Goal: Information Seeking & Learning: Learn about a topic

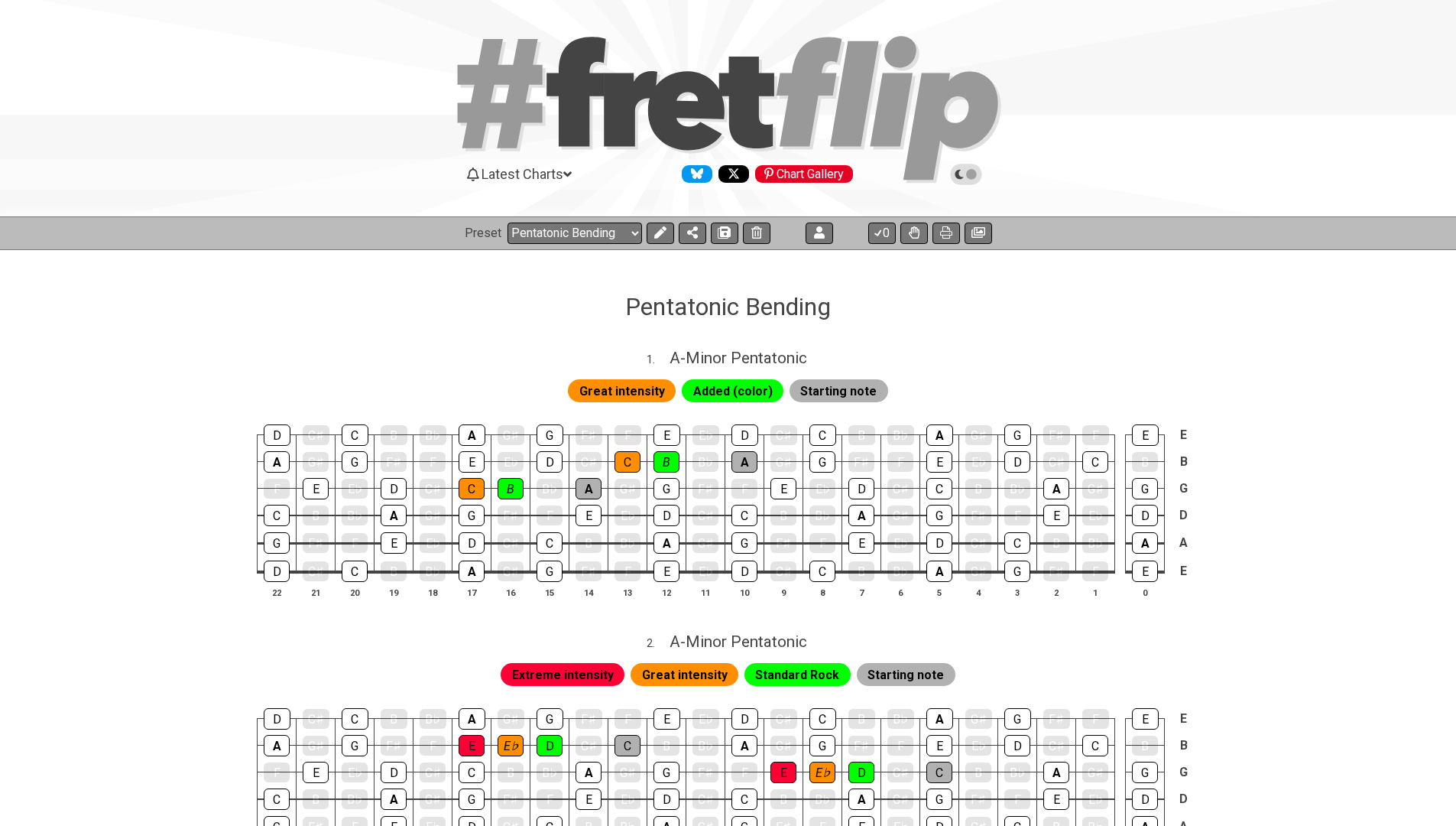
click at [655, 227] on icon at bounding box center [661, 233] width 13 height 13
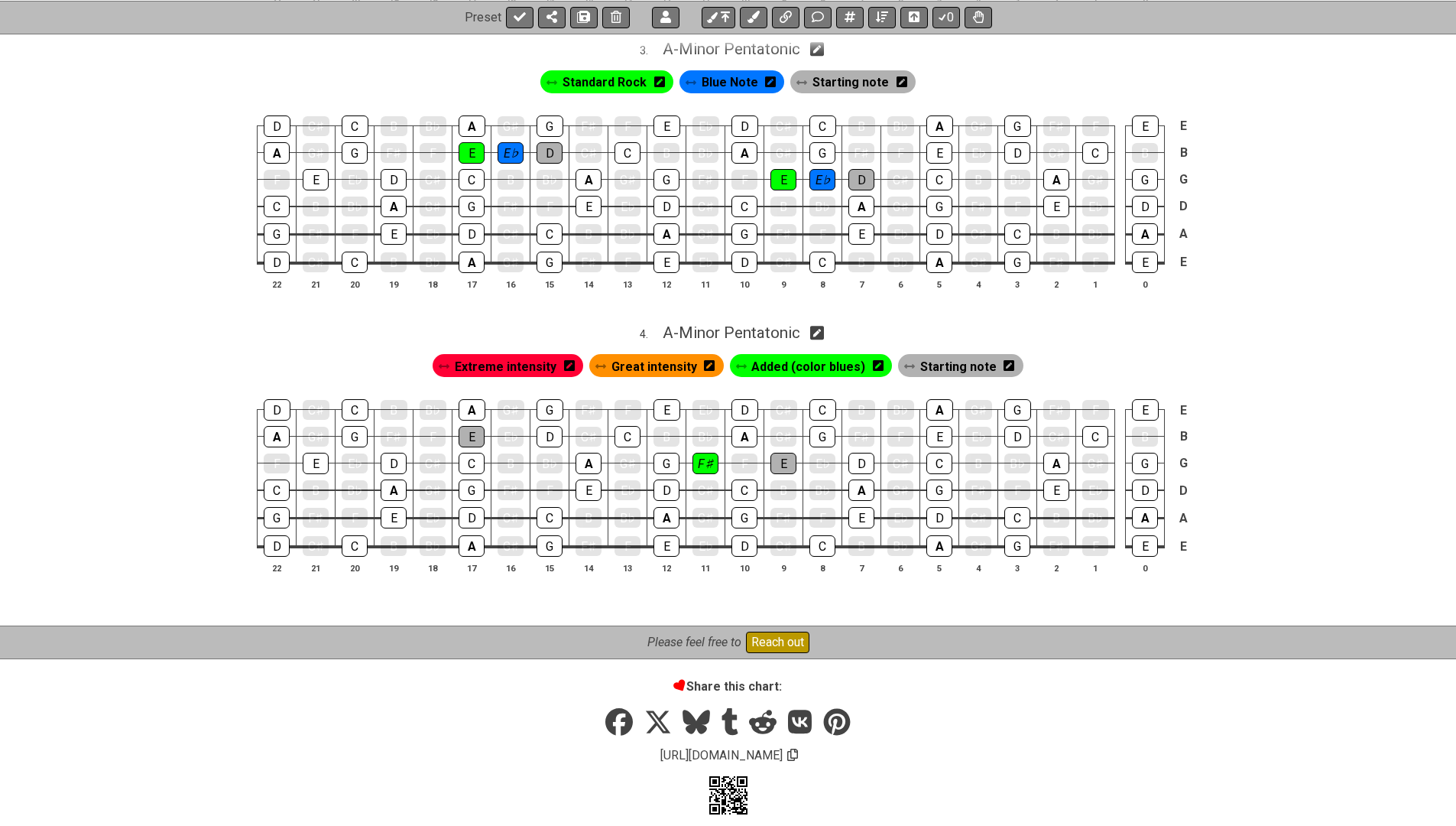
scroll to position [876, 0]
click at [628, 356] on span "Great intensity" at bounding box center [655, 366] width 86 height 22
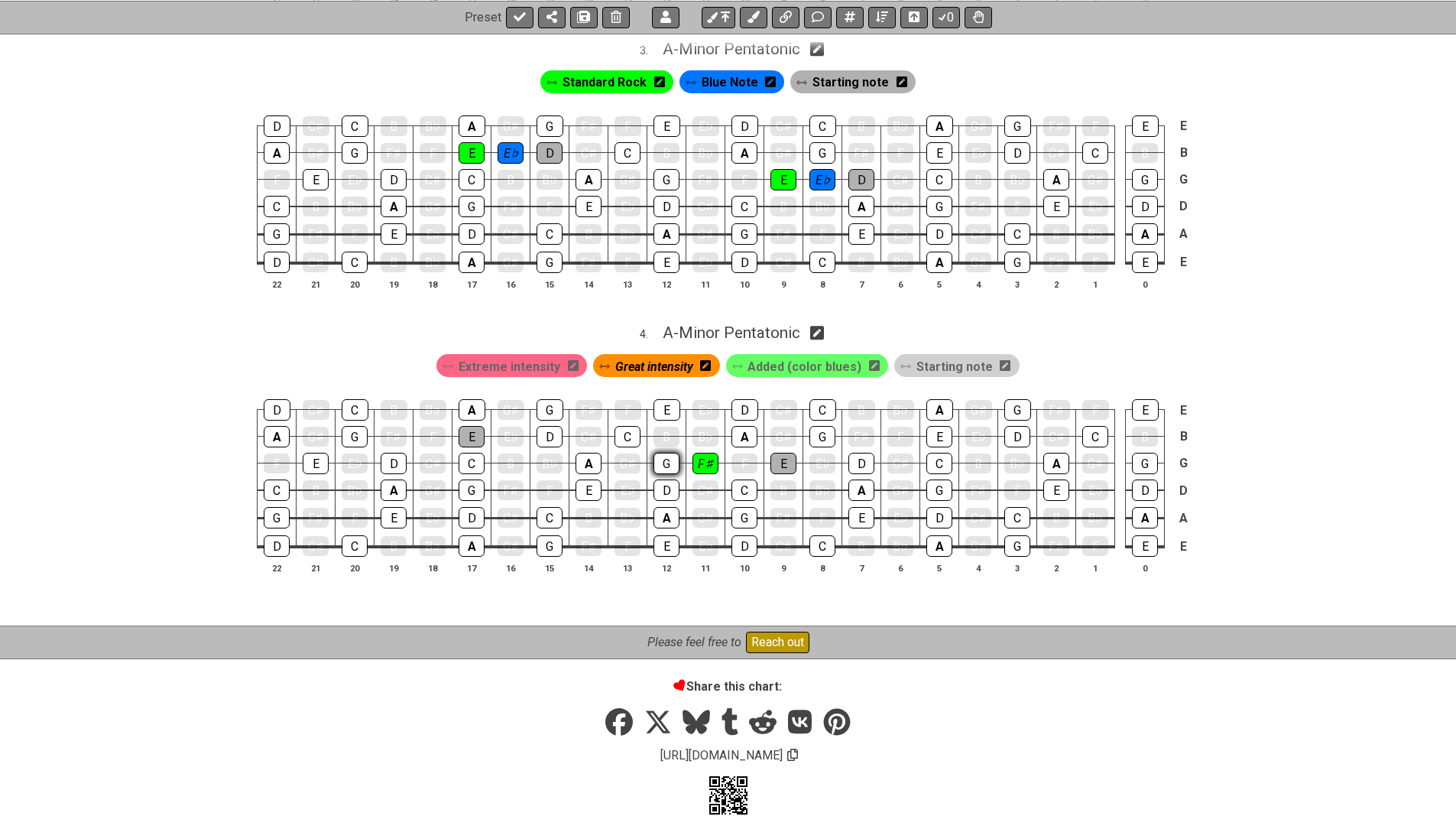
scroll to position [812, 0]
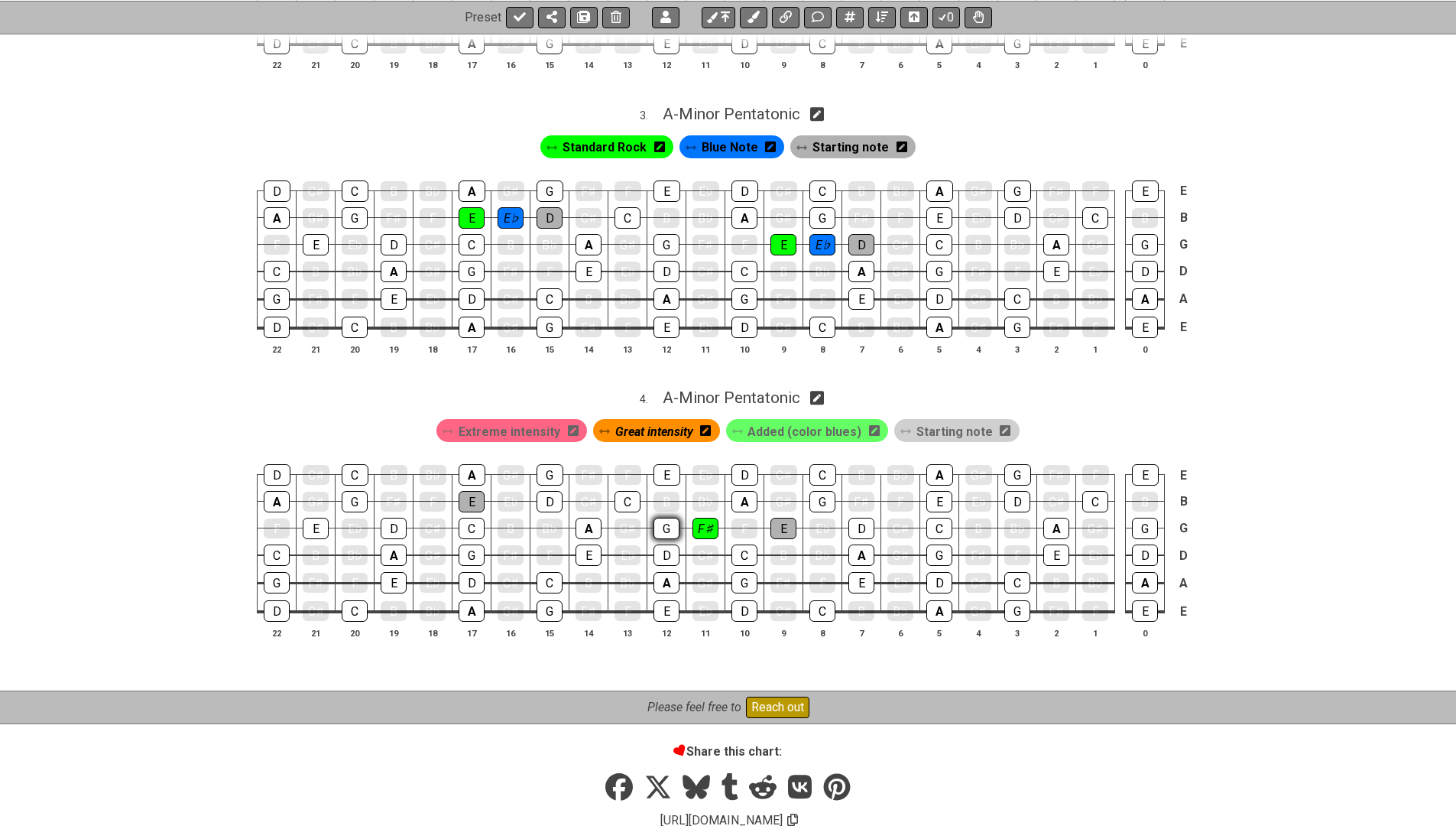
click at [670, 448] on tbody "D C♯ C B B♭ A G♯ G F♯ F E E♭ D C♯ C B B♭ A G♯ G F♯ F E E A G♯ G F♯ F E E♭ D C♯ …" at bounding box center [725, 538] width 936 height 180
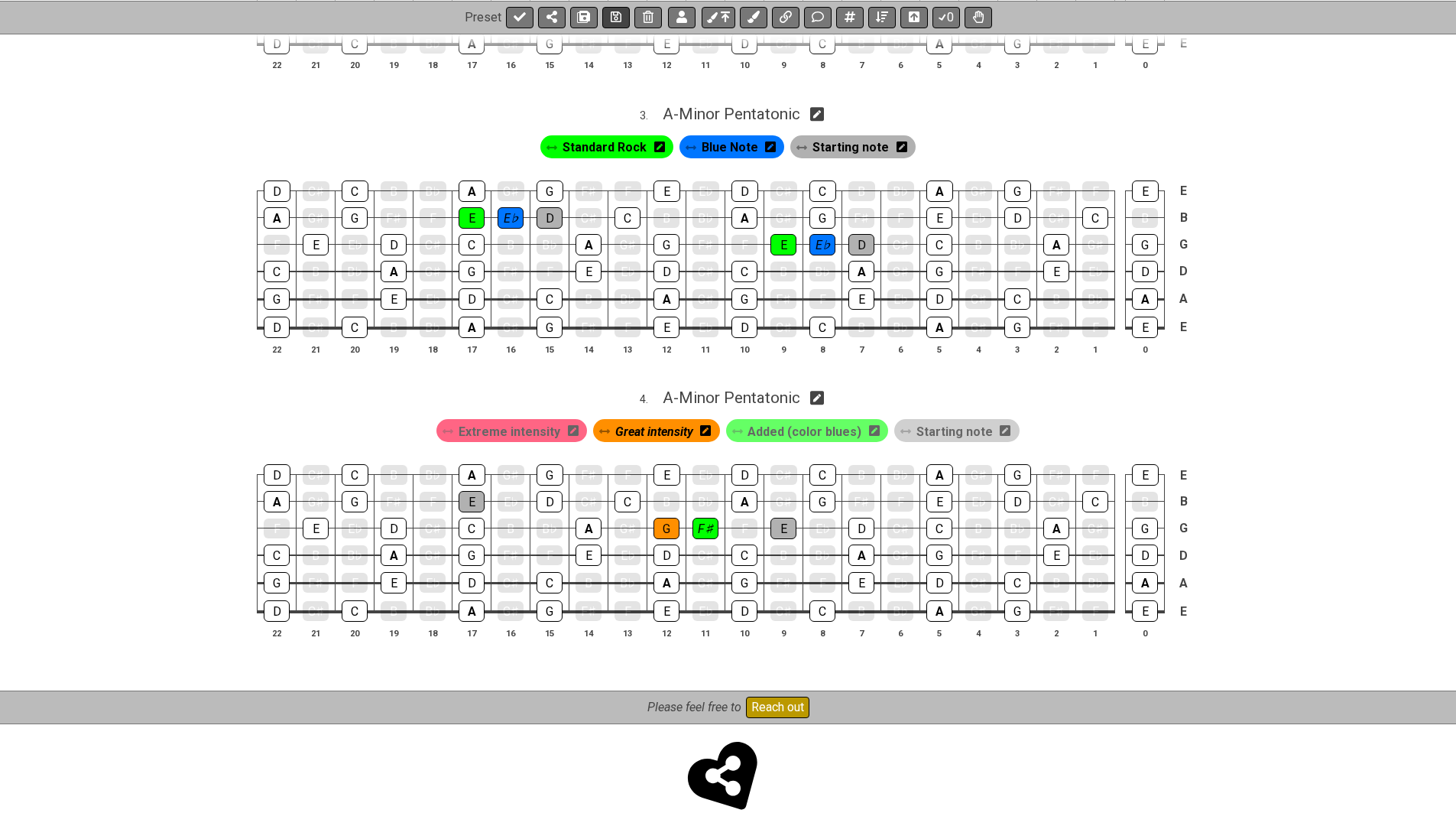
click at [614, 18] on icon at bounding box center [616, 17] width 11 height 13
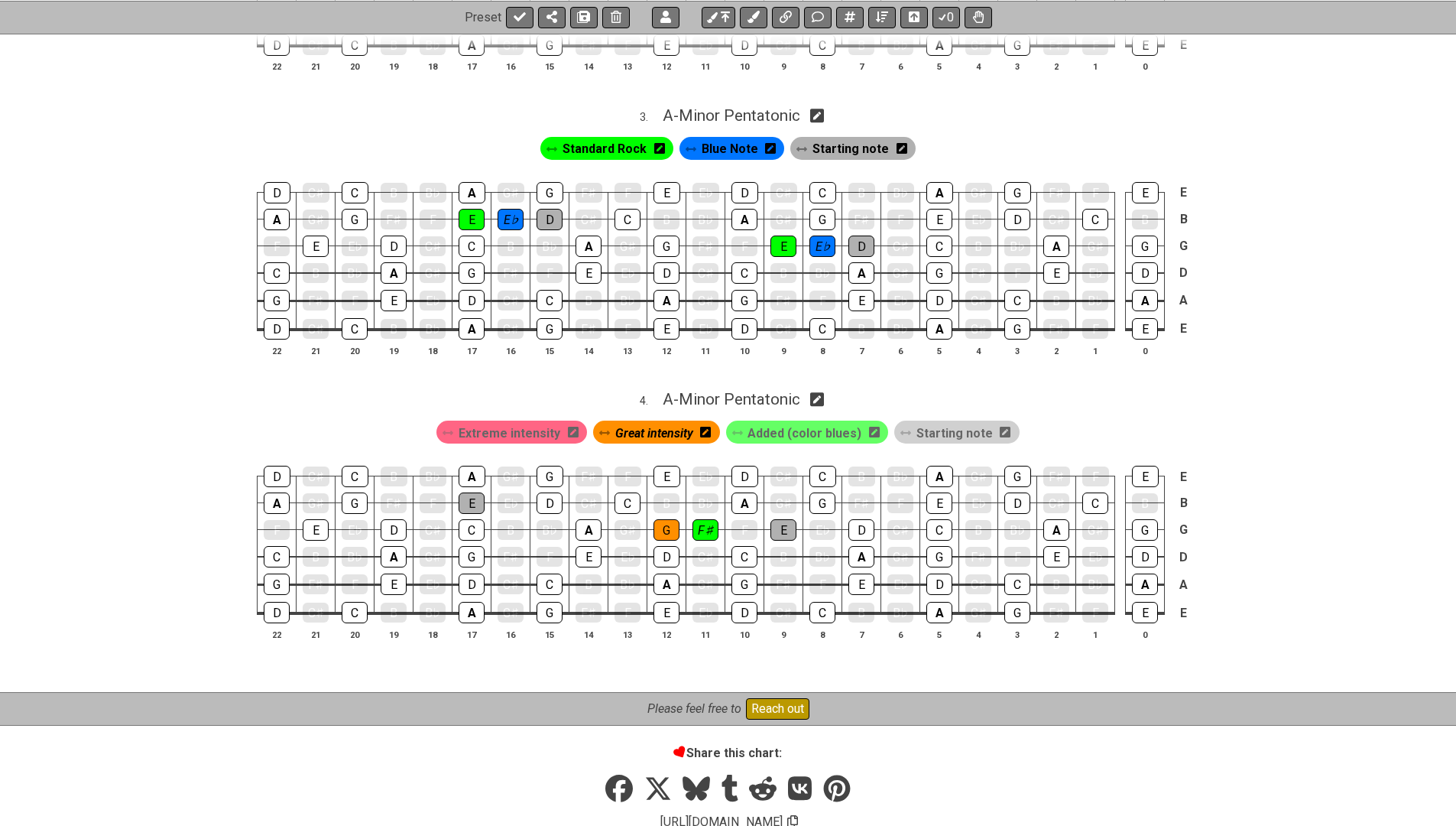
scroll to position [766, 0]
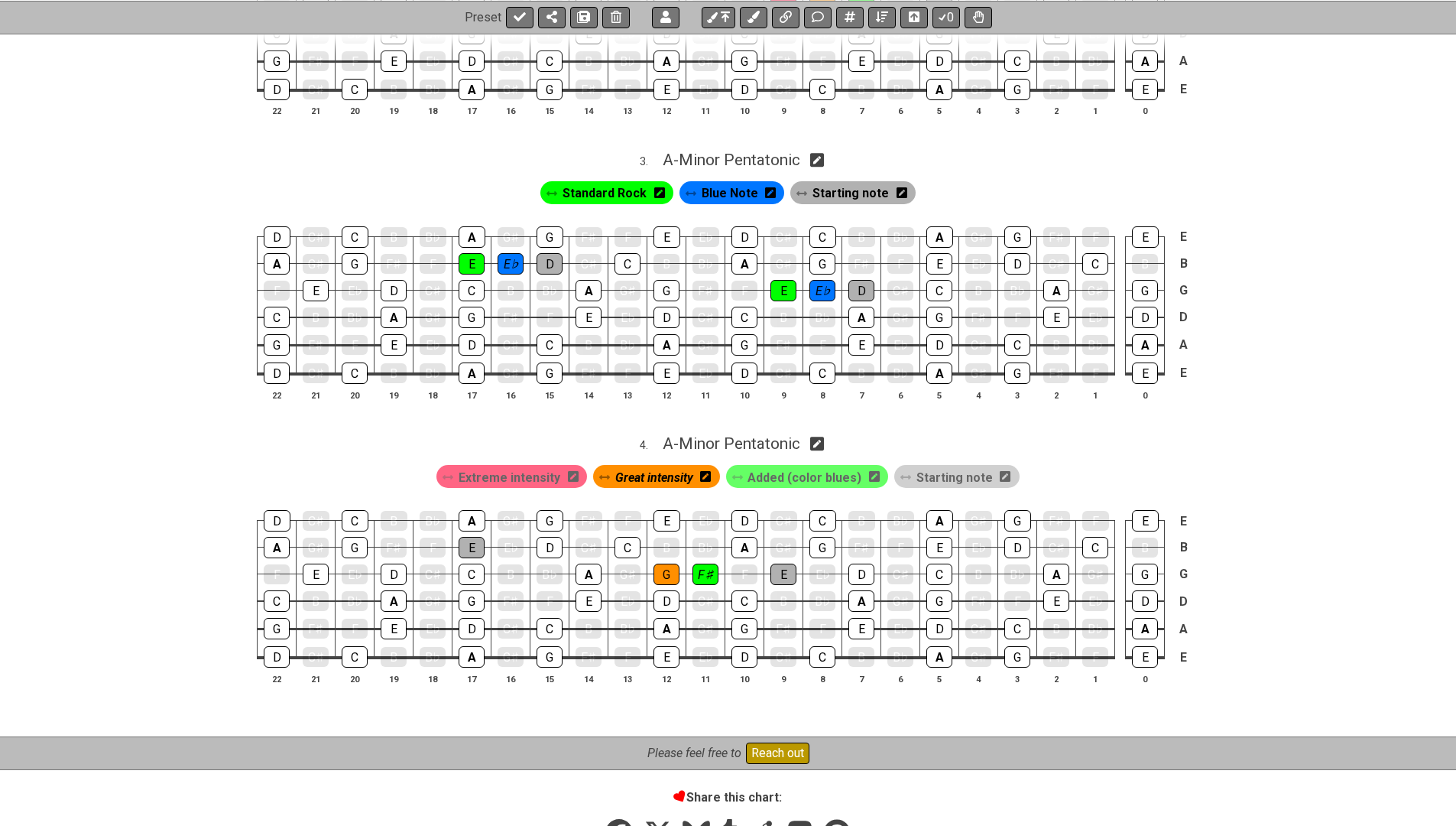
click at [578, 470] on icon at bounding box center [573, 477] width 11 height 13
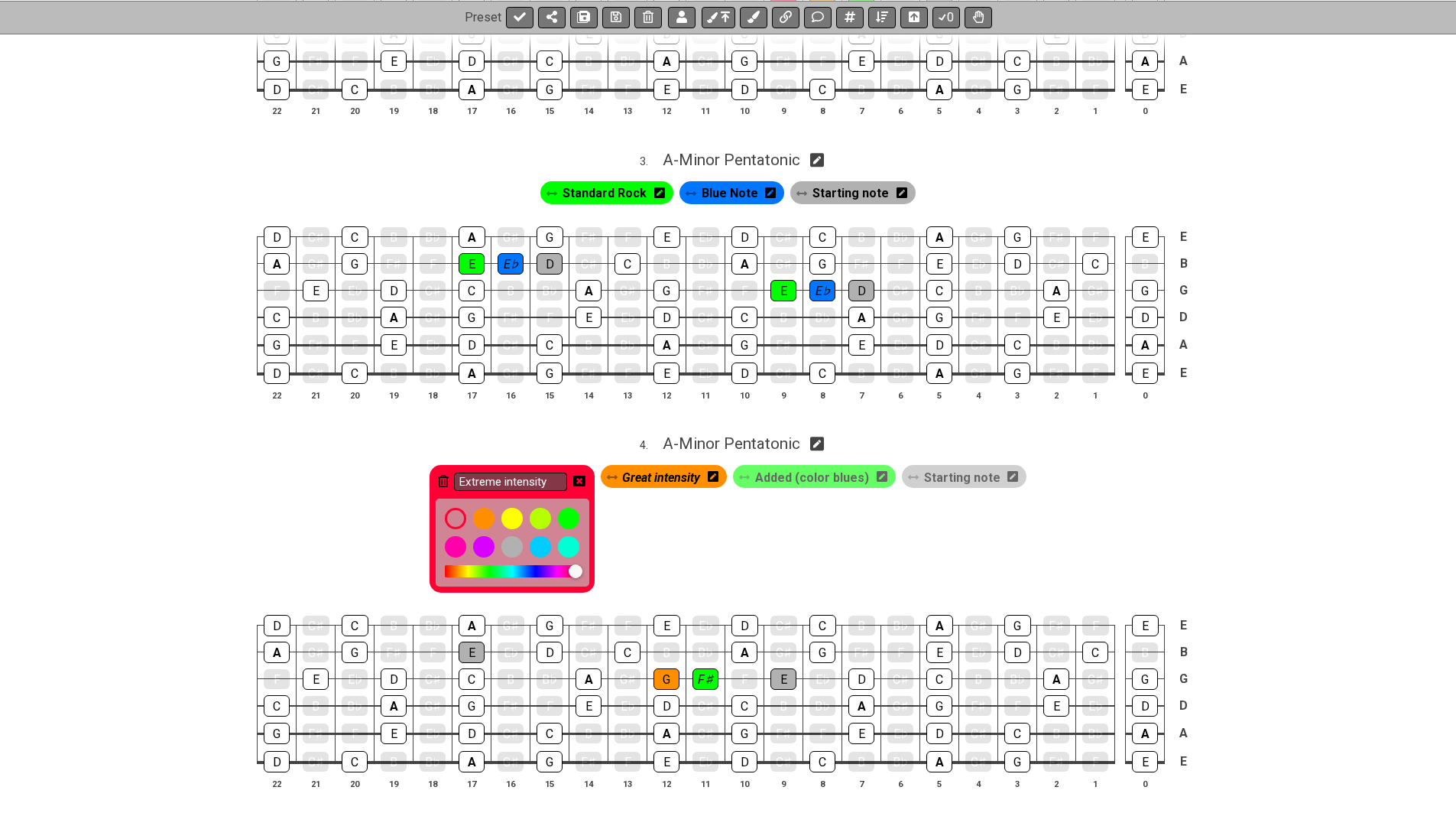
click at [583, 476] on icon at bounding box center [579, 481] width 13 height 11
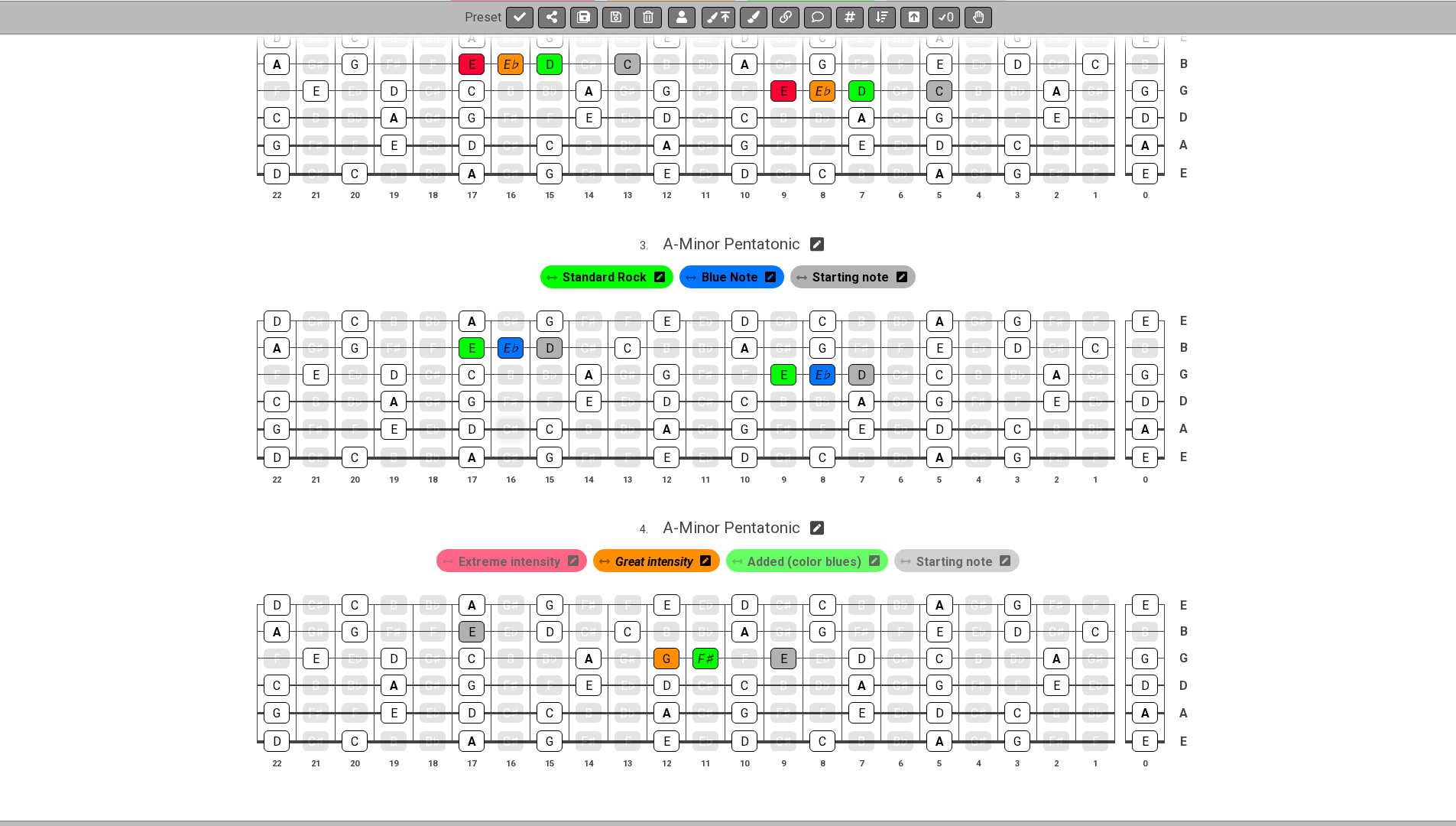
scroll to position [618, 0]
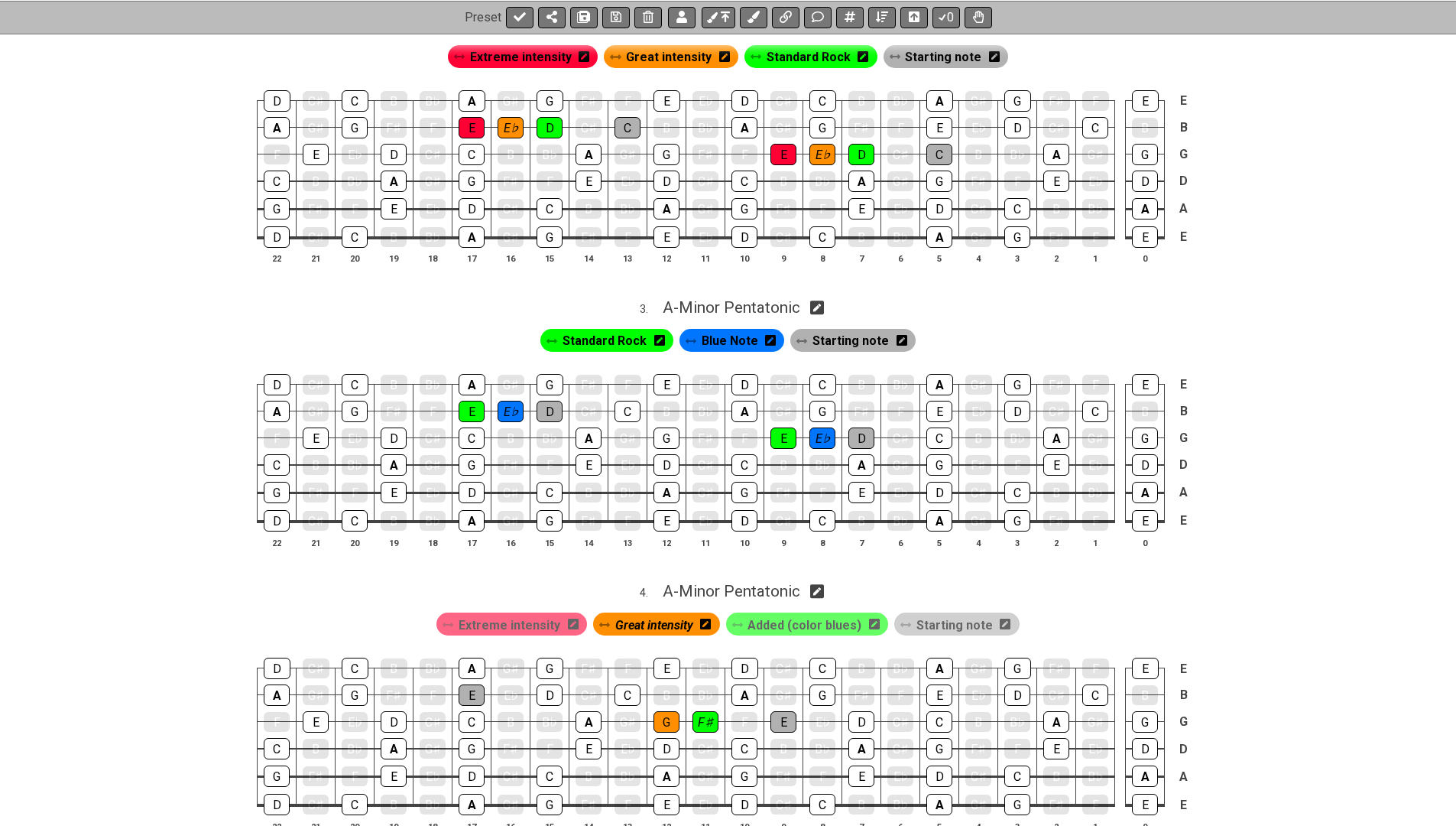
click at [573, 619] on icon at bounding box center [573, 624] width 11 height 11
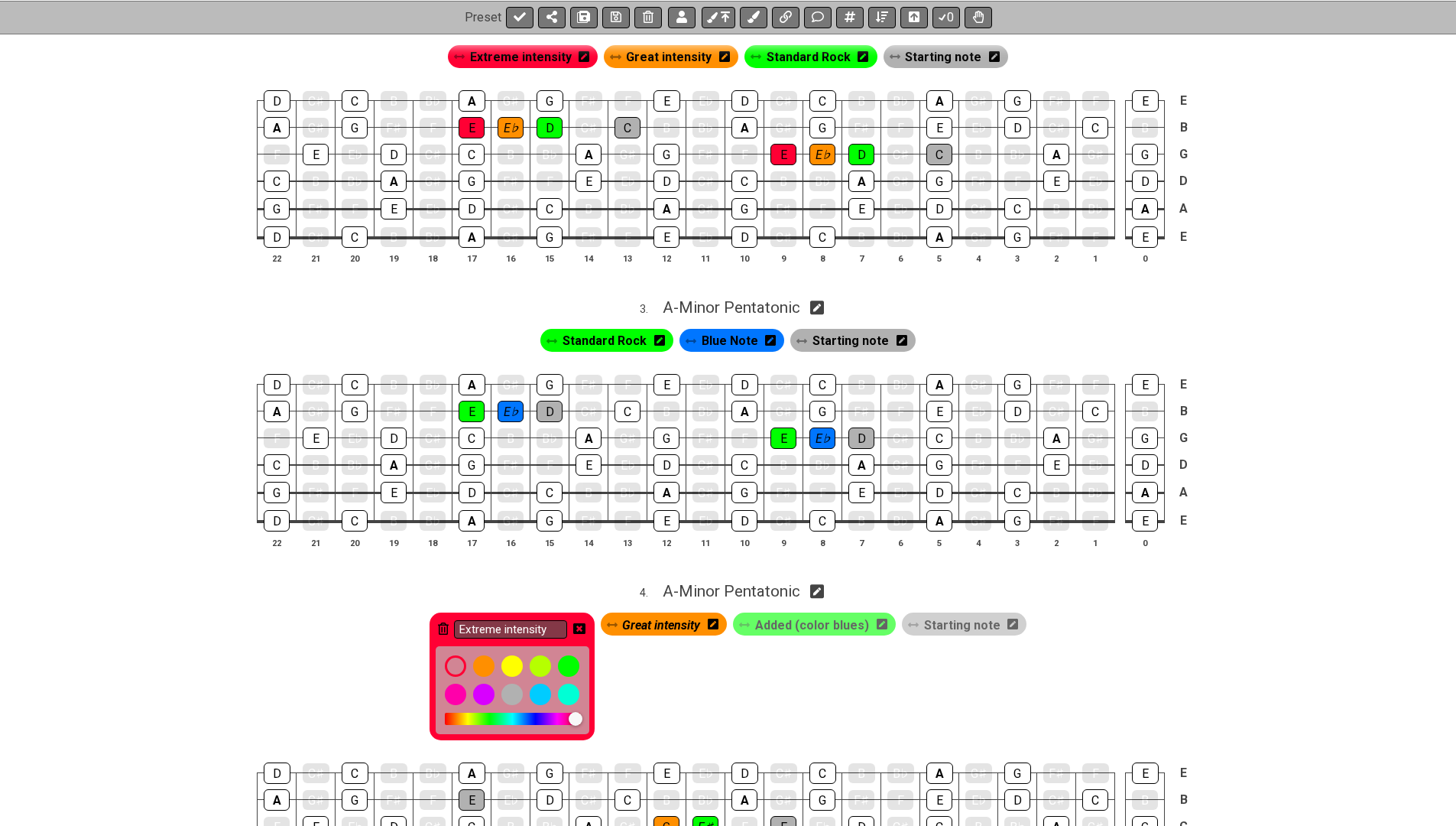
click at [449, 623] on icon at bounding box center [443, 629] width 11 height 13
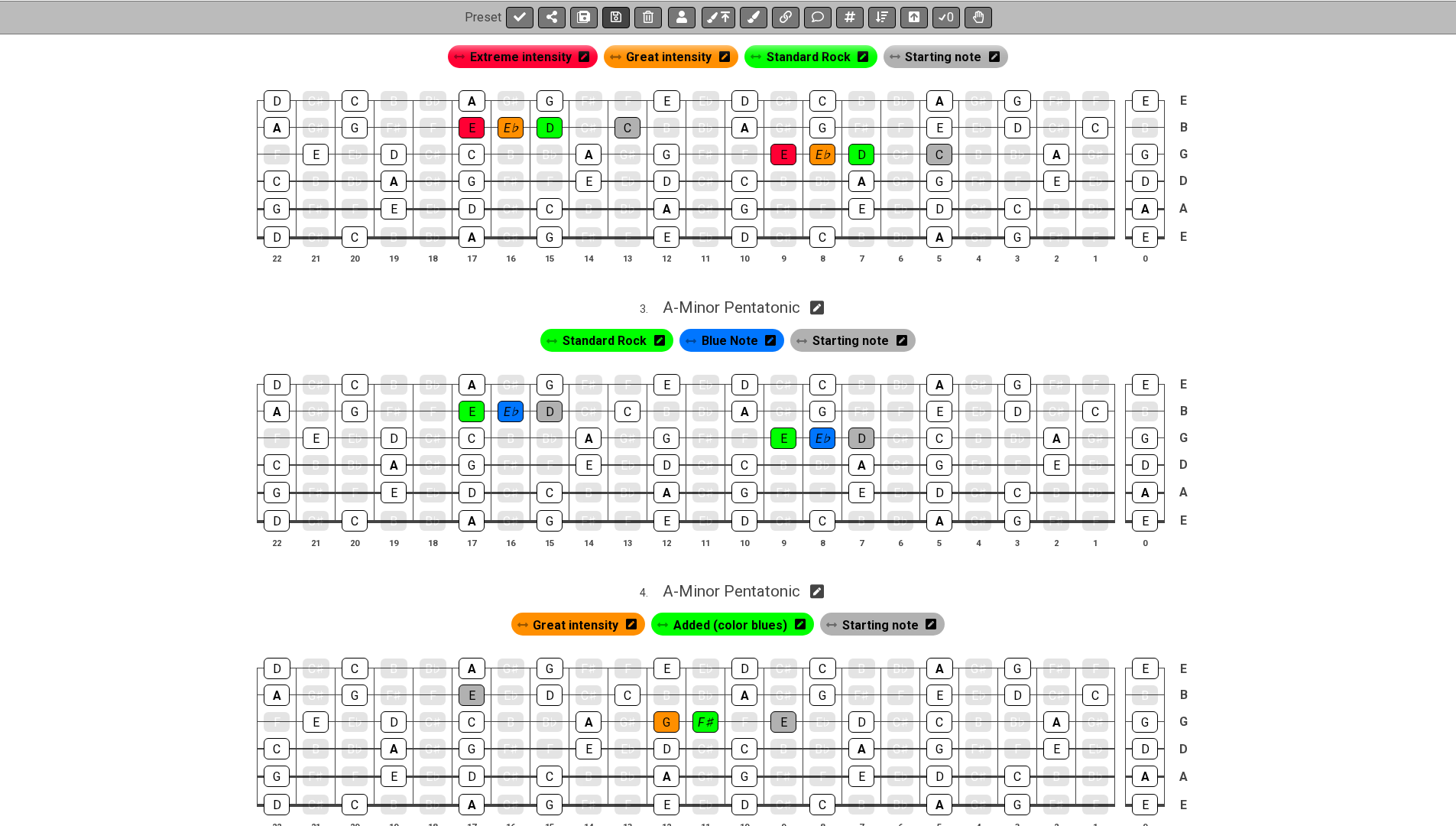
click at [617, 15] on icon at bounding box center [616, 17] width 11 height 13
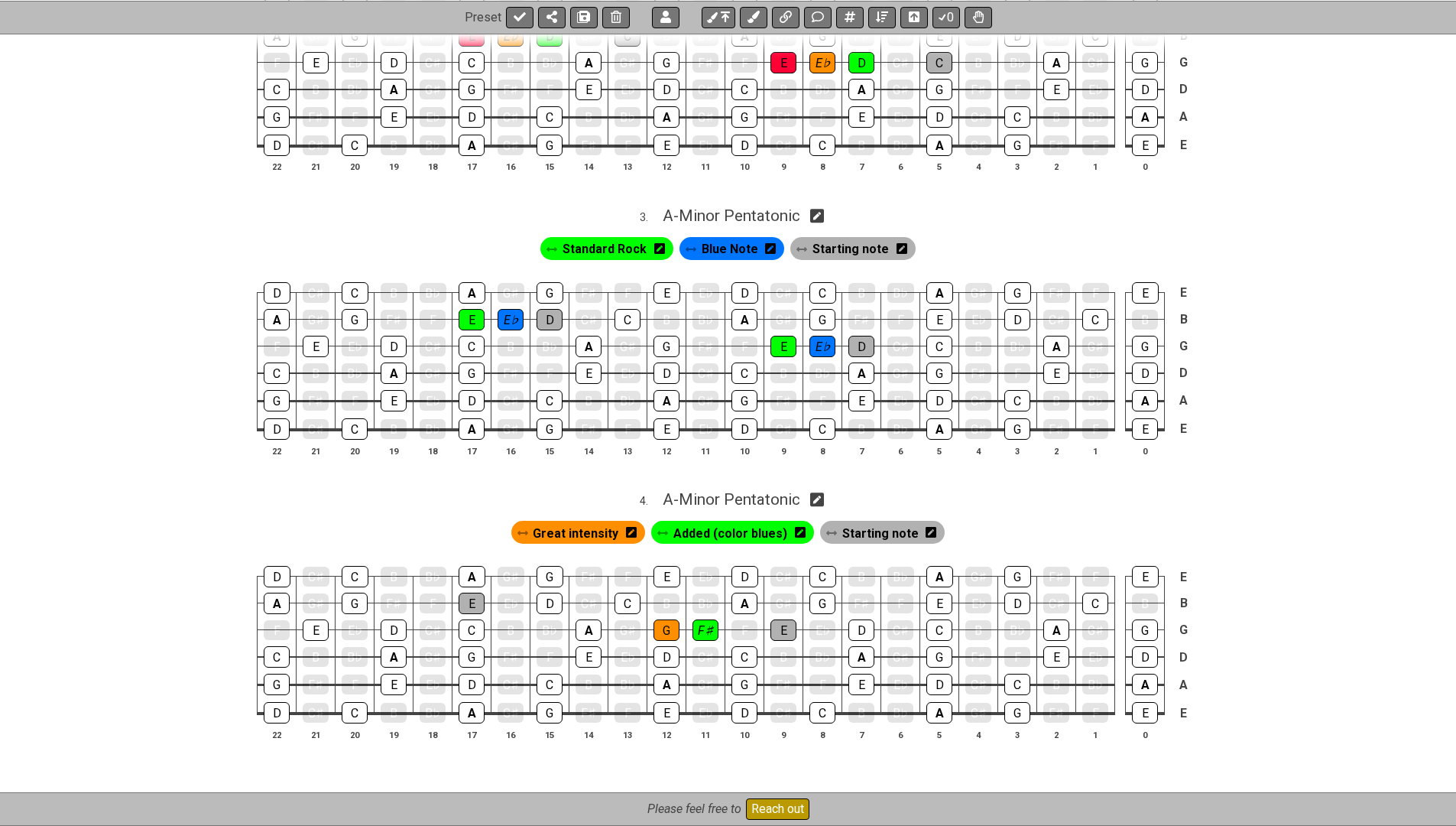
scroll to position [715, 0]
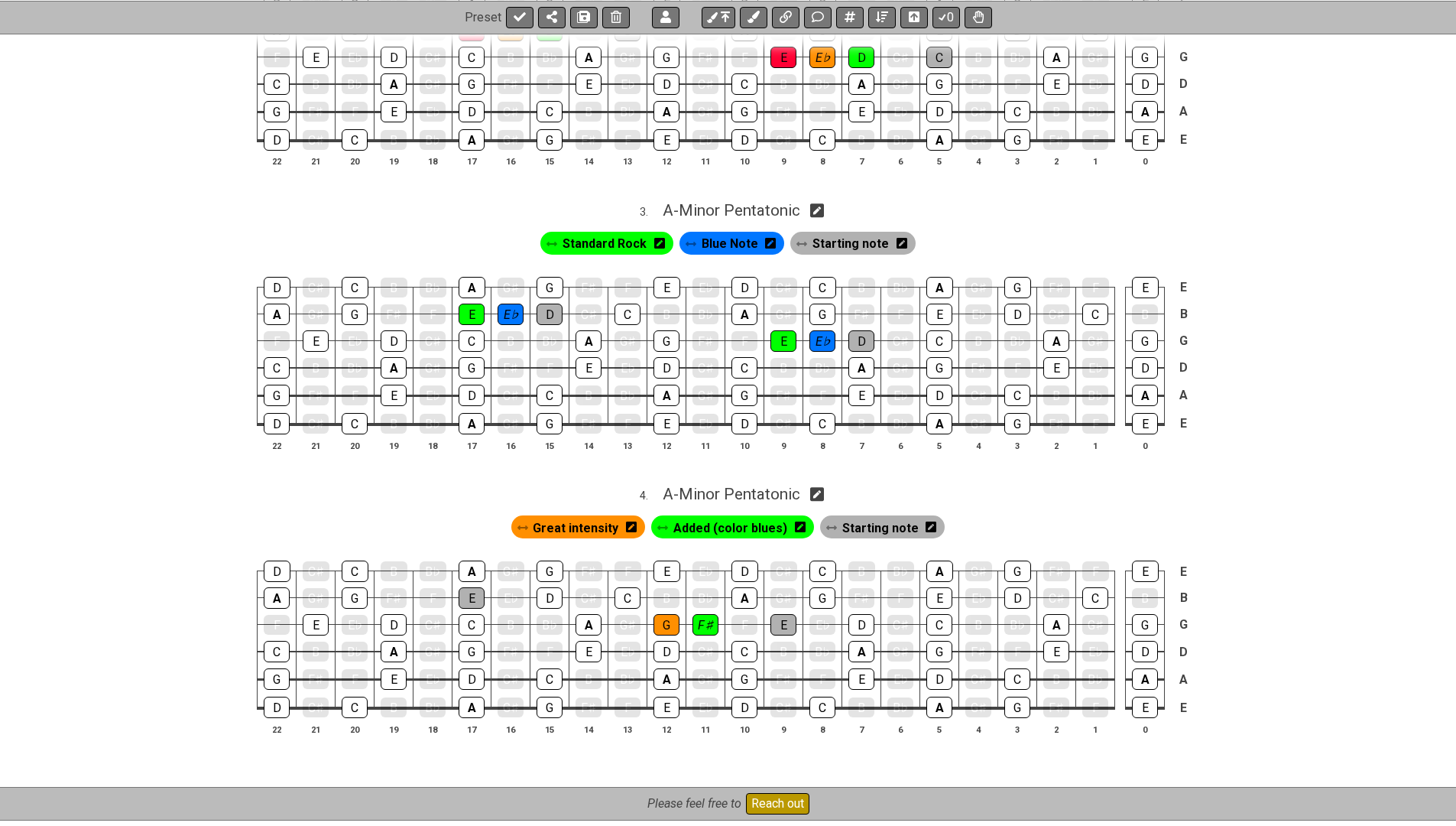
click at [823, 488] on icon at bounding box center [818, 495] width 14 height 14
select select "A"
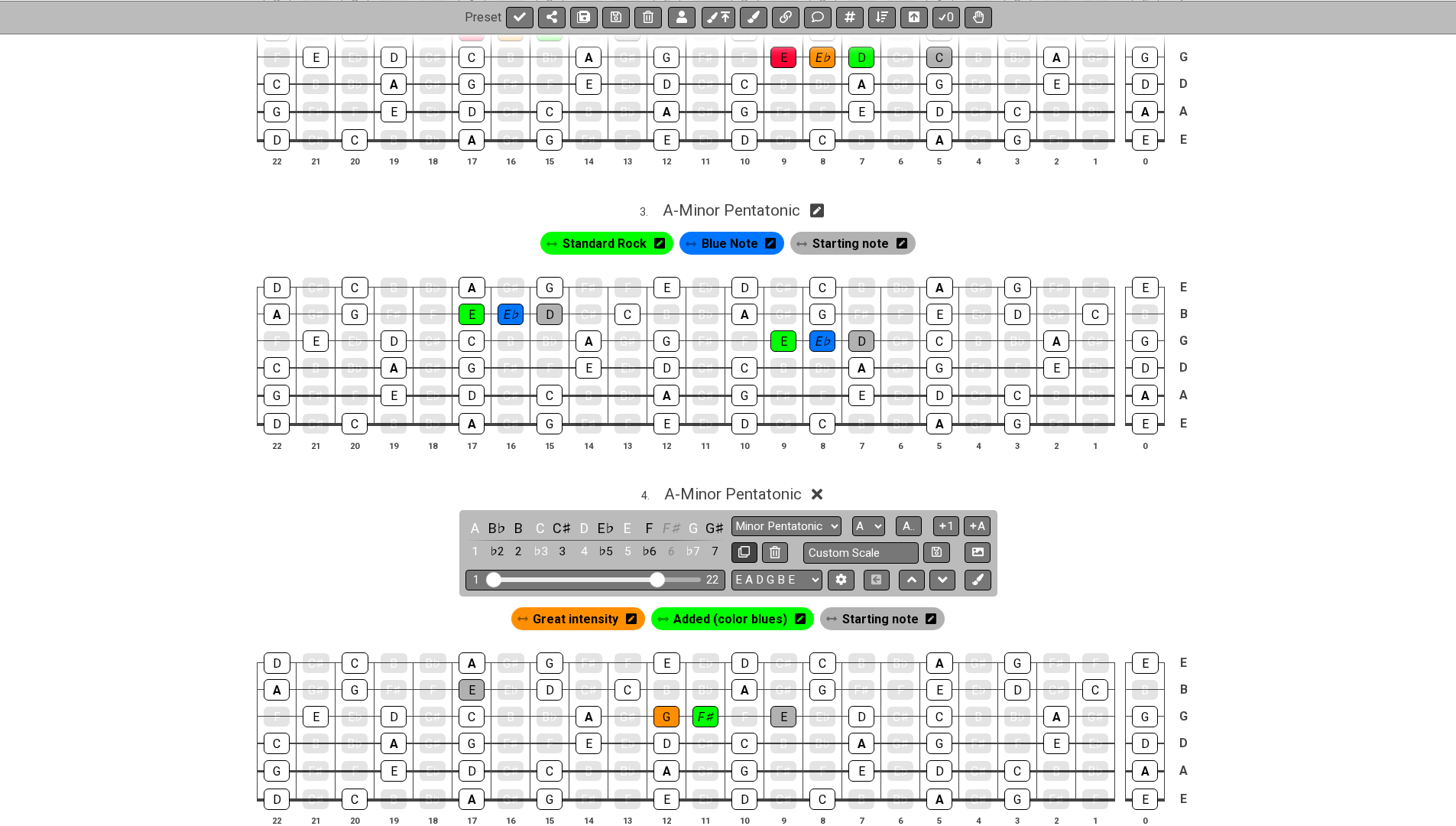
click at [745, 546] on icon at bounding box center [744, 552] width 12 height 12
select select "A"
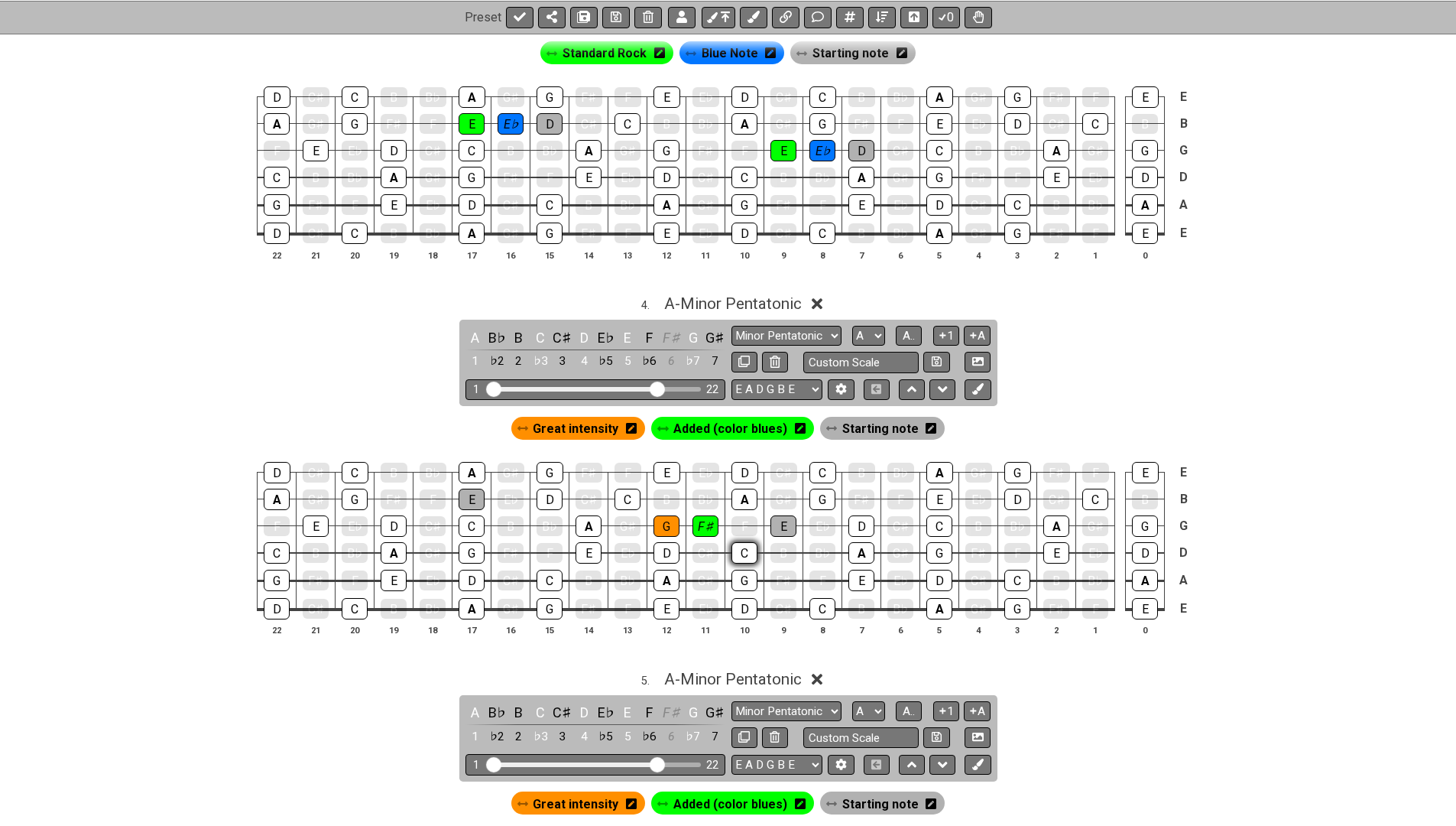
scroll to position [947, 0]
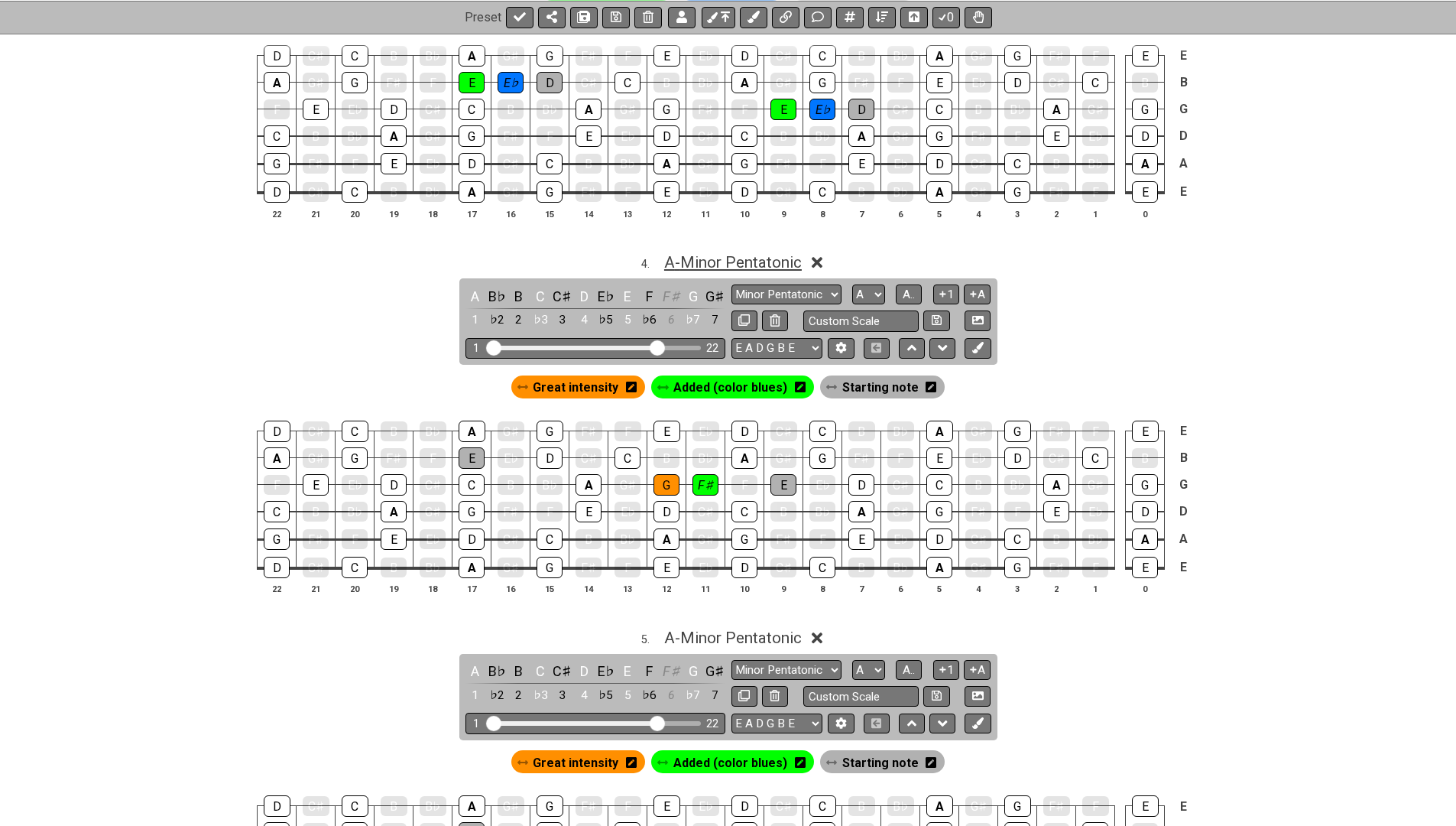
click at [735, 254] on span "A - Minor Pentatonic" at bounding box center [733, 262] width 138 height 18
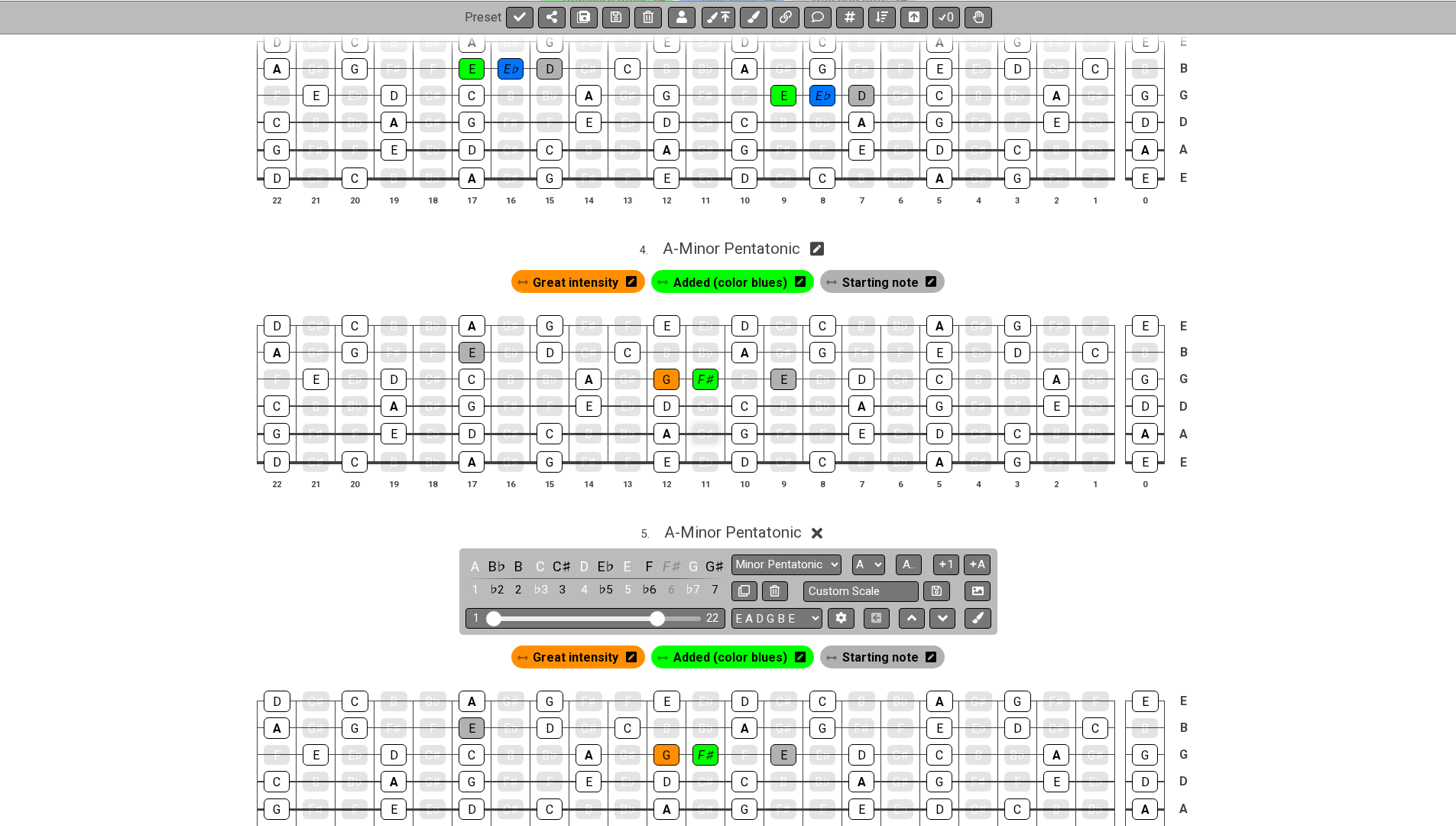
scroll to position [1059, 0]
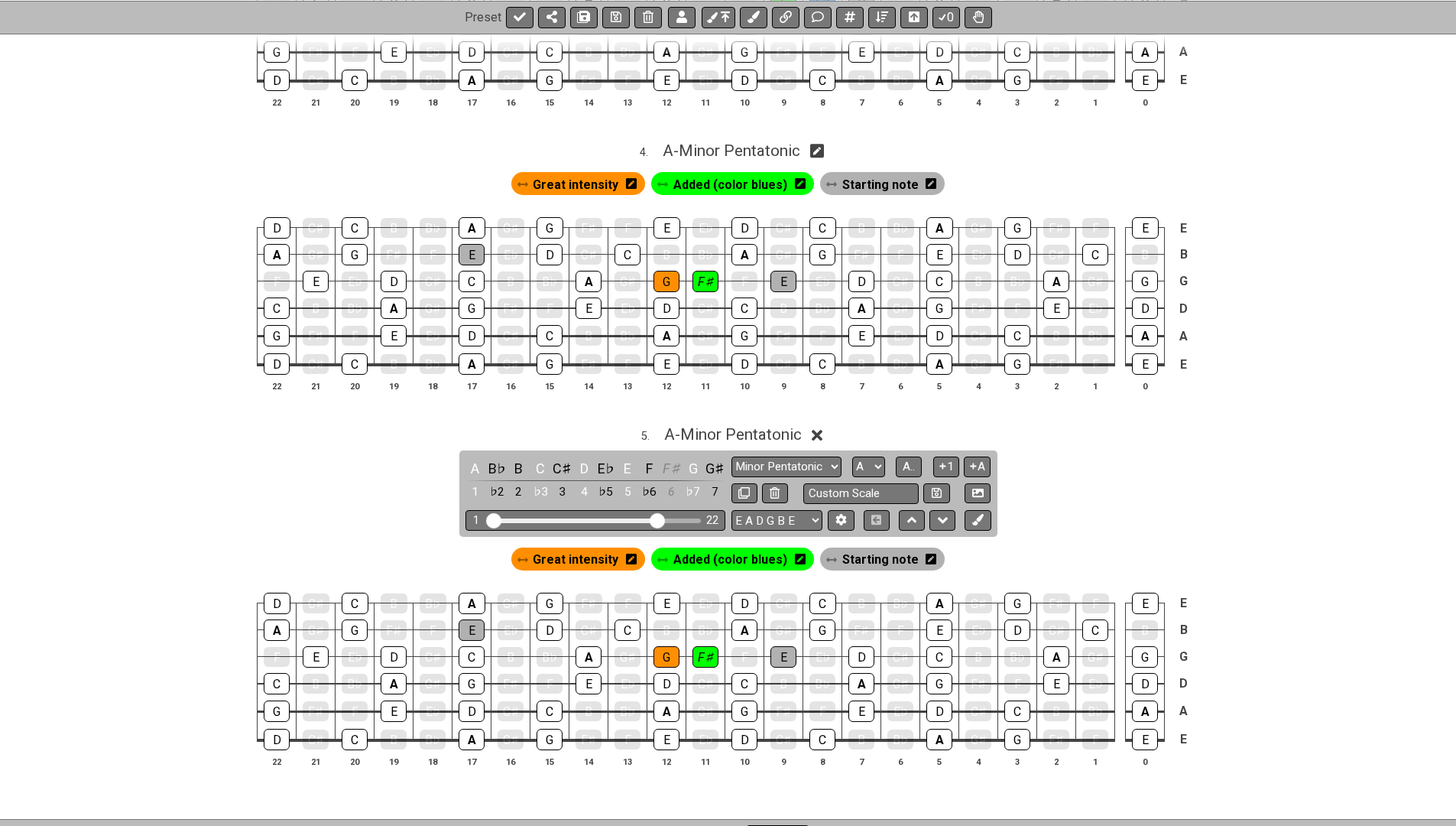
click at [820, 427] on icon at bounding box center [818, 435] width 12 height 16
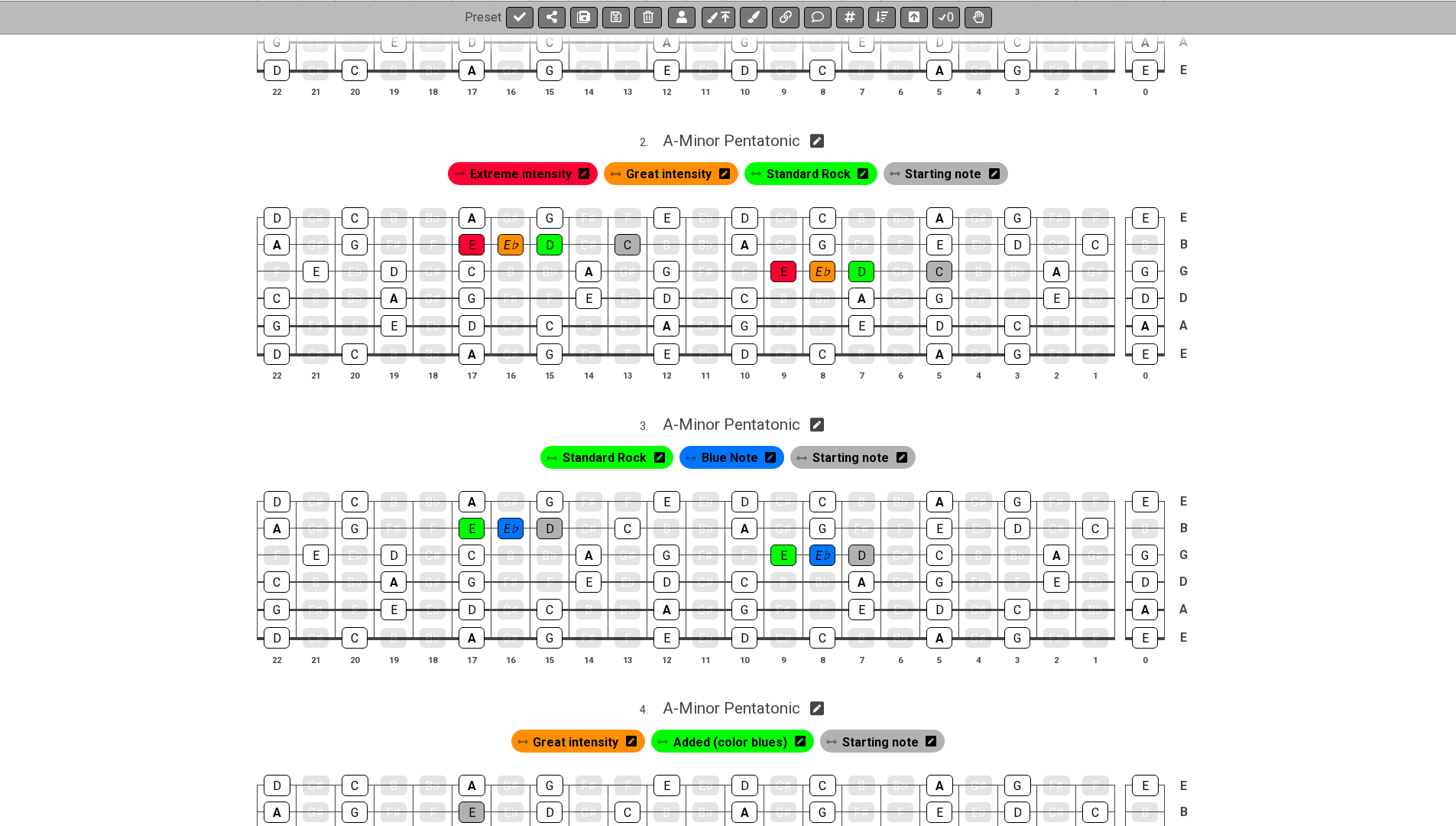
scroll to position [502, 0]
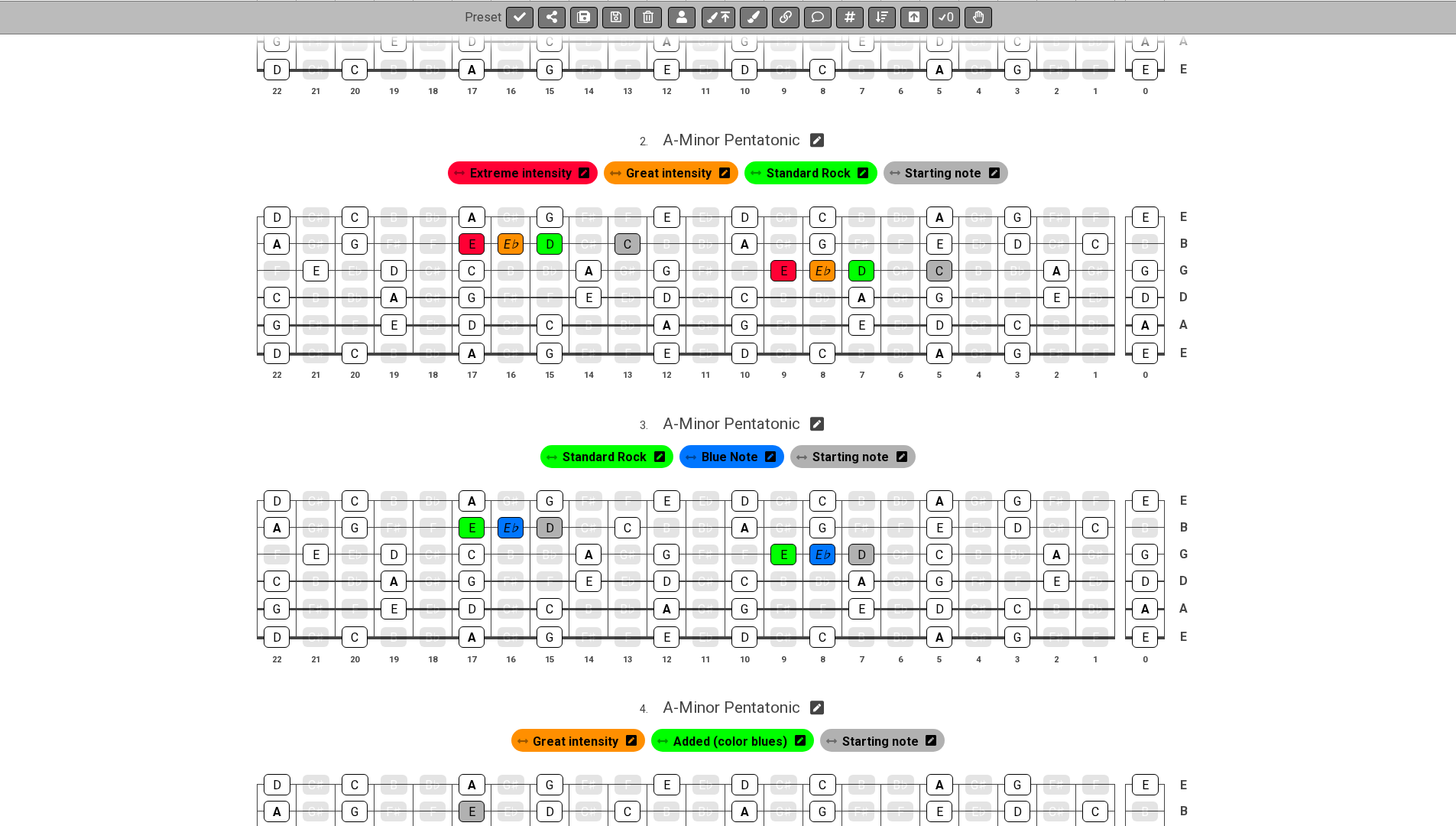
click at [824, 135] on icon at bounding box center [818, 141] width 14 height 14
select select "A"
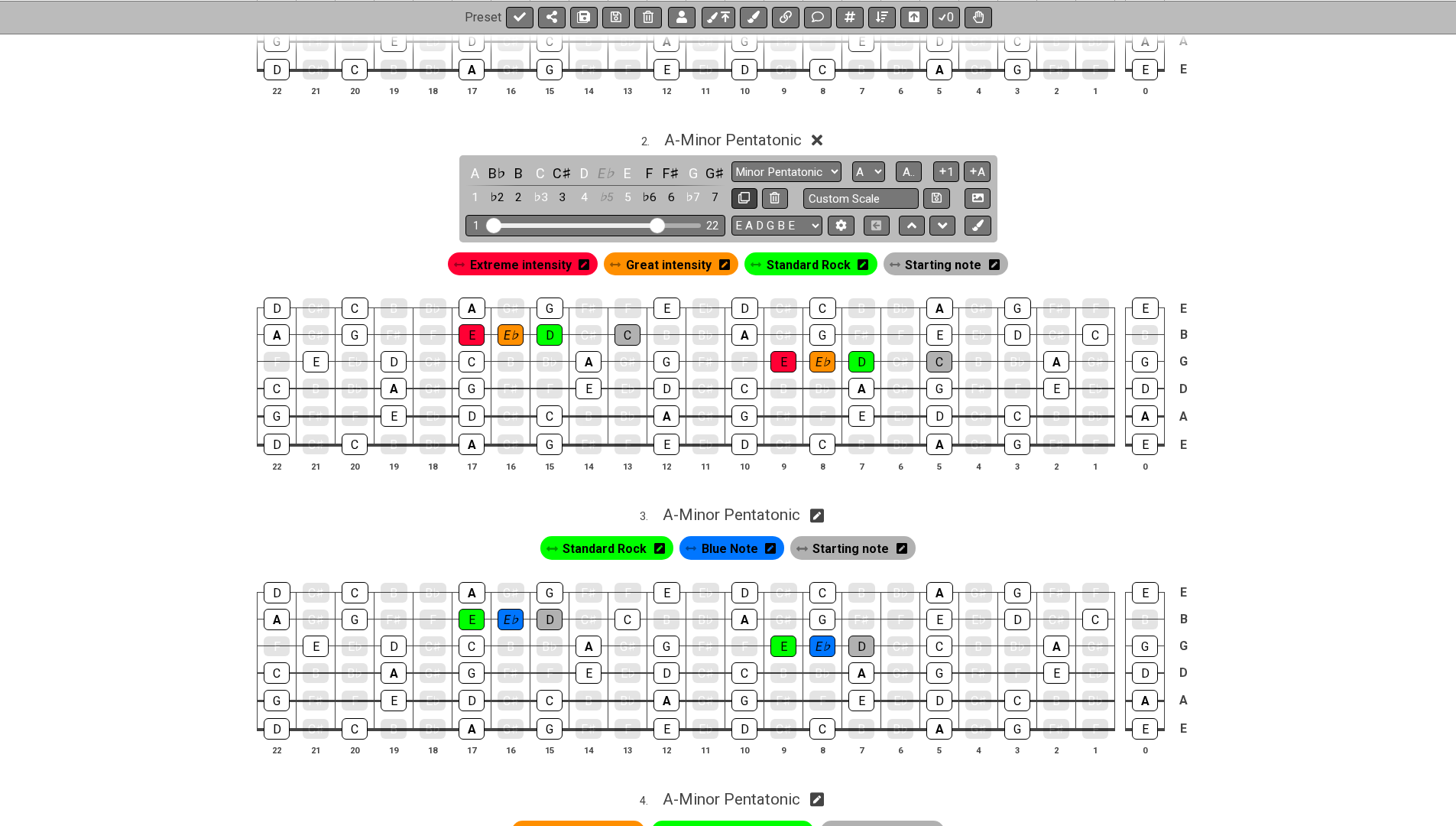
click at [748, 193] on icon at bounding box center [744, 197] width 12 height 12
select select "A"
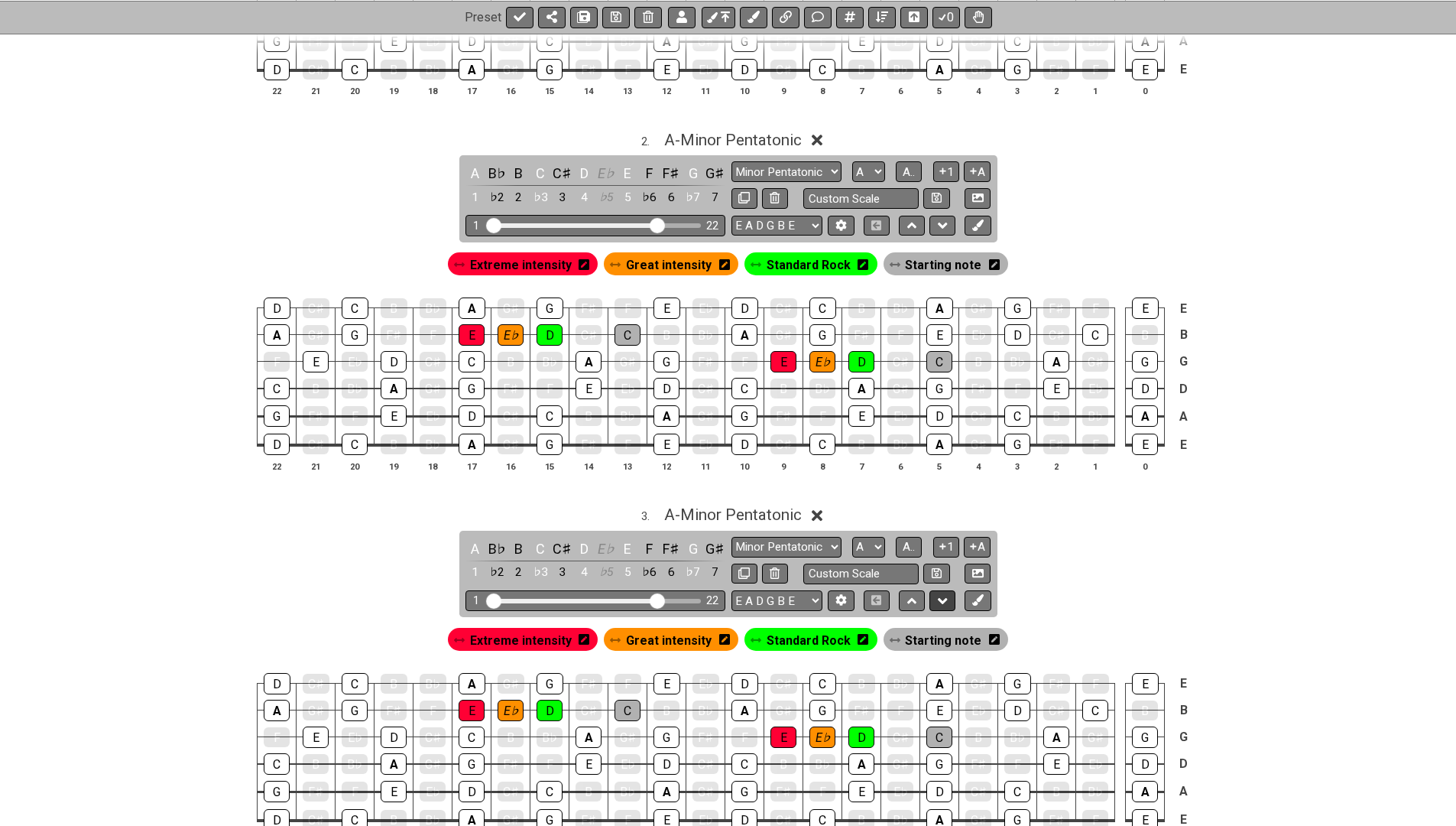
click at [940, 594] on icon at bounding box center [943, 601] width 10 height 15
select select "A"
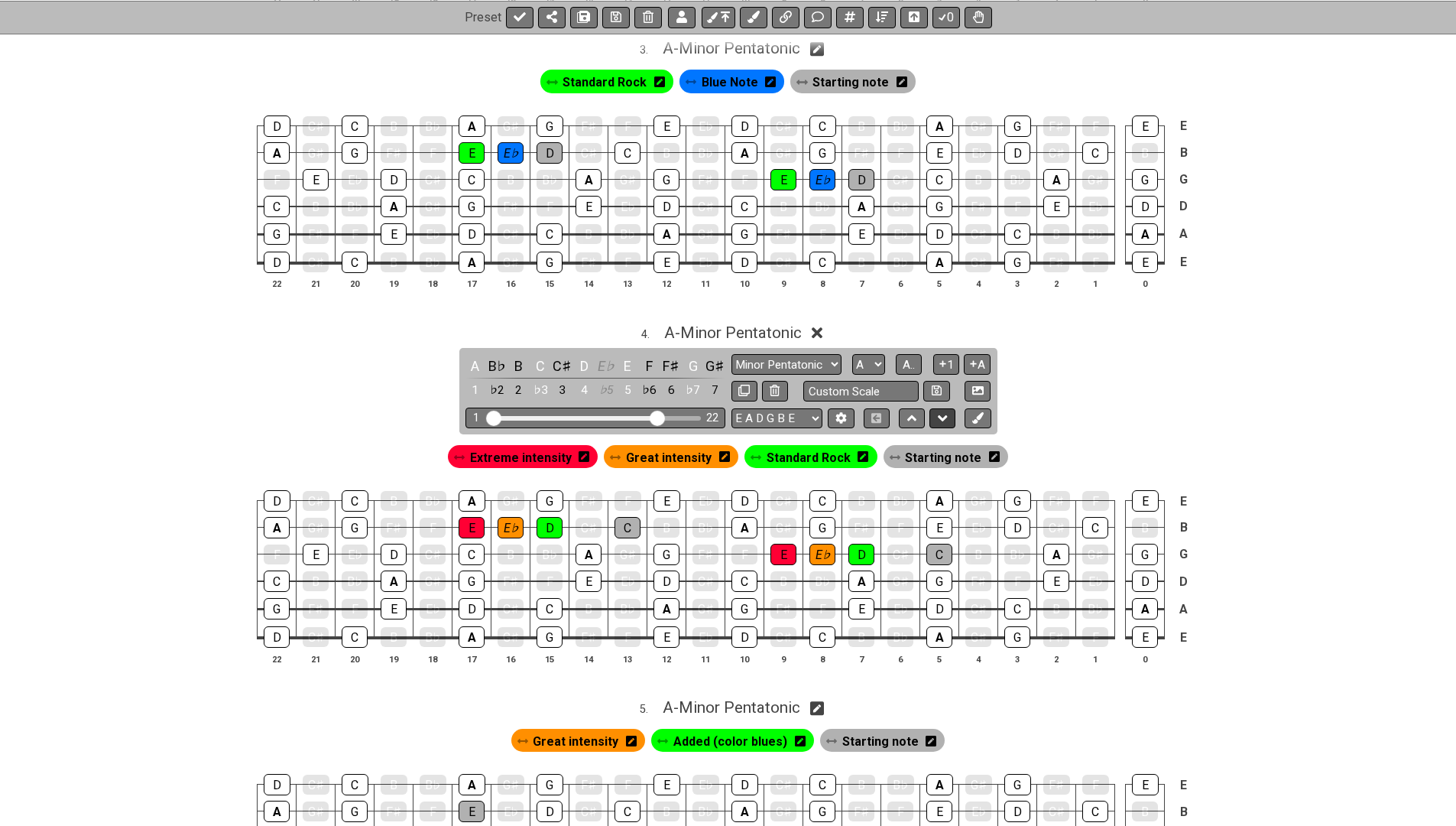
click at [938, 410] on icon at bounding box center [943, 417] width 10 height 15
select select "A"
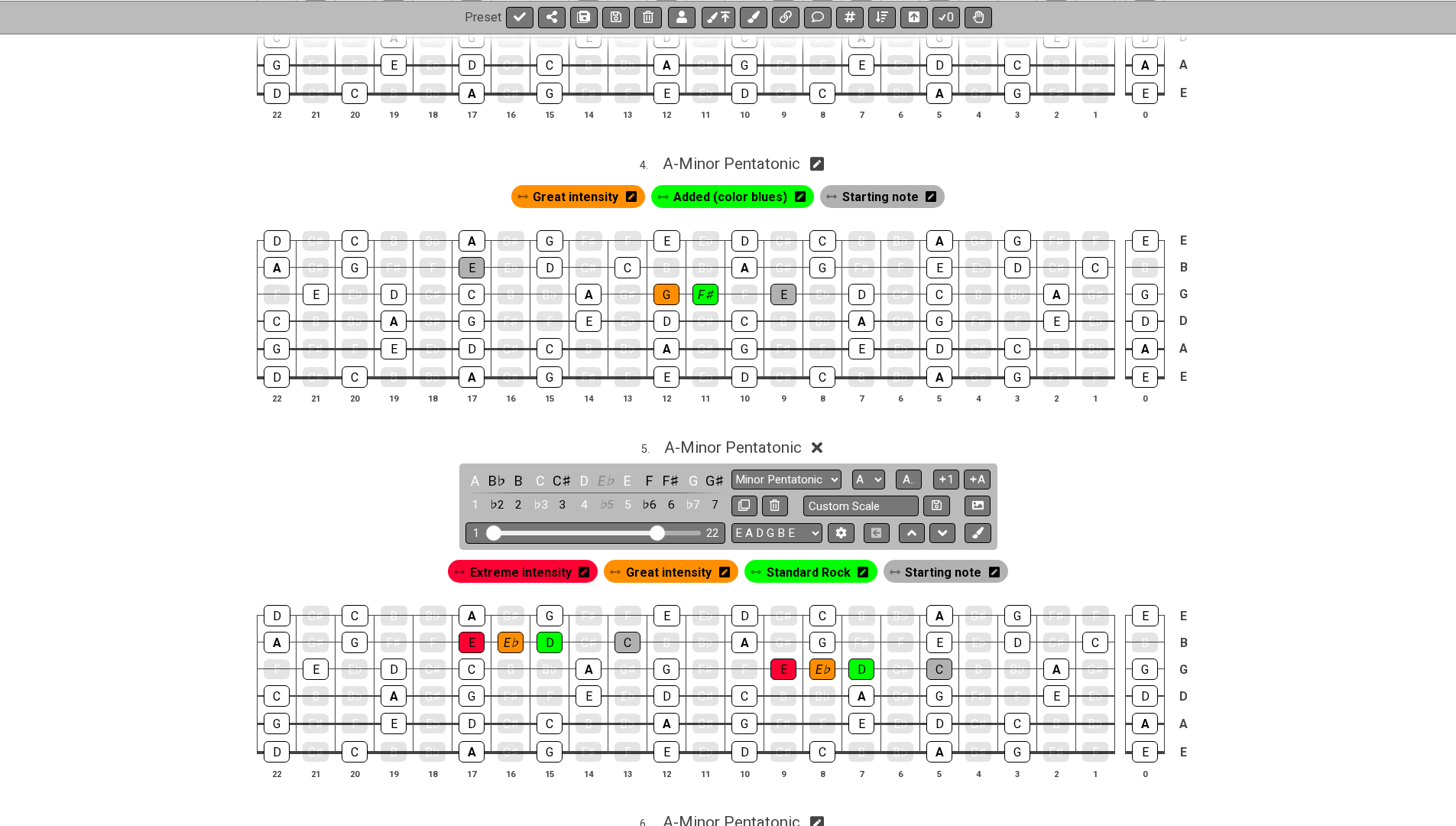
scroll to position [1324, 0]
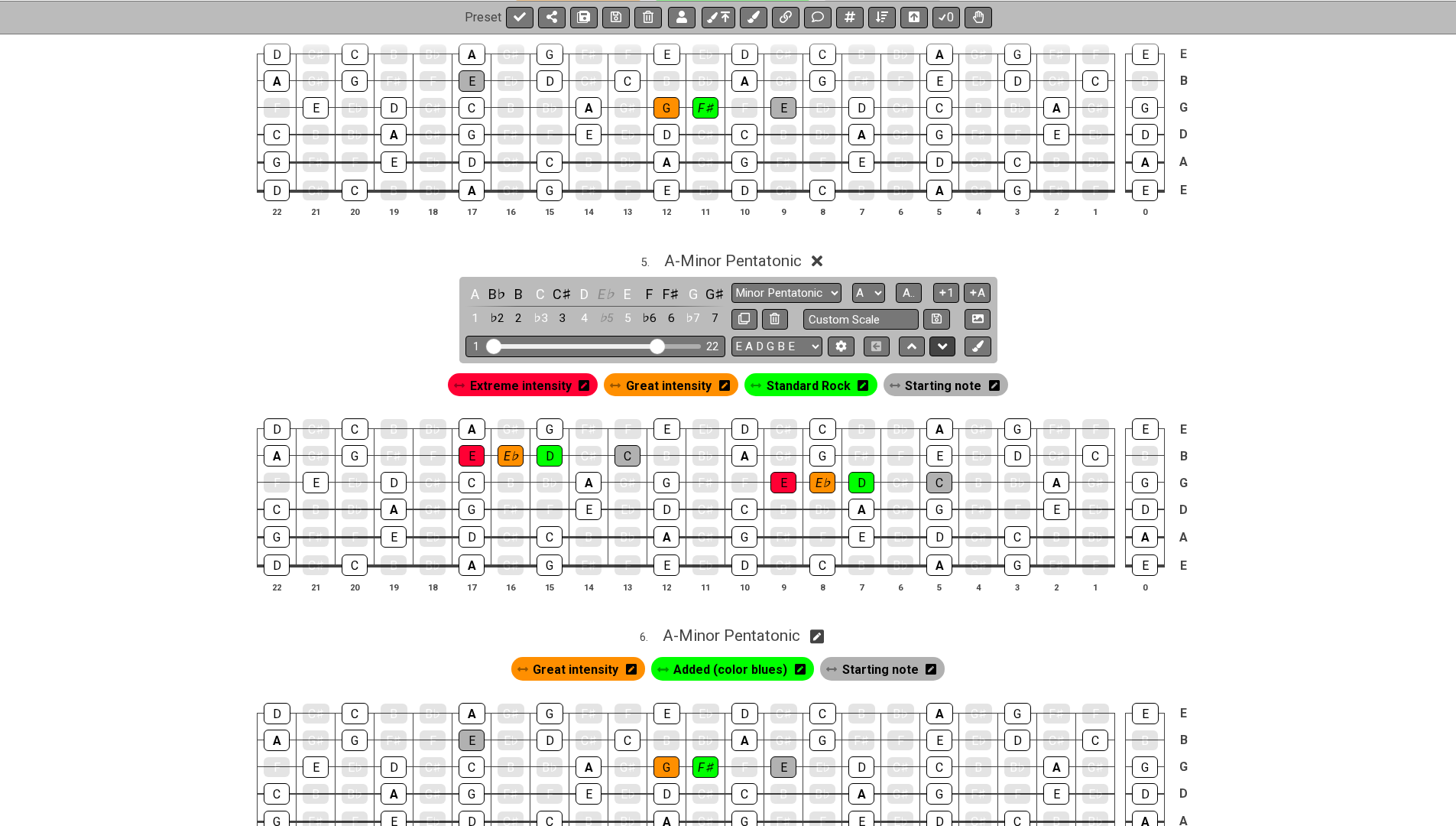
click at [941, 339] on icon at bounding box center [943, 346] width 10 height 15
select select "A"
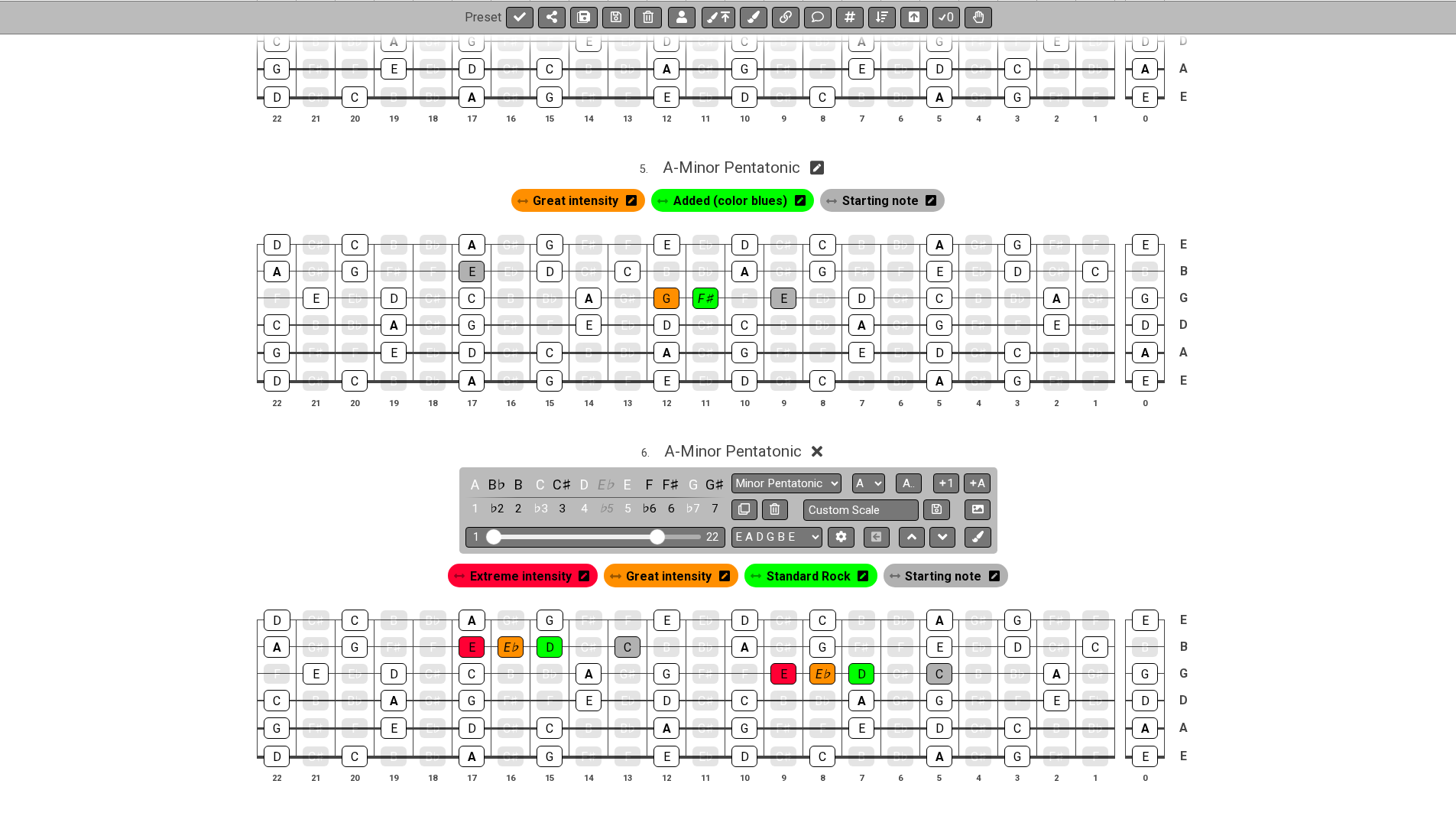
scroll to position [1418, 0]
click at [809, 564] on span "Standard Rock" at bounding box center [809, 575] width 84 height 22
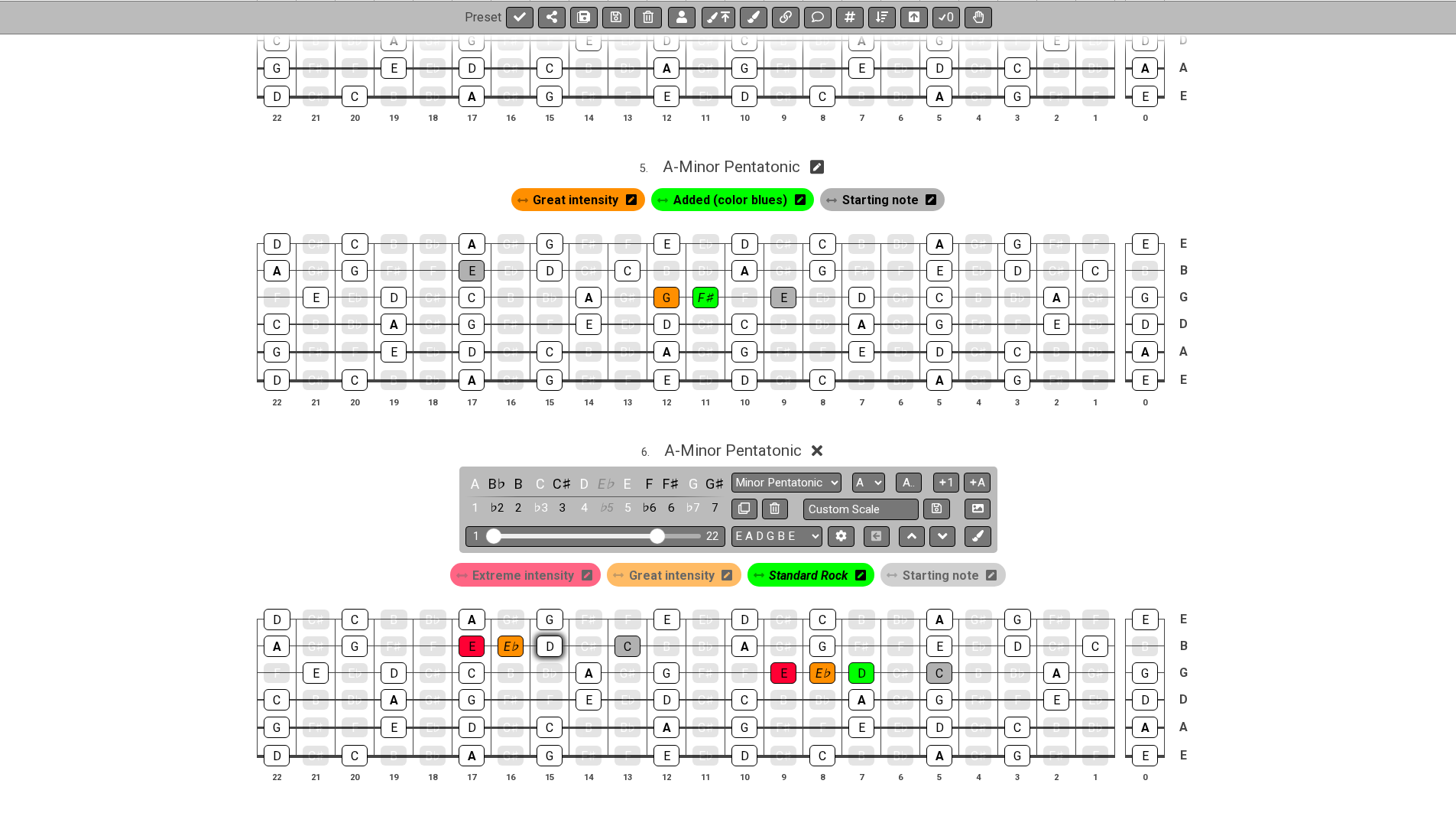
click at [545, 635] on div "D" at bounding box center [549, 646] width 26 height 22
click at [861, 662] on div "D" at bounding box center [861, 673] width 26 height 22
click at [936, 662] on div "C" at bounding box center [939, 673] width 26 height 22
click at [817, 662] on div "E♭" at bounding box center [822, 673] width 26 height 22
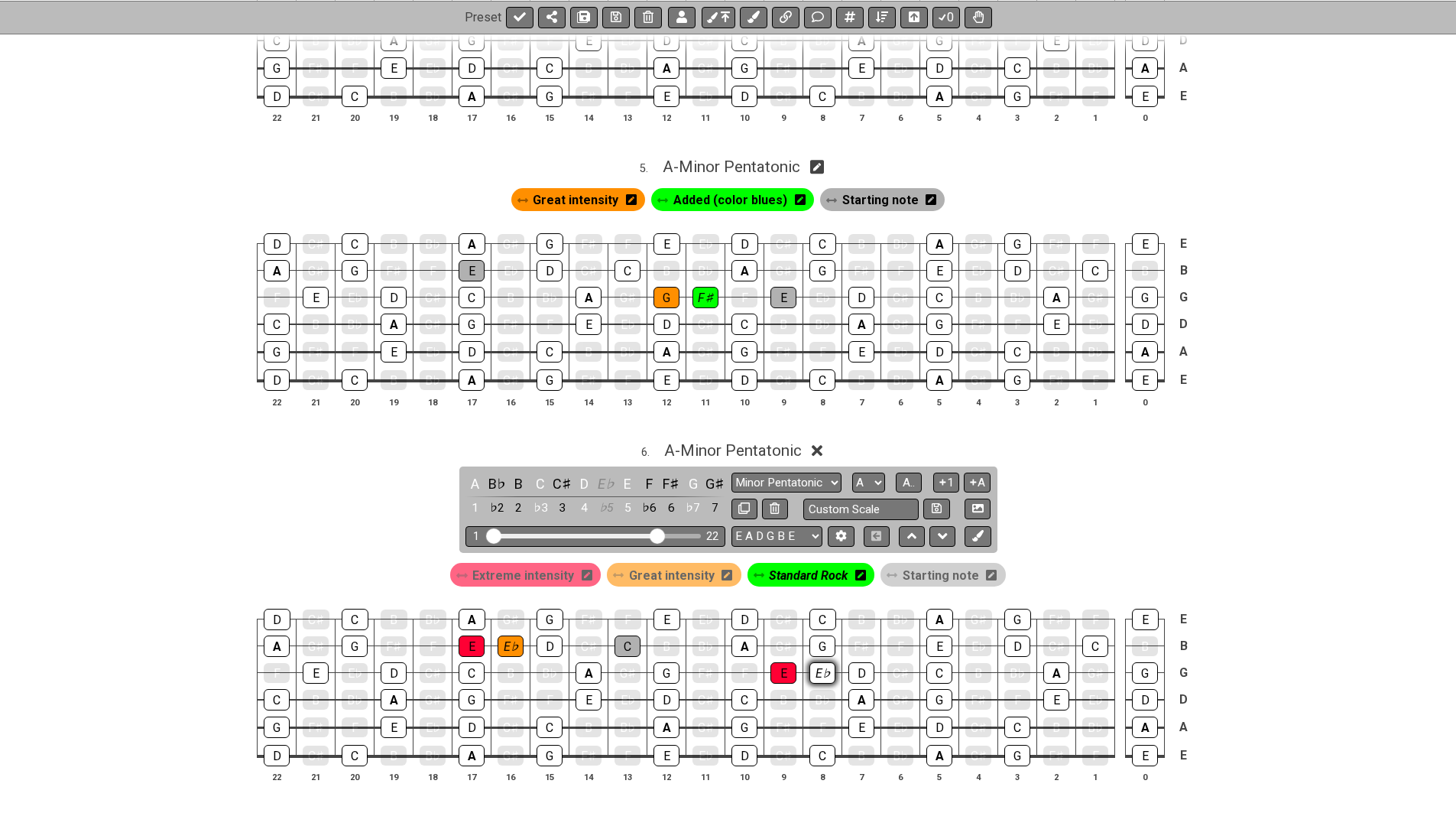
click at [817, 662] on div "E♭" at bounding box center [822, 673] width 26 height 22
click at [789, 662] on div "E" at bounding box center [784, 673] width 26 height 22
click at [788, 662] on div "E" at bounding box center [784, 673] width 26 height 22
click at [510, 635] on div "E♭" at bounding box center [510, 646] width 26 height 22
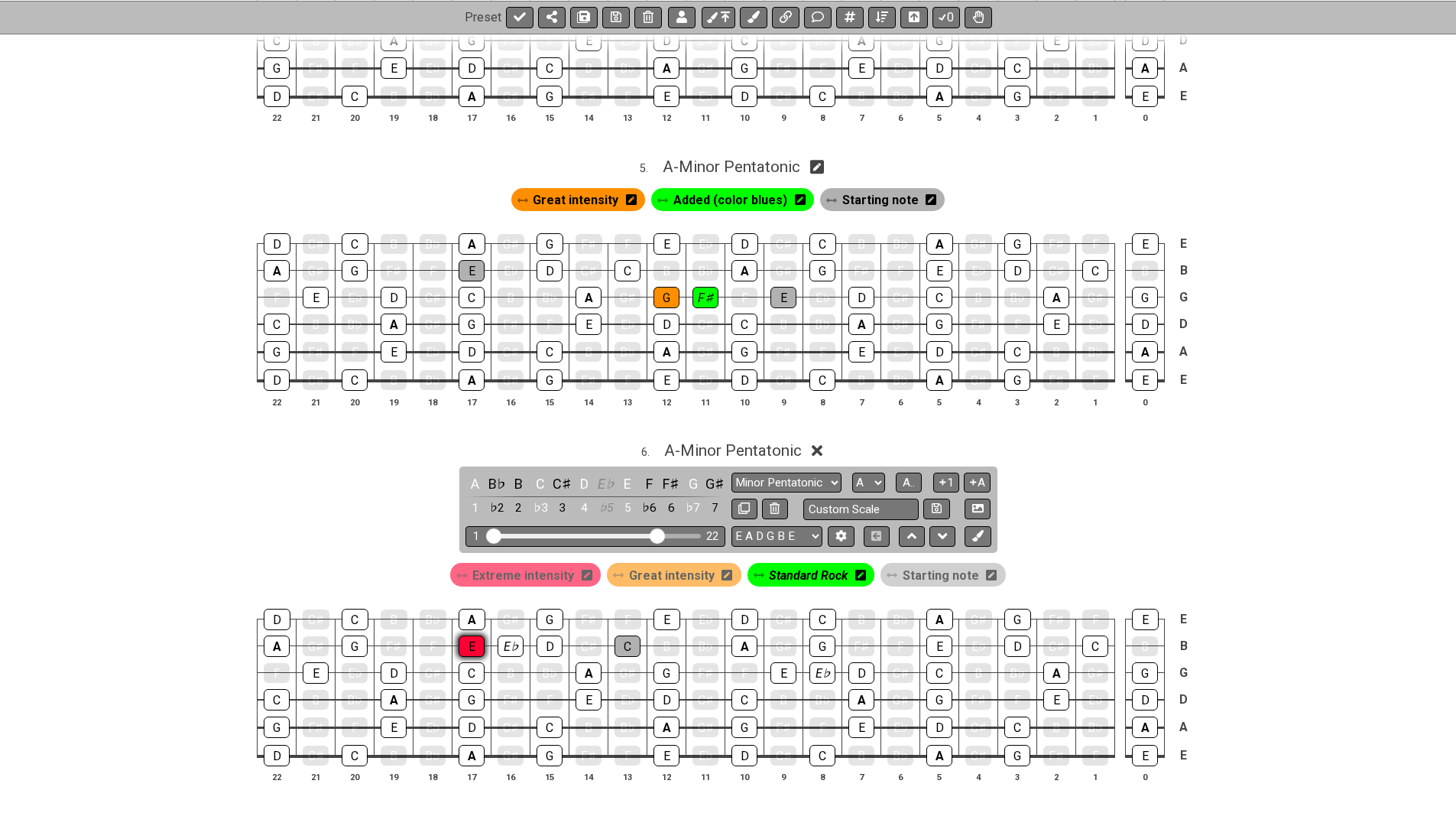
click at [465, 635] on div "E" at bounding box center [471, 646] width 26 height 22
click at [911, 564] on span "Starting note" at bounding box center [940, 575] width 76 height 22
click at [632, 635] on div "C" at bounding box center [627, 646] width 26 height 22
click at [818, 635] on div "G" at bounding box center [822, 646] width 26 height 22
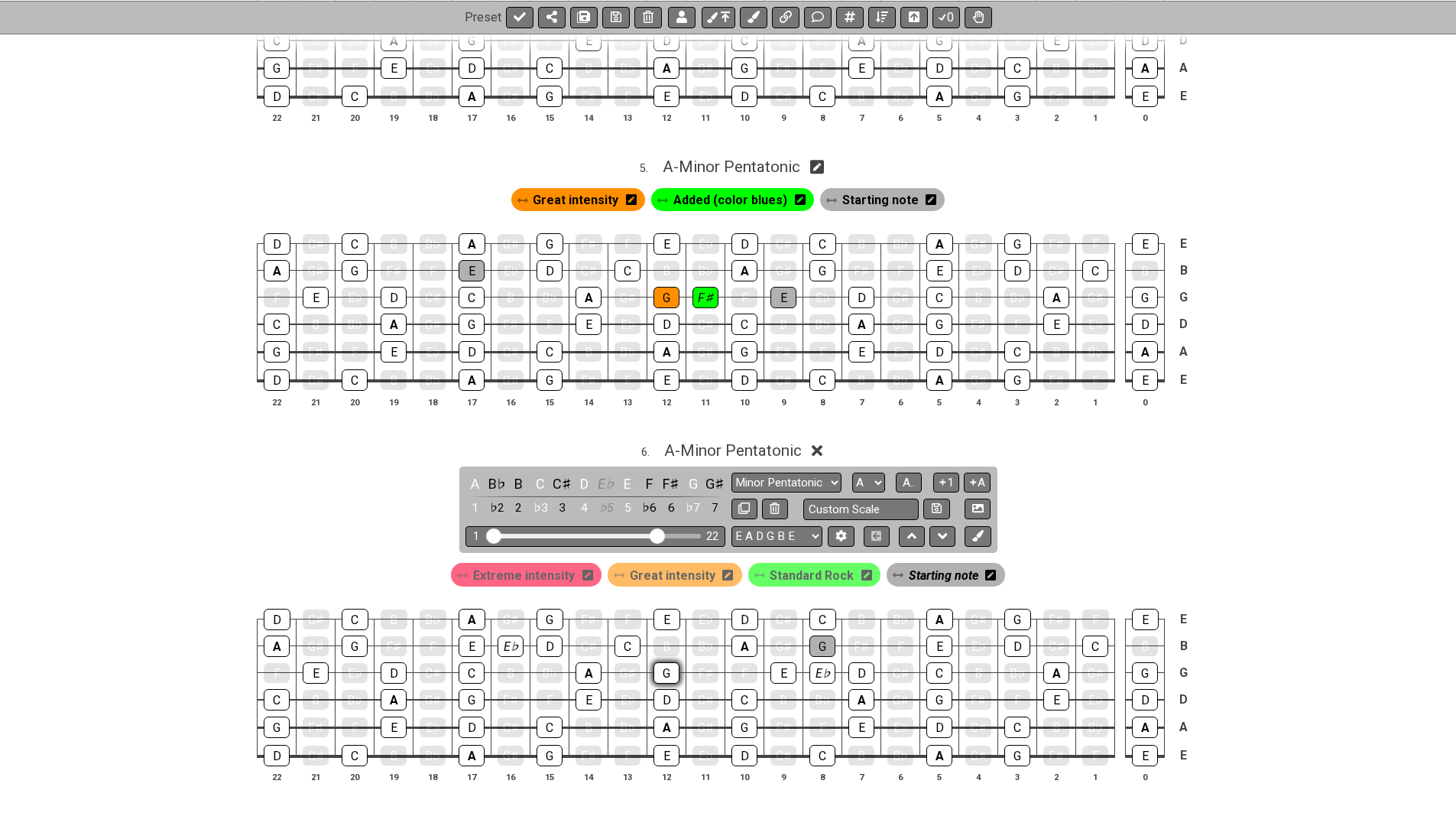
click at [671, 662] on div "G" at bounding box center [666, 673] width 26 height 22
click at [783, 564] on span "Standard Rock" at bounding box center [812, 575] width 84 height 22
click at [742, 635] on div "A" at bounding box center [744, 646] width 26 height 22
click at [586, 662] on div "A" at bounding box center [588, 673] width 26 height 22
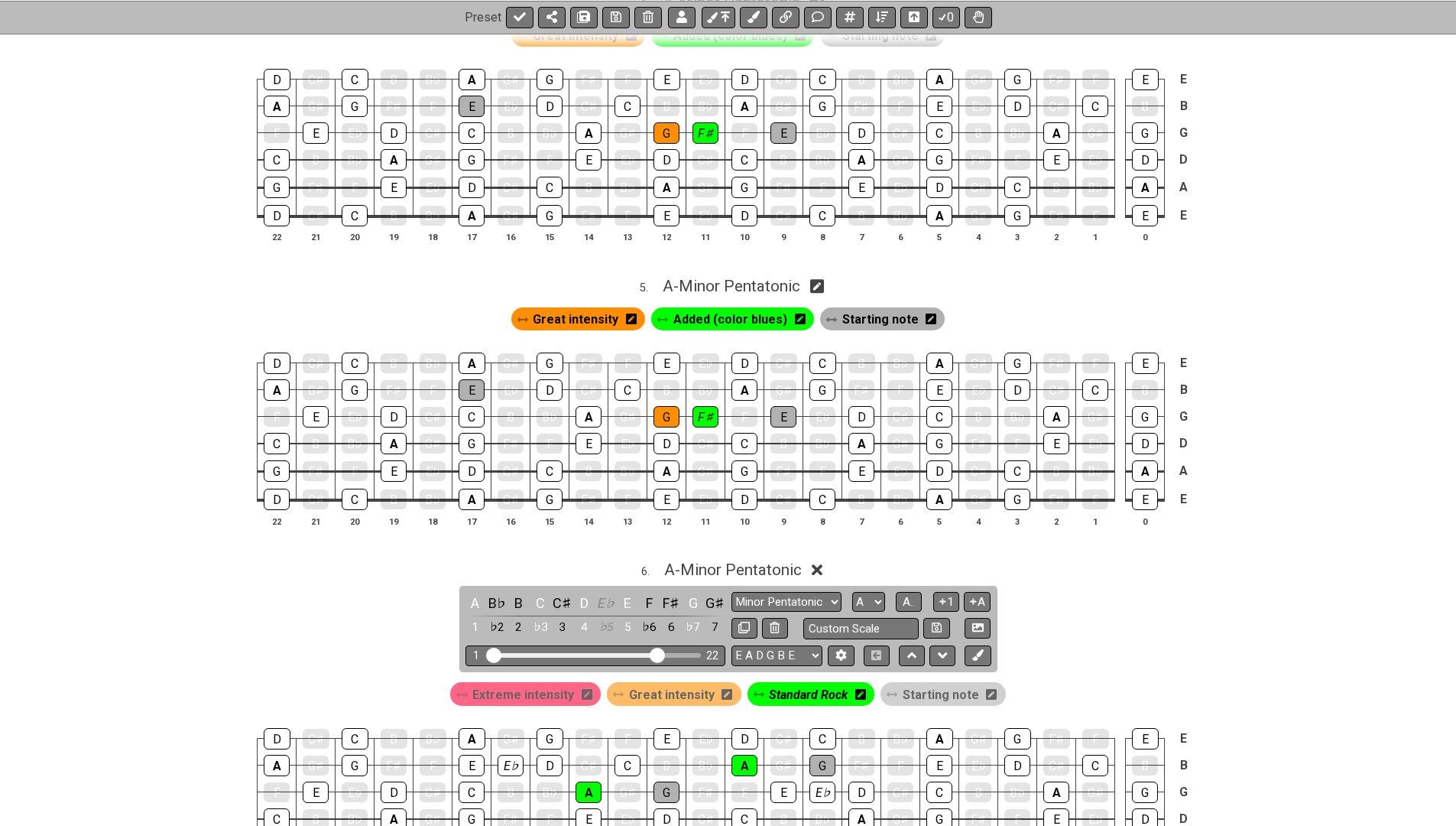
scroll to position [1290, 0]
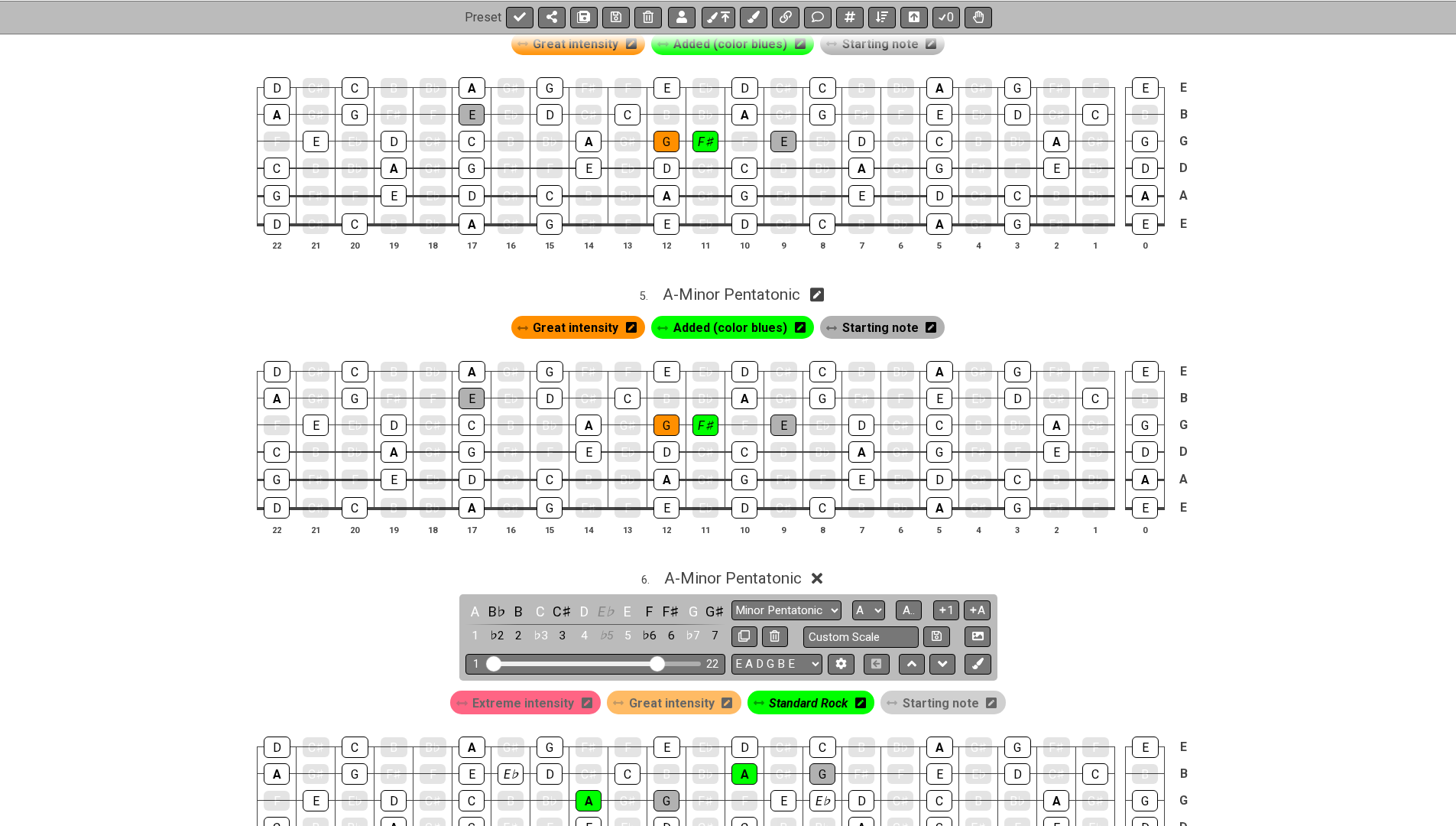
click at [690, 316] on span "Added (color blues)" at bounding box center [730, 327] width 114 height 22
click at [384, 389] on div "F♯" at bounding box center [393, 399] width 26 height 20
click at [745, 322] on span "Added (color blues)" at bounding box center [730, 327] width 105 height 22
click at [400, 389] on div "F♯" at bounding box center [393, 399] width 26 height 20
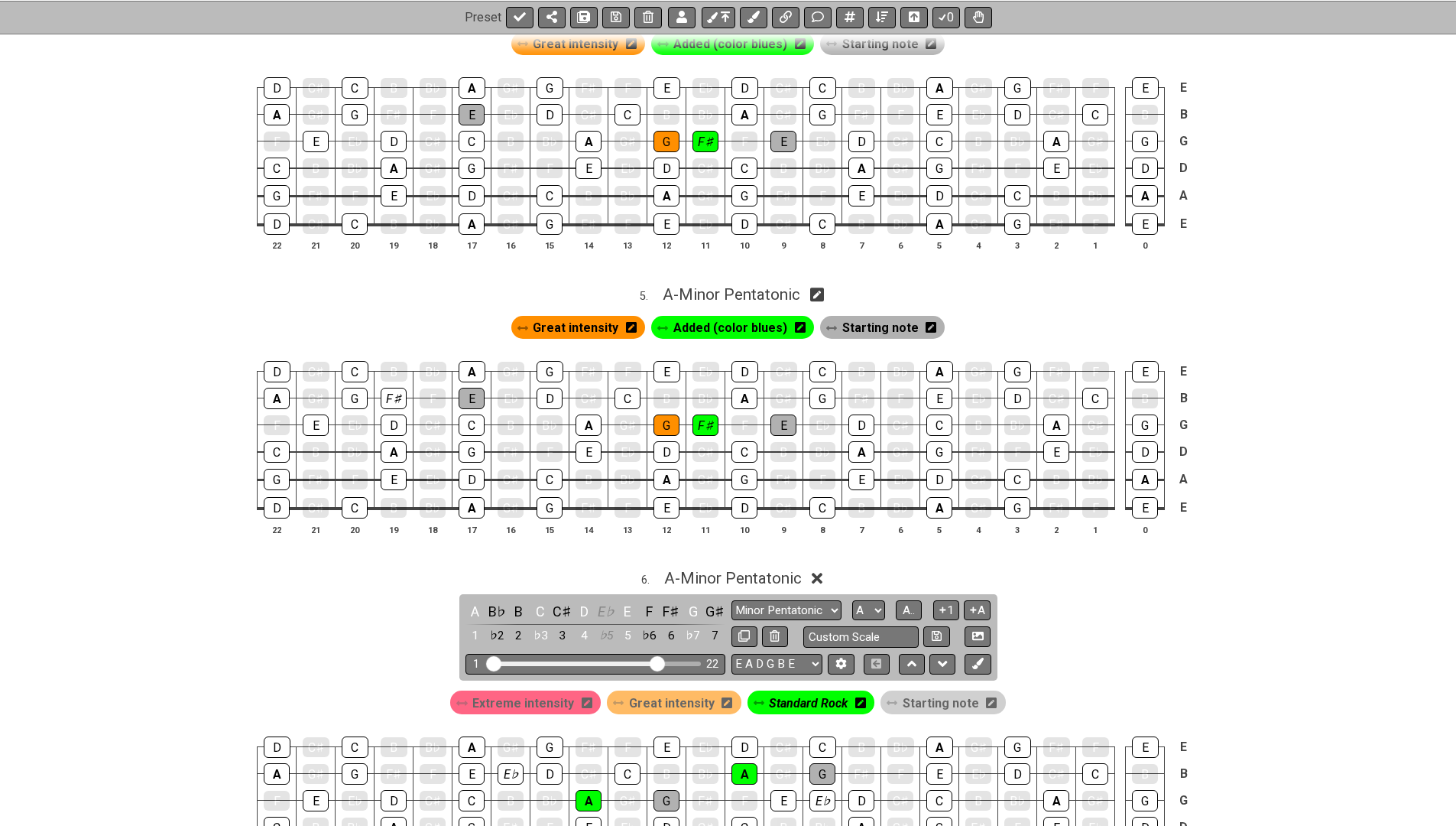
click at [714, 316] on span "Added (color blues)" at bounding box center [730, 327] width 114 height 22
click at [393, 388] on div "F♯" at bounding box center [393, 399] width 26 height 22
click at [587, 316] on span "Great intensity" at bounding box center [580, 327] width 86 height 22
click at [856, 389] on div "F♯" at bounding box center [861, 399] width 26 height 20
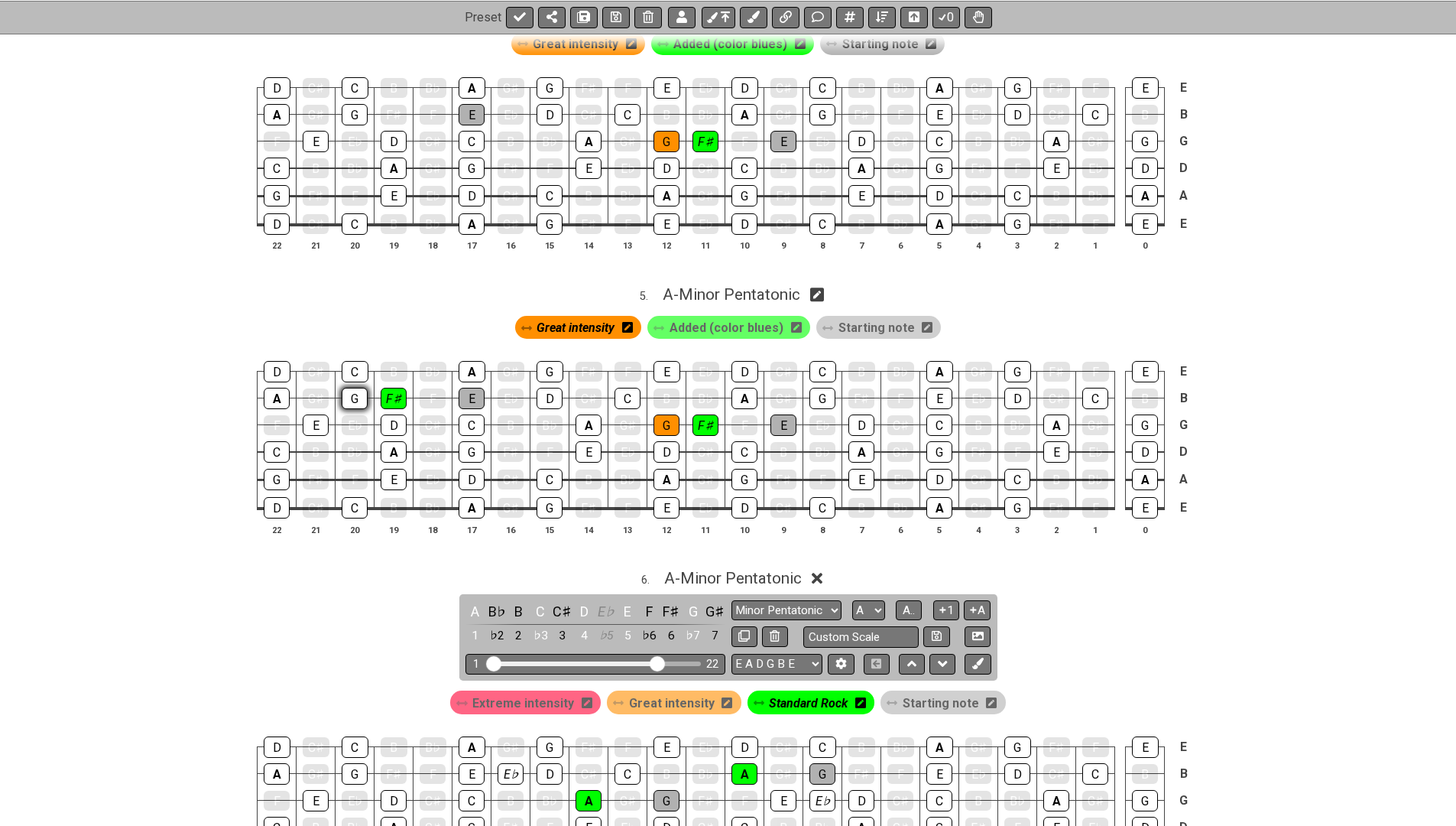
click at [355, 388] on div "G" at bounding box center [355, 399] width 26 height 22
click at [813, 388] on div "G" at bounding box center [822, 399] width 26 height 22
click at [852, 316] on span "Starting note" at bounding box center [877, 327] width 76 height 22
click at [935, 388] on div "E" at bounding box center [939, 399] width 26 height 22
click at [858, 389] on div "F♯" at bounding box center [861, 399] width 26 height 20
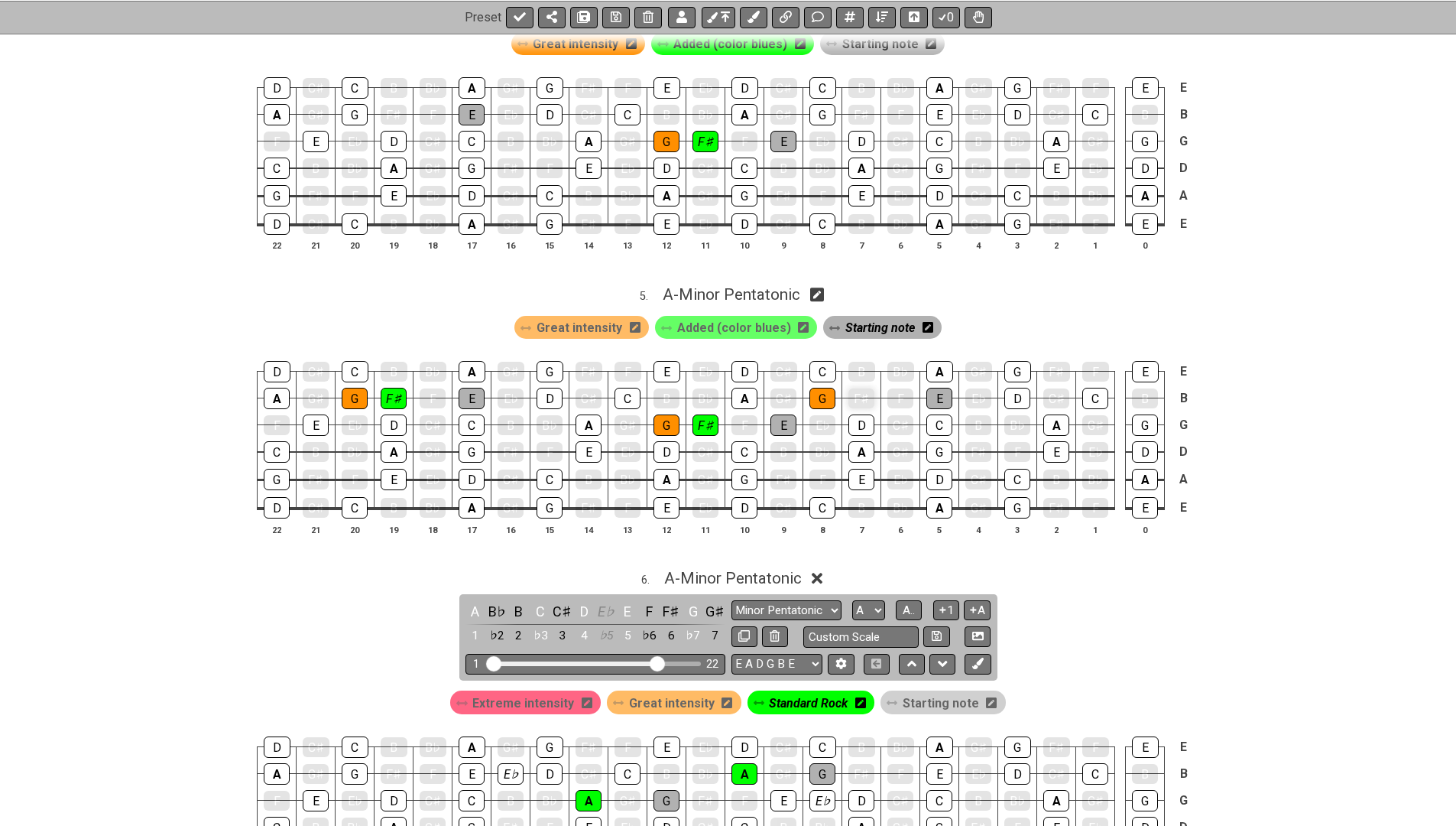
click at [858, 389] on div "F♯" at bounding box center [861, 399] width 26 height 20
click at [854, 316] on span "Starting note" at bounding box center [880, 327] width 70 height 22
click at [860, 389] on div "F♯" at bounding box center [861, 399] width 26 height 20
click at [703, 316] on span "Added (color blues)" at bounding box center [730, 327] width 114 height 22
click at [846, 375] on td "F♯" at bounding box center [862, 384] width 39 height 27
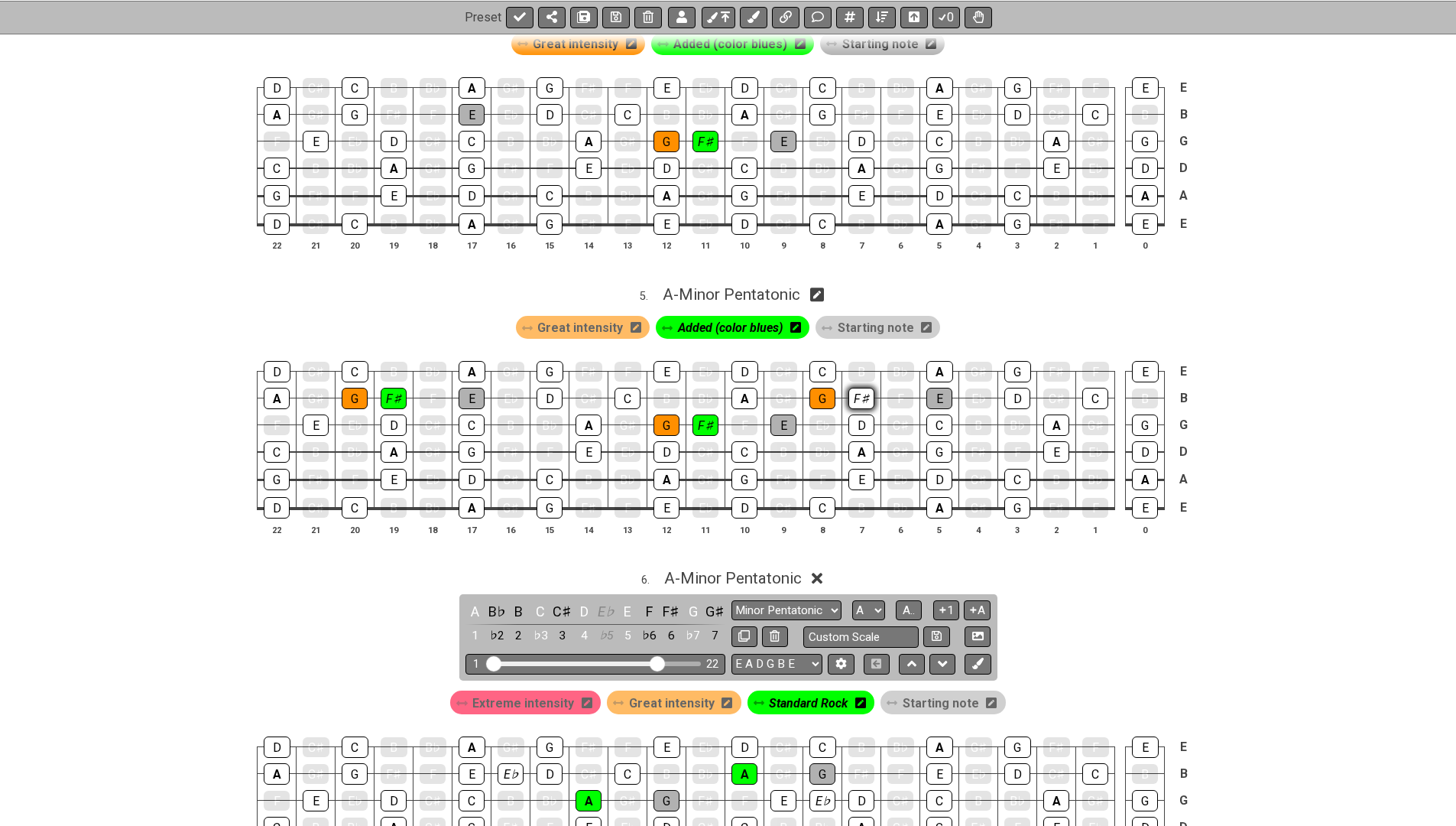
click at [864, 388] on div "F♯" at bounding box center [861, 399] width 26 height 22
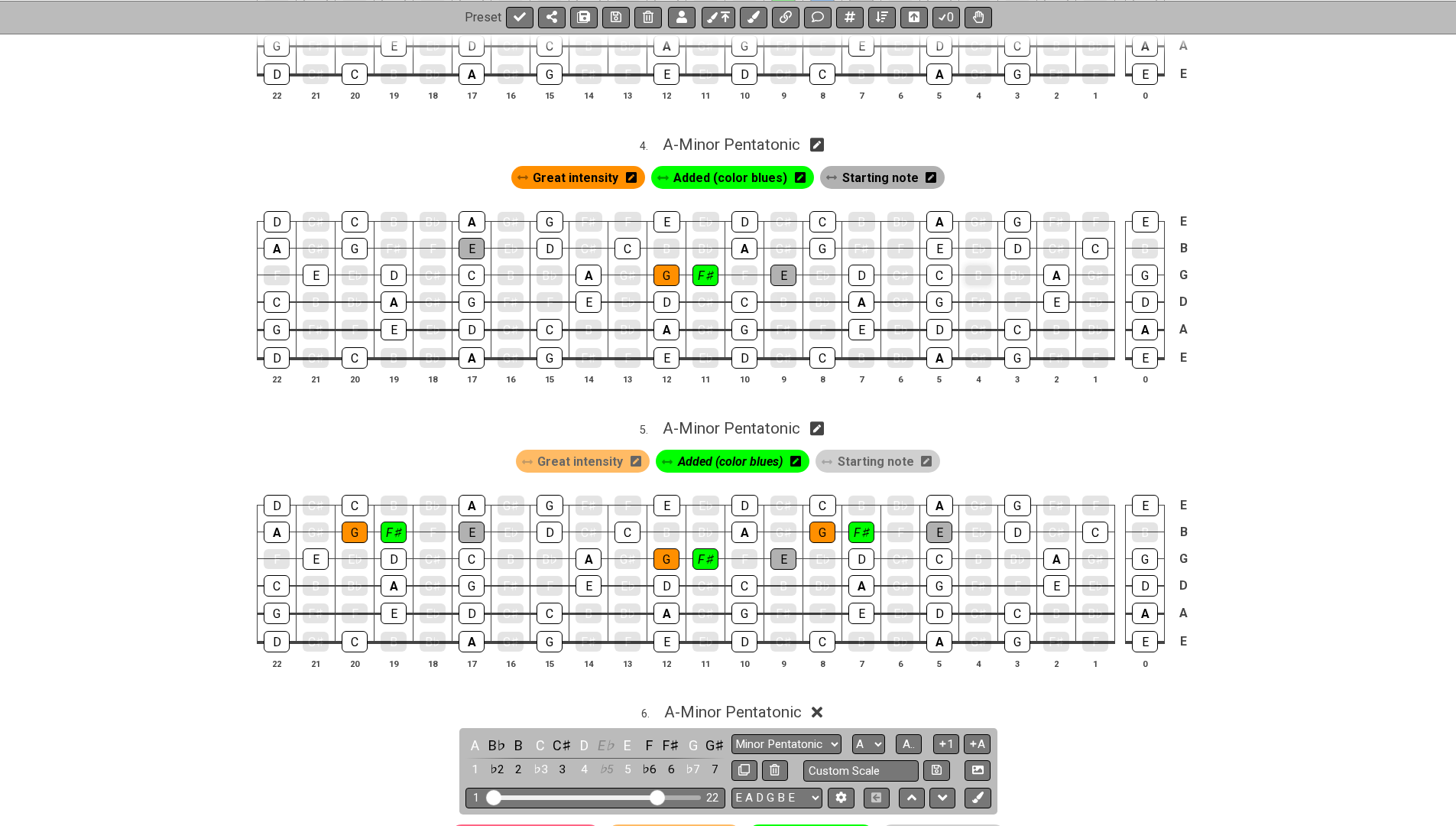
scroll to position [1156, 0]
click at [943, 239] on div "E" at bounding box center [939, 249] width 26 height 22
click at [943, 239] on div "E" at bounding box center [939, 249] width 26 height 20
click at [863, 168] on span "Starting note" at bounding box center [880, 178] width 76 height 22
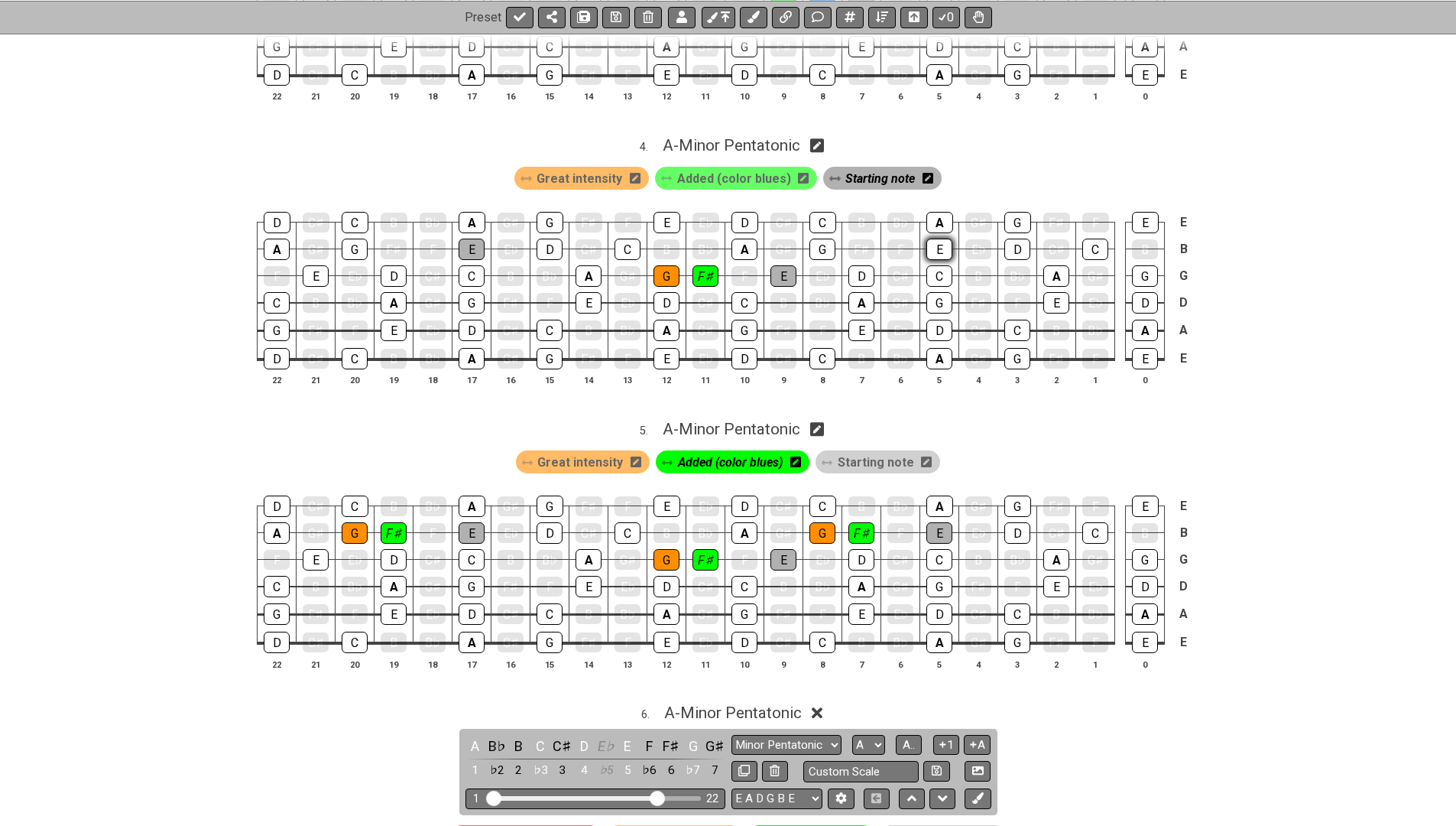
click at [933, 238] on div "E" at bounding box center [939, 249] width 26 height 22
click at [735, 170] on span "Added (color blues)" at bounding box center [733, 178] width 114 height 22
click at [850, 239] on div "F♯" at bounding box center [861, 249] width 26 height 20
click at [843, 174] on span "Starting note" at bounding box center [876, 178] width 76 height 22
click at [854, 225] on td "F♯" at bounding box center [862, 236] width 39 height 27
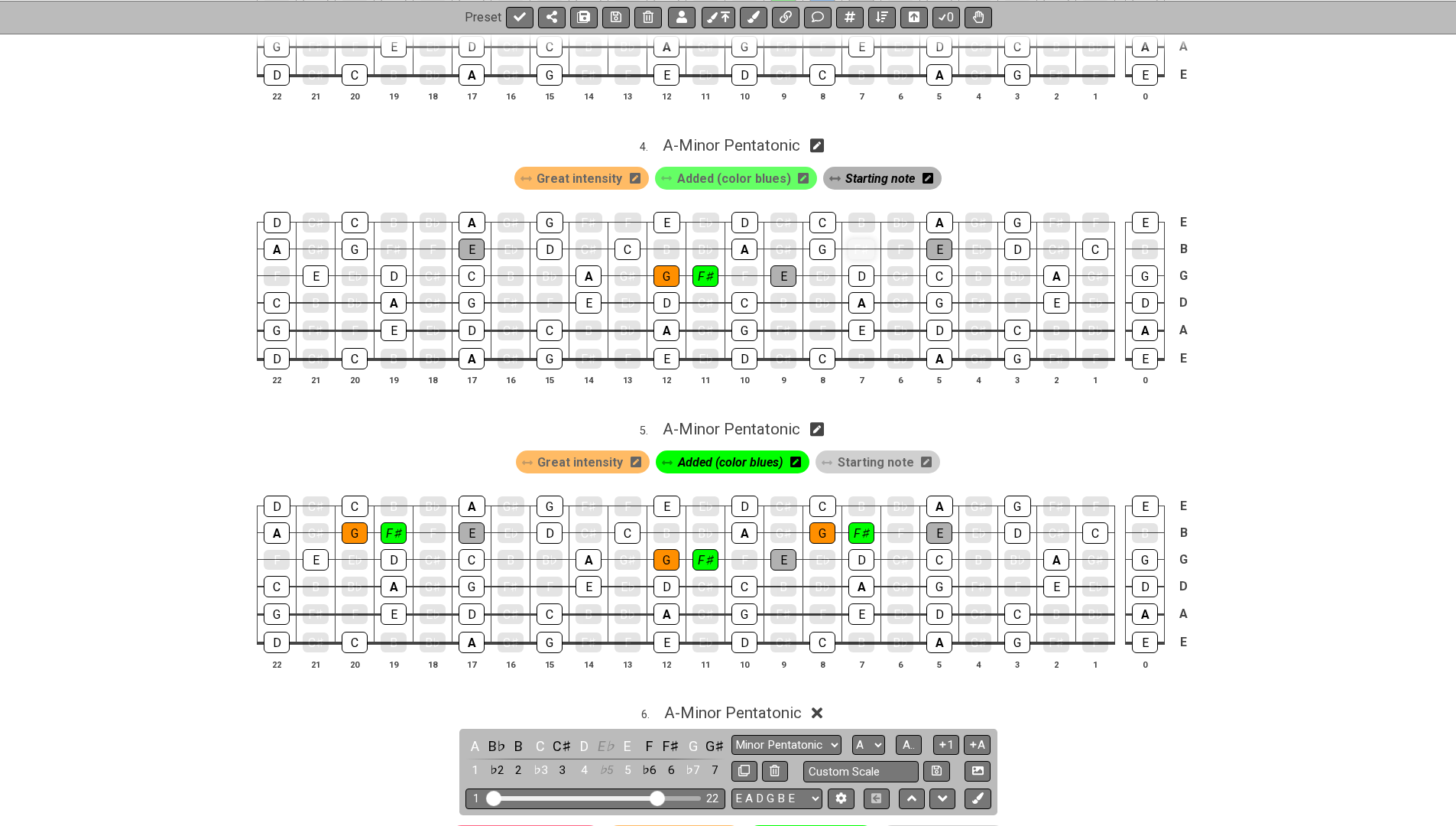
click at [857, 239] on div "F♯" at bounding box center [861, 249] width 26 height 20
click at [851, 168] on span "Starting note" at bounding box center [880, 178] width 70 height 22
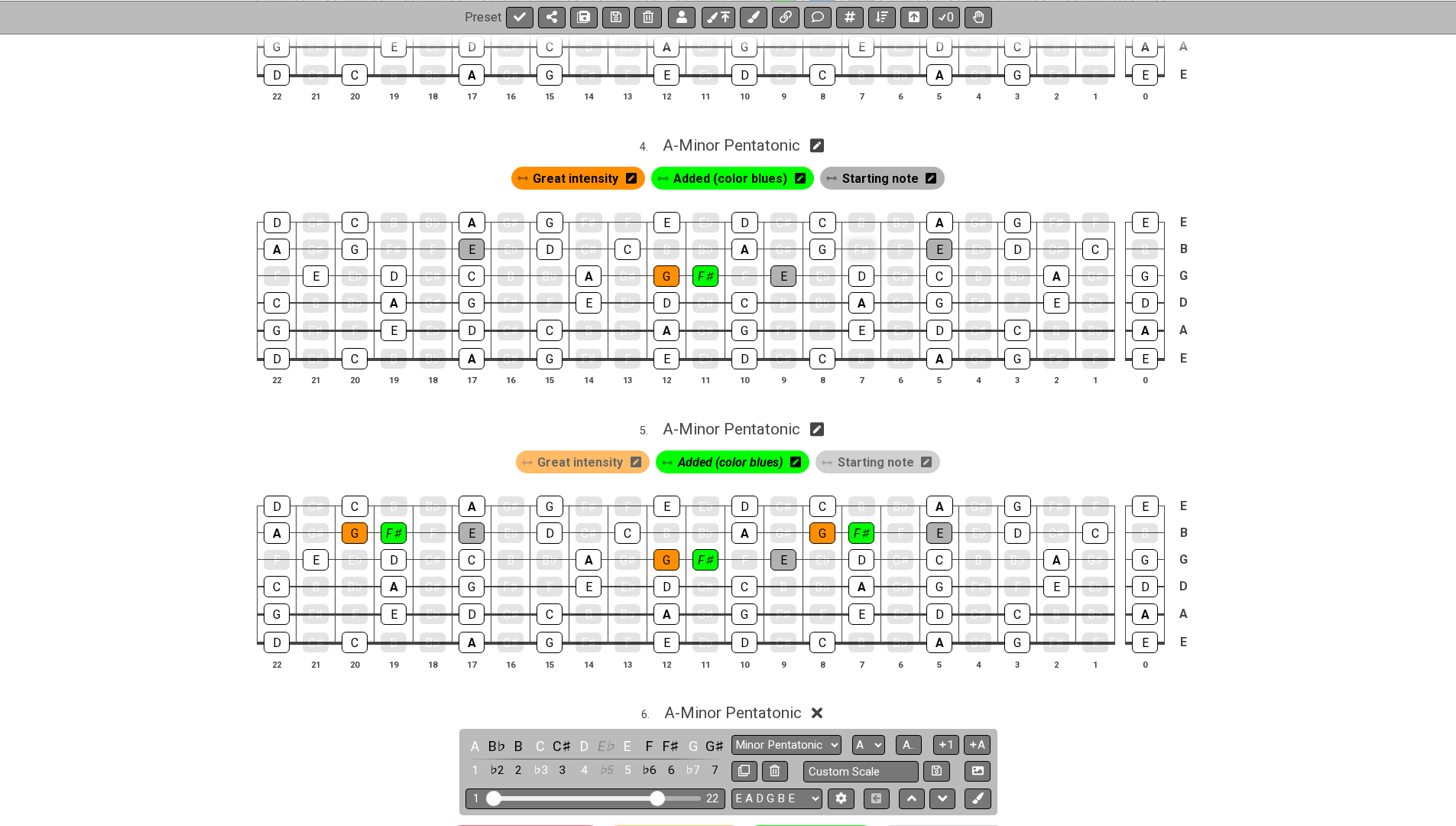
click at [865, 239] on div "F♯" at bounding box center [861, 249] width 26 height 20
click at [767, 170] on span "Added (color blues)" at bounding box center [730, 178] width 114 height 22
click at [852, 238] on div "F♯" at bounding box center [861, 249] width 26 height 22
click at [609, 168] on span "Great intensity" at bounding box center [580, 178] width 86 height 22
click at [818, 238] on div "G" at bounding box center [822, 249] width 26 height 22
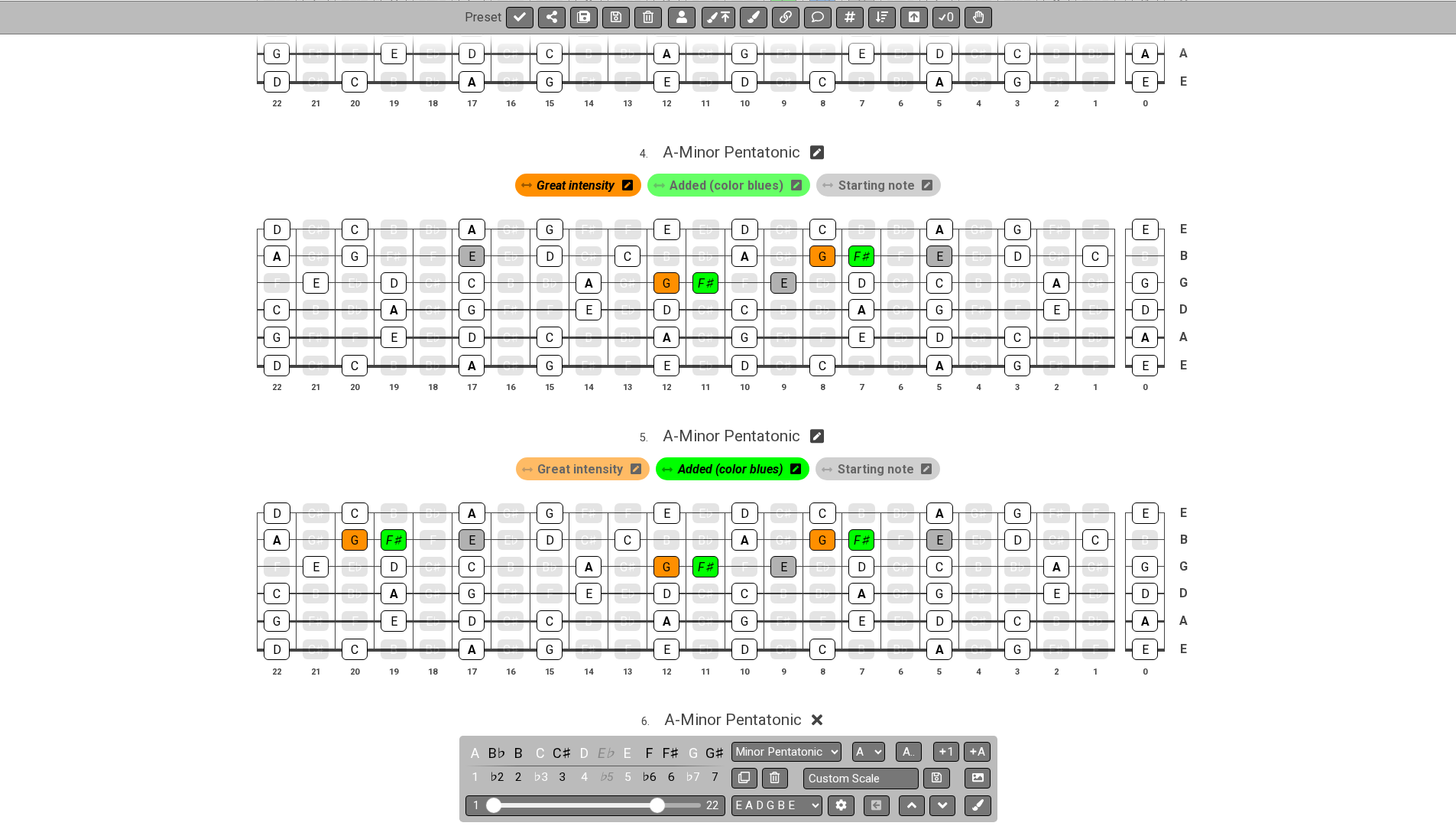
scroll to position [1137, 0]
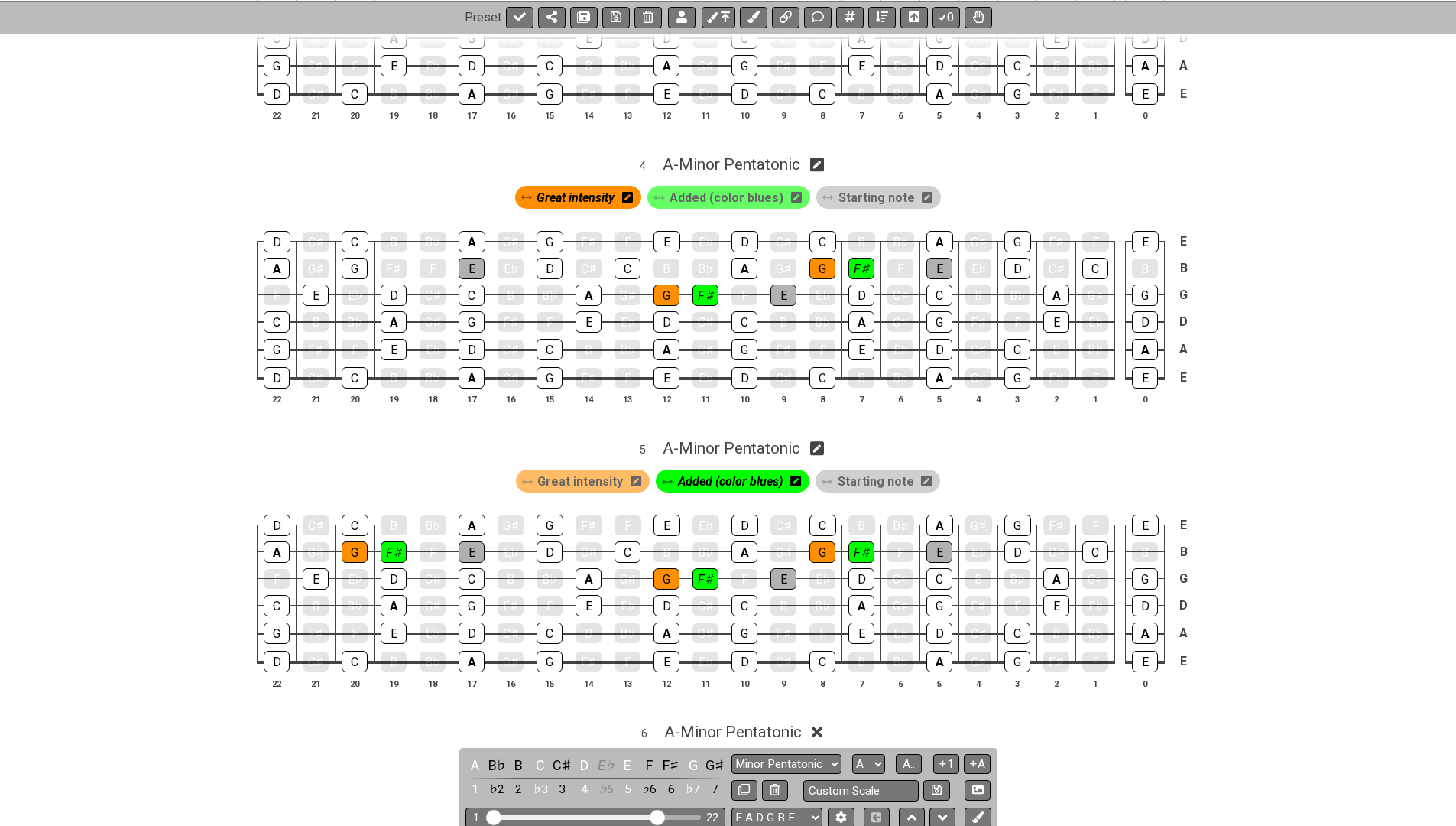
click at [817, 442] on icon at bounding box center [818, 449] width 14 height 14
select select "A"
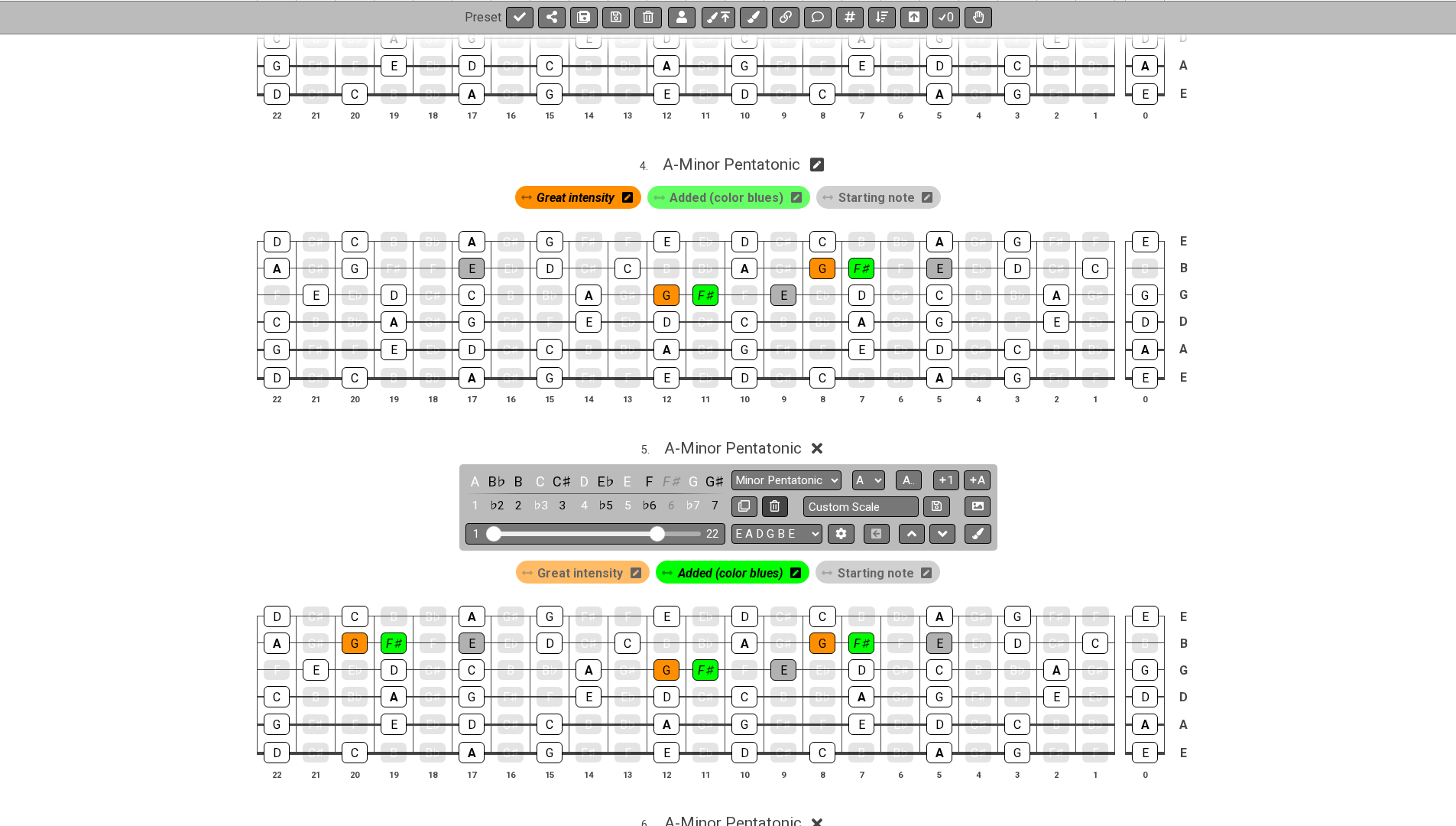
click at [774, 500] on icon at bounding box center [775, 505] width 10 height 12
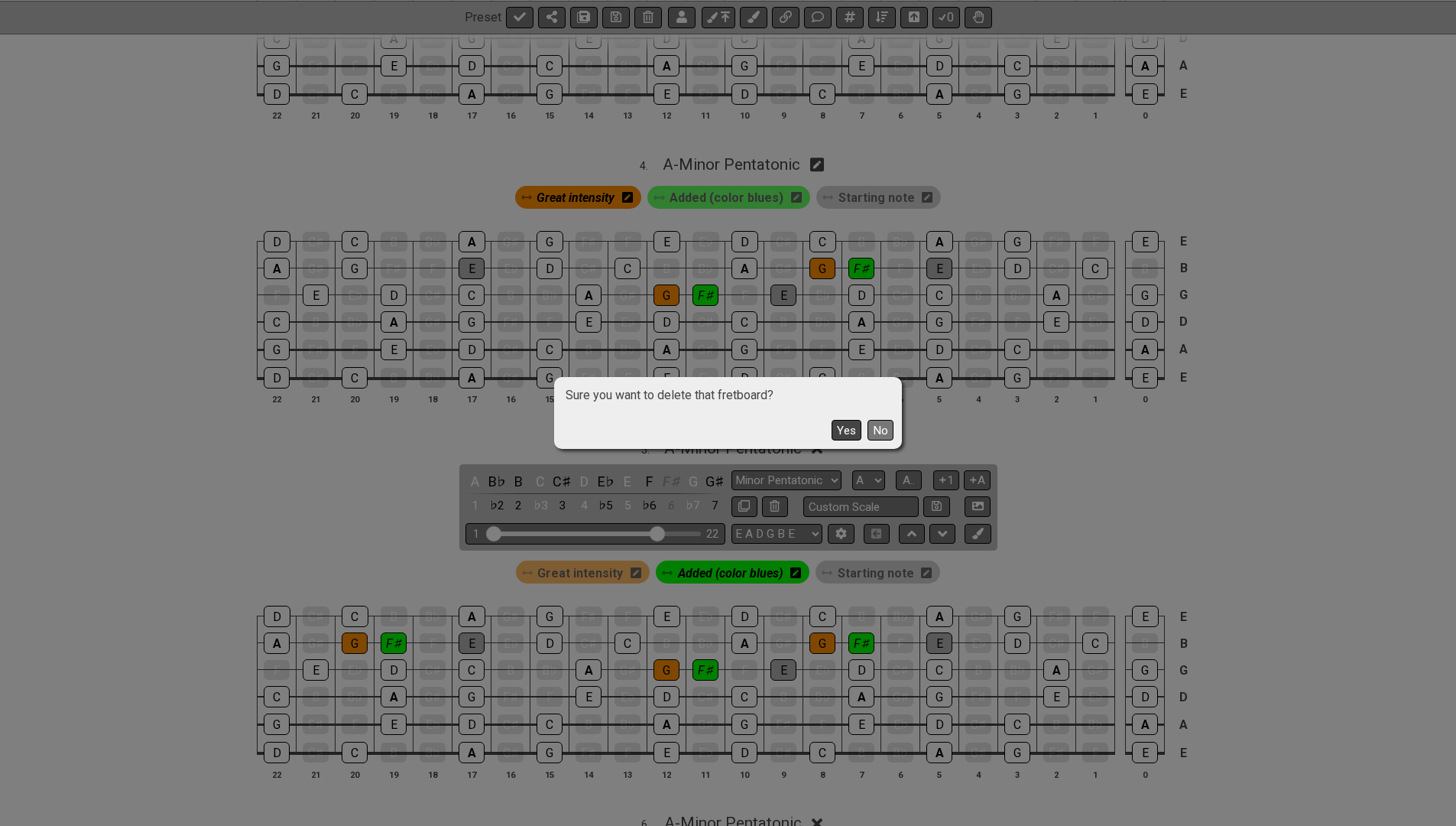
click at [846, 429] on button "Yes" at bounding box center [846, 430] width 30 height 21
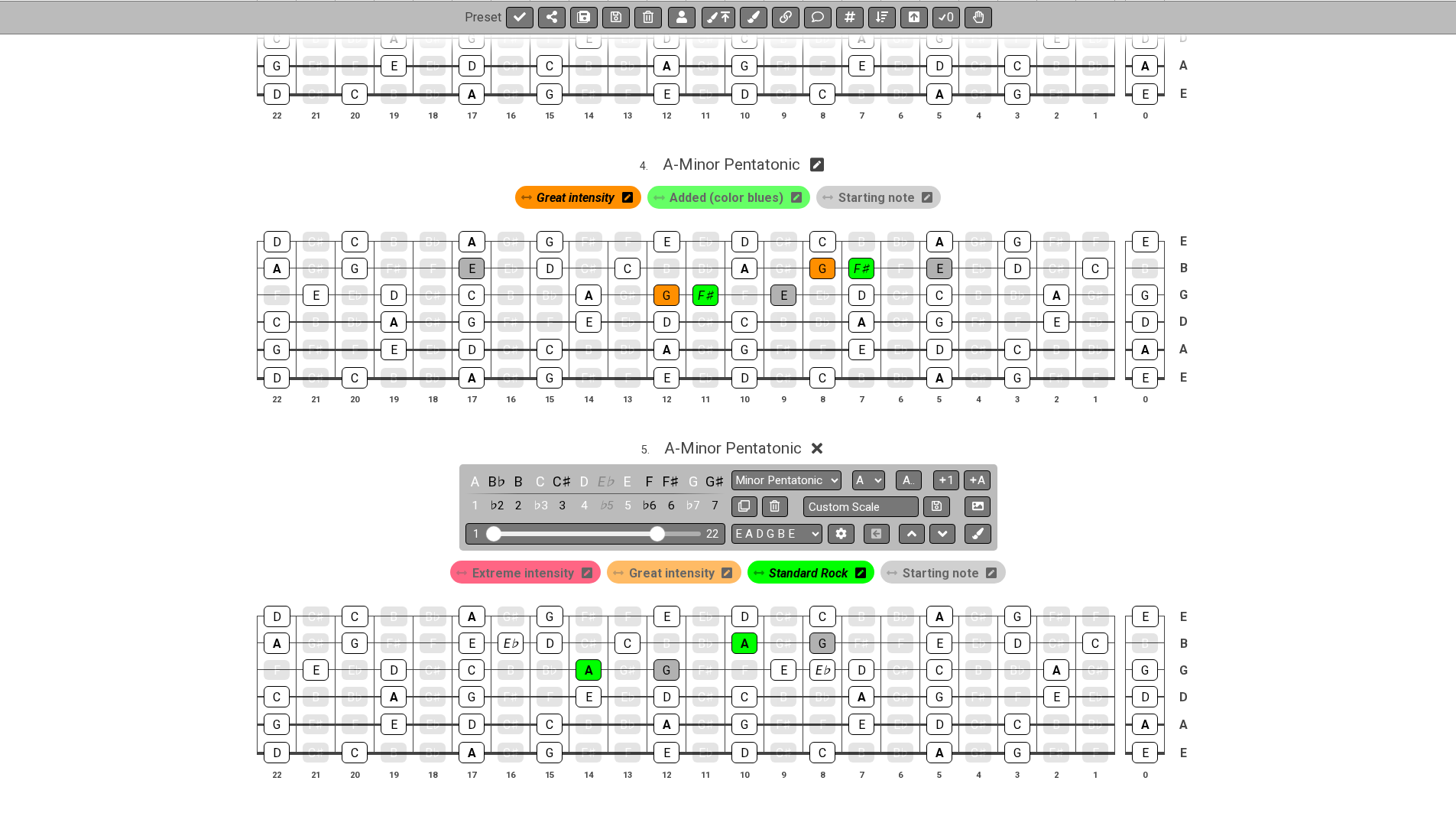
click at [817, 443] on icon at bounding box center [818, 449] width 12 height 12
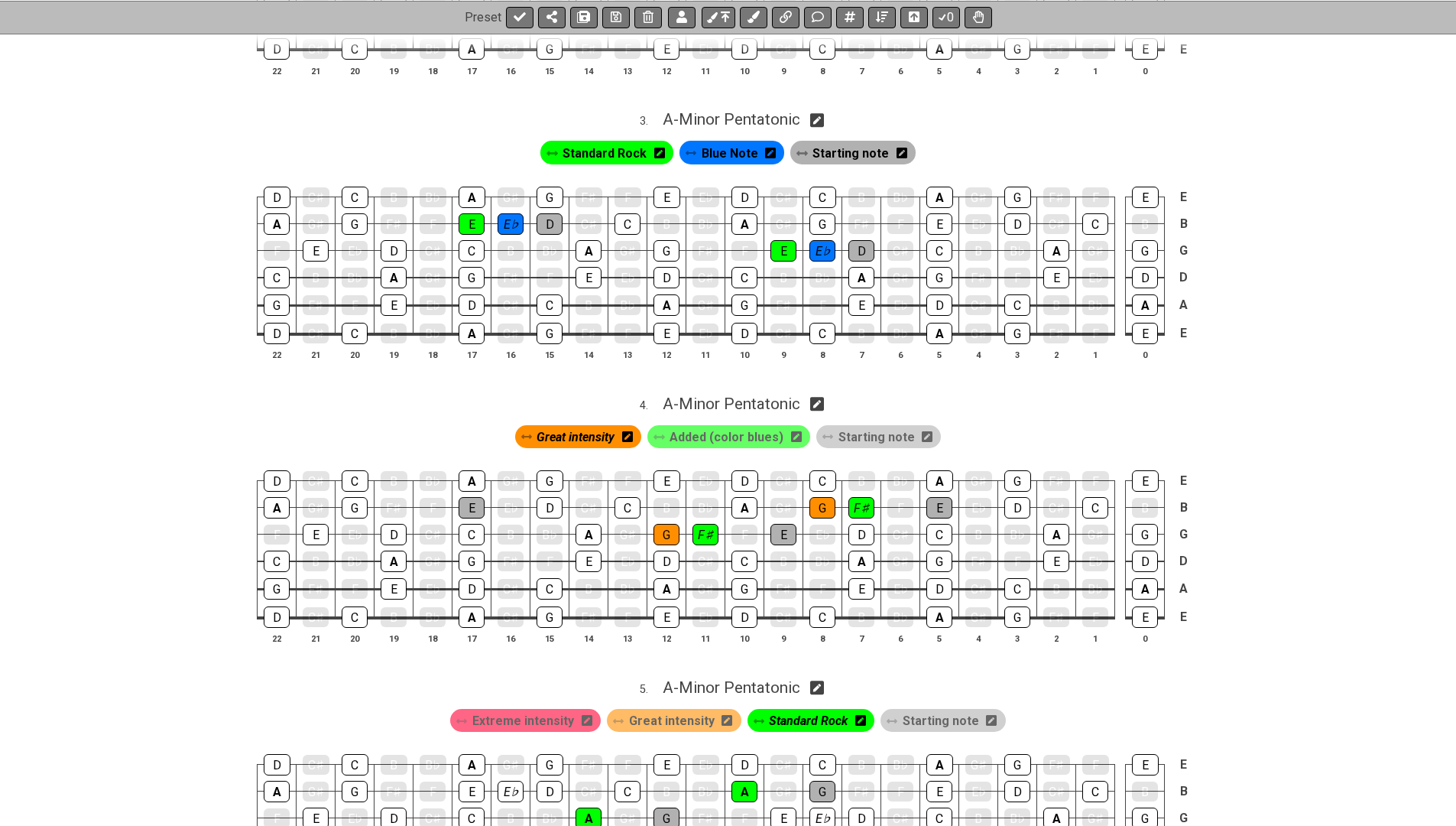
scroll to position [902, 0]
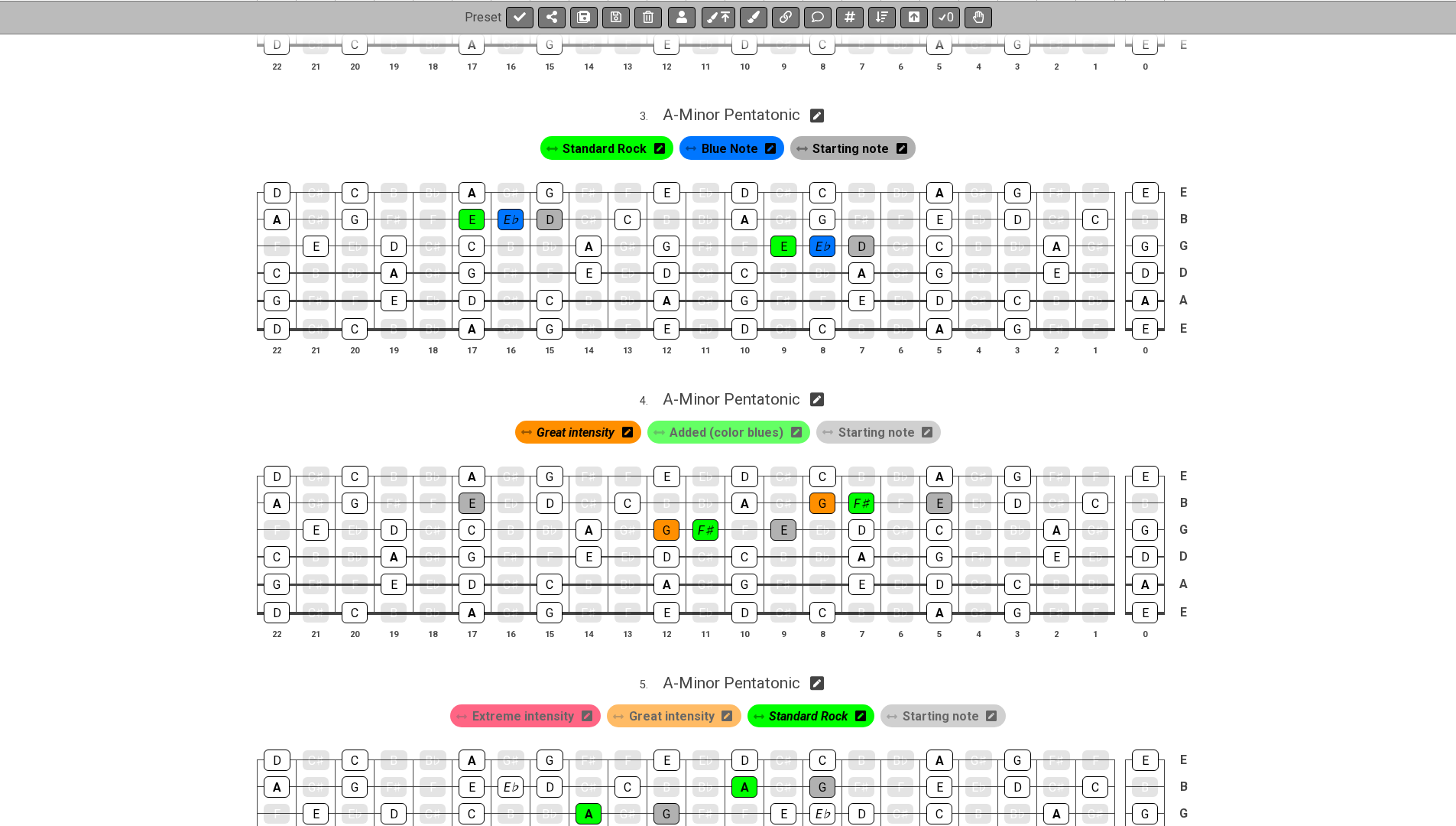
click at [852, 421] on span "Starting note" at bounding box center [877, 432] width 76 height 22
click at [474, 493] on div "E" at bounding box center [471, 503] width 26 height 22
click at [866, 421] on span "Starting note" at bounding box center [880, 432] width 70 height 22
click at [470, 493] on div "E" at bounding box center [471, 503] width 26 height 22
click at [471, 494] on div "E" at bounding box center [471, 503] width 26 height 20
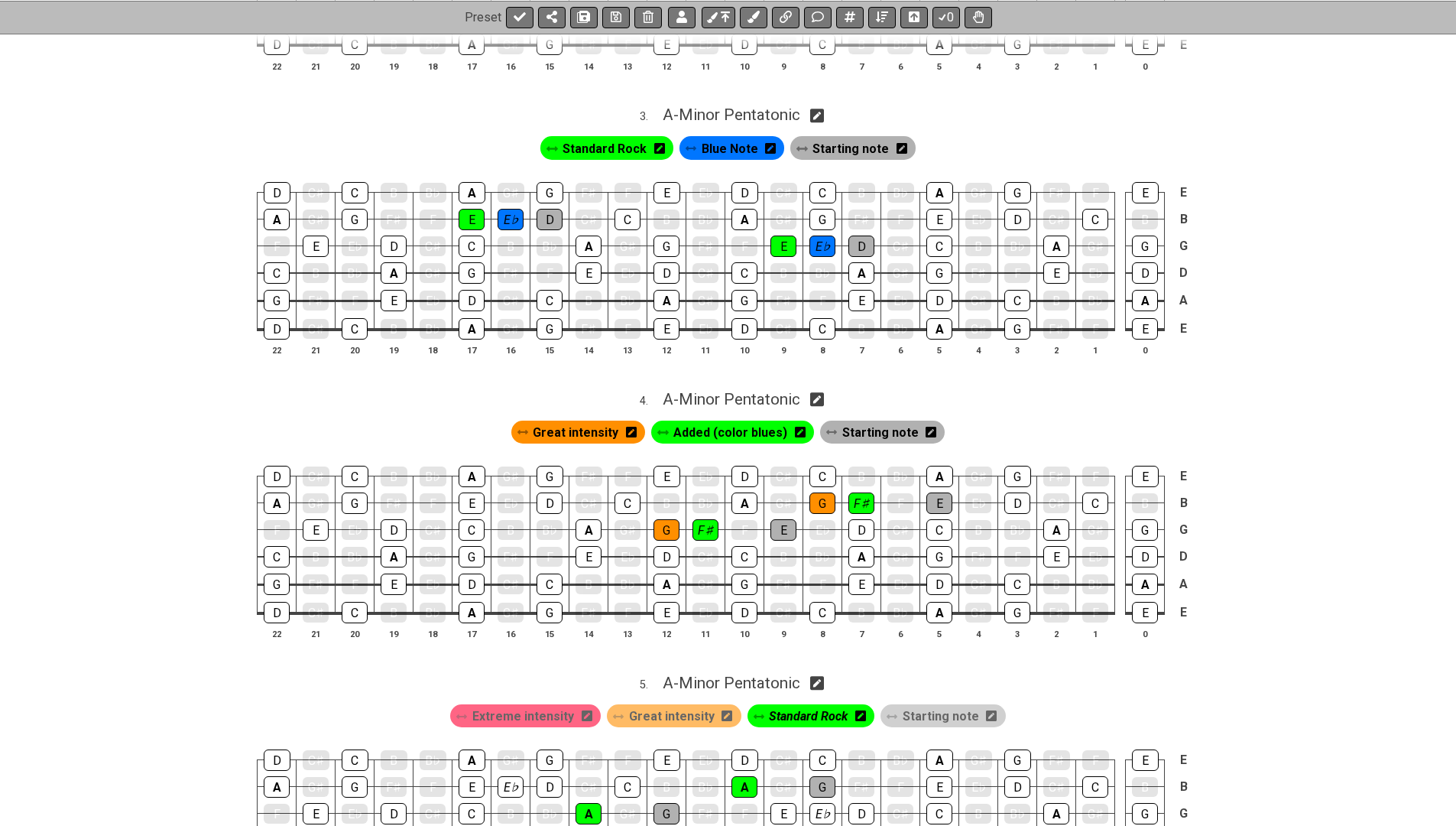
click at [835, 425] on div "Starting note" at bounding box center [883, 433] width 125 height 23
click at [851, 424] on span "Starting note" at bounding box center [880, 432] width 76 height 22
click at [471, 495] on div "E" at bounding box center [471, 503] width 26 height 22
click at [602, 421] on span "Great intensity" at bounding box center [579, 432] width 86 height 22
click at [602, 421] on span "Great intensity" at bounding box center [575, 432] width 78 height 22
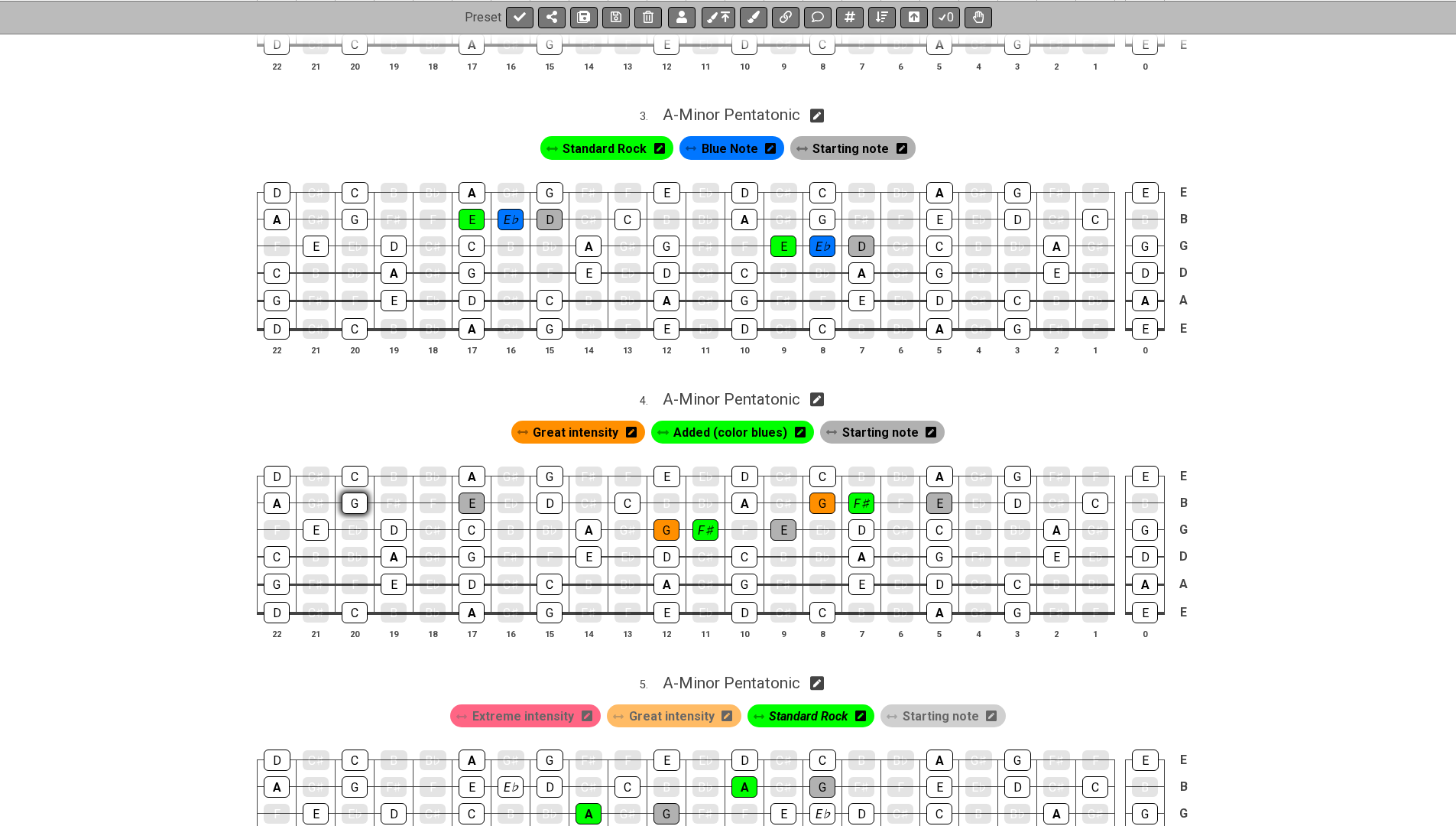
click at [364, 493] on div "G" at bounding box center [355, 503] width 26 height 22
click at [352, 494] on div "G" at bounding box center [355, 503] width 26 height 22
click at [602, 421] on span "Great intensity" at bounding box center [576, 432] width 86 height 22
click at [358, 493] on div "G" at bounding box center [355, 503] width 26 height 22
click at [595, 423] on span "Great intensity" at bounding box center [575, 432] width 78 height 22
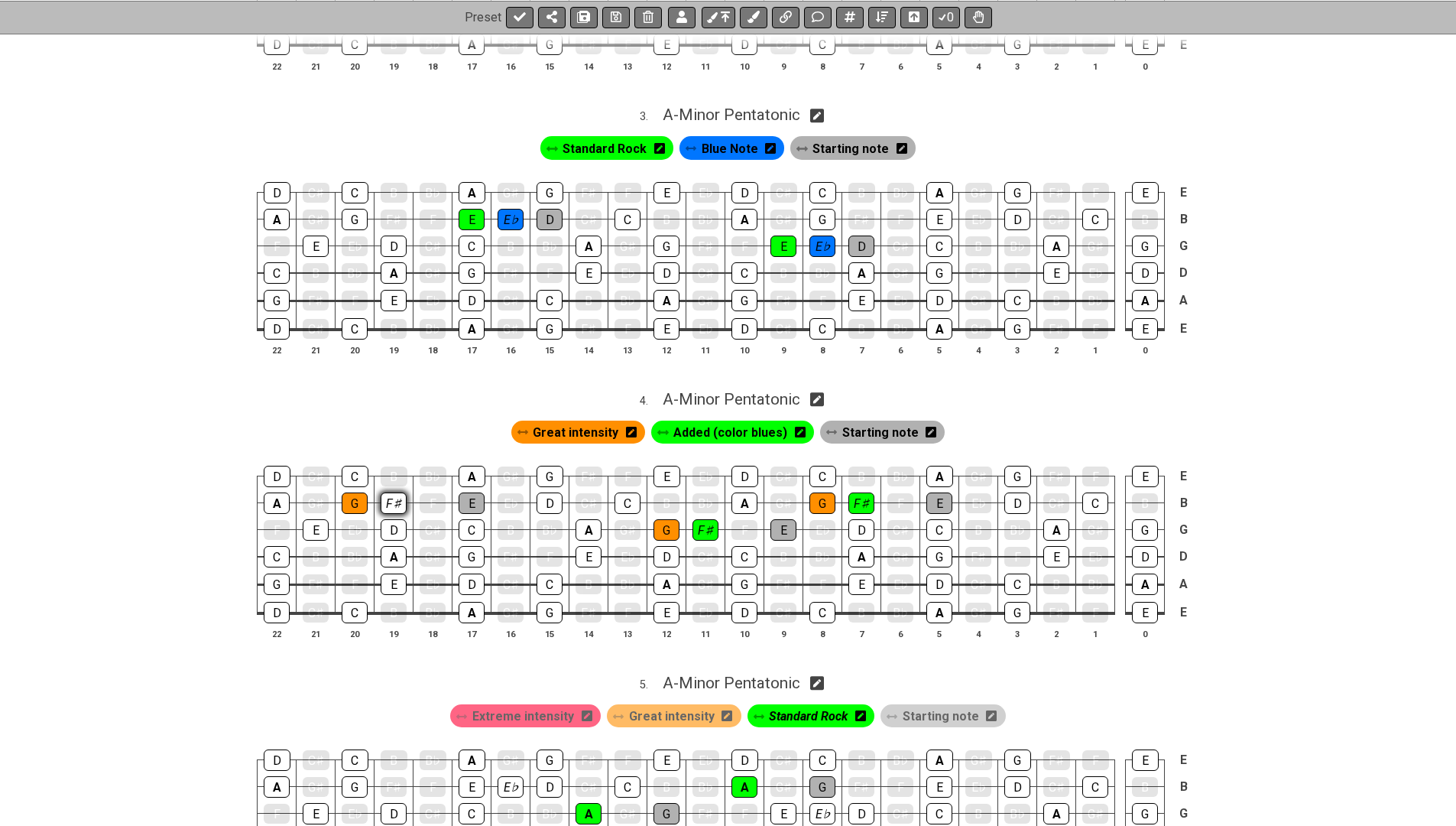
click at [391, 494] on div "F♯" at bounding box center [393, 503] width 26 height 22
click at [682, 421] on span "Added (color blues)" at bounding box center [730, 432] width 114 height 22
click at [386, 493] on div "F♯" at bounding box center [393, 503] width 26 height 22
click at [613, 13] on icon at bounding box center [616, 17] width 11 height 13
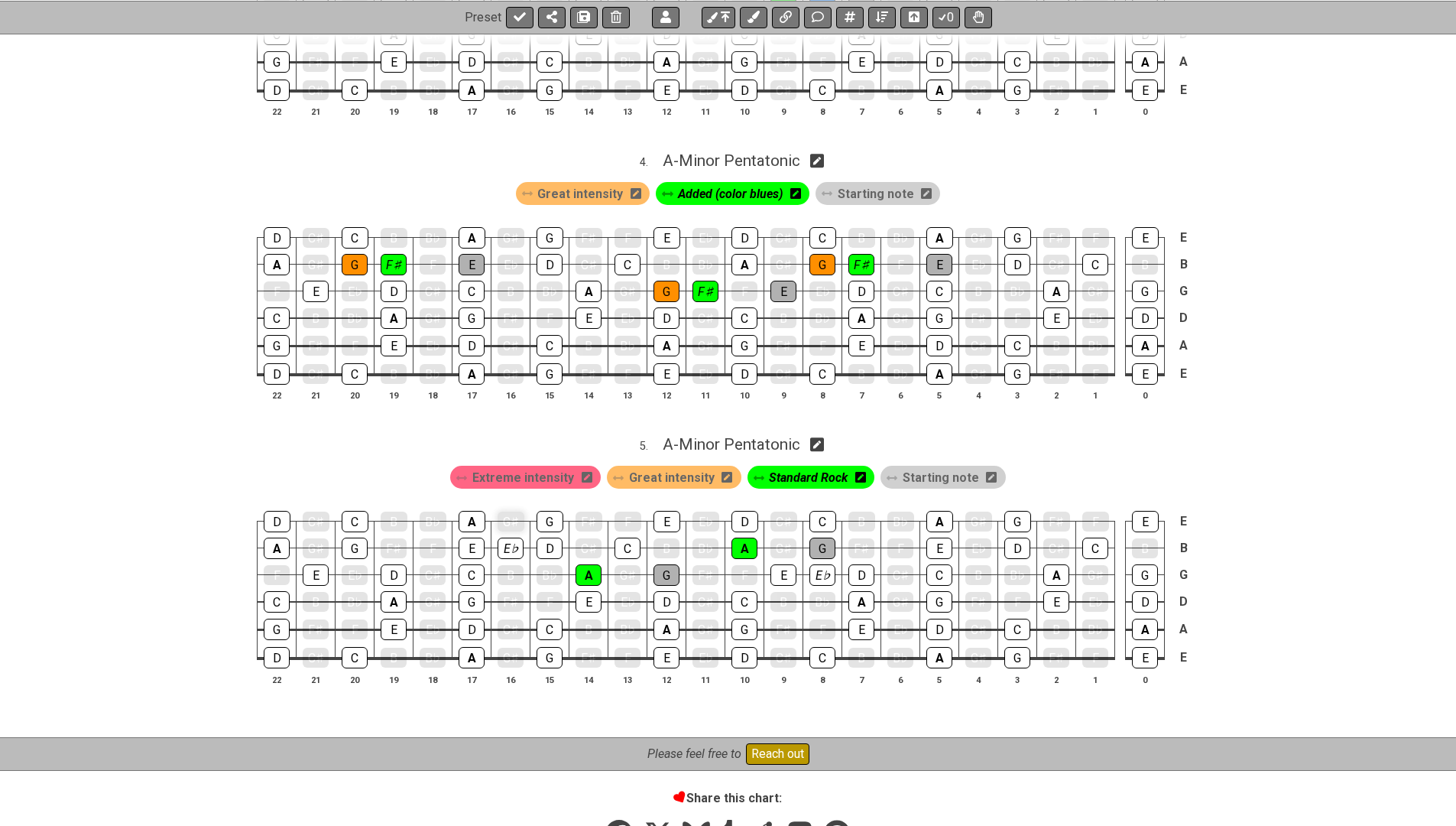
scroll to position [1142, 0]
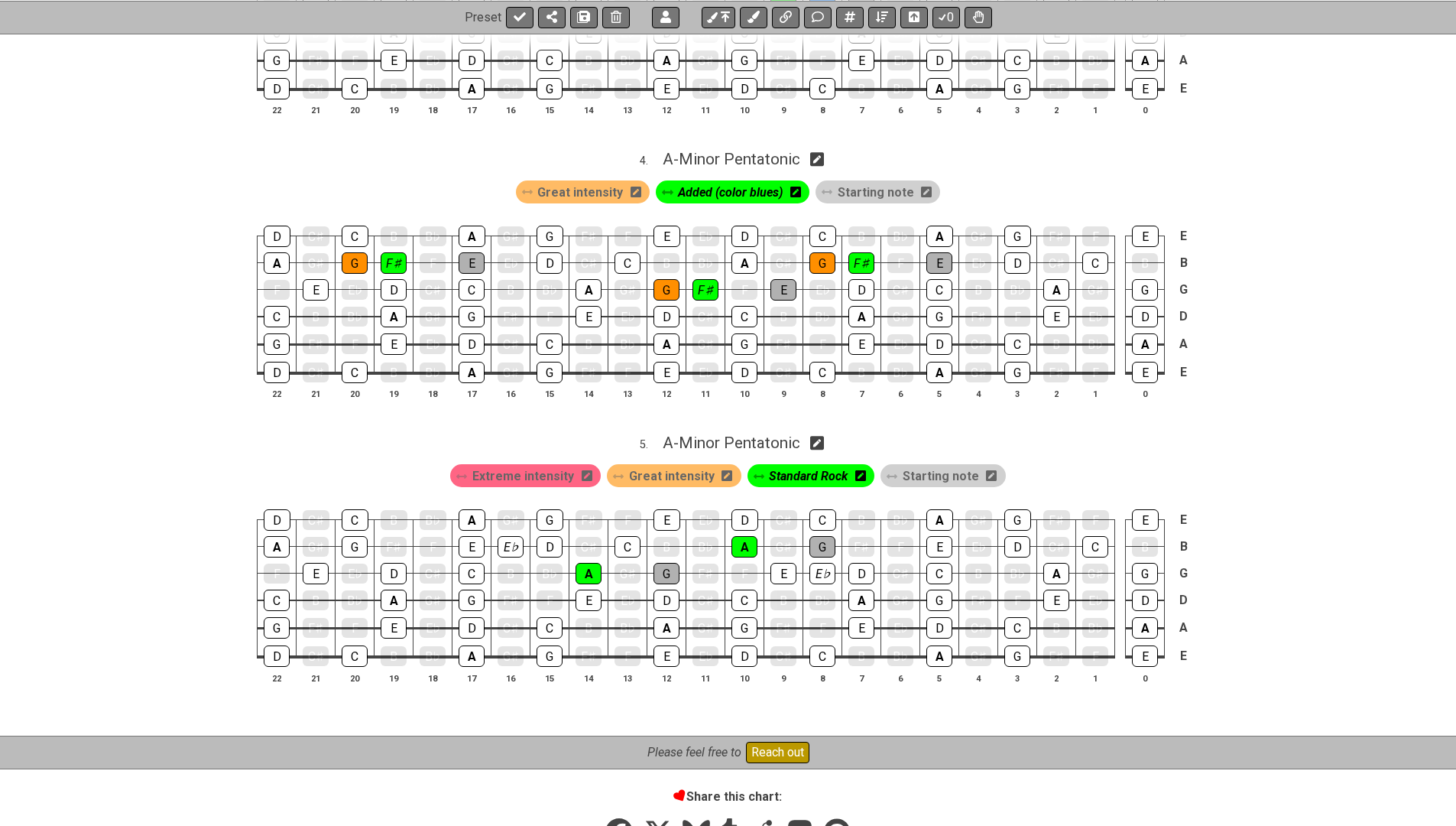
click at [782, 465] on span "Standard Rock" at bounding box center [809, 476] width 79 height 22
click at [514, 564] on div "B" at bounding box center [510, 573] width 26 height 20
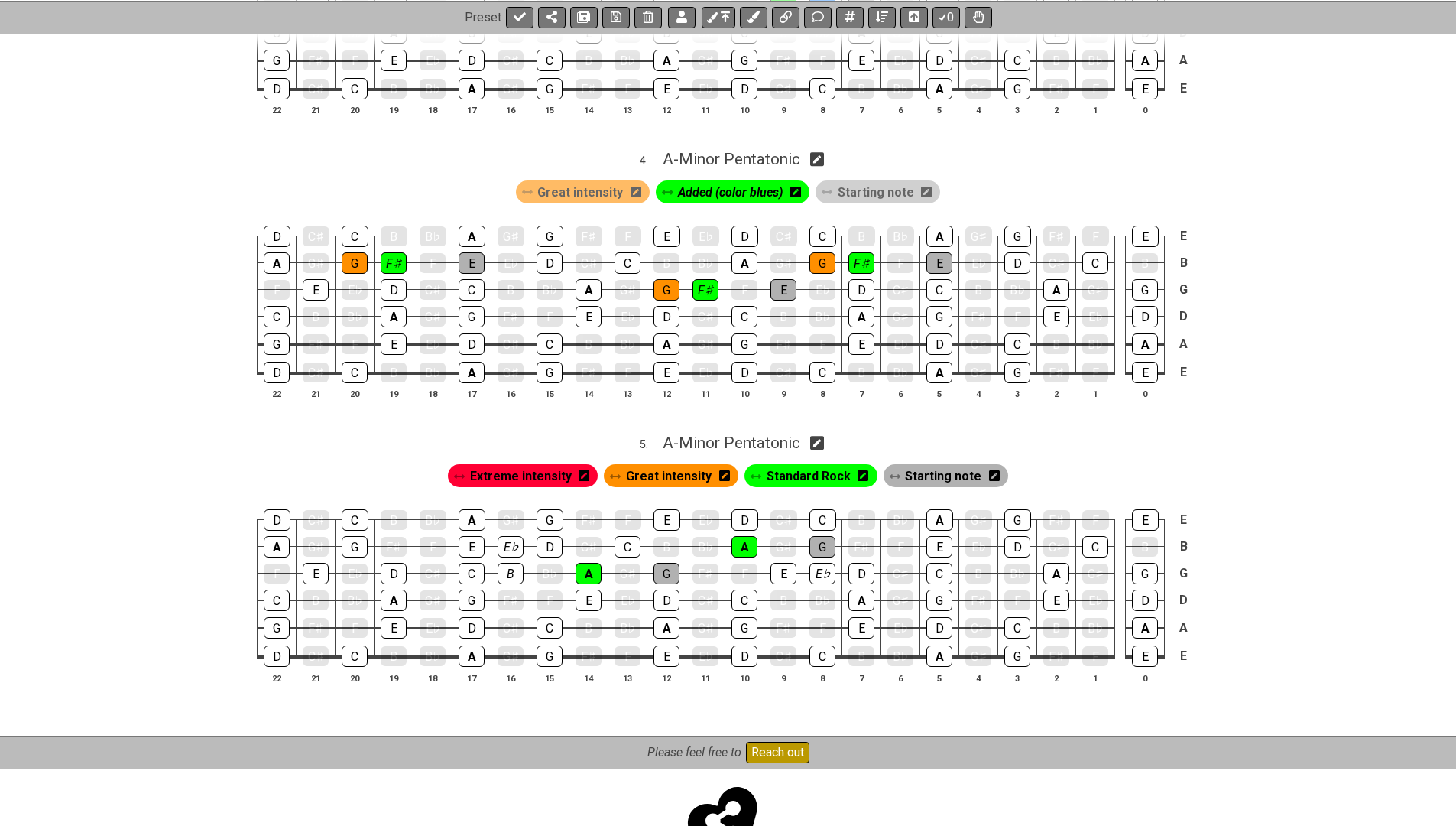
click at [524, 465] on span "Extreme intensity" at bounding box center [521, 476] width 102 height 22
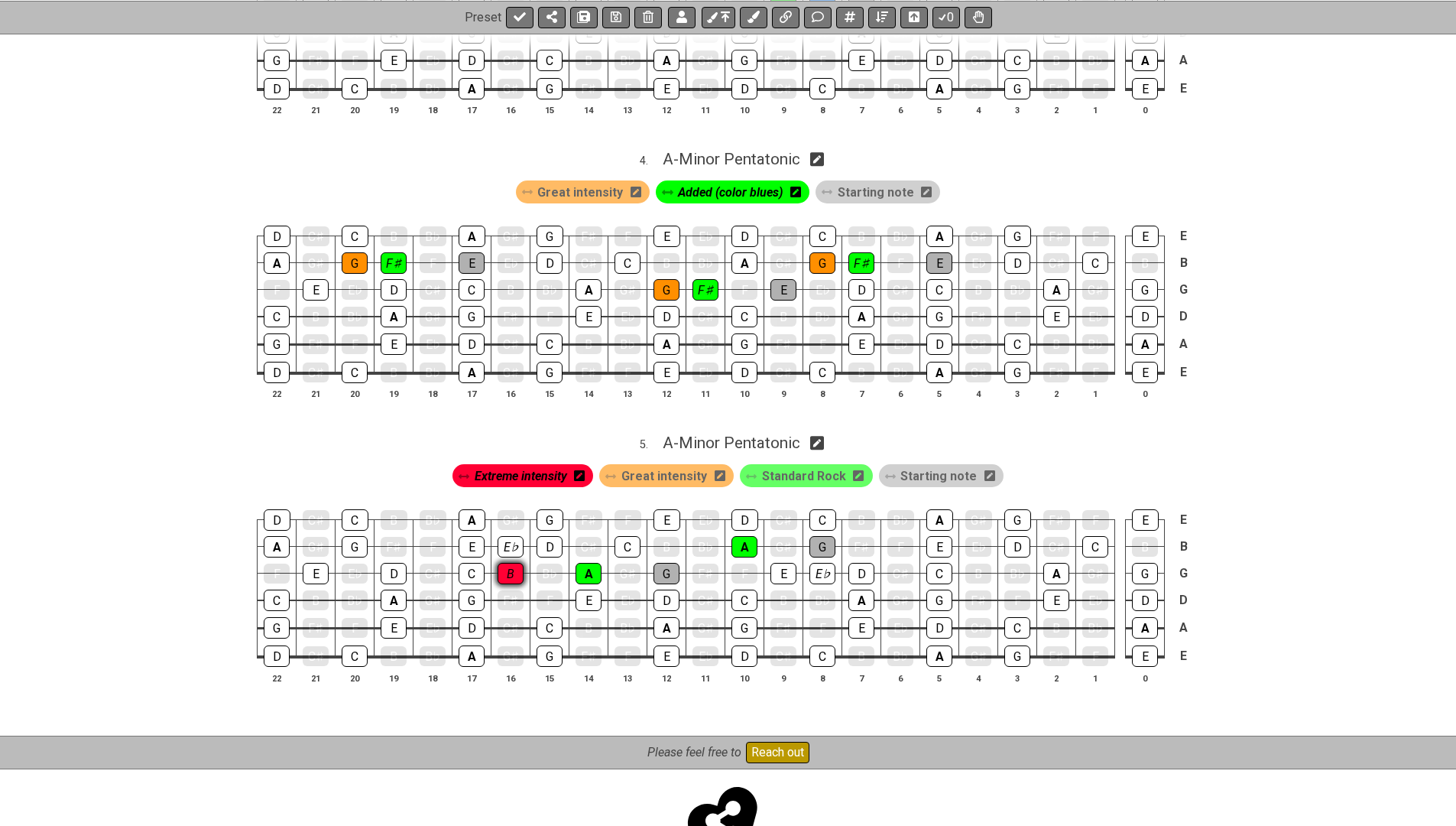
click at [517, 563] on div "B" at bounding box center [510, 573] width 26 height 22
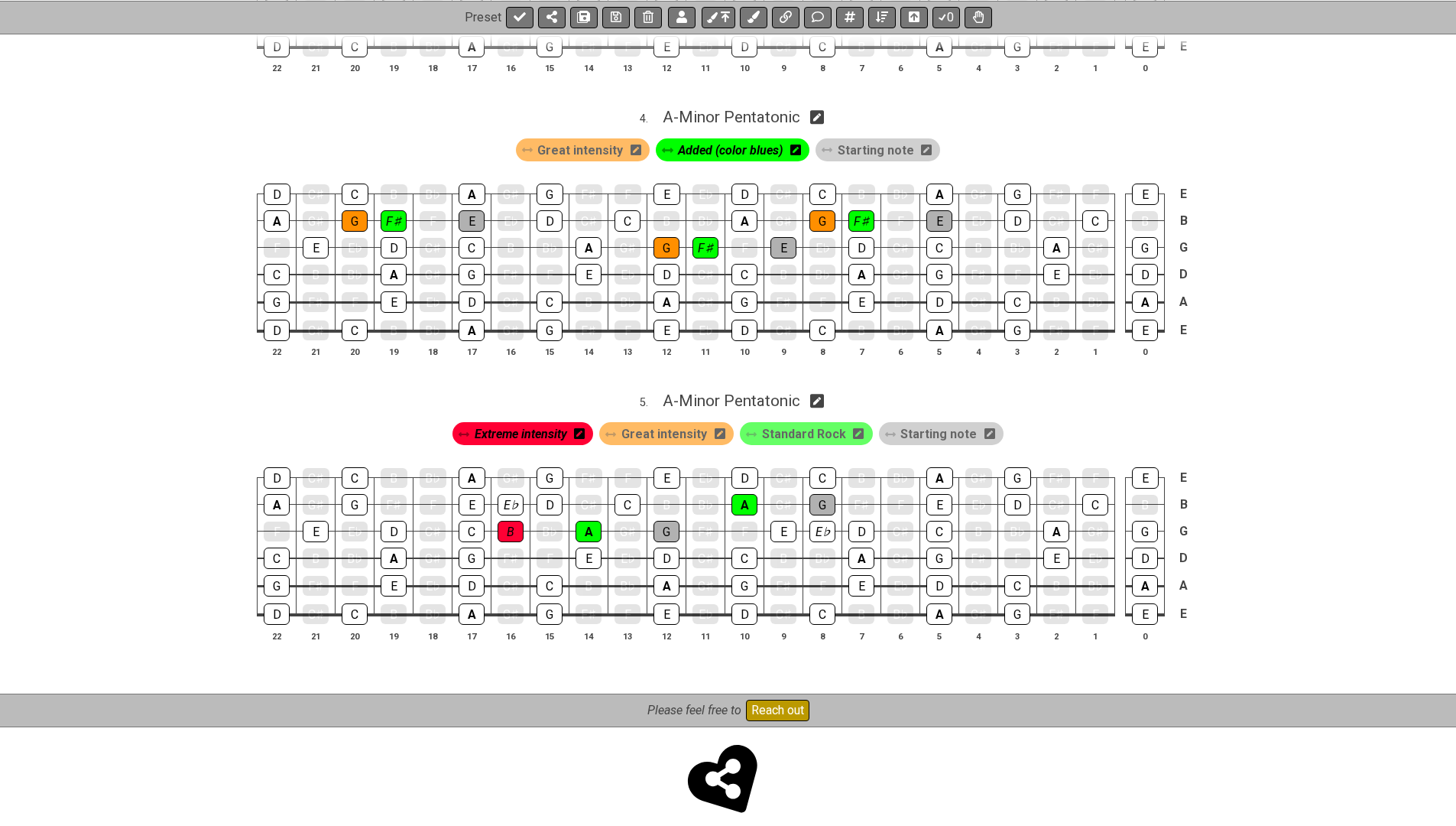
scroll to position [1183, 0]
click at [669, 495] on div "B" at bounding box center [666, 505] width 26 height 20
click at [562, 424] on span "Extreme intensity" at bounding box center [520, 435] width 92 height 22
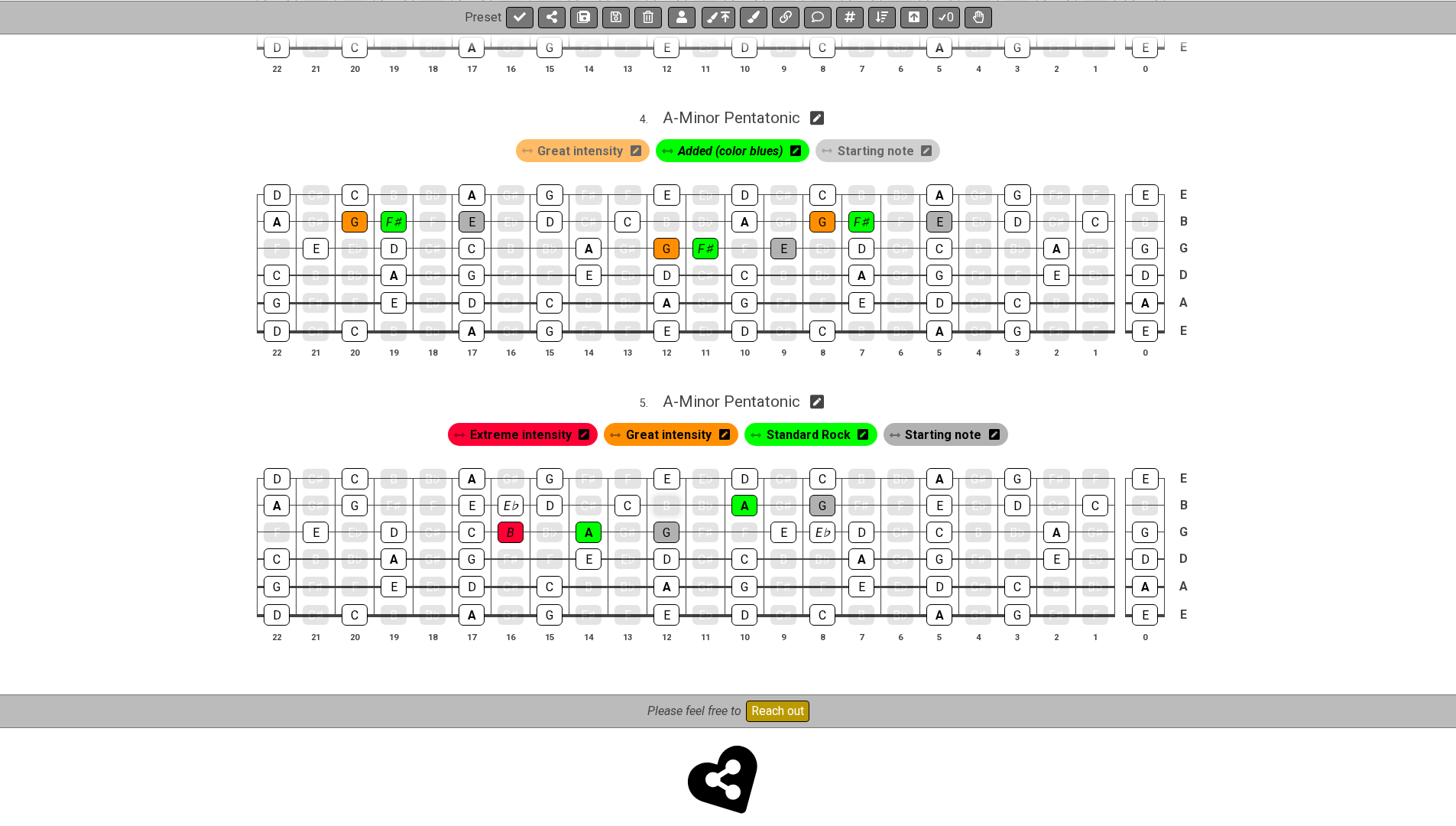
click at [673, 495] on div "B" at bounding box center [666, 505] width 26 height 20
click at [564, 424] on span "Extreme intensity" at bounding box center [521, 435] width 102 height 22
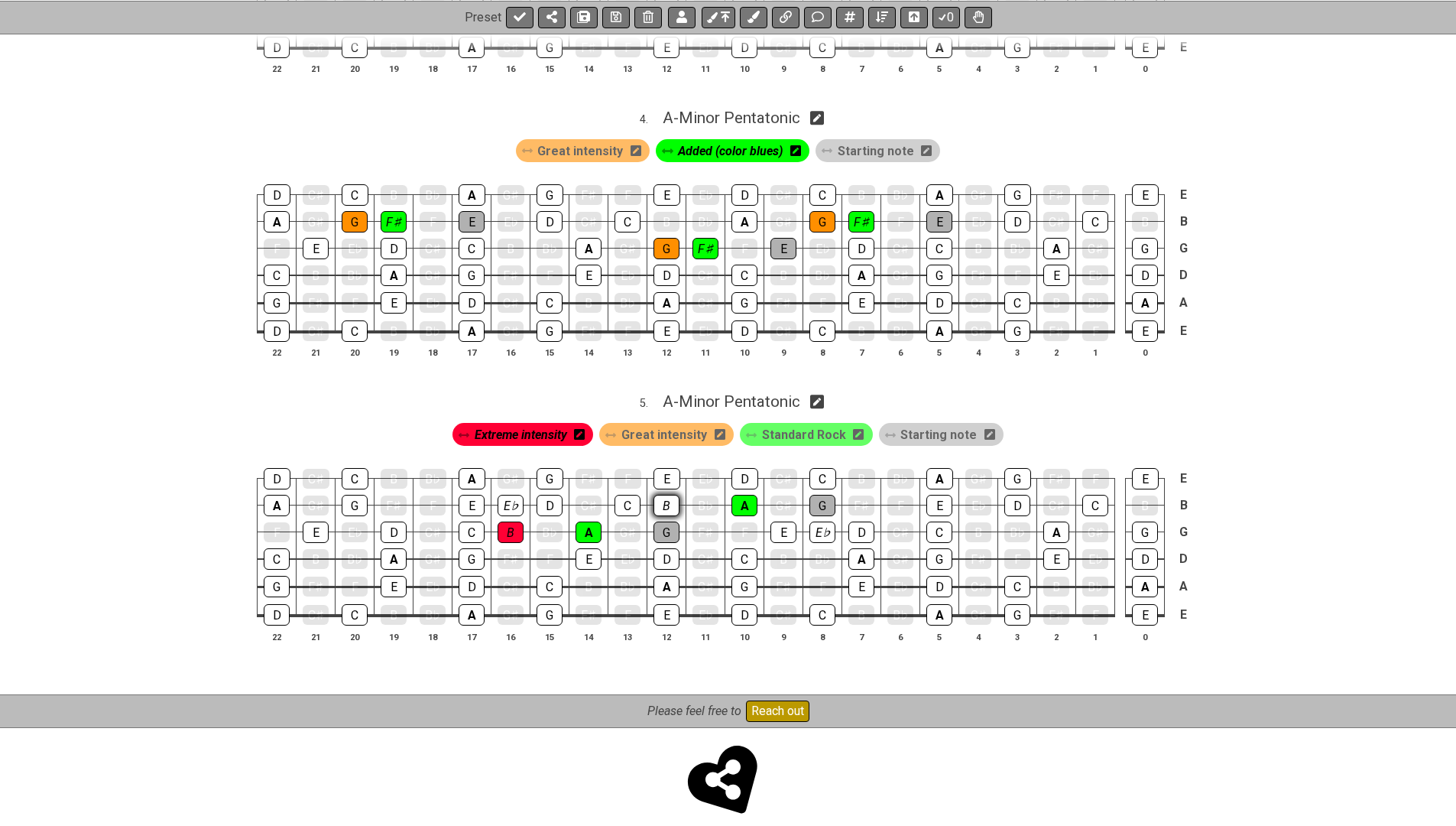
click at [660, 495] on div "B" at bounding box center [666, 505] width 26 height 22
click at [618, 9] on button at bounding box center [616, 17] width 28 height 22
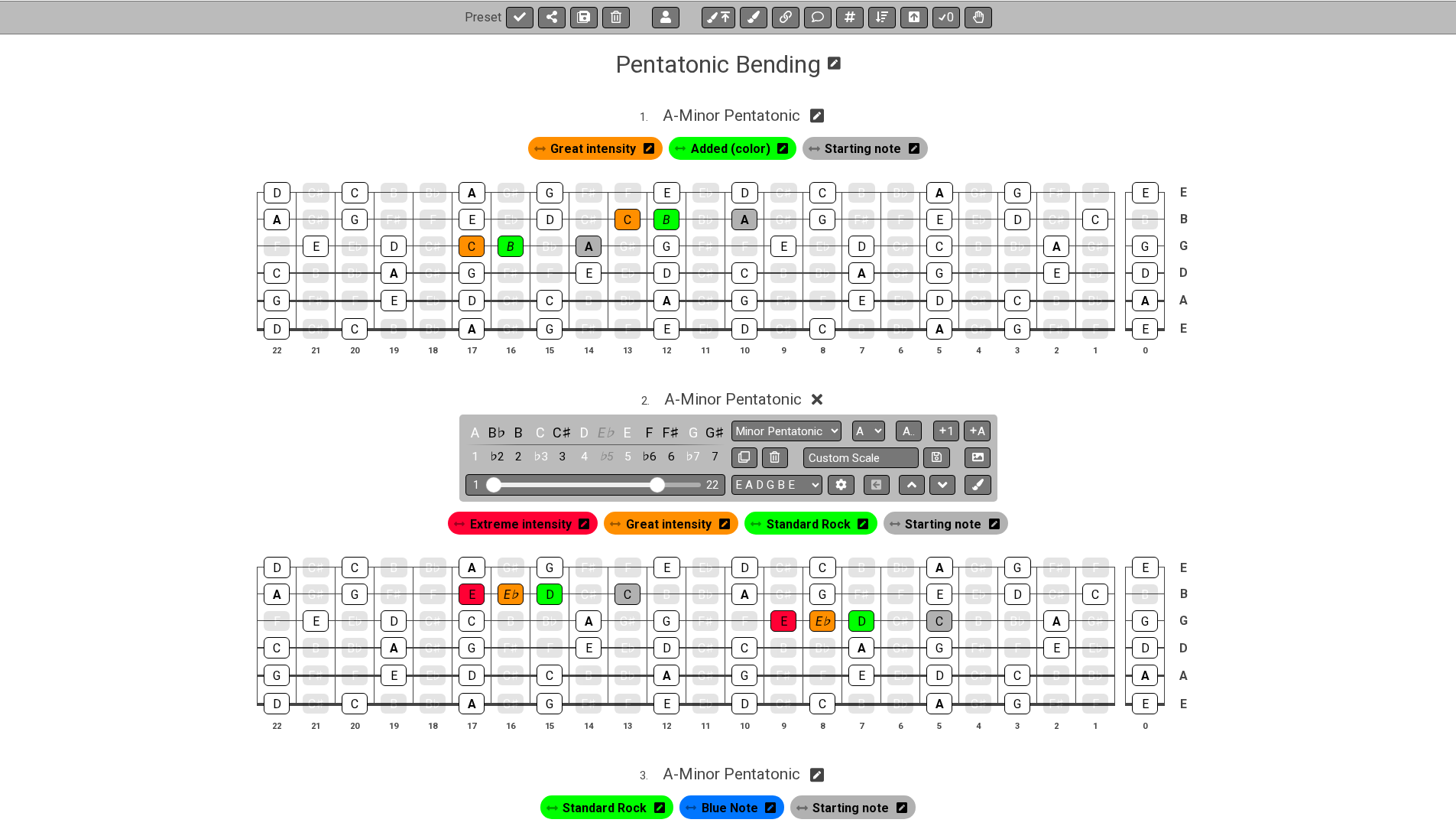
scroll to position [243, 0]
click at [821, 19] on icon at bounding box center [818, 17] width 13 height 11
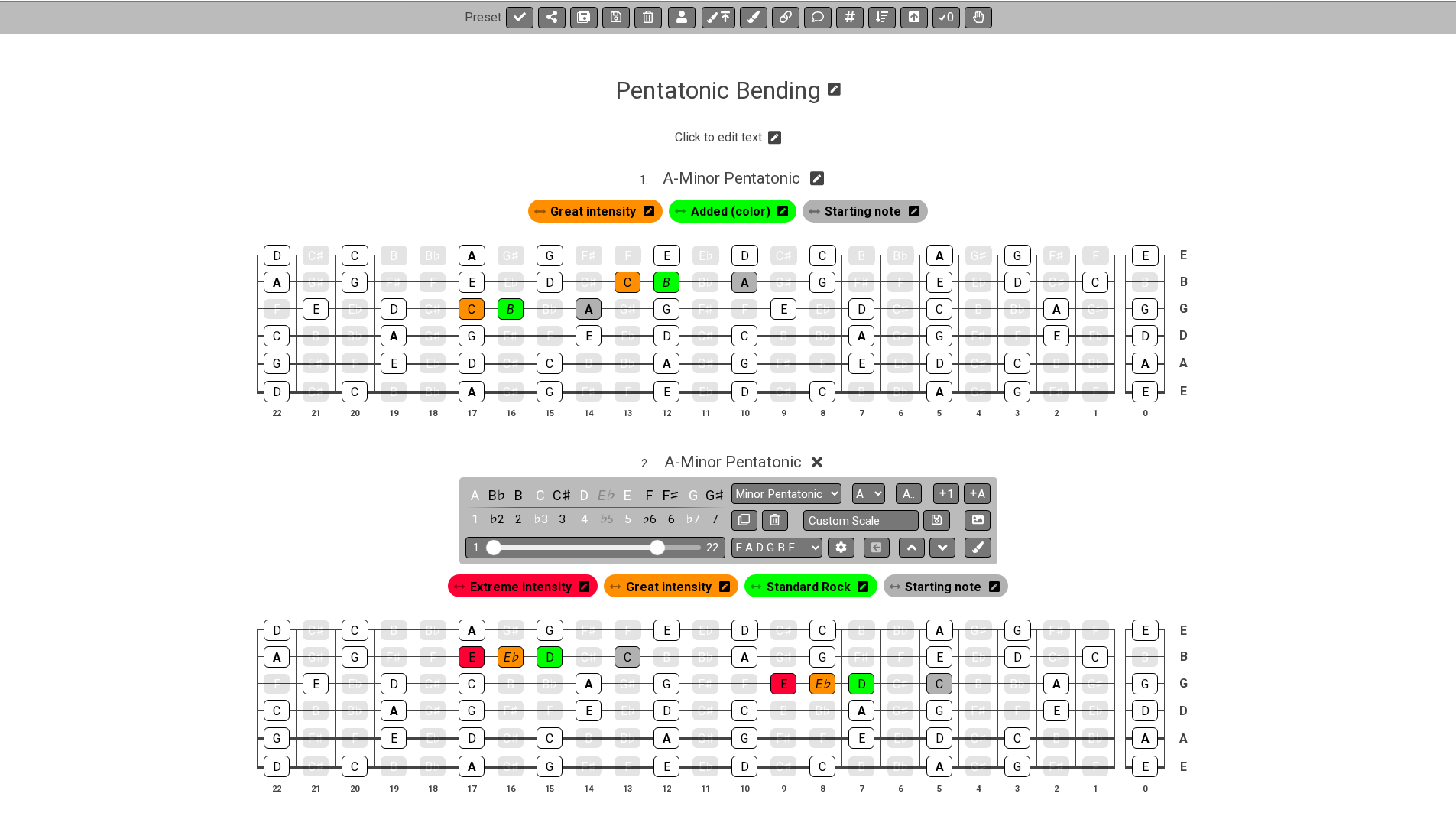
click at [770, 139] on icon at bounding box center [775, 137] width 13 height 13
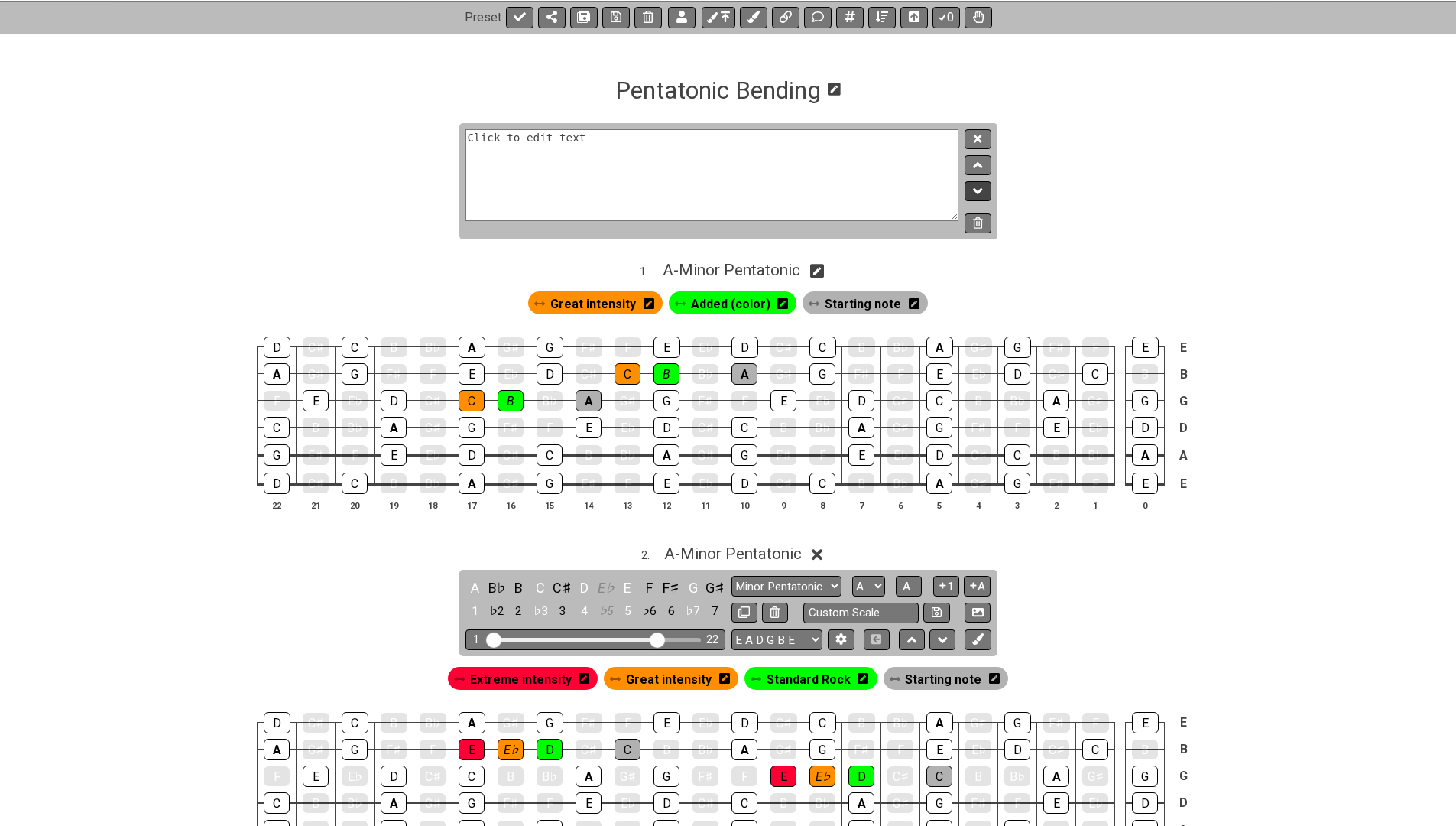
click at [977, 191] on icon at bounding box center [978, 191] width 10 height 6
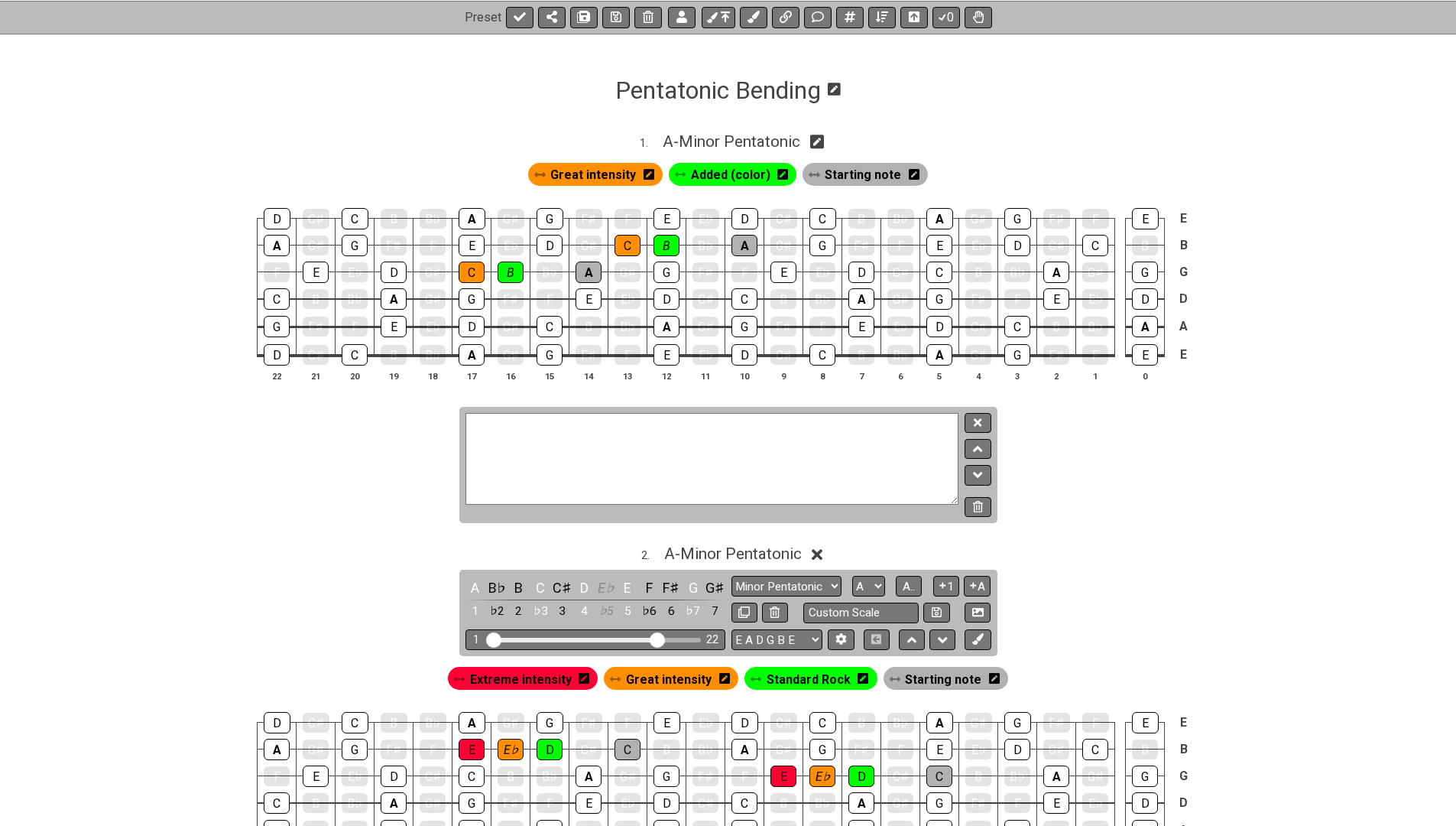
click at [500, 456] on textarea "Click to edit text" at bounding box center [713, 459] width 494 height 91
type textarea "TEst"
click at [981, 418] on icon at bounding box center [978, 422] width 8 height 8
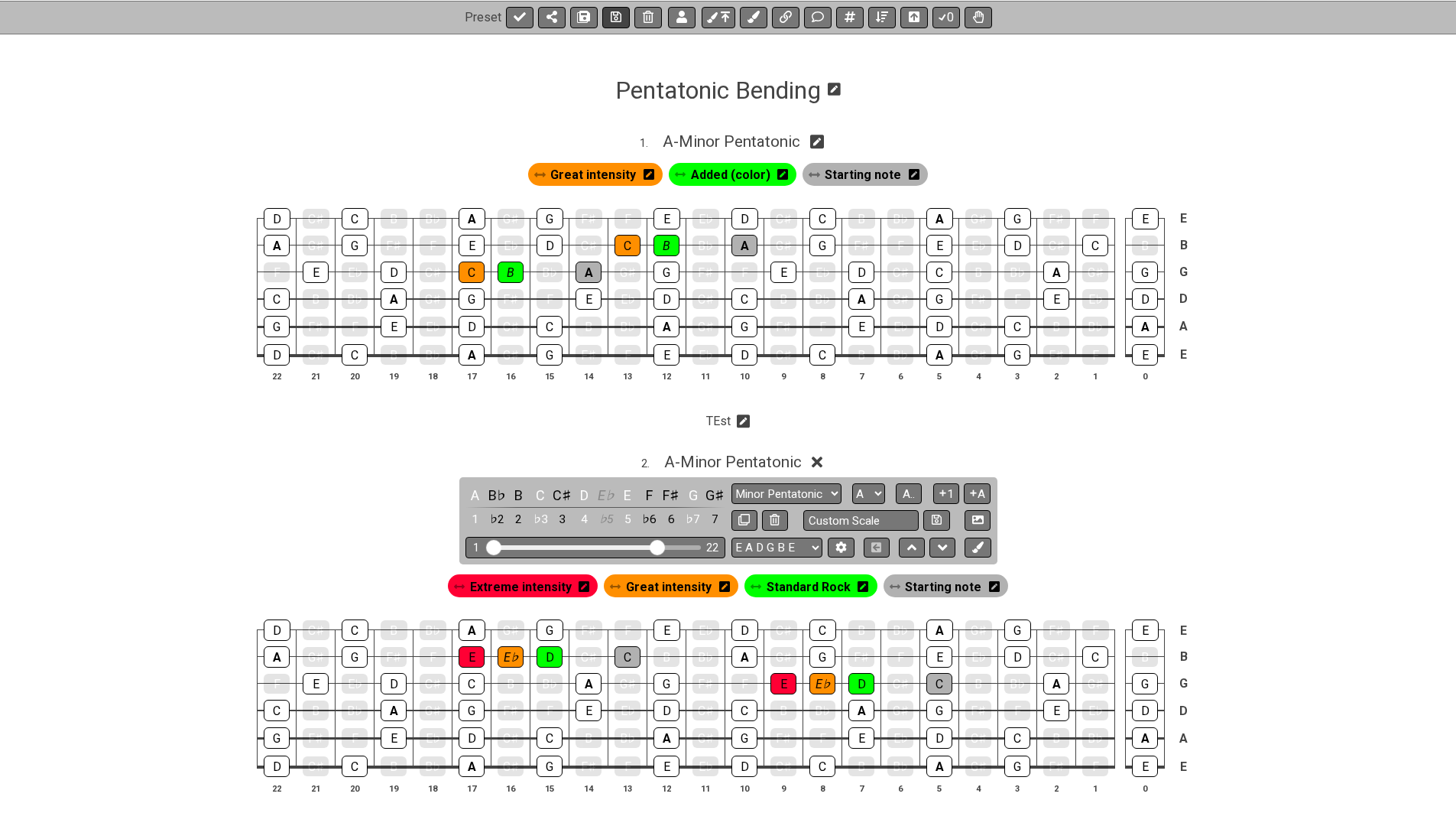
click at [607, 22] on button at bounding box center [616, 17] width 28 height 22
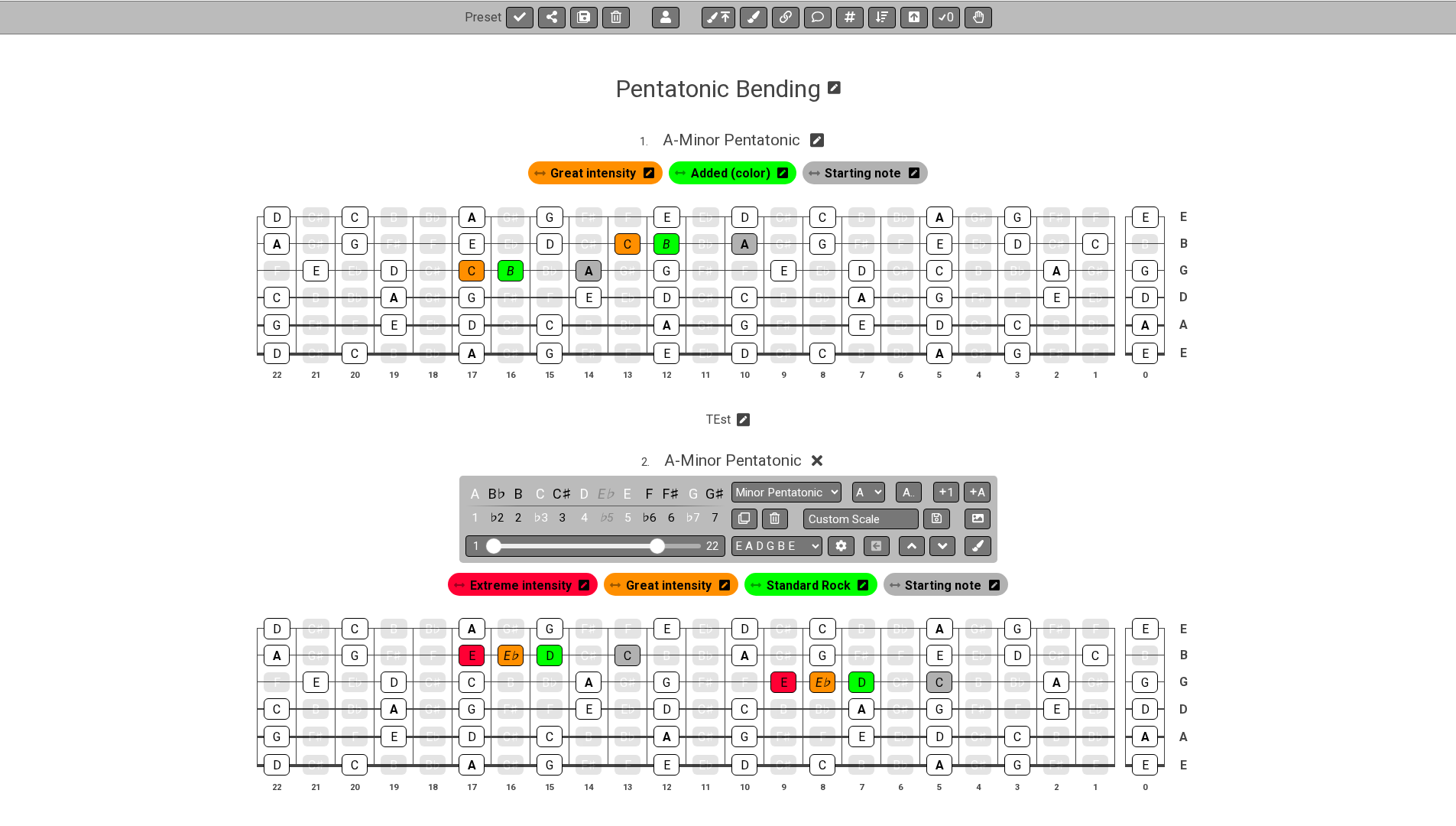
scroll to position [222, 0]
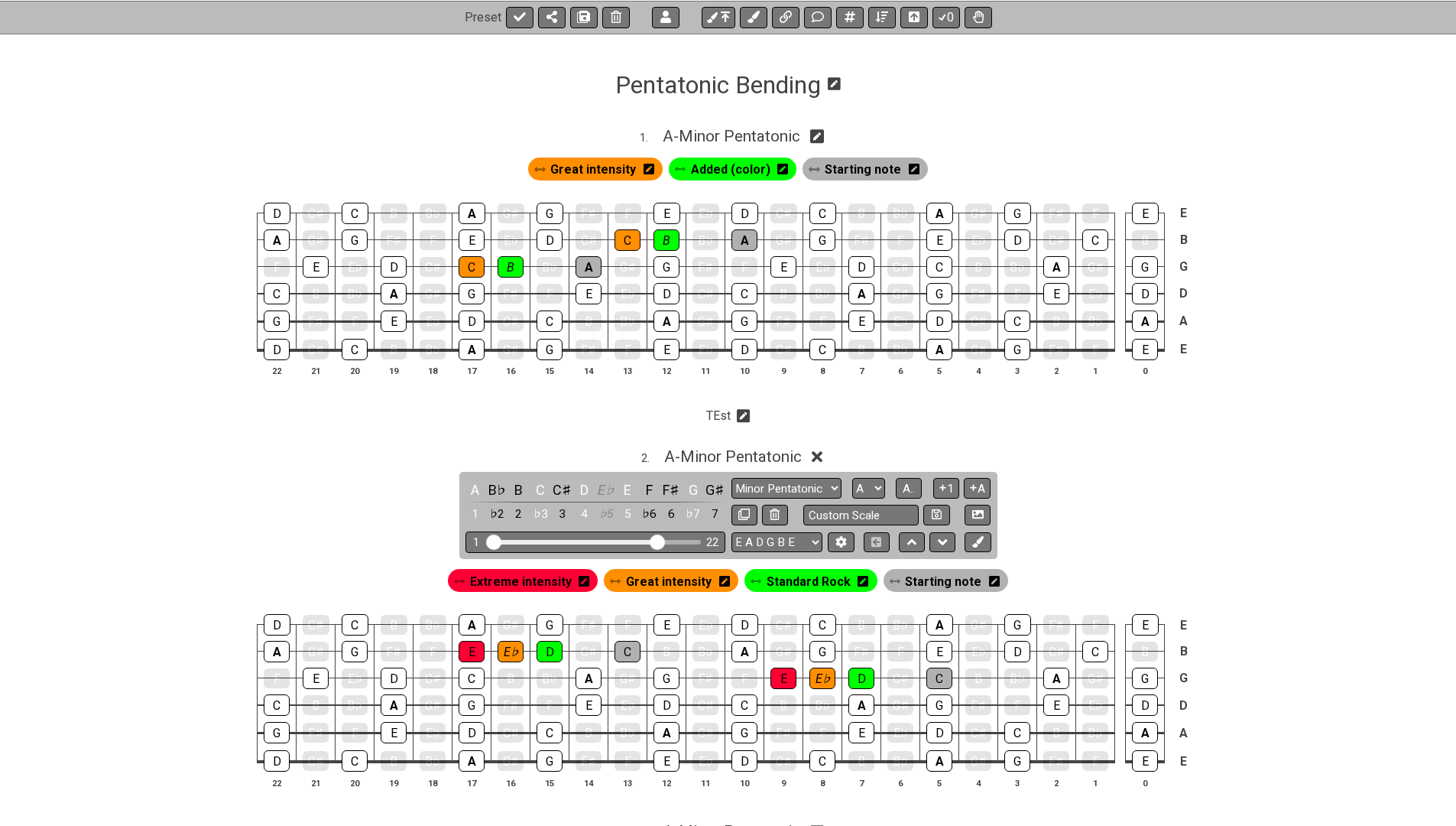
click at [743, 409] on icon at bounding box center [743, 416] width 13 height 13
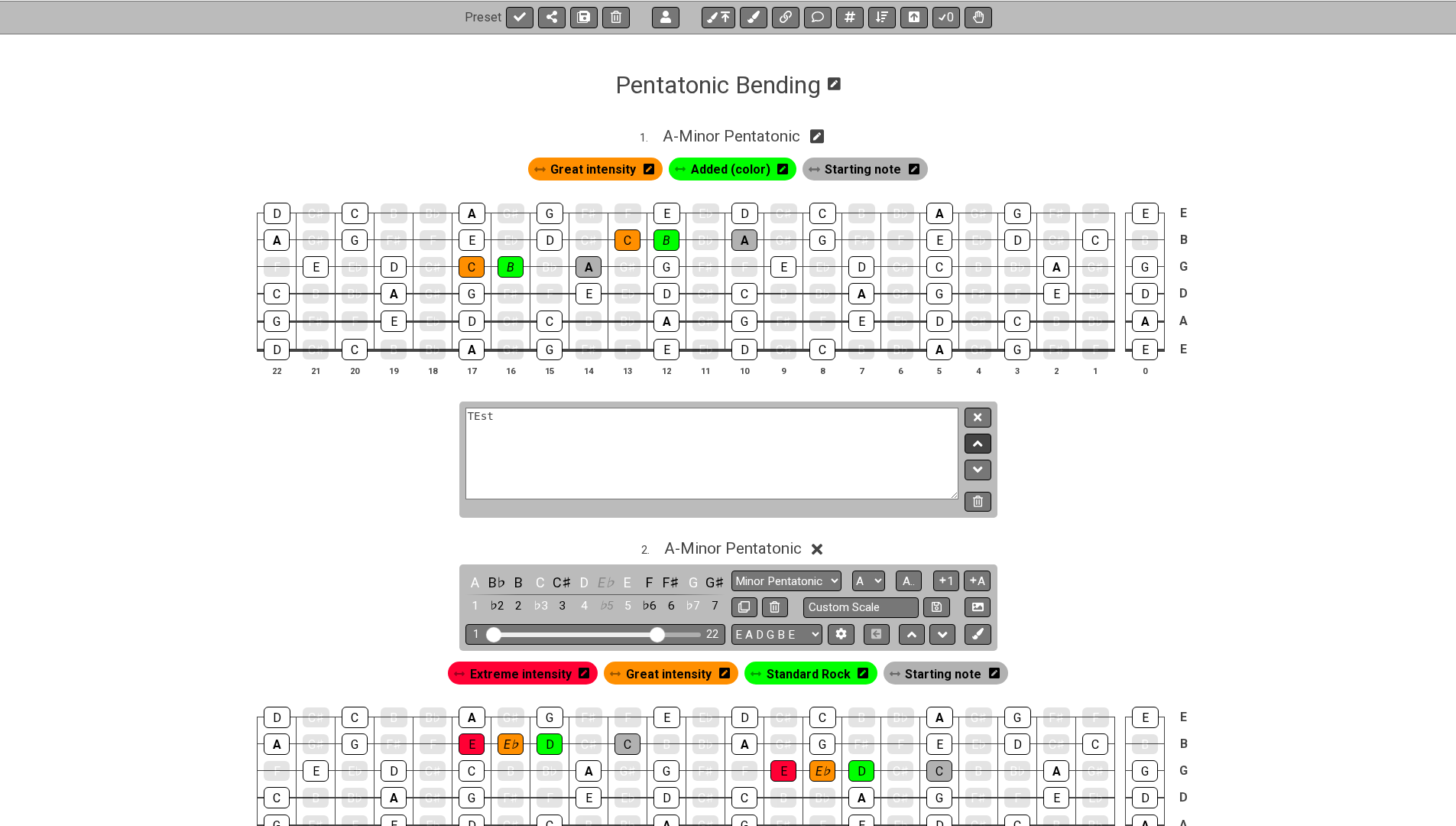
click at [982, 440] on icon at bounding box center [978, 443] width 10 height 15
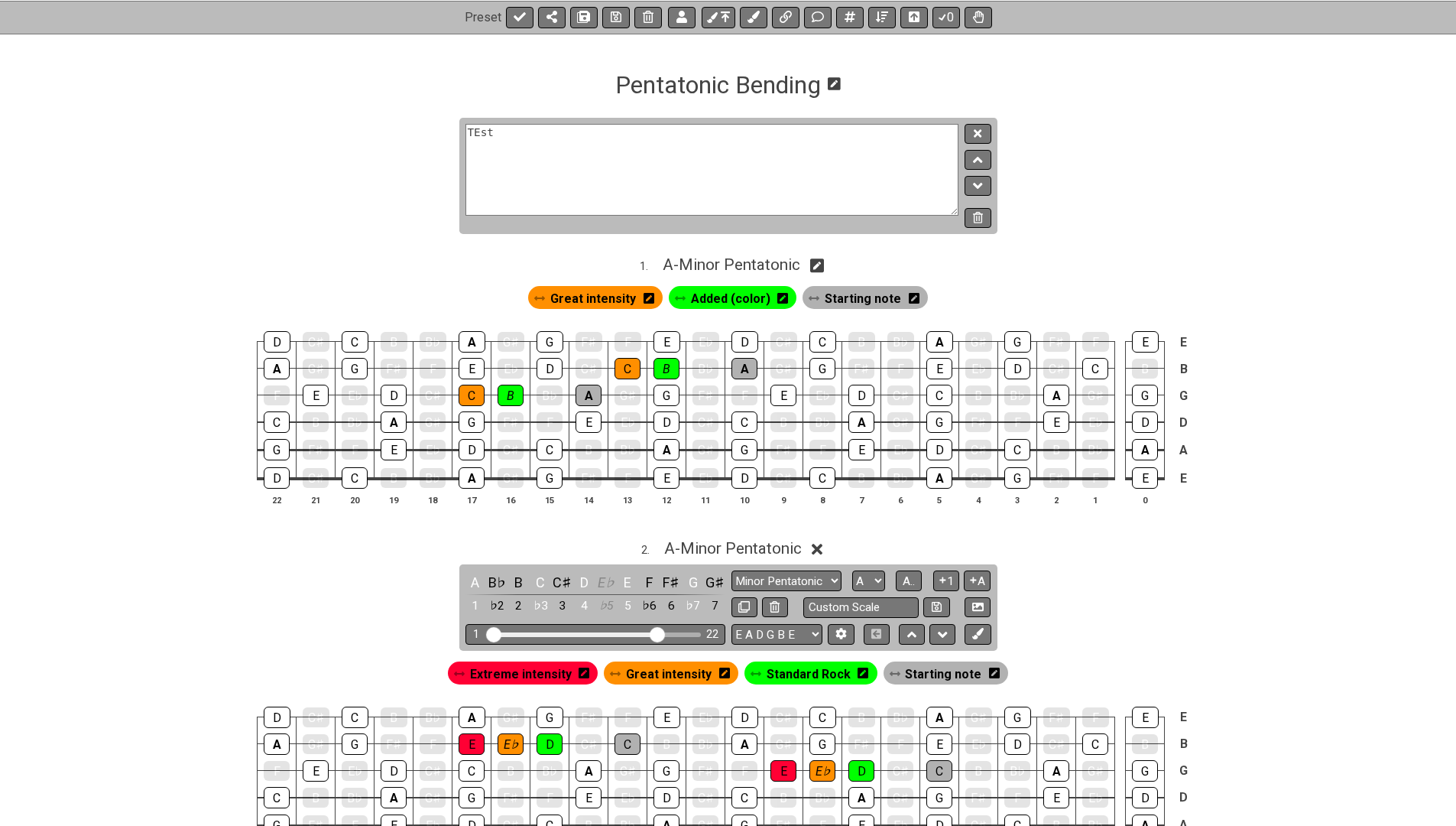
click at [555, 142] on textarea "TEst" at bounding box center [713, 169] width 494 height 91
click at [782, 294] on icon at bounding box center [783, 298] width 11 height 13
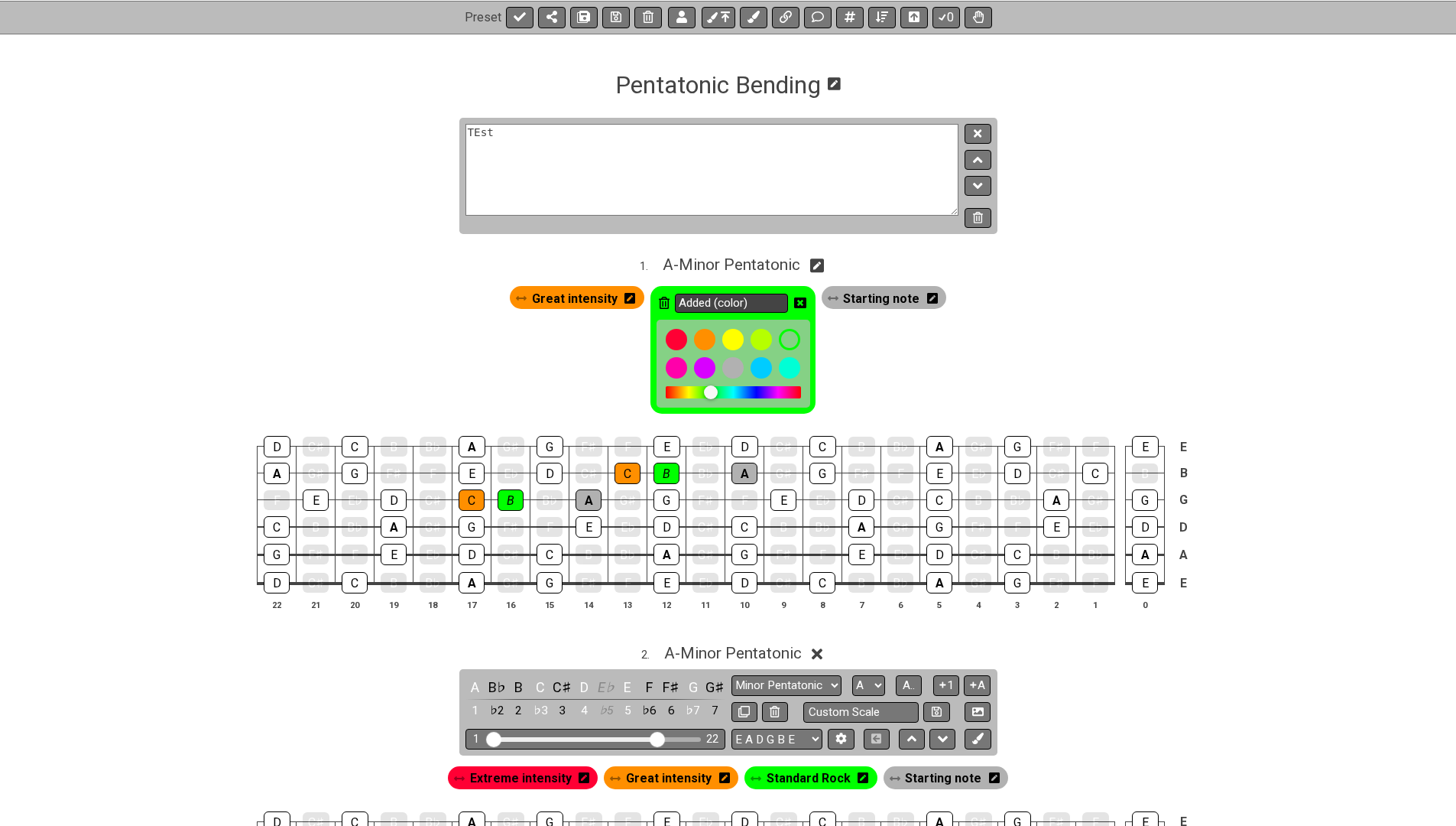
click at [767, 301] on input "Added (color)" at bounding box center [732, 303] width 113 height 19
click at [808, 299] on div "Added (color)" at bounding box center [733, 349] width 165 height 128
click at [802, 299] on icon at bounding box center [801, 303] width 13 height 13
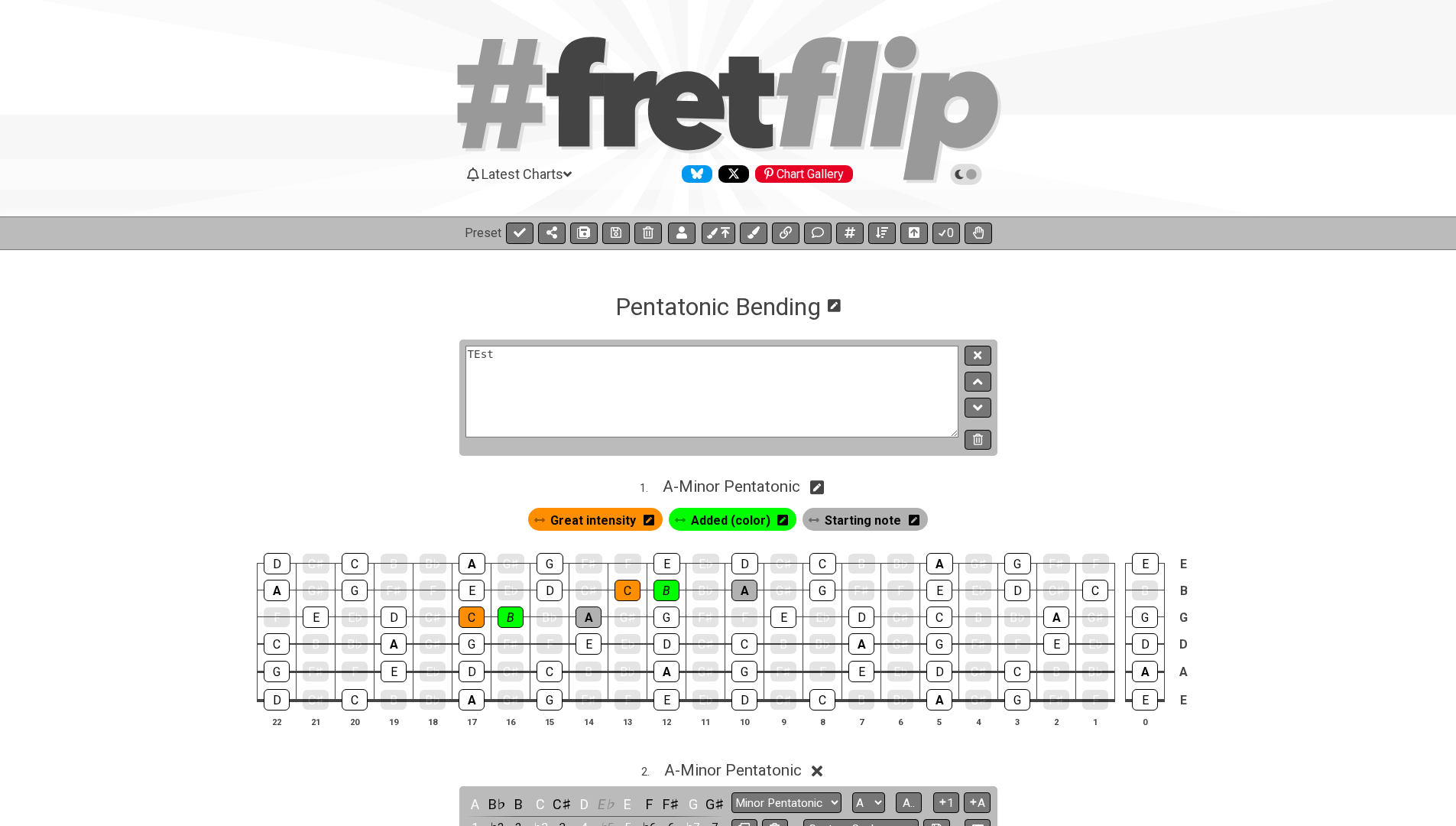
click at [495, 352] on textarea "TEst" at bounding box center [713, 391] width 494 height 91
drag, startPoint x: 495, startPoint y: 352, endPoint x: 443, endPoint y: 345, distance: 52.5
click at [443, 345] on section "TEst" at bounding box center [728, 404] width 1456 height 129
click at [976, 360] on button at bounding box center [977, 356] width 26 height 21
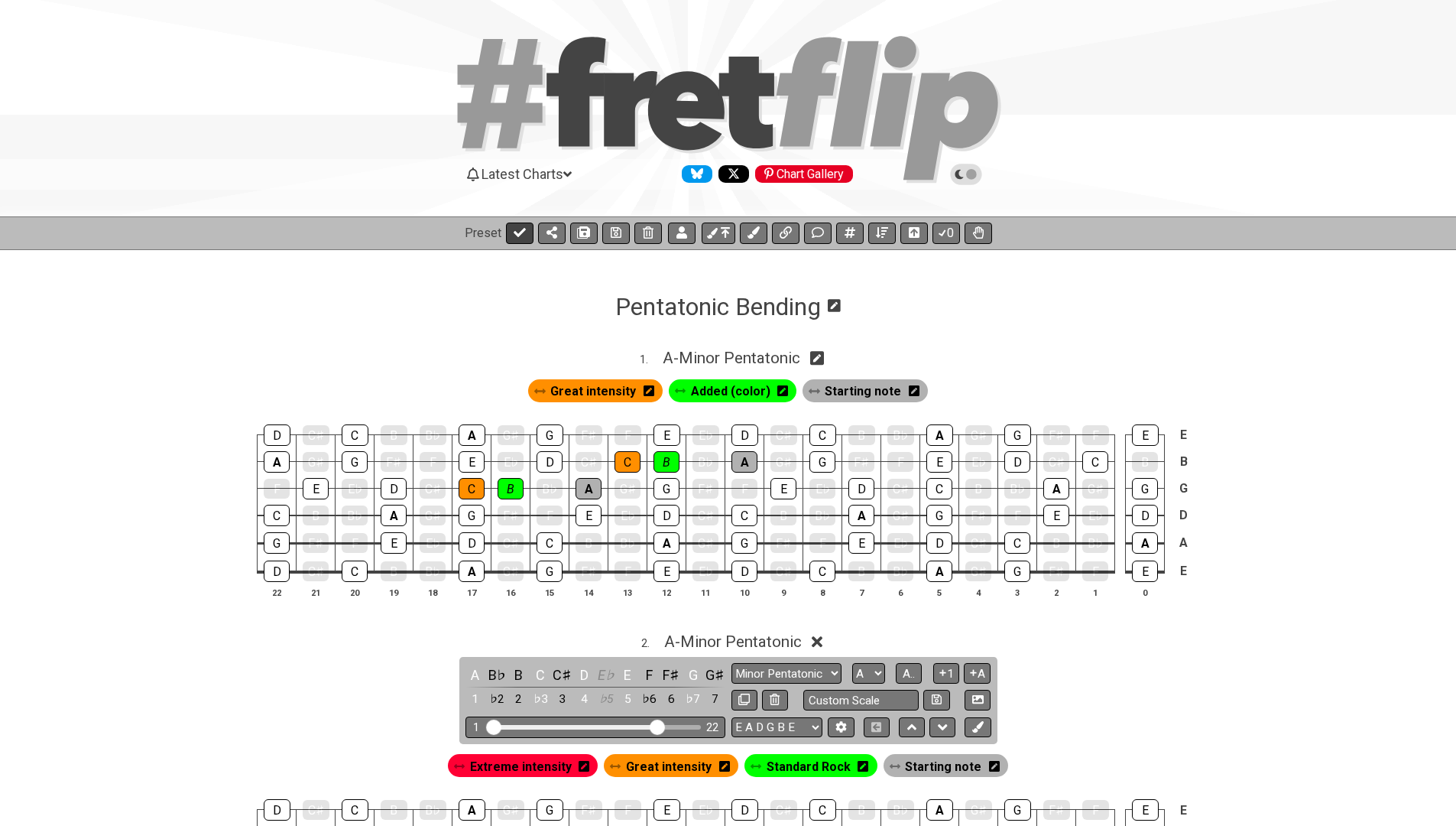
click at [526, 235] on button at bounding box center [519, 233] width 28 height 22
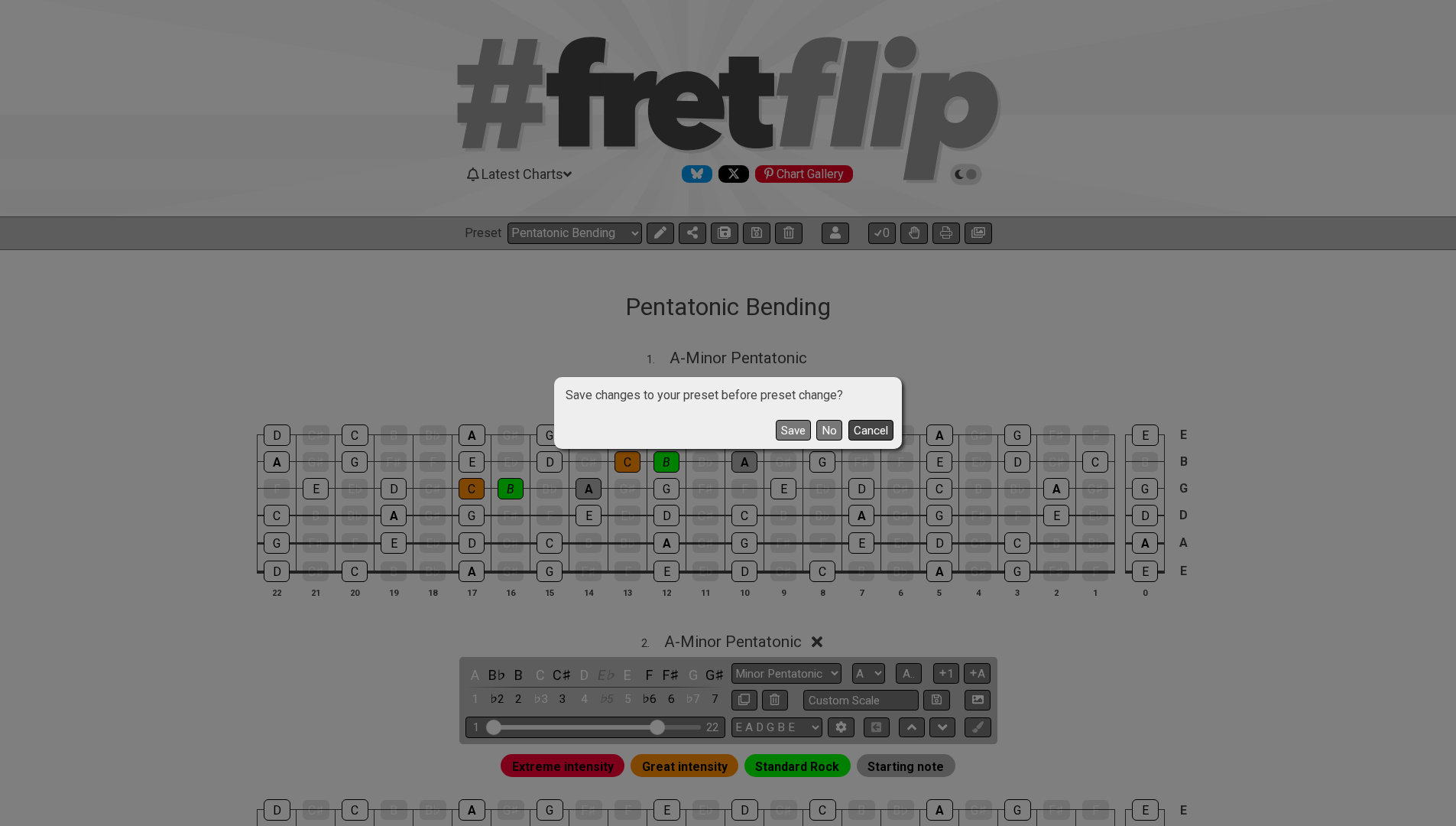
click at [865, 426] on button "Cancel" at bounding box center [871, 430] width 45 height 21
click at [822, 432] on button "No" at bounding box center [829, 430] width 26 height 21
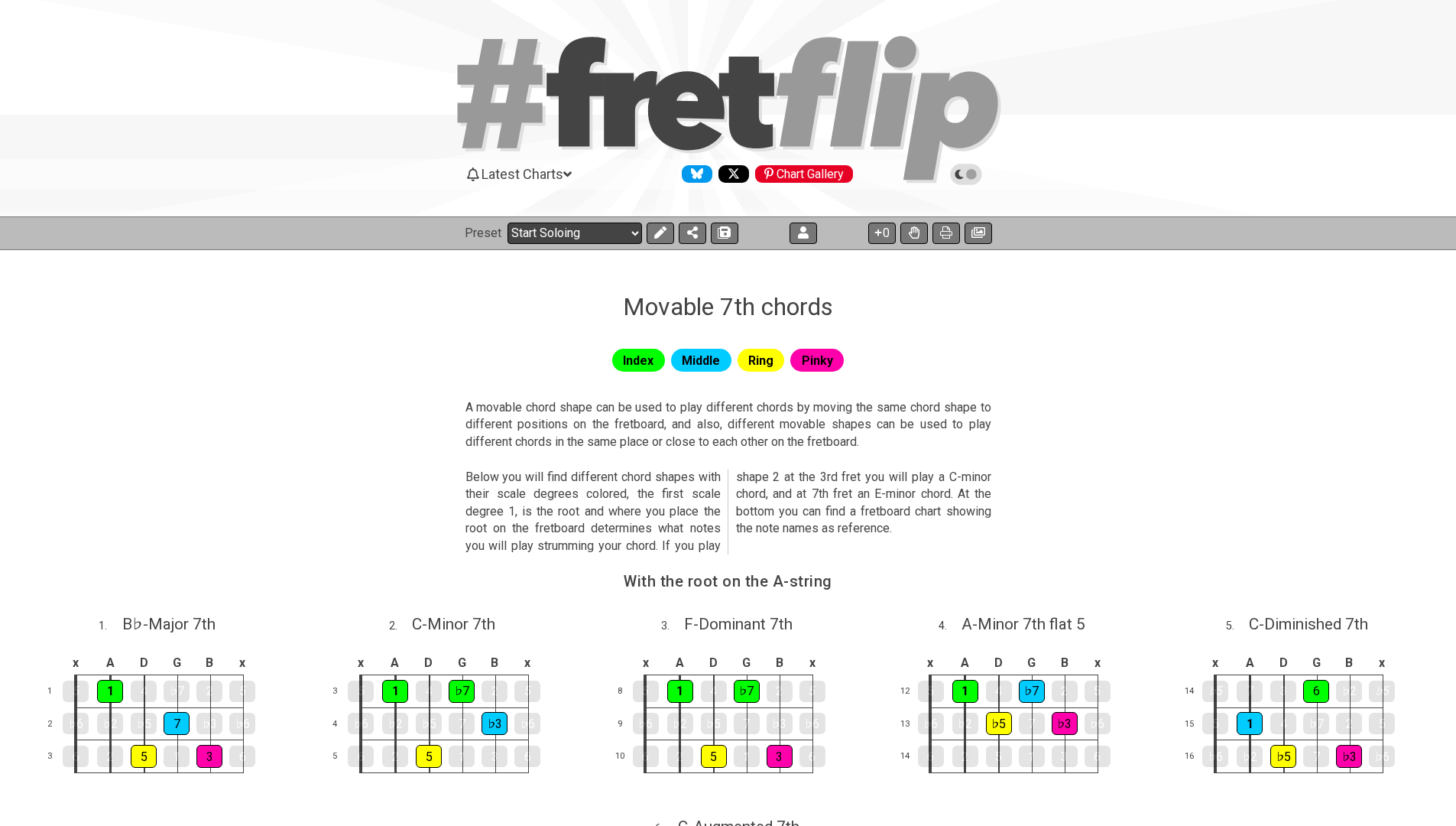
select select "/how-to-solo"
select select "C"
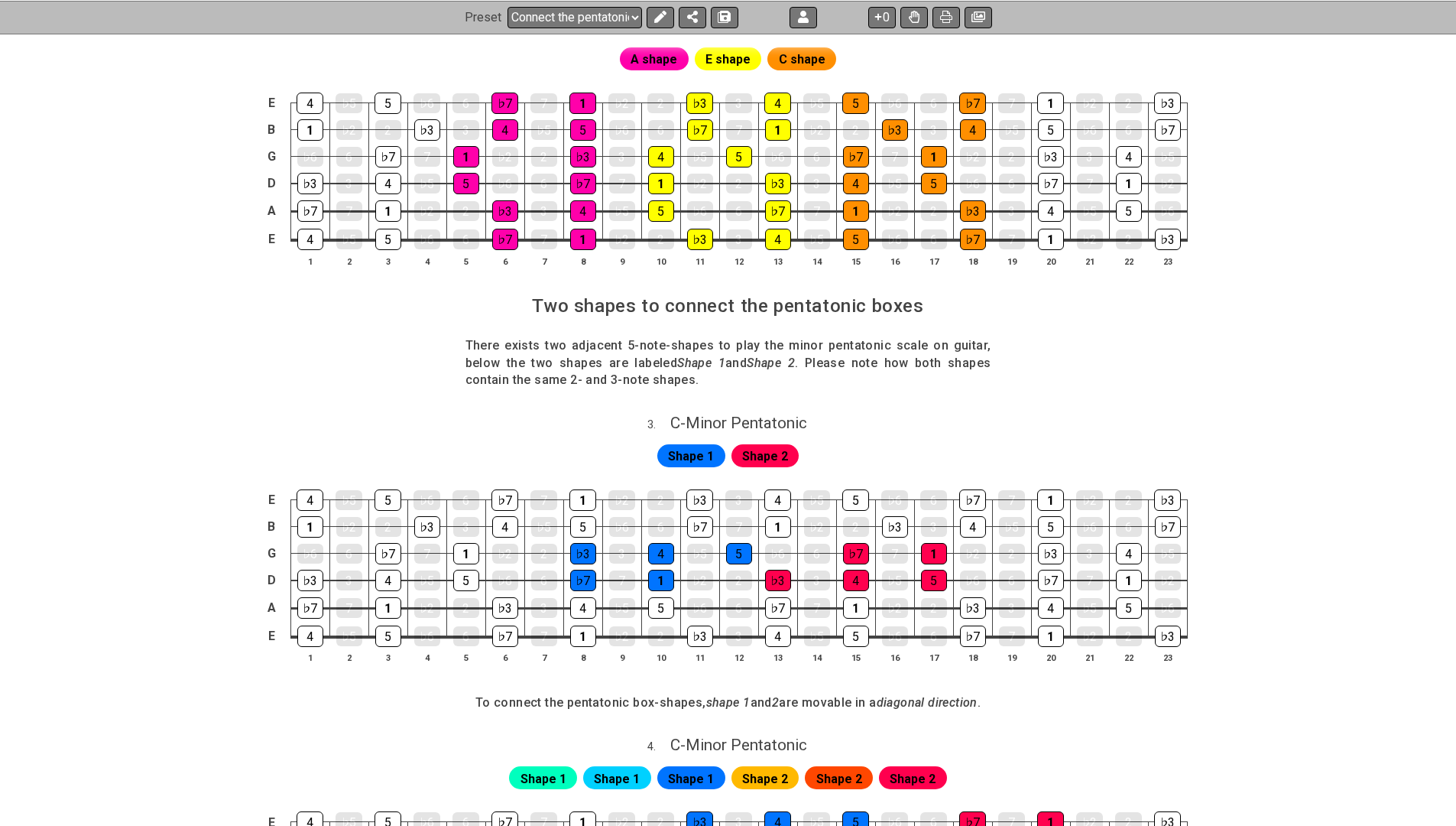
scroll to position [586, 0]
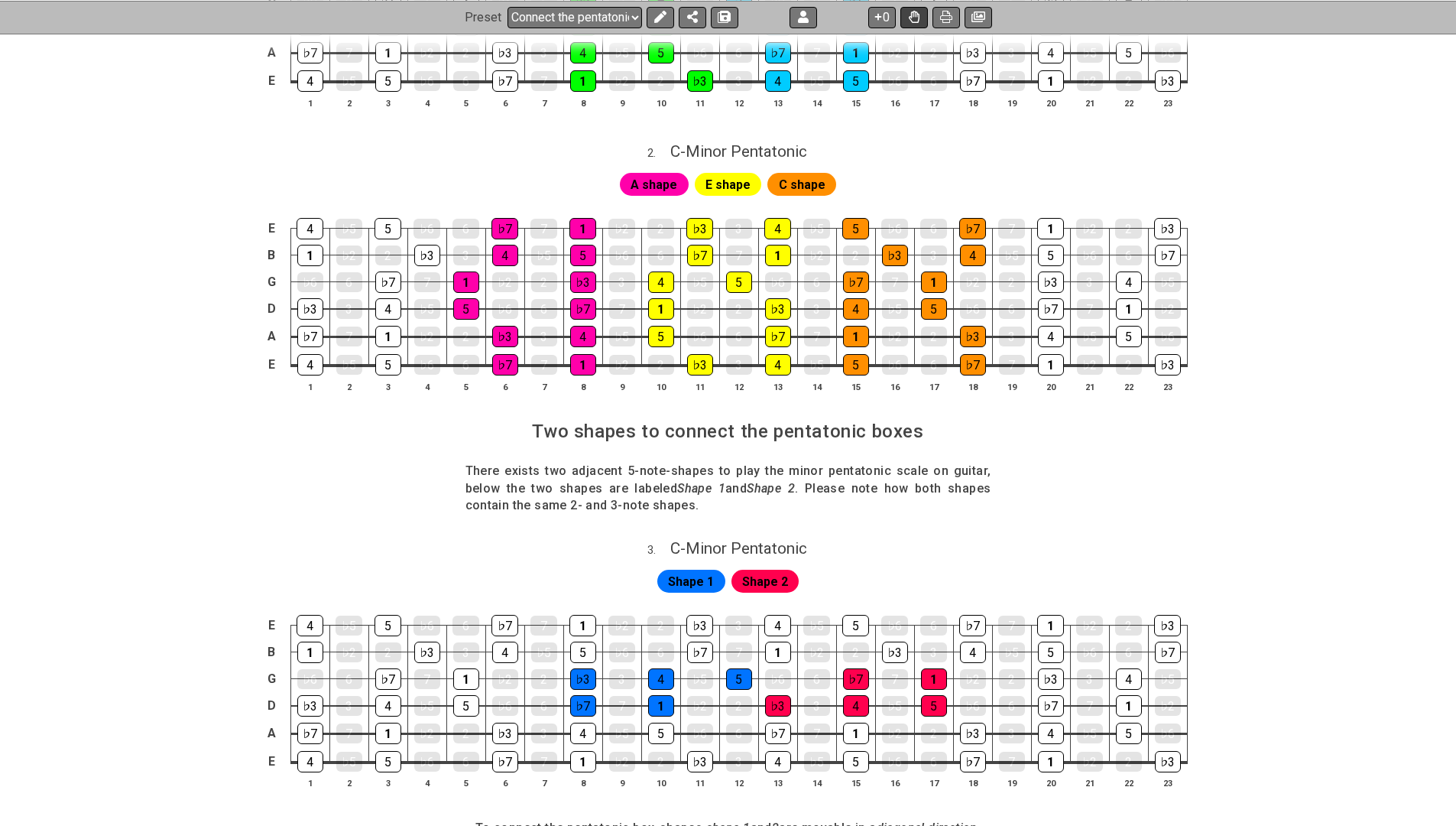
click at [910, 20] on icon at bounding box center [914, 17] width 11 height 13
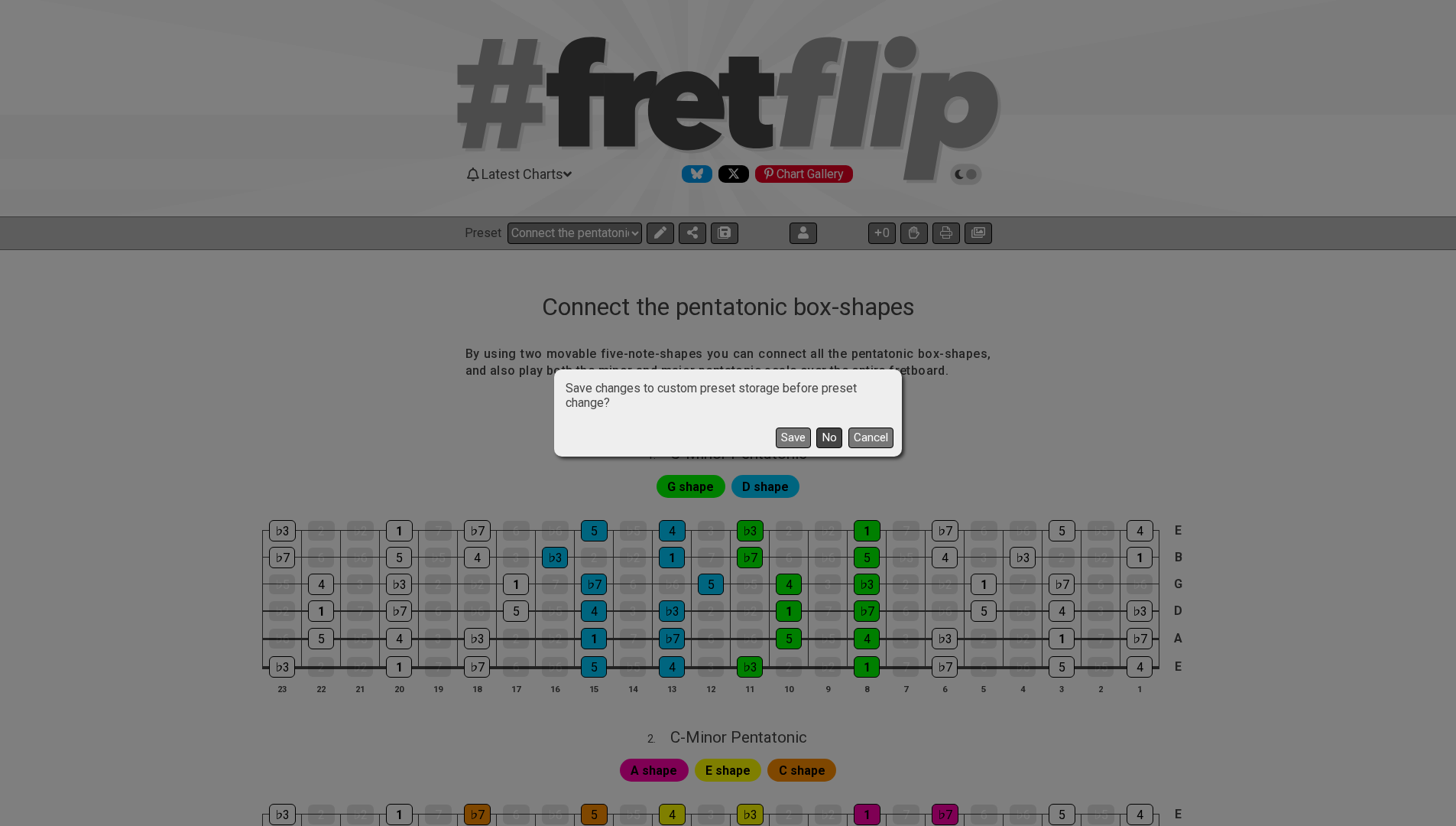
click at [829, 438] on button "No" at bounding box center [829, 437] width 26 height 21
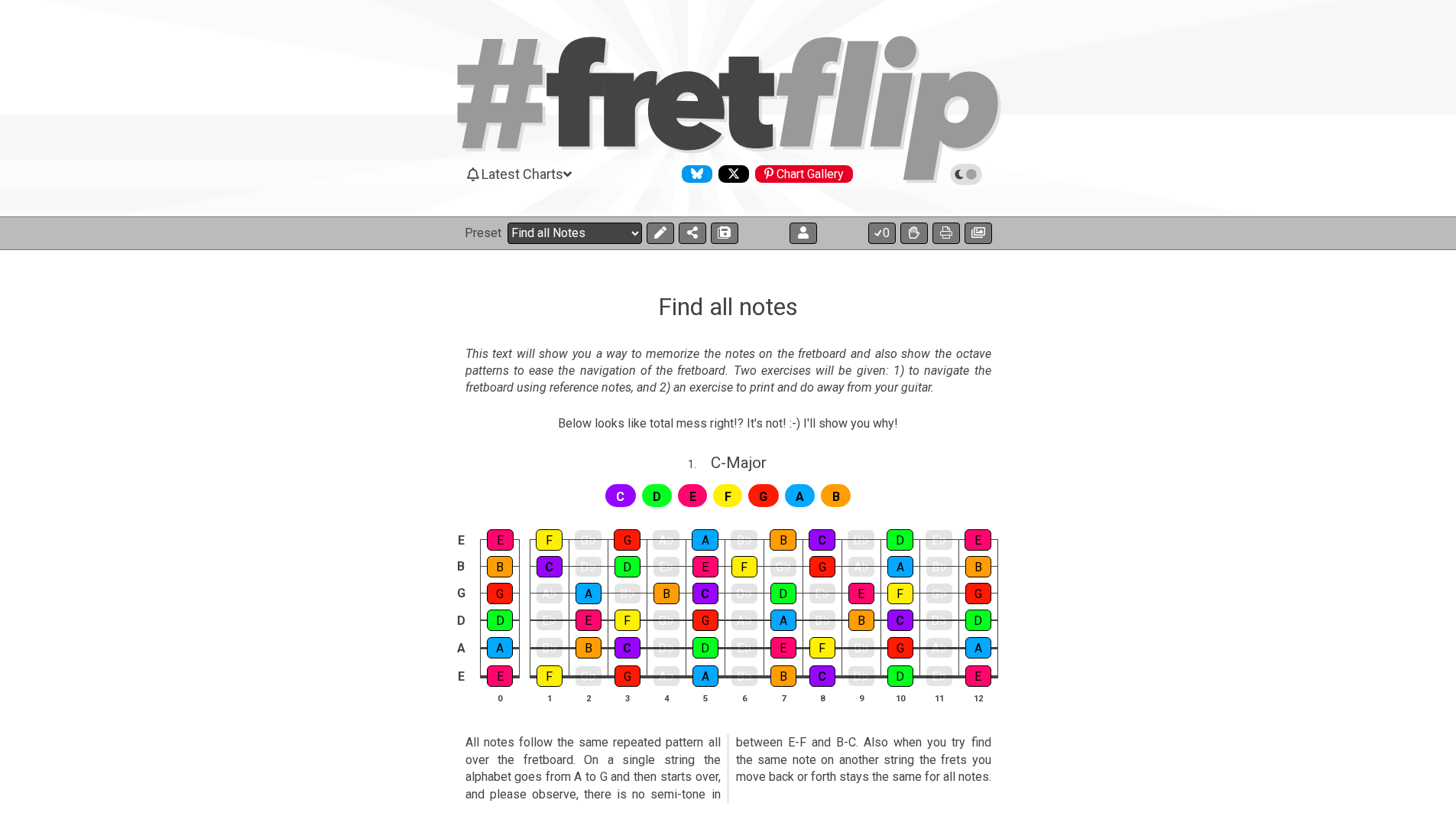
select select "/guitar-scales-generator"
select select "A"
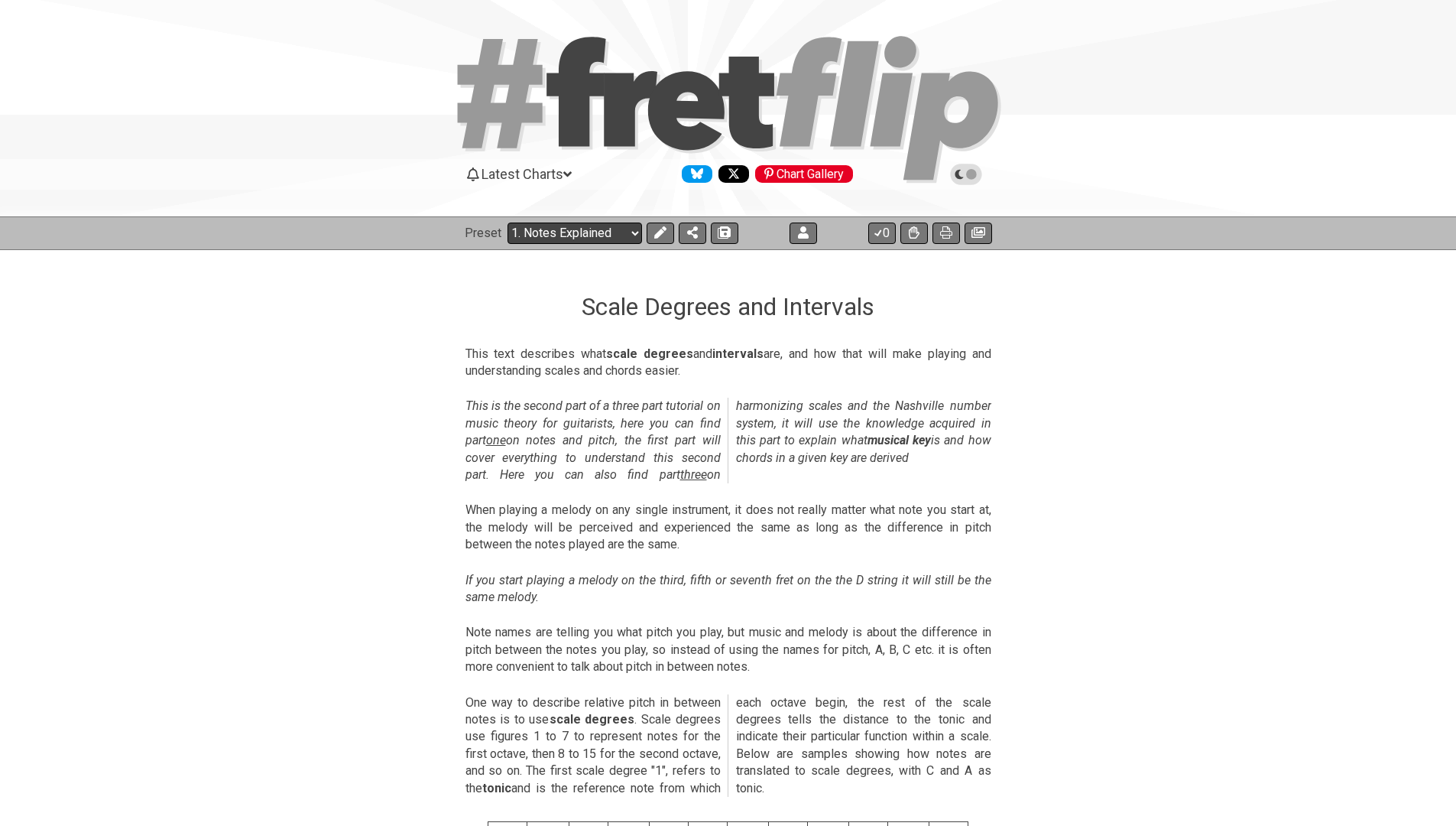
select select "/scale-degrees-and-intervals"
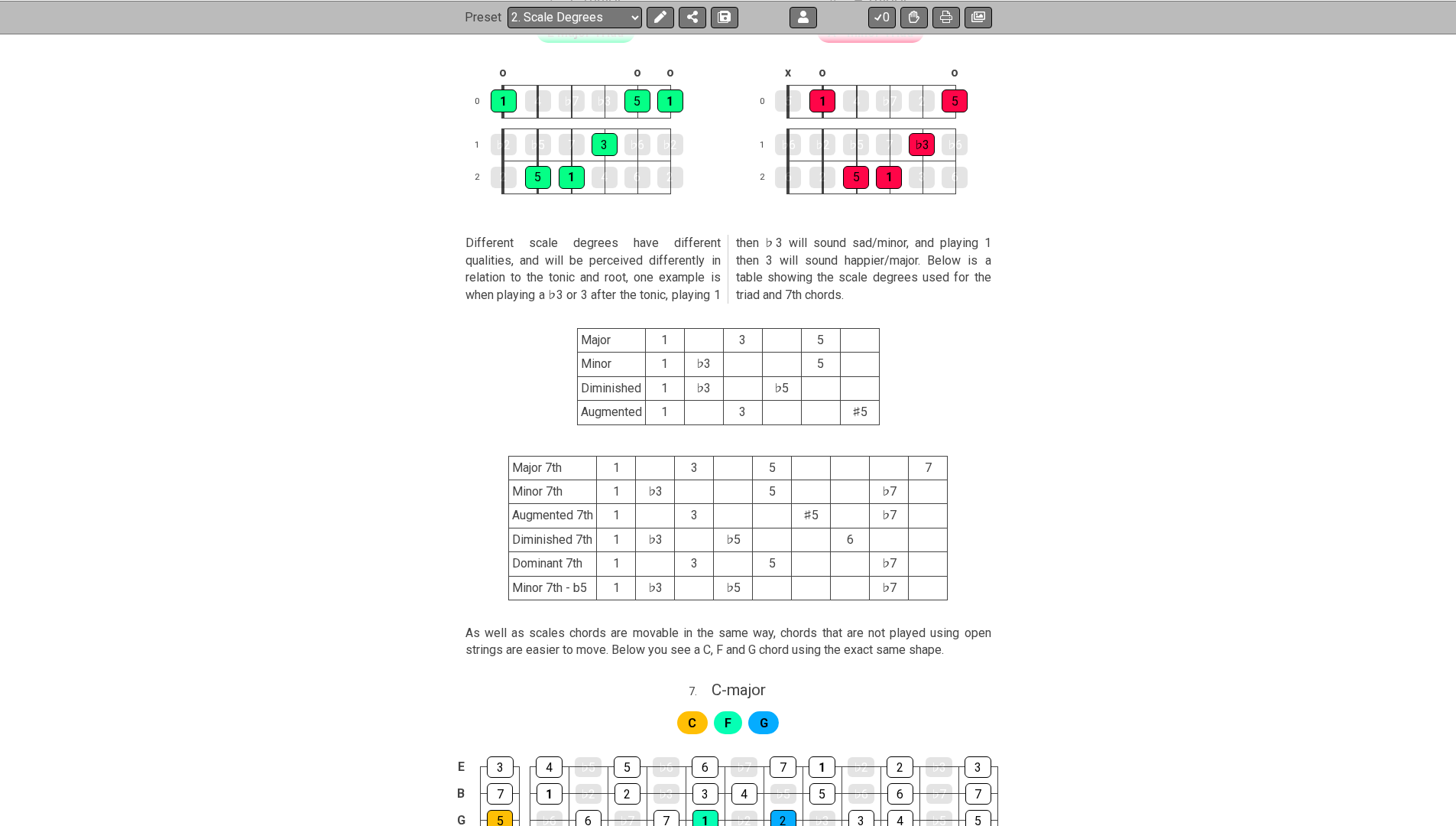
scroll to position [2730, 0]
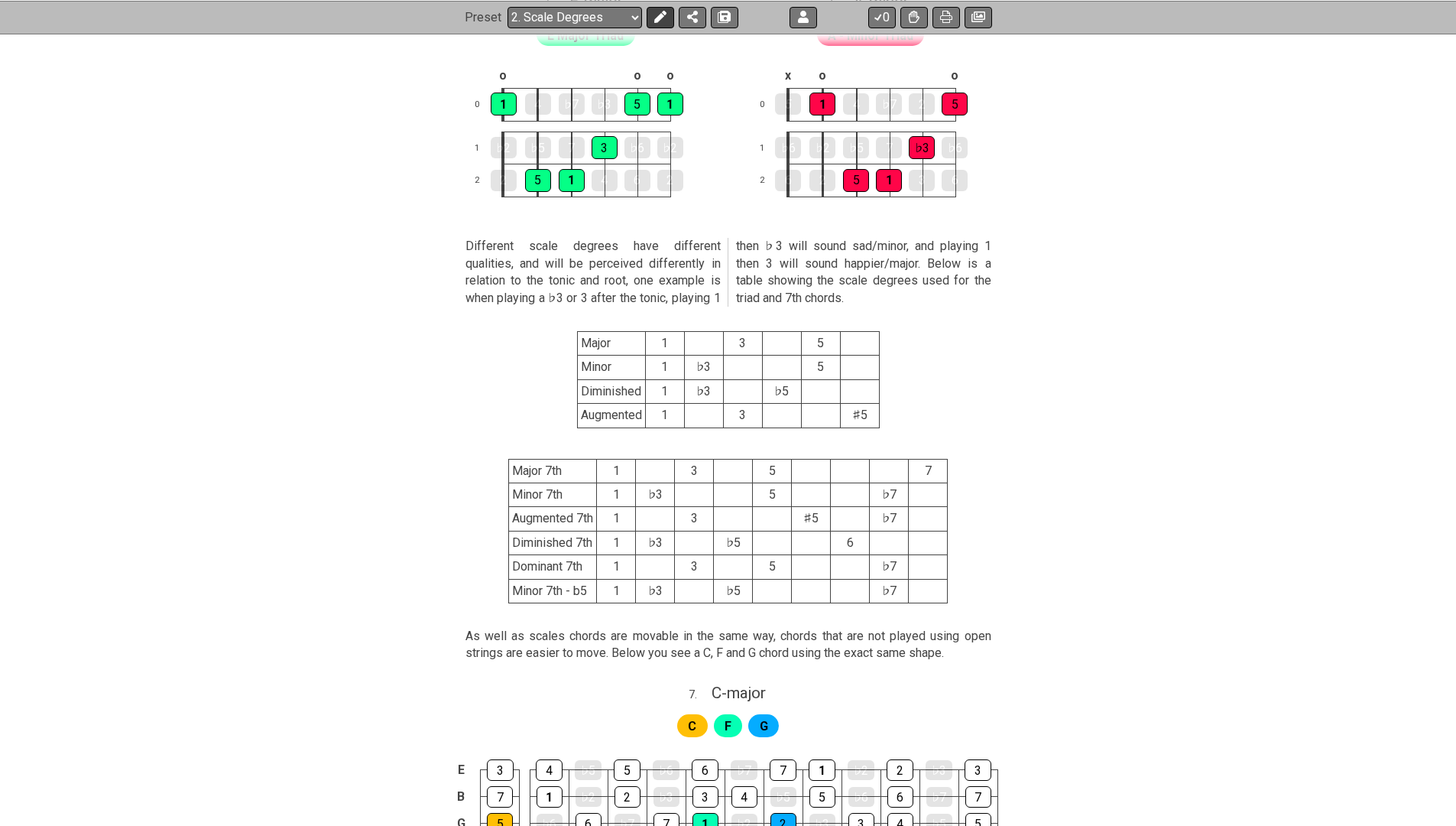
click at [655, 16] on icon at bounding box center [661, 17] width 13 height 13
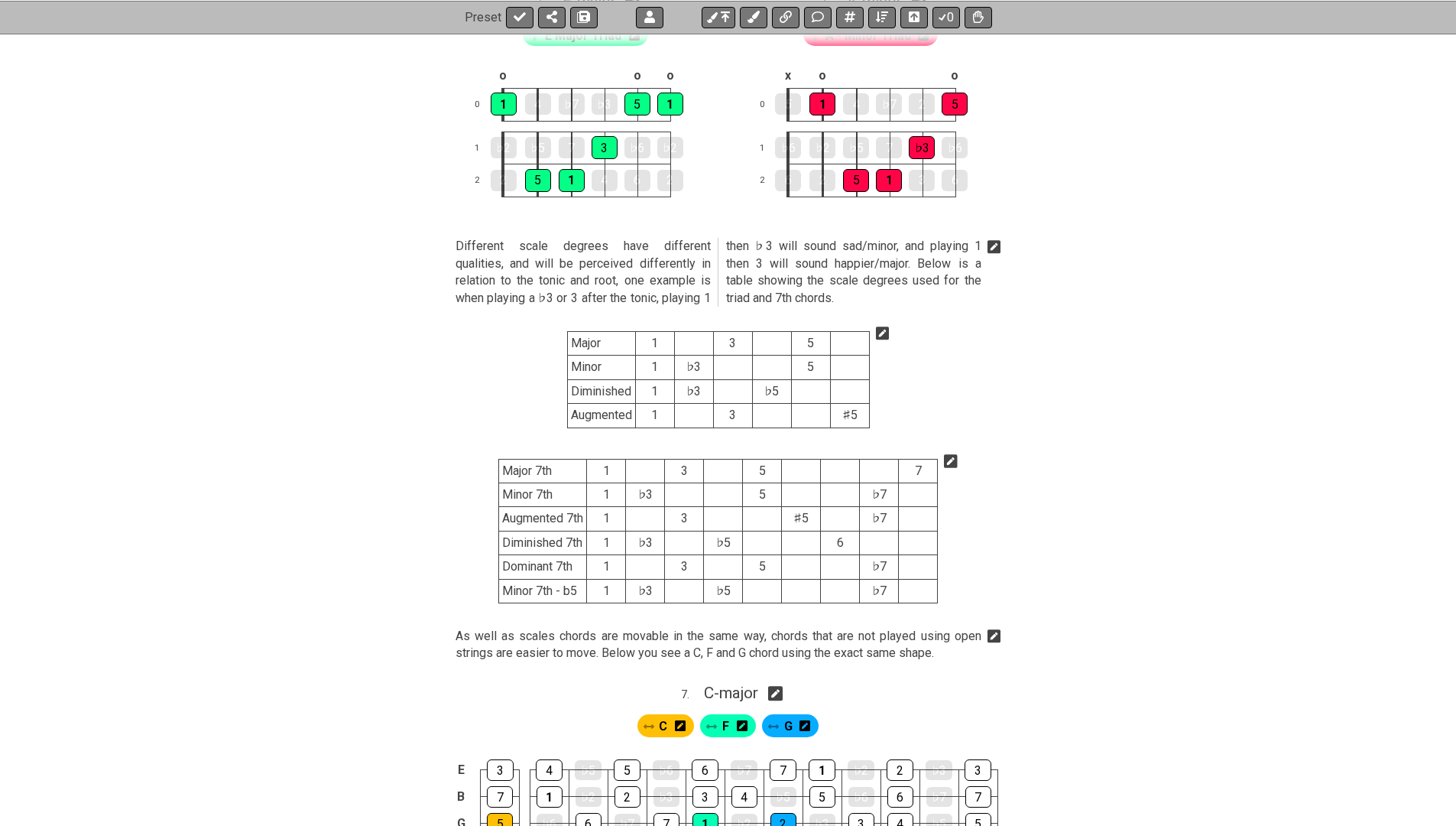
click at [955, 453] on icon at bounding box center [950, 460] width 13 height 15
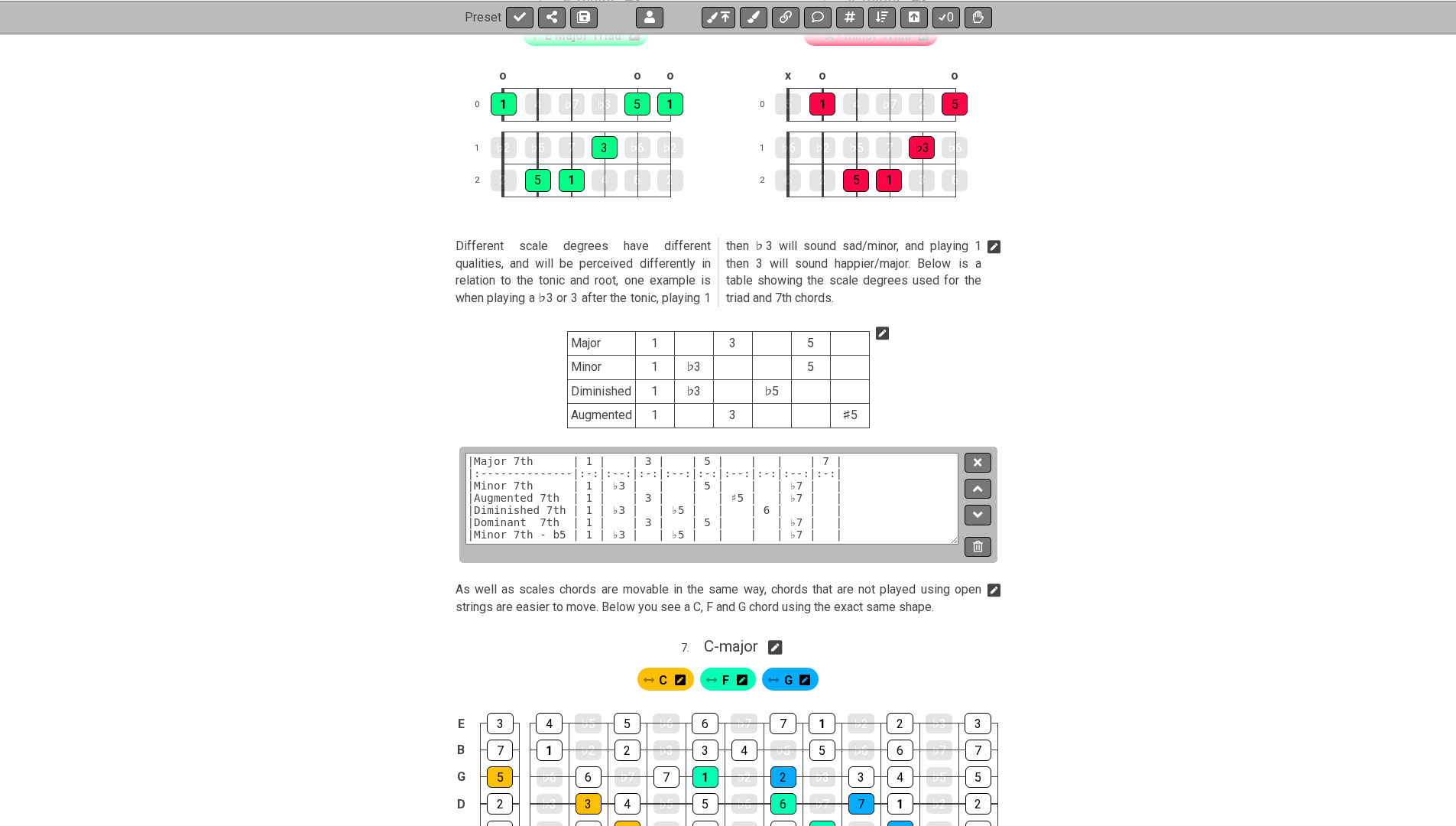
click at [902, 452] on textarea "|Major 7th | 1 | | 3 | | 5 | | | | 7 | |:--------------|:-:|:--:|:-:|:--:|:-:|:…" at bounding box center [713, 498] width 494 height 91
click at [615, 452] on textarea "|Major 7th | 1 | | 3 | | 5 | | | | 7 | |:--------------|:-:|:--:|:-:|:--:|:-:|:…" at bounding box center [713, 498] width 494 height 91
drag, startPoint x: 635, startPoint y: 439, endPoint x: 473, endPoint y: 442, distance: 162.0
click at [470, 452] on textarea "|Major 7th | 1 | | 3 | | 5 | | | | 7 | |:--------------|:-:|:--:|:-:|:--:|:-:|:…" at bounding box center [713, 498] width 494 height 91
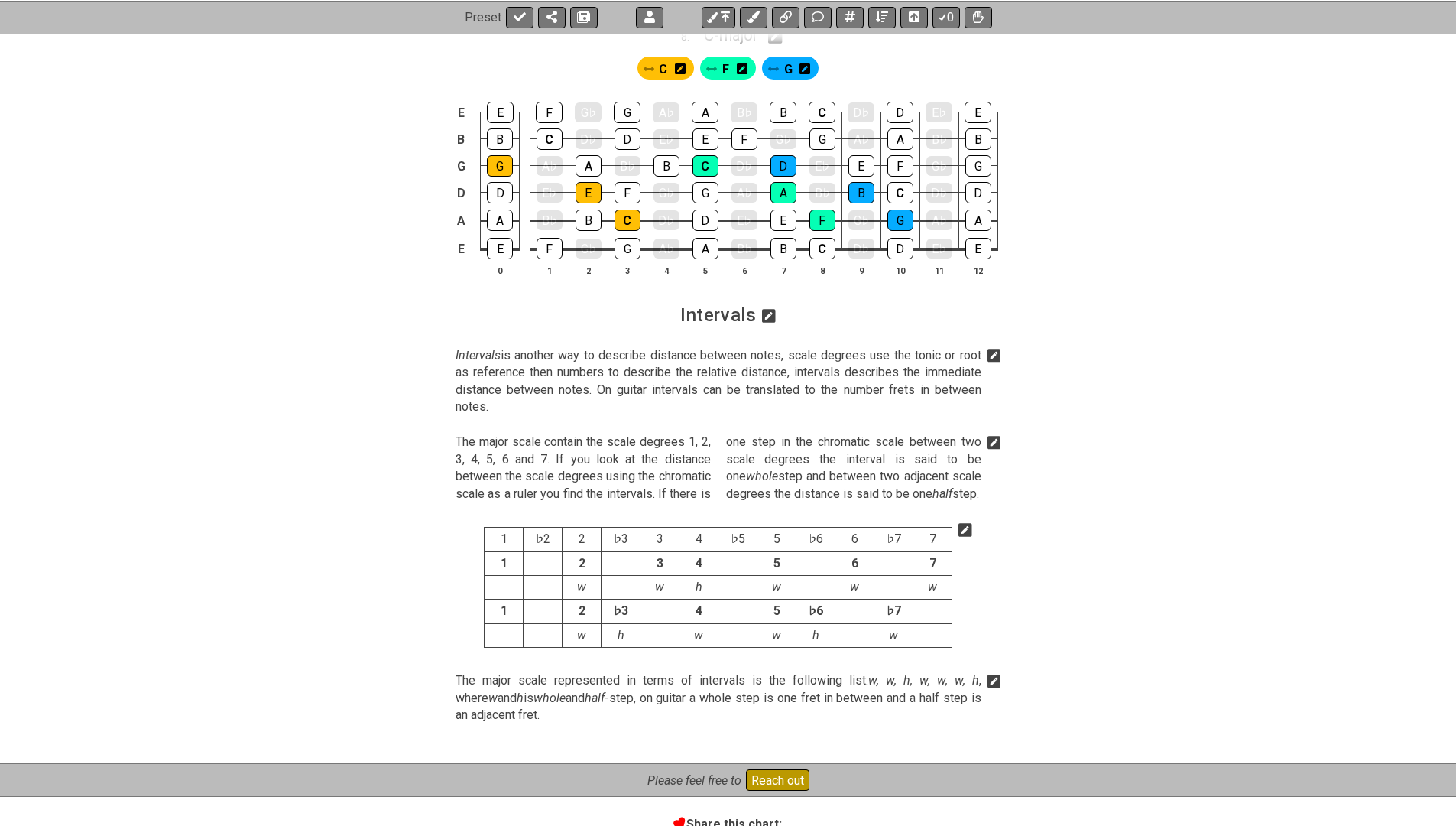
scroll to position [3682, 0]
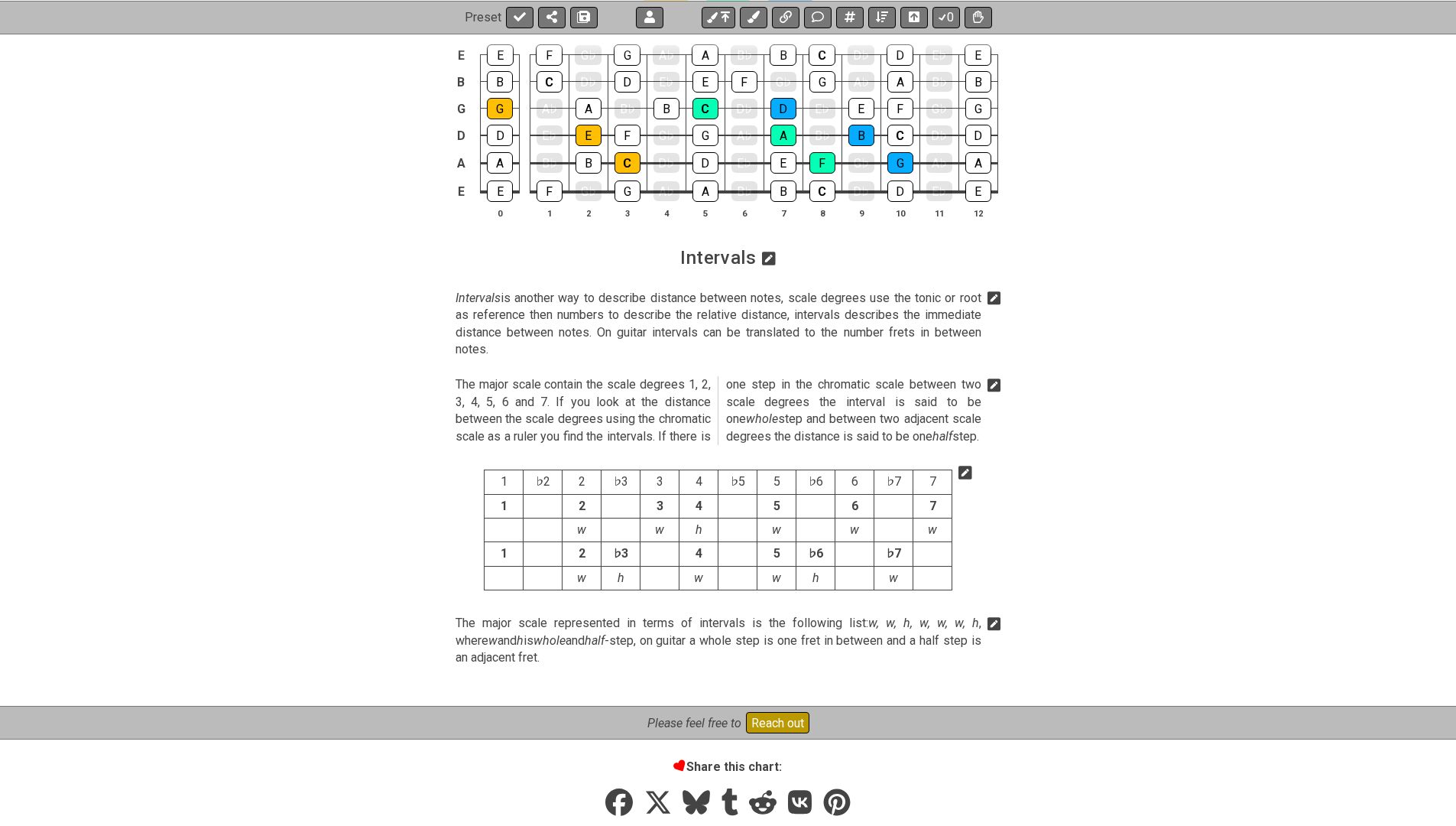
click at [978, 458] on section "1 ♭2 2 ♭3 3 4 ♭5 5 ♭6 6 ♭7 7 1 2 3 4 5 6 7 w w h w w w 1 2 ♭3 4 5 ♭6 ♭7 w h w w…" at bounding box center [728, 533] width 1456 height 151
click at [970, 466] on icon at bounding box center [965, 472] width 13 height 13
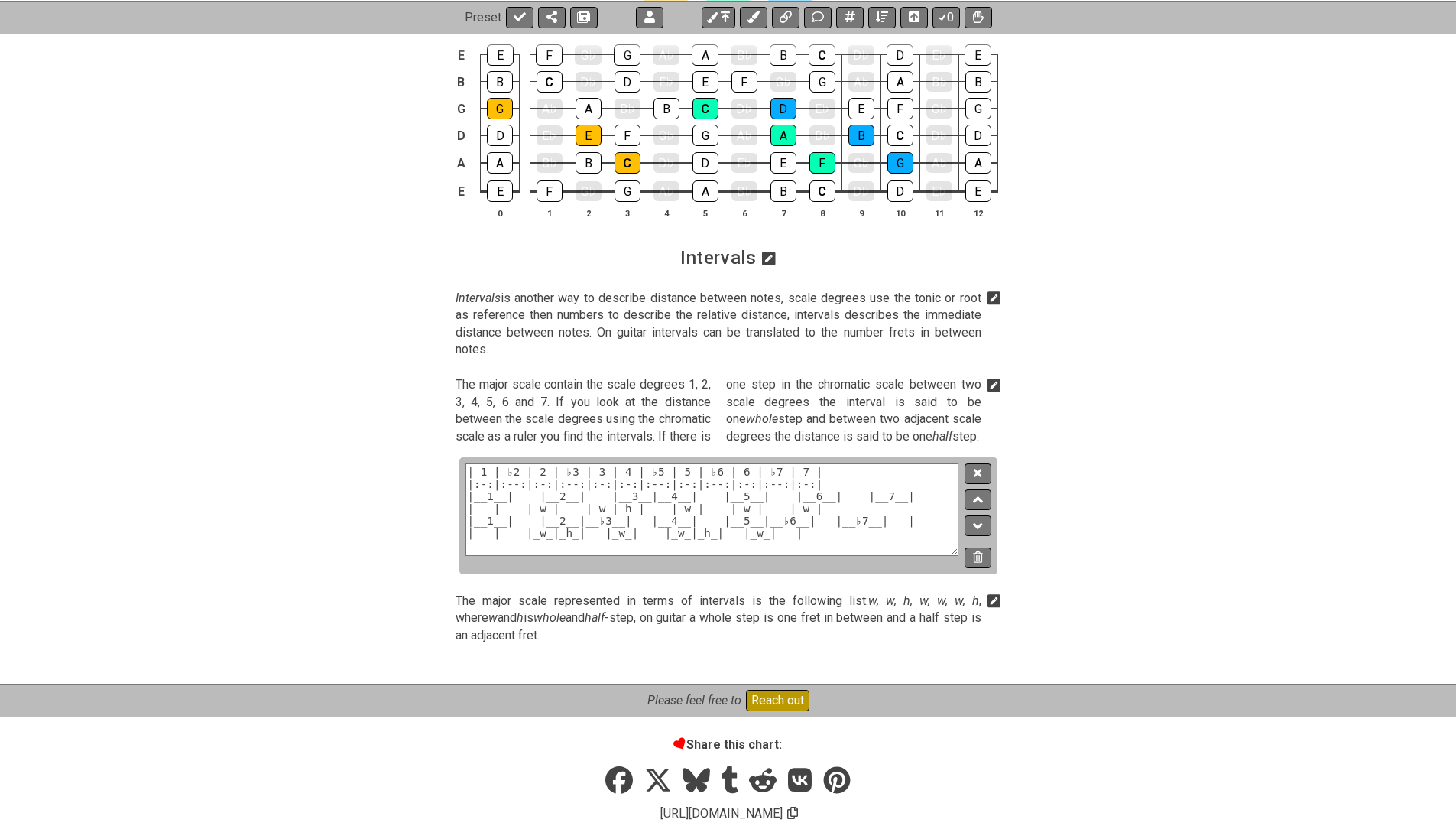
drag, startPoint x: 475, startPoint y: 472, endPoint x: 506, endPoint y: 471, distance: 31.0
click at [506, 471] on textarea "| 1 | ♭2 | 2 | ♭3 | 3 | 4 | ♭5 | 5 | ♭6 | 6 | ♭7 | 7 | |:-:|:--:|:-:|:--:|:-:|:…" at bounding box center [713, 509] width 494 height 91
click at [979, 463] on button at bounding box center [977, 473] width 26 height 21
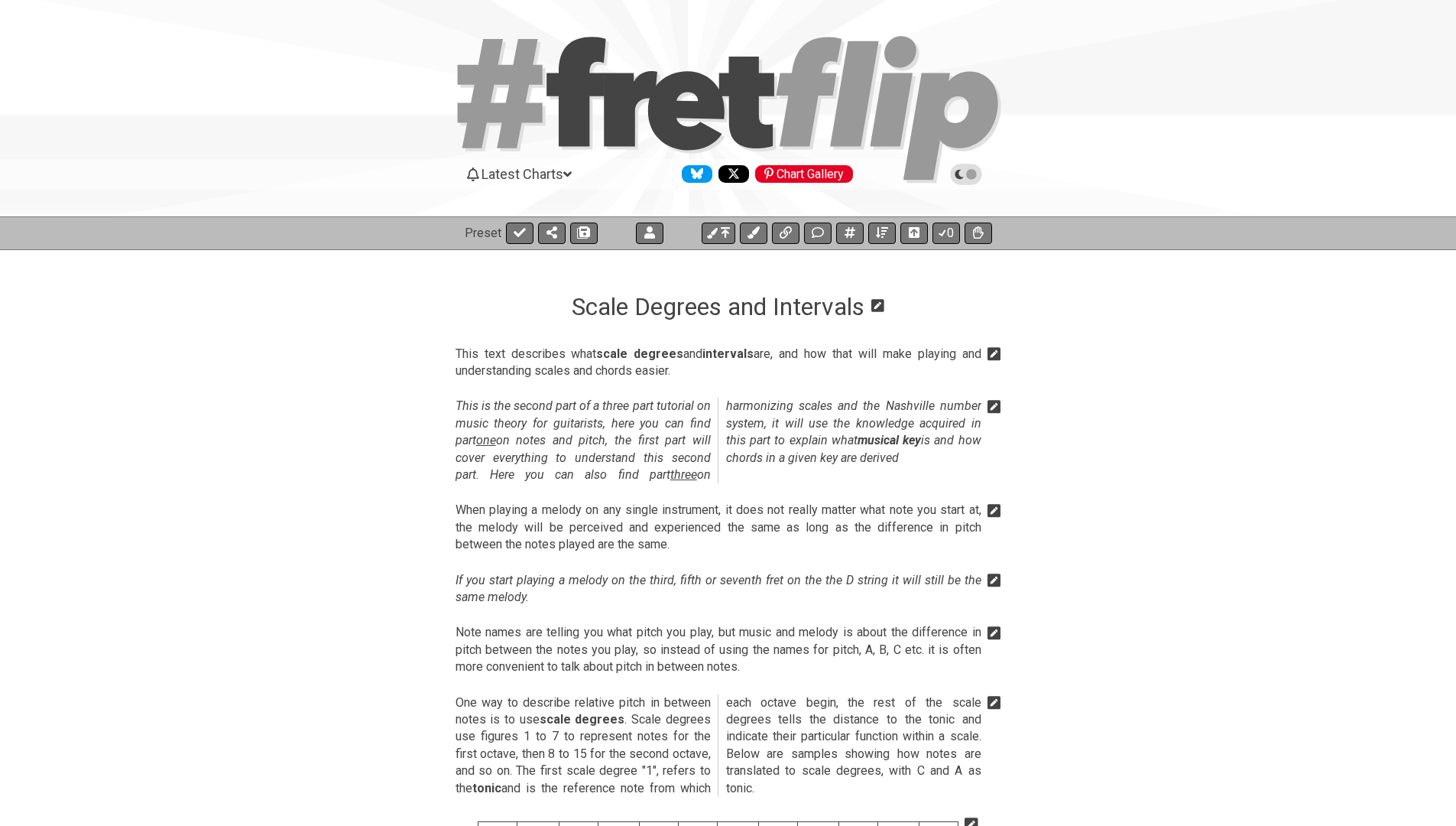
scroll to position [0, 0]
click at [517, 168] on span "Latest Charts" at bounding box center [522, 174] width 81 height 16
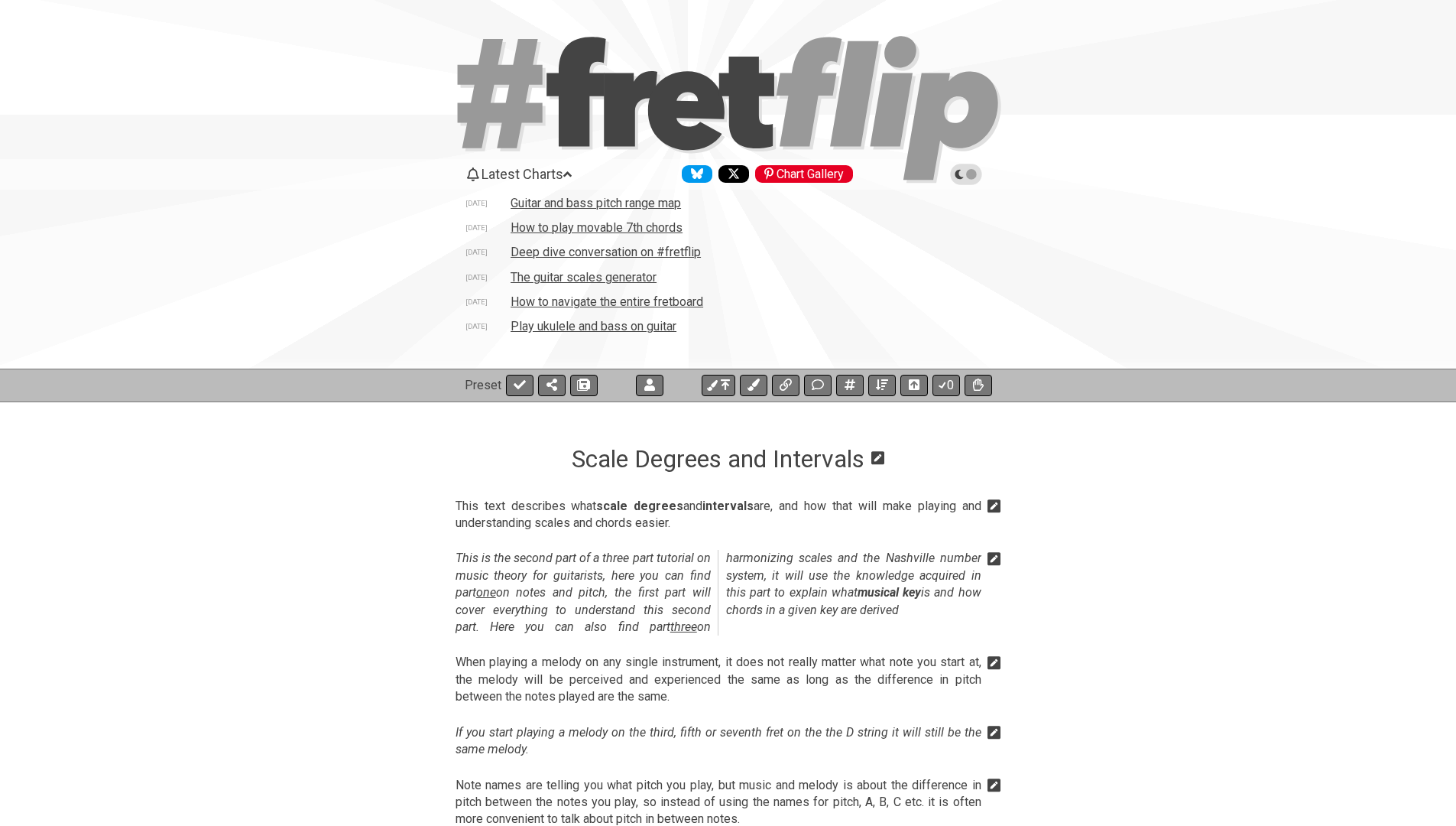
click at [517, 168] on span "Latest Charts" at bounding box center [522, 174] width 81 height 16
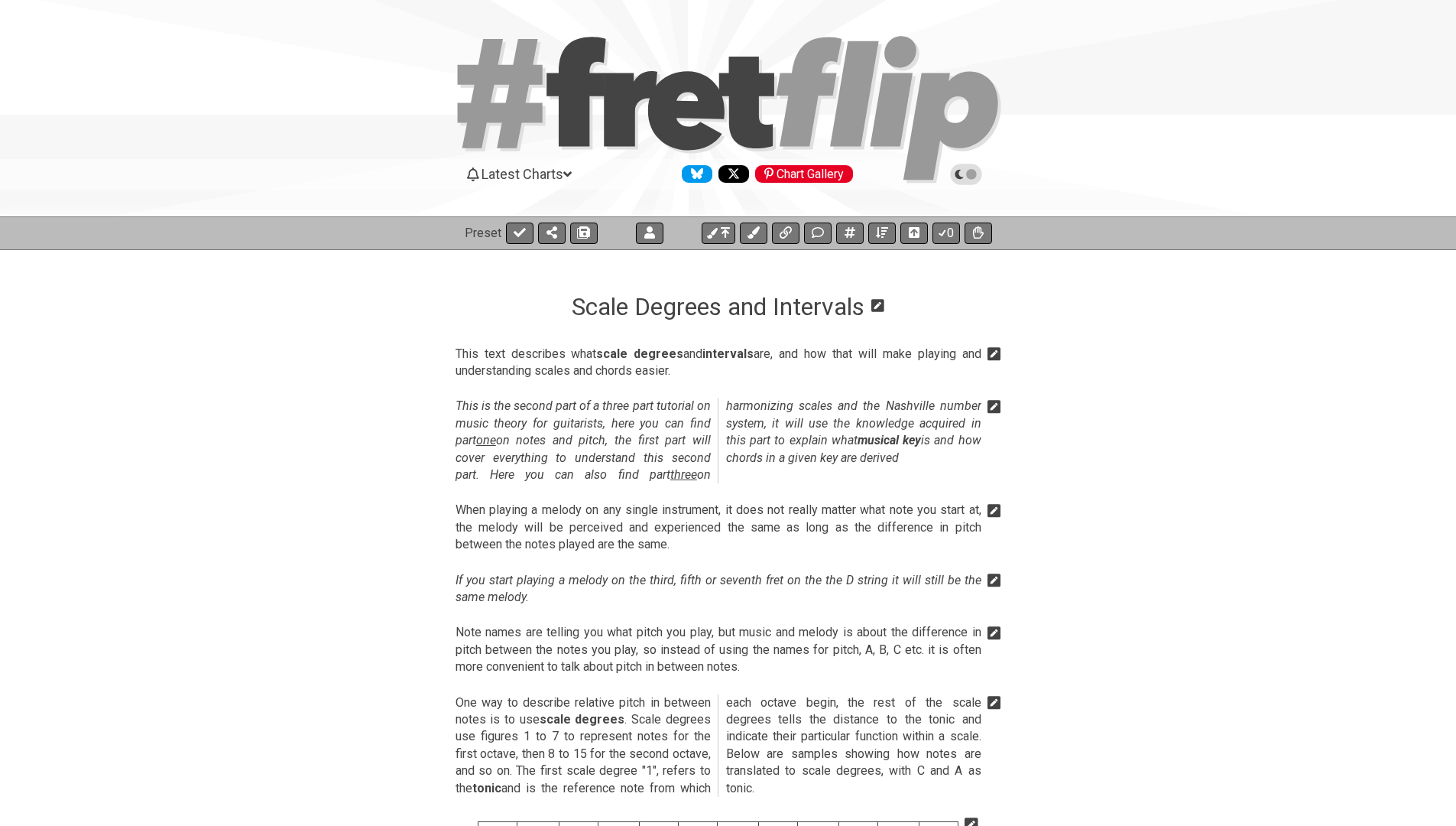
click at [537, 179] on span "Latest Charts" at bounding box center [522, 174] width 81 height 16
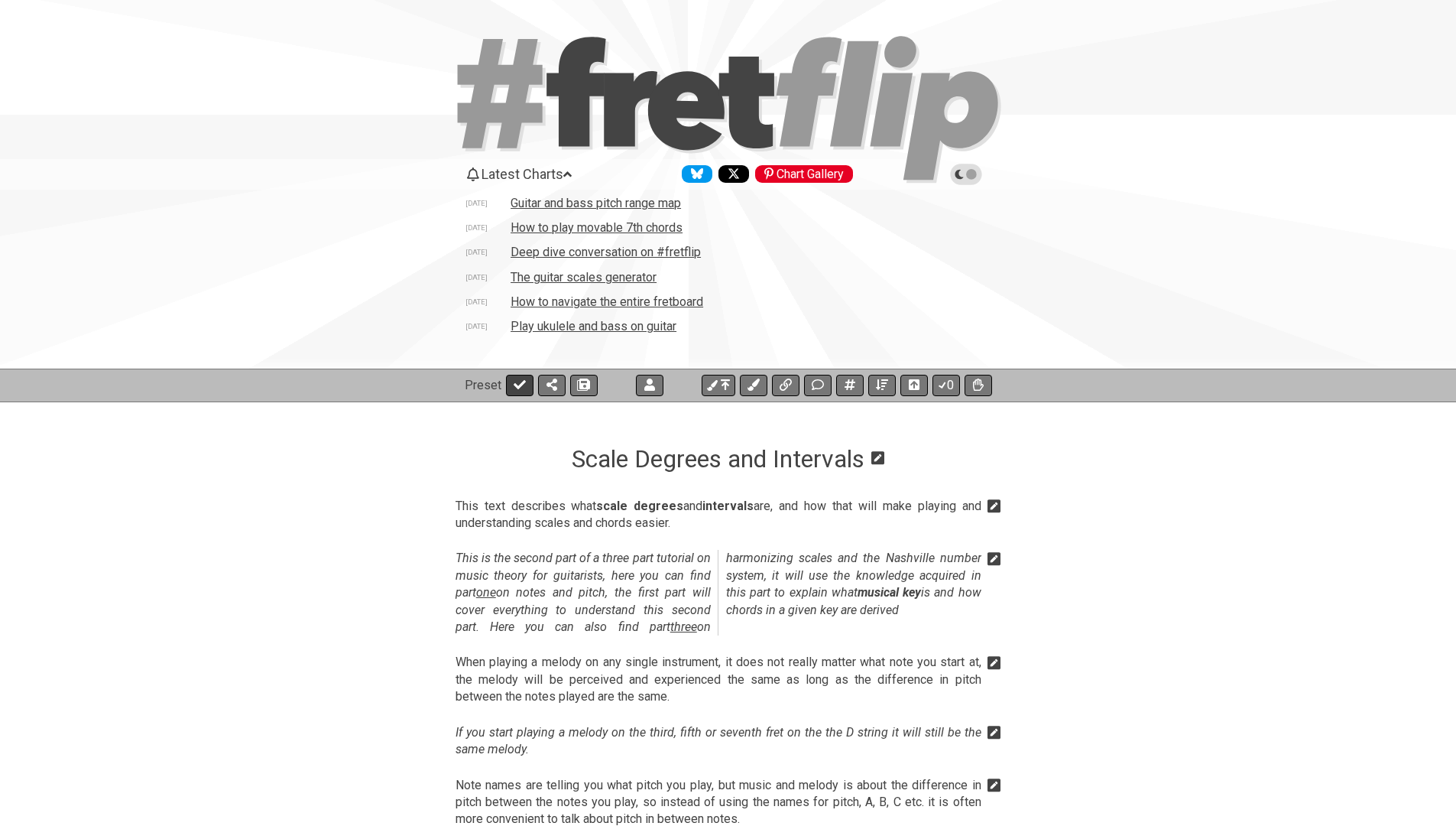
click at [516, 379] on icon at bounding box center [520, 385] width 13 height 13
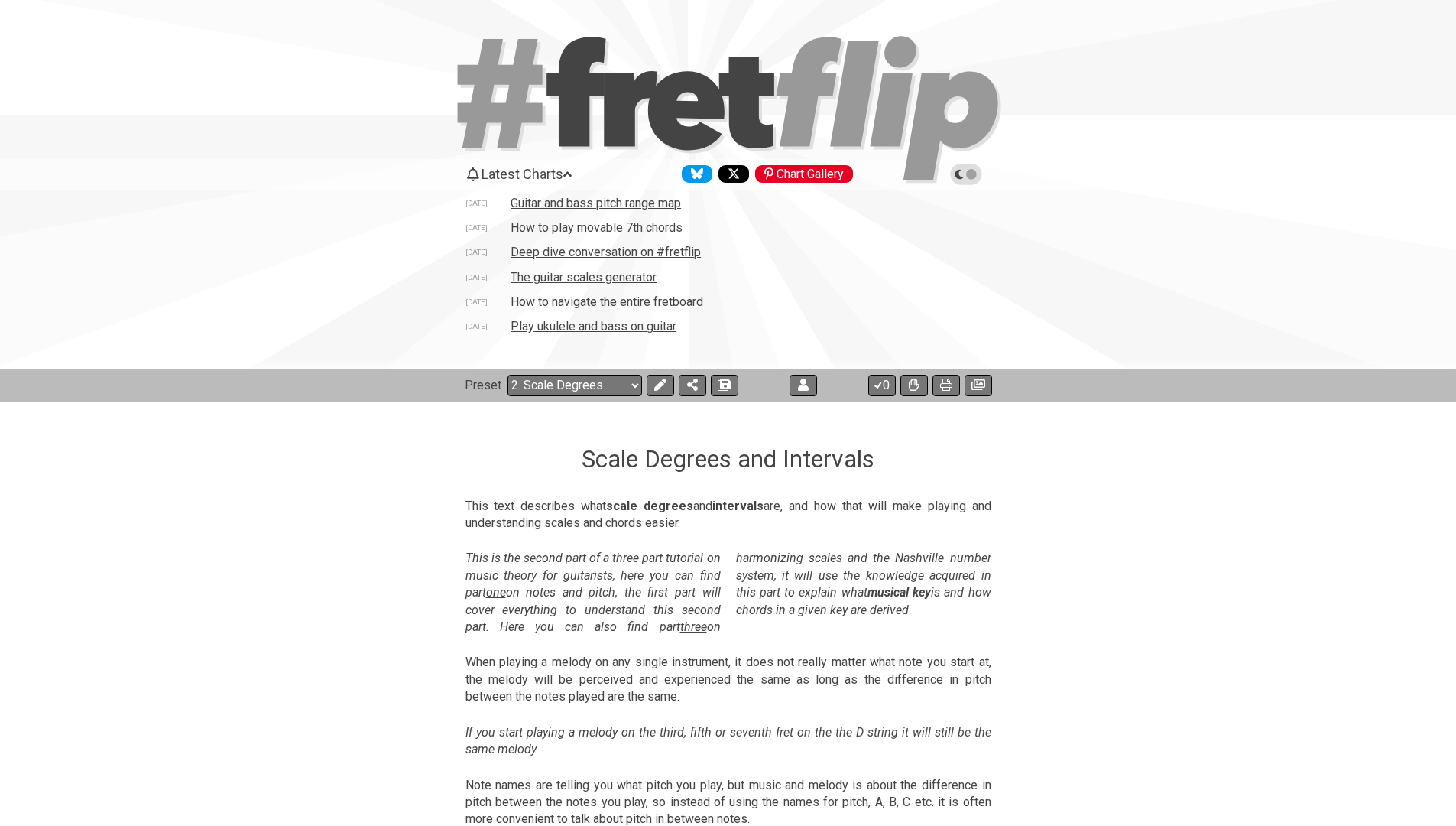
click at [544, 222] on td "How to play movable 7th chords" at bounding box center [596, 228] width 174 height 16
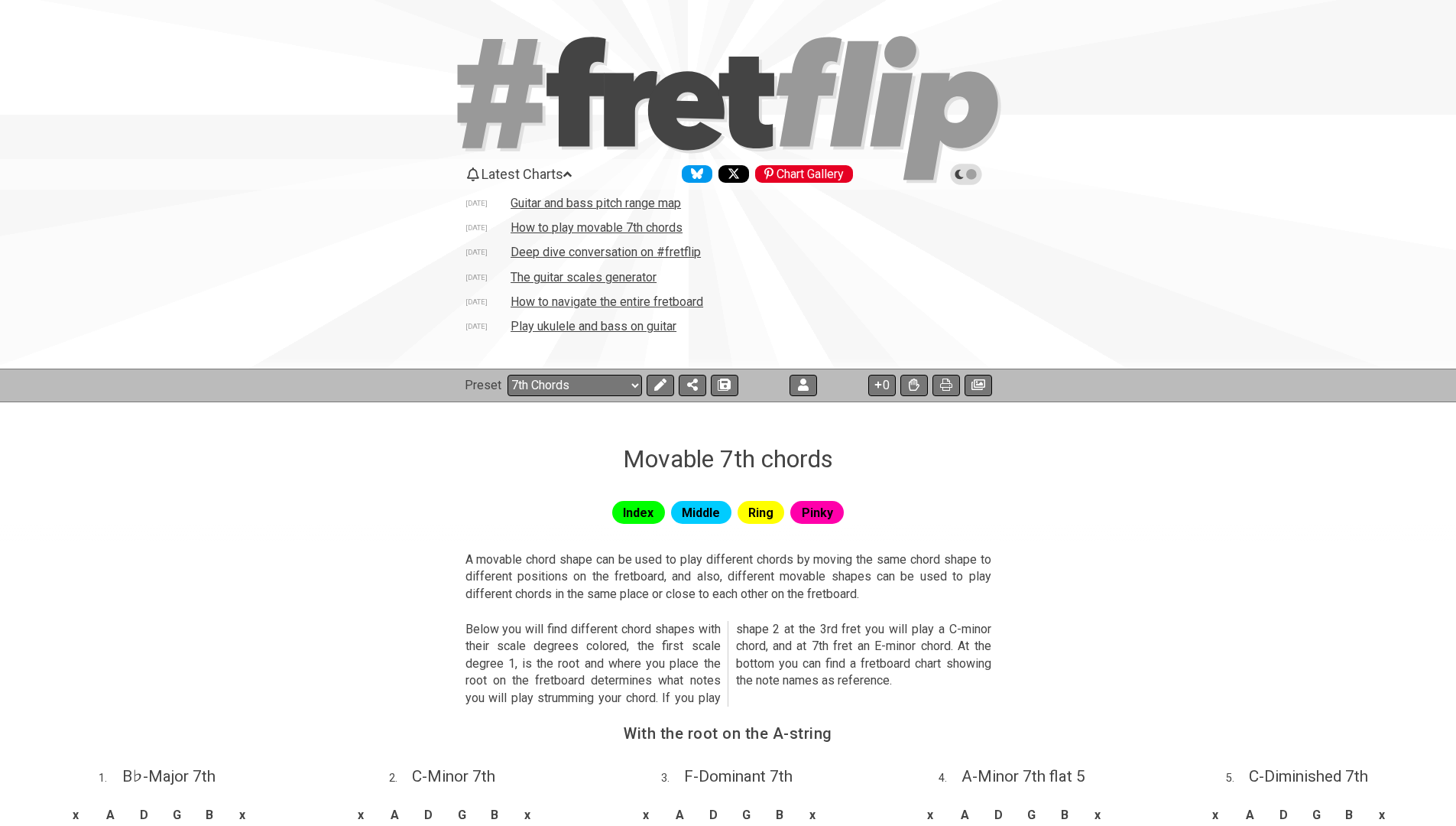
click at [551, 201] on td "Guitar and bass pitch range map" at bounding box center [595, 203] width 172 height 16
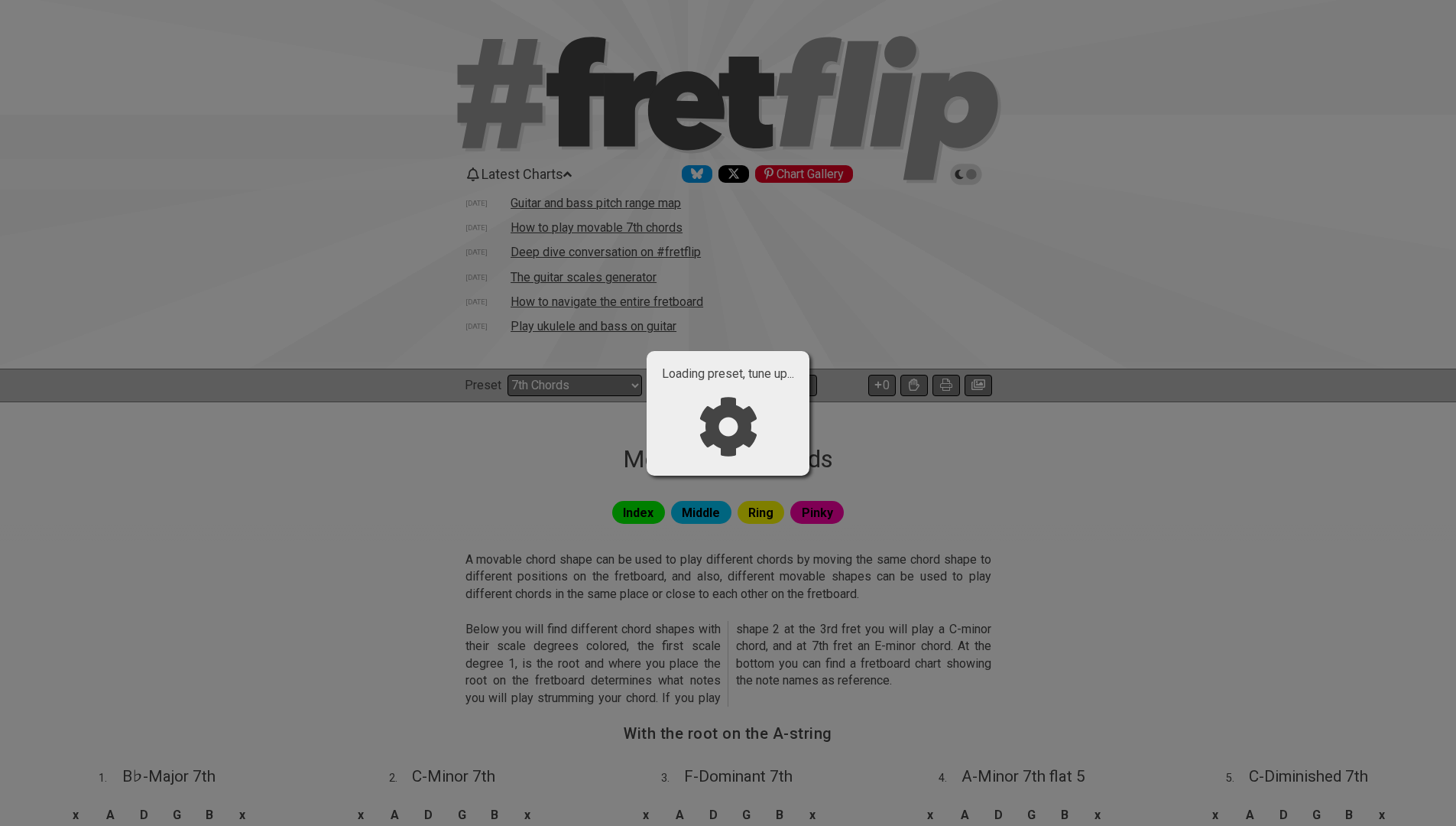
select select "/welcome"
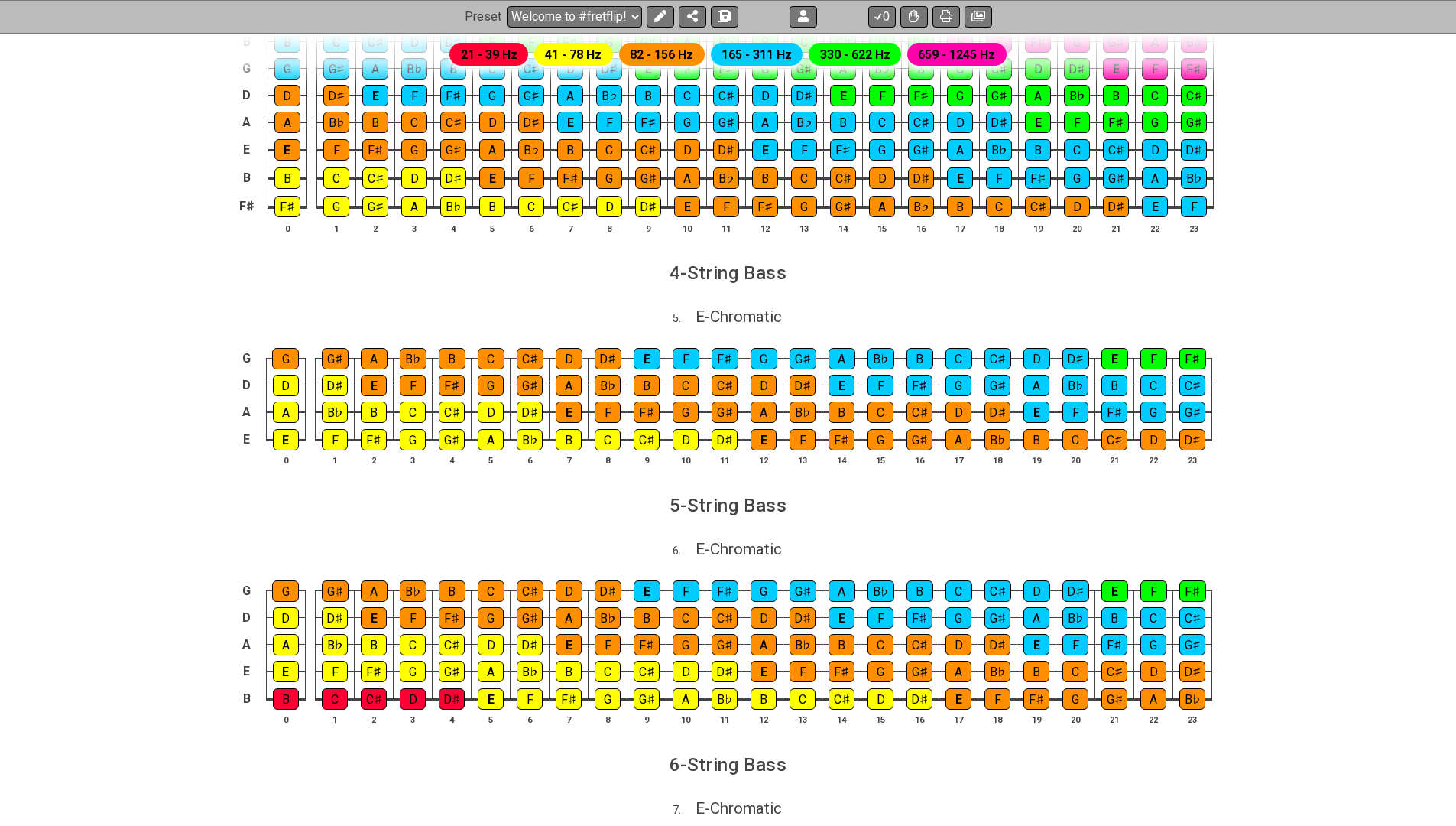
scroll to position [1496, 0]
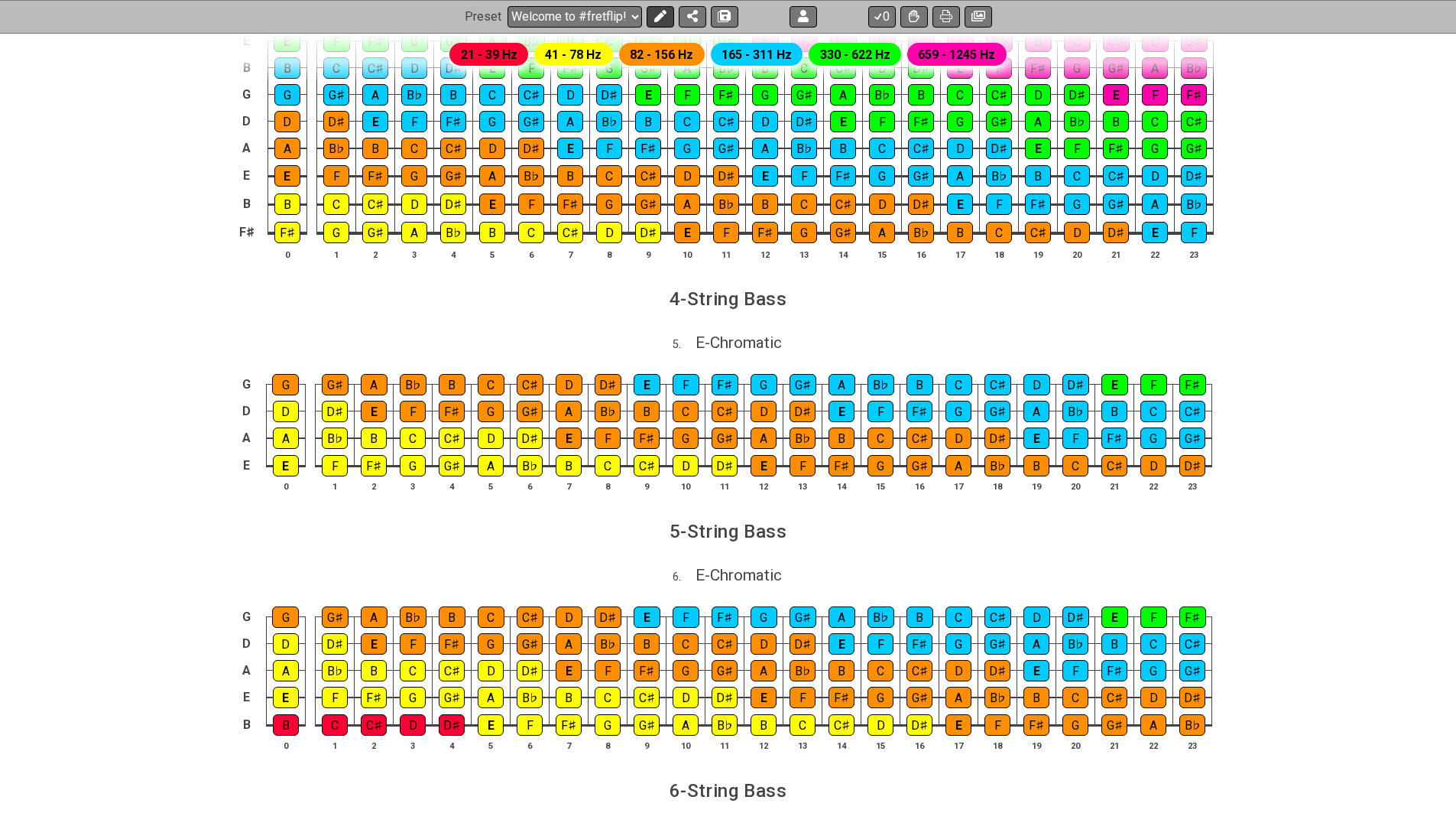
click at [657, 11] on icon at bounding box center [661, 17] width 13 height 13
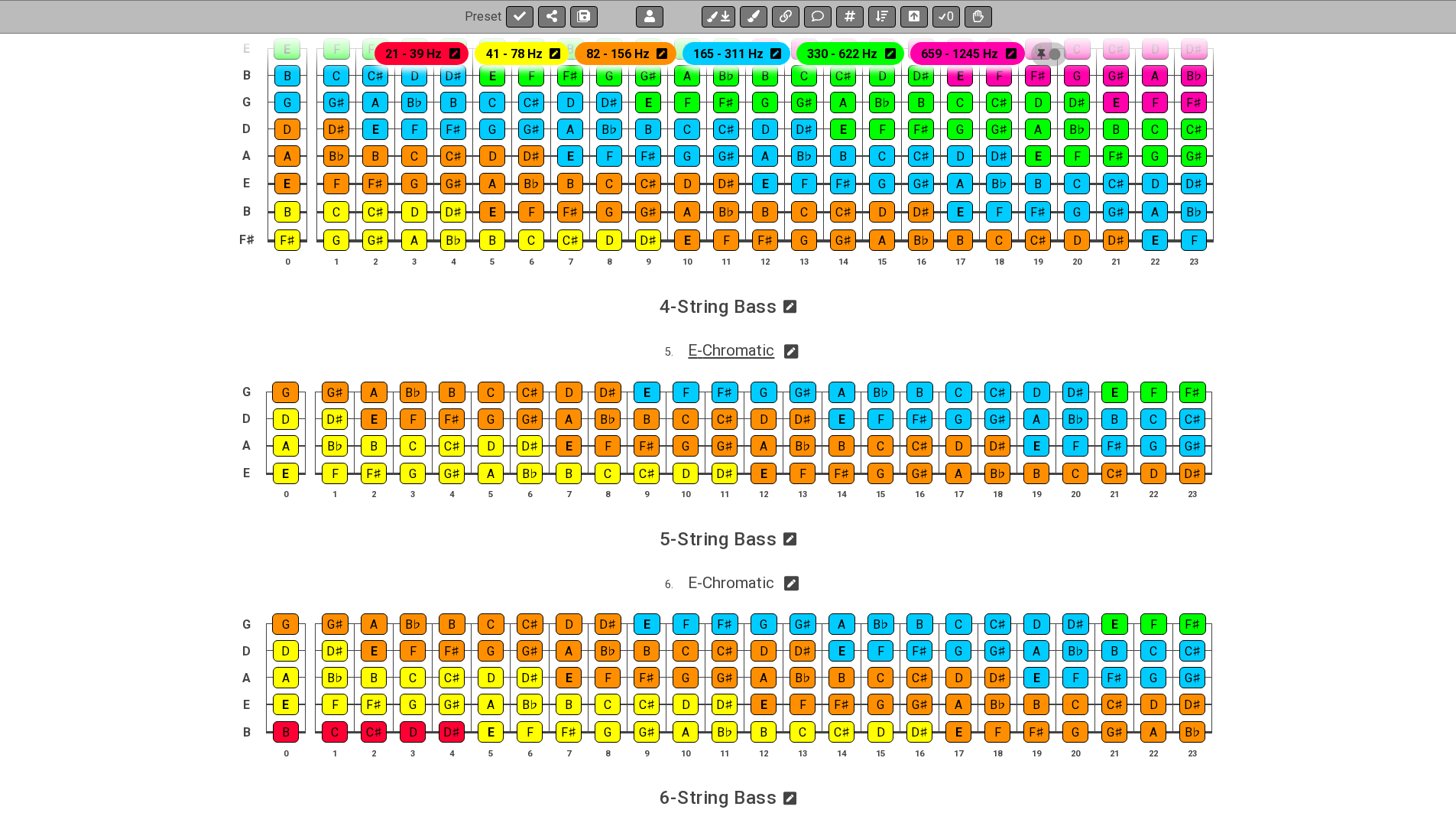
click at [771, 341] on span "E - Chromatic" at bounding box center [731, 350] width 86 height 18
select select "E"
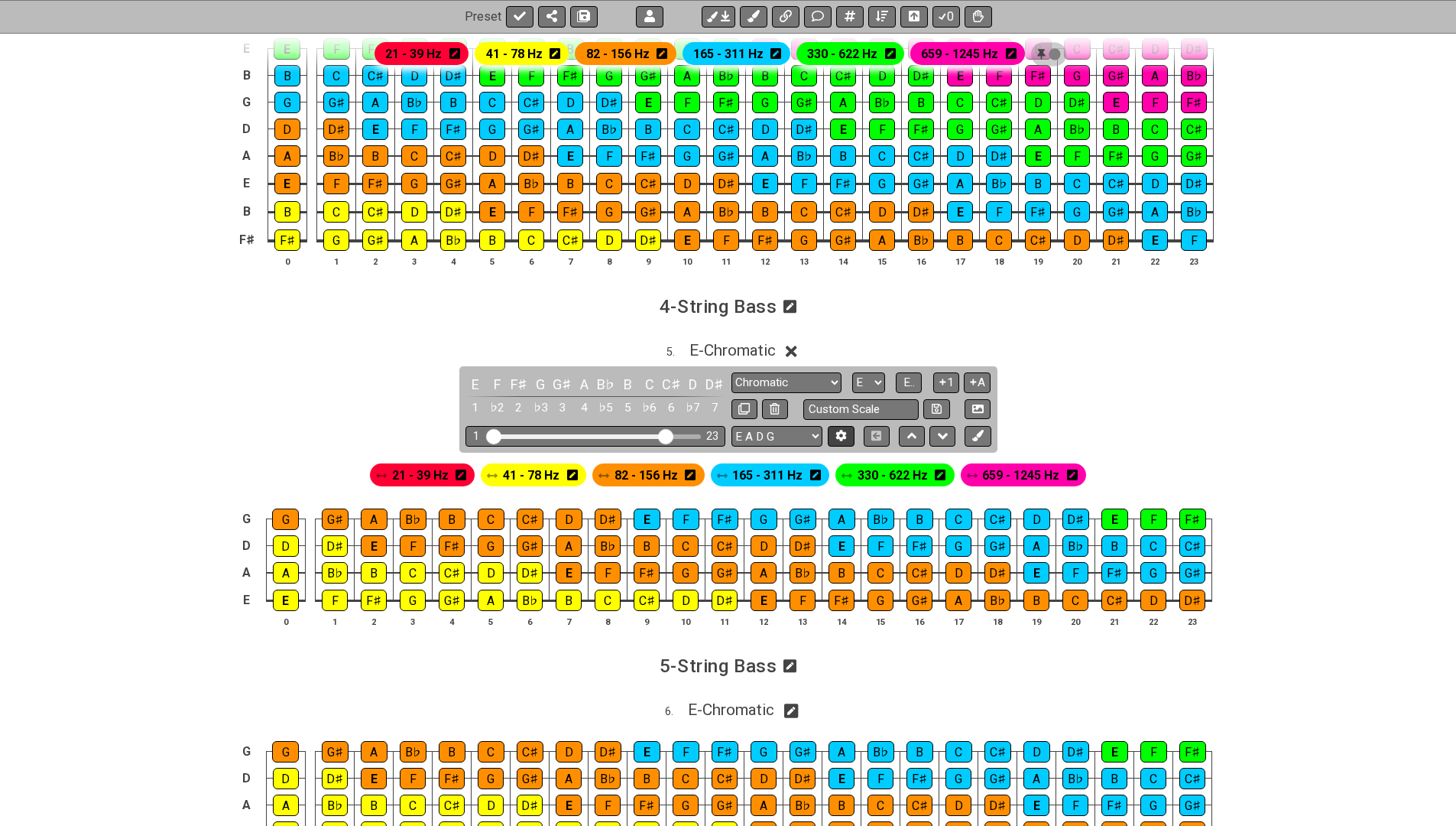
click at [840, 430] on icon at bounding box center [841, 435] width 12 height 12
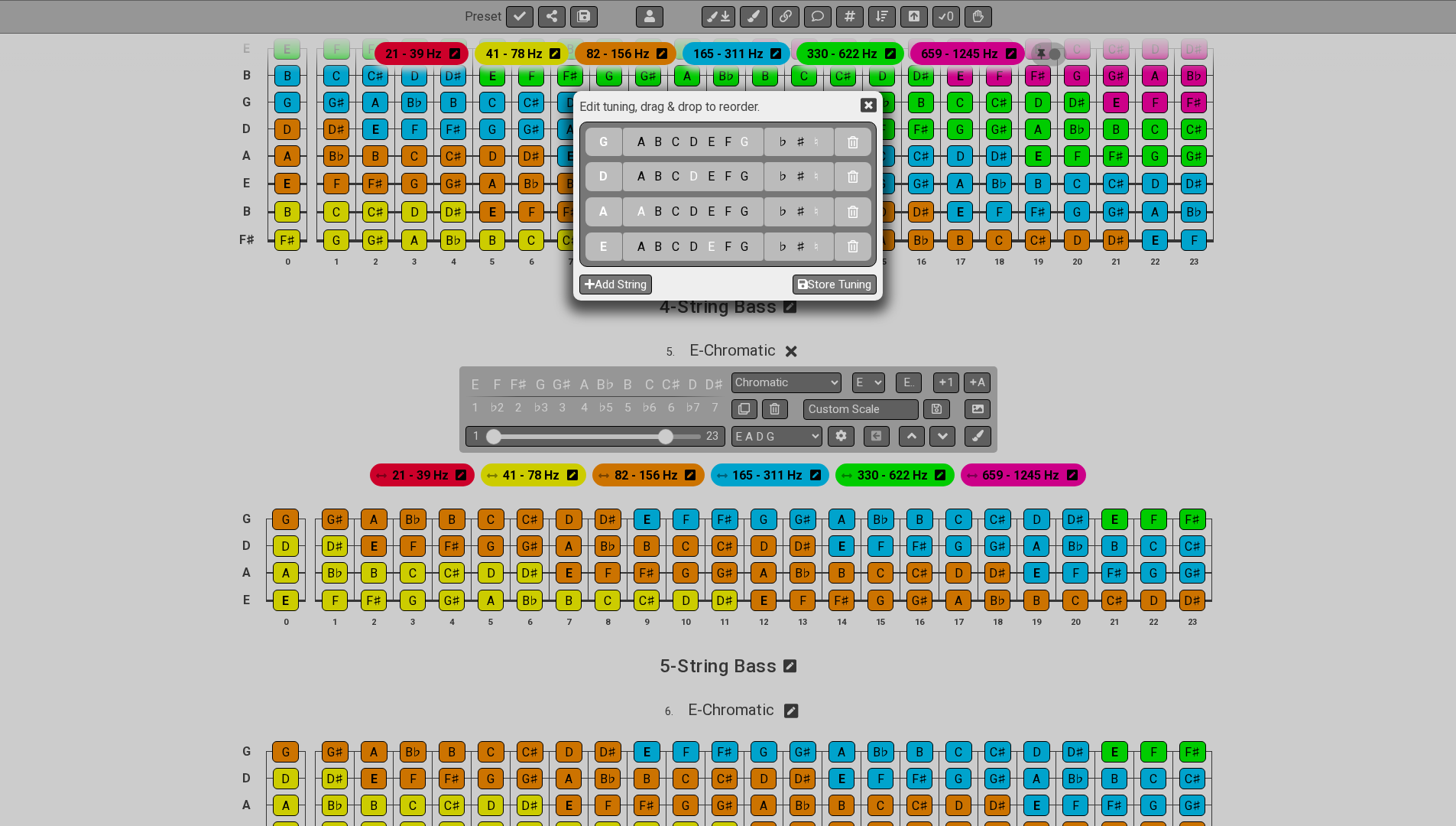
click at [870, 108] on icon at bounding box center [869, 105] width 16 height 16
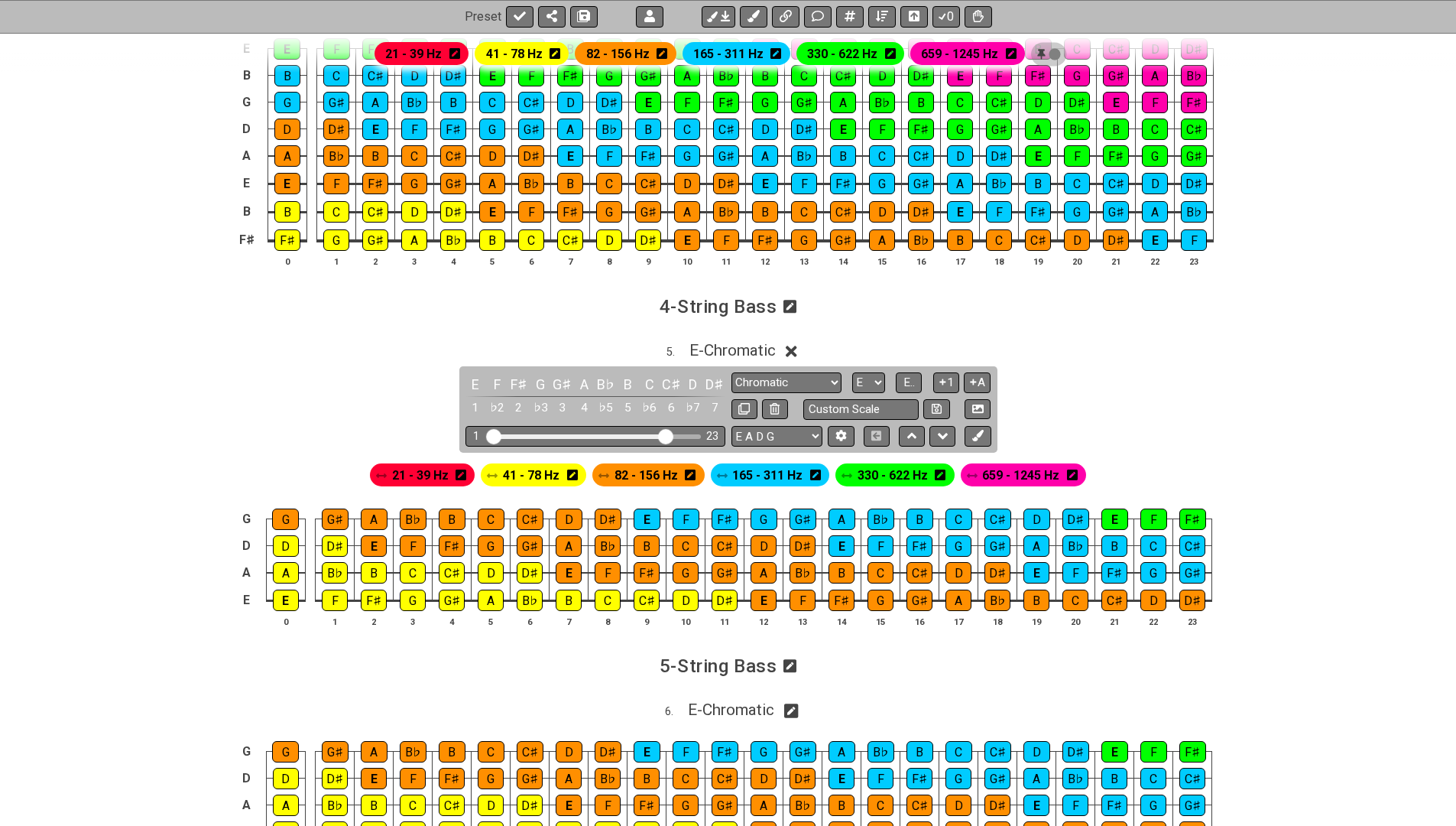
click at [797, 343] on icon at bounding box center [792, 351] width 12 height 16
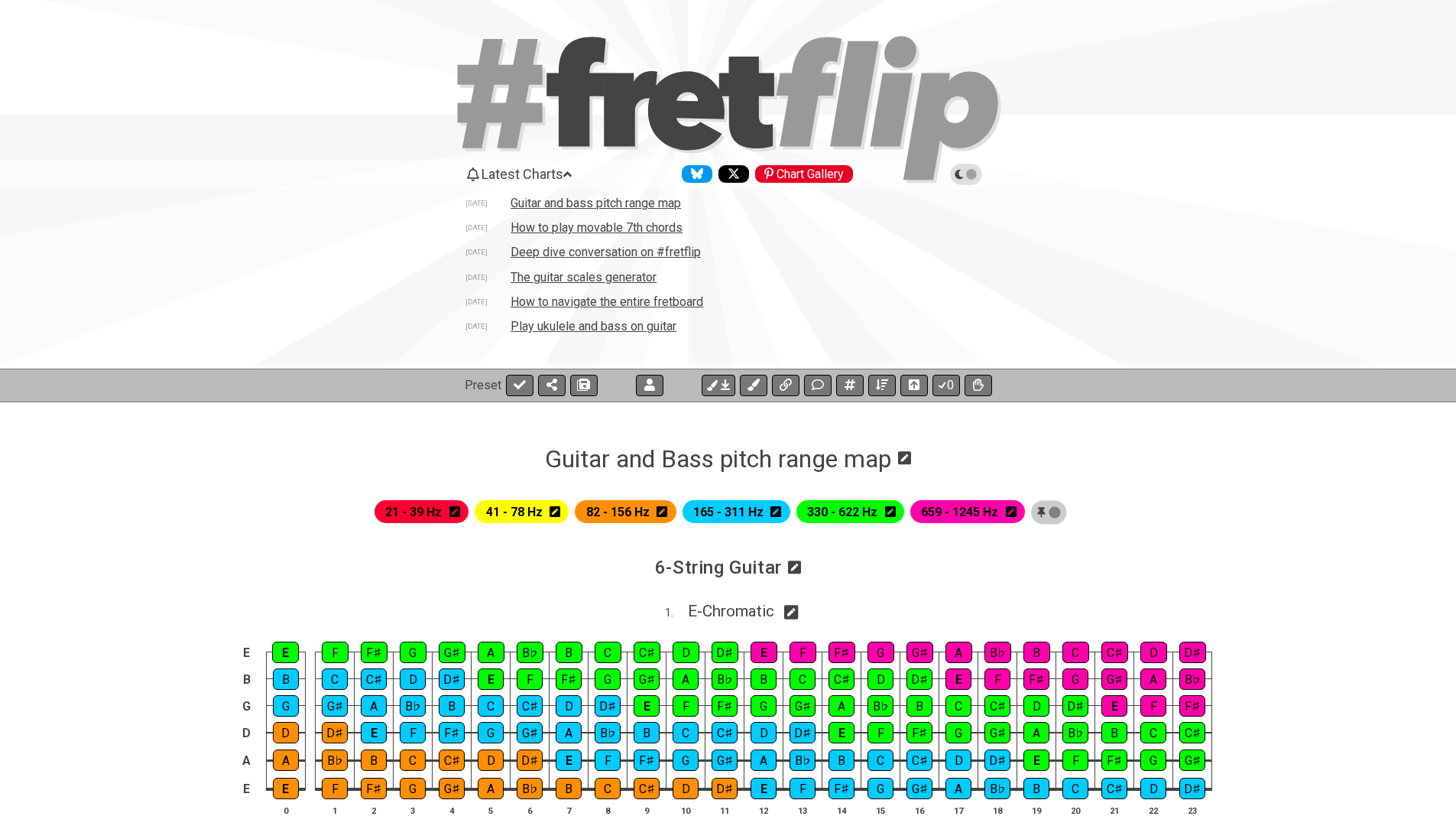
click at [544, 202] on td "Guitar and bass pitch range map" at bounding box center [595, 203] width 172 height 16
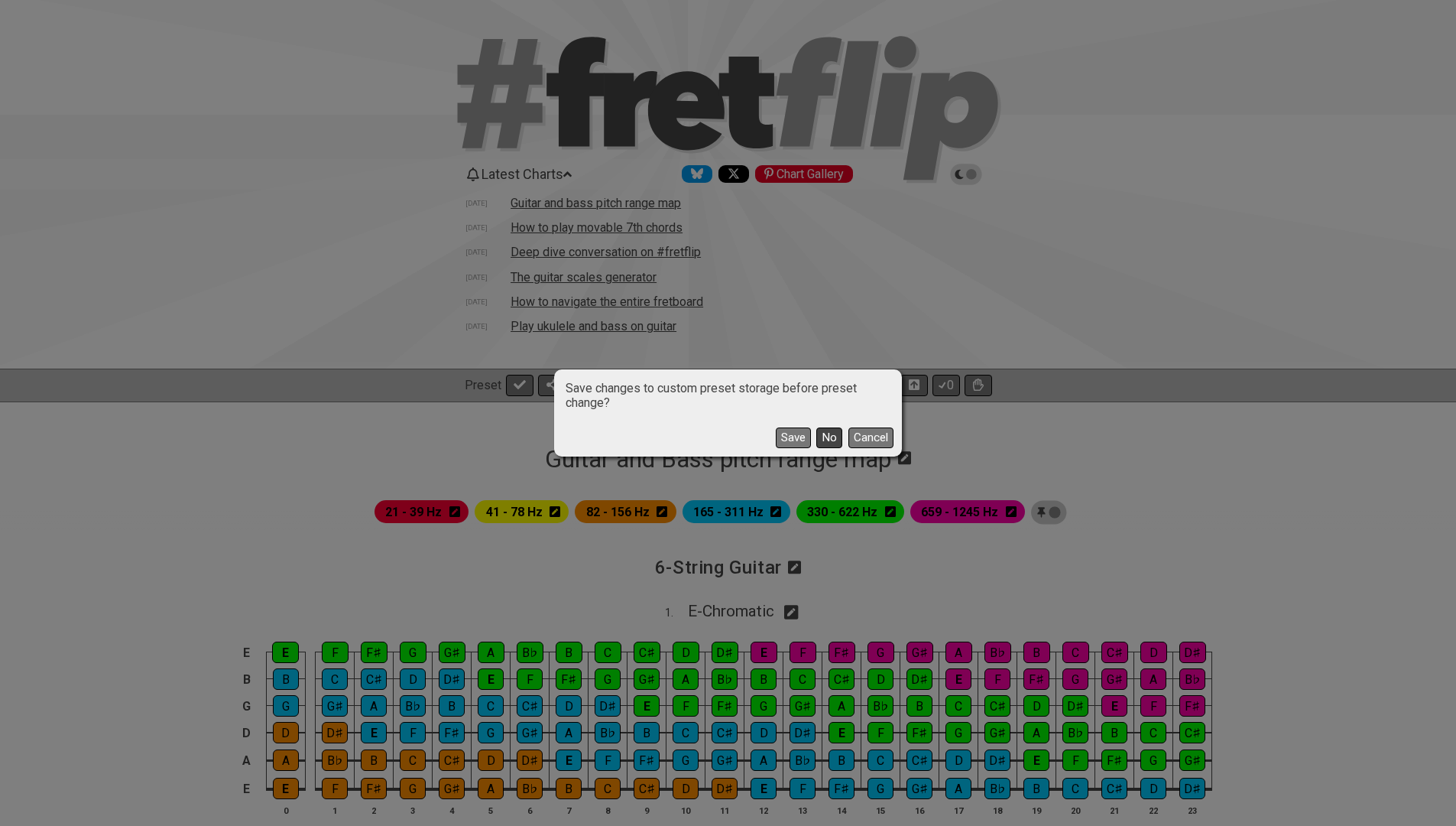
click at [837, 437] on button "No" at bounding box center [829, 437] width 26 height 21
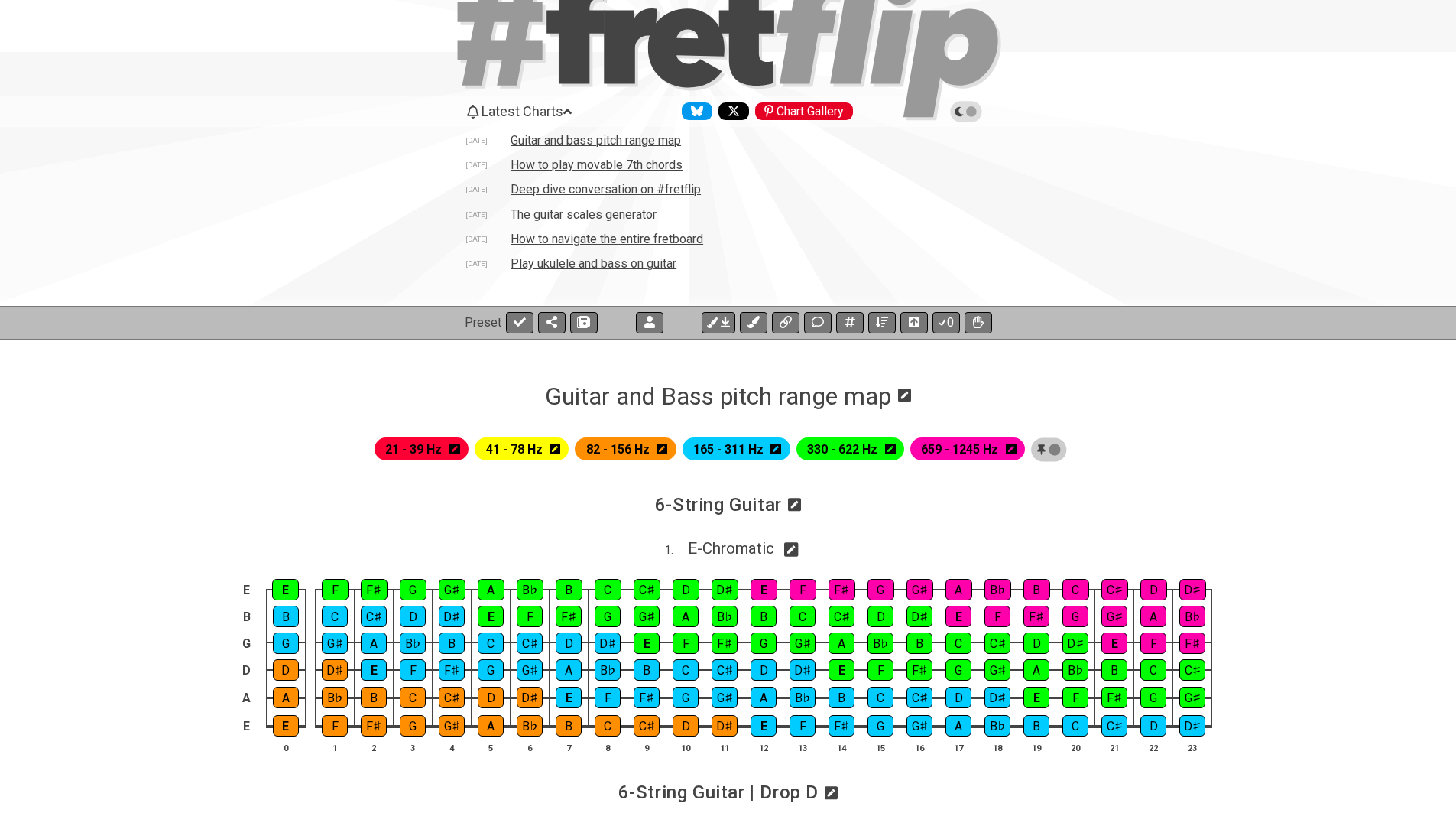
scroll to position [82, 0]
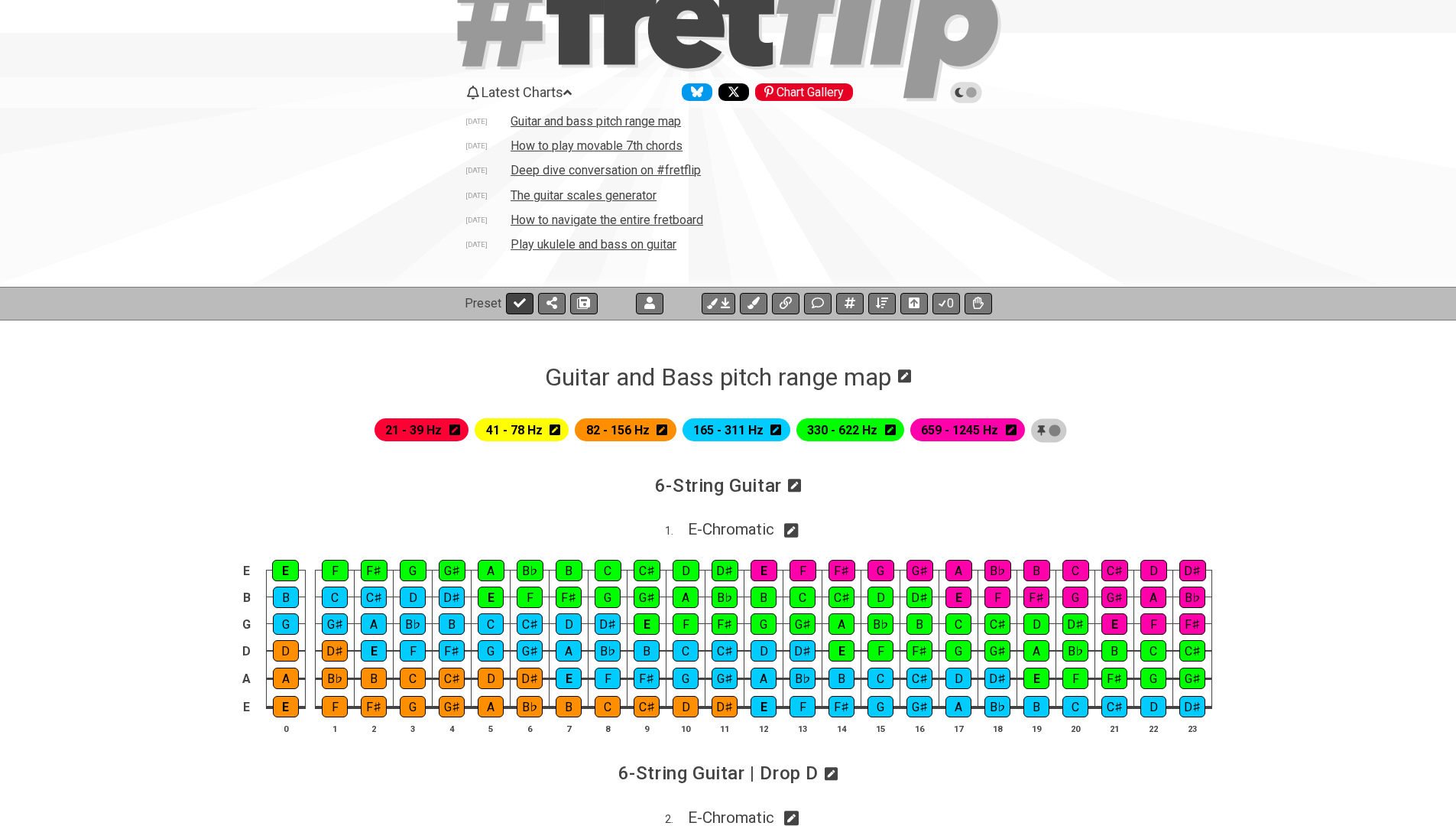
click at [525, 293] on button at bounding box center [519, 304] width 28 height 22
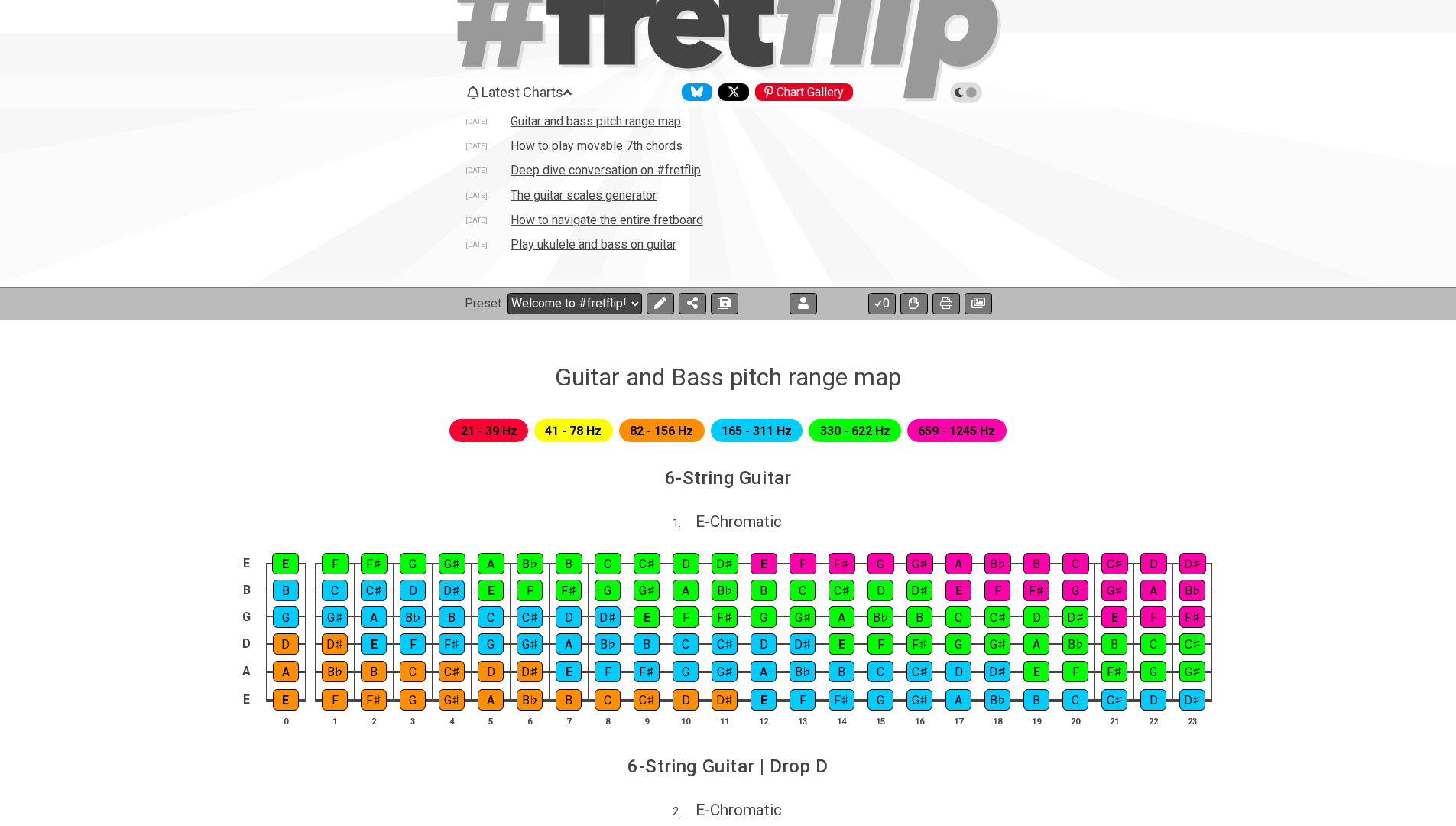
select select "/024REYF51"
select select "A"
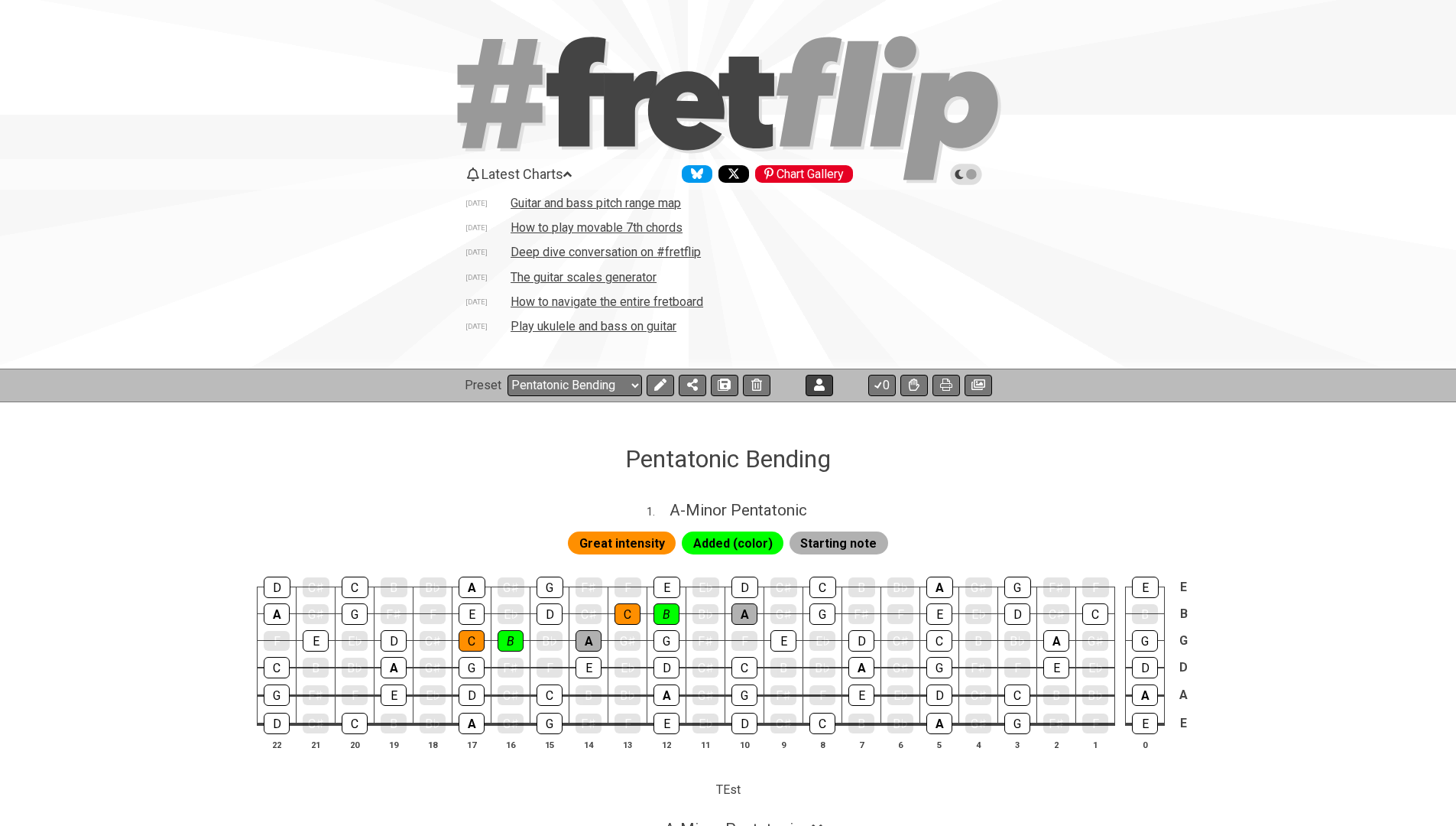
click at [826, 386] on button at bounding box center [819, 385] width 28 height 22
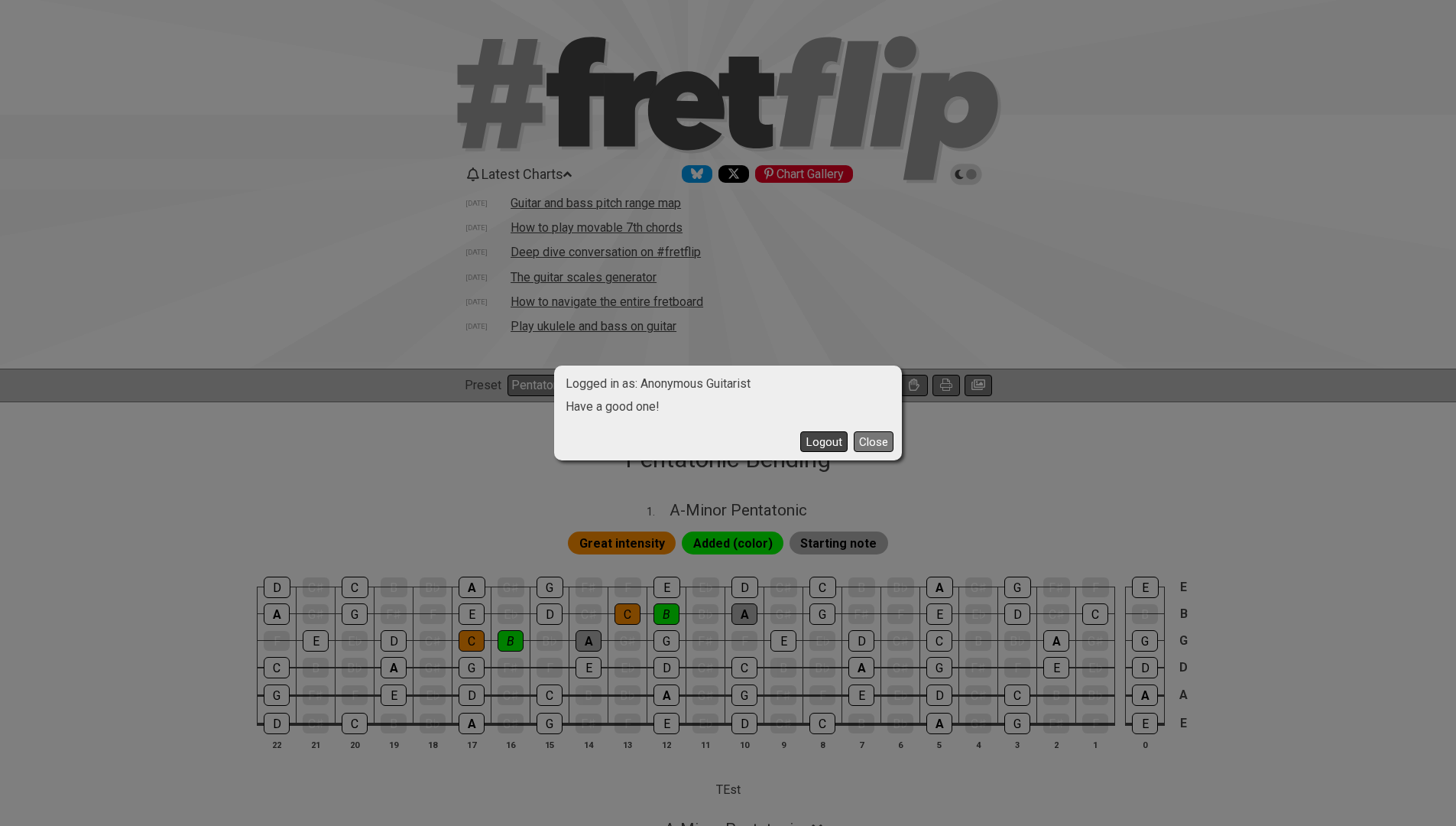
click at [816, 442] on button "Logout" at bounding box center [824, 442] width 47 height 21
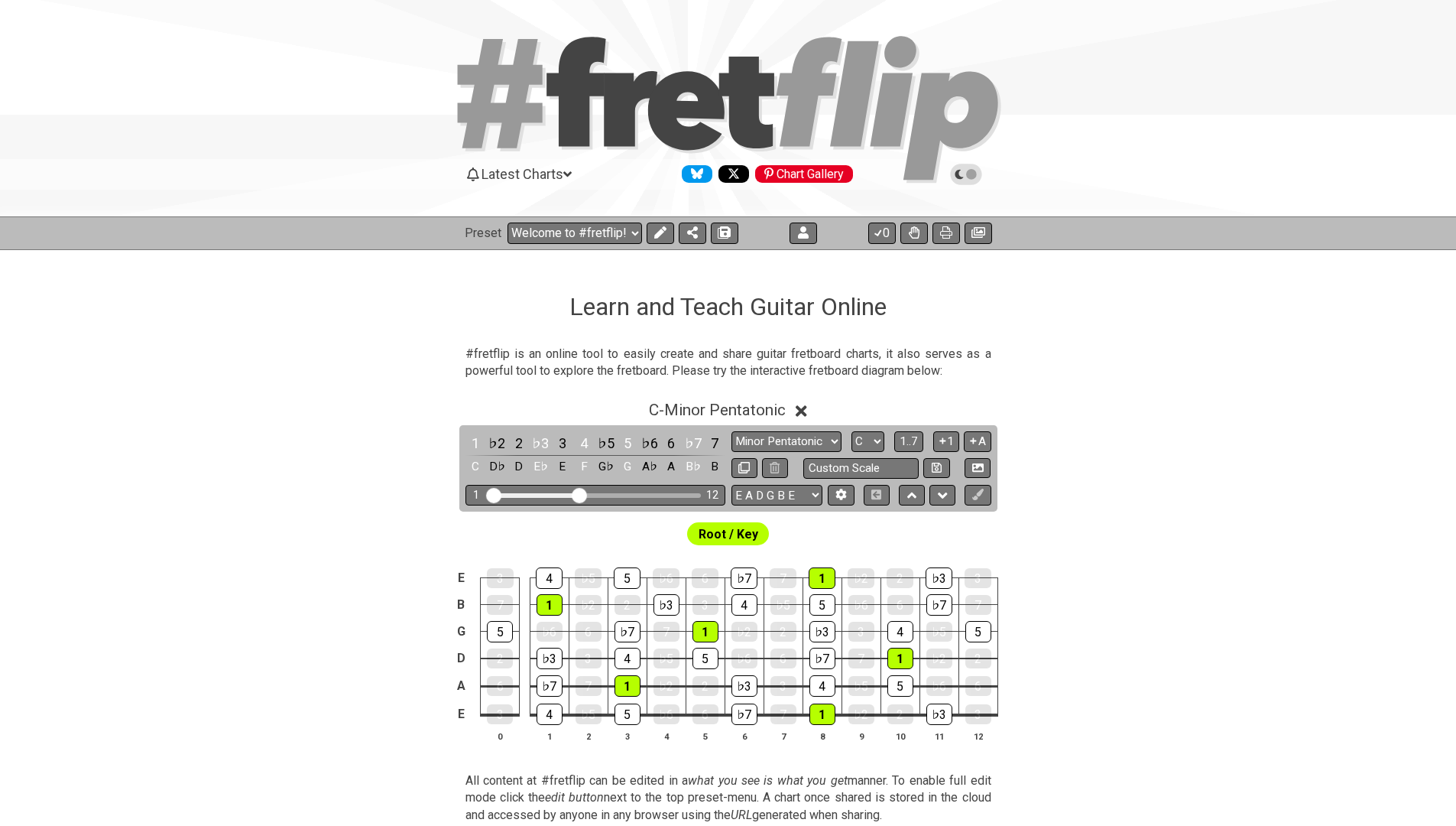
select select "C"
select select "/minor-pentatonic"
select select "C"
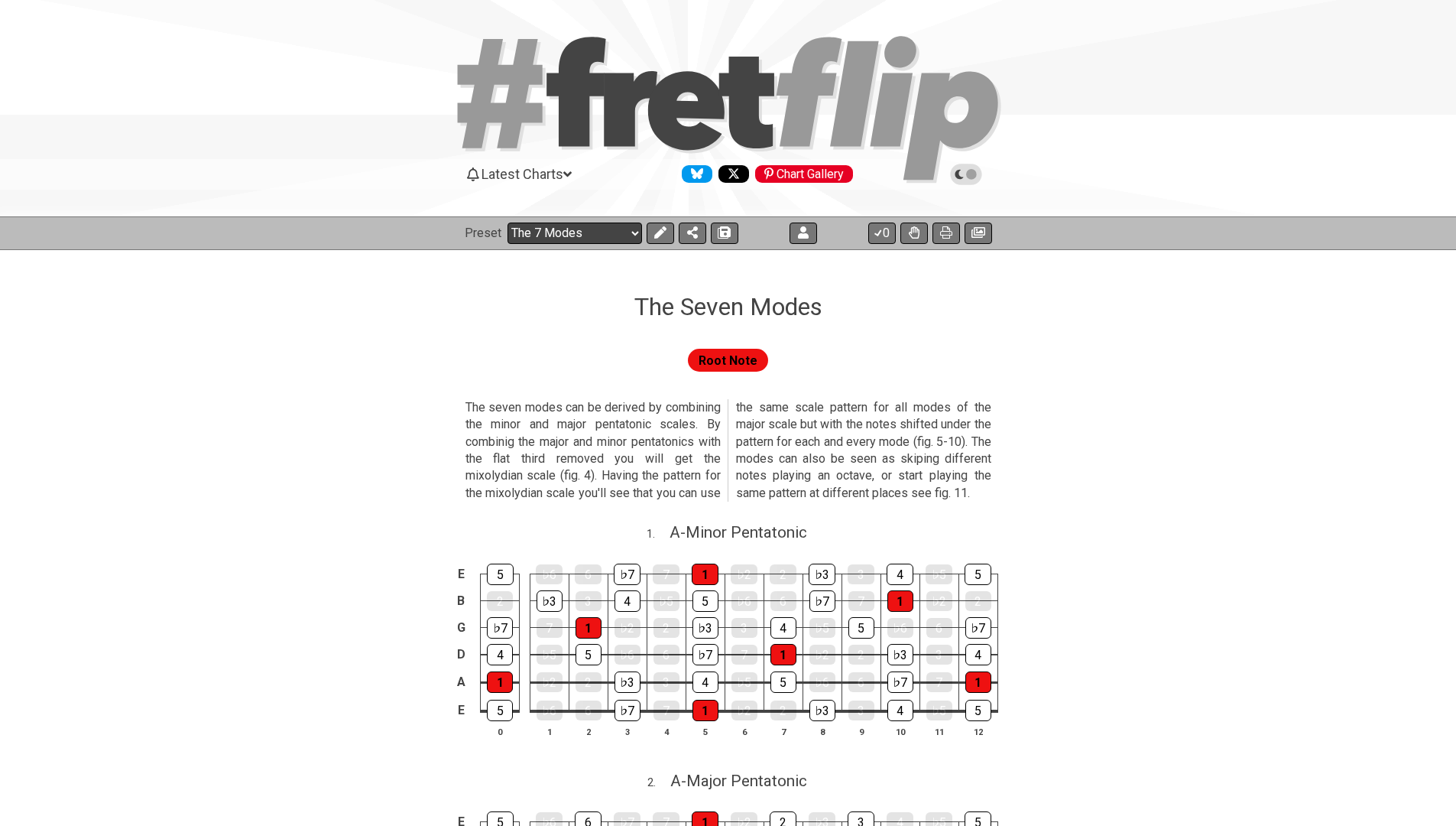
select select "/guitar-scales"
select select "C"
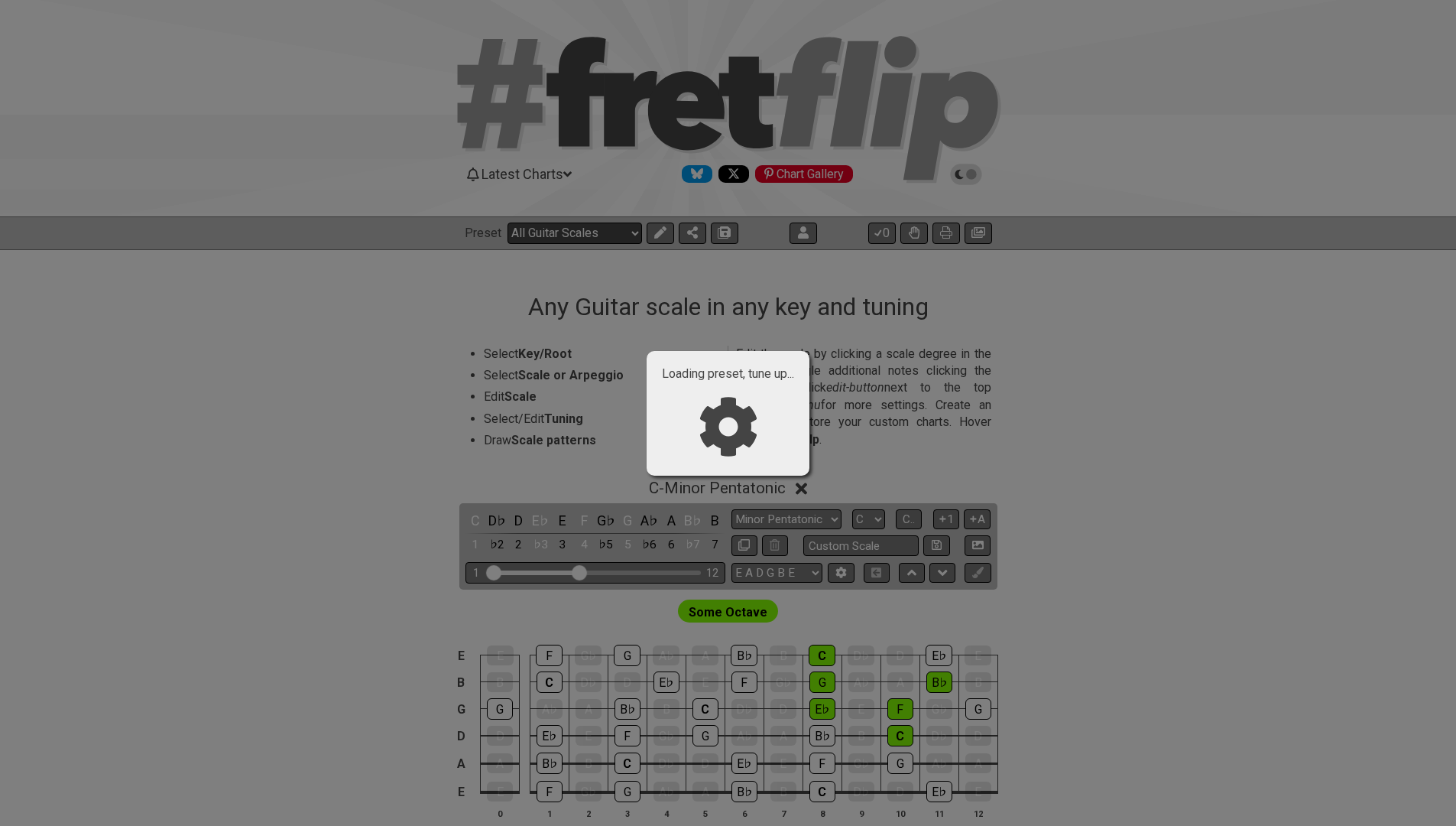
select select "/3nps-caged-shapes"
select select "A"
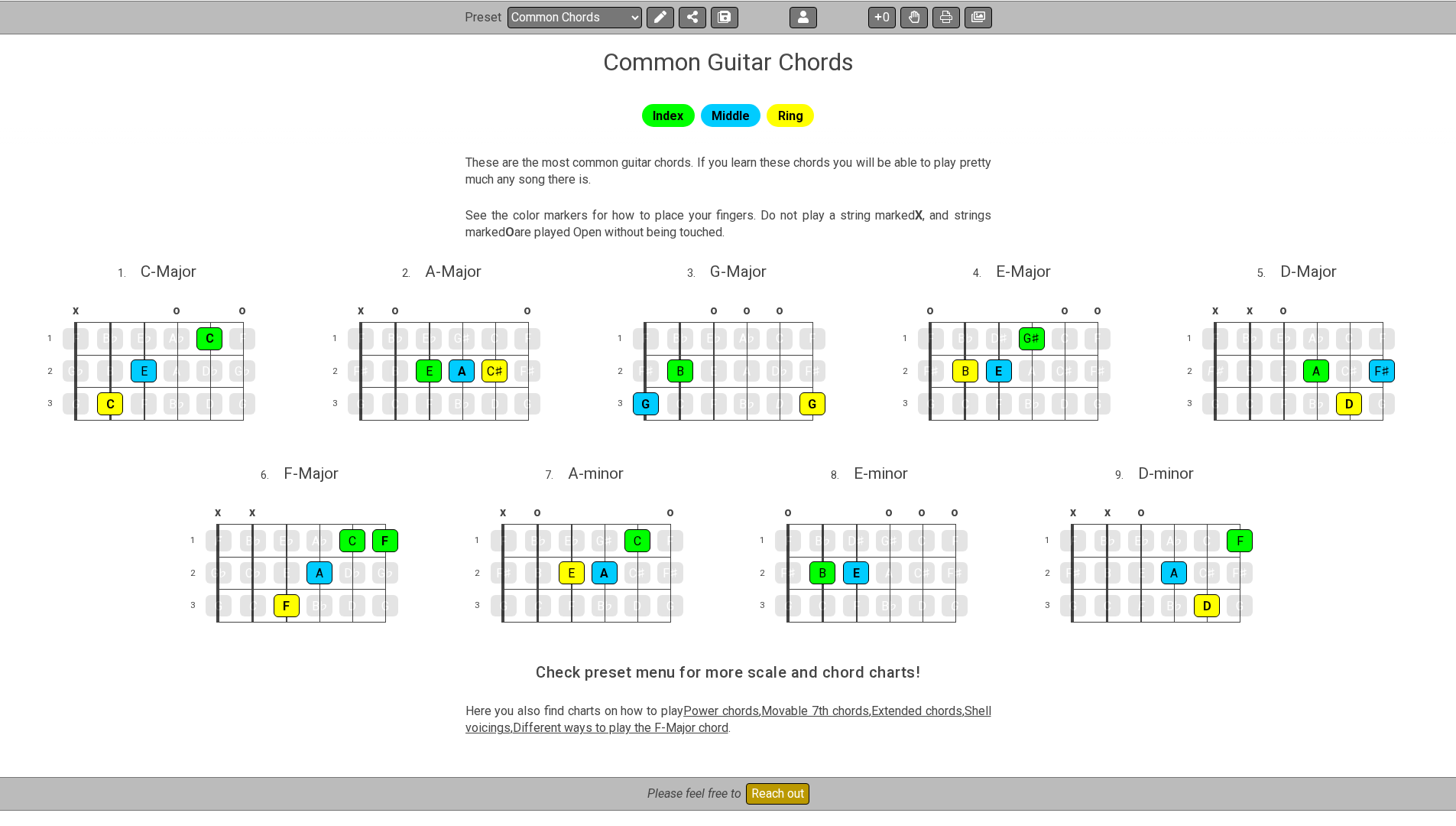
scroll to position [245, 0]
click at [827, 703] on span "Movable 7th chords" at bounding box center [815, 710] width 107 height 14
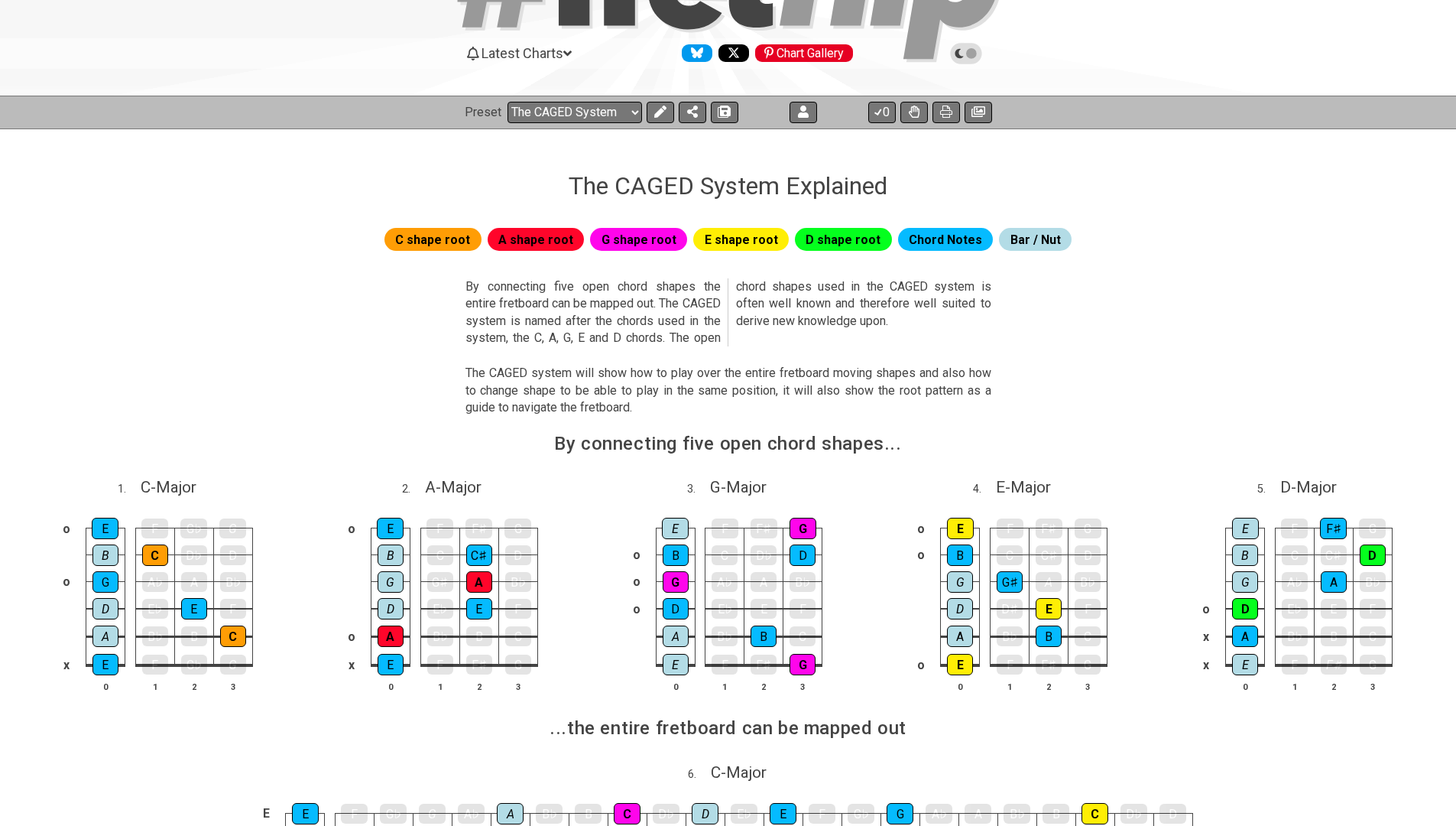
scroll to position [162, 0]
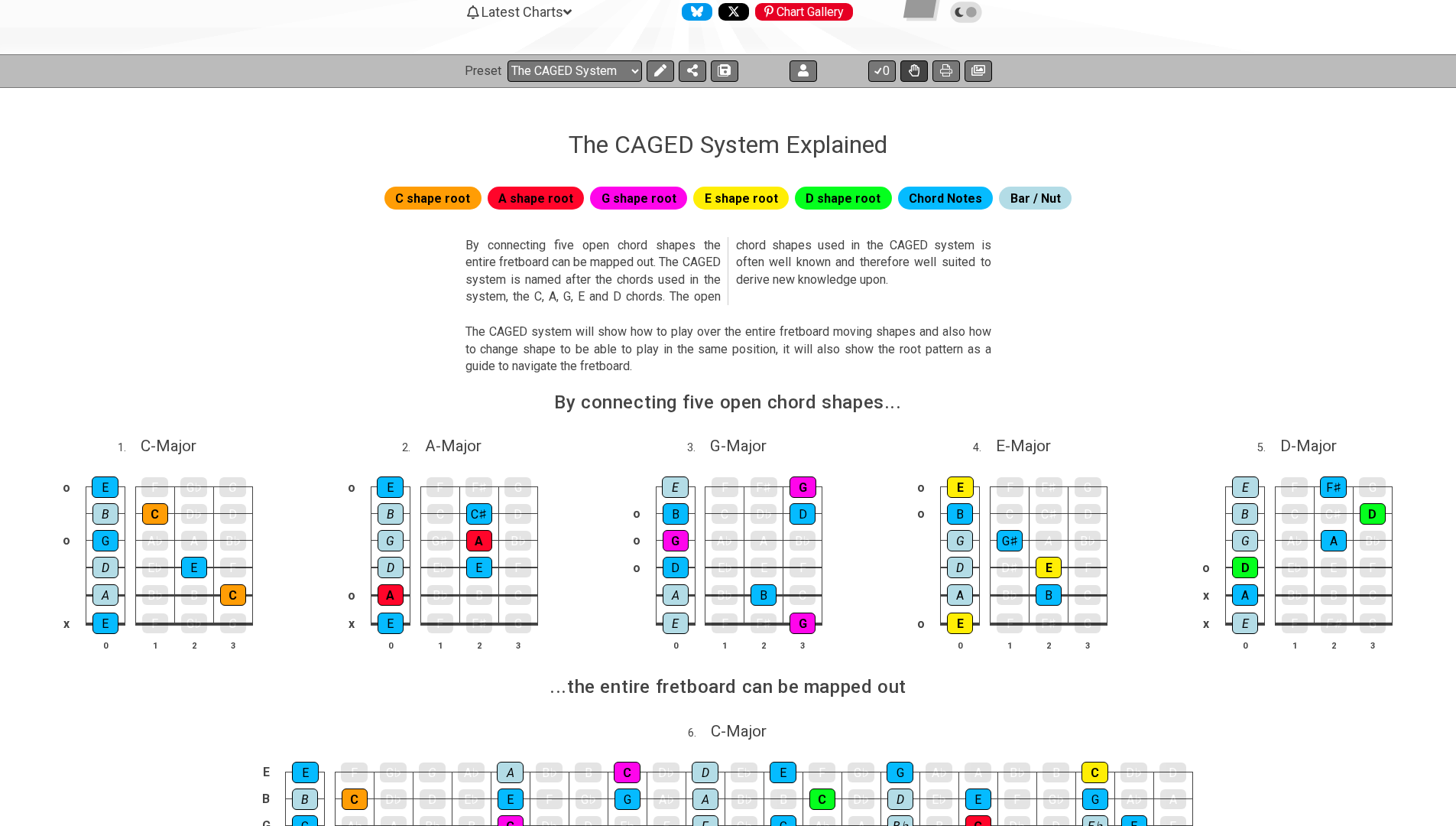
click at [917, 65] on icon at bounding box center [914, 71] width 11 height 13
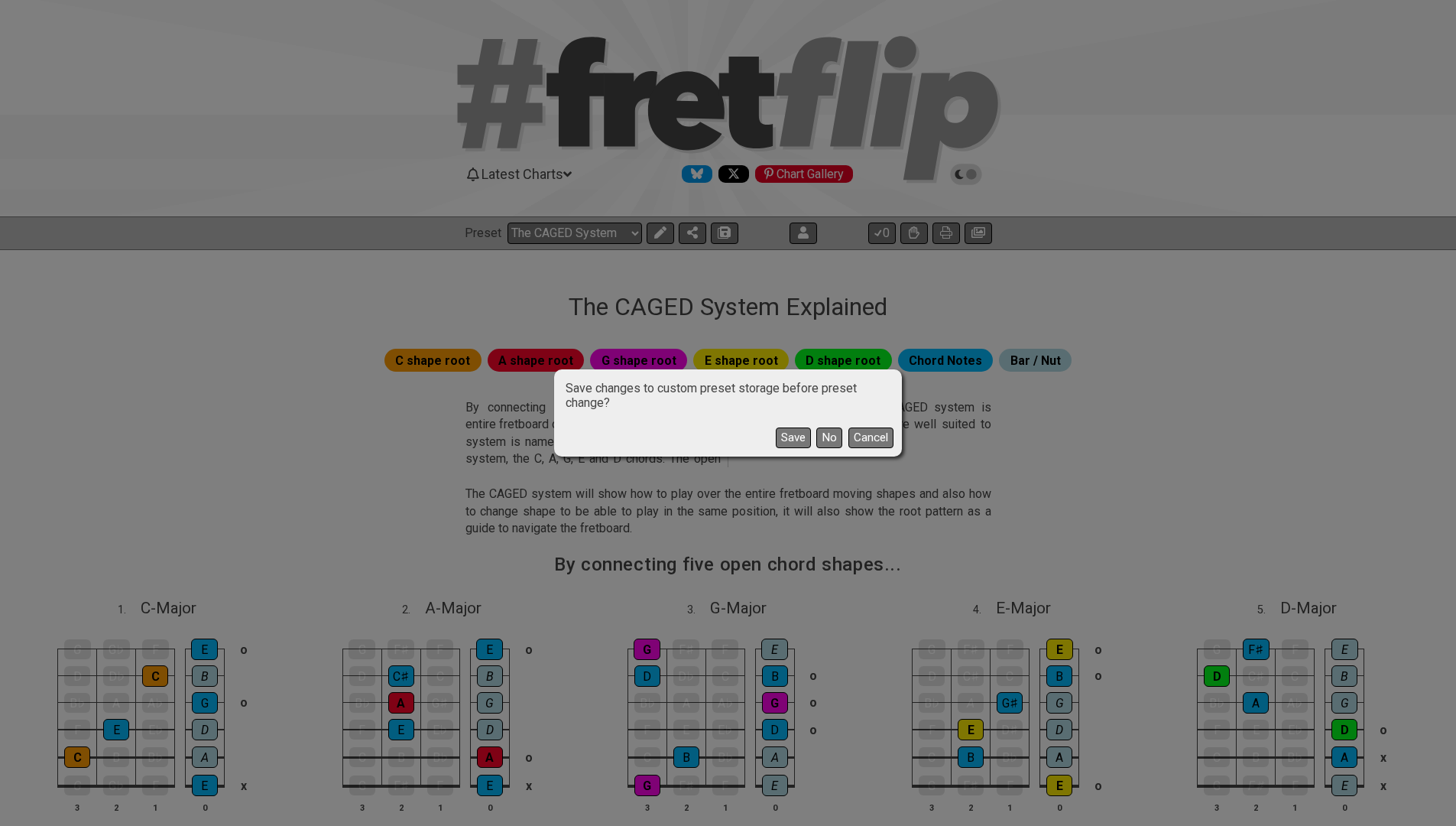
click at [569, 244] on div "Save changes to custom preset storage before preset change? Save No Cancel" at bounding box center [728, 413] width 1456 height 826
click at [826, 439] on button "No" at bounding box center [829, 437] width 26 height 21
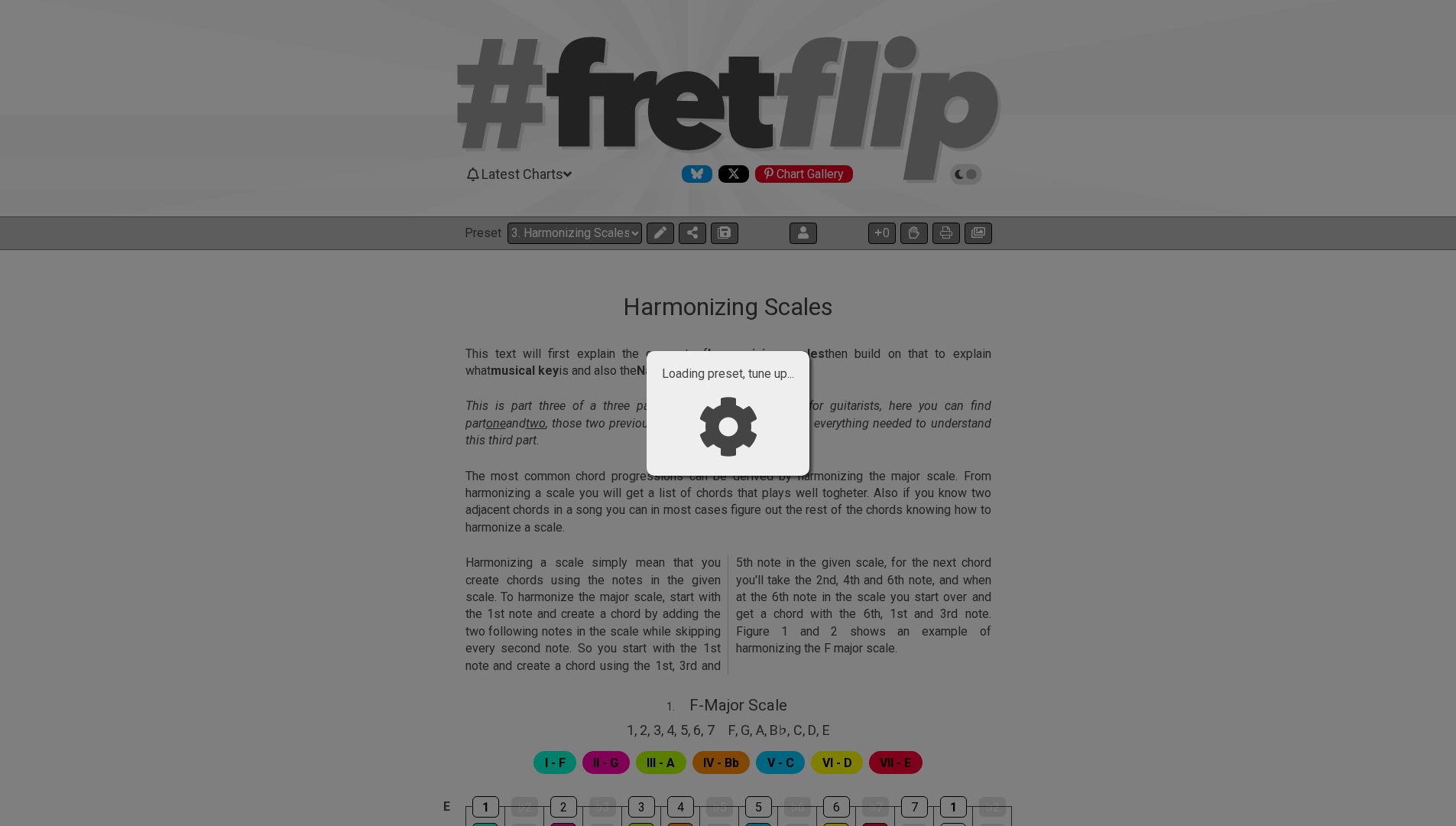
select select "/024REYF51"
select select "A"
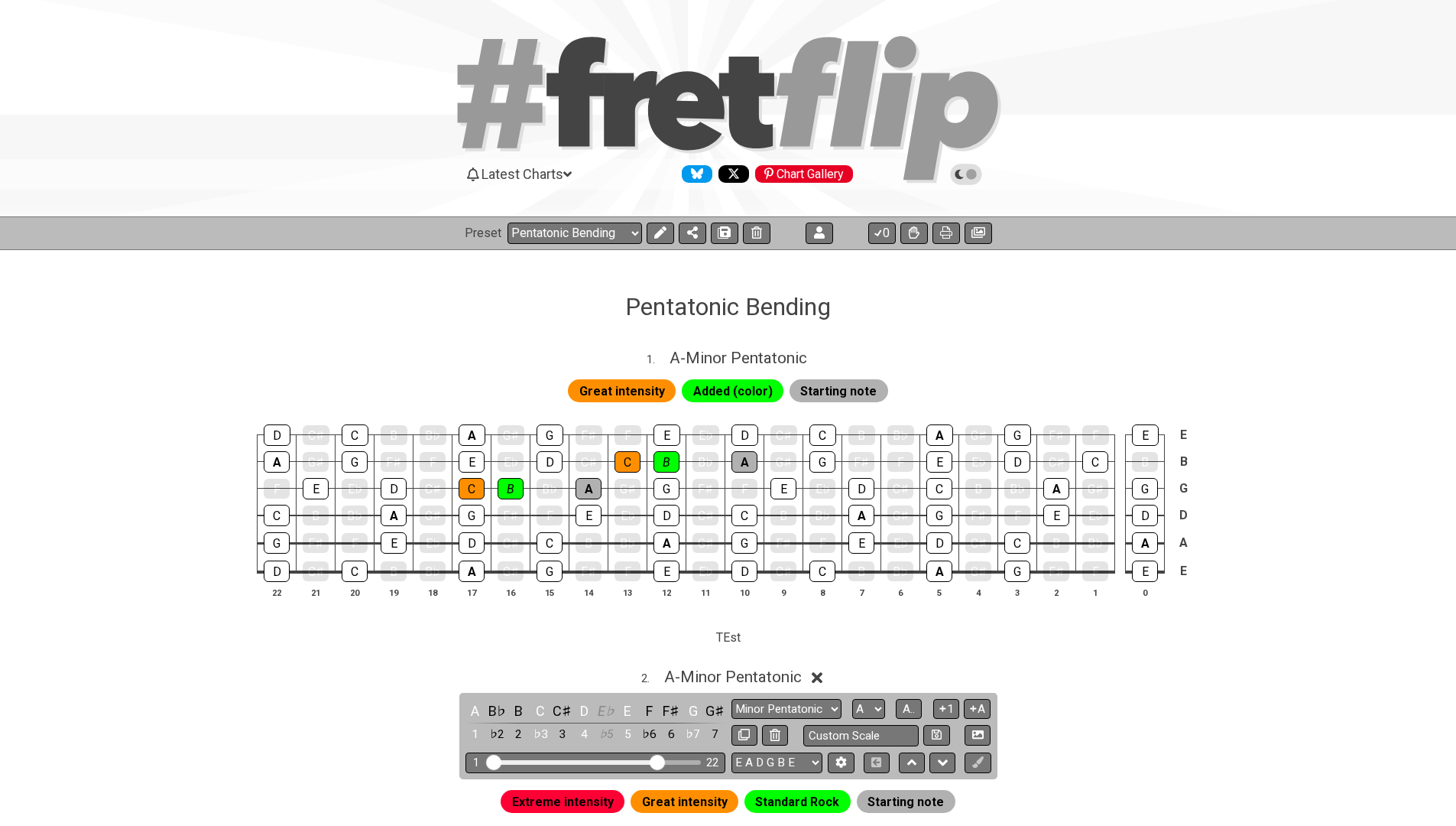
click at [713, 388] on span "Added (color)" at bounding box center [732, 391] width 80 height 22
click at [716, 390] on span "Added (color)" at bounding box center [732, 391] width 80 height 22
click at [725, 395] on span "Added (color)" at bounding box center [732, 391] width 80 height 22
click at [657, 233] on icon at bounding box center [660, 233] width 13 height 13
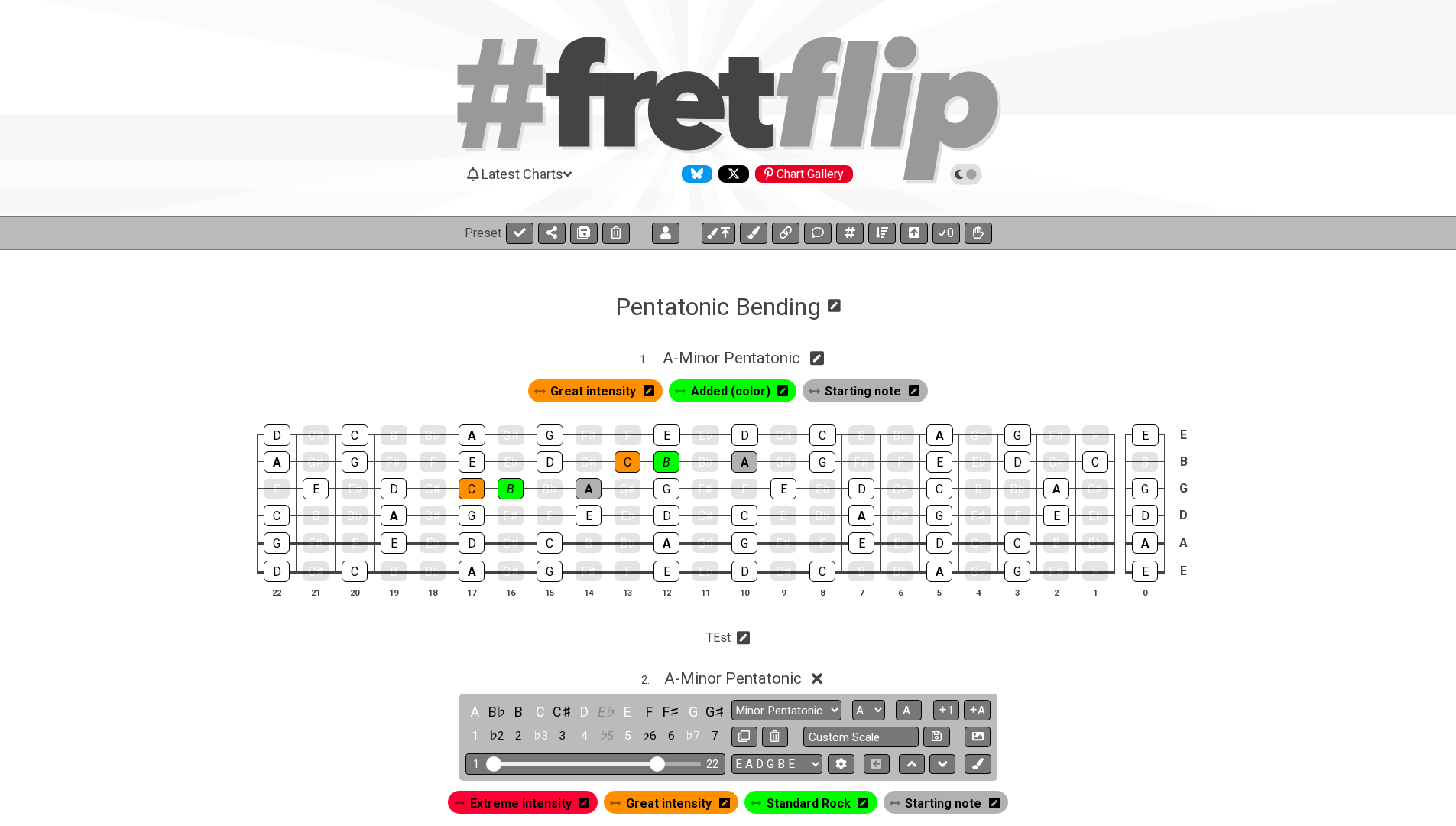
click at [717, 396] on span "Added (color)" at bounding box center [731, 391] width 80 height 22
click at [717, 397] on span "Added (color)" at bounding box center [730, 391] width 73 height 22
click at [777, 387] on icon at bounding box center [783, 391] width 11 height 11
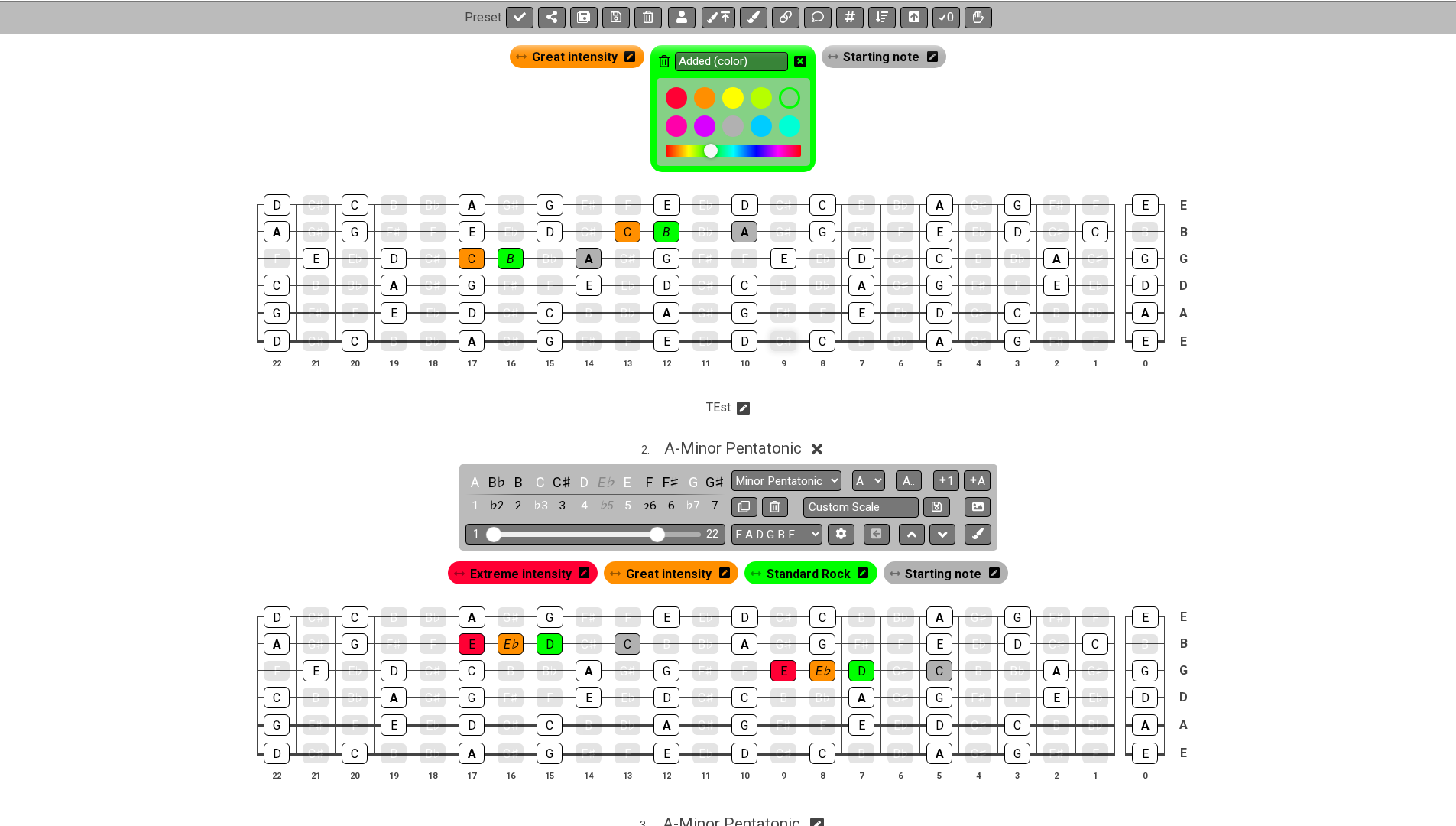
scroll to position [240, 0]
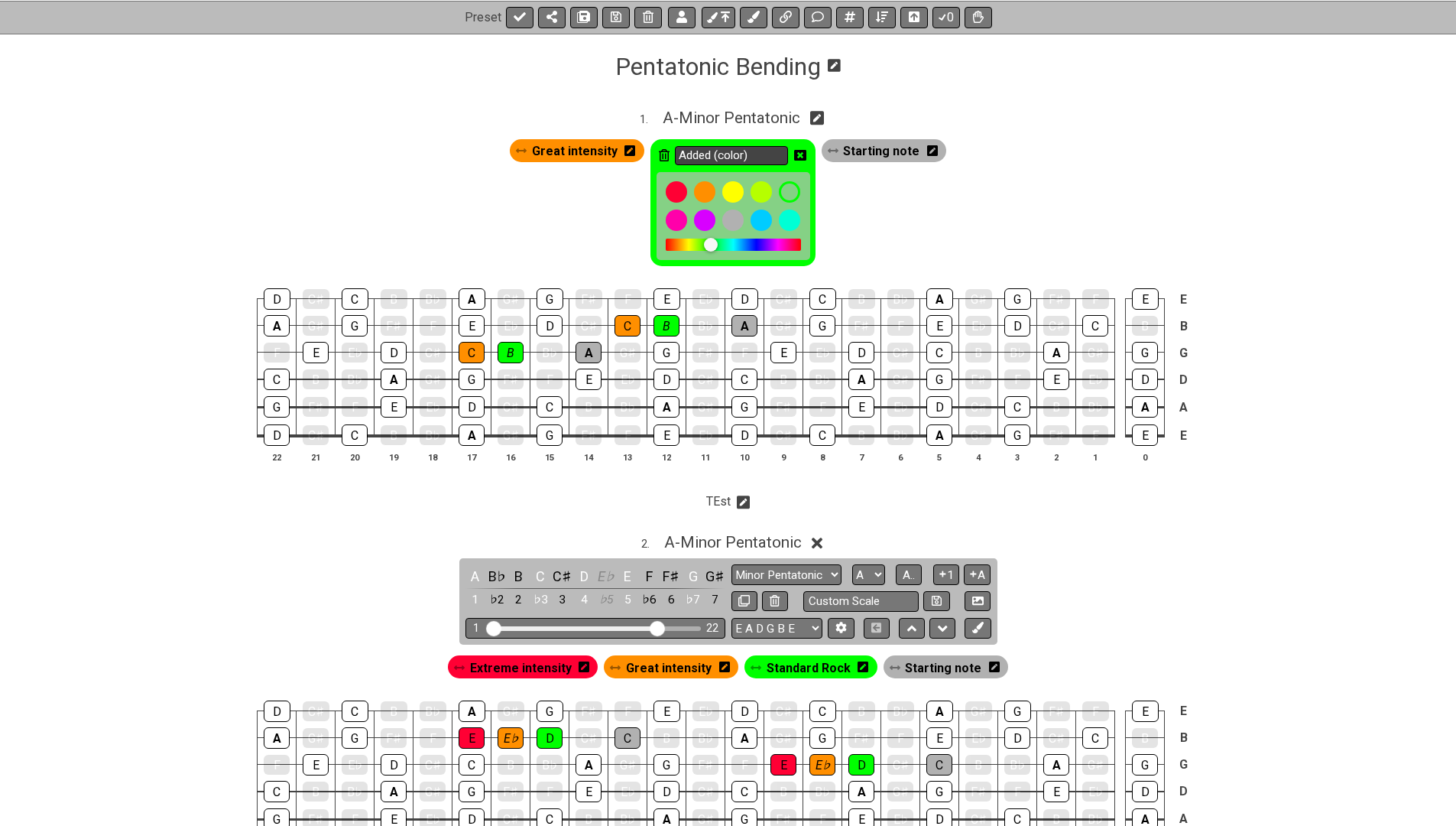
click at [732, 156] on input "Added (color)" at bounding box center [732, 155] width 113 height 19
type input "1"
type input "W"
type input "T"
click at [630, 150] on icon at bounding box center [630, 151] width 11 height 13
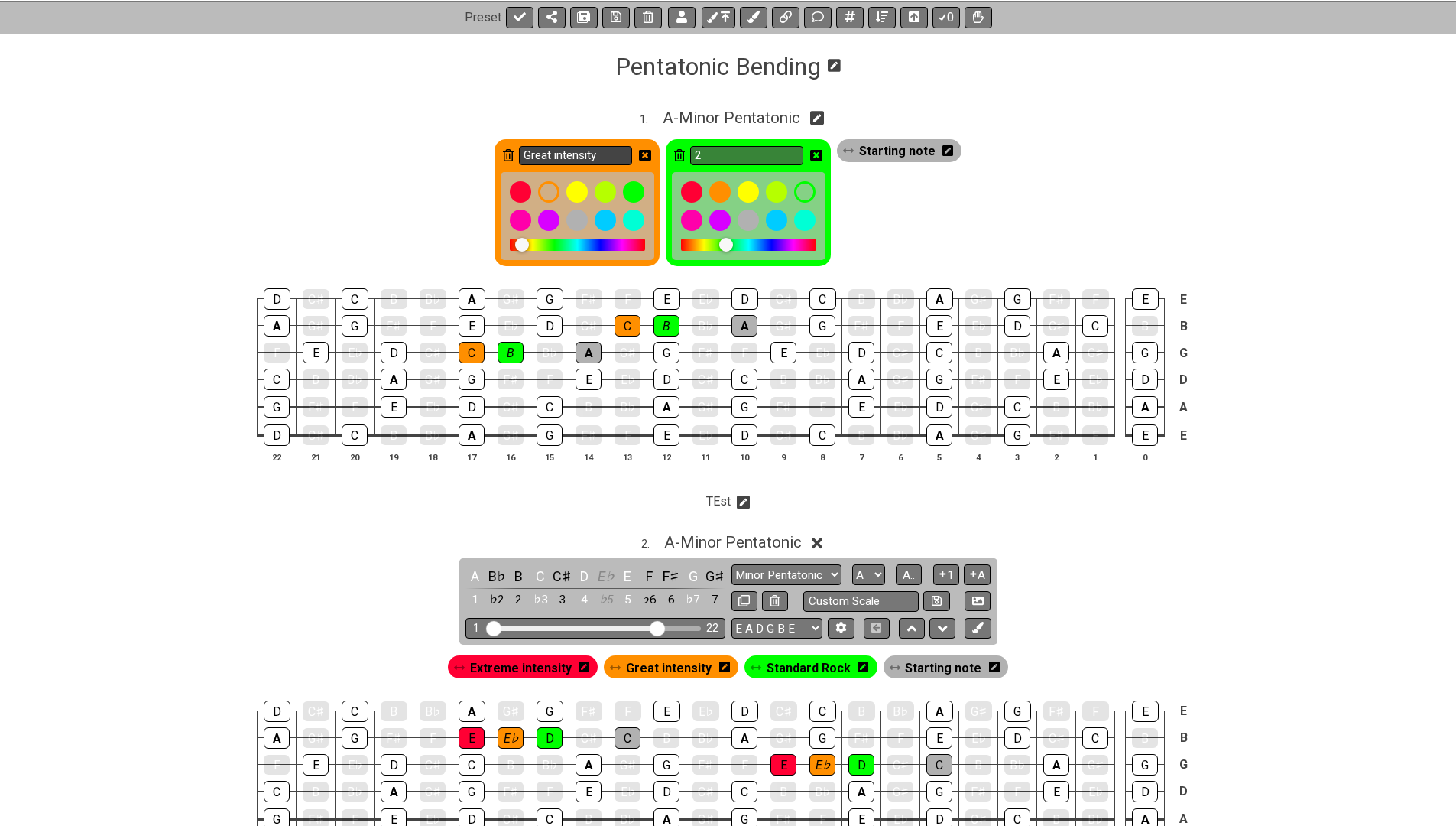
type input "2"
click at [598, 154] on input "Great intensity" at bounding box center [576, 155] width 113 height 19
type input "3"
click at [441, 177] on div "3 2 Starting note" at bounding box center [728, 199] width 1456 height 142
click at [609, 159] on input "3" at bounding box center [576, 155] width 113 height 19
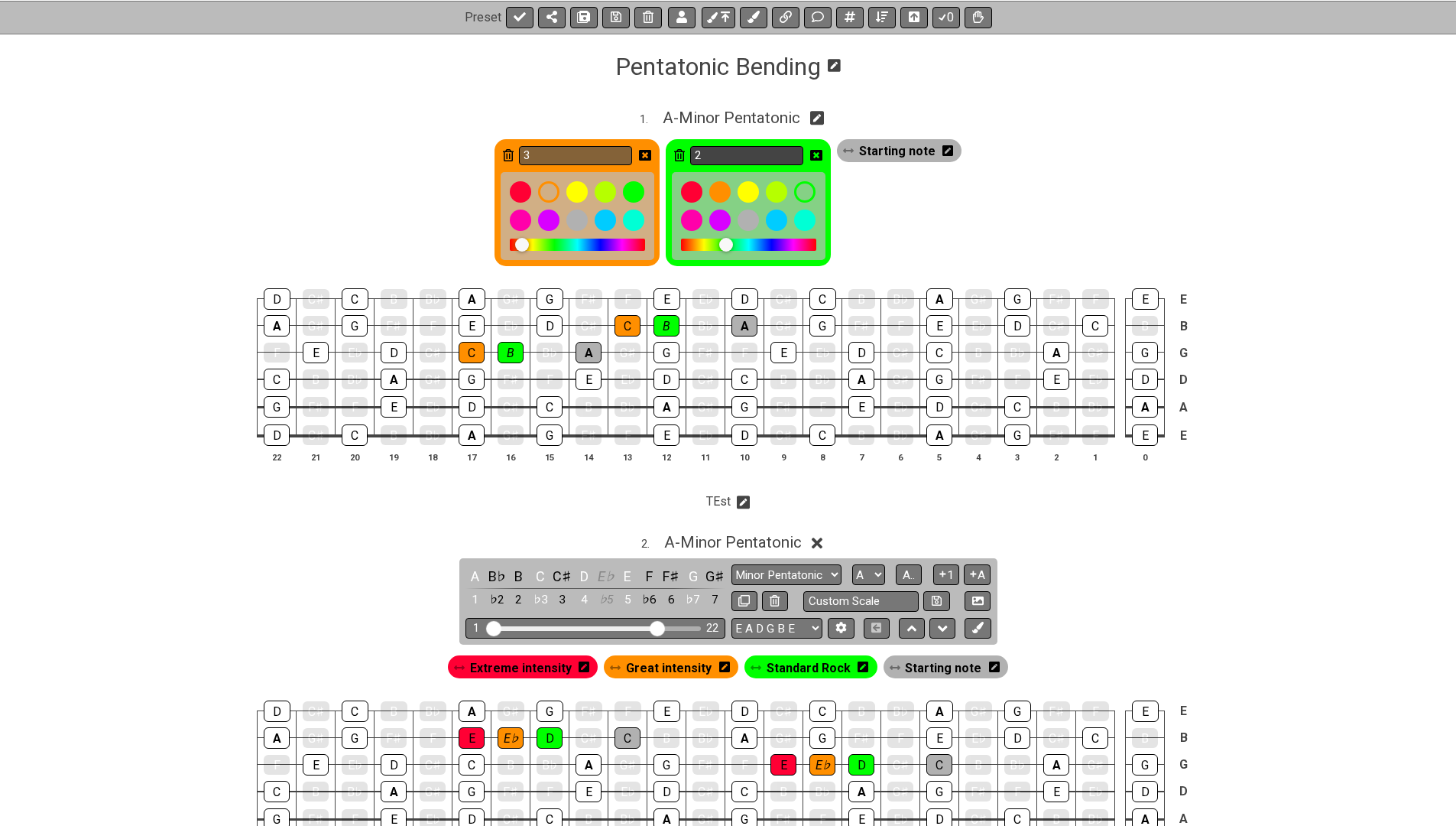
click at [715, 153] on input "2" at bounding box center [747, 155] width 113 height 19
type input "2"
click at [595, 155] on input "3" at bounding box center [576, 155] width 113 height 19
click at [711, 159] on input "1 T" at bounding box center [747, 155] width 113 height 19
type input "1"
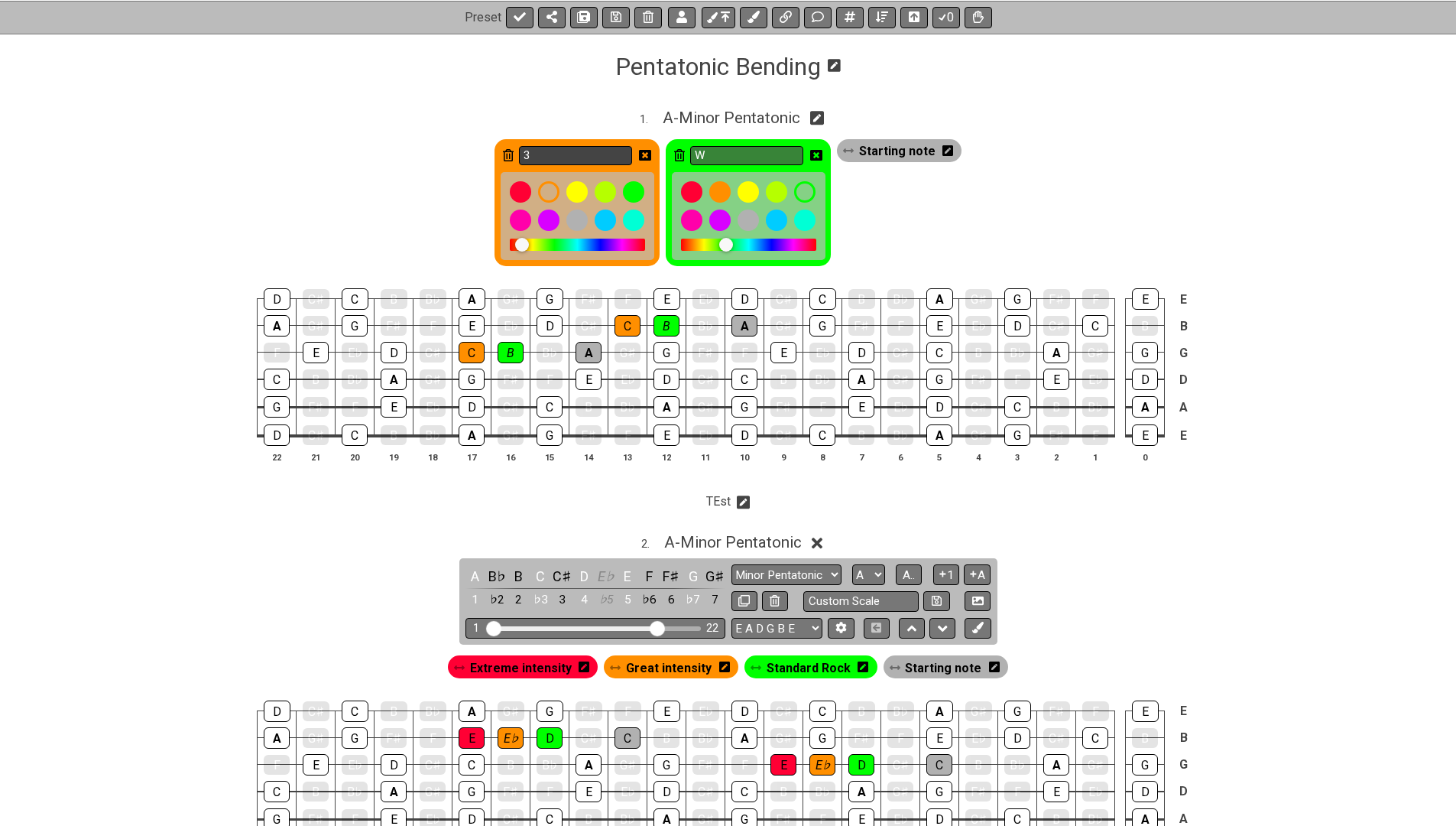
type input "W"
click at [581, 159] on input "3" at bounding box center [576, 155] width 113 height 19
type input "WH"
click at [442, 179] on div "WH W Starting note" at bounding box center [728, 199] width 1456 height 142
click at [589, 662] on icon at bounding box center [584, 667] width 11 height 11
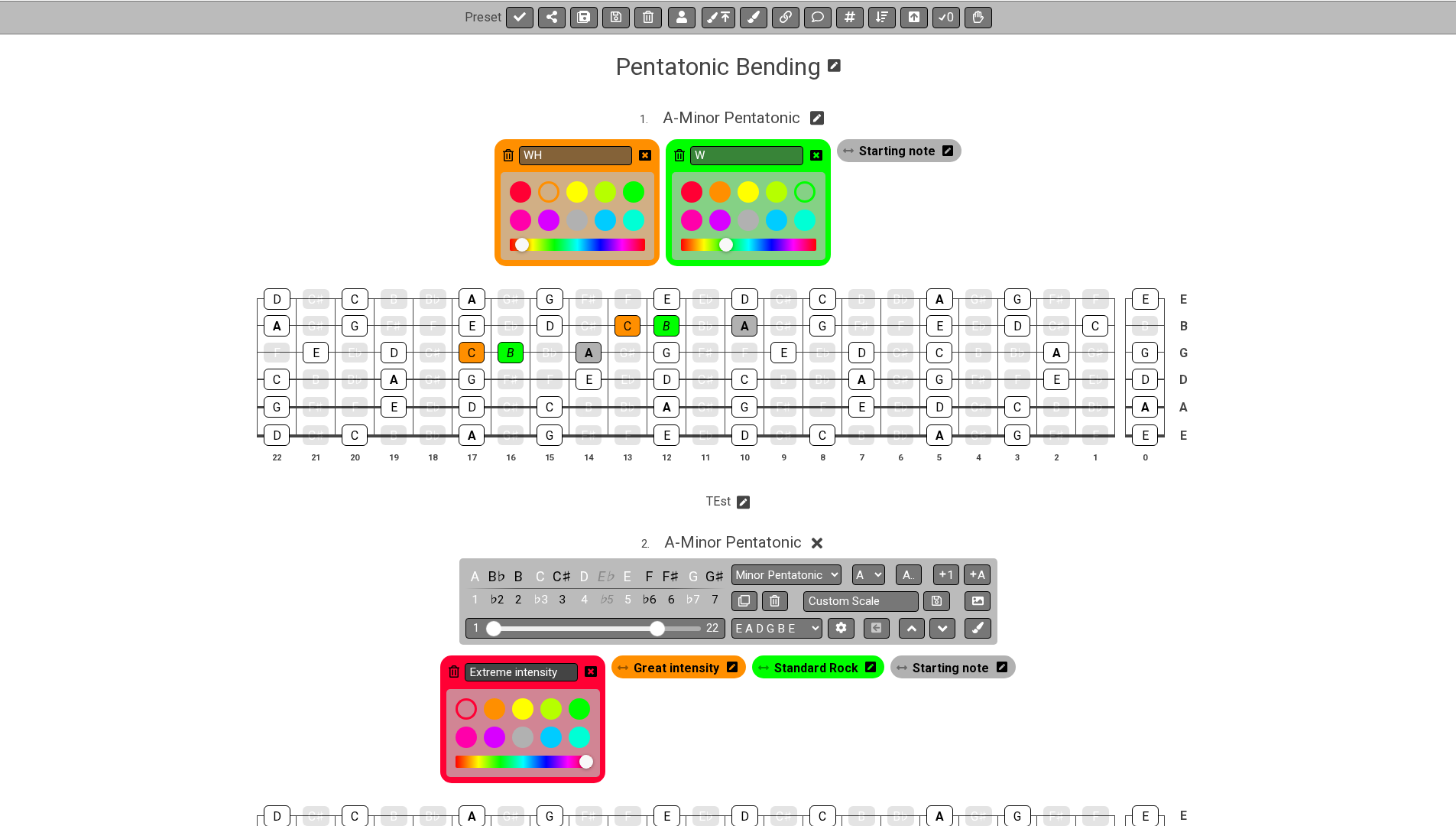
click at [563, 671] on input "Extreme intensity" at bounding box center [521, 672] width 113 height 19
click at [682, 662] on span "Great intensity" at bounding box center [677, 667] width 86 height 22
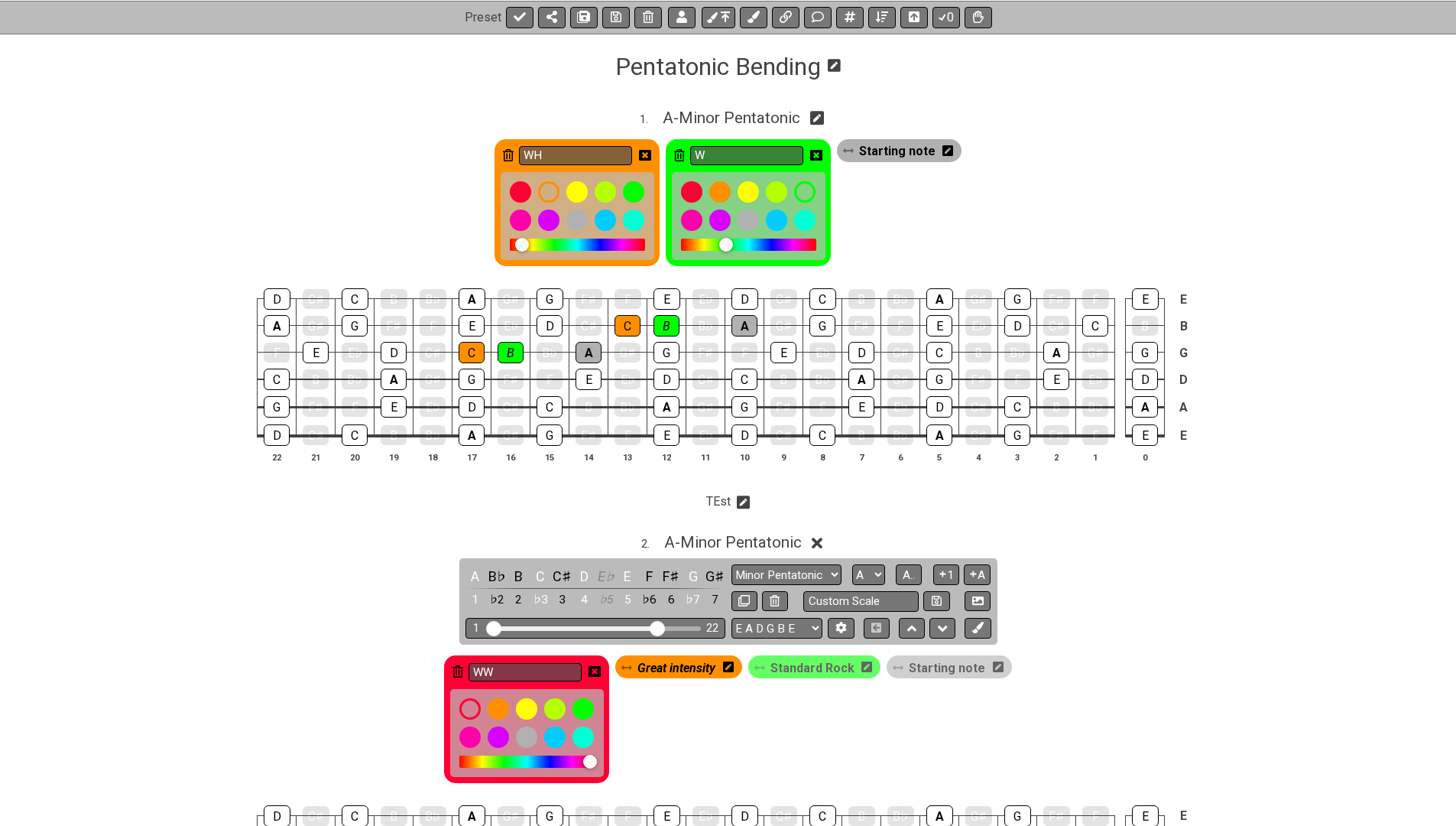
click at [733, 662] on icon at bounding box center [729, 667] width 11 height 13
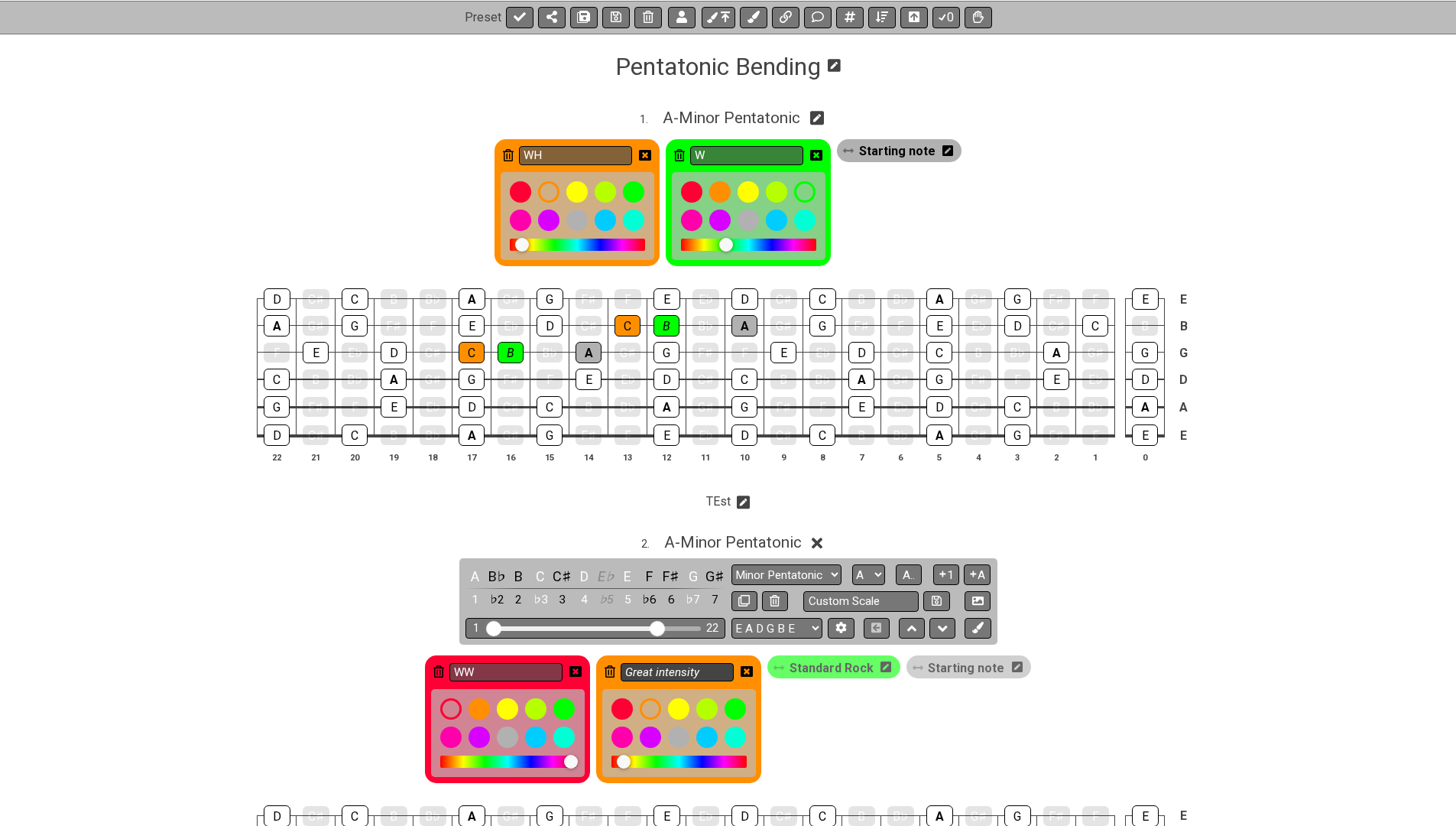
type input "WW"
click at [698, 667] on input "Great intensity" at bounding box center [677, 672] width 113 height 19
click at [817, 667] on span "Standard Rock" at bounding box center [832, 667] width 84 height 22
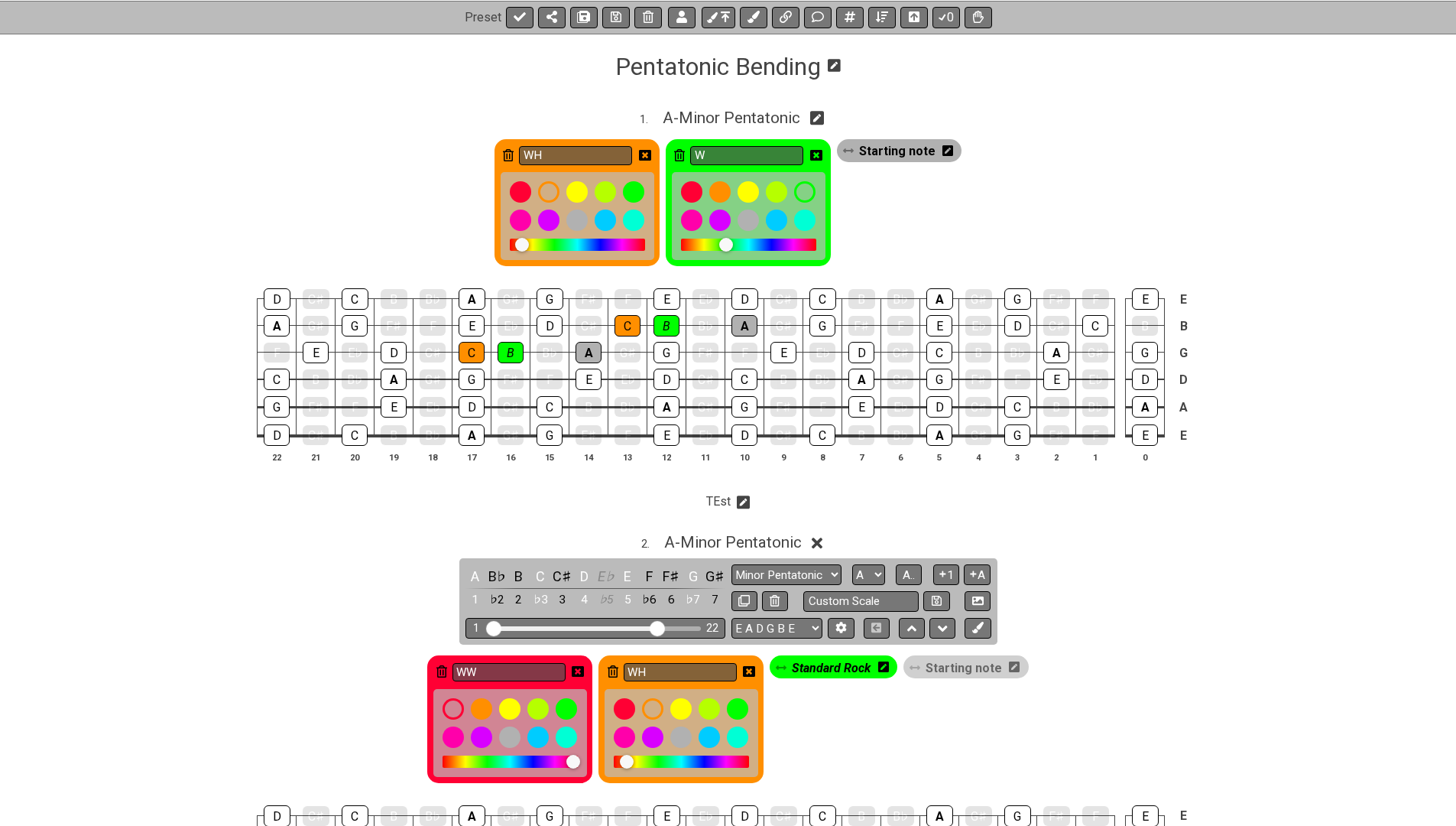
click at [866, 662] on span "Standard Rock" at bounding box center [832, 667] width 79 height 22
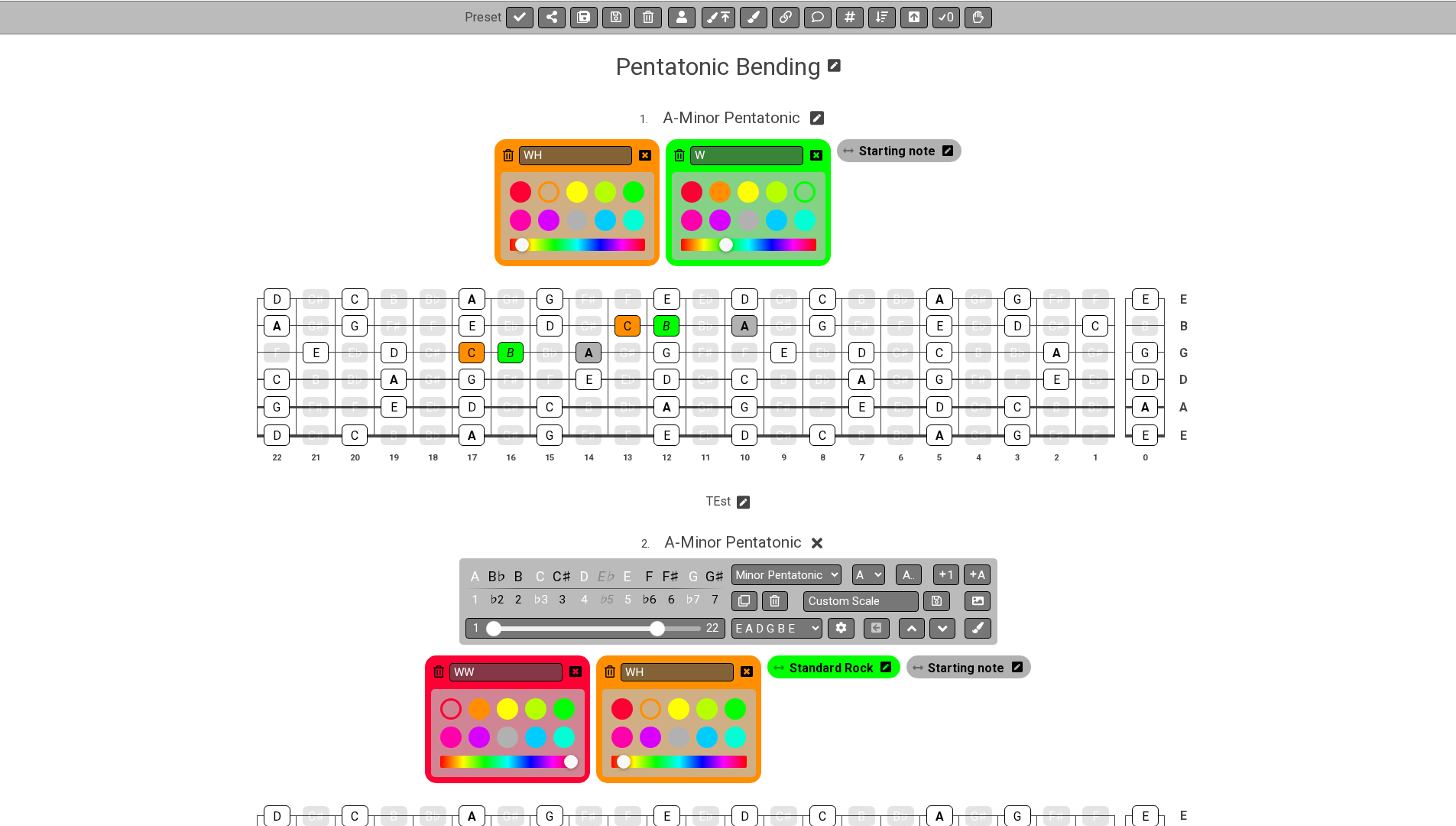
click at [886, 662] on icon at bounding box center [886, 667] width 11 height 11
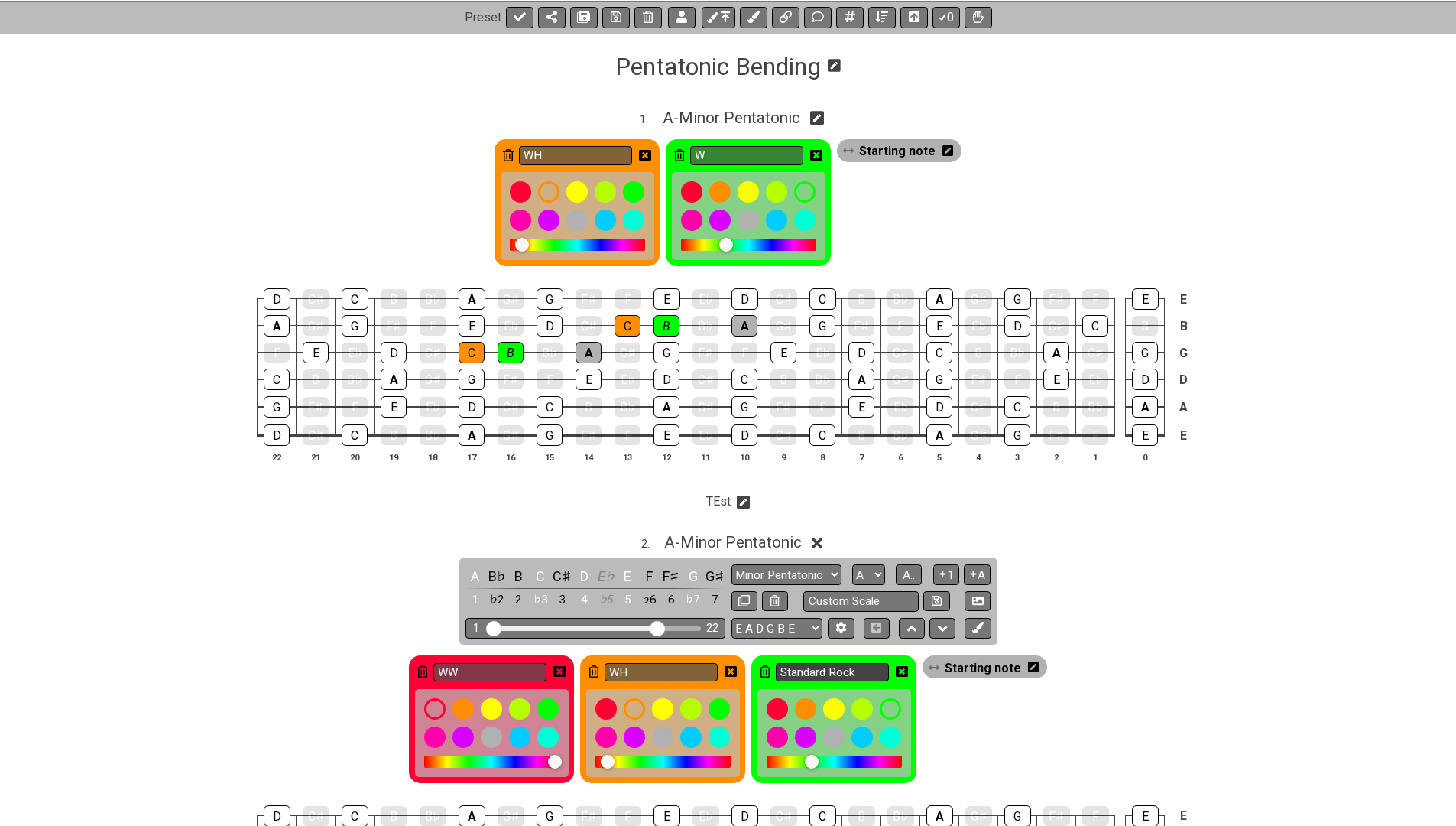
type input "WH"
click at [825, 665] on input "Standard Rock" at bounding box center [833, 672] width 113 height 19
type input "W"
click at [386, 625] on div "2 . A - Minor Pentatonic A B♭ B C C♯ D E♭ E F F♯ G G♯ 1 ♭2 2 ♭3 3 4 ♭5 5 ♭6 6 ♭…" at bounding box center [728, 762] width 1456 height 477
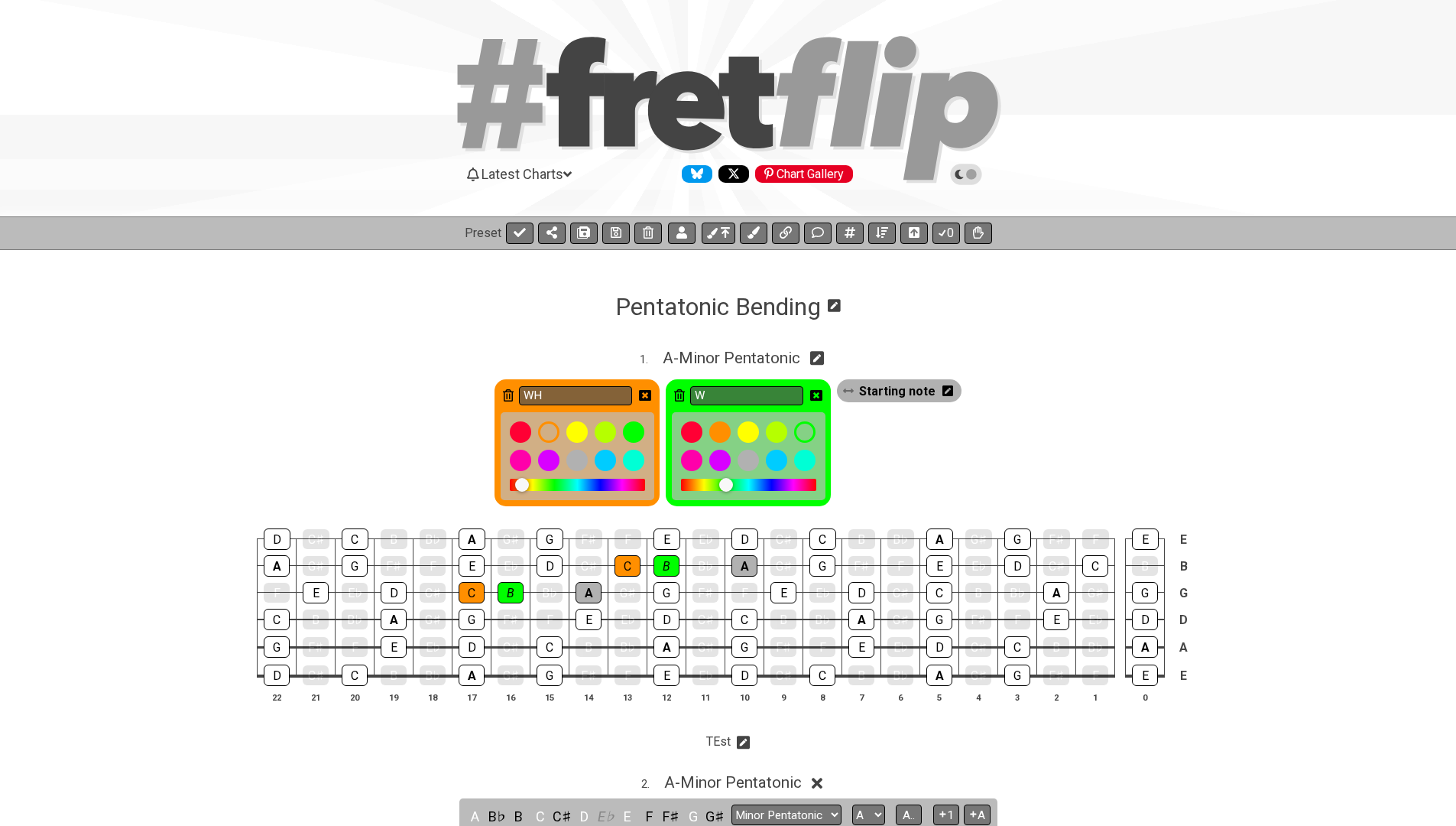
scroll to position [0, 0]
click at [724, 232] on icon at bounding box center [725, 233] width 9 height 11
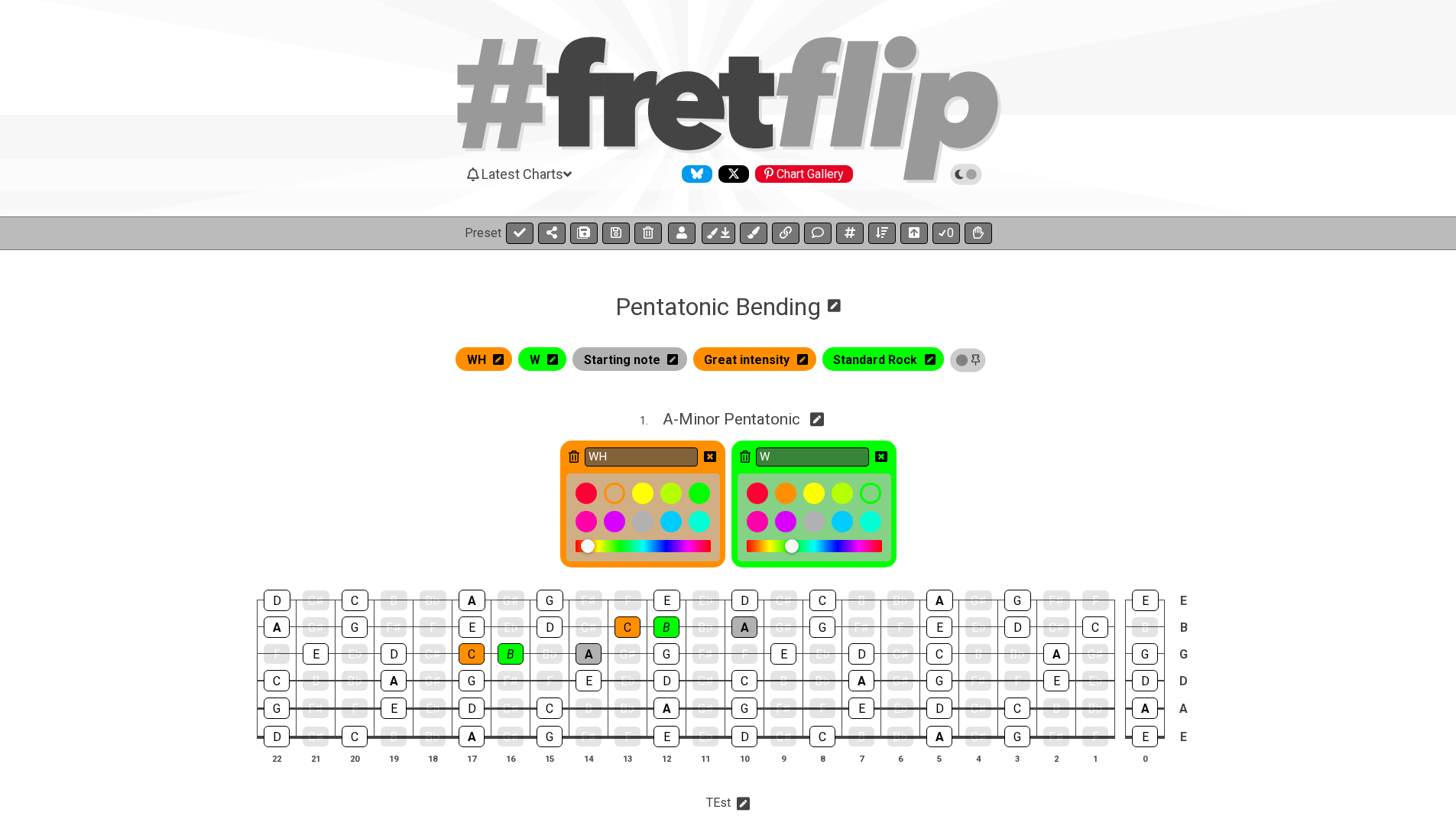
click at [708, 458] on icon at bounding box center [710, 457] width 13 height 11
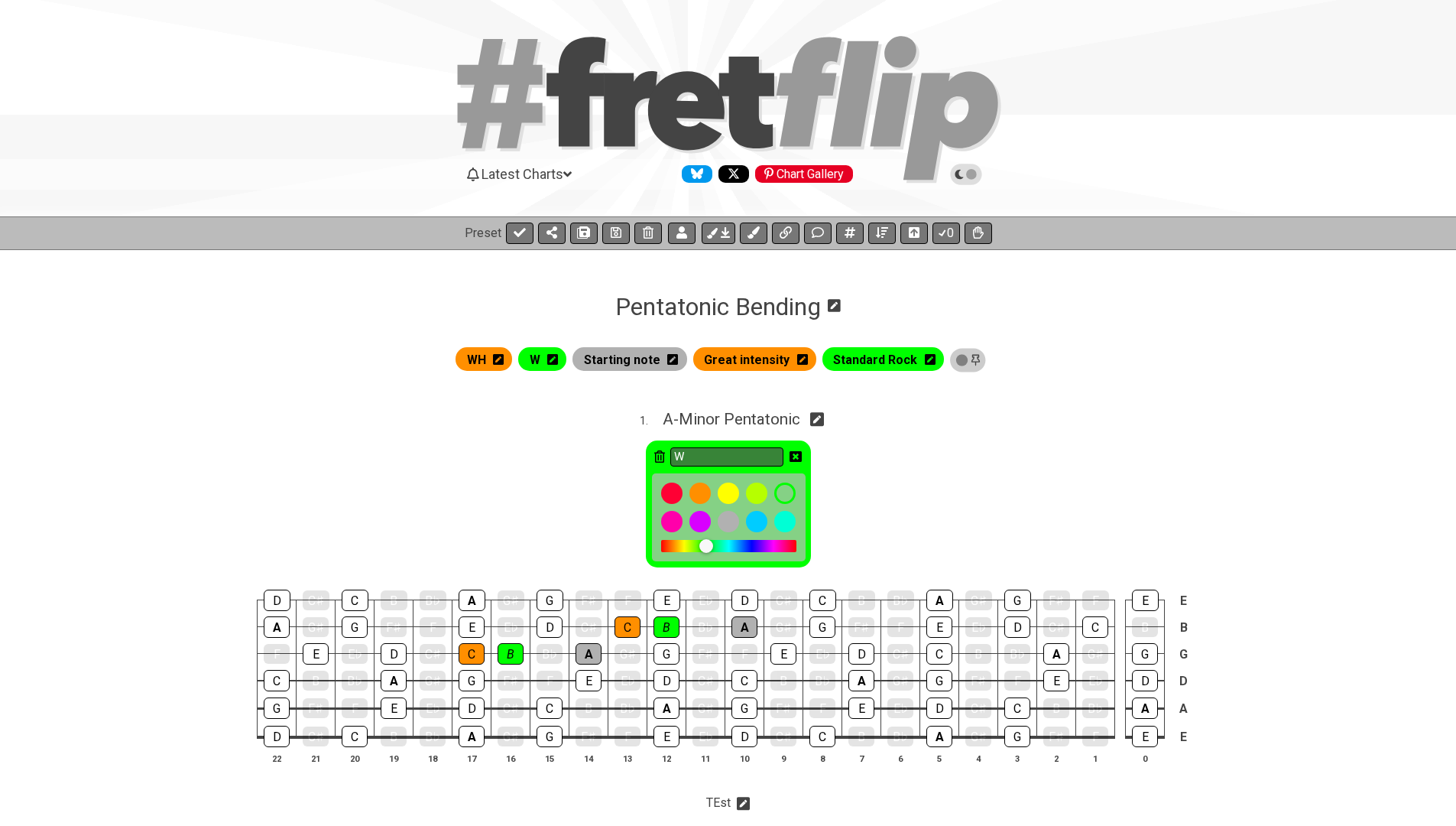
click at [793, 452] on icon at bounding box center [796, 457] width 13 height 11
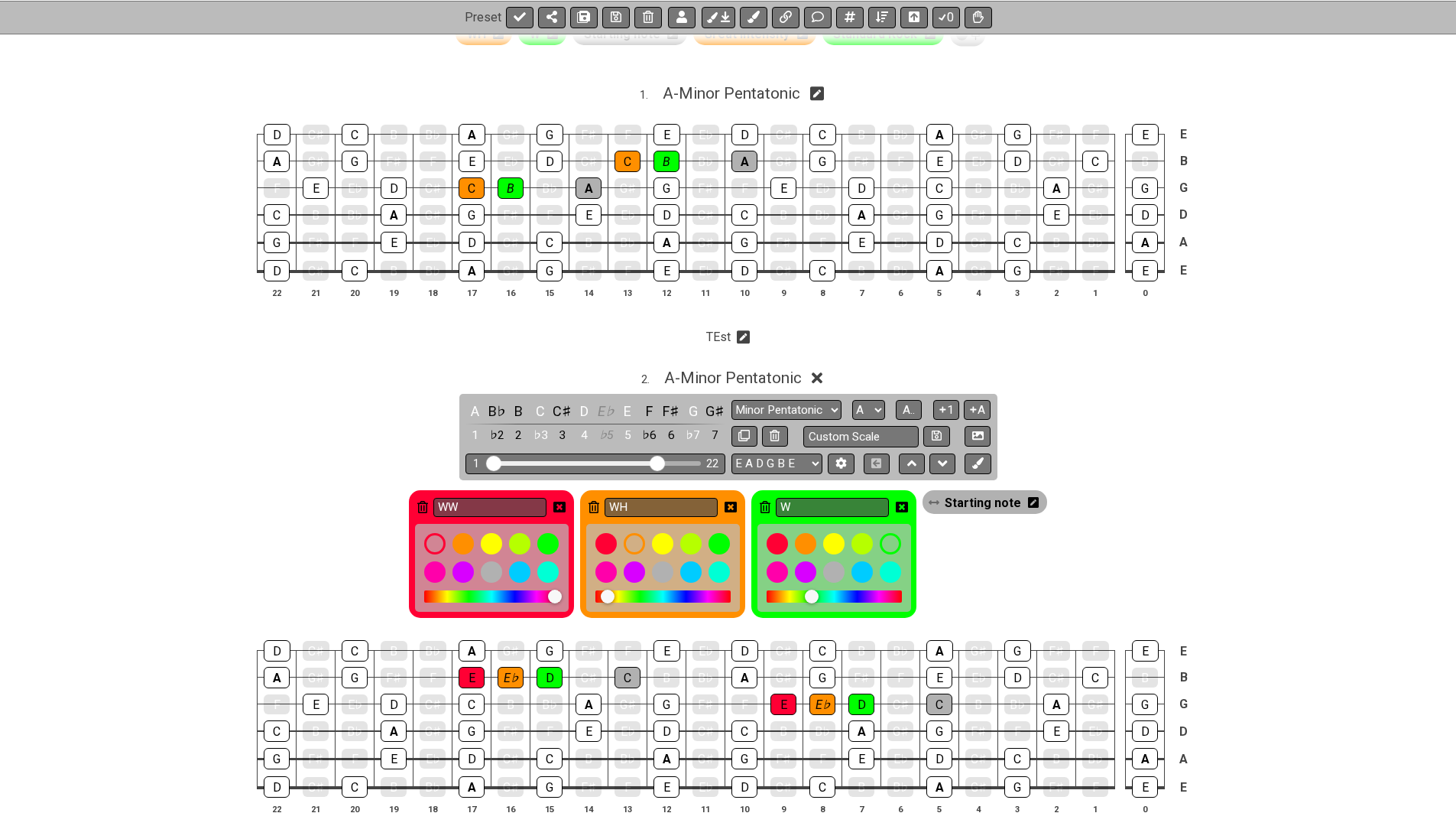
scroll to position [332, 0]
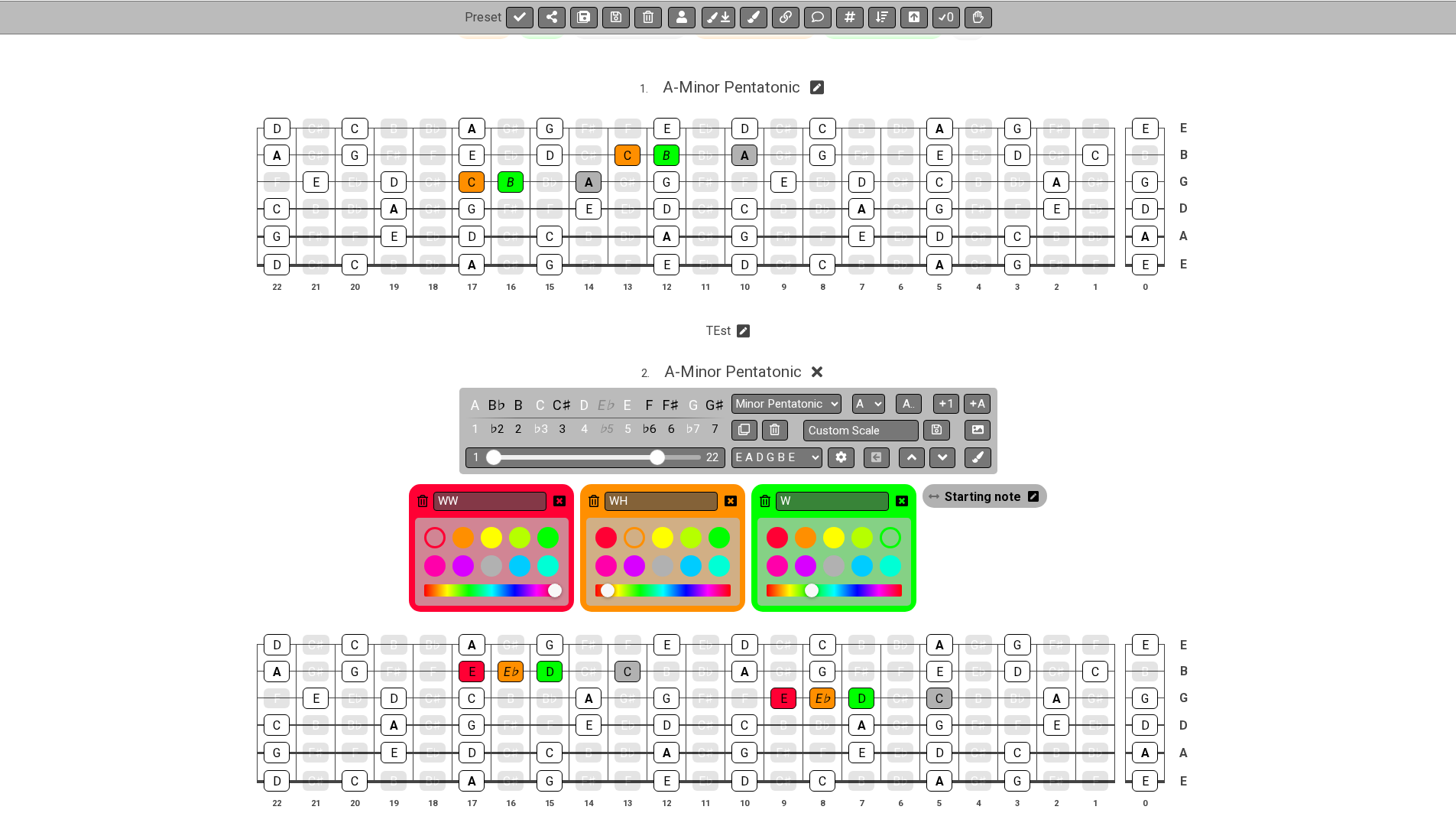
click at [566, 498] on icon at bounding box center [560, 501] width 13 height 11
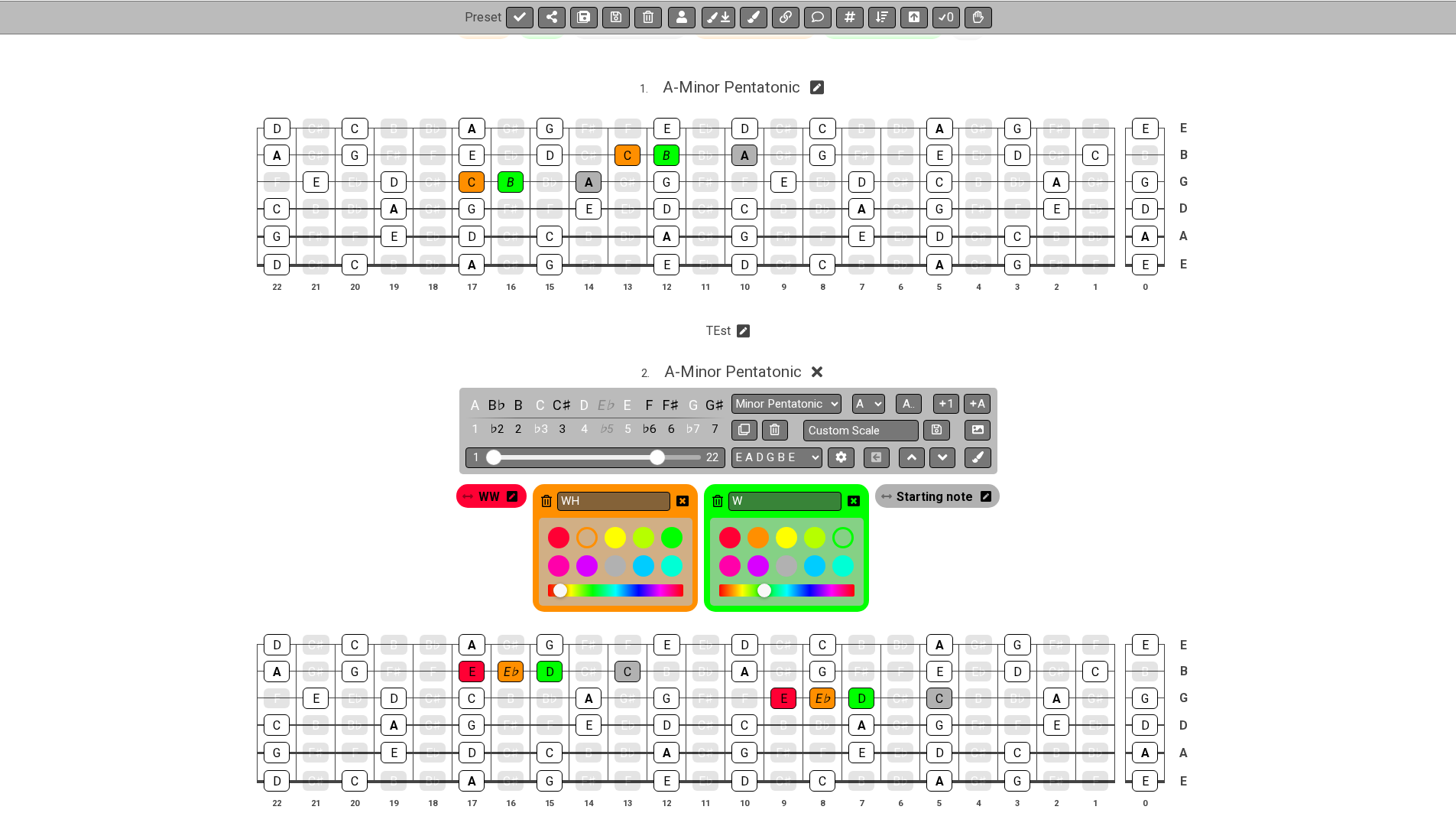
click at [686, 495] on icon at bounding box center [683, 501] width 13 height 13
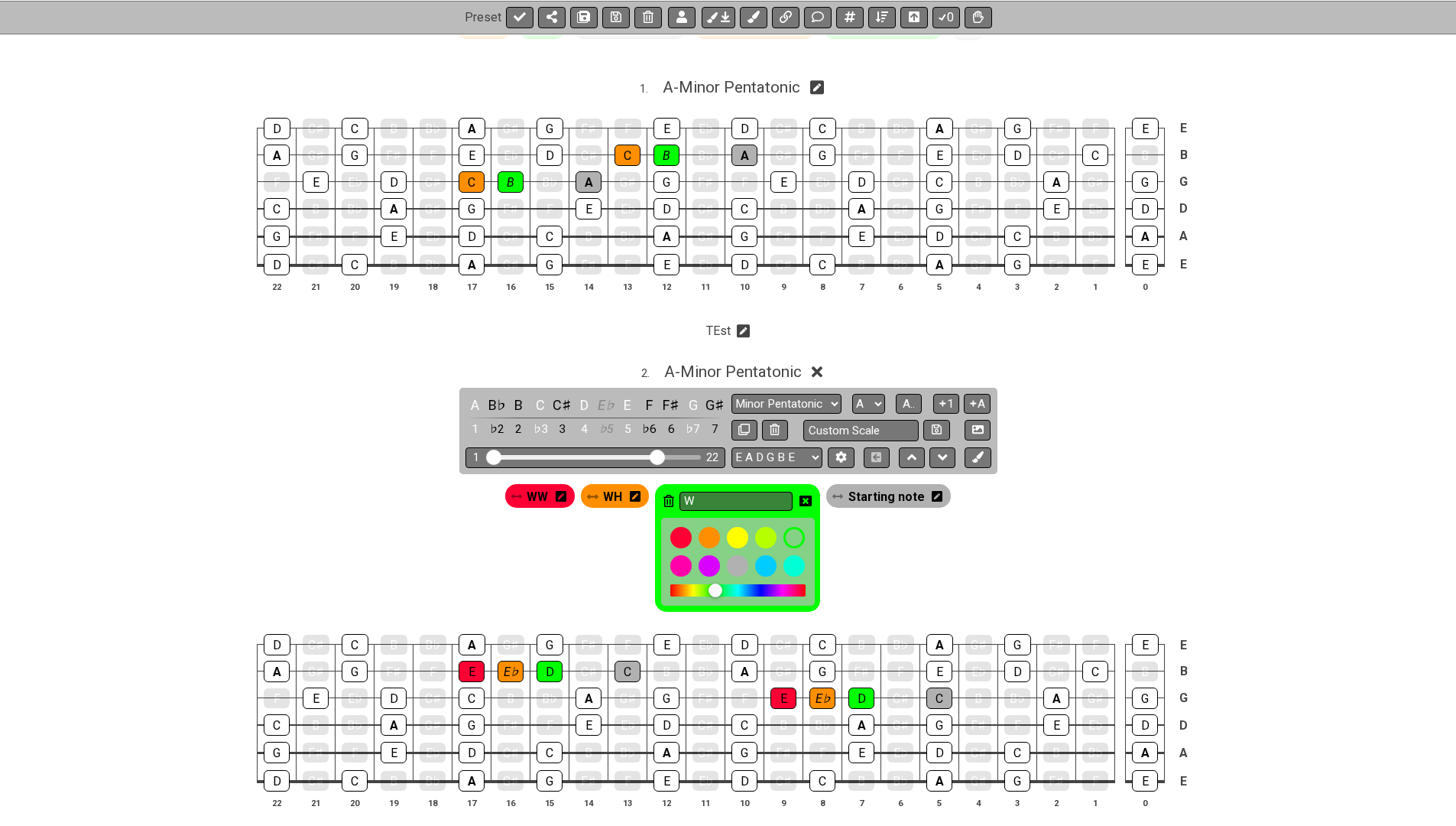
click at [808, 495] on icon at bounding box center [806, 501] width 13 height 11
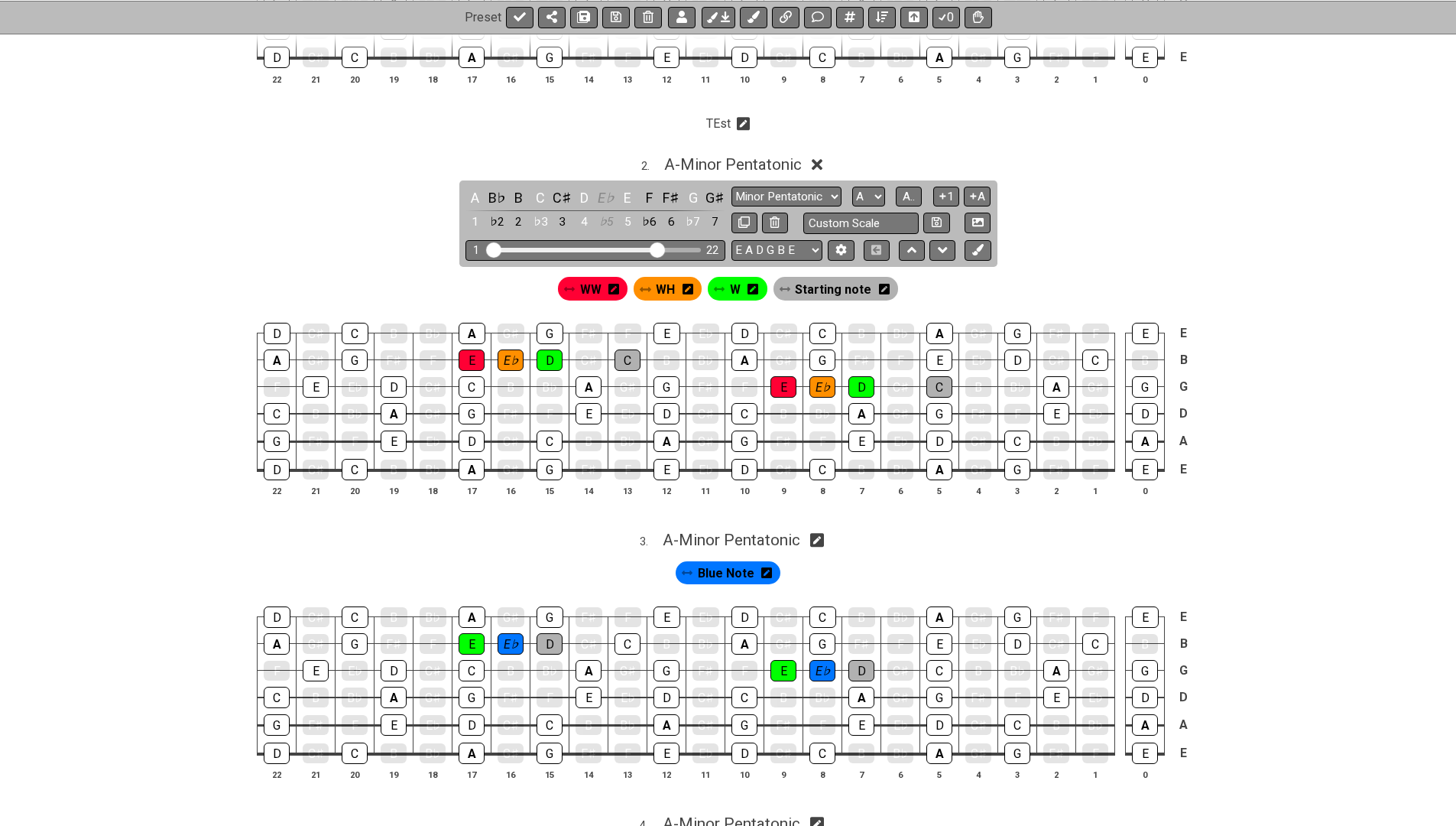
scroll to position [541, 0]
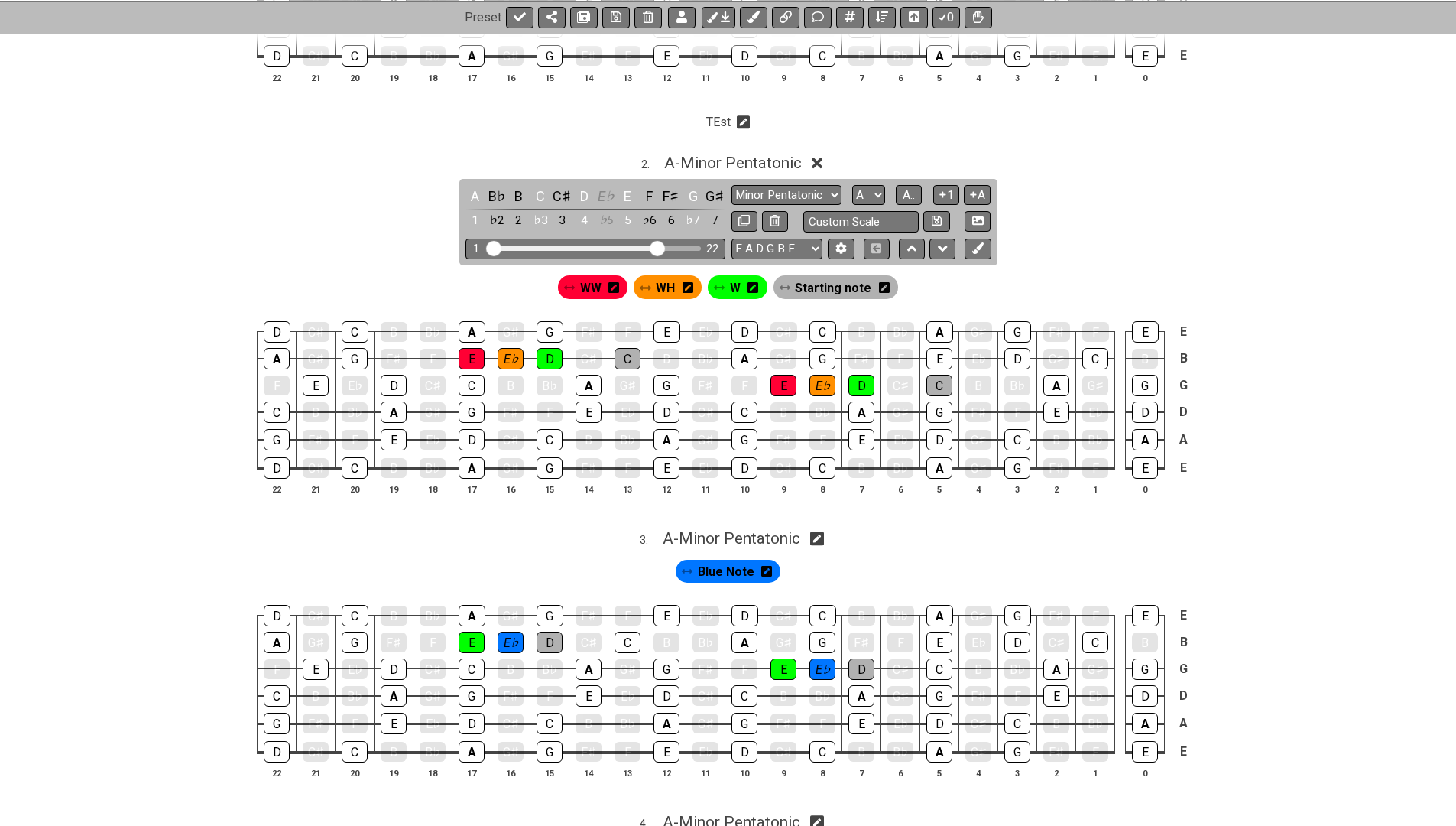
click at [769, 568] on icon at bounding box center [767, 572] width 11 height 11
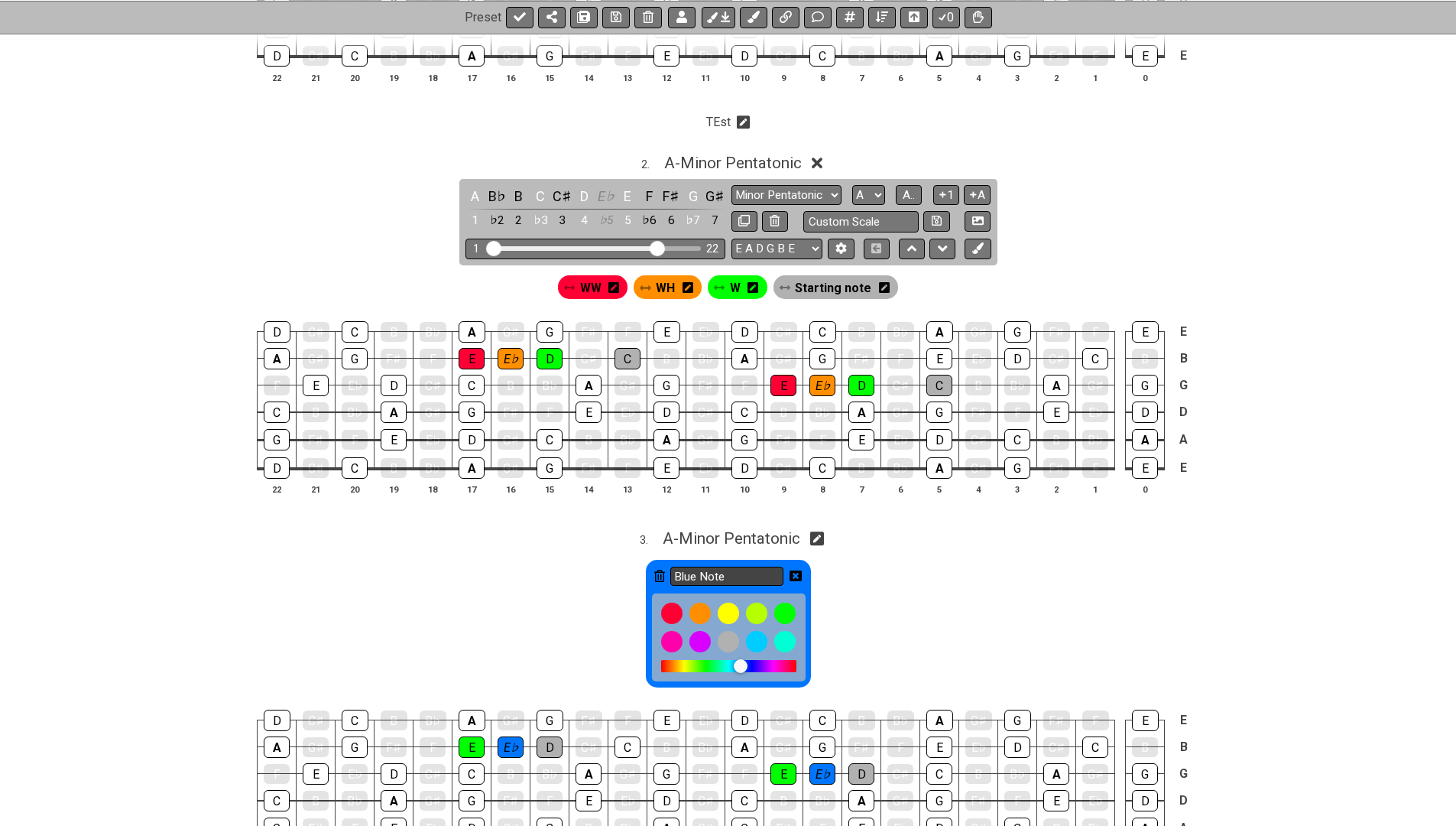
click at [754, 570] on input "Blue Note" at bounding box center [727, 576] width 113 height 19
click at [797, 571] on icon at bounding box center [796, 576] width 13 height 11
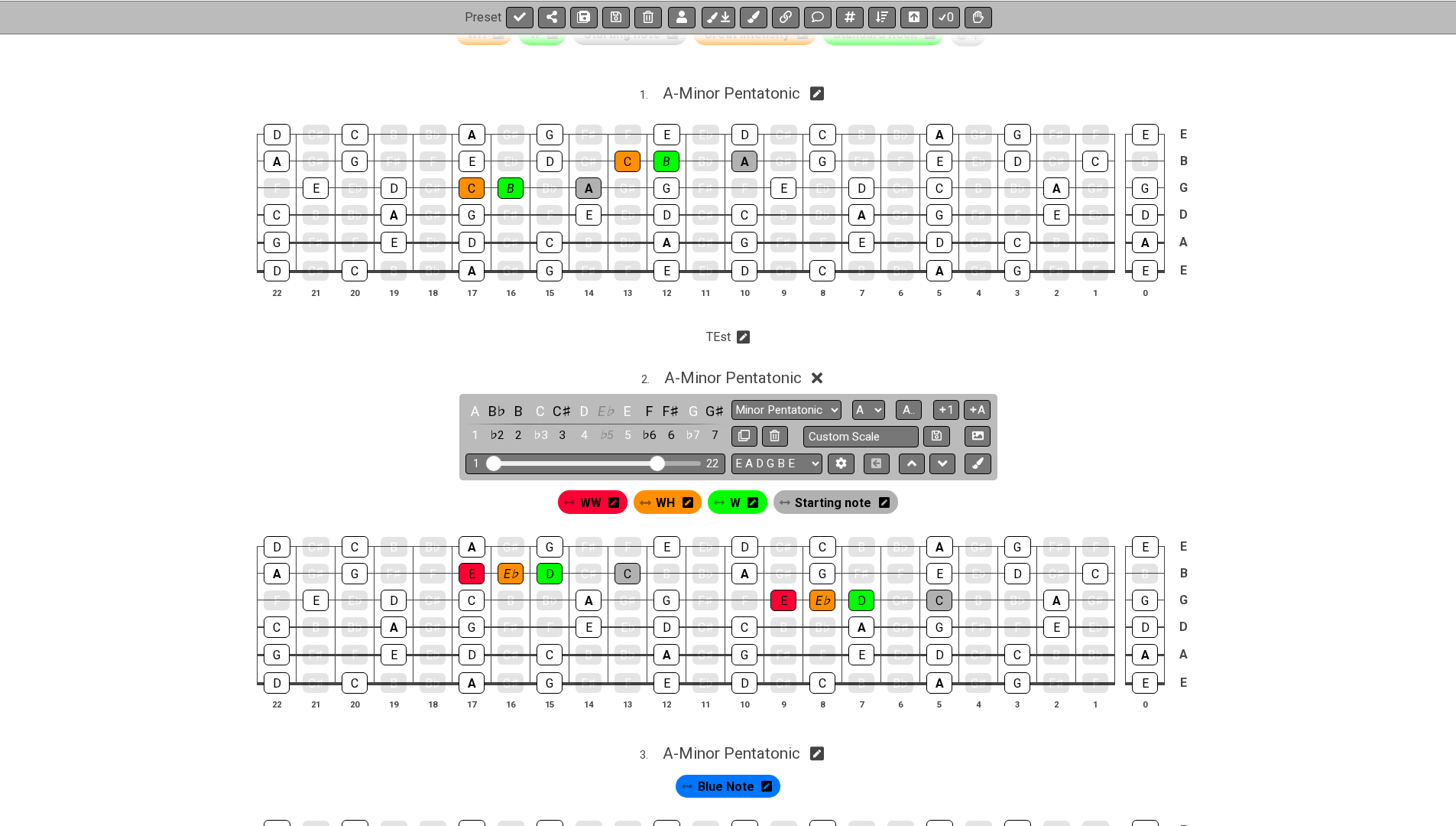
scroll to position [56, 0]
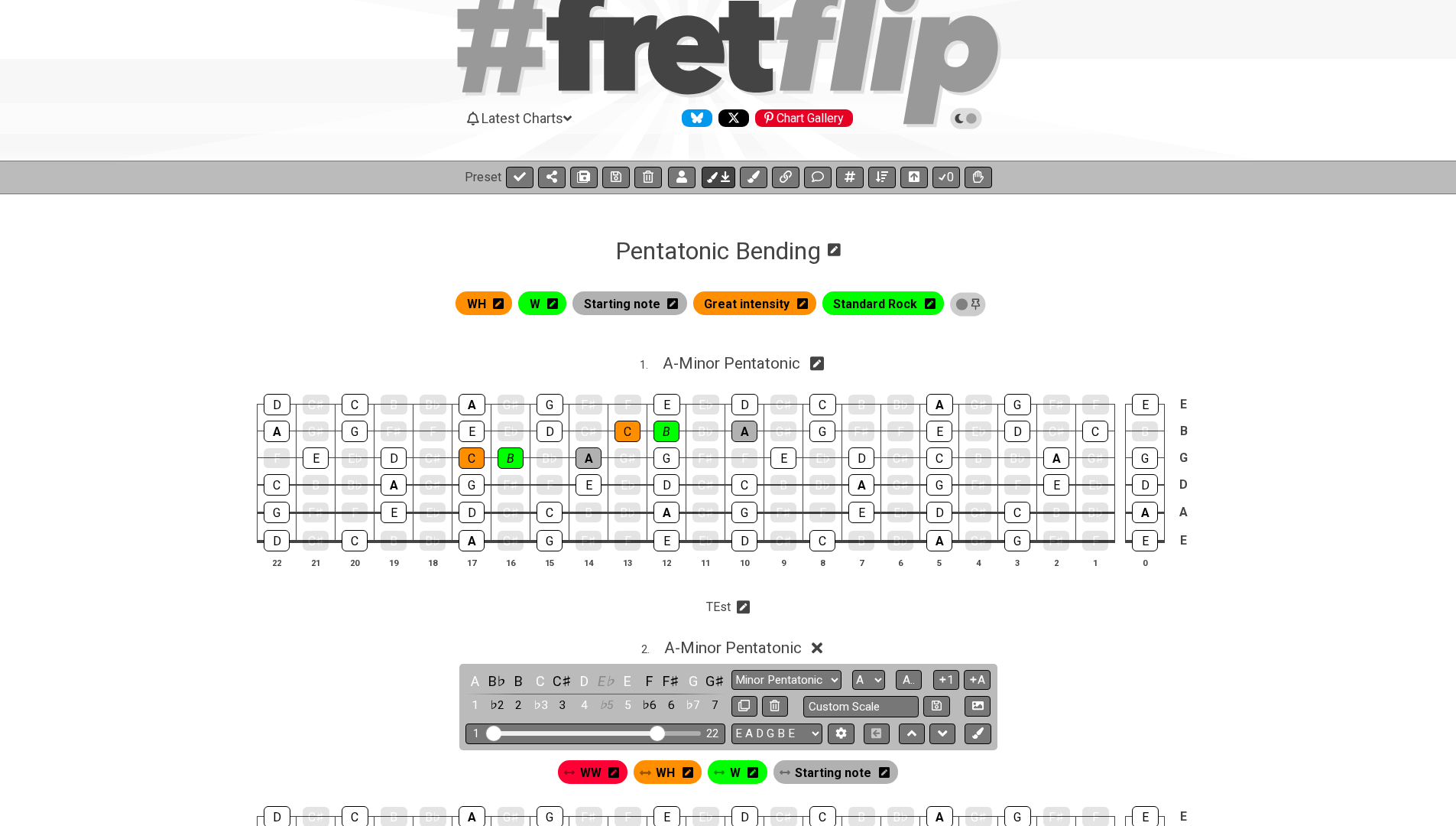
click at [722, 172] on icon at bounding box center [725, 176] width 9 height 13
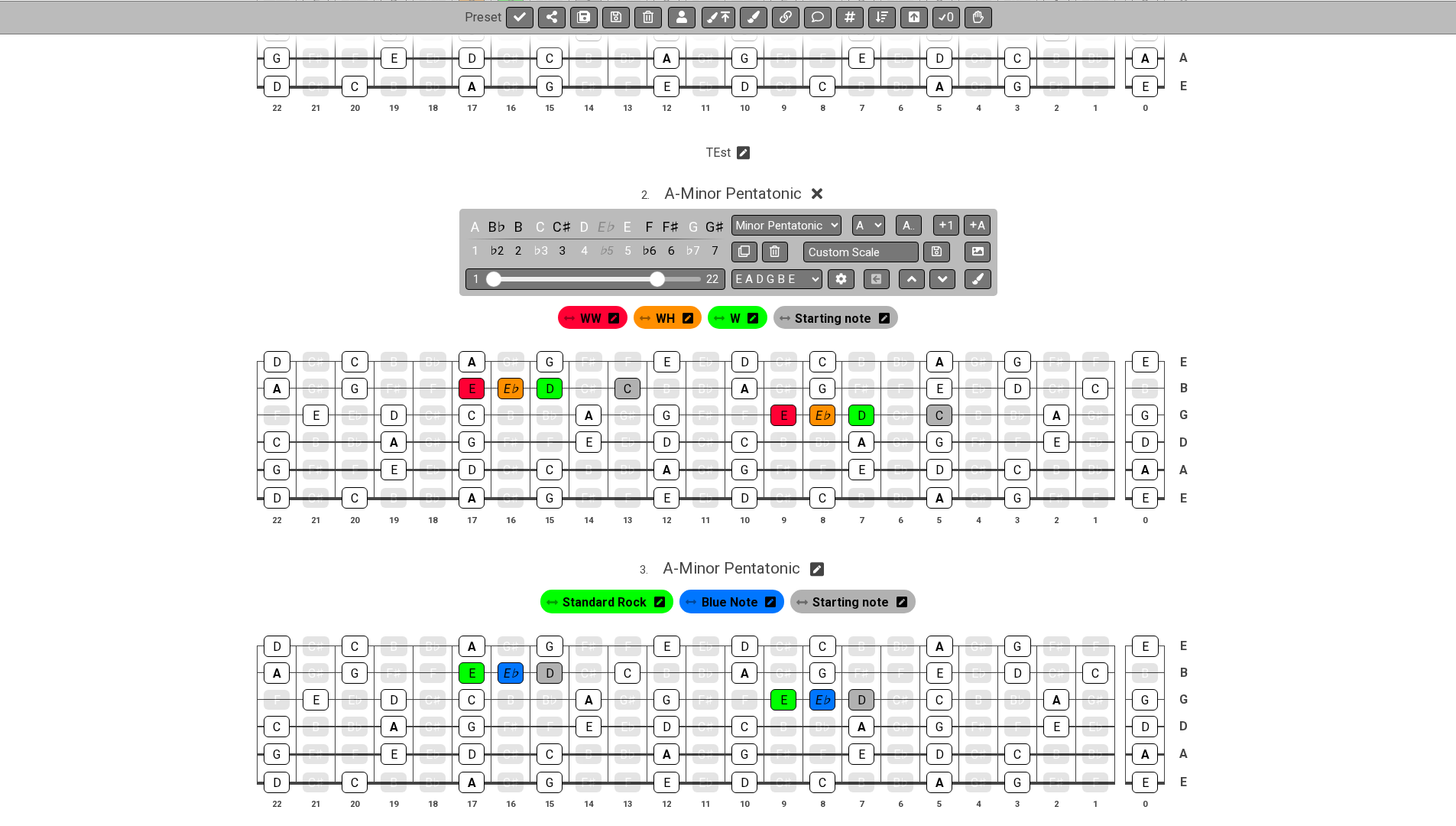
scroll to position [500, 0]
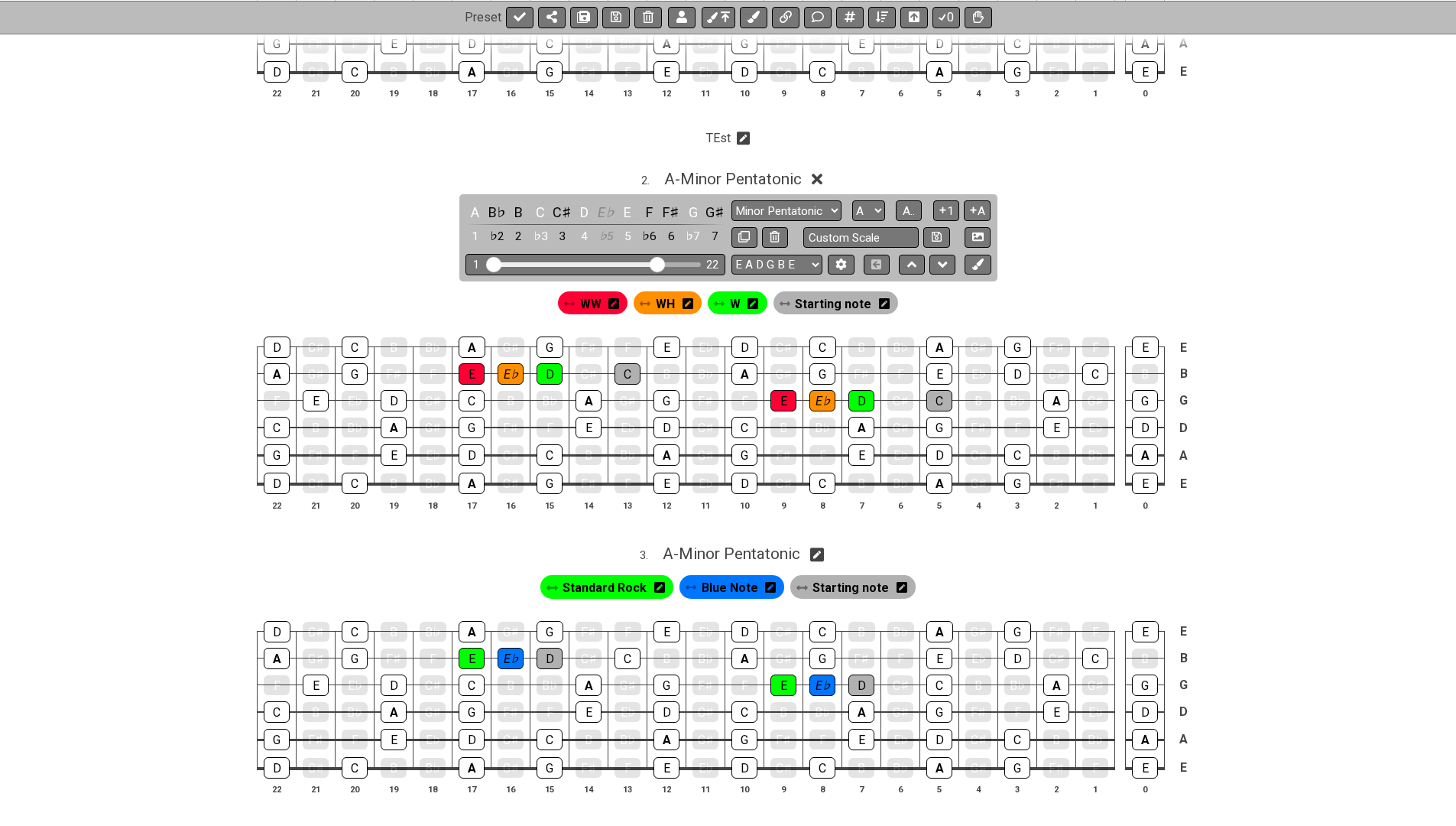
click at [662, 581] on icon at bounding box center [660, 588] width 11 height 13
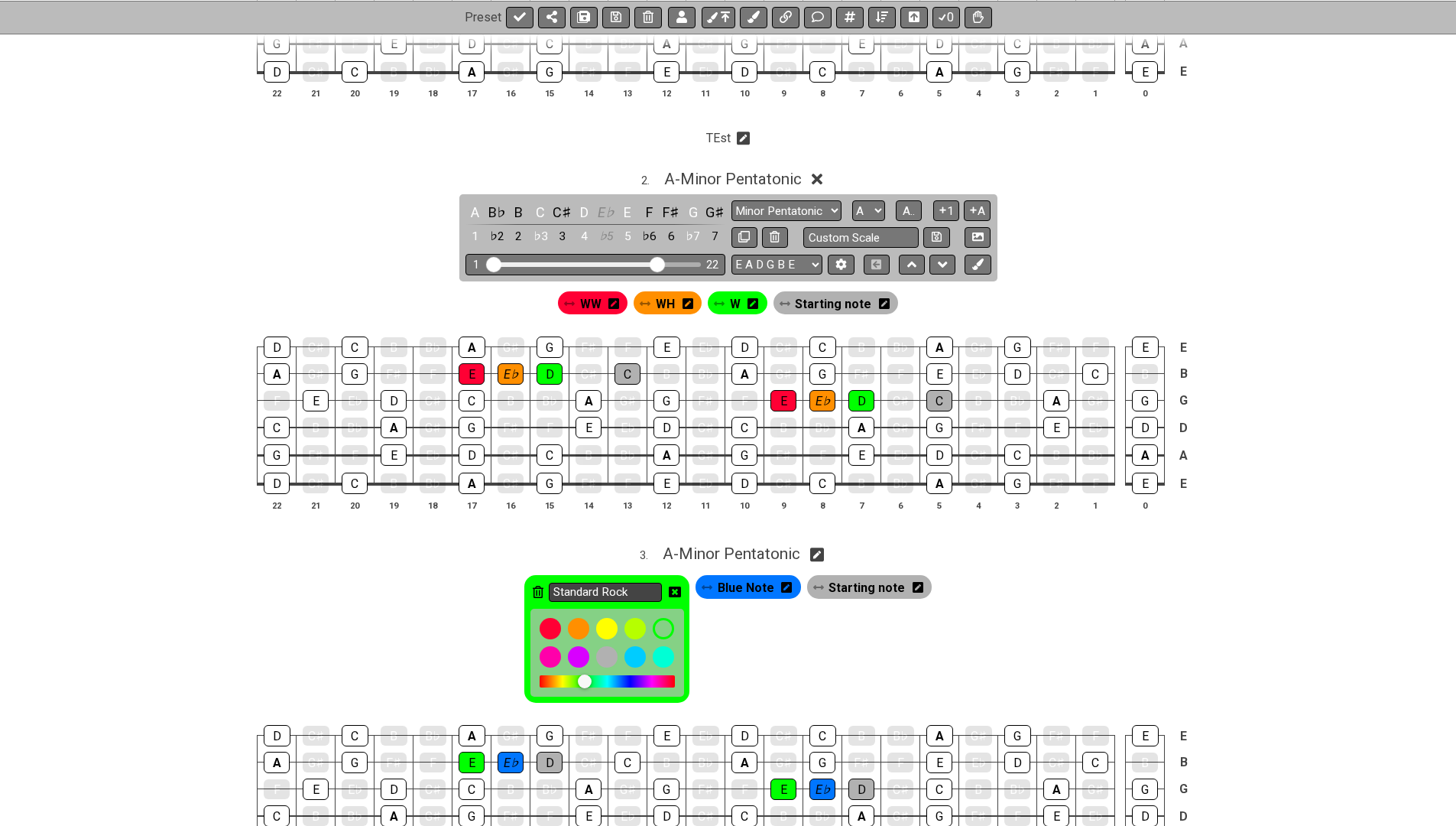
click at [638, 584] on input "Standard Rock" at bounding box center [605, 592] width 113 height 19
type input "W"
click at [681, 587] on icon at bounding box center [675, 592] width 13 height 11
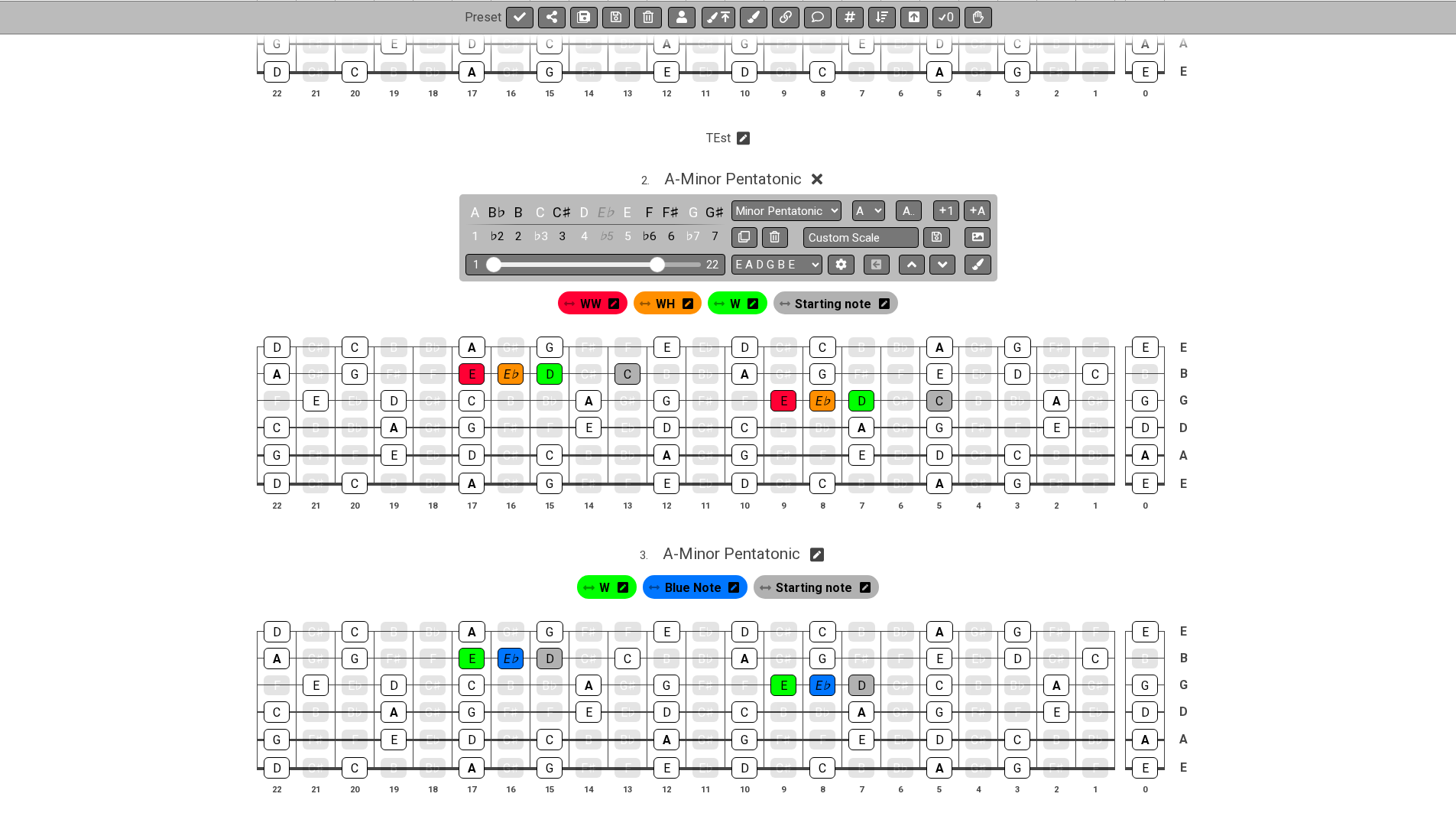
scroll to position [565, 0]
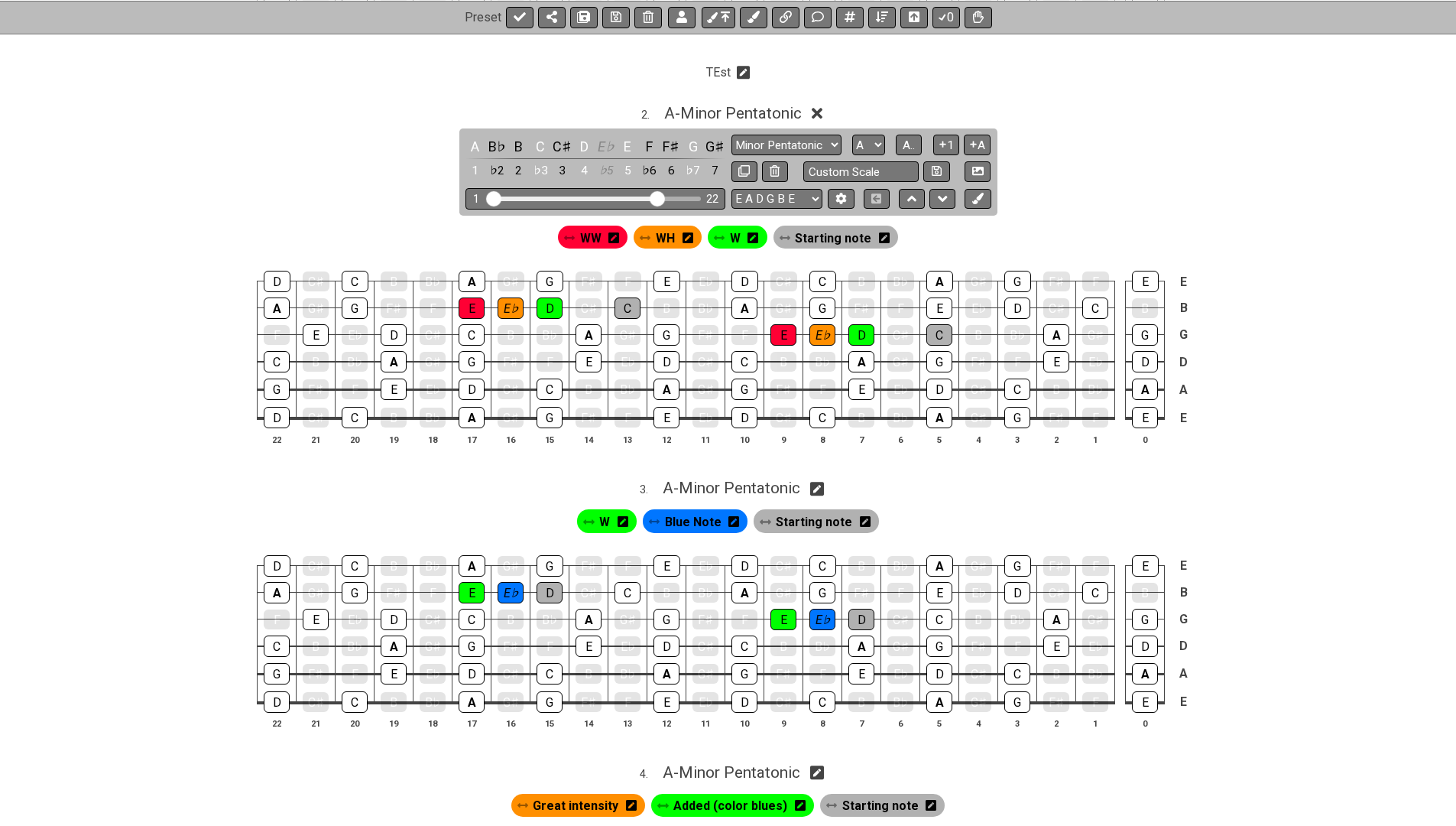
click at [734, 515] on icon at bounding box center [734, 521] width 11 height 13
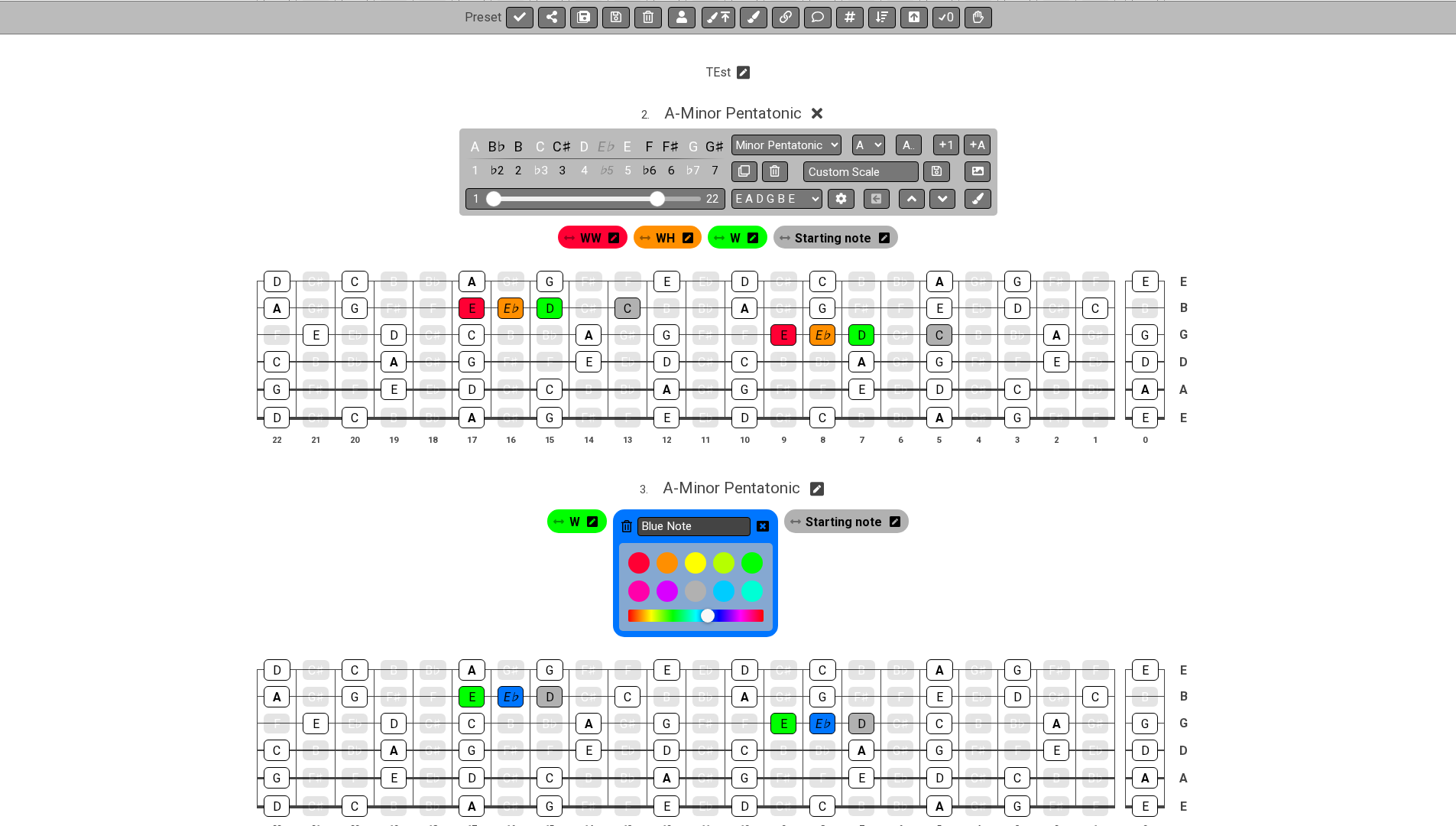
click at [724, 517] on input "Blue Note" at bounding box center [694, 526] width 113 height 19
type input "H"
click at [764, 521] on icon at bounding box center [763, 527] width 13 height 13
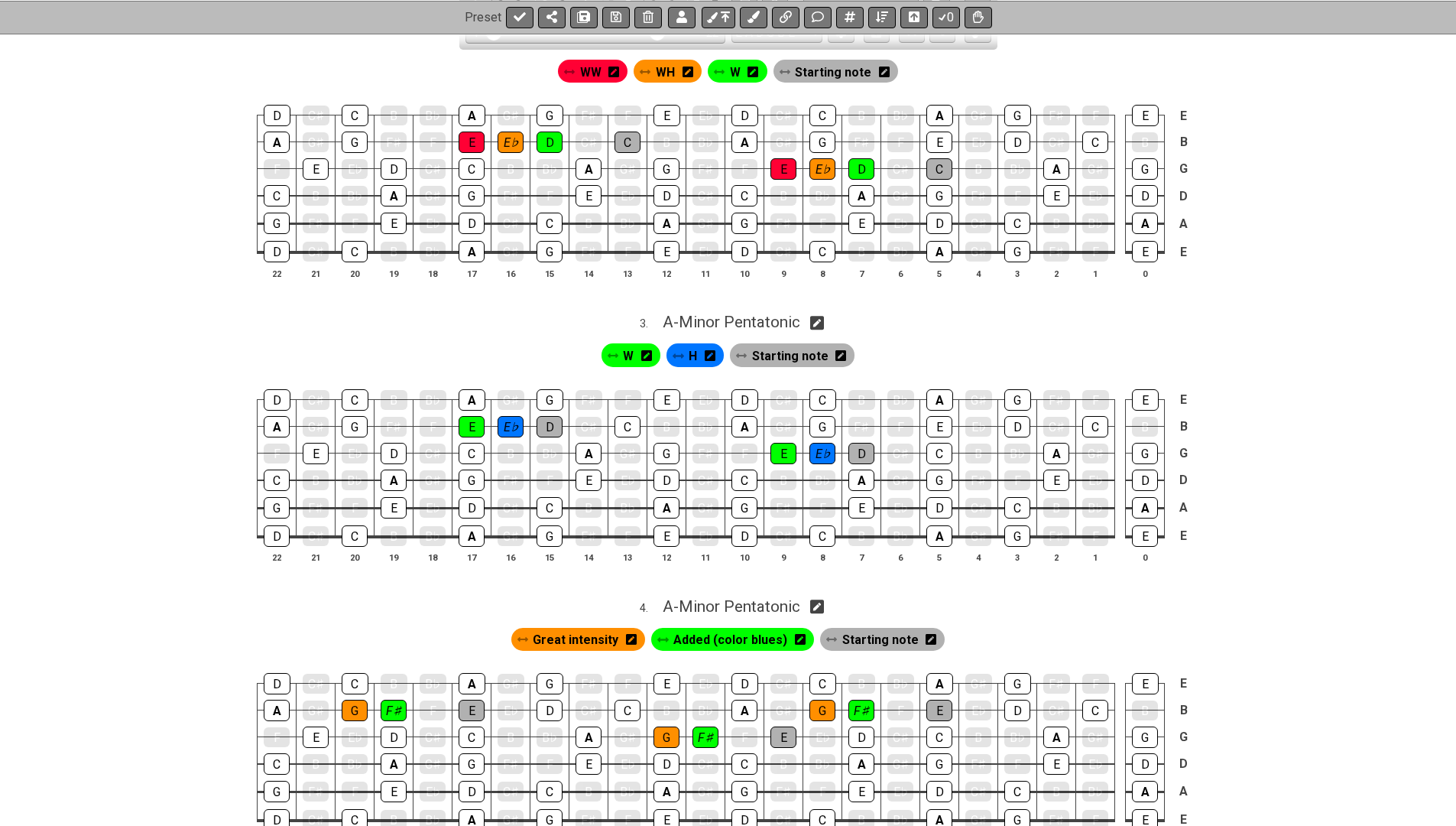
scroll to position [754, 0]
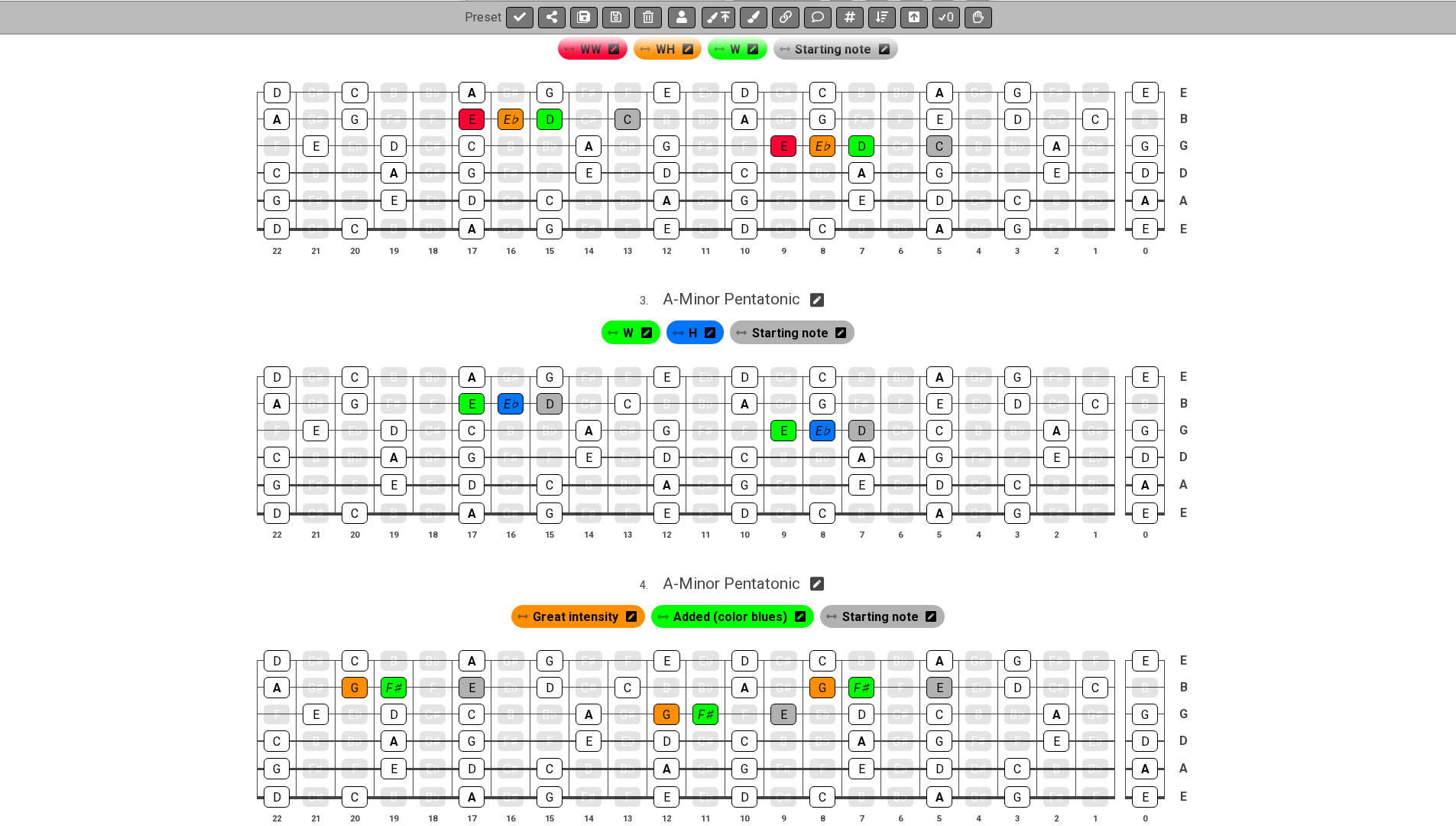
click at [637, 611] on icon at bounding box center [631, 616] width 11 height 11
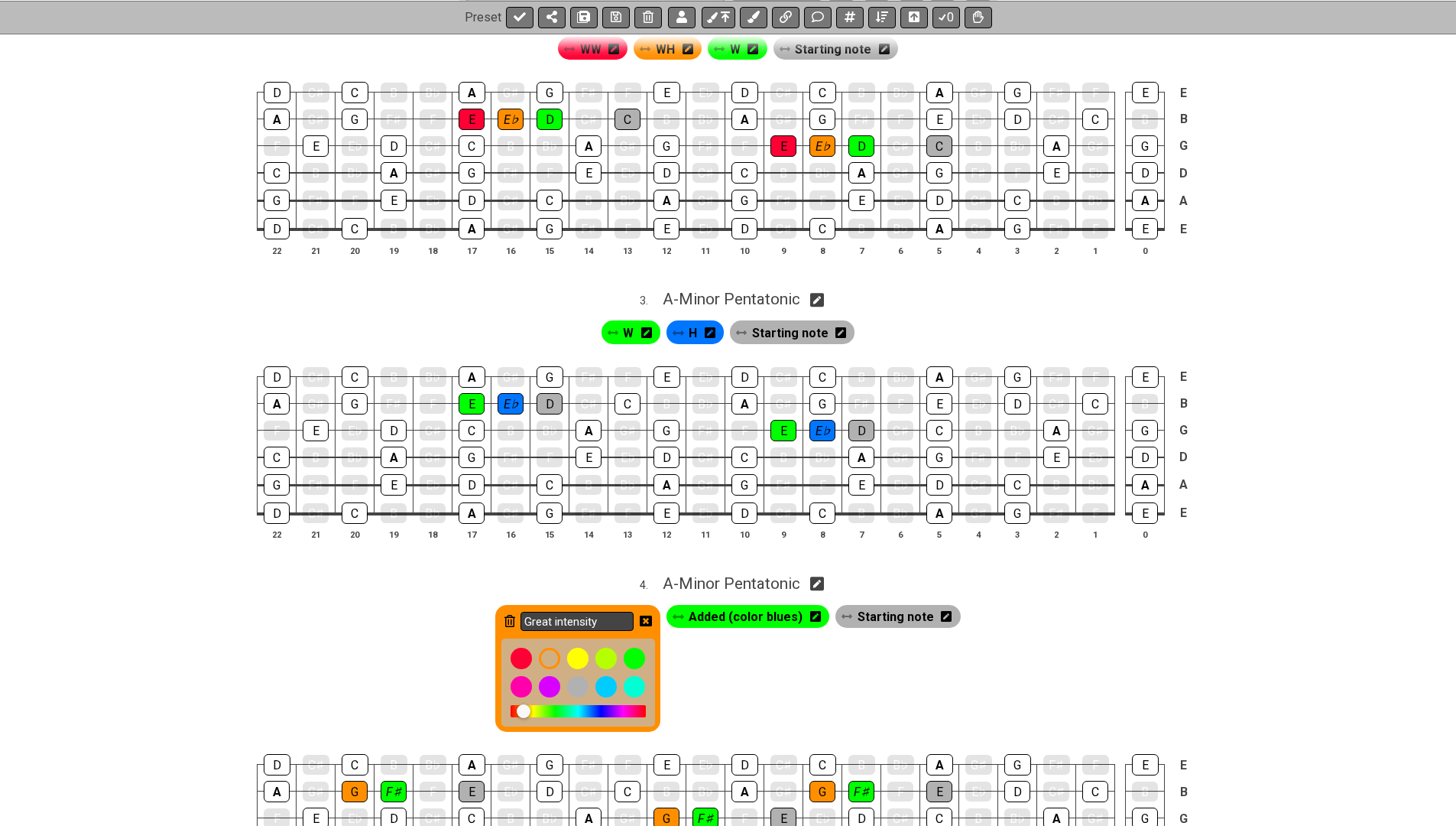
click at [592, 612] on input "Great intensity" at bounding box center [577, 621] width 113 height 19
click at [739, 606] on span "Added (color blues)" at bounding box center [745, 616] width 114 height 22
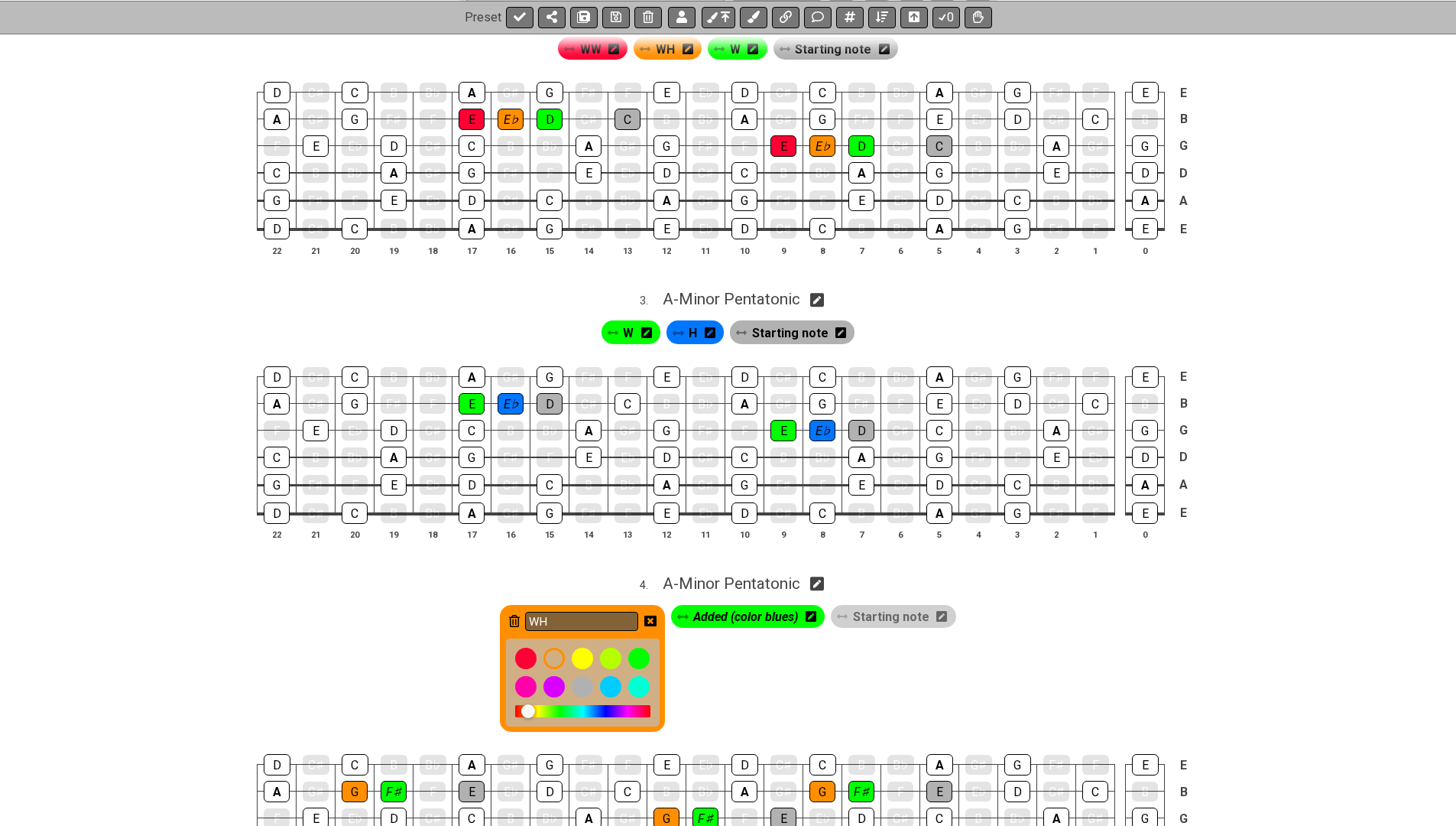
click at [817, 611] on icon at bounding box center [811, 616] width 11 height 11
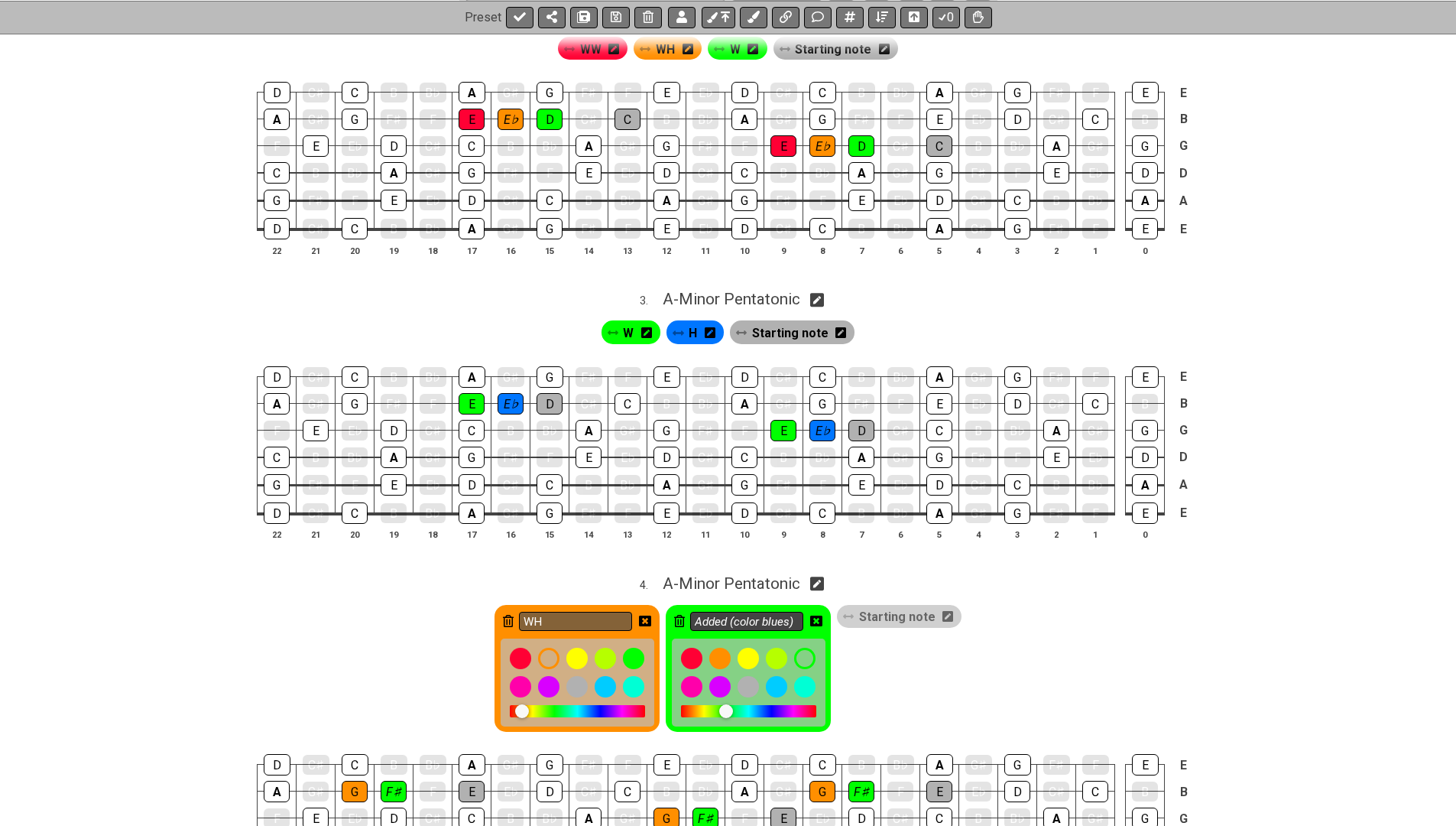
type input "WH"
click at [791, 612] on input "Added (color blues)" at bounding box center [747, 621] width 113 height 19
type input "W"
click at [821, 615] on icon at bounding box center [817, 621] width 13 height 13
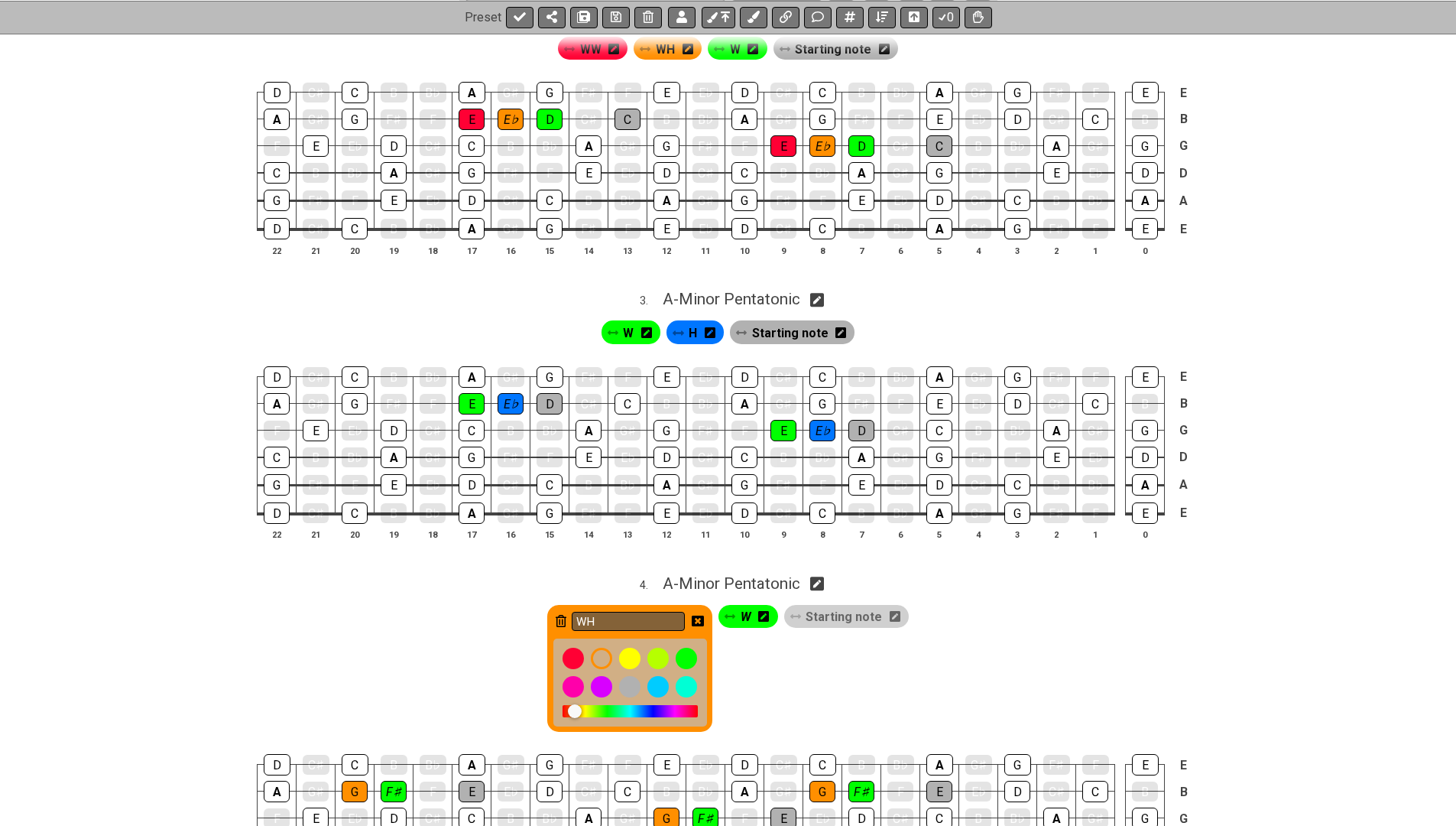
click at [700, 615] on icon at bounding box center [698, 621] width 13 height 13
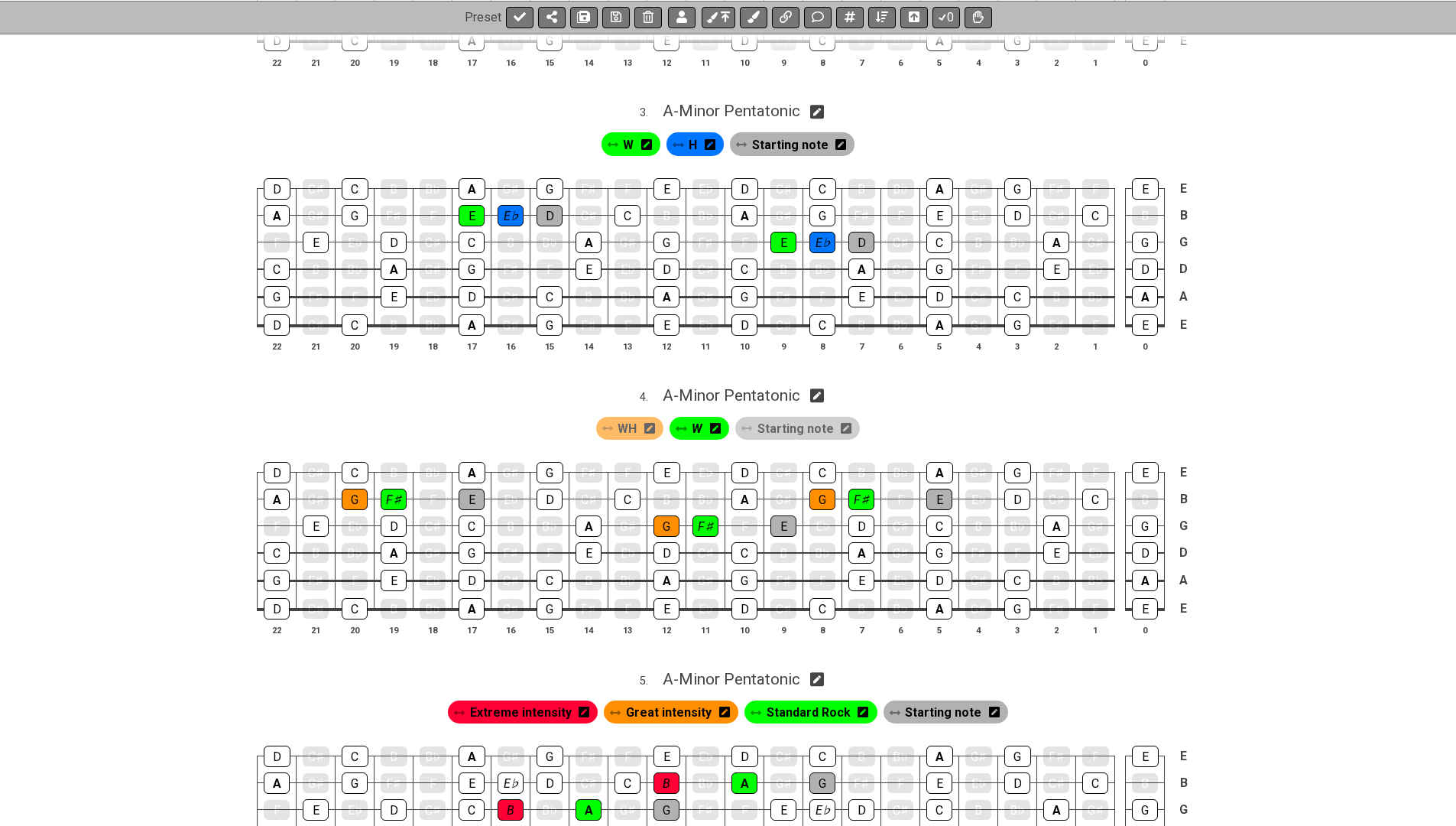
scroll to position [1006, 0]
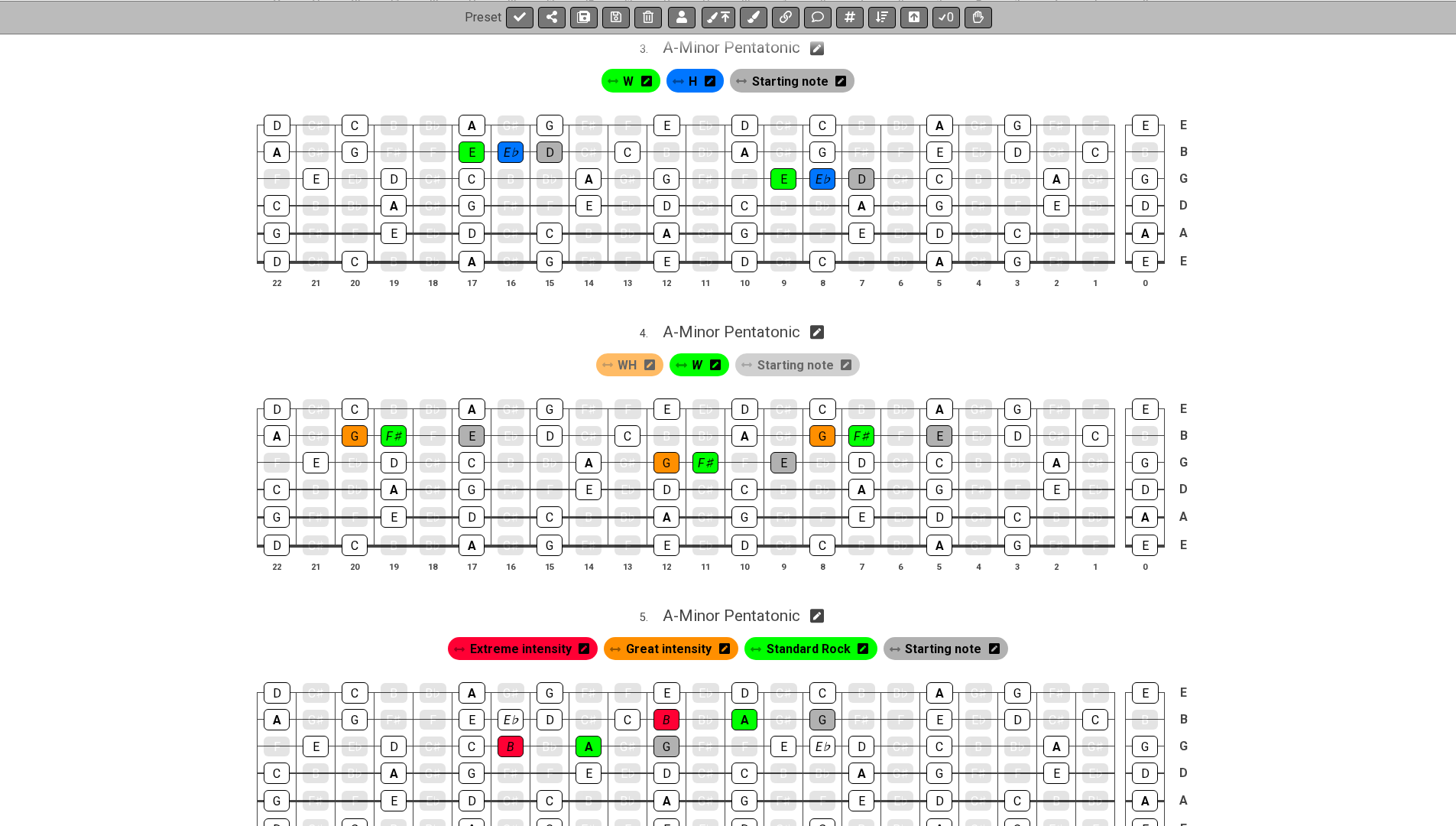
click at [589, 643] on icon at bounding box center [584, 649] width 11 height 11
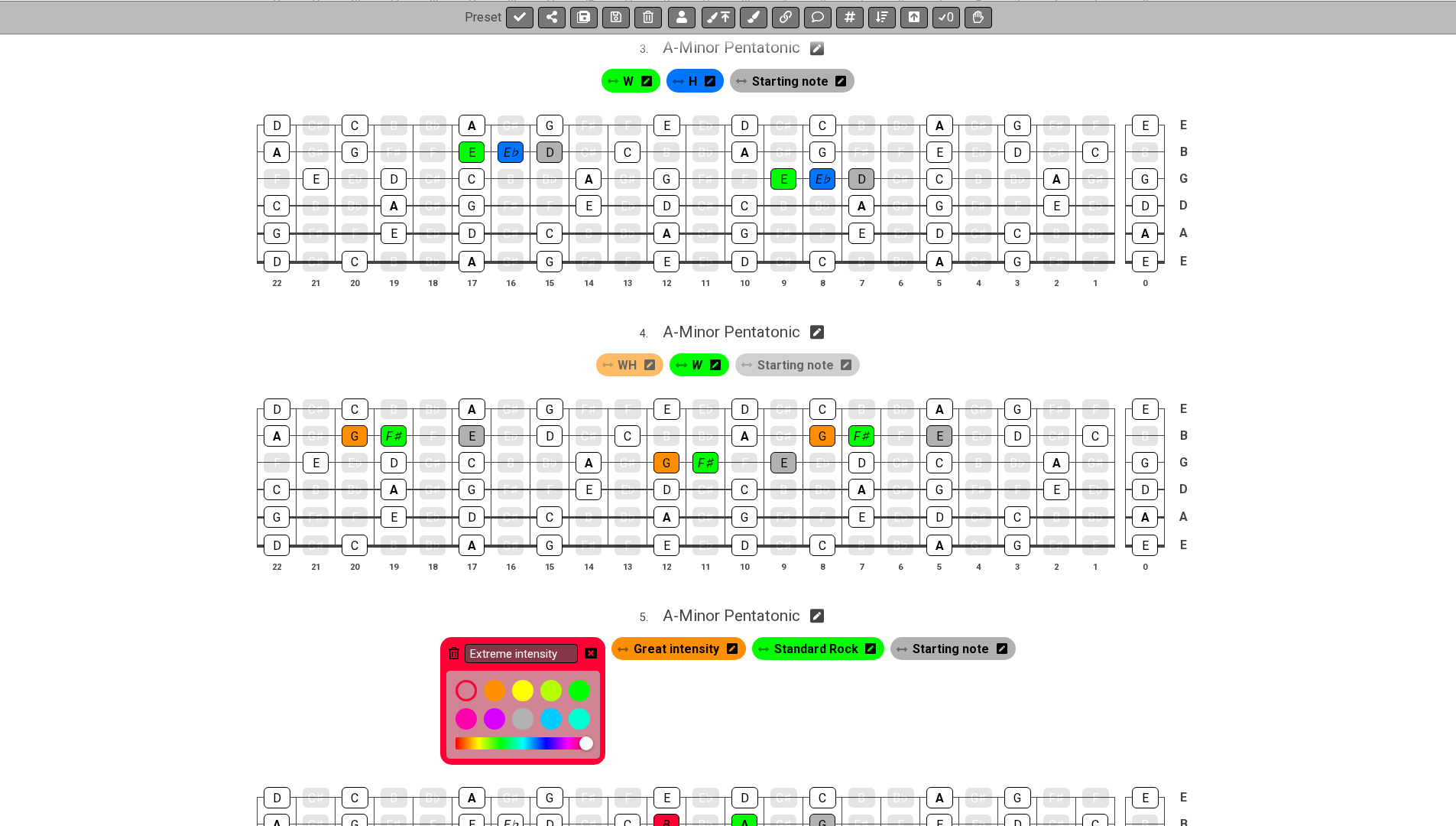
click at [867, 643] on icon at bounding box center [870, 649] width 11 height 11
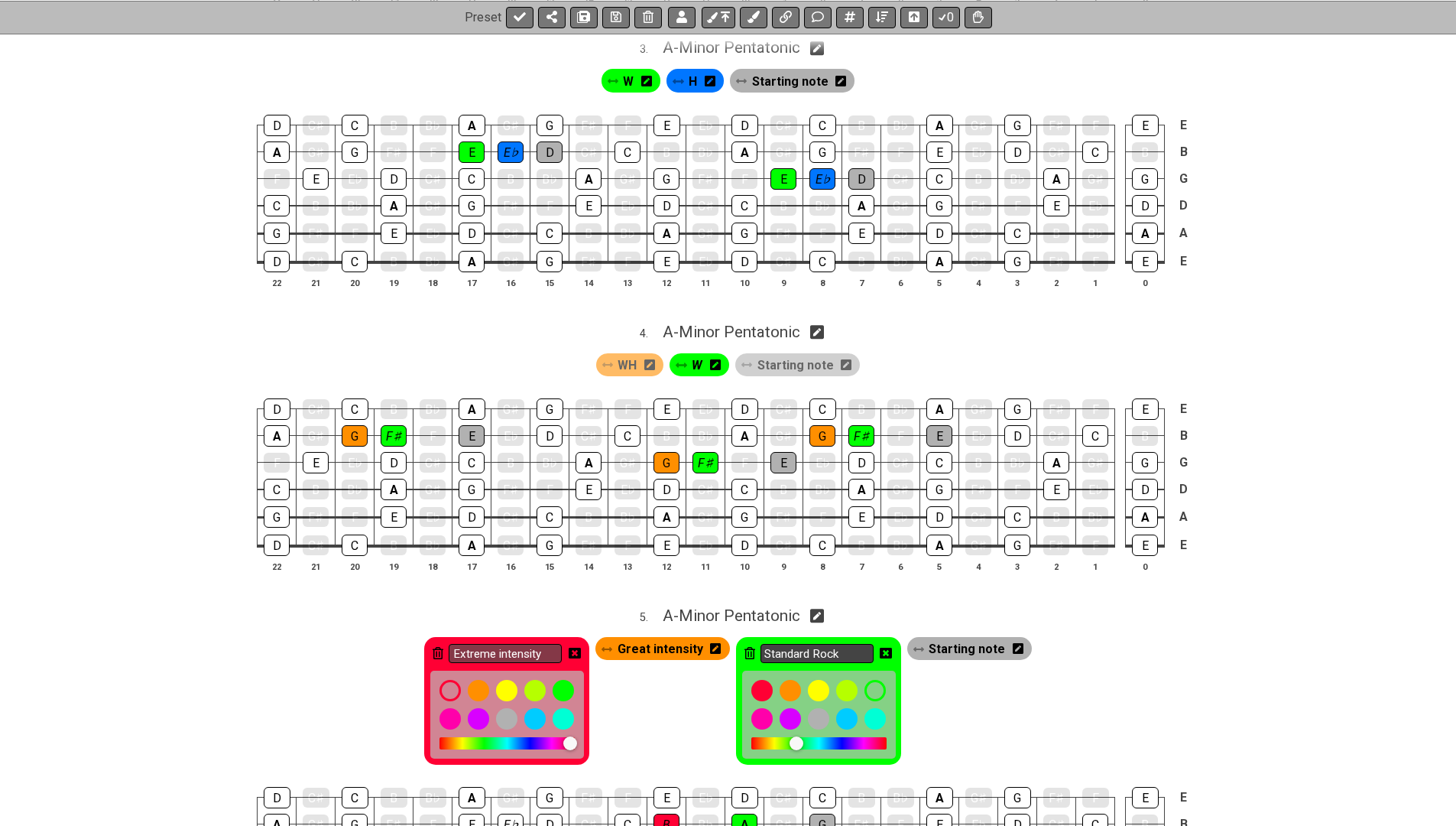
click at [840, 644] on input "Standard Rock" at bounding box center [818, 653] width 113 height 19
click at [720, 642] on icon at bounding box center [715, 649] width 11 height 13
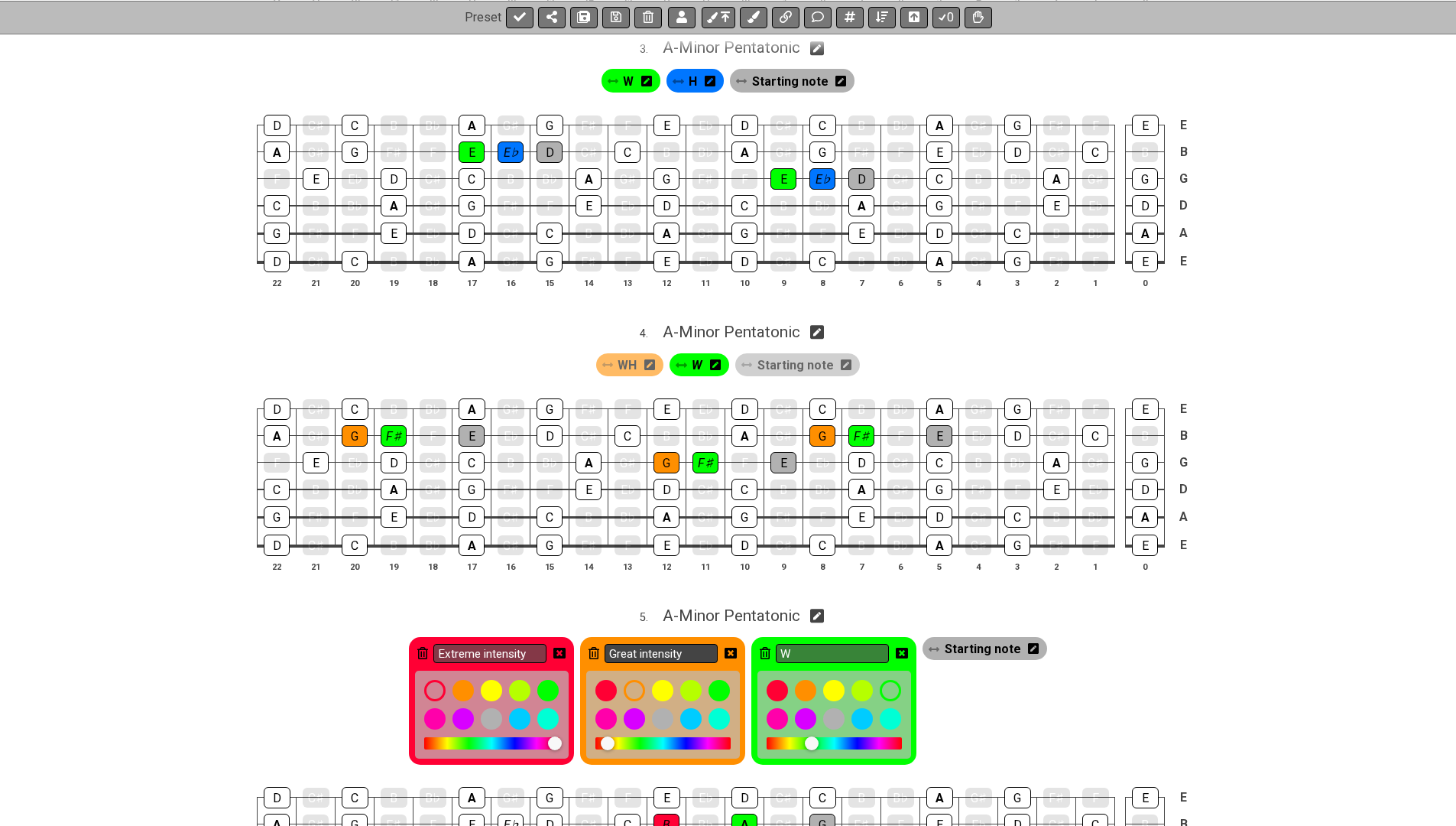
type input "W"
click at [713, 644] on input "Great intensity" at bounding box center [661, 653] width 113 height 19
type input "WH"
click at [532, 644] on input "Extreme intensity" at bounding box center [490, 653] width 113 height 19
type input "WW"
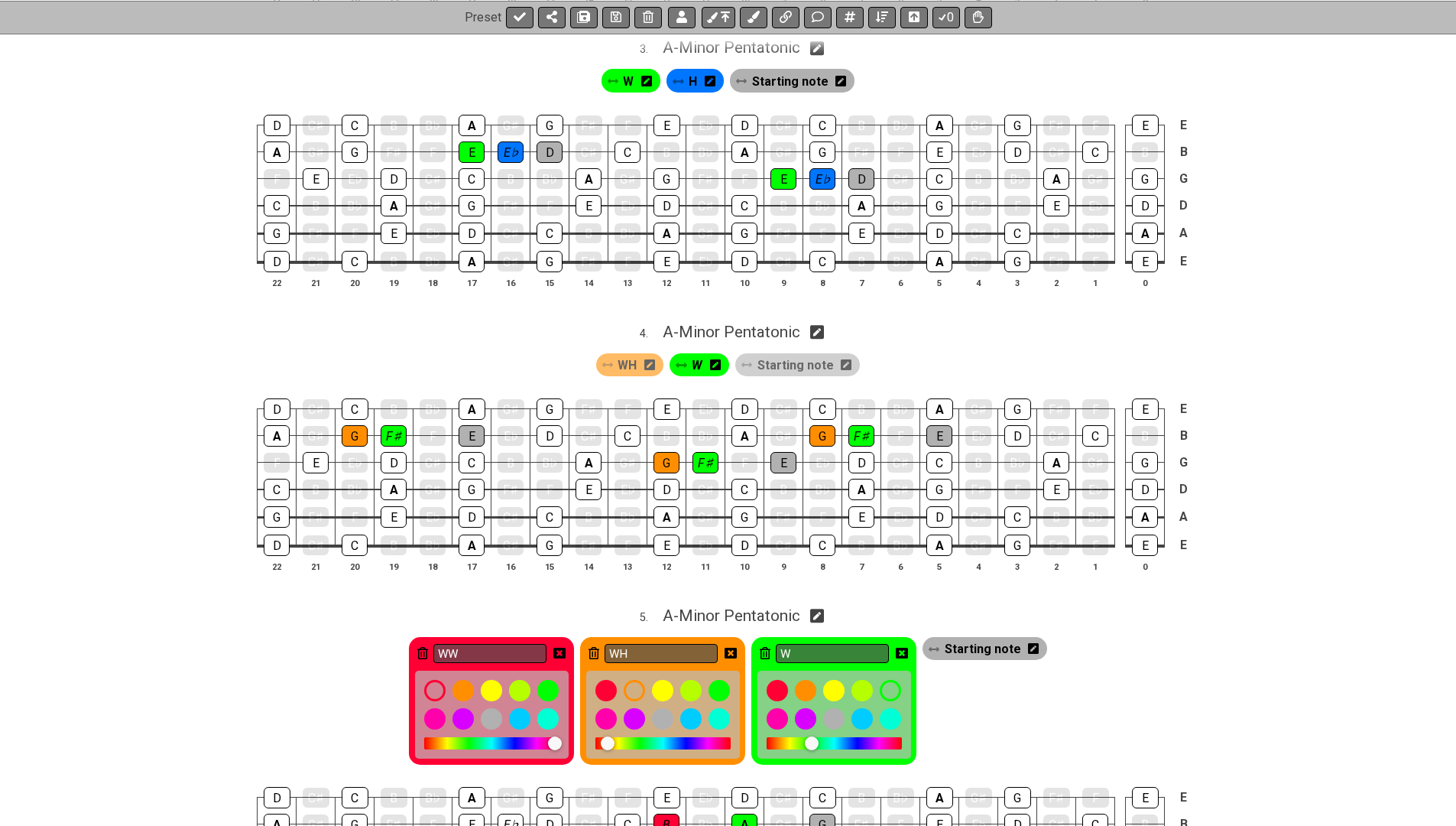
click at [733, 648] on icon at bounding box center [731, 653] width 13 height 11
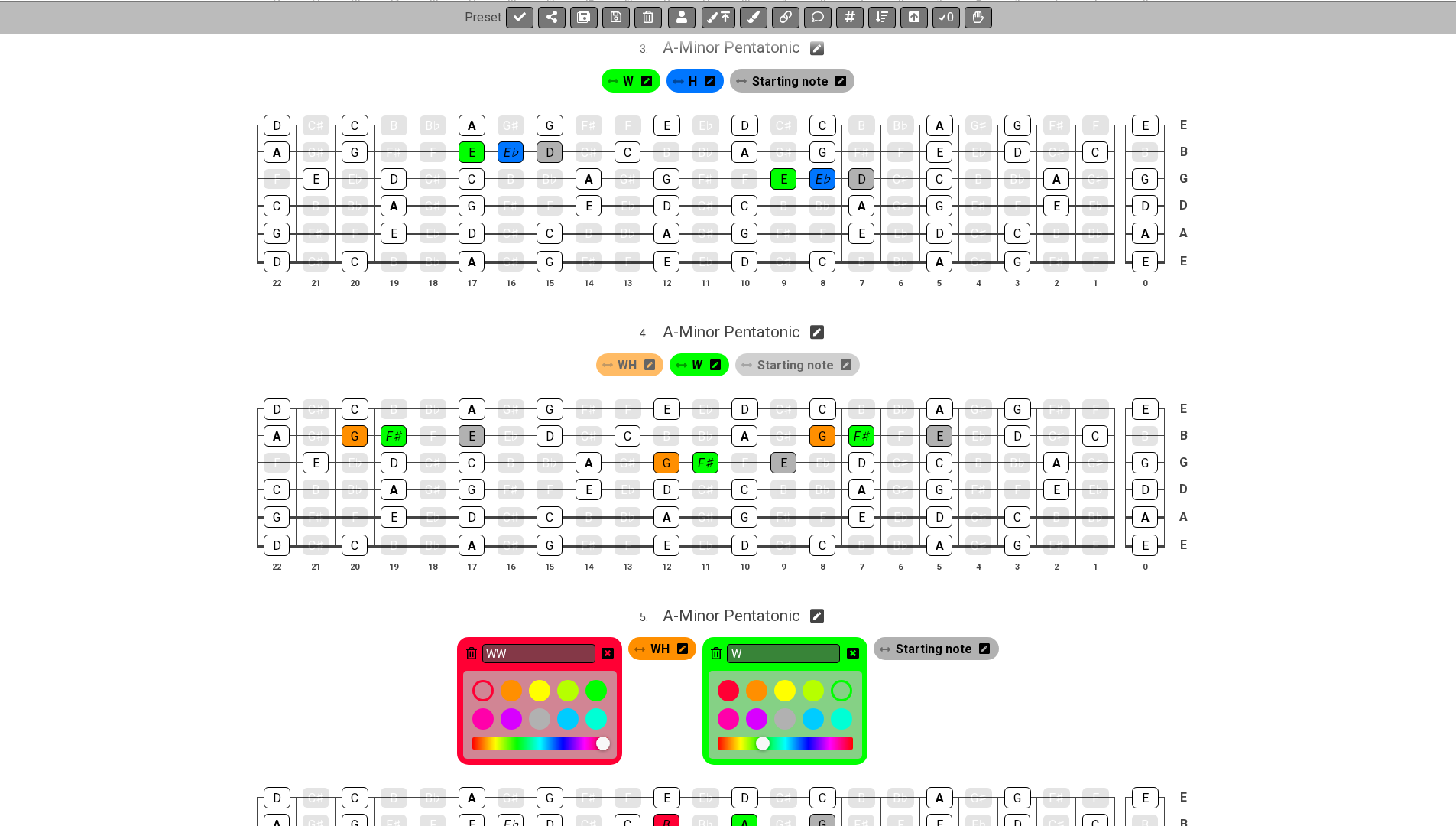
click at [608, 648] on icon at bounding box center [608, 653] width 13 height 11
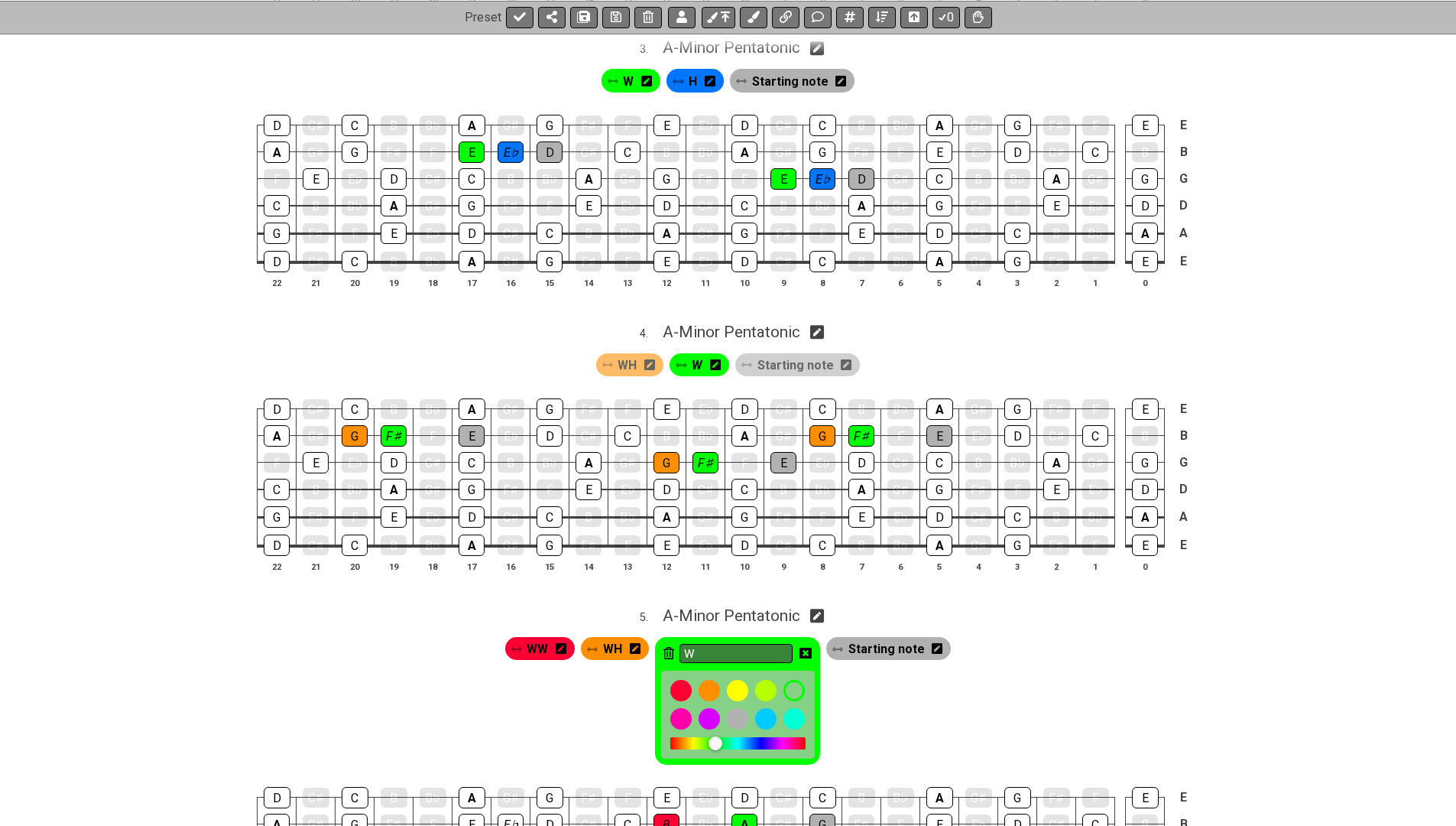
click at [809, 647] on icon at bounding box center [806, 653] width 13 height 13
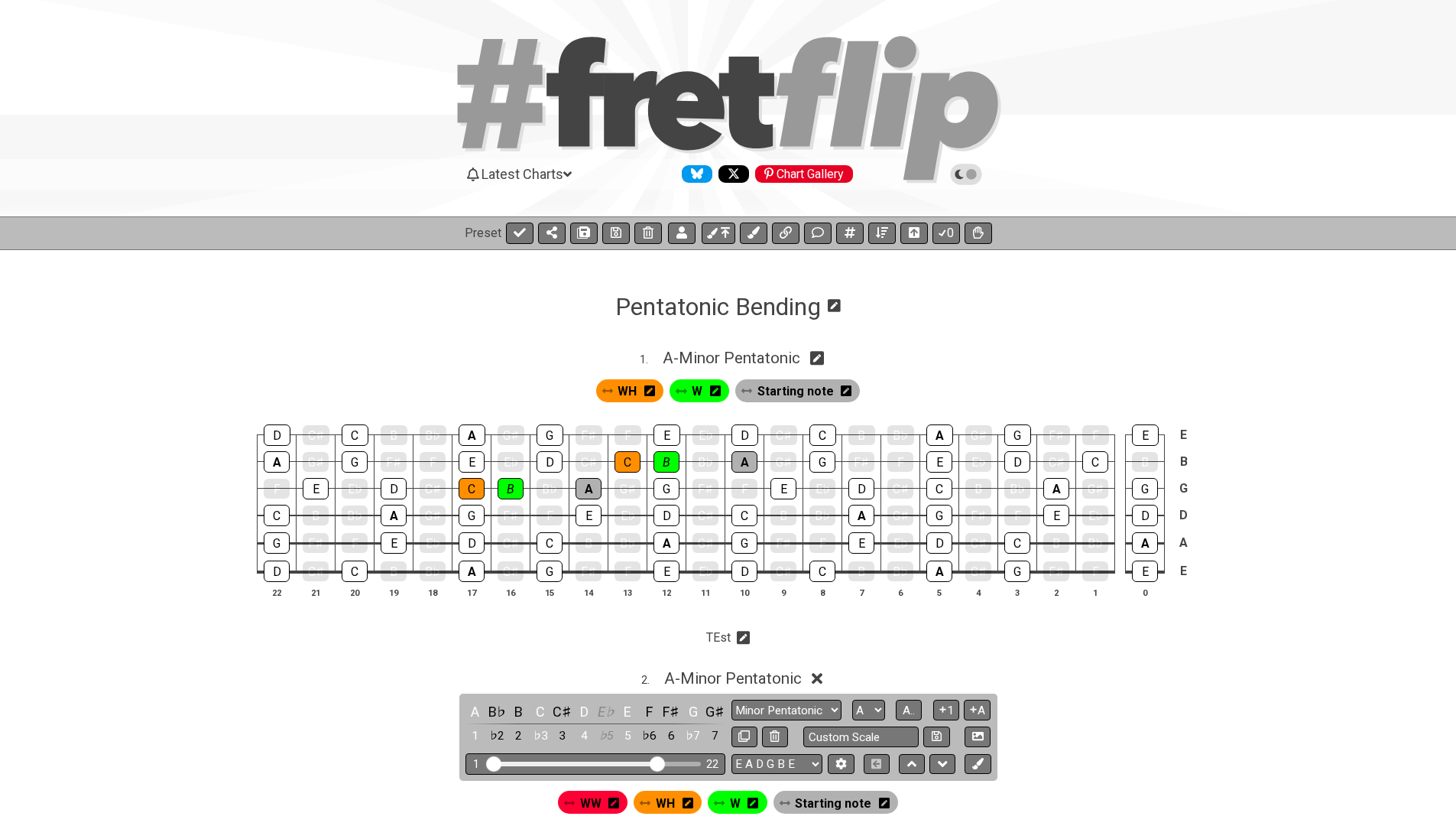
scroll to position [0, 0]
click at [616, 235] on icon at bounding box center [616, 233] width 11 height 13
click at [521, 227] on icon at bounding box center [520, 233] width 13 height 13
select select "/024REYF51"
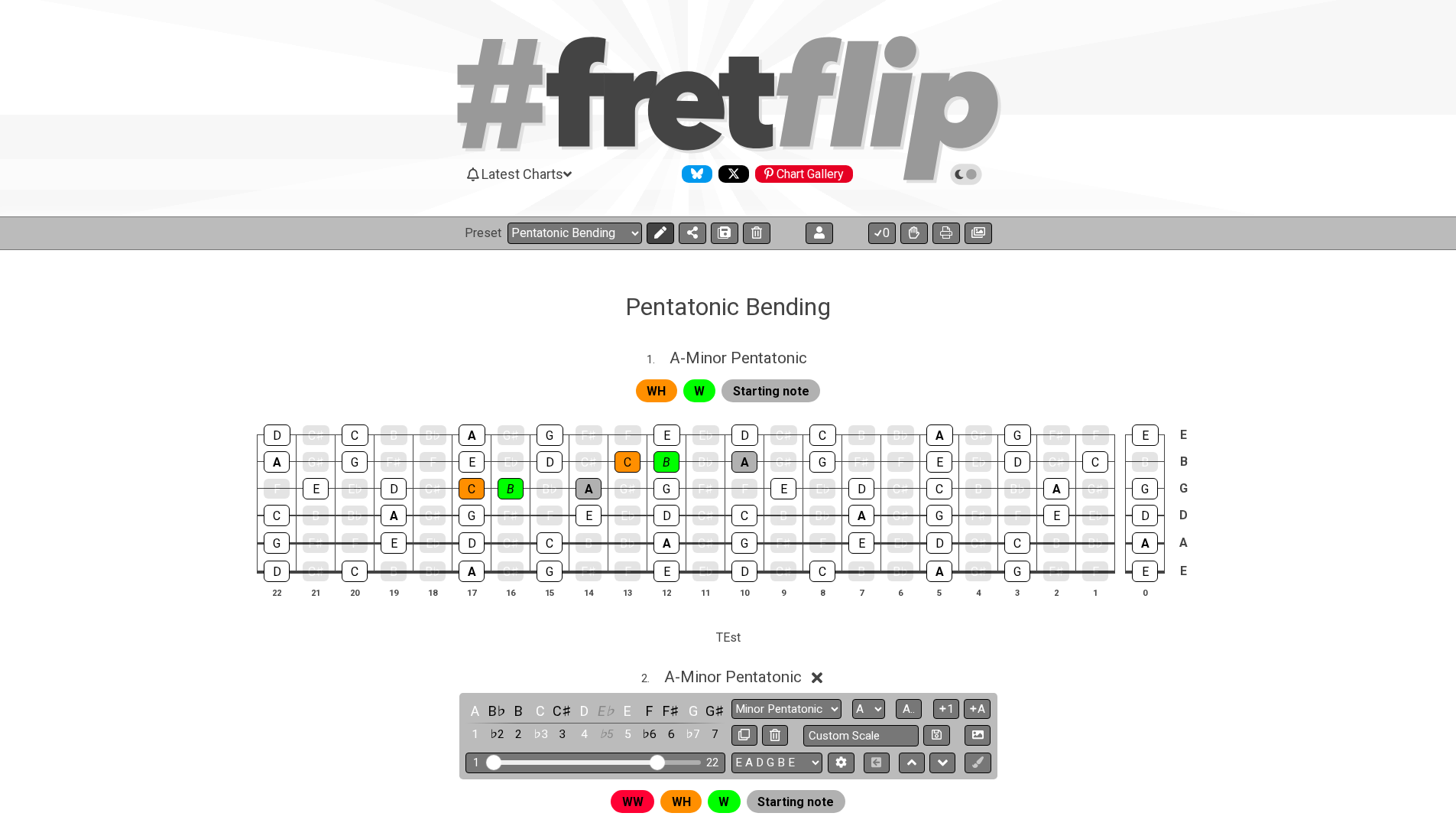
click at [659, 233] on icon at bounding box center [660, 233] width 13 height 13
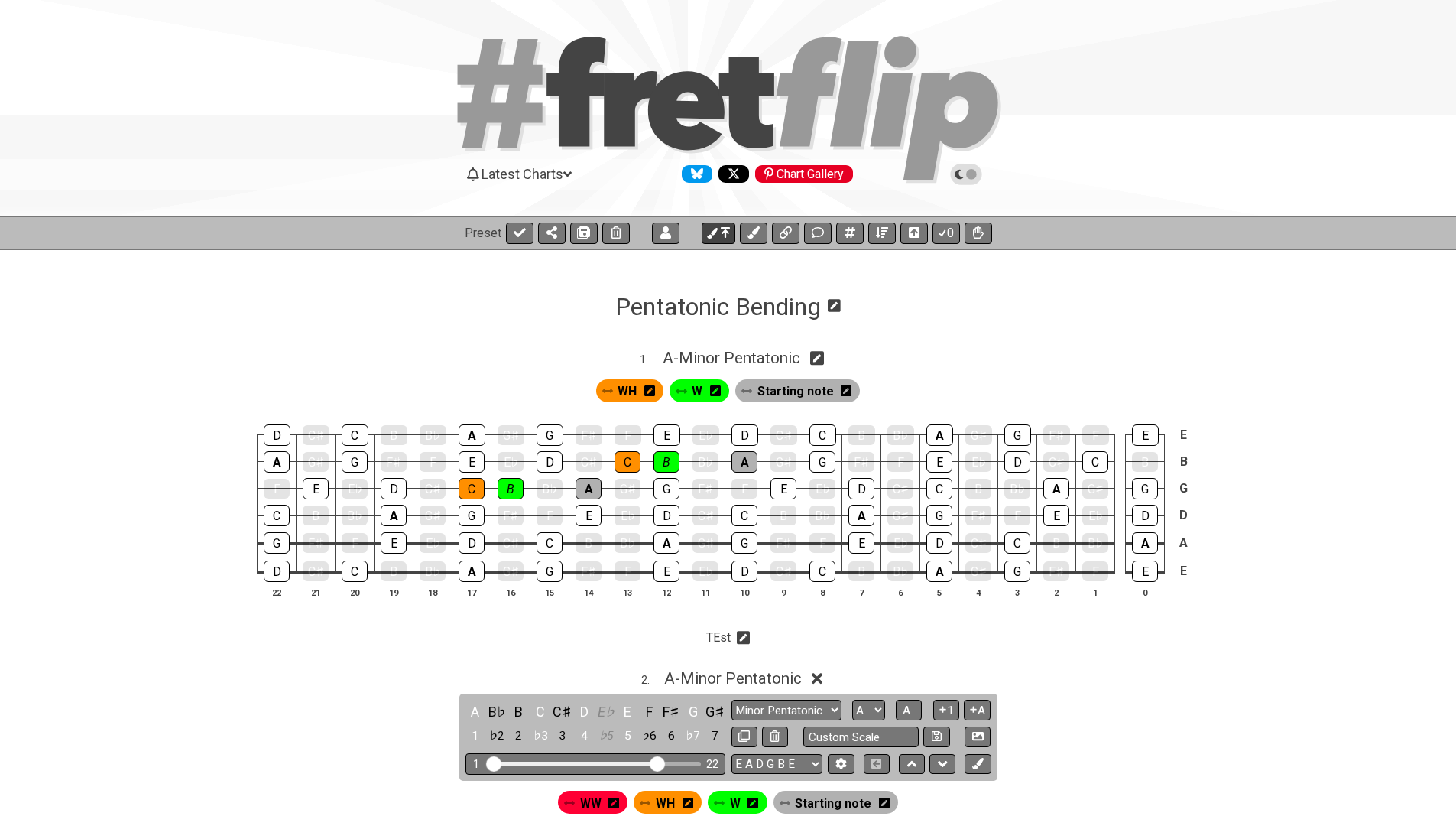
click at [719, 237] on button at bounding box center [719, 233] width 34 height 22
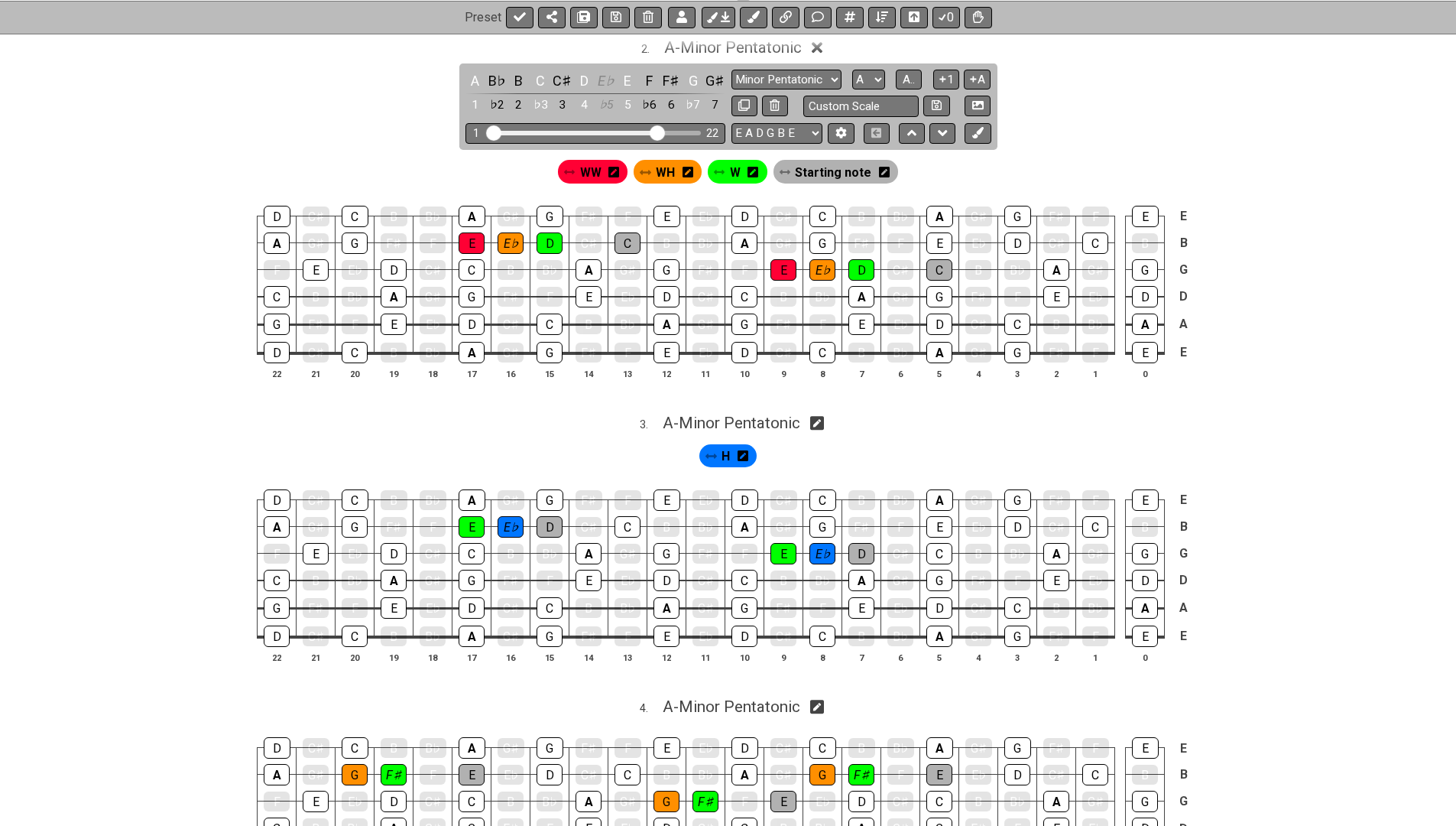
scroll to position [663, 0]
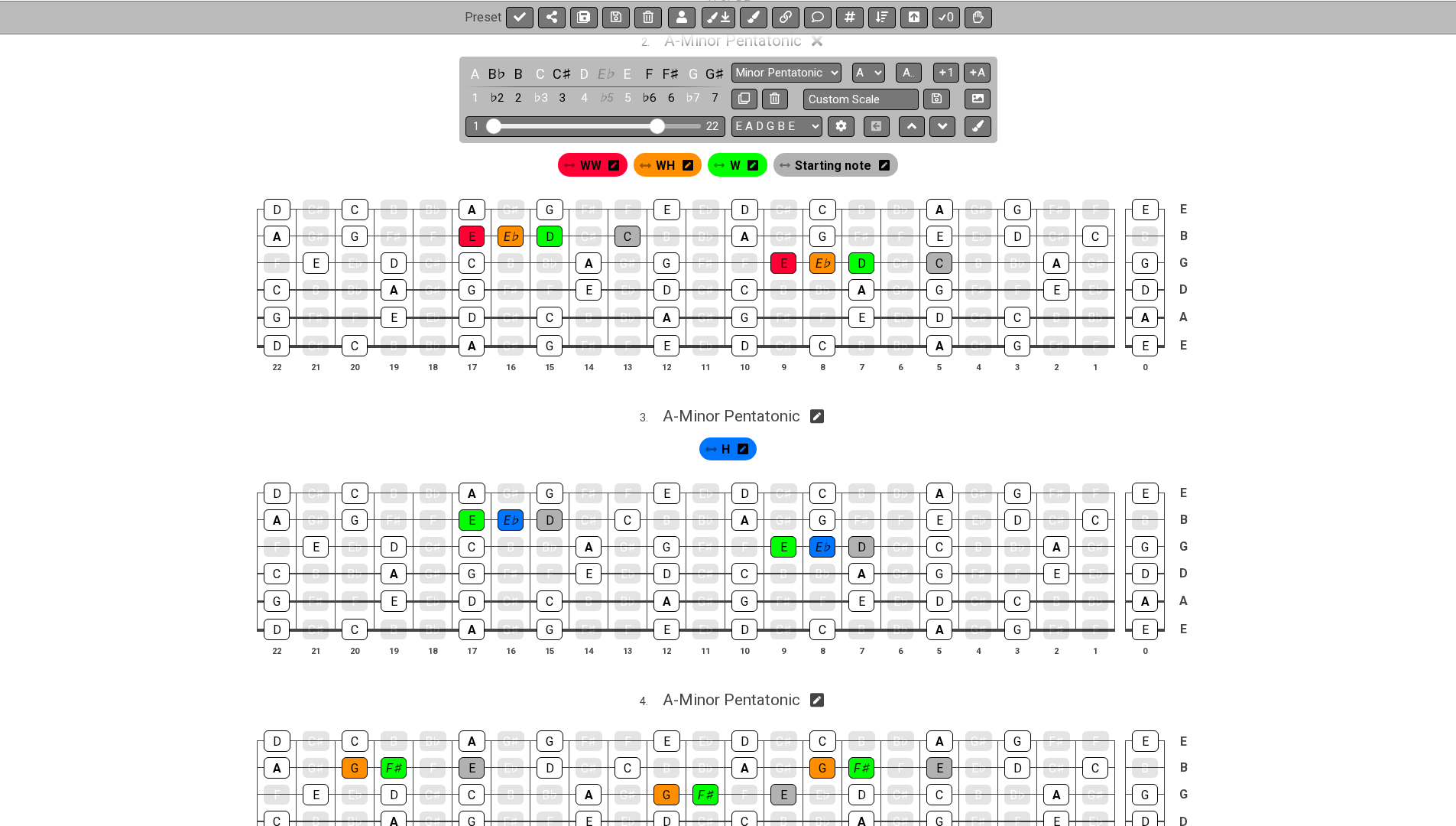
click at [742, 443] on icon at bounding box center [743, 449] width 11 height 13
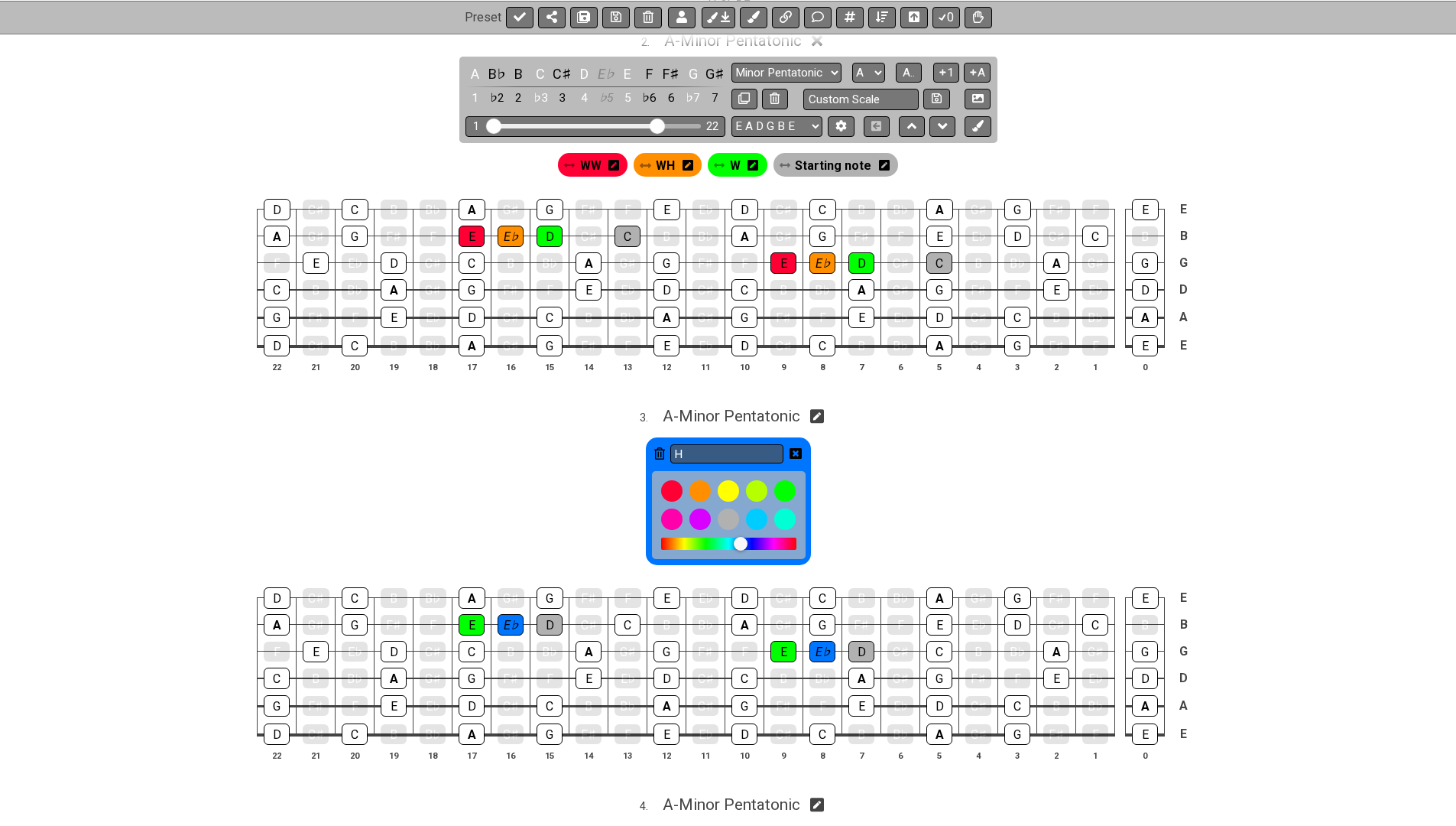
click at [665, 447] on div "H" at bounding box center [728, 501] width 165 height 128
click at [656, 447] on icon at bounding box center [660, 453] width 11 height 13
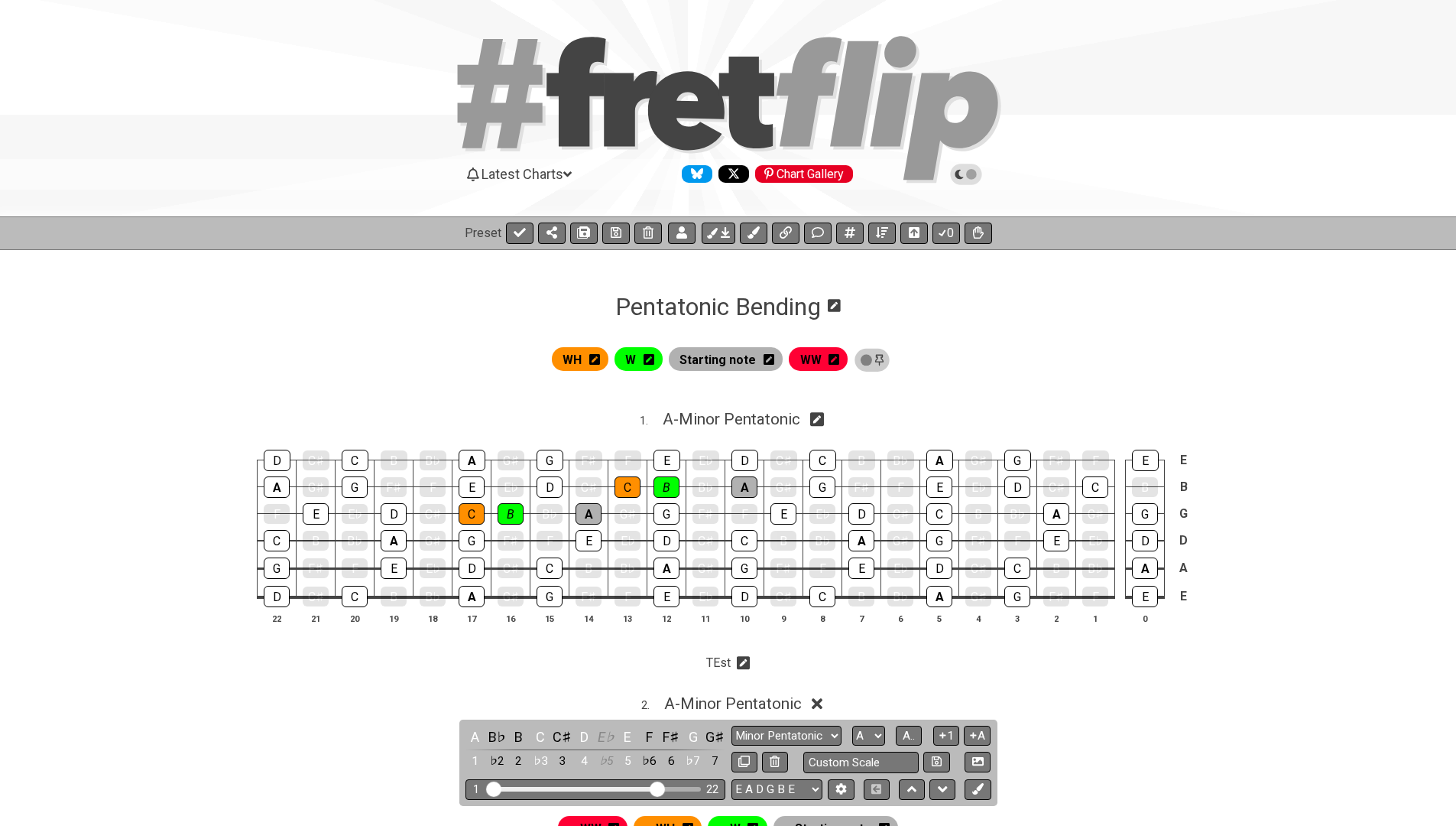
scroll to position [0, 0]
click at [758, 239] on button at bounding box center [753, 233] width 28 height 22
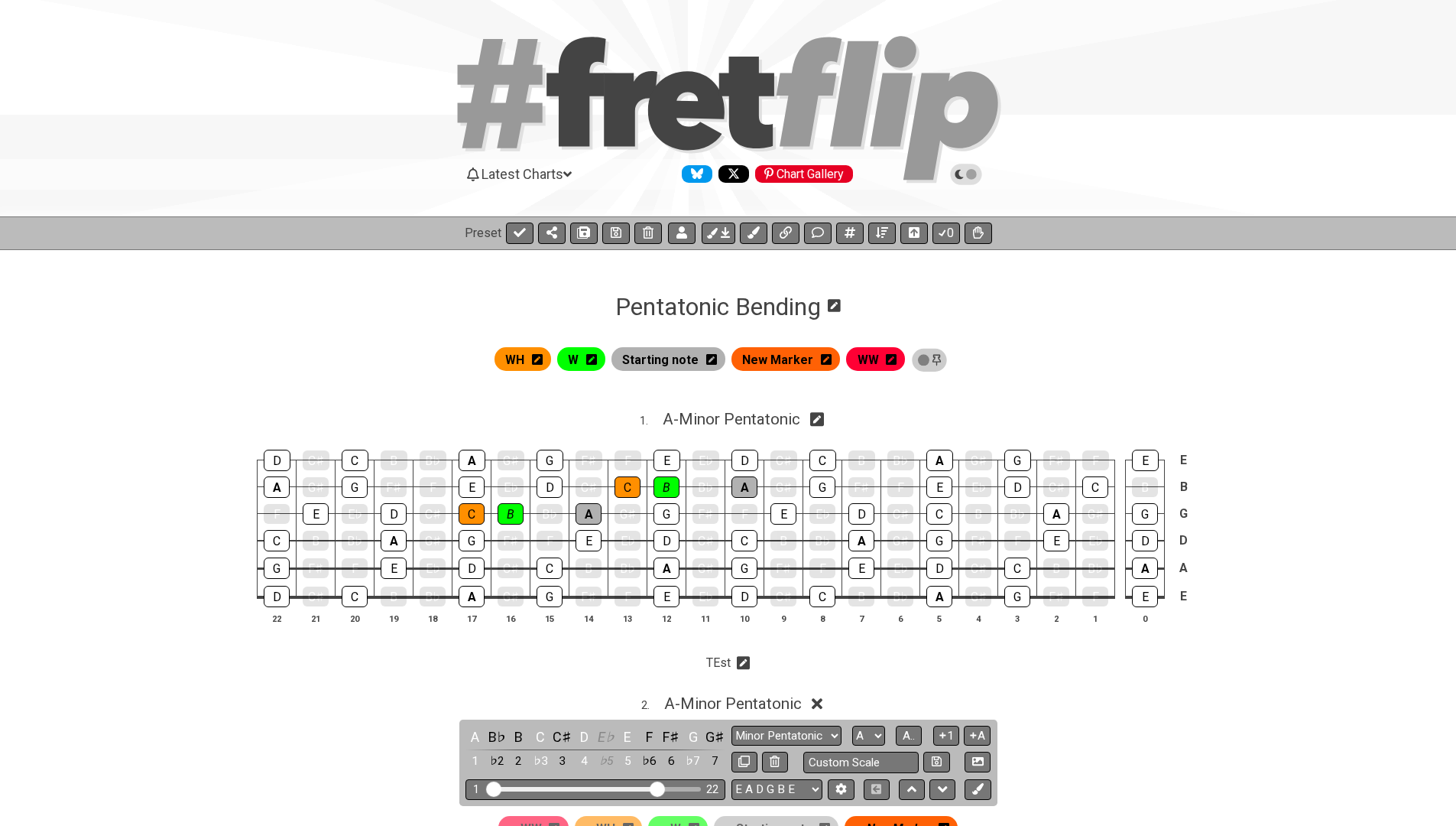
click at [828, 360] on icon at bounding box center [826, 359] width 11 height 13
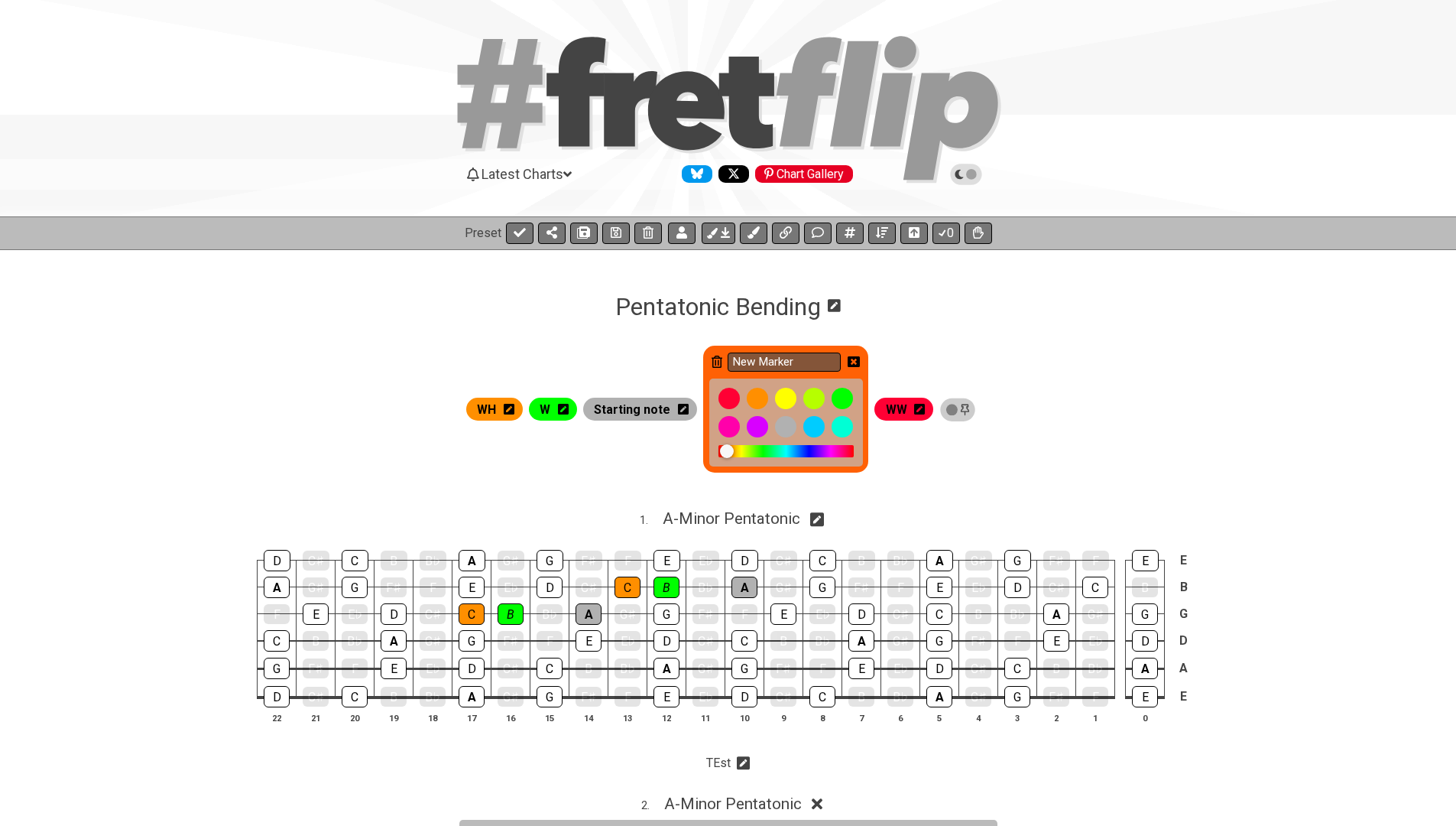
click at [811, 452] on div at bounding box center [786, 452] width 135 height 13
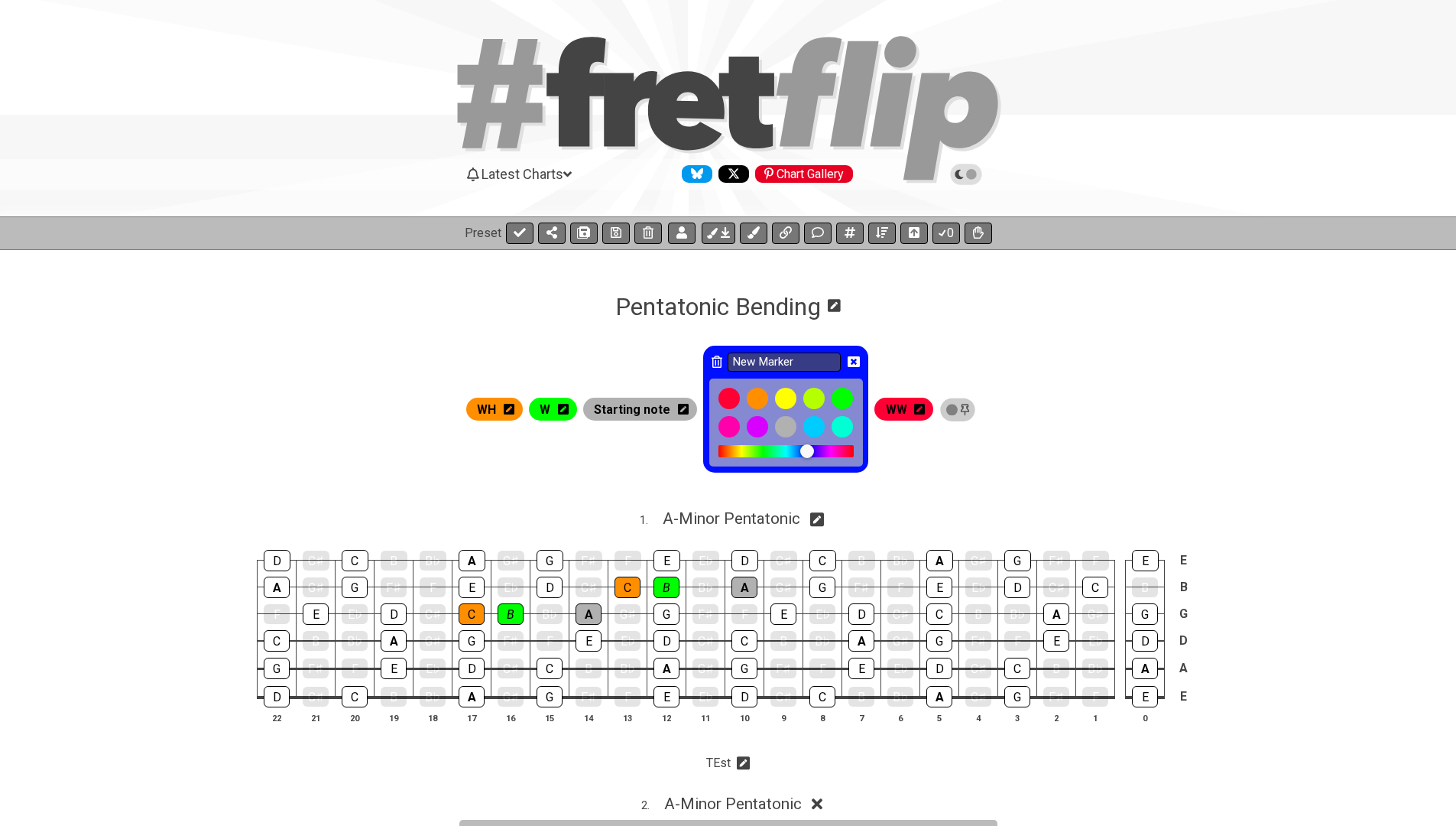
click at [811, 452] on div at bounding box center [807, 451] width 13 height 13
click at [804, 451] on div at bounding box center [807, 451] width 13 height 13
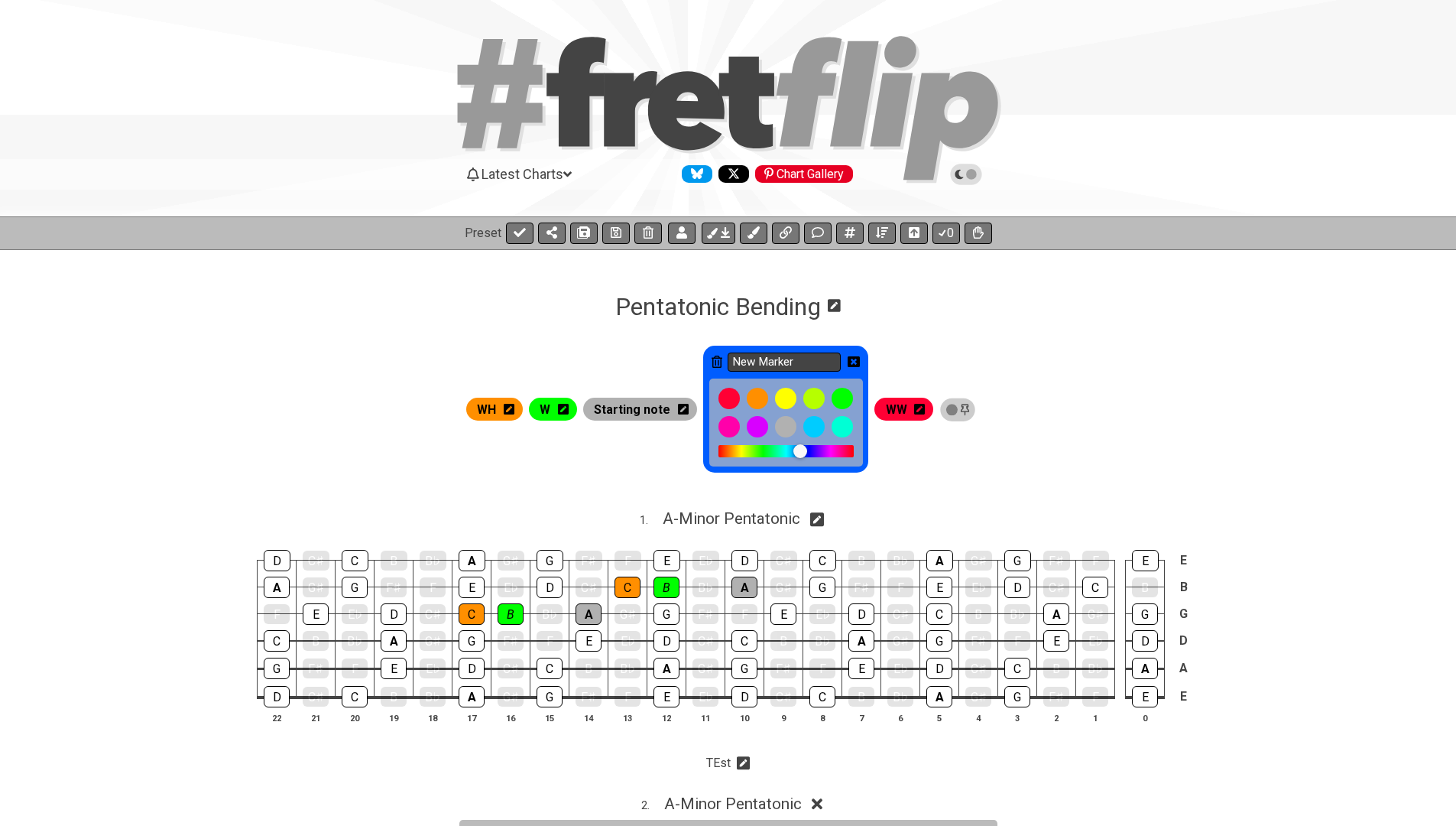
click at [792, 361] on input "New Marker" at bounding box center [784, 362] width 113 height 19
type input "H"
click at [855, 358] on icon at bounding box center [854, 362] width 13 height 11
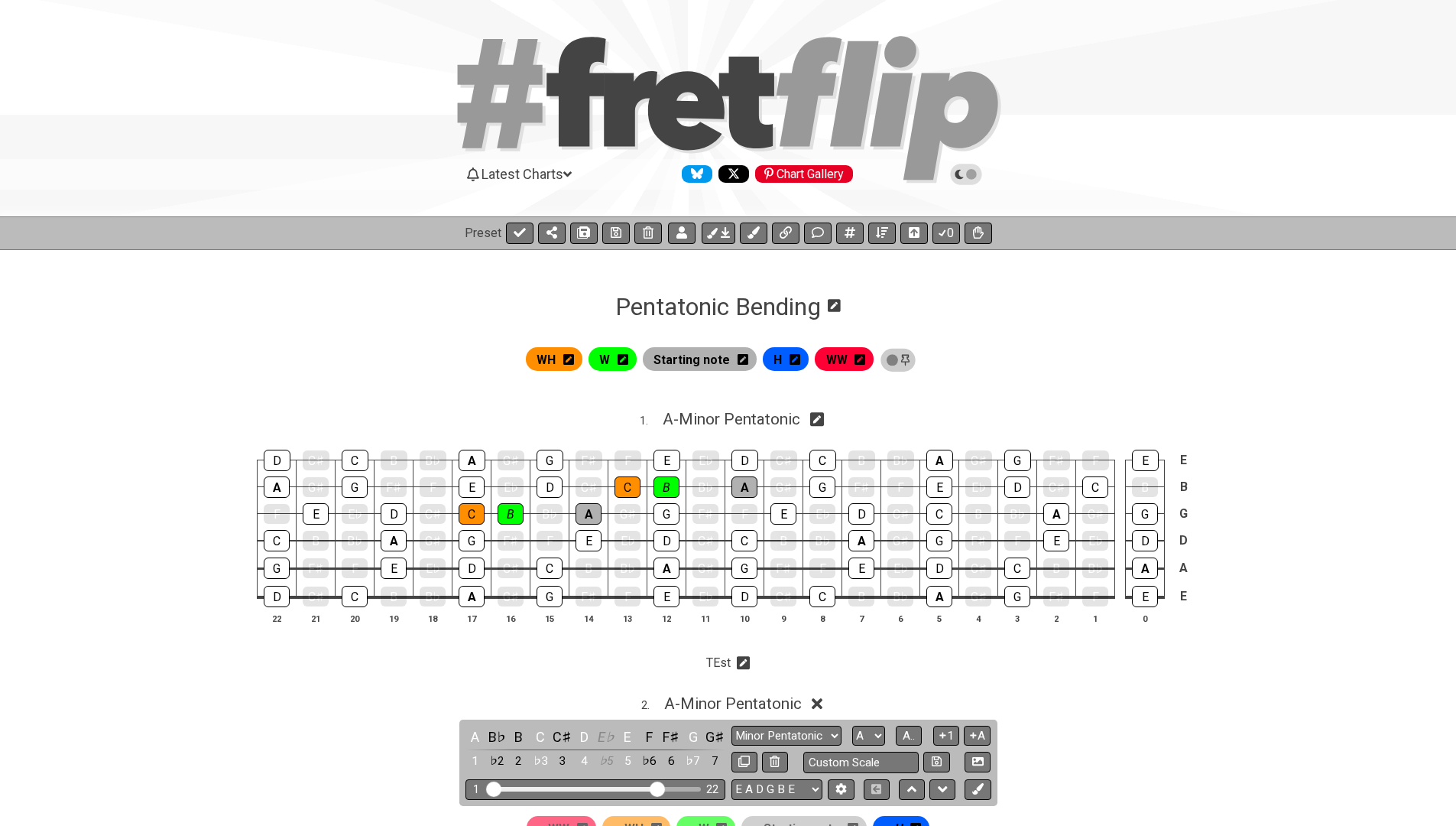
drag, startPoint x: 894, startPoint y: 361, endPoint x: 782, endPoint y: 264, distance: 148.2
click at [787, 363] on div "H" at bounding box center [785, 359] width 46 height 23
click at [793, 362] on icon at bounding box center [795, 359] width 11 height 13
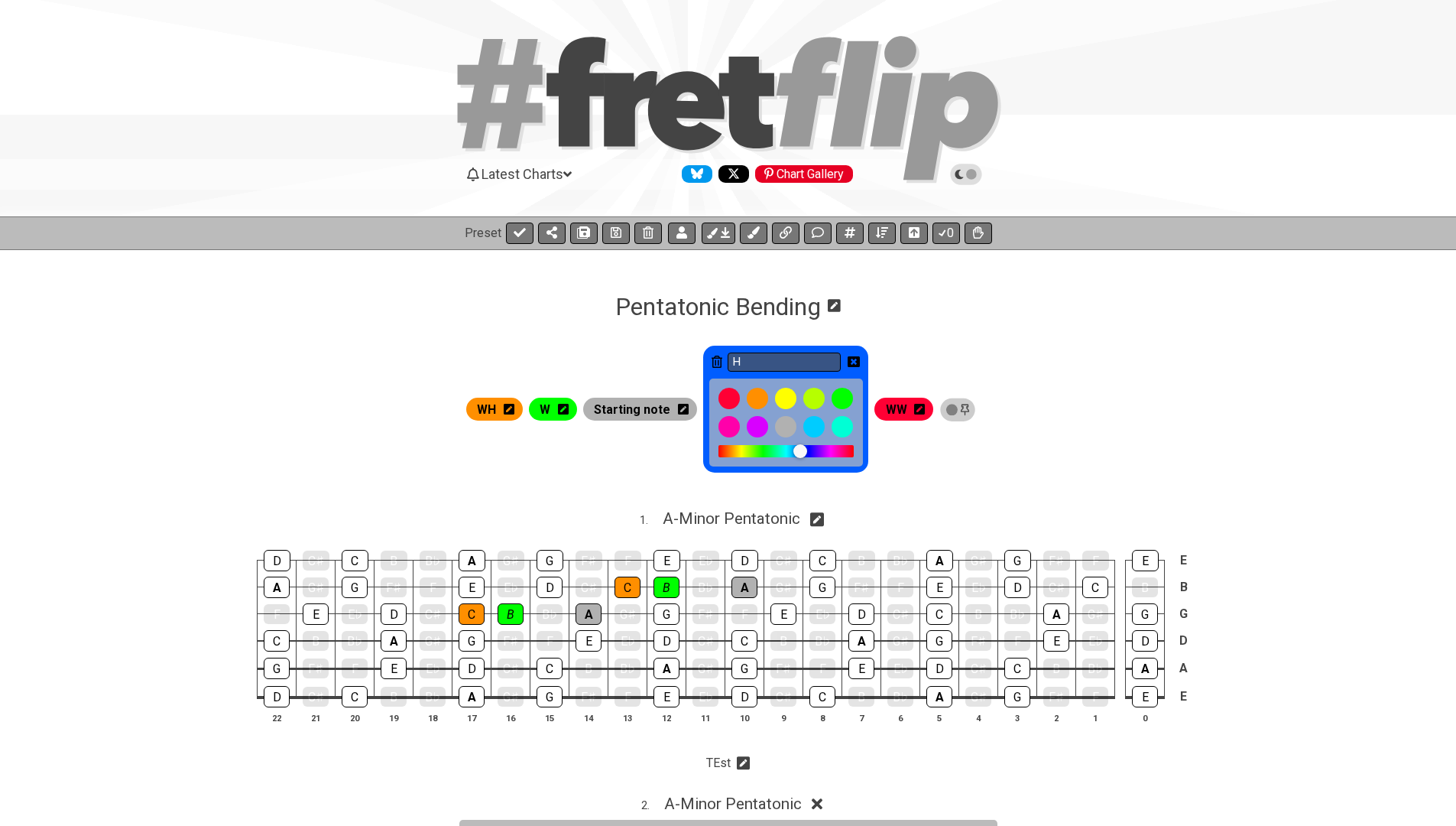
click at [857, 358] on icon at bounding box center [854, 362] width 13 height 11
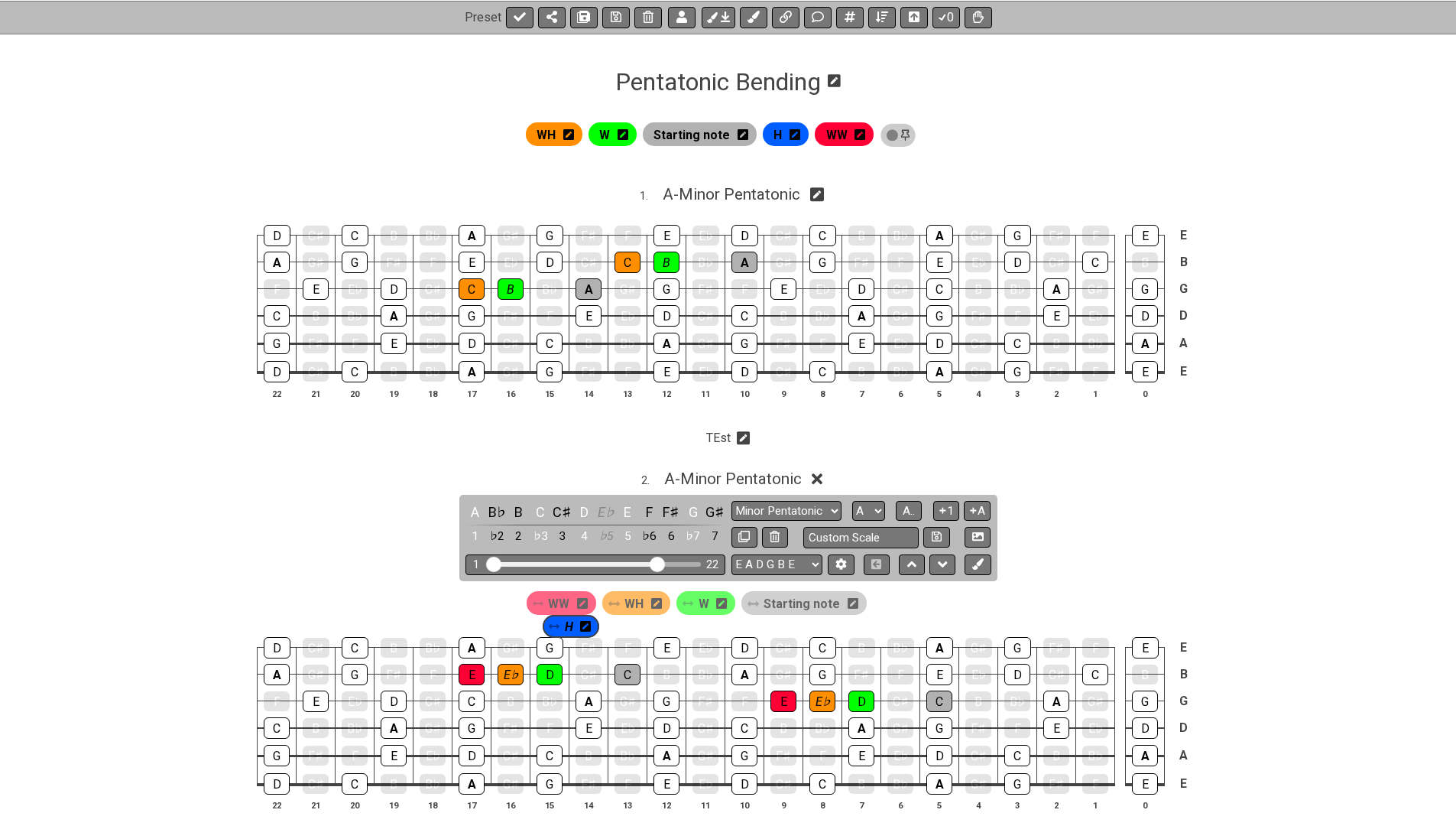
scroll to position [235, 0]
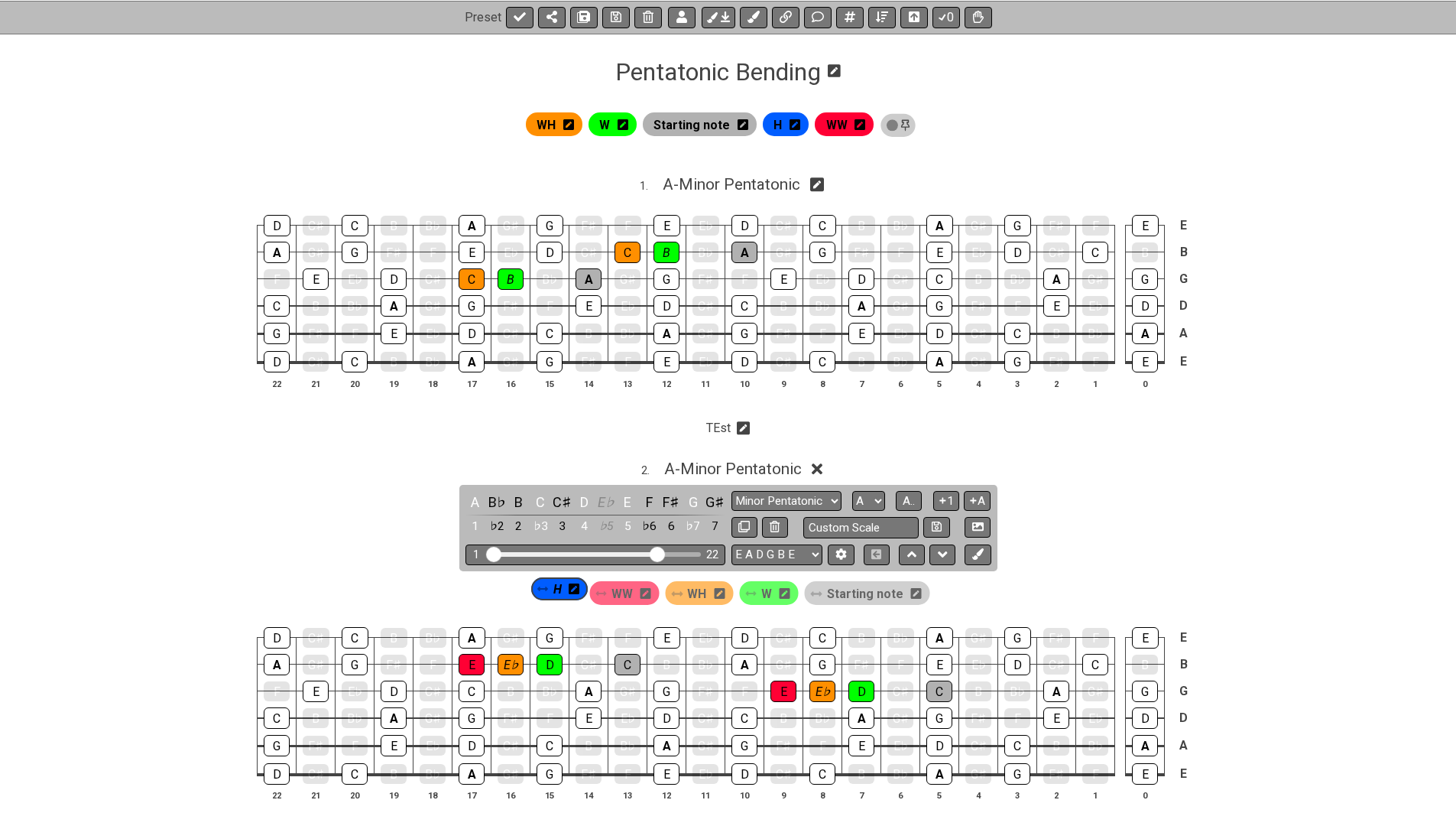
drag, startPoint x: 883, startPoint y: 722, endPoint x: 533, endPoint y: 594, distance: 372.7
click at [533, 594] on div "WW WH W Starting note H" at bounding box center [729, 592] width 410 height 29
click at [719, 17] on button at bounding box center [719, 17] width 34 height 22
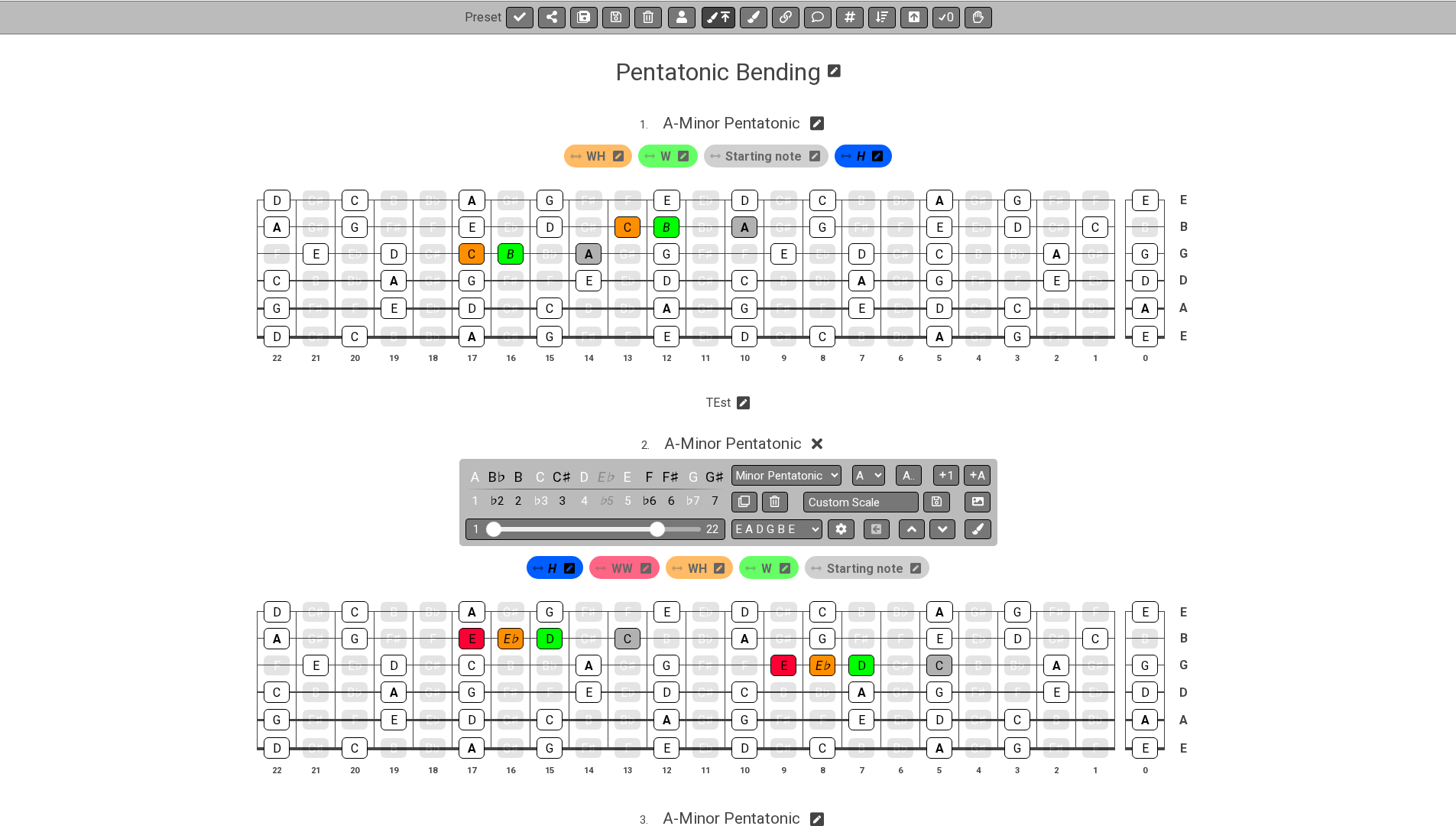
click at [719, 17] on button at bounding box center [719, 17] width 34 height 22
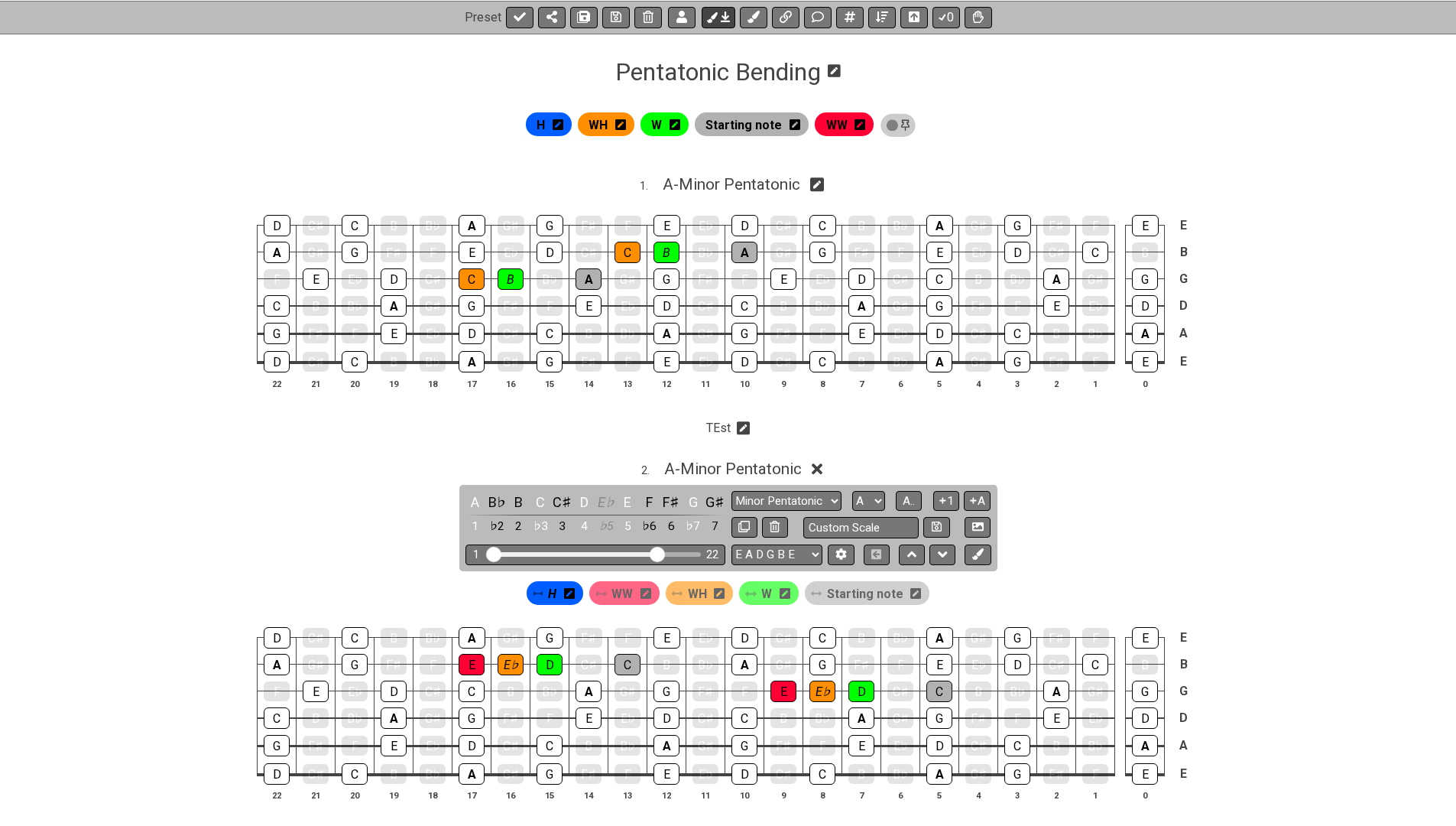
click at [719, 17] on button at bounding box center [719, 17] width 34 height 22
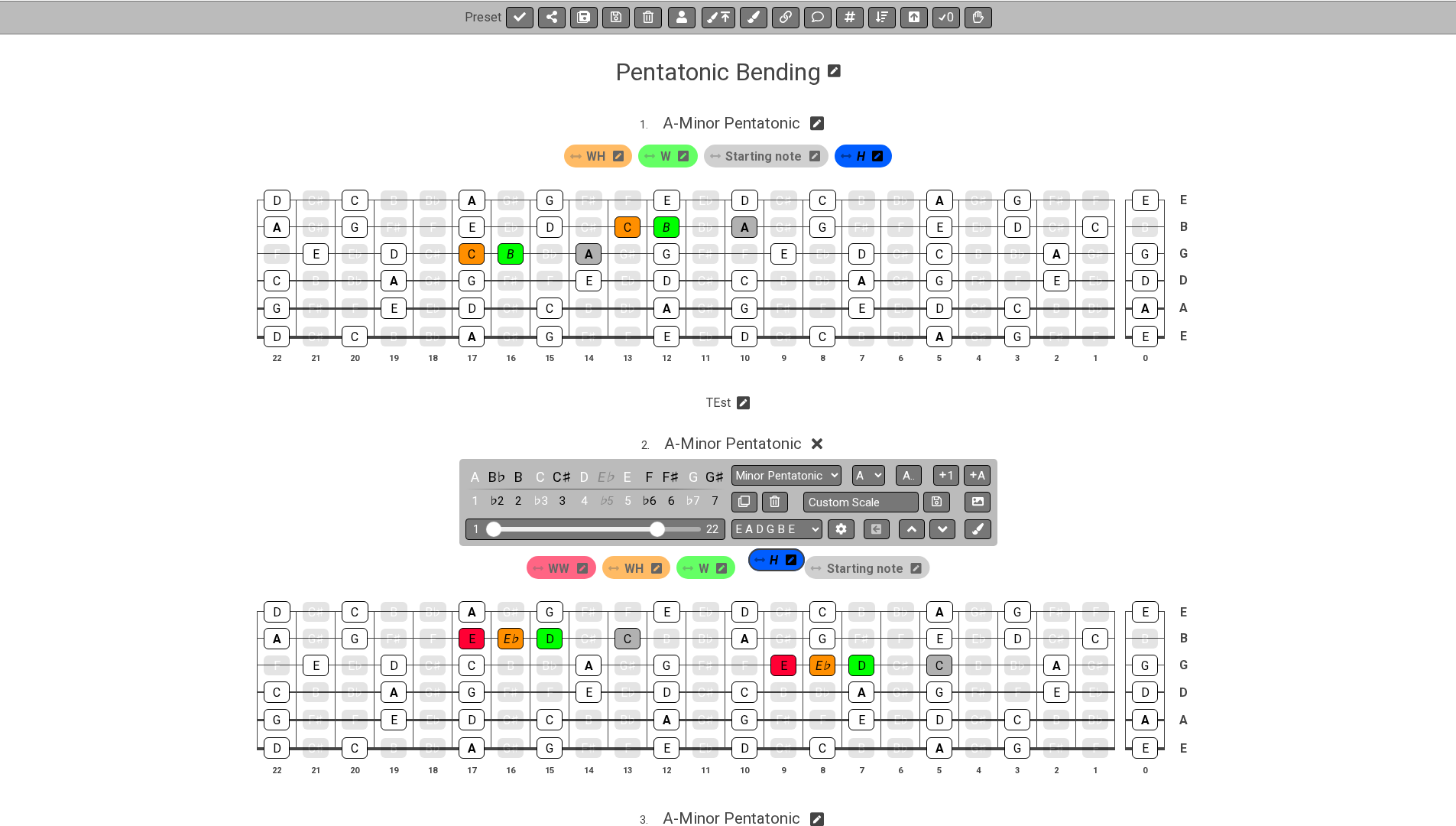
drag, startPoint x: 555, startPoint y: 568, endPoint x: 790, endPoint y: 564, distance: 235.0
click at [790, 564] on div "H WW WH W Starting note" at bounding box center [729, 567] width 410 height 29
click at [721, 13] on icon at bounding box center [725, 17] width 9 height 13
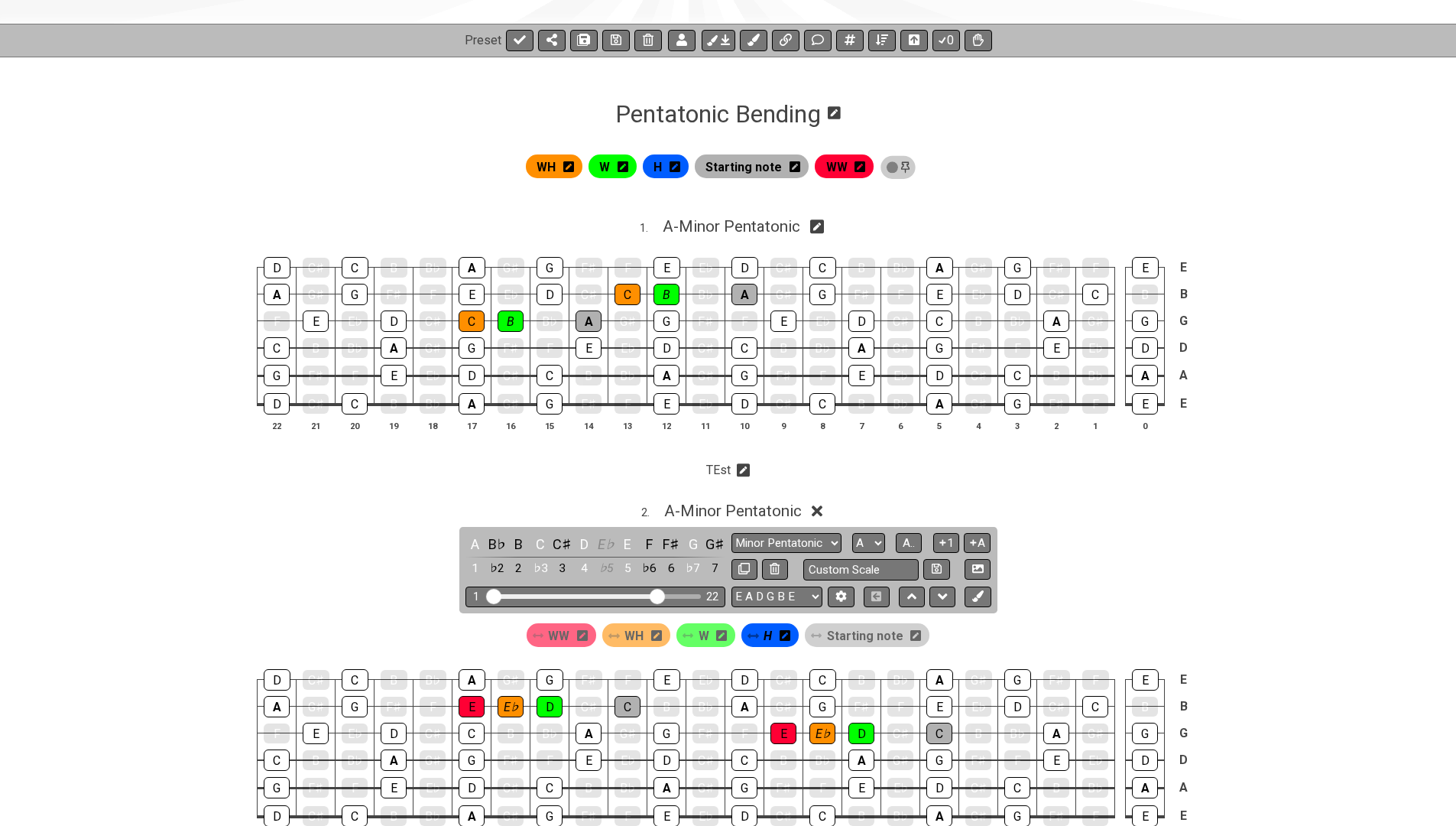
scroll to position [177, 0]
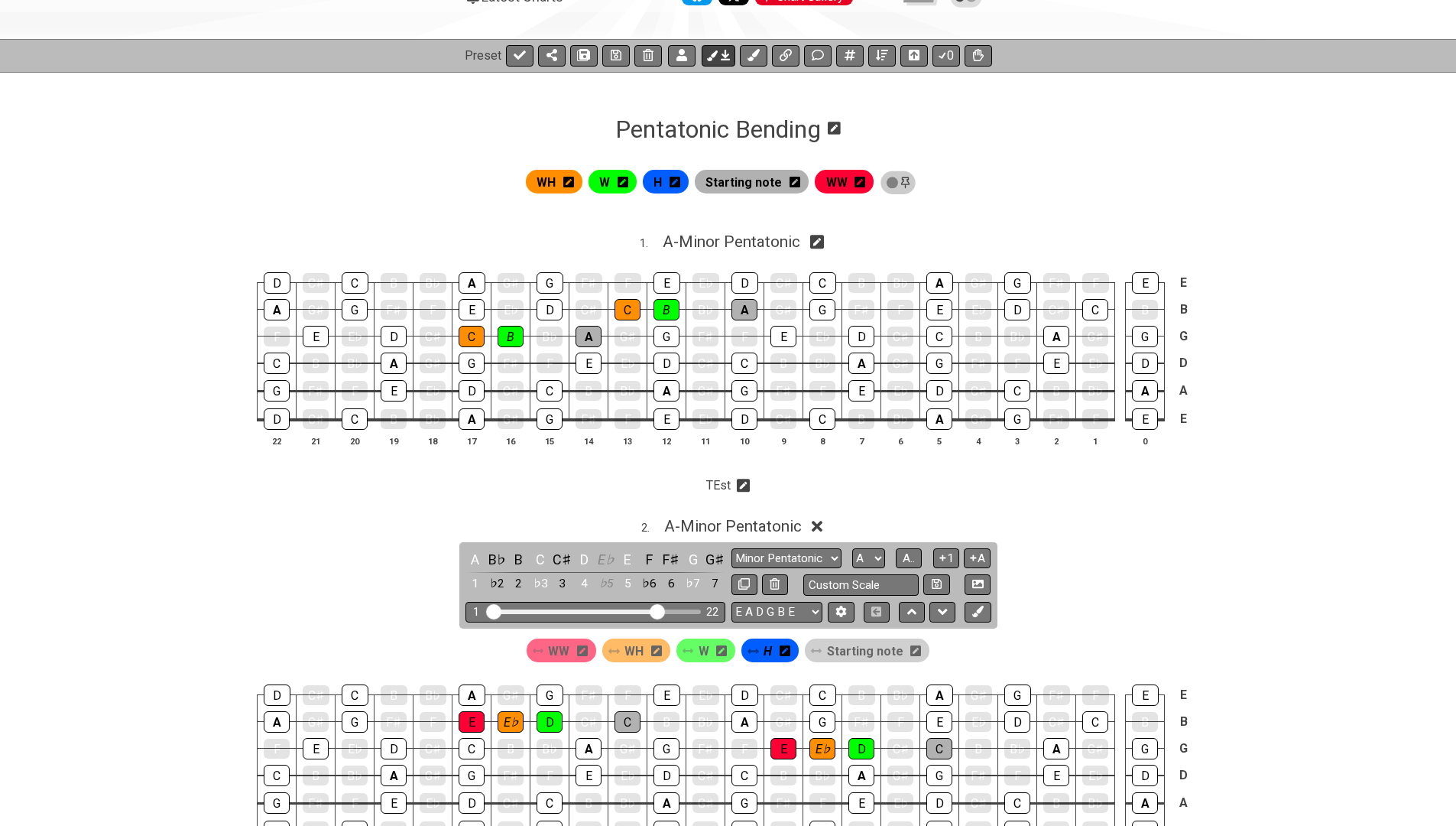
click at [721, 58] on icon at bounding box center [725, 56] width 9 height 13
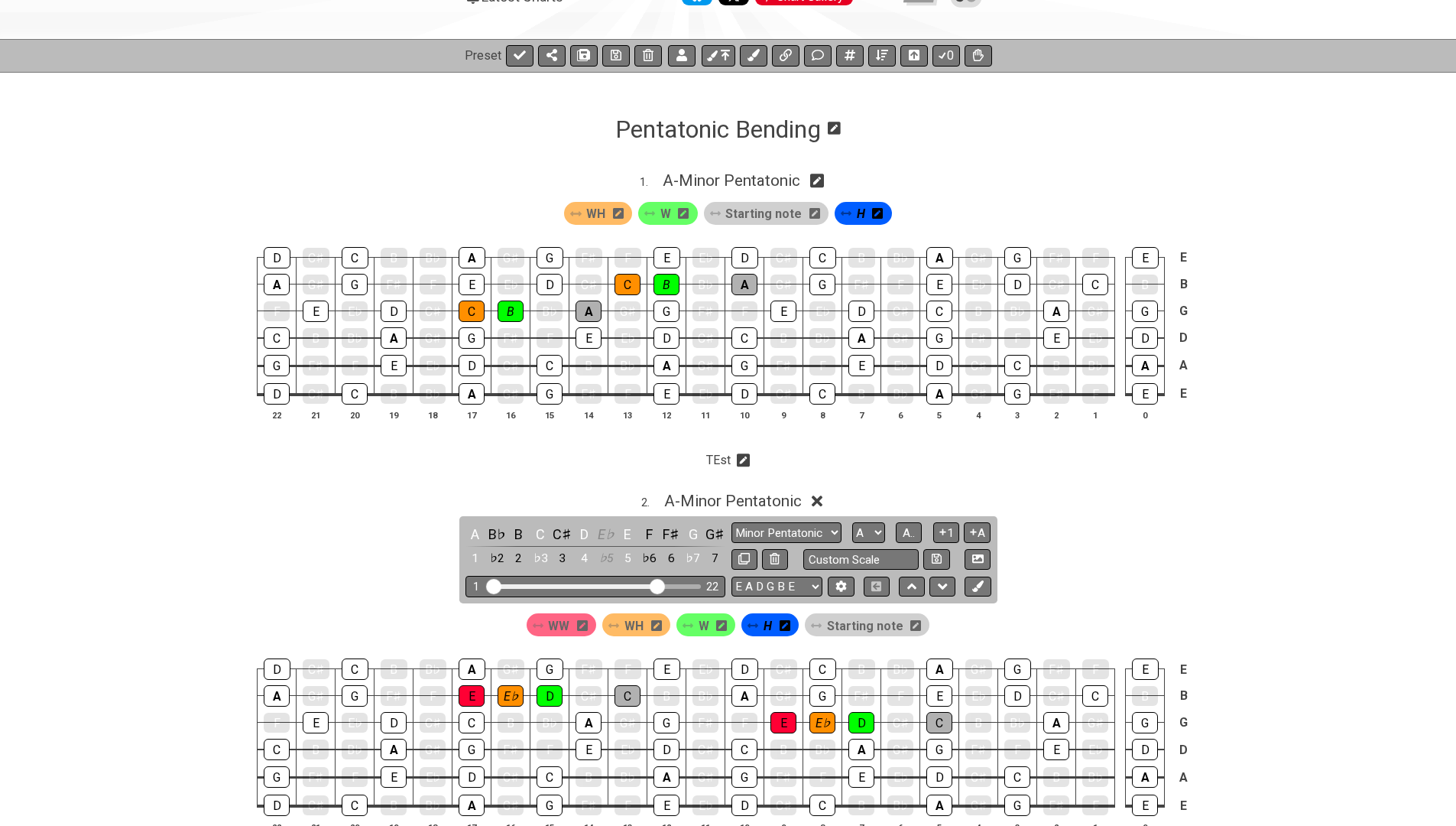
click at [578, 620] on div "WW" at bounding box center [561, 625] width 71 height 23
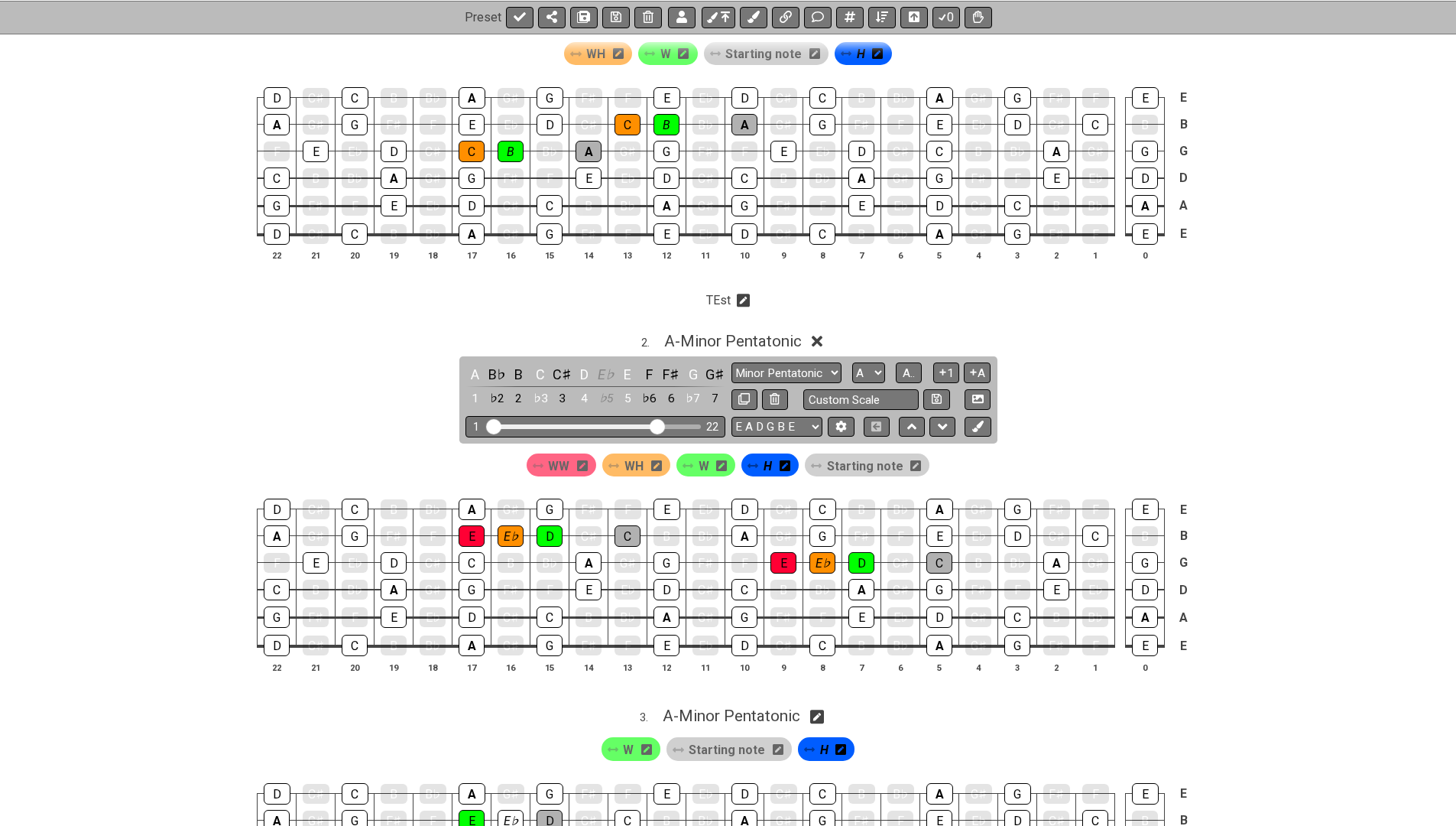
scroll to position [153, 0]
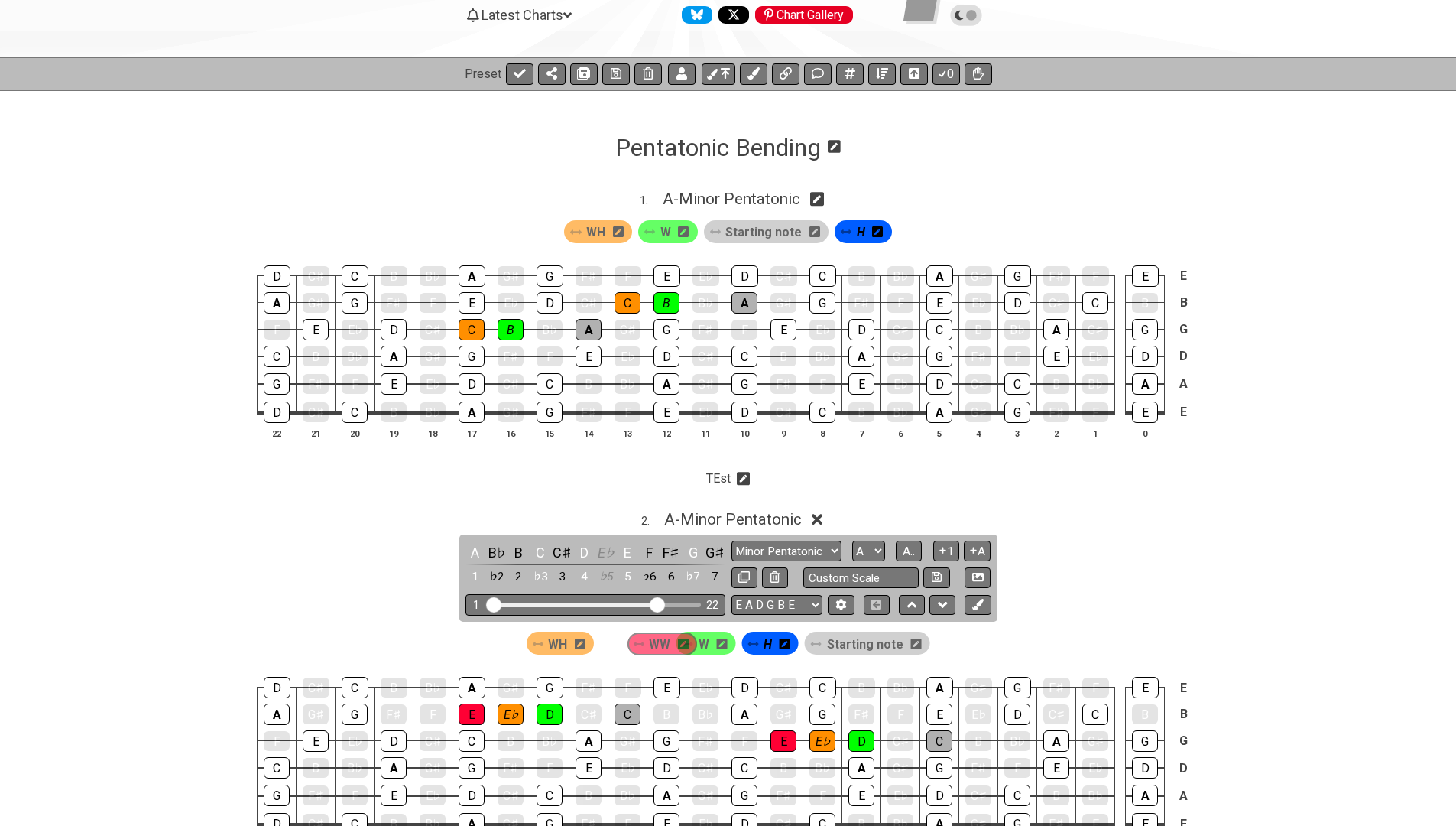
drag, startPoint x: 541, startPoint y: 646, endPoint x: 645, endPoint y: 644, distance: 104.0
click at [645, 644] on div "WW WH W H Starting note" at bounding box center [729, 643] width 410 height 29
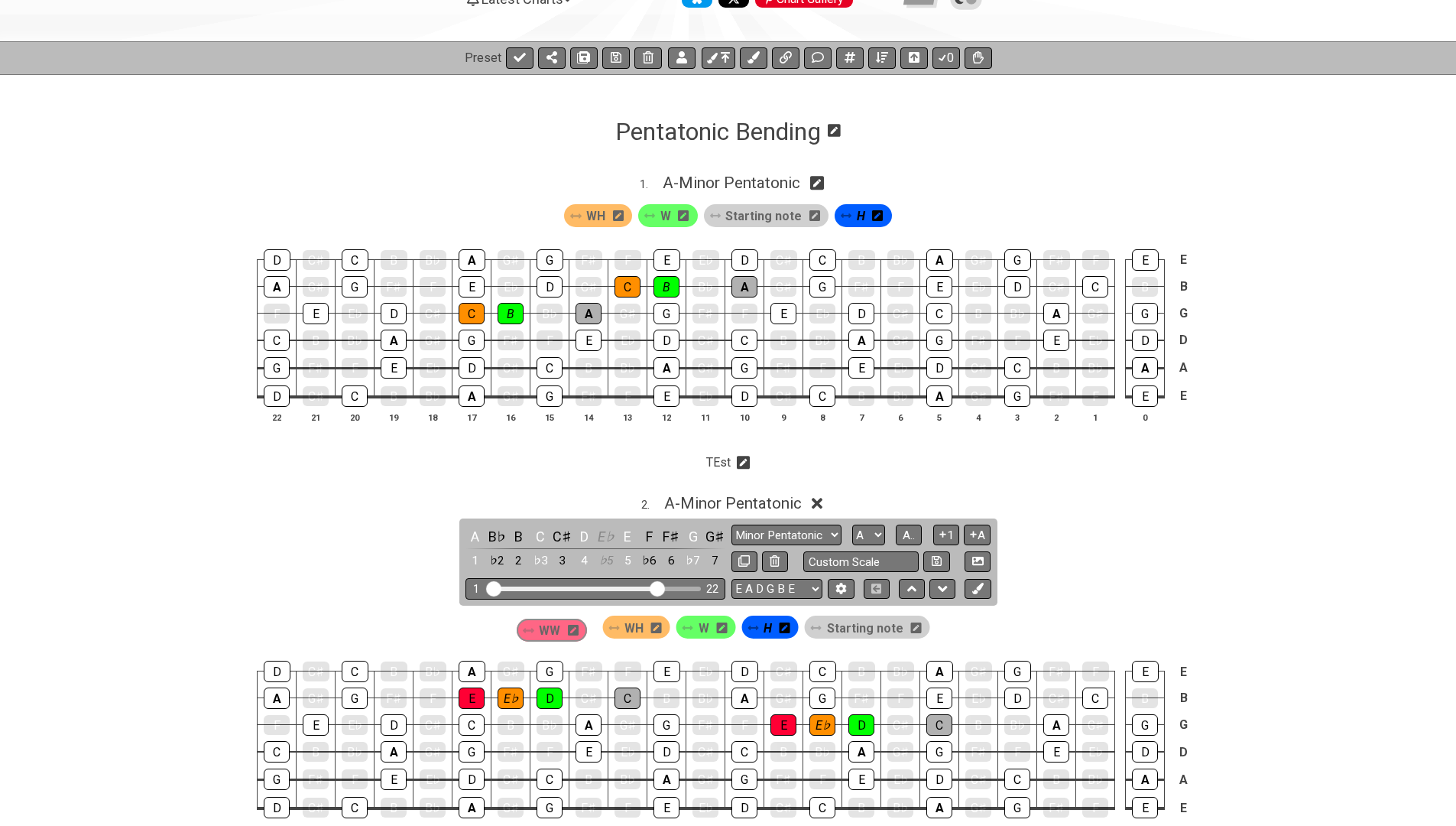
drag, startPoint x: 629, startPoint y: 632, endPoint x: 524, endPoint y: 631, distance: 105.0
click at [524, 631] on div "WH WW W H Starting note" at bounding box center [728, 624] width 1456 height 37
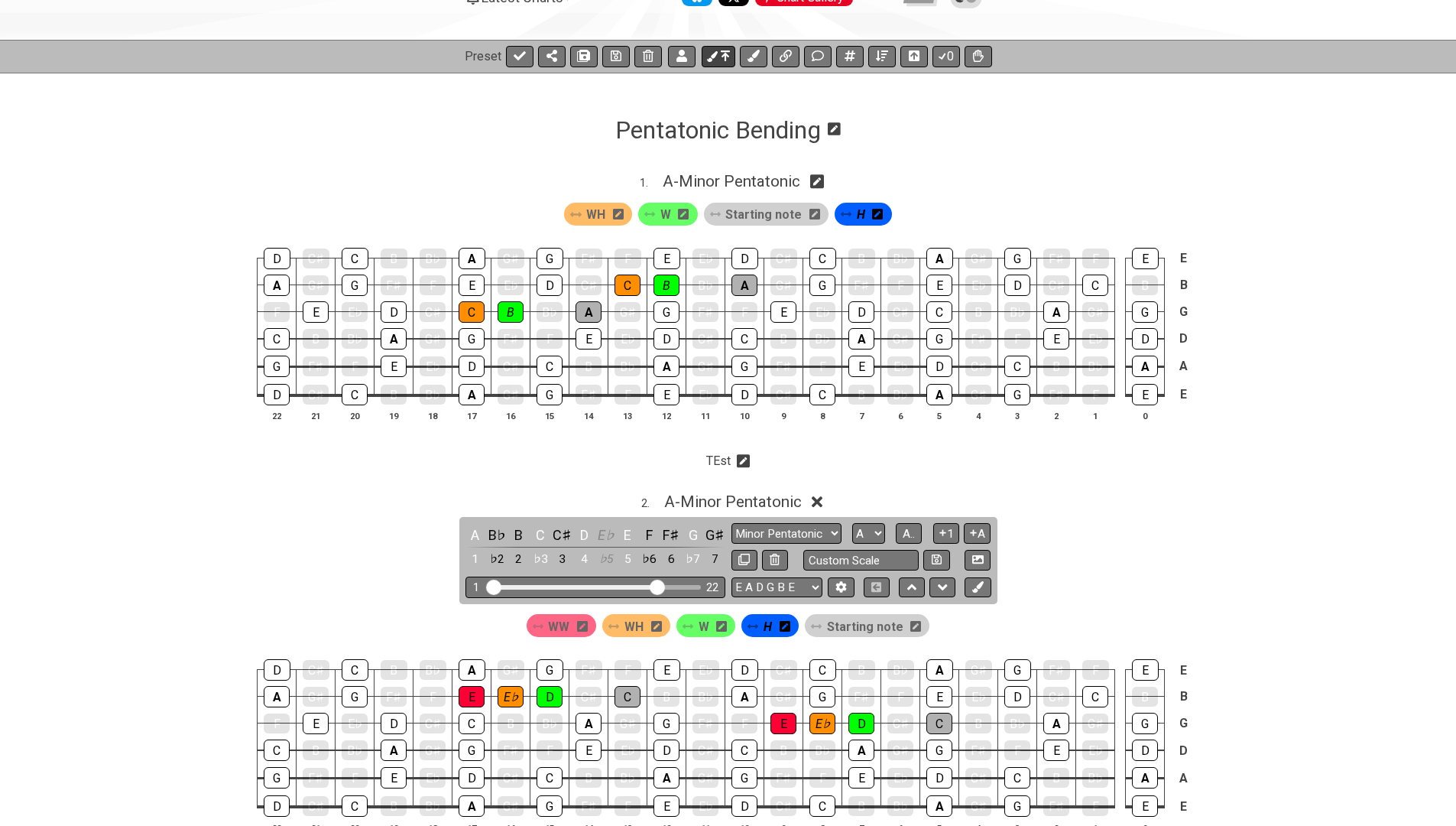
click at [728, 49] on icon at bounding box center [725, 56] width 9 height 13
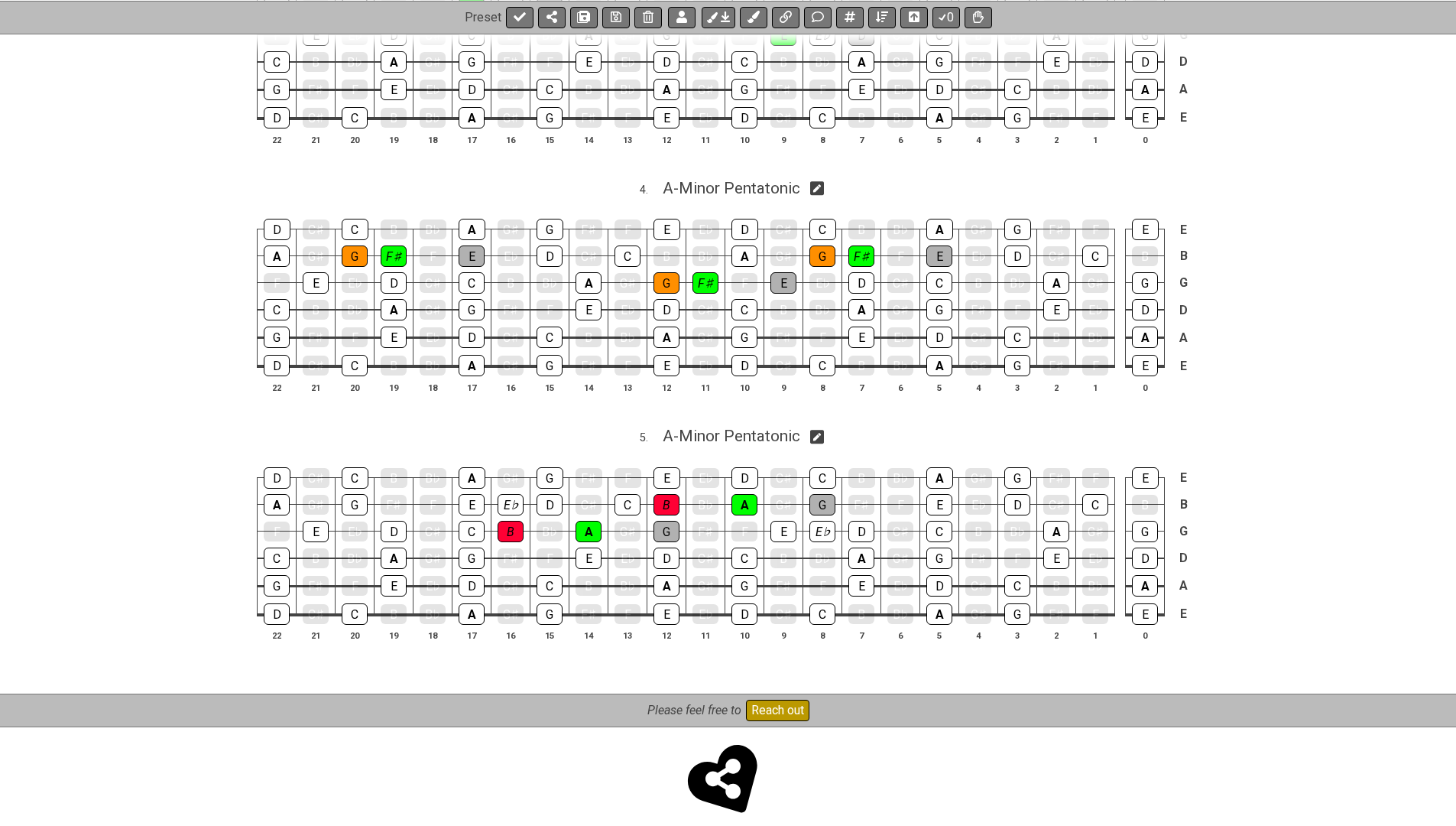
scroll to position [1138, 0]
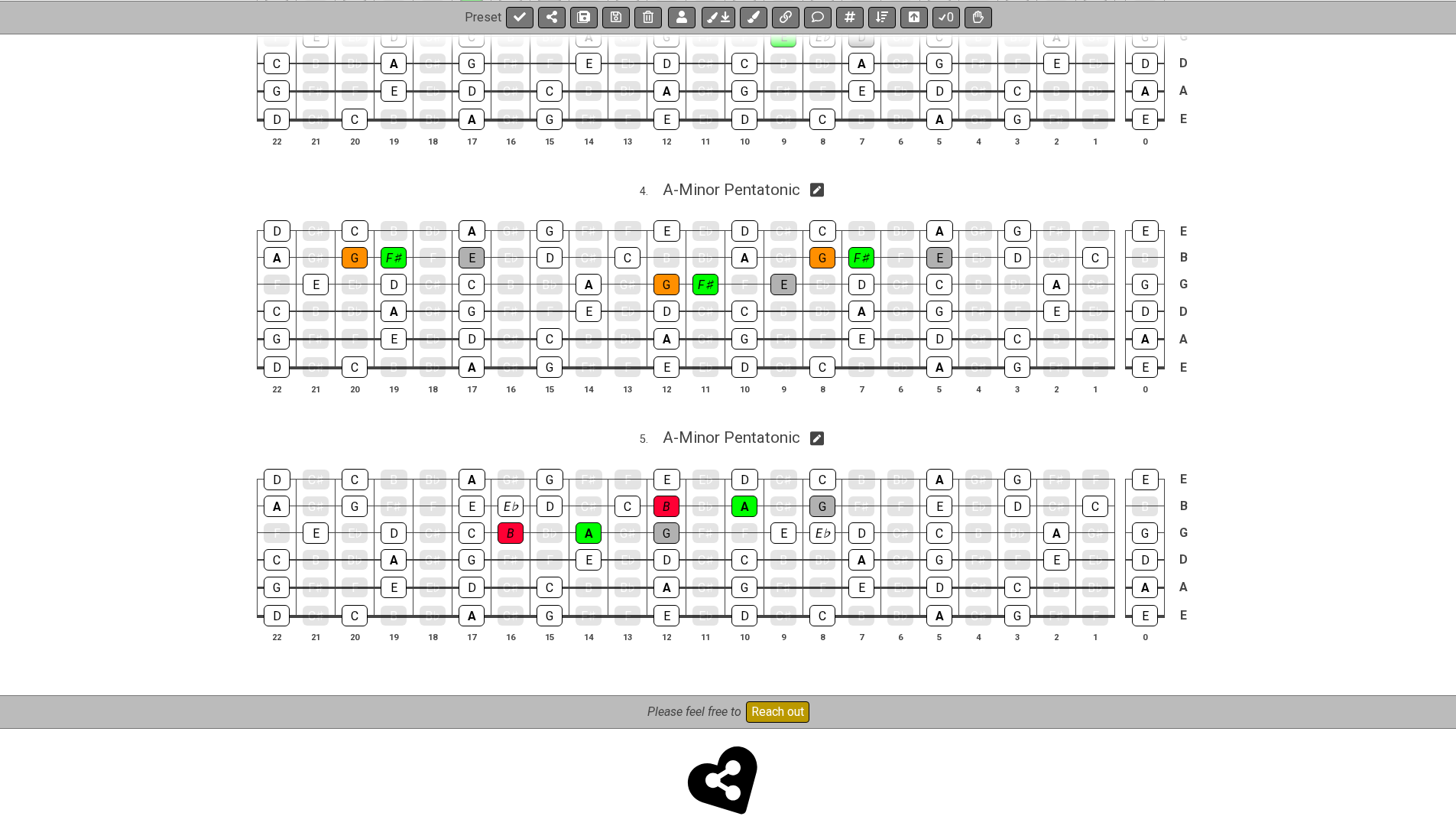
click at [824, 432] on icon at bounding box center [818, 439] width 14 height 14
select select "A"
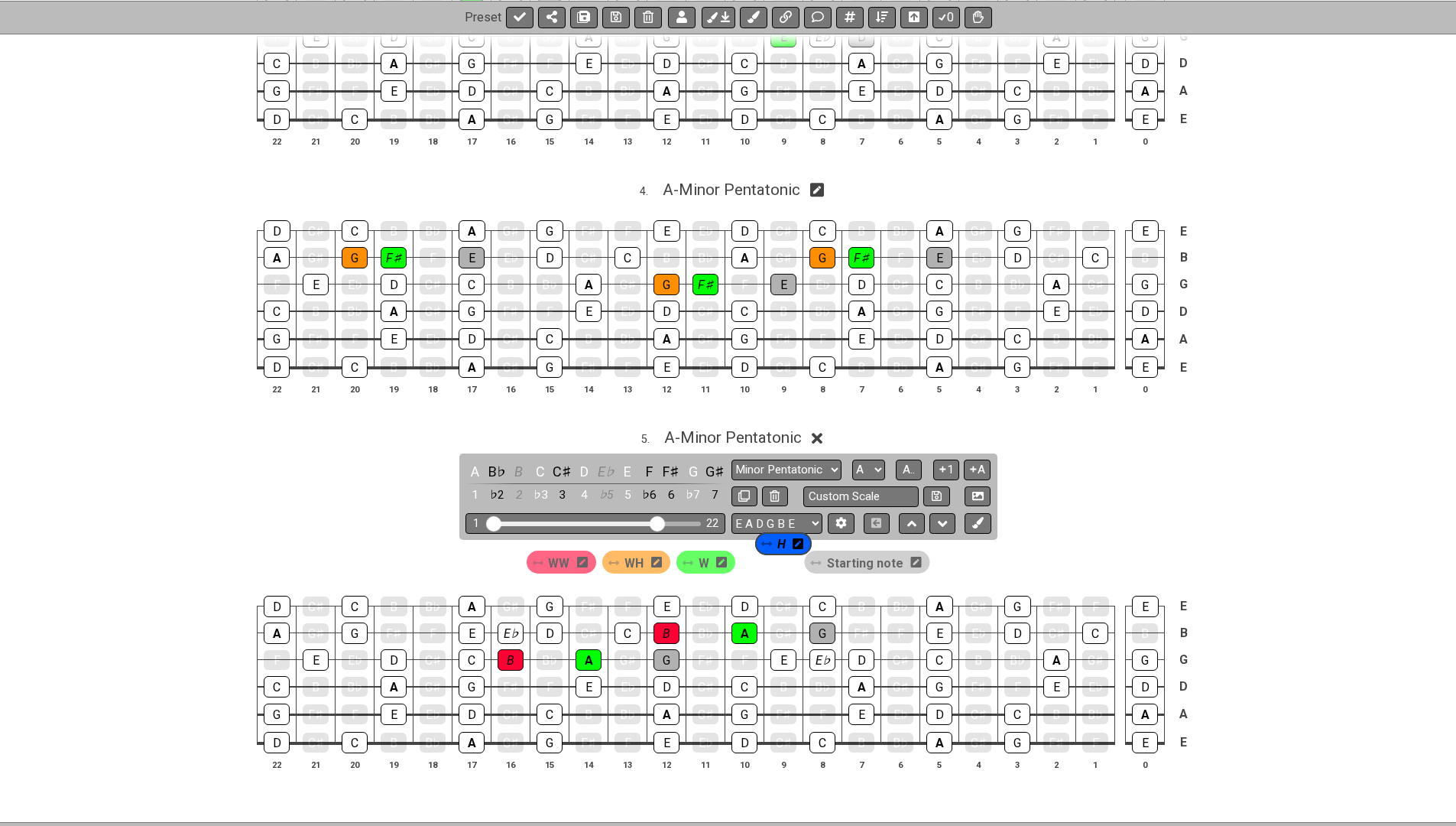
drag, startPoint x: 880, startPoint y: 548, endPoint x: 760, endPoint y: 546, distance: 120.0
click at [760, 547] on div "WW WH W Starting note H" at bounding box center [729, 562] width 410 height 29
drag, startPoint x: 539, startPoint y: 542, endPoint x: 614, endPoint y: 534, distance: 75.4
click at [614, 547] on div "WW WH W H Starting note" at bounding box center [729, 562] width 410 height 29
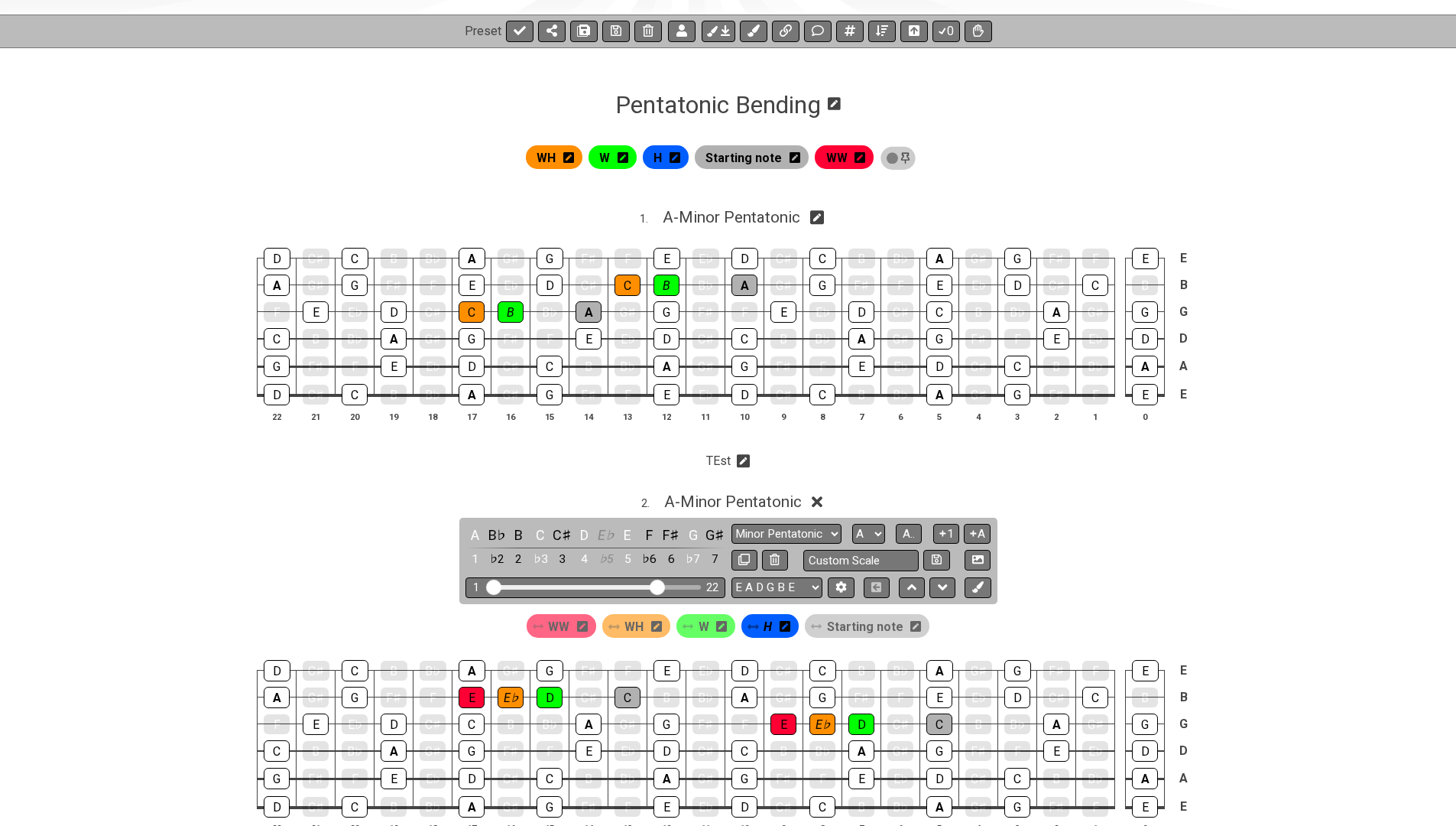
scroll to position [146, 0]
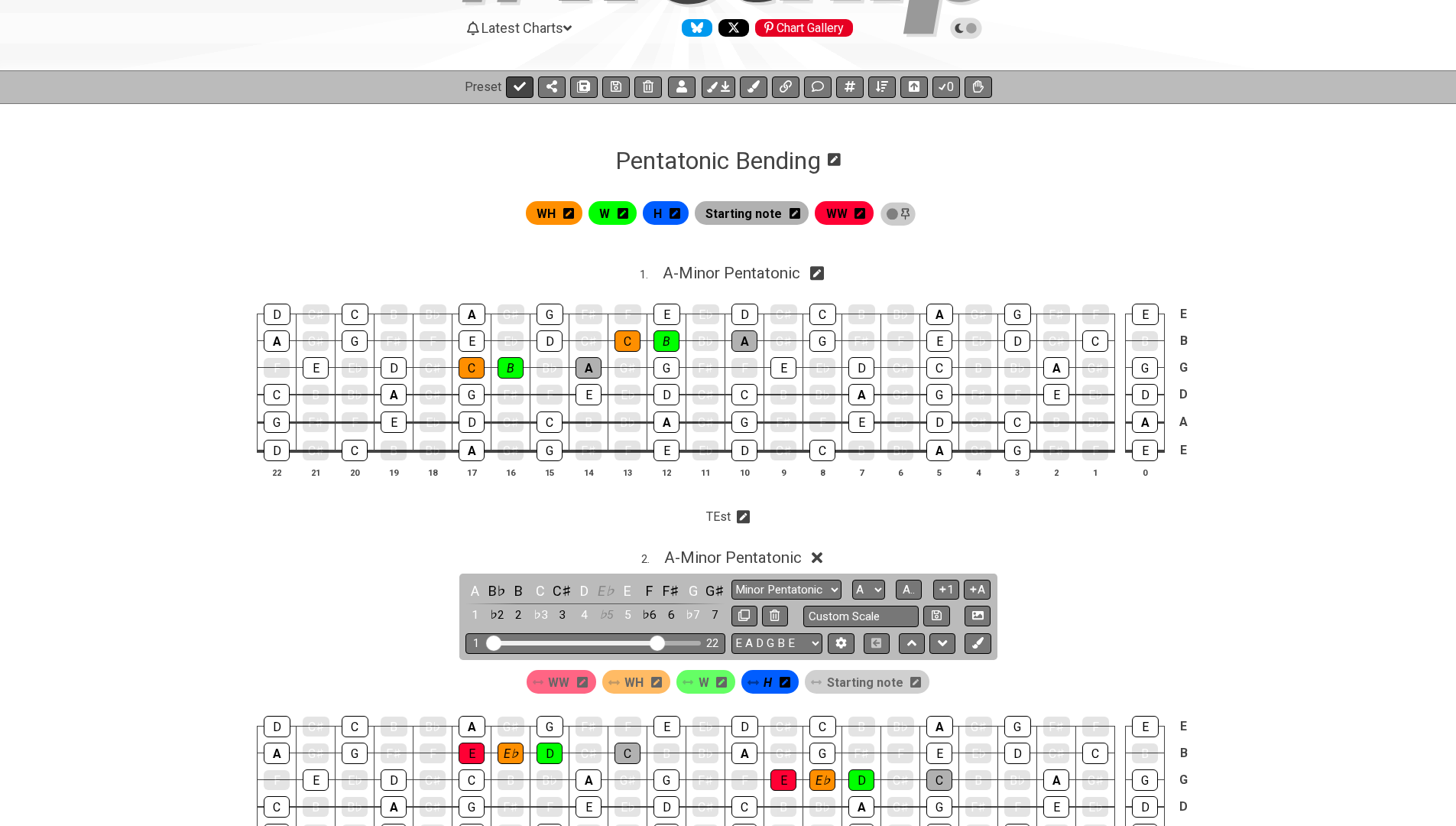
click at [510, 84] on button at bounding box center [519, 87] width 28 height 22
select select "/024REYF51"
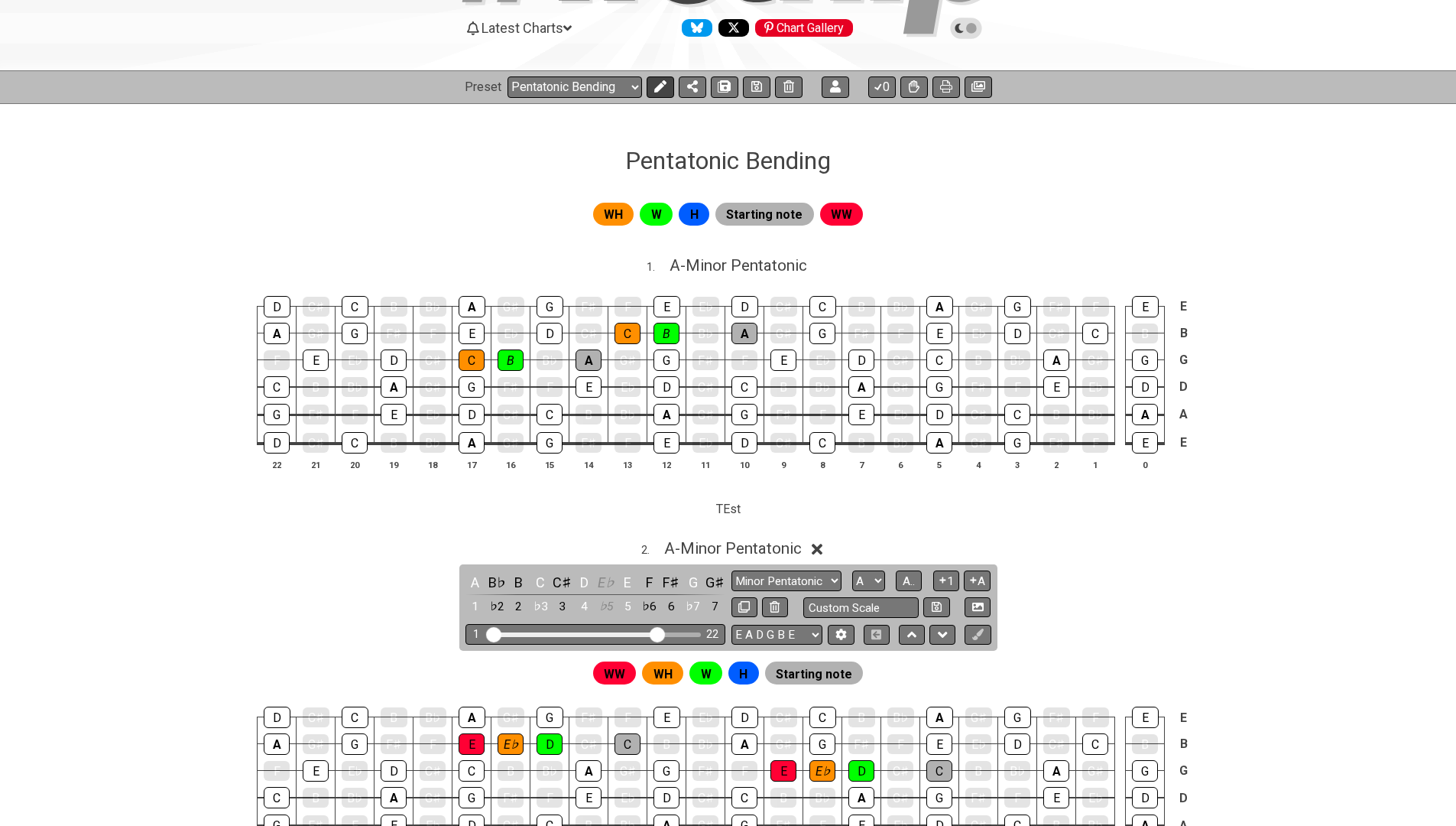
click at [655, 83] on icon at bounding box center [661, 87] width 13 height 13
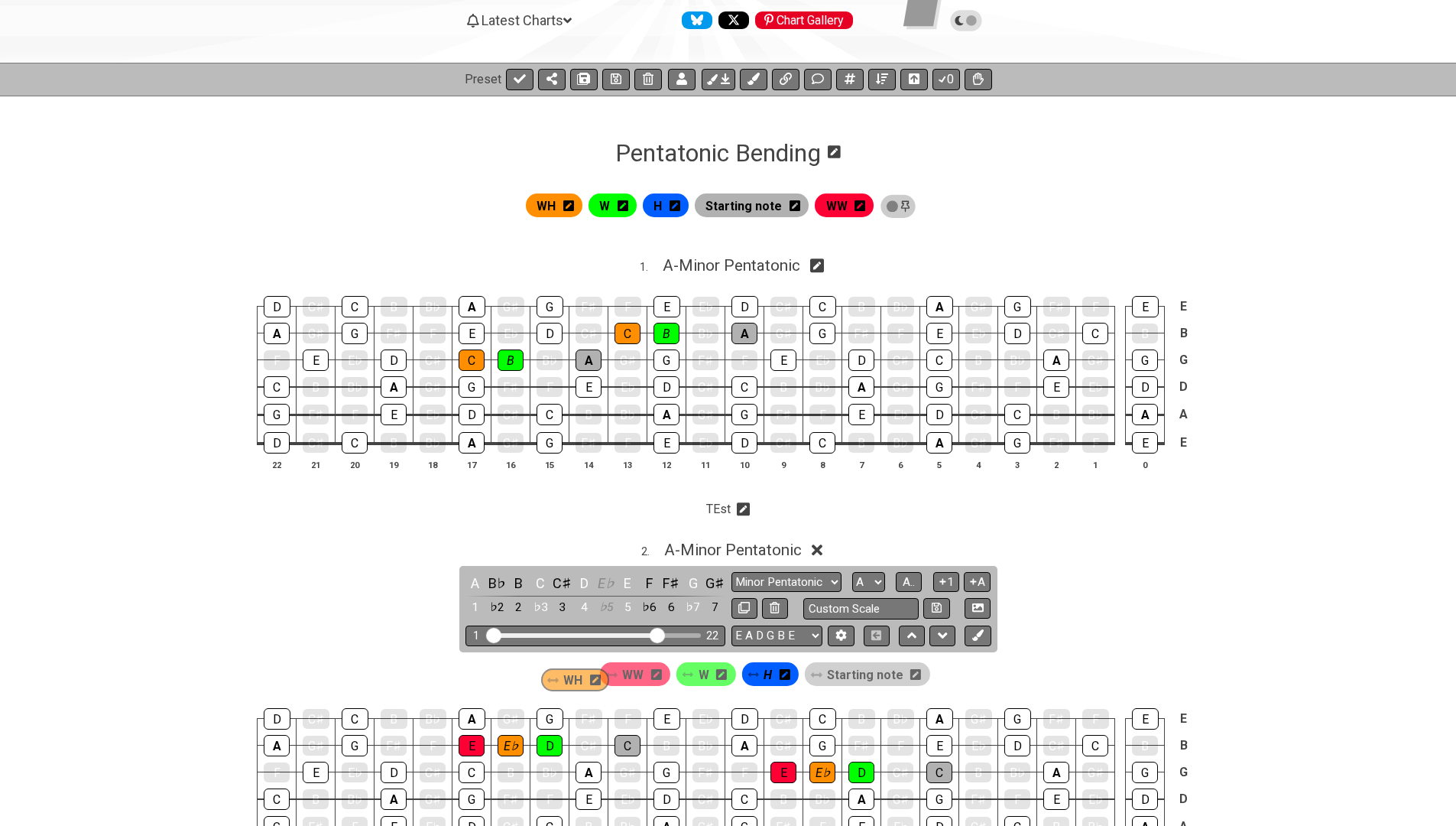
drag, startPoint x: 620, startPoint y: 677, endPoint x: 551, endPoint y: 680, distance: 69.1
click at [551, 680] on div "WW WH W H Starting note" at bounding box center [728, 674] width 410 height 29
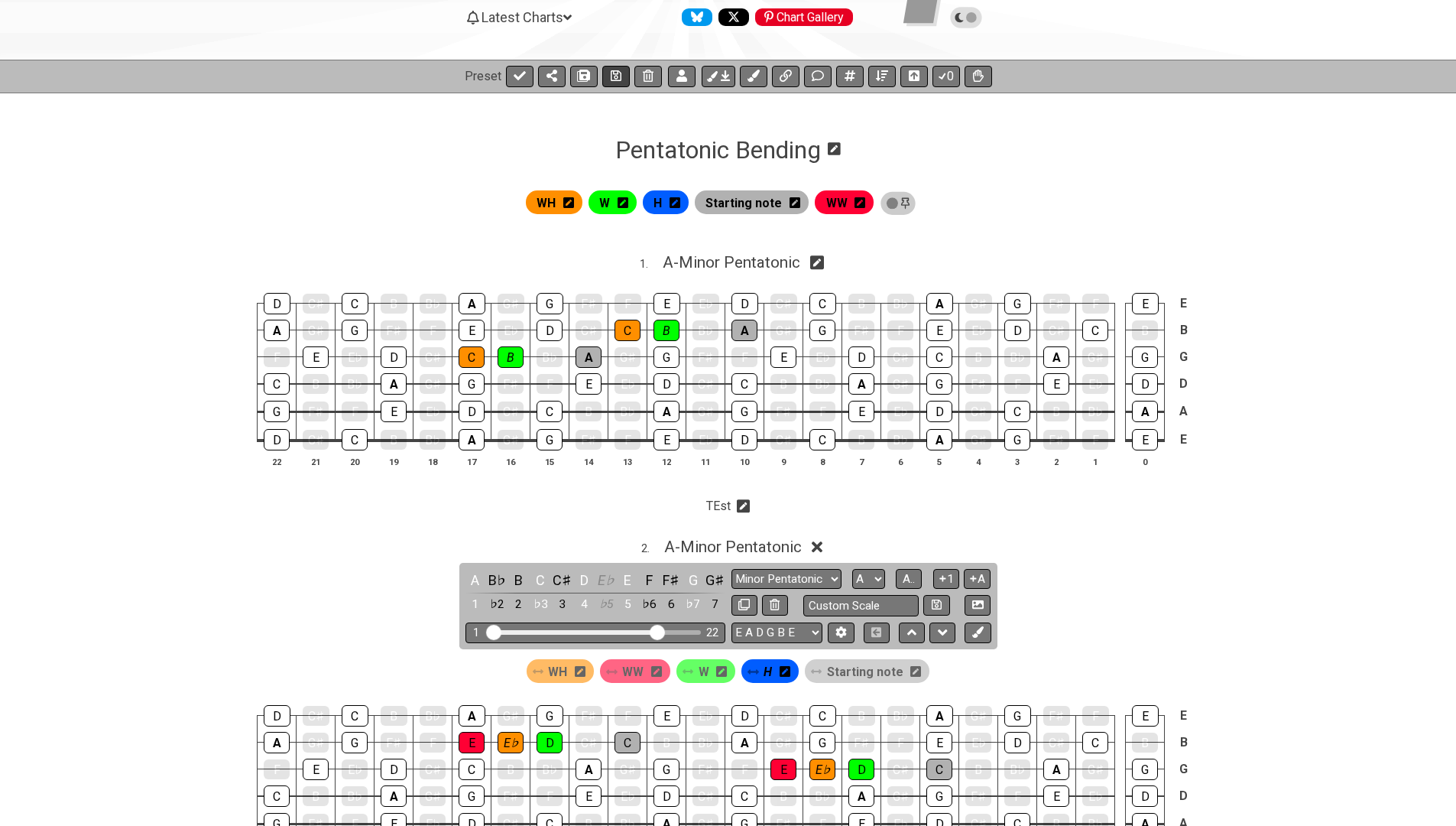
click at [617, 73] on icon at bounding box center [616, 76] width 11 height 13
click at [621, 667] on div "WW" at bounding box center [635, 671] width 71 height 23
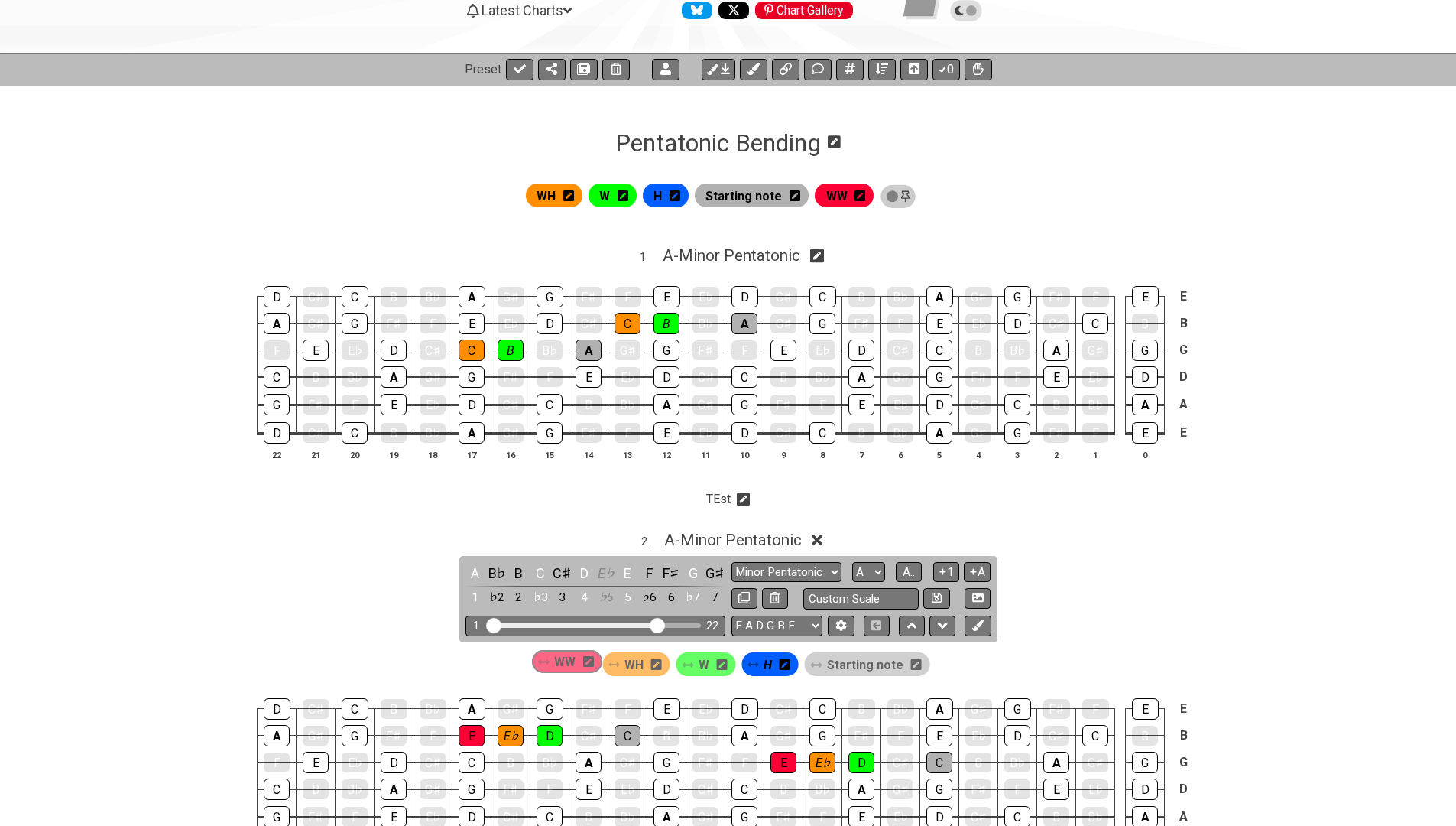
drag, startPoint x: 619, startPoint y: 668, endPoint x: 541, endPoint y: 664, distance: 78.1
click at [541, 664] on div "WH WW W H Starting note" at bounding box center [729, 664] width 410 height 29
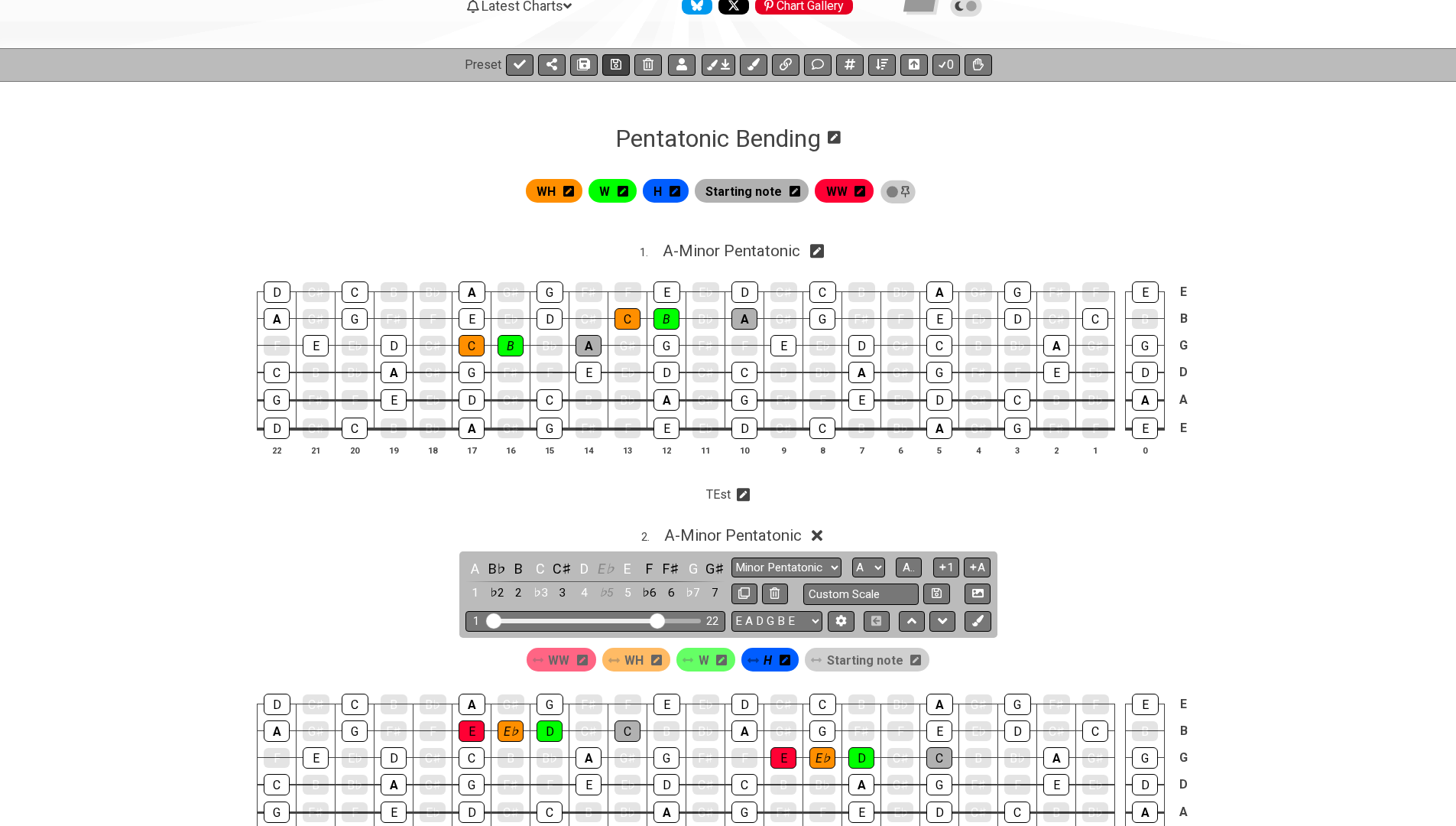
click at [611, 64] on icon at bounding box center [616, 65] width 11 height 11
click at [721, 65] on icon at bounding box center [725, 65] width 9 height 13
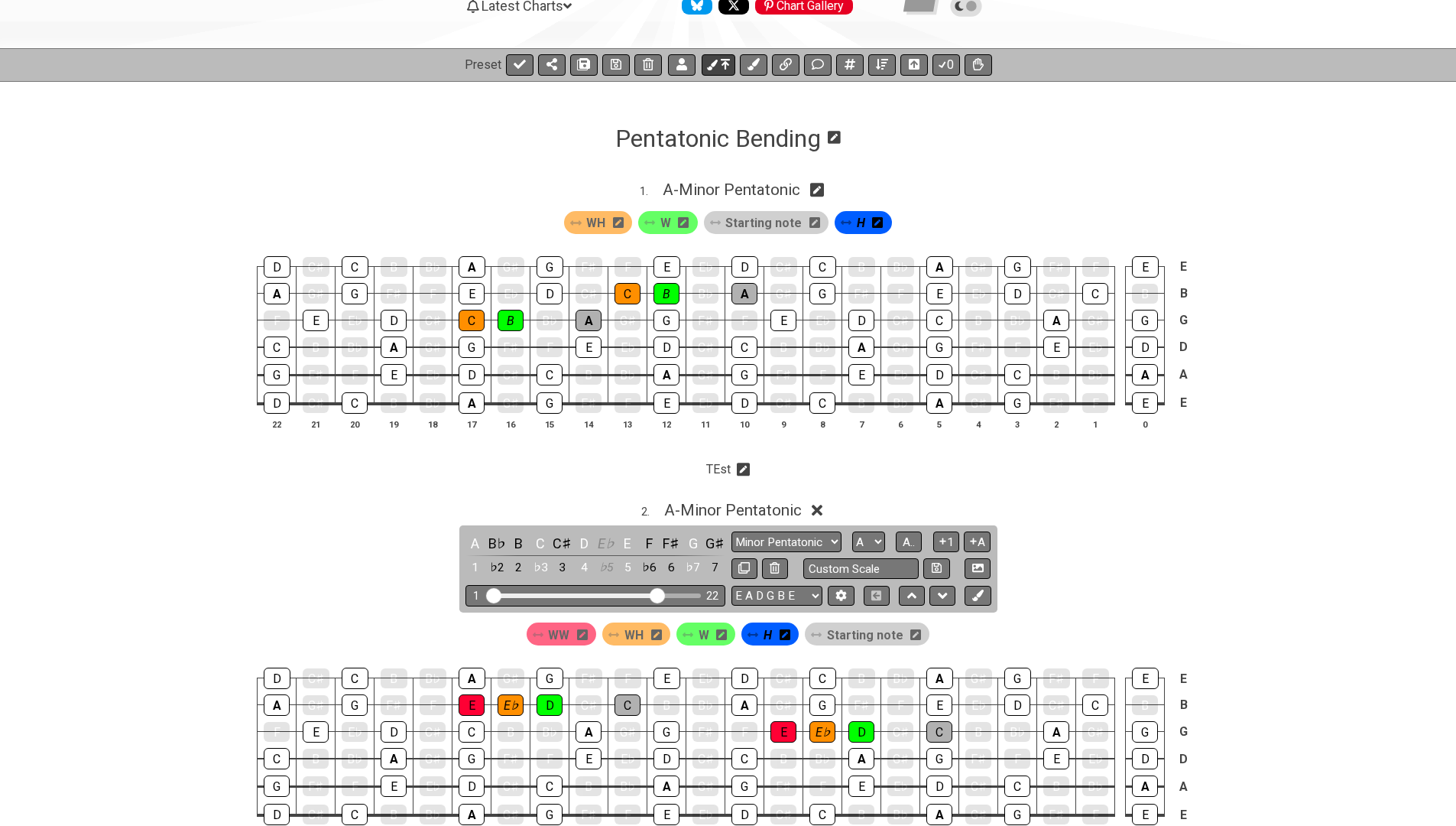
click at [721, 65] on icon at bounding box center [725, 65] width 9 height 13
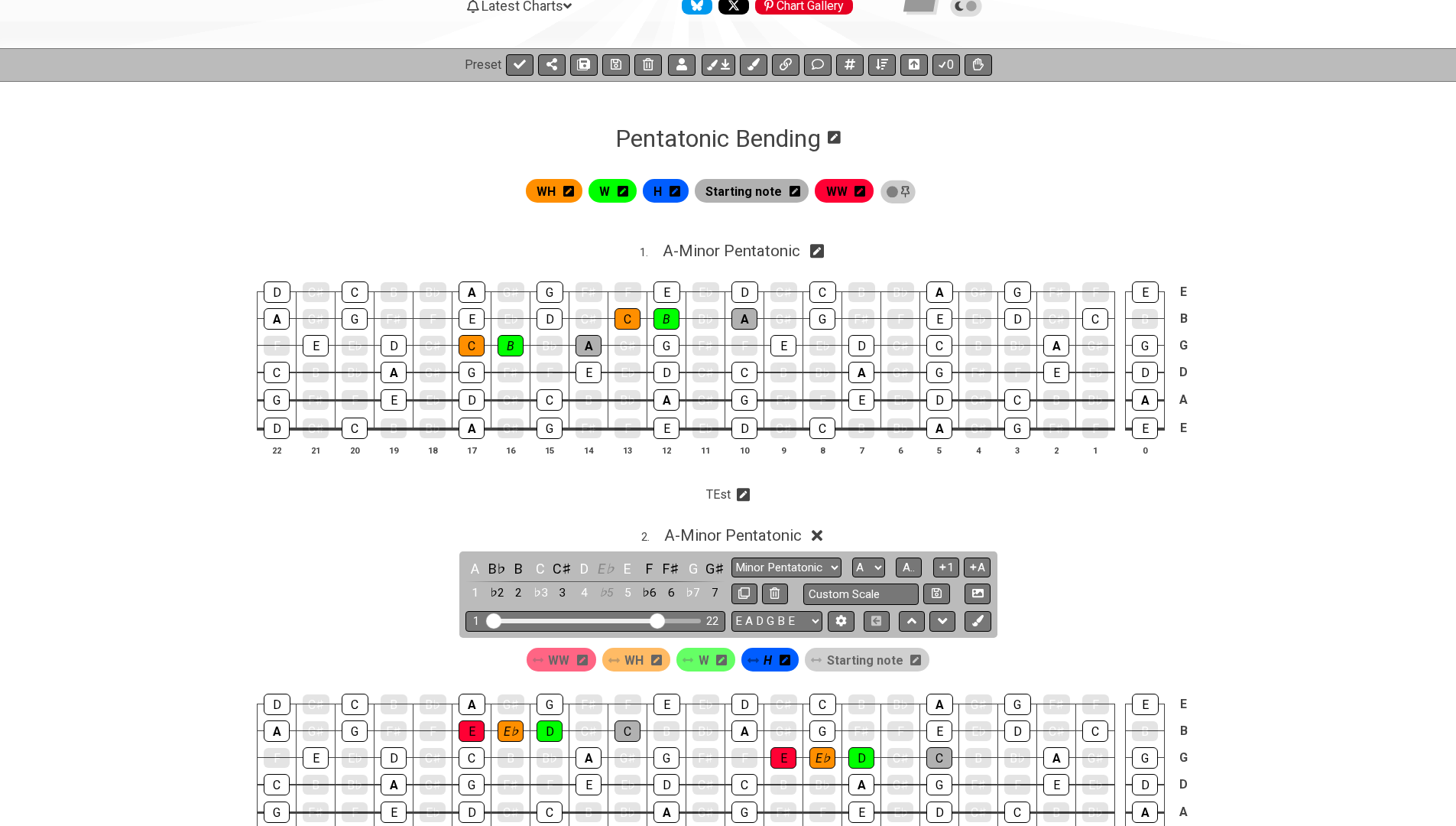
click at [834, 191] on span "WW" at bounding box center [837, 191] width 21 height 22
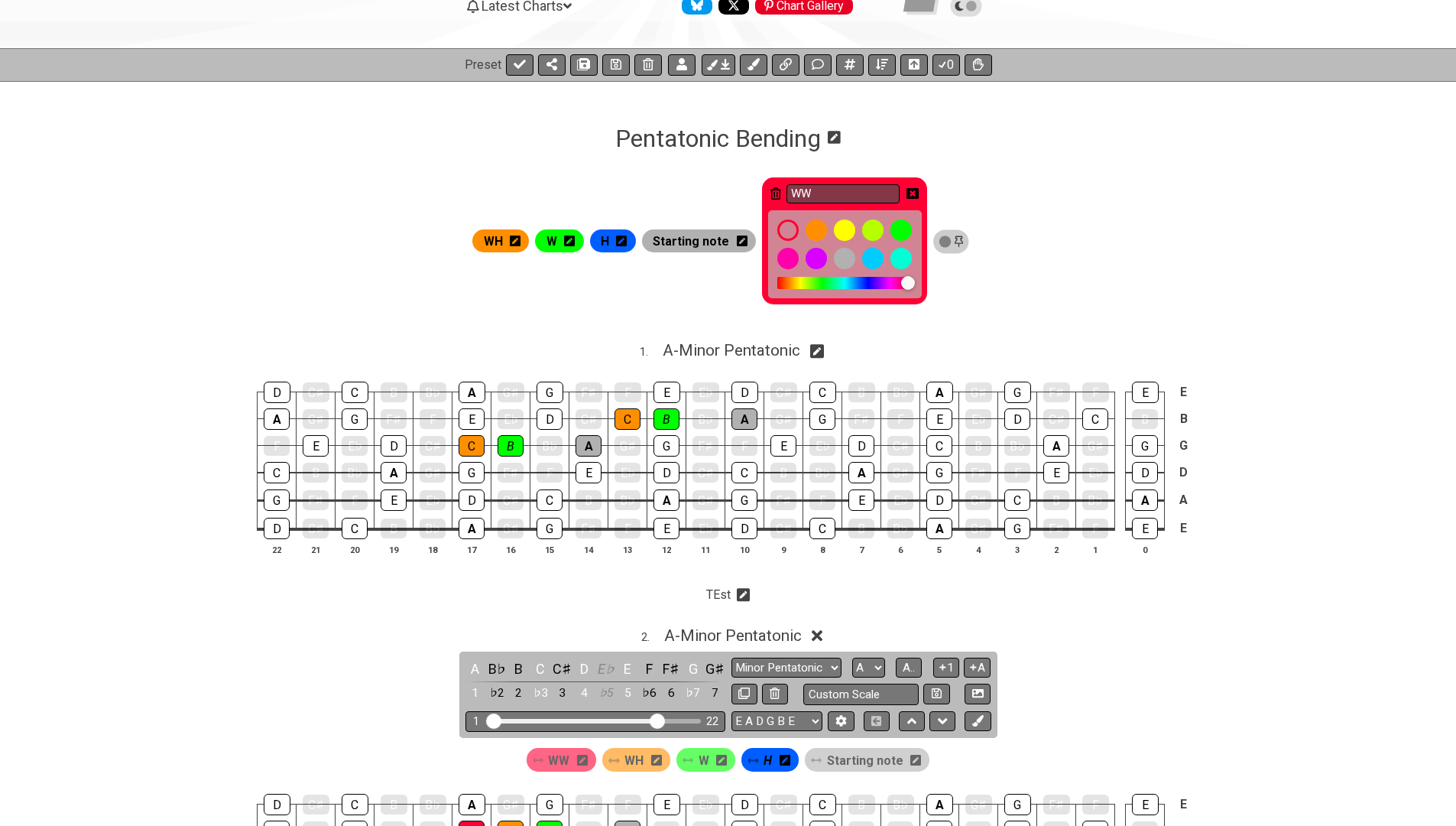
click at [912, 192] on icon at bounding box center [913, 194] width 13 height 11
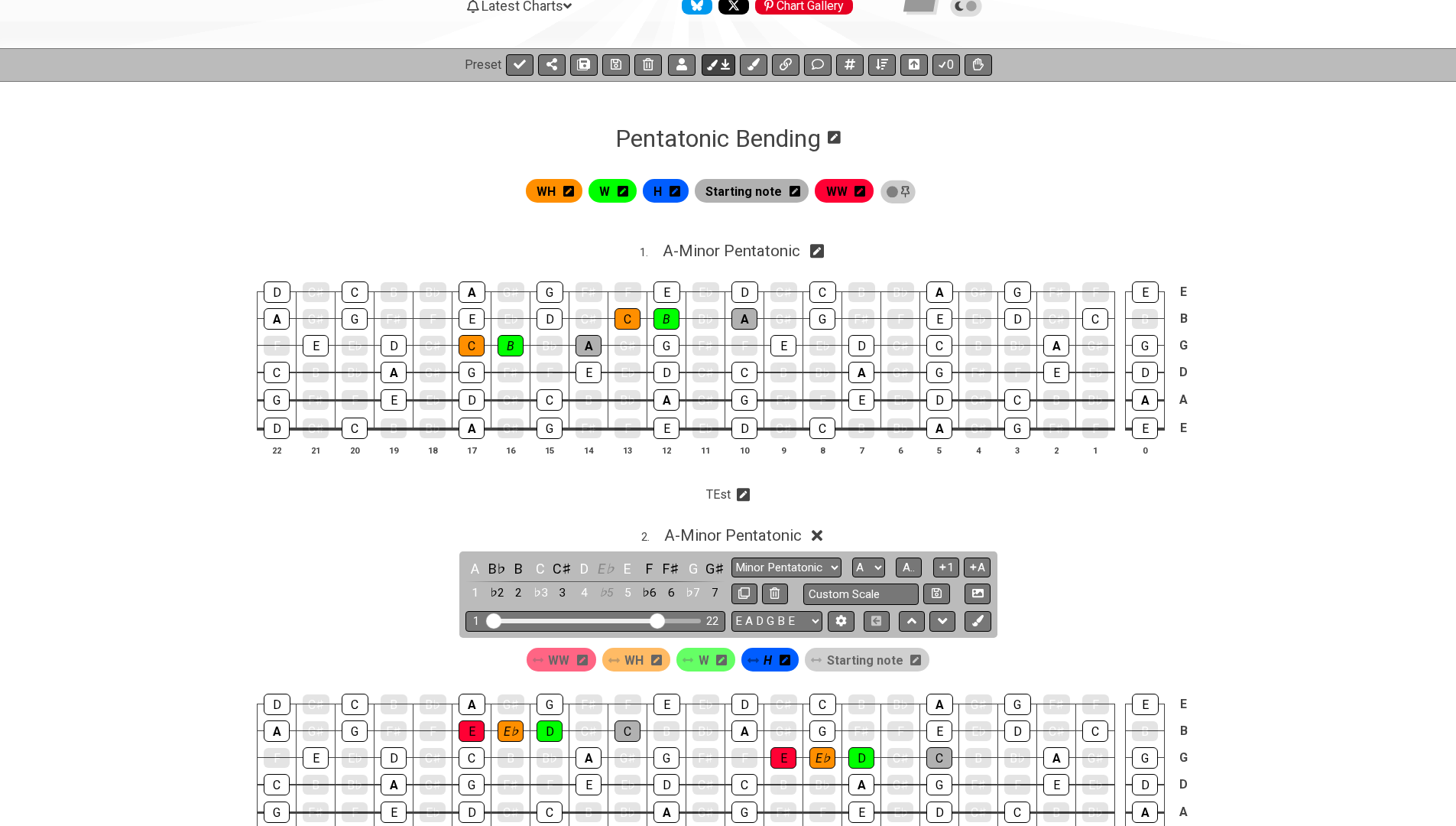
click at [721, 63] on icon at bounding box center [725, 65] width 9 height 13
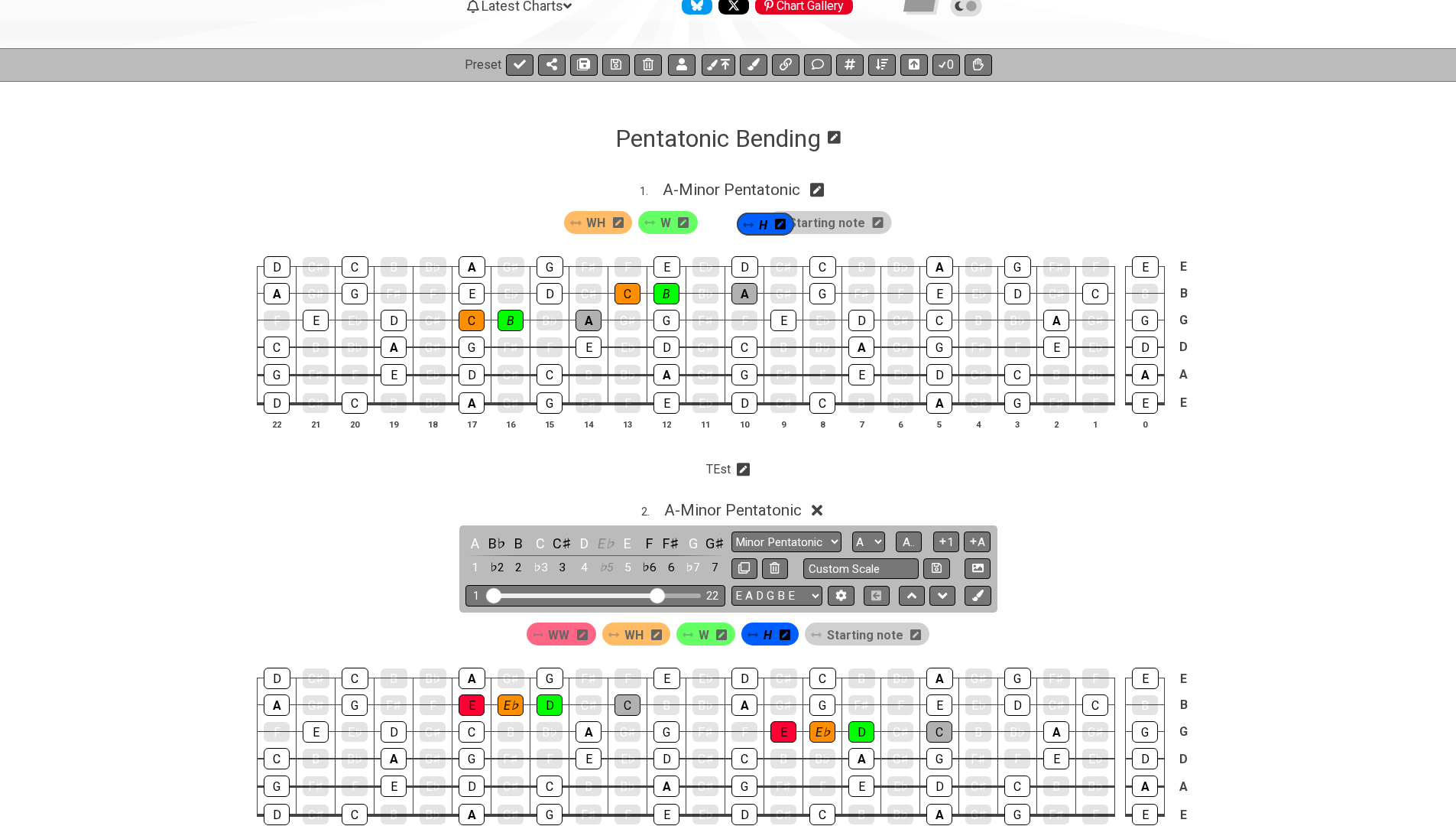
drag, startPoint x: 847, startPoint y: 223, endPoint x: 734, endPoint y: 222, distance: 113.0
click at [734, 222] on div "WH W Starting note H" at bounding box center [728, 222] width 333 height 29
click at [749, 219] on icon at bounding box center [747, 223] width 11 height 13
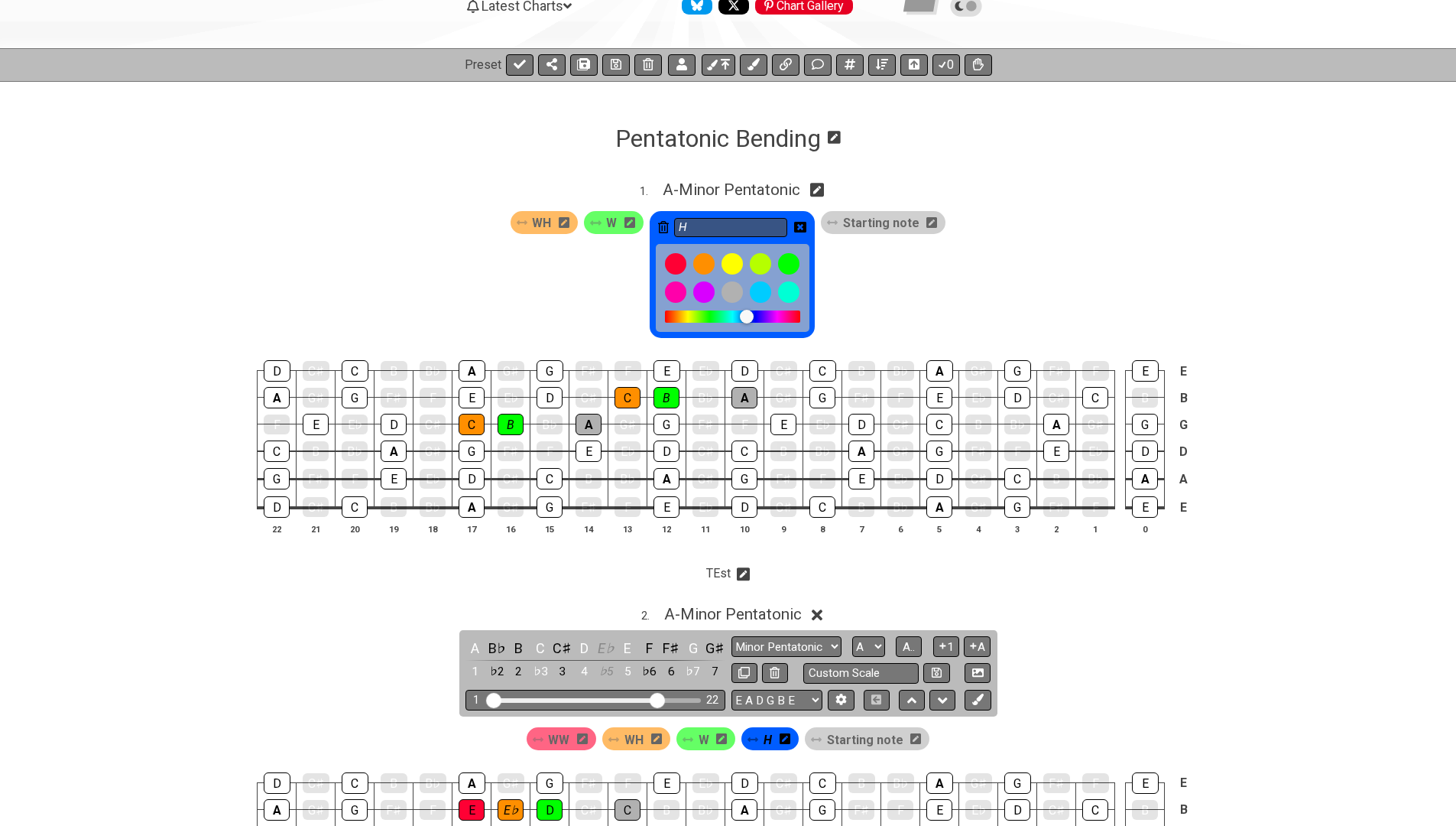
click at [662, 221] on icon at bounding box center [664, 228] width 11 height 13
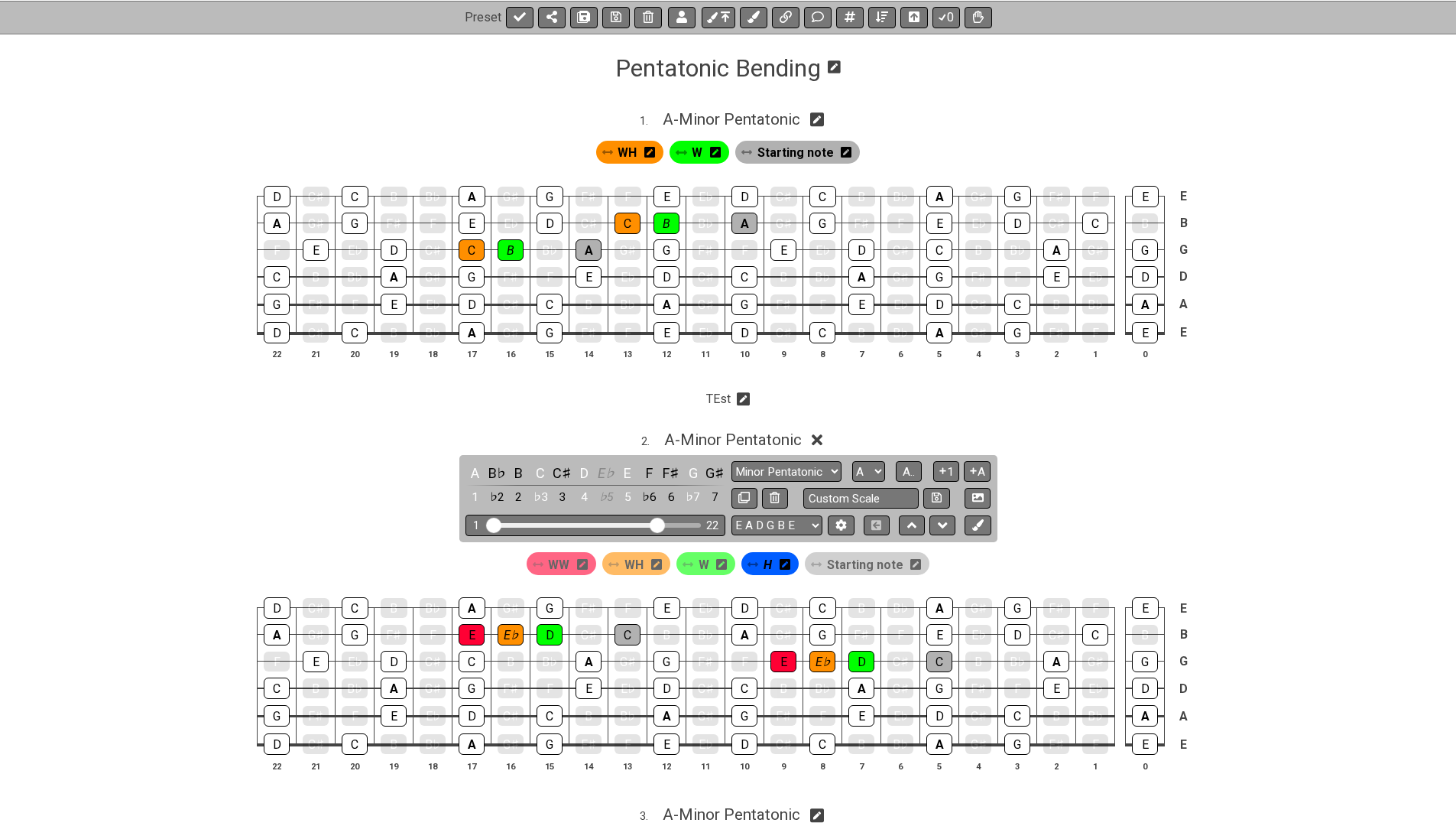
scroll to position [239, 0]
click at [587, 395] on section "TEst" at bounding box center [728, 402] width 1456 height 37
click at [791, 557] on icon at bounding box center [785, 564] width 11 height 13
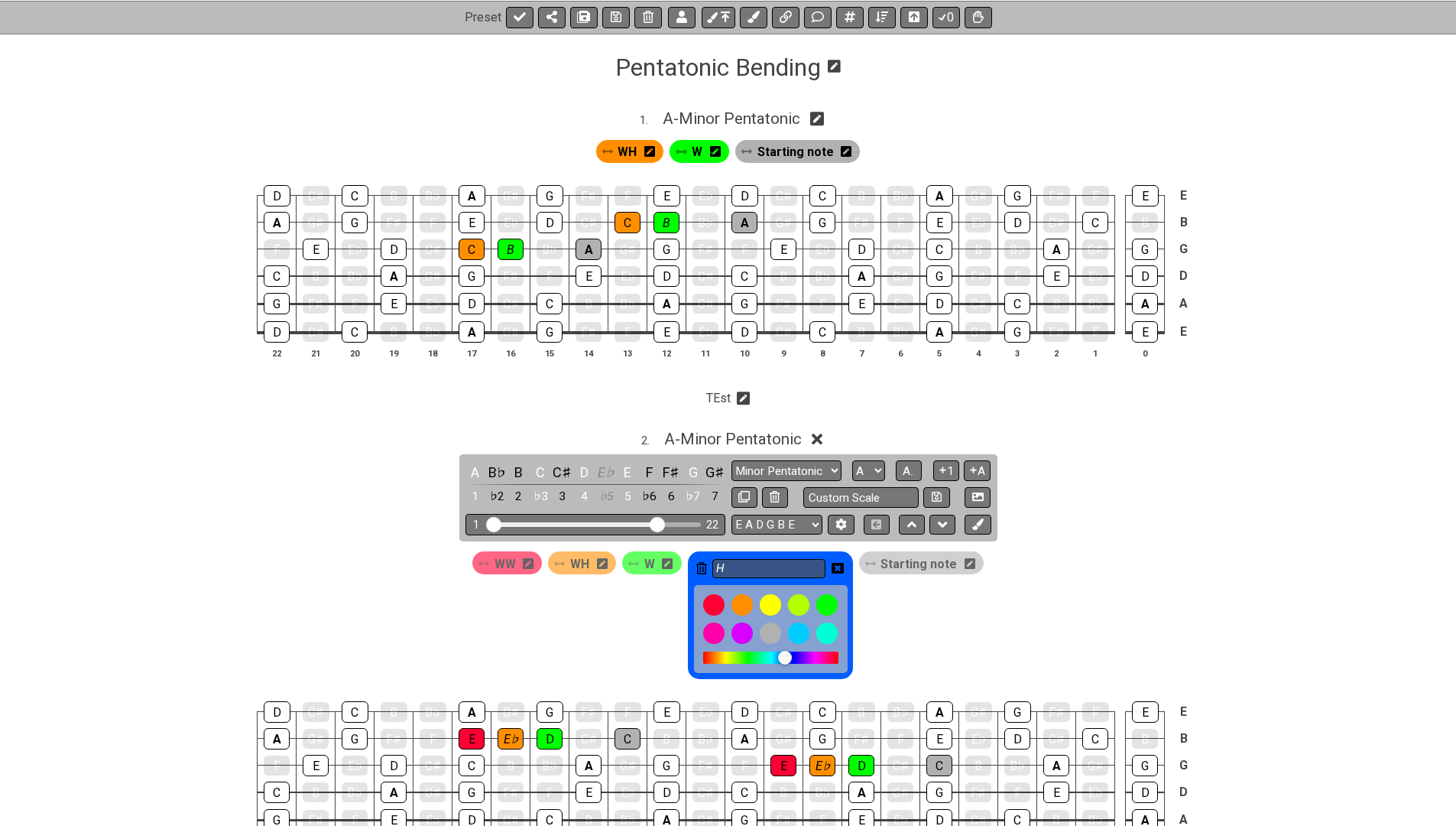
click at [707, 563] on icon at bounding box center [702, 569] width 11 height 13
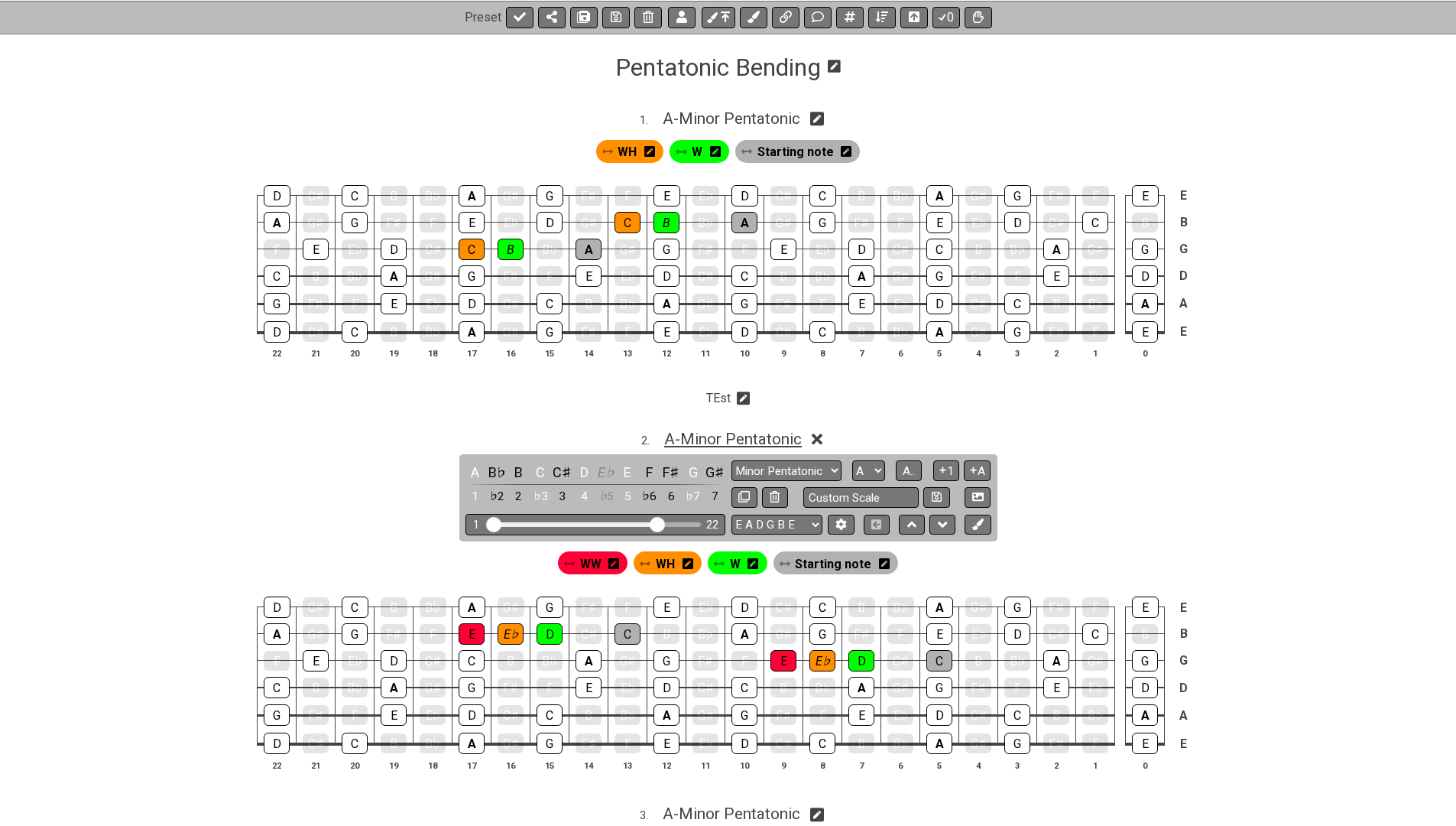
click at [788, 434] on span "A - Minor Pentatonic" at bounding box center [733, 439] width 138 height 18
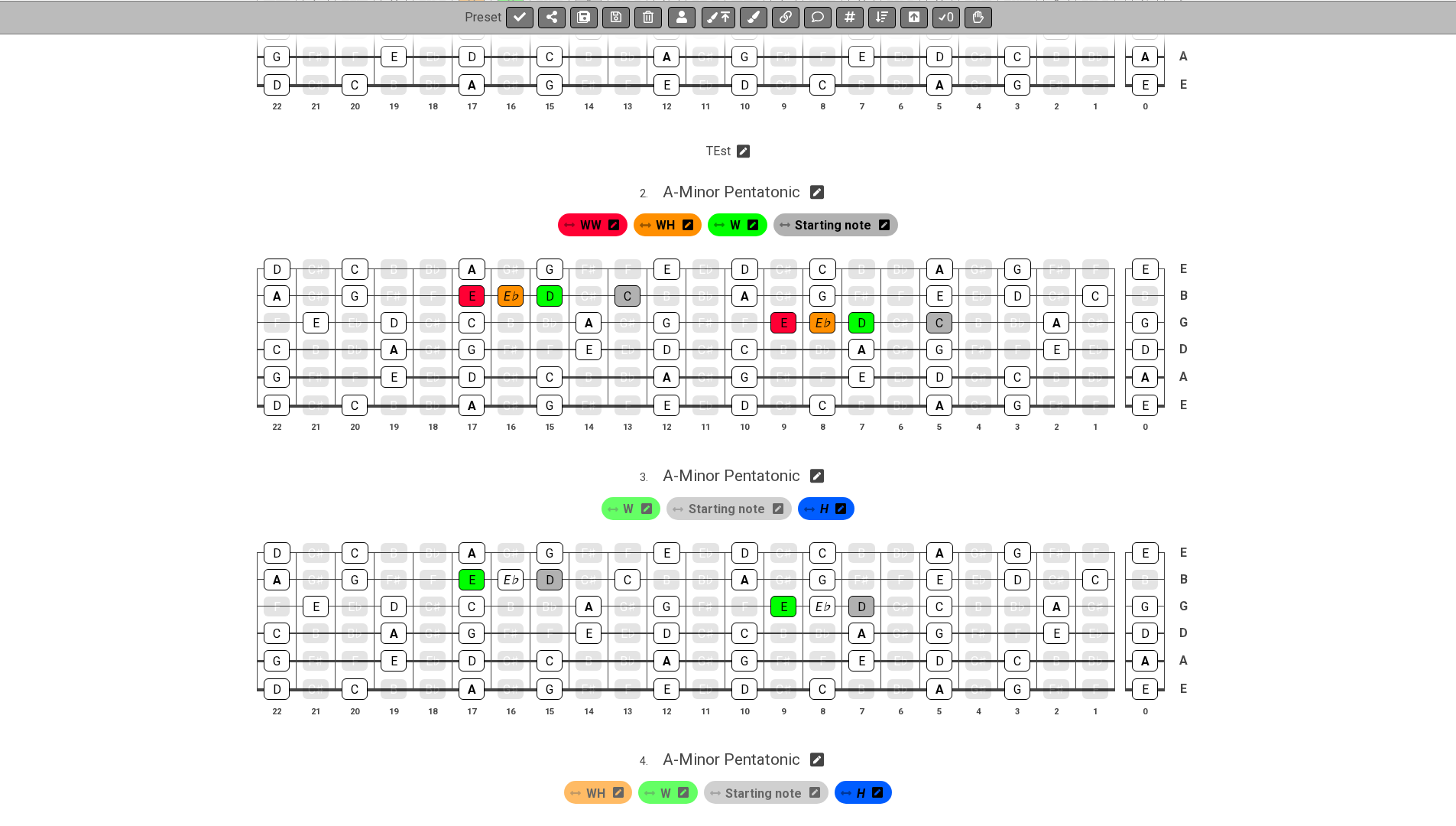
scroll to position [488, 0]
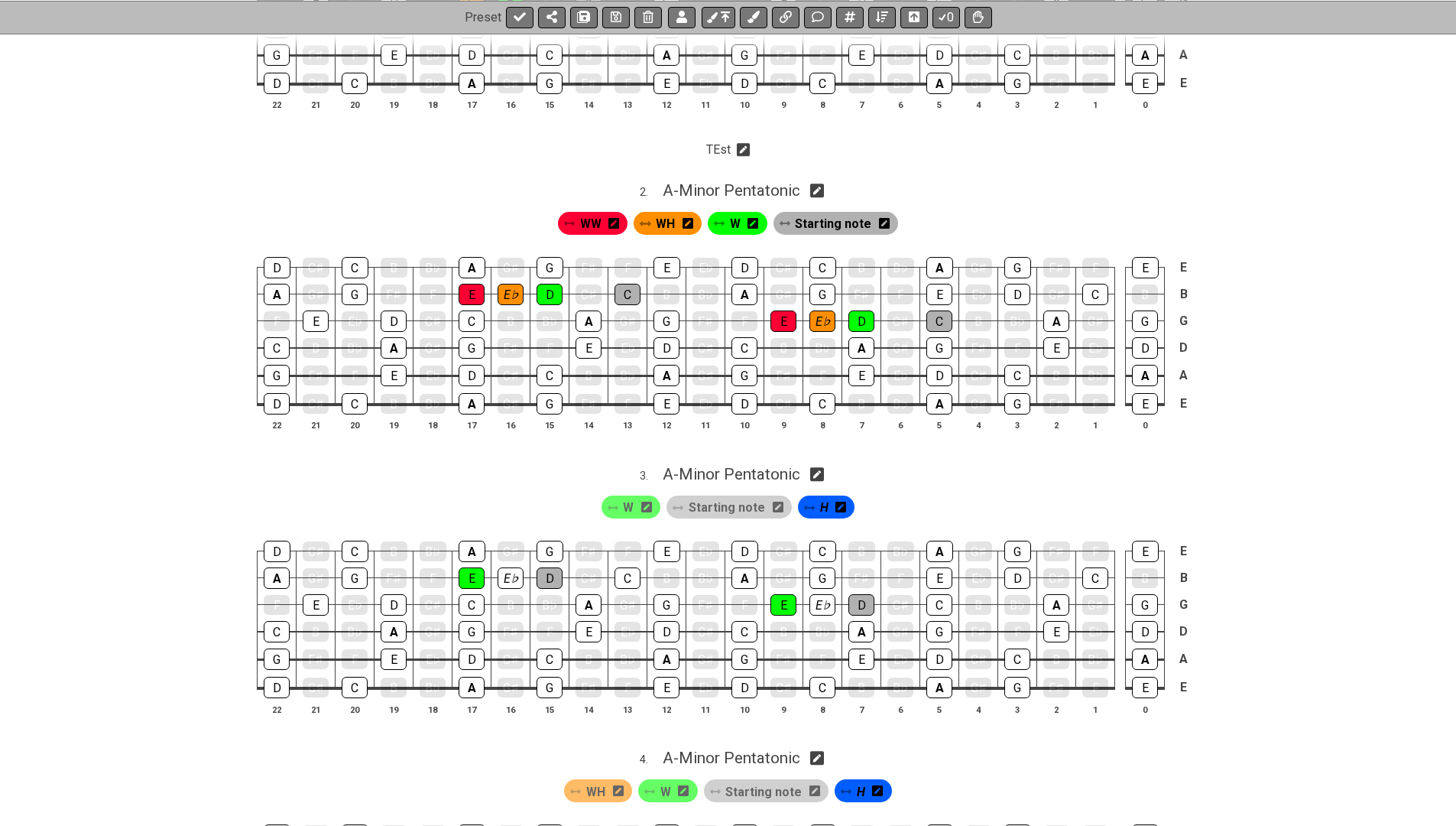
click at [844, 502] on div "H" at bounding box center [826, 507] width 57 height 23
click at [824, 504] on span "H" at bounding box center [824, 507] width 8 height 22
click at [839, 502] on icon at bounding box center [841, 507] width 11 height 11
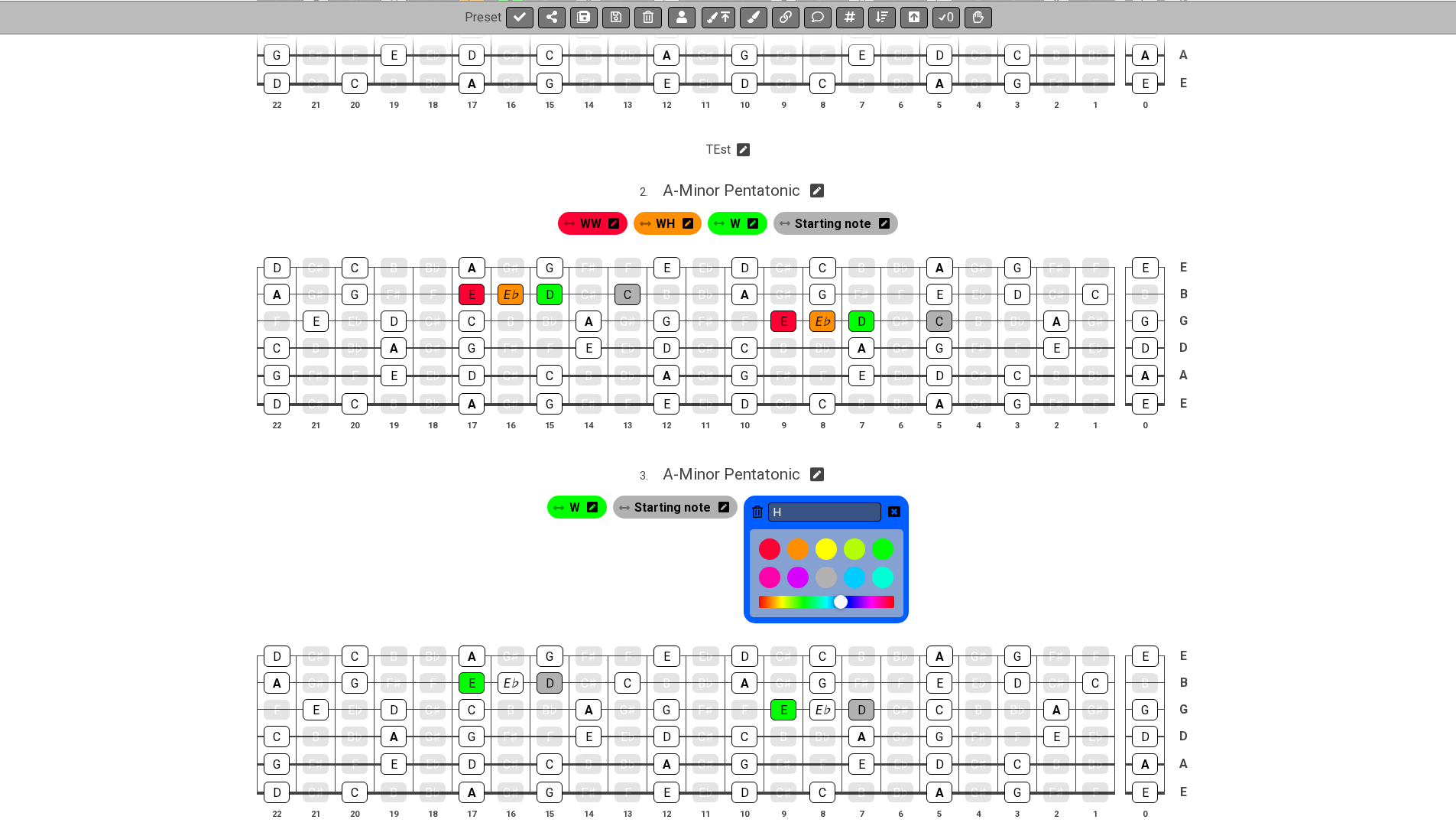
click at [758, 505] on icon at bounding box center [758, 512] width 11 height 13
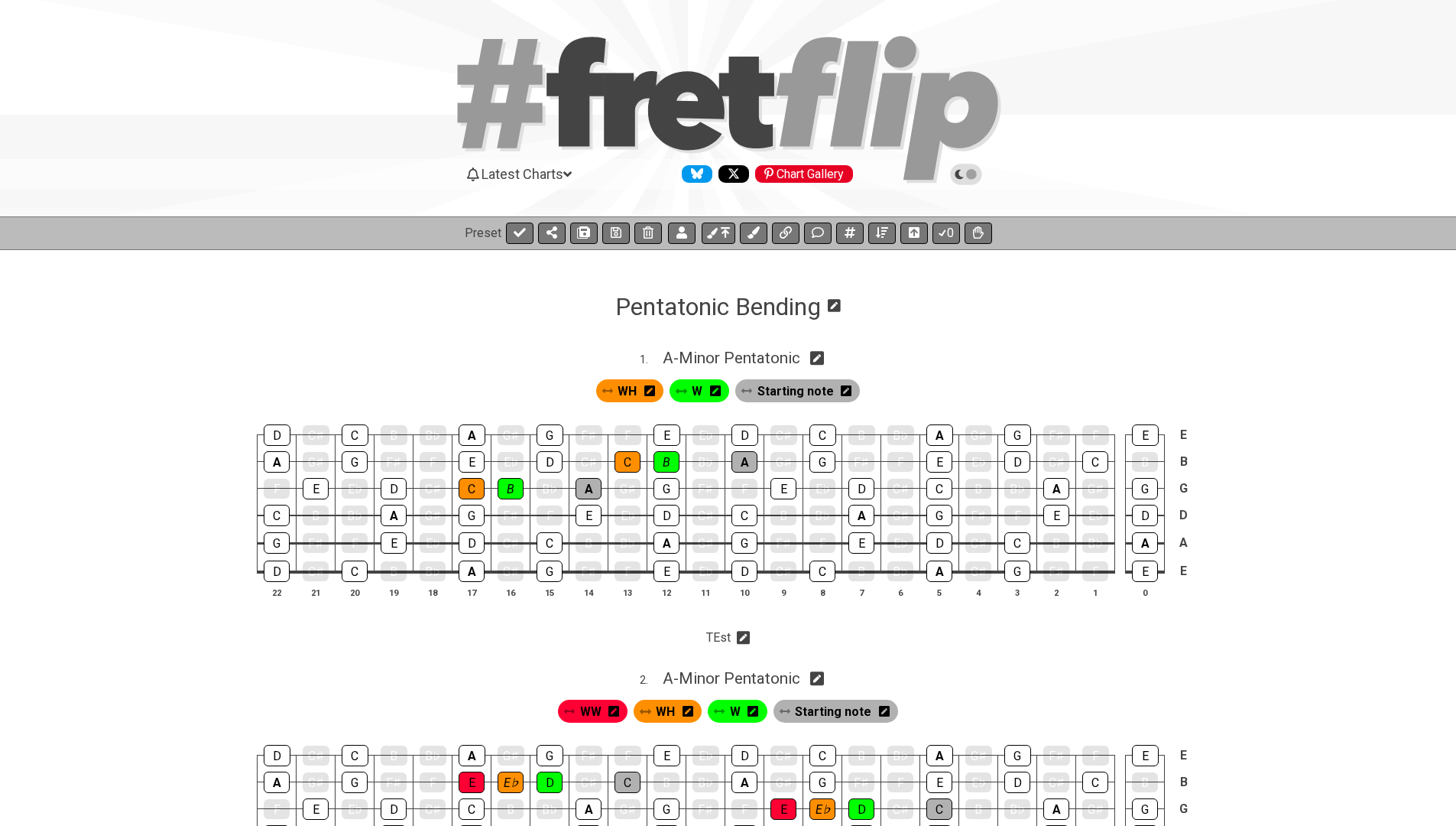
scroll to position [0, 0]
click at [751, 228] on icon at bounding box center [754, 233] width 13 height 13
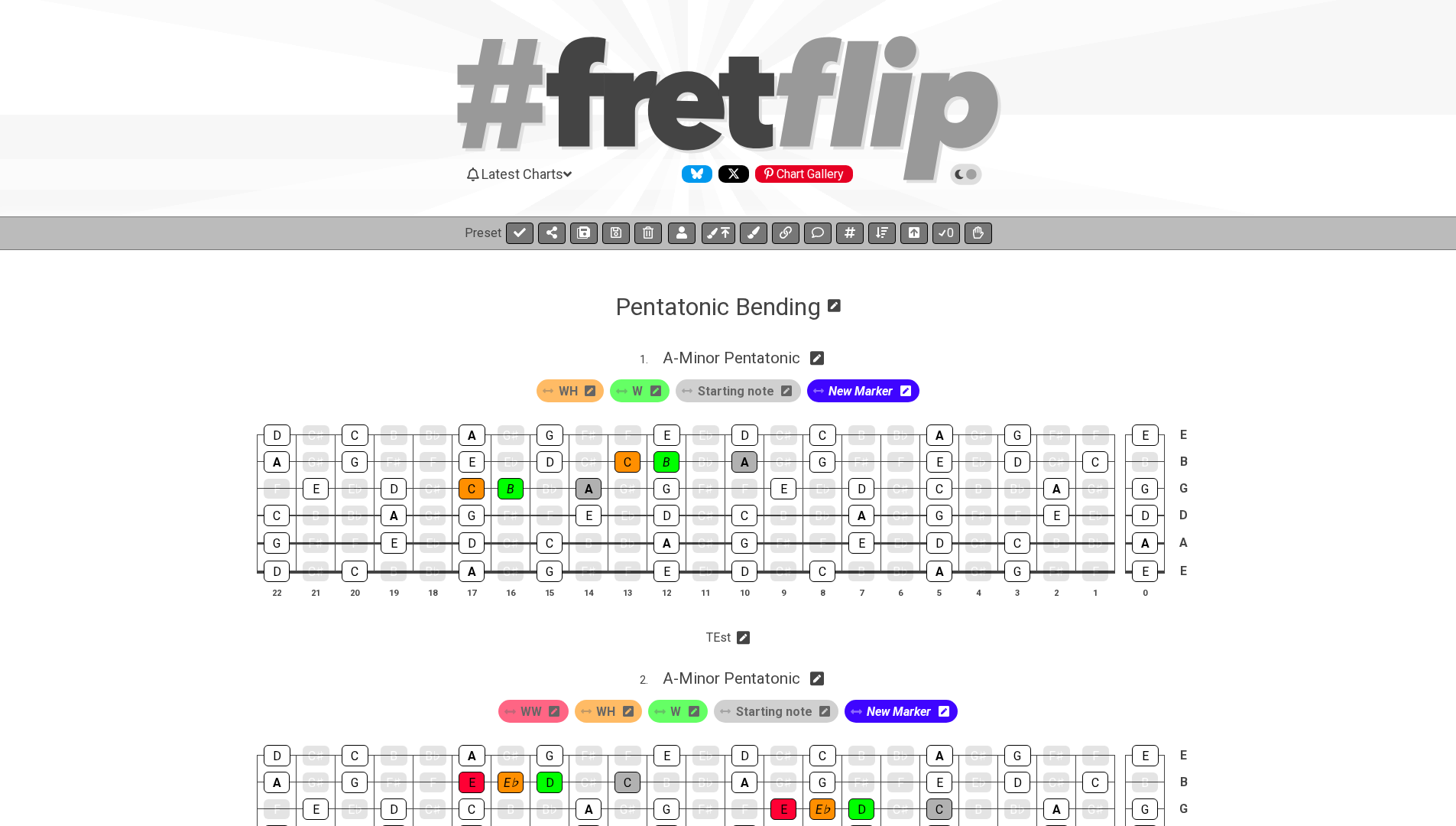
click at [901, 385] on icon at bounding box center [906, 391] width 11 height 11
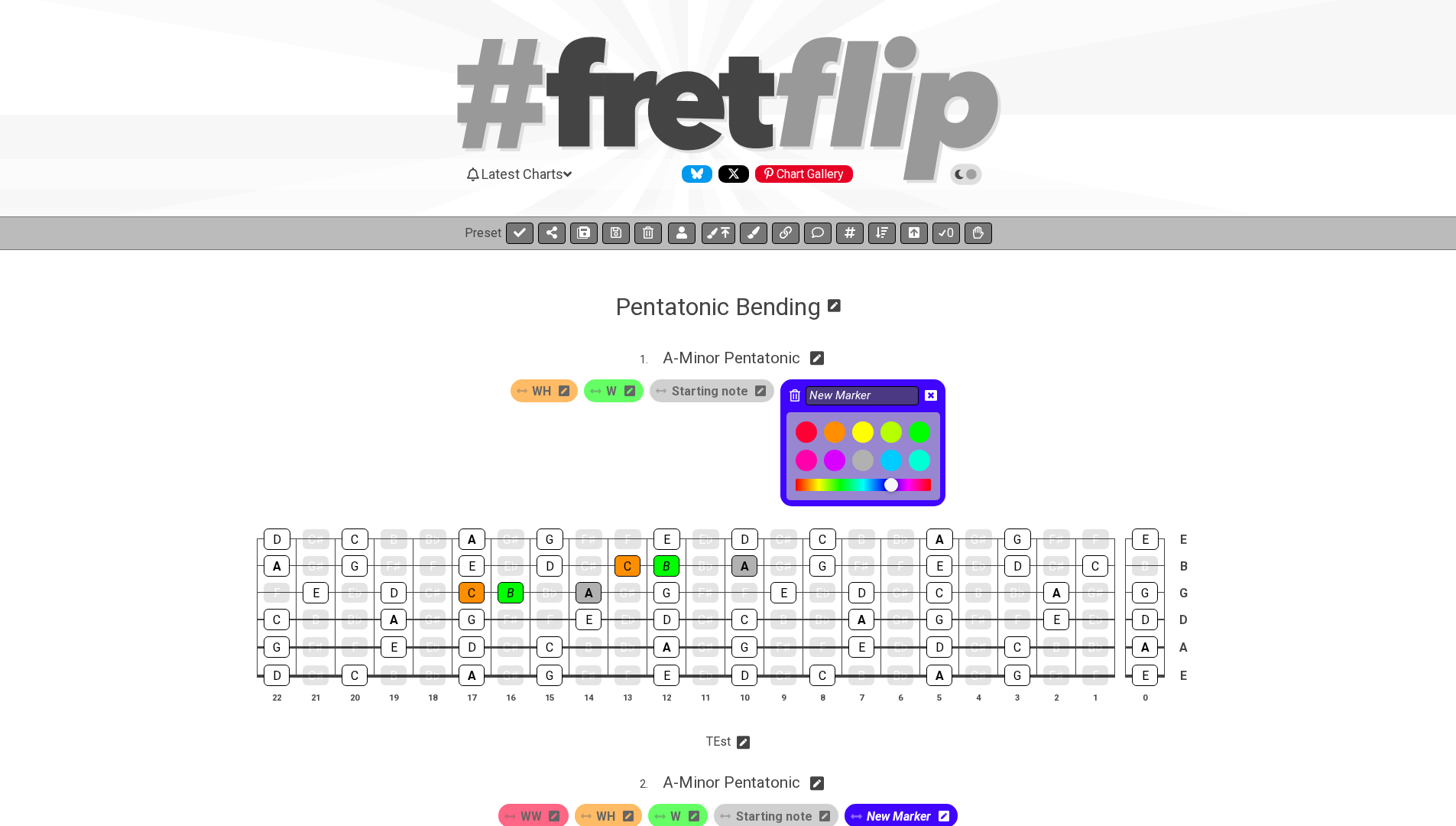
click at [794, 398] on icon at bounding box center [795, 396] width 11 height 13
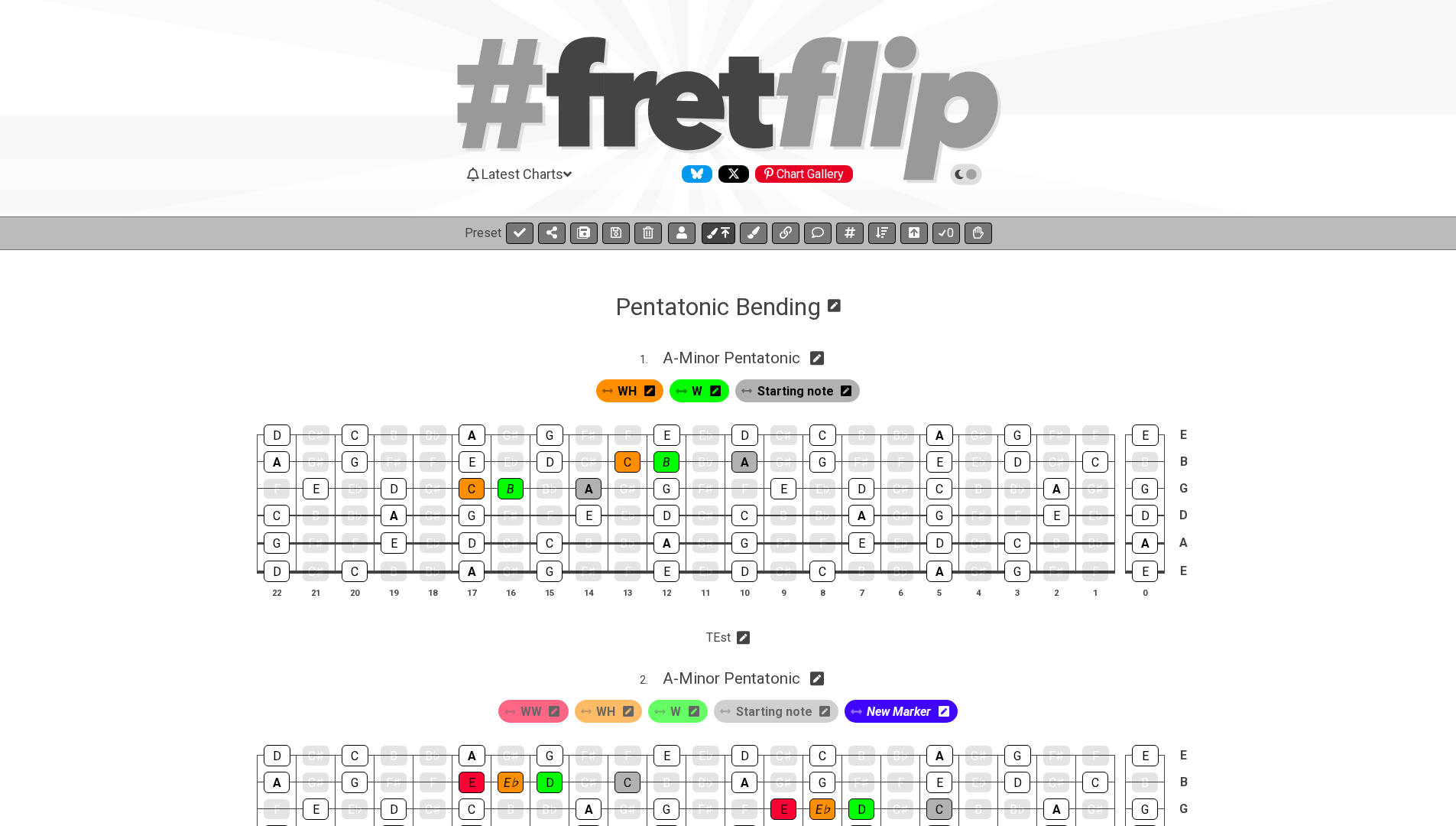
click at [726, 231] on icon at bounding box center [725, 233] width 9 height 11
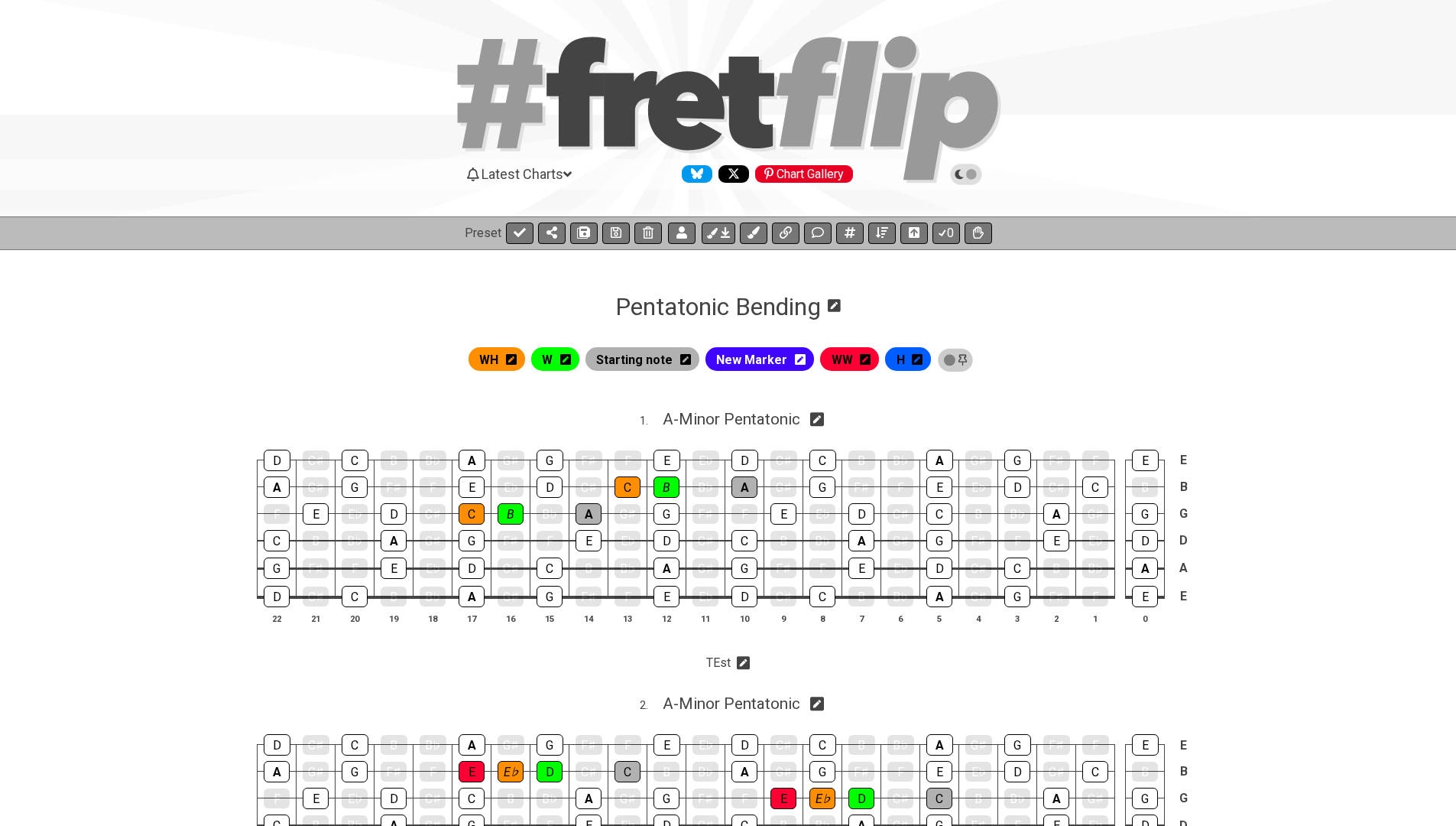
click at [801, 353] on icon at bounding box center [801, 359] width 11 height 13
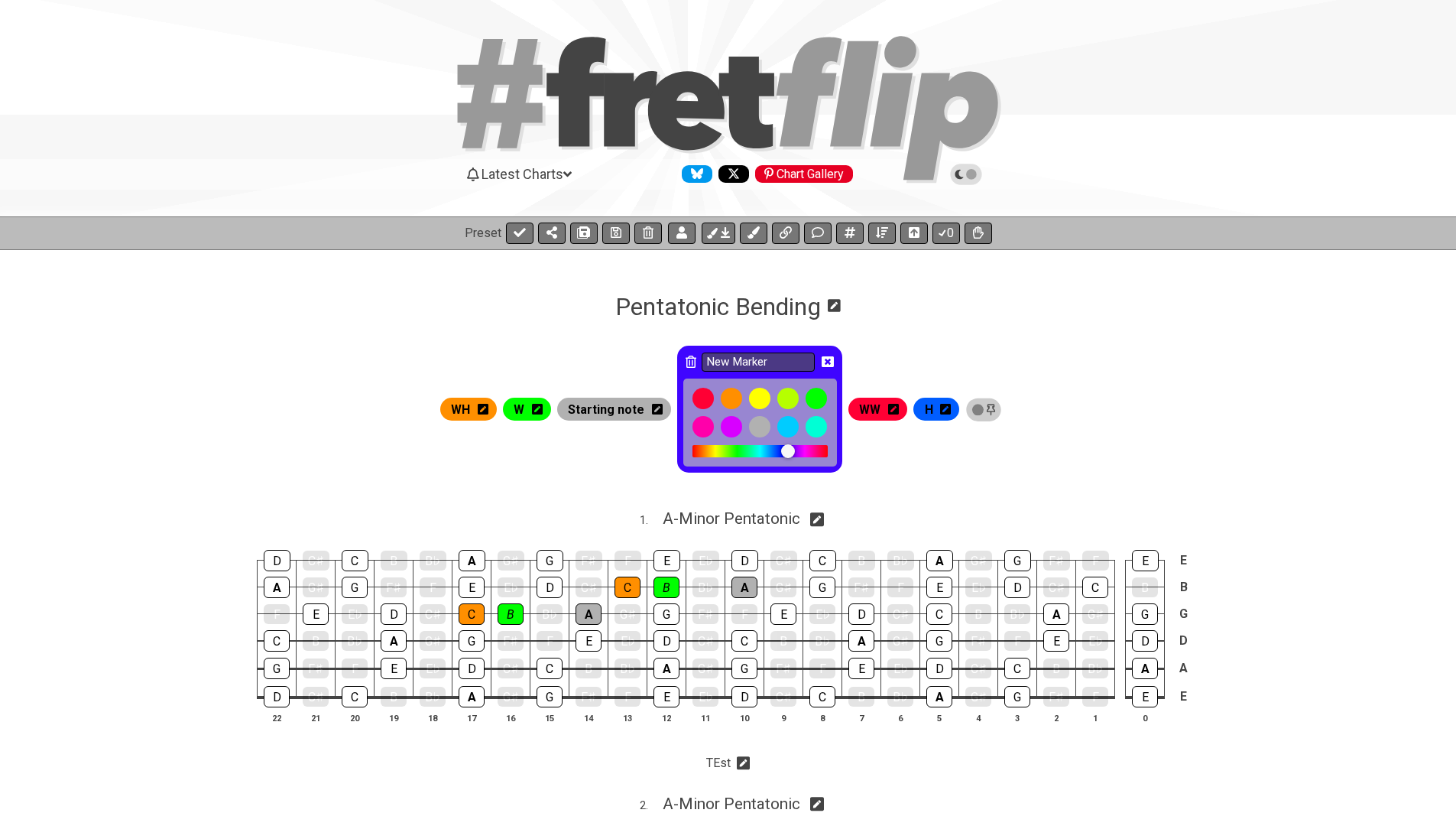
click at [693, 365] on icon at bounding box center [691, 362] width 11 height 13
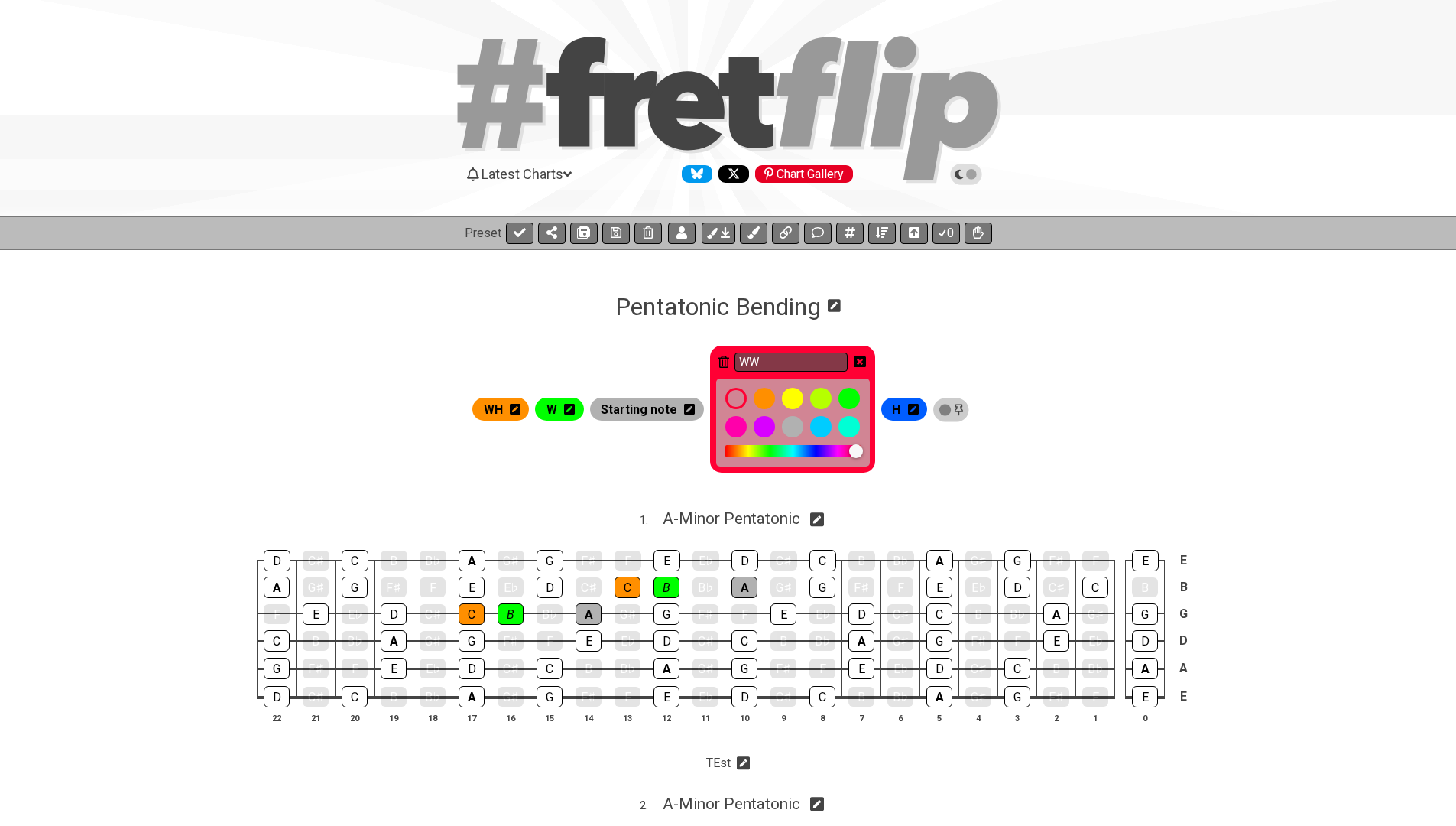
type input "WW"
click at [864, 364] on icon at bounding box center [861, 362] width 13 height 11
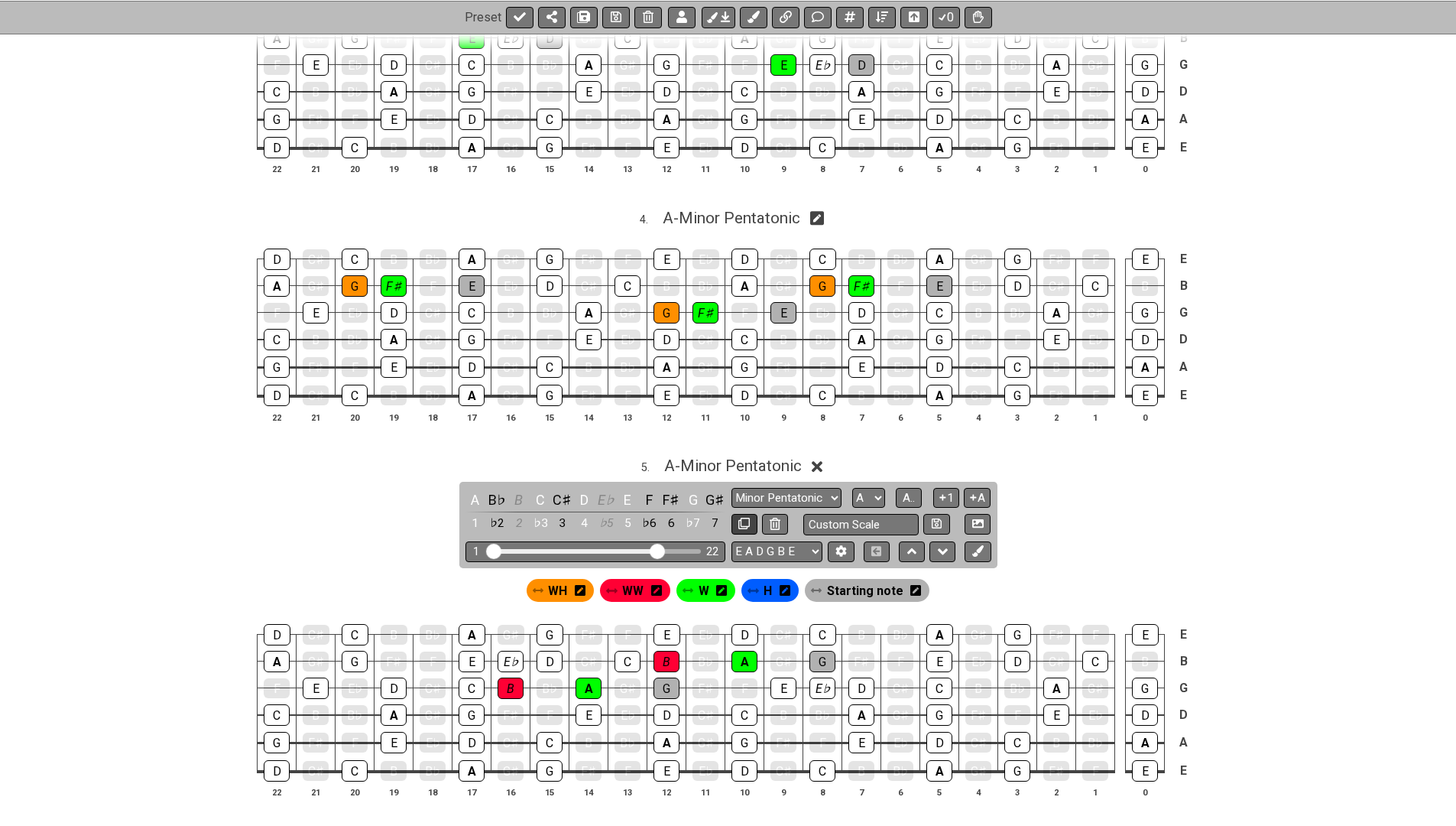
scroll to position [1026, 0]
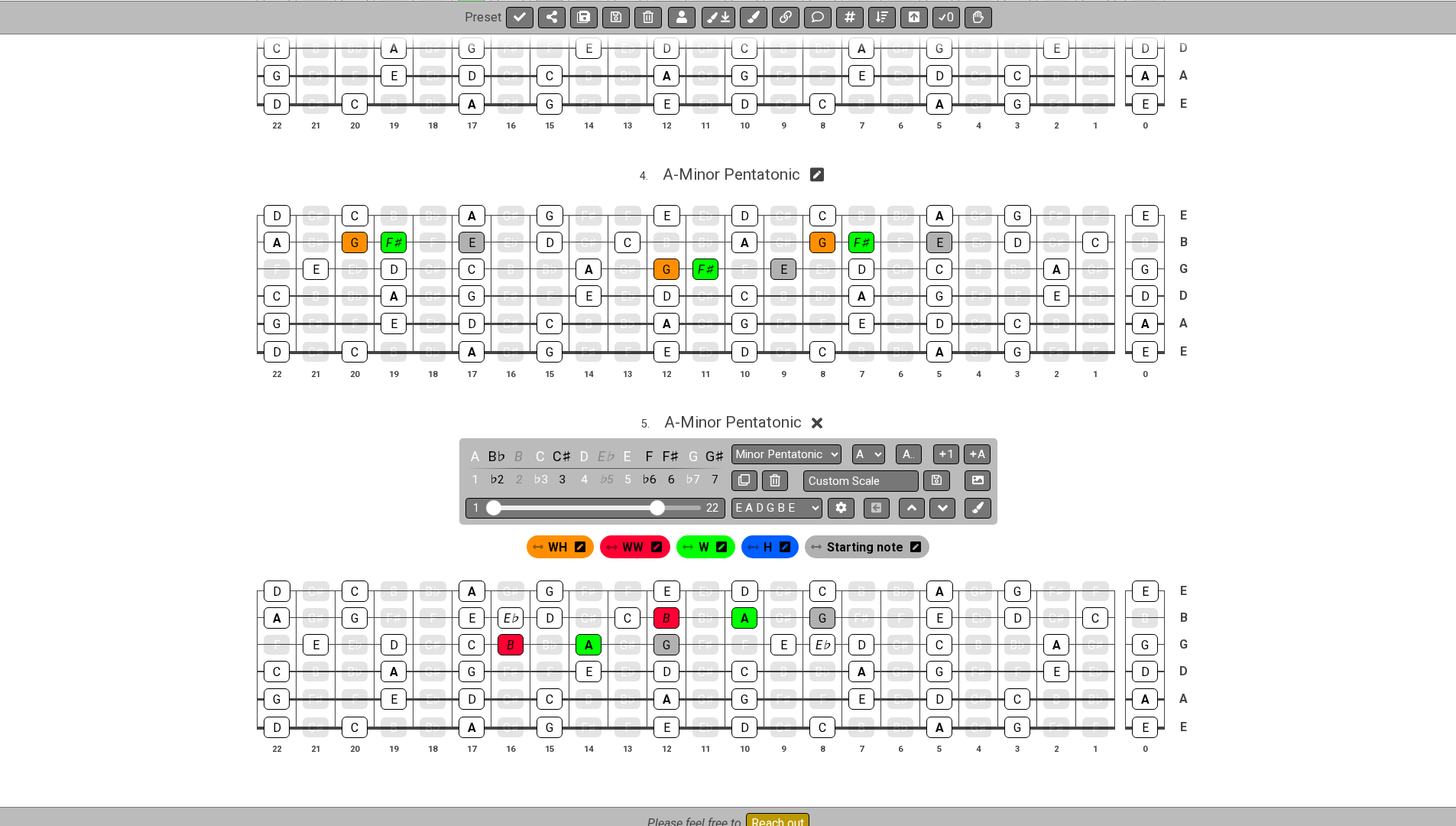
click at [782, 541] on icon at bounding box center [785, 547] width 11 height 13
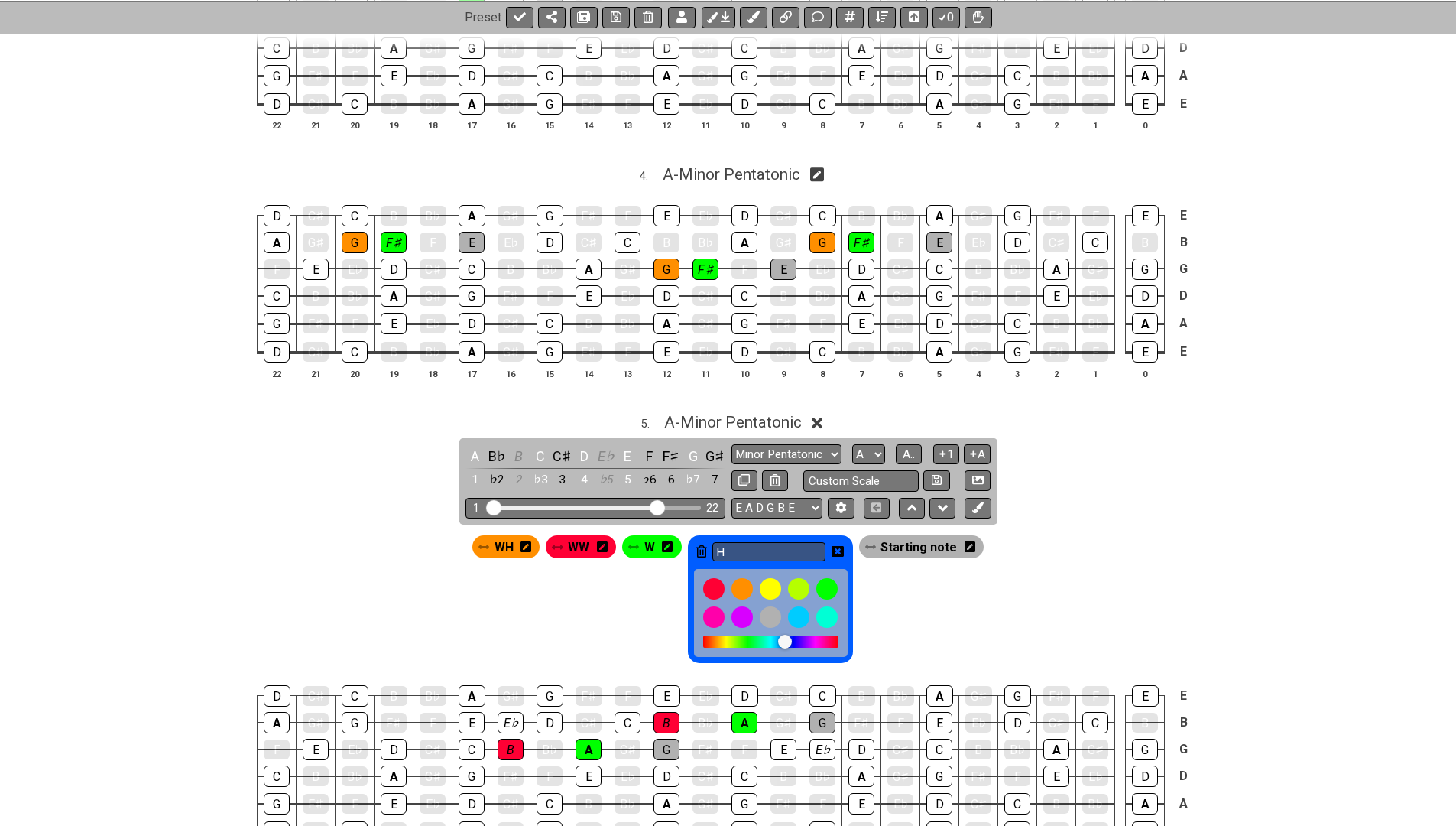
click at [706, 546] on icon at bounding box center [702, 552] width 11 height 13
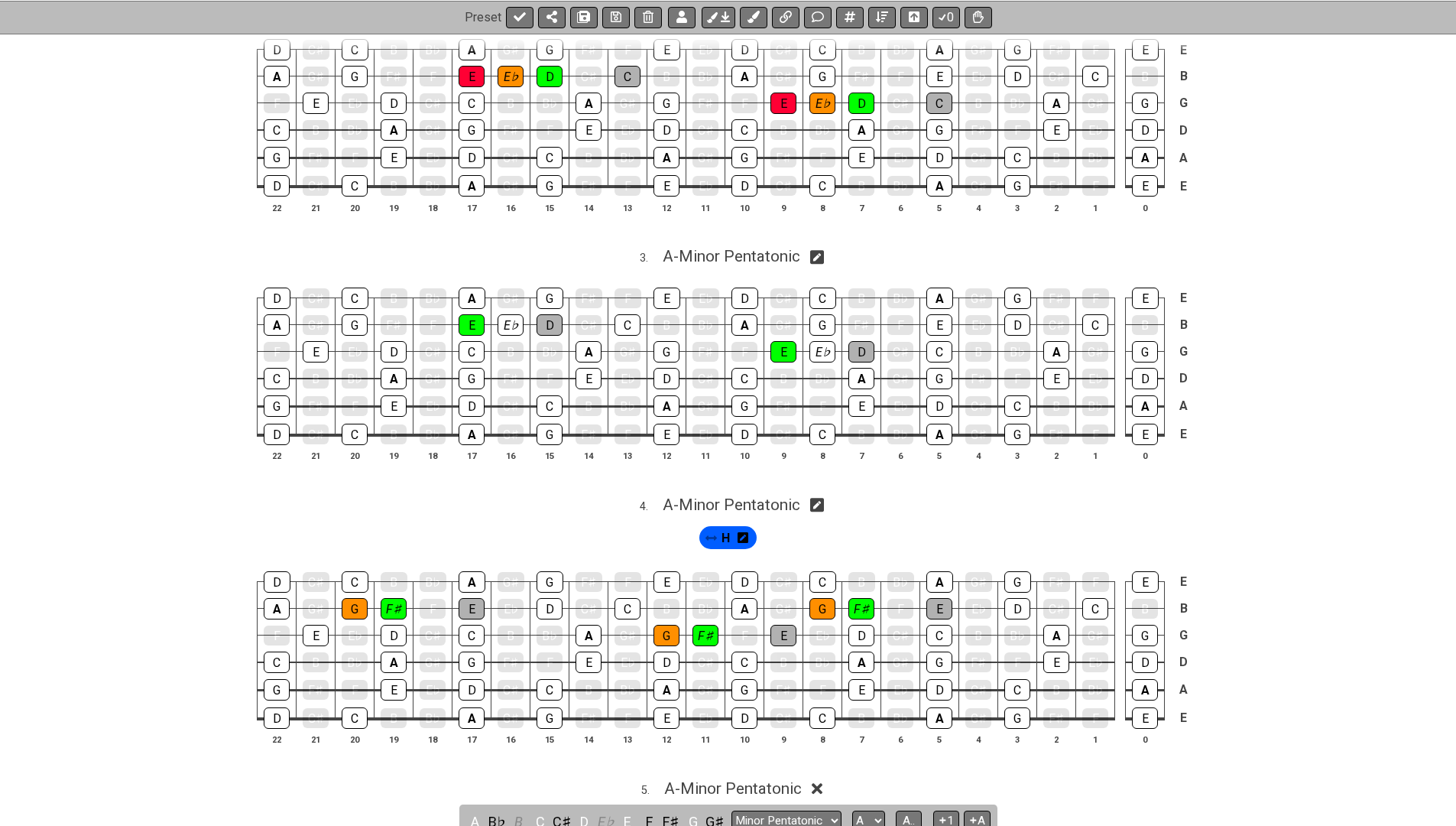
scroll to position [693, 0]
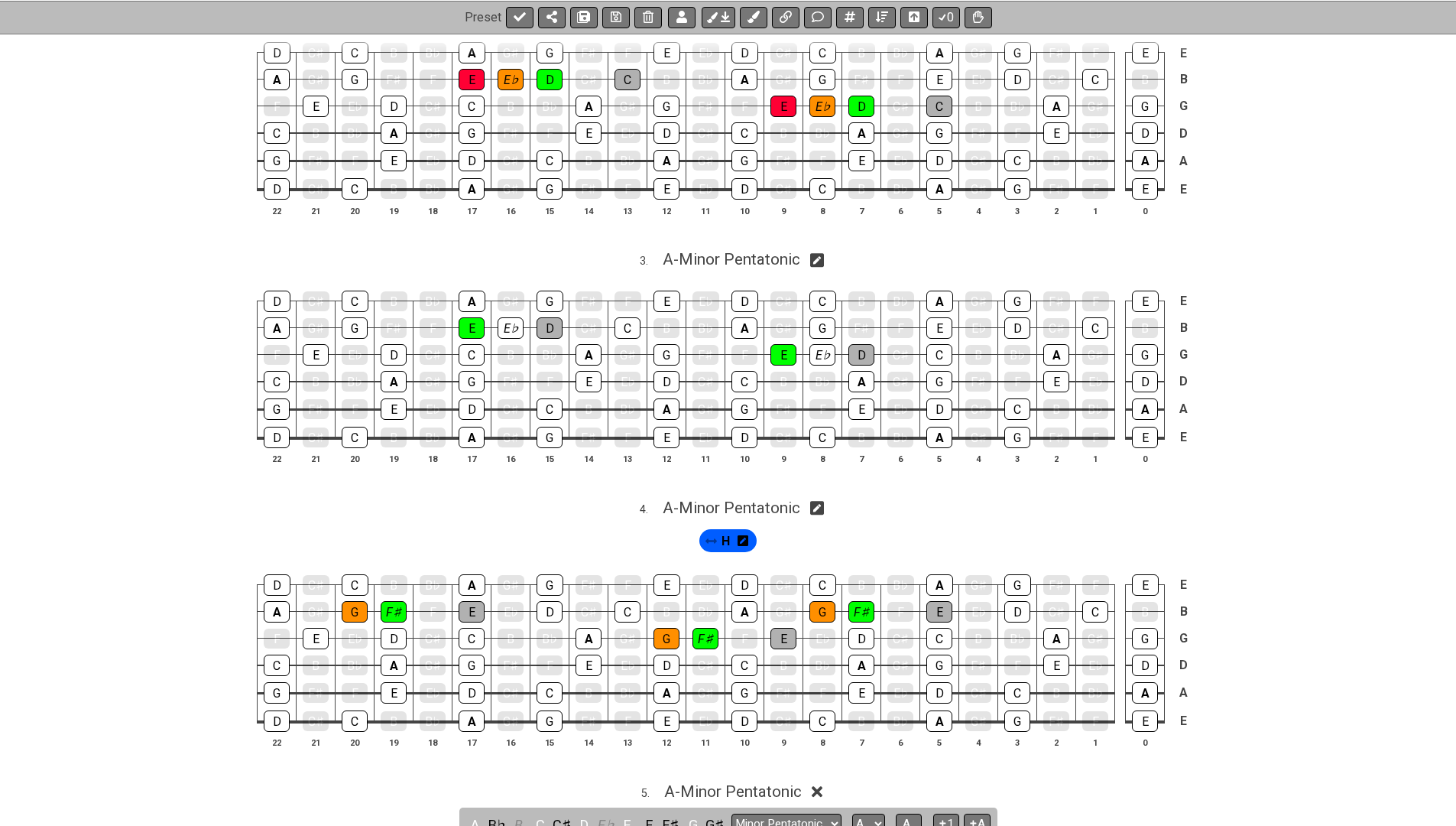
click at [741, 535] on icon at bounding box center [743, 541] width 11 height 13
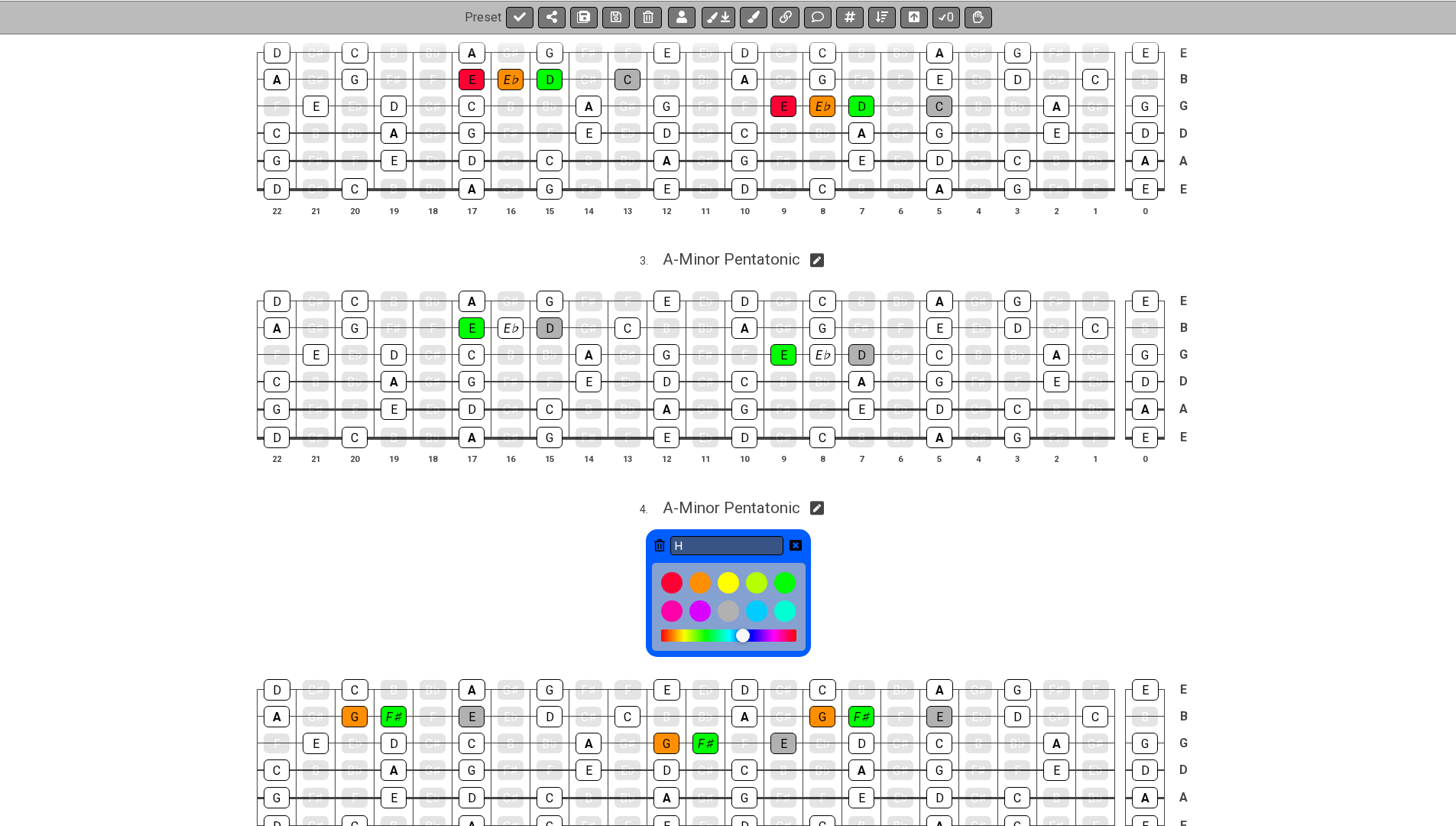
click at [663, 539] on icon at bounding box center [660, 546] width 11 height 13
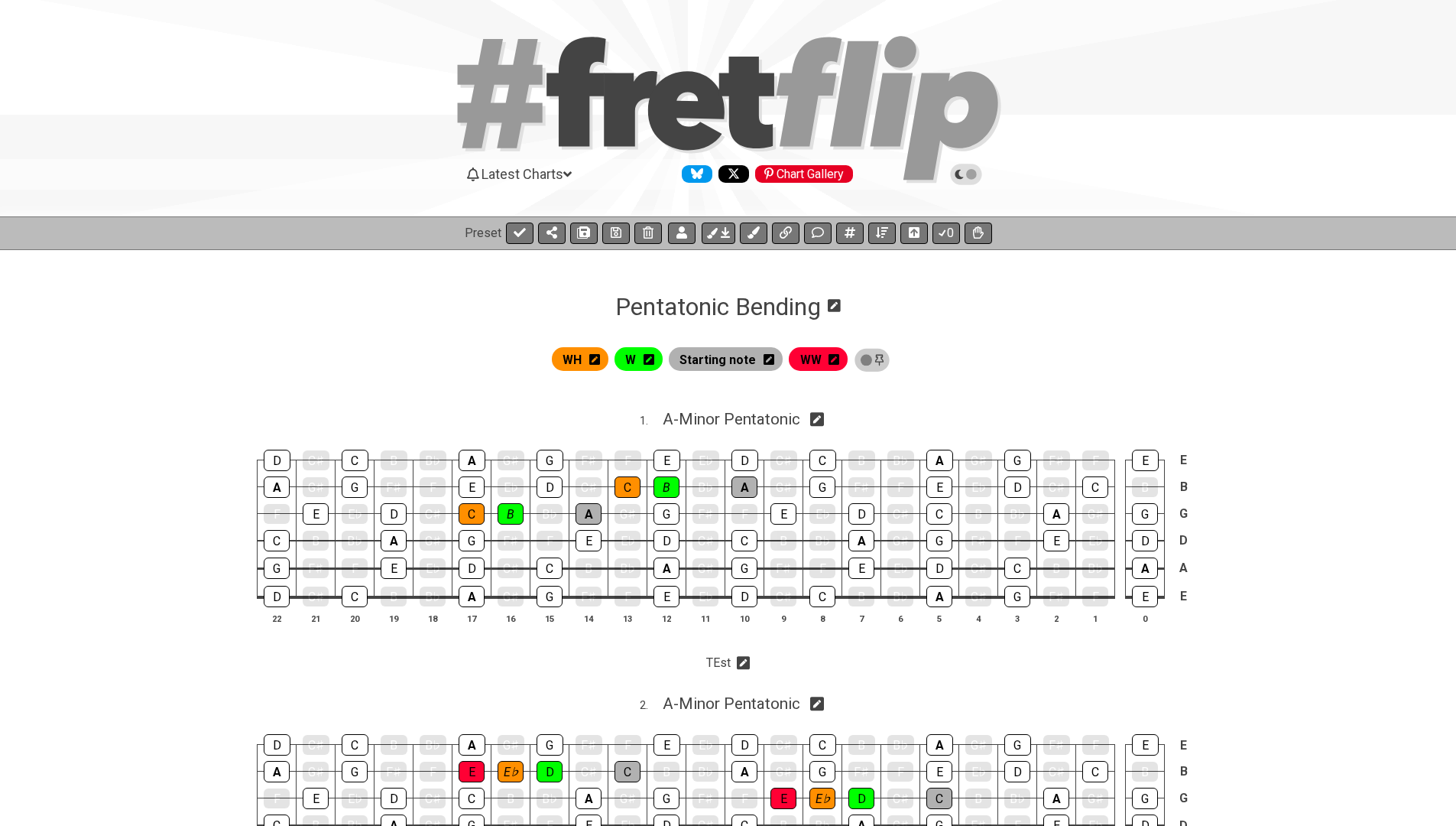
scroll to position [0, 0]
click at [838, 306] on icon at bounding box center [835, 305] width 13 height 14
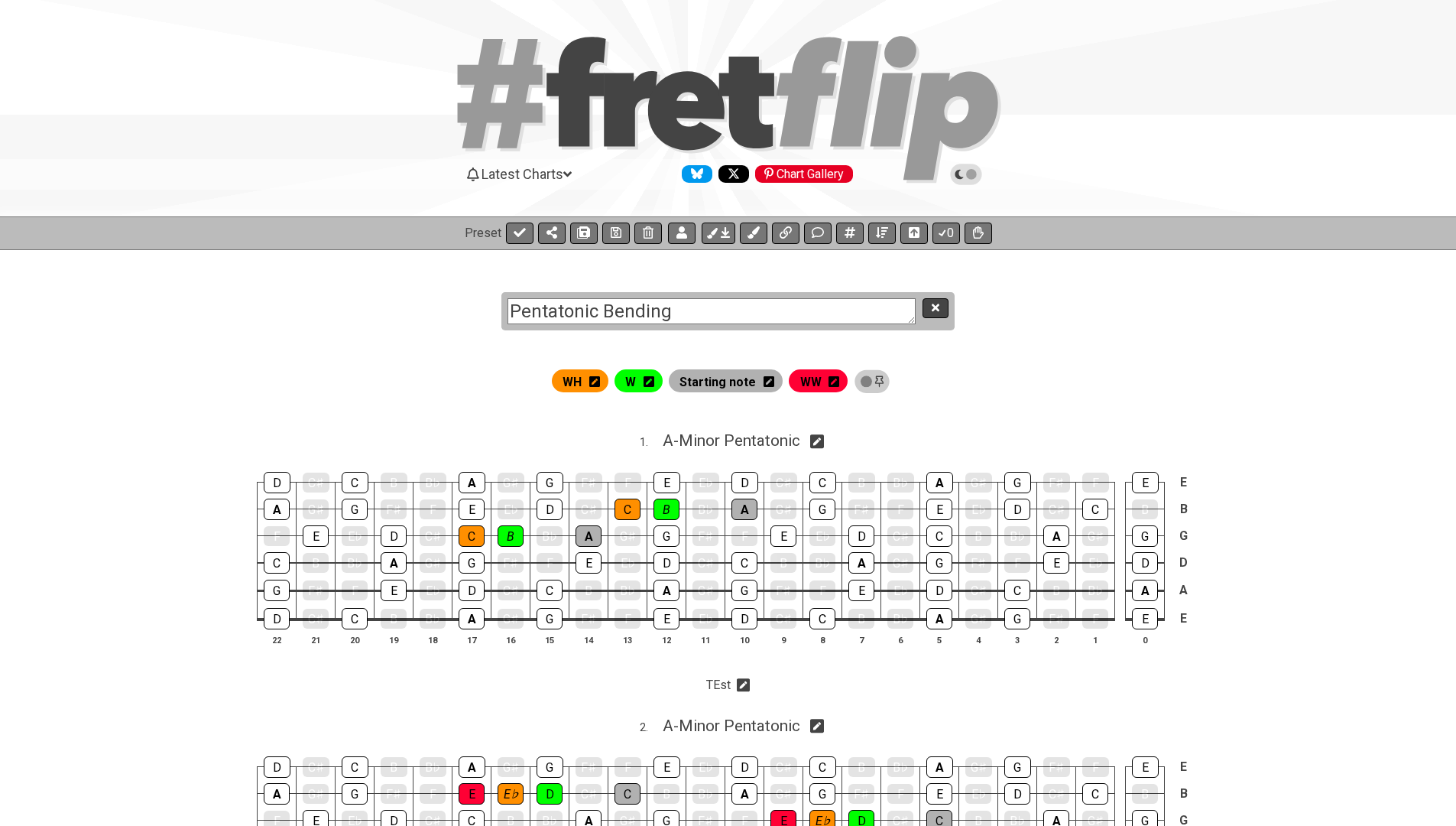
click at [927, 307] on button at bounding box center [936, 308] width 26 height 21
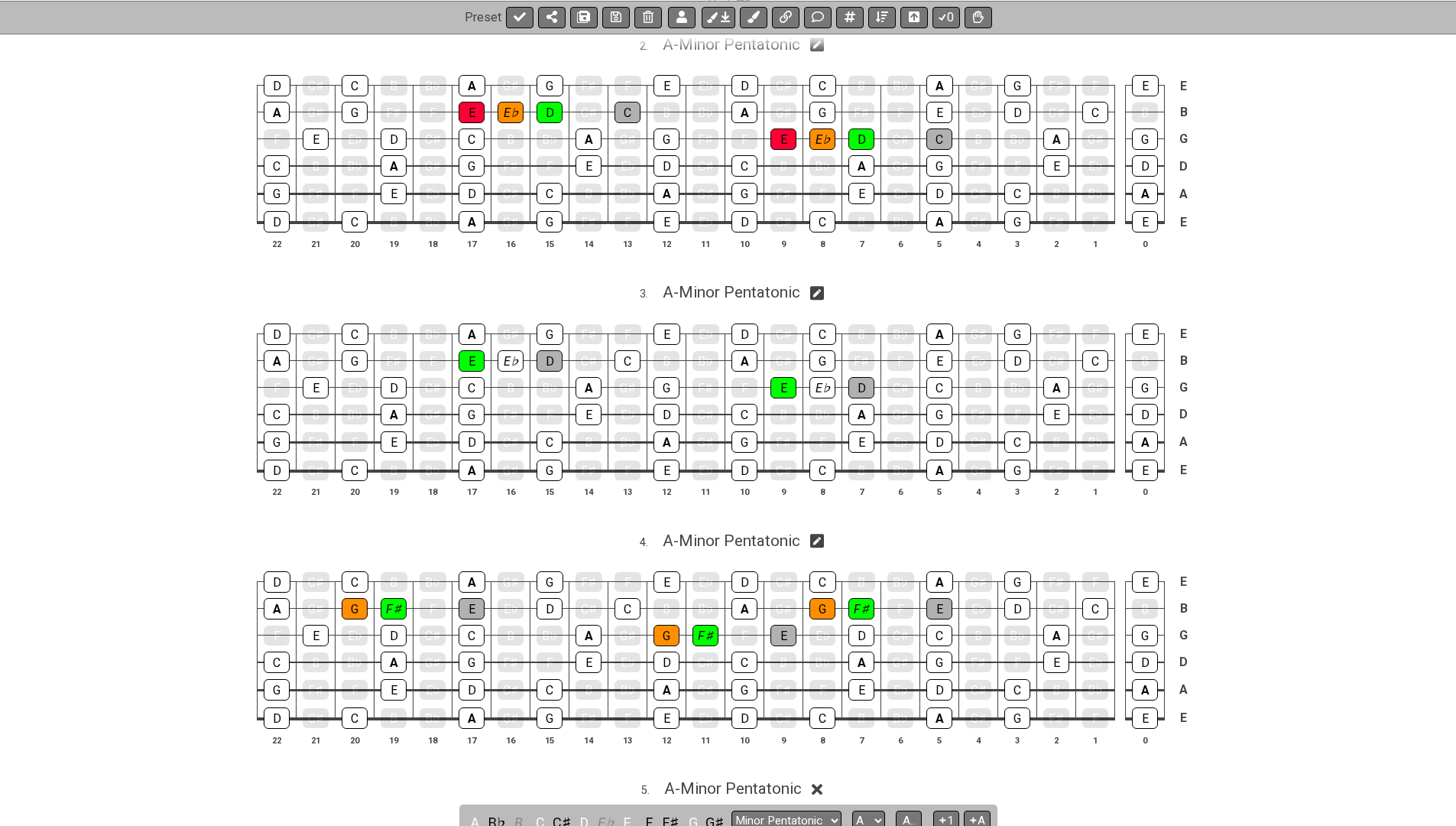
scroll to position [658, 0]
click at [818, 287] on icon at bounding box center [818, 294] width 14 height 16
select select "A"
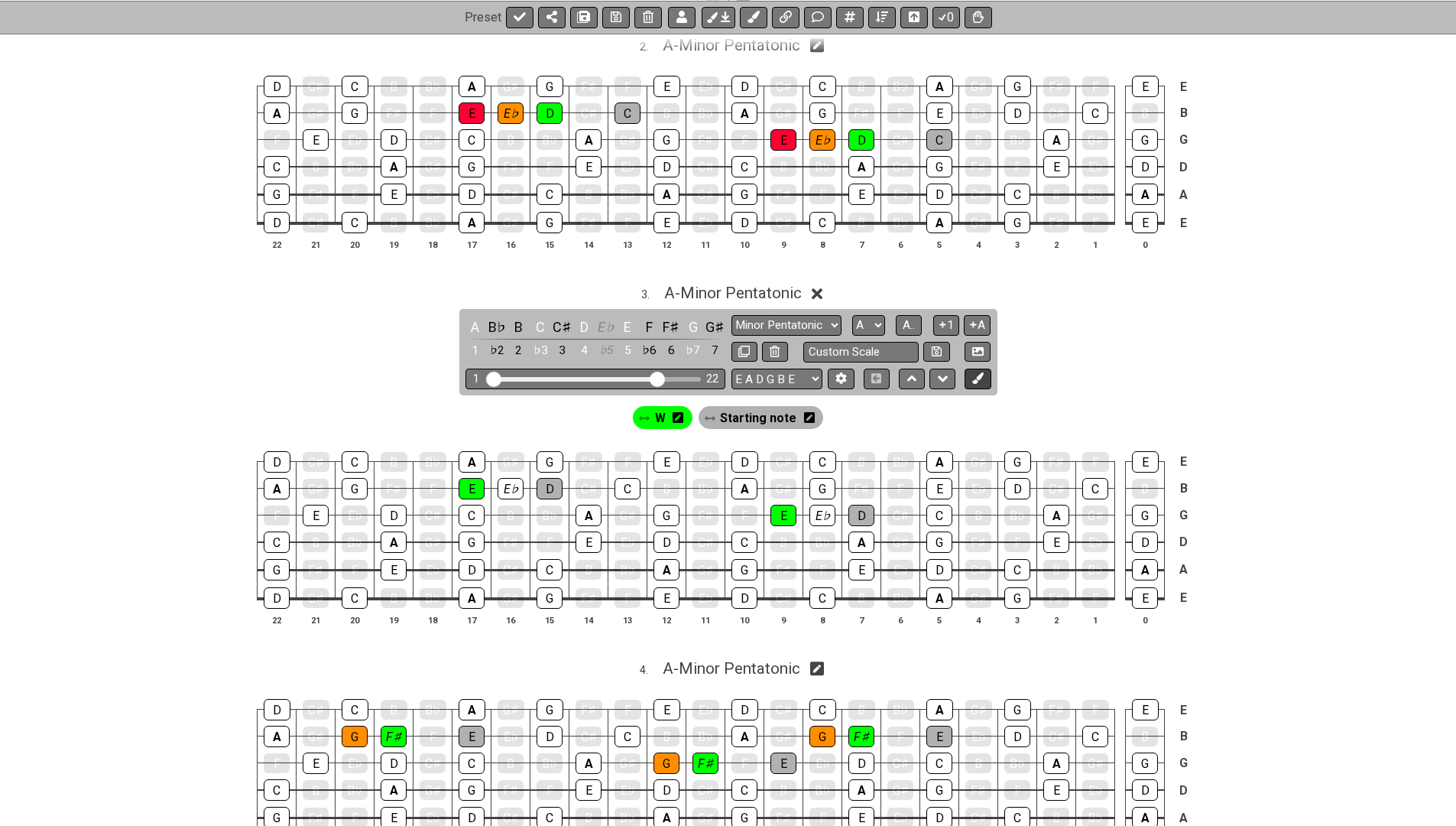
click at [979, 369] on button at bounding box center [977, 379] width 26 height 21
click at [865, 411] on icon at bounding box center [869, 417] width 11 height 13
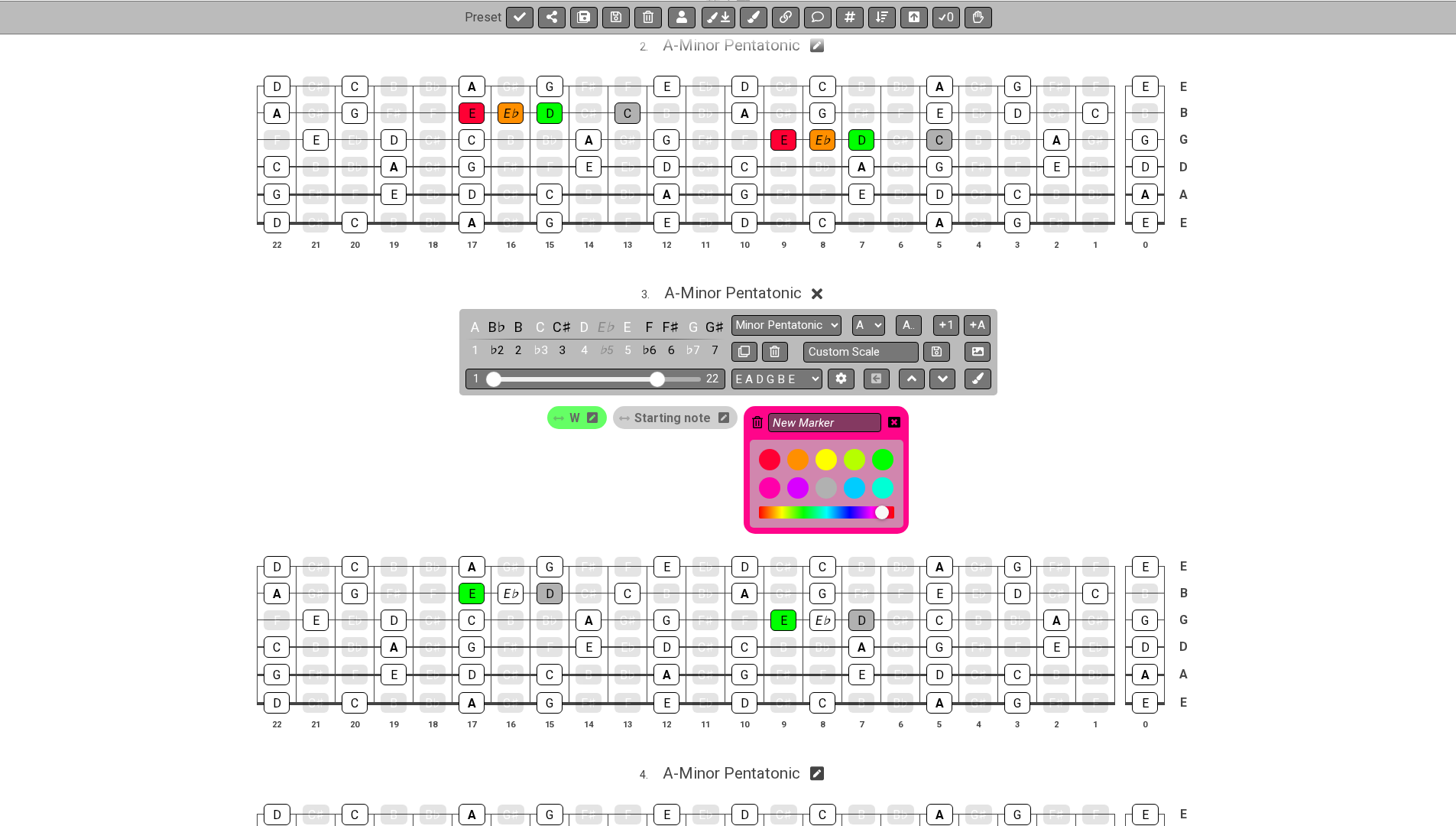
click at [851, 506] on div at bounding box center [826, 512] width 135 height 13
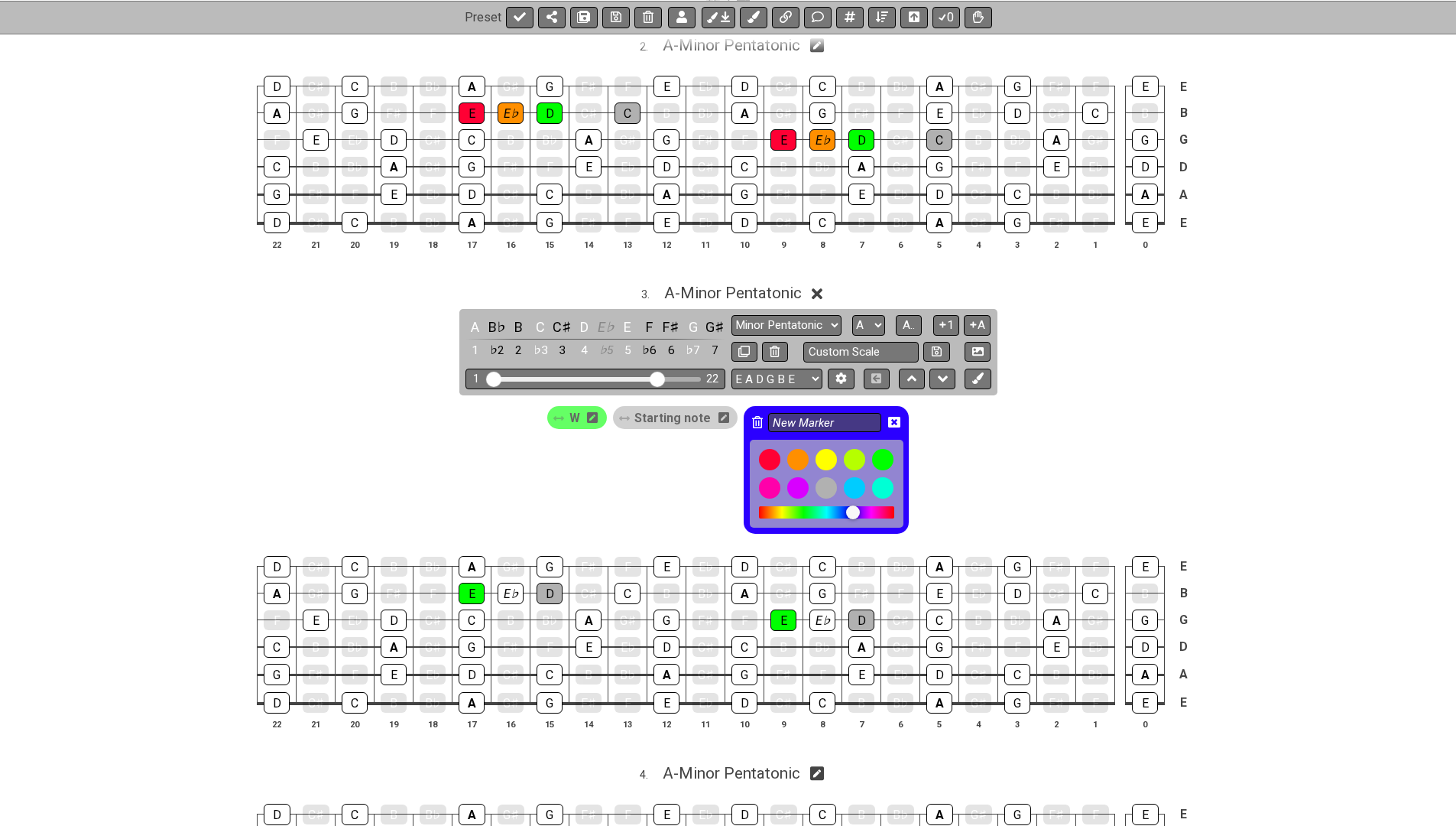
click at [848, 505] on div at bounding box center [852, 512] width 13 height 13
click at [844, 505] on div at bounding box center [850, 512] width 13 height 13
click at [840, 505] on div at bounding box center [846, 512] width 13 height 13
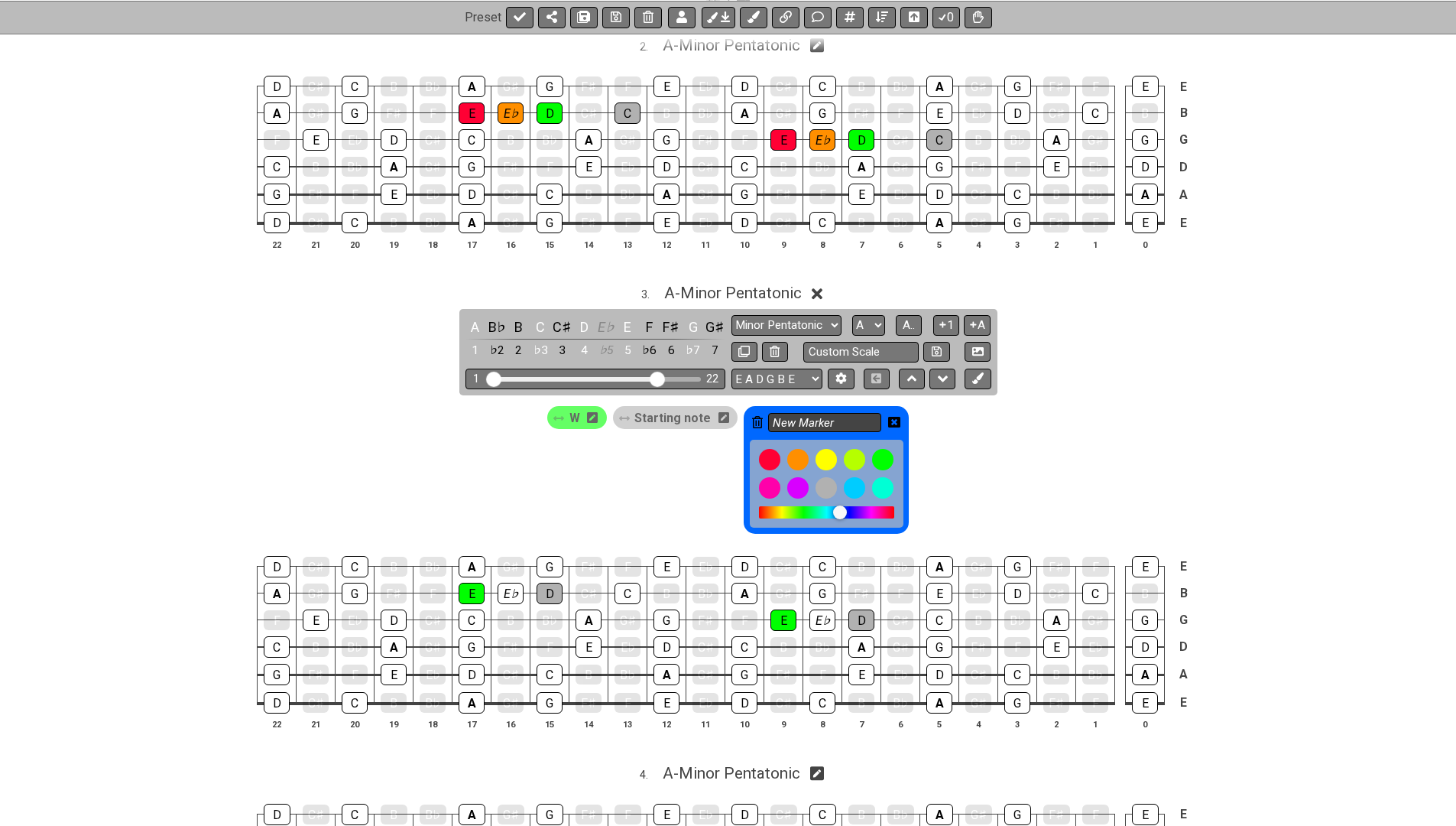
click at [831, 417] on input "New Marker" at bounding box center [825, 422] width 113 height 19
type input "H"
click at [896, 417] on icon at bounding box center [895, 422] width 13 height 11
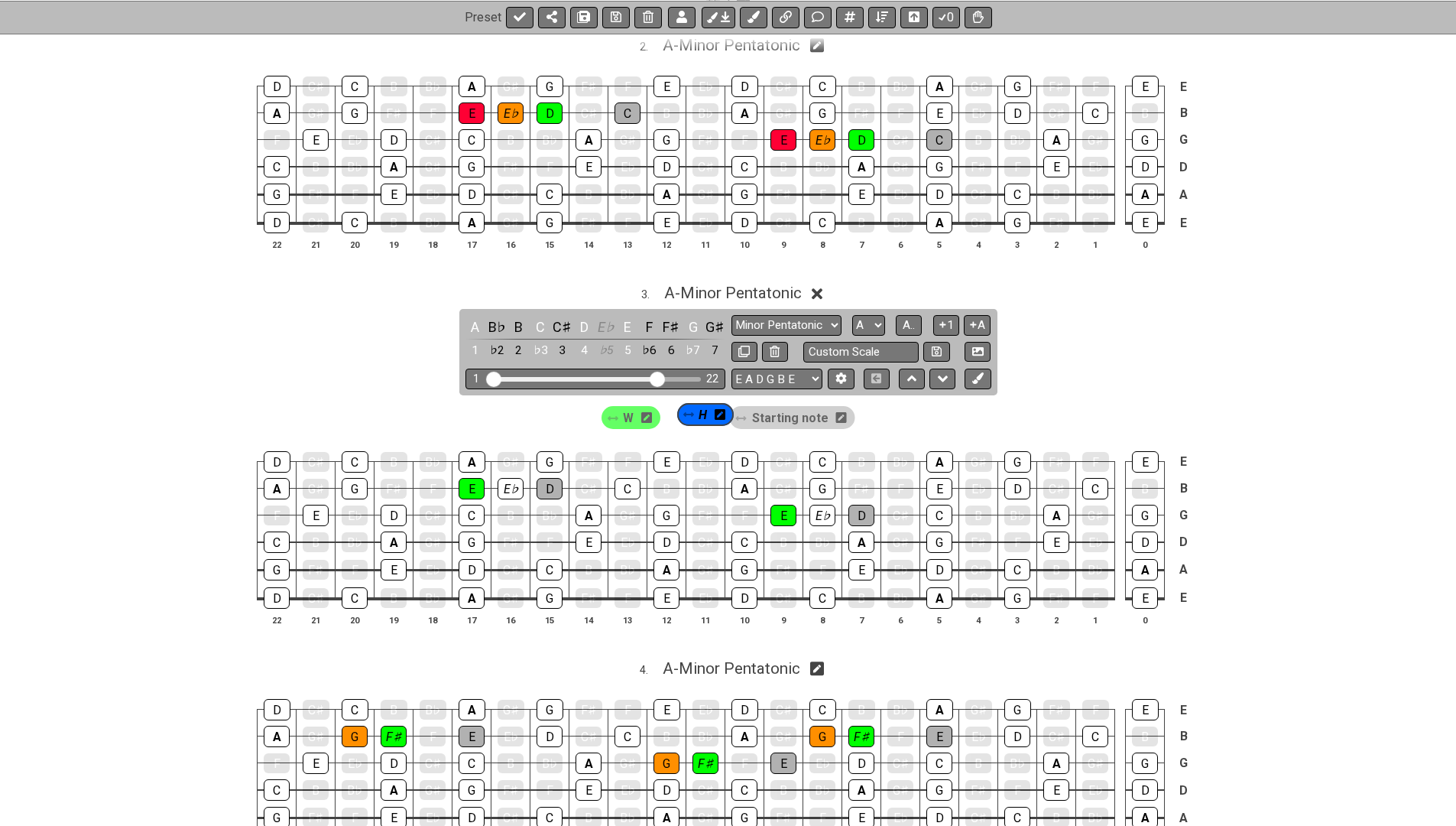
drag, startPoint x: 806, startPoint y: 413, endPoint x: 670, endPoint y: 419, distance: 136.1
click at [669, 419] on div "W Starting note H" at bounding box center [729, 417] width 260 height 29
click at [718, 16] on button at bounding box center [719, 17] width 34 height 22
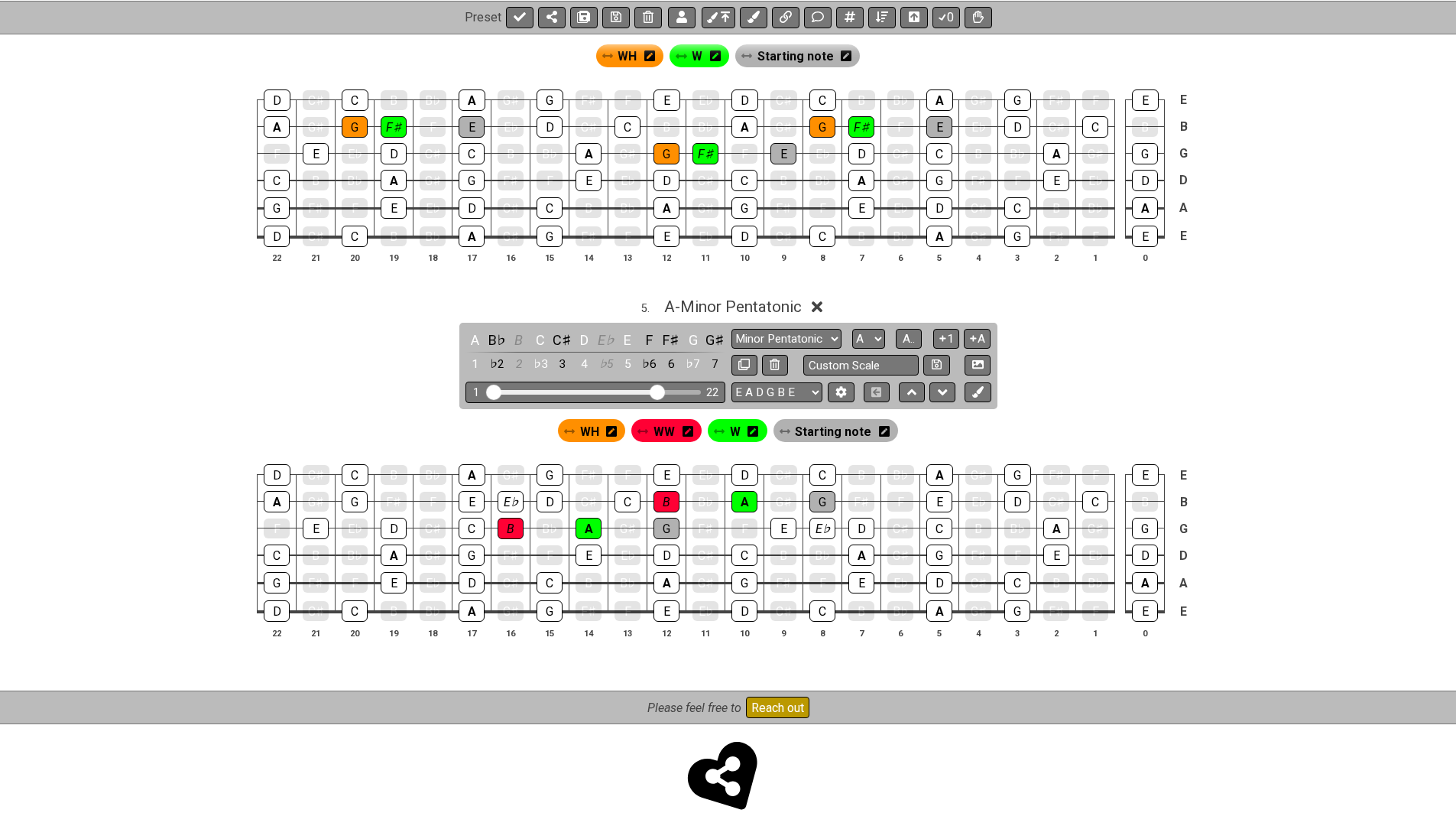
scroll to position [1312, 0]
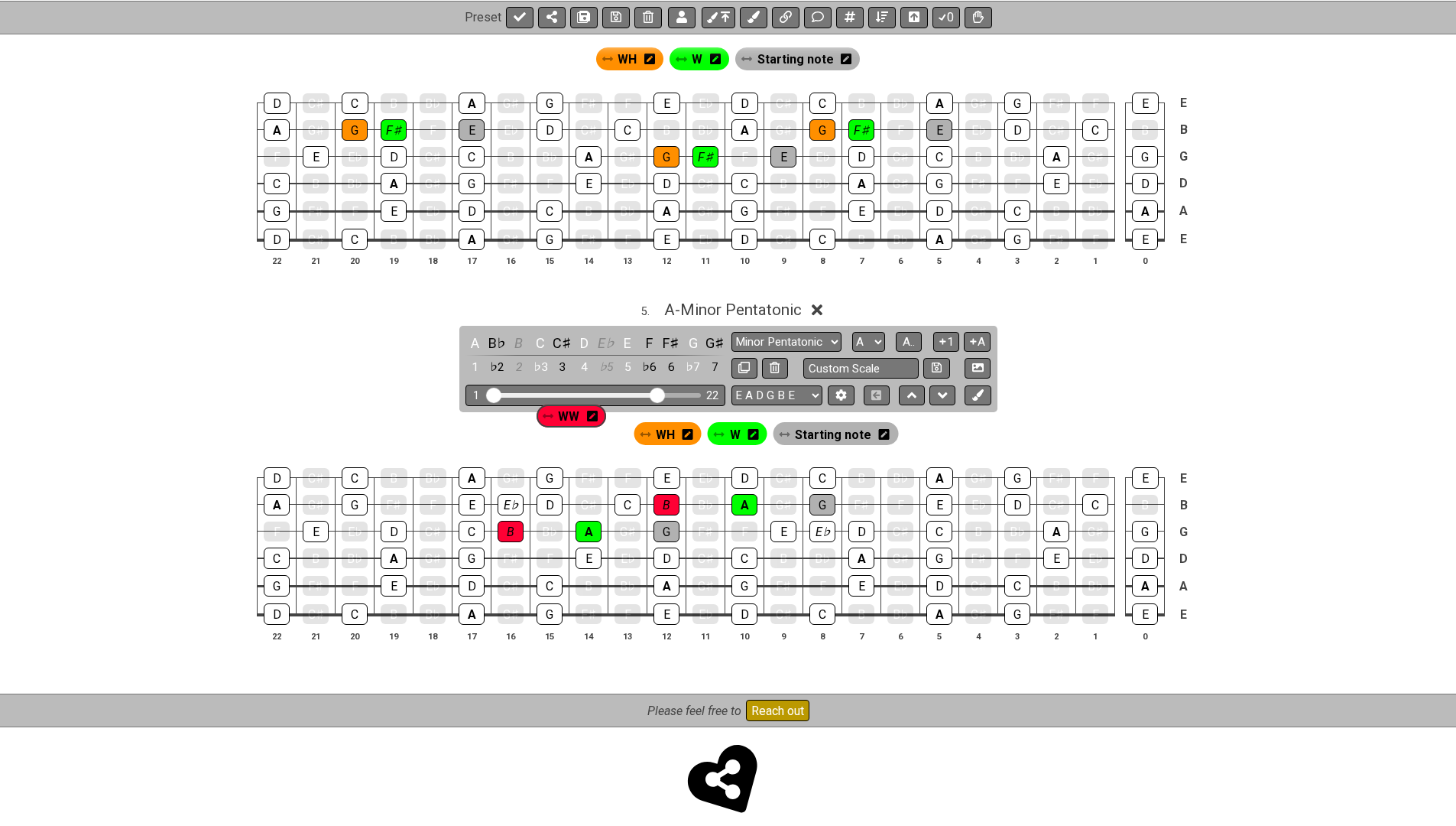
drag, startPoint x: 646, startPoint y: 420, endPoint x: 547, endPoint y: 421, distance: 99.0
click at [546, 421] on div "WH WW W Starting note" at bounding box center [728, 430] width 1456 height 37
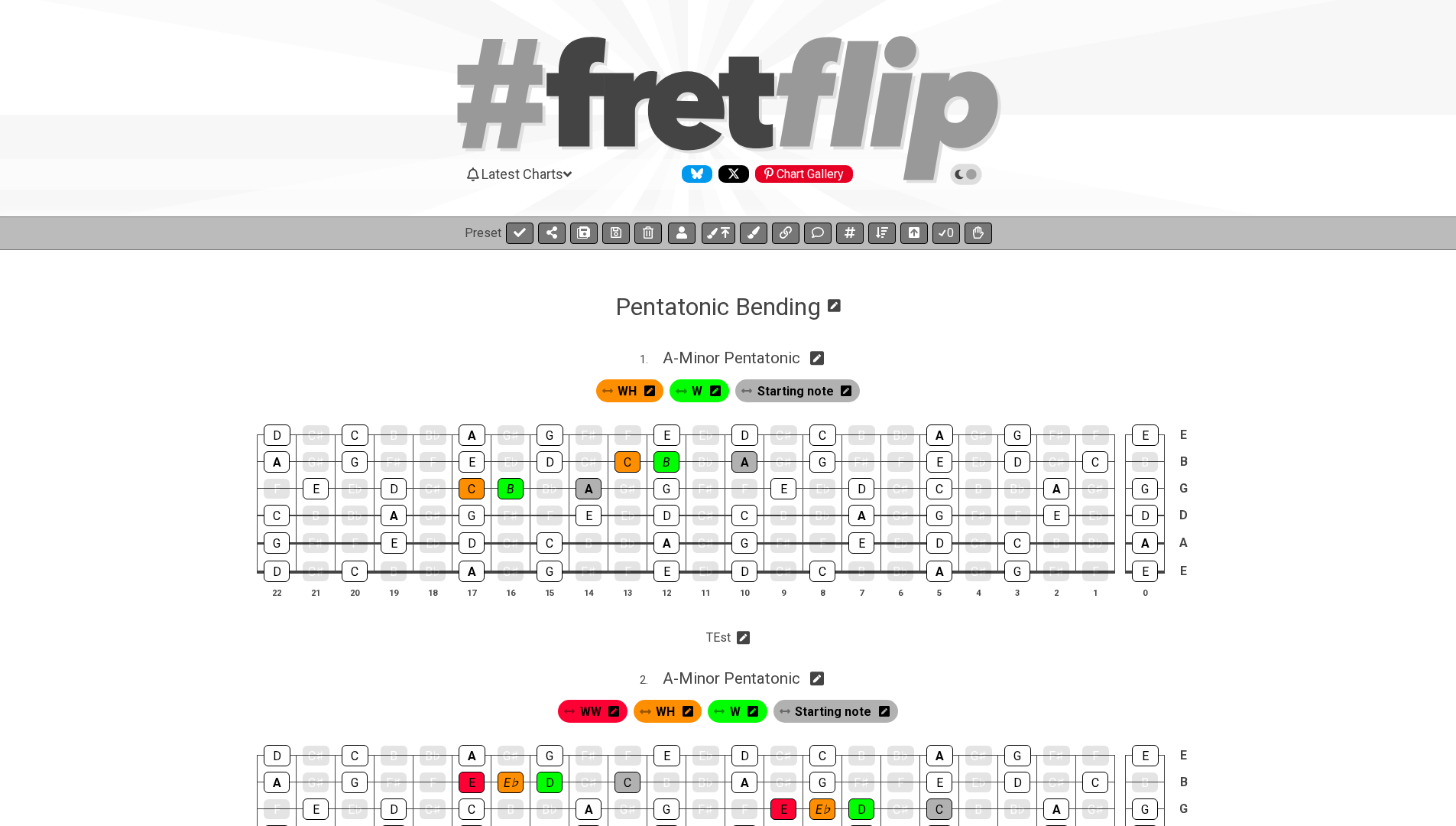
scroll to position [0, 0]
click at [723, 235] on icon at bounding box center [725, 233] width 9 height 13
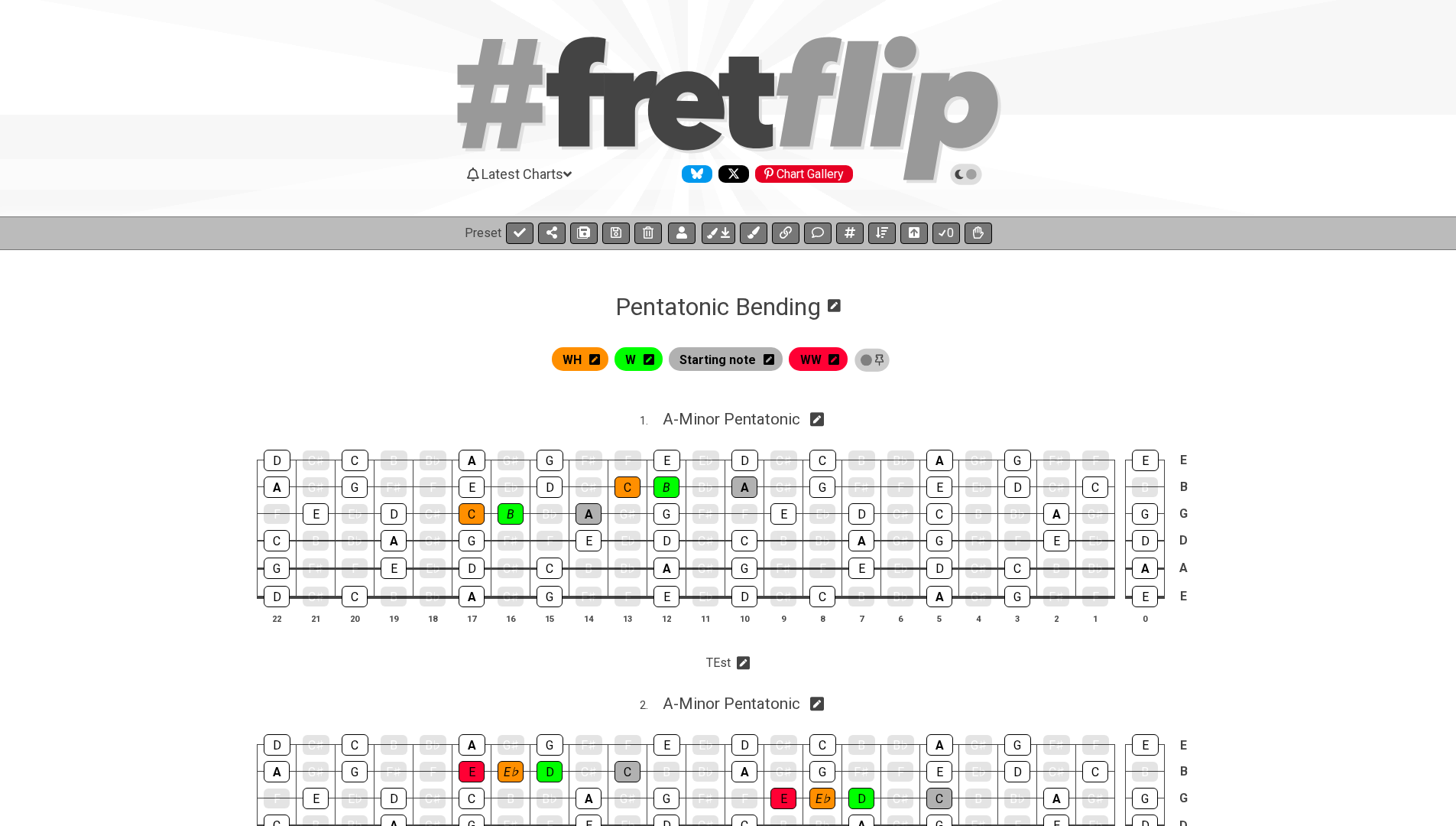
click at [839, 362] on icon at bounding box center [835, 359] width 11 height 11
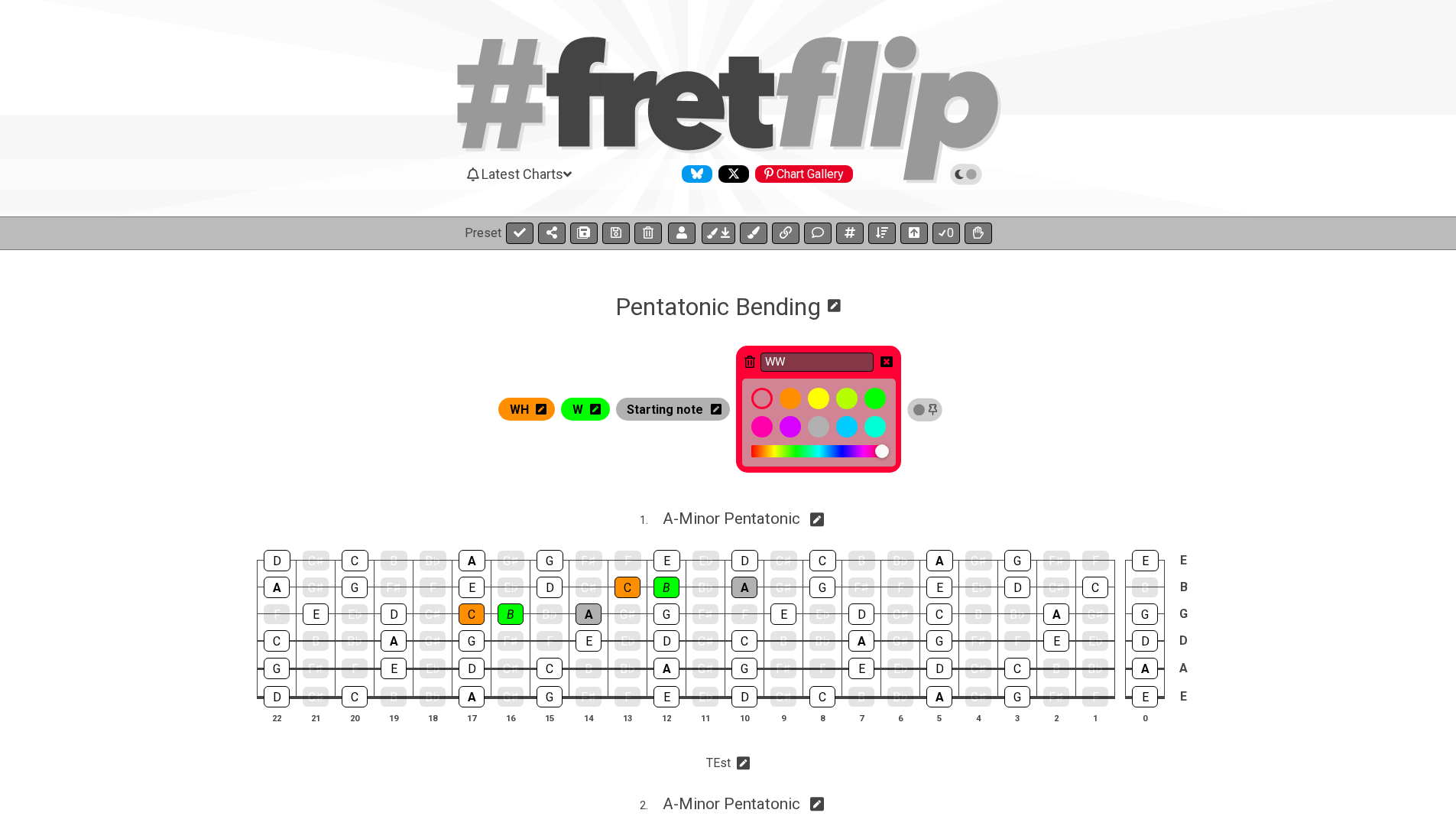
click at [754, 364] on icon at bounding box center [750, 362] width 11 height 13
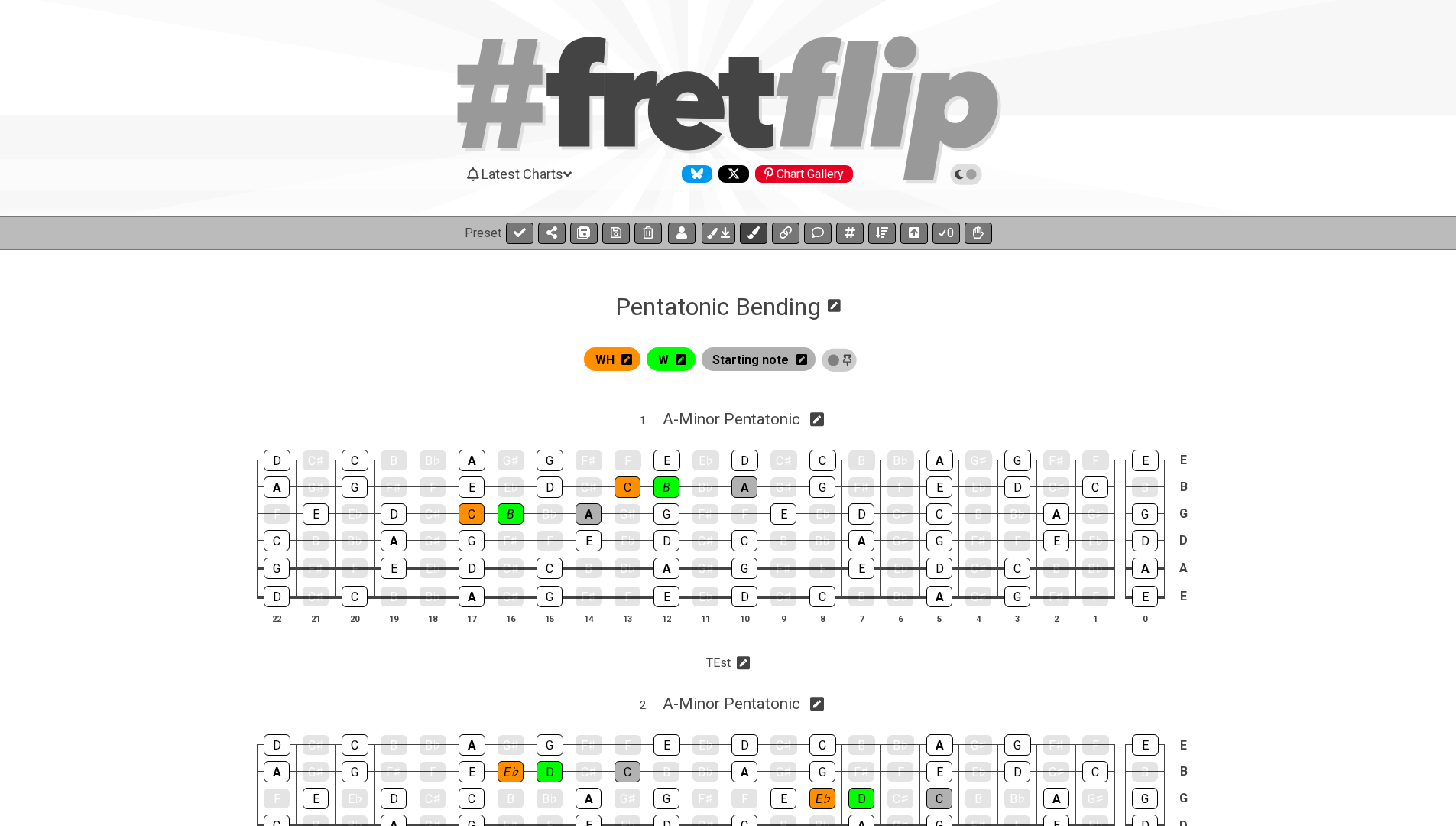
click at [761, 228] on button at bounding box center [753, 233] width 28 height 22
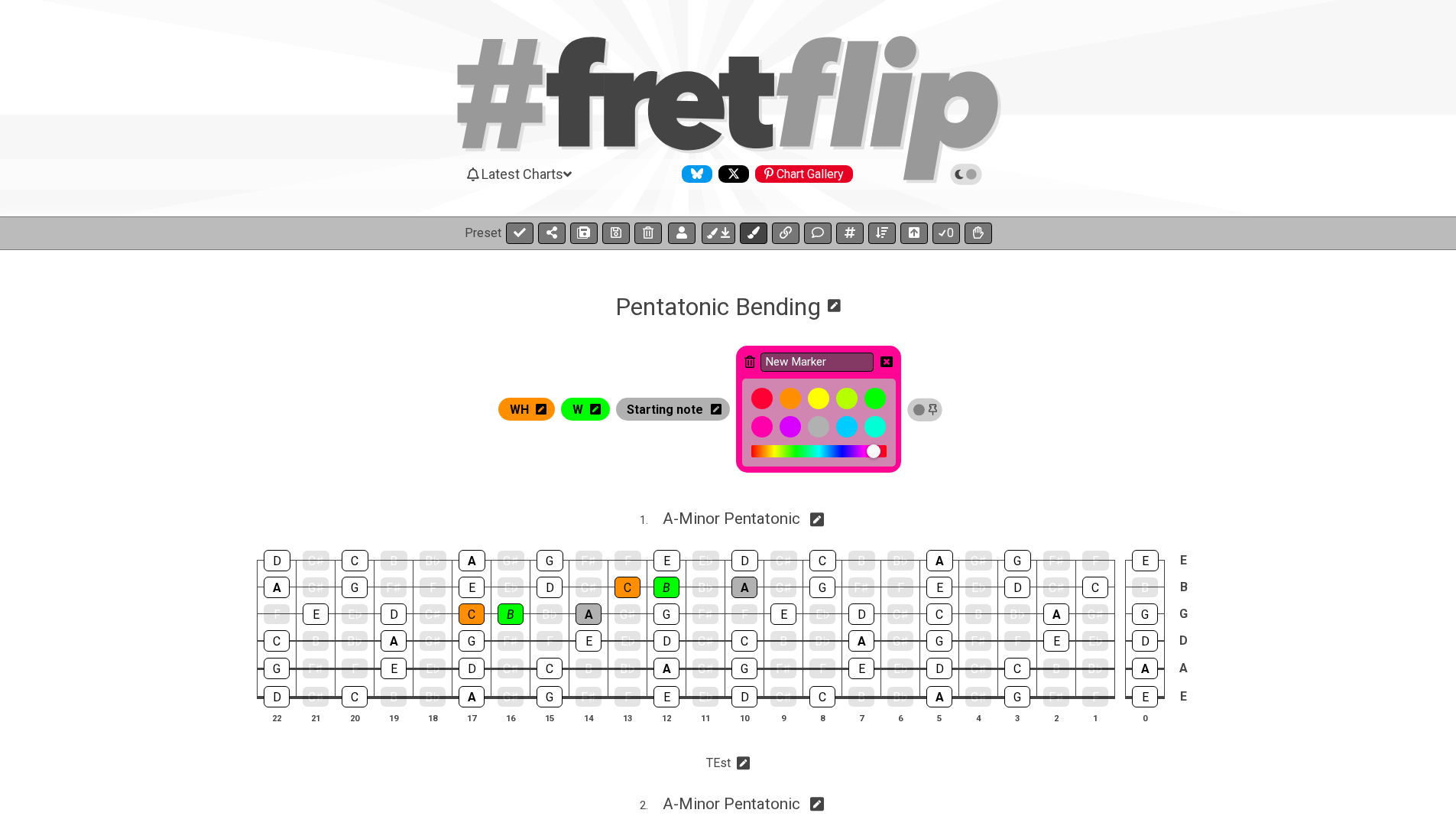
click at [761, 228] on button at bounding box center [753, 233] width 28 height 22
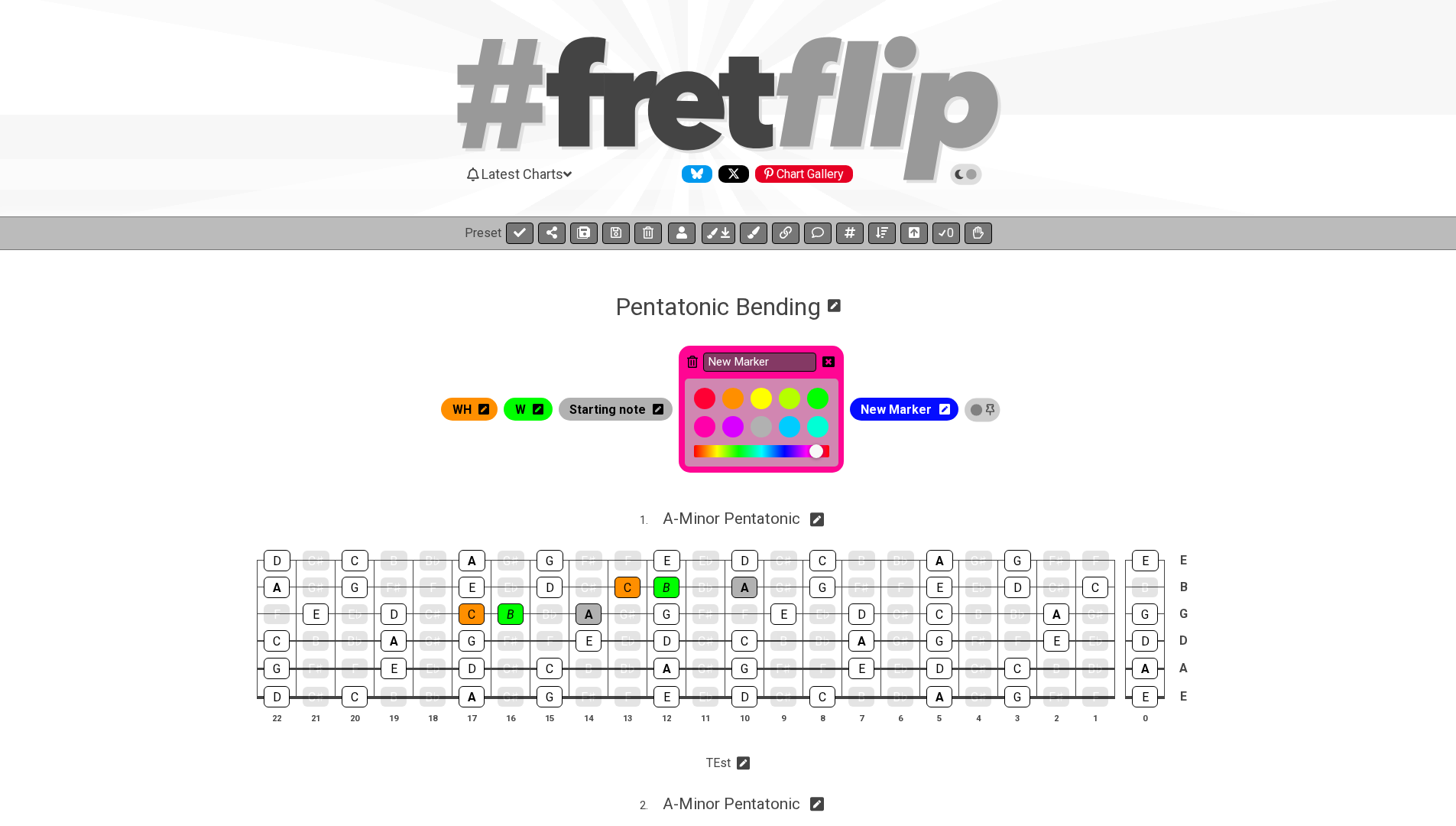
click at [788, 456] on div at bounding box center [761, 452] width 135 height 13
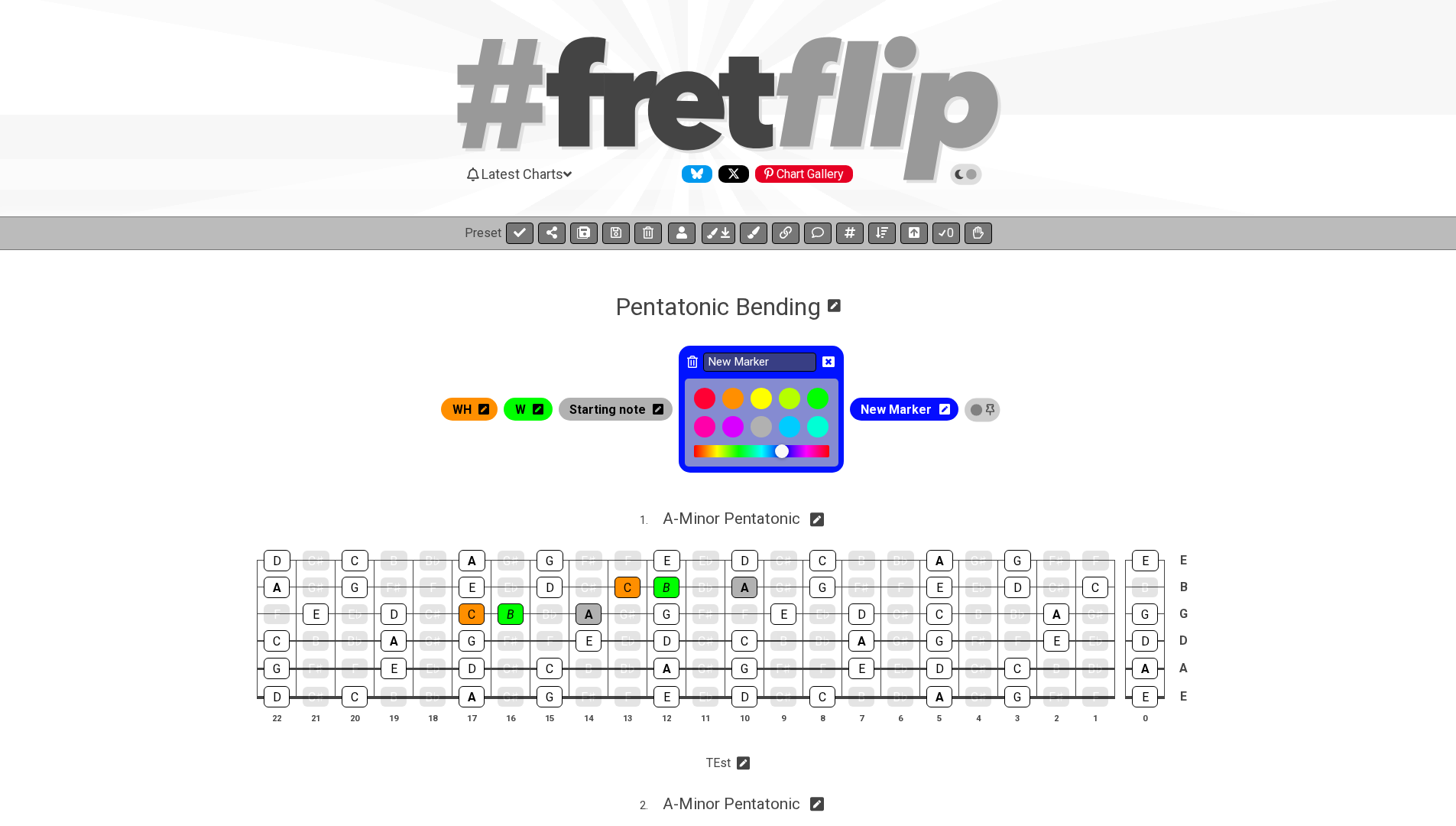
click at [788, 456] on div at bounding box center [782, 451] width 13 height 13
click at [785, 450] on div at bounding box center [778, 451] width 13 height 13
click at [782, 364] on input "New Marker" at bounding box center [759, 362] width 113 height 19
type input "H"
click at [835, 358] on icon at bounding box center [829, 362] width 13 height 11
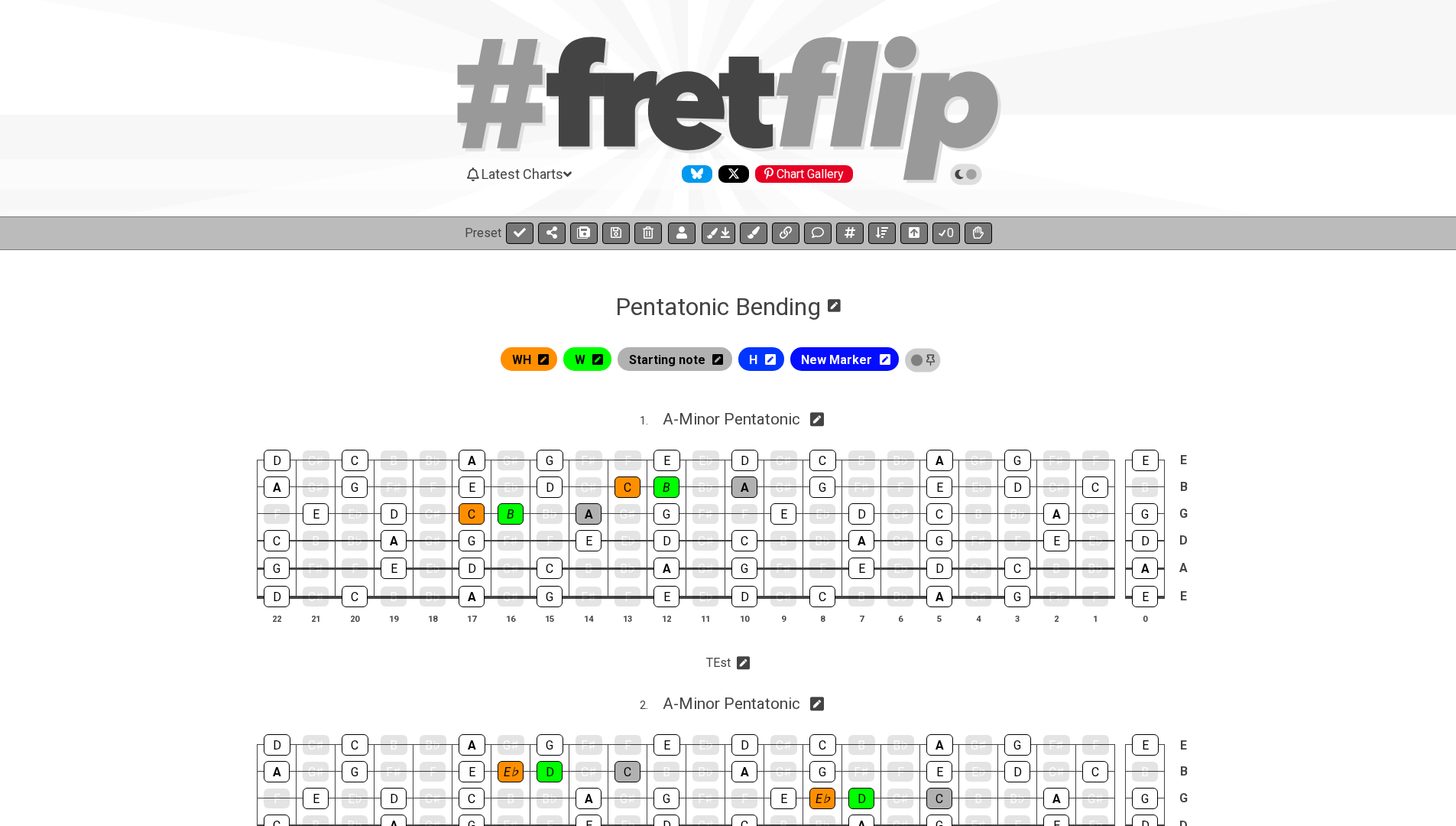
click at [889, 362] on icon at bounding box center [886, 359] width 11 height 11
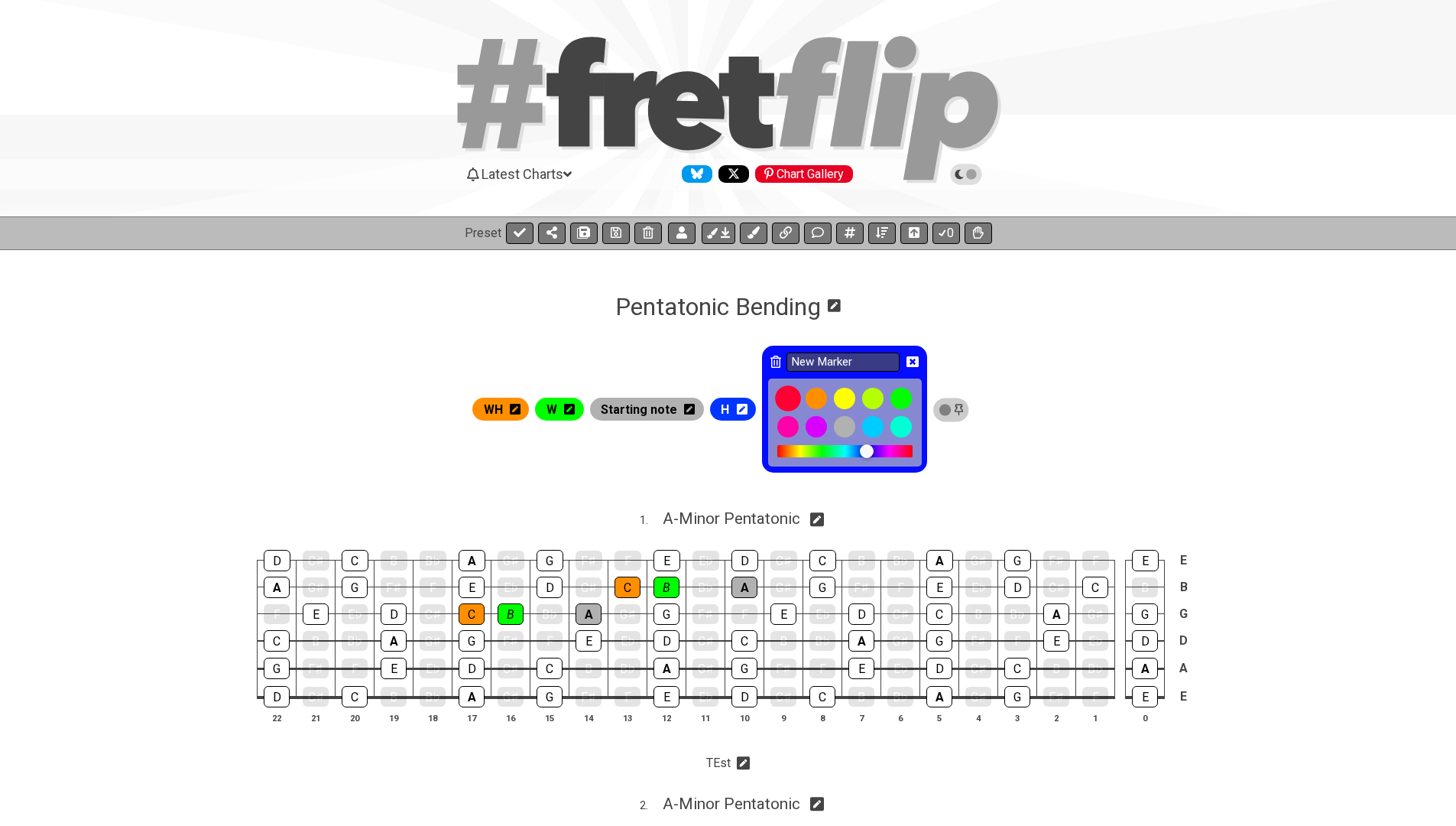
click at [799, 396] on div at bounding box center [788, 399] width 26 height 26
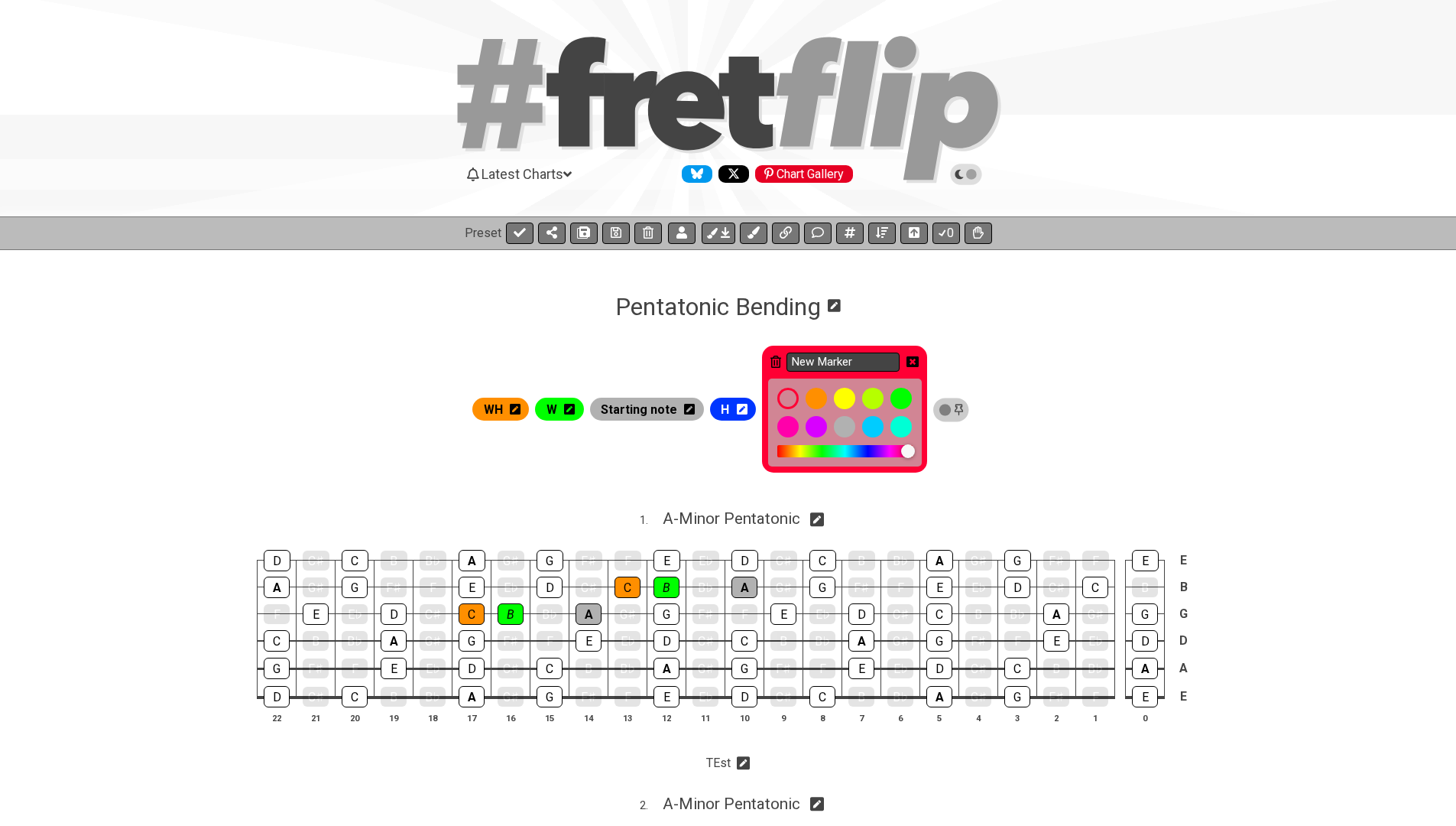
click at [831, 366] on input "New Marker" at bounding box center [844, 362] width 113 height 19
type input "WW"
click at [914, 359] on icon at bounding box center [913, 362] width 13 height 13
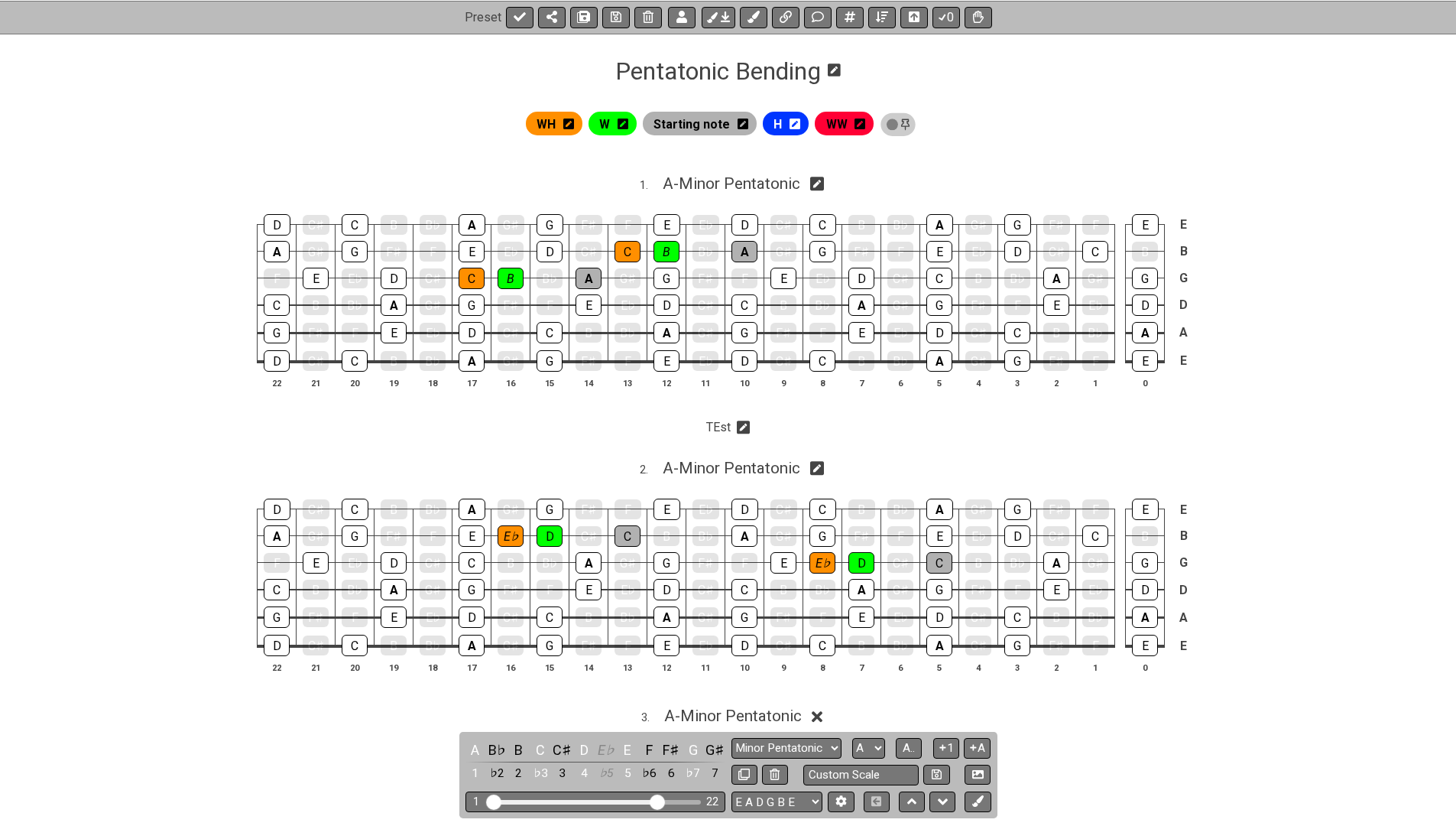
scroll to position [342, 0]
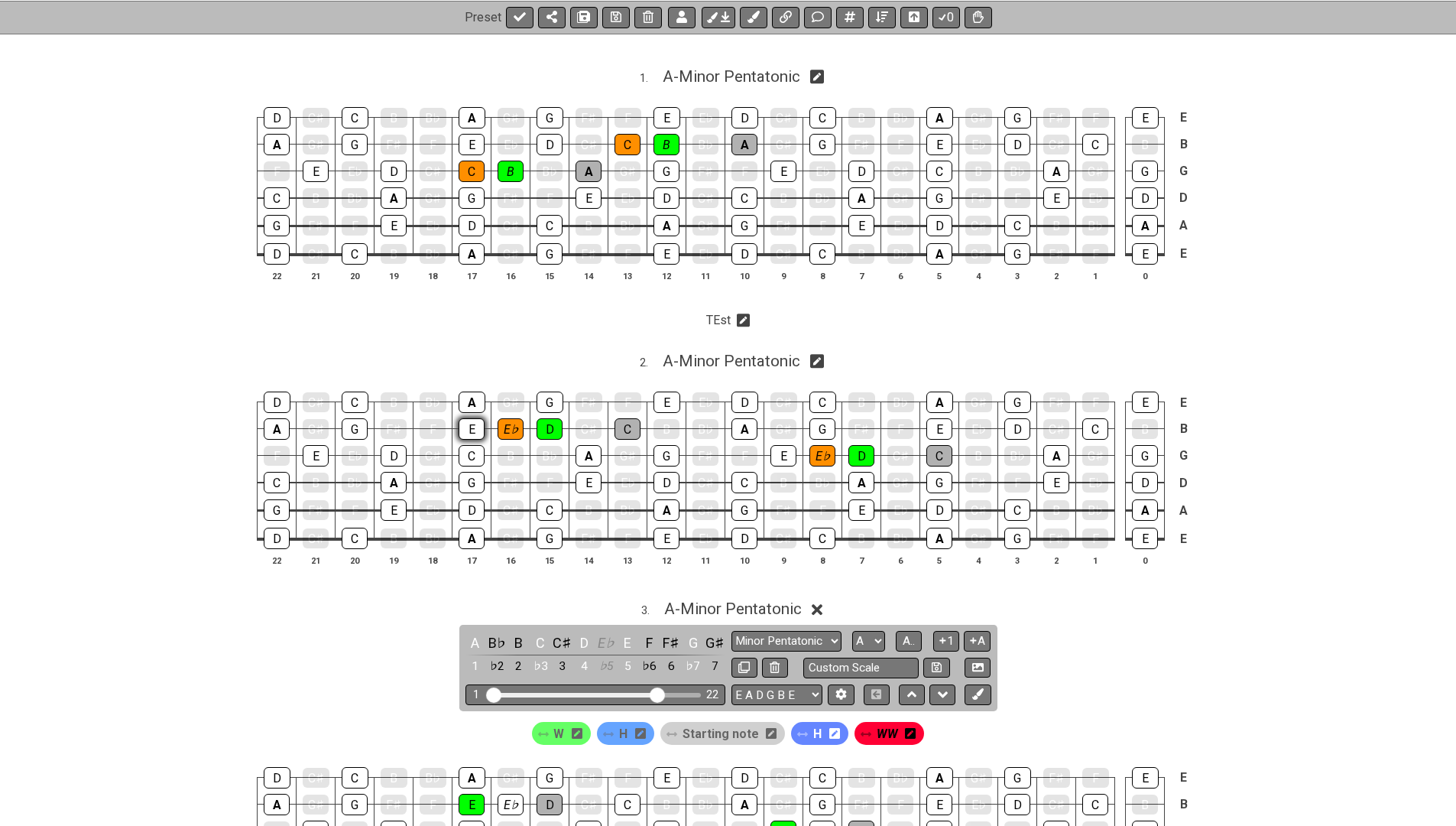
click at [476, 426] on div "E" at bounding box center [471, 429] width 26 height 22
click at [776, 447] on div "E" at bounding box center [784, 456] width 26 height 22
click at [722, 19] on icon at bounding box center [725, 17] width 9 height 13
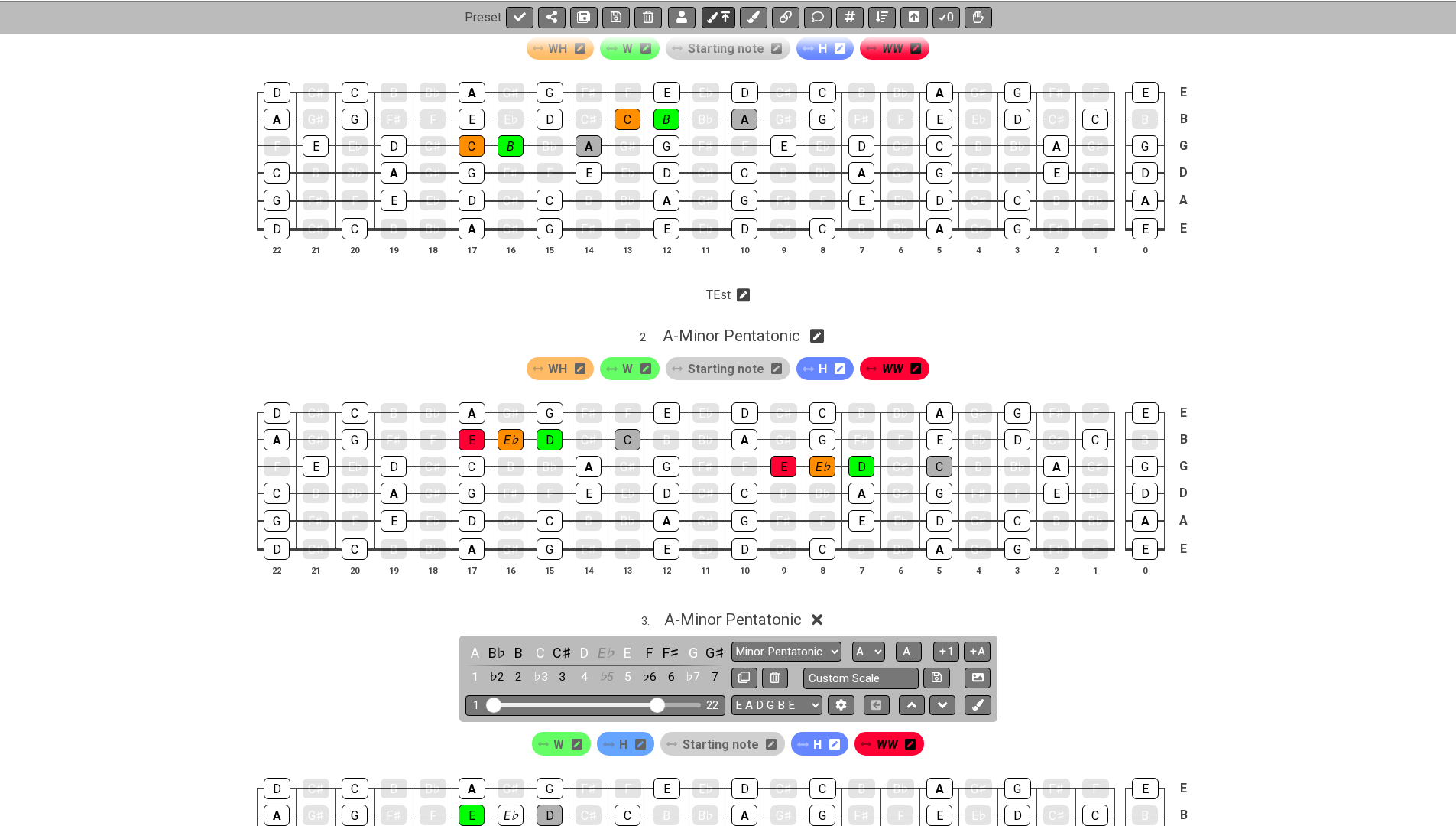
click at [722, 19] on icon at bounding box center [725, 17] width 9 height 13
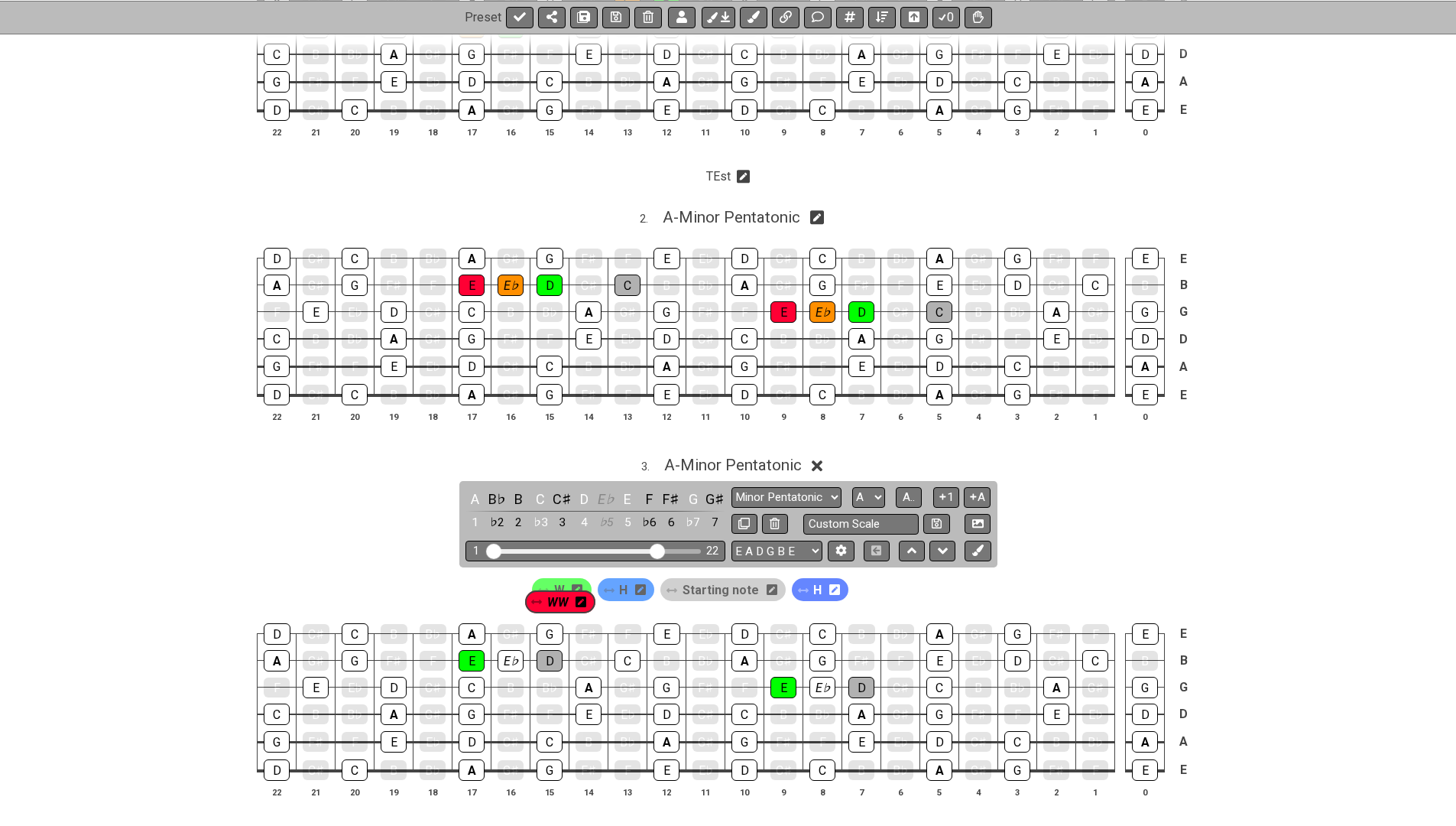
scroll to position [489, 0]
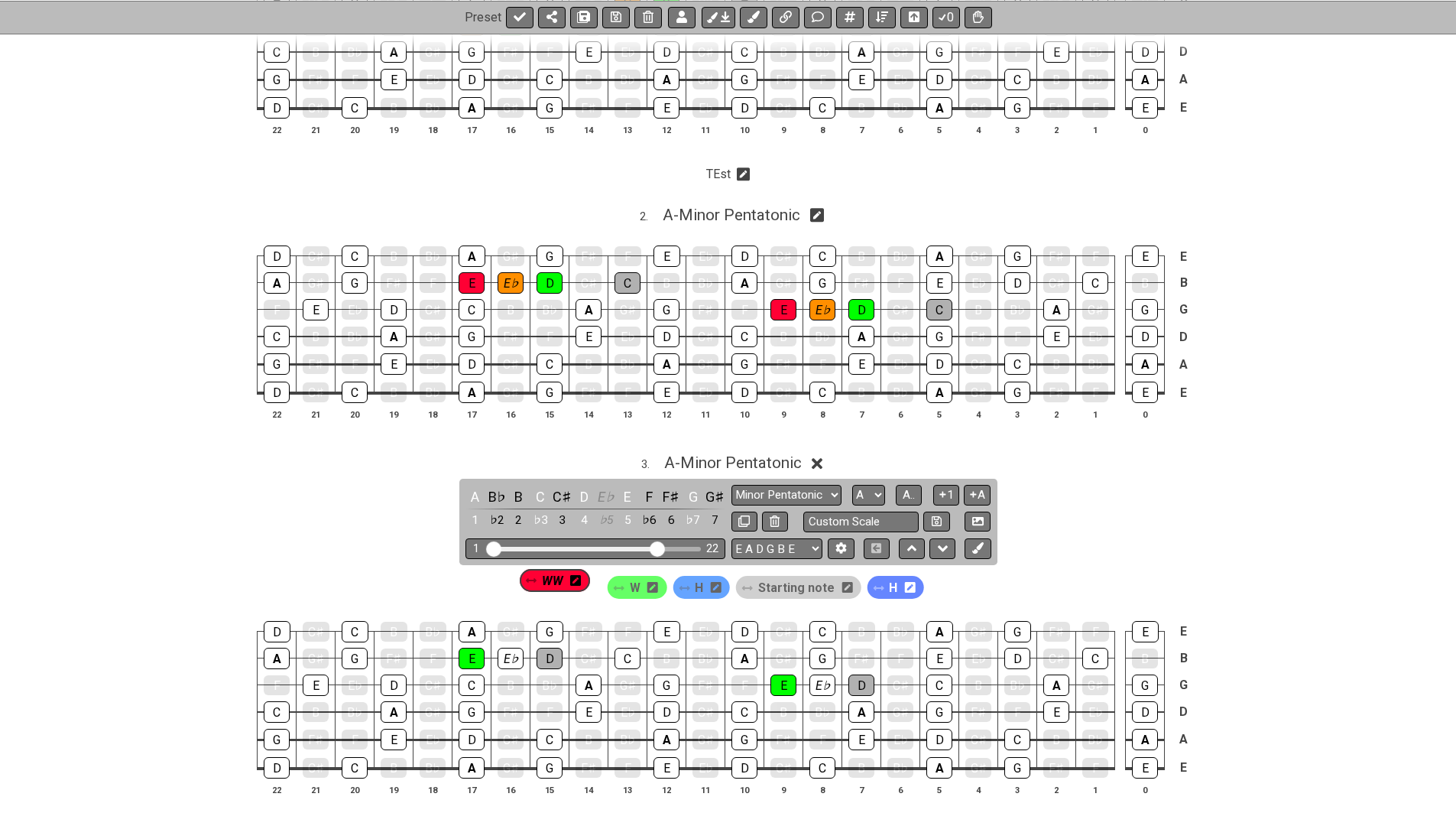
drag, startPoint x: 862, startPoint y: 722, endPoint x: 519, endPoint y: 584, distance: 369.7
click at [519, 584] on div "W H Starting note H WW" at bounding box center [728, 583] width 1456 height 37
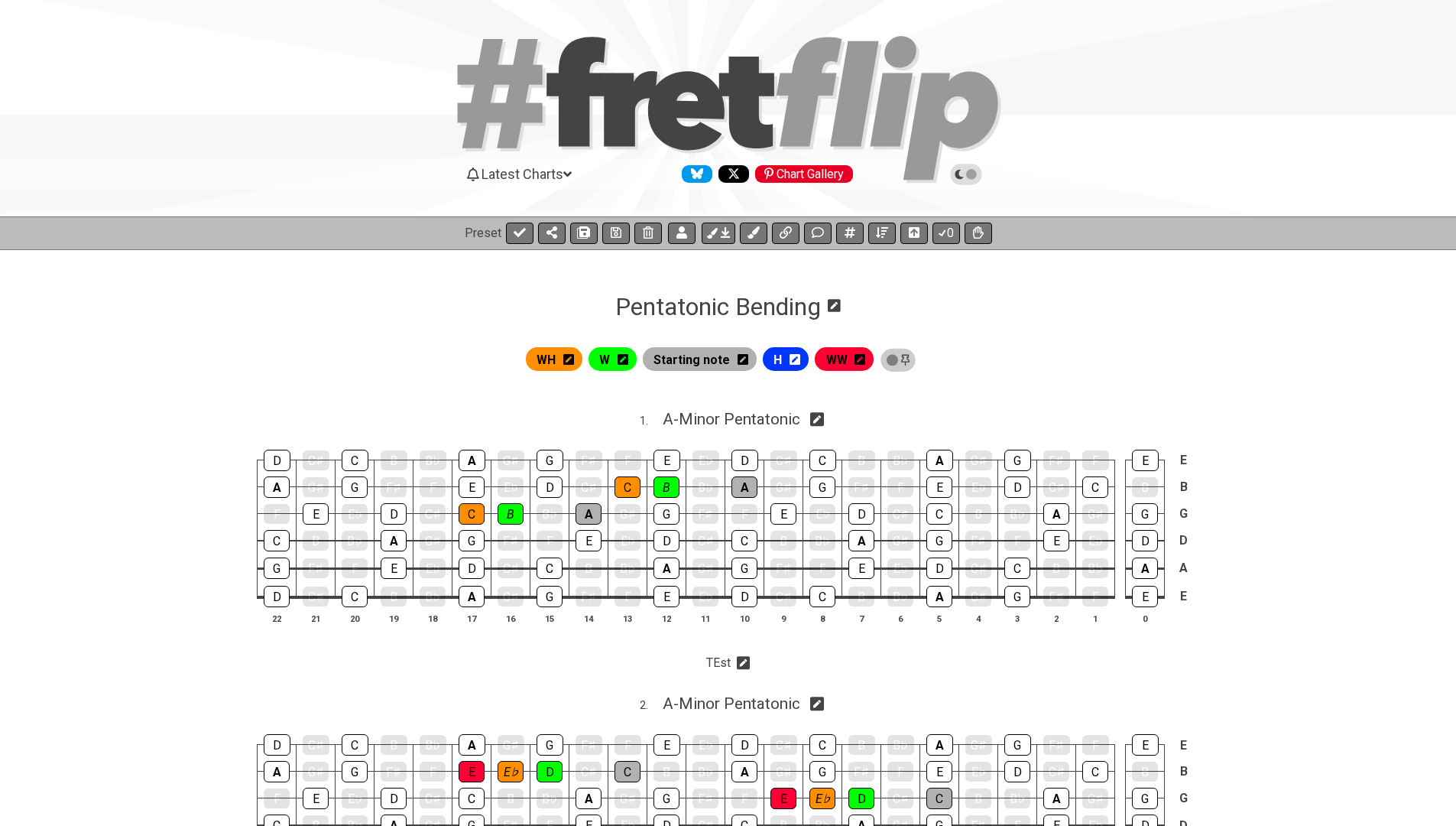
scroll to position [0, 0]
click at [726, 230] on icon at bounding box center [725, 233] width 9 height 13
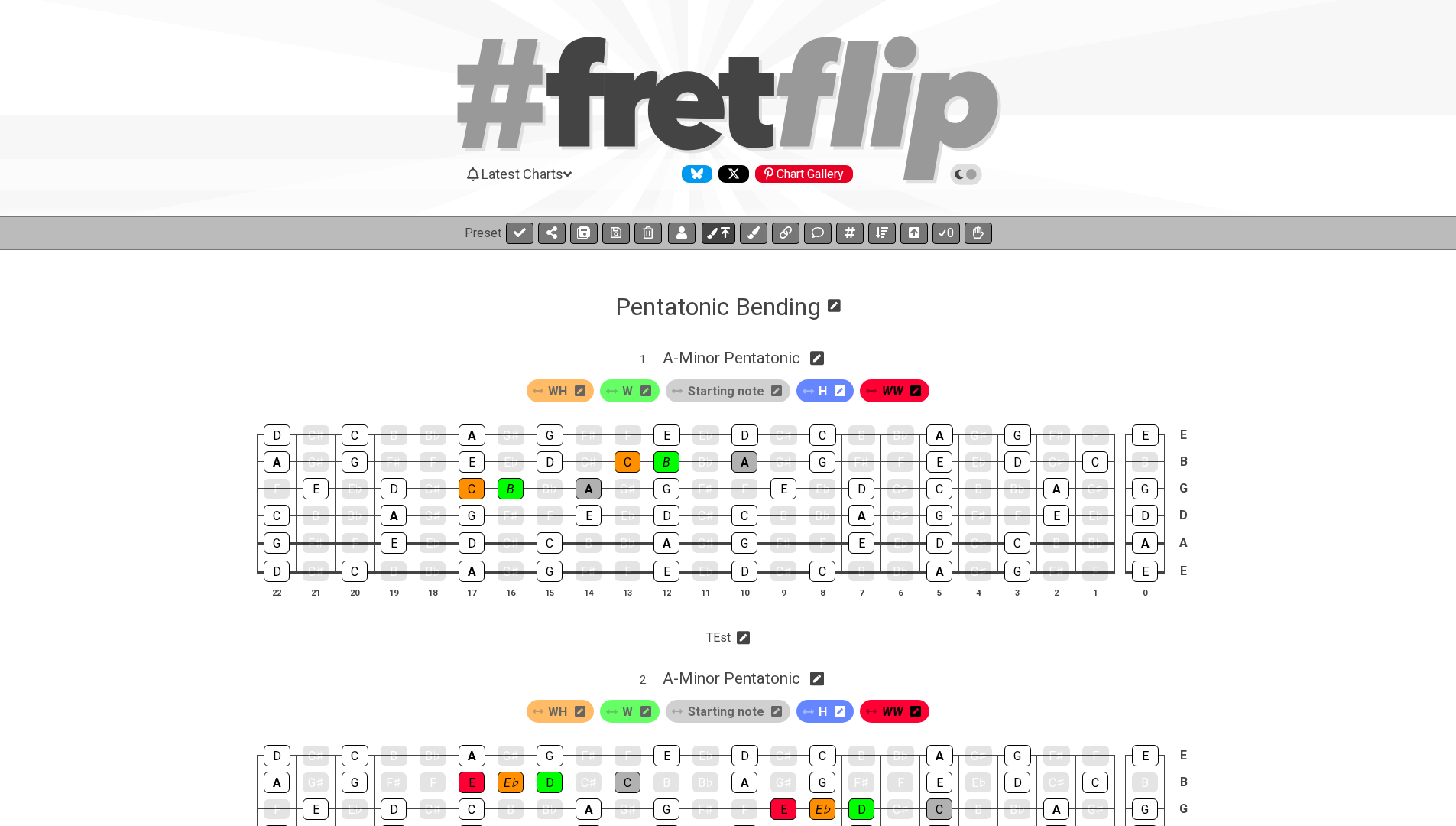
click at [726, 229] on icon at bounding box center [725, 233] width 9 height 13
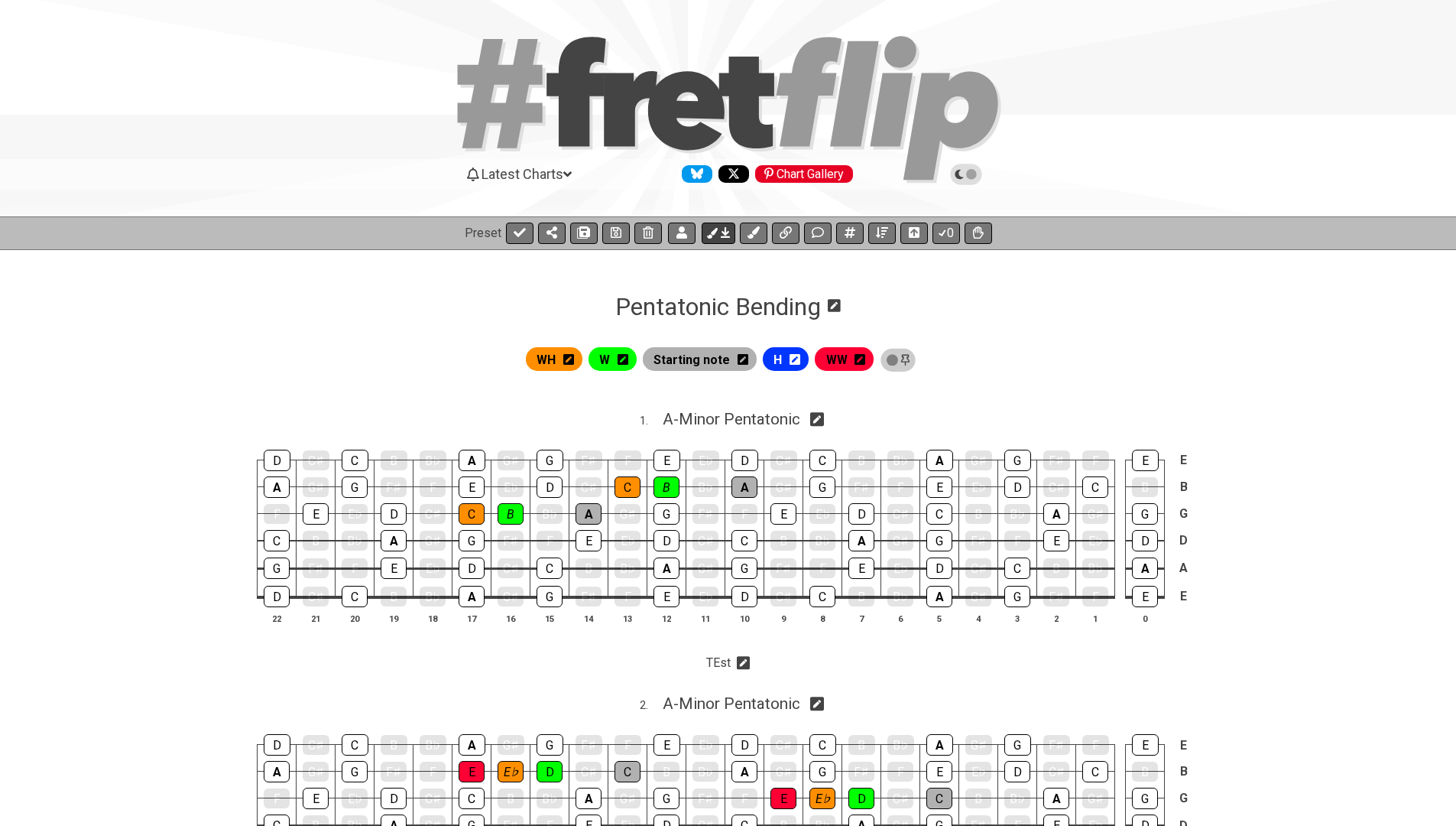
click at [726, 229] on icon at bounding box center [725, 233] width 9 height 13
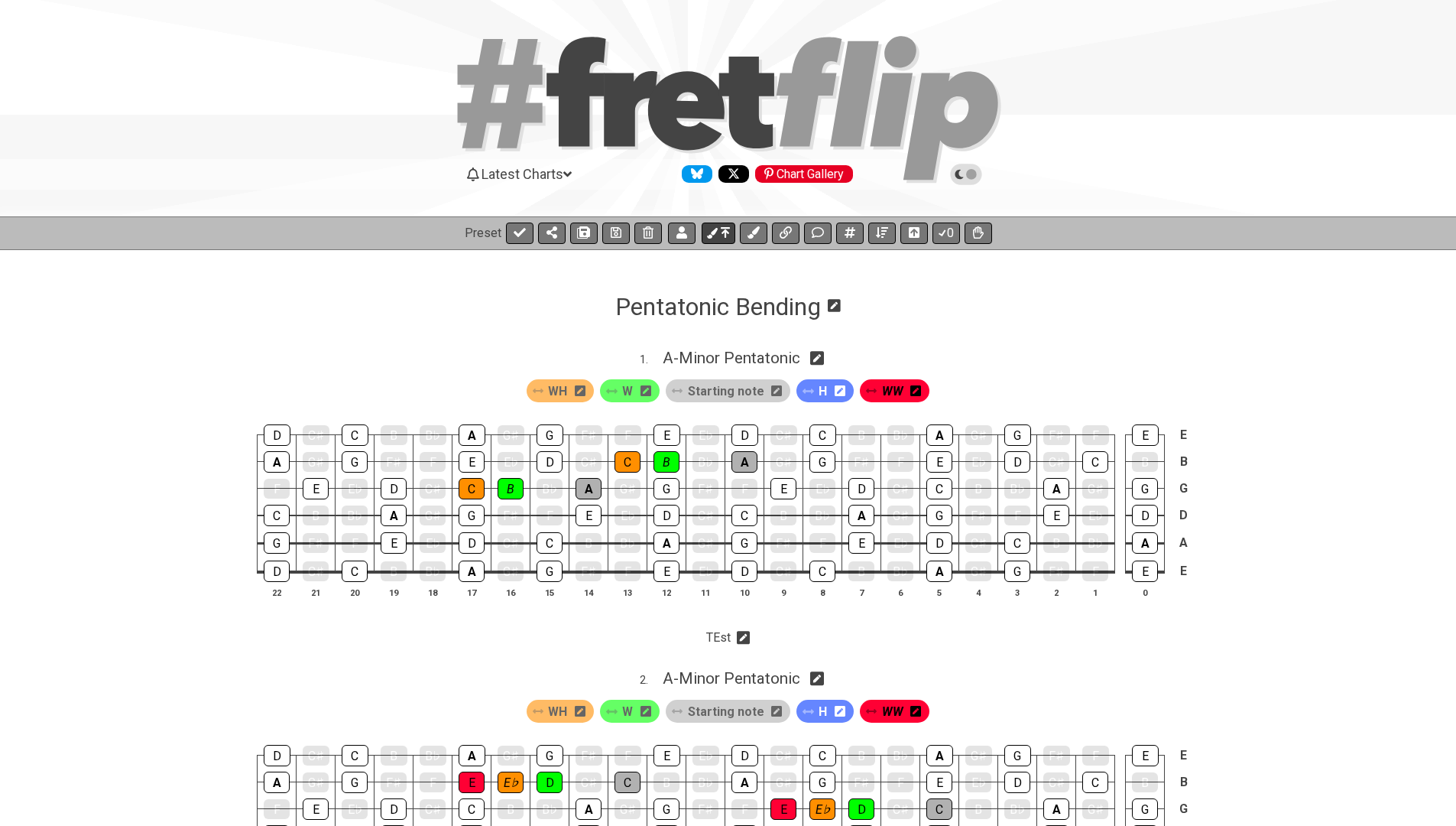
click at [726, 229] on icon at bounding box center [725, 233] width 9 height 13
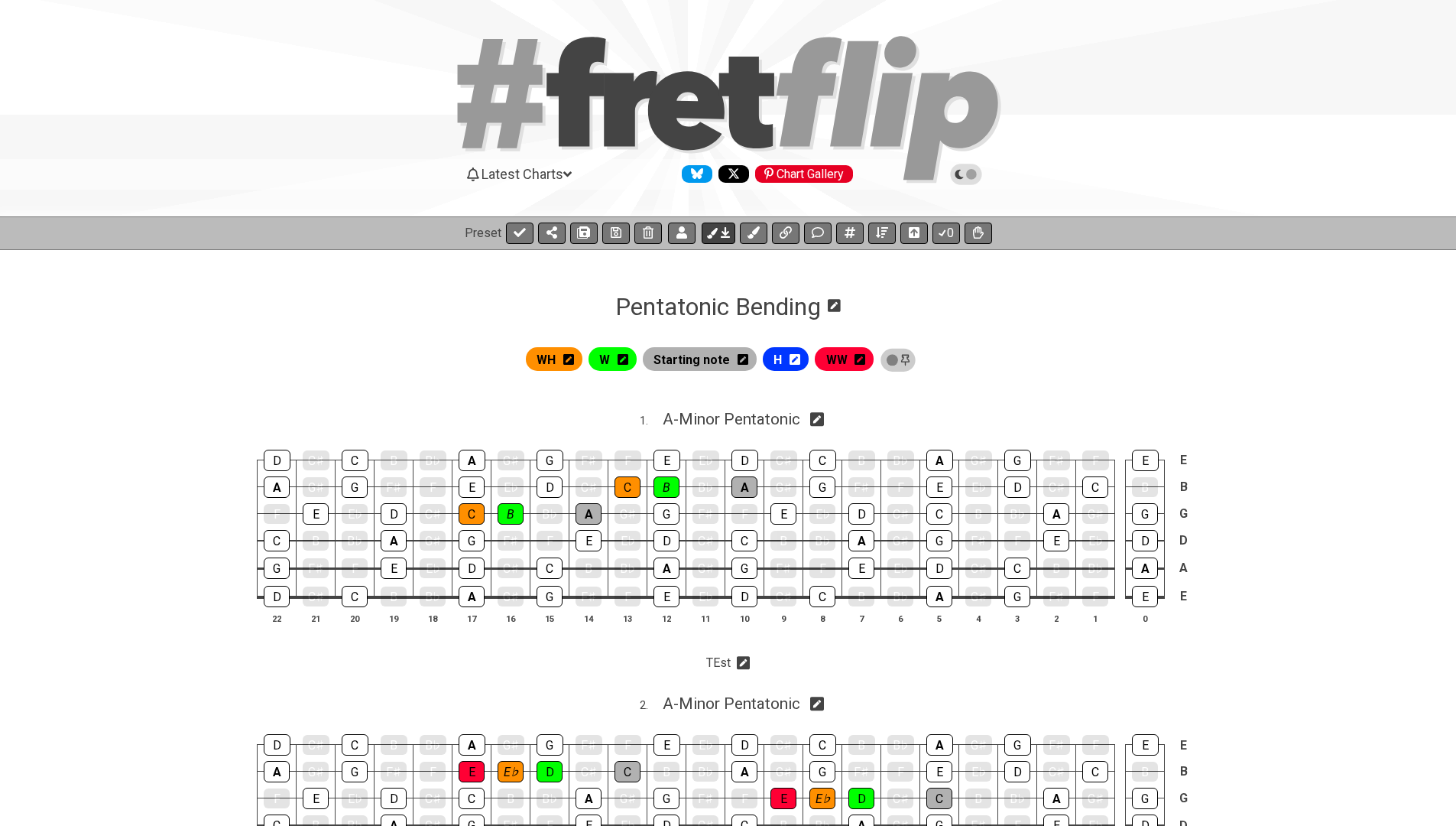
click at [726, 229] on icon at bounding box center [725, 233] width 9 height 13
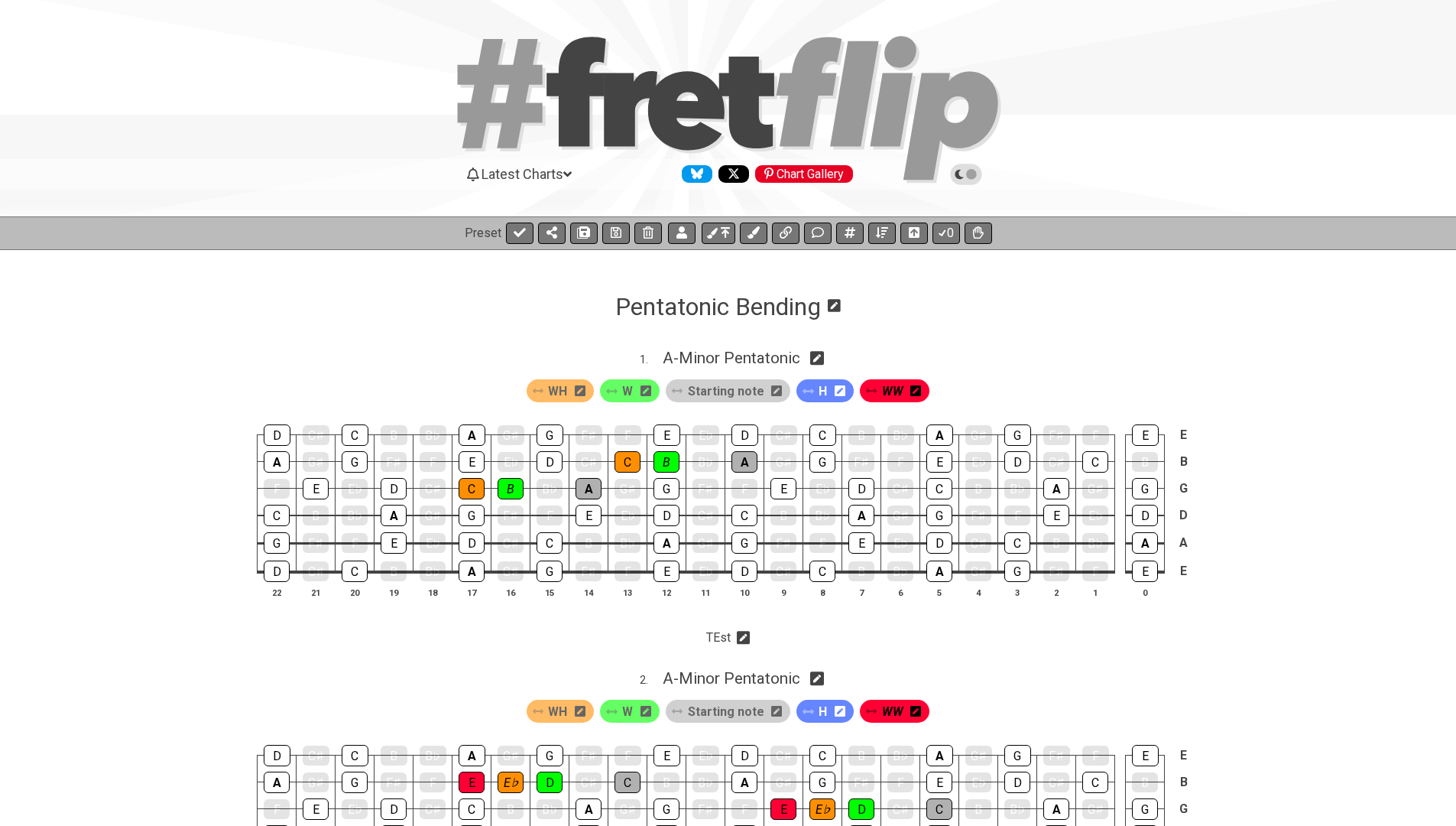
click at [719, 383] on span "Starting note" at bounding box center [725, 391] width 76 height 22
click at [723, 230] on icon at bounding box center [725, 233] width 9 height 13
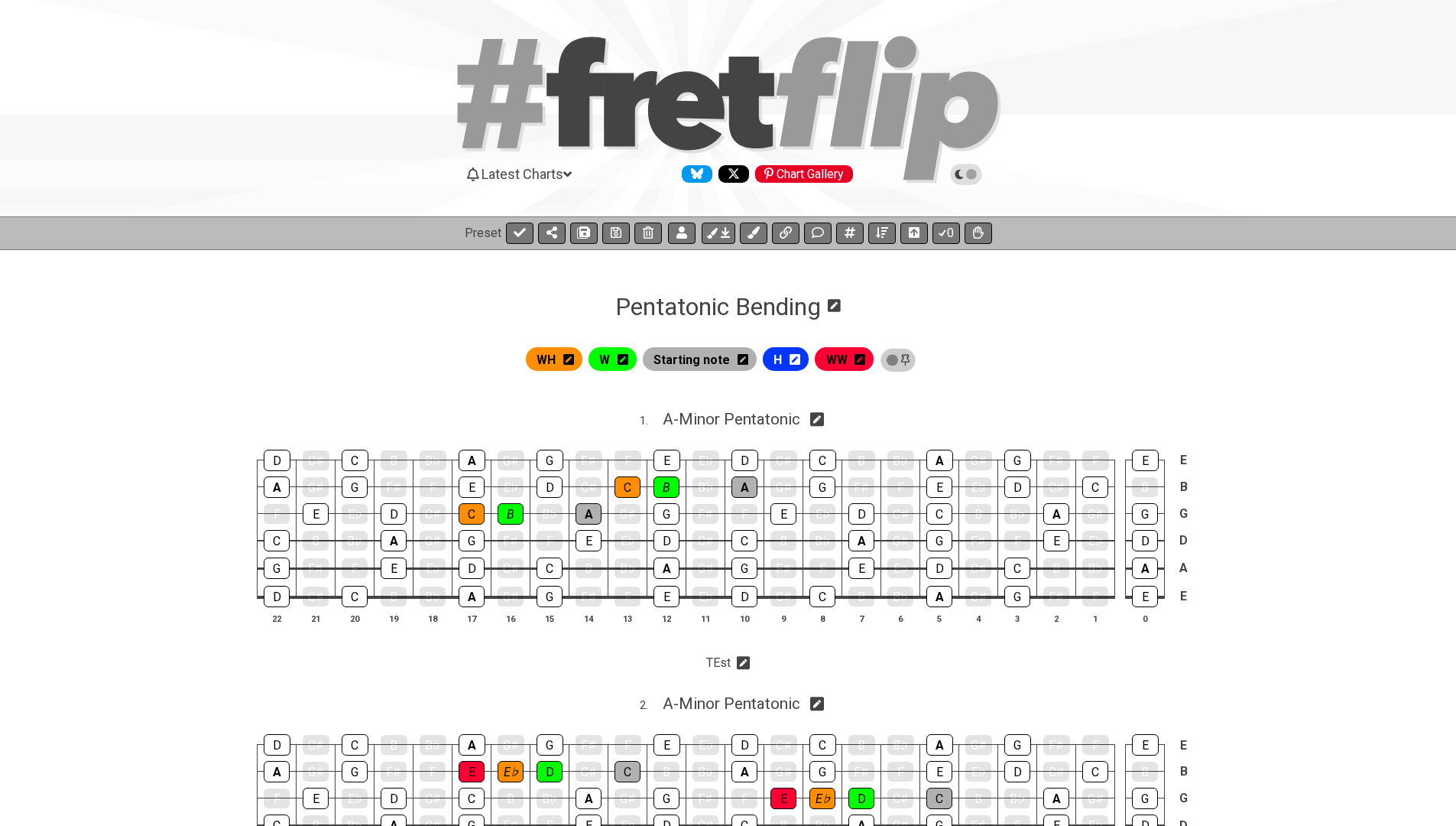
click at [574, 359] on icon at bounding box center [569, 359] width 11 height 13
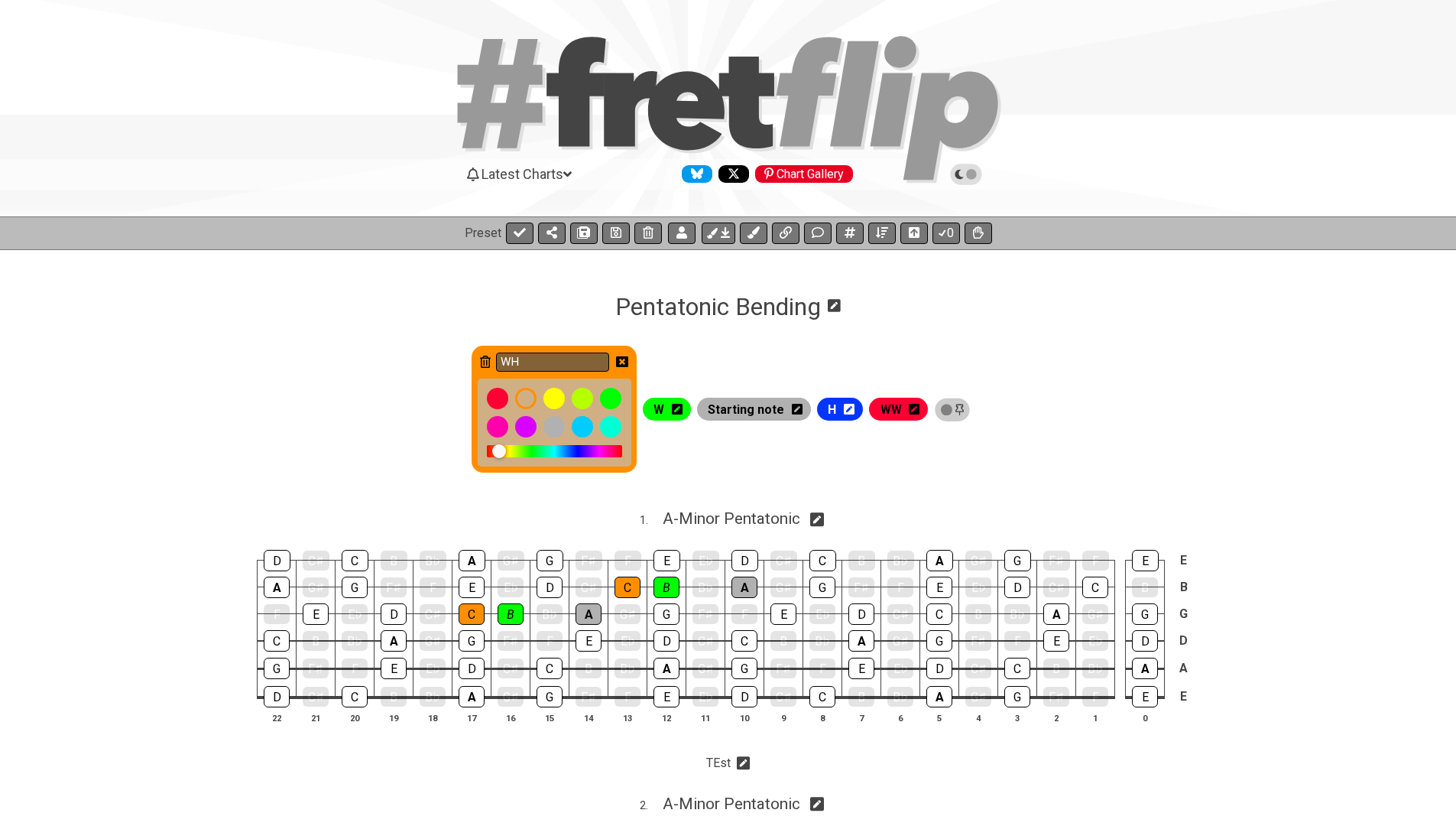
click at [491, 358] on icon at bounding box center [485, 362] width 11 height 13
type input "W"
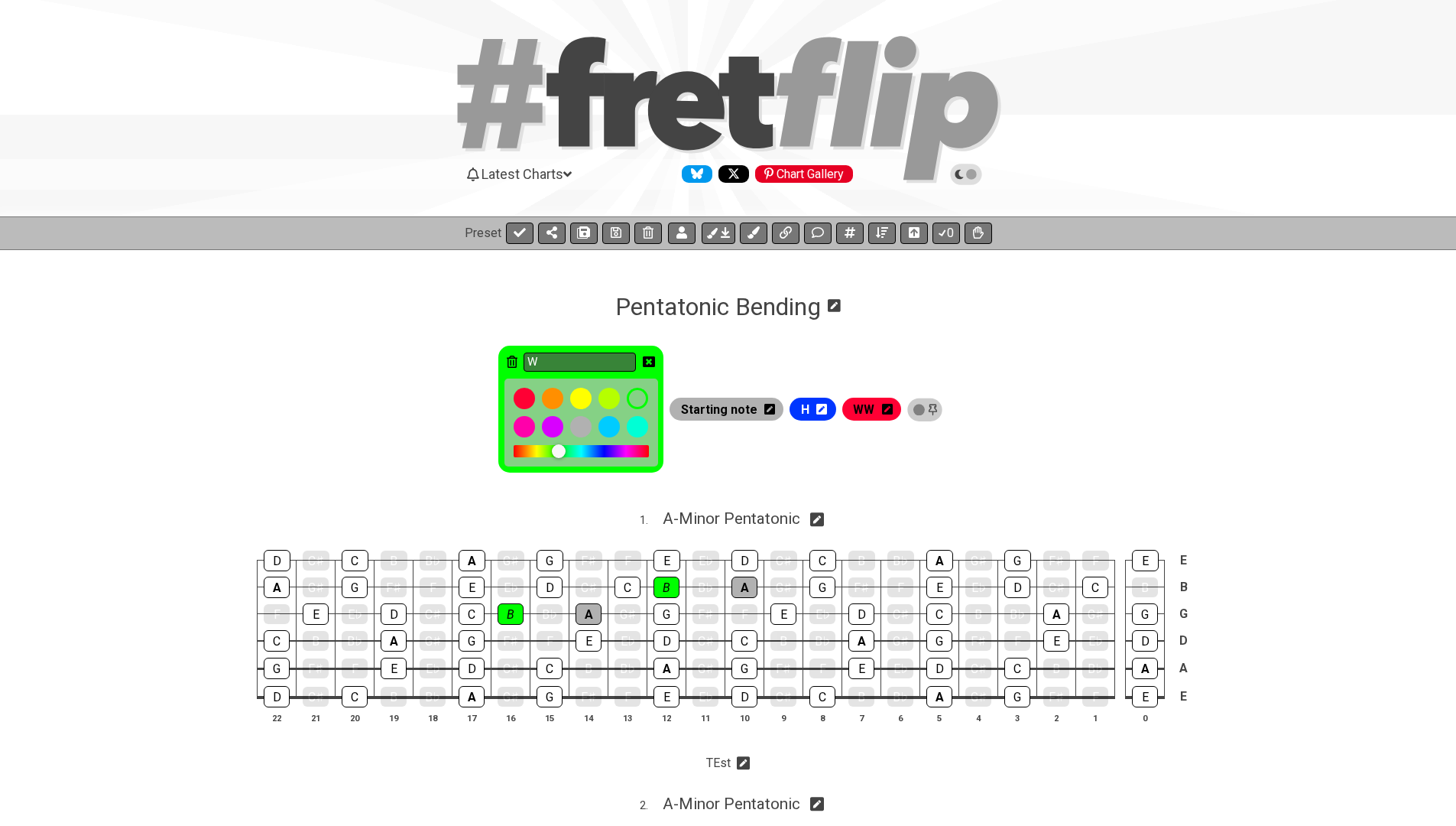
click at [655, 360] on icon at bounding box center [649, 362] width 13 height 13
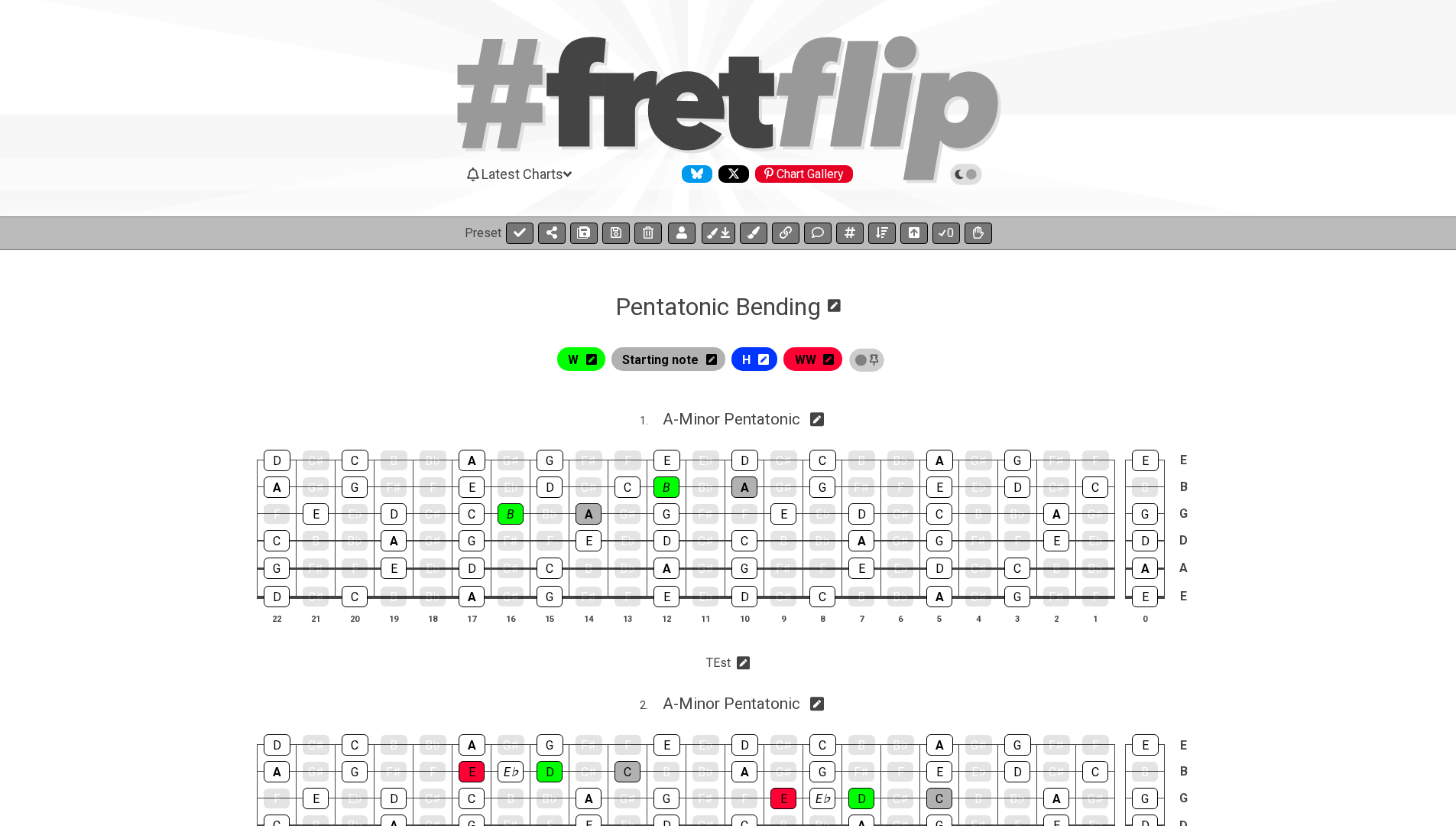
click at [578, 358] on span "W" at bounding box center [573, 359] width 11 height 22
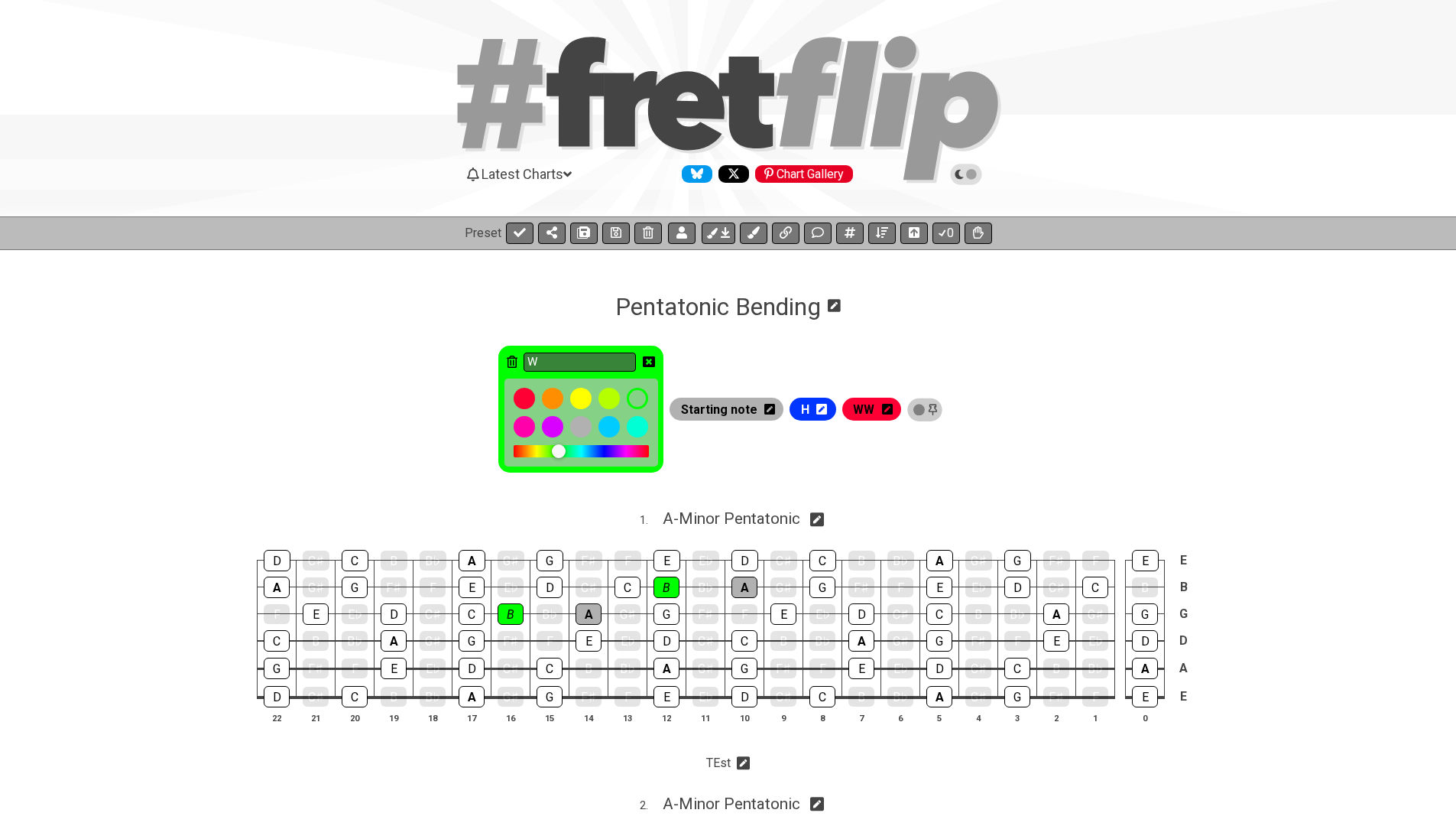
click at [514, 364] on div "W" at bounding box center [581, 409] width 165 height 128
click at [515, 363] on icon at bounding box center [512, 362] width 11 height 13
type input "Starting note"
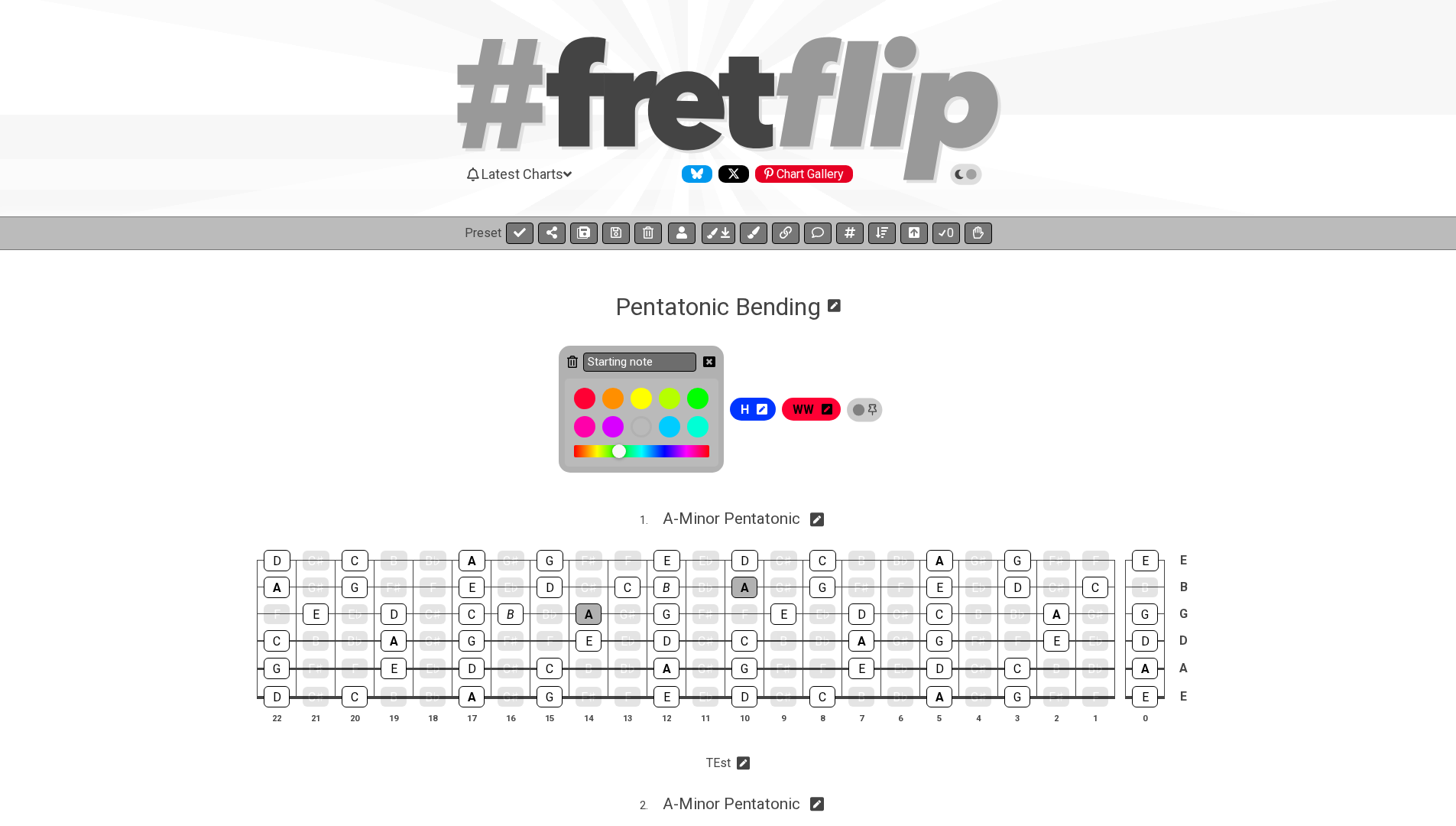
click at [721, 365] on div "Starting note" at bounding box center [641, 409] width 165 height 128
click at [715, 359] on icon at bounding box center [709, 362] width 13 height 11
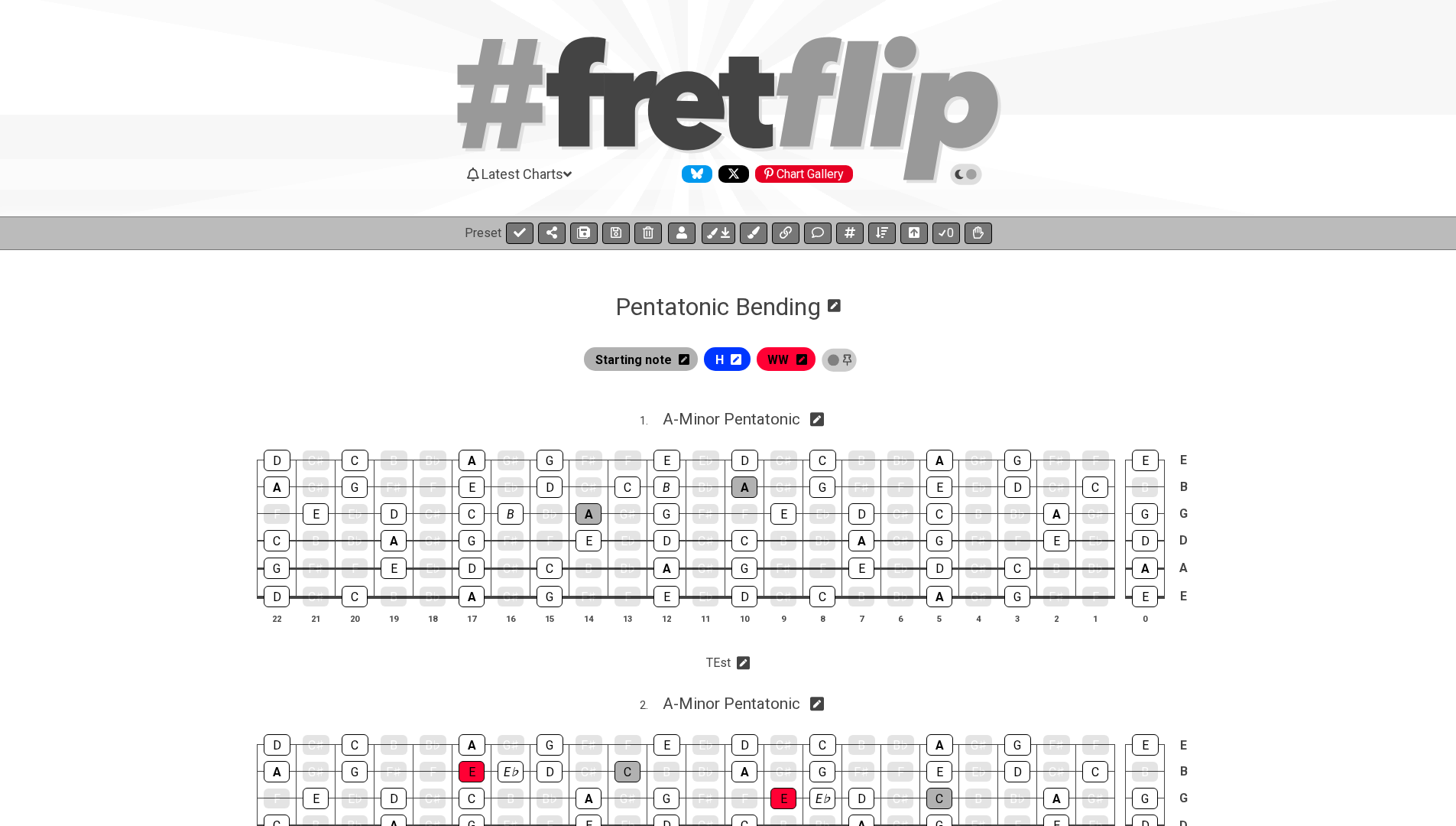
click at [740, 357] on icon at bounding box center [736, 359] width 11 height 11
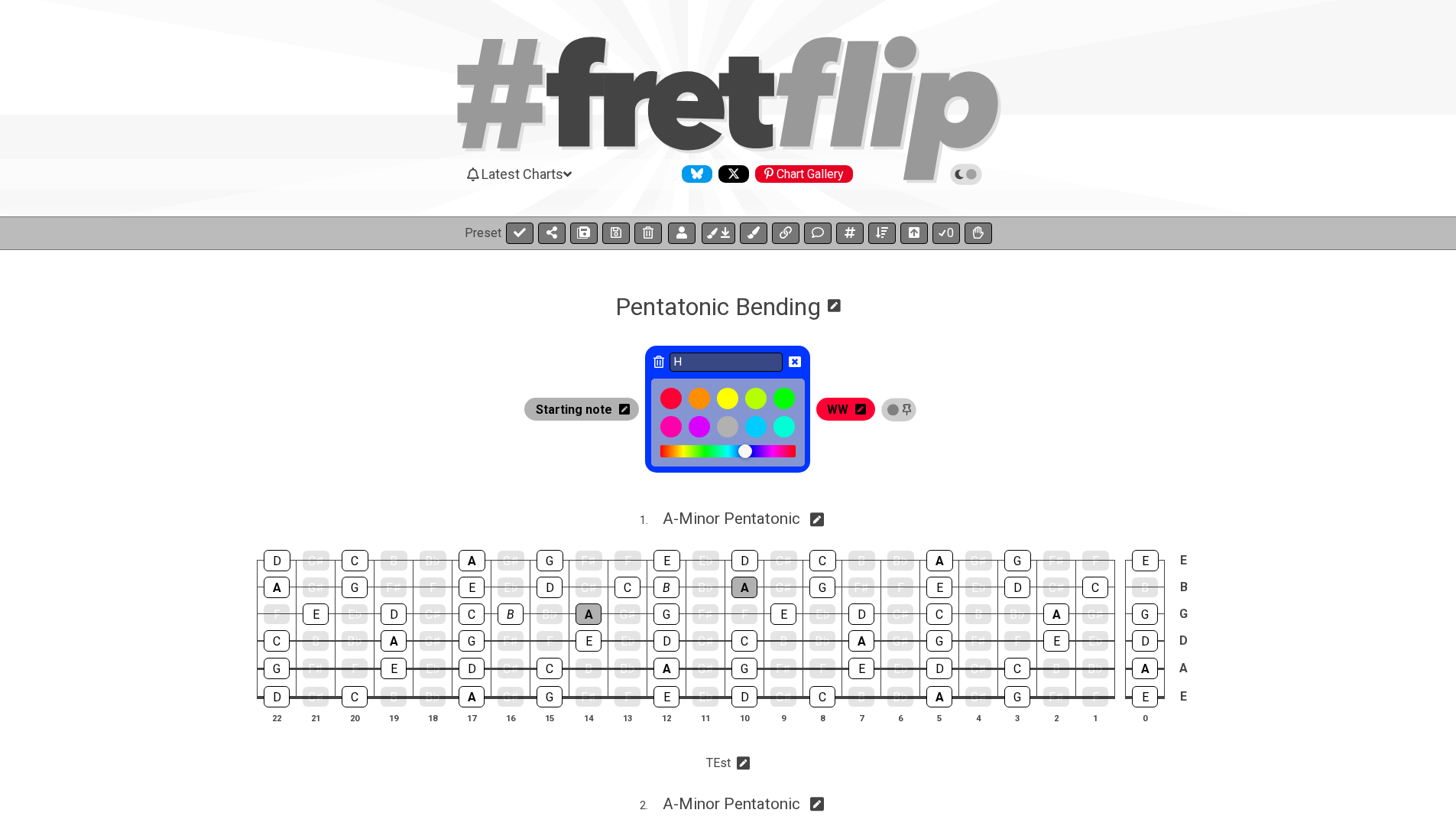
click at [664, 359] on icon at bounding box center [659, 362] width 11 height 13
type input "WW"
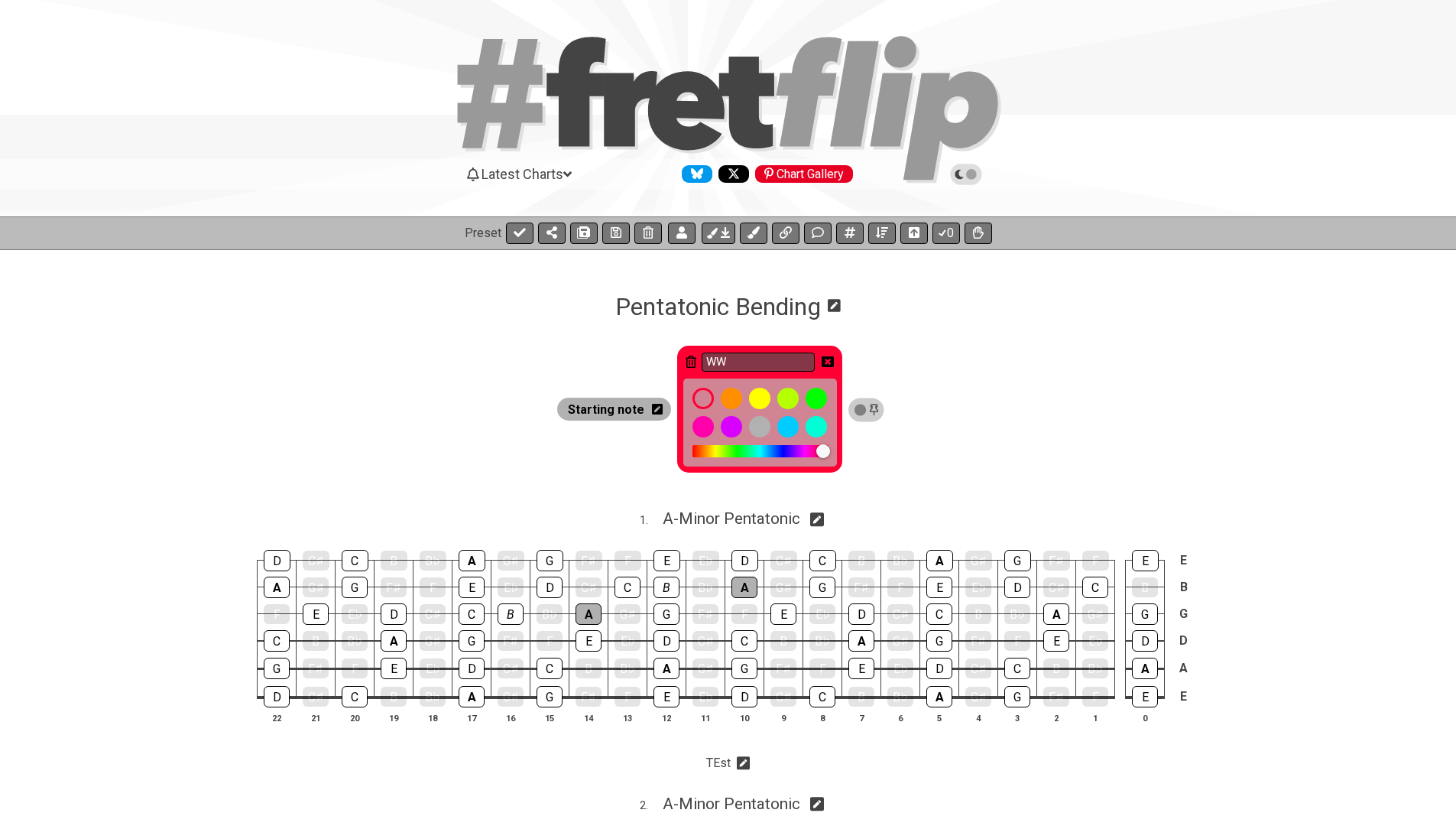
click at [663, 409] on icon at bounding box center [657, 409] width 11 height 11
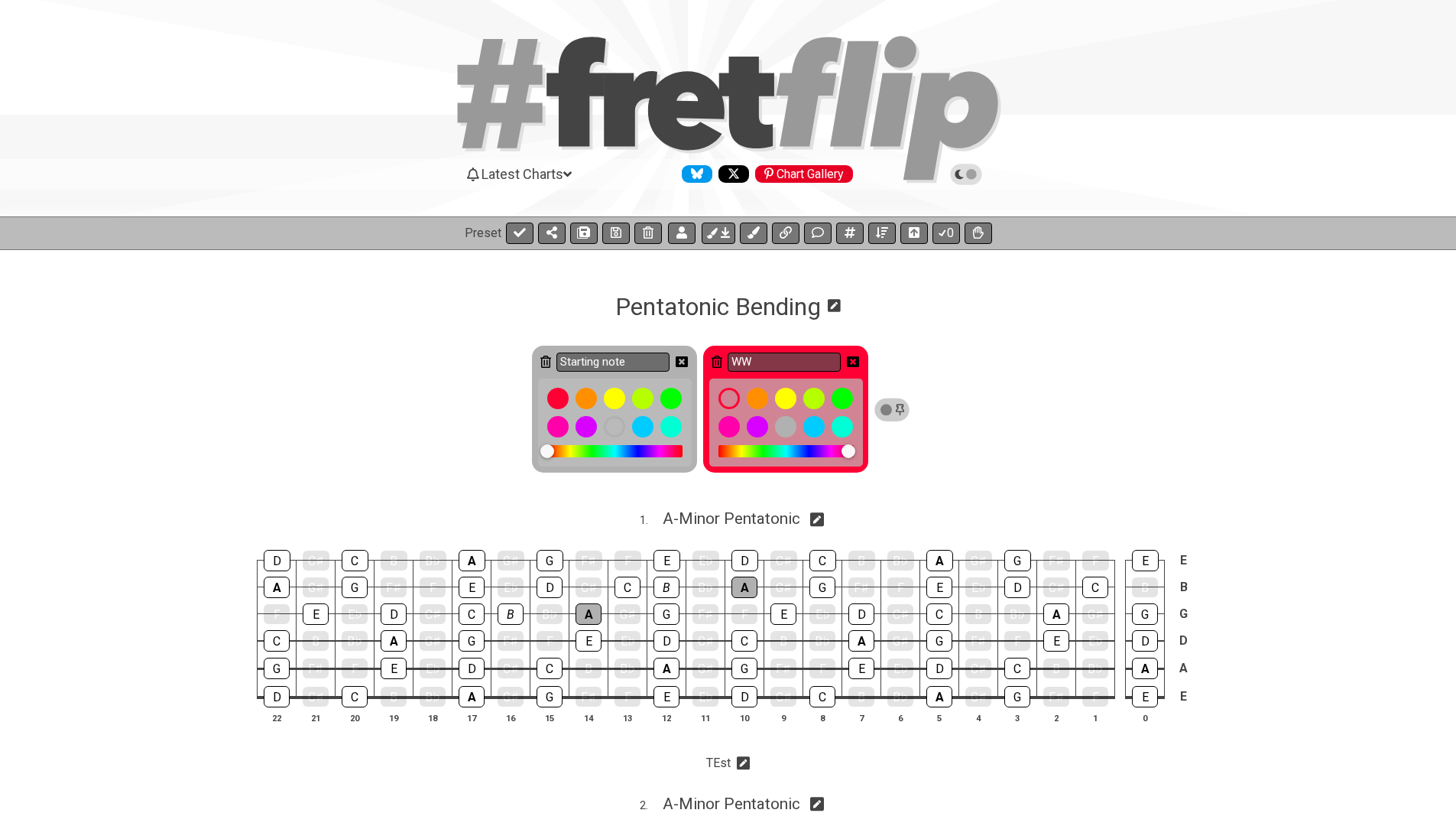
click at [557, 358] on div "Starting note" at bounding box center [614, 409] width 165 height 128
click at [552, 360] on icon at bounding box center [546, 362] width 11 height 13
type input "WW"
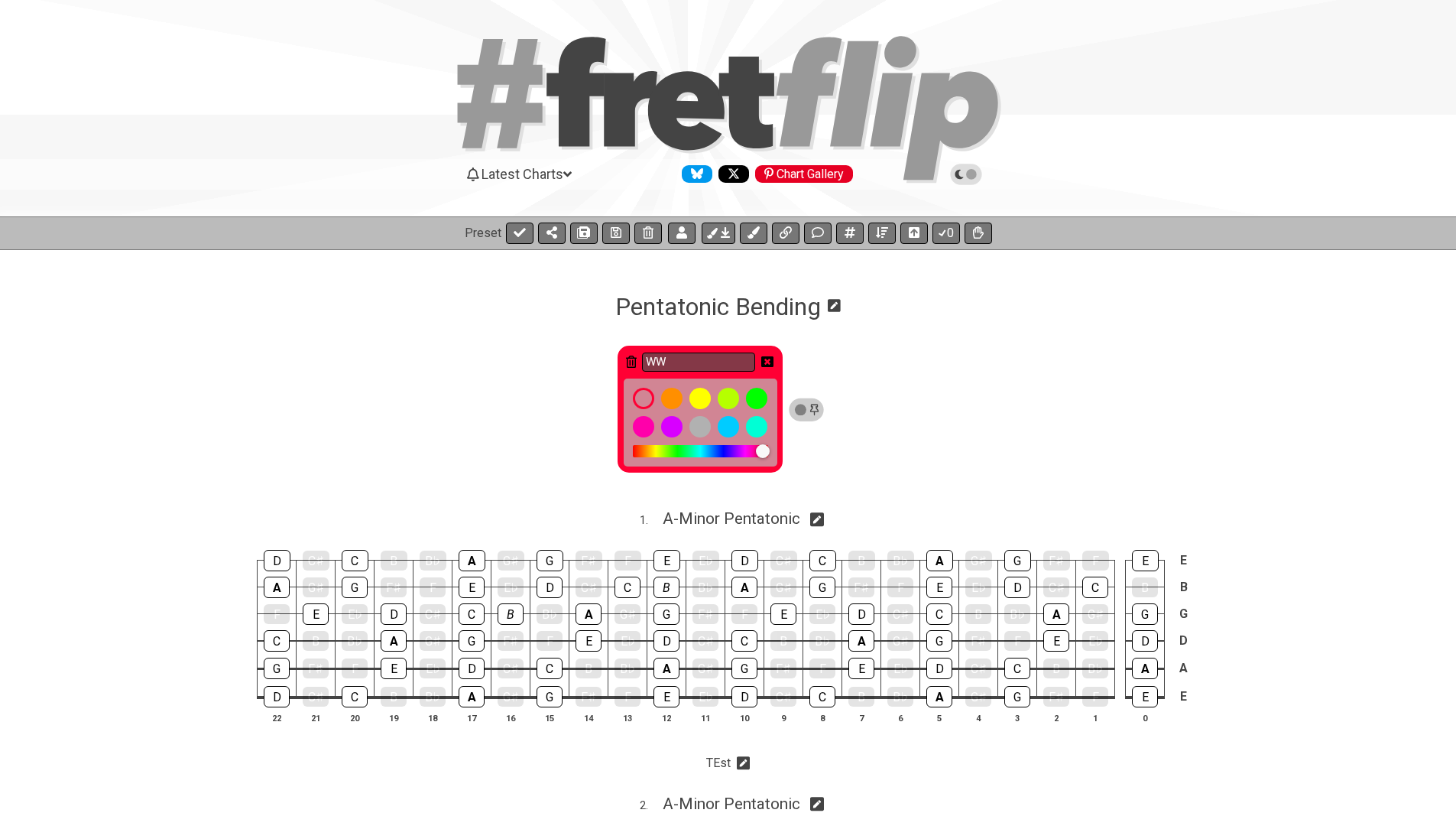
click at [774, 362] on icon at bounding box center [767, 362] width 13 height 13
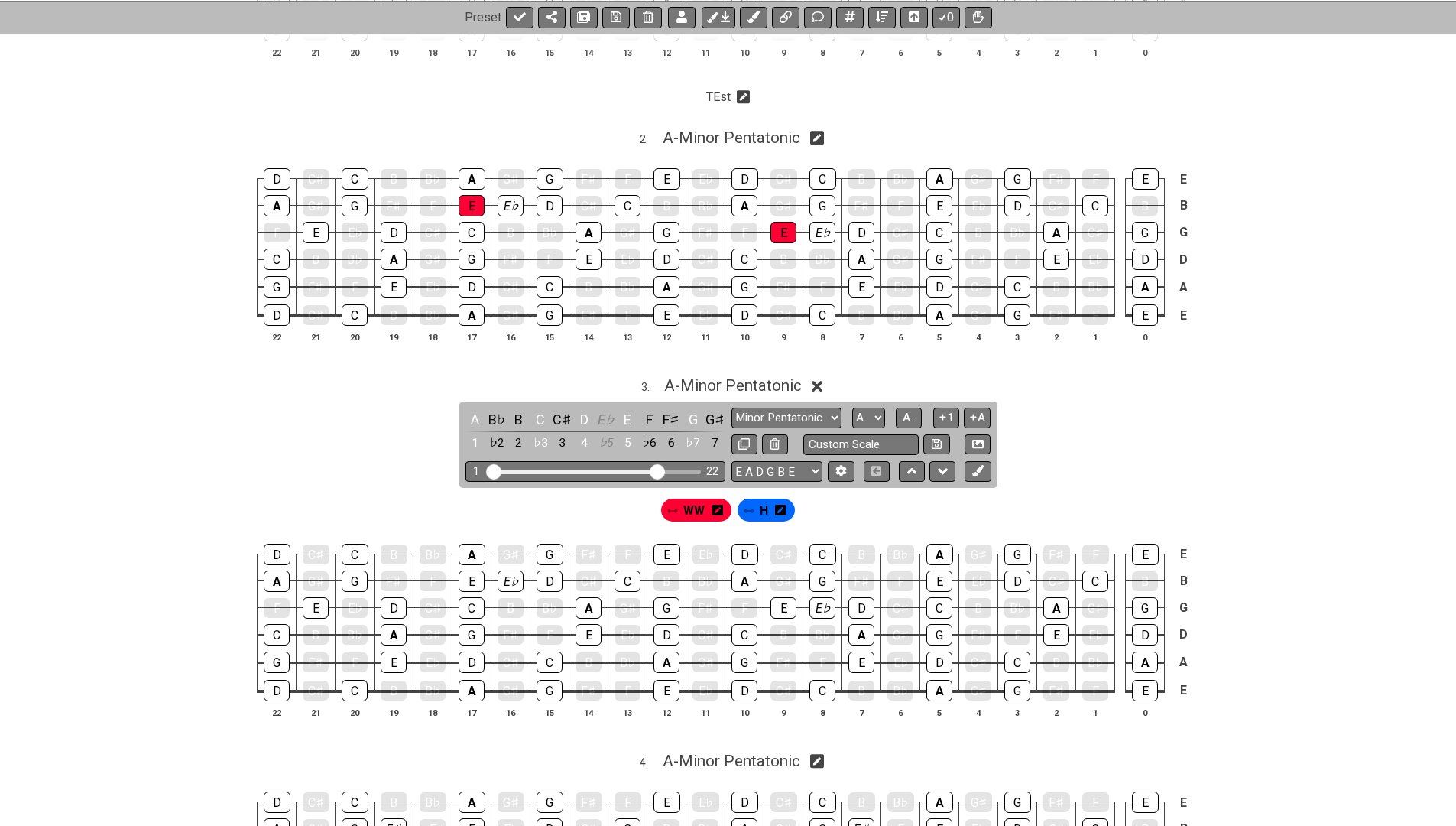
scroll to position [563, 0]
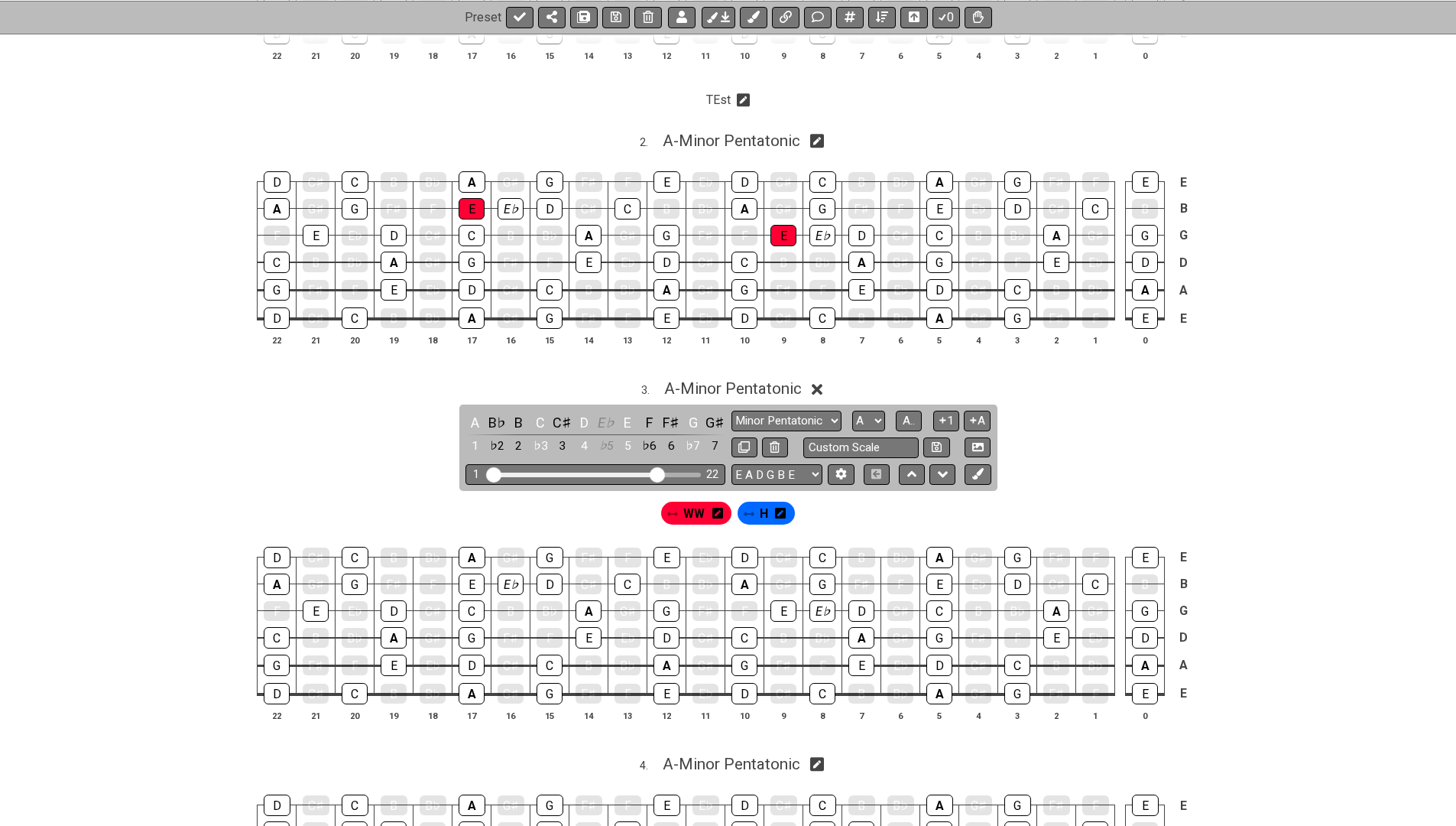
click at [780, 508] on icon at bounding box center [781, 513] width 11 height 11
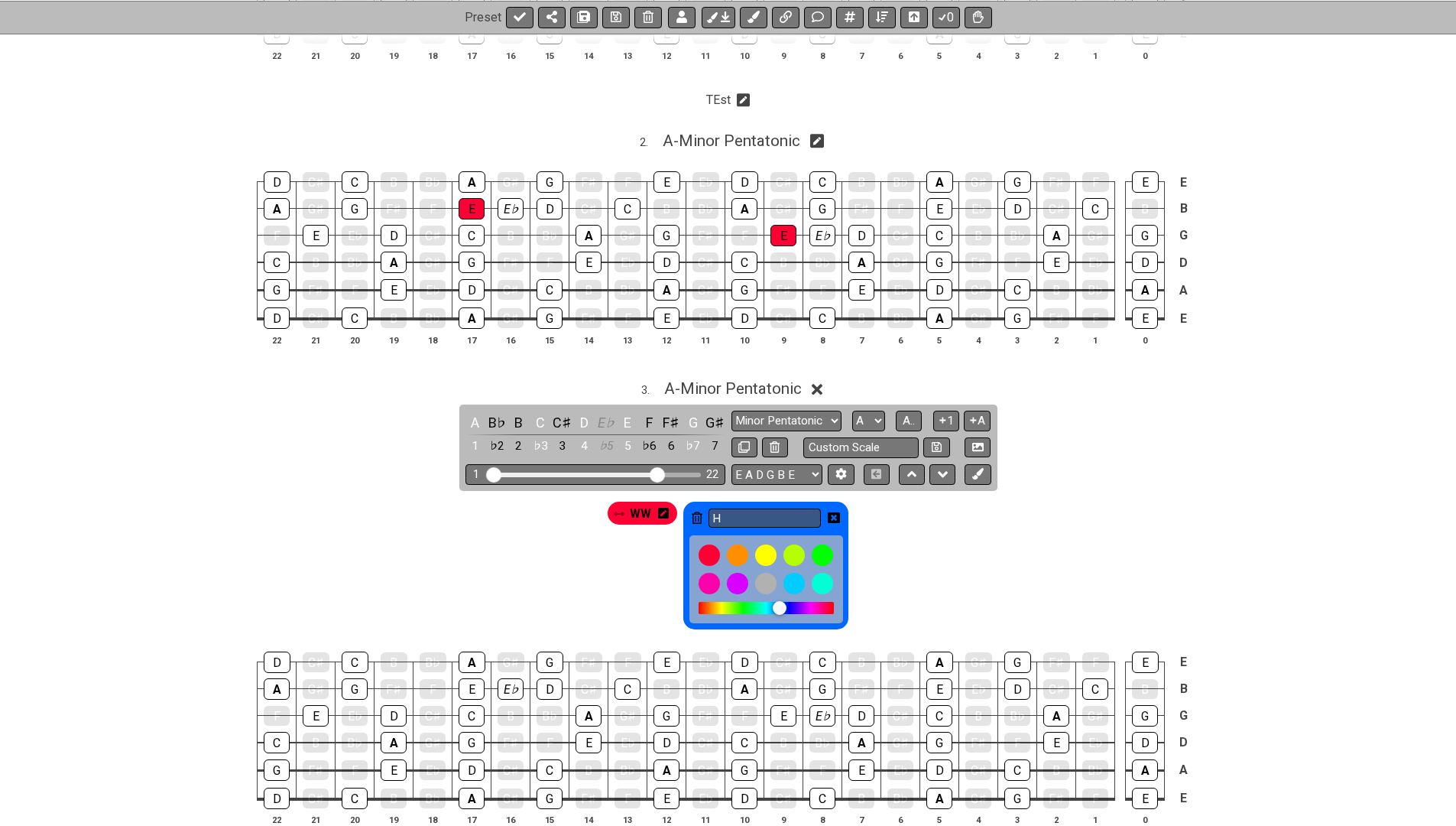
click at [695, 512] on icon at bounding box center [698, 518] width 11 height 13
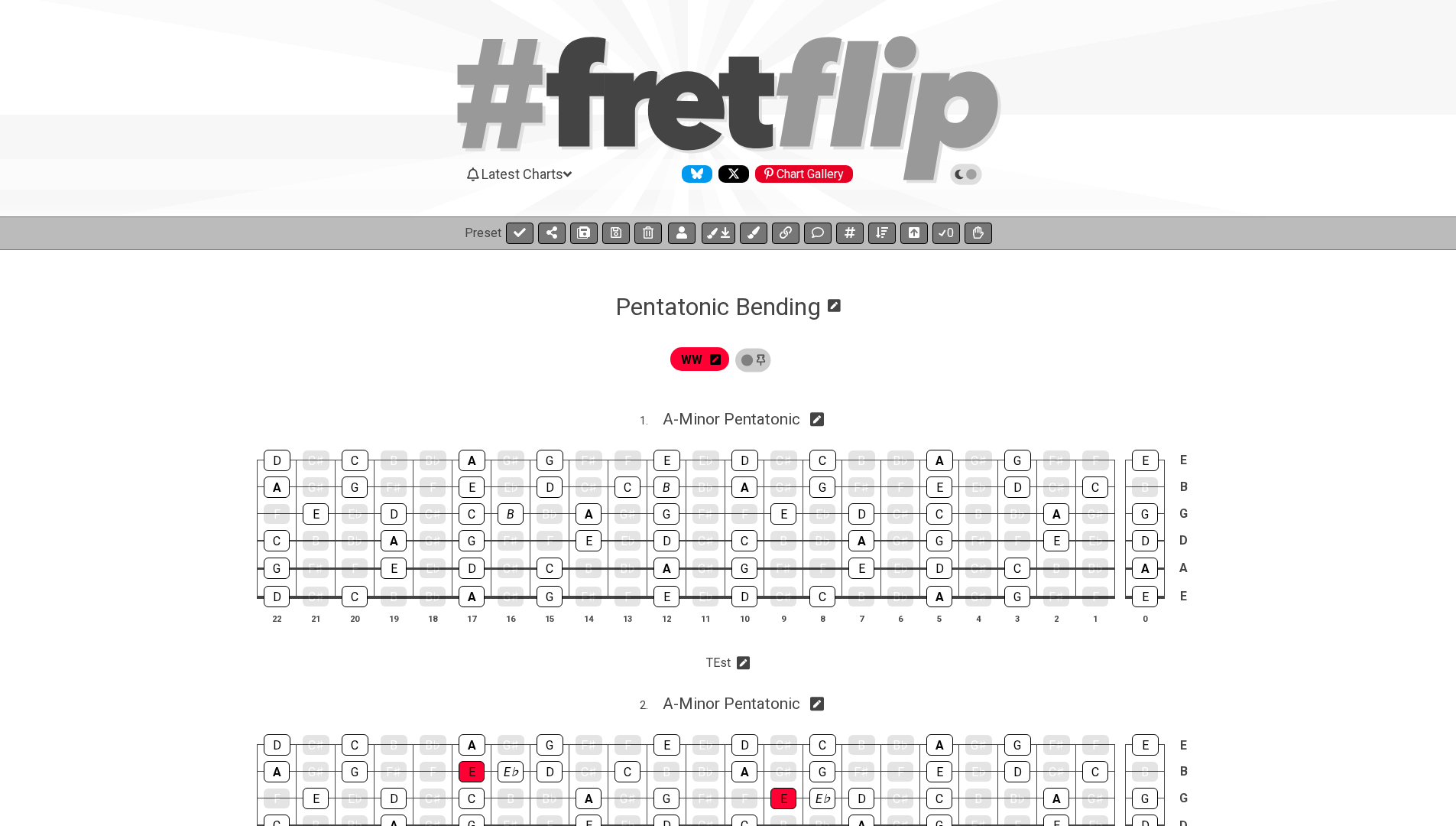
scroll to position [0, 0]
click at [721, 356] on icon at bounding box center [715, 359] width 11 height 11
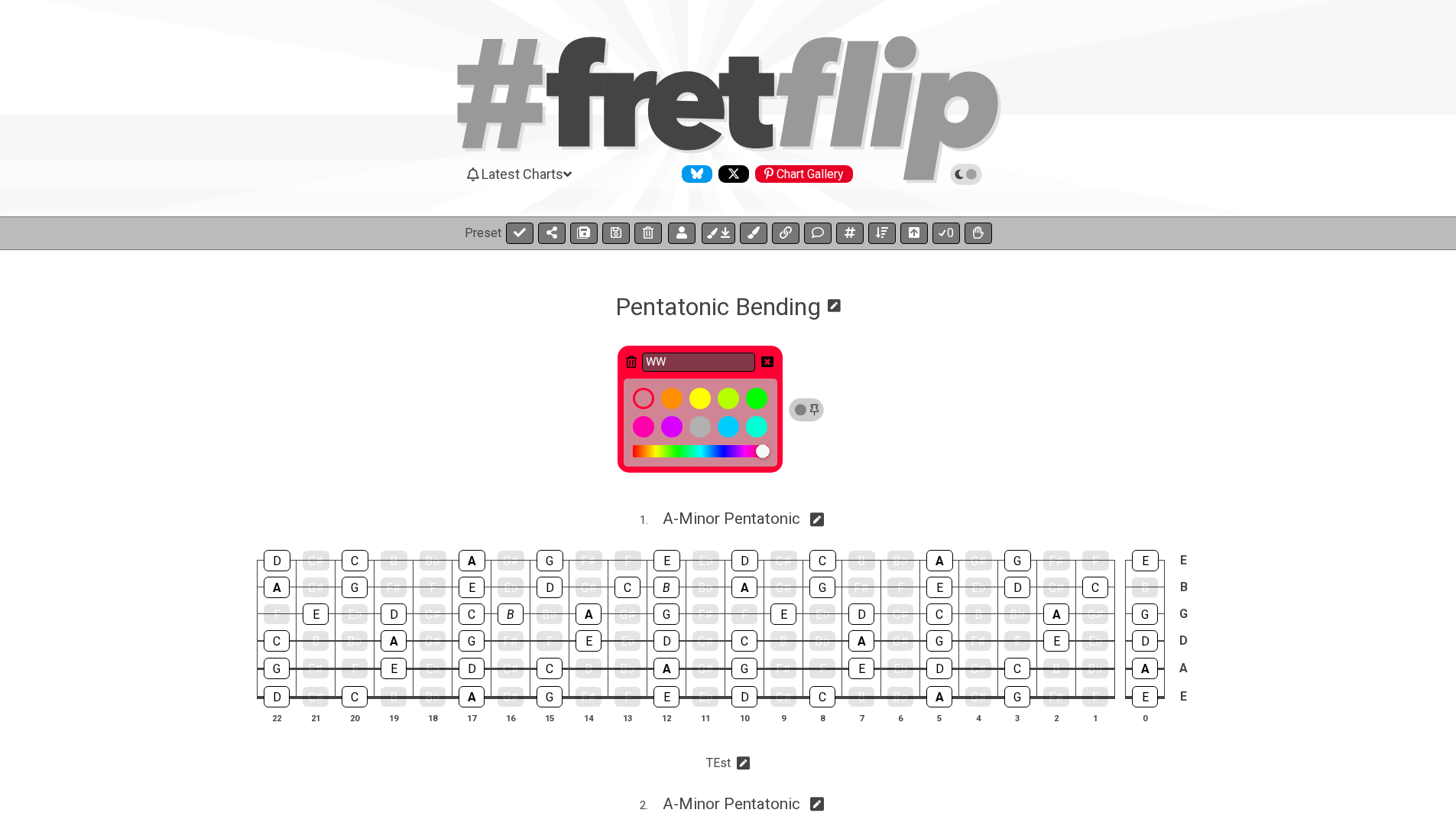
click at [637, 364] on icon at bounding box center [631, 362] width 11 height 13
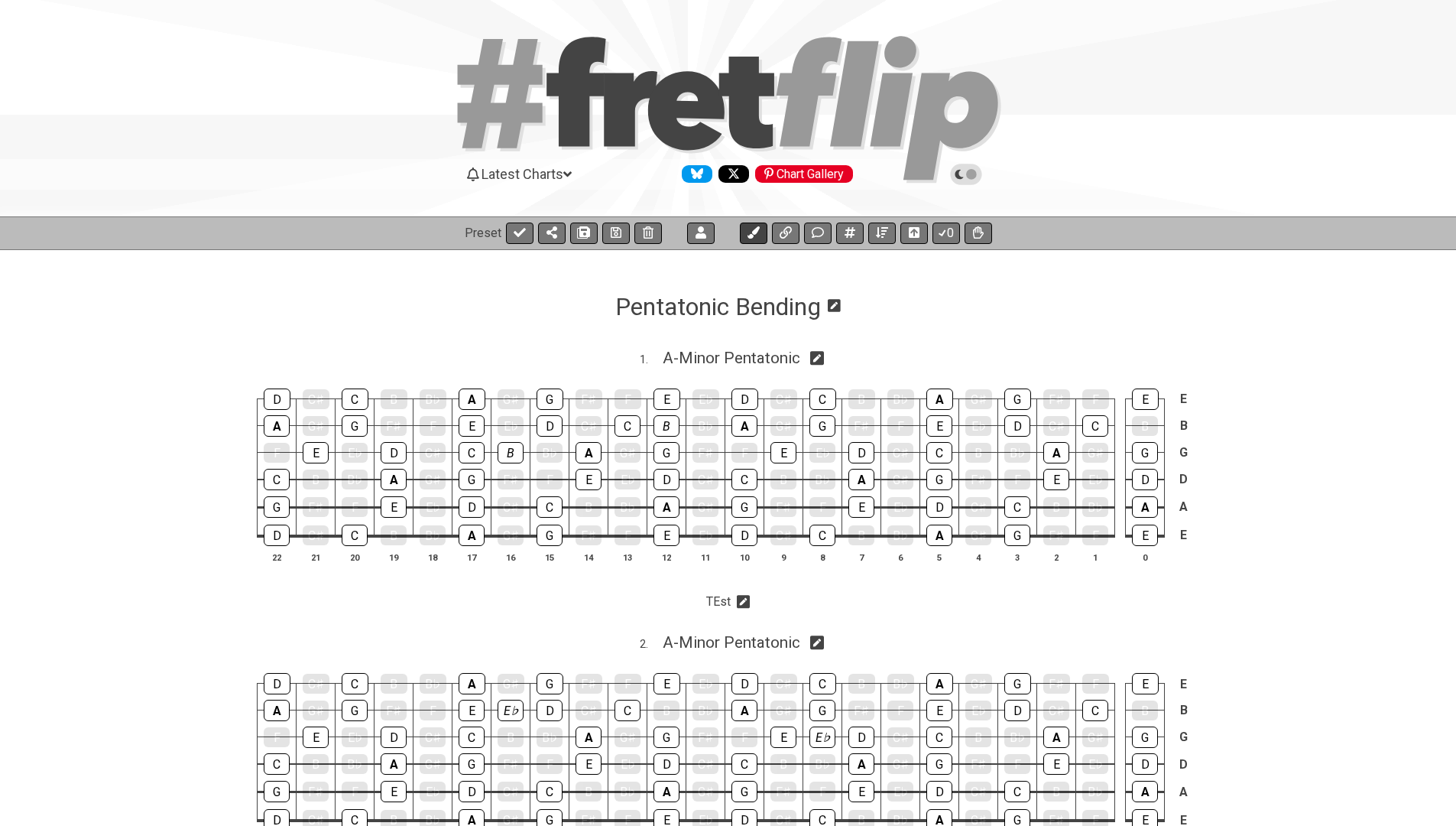
click at [758, 231] on icon at bounding box center [754, 233] width 13 height 13
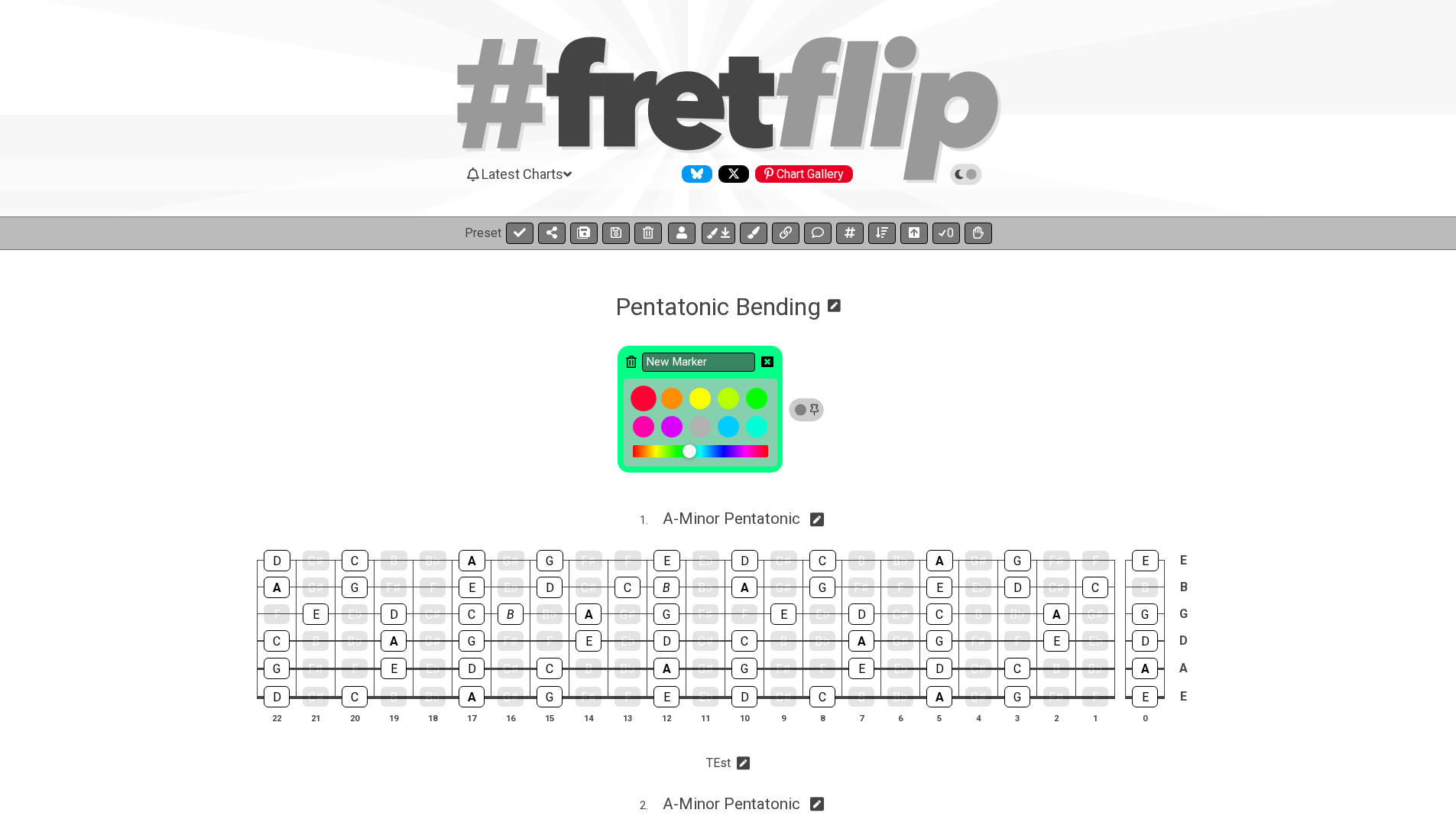
click at [650, 398] on div at bounding box center [643, 399] width 26 height 26
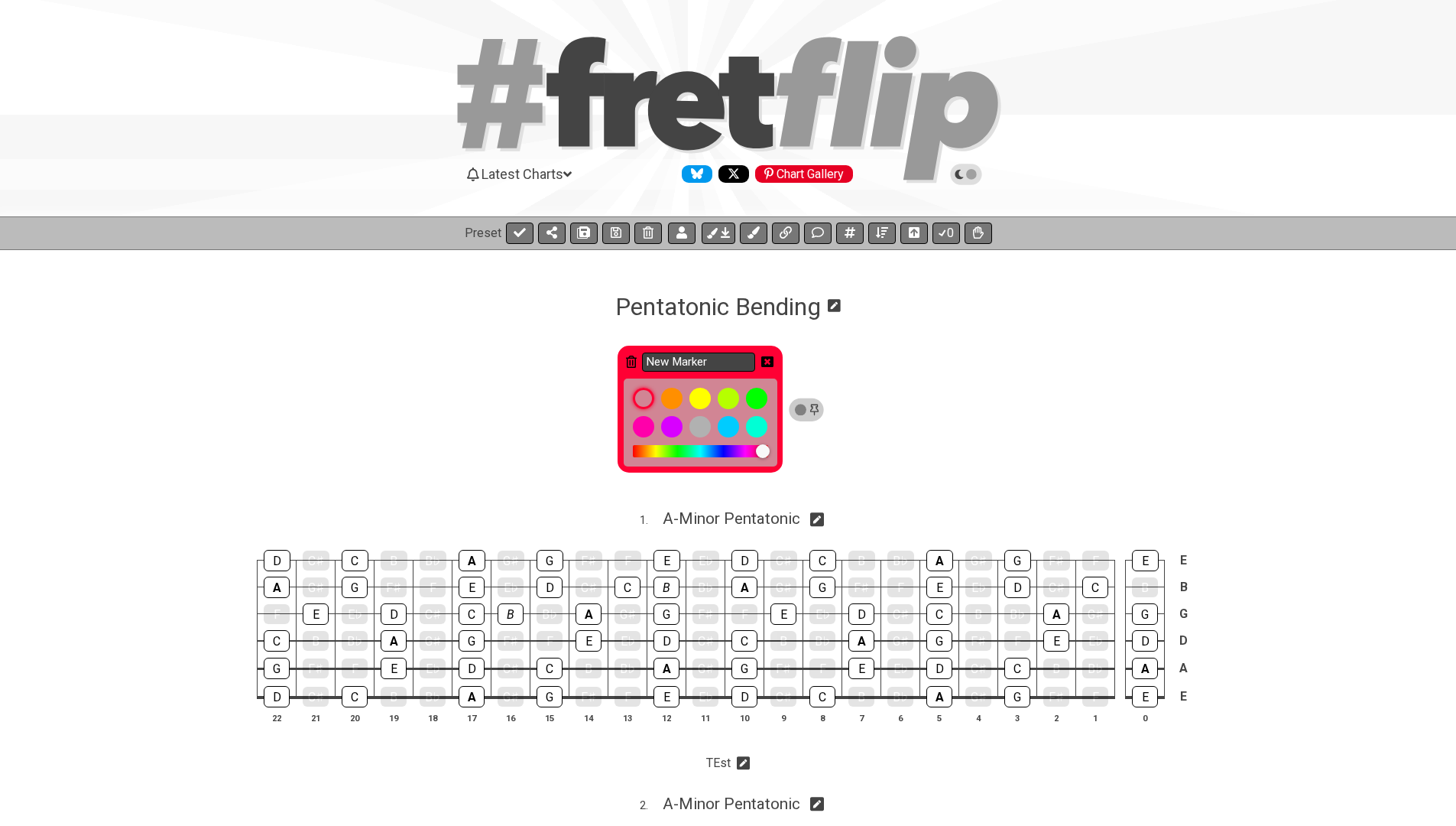
click at [673, 358] on input "New Marker" at bounding box center [698, 362] width 113 height 19
type input "WW"
click at [780, 363] on div "WW" at bounding box center [700, 409] width 165 height 128
click at [774, 363] on icon at bounding box center [767, 362] width 13 height 11
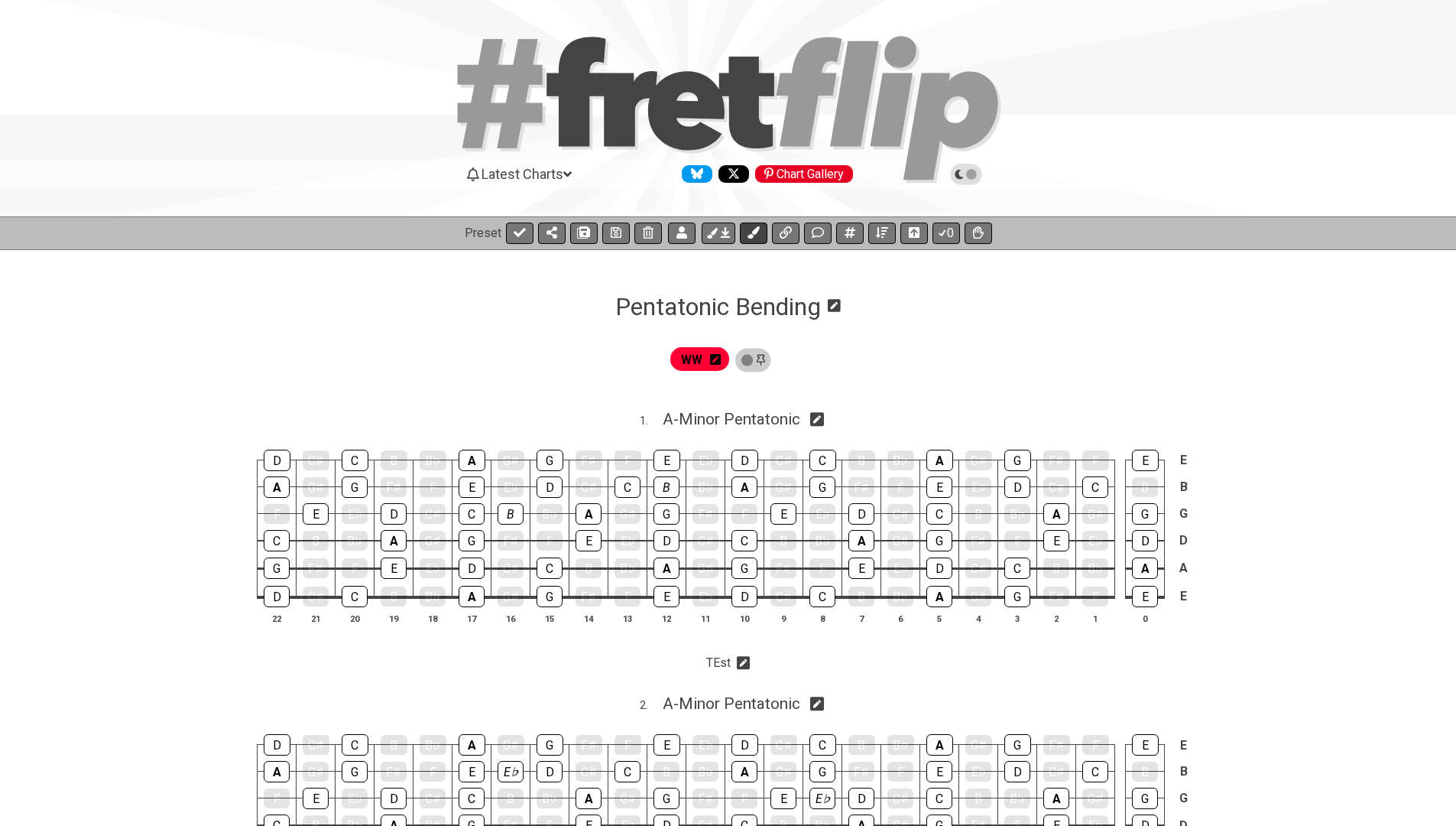
drag, startPoint x: 723, startPoint y: 233, endPoint x: 749, endPoint y: 236, distance: 26.2
click at [749, 236] on div "0" at bounding box center [845, 233] width 295 height 22
click at [715, 238] on icon at bounding box center [713, 233] width 11 height 11
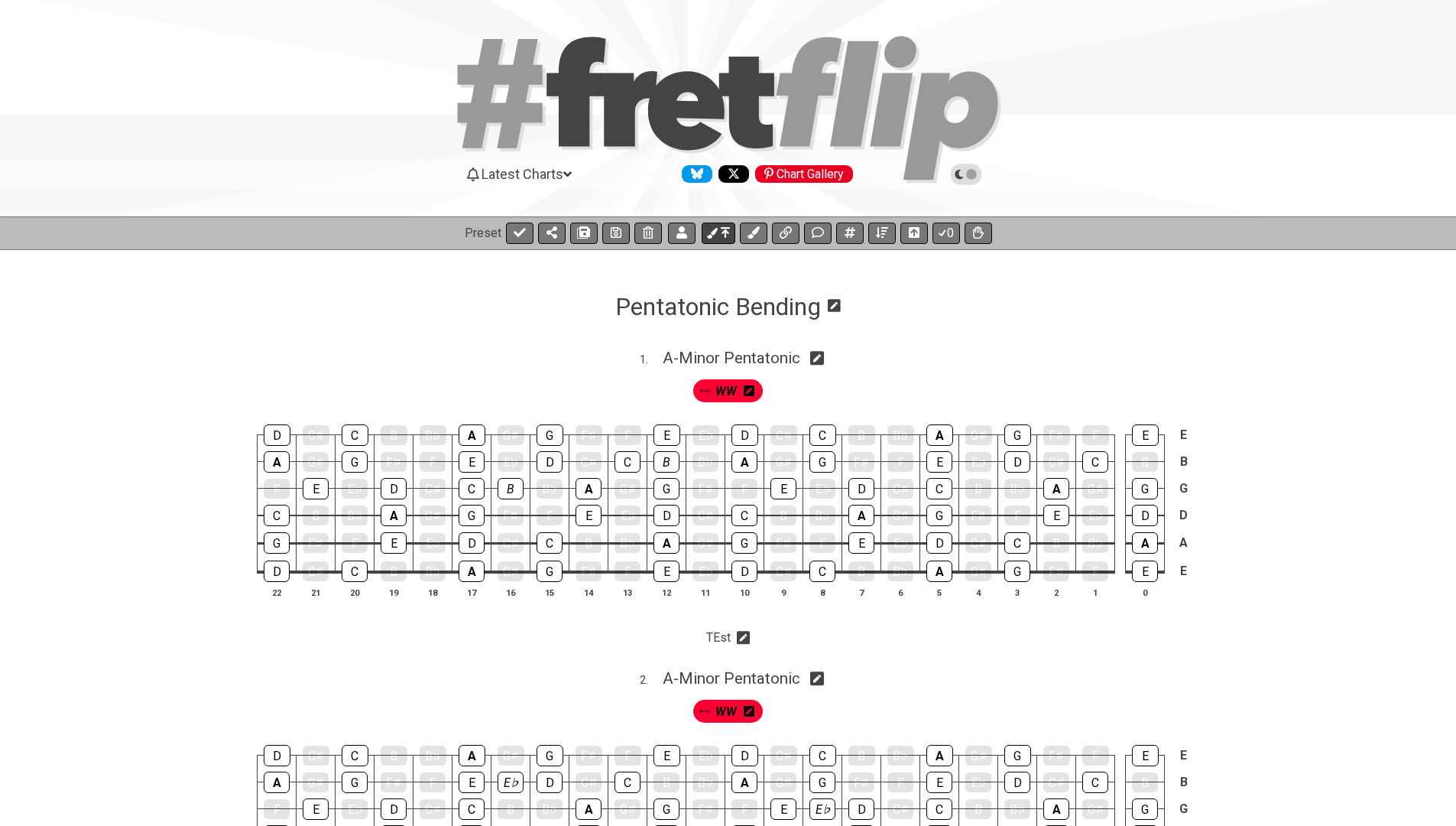
click at [715, 238] on icon at bounding box center [713, 233] width 11 height 11
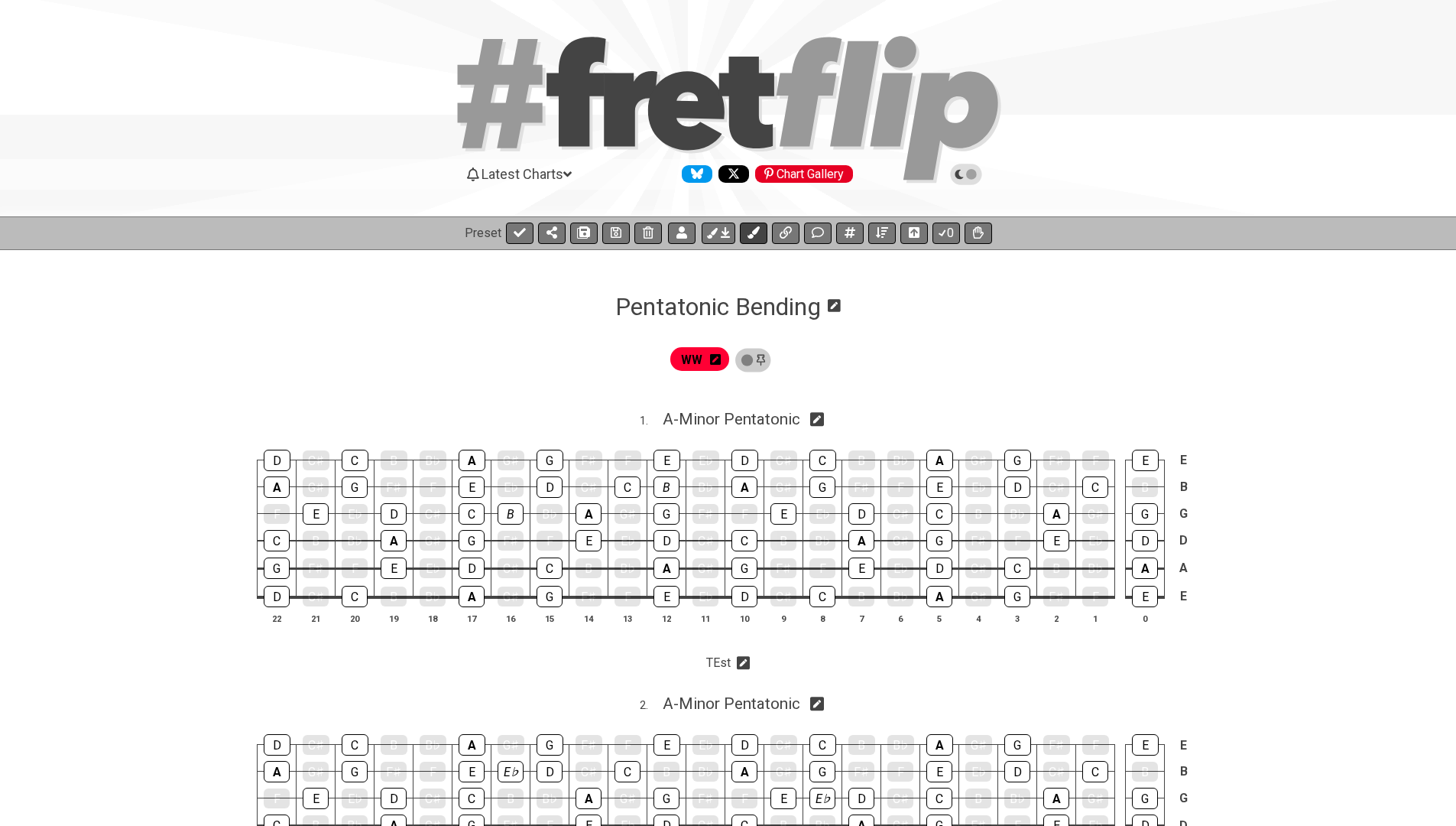
click at [758, 231] on icon at bounding box center [753, 233] width 13 height 13
click at [778, 356] on icon at bounding box center [773, 359] width 11 height 11
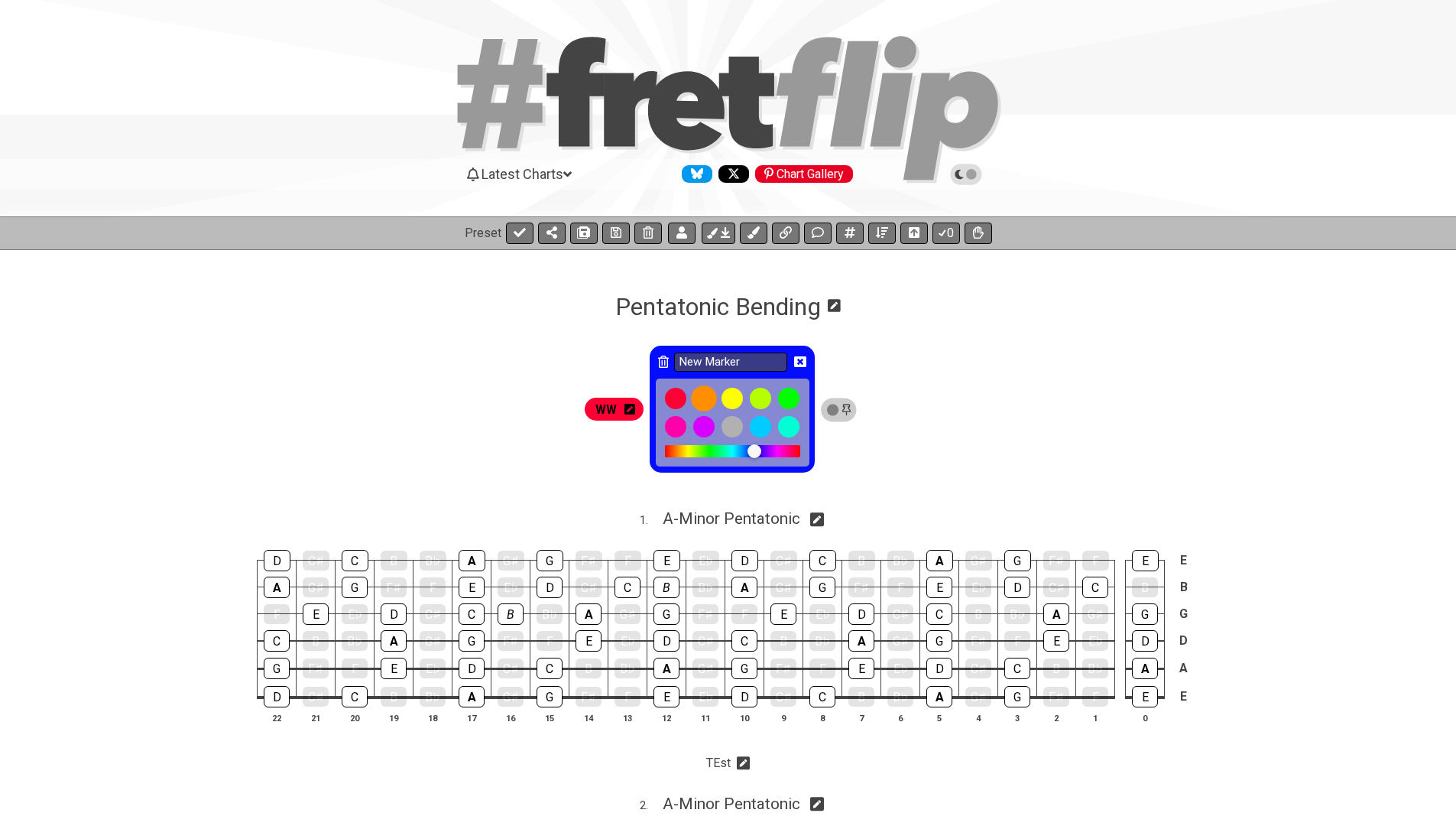
click at [712, 403] on div at bounding box center [704, 399] width 26 height 26
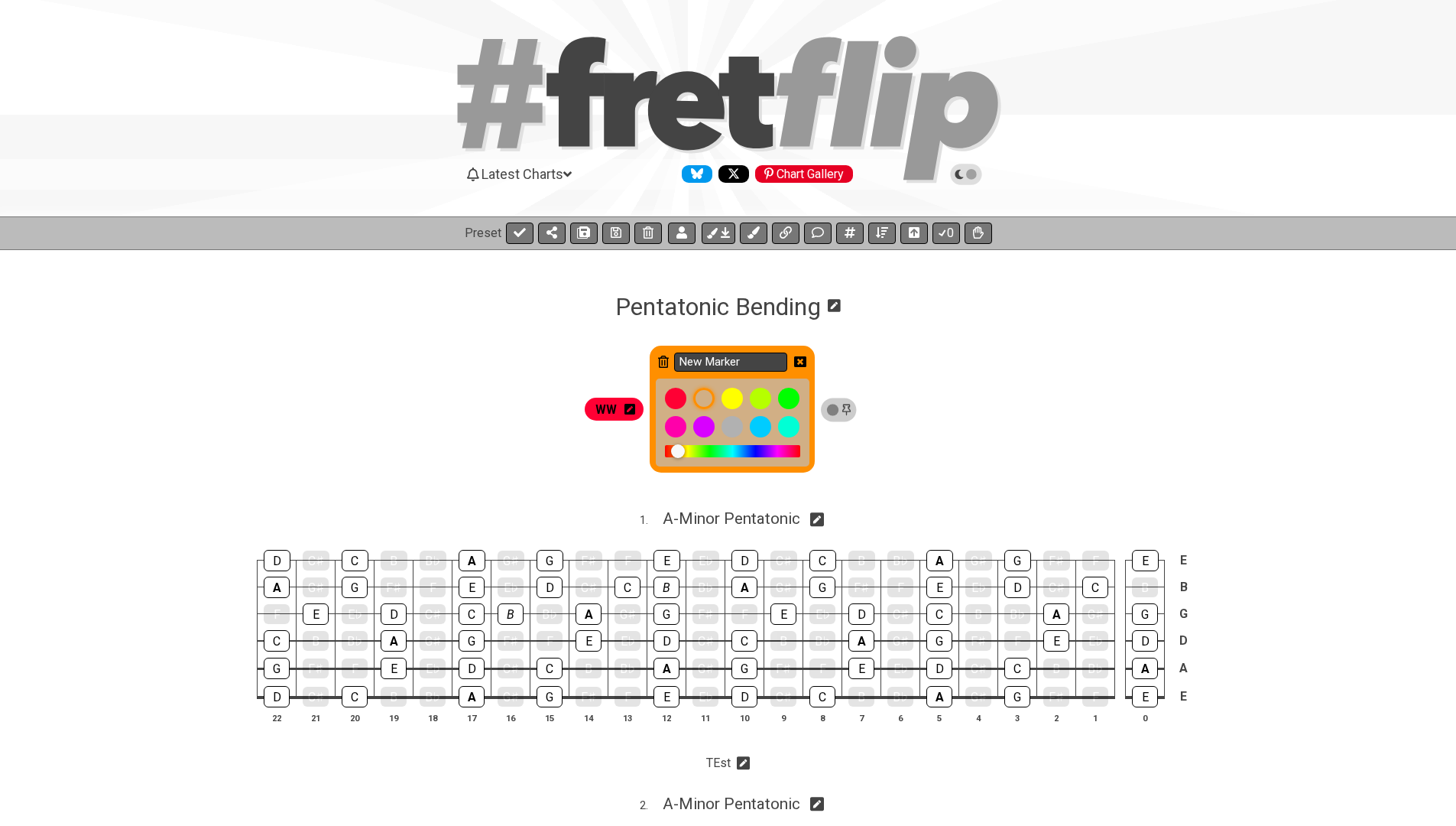
click at [712, 356] on input "New Marker" at bounding box center [731, 362] width 113 height 19
type input "WH"
click at [807, 363] on icon at bounding box center [801, 362] width 13 height 13
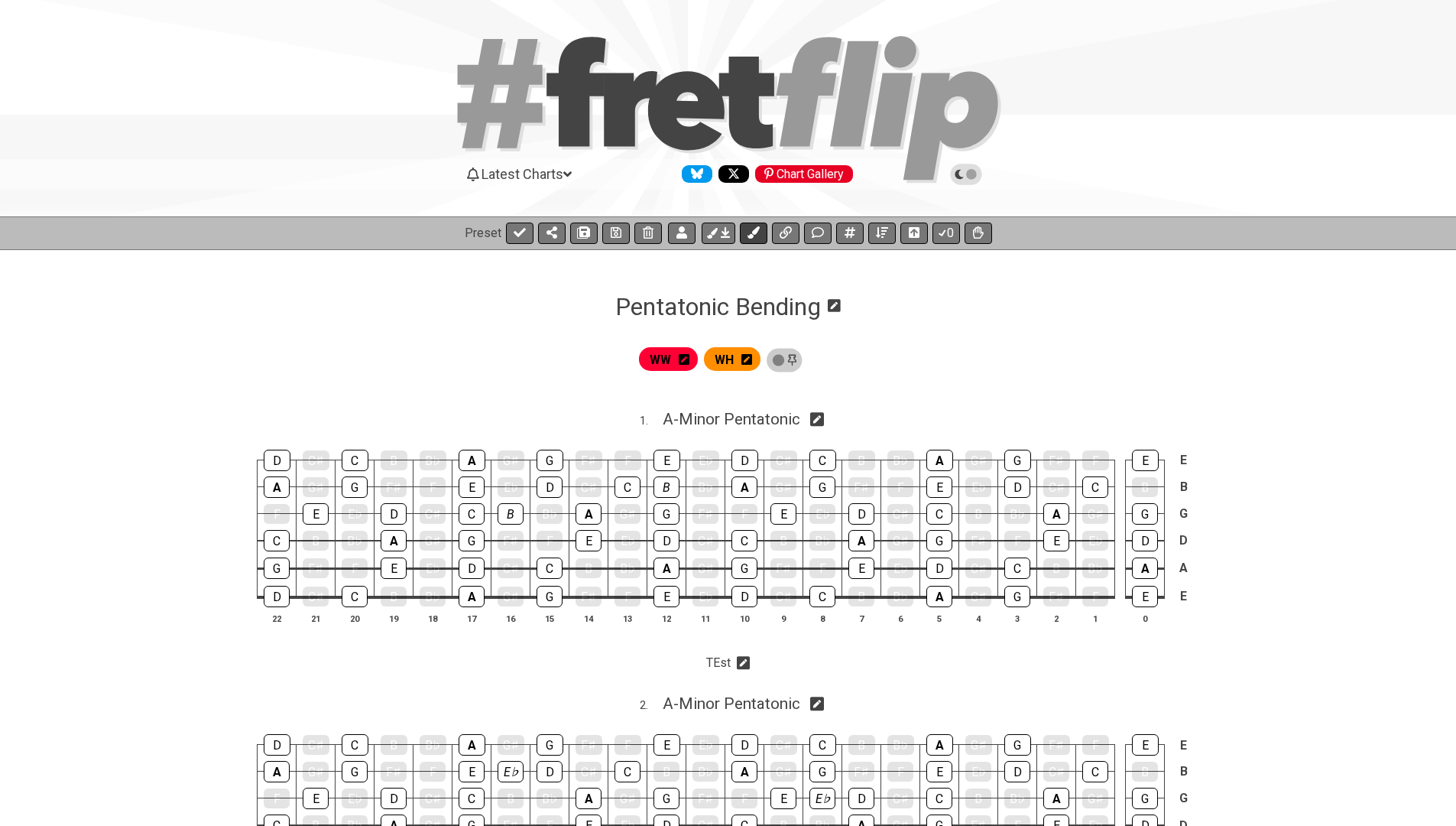
click at [748, 228] on icon at bounding box center [754, 233] width 13 height 13
click at [809, 356] on icon at bounding box center [804, 359] width 11 height 11
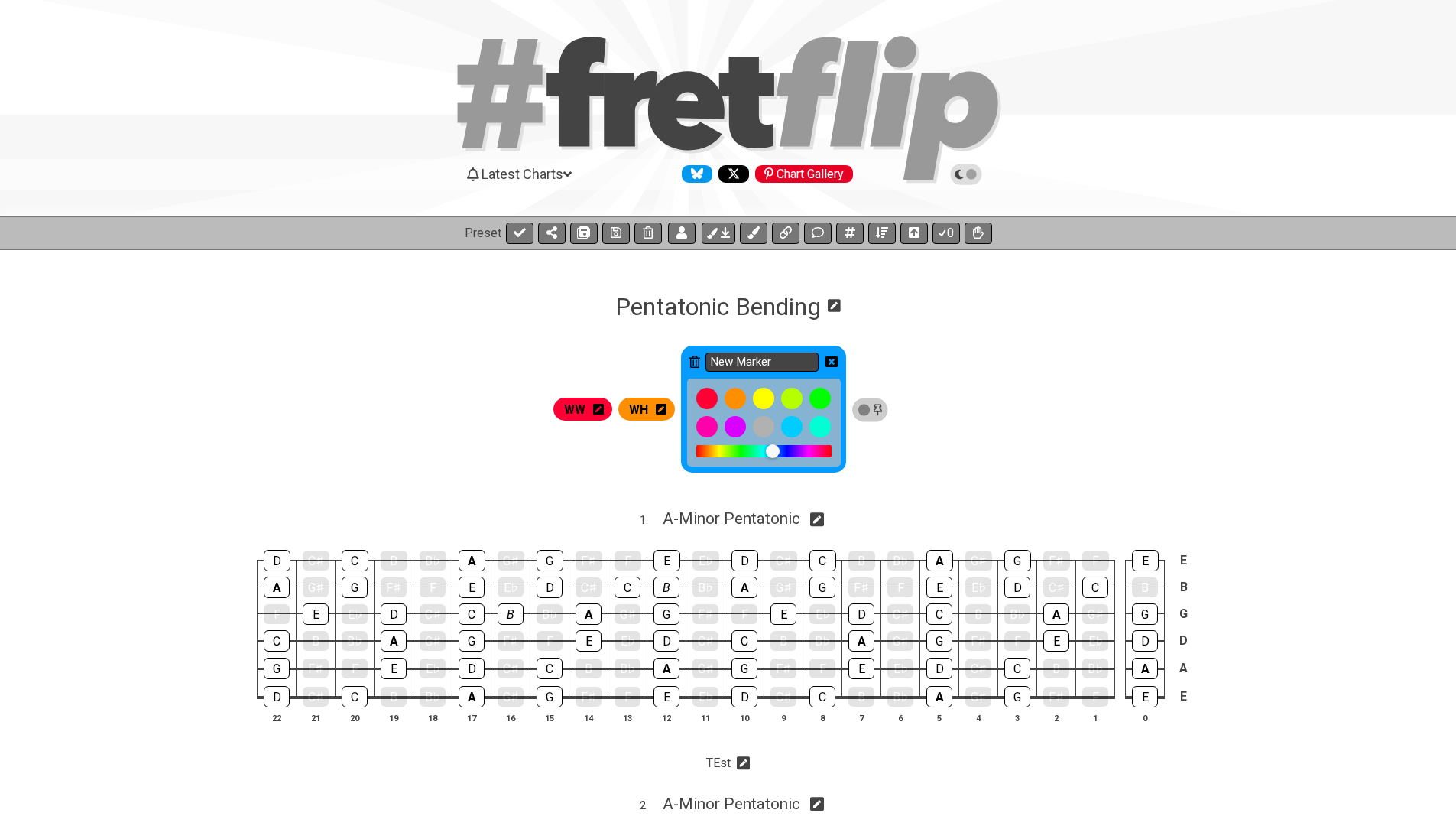
click at [784, 361] on input "New Marker" at bounding box center [762, 362] width 113 height 19
type input "W"
click at [829, 406] on div at bounding box center [820, 399] width 21 height 22
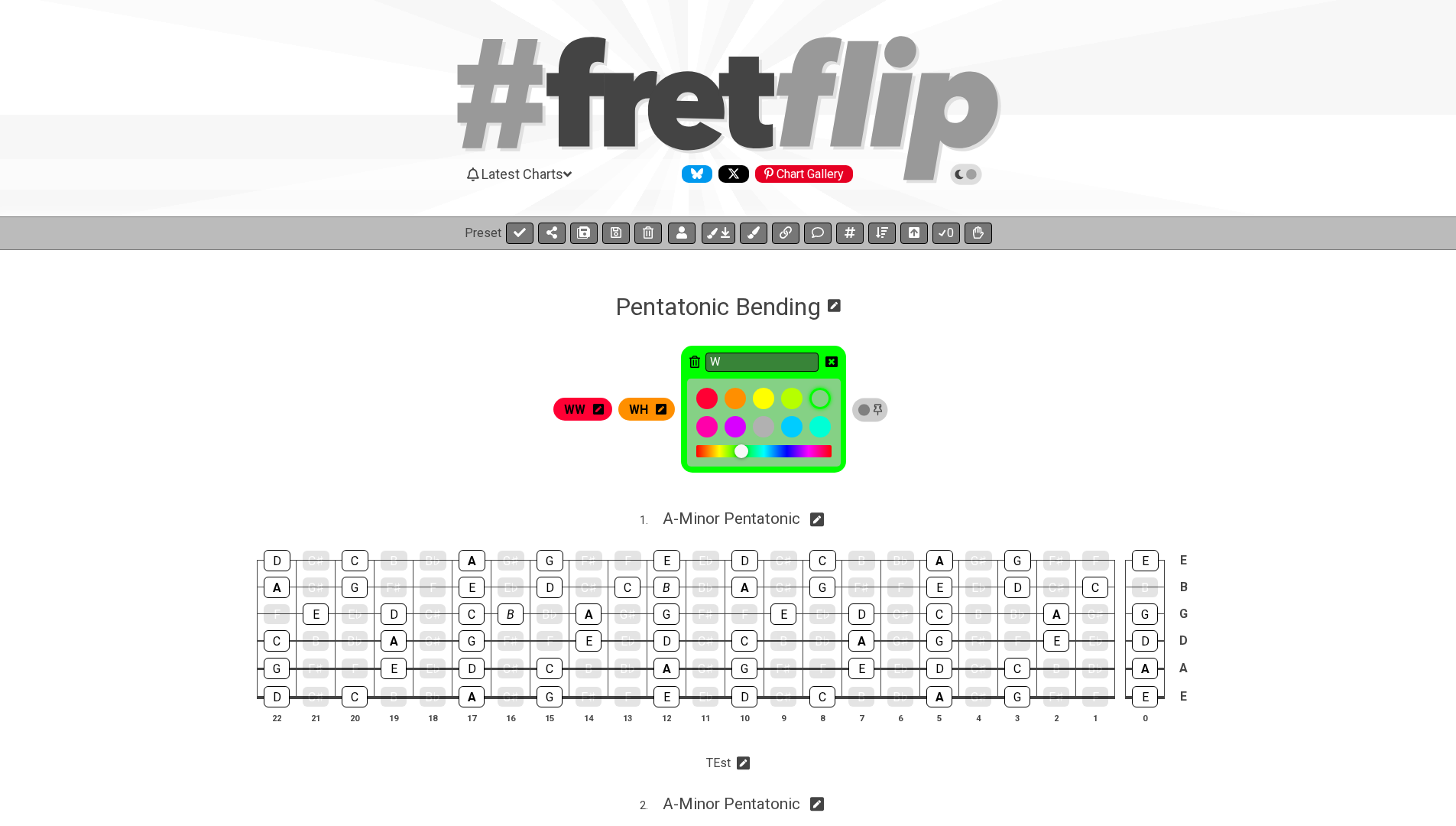
click at [838, 364] on icon at bounding box center [832, 362] width 13 height 11
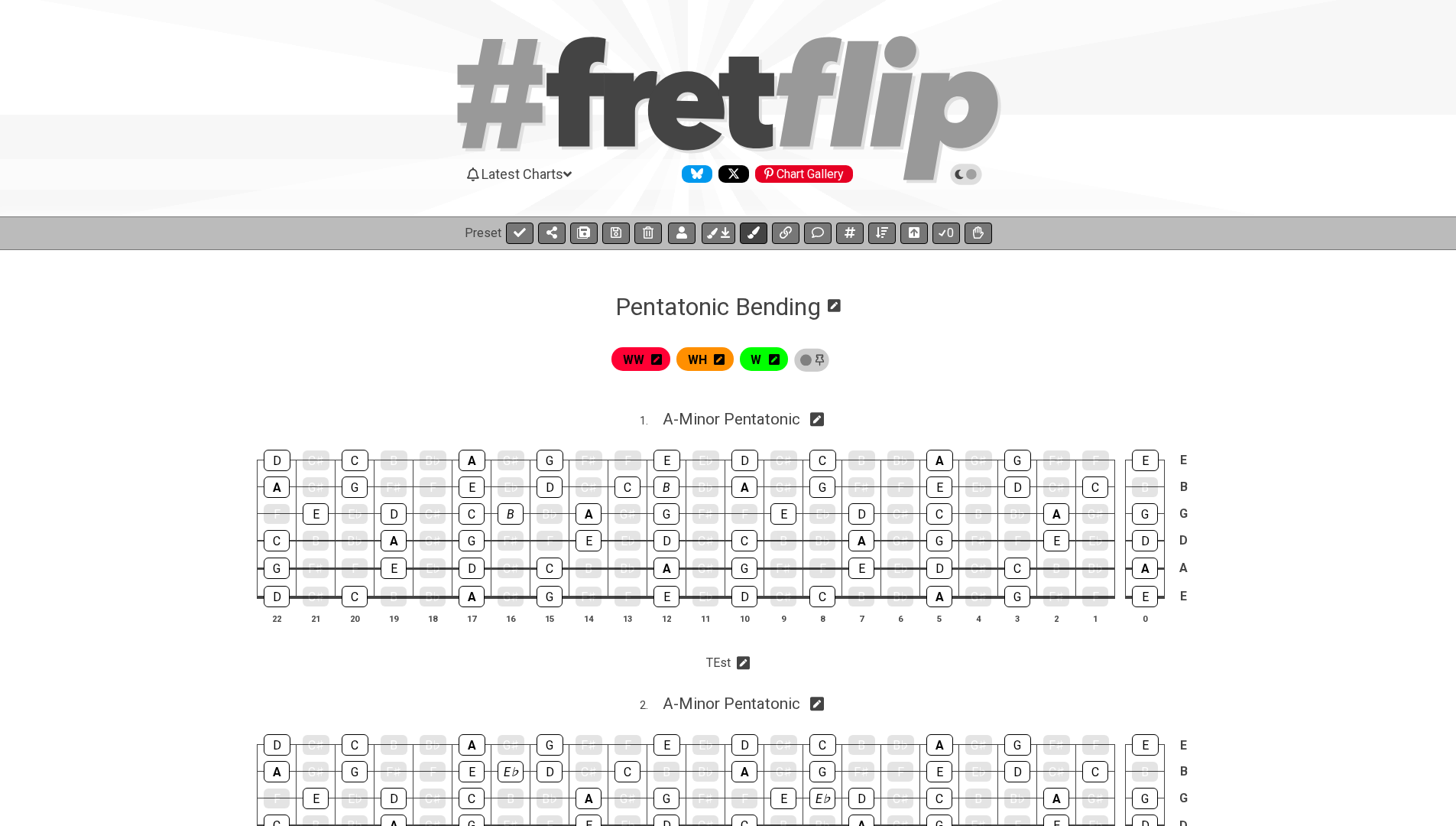
click at [754, 232] on icon at bounding box center [753, 233] width 13 height 13
click at [829, 358] on icon at bounding box center [832, 359] width 11 height 13
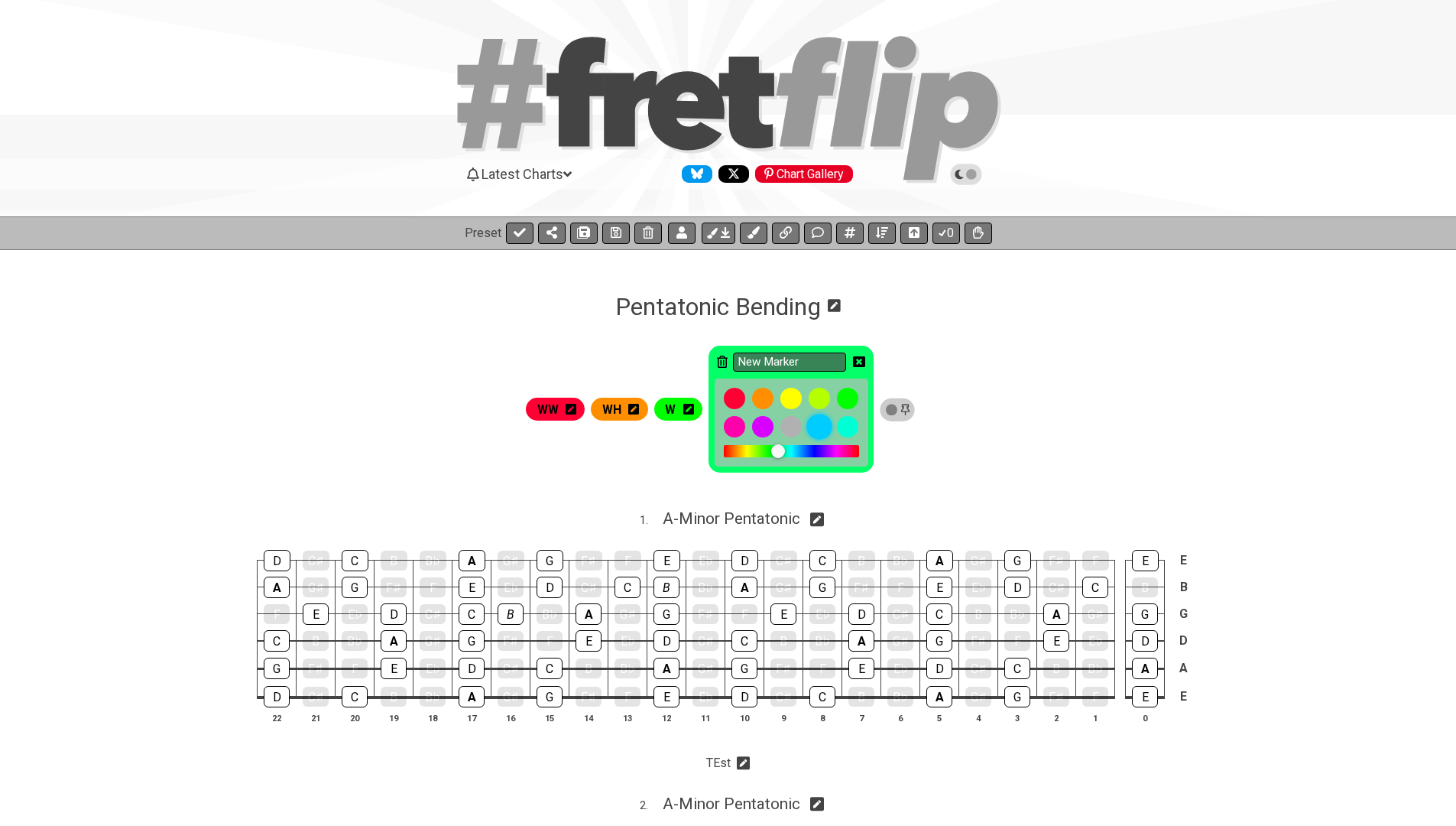
click at [826, 426] on div at bounding box center [819, 427] width 26 height 26
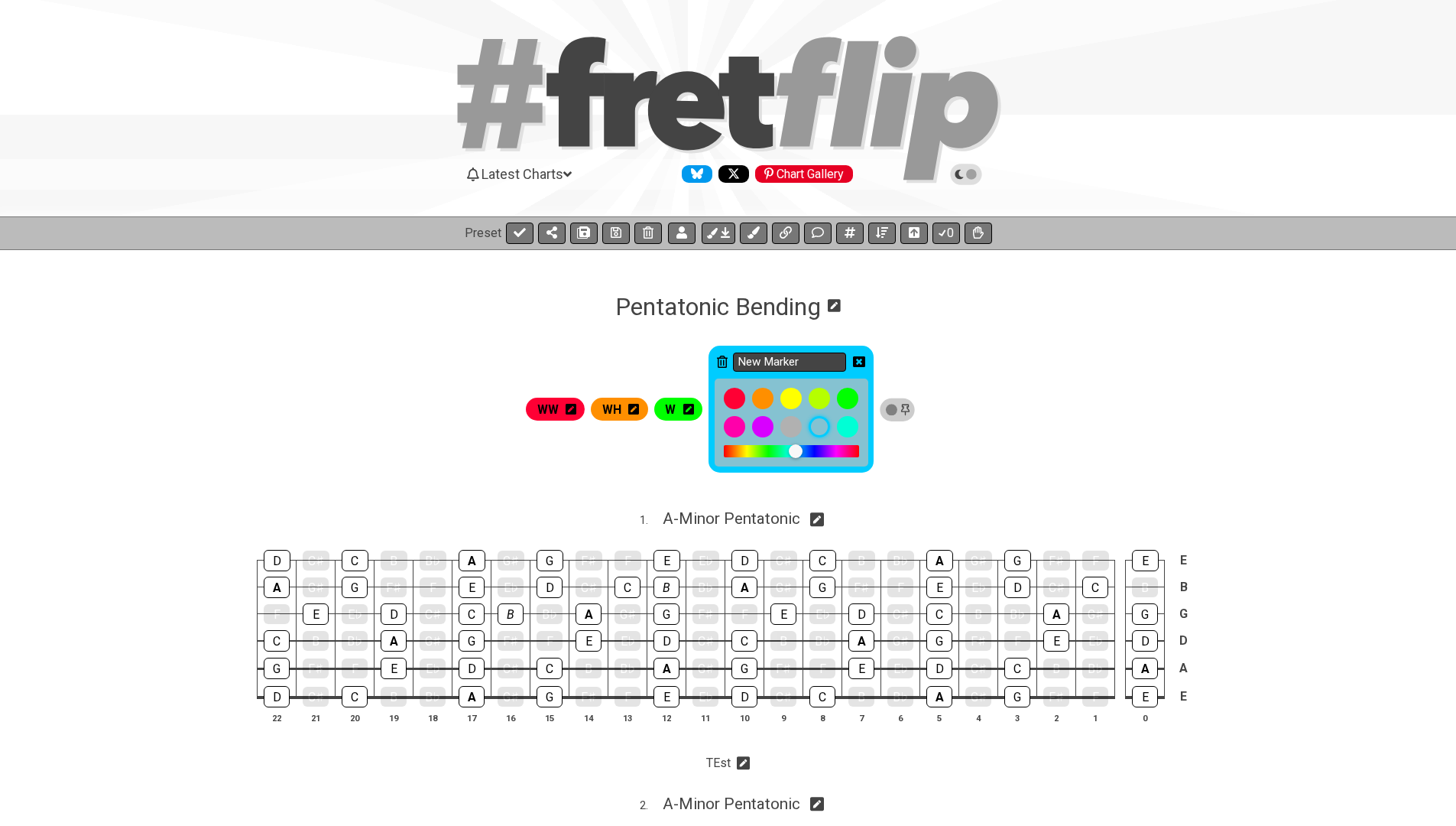
click at [811, 366] on input "New Marker" at bounding box center [790, 362] width 113 height 19
type input "H"
click at [865, 363] on icon at bounding box center [860, 362] width 13 height 13
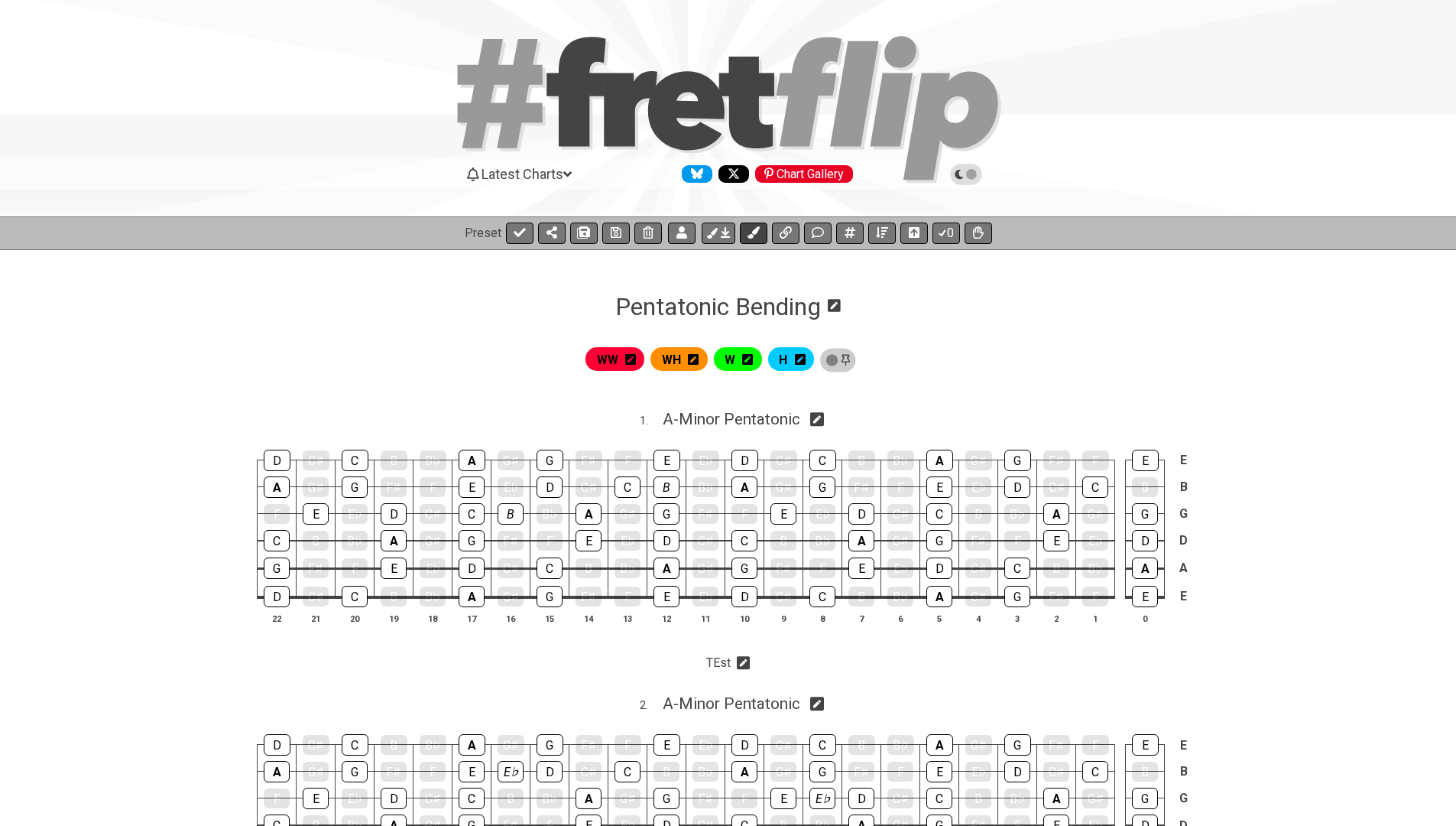
click at [759, 229] on icon at bounding box center [754, 233] width 13 height 13
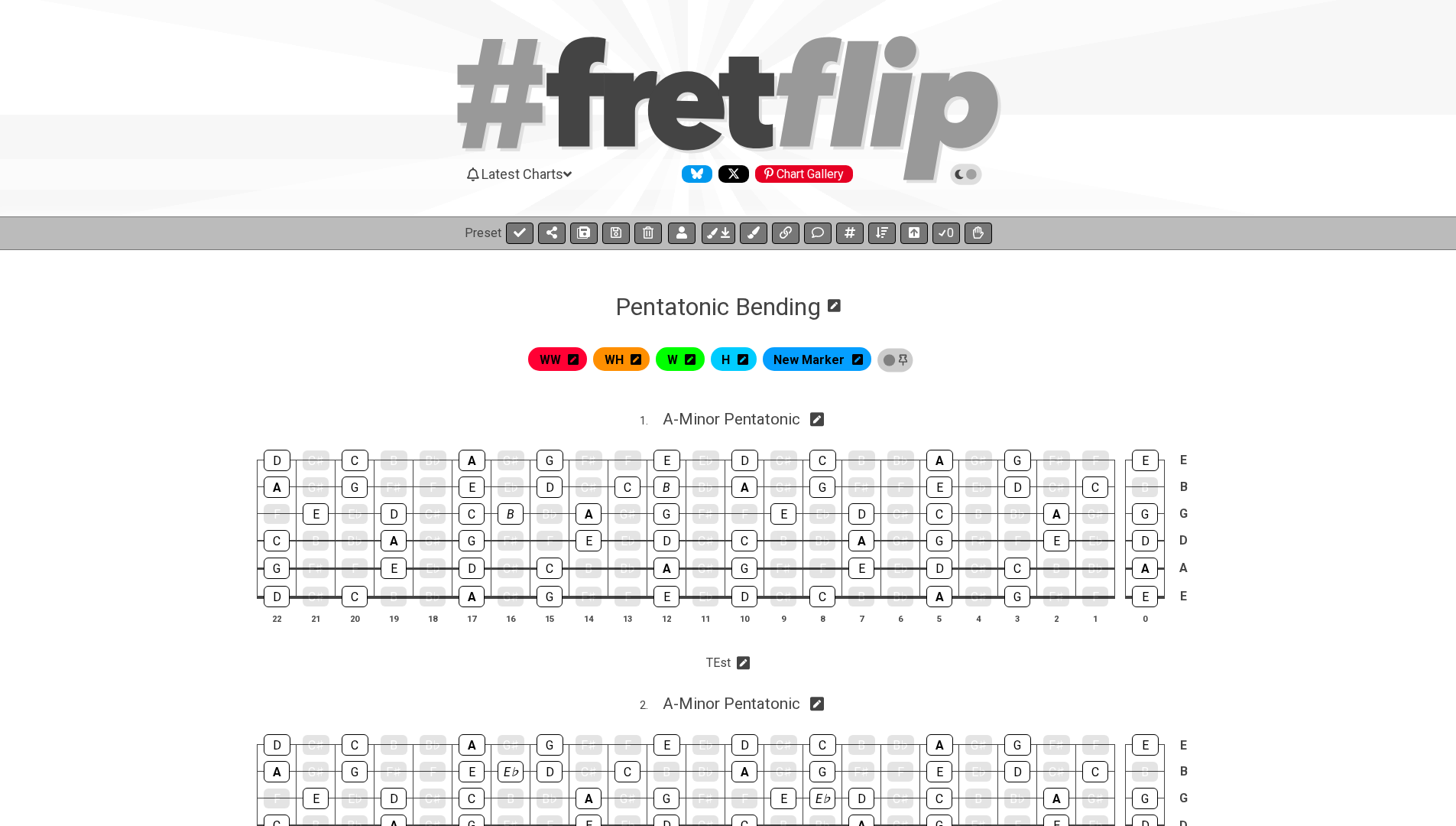
click at [861, 363] on icon at bounding box center [858, 359] width 11 height 11
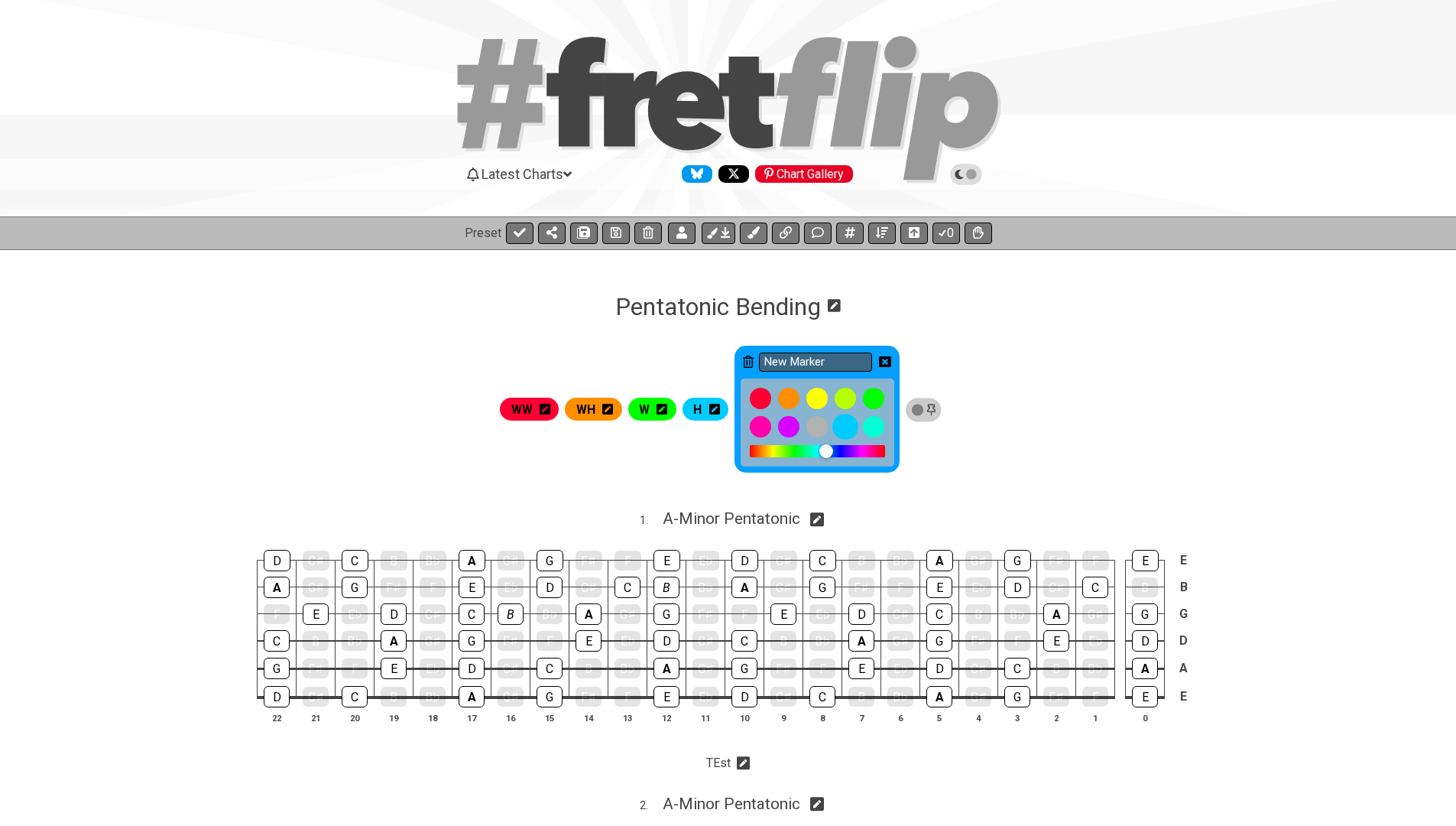
click at [828, 425] on div at bounding box center [818, 426] width 21 height 22
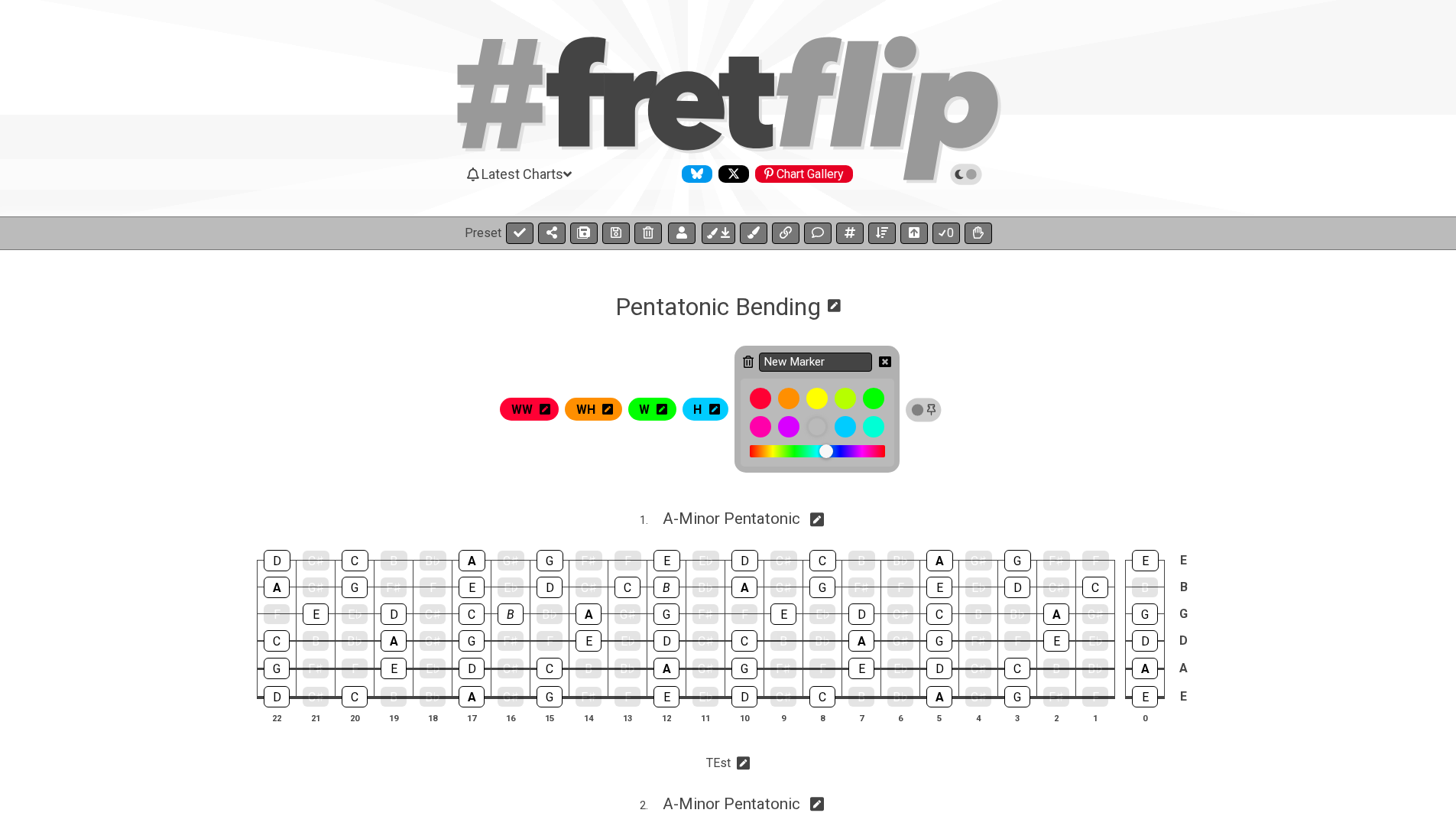
click at [866, 362] on input "New Marker" at bounding box center [816, 362] width 113 height 19
type input "S"
type input "Start Note"
click at [890, 358] on icon at bounding box center [886, 362] width 13 height 11
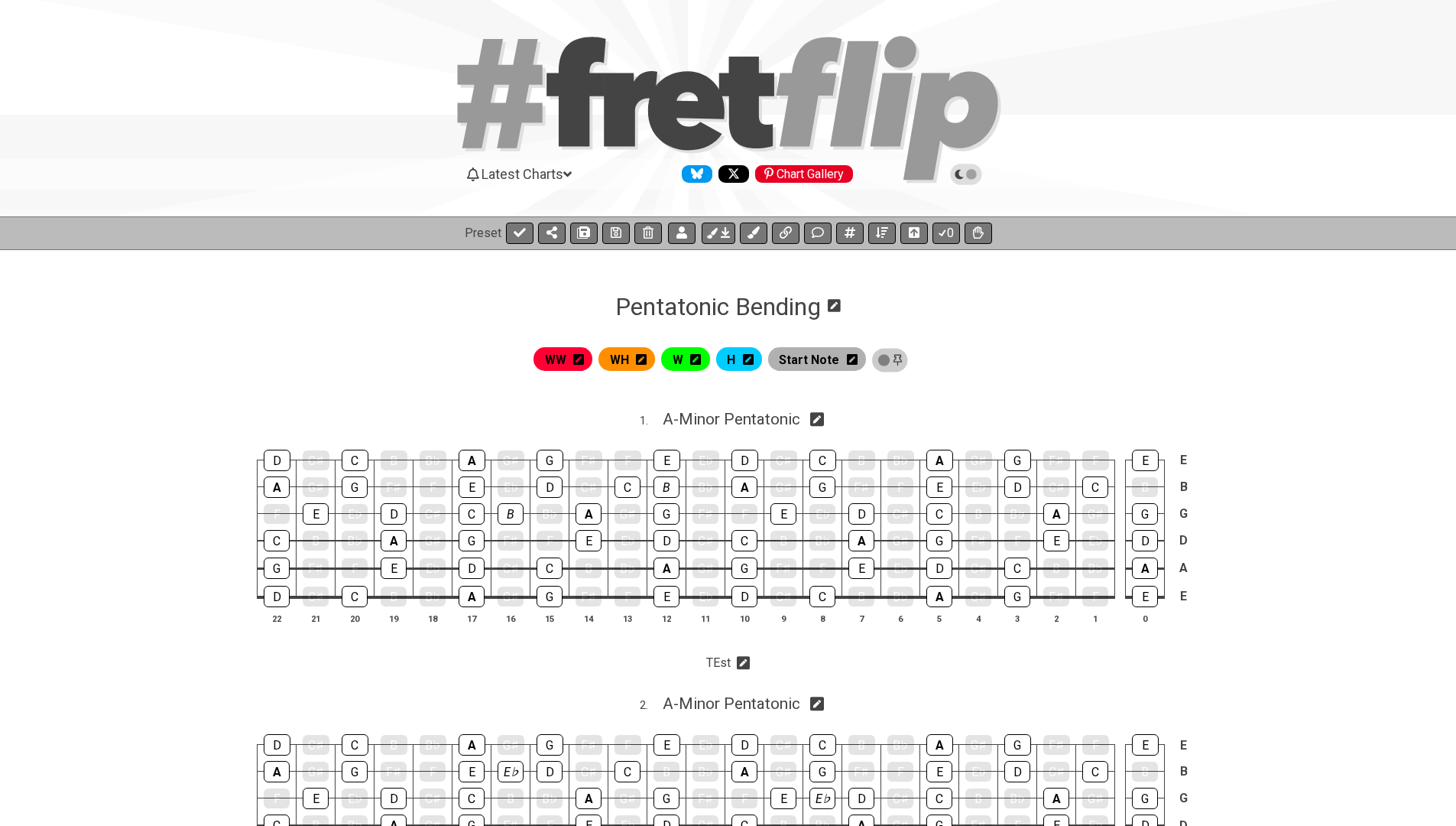
click at [754, 358] on icon at bounding box center [749, 359] width 11 height 11
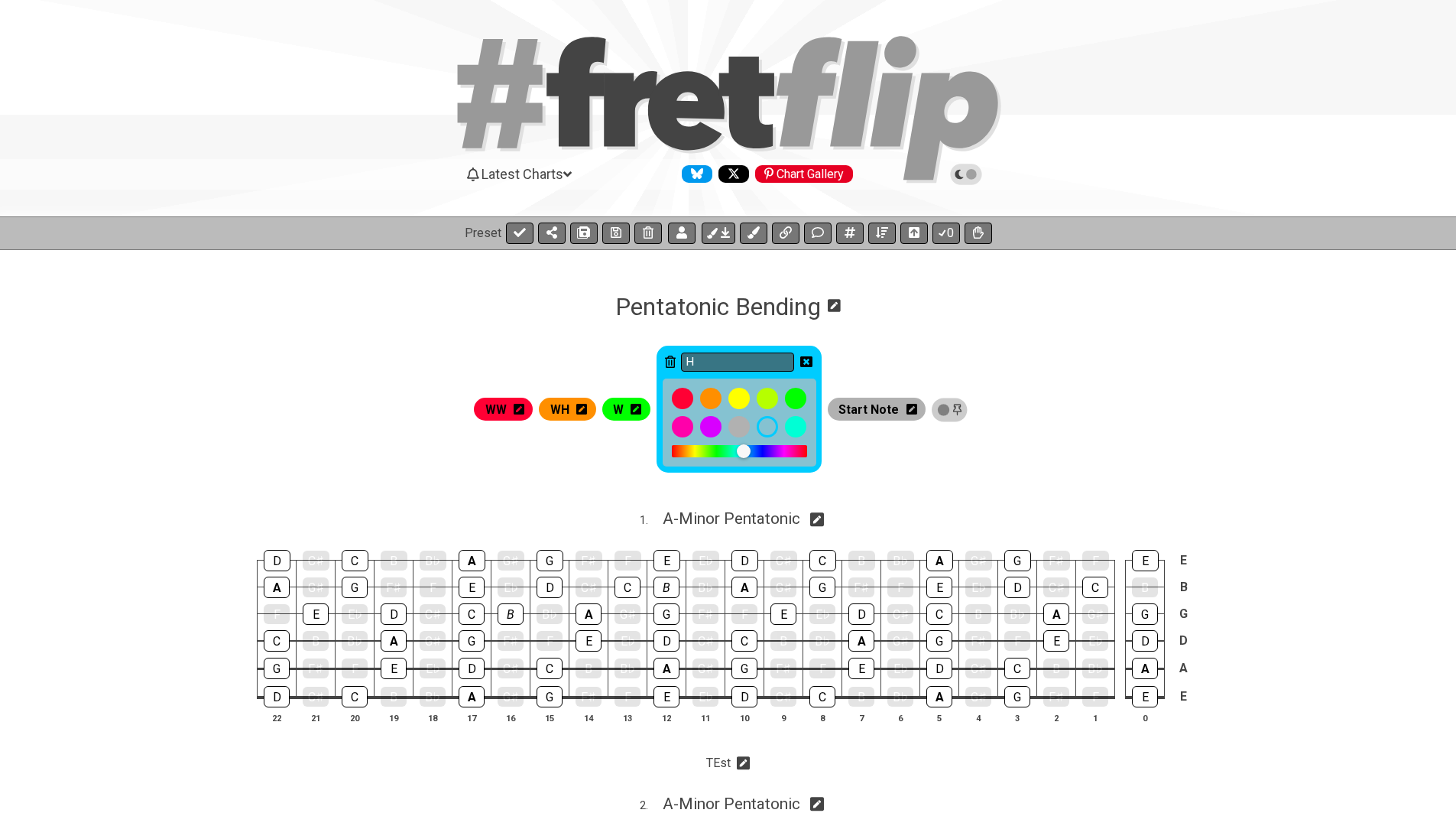
click at [758, 447] on div at bounding box center [750, 452] width 13 height 13
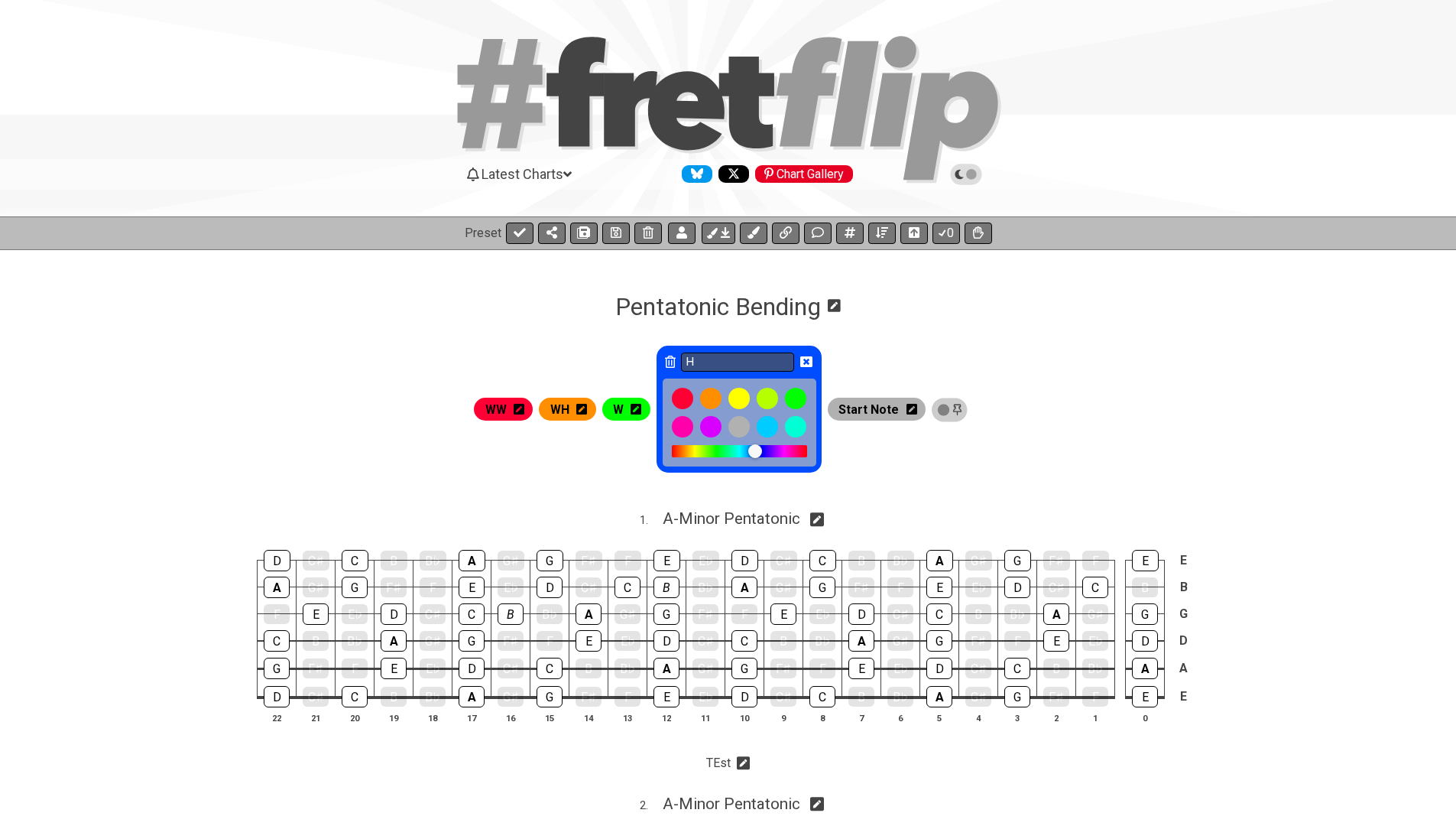
click at [762, 447] on div at bounding box center [755, 451] width 13 height 13
click at [813, 366] on icon at bounding box center [807, 362] width 13 height 11
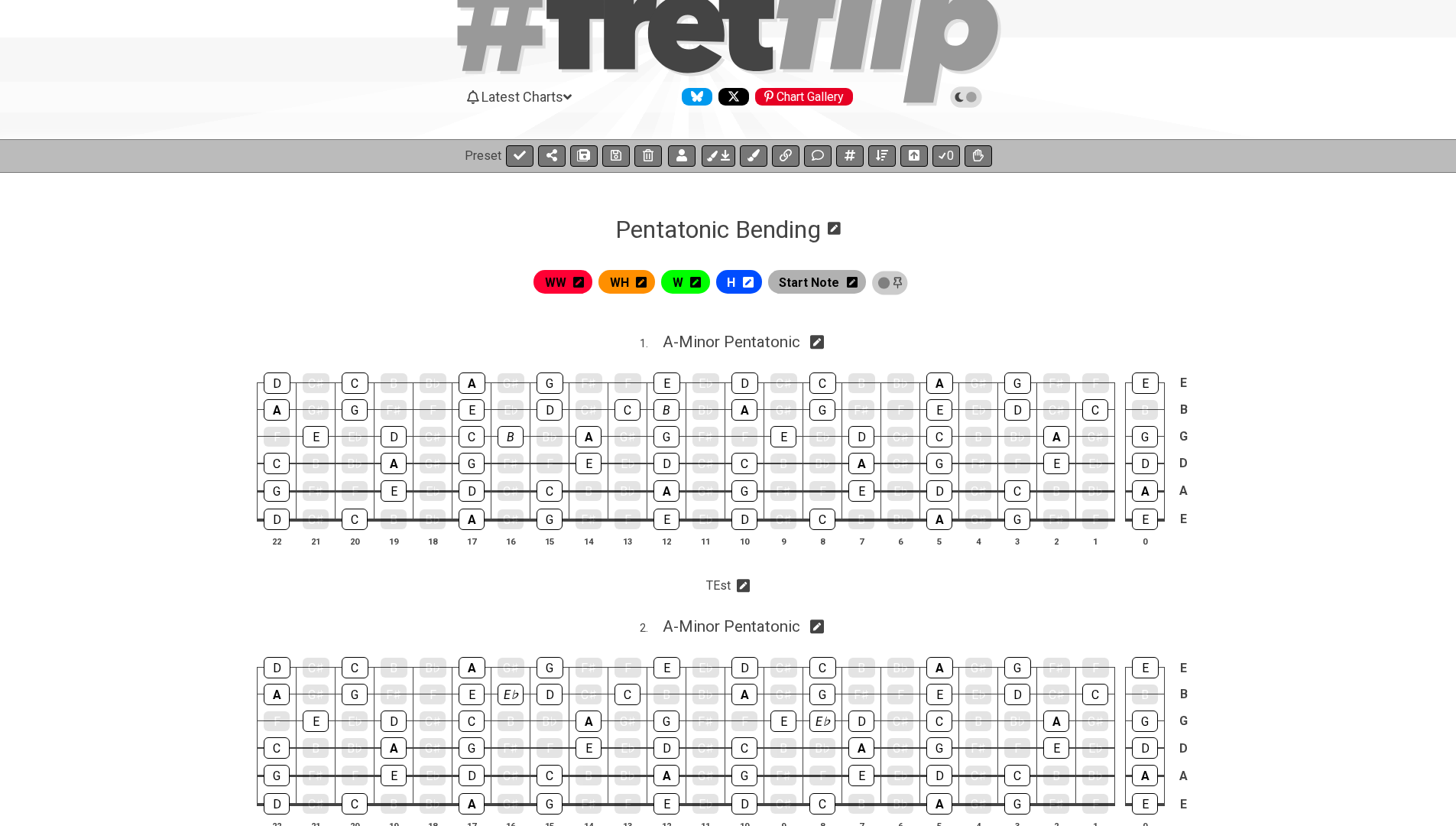
scroll to position [149, 0]
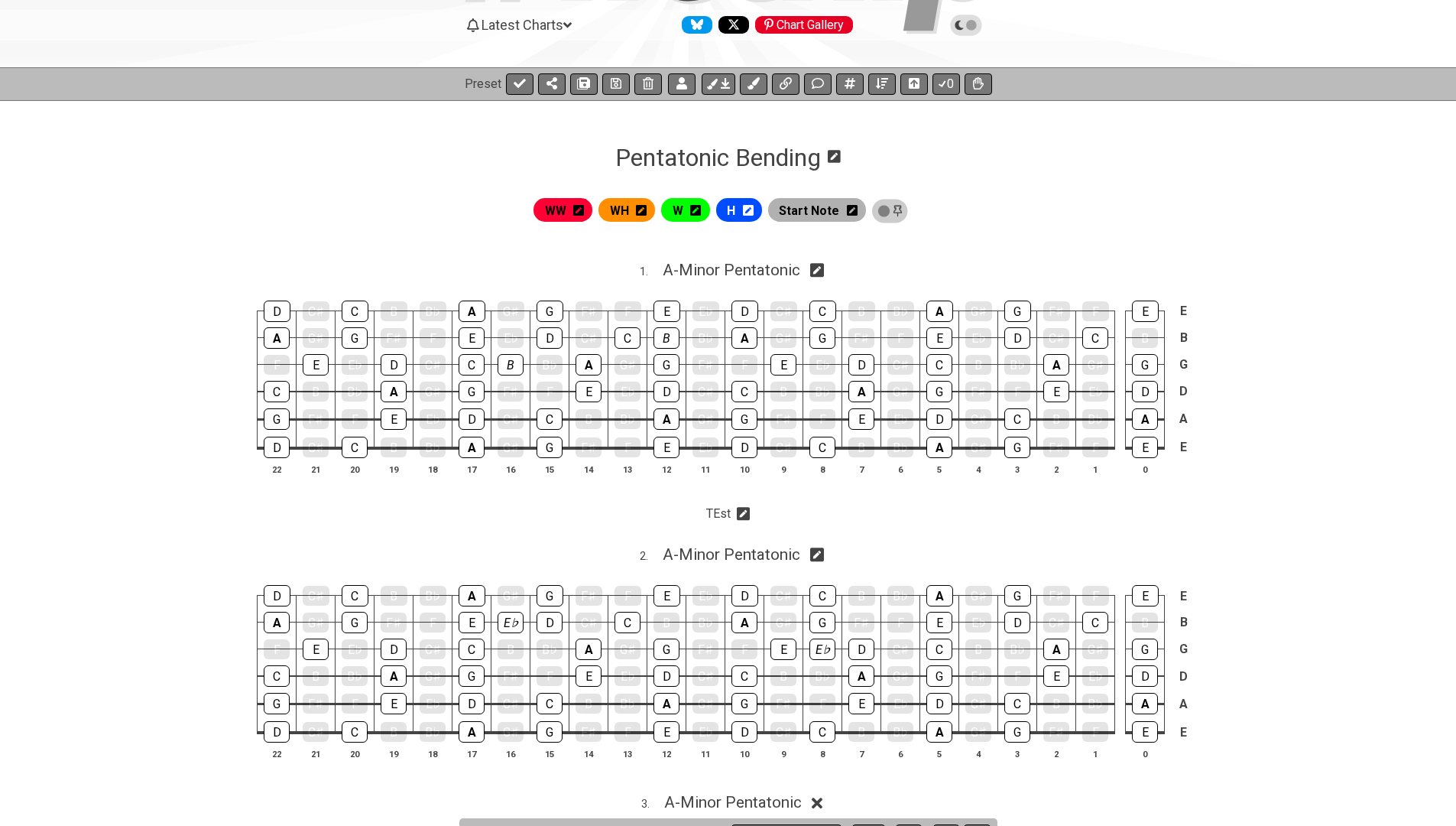
click at [745, 512] on icon at bounding box center [743, 514] width 13 height 13
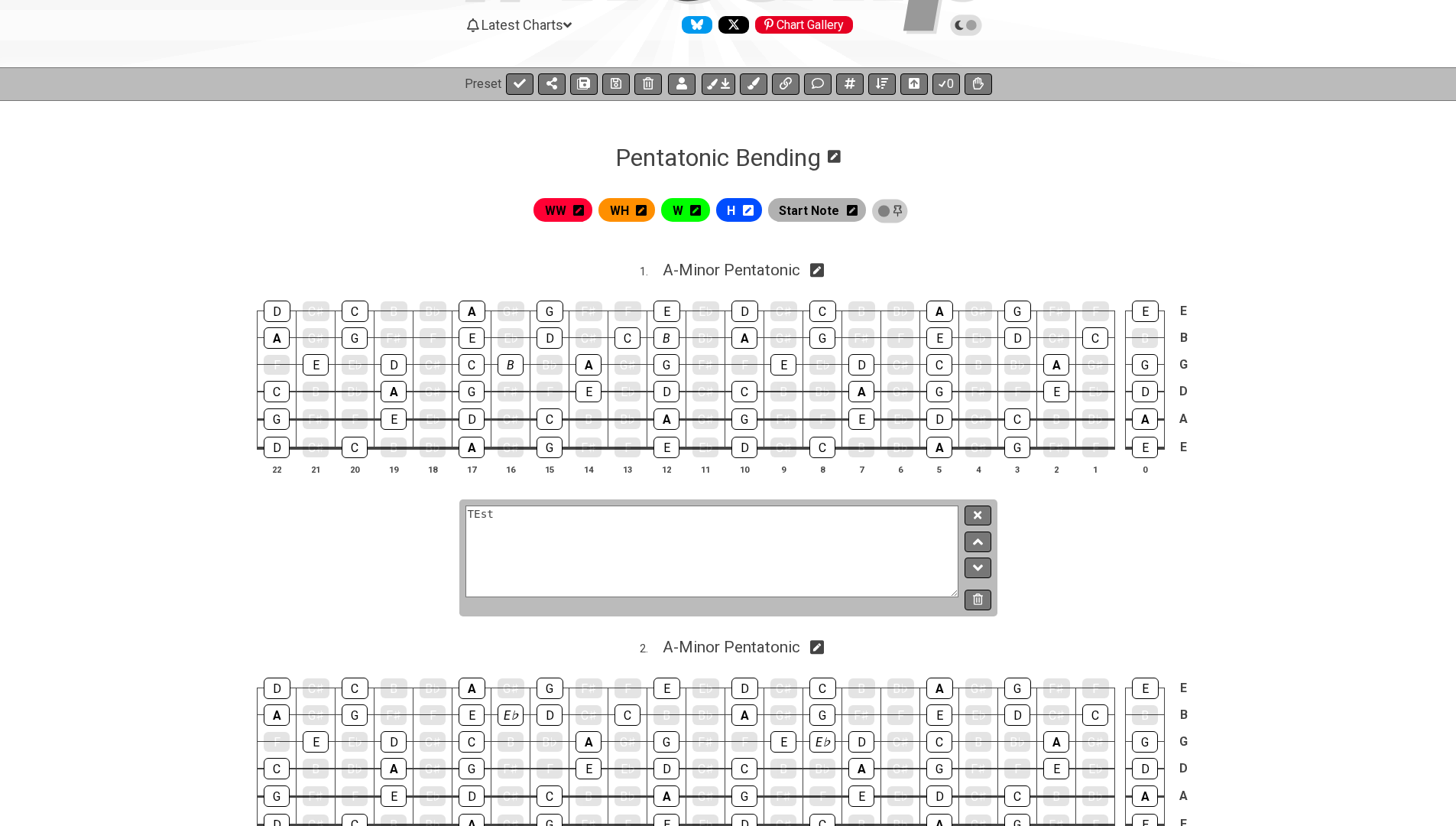
click at [678, 555] on textarea "TEst" at bounding box center [713, 551] width 494 height 91
click at [611, 89] on icon at bounding box center [616, 83] width 11 height 13
click at [808, 207] on span "Start Note" at bounding box center [809, 211] width 60 height 22
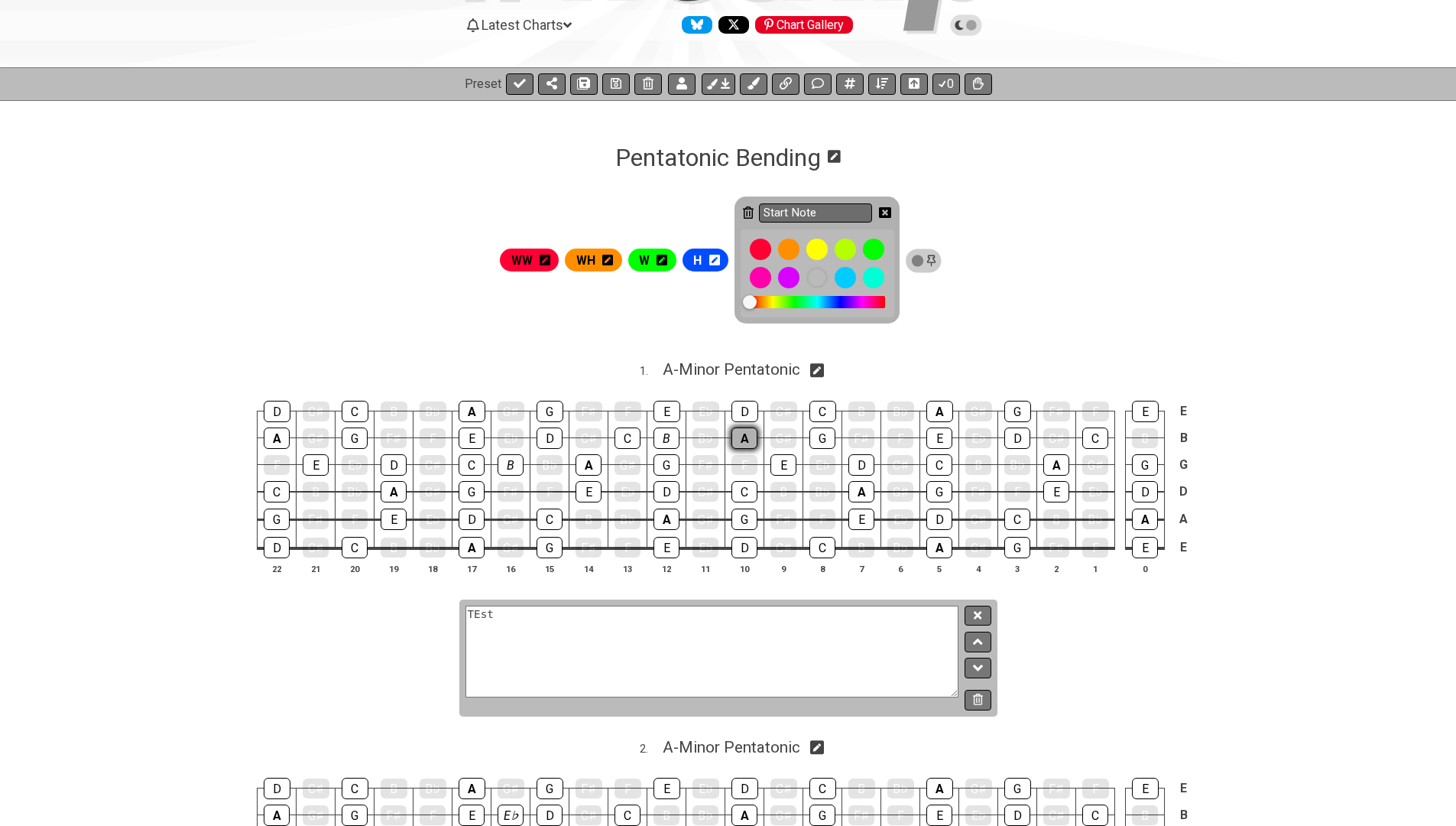
click at [740, 433] on div "A" at bounding box center [744, 438] width 26 height 22
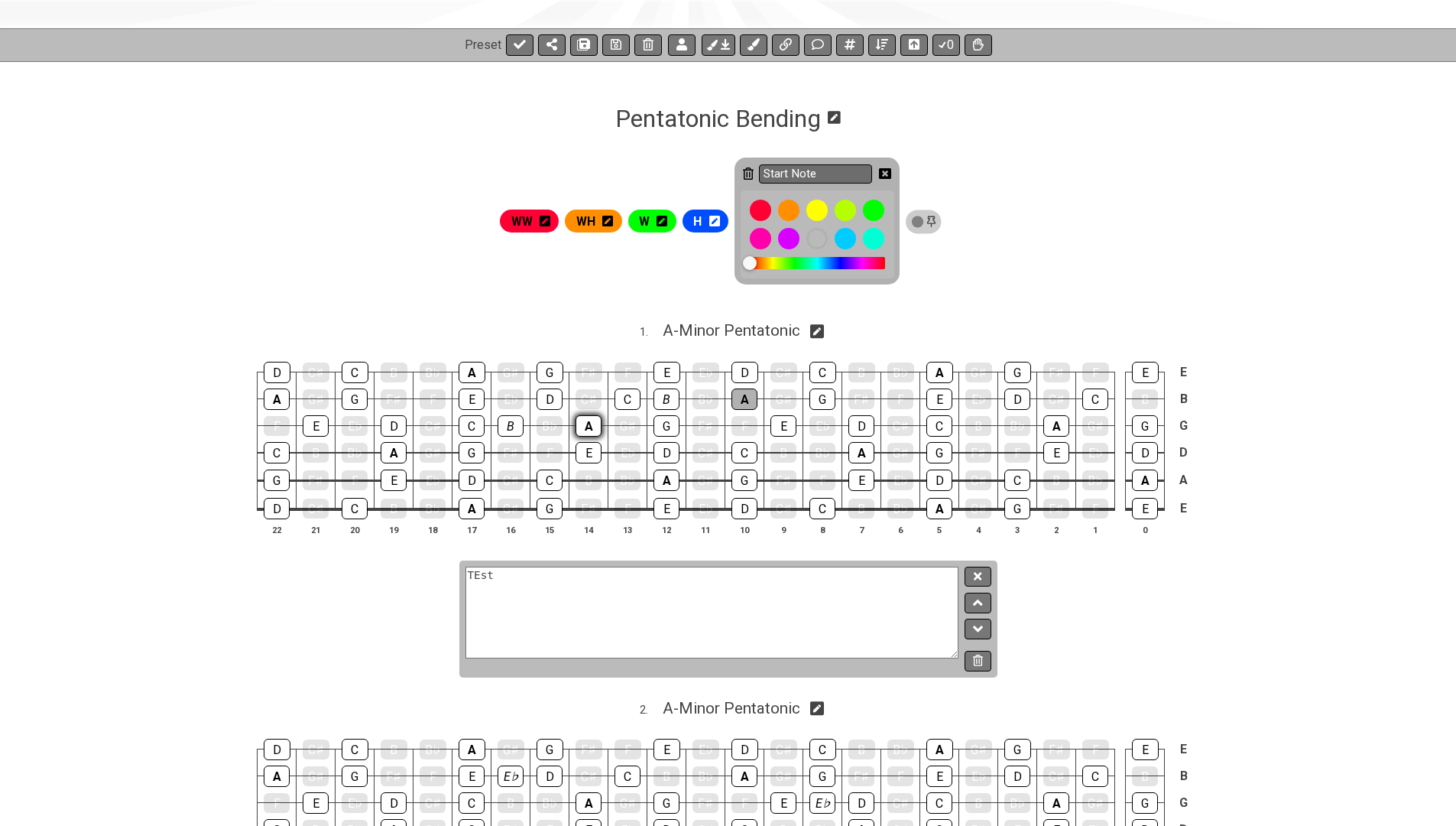
click at [589, 423] on div "A" at bounding box center [588, 426] width 26 height 22
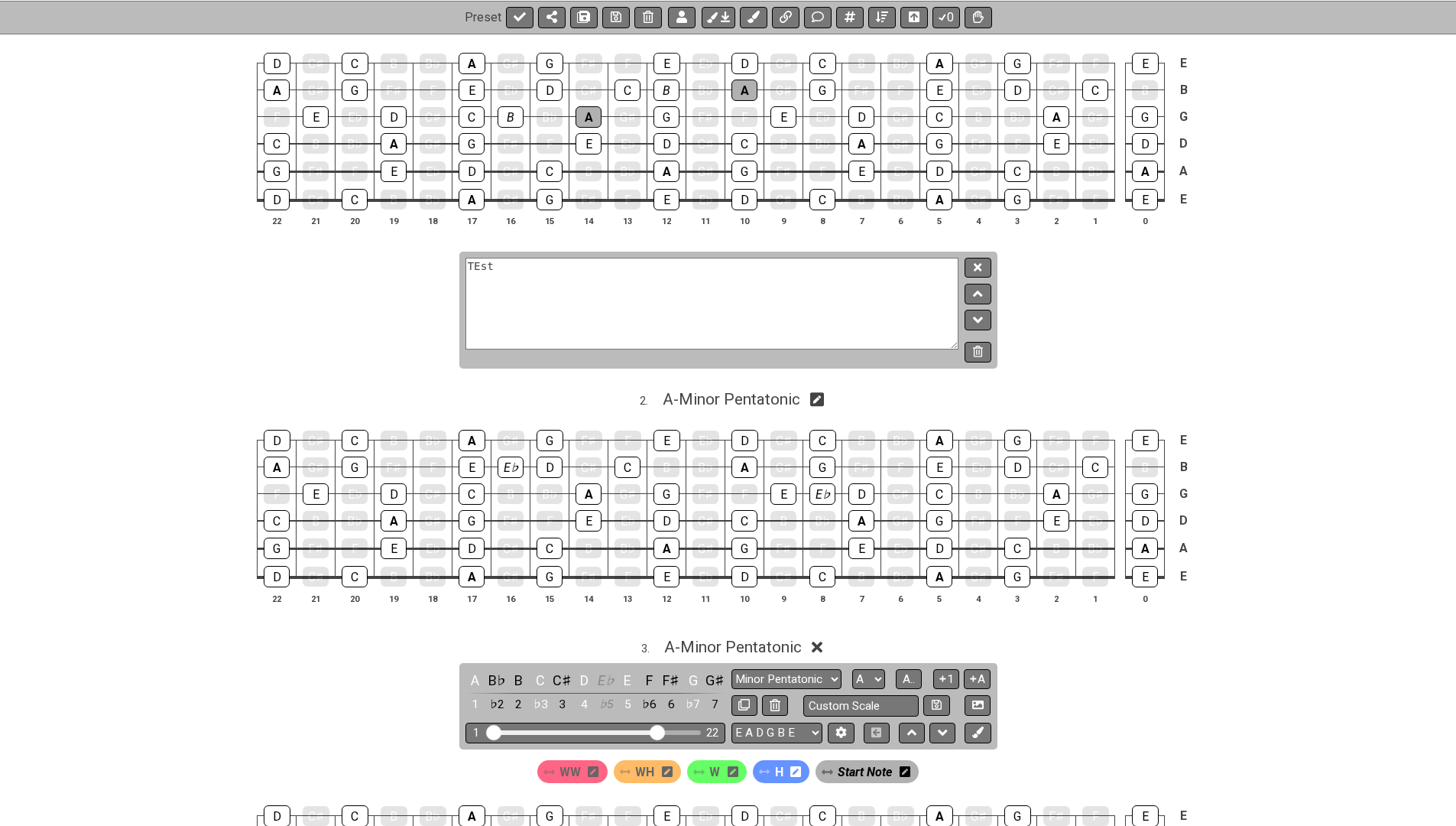
scroll to position [495, 0]
click at [630, 464] on div "C" at bounding box center [627, 469] width 26 height 22
click at [934, 485] on div "C" at bounding box center [939, 495] width 26 height 22
click at [468, 488] on div "C" at bounding box center [471, 495] width 26 height 22
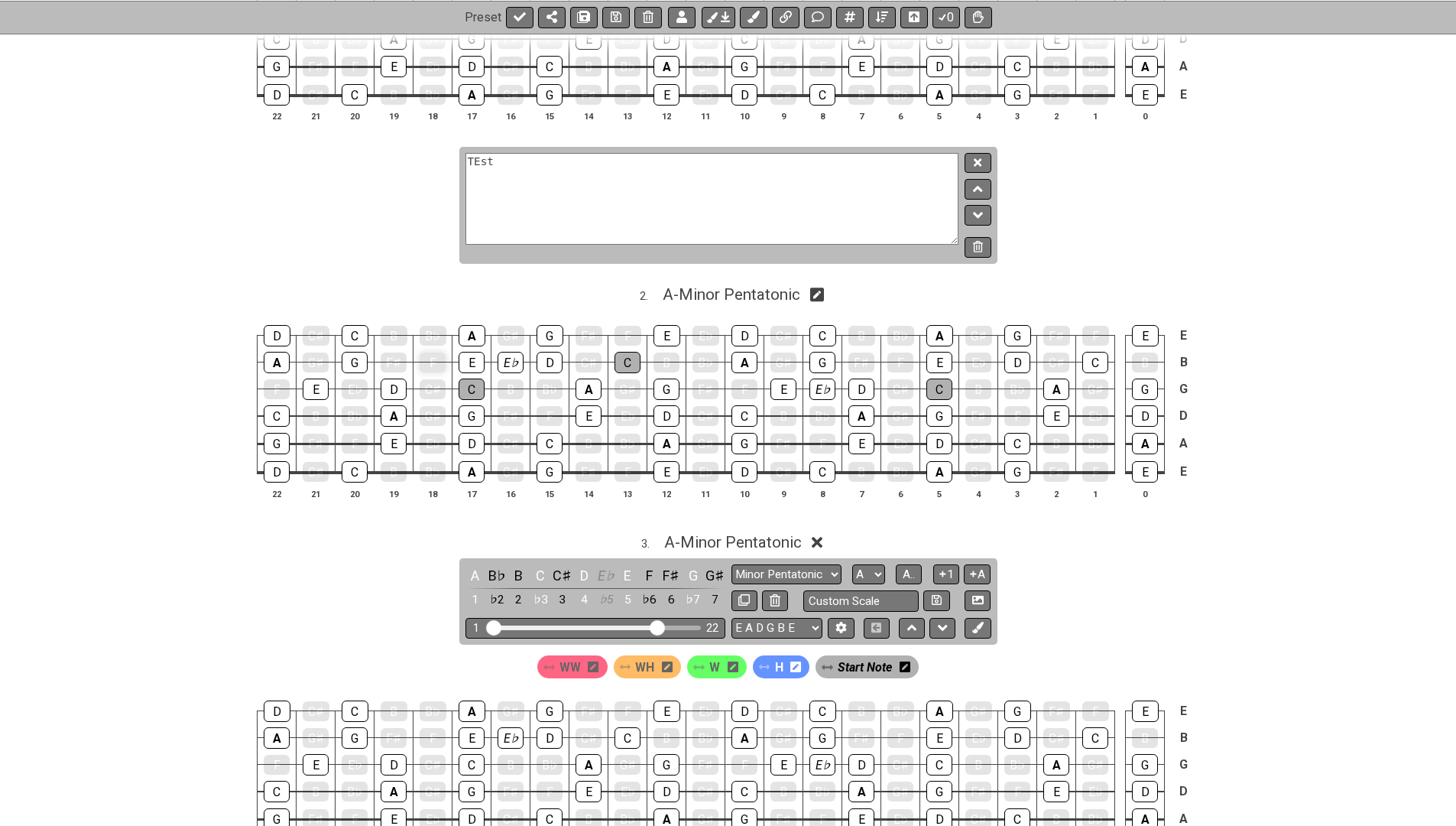
scroll to position [740, 0]
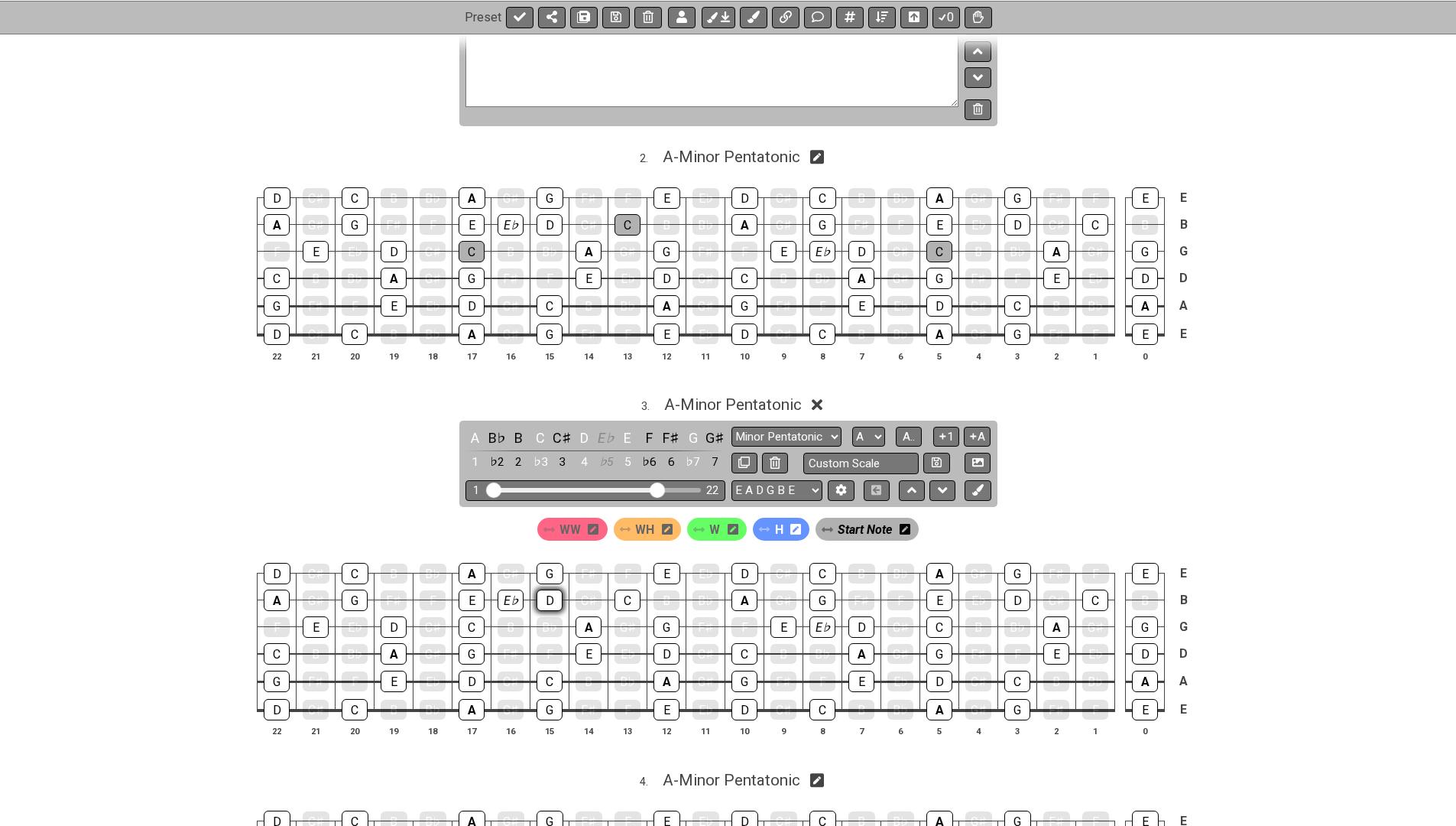
click at [544, 593] on div "D" at bounding box center [549, 600] width 26 height 22
click at [549, 592] on div "D" at bounding box center [549, 600] width 26 height 22
click at [514, 592] on div "E♭" at bounding box center [510, 600] width 26 height 22
click at [844, 519] on span "Start Note" at bounding box center [865, 529] width 55 height 22
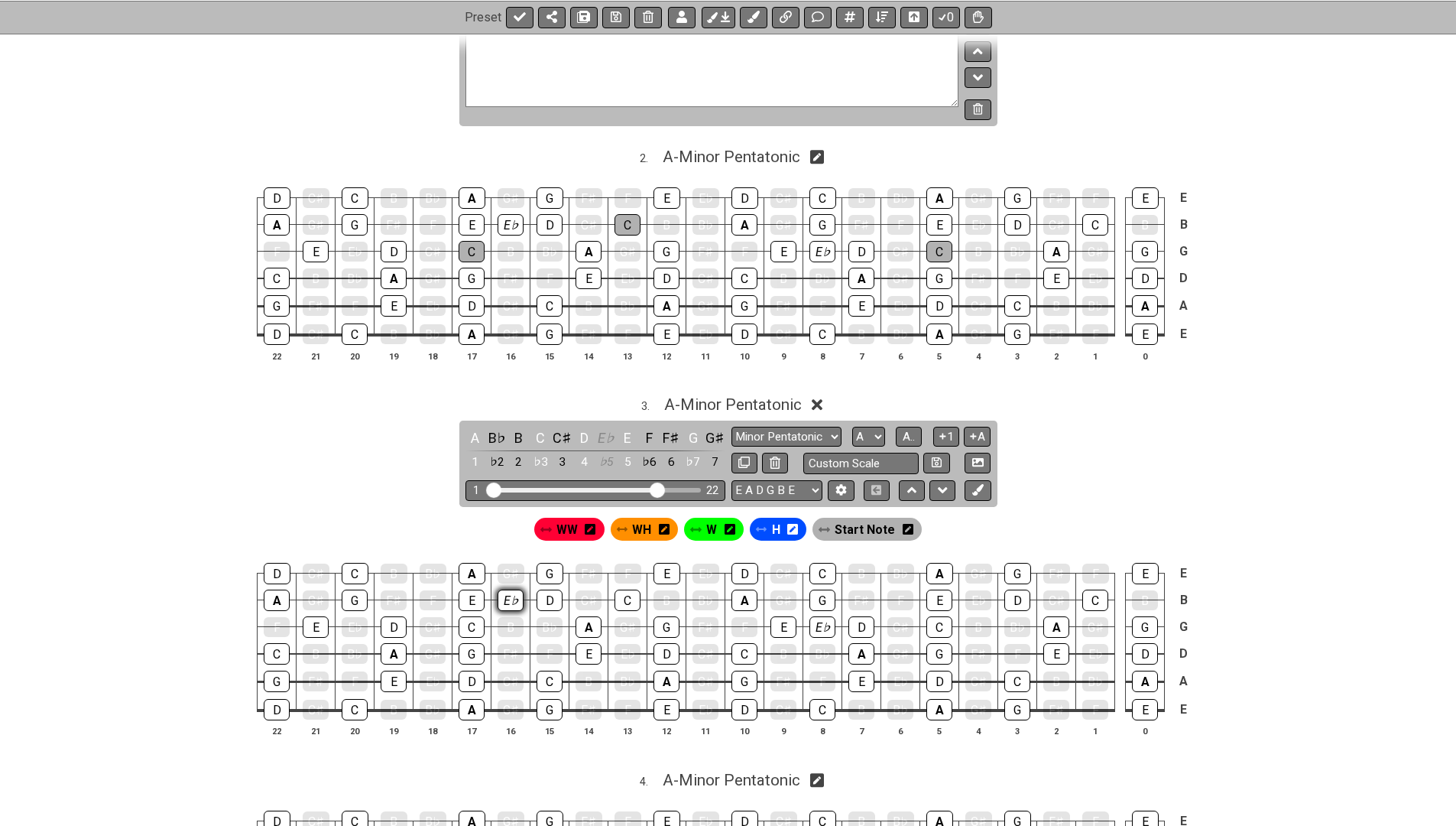
click at [516, 591] on div "E♭" at bounding box center [510, 600] width 26 height 22
click at [819, 616] on div "E♭" at bounding box center [822, 627] width 26 height 22
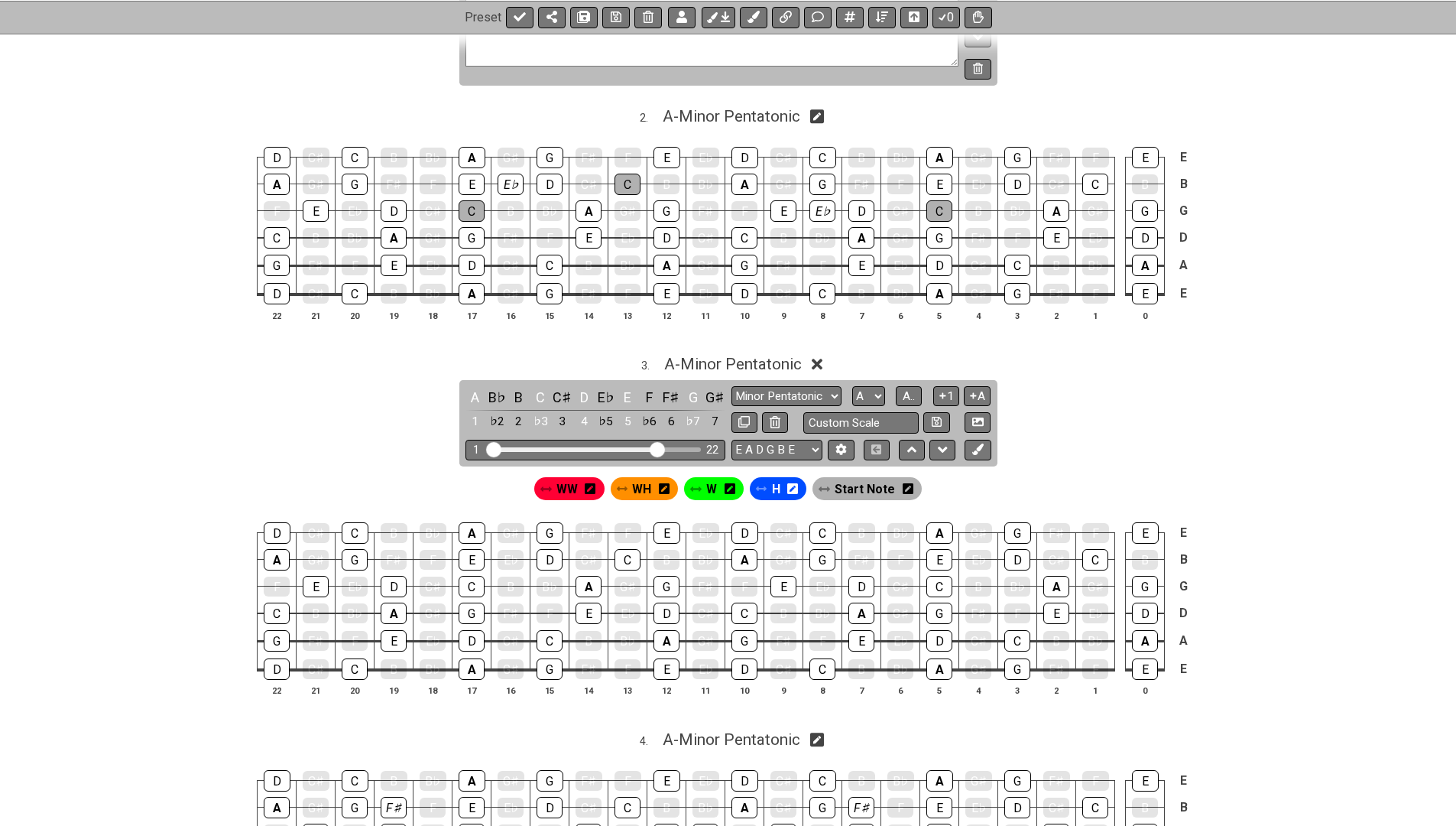
scroll to position [781, 0]
click at [852, 478] on span "Start Note" at bounding box center [864, 488] width 60 height 22
click at [578, 386] on div "D" at bounding box center [584, 396] width 20 height 21
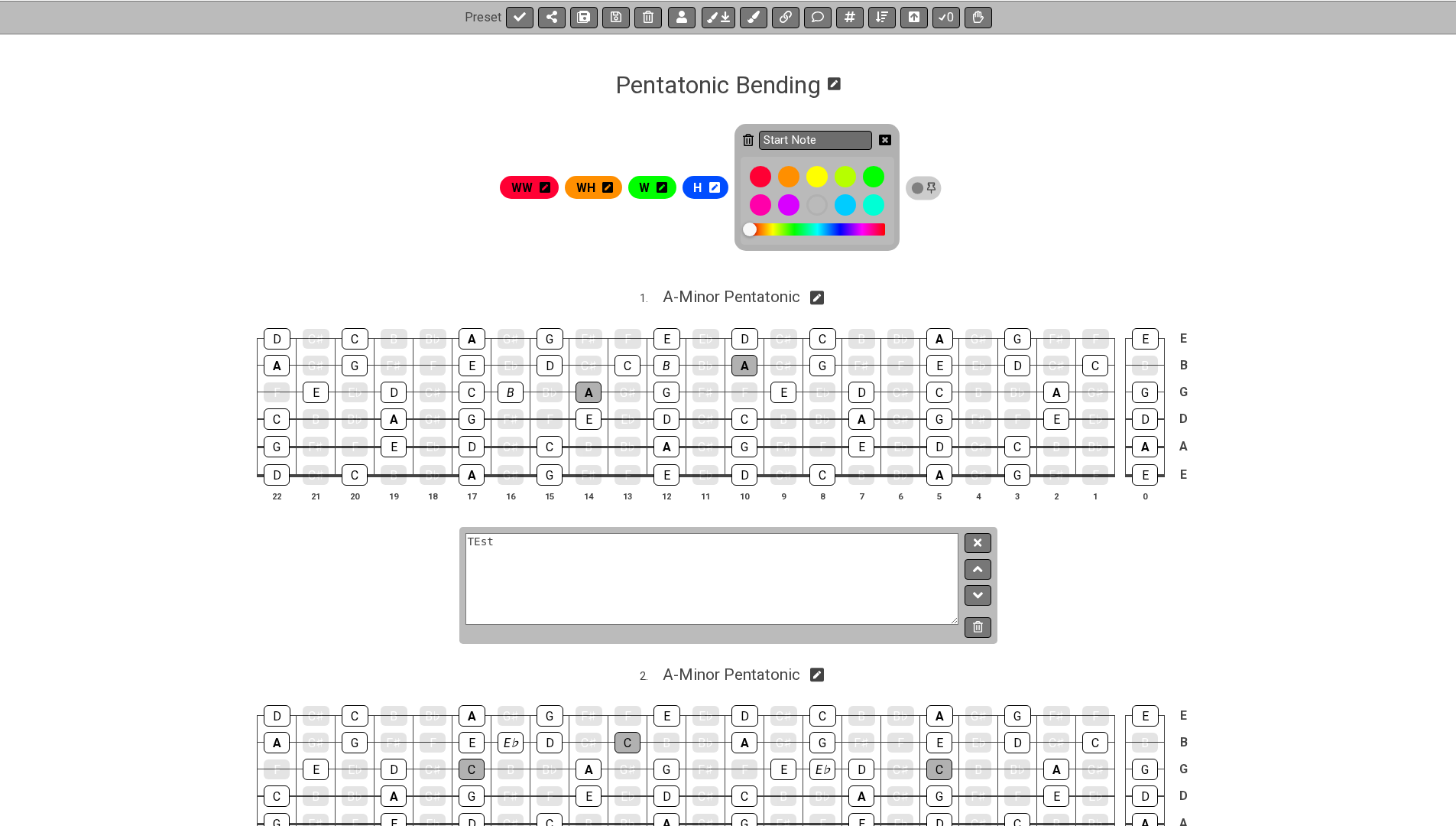
scroll to position [174, 0]
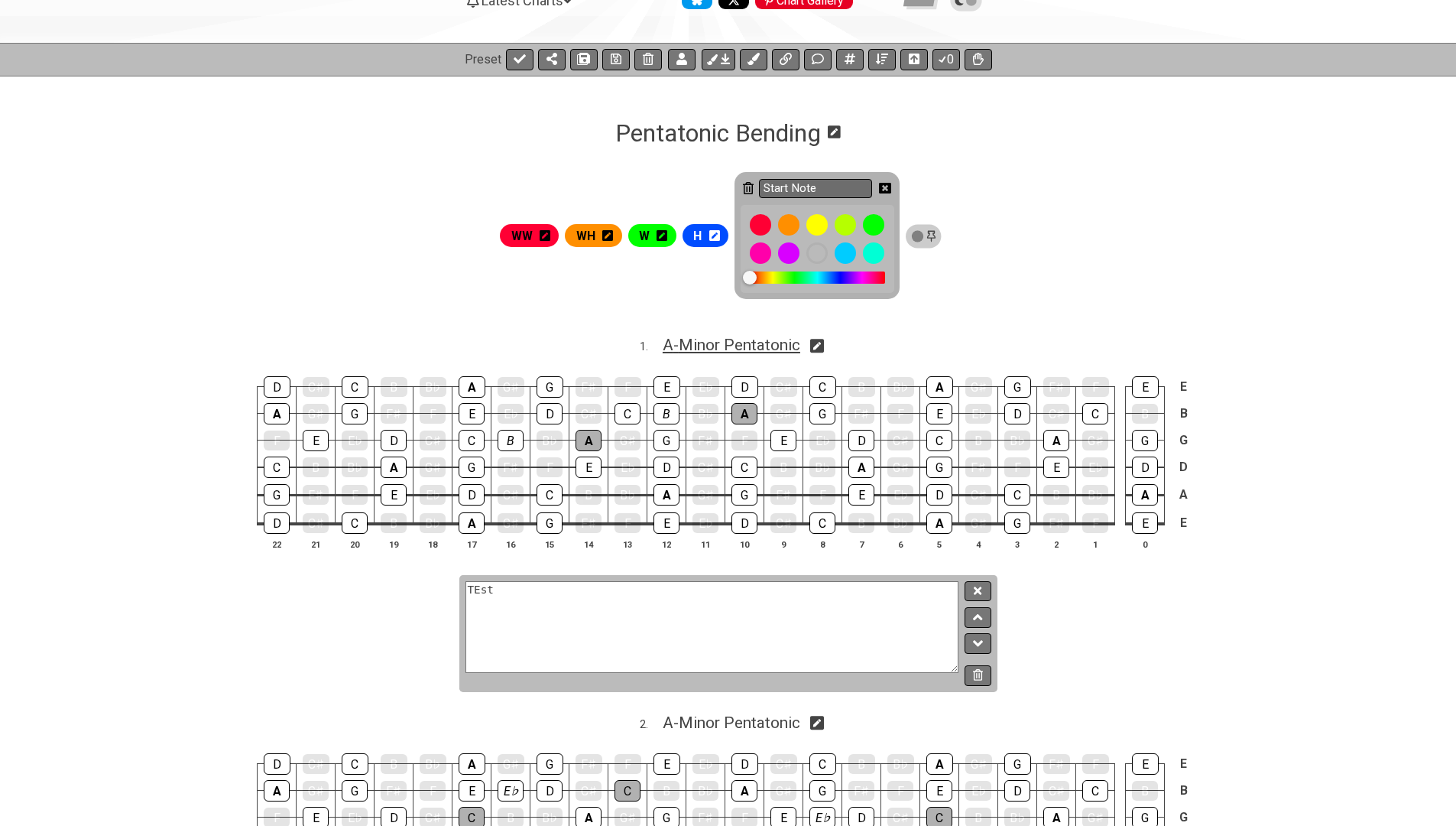
click at [723, 344] on span "A - Minor Pentatonic" at bounding box center [732, 345] width 138 height 18
select select "A"
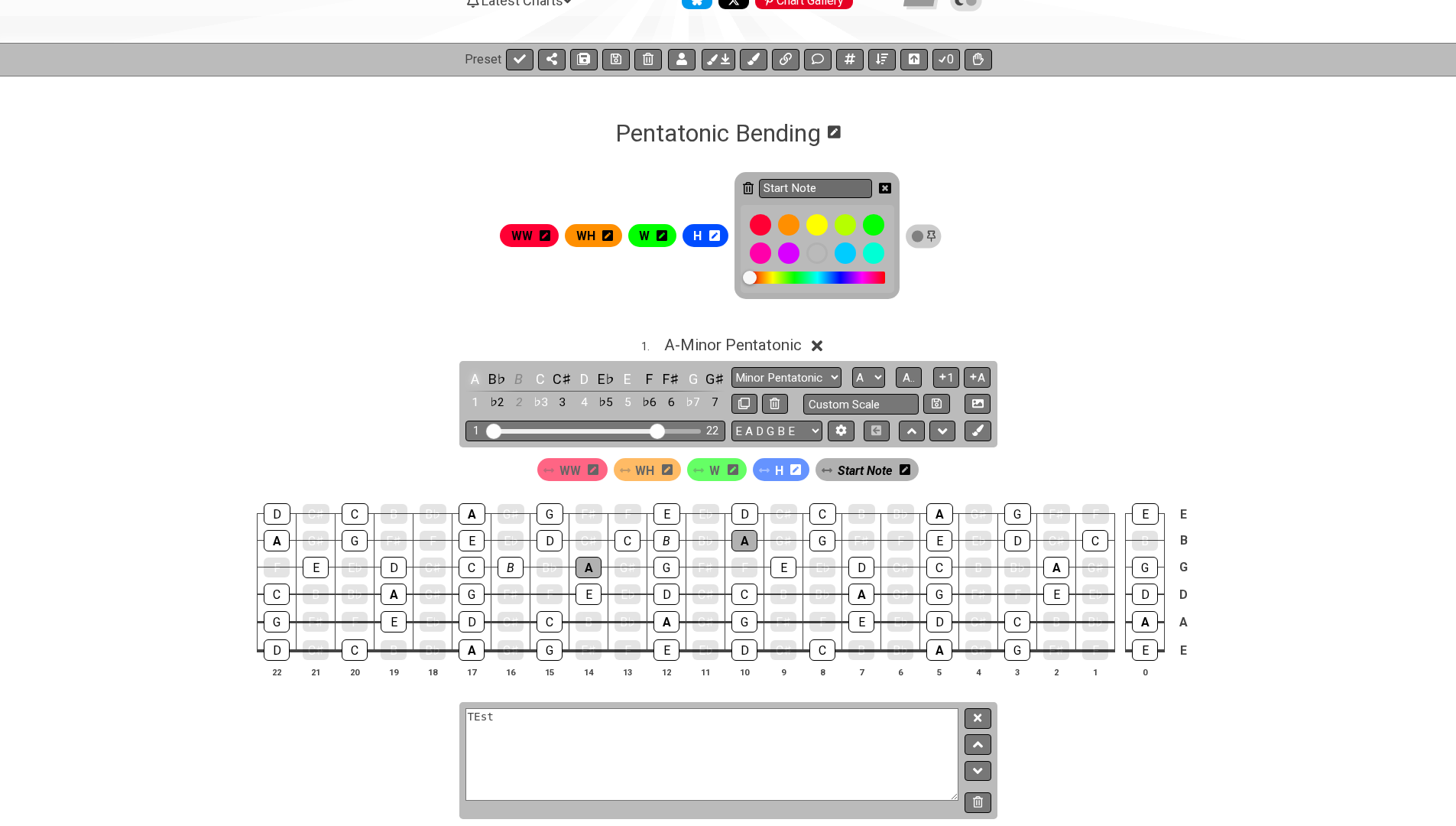
click at [474, 378] on div "A" at bounding box center [475, 379] width 20 height 21
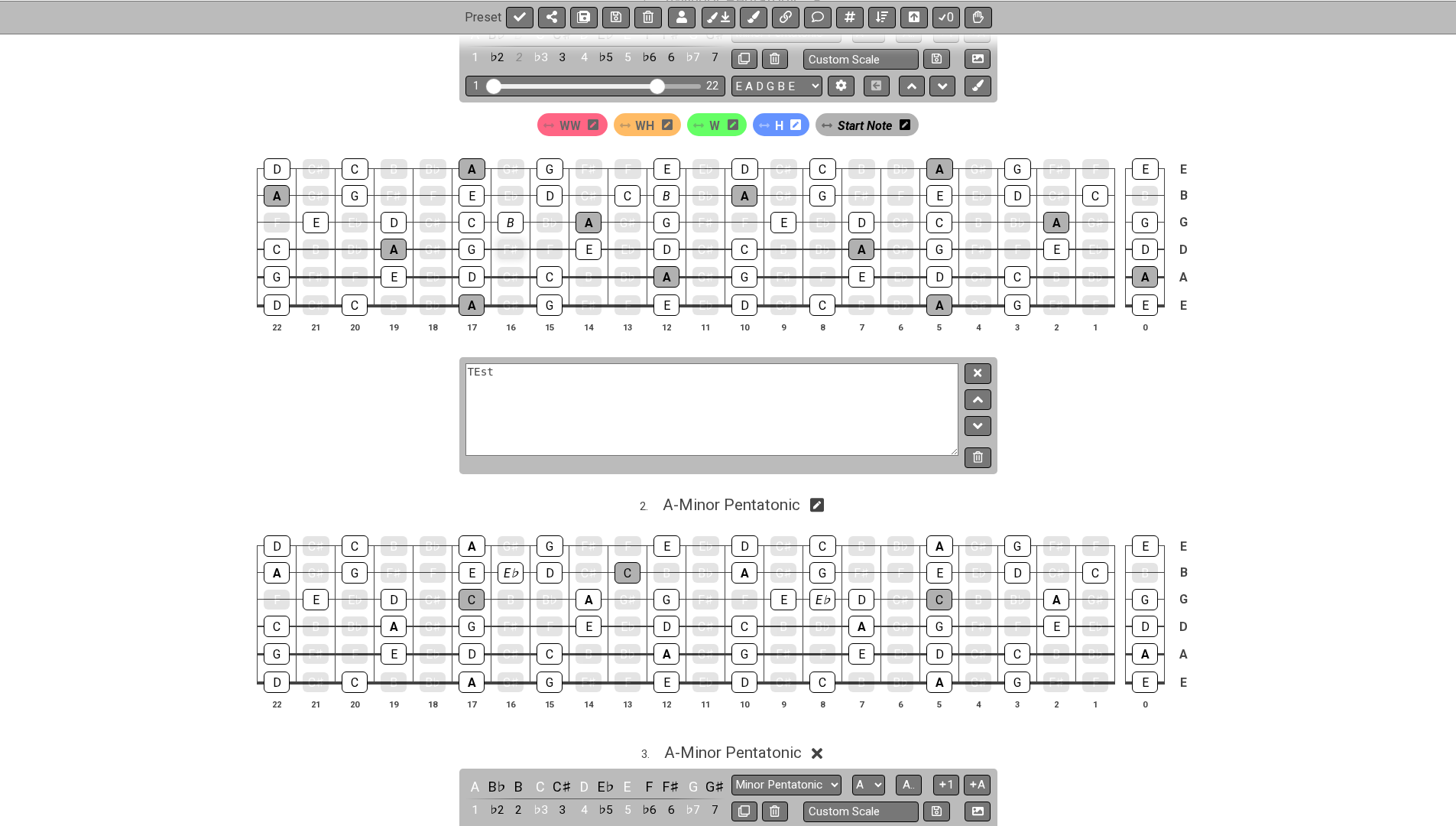
scroll to position [580, 0]
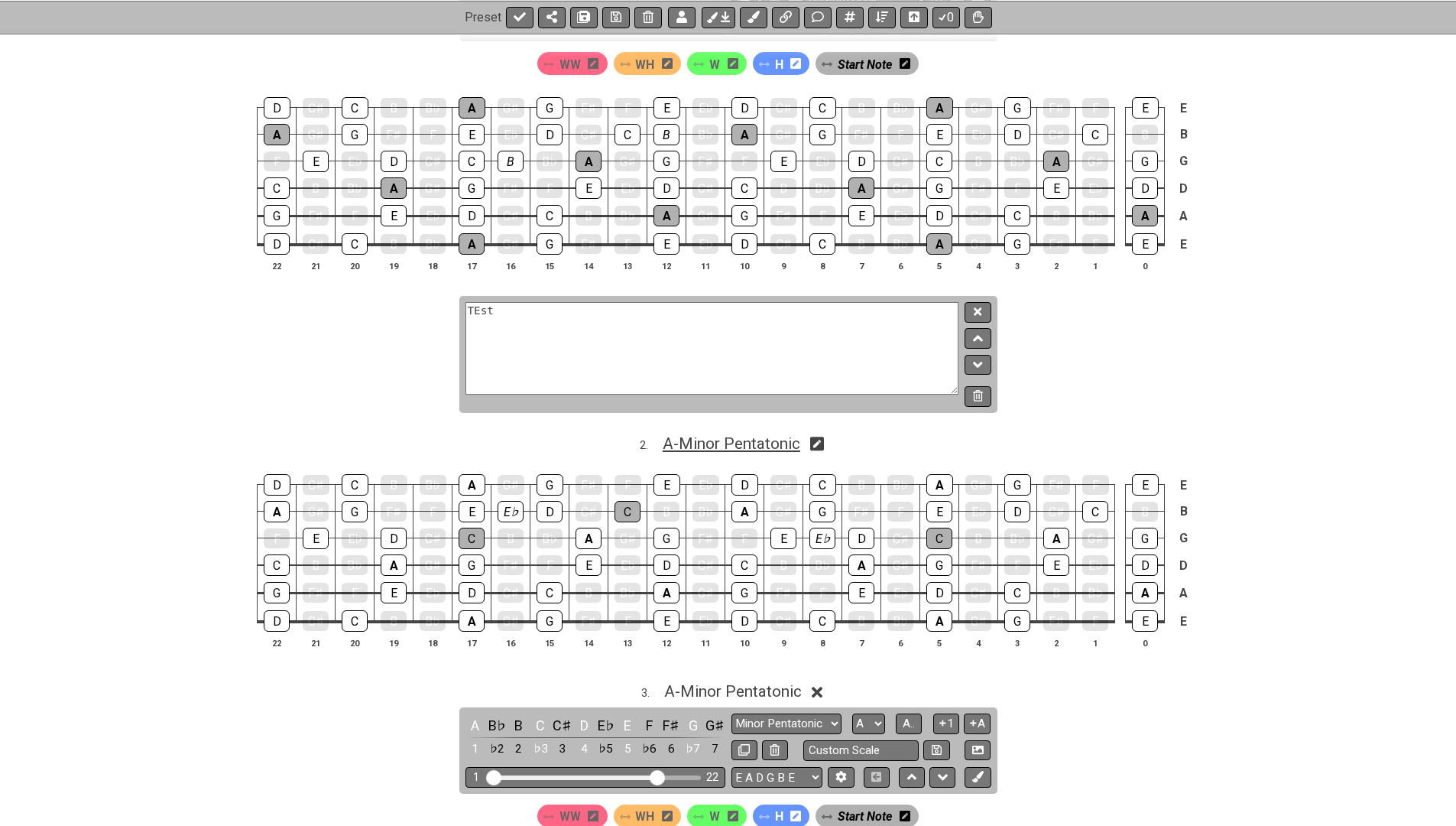
click at [689, 439] on span "A - Minor Pentatonic" at bounding box center [732, 443] width 138 height 18
select select "A"
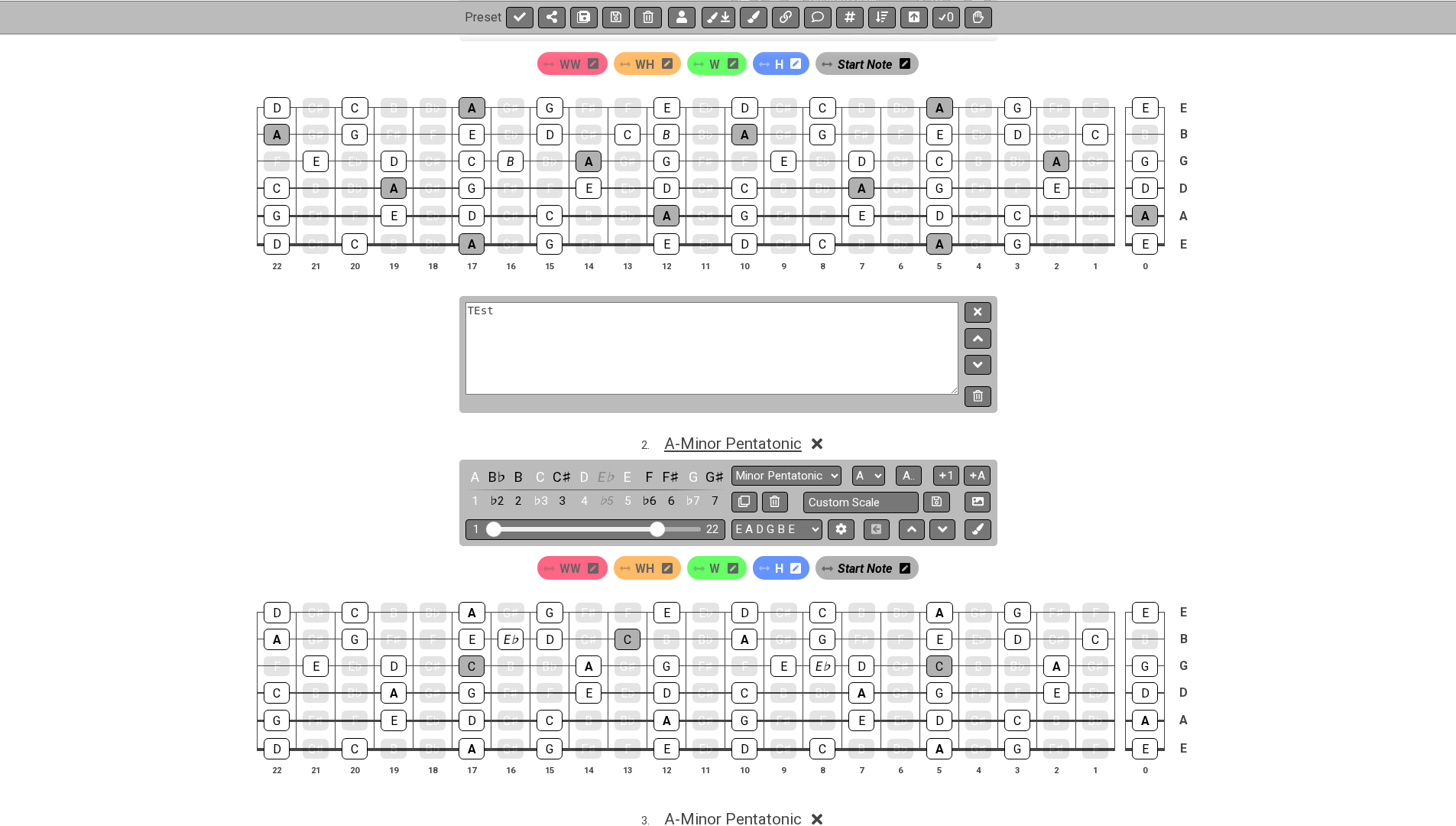
click at [689, 439] on span "A - Minor Pentatonic" at bounding box center [733, 443] width 138 height 18
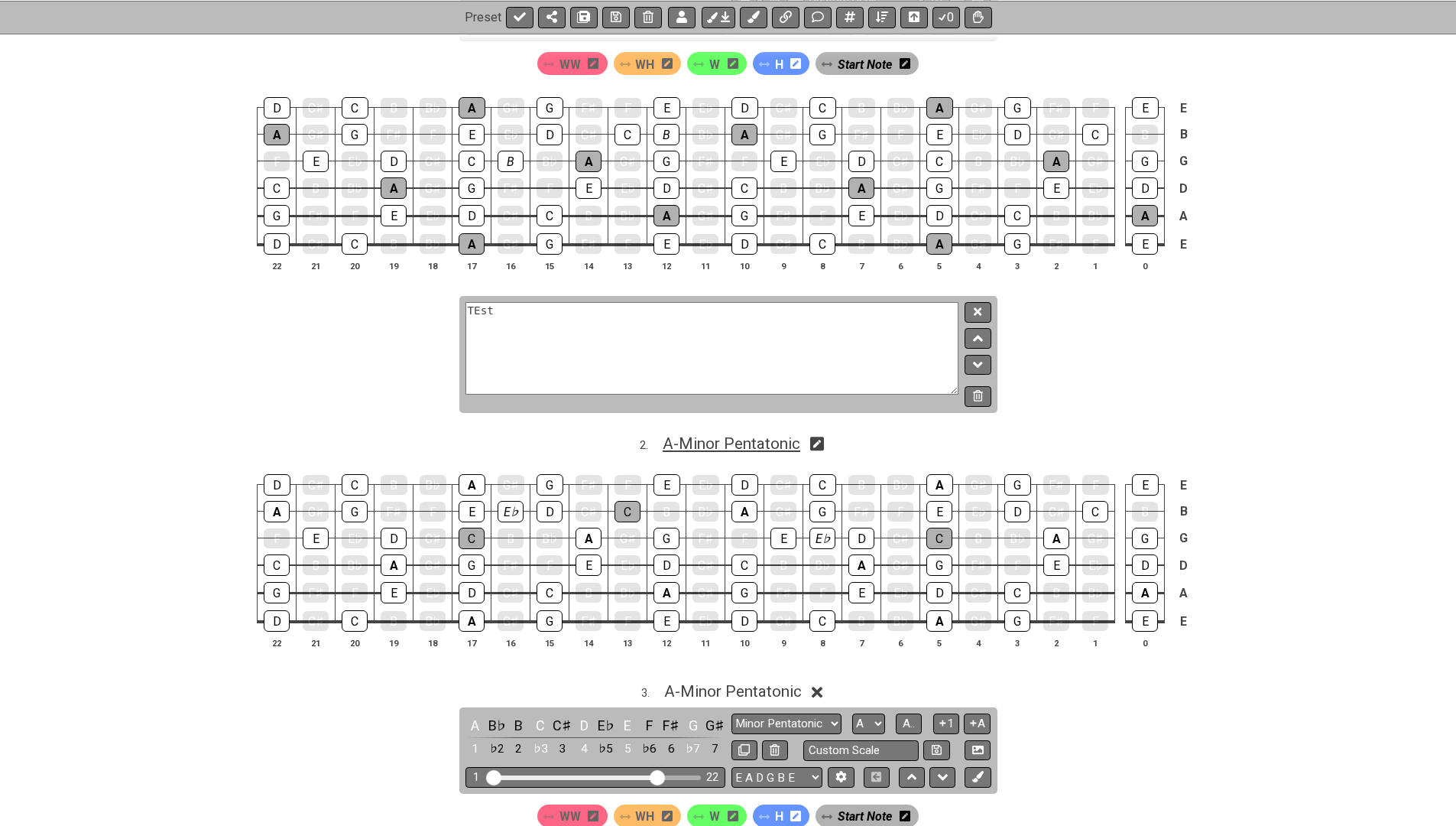
click at [689, 439] on span "A - Minor Pentatonic" at bounding box center [732, 443] width 138 height 18
select select "A"
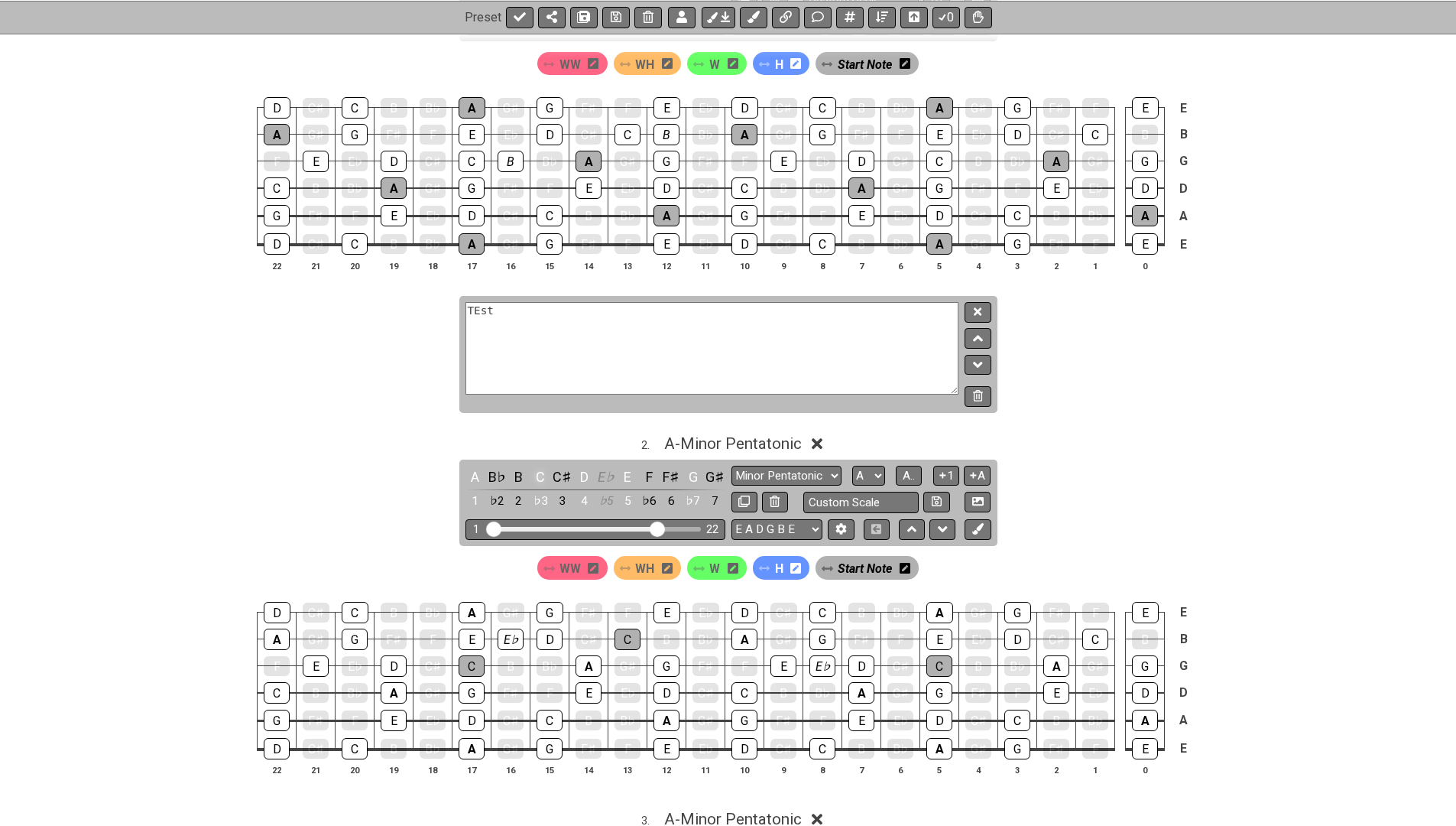
click at [535, 475] on div "C" at bounding box center [541, 477] width 20 height 21
click at [681, 440] on span "A - Minor Pentatonic" at bounding box center [733, 443] width 138 height 18
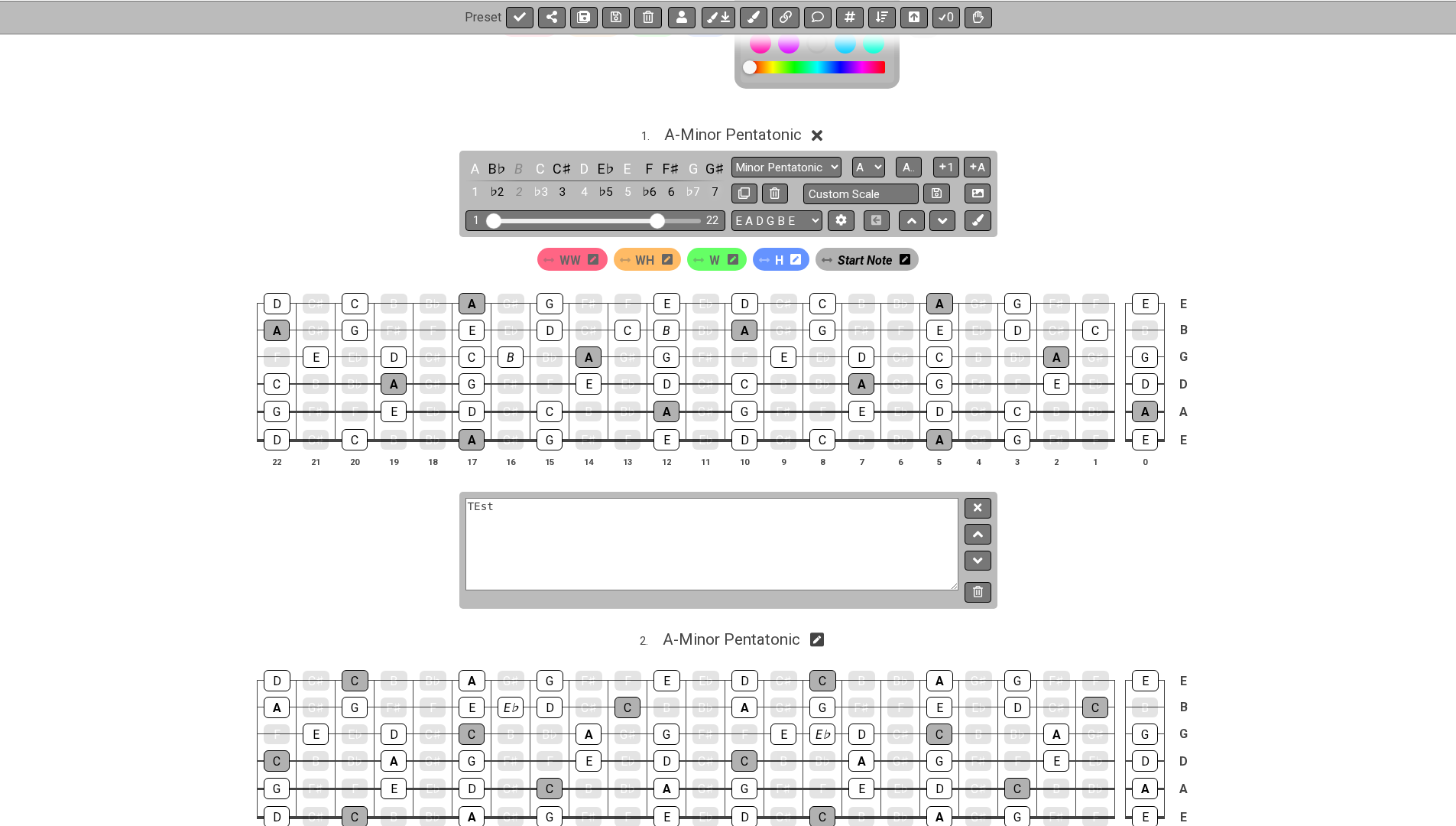
scroll to position [345, 0]
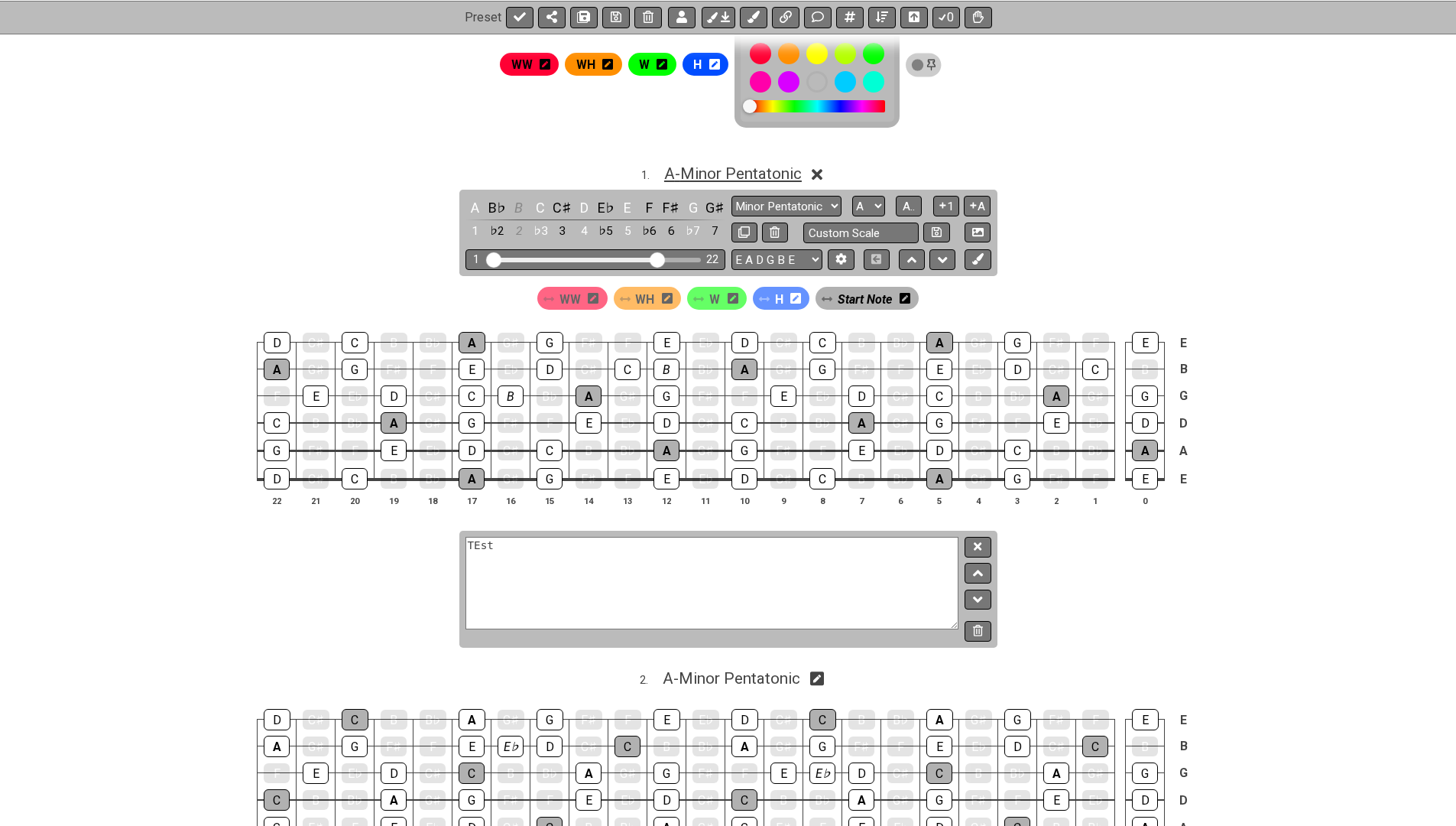
click at [723, 176] on span "A - Minor Pentatonic" at bounding box center [733, 174] width 138 height 18
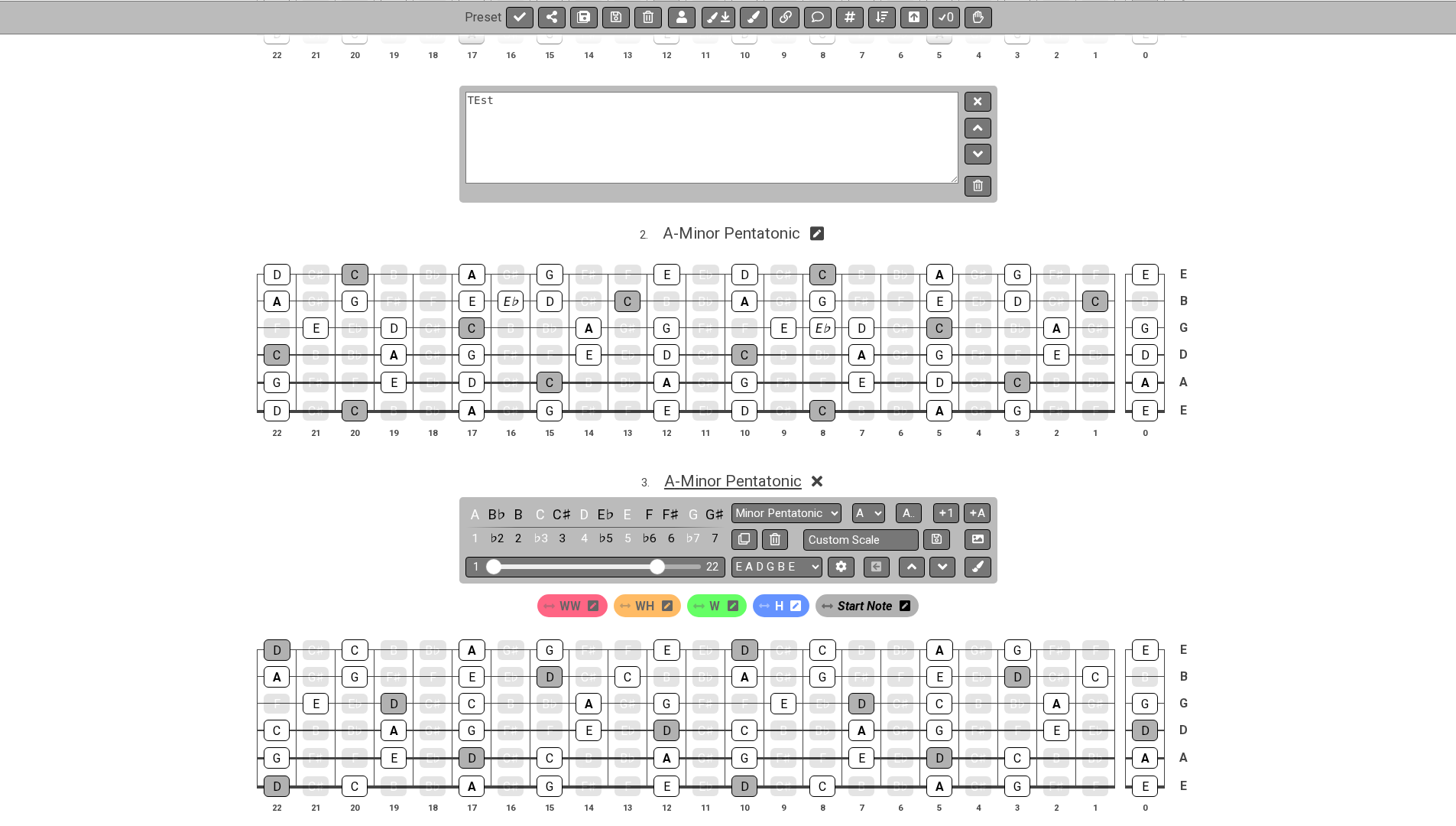
scroll to position [666, 0]
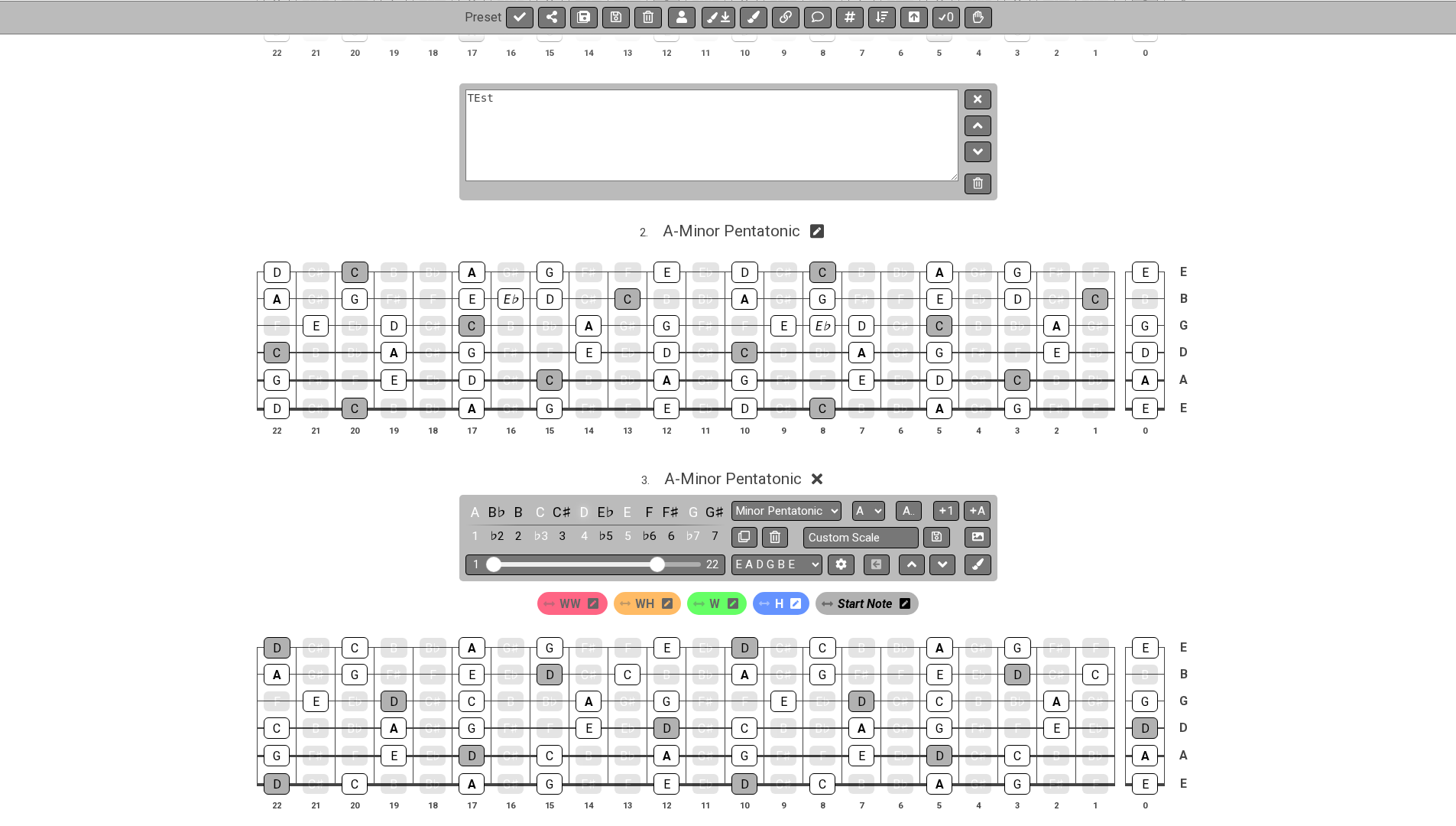
click at [582, 504] on div "D" at bounding box center [584, 512] width 20 height 21
click at [702, 469] on span "A - Minor Pentatonic" at bounding box center [733, 478] width 138 height 18
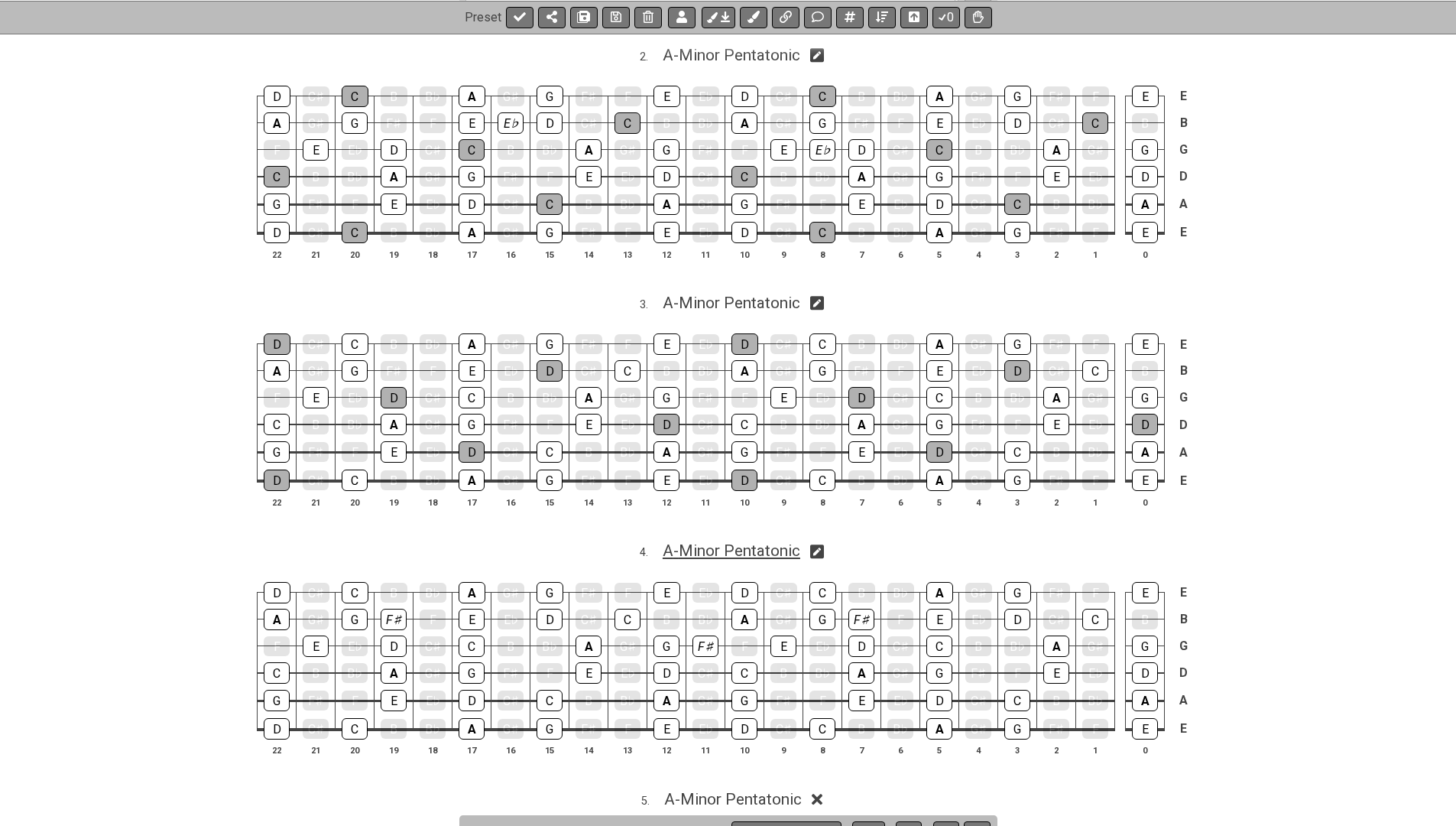
scroll to position [860, 0]
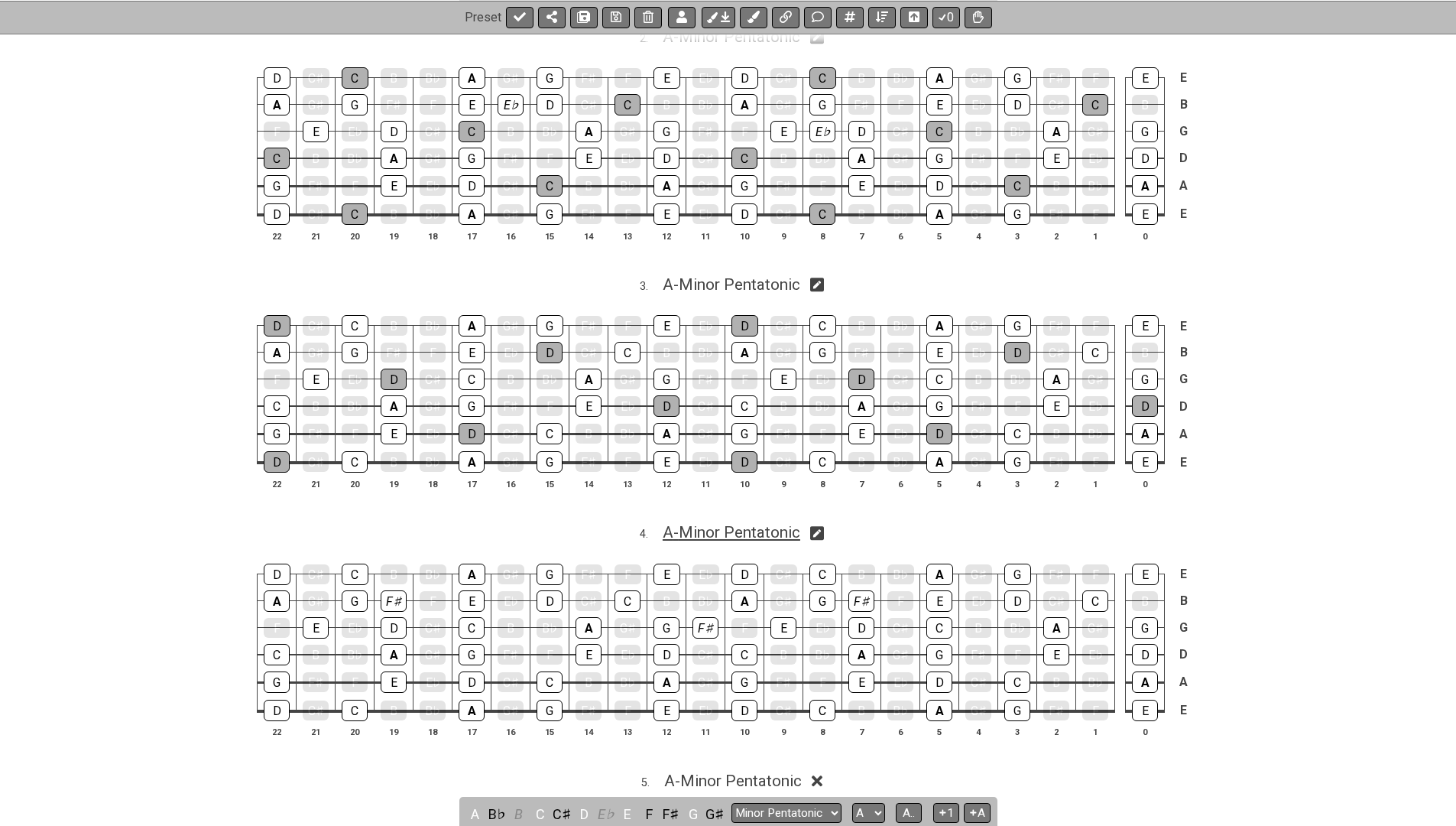
click at [708, 523] on span "A - Minor Pentatonic" at bounding box center [732, 532] width 138 height 18
select select "A"
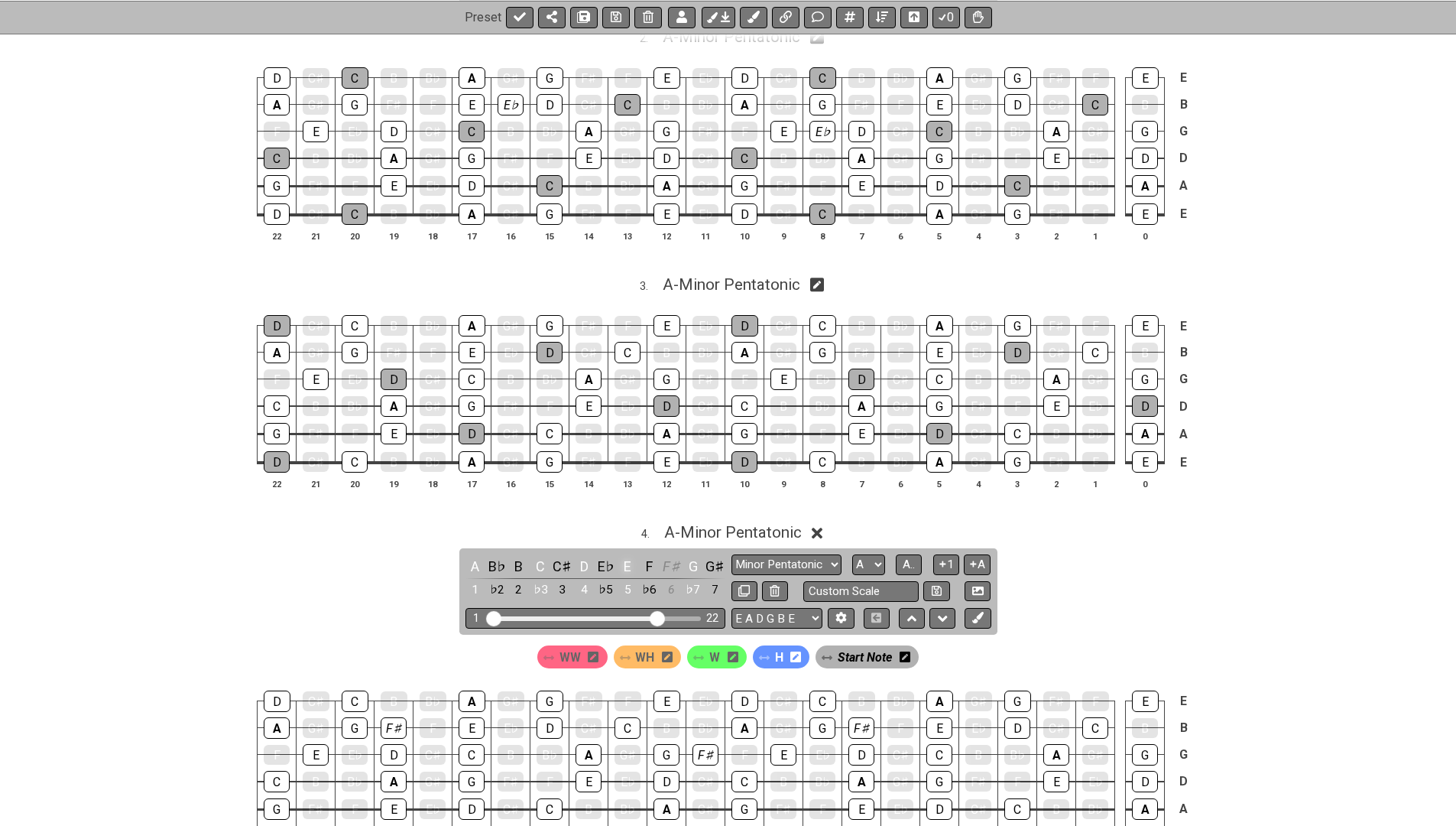
click at [631, 560] on div "E" at bounding box center [628, 566] width 20 height 21
click at [694, 523] on span "A - Minor Pentatonic" at bounding box center [733, 532] width 138 height 18
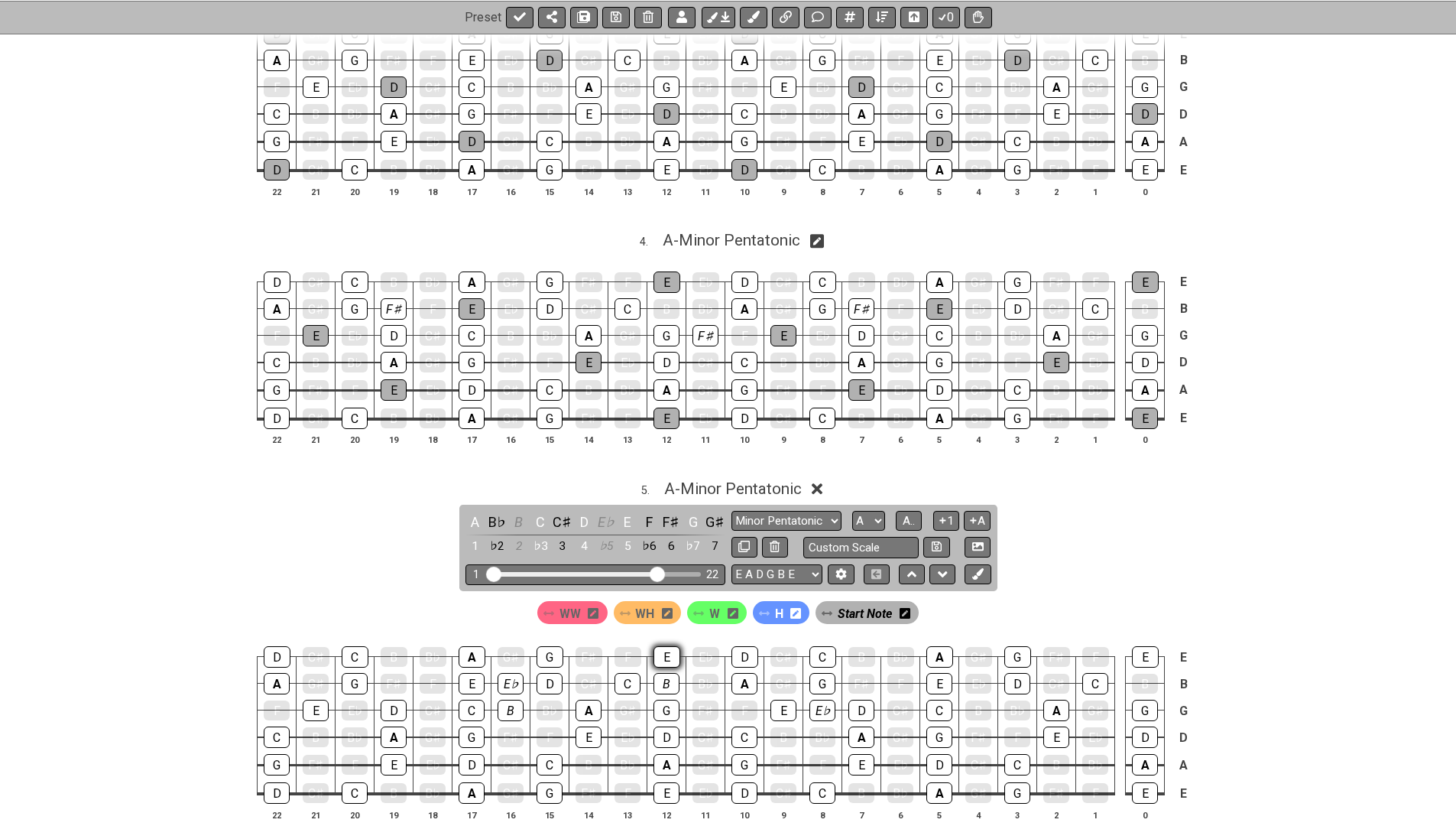
scroll to position [1154, 0]
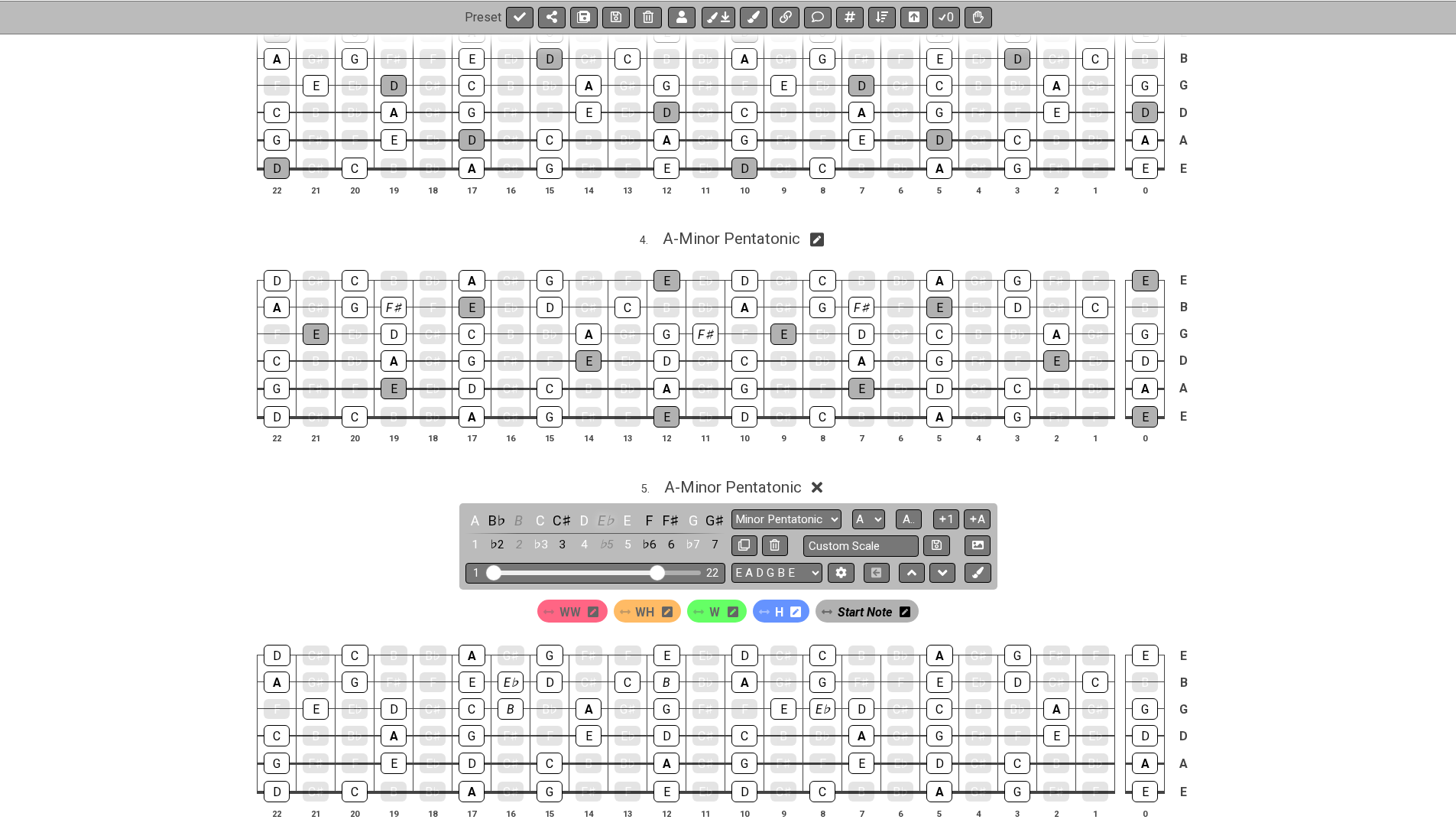
click at [604, 510] on div "E♭" at bounding box center [606, 520] width 20 height 21
click at [604, 510] on div "E♭" at bounding box center [606, 520] width 20 height 21
click at [981, 567] on icon at bounding box center [978, 572] width 12 height 12
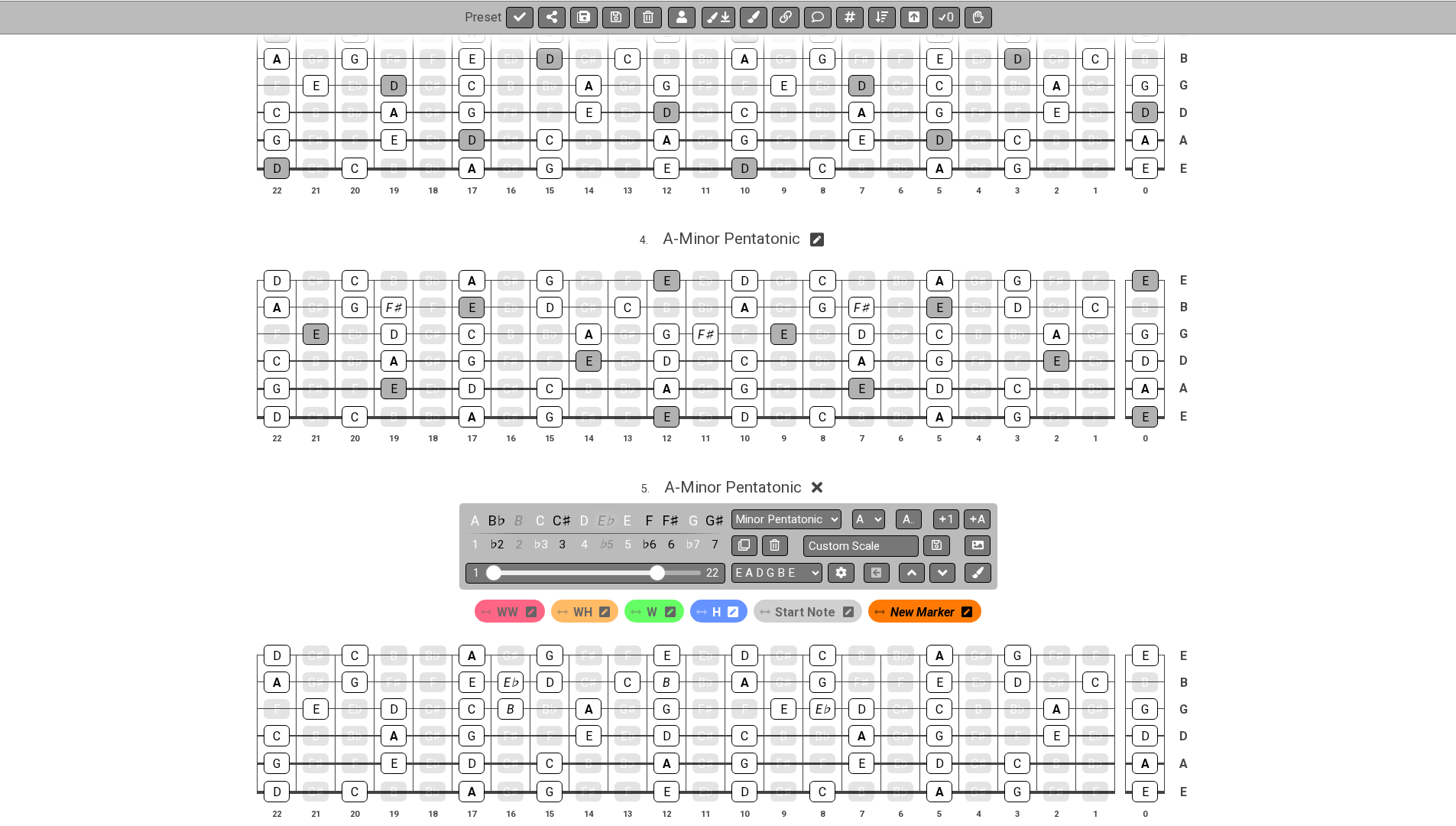
click at [601, 510] on div "E♭" at bounding box center [606, 520] width 20 height 21
click at [981, 567] on icon at bounding box center [978, 572] width 12 height 12
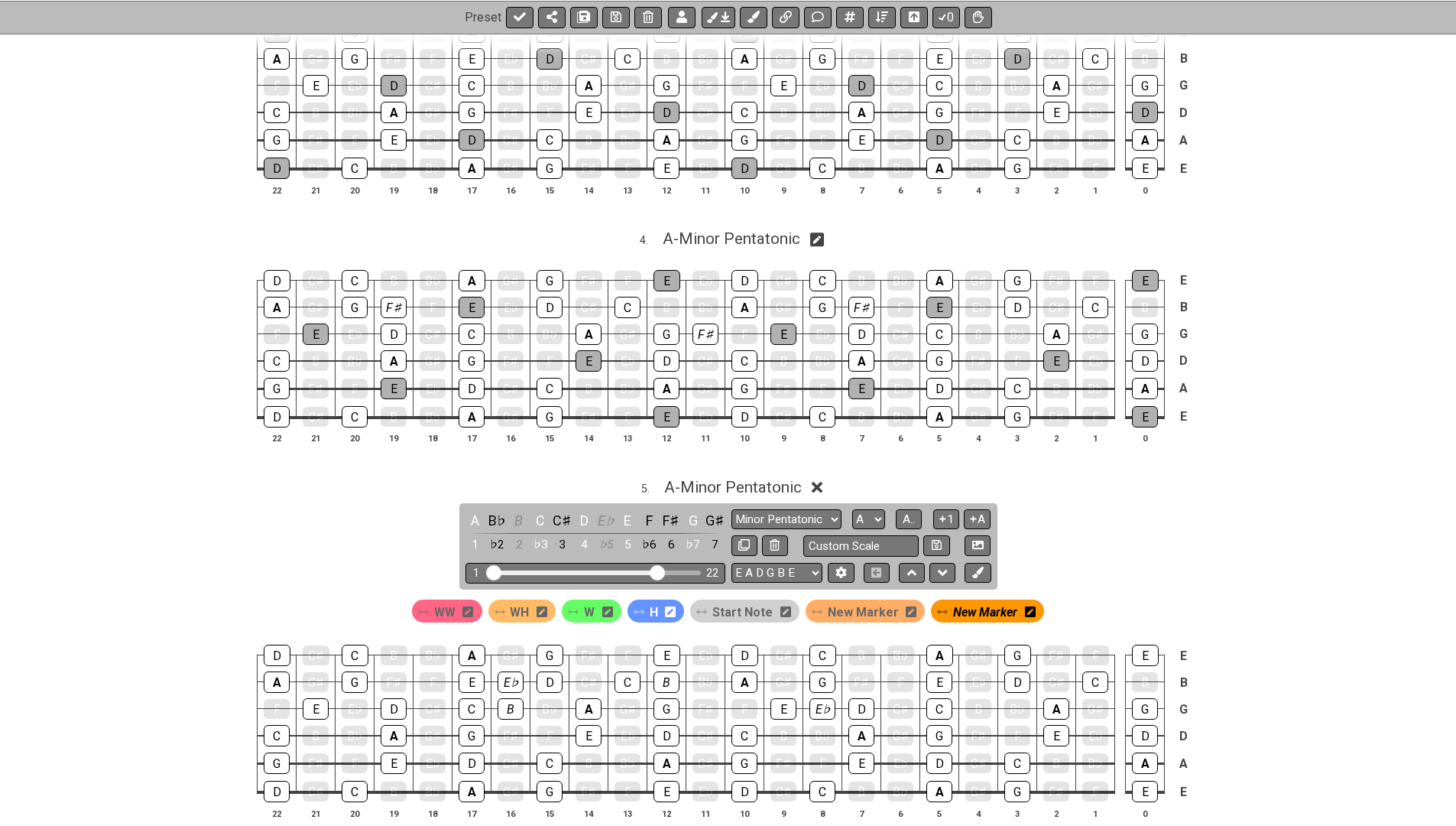
click at [1027, 606] on icon at bounding box center [1031, 612] width 11 height 13
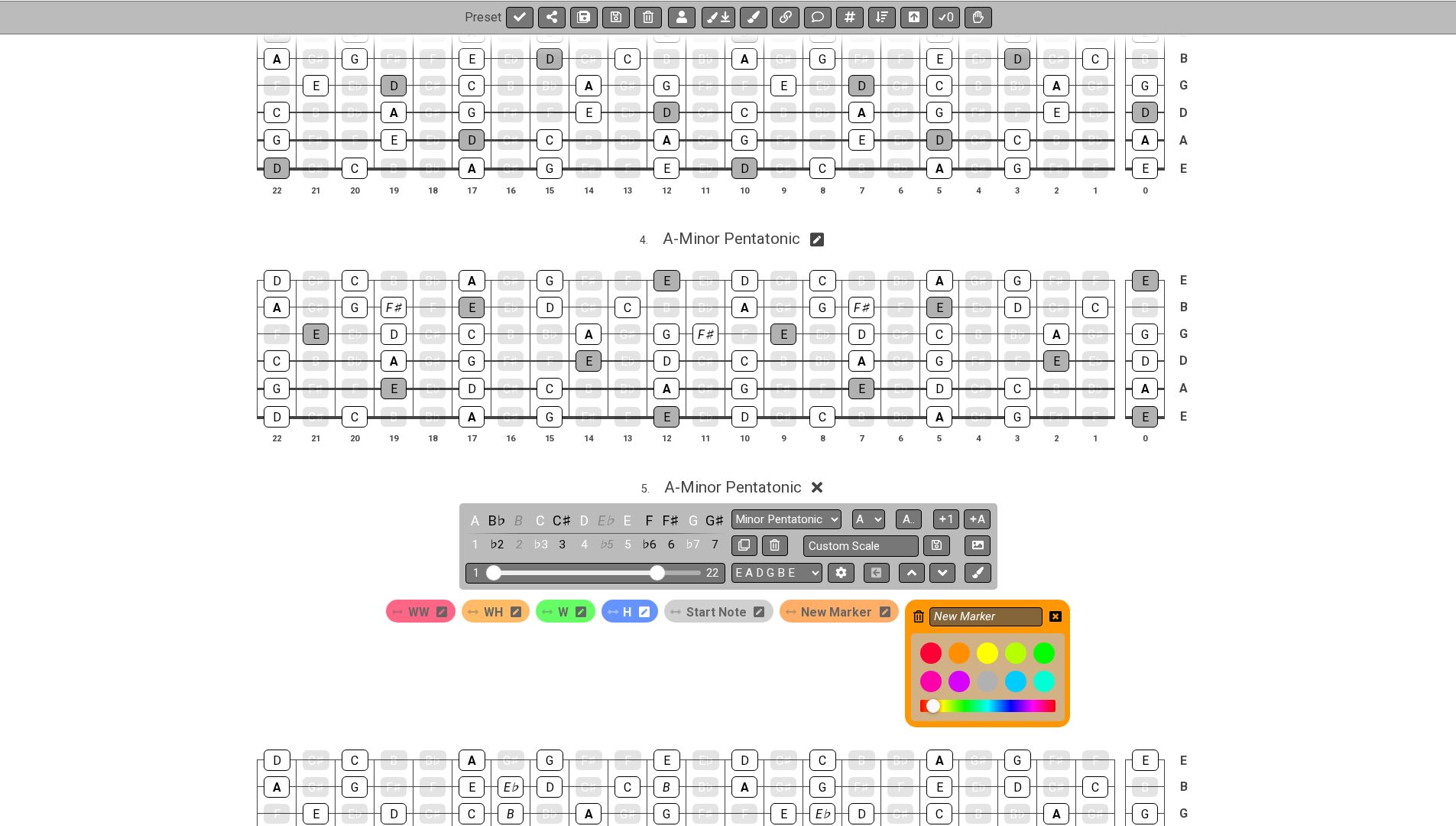
click at [921, 600] on div "New Marker" at bounding box center [988, 663] width 165 height 128
click at [919, 610] on icon at bounding box center [919, 616] width 11 height 13
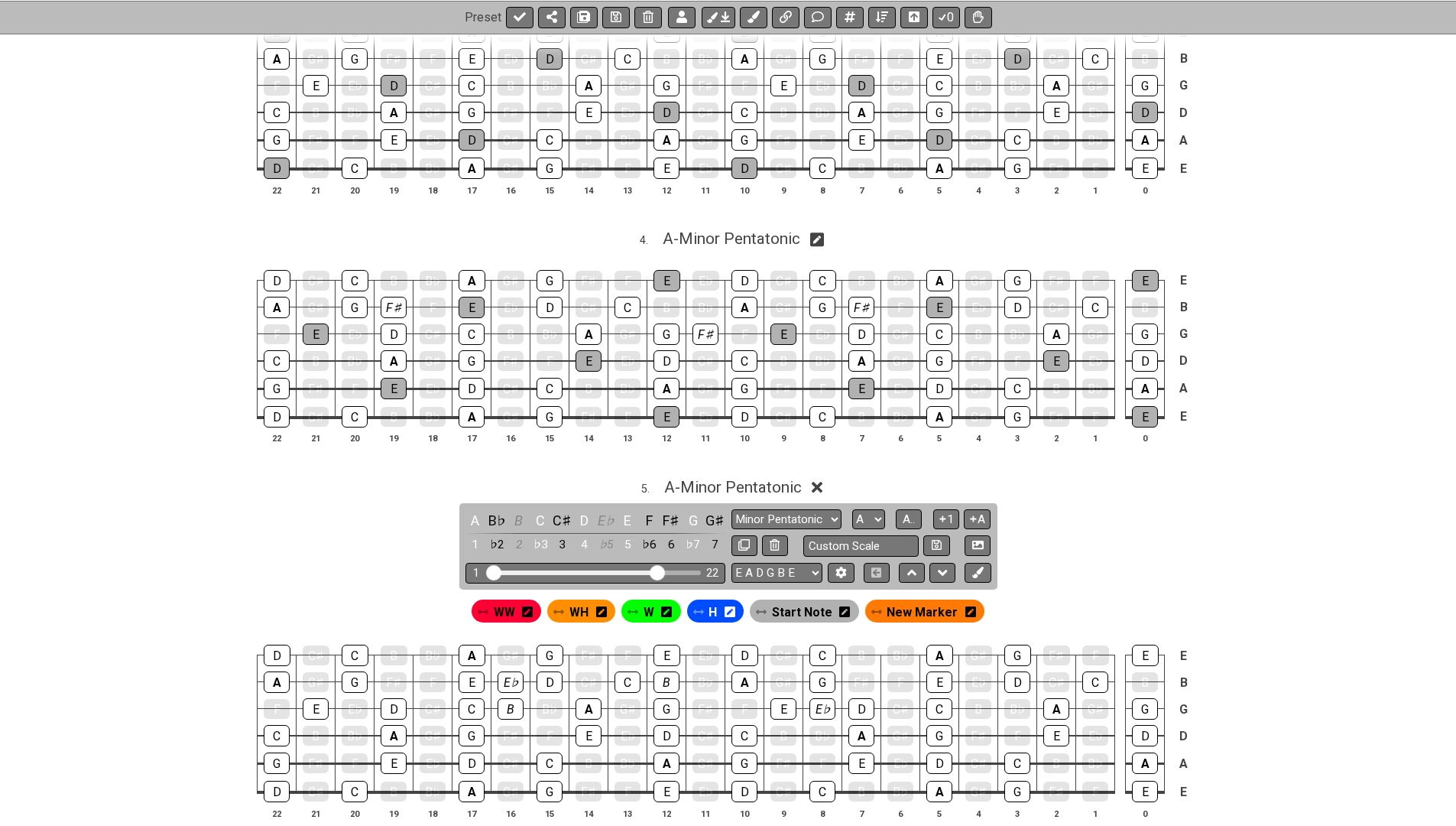
click at [966, 607] on icon at bounding box center [971, 612] width 11 height 11
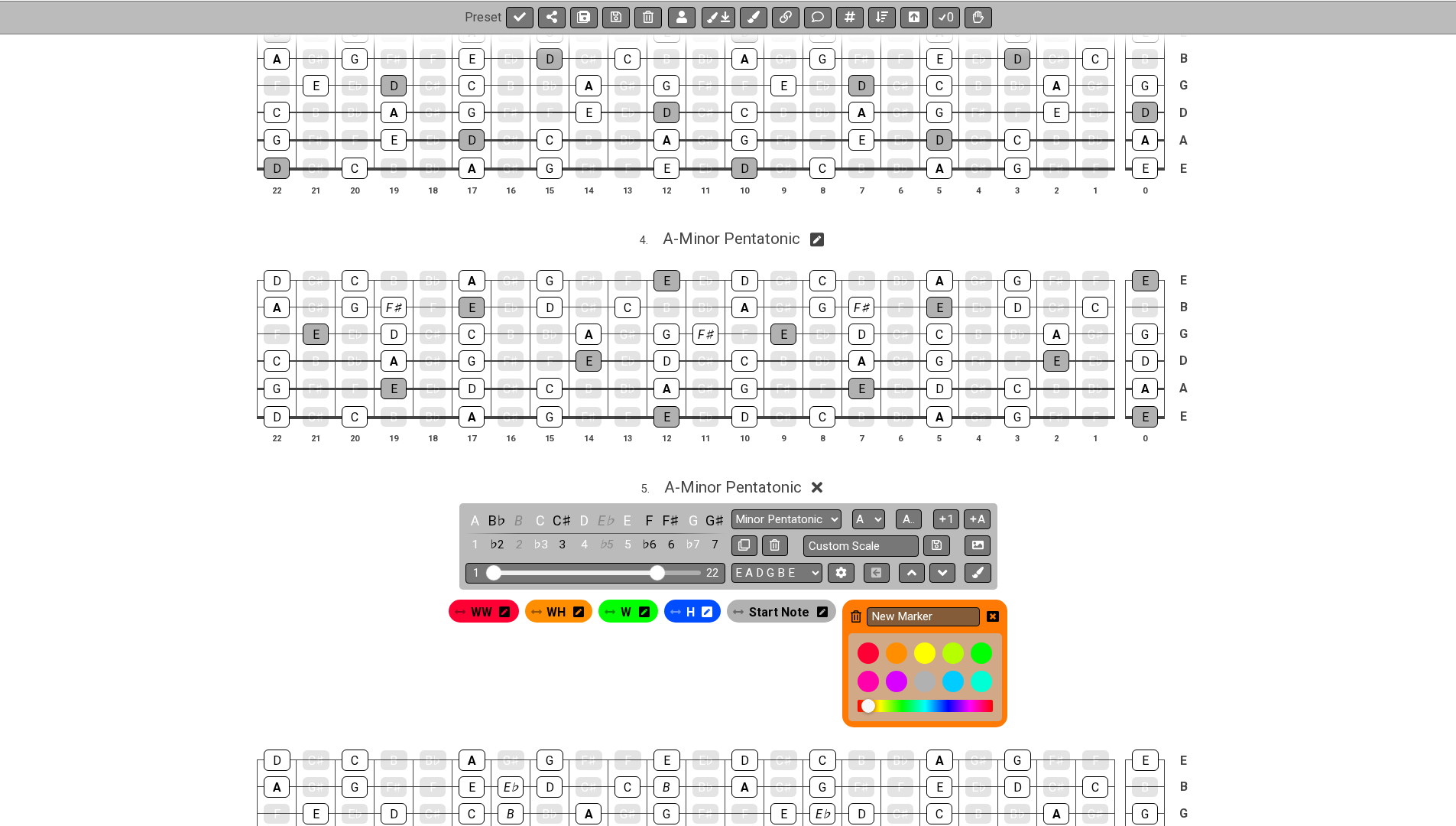
click at [853, 610] on icon at bounding box center [856, 616] width 11 height 13
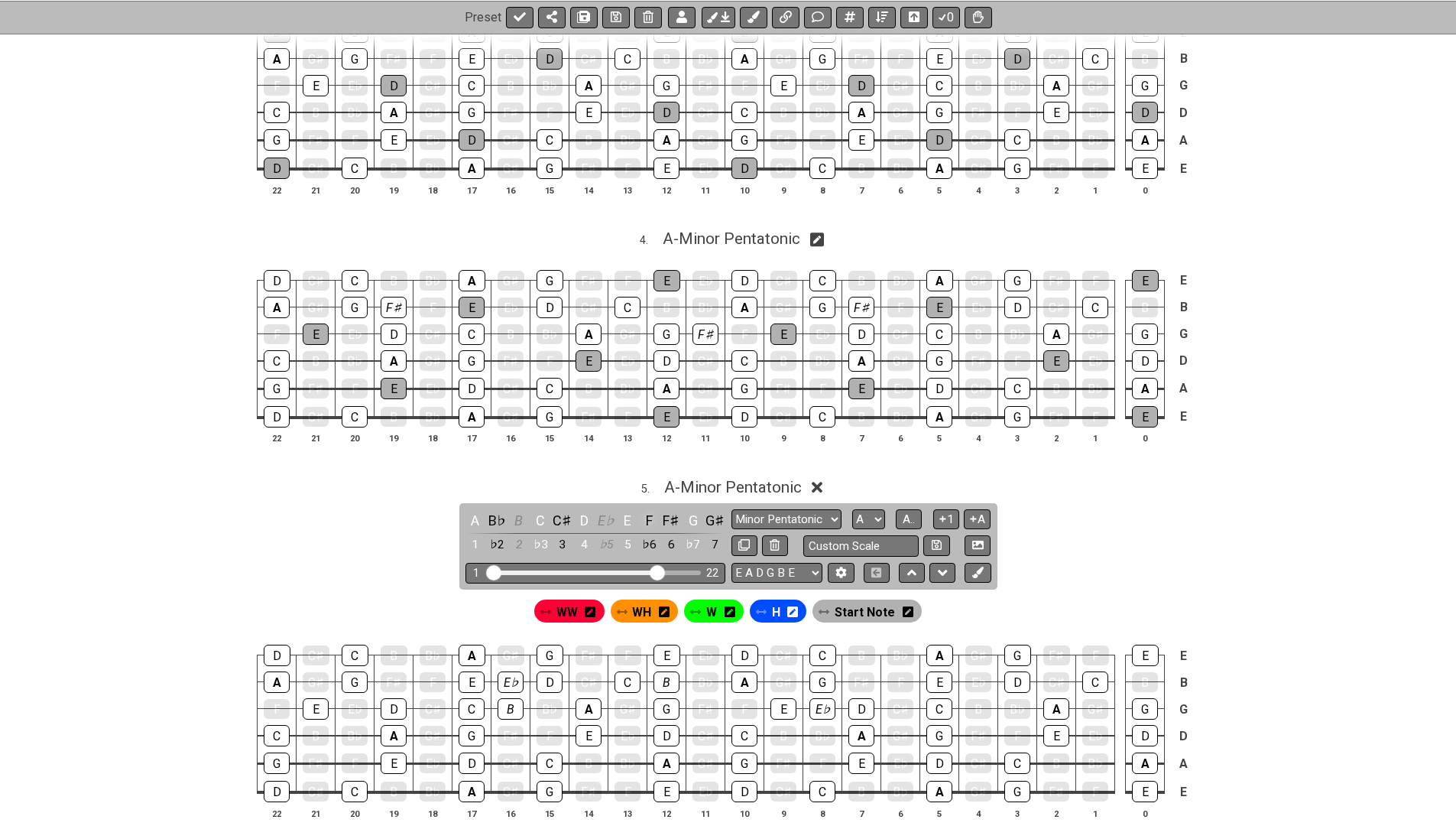
click at [646, 510] on div "F" at bounding box center [650, 520] width 20 height 21
click at [606, 510] on div "E♭" at bounding box center [606, 520] width 20 height 21
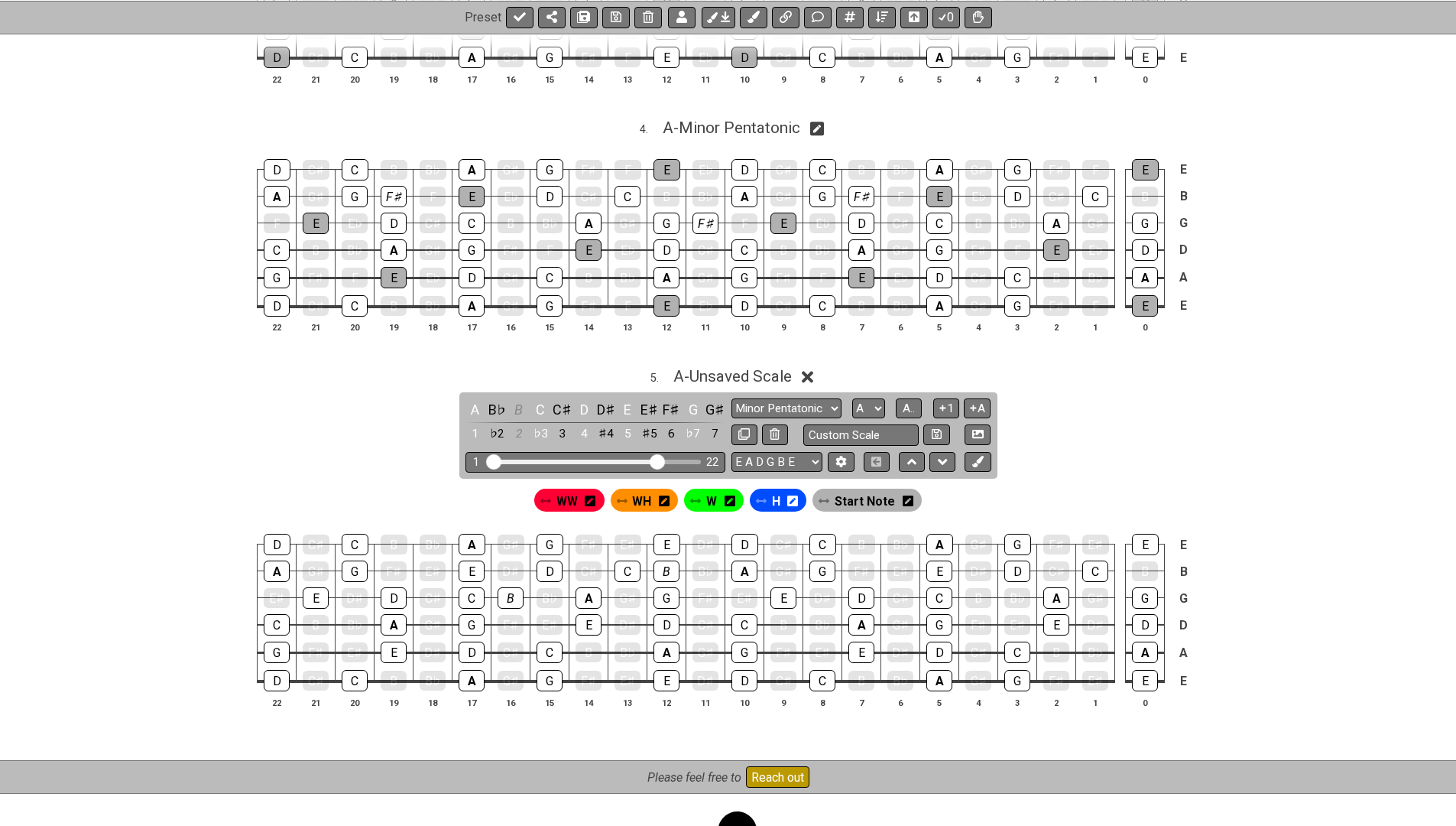
scroll to position [1266, 0]
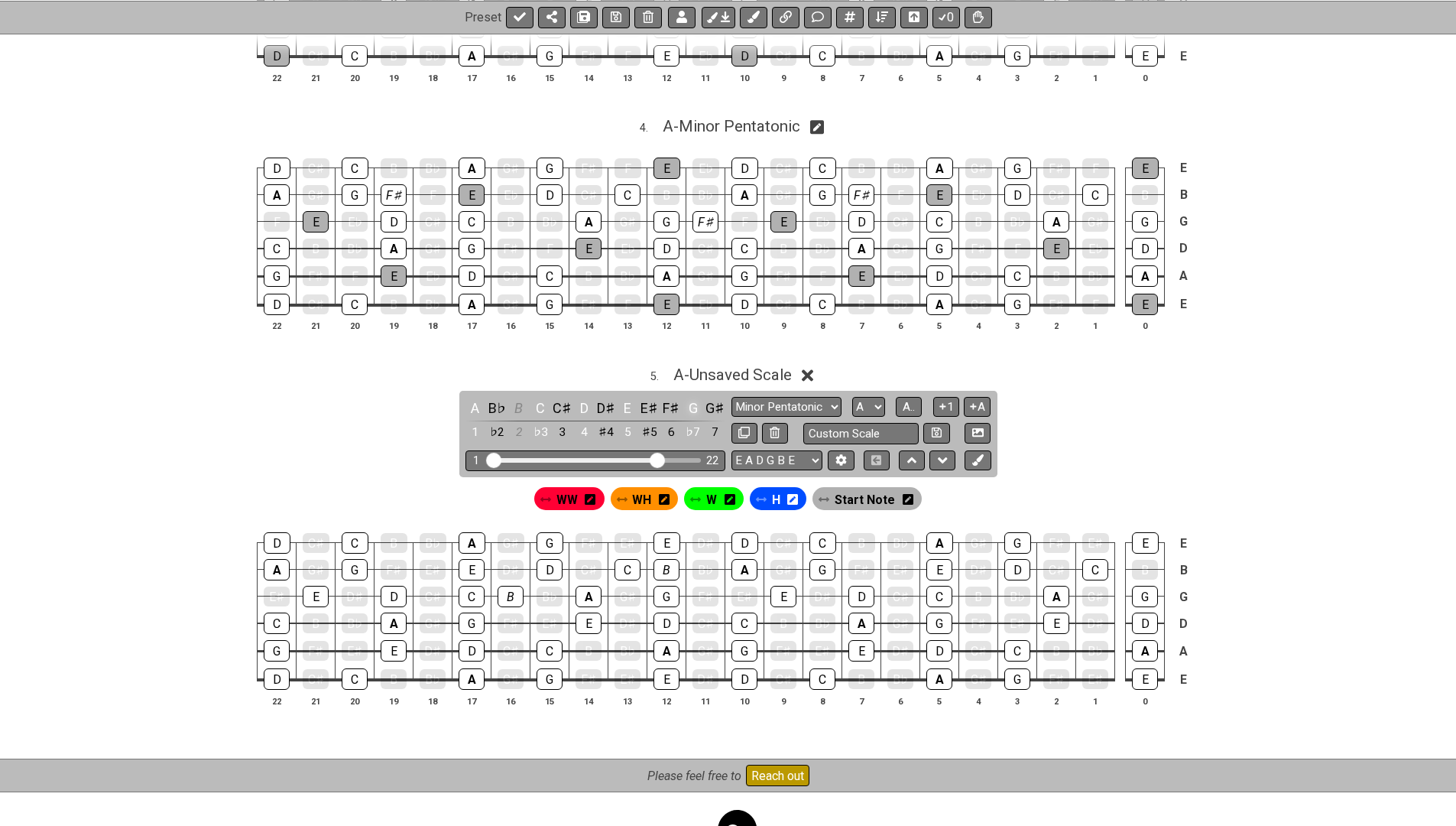
click at [692, 398] on div "G" at bounding box center [693, 408] width 20 height 21
click at [692, 398] on div "F𝄪" at bounding box center [693, 408] width 20 height 21
click at [861, 489] on span "Start Note" at bounding box center [864, 500] width 60 height 22
click at [689, 398] on div "F𝄪" at bounding box center [693, 408] width 20 height 21
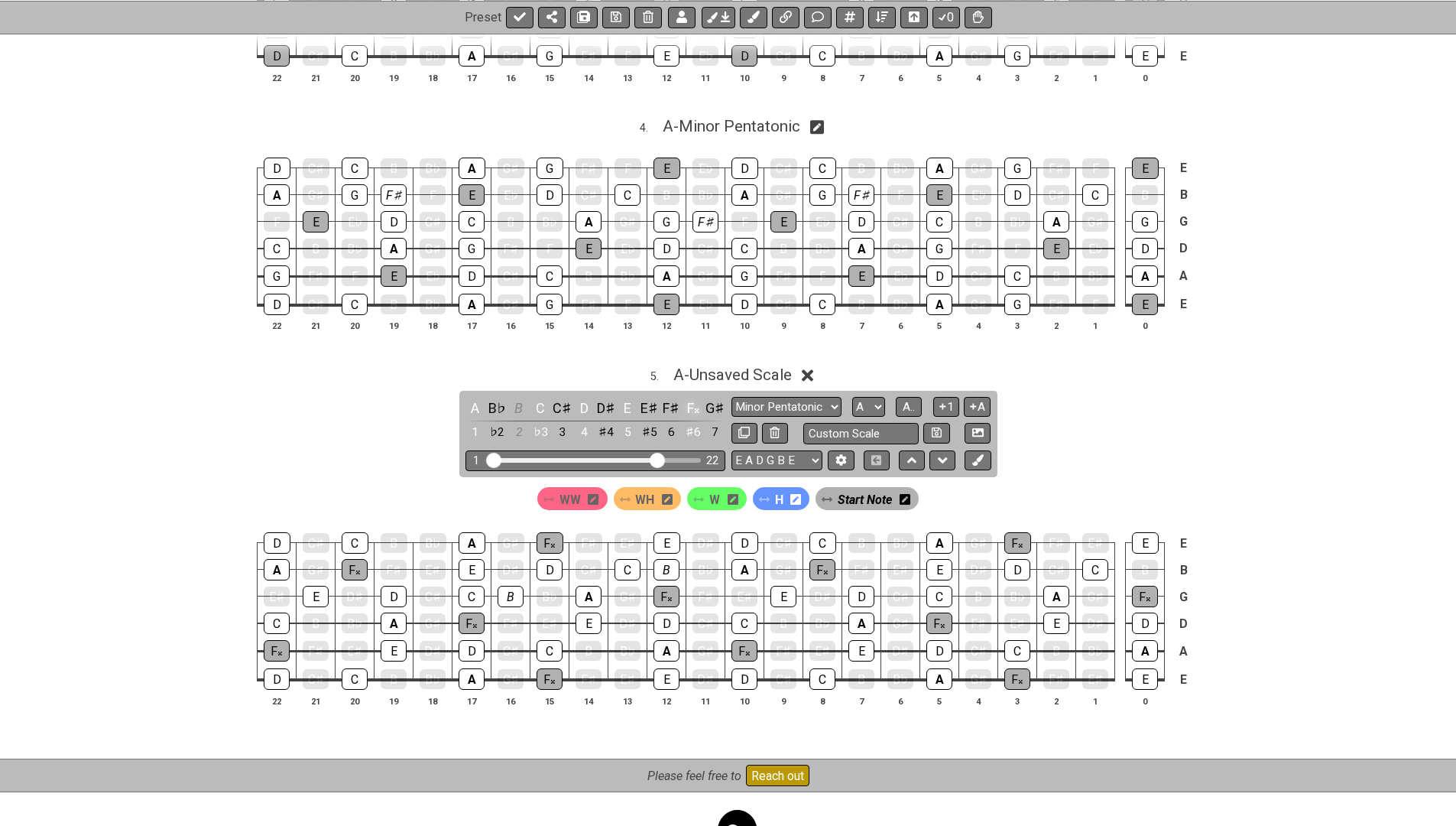
click at [689, 398] on div "F𝄪" at bounding box center [693, 408] width 20 height 21
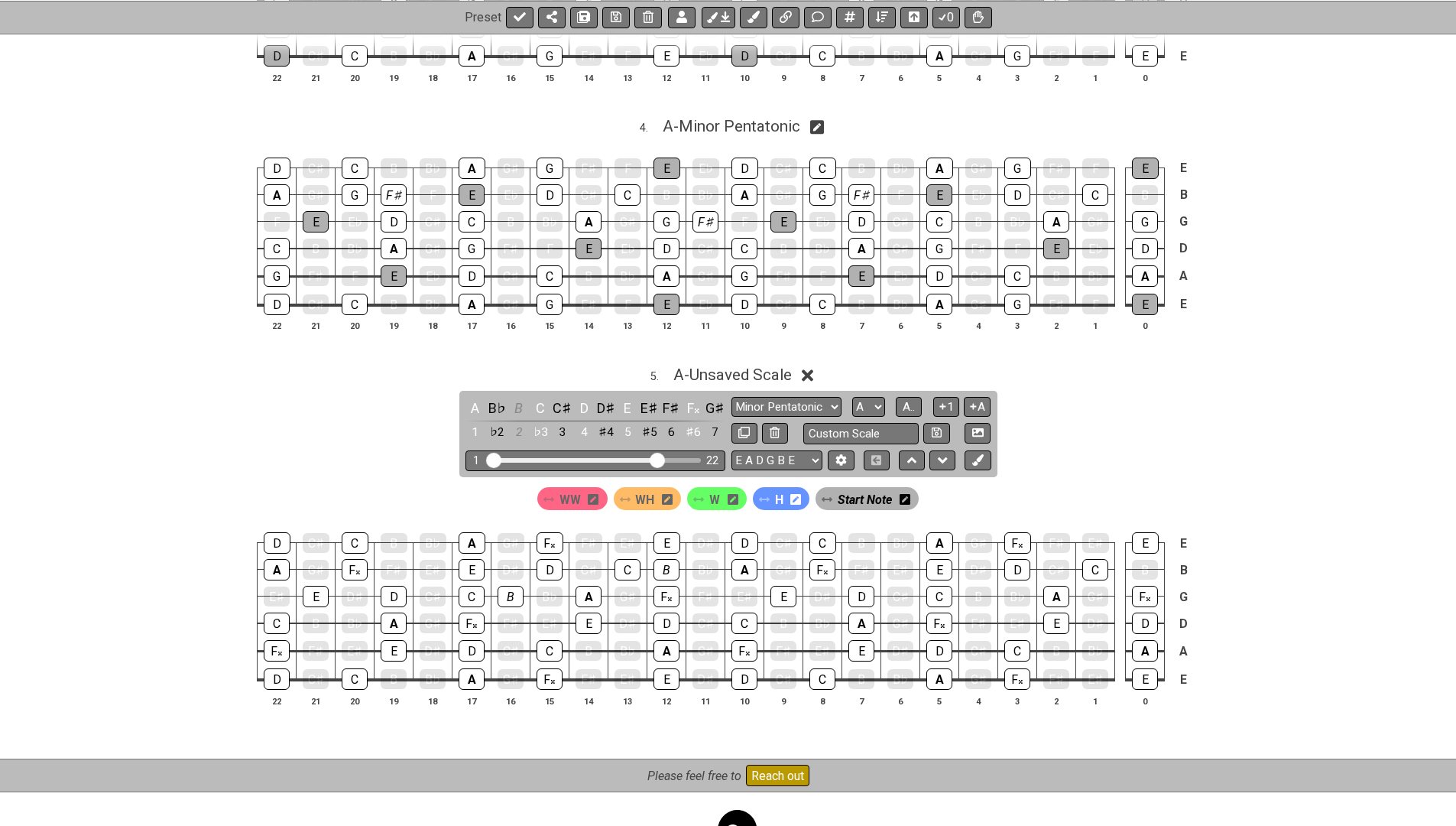
click at [838, 489] on span "Start Note" at bounding box center [865, 500] width 55 height 22
click at [674, 398] on div "F♯" at bounding box center [672, 408] width 20 height 21
click at [692, 398] on div "F𝄪" at bounding box center [693, 408] width 20 height 21
click at [693, 398] on div "G" at bounding box center [693, 408] width 20 height 21
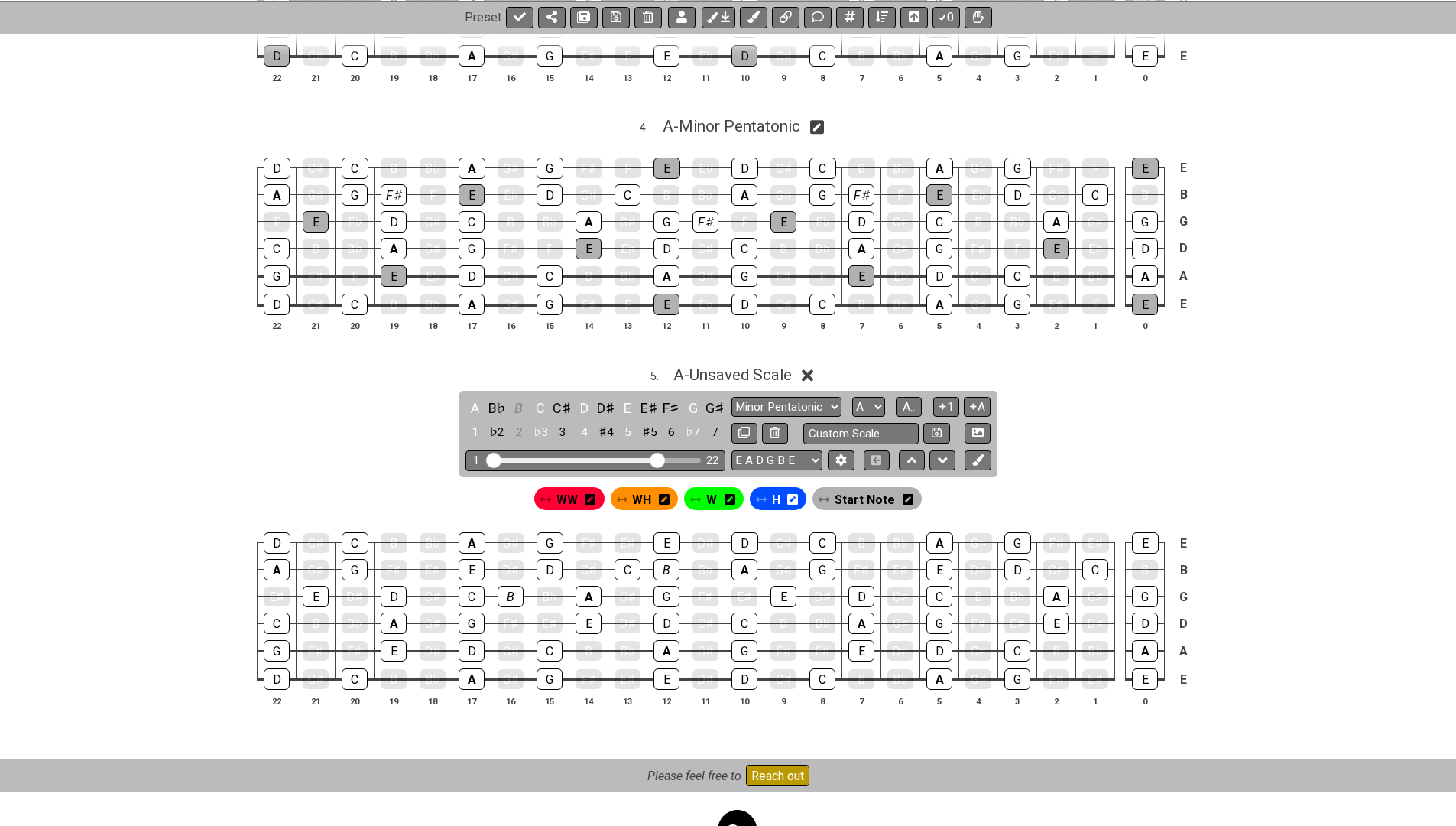
click at [845, 489] on span "Start Note" at bounding box center [864, 500] width 60 height 22
click at [688, 398] on div "G" at bounding box center [693, 408] width 20 height 21
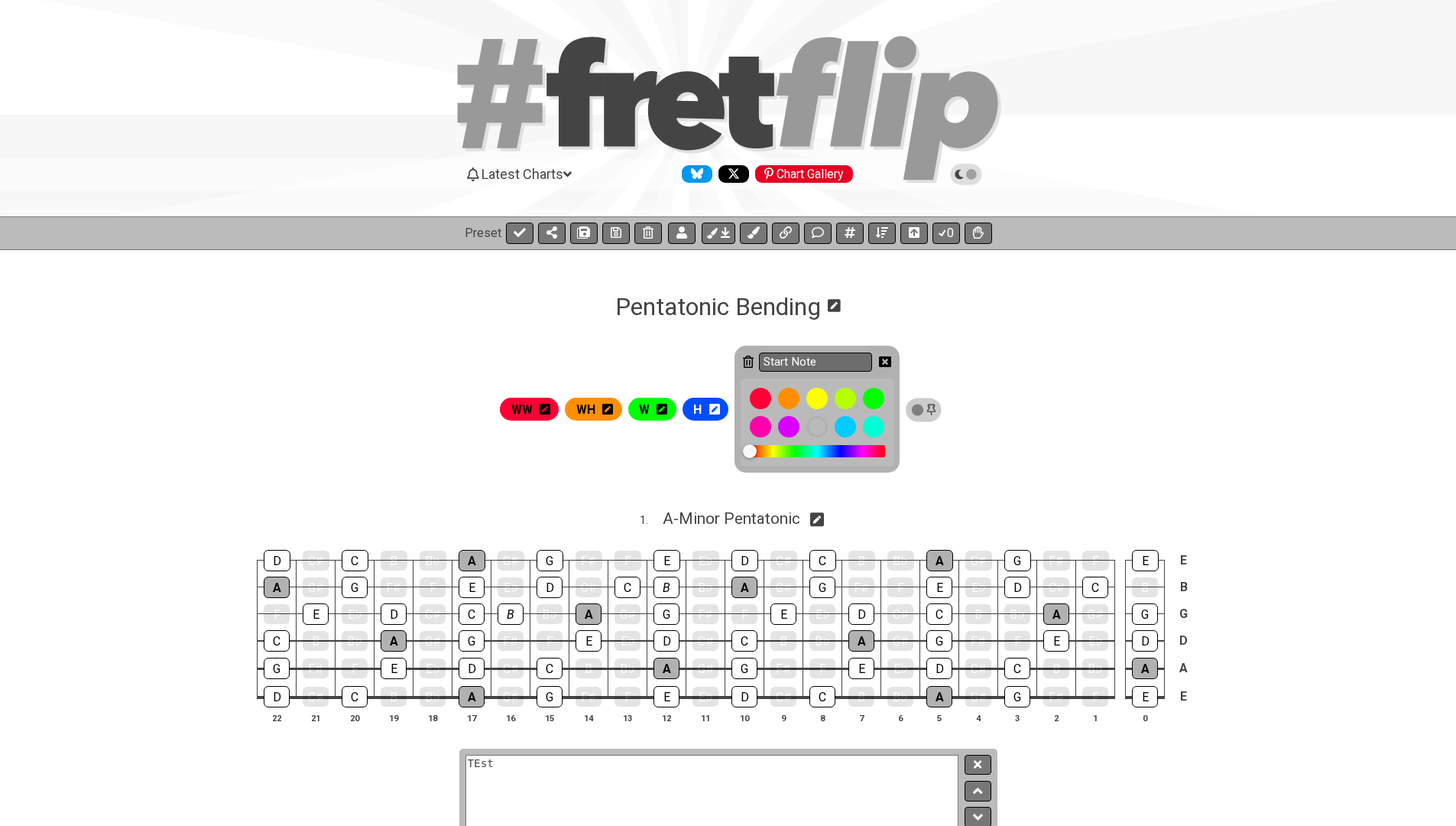
scroll to position [0, 0]
click at [890, 358] on icon at bounding box center [886, 362] width 13 height 11
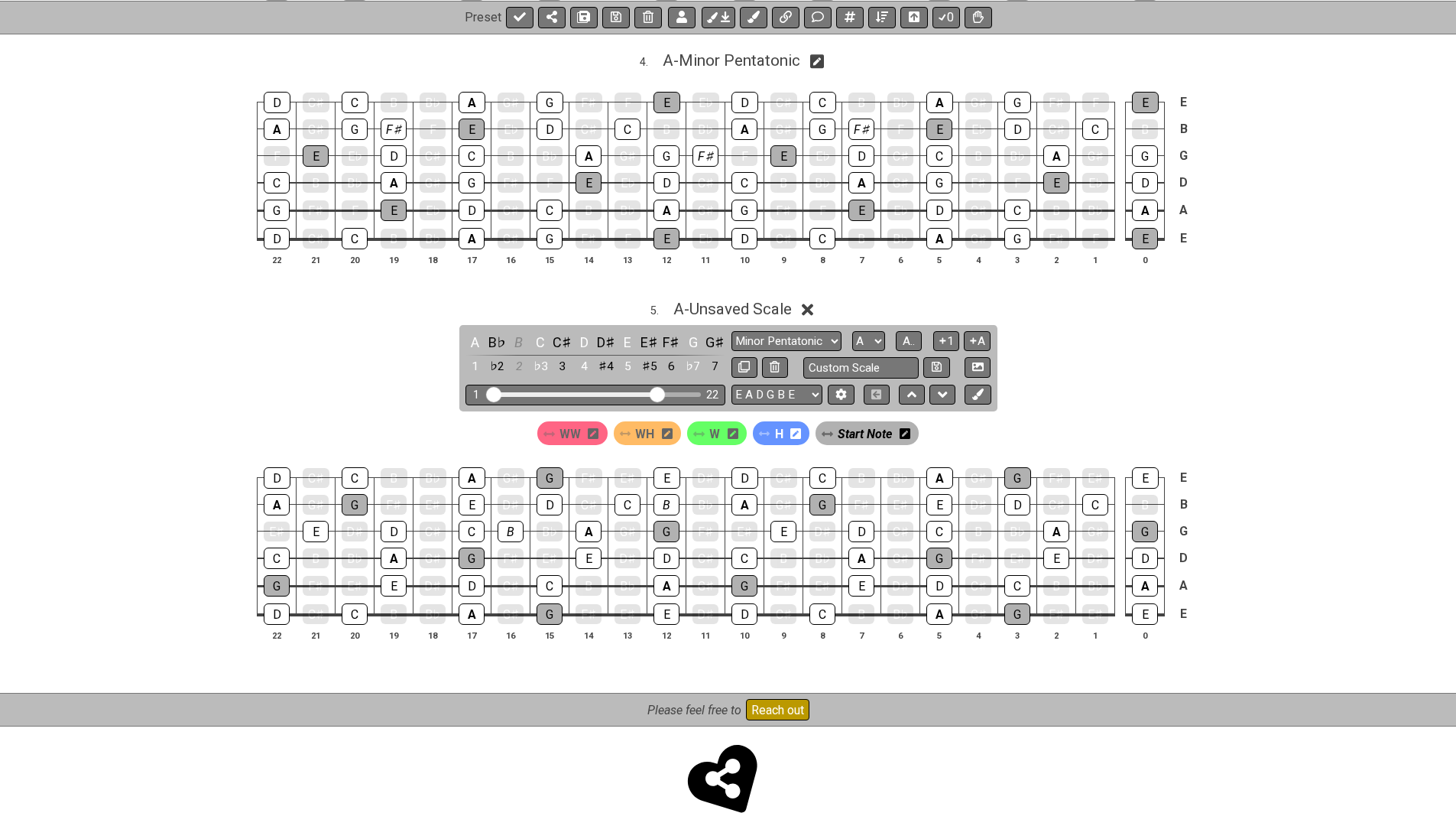
scroll to position [1230, 0]
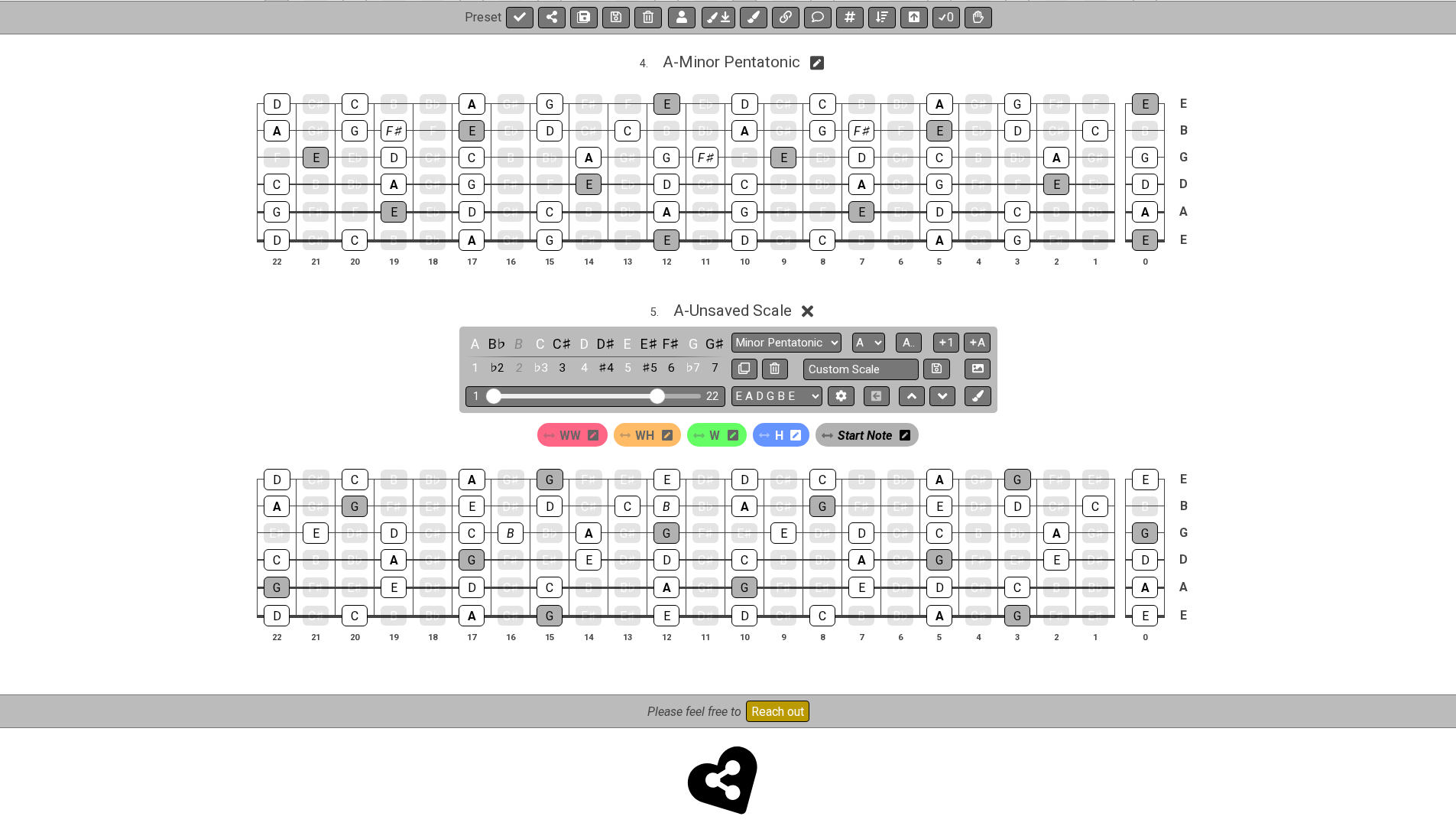
click at [594, 429] on icon at bounding box center [594, 435] width 11 height 13
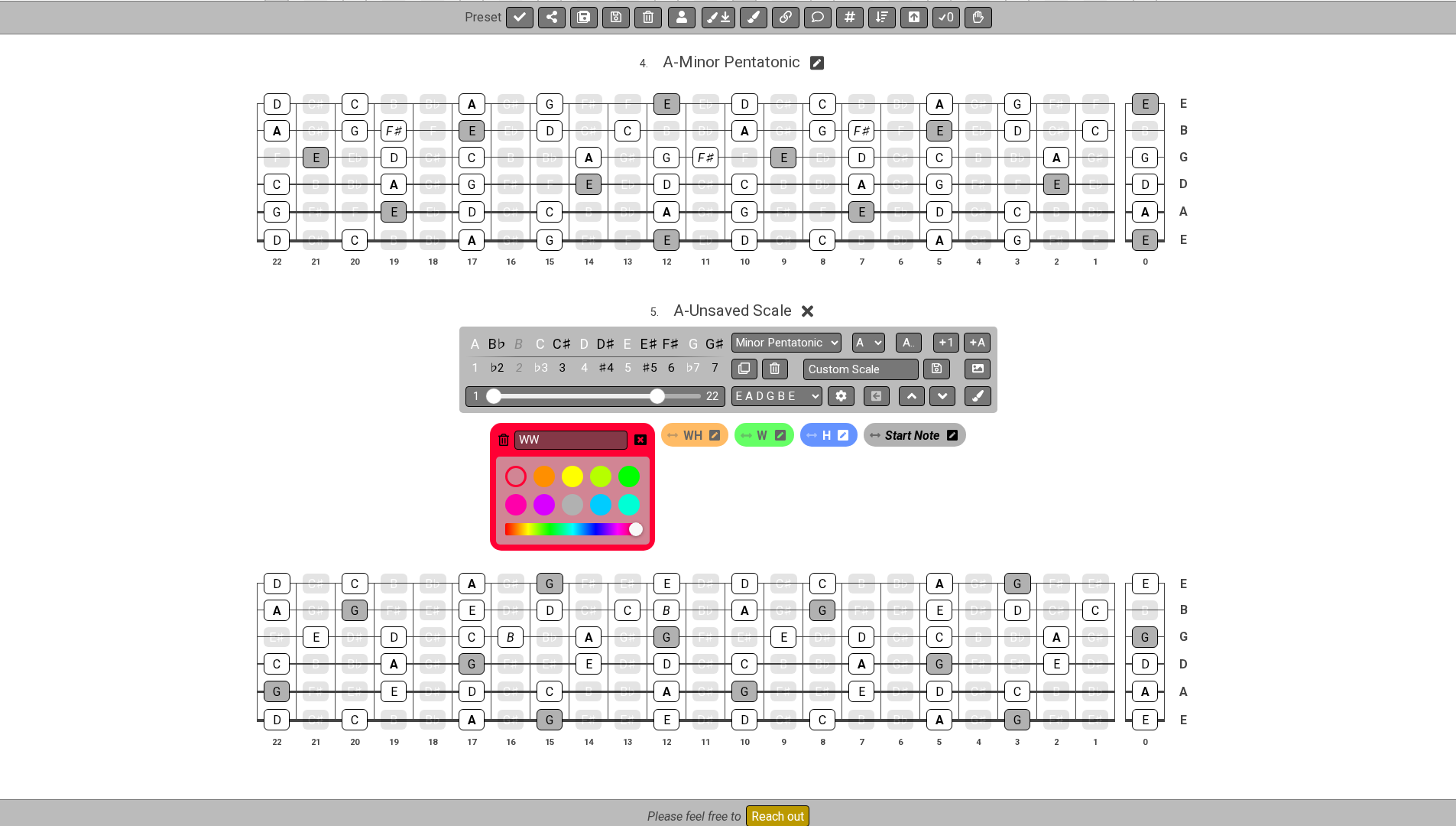
click at [594, 431] on input "WW" at bounding box center [571, 440] width 113 height 19
click at [742, 292] on div "A - Unsaved Scale" at bounding box center [732, 305] width 118 height 27
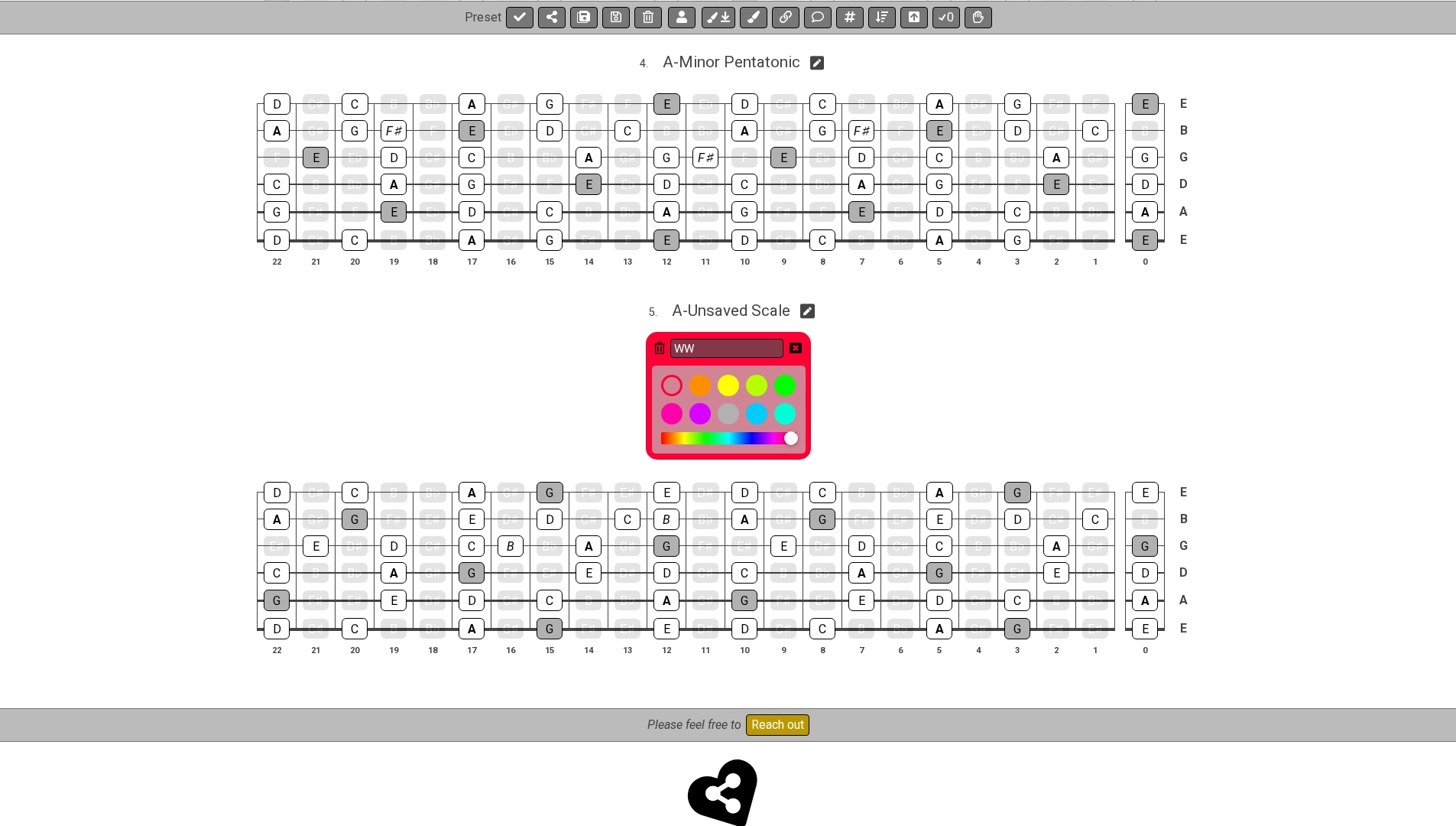
click at [800, 342] on icon at bounding box center [796, 348] width 13 height 11
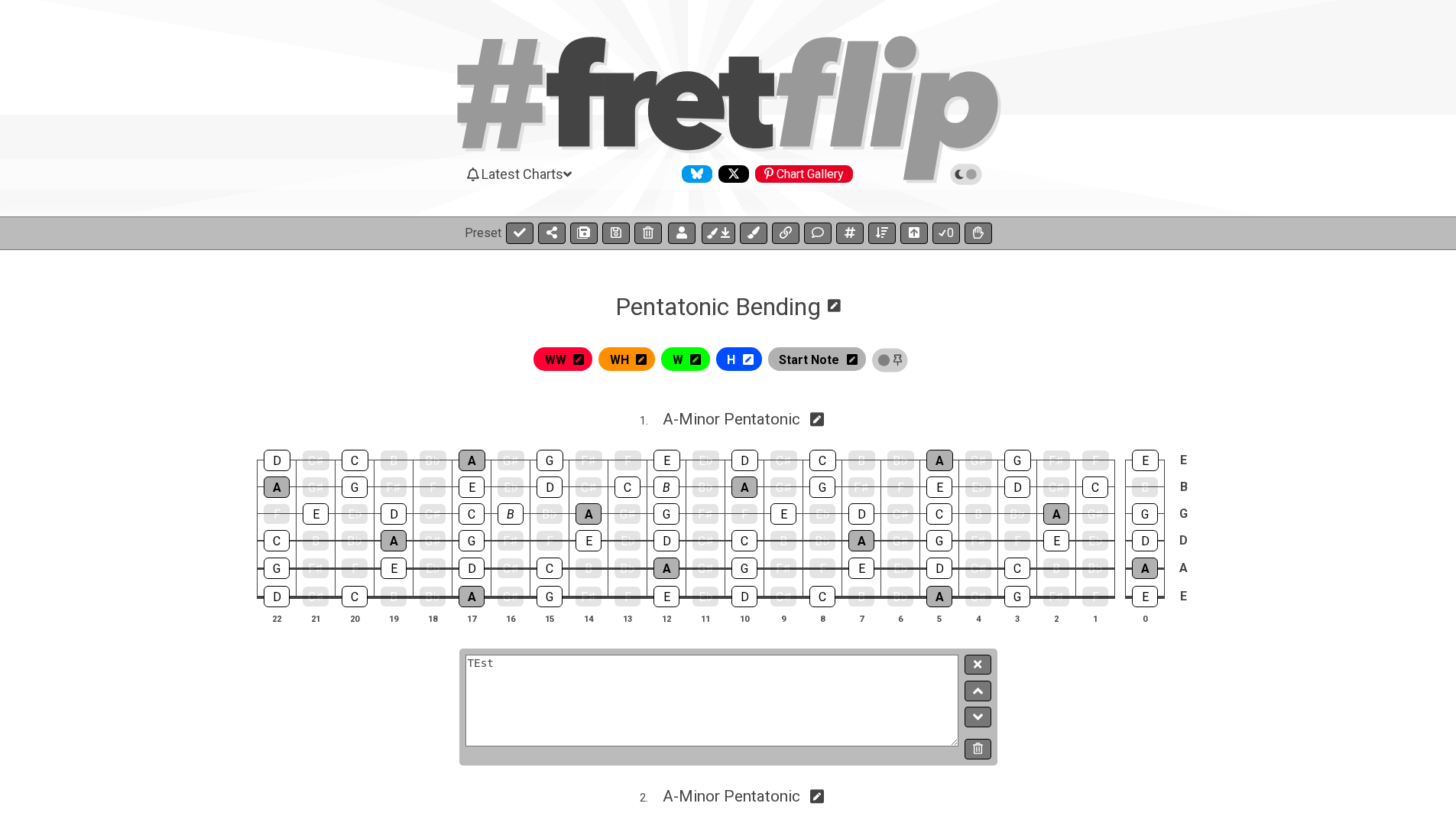
scroll to position [0, 0]
click at [683, 362] on span "W" at bounding box center [678, 359] width 11 height 22
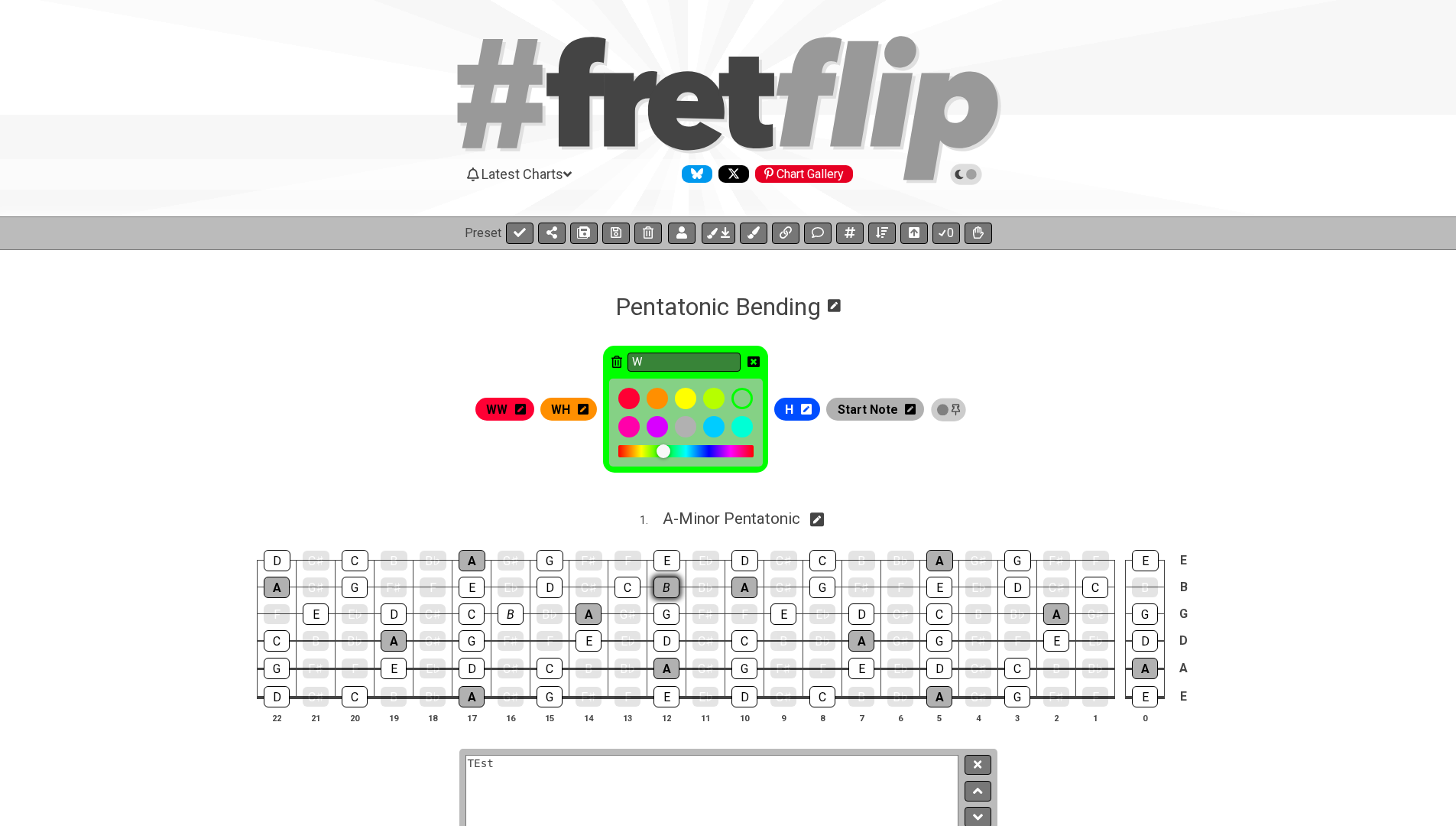
click at [667, 589] on div "B" at bounding box center [666, 588] width 26 height 22
click at [760, 364] on icon at bounding box center [754, 362] width 13 height 13
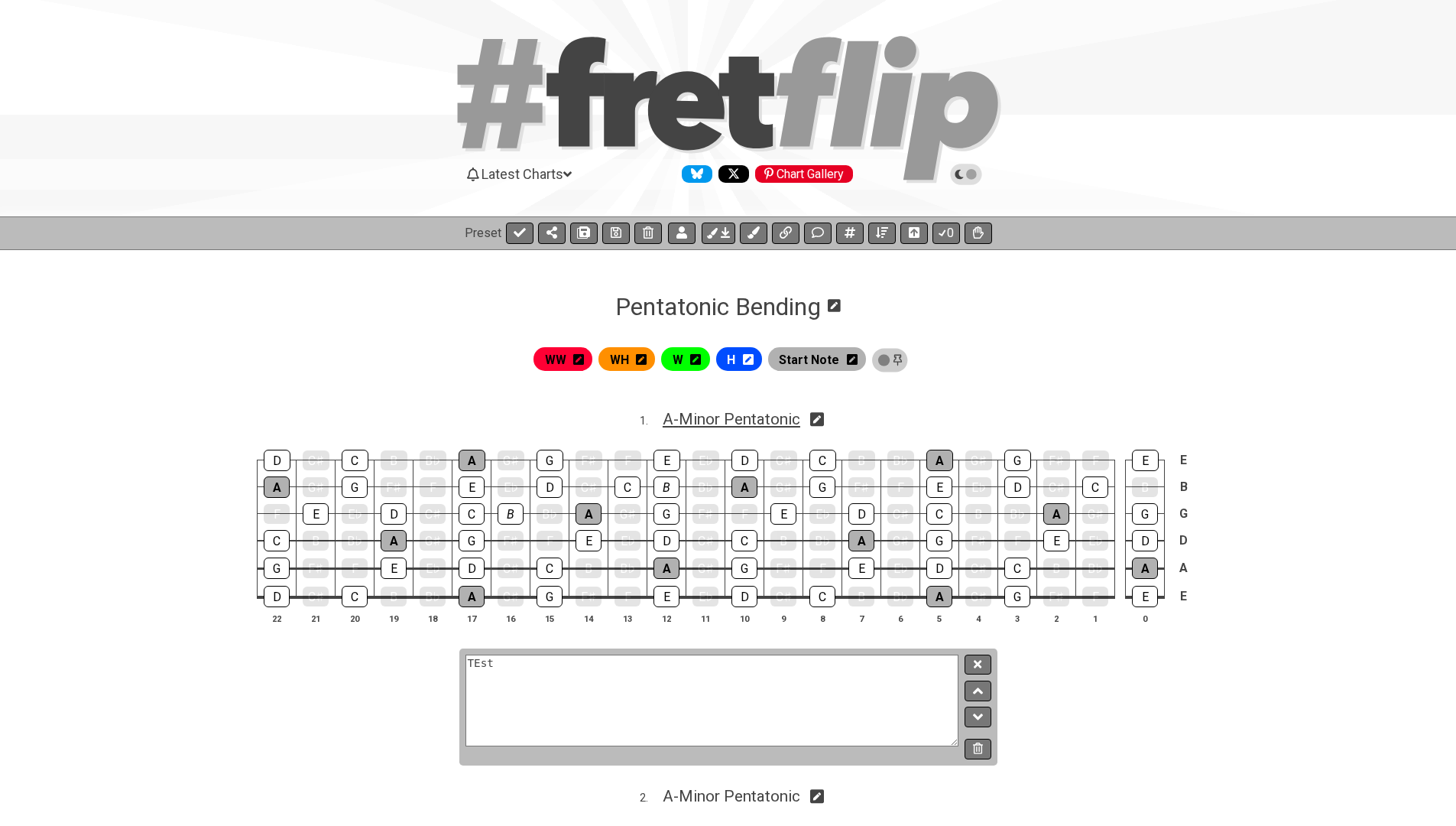
click at [782, 421] on span "A - Minor Pentatonic" at bounding box center [732, 419] width 138 height 18
select select "A"
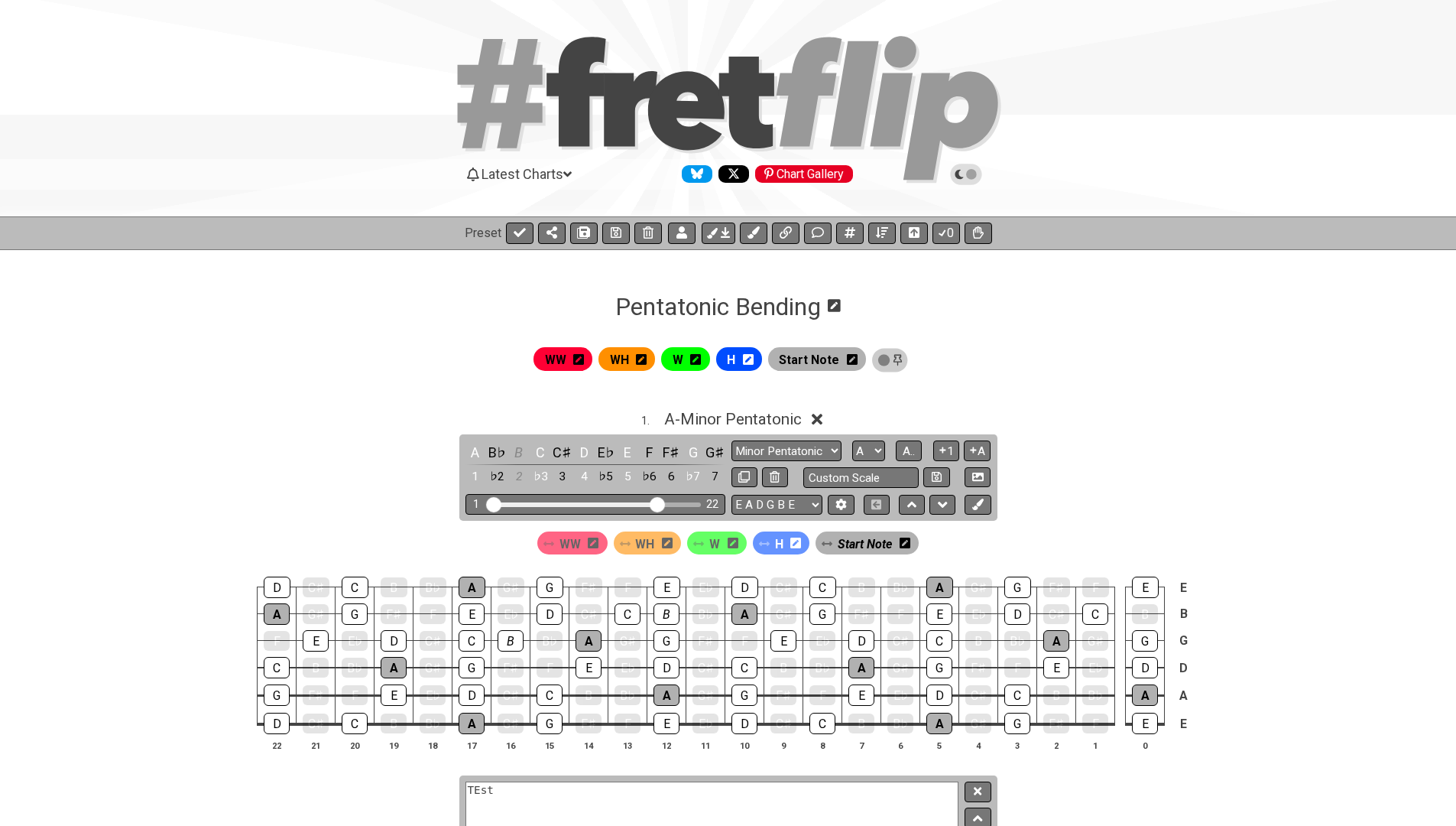
click at [709, 539] on span "W" at bounding box center [715, 544] width 11 height 22
click at [663, 611] on div "B" at bounding box center [666, 615] width 26 height 22
click at [514, 641] on div "B" at bounding box center [510, 641] width 26 height 22
click at [651, 538] on span "WH" at bounding box center [641, 544] width 19 height 22
click at [473, 640] on div "C" at bounding box center [471, 641] width 26 height 22
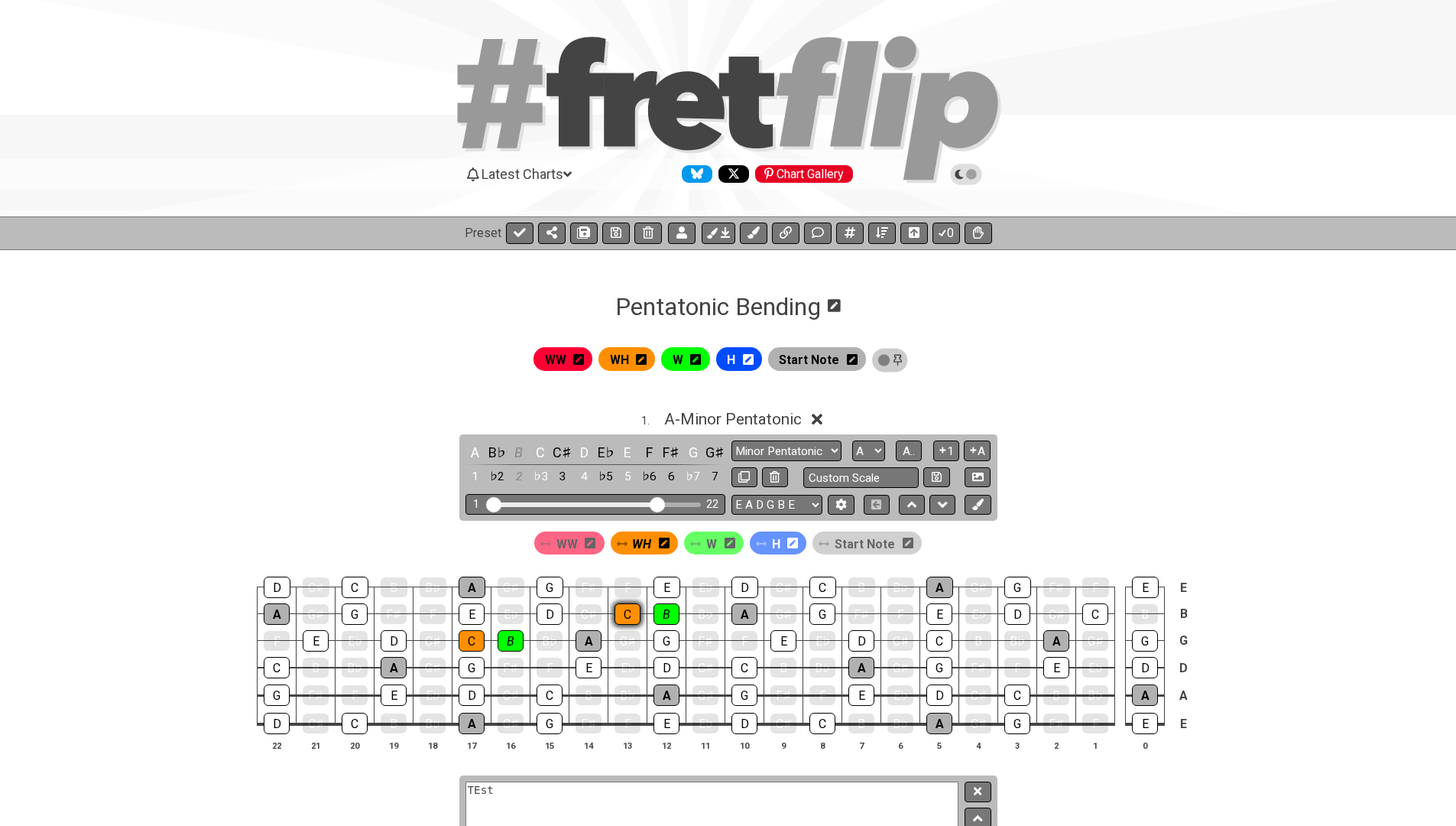
click at [627, 615] on div "C" at bounding box center [627, 615] width 26 height 22
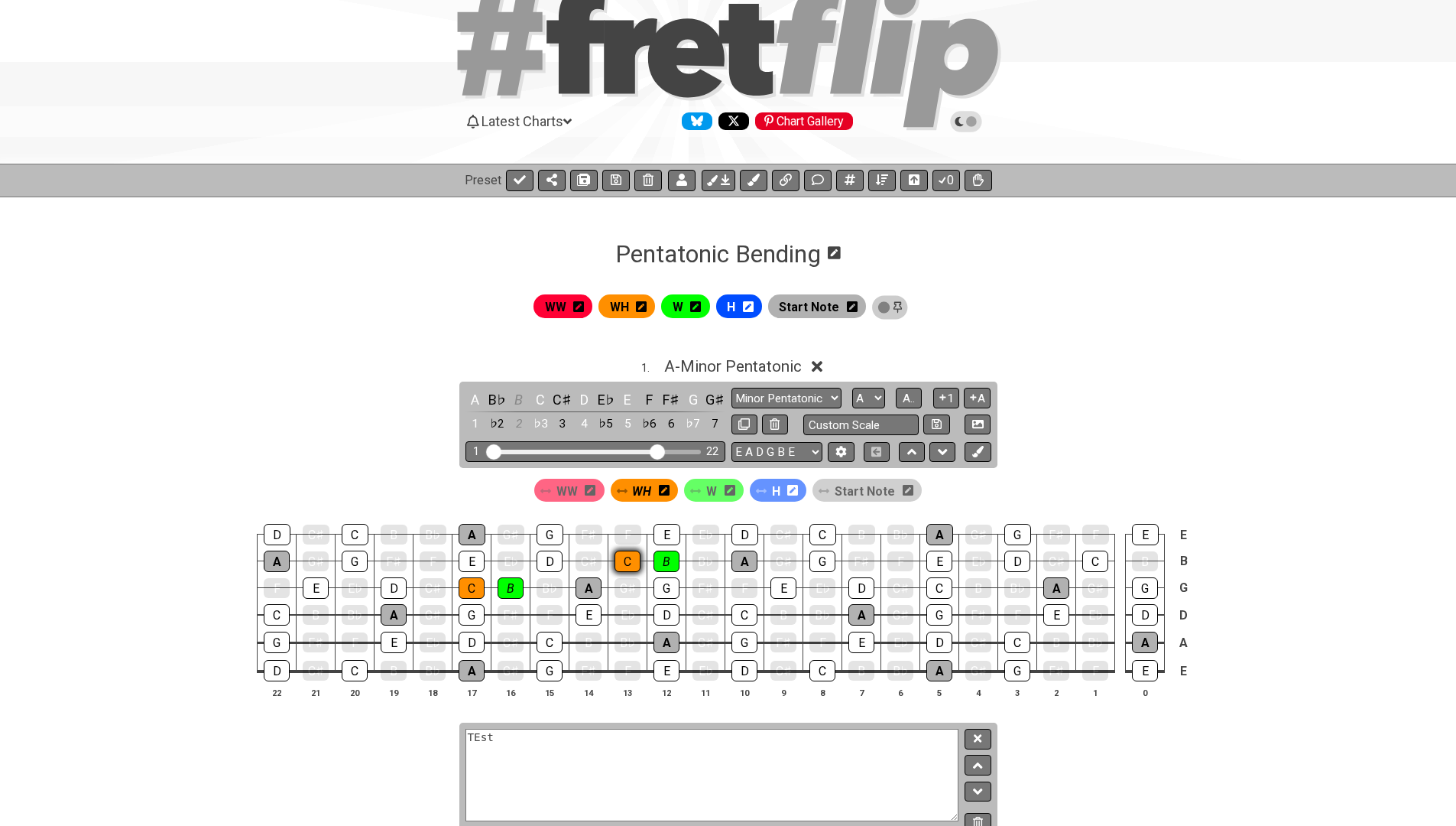
scroll to position [72, 0]
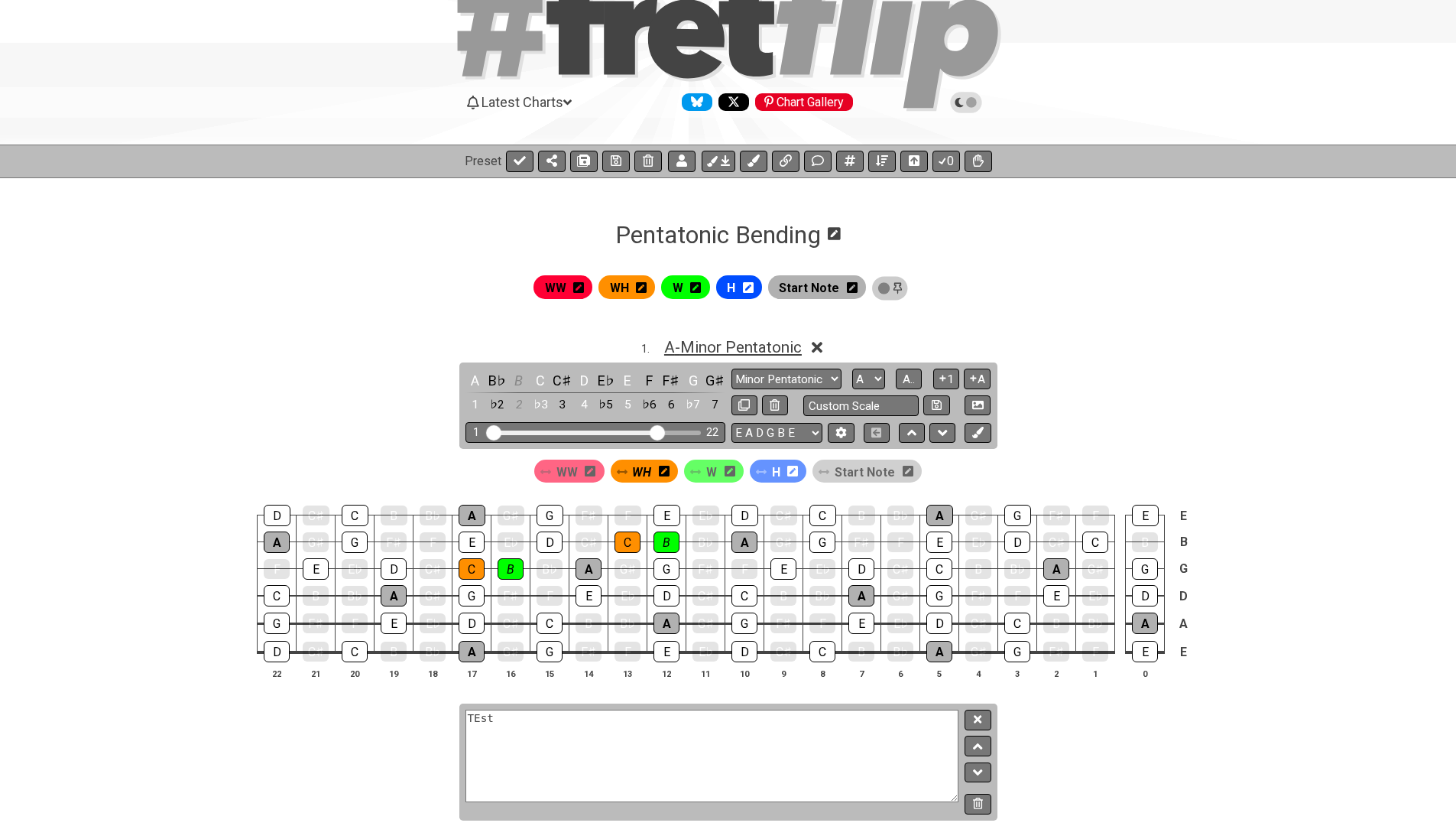
click at [722, 352] on span "A - Minor Pentatonic" at bounding box center [733, 347] width 138 height 18
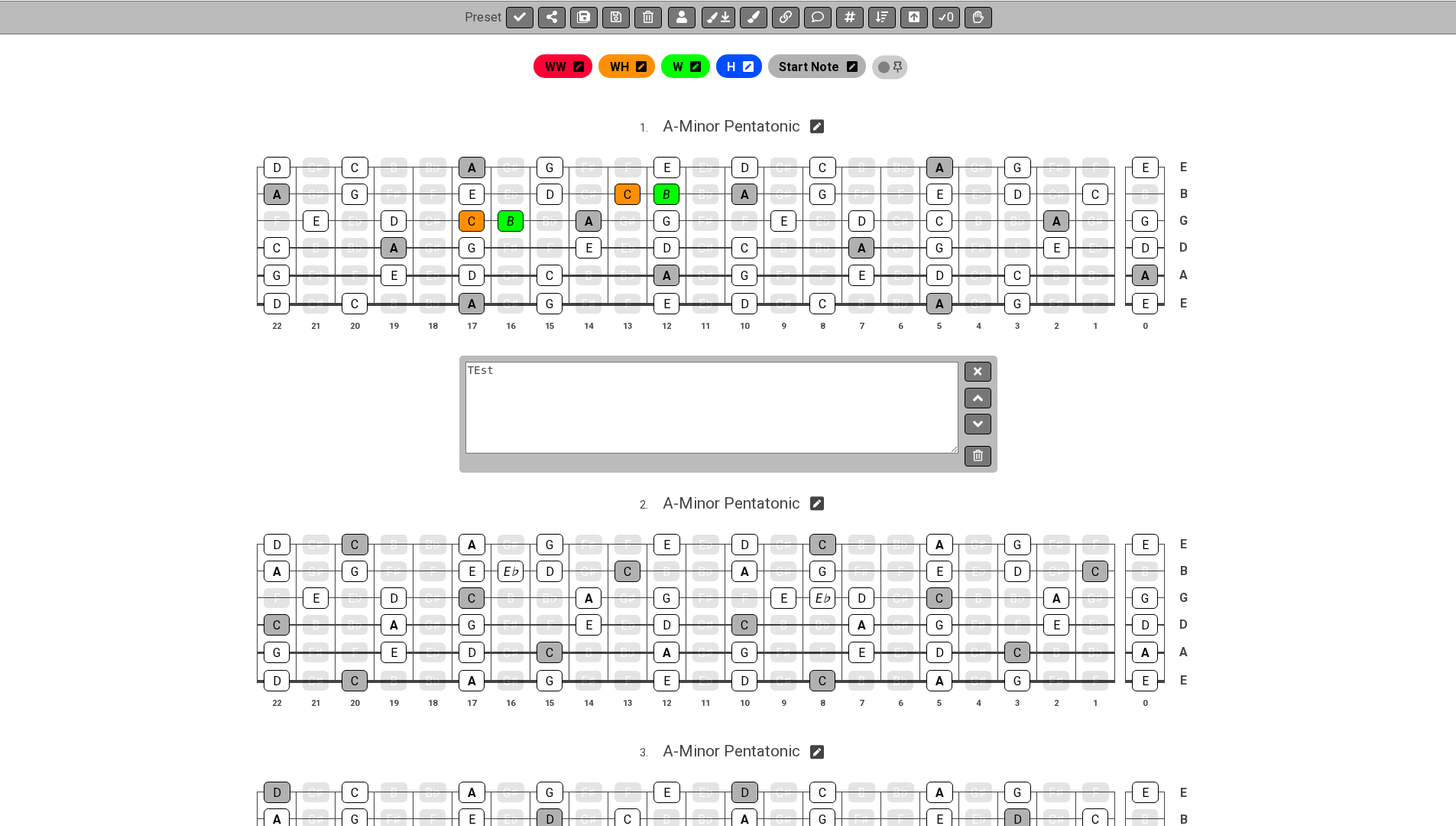
scroll to position [309, 0]
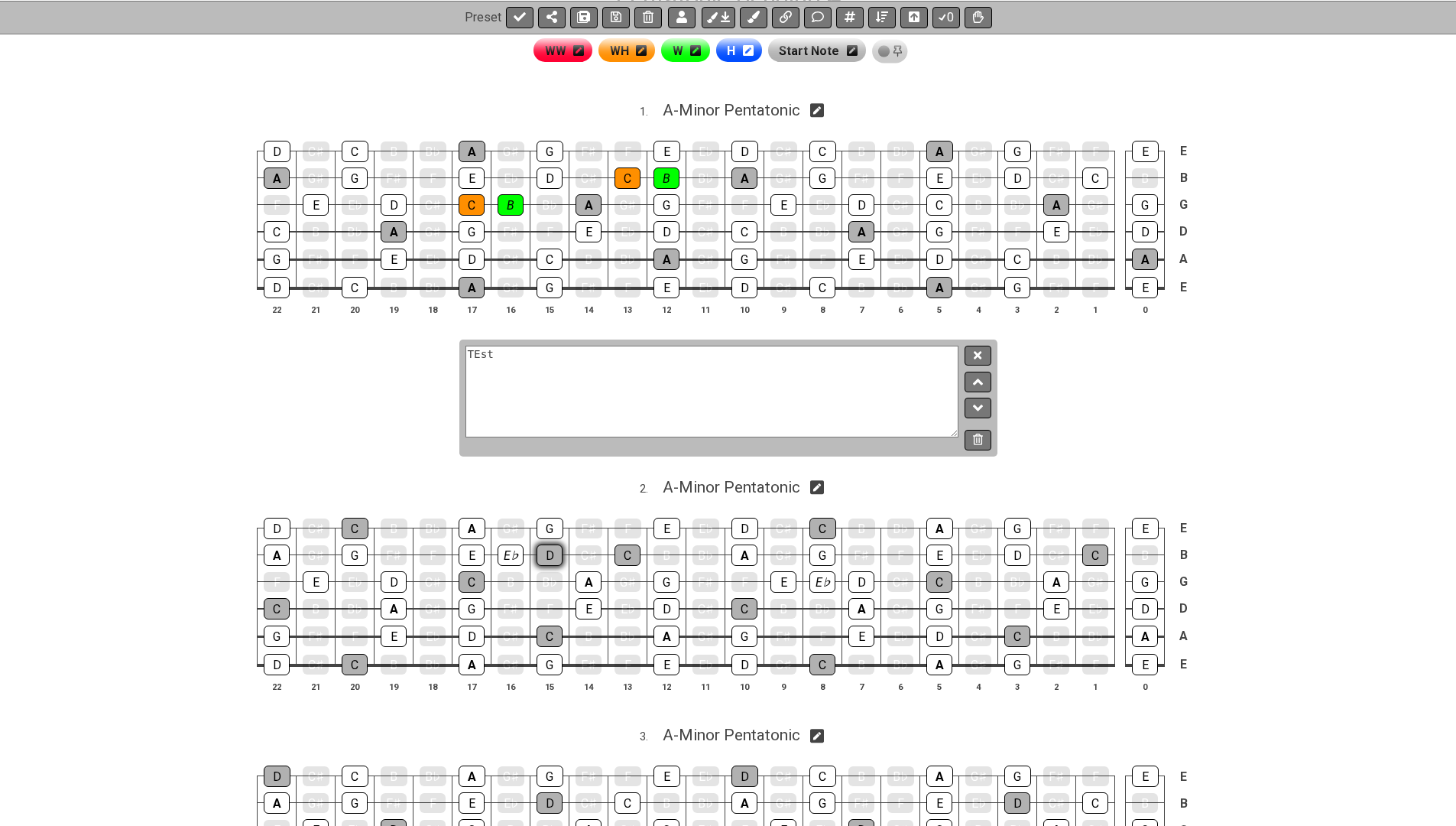
click at [552, 550] on div "D" at bounding box center [549, 555] width 26 height 22
click at [731, 480] on span "A - Minor Pentatonic" at bounding box center [732, 487] width 138 height 18
select select "A"
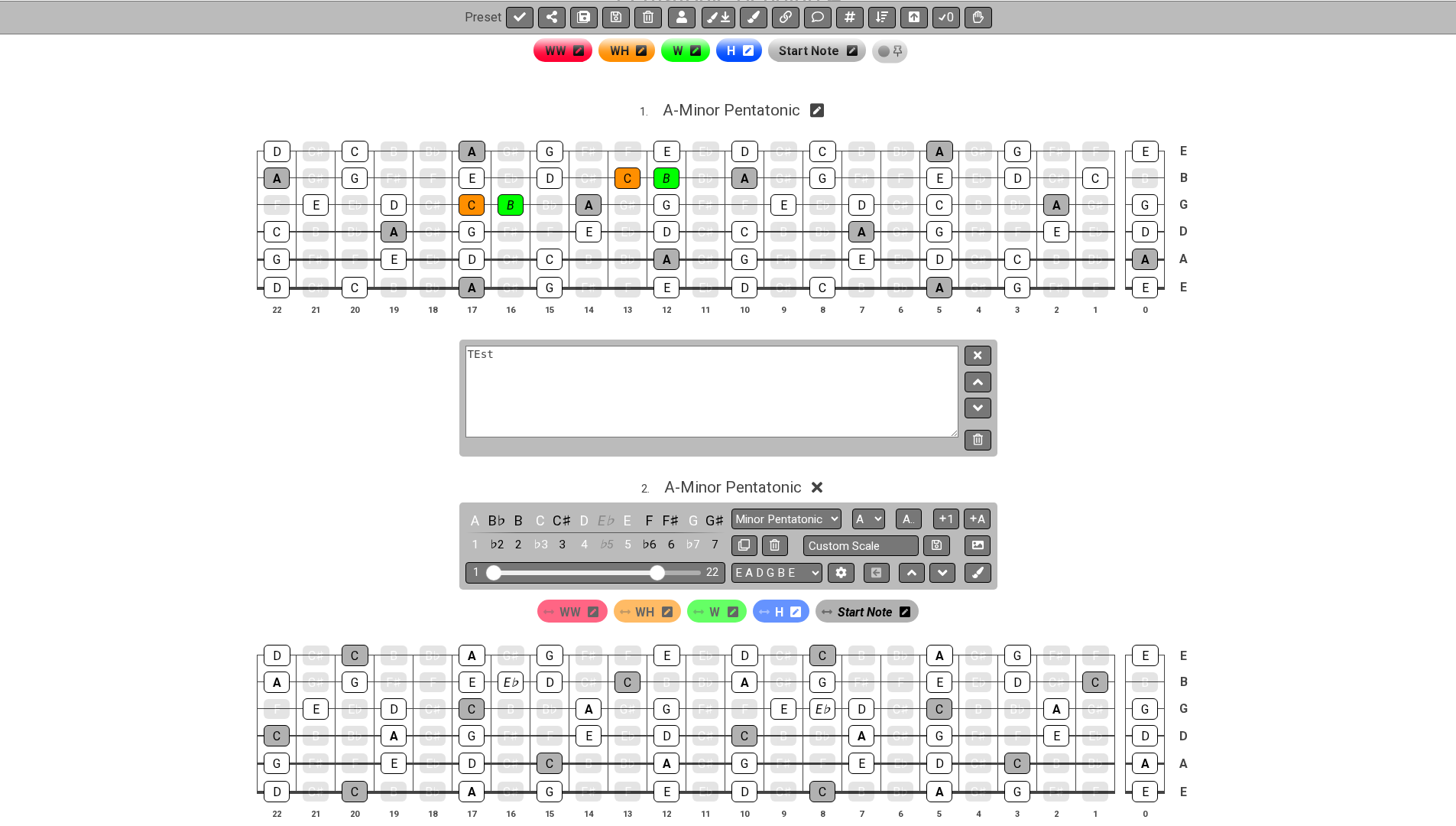
click at [706, 607] on div "W" at bounding box center [717, 611] width 60 height 23
click at [545, 677] on div "D" at bounding box center [549, 683] width 26 height 22
click at [706, 600] on div "W" at bounding box center [717, 611] width 60 height 23
click at [711, 604] on span "W" at bounding box center [715, 612] width 11 height 22
click at [552, 677] on div "D" at bounding box center [549, 683] width 26 height 22
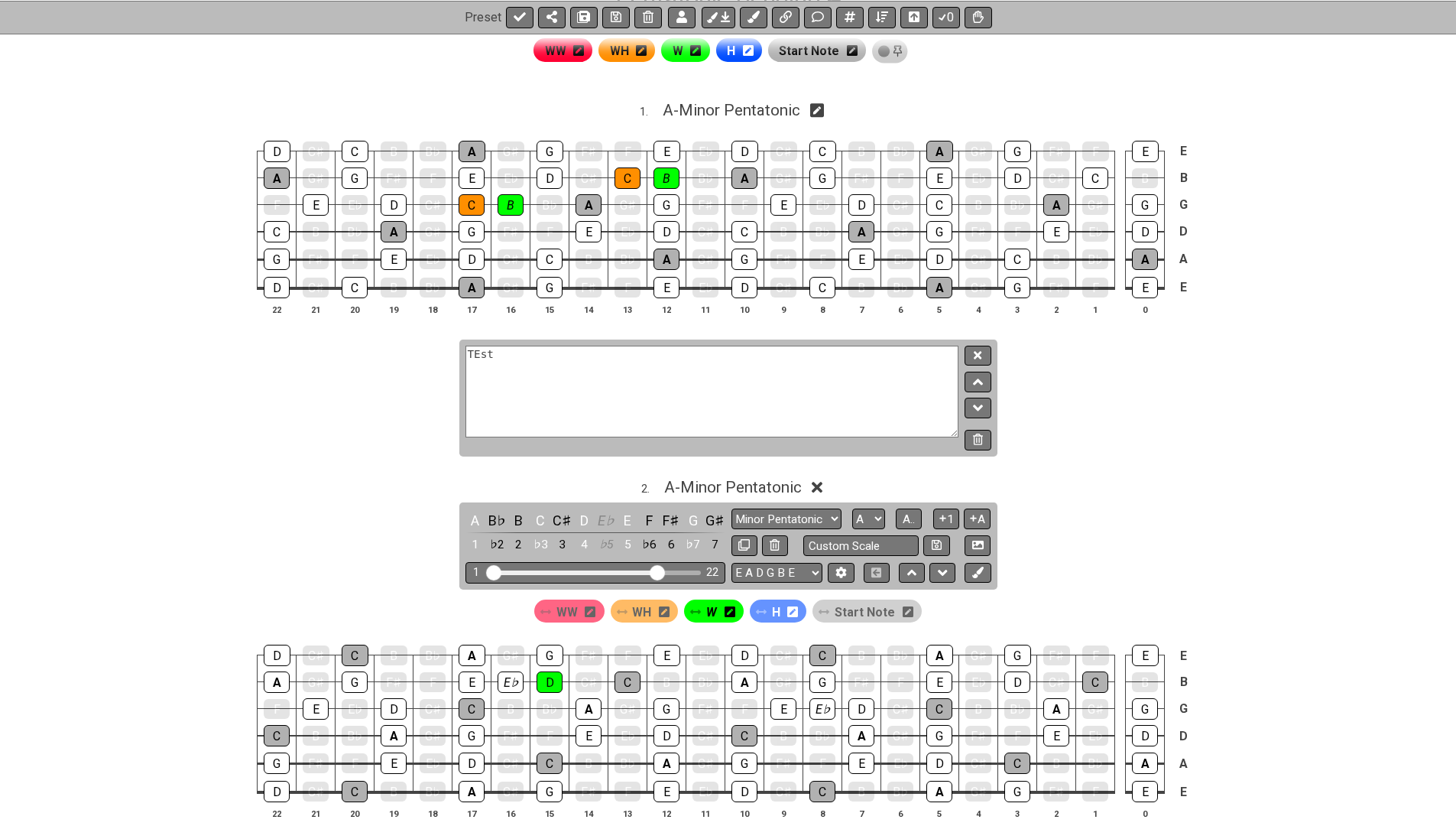
click at [638, 602] on span "WH" at bounding box center [641, 612] width 19 height 22
click at [519, 677] on div "E♭" at bounding box center [510, 683] width 26 height 22
click at [573, 607] on span "WW" at bounding box center [568, 612] width 21 height 22
click at [473, 677] on div "E" at bounding box center [471, 683] width 26 height 22
click at [784, 699] on div "E" at bounding box center [784, 710] width 26 height 22
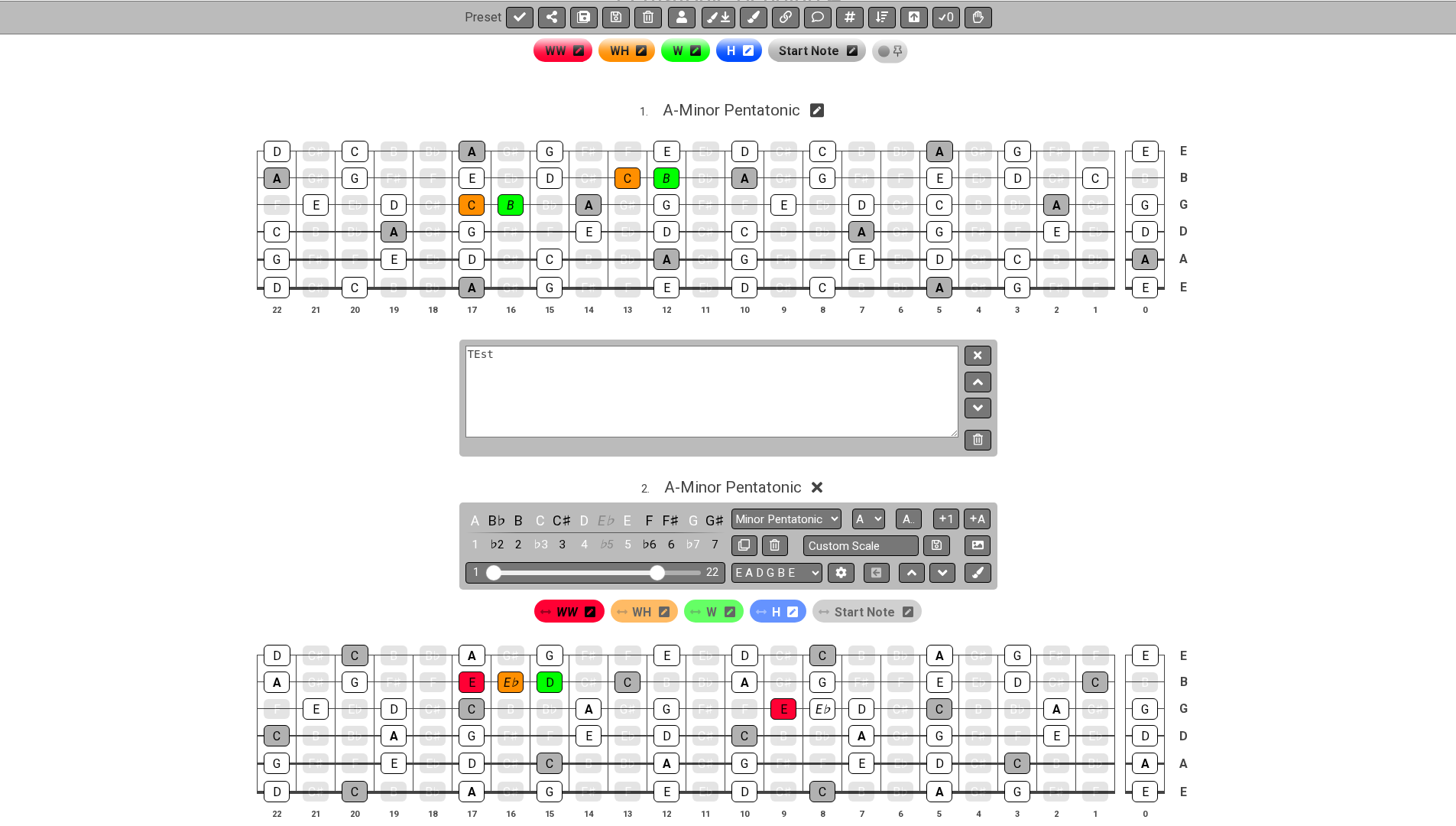
click at [648, 605] on span "WH" at bounding box center [641, 612] width 19 height 22
click at [824, 709] on div "E♭" at bounding box center [822, 710] width 26 height 22
click at [711, 611] on span "W" at bounding box center [712, 612] width 11 height 22
click at [859, 699] on div "D" at bounding box center [861, 710] width 26 height 22
click at [392, 701] on div "D" at bounding box center [393, 710] width 26 height 22
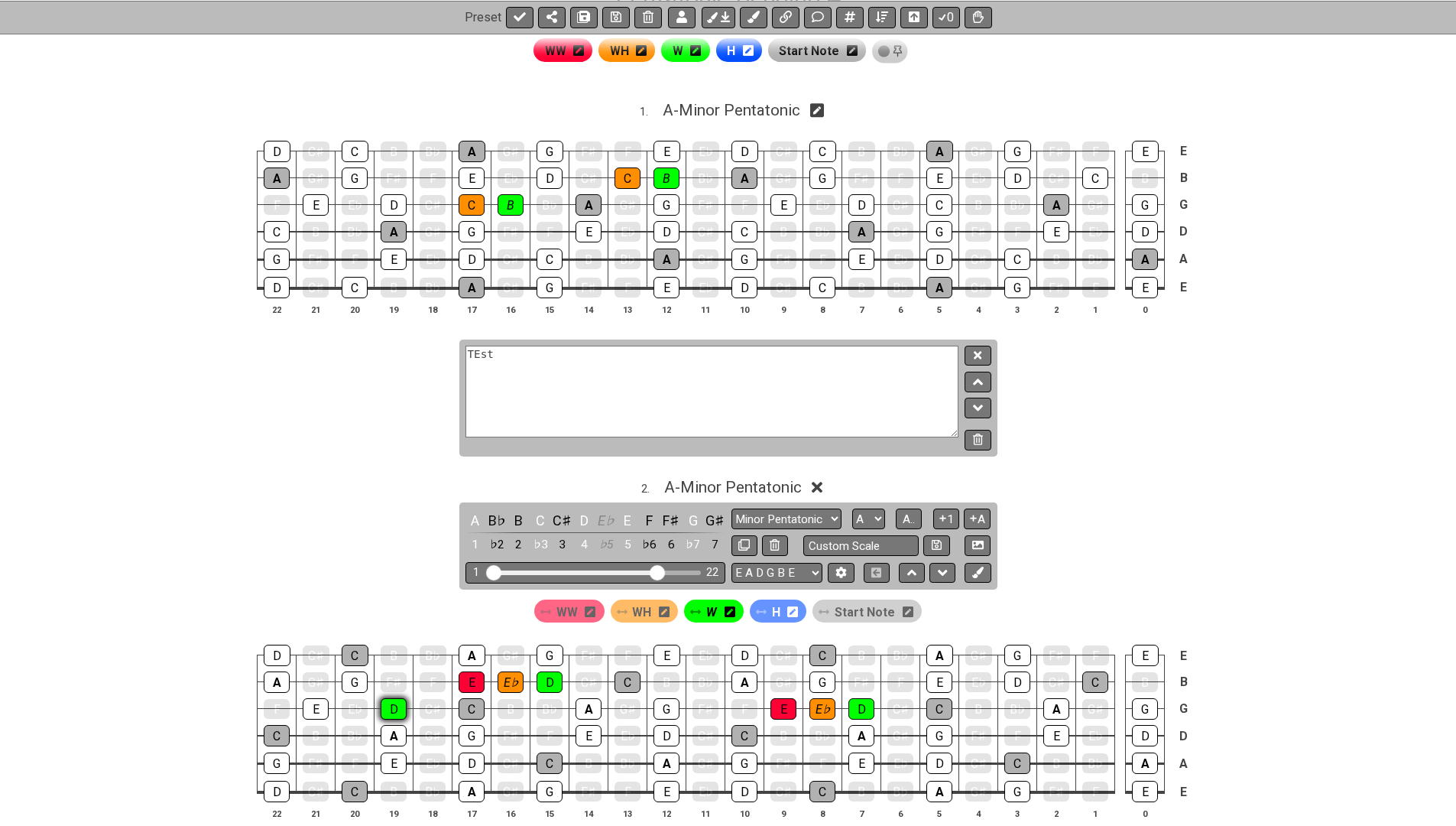
click at [392, 700] on div "D" at bounding box center [393, 710] width 26 height 22
click at [651, 607] on span "WH" at bounding box center [641, 612] width 19 height 22
click at [355, 704] on div "E♭" at bounding box center [355, 709] width 26 height 20
click at [844, 606] on span "Start Note" at bounding box center [864, 612] width 60 height 22
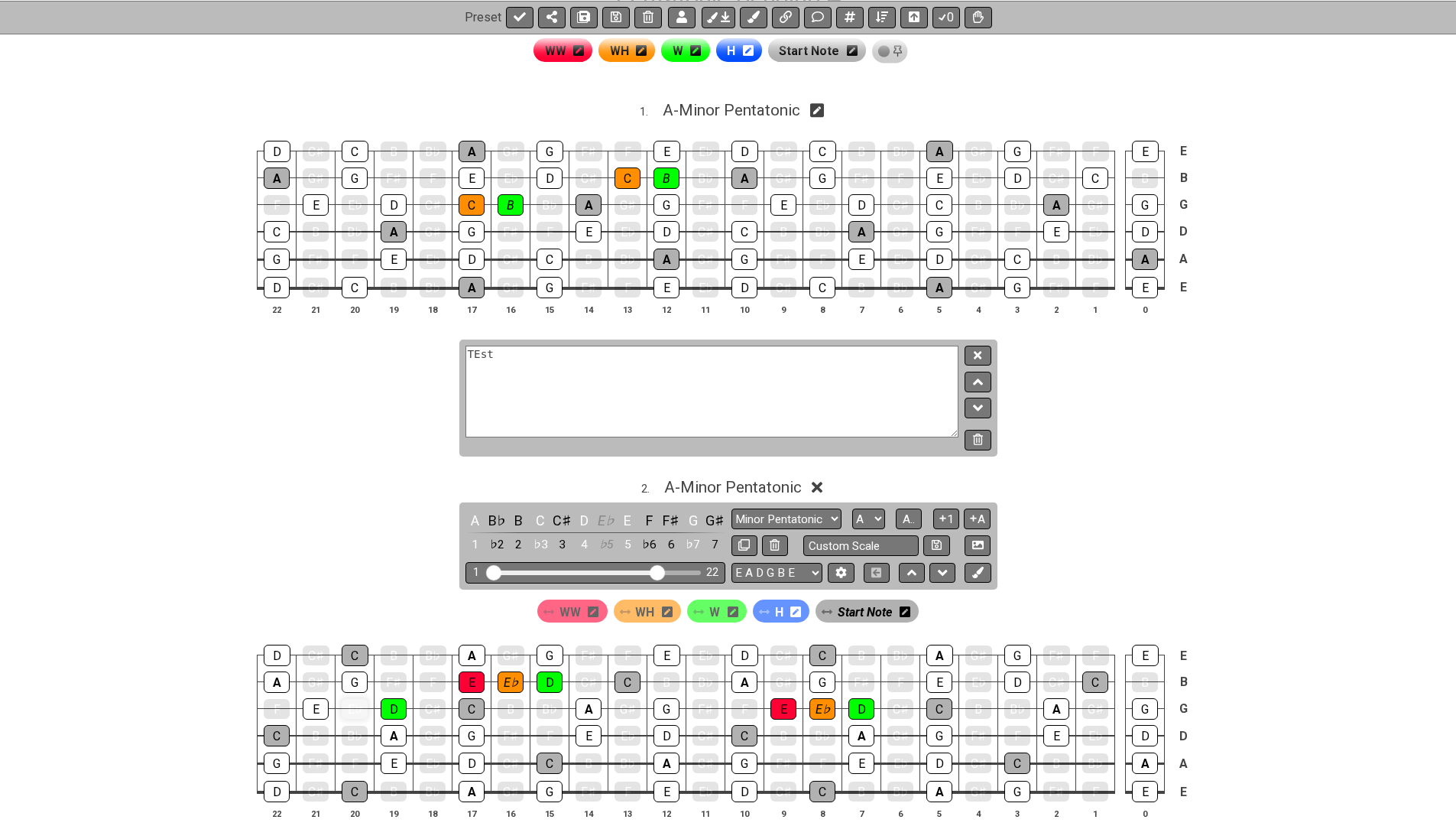
click at [360, 701] on div "E♭" at bounding box center [355, 709] width 26 height 20
click at [360, 702] on div "E♭" at bounding box center [355, 709] width 26 height 20
click at [853, 604] on span "Start Note" at bounding box center [865, 612] width 55 height 22
click at [355, 706] on div "E♭" at bounding box center [355, 709] width 26 height 20
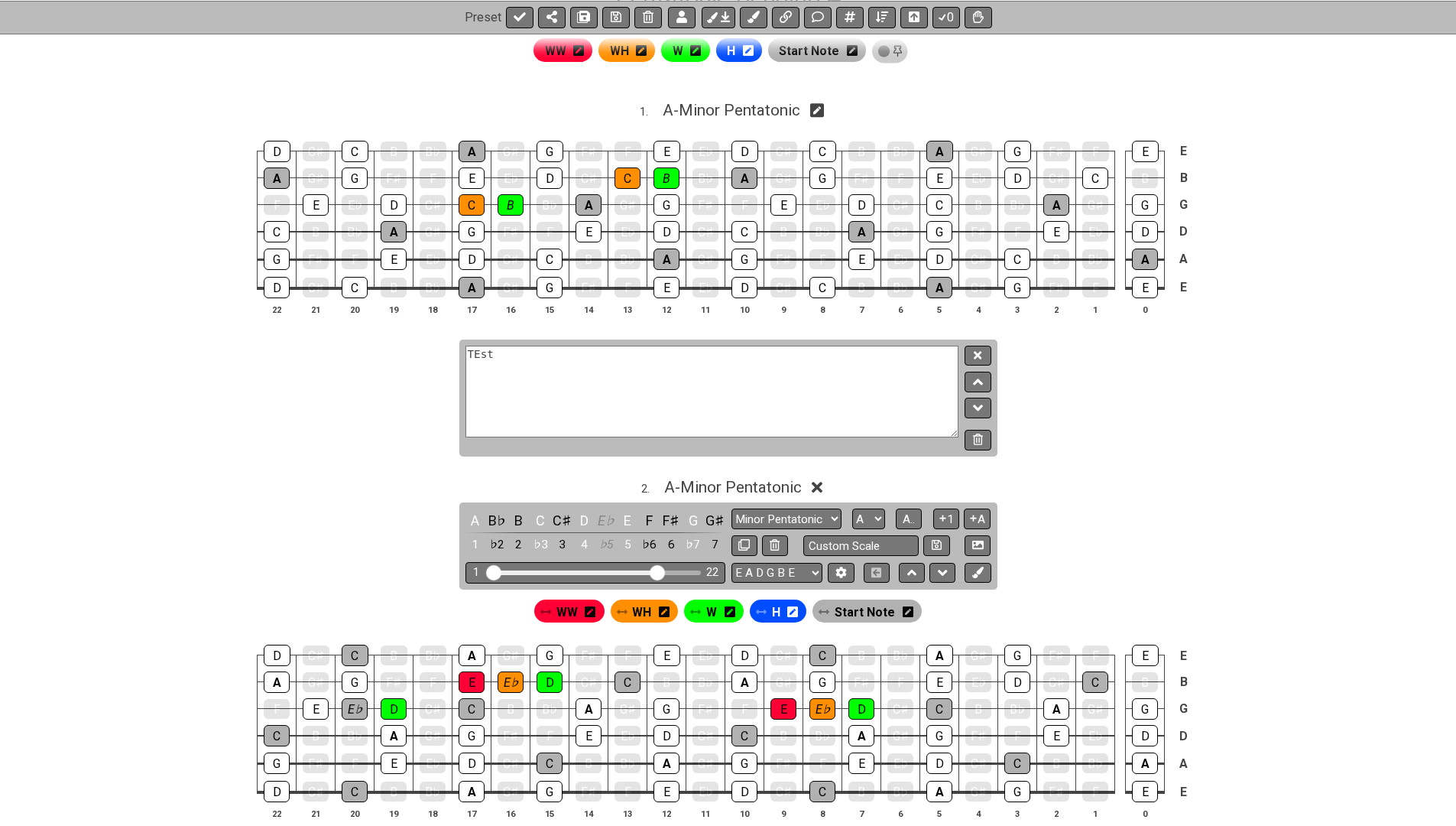
click at [662, 609] on icon at bounding box center [664, 612] width 11 height 11
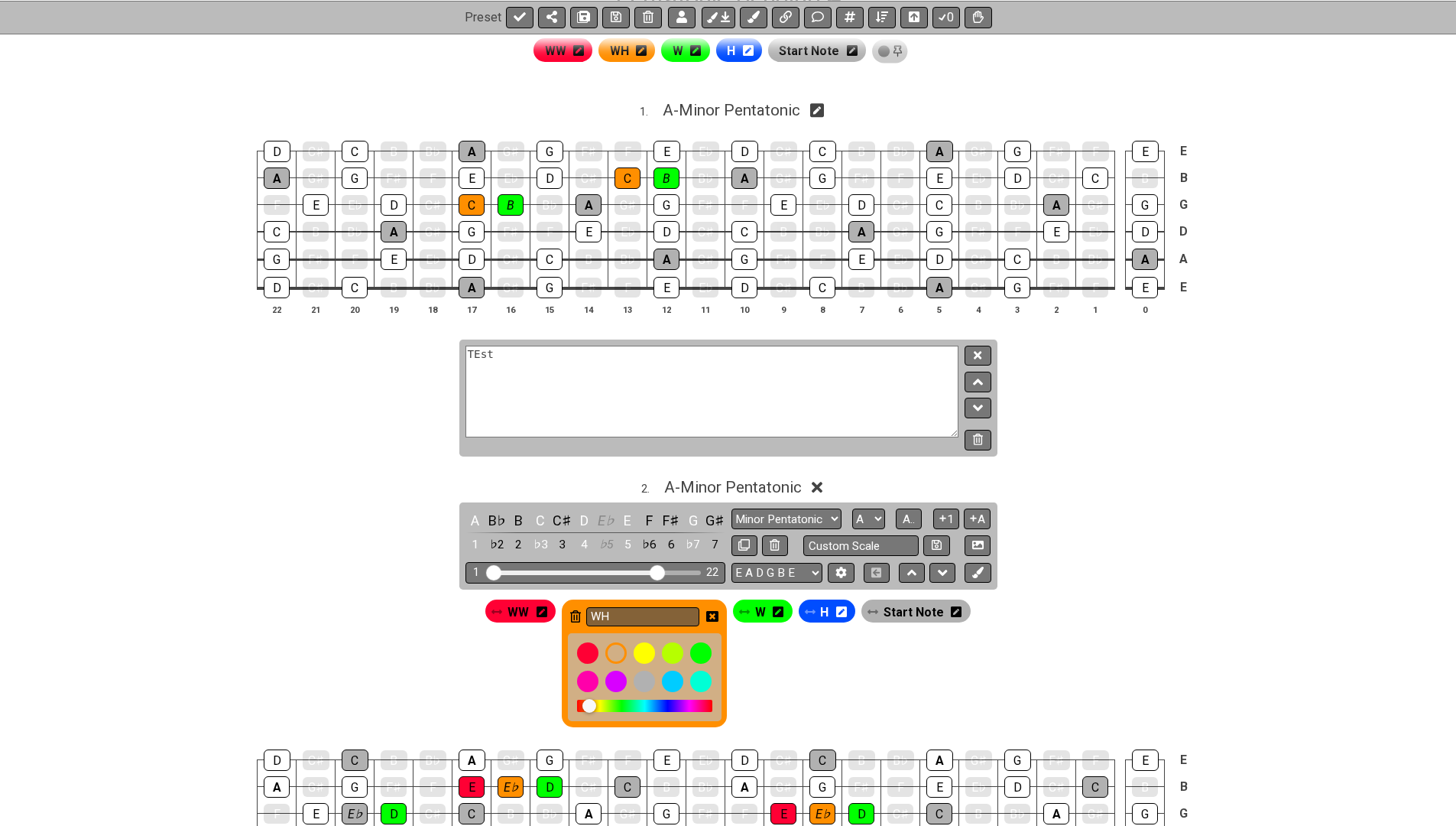
click at [714, 610] on icon at bounding box center [713, 616] width 13 height 13
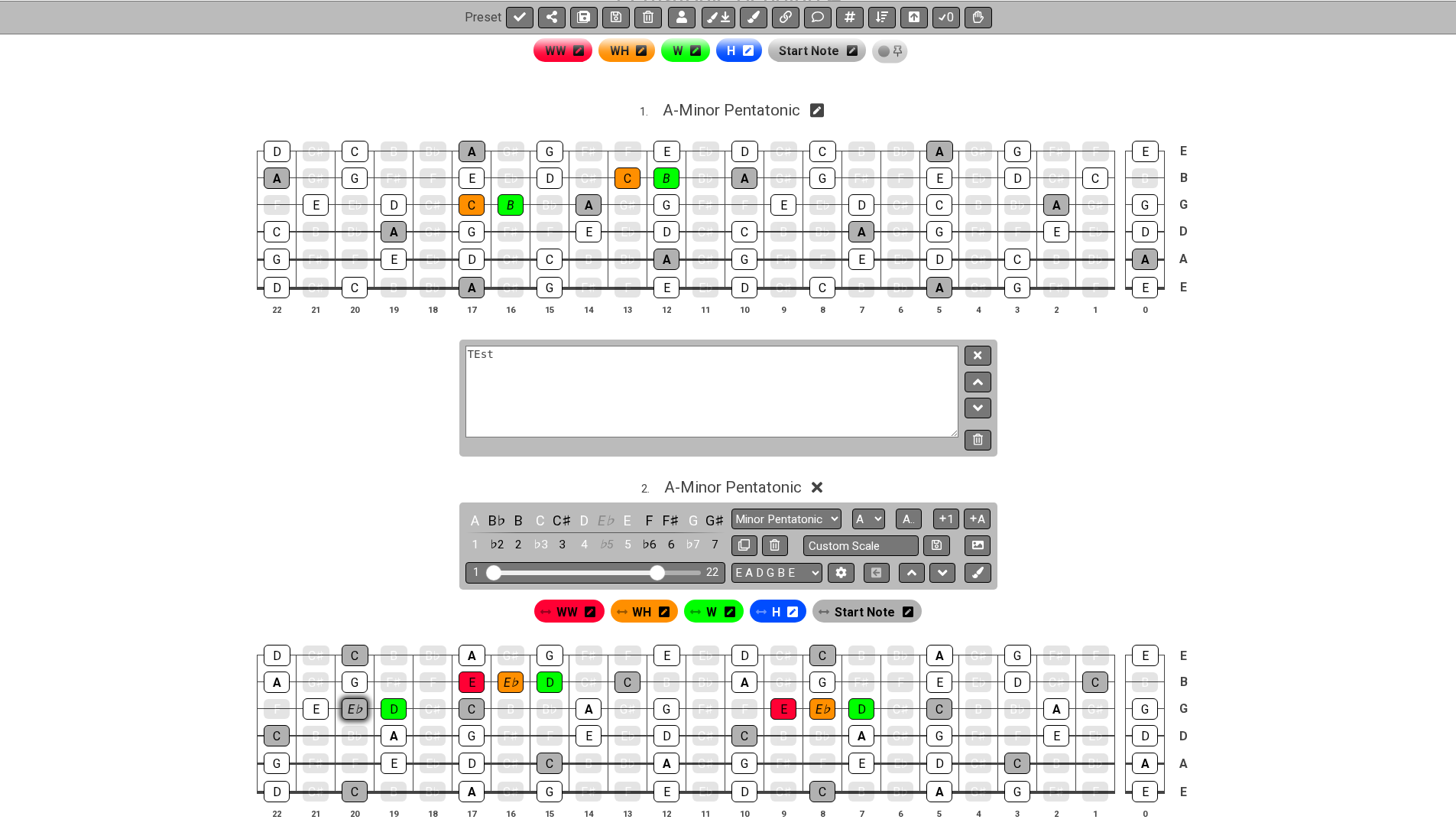
click at [358, 704] on div "E♭" at bounding box center [355, 710] width 26 height 22
click at [648, 608] on span "WH" at bounding box center [641, 612] width 19 height 22
click at [353, 709] on div "E♭" at bounding box center [355, 710] width 26 height 22
click at [557, 602] on div "WW" at bounding box center [570, 611] width 71 height 23
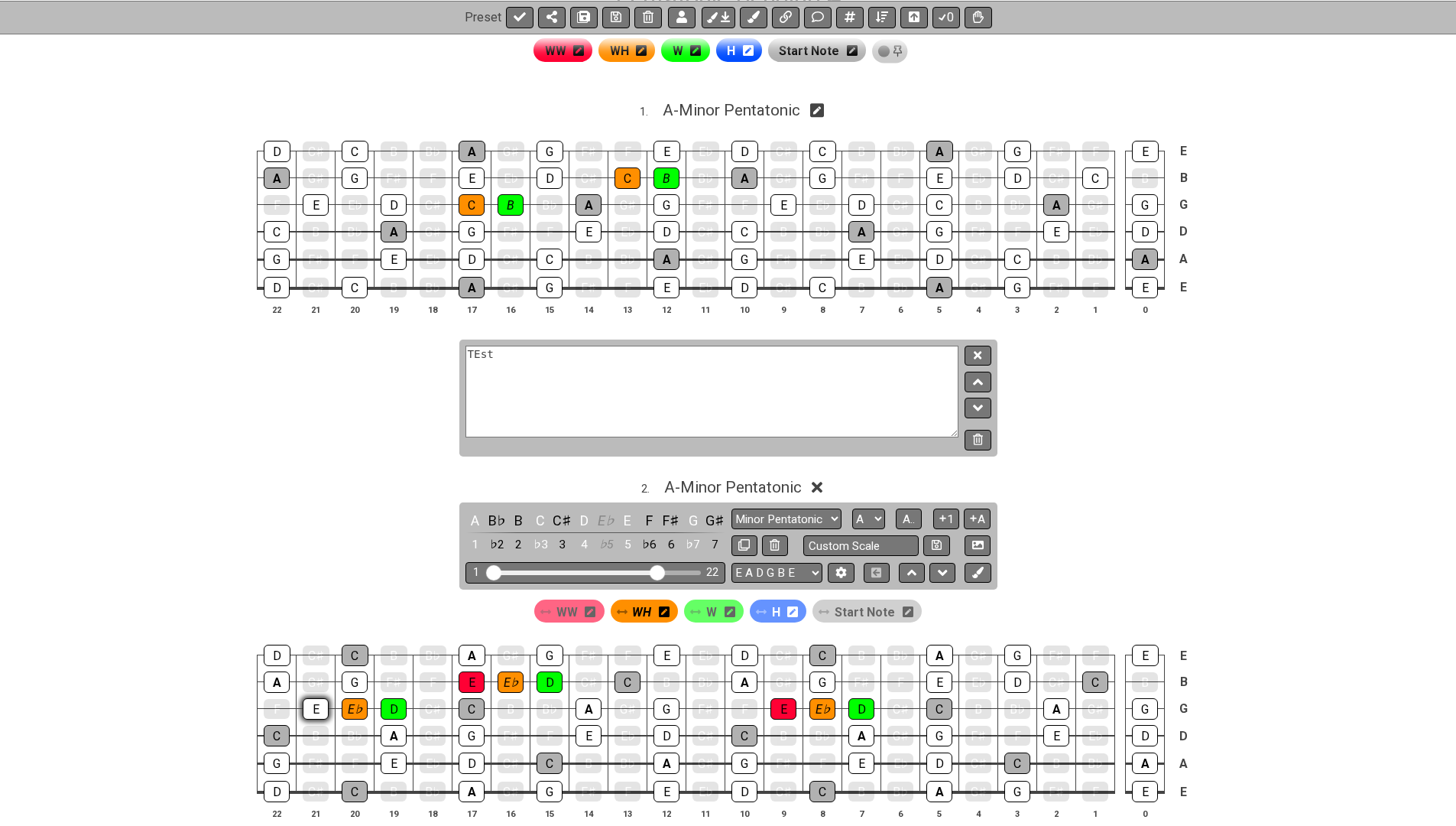
click at [319, 703] on div "E" at bounding box center [315, 710] width 26 height 22
click at [578, 608] on span "WW" at bounding box center [568, 612] width 21 height 22
click at [317, 704] on div "E" at bounding box center [315, 710] width 26 height 22
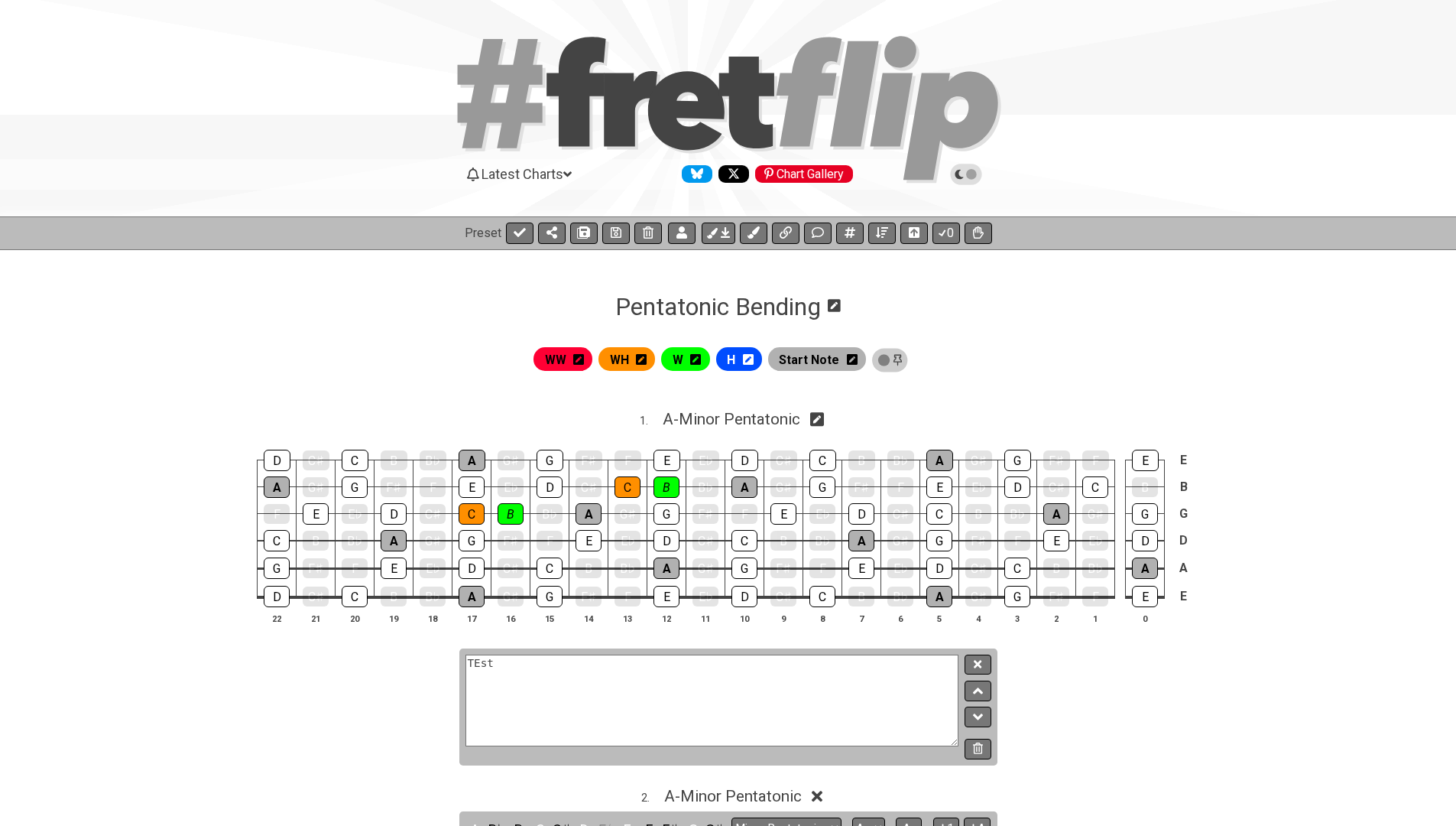
scroll to position [0, 0]
click at [304, 538] on div "B" at bounding box center [315, 541] width 26 height 20
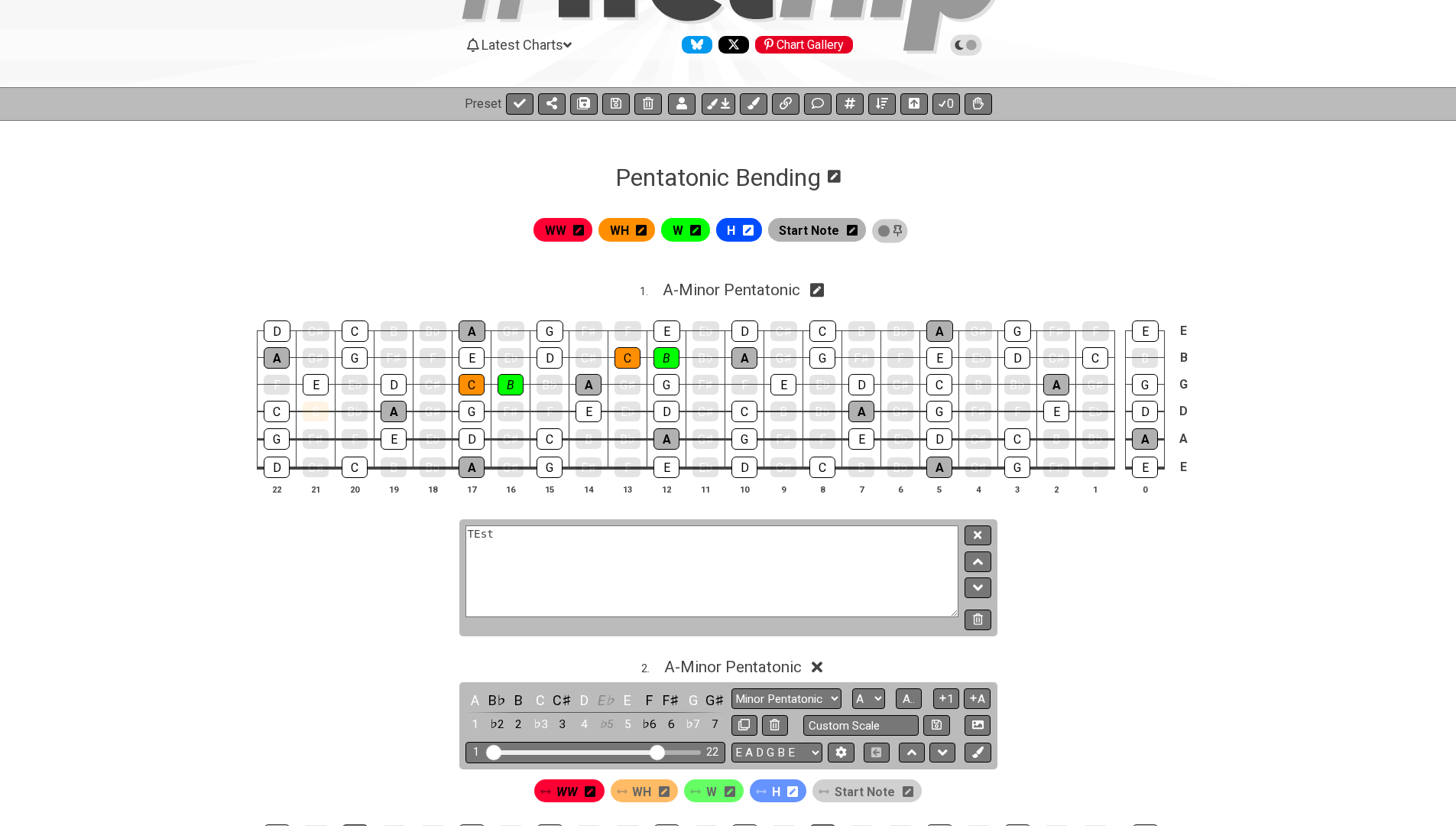
scroll to position [142, 0]
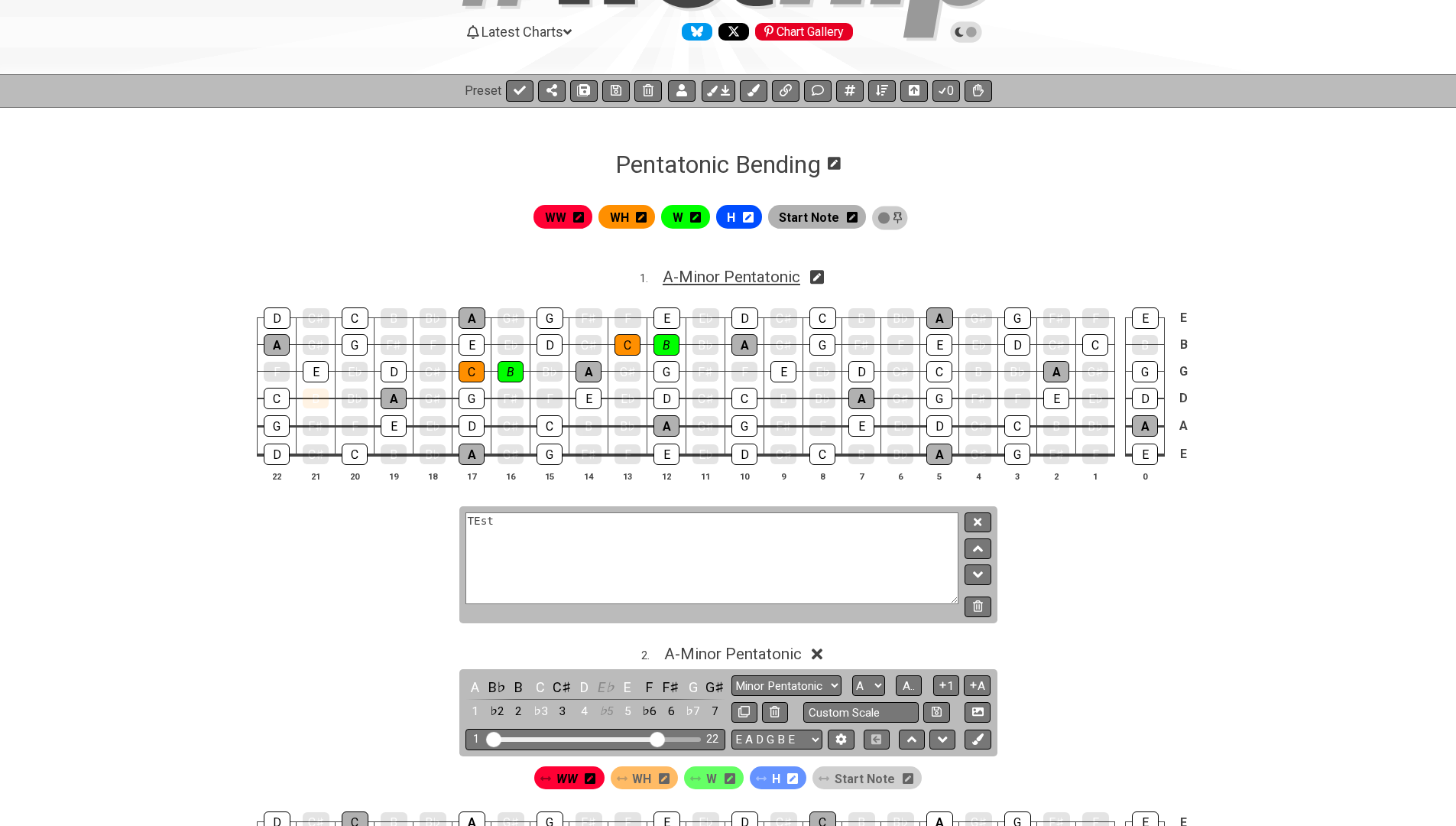
click at [719, 280] on span "A - Minor Pentatonic" at bounding box center [732, 277] width 138 height 18
select select "A"
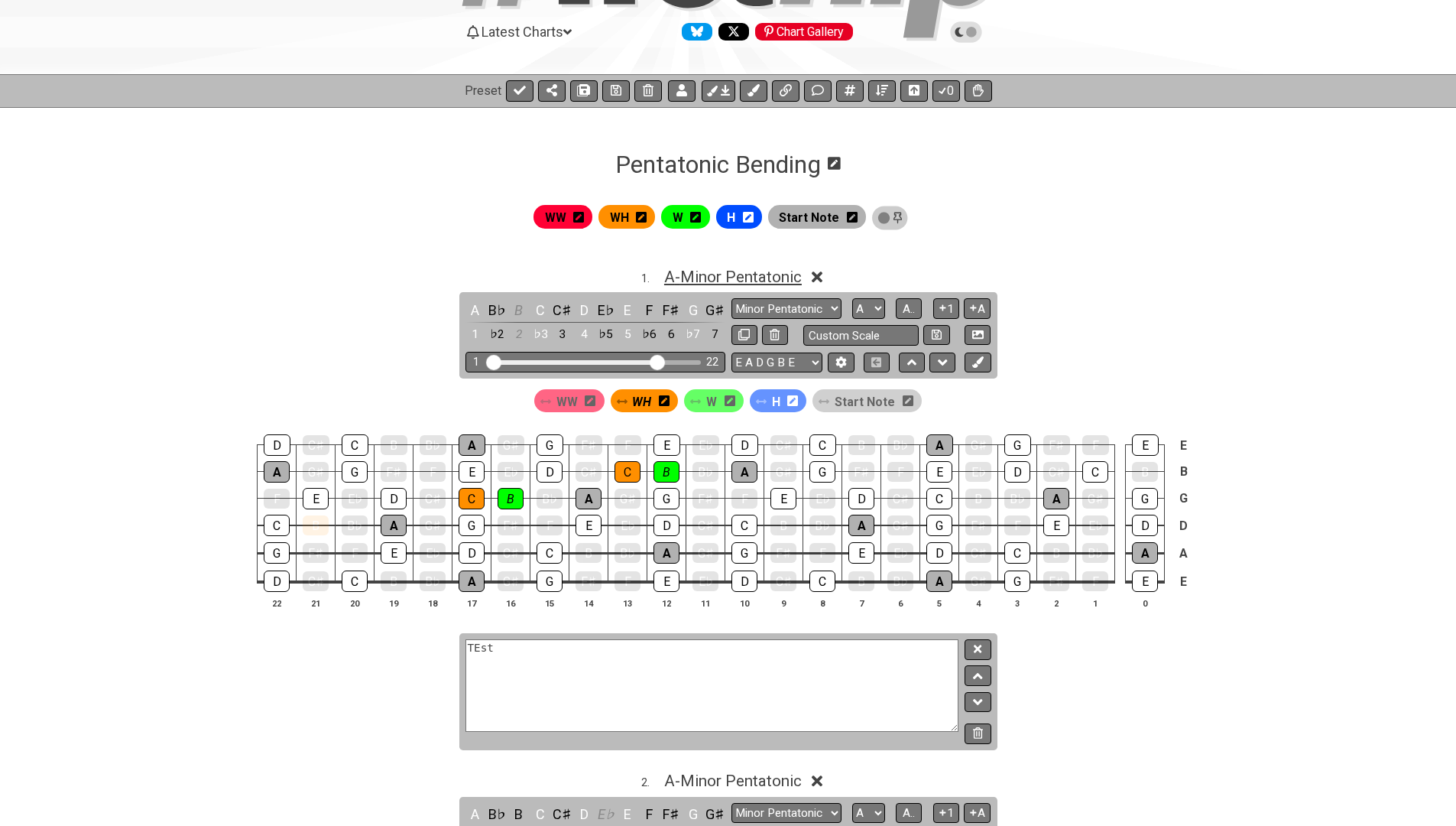
click at [719, 280] on span "A - Minor Pentatonic" at bounding box center [733, 277] width 138 height 18
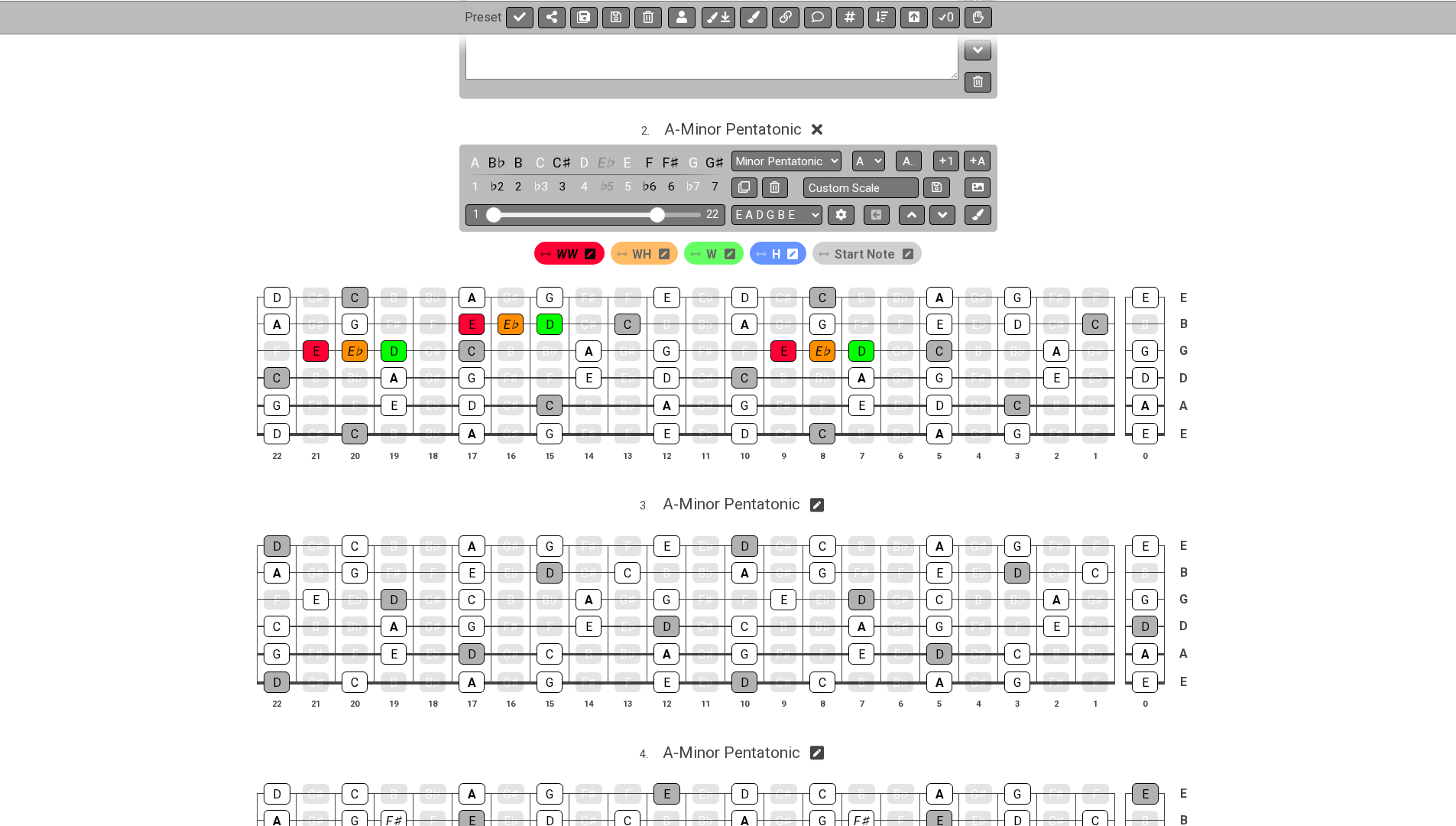
scroll to position [674, 0]
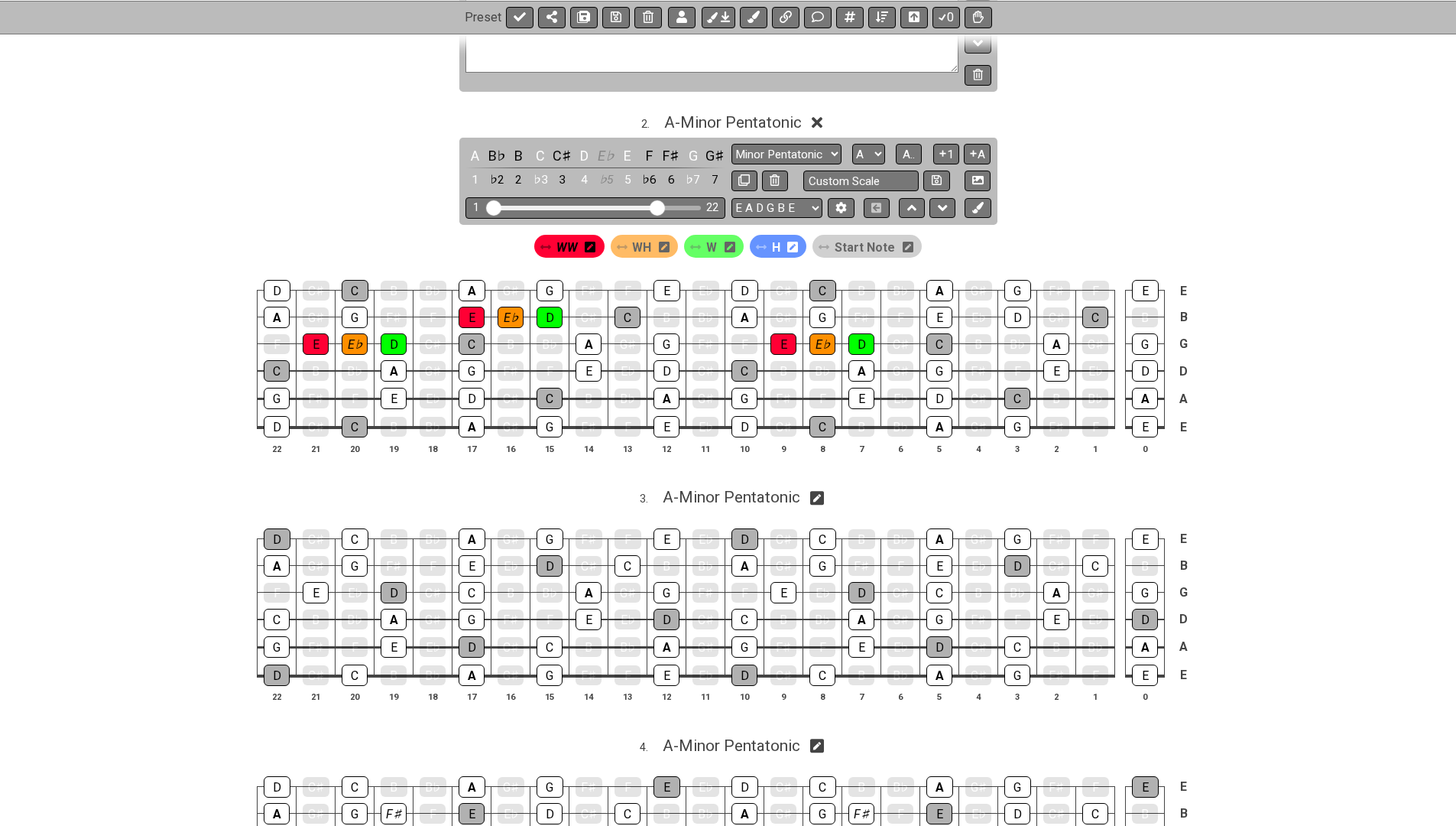
click at [818, 491] on icon at bounding box center [818, 498] width 14 height 14
select select "A"
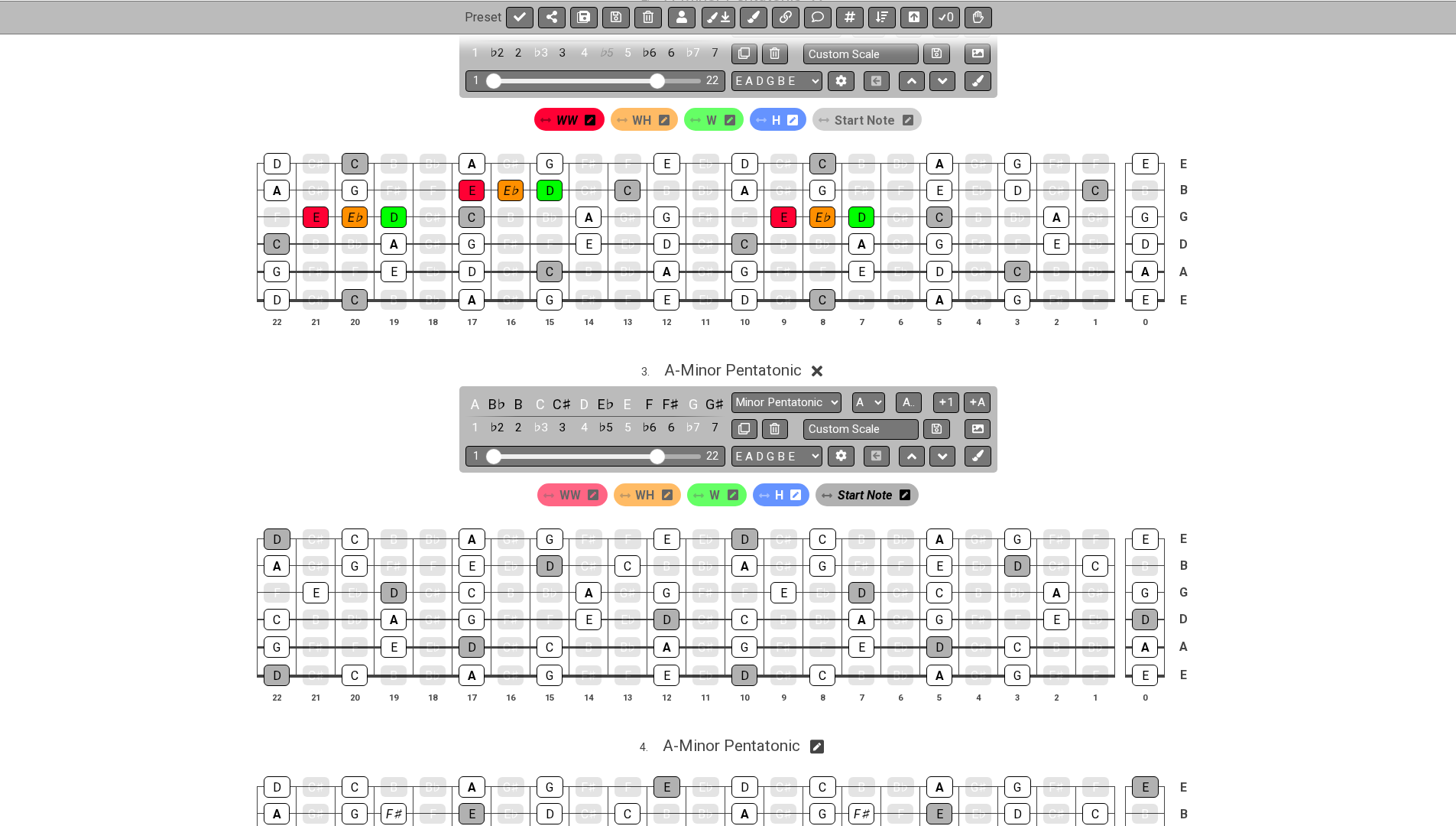
scroll to position [809, 0]
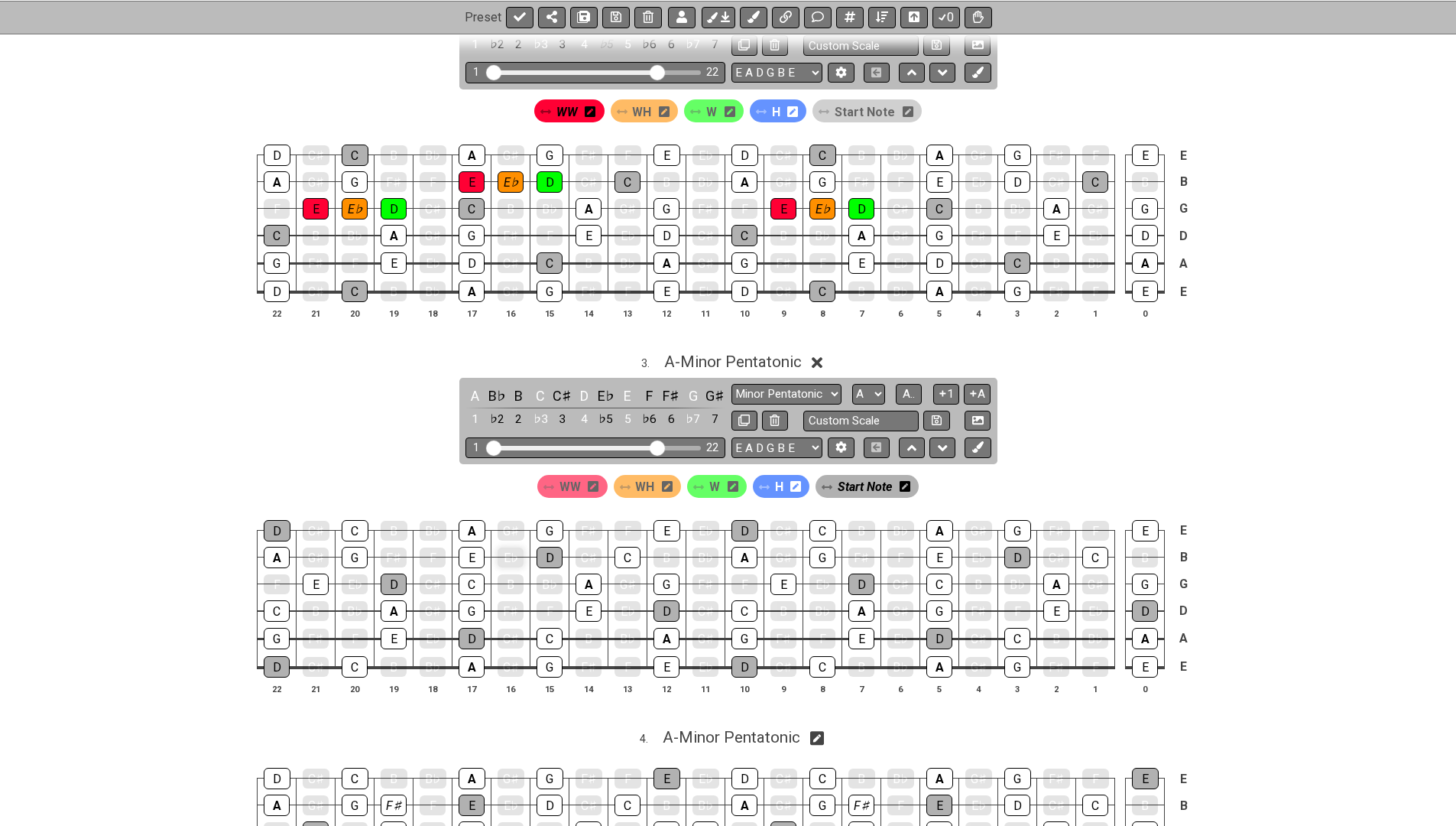
click at [507, 547] on div "E♭" at bounding box center [510, 557] width 26 height 20
click at [864, 476] on span "Start Note" at bounding box center [865, 486] width 55 height 22
click at [508, 546] on div "E♭" at bounding box center [510, 557] width 26 height 22
click at [824, 574] on div "E♭" at bounding box center [822, 584] width 26 height 20
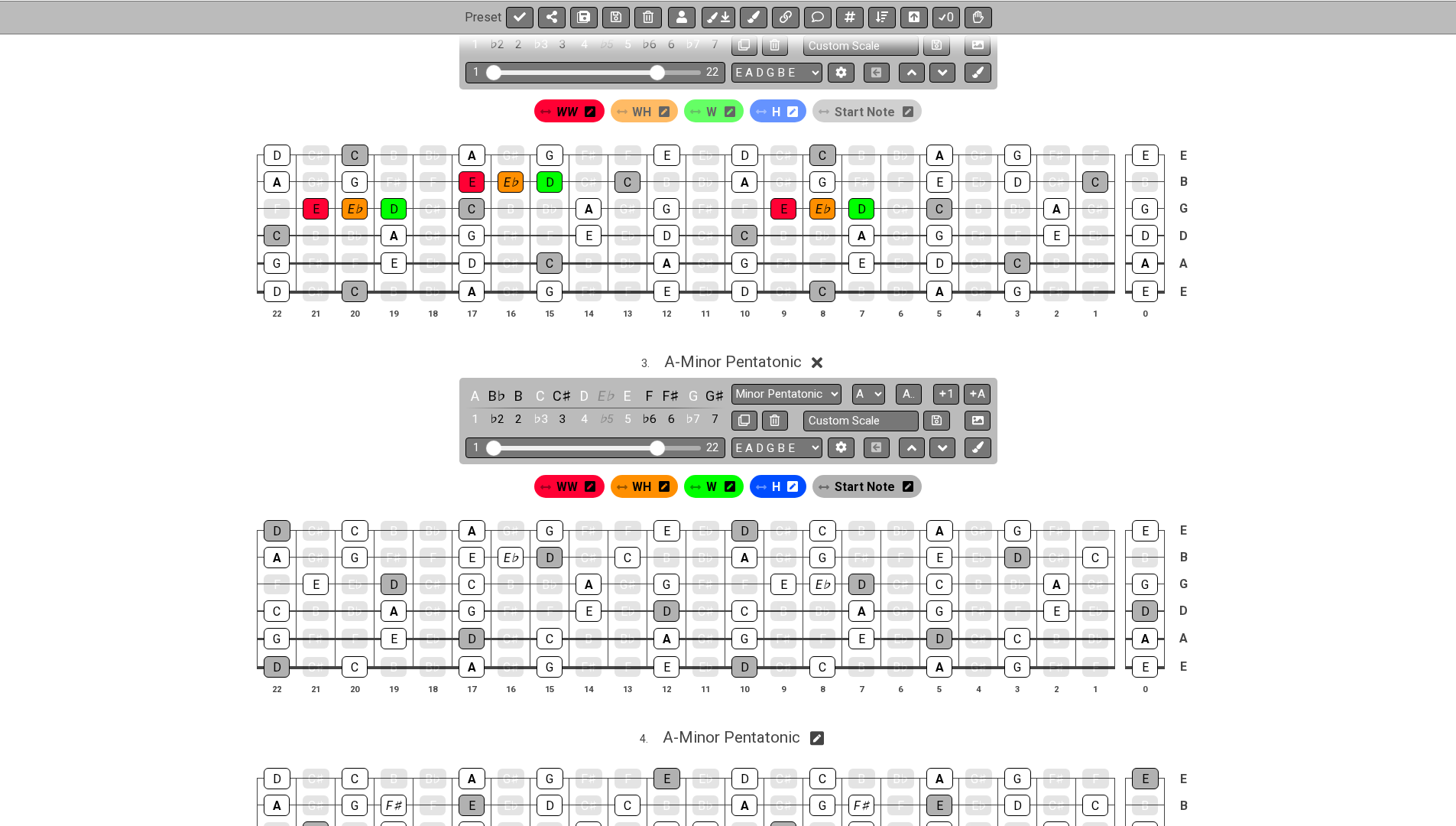
click at [789, 482] on div "H" at bounding box center [779, 486] width 57 height 23
click at [819, 573] on div "E♭" at bounding box center [822, 584] width 26 height 22
click at [819, 574] on div "E♭" at bounding box center [822, 584] width 26 height 20
click at [775, 480] on span "H" at bounding box center [775, 486] width 8 height 22
click at [823, 579] on div "E♭" at bounding box center [822, 584] width 26 height 22
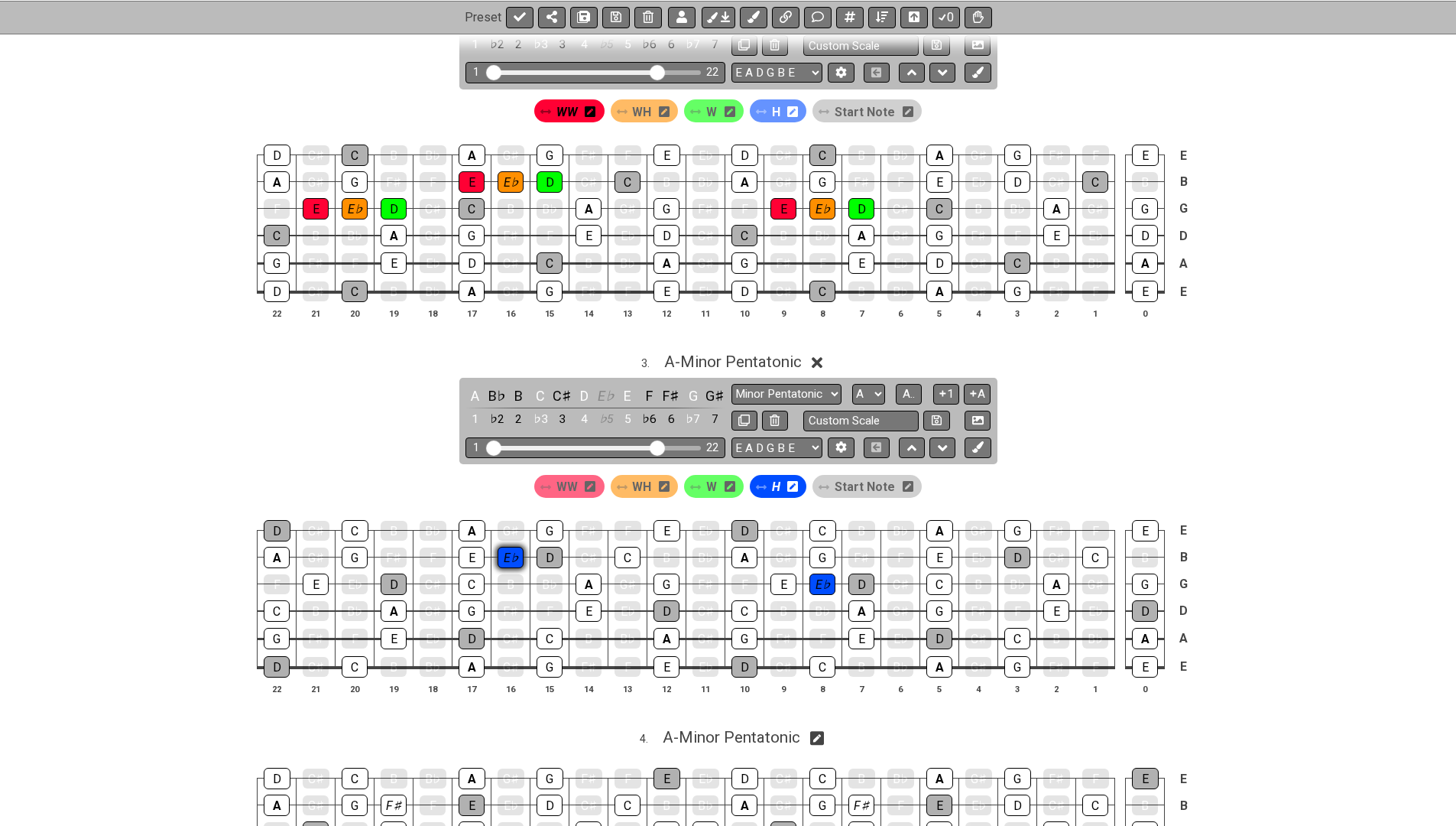
click at [512, 551] on div "E♭" at bounding box center [510, 557] width 26 height 22
click at [707, 481] on div "W" at bounding box center [714, 486] width 60 height 23
click at [478, 552] on div "E" at bounding box center [471, 557] width 26 height 22
click at [712, 476] on span "W" at bounding box center [712, 486] width 11 height 22
click at [472, 546] on div "E" at bounding box center [471, 557] width 26 height 22
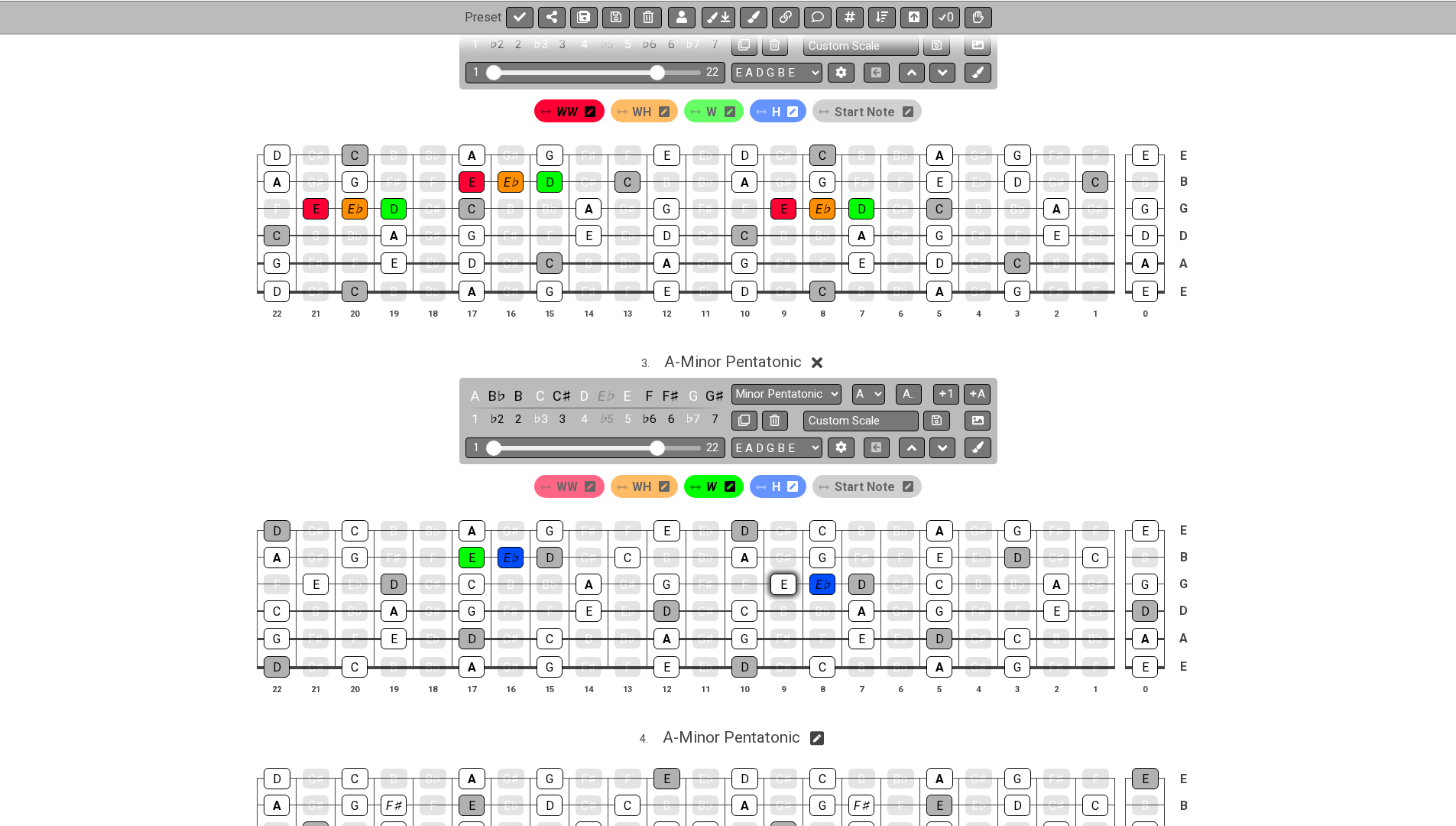
click at [781, 574] on div "E" at bounding box center [784, 584] width 26 height 22
click at [611, 13] on icon at bounding box center [616, 17] width 11 height 13
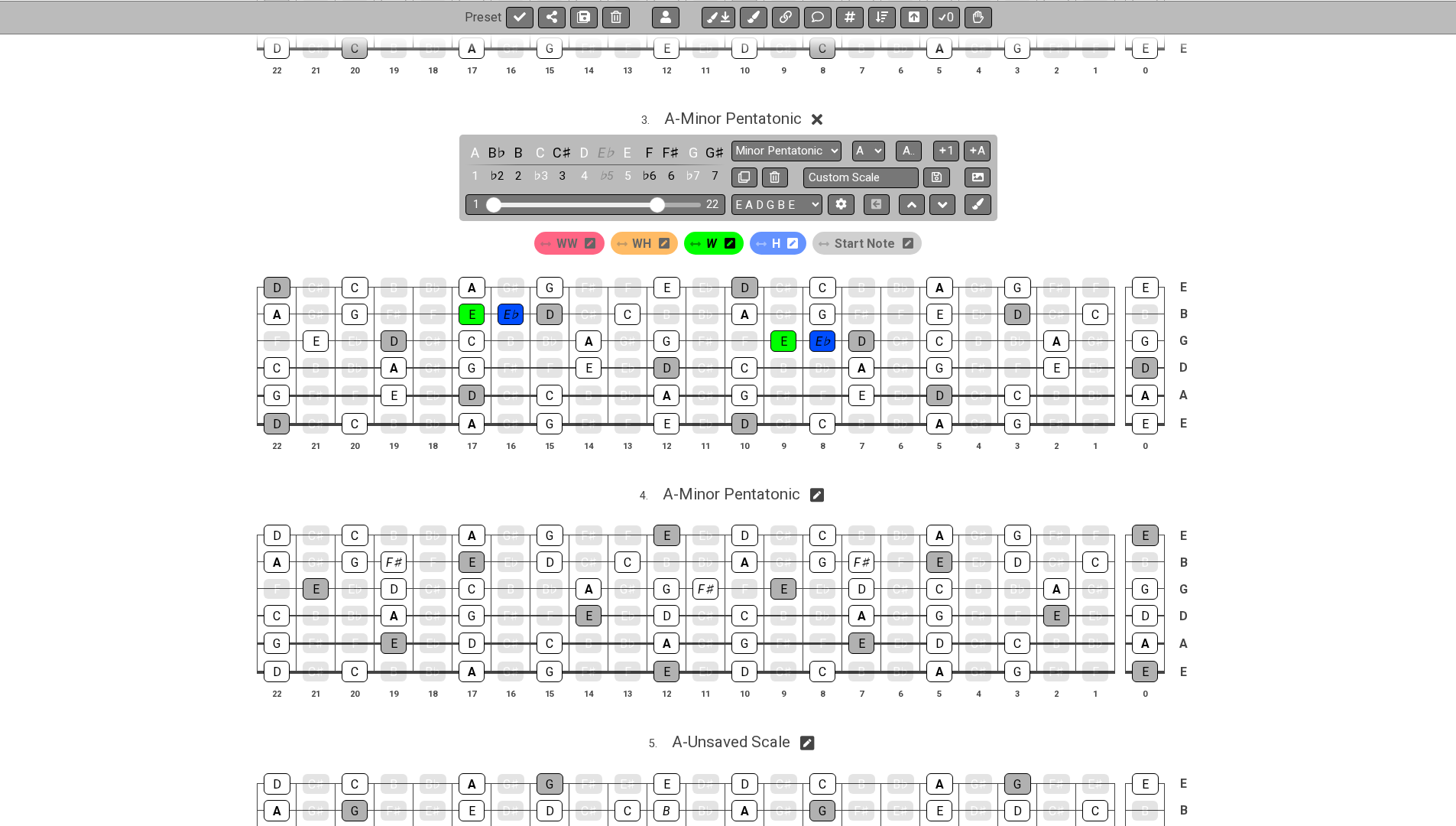
scroll to position [1059, 0]
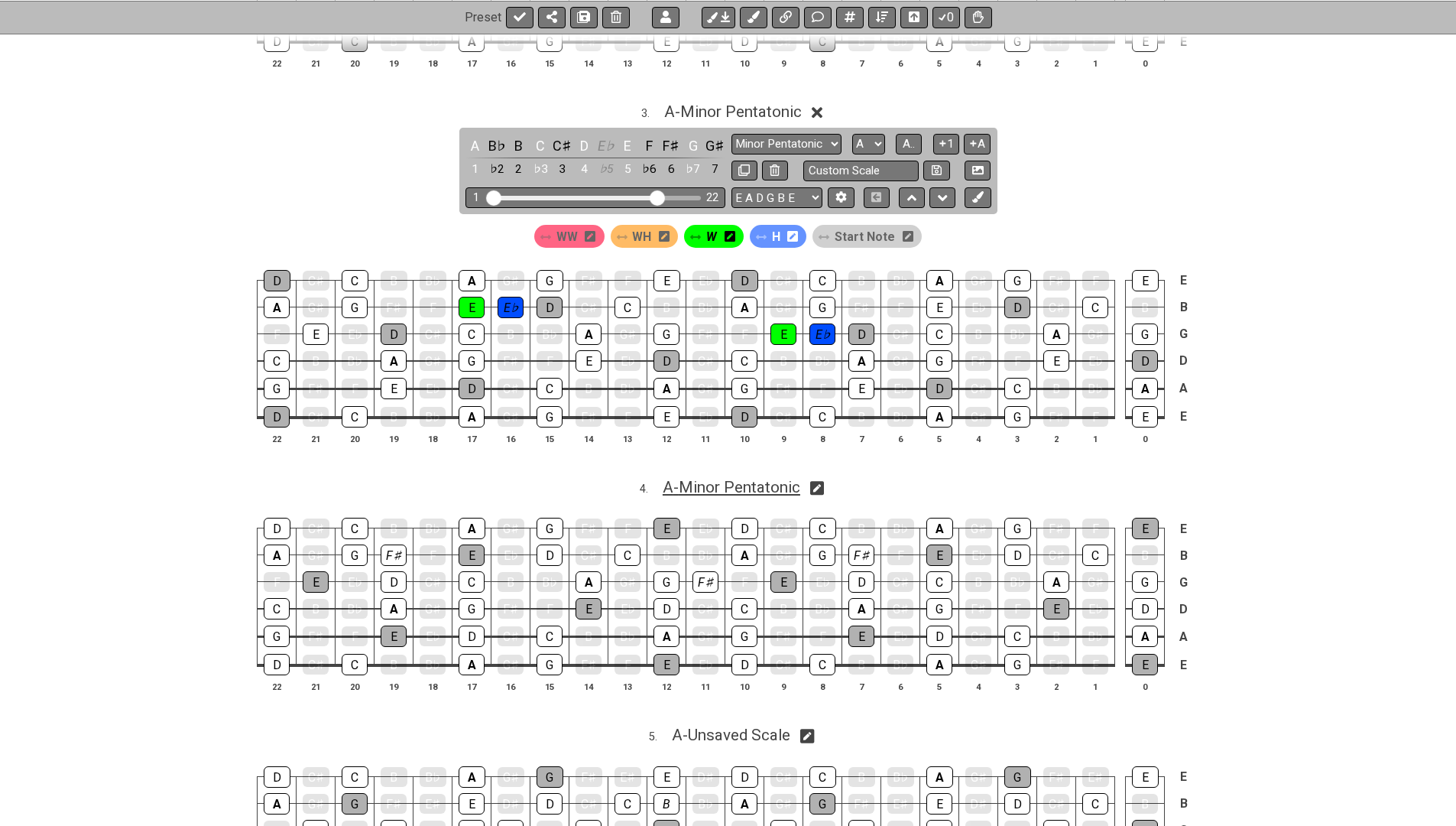
click at [715, 478] on span "A - Minor Pentatonic" at bounding box center [732, 487] width 138 height 18
select select "A"
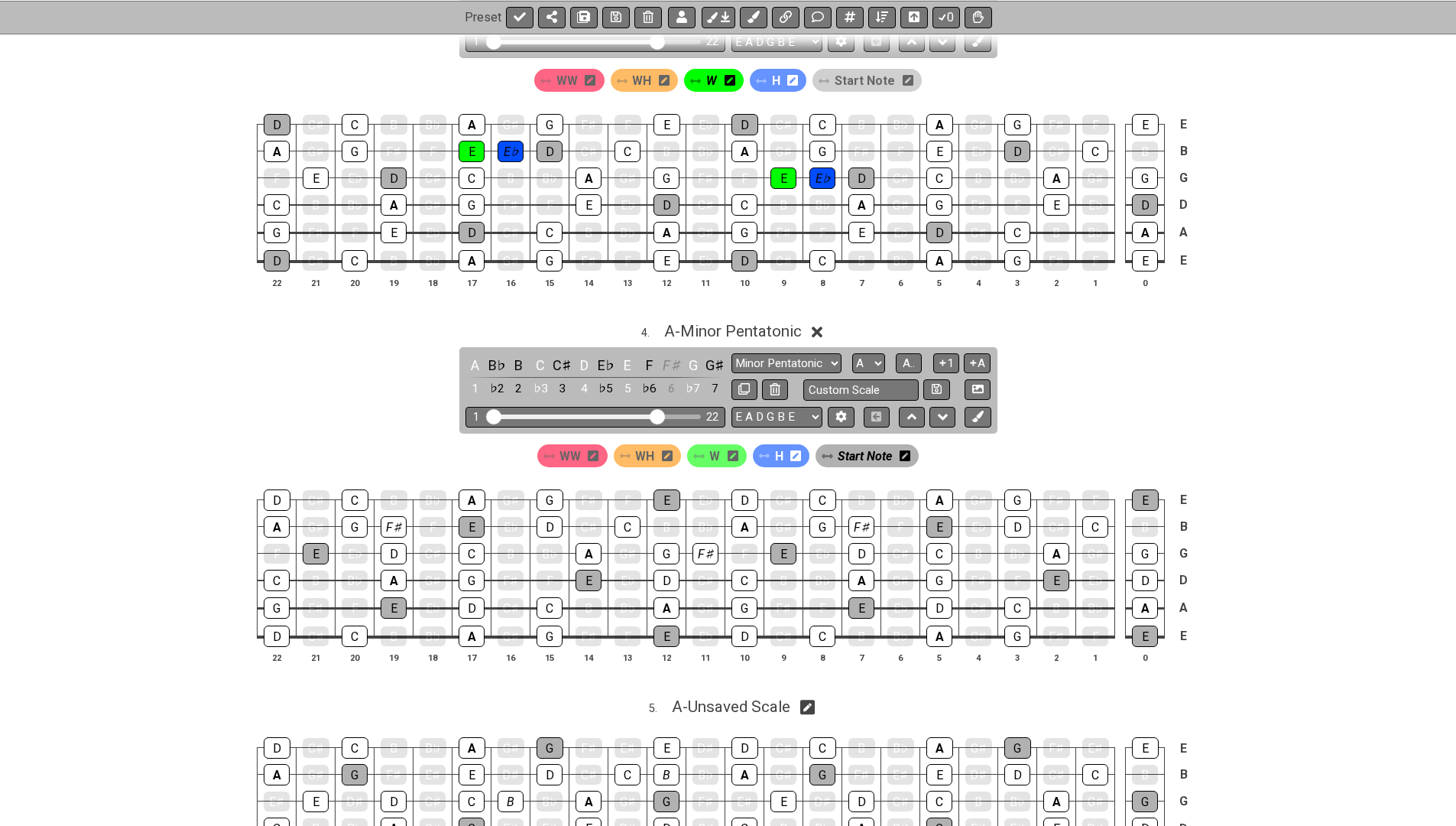
scroll to position [1373, 0]
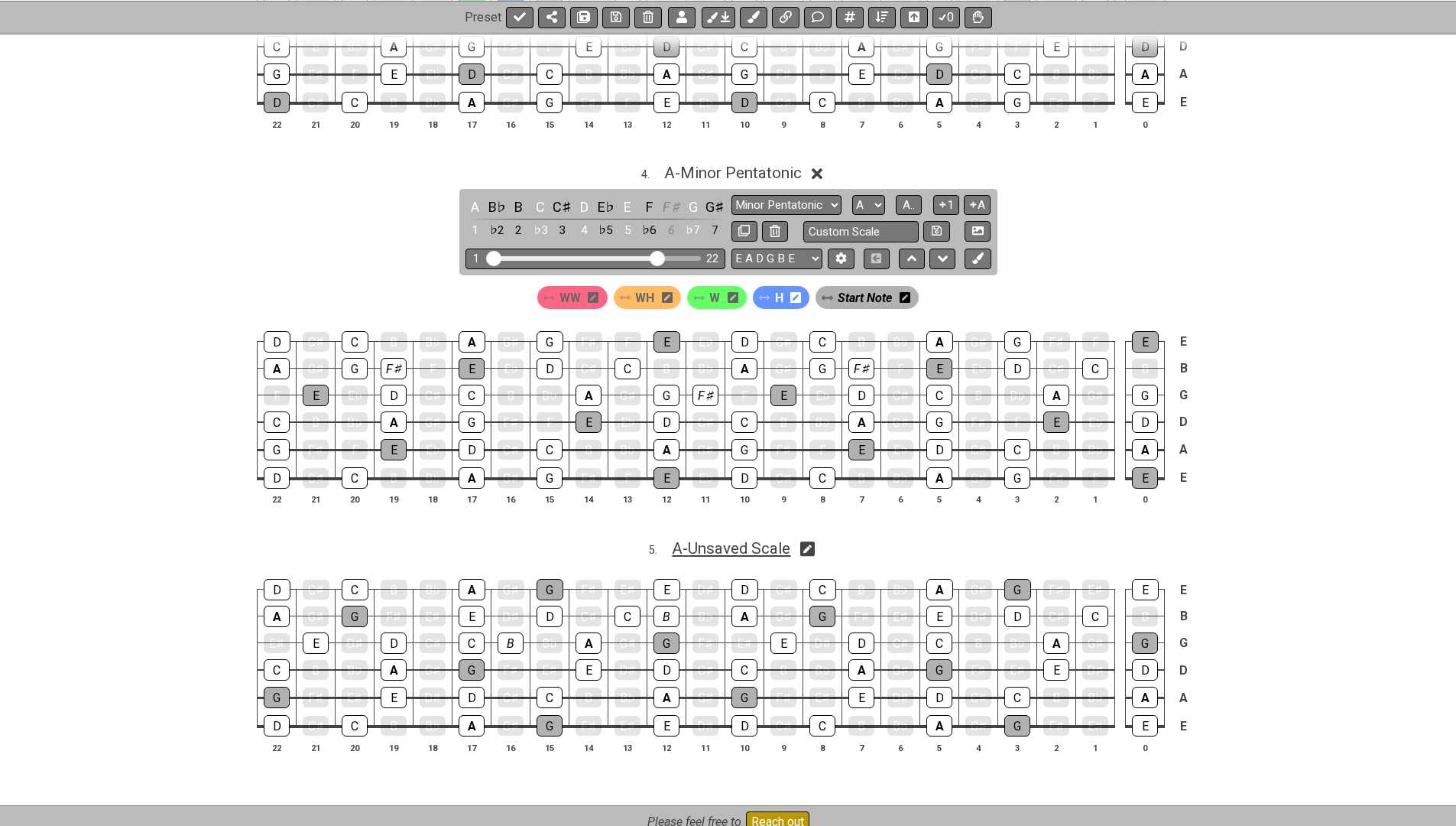
click at [723, 539] on span "A - Unsaved Scale" at bounding box center [731, 548] width 118 height 18
select select "A"
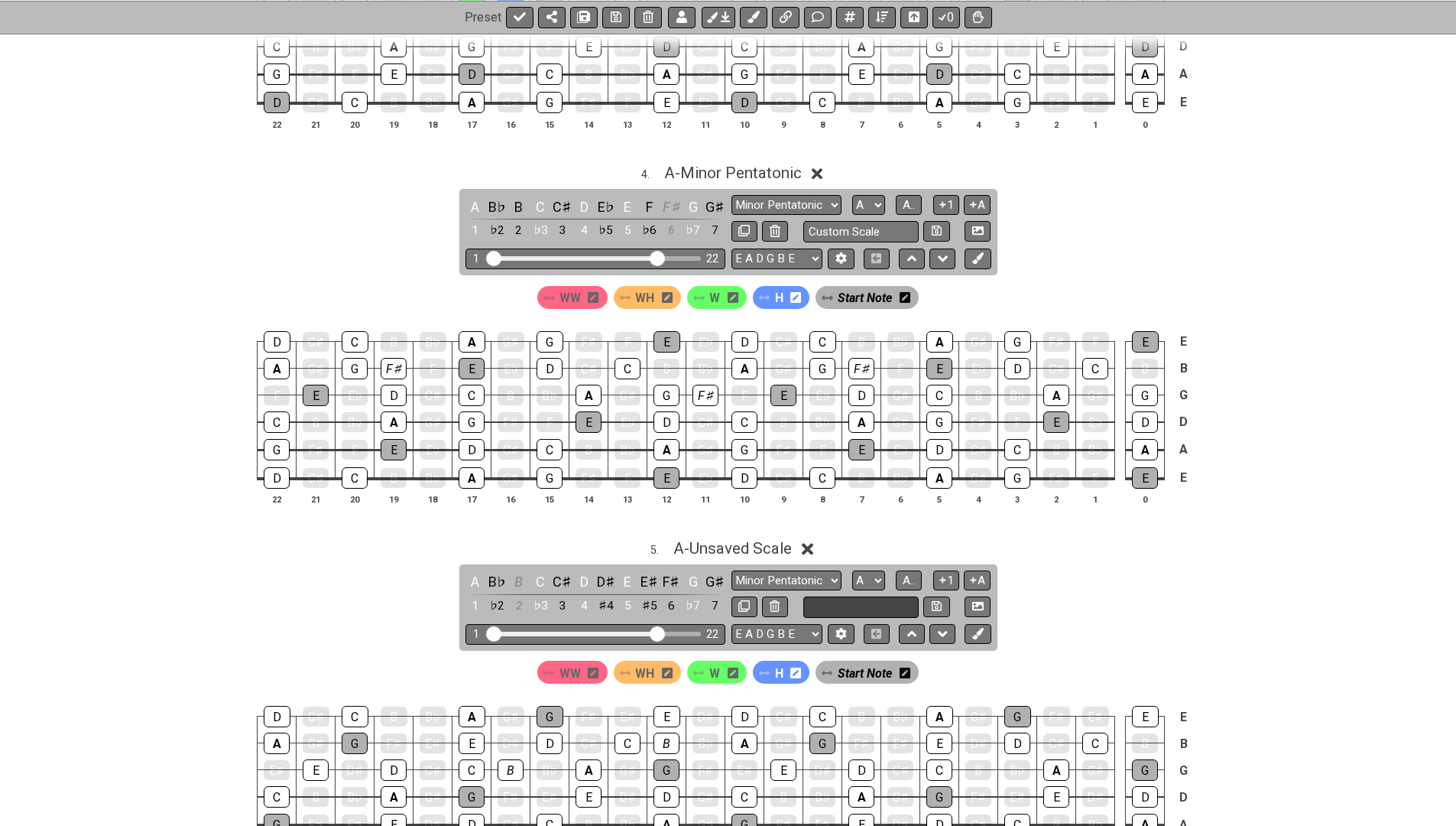
click at [861, 597] on input "text" at bounding box center [861, 607] width 116 height 21
type input "Custom Scale"
click at [932, 600] on icon at bounding box center [937, 606] width 10 height 12
click at [940, 601] on icon at bounding box center [937, 606] width 10 height 10
select select "Minor Pentatonic"
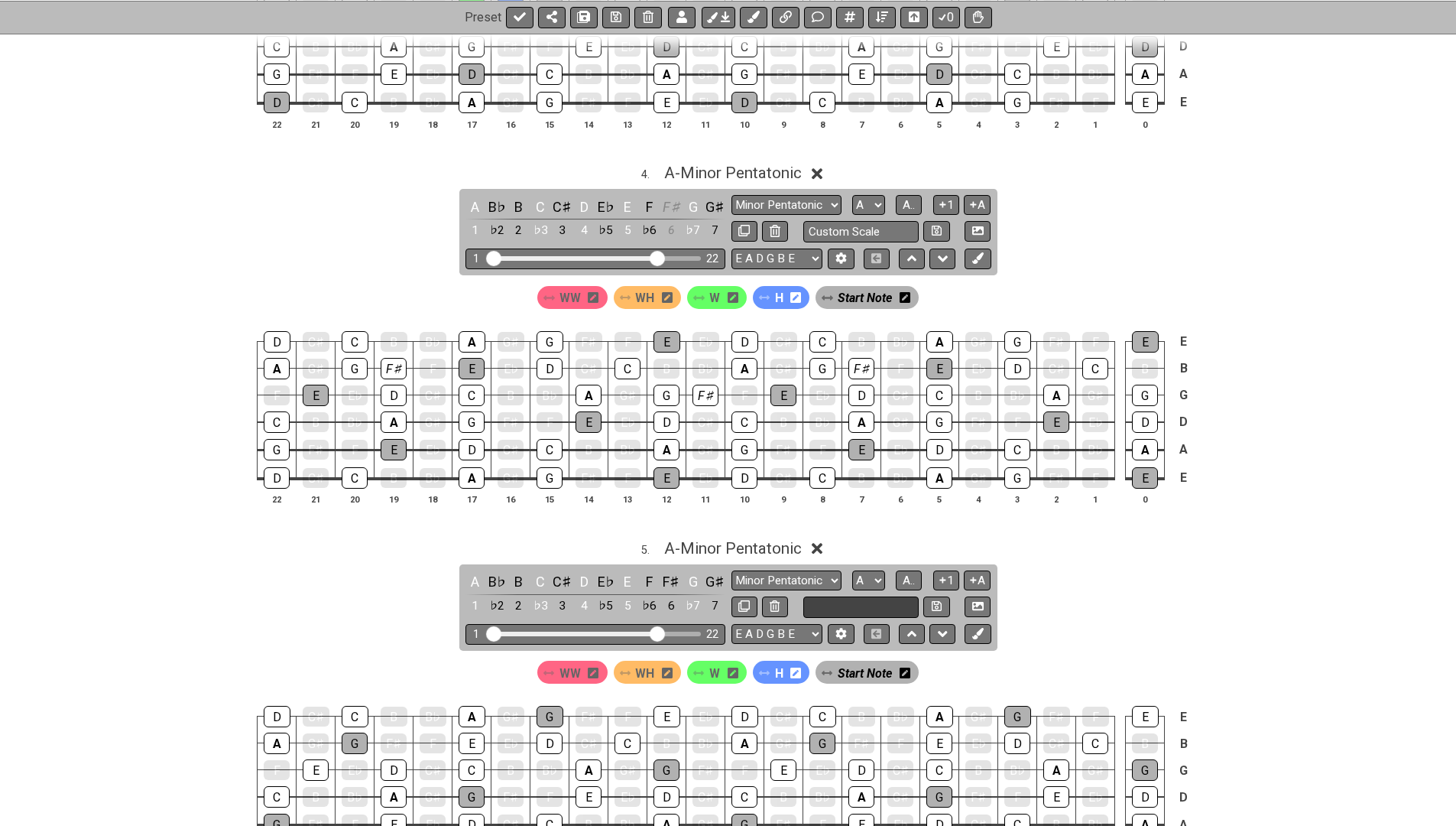
click at [858, 597] on input "text" at bounding box center [861, 607] width 116 height 21
type input "Custom Scale"
click at [940, 601] on icon at bounding box center [937, 606] width 10 height 10
select select "Minor Pentatonic"
click at [611, 14] on icon at bounding box center [616, 17] width 11 height 13
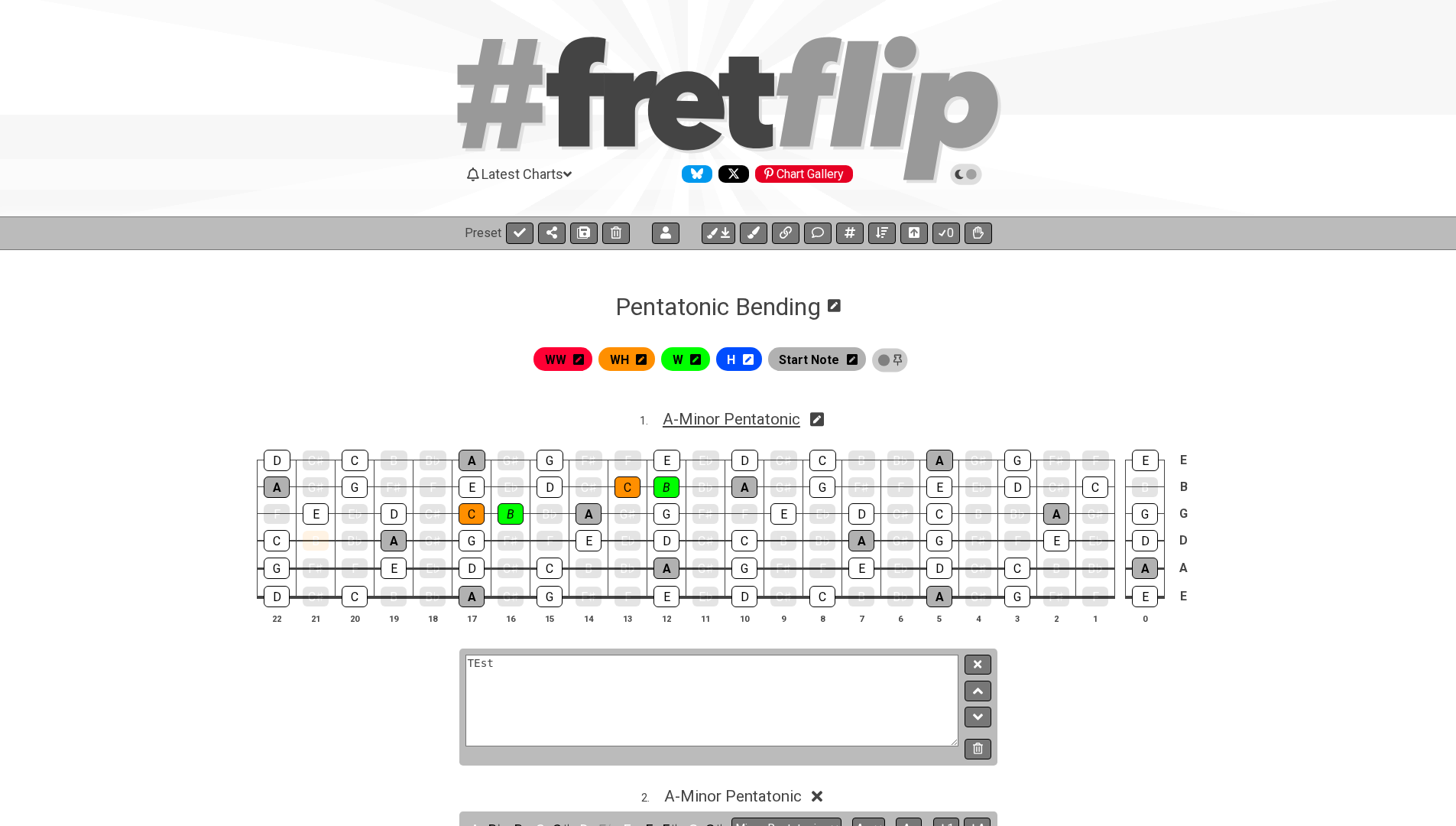
click at [703, 417] on span "A - Minor Pentatonic" at bounding box center [732, 419] width 138 height 18
select select "A"
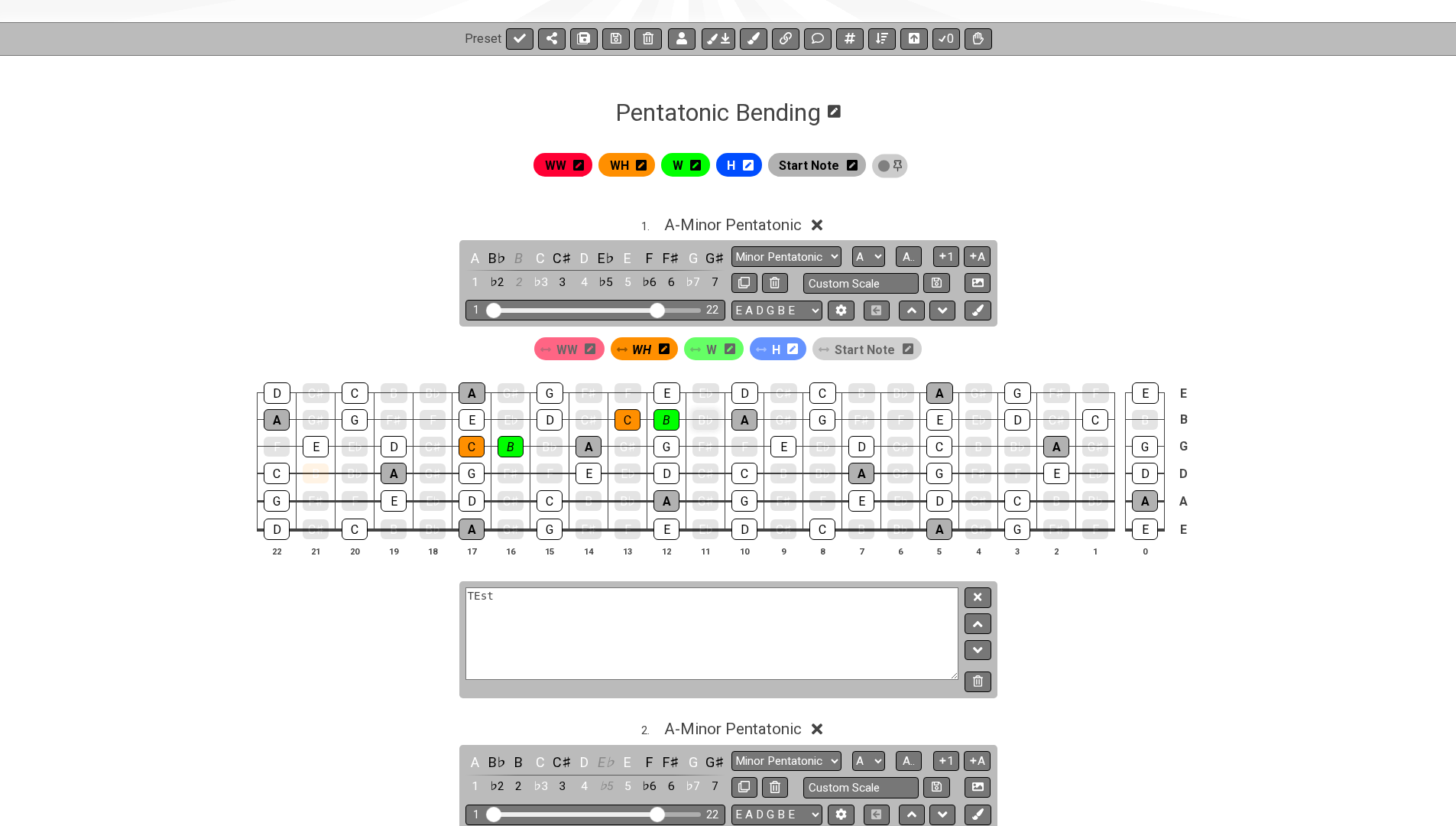
scroll to position [197, 0]
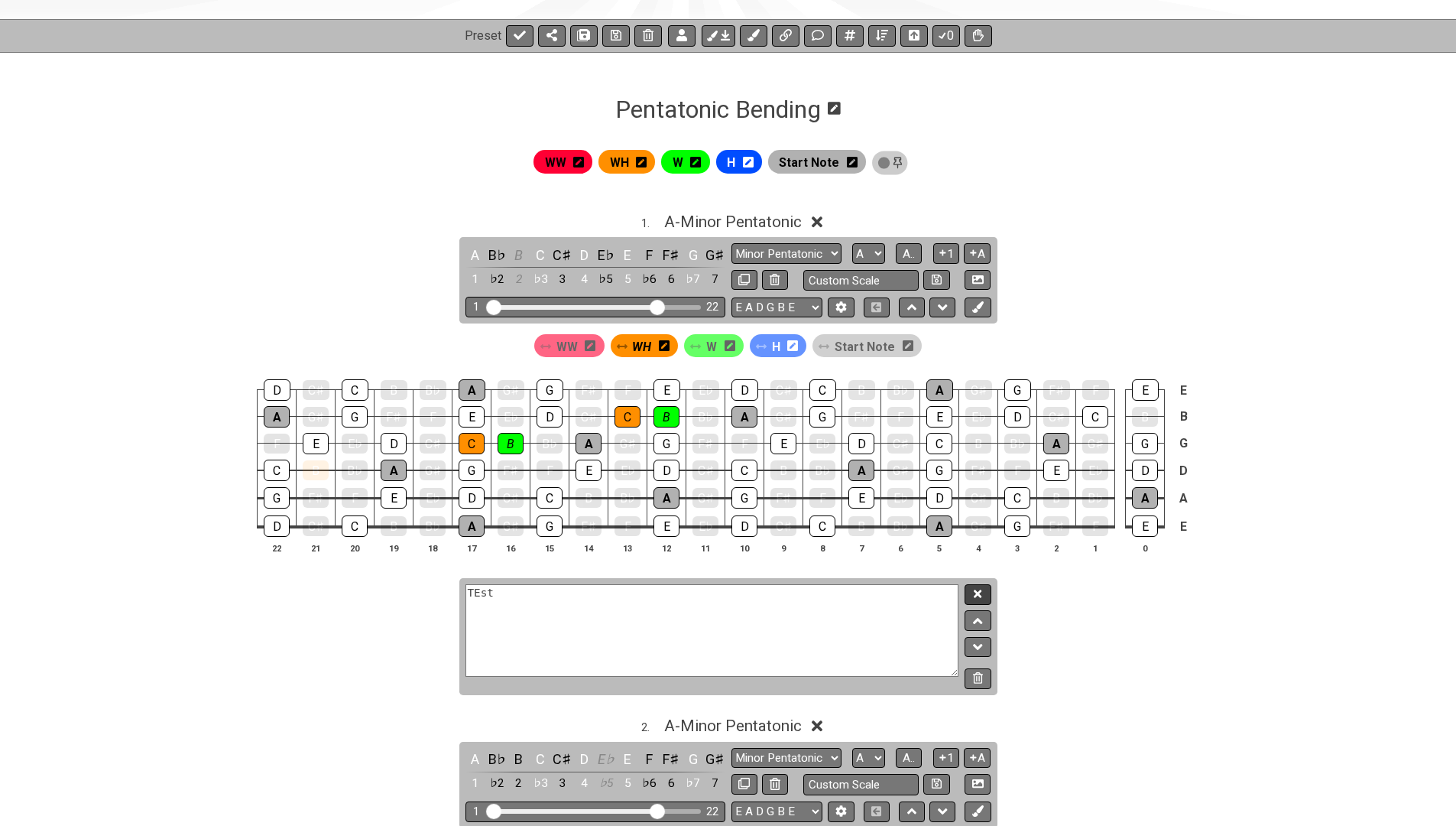
click at [975, 594] on icon at bounding box center [978, 594] width 8 height 12
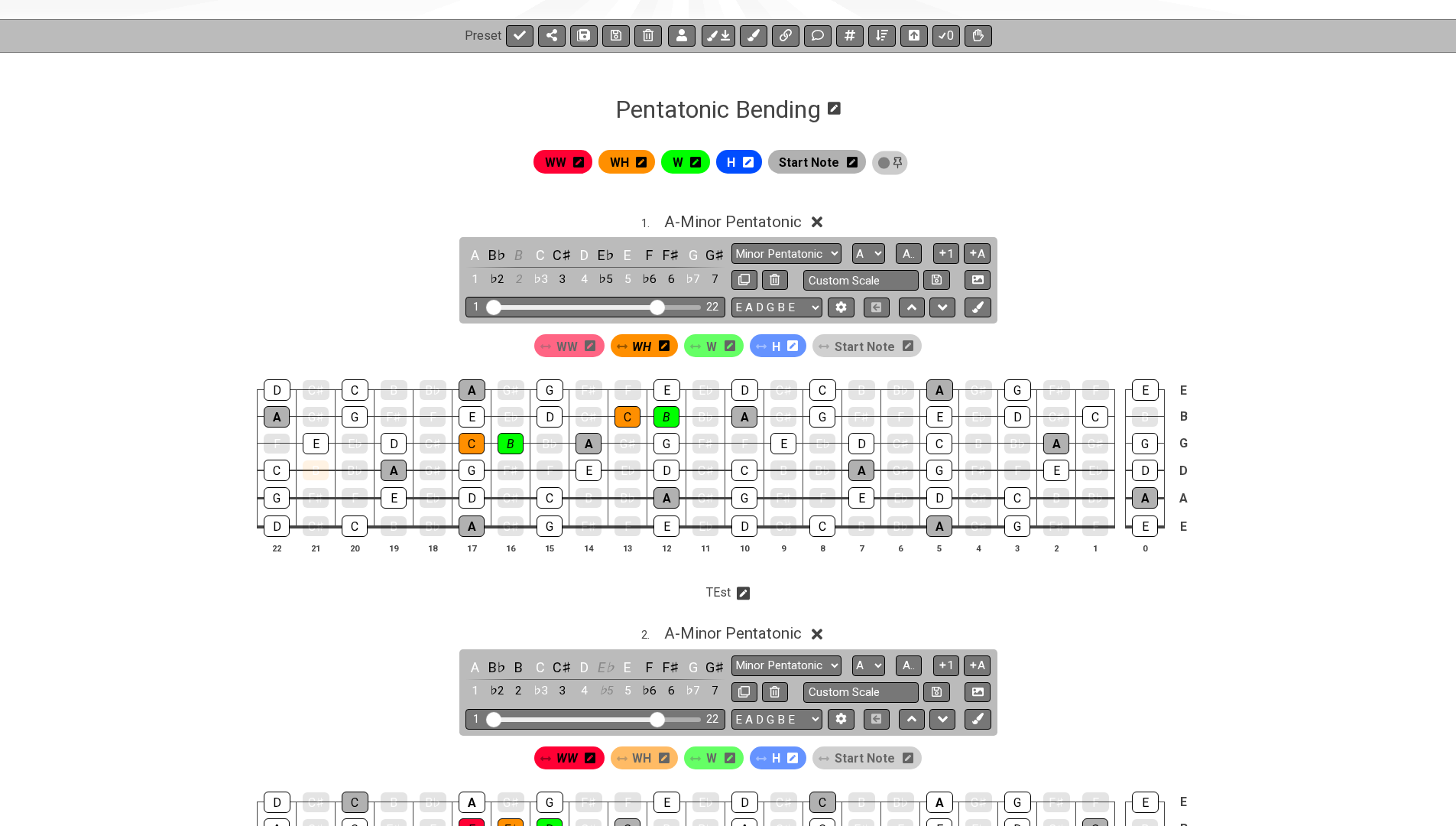
click at [743, 589] on icon at bounding box center [743, 593] width 13 height 13
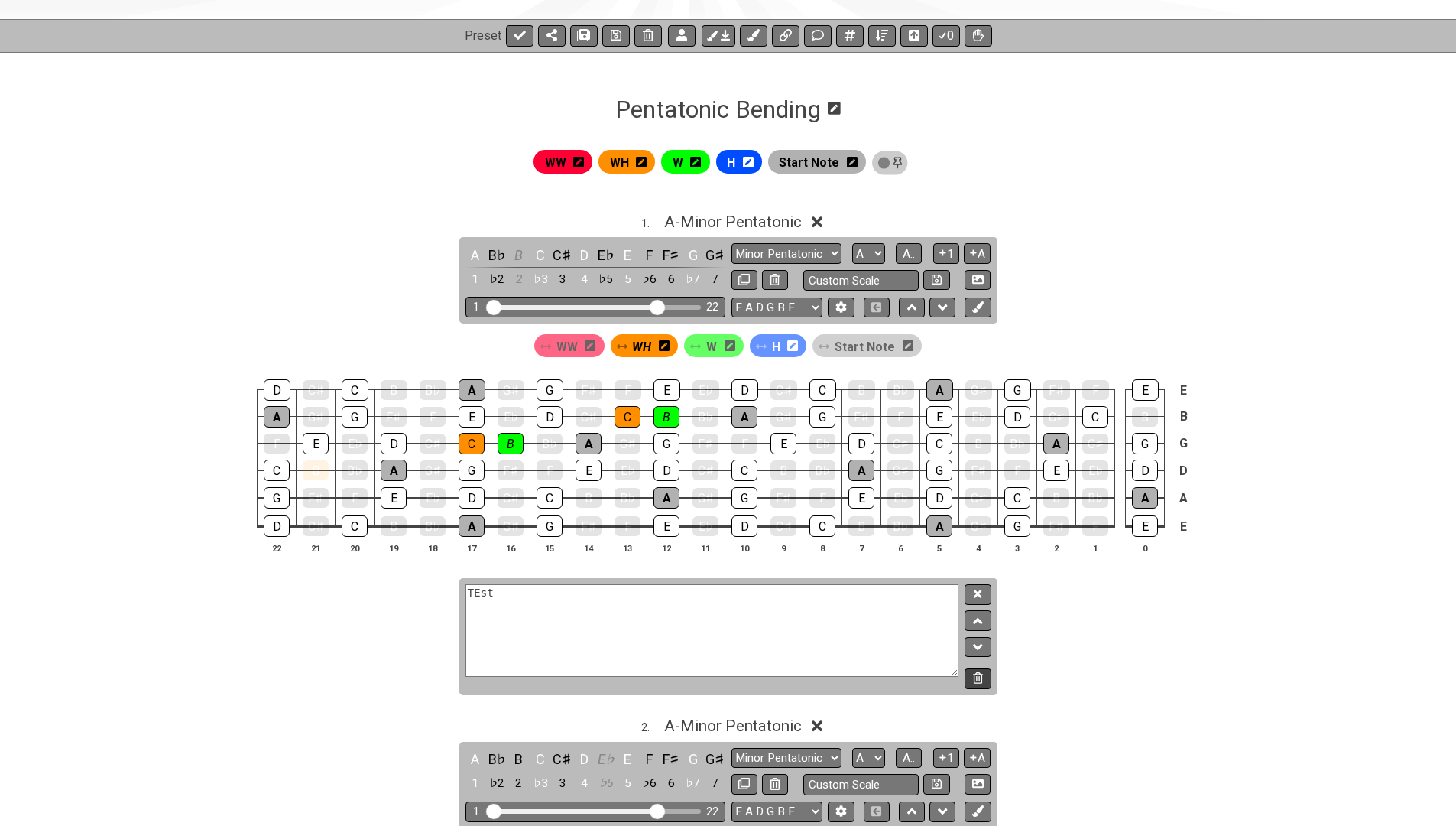
click at [981, 679] on icon at bounding box center [978, 677] width 10 height 12
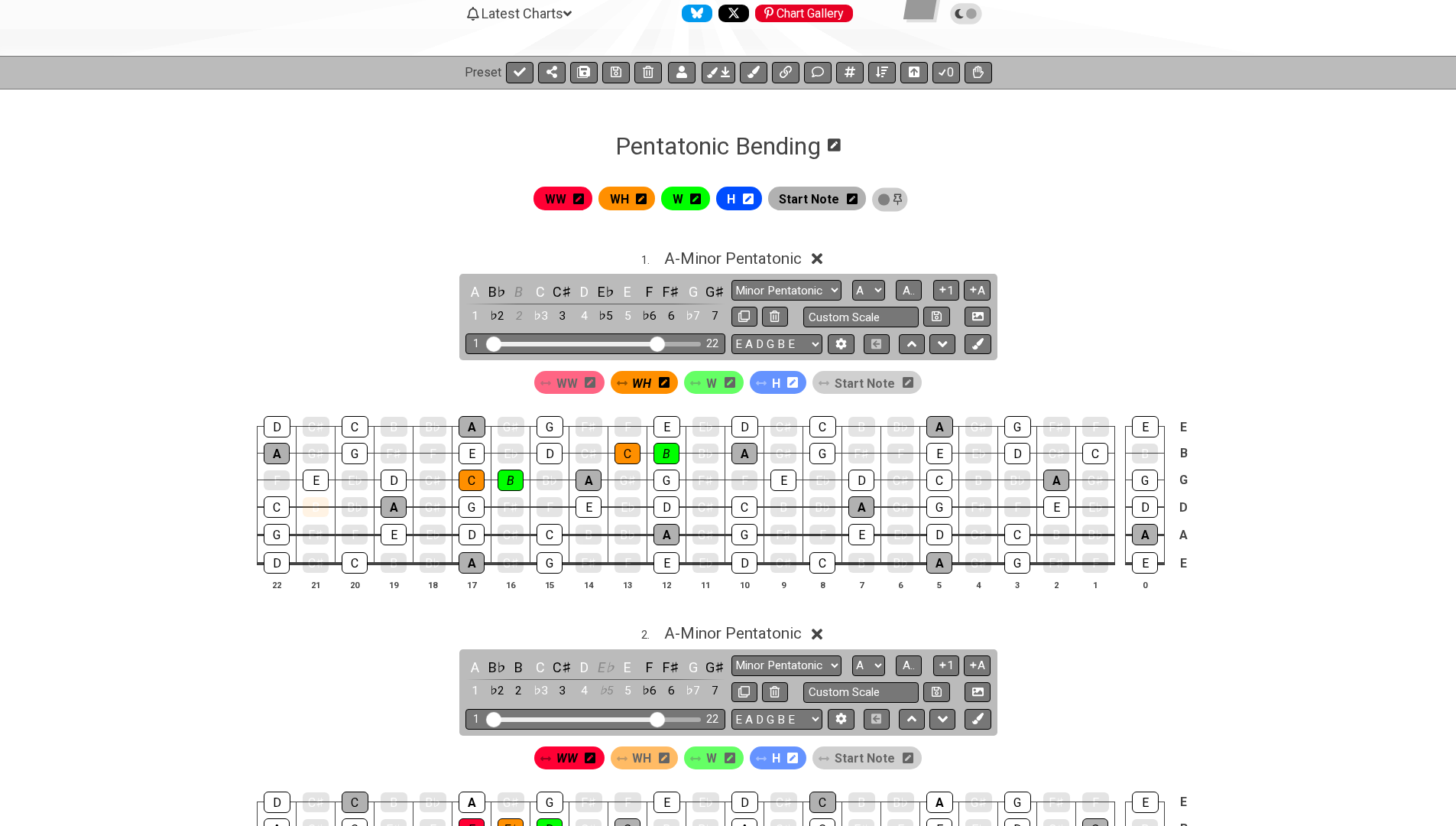
scroll to position [159, 0]
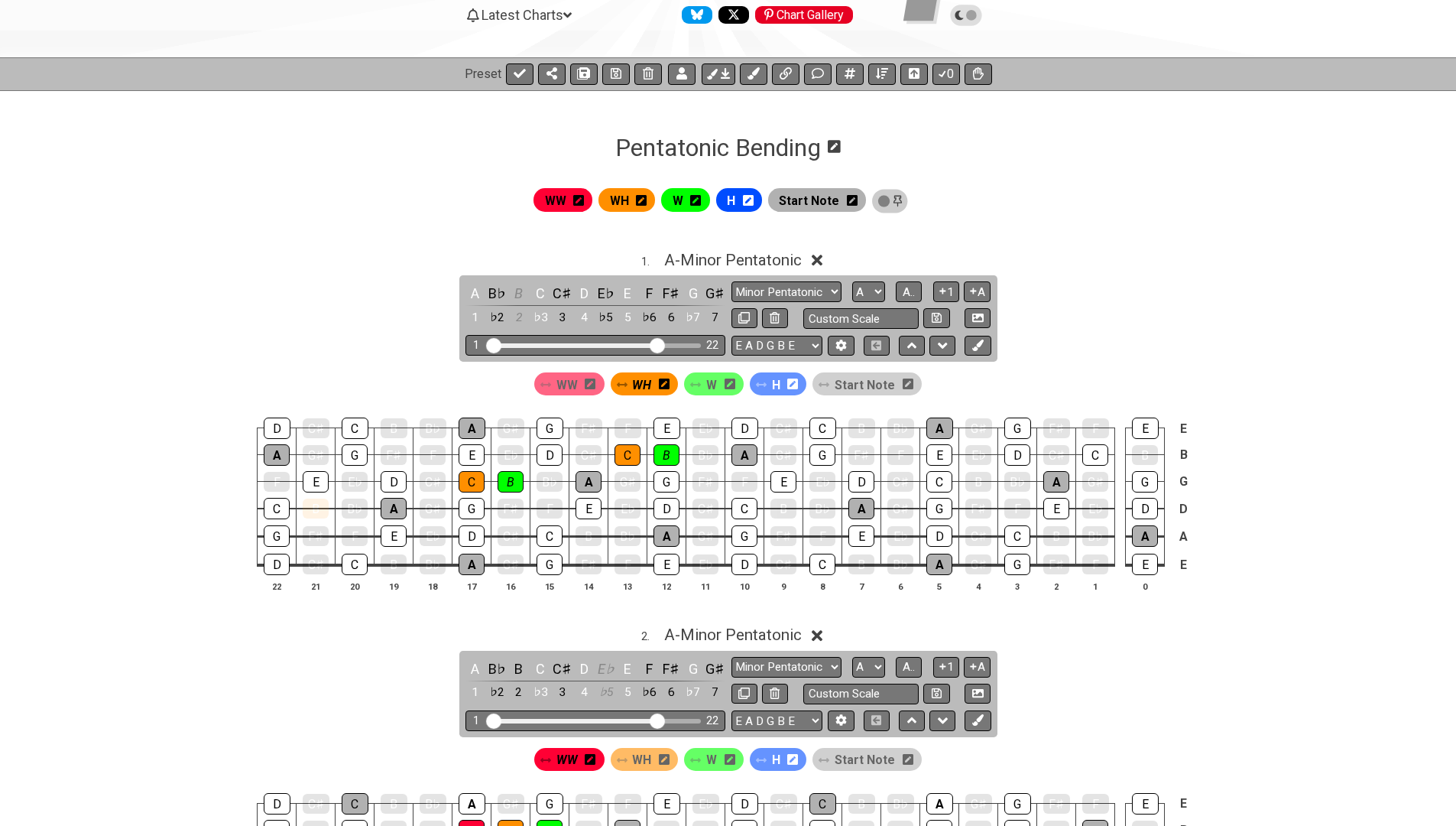
click at [797, 384] on icon at bounding box center [792, 384] width 11 height 11
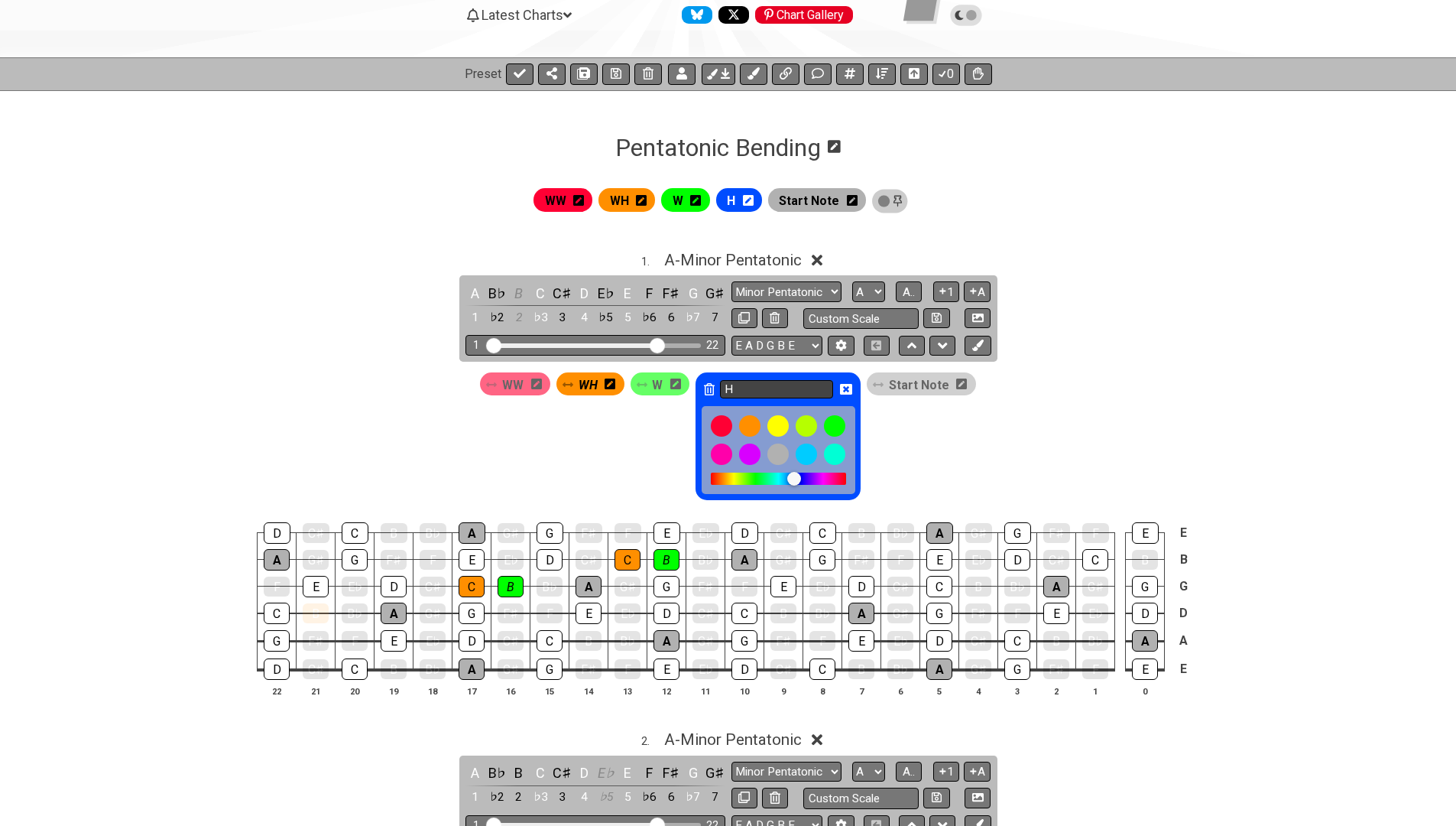
click at [778, 385] on input "H" at bounding box center [776, 389] width 113 height 19
click at [754, 200] on icon at bounding box center [749, 201] width 11 height 11
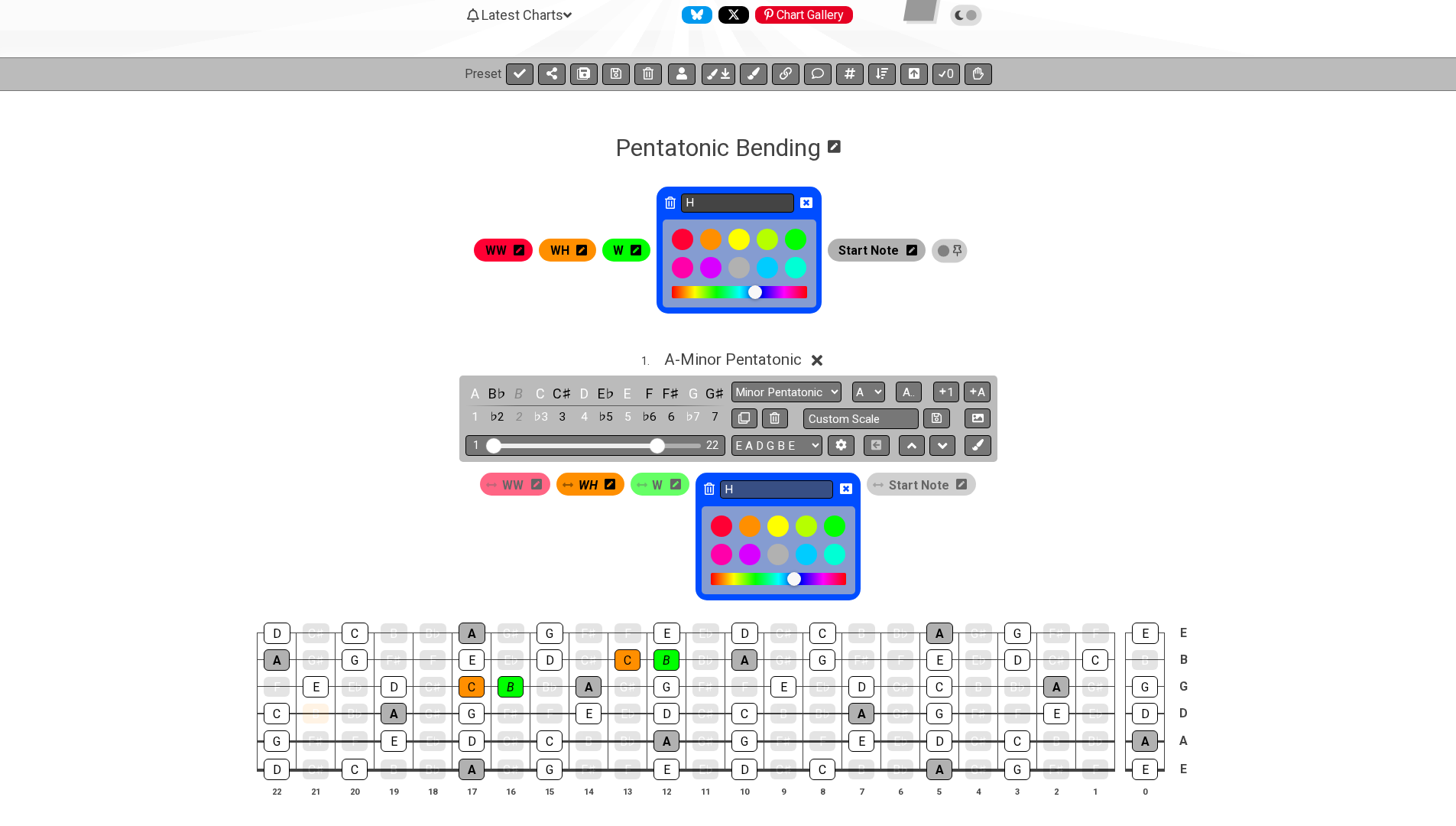
click at [749, 202] on input "H" at bounding box center [738, 202] width 113 height 19
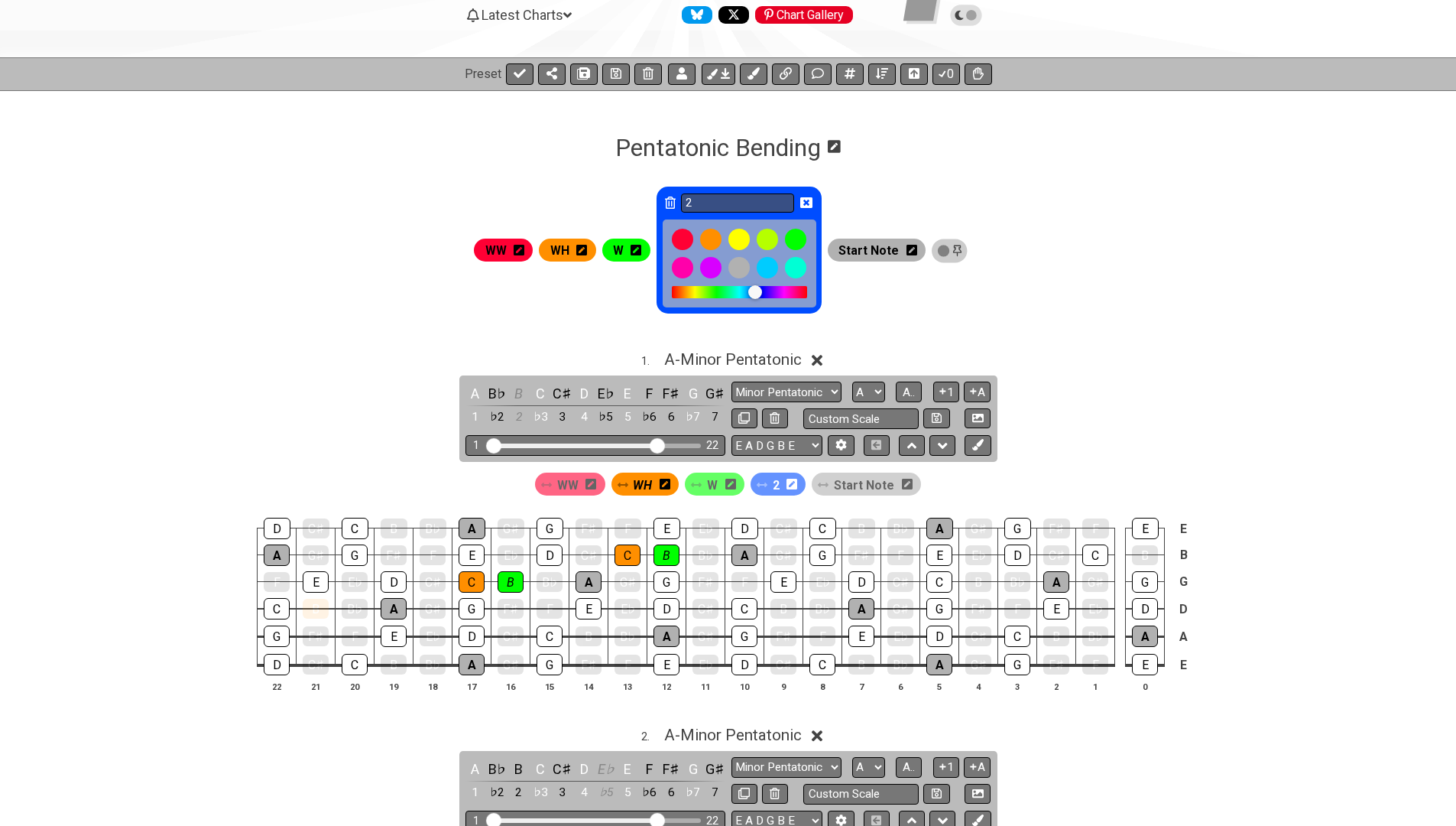
click at [641, 255] on icon at bounding box center [636, 250] width 11 height 13
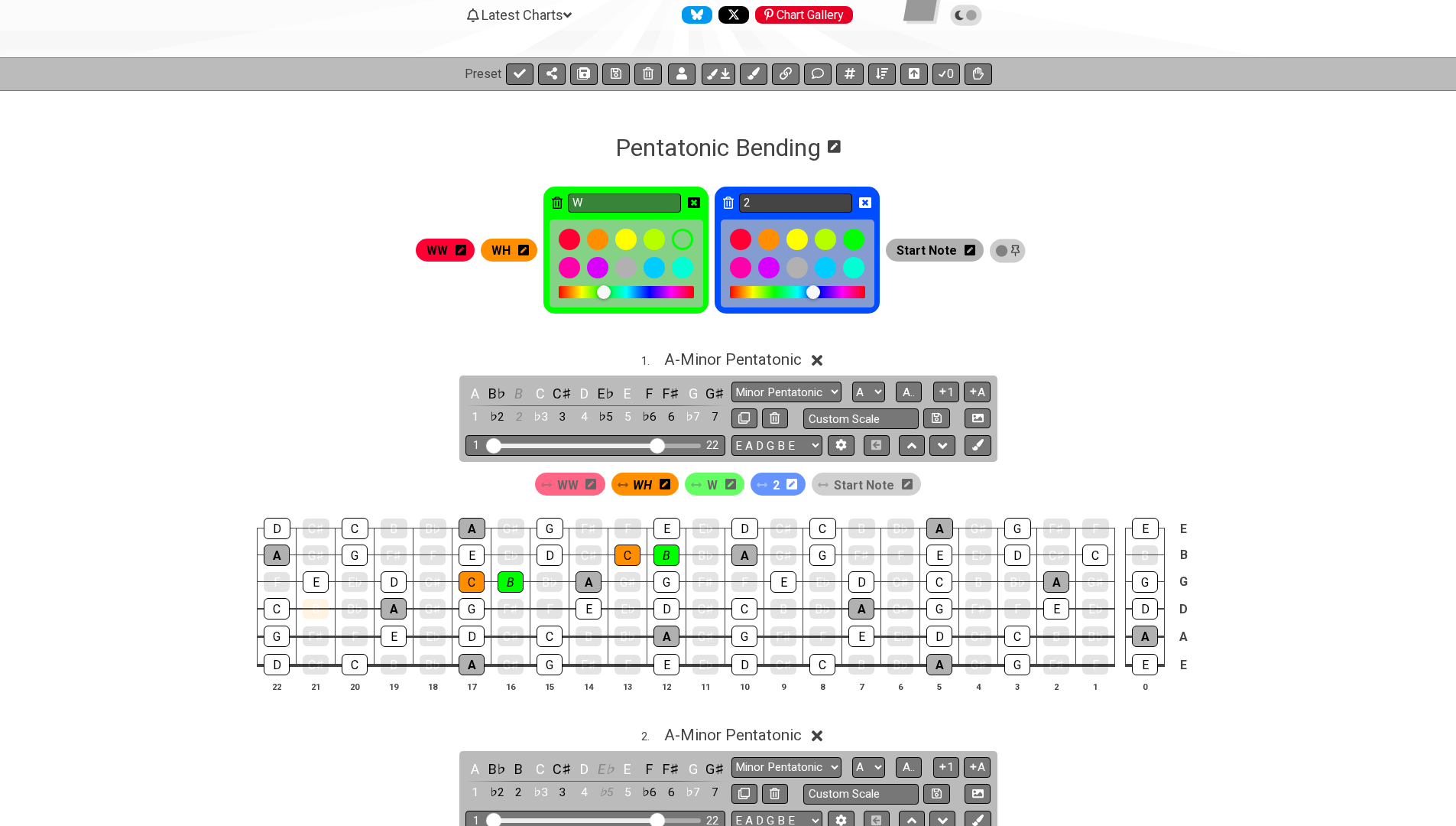
click at [761, 202] on input "2" at bounding box center [796, 202] width 113 height 19
type input "2m"
click at [649, 206] on input "W" at bounding box center [624, 202] width 113 height 19
click at [648, 206] on input "W" at bounding box center [624, 202] width 113 height 19
type input "2"
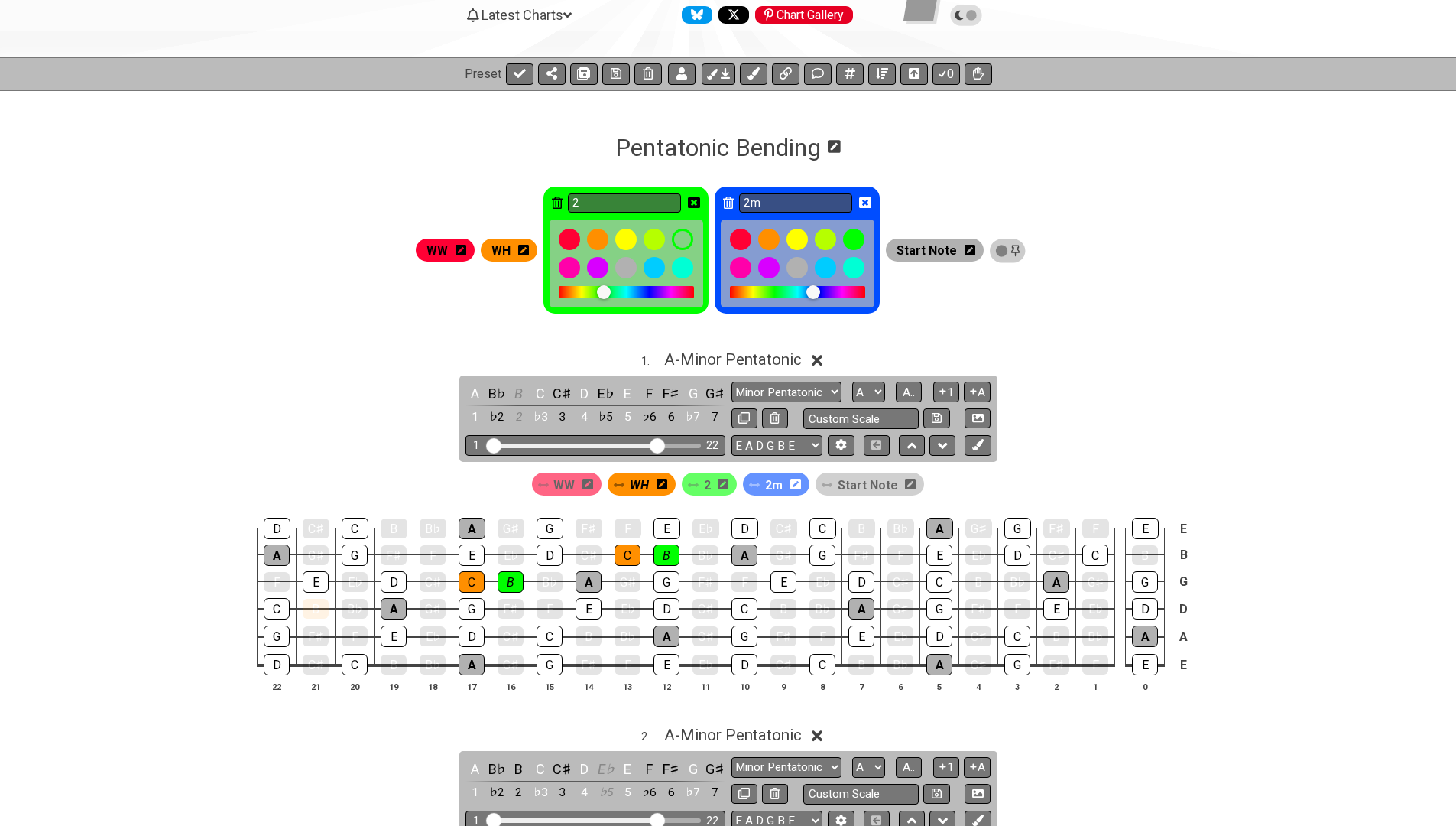
click at [529, 248] on icon at bounding box center [524, 250] width 11 height 11
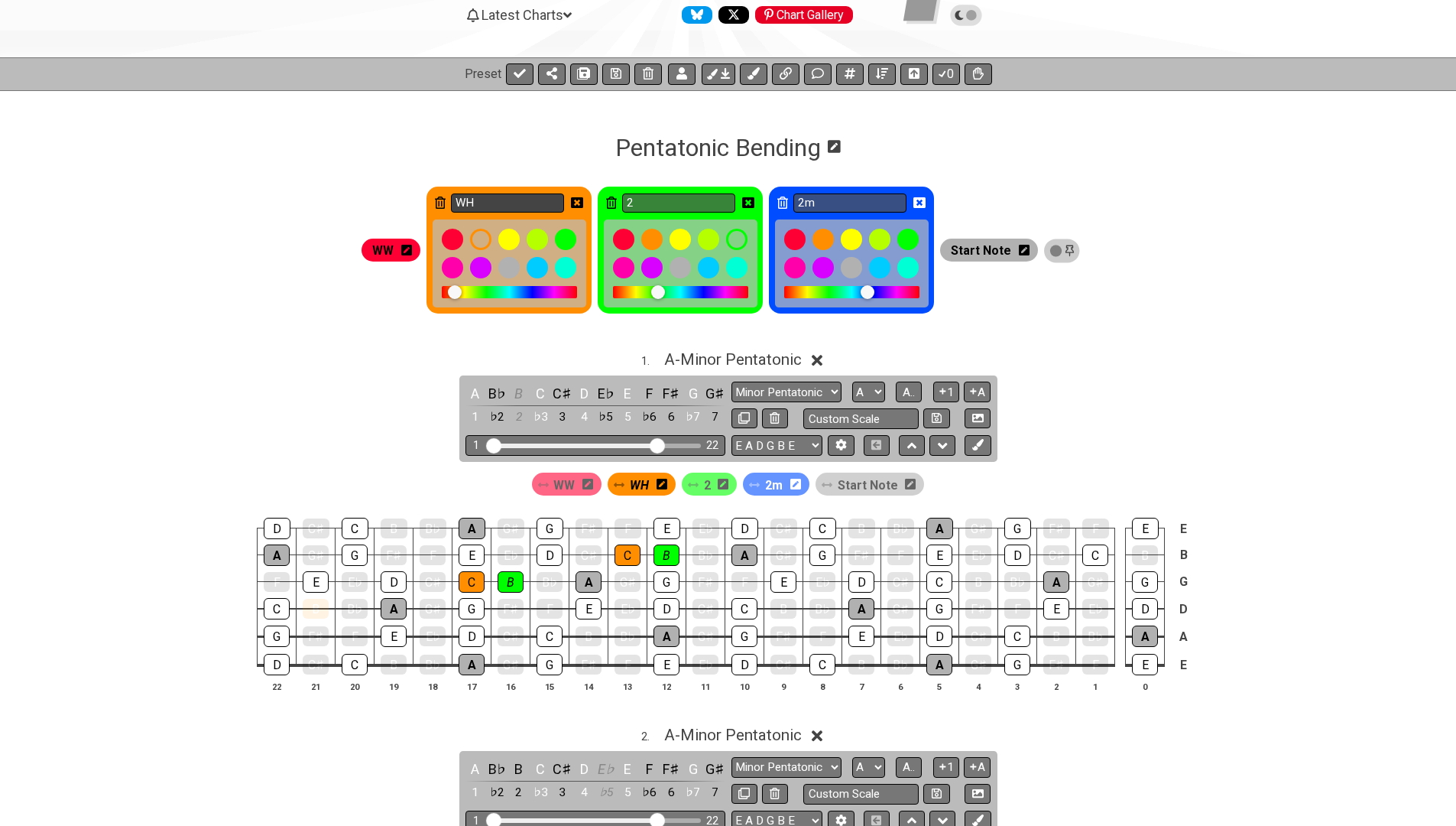
click at [527, 205] on input "WH" at bounding box center [508, 202] width 113 height 19
type input "3m"
click at [406, 248] on div "WW" at bounding box center [391, 250] width 59 height 23
click at [412, 249] on icon at bounding box center [407, 250] width 11 height 11
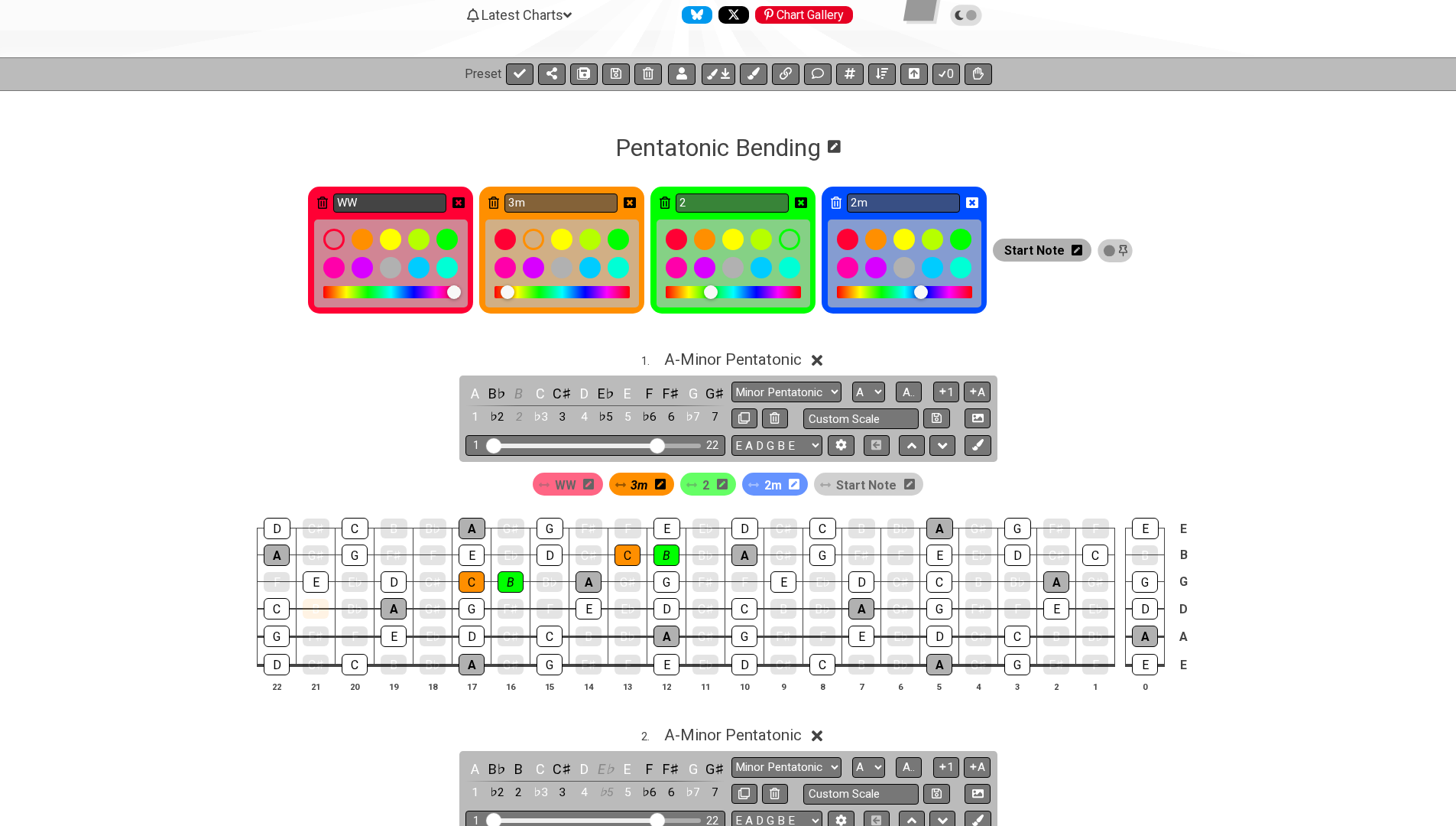
click at [408, 197] on input "WW" at bounding box center [390, 202] width 113 height 19
type input "3"
click at [465, 196] on icon at bounding box center [458, 202] width 13 height 13
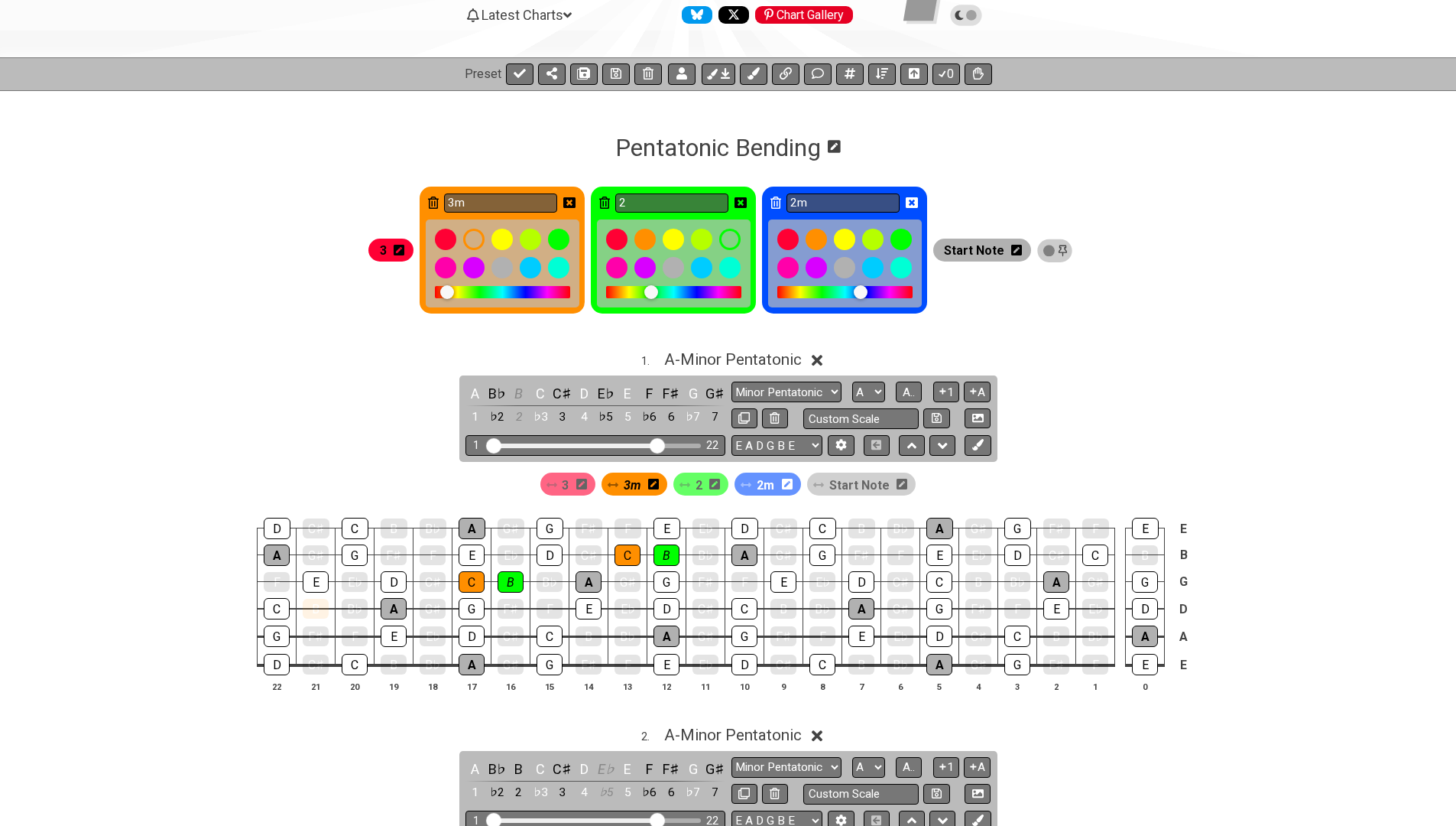
click at [576, 201] on icon at bounding box center [570, 202] width 13 height 11
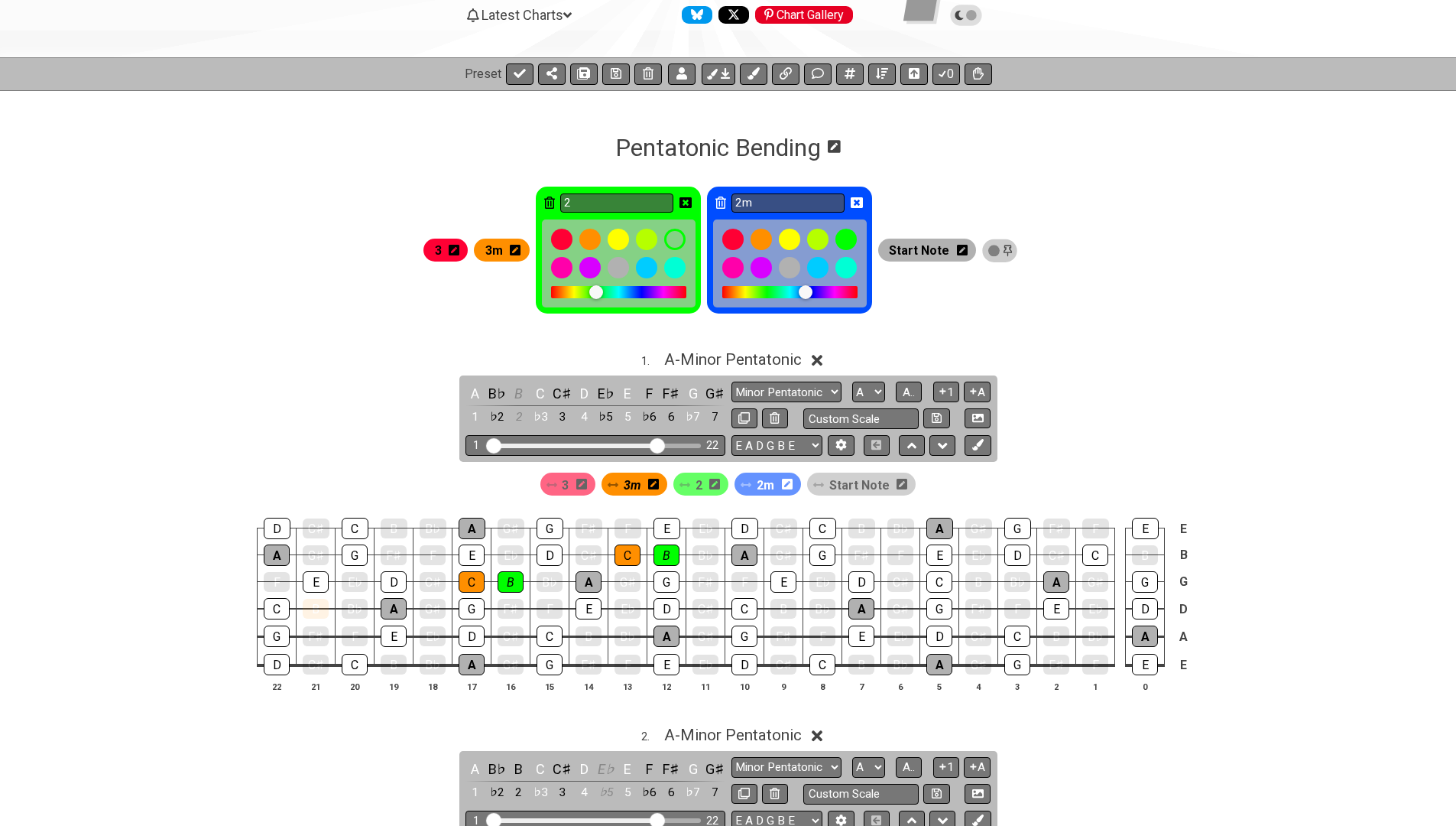
click at [692, 205] on icon at bounding box center [686, 202] width 13 height 11
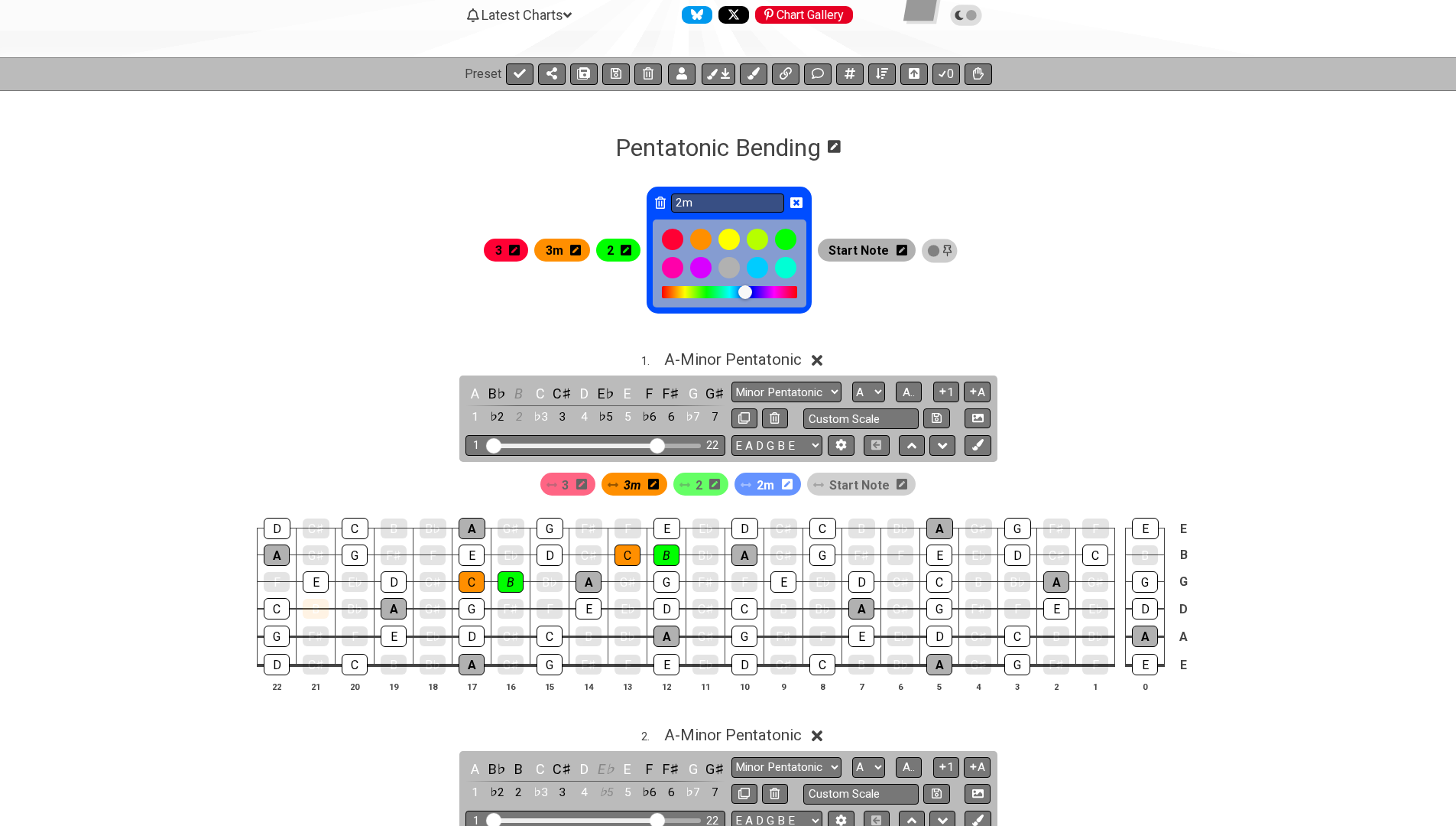
click at [802, 205] on icon at bounding box center [797, 202] width 13 height 13
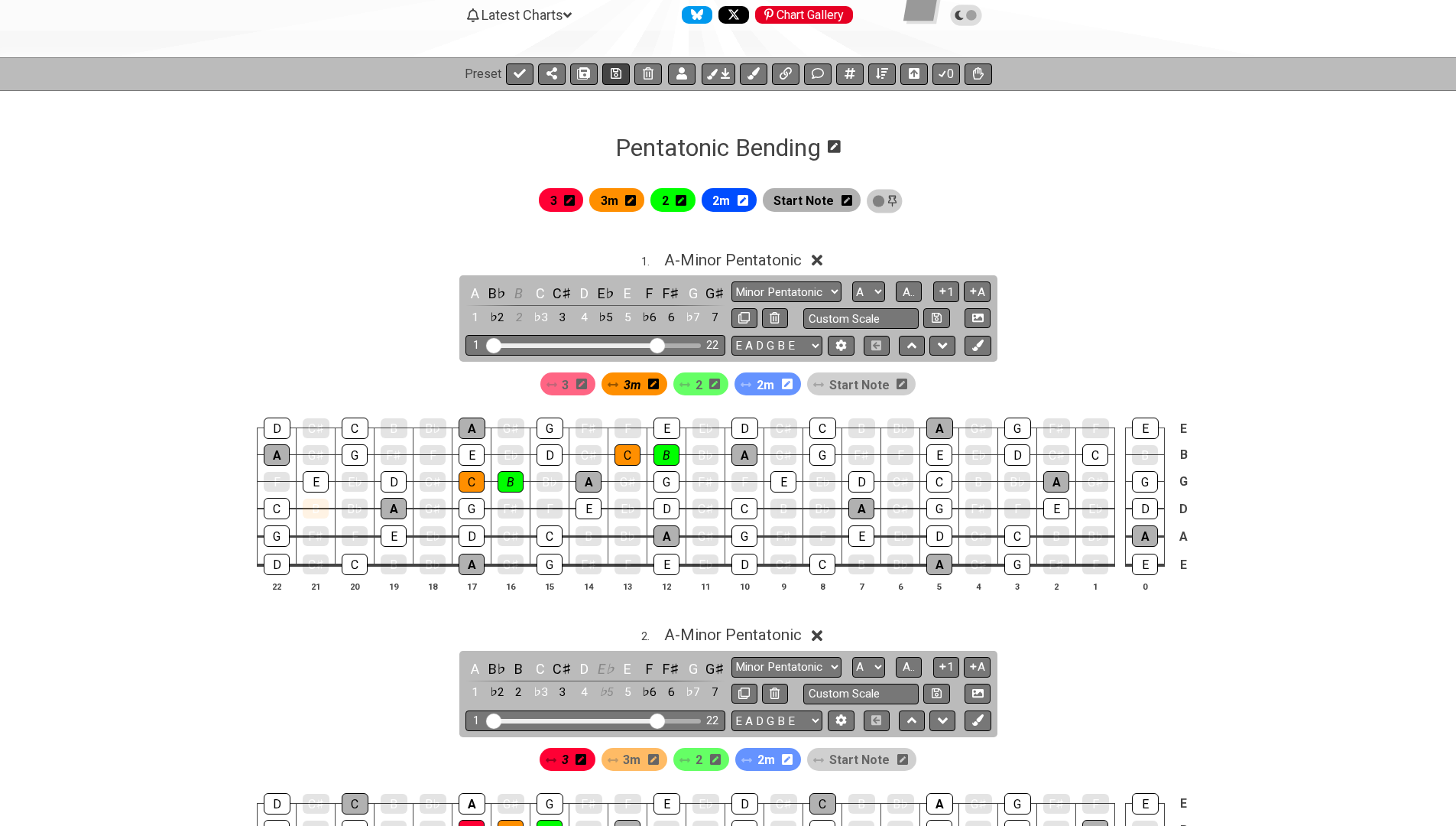
click at [615, 74] on icon at bounding box center [616, 73] width 11 height 11
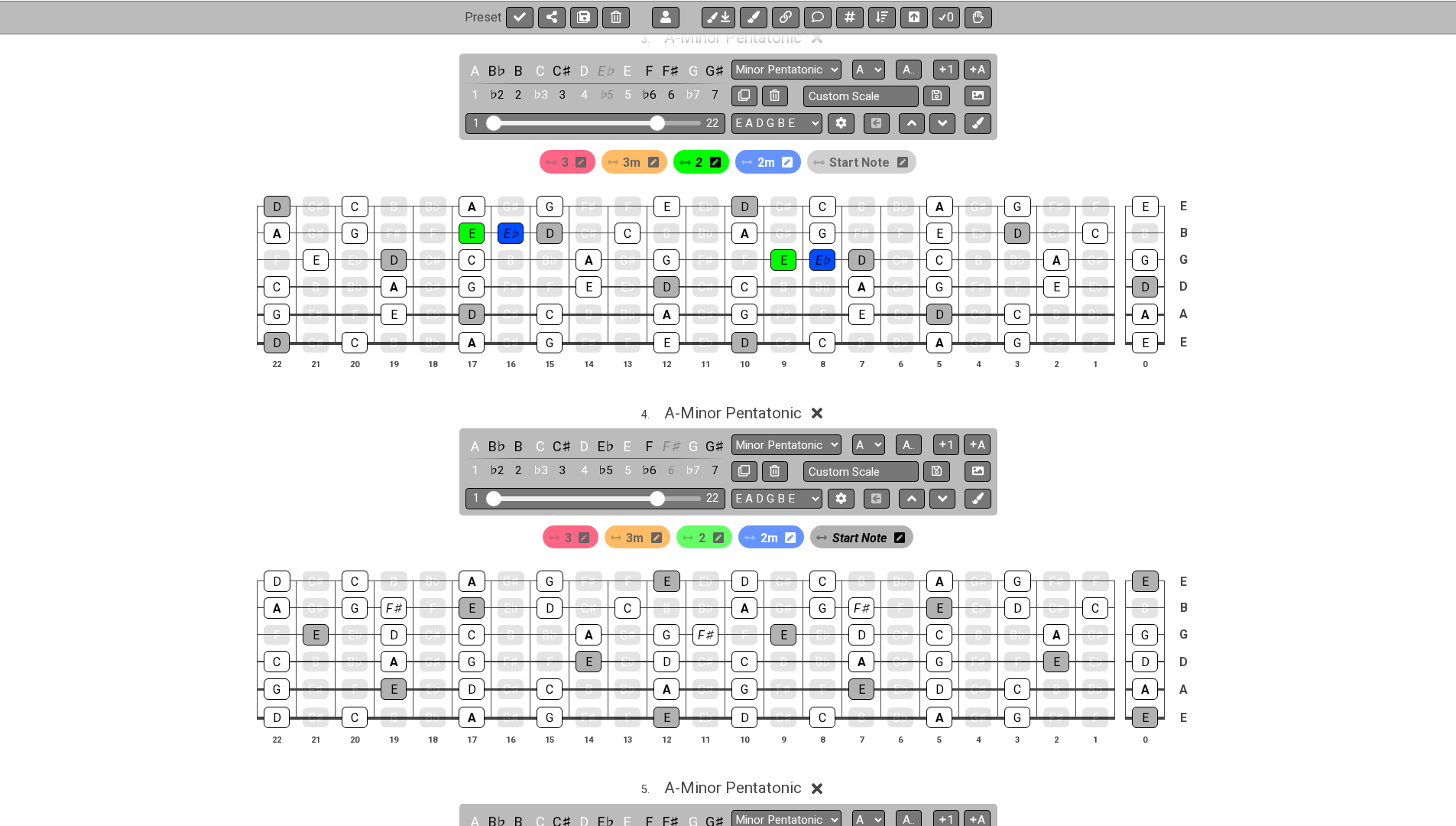
scroll to position [1142, 0]
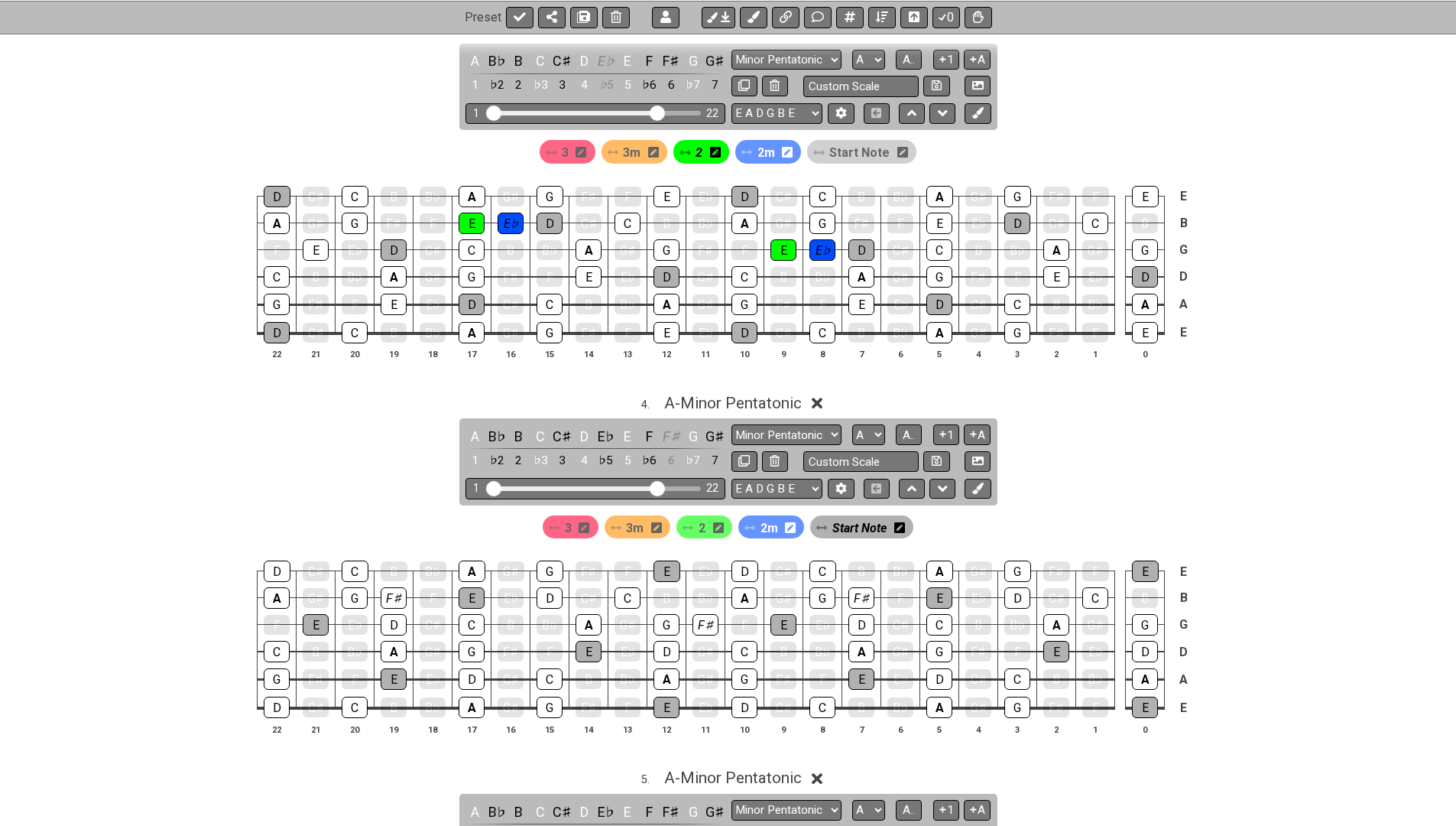
click at [696, 515] on div "2" at bounding box center [705, 527] width 56 height 23
click at [390, 588] on div "F♯" at bounding box center [393, 598] width 26 height 22
click at [397, 588] on div "F♯" at bounding box center [393, 598] width 26 height 22
click at [708, 520] on div "2" at bounding box center [705, 527] width 56 height 23
click at [701, 519] on span "2" at bounding box center [702, 528] width 7 height 22
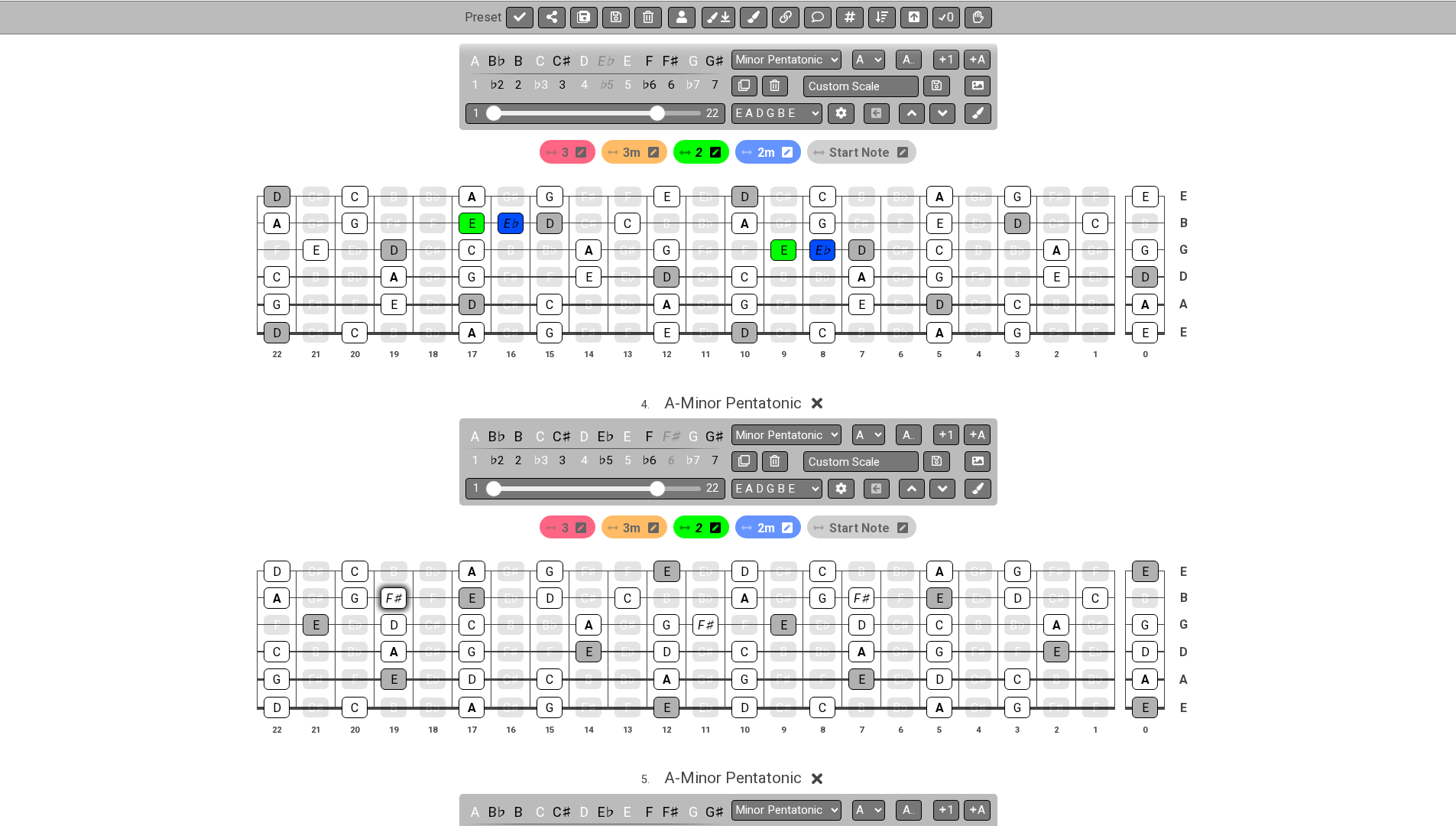
click at [393, 588] on div "F♯" at bounding box center [393, 598] width 26 height 22
click at [703, 615] on div "F♯" at bounding box center [706, 625] width 26 height 22
click at [637, 517] on span "3m" at bounding box center [632, 528] width 18 height 22
click at [354, 588] on div "G" at bounding box center [355, 598] width 26 height 22
click at [664, 615] on div "G" at bounding box center [666, 625] width 26 height 22
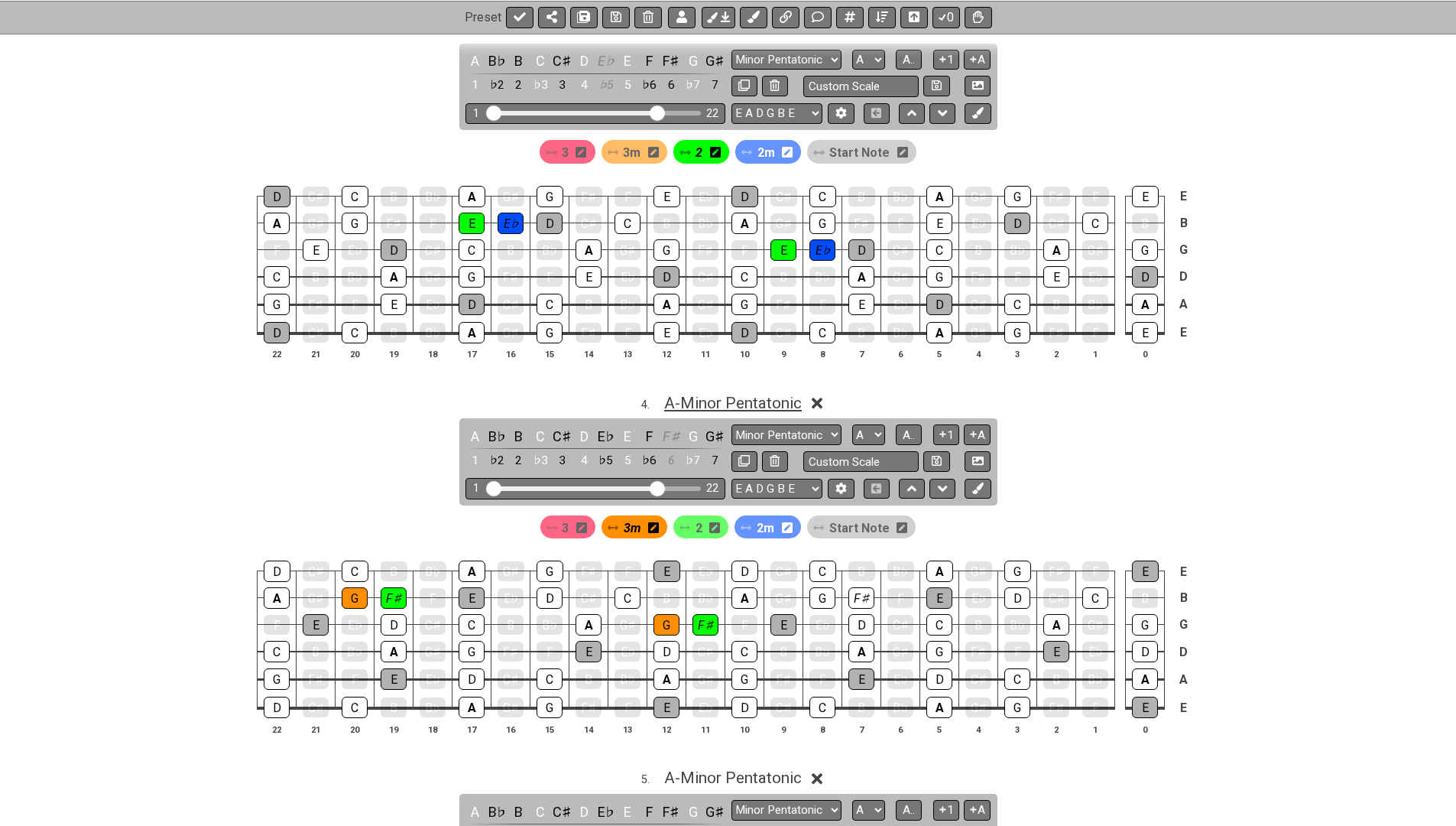
click at [688, 394] on span "A - Minor Pentatonic" at bounding box center [733, 403] width 138 height 18
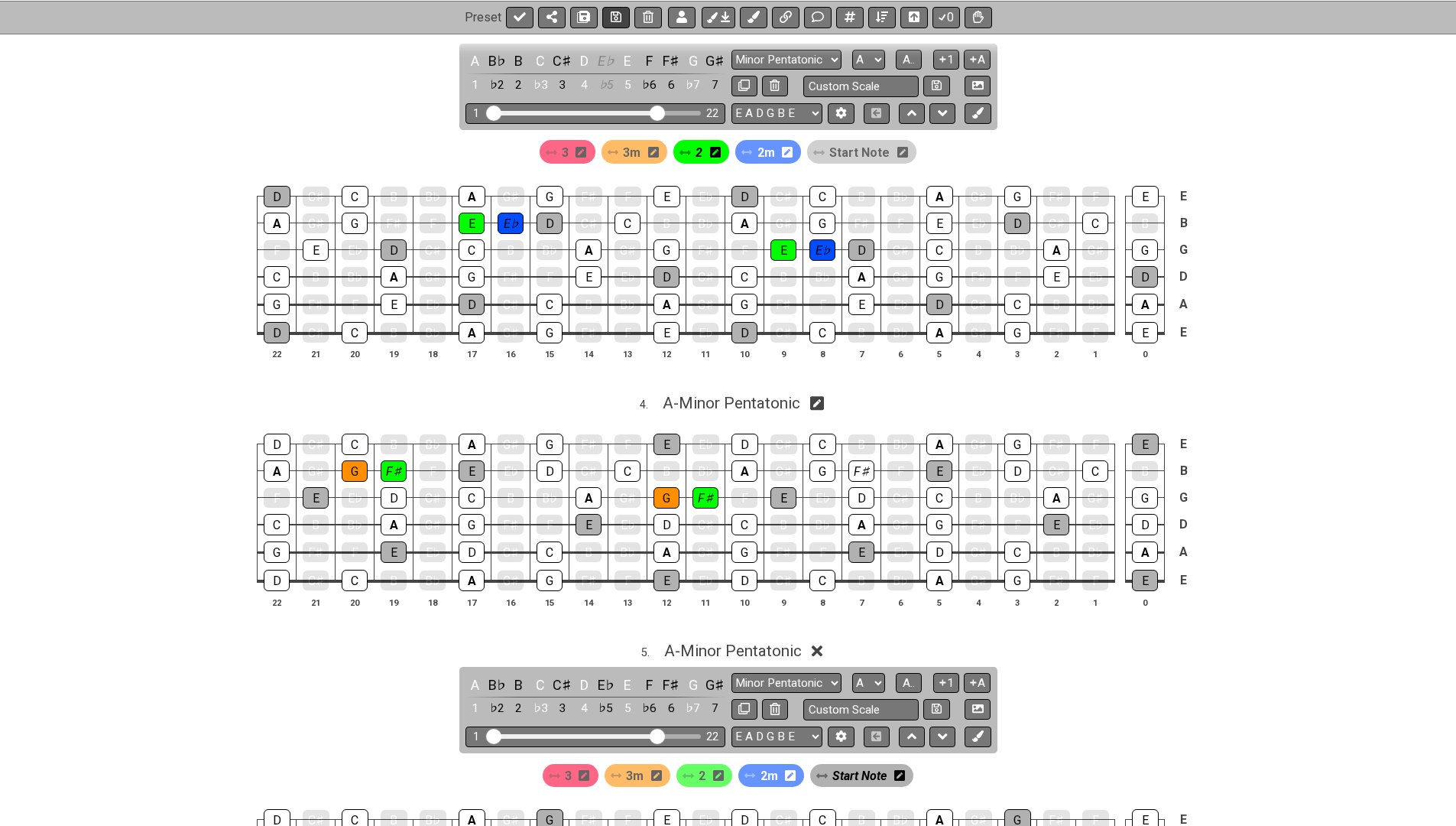
click at [607, 18] on button at bounding box center [616, 17] width 28 height 22
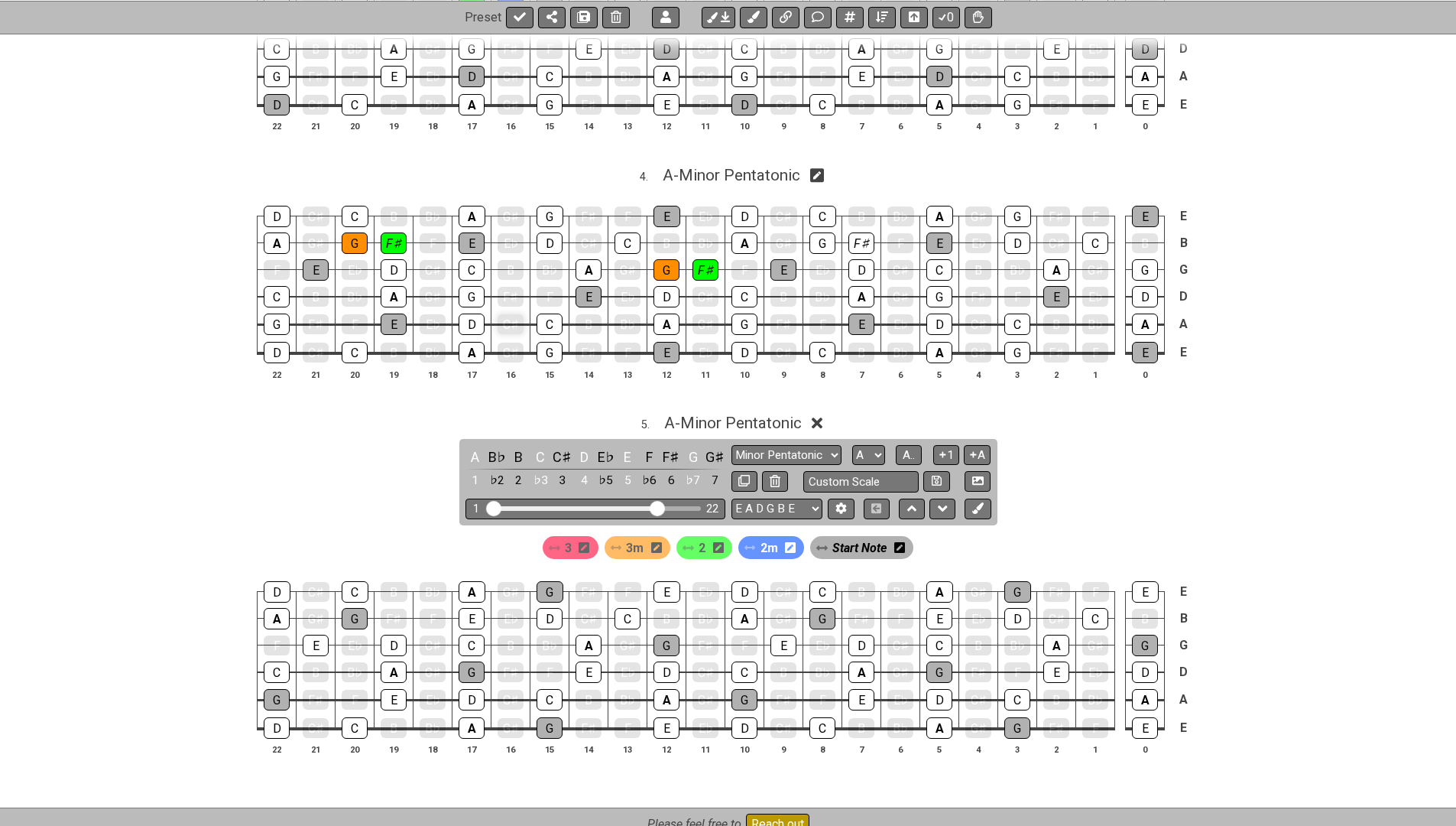
scroll to position [1373, 0]
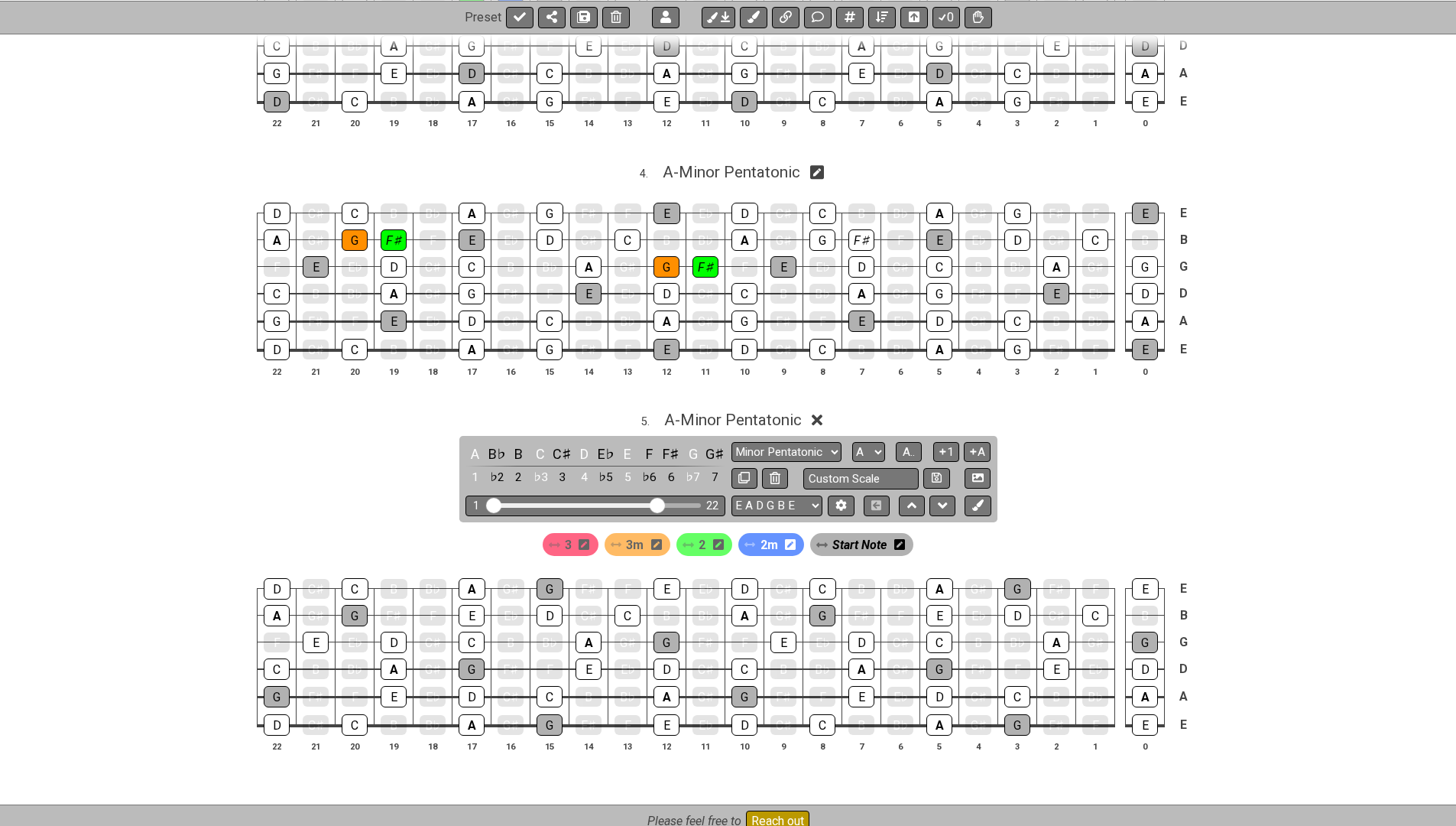
click at [699, 534] on span "2" at bounding box center [702, 545] width 7 height 22
click at [590, 632] on div "A" at bounding box center [588, 642] width 26 height 22
click at [743, 605] on div "A" at bounding box center [744, 615] width 26 height 22
click at [631, 534] on span "3m" at bounding box center [632, 545] width 18 height 22
click at [703, 606] on div "B♭" at bounding box center [706, 615] width 26 height 20
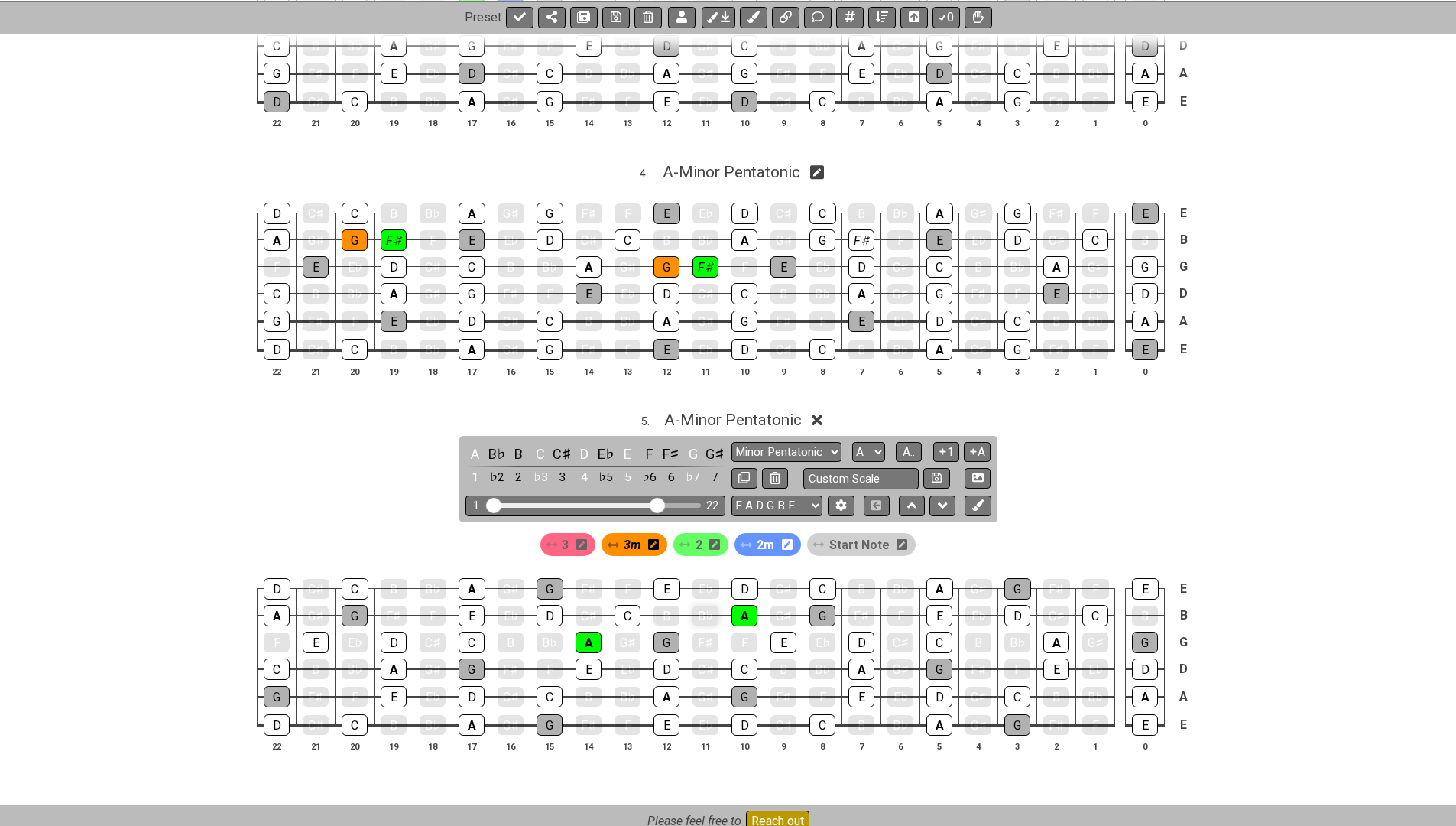
click at [703, 606] on div "B♭" at bounding box center [706, 615] width 26 height 20
click at [850, 534] on span "Start Note" at bounding box center [859, 545] width 60 height 22
click at [708, 606] on div "B♭" at bounding box center [706, 615] width 26 height 20
click at [554, 632] on div "B♭" at bounding box center [549, 642] width 26 height 20
click at [866, 534] on span "Start Note" at bounding box center [860, 545] width 55 height 22
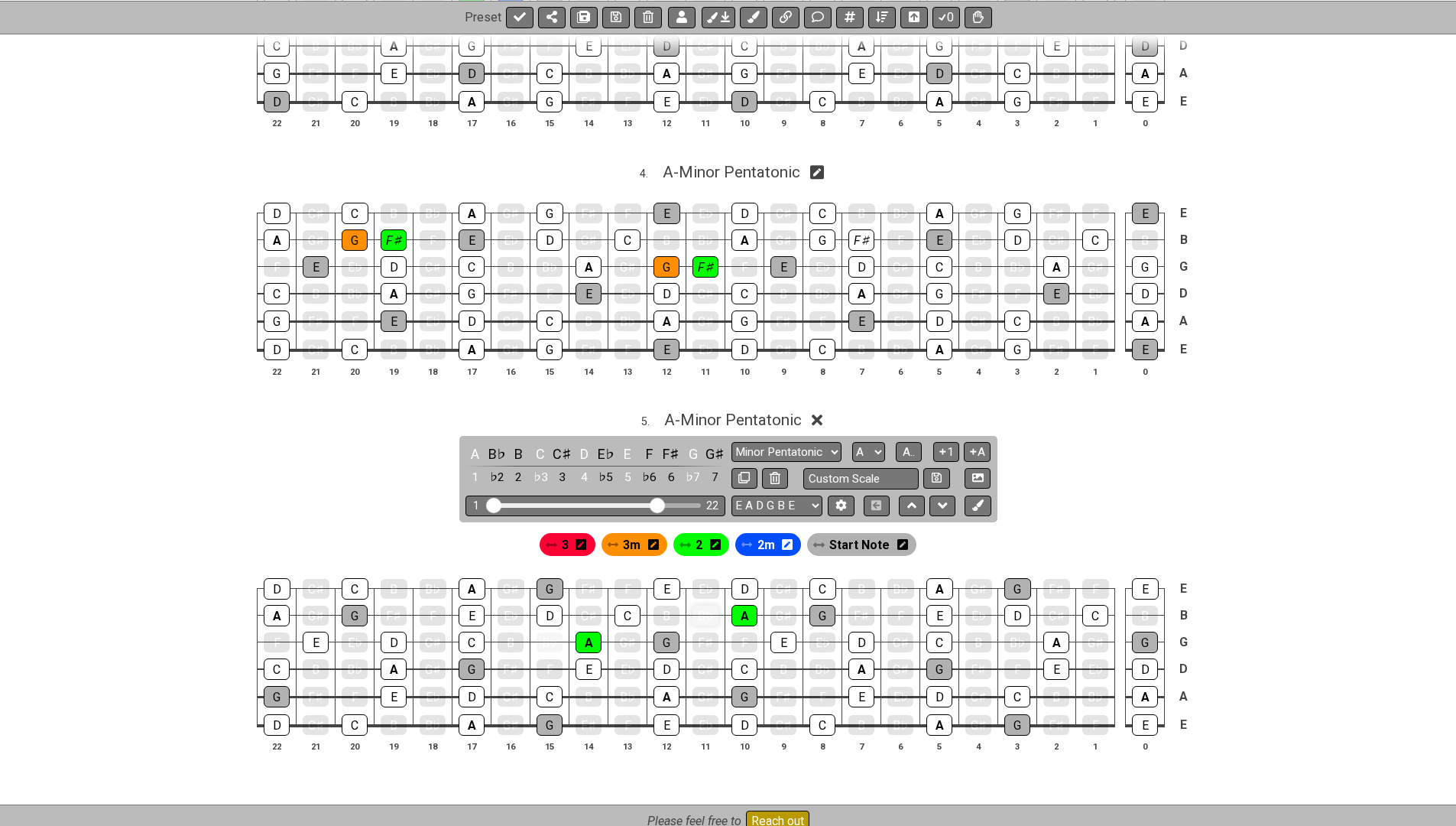
click at [710, 606] on div "B♭" at bounding box center [706, 615] width 26 height 20
click at [552, 632] on div "B♭" at bounding box center [549, 642] width 26 height 20
click at [698, 534] on span "2" at bounding box center [699, 545] width 7 height 22
click at [647, 533] on div "3m" at bounding box center [635, 545] width 66 height 23
click at [704, 607] on div "B♭" at bounding box center [706, 615] width 26 height 22
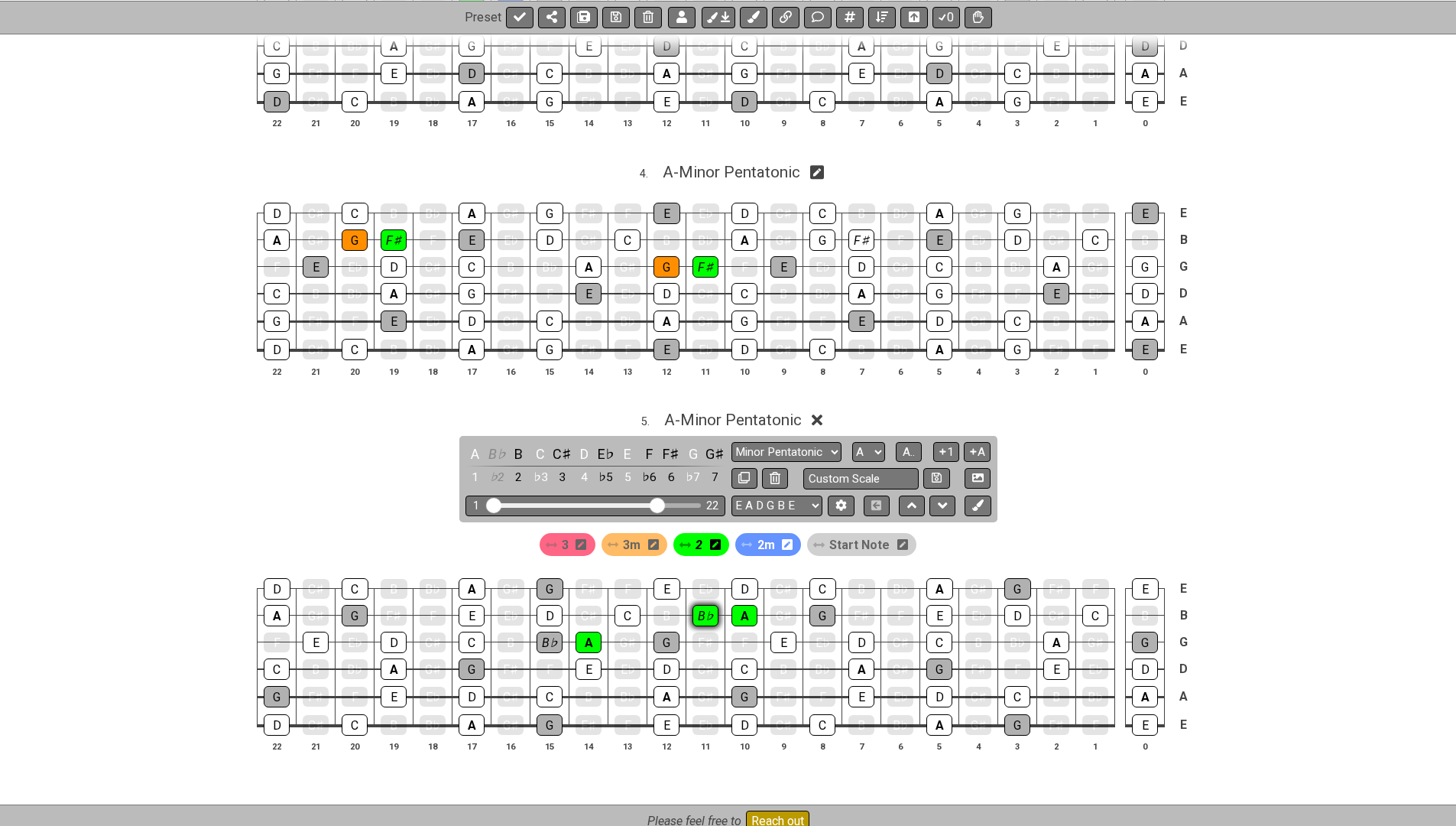
click at [704, 607] on div "B♭" at bounding box center [706, 615] width 26 height 22
click at [633, 534] on span "3m" at bounding box center [632, 545] width 18 height 22
click at [707, 605] on div "B♭" at bounding box center [706, 615] width 26 height 22
click at [555, 632] on div "B♭" at bounding box center [549, 642] width 26 height 22
click at [494, 443] on div "B♭" at bounding box center [497, 453] width 20 height 21
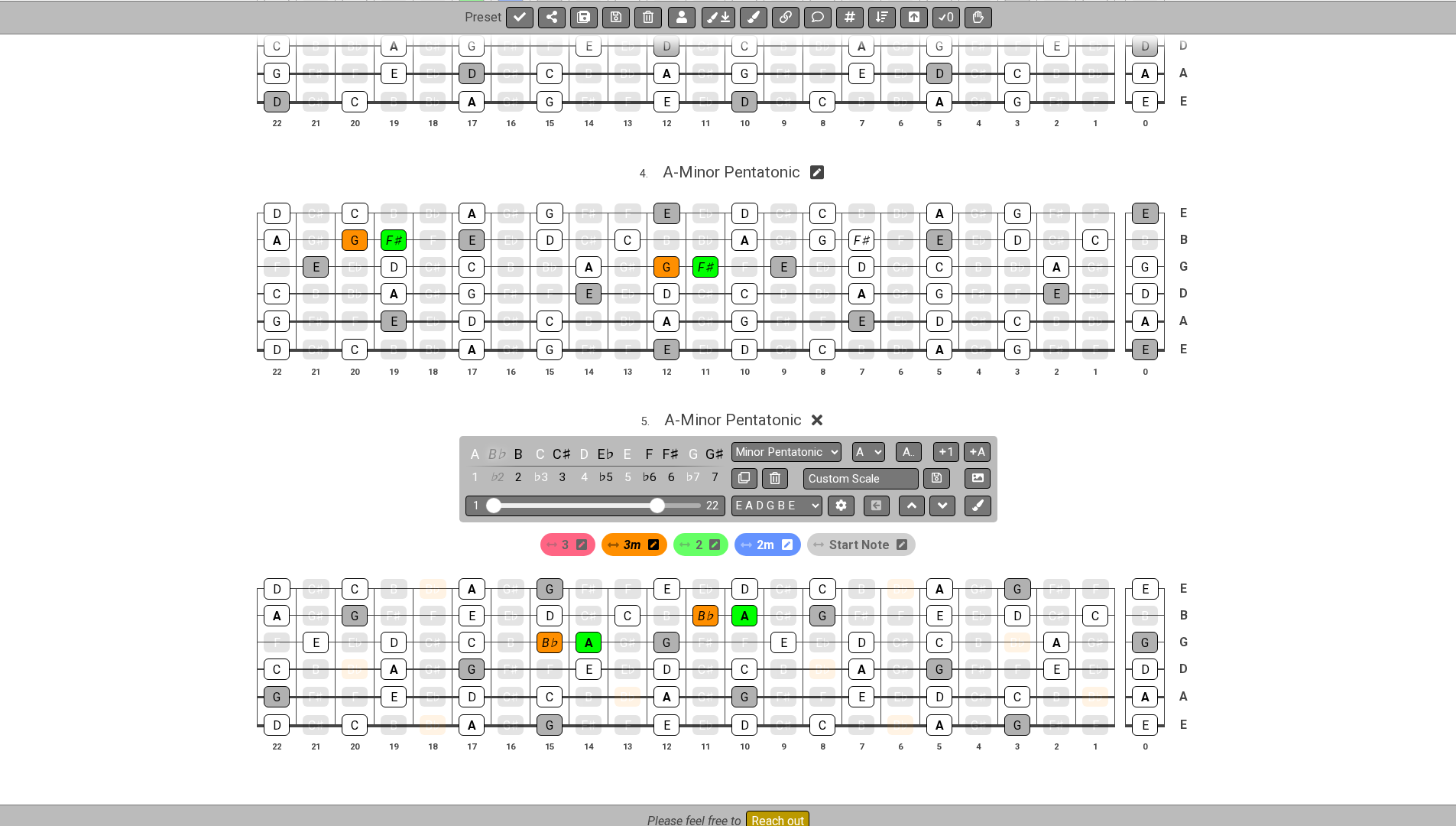
click at [494, 443] on div "B♭" at bounding box center [497, 453] width 20 height 21
click at [629, 534] on span "3m" at bounding box center [632, 545] width 17 height 22
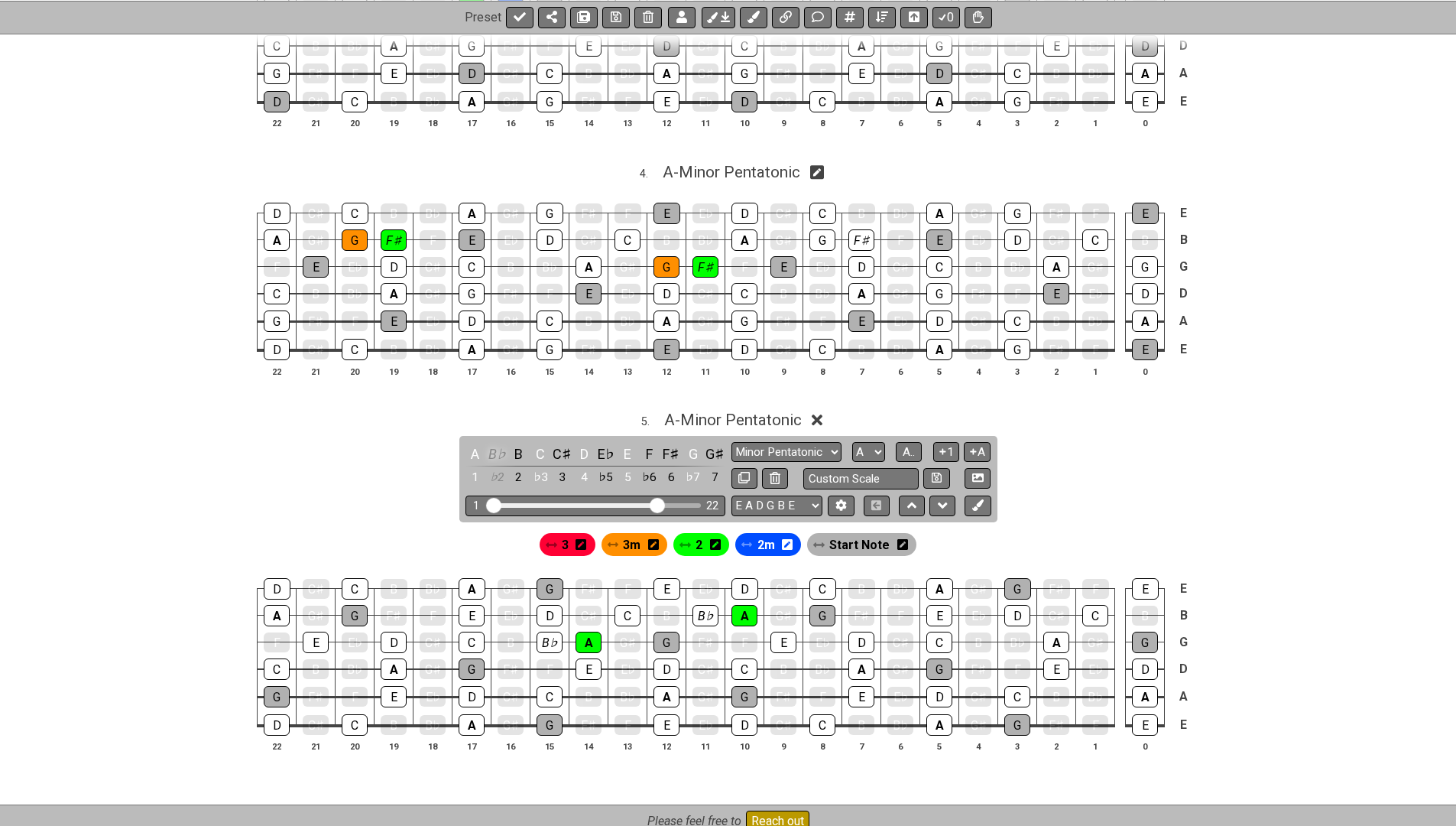
click at [492, 443] on div "B♭" at bounding box center [497, 453] width 20 height 21
click at [569, 534] on span "3" at bounding box center [566, 545] width 7 height 22
click at [513, 632] on div "B" at bounding box center [510, 642] width 26 height 20
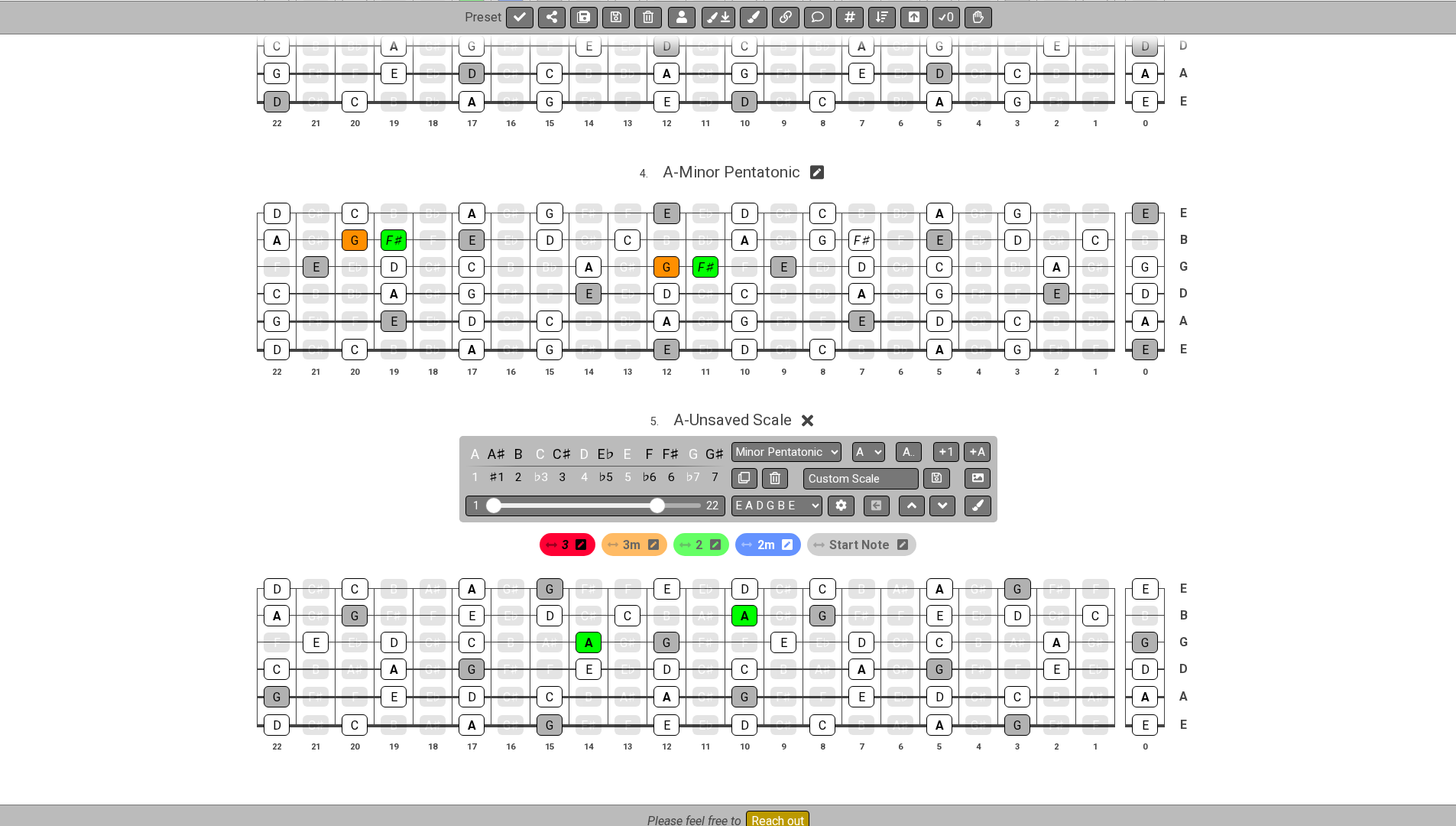
click at [841, 534] on span "Start Note" at bounding box center [859, 545] width 60 height 22
click at [504, 632] on div "B" at bounding box center [510, 642] width 26 height 20
click at [508, 632] on div "B" at bounding box center [510, 642] width 26 height 20
click at [837, 534] on span "Start Note" at bounding box center [860, 545] width 55 height 22
click at [514, 632] on div "B" at bounding box center [510, 642] width 26 height 20
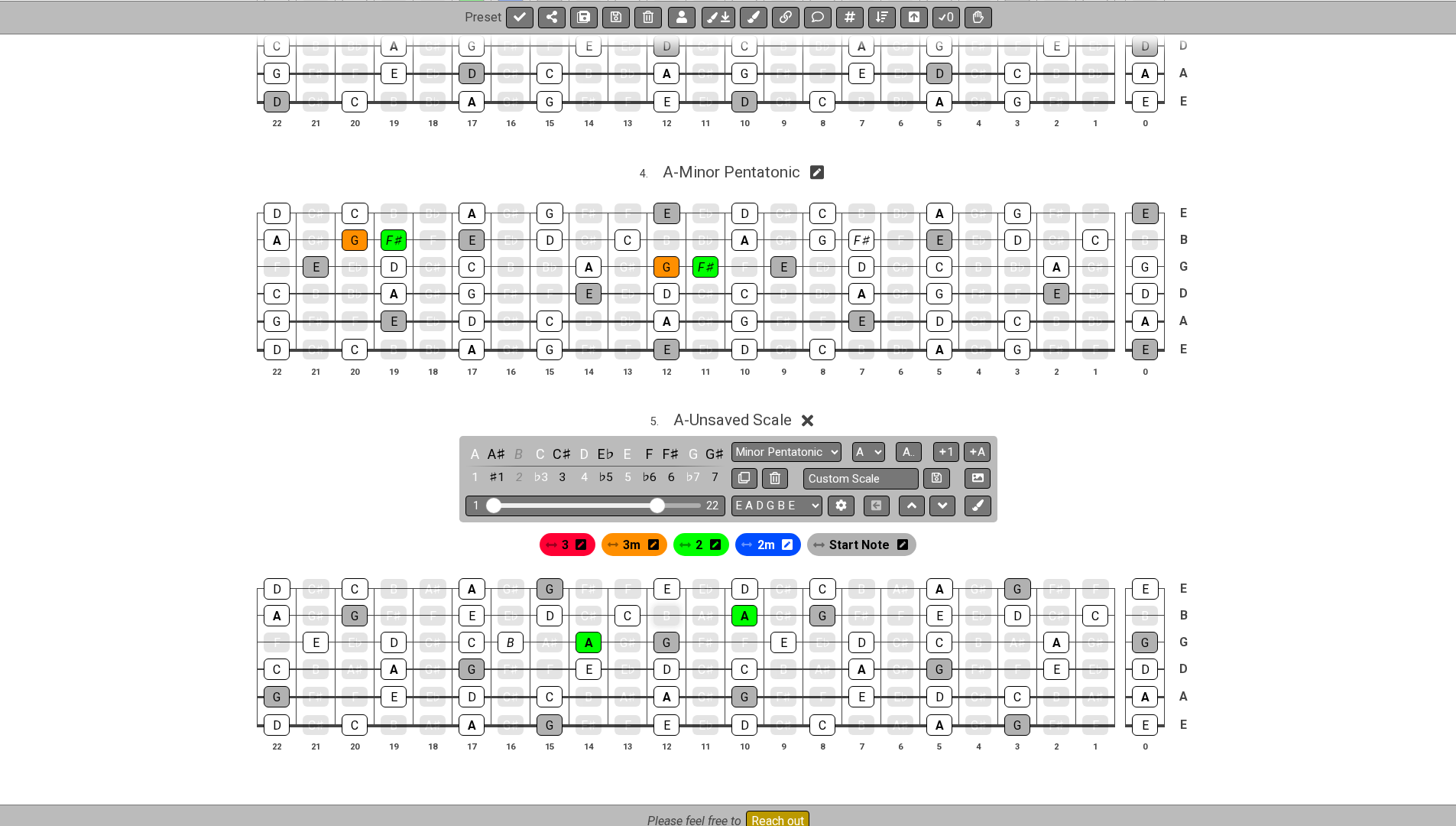
click at [664, 606] on div "B" at bounding box center [666, 615] width 26 height 20
click at [575, 533] on div "3" at bounding box center [568, 545] width 56 height 23
click at [518, 632] on div "B" at bounding box center [510, 642] width 26 height 22
click at [517, 632] on div "B" at bounding box center [510, 642] width 26 height 22
click at [572, 533] on div "3" at bounding box center [568, 545] width 56 height 23
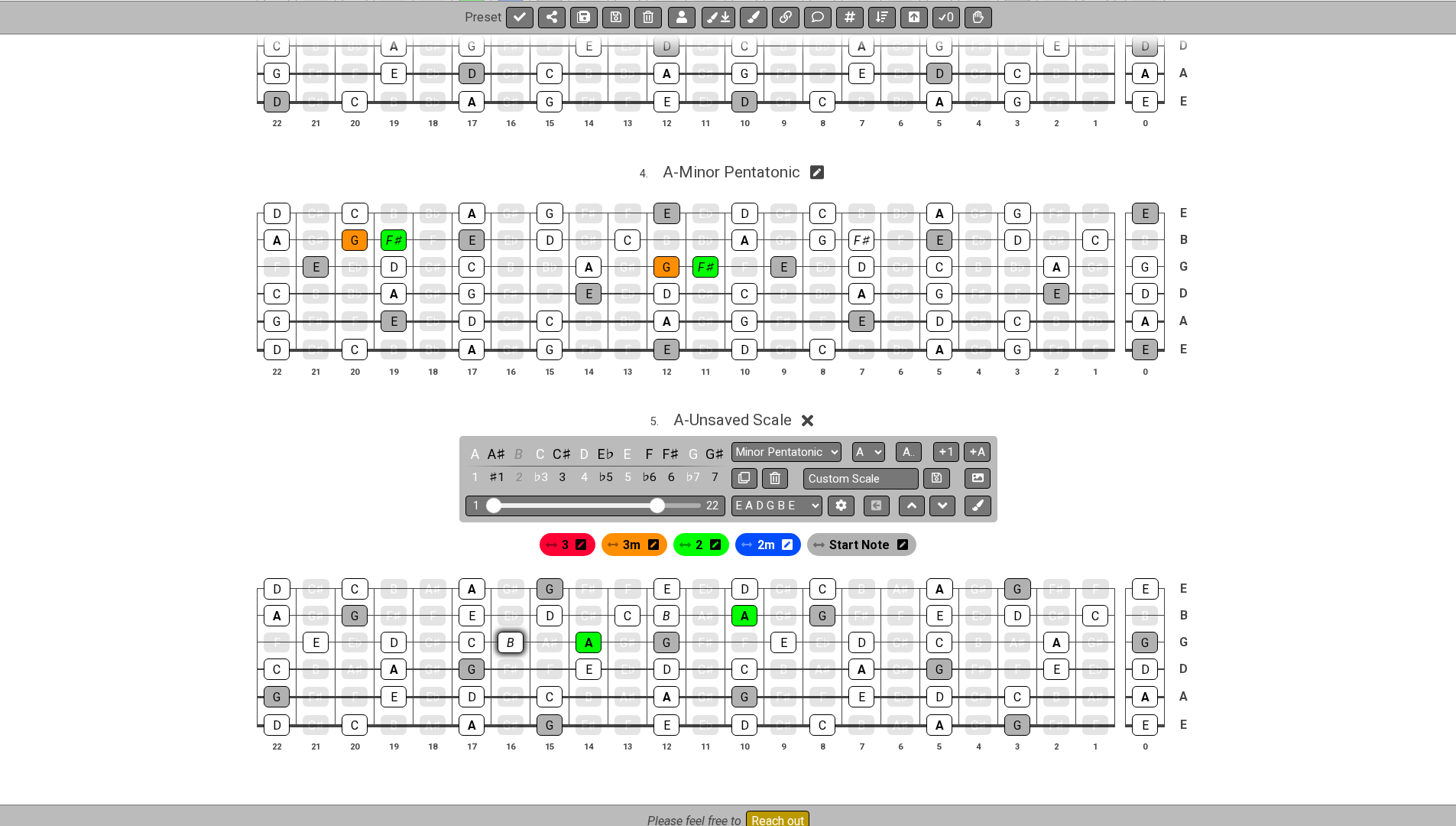
click at [516, 632] on div "B" at bounding box center [510, 642] width 26 height 22
click at [506, 632] on div "B" at bounding box center [510, 642] width 26 height 22
click at [568, 534] on span "3" at bounding box center [566, 545] width 7 height 22
click at [509, 632] on div "B" at bounding box center [510, 642] width 26 height 22
click at [665, 605] on div "B" at bounding box center [666, 615] width 26 height 22
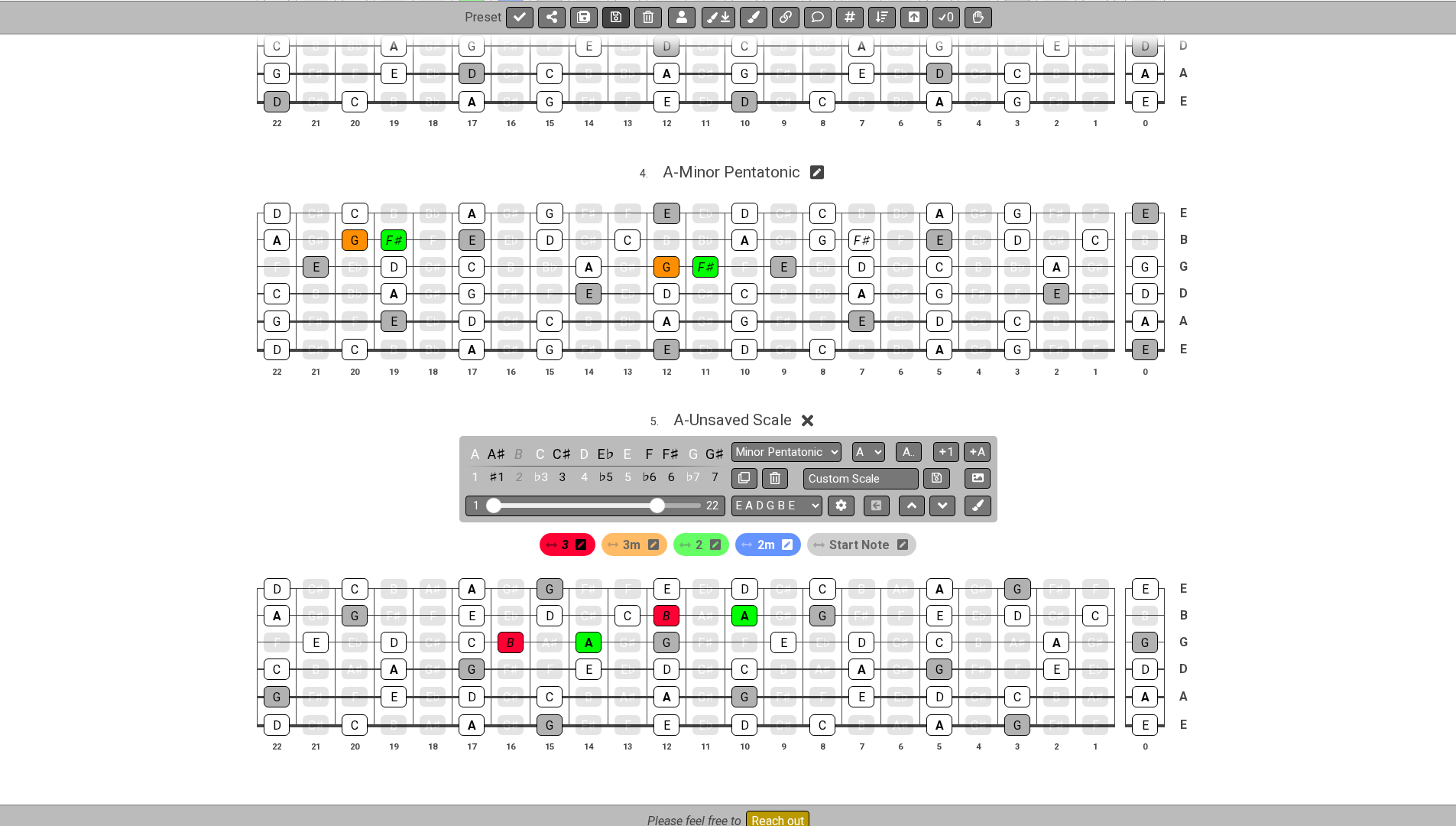
click at [614, 18] on icon at bounding box center [616, 17] width 11 height 13
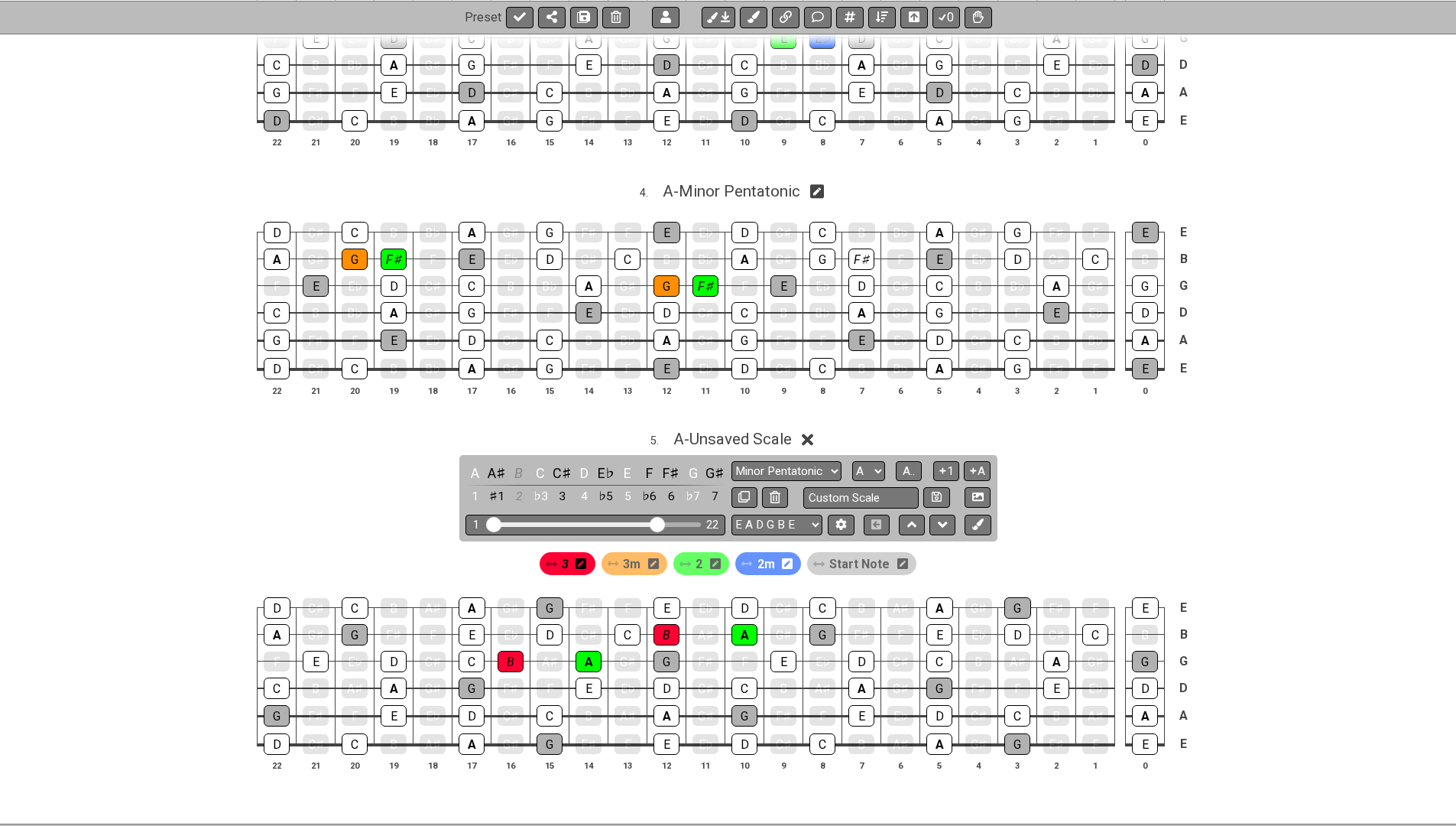
scroll to position [1354, 0]
click at [708, 430] on span "A - Unsaved Scale" at bounding box center [732, 439] width 118 height 18
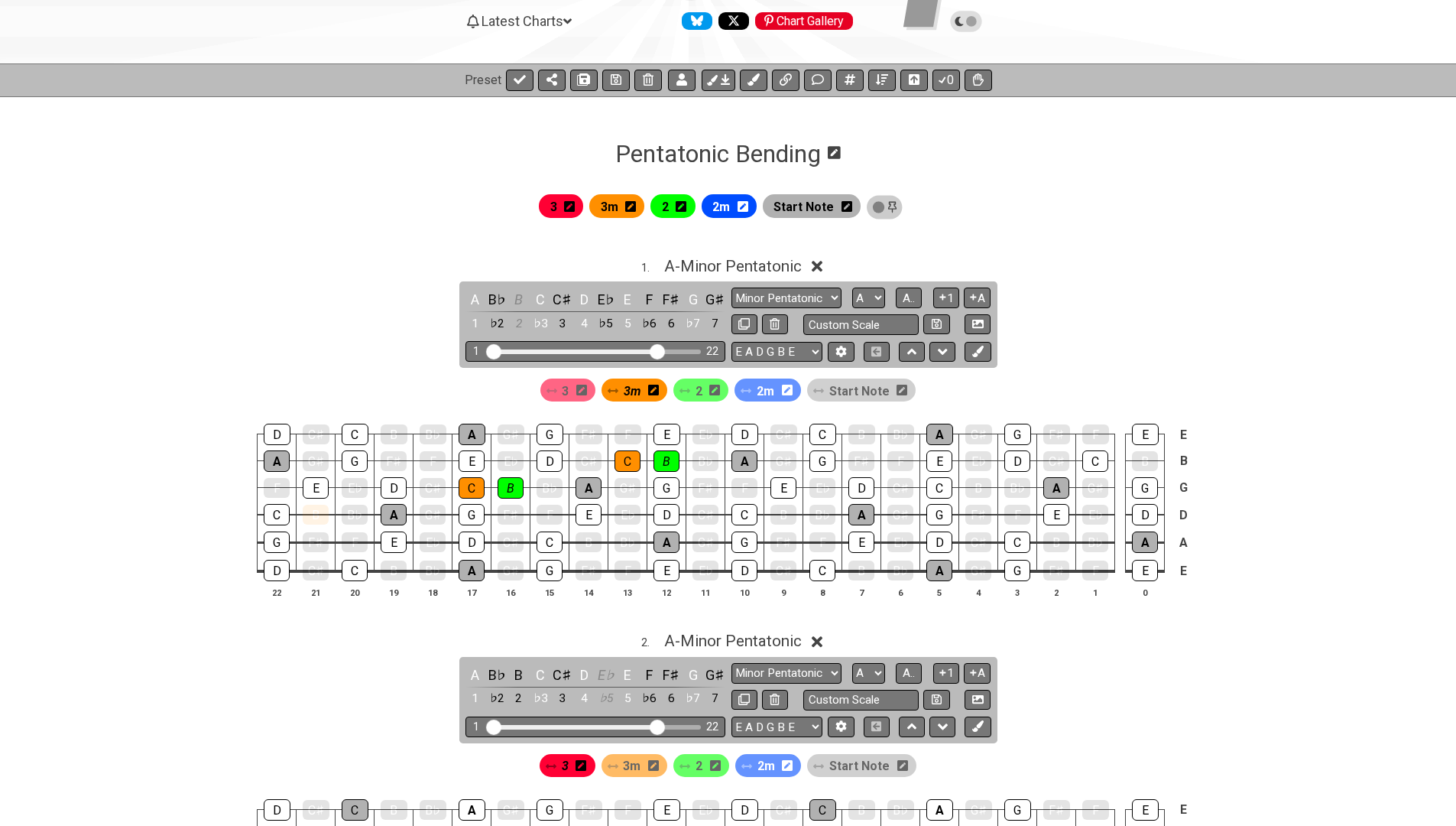
scroll to position [147, 0]
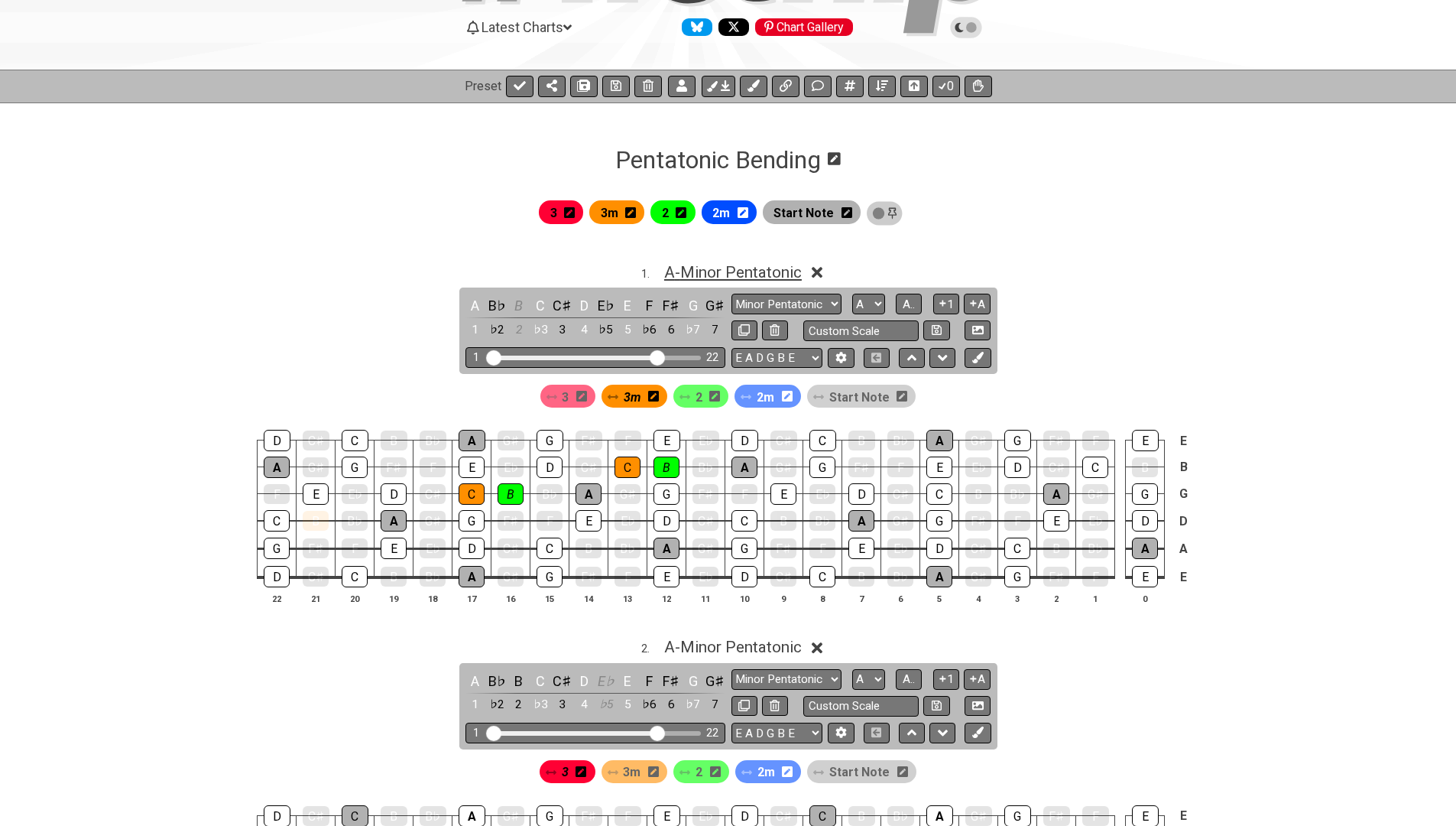
click at [700, 268] on span "A - Minor Pentatonic" at bounding box center [733, 272] width 138 height 18
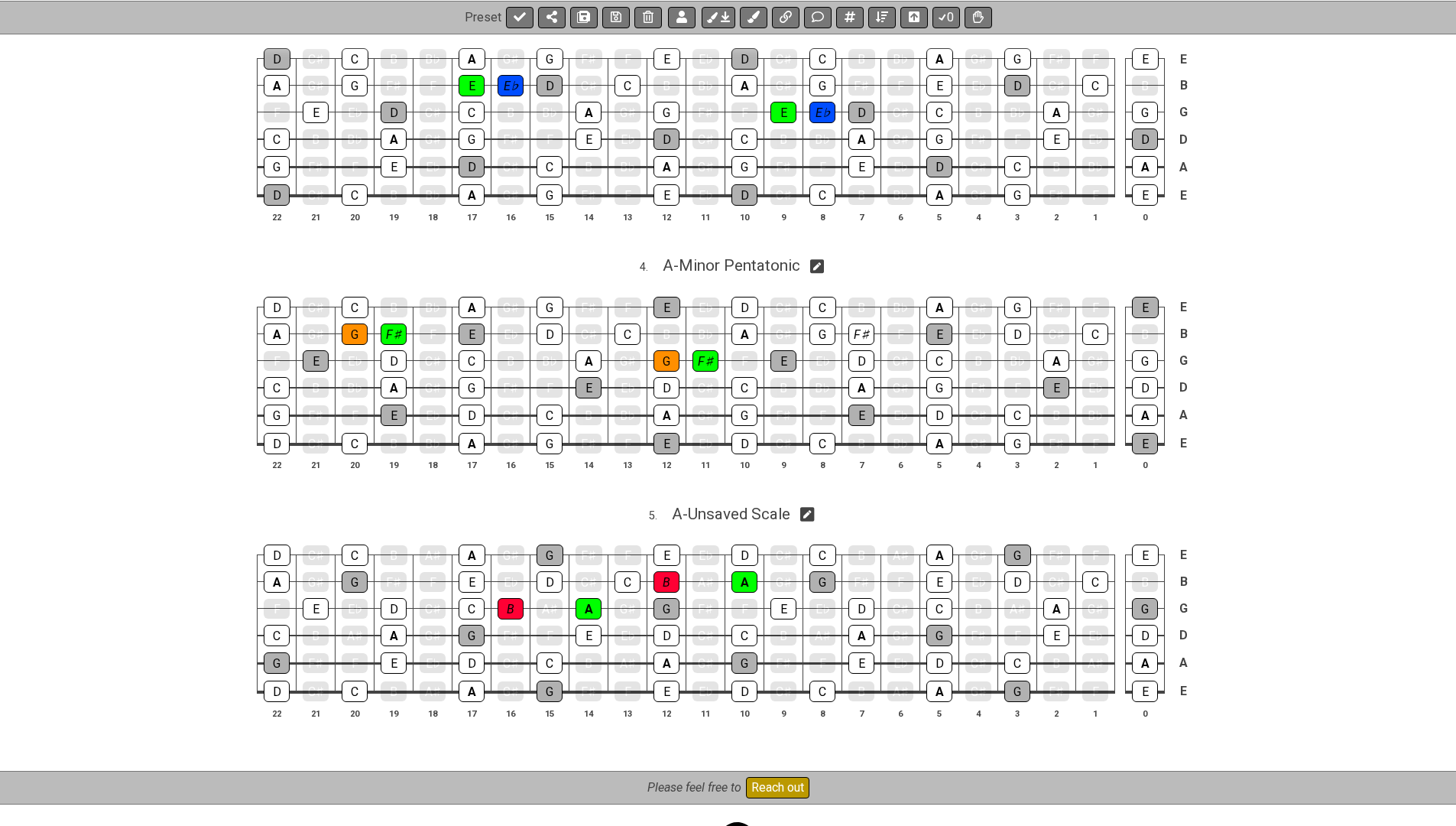
scroll to position [1154, 0]
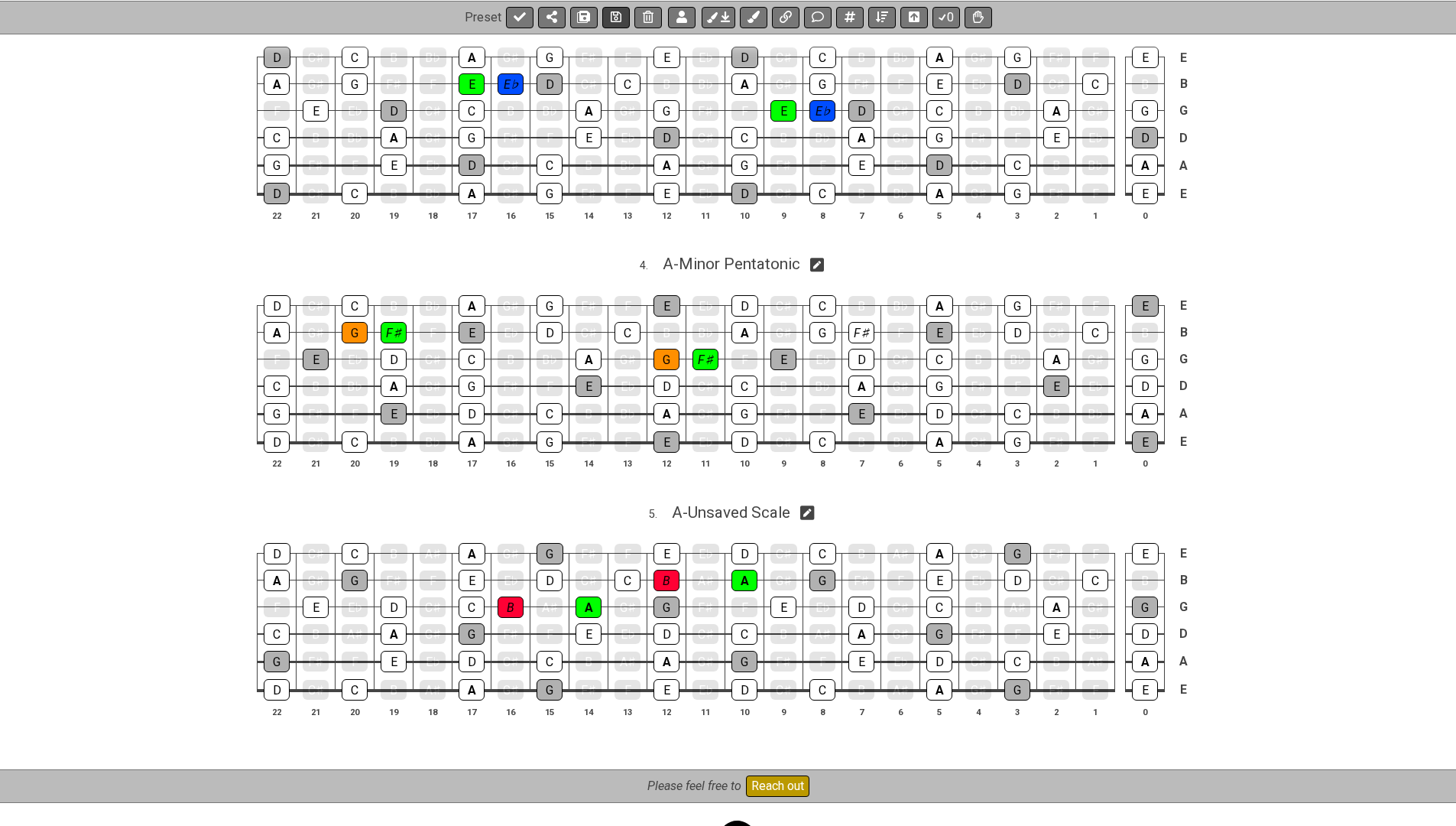
click at [606, 18] on button at bounding box center [616, 17] width 28 height 22
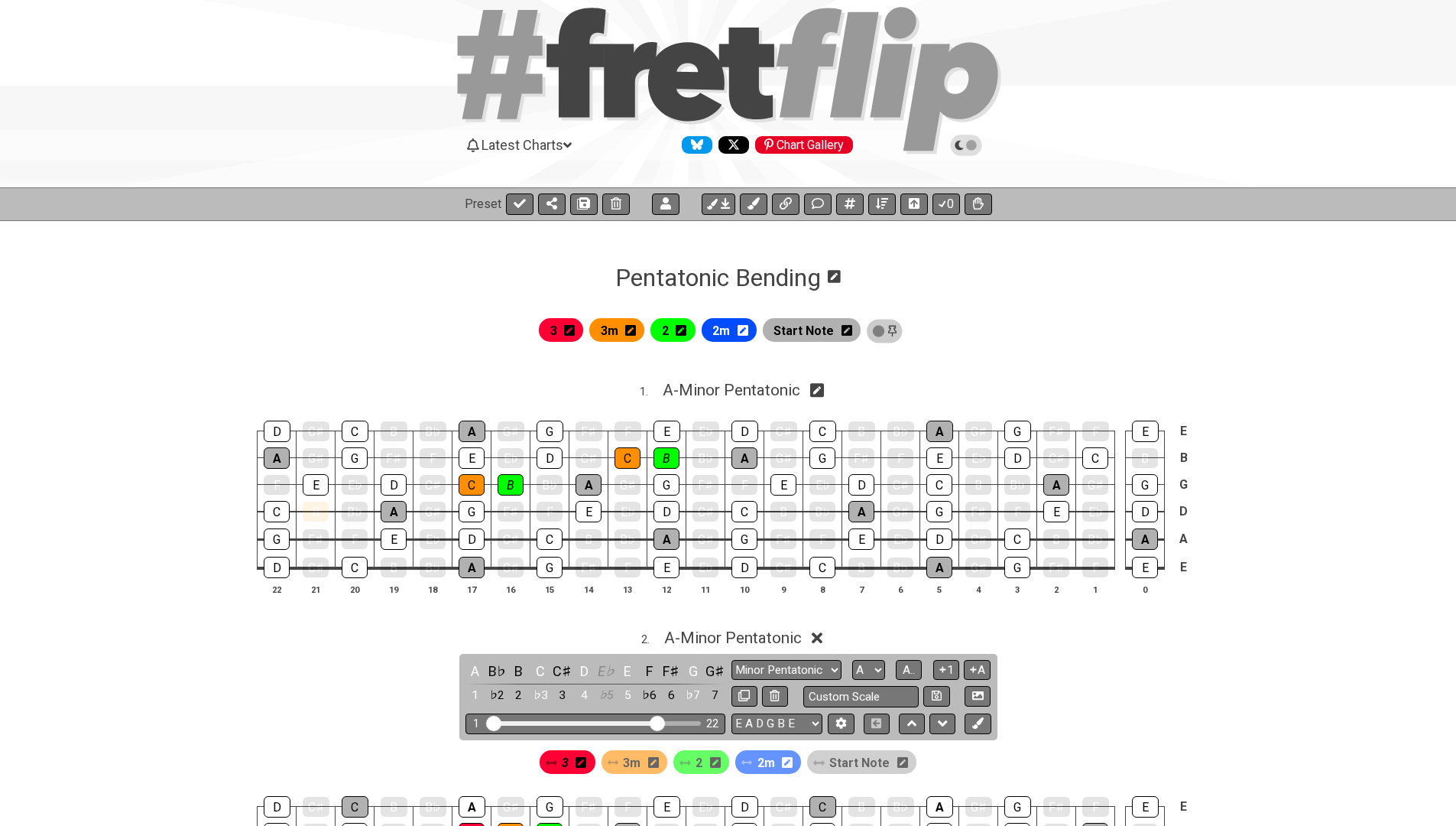
scroll to position [34, 0]
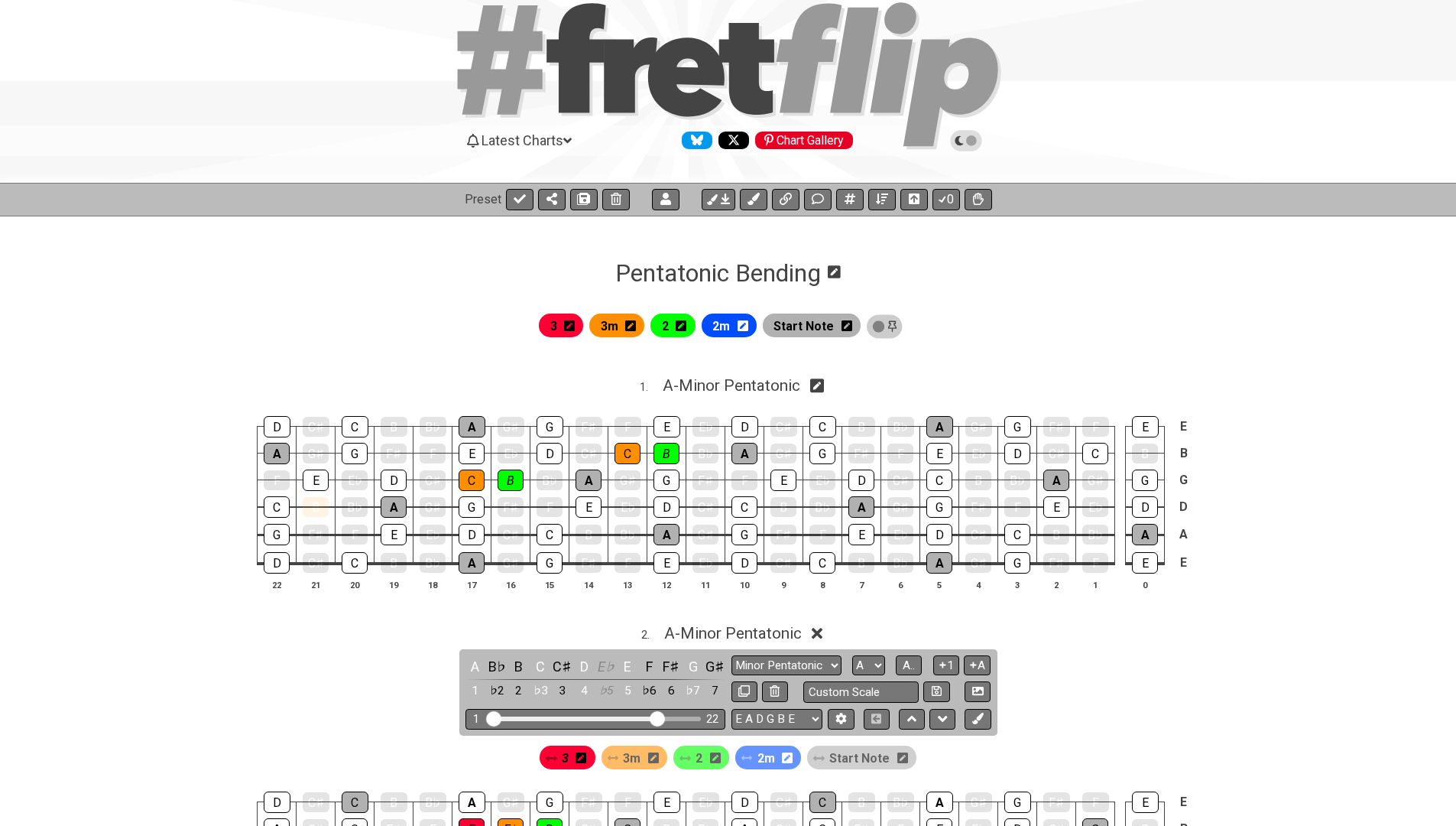
click at [615, 319] on span "3m" at bounding box center [610, 326] width 18 height 22
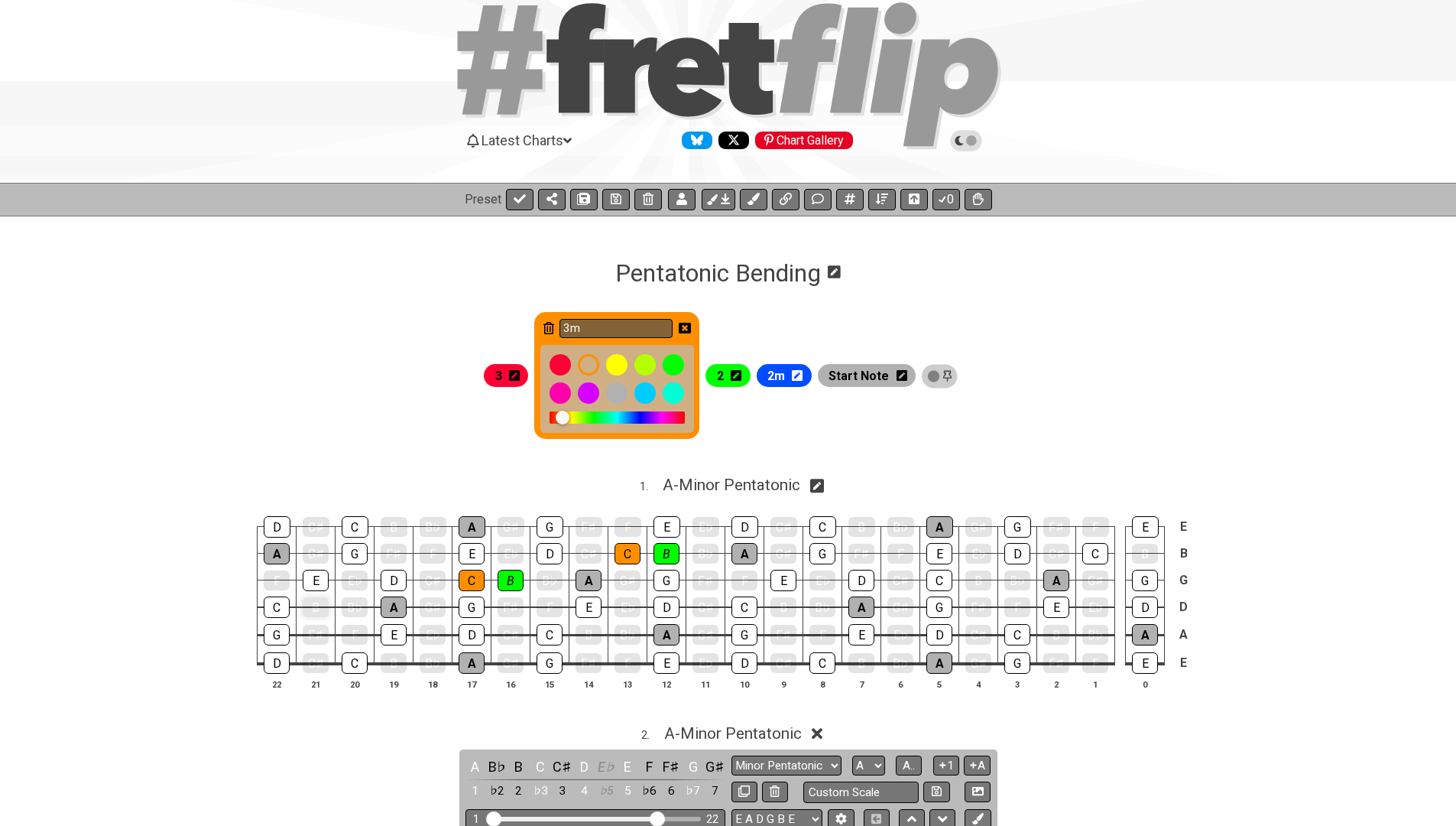
click at [306, 609] on div "B" at bounding box center [315, 607] width 26 height 20
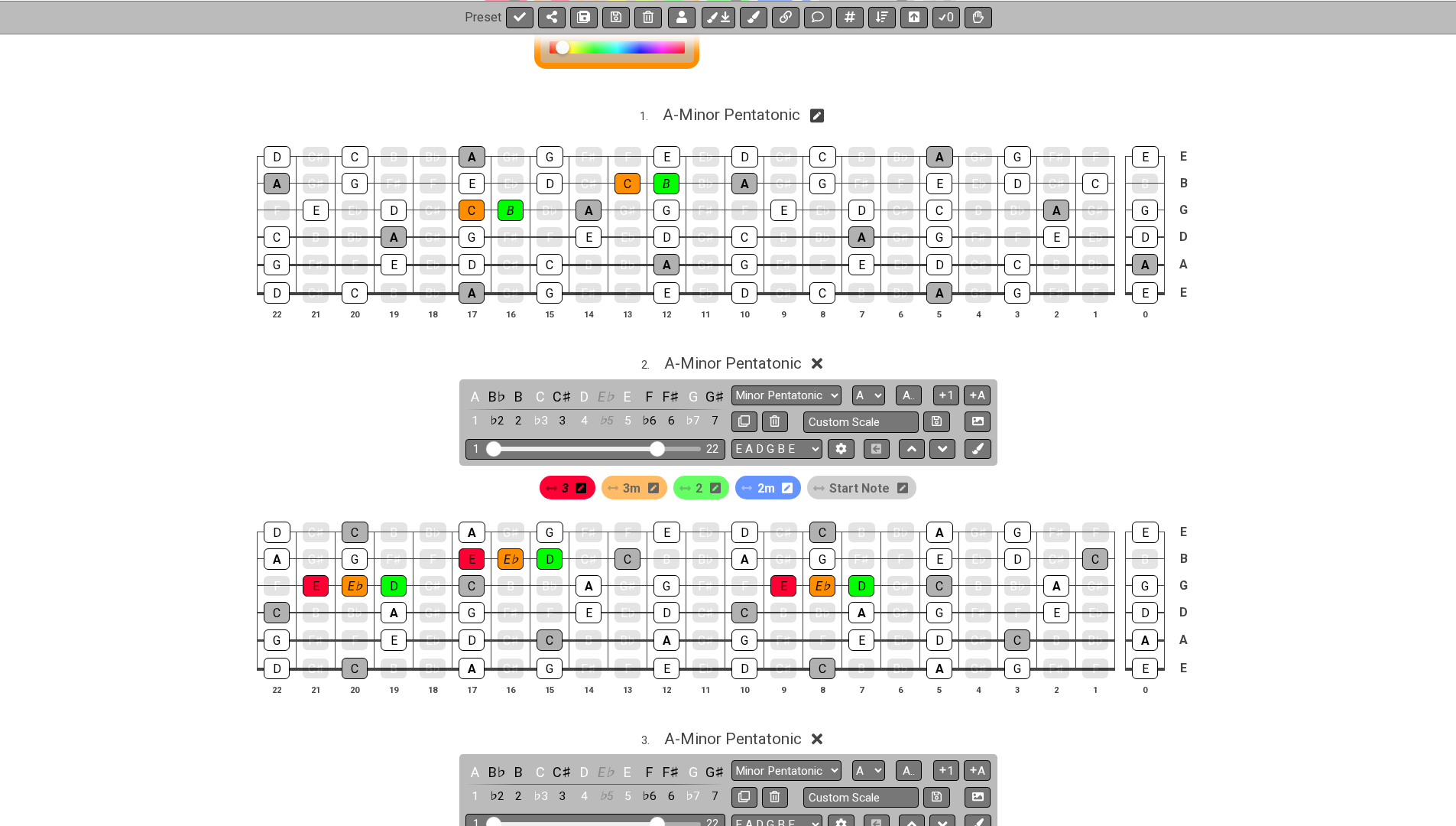
scroll to position [412, 0]
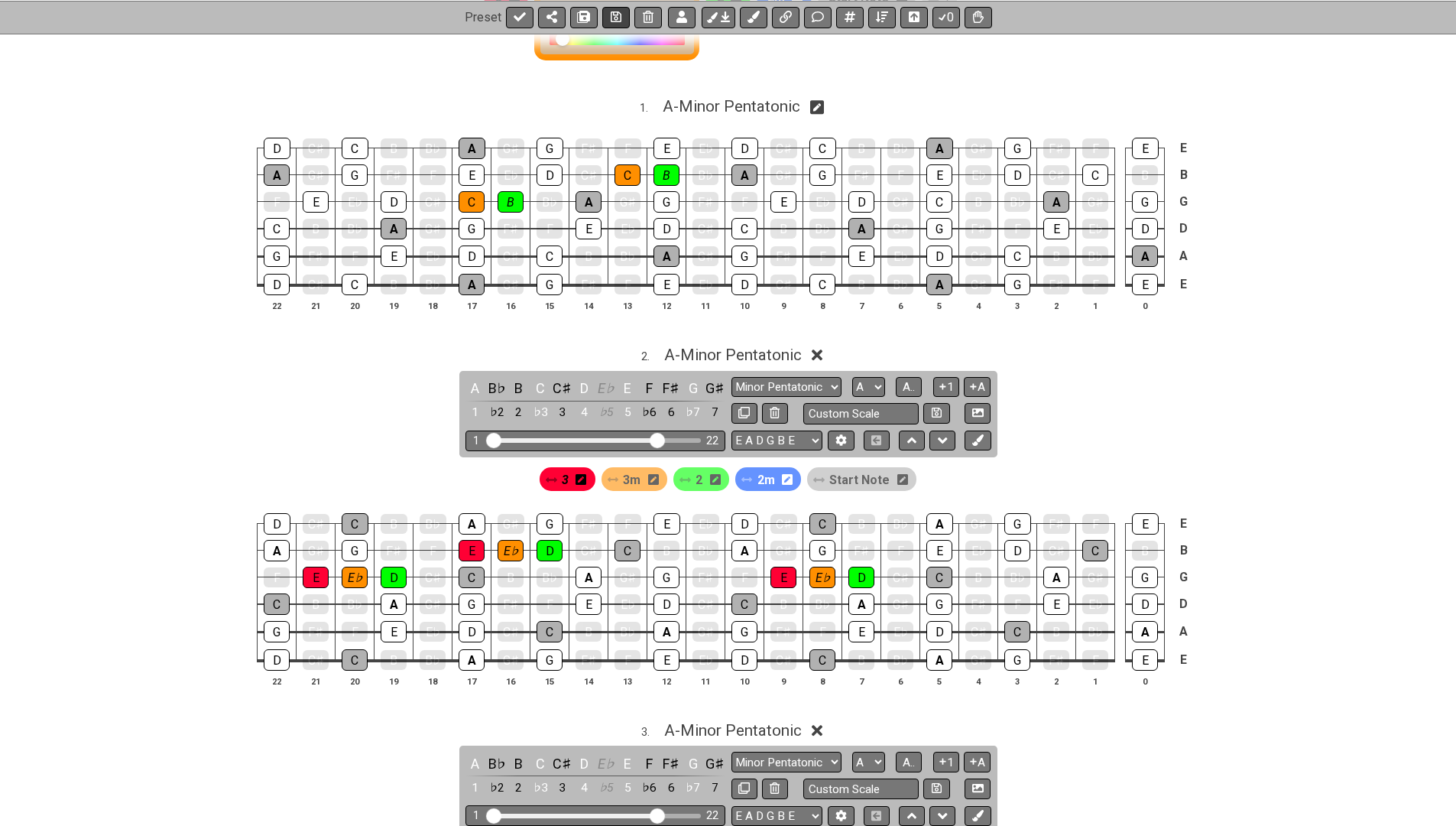
click at [614, 16] on icon at bounding box center [616, 17] width 11 height 11
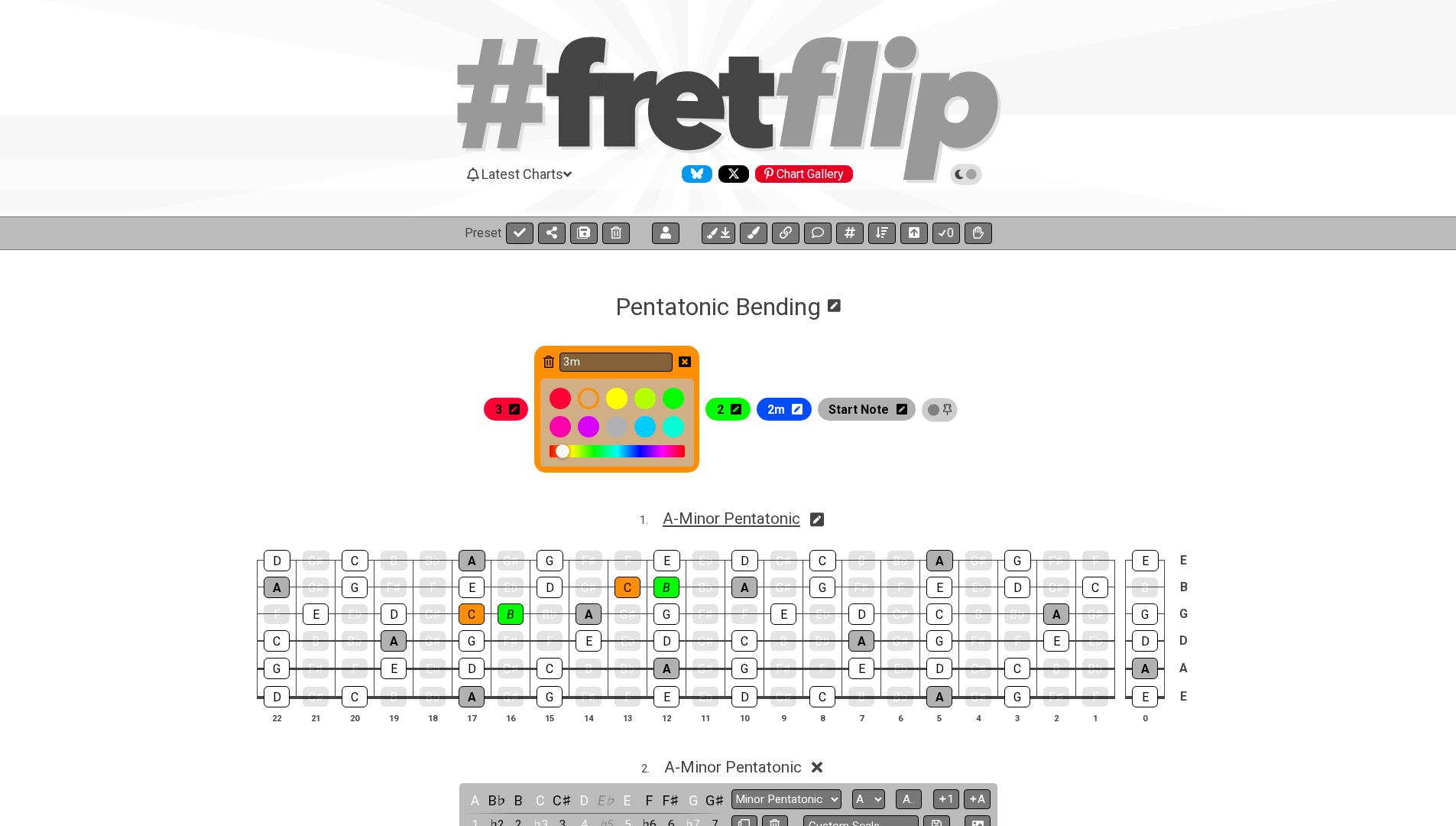
click at [696, 521] on span "A - Minor Pentatonic" at bounding box center [732, 519] width 138 height 18
select select "A"
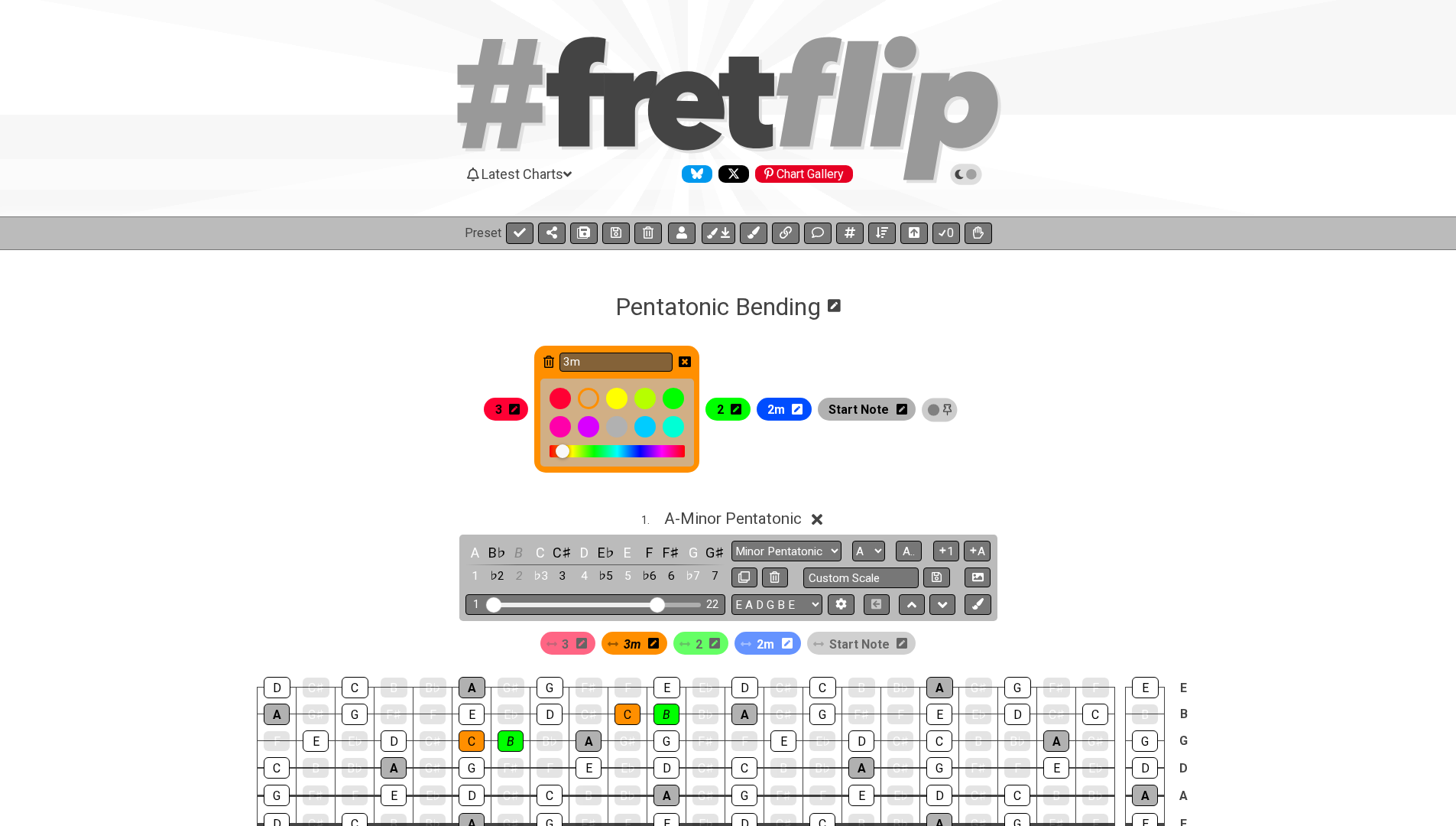
click at [691, 360] on icon at bounding box center [685, 362] width 13 height 11
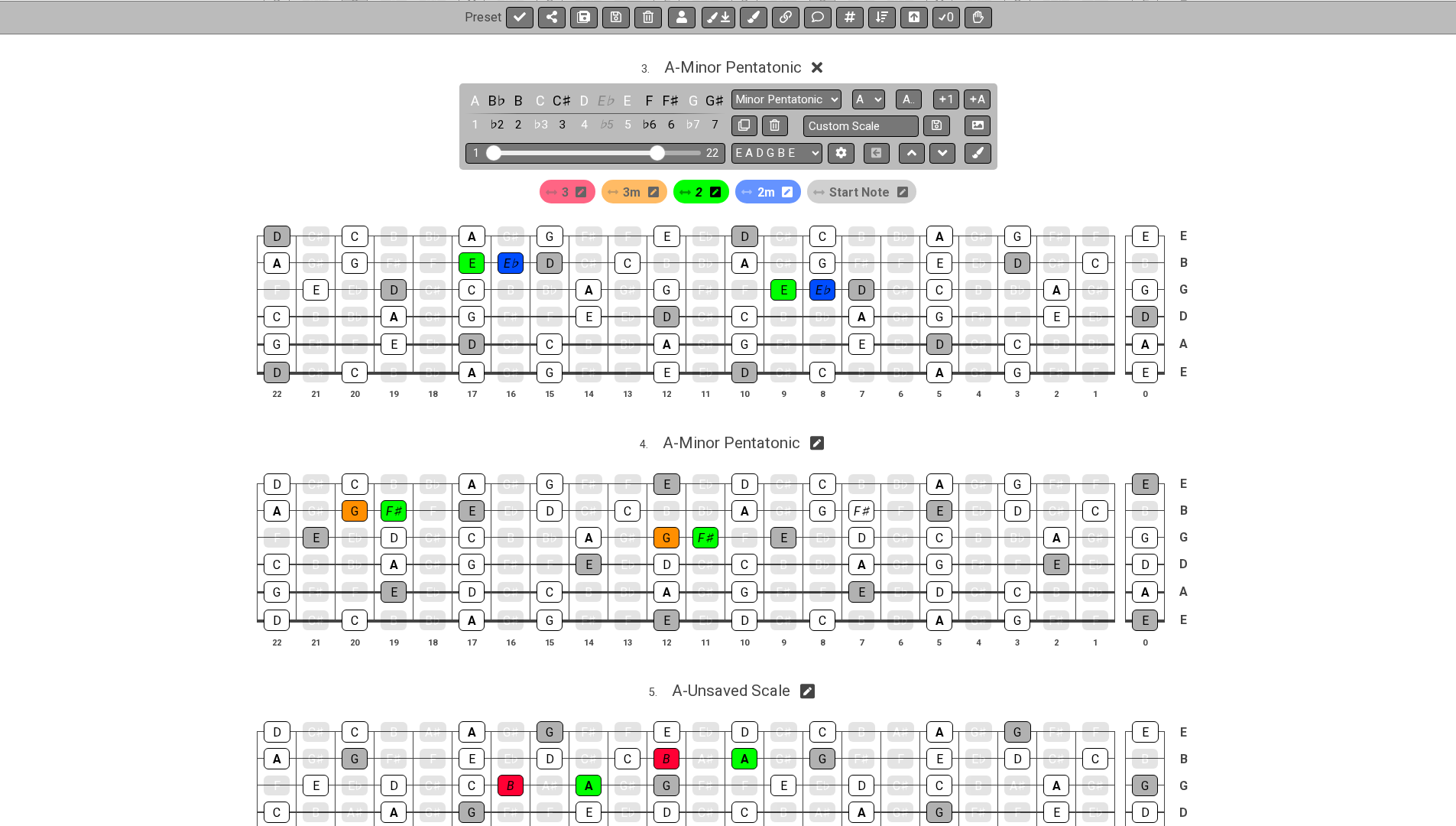
scroll to position [1101, 0]
click at [607, 15] on button at bounding box center [616, 17] width 28 height 22
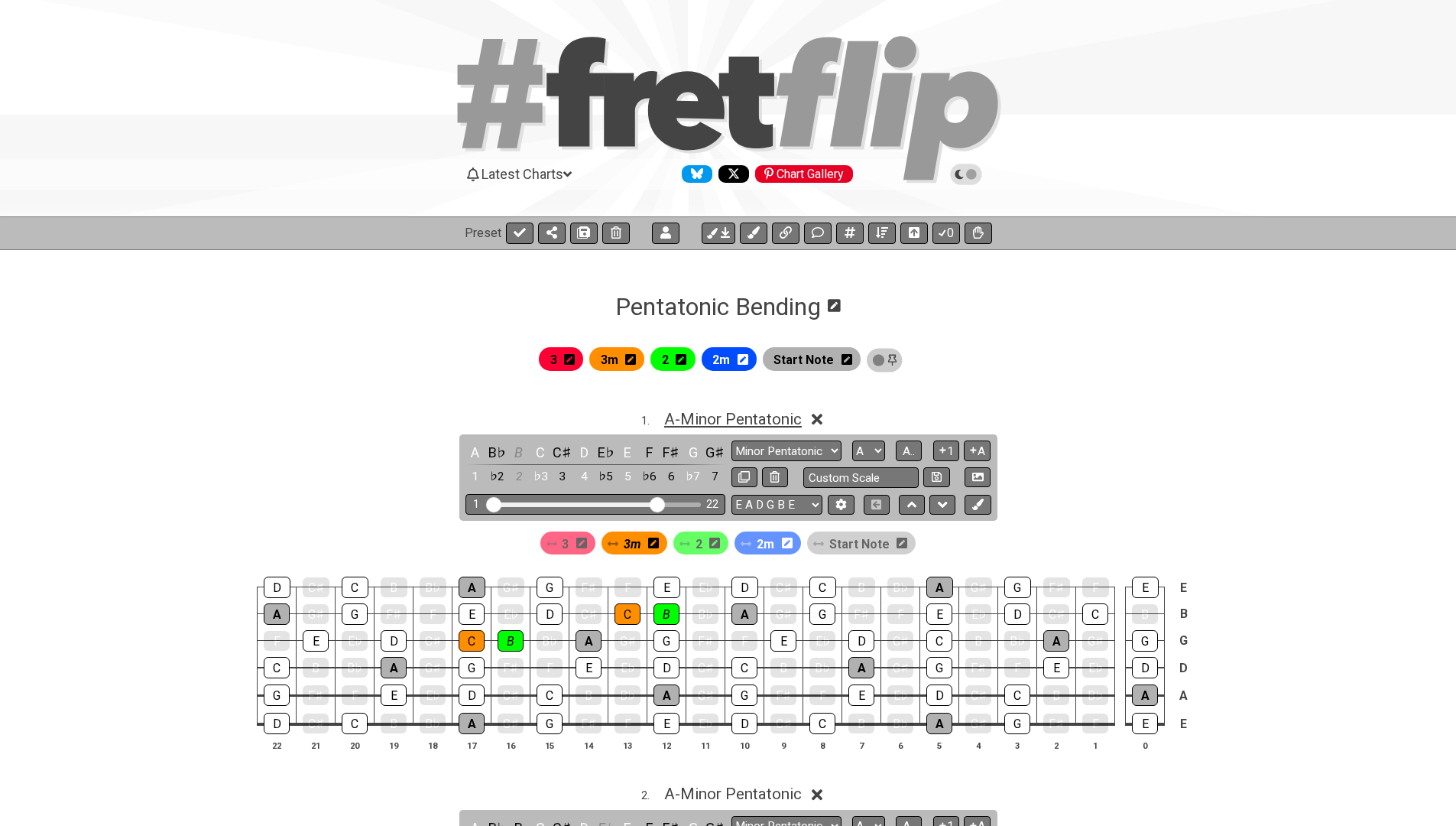
click at [690, 416] on span "A - Minor Pentatonic" at bounding box center [733, 419] width 138 height 18
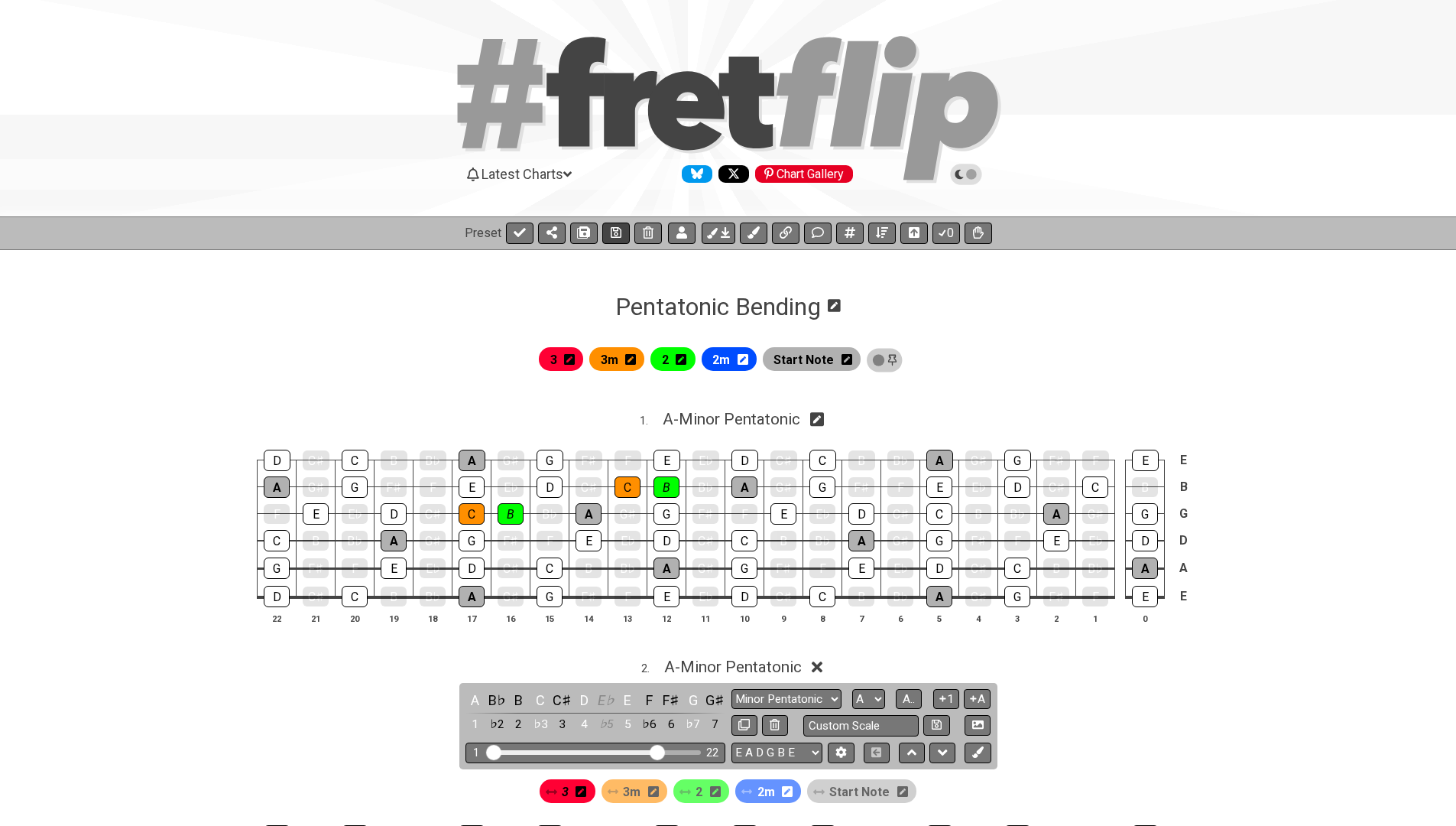
click at [612, 232] on icon at bounding box center [616, 233] width 11 height 13
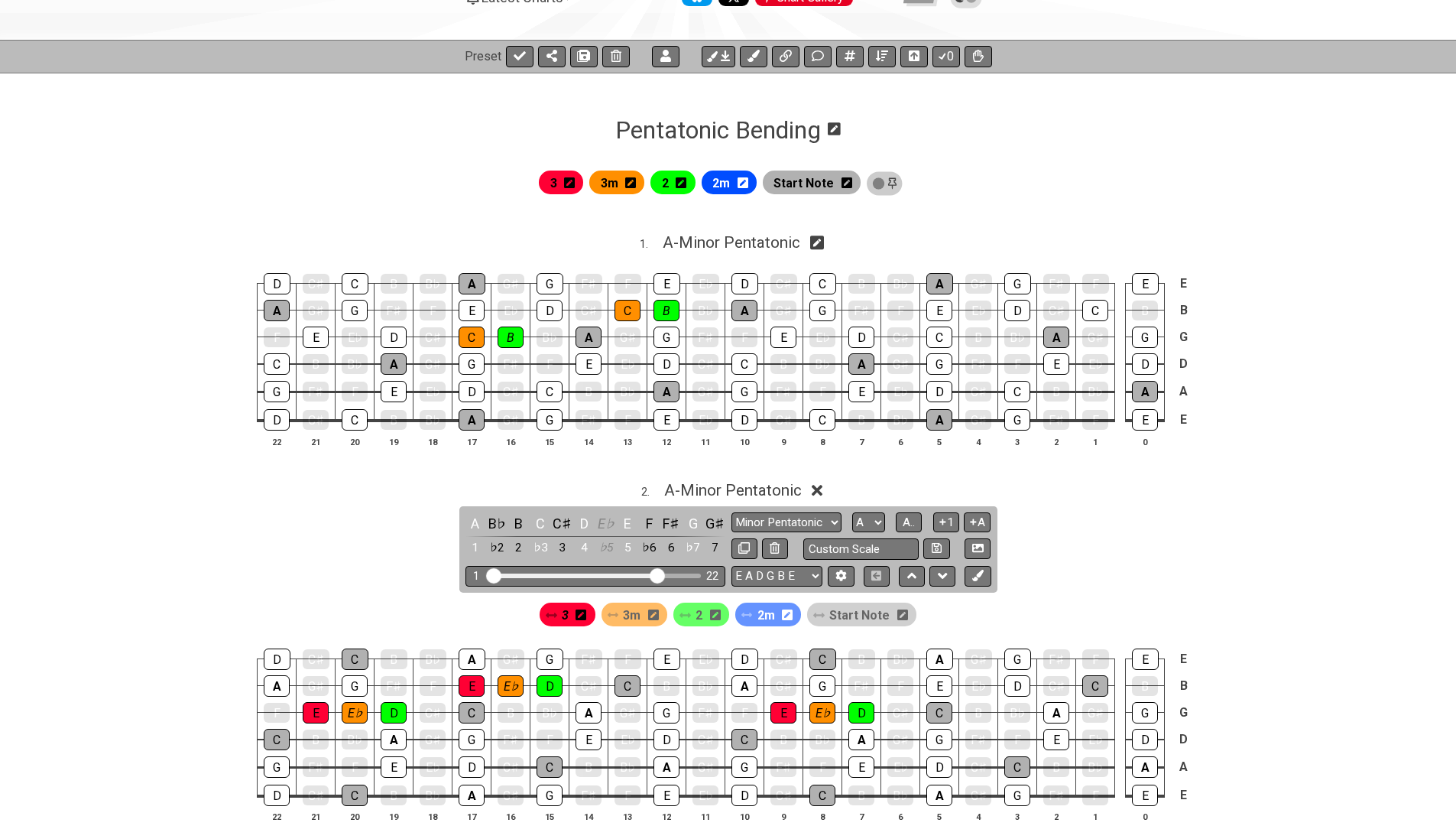
scroll to position [223, 0]
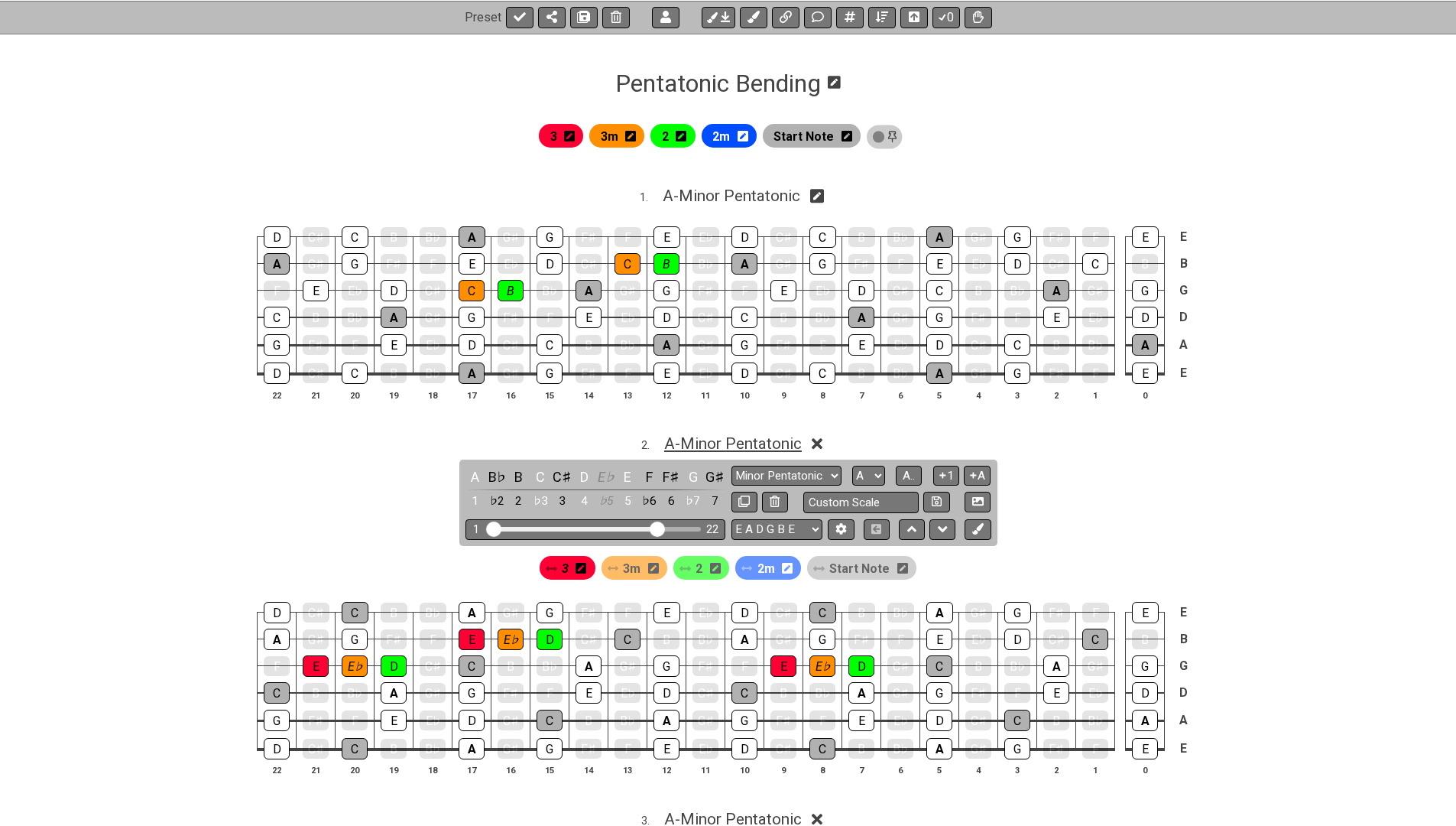
click at [769, 439] on span "A - Minor Pentatonic" at bounding box center [733, 443] width 138 height 18
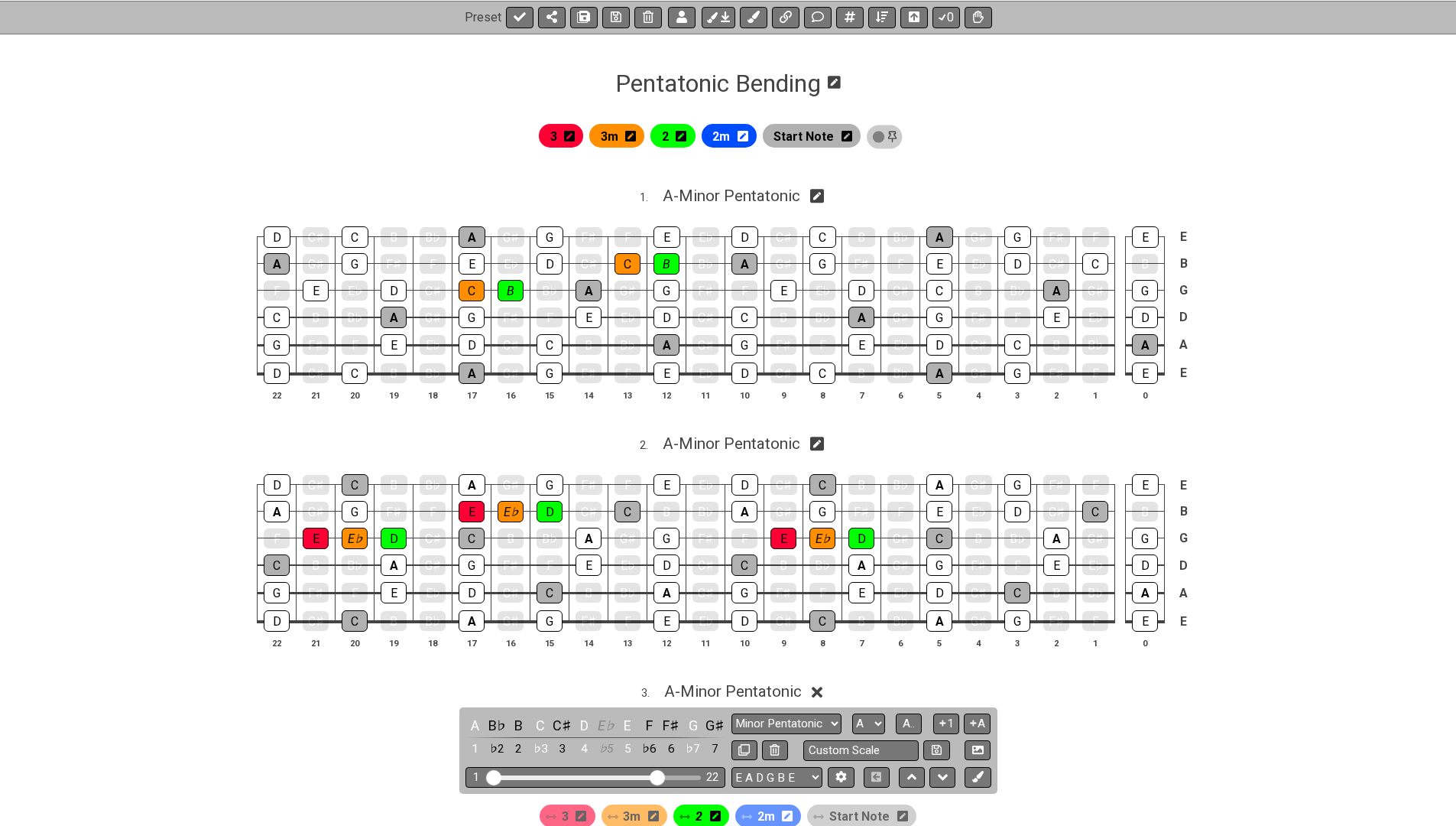
click at [651, 675] on div "3 . A - Minor Pentatonic" at bounding box center [728, 687] width 1456 height 29
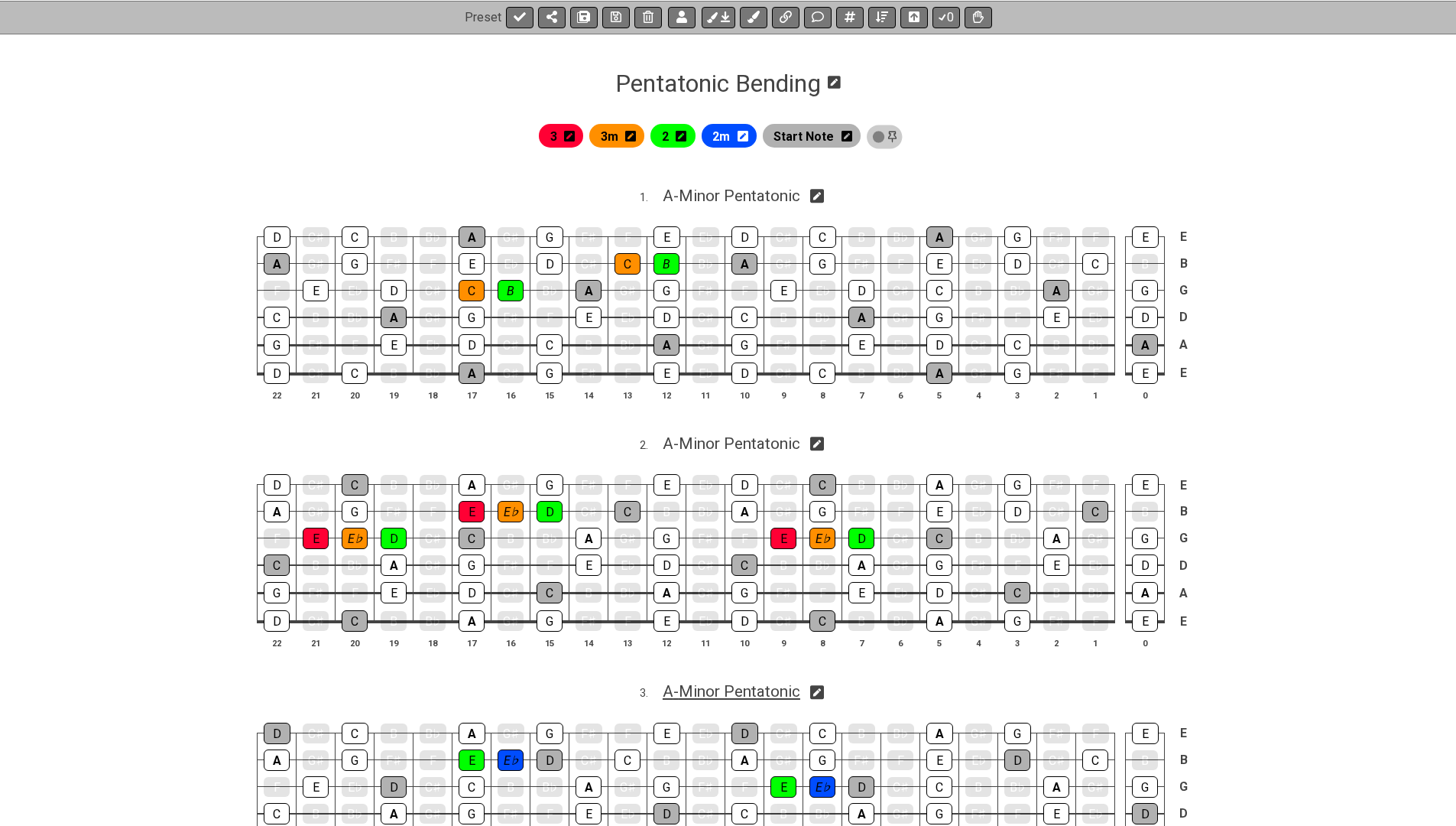
click at [683, 683] on span "A - Minor Pentatonic" at bounding box center [732, 692] width 138 height 18
select select "A"
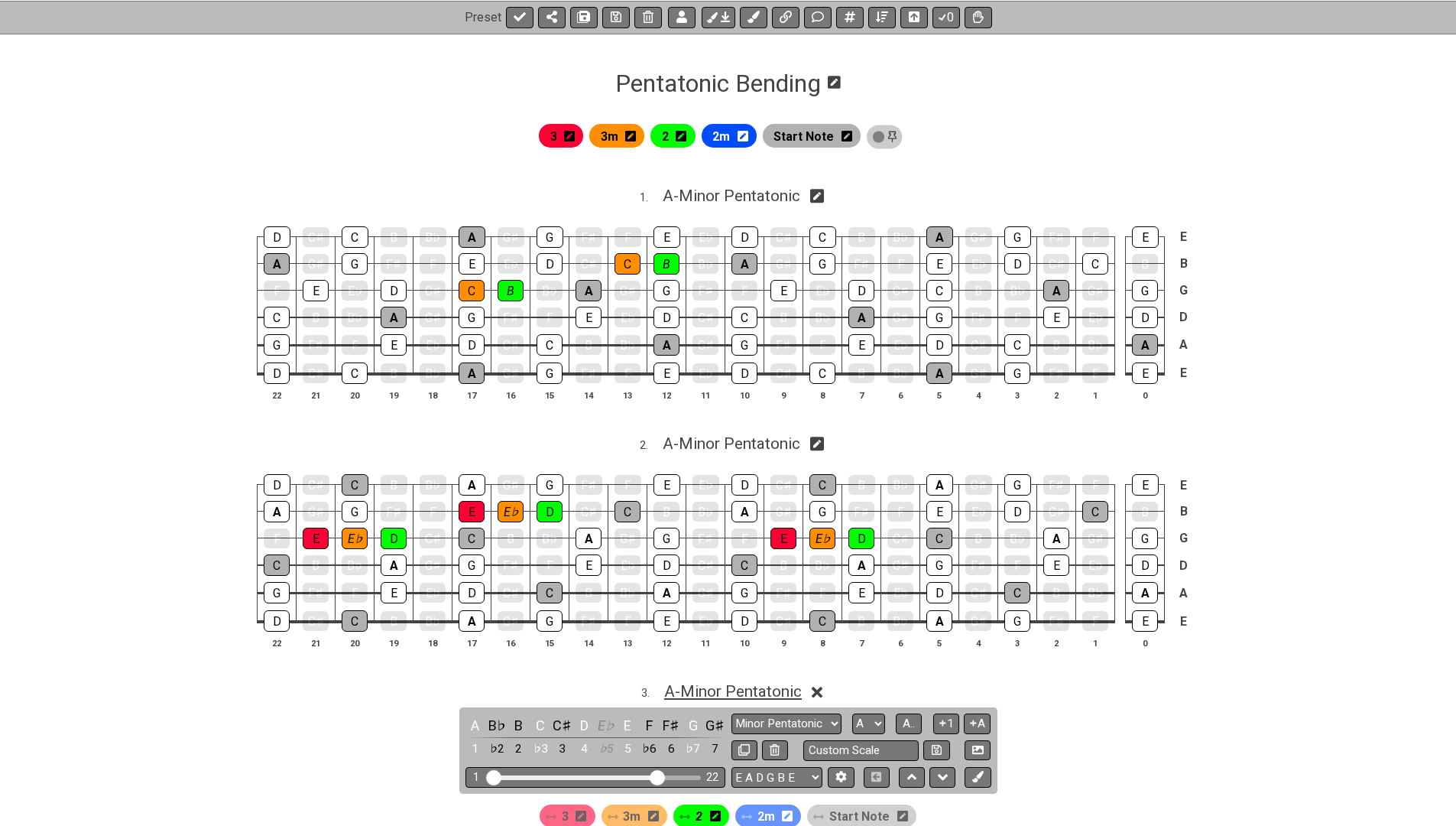
click at [683, 683] on span "A - Minor Pentatonic" at bounding box center [733, 692] width 138 height 18
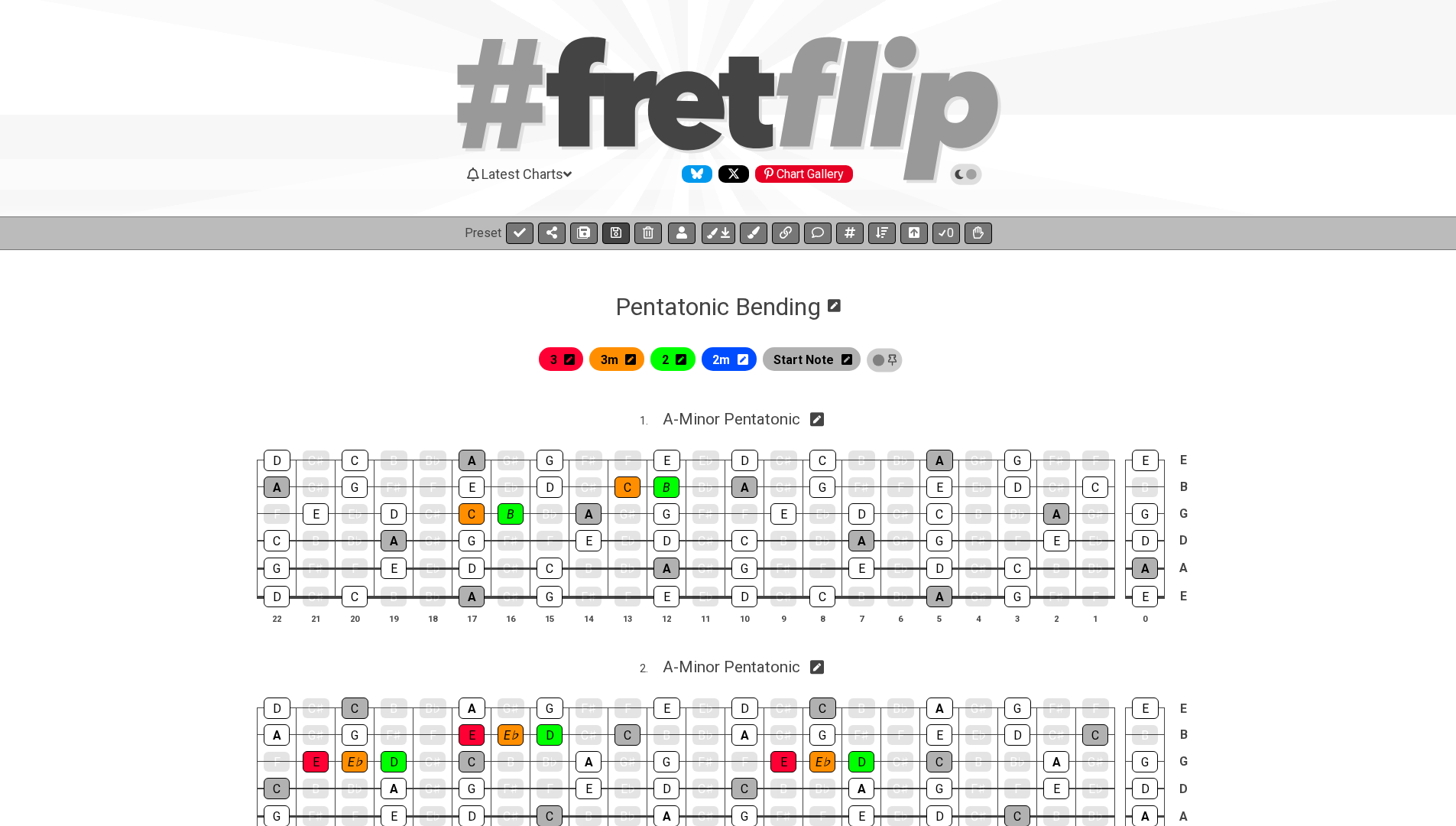
click at [612, 233] on icon at bounding box center [616, 233] width 11 height 13
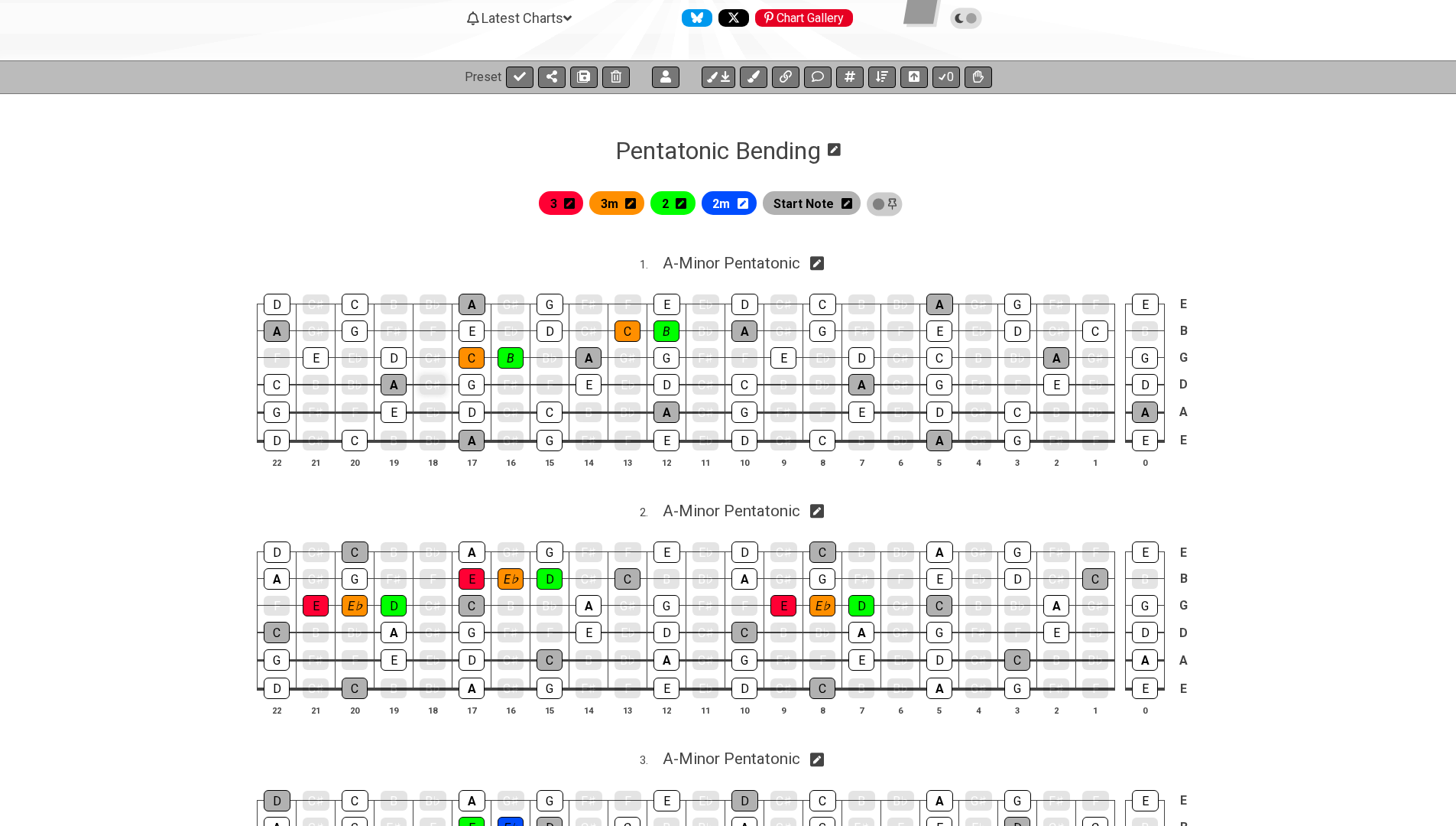
scroll to position [144, 0]
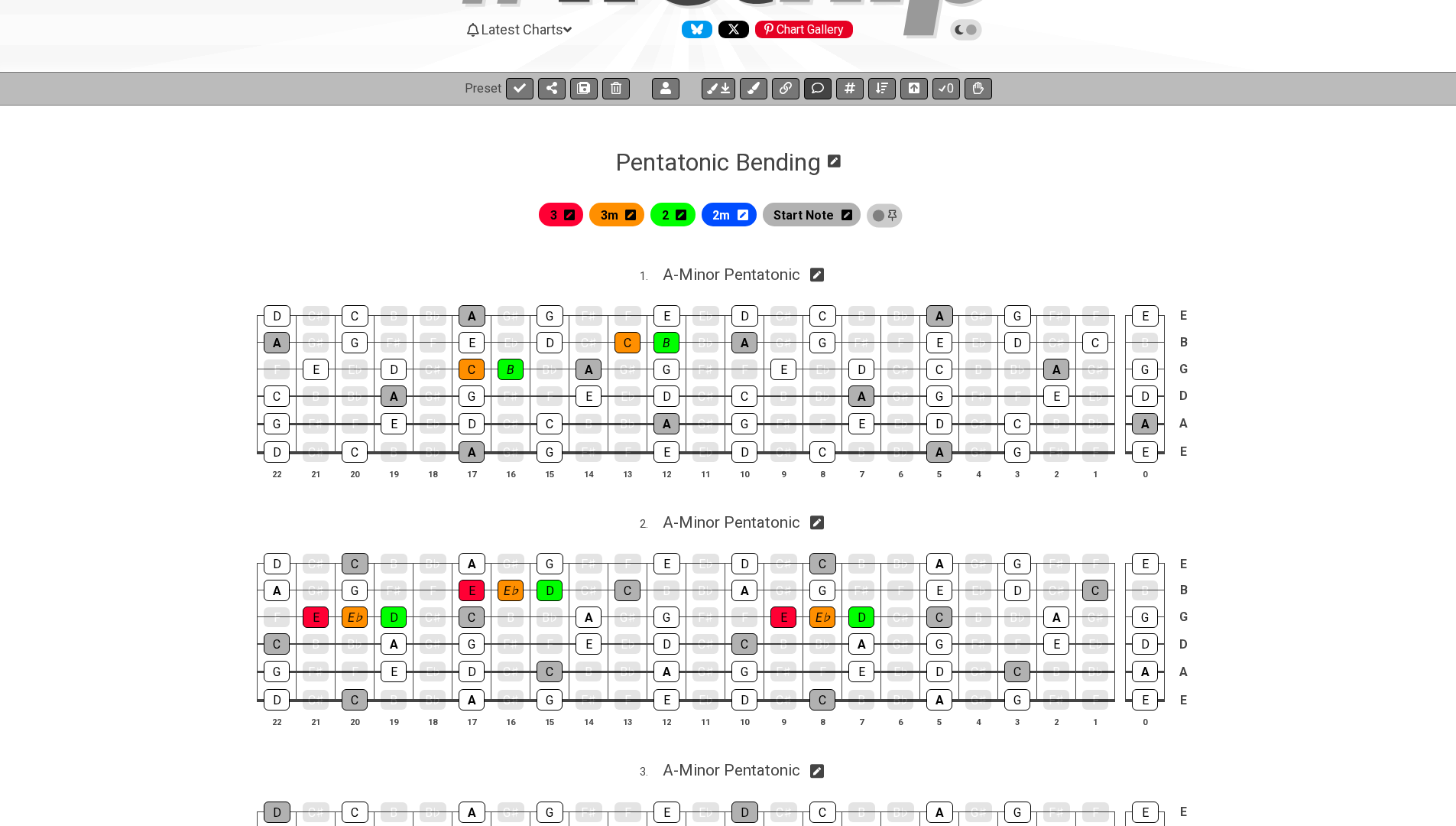
click at [818, 86] on icon at bounding box center [818, 88] width 13 height 13
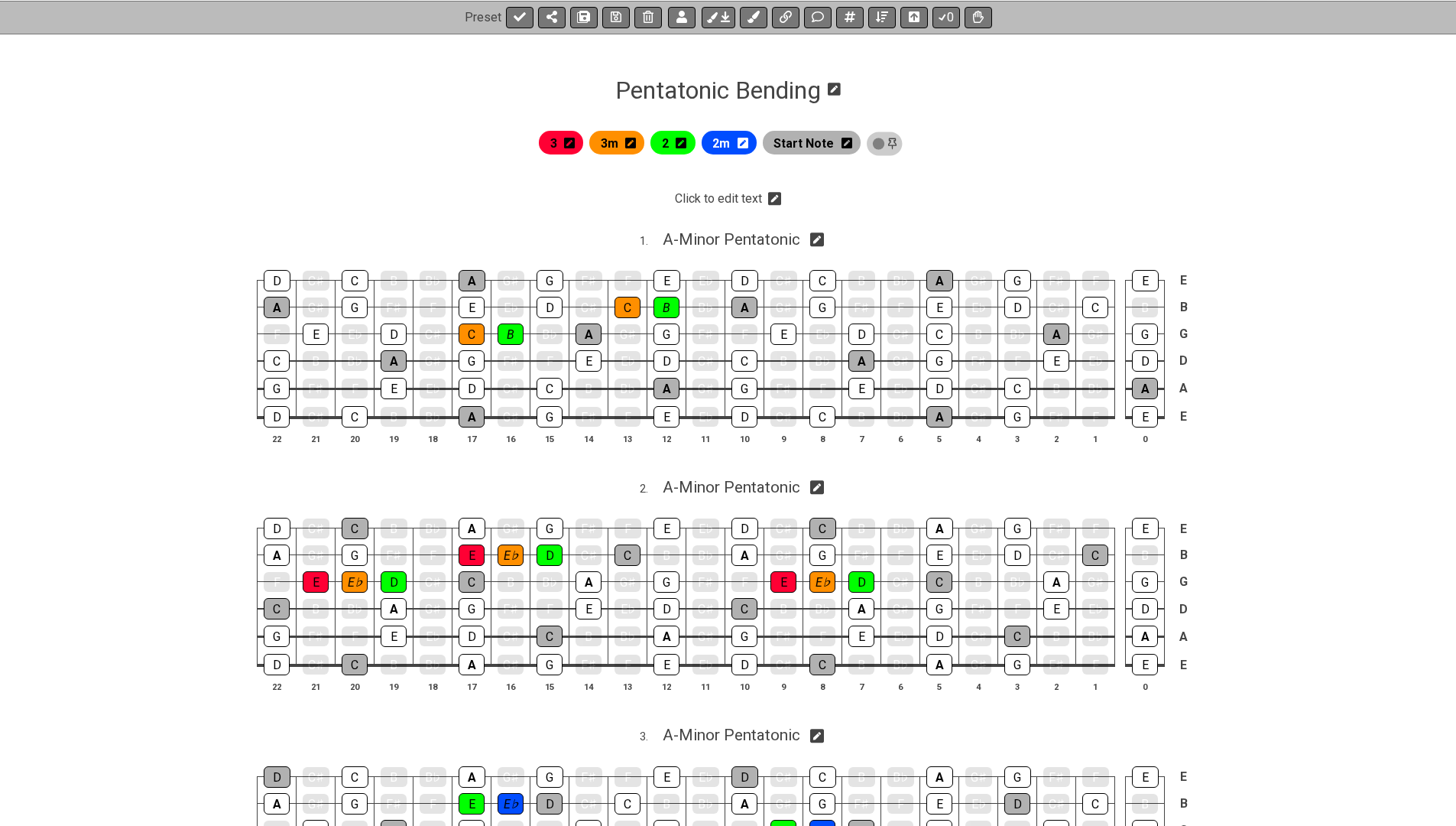
click at [772, 200] on icon at bounding box center [775, 198] width 13 height 13
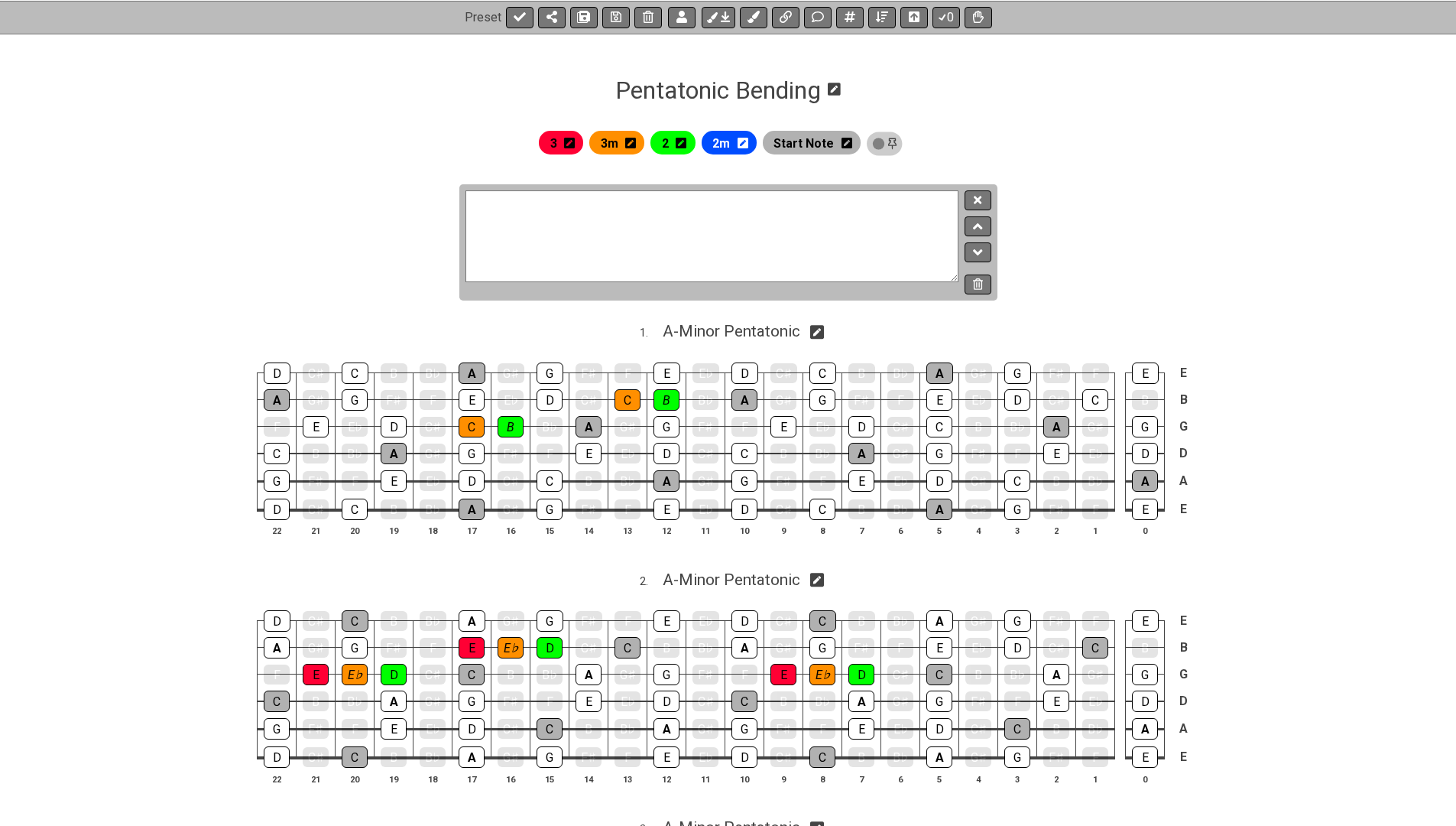
click at [744, 231] on textarea "Click to edit text" at bounding box center [713, 237] width 494 height 91
paste textarea "|Major 7th | 1 | | 3 | | 5 | | | | 7 | |:--------------|:-:|:--:|:-:|:--:|:-:|:…"
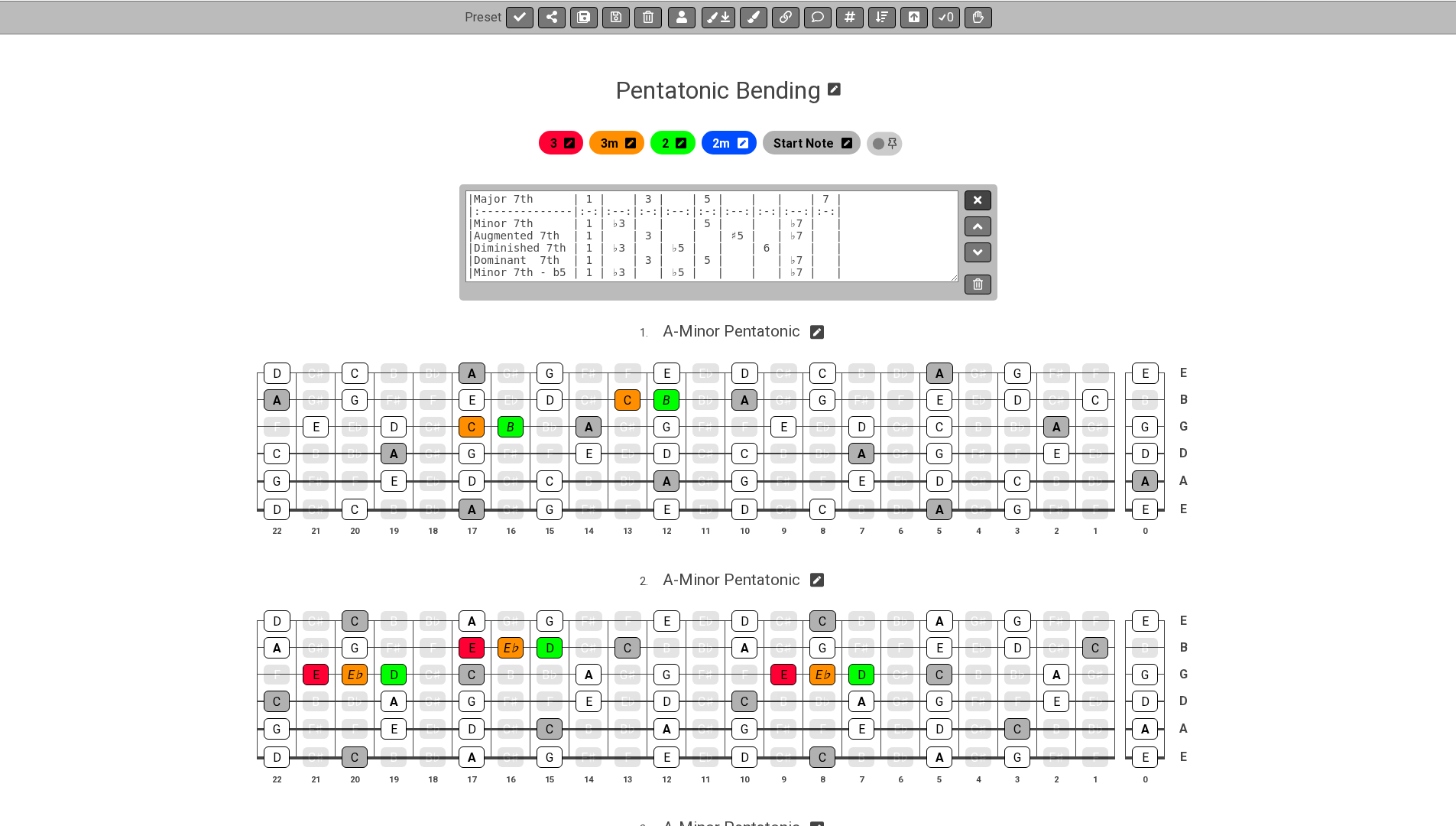
type textarea "|Major 7th | 1 | | 3 | | 5 | | | | 7 | |:--------------|:-:|:--:|:-:|:--:|:-:|:…"
click at [977, 203] on icon at bounding box center [978, 200] width 8 height 12
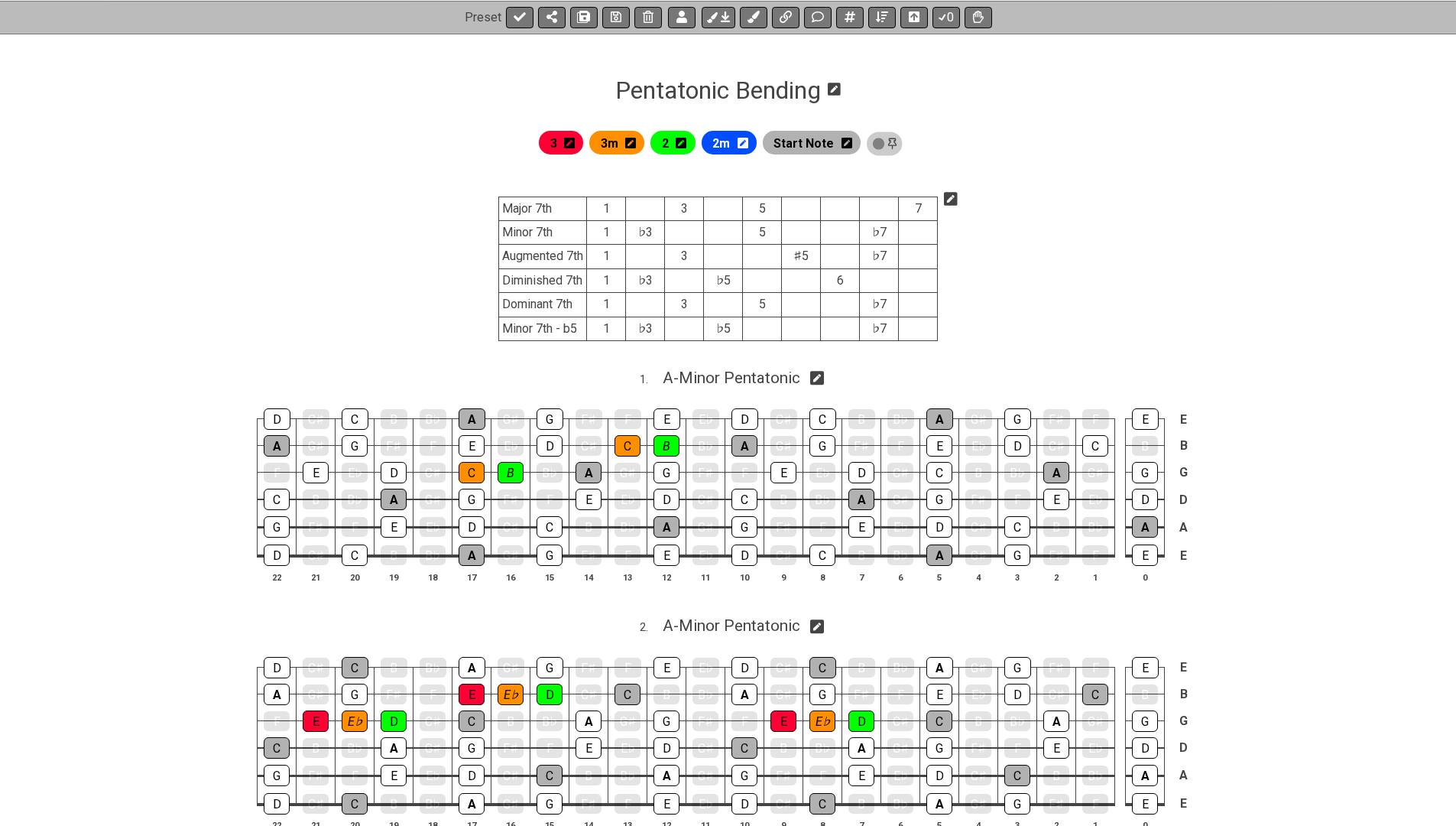
click at [949, 200] on icon at bounding box center [950, 198] width 13 height 13
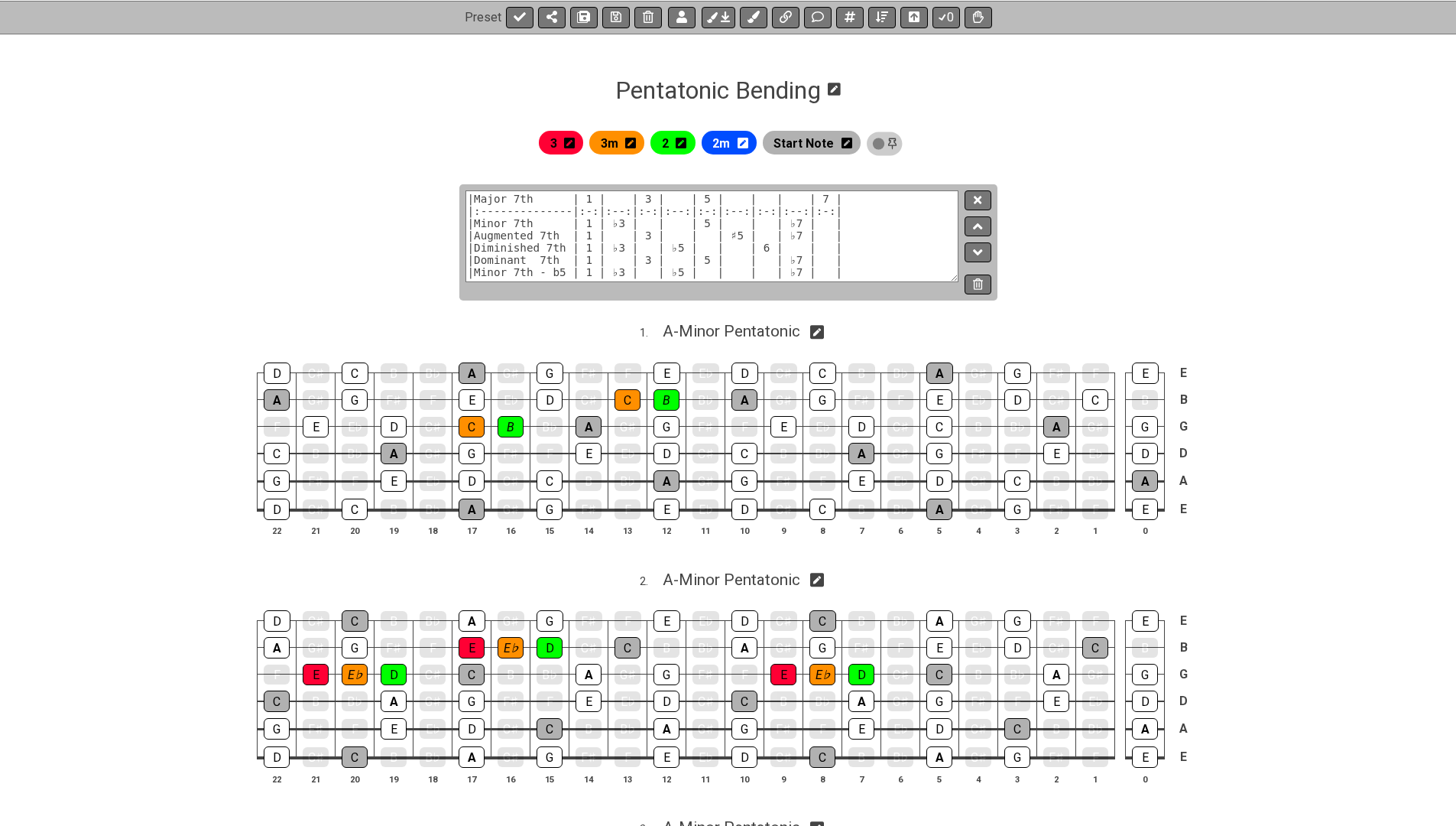
click at [557, 197] on textarea "|Major 7th | 1 | | 3 | | 5 | | | | 7 | |:--------------|:-:|:--:|:-:|:--:|:-:|:…" at bounding box center [713, 237] width 494 height 91
type textarea "|Starting Note | Target Note | Effect || |:--------------|:-:|:--:| |Minor 7th …"
click at [981, 199] on icon at bounding box center [978, 200] width 8 height 12
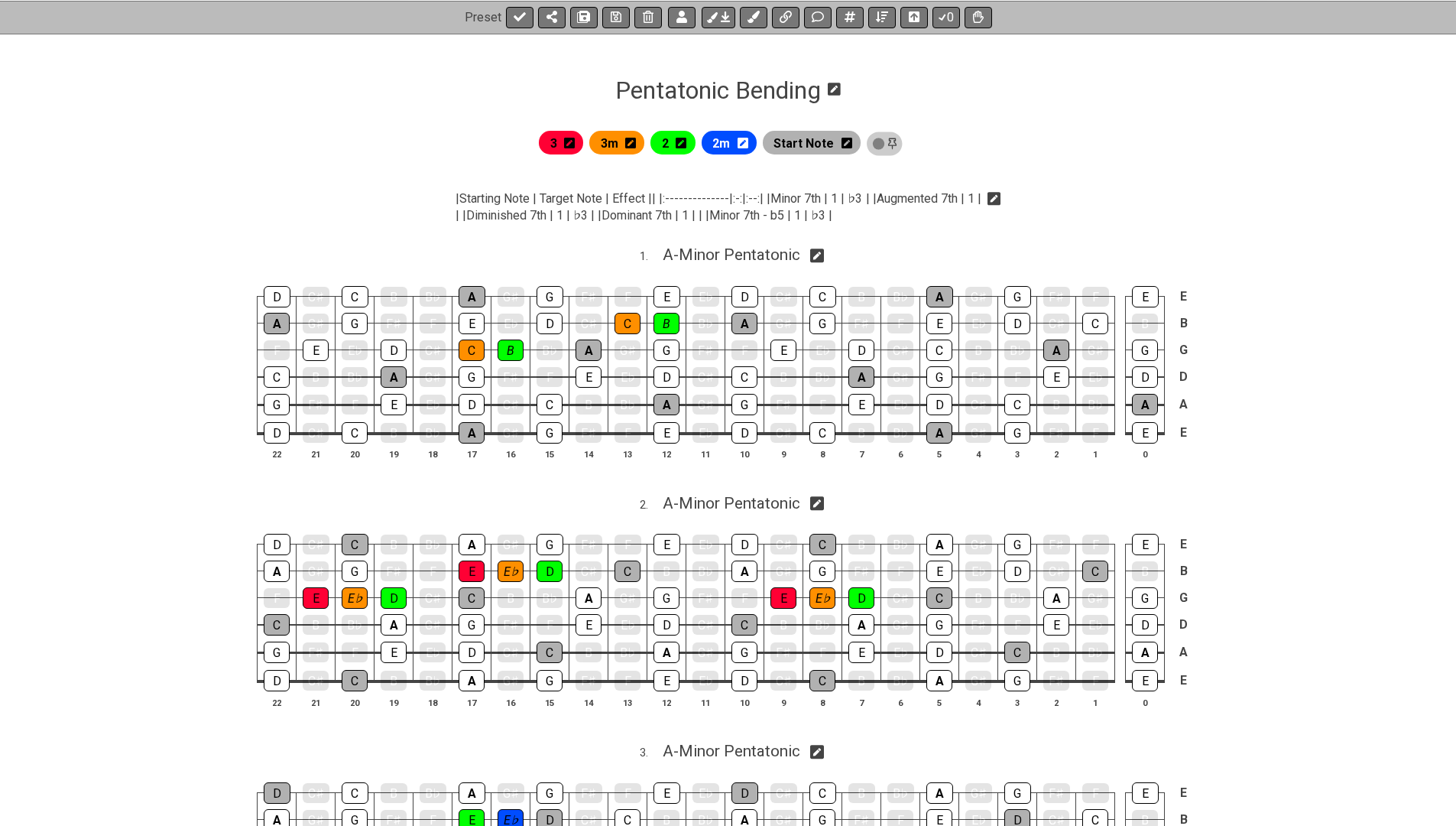
click at [999, 201] on icon at bounding box center [994, 198] width 13 height 13
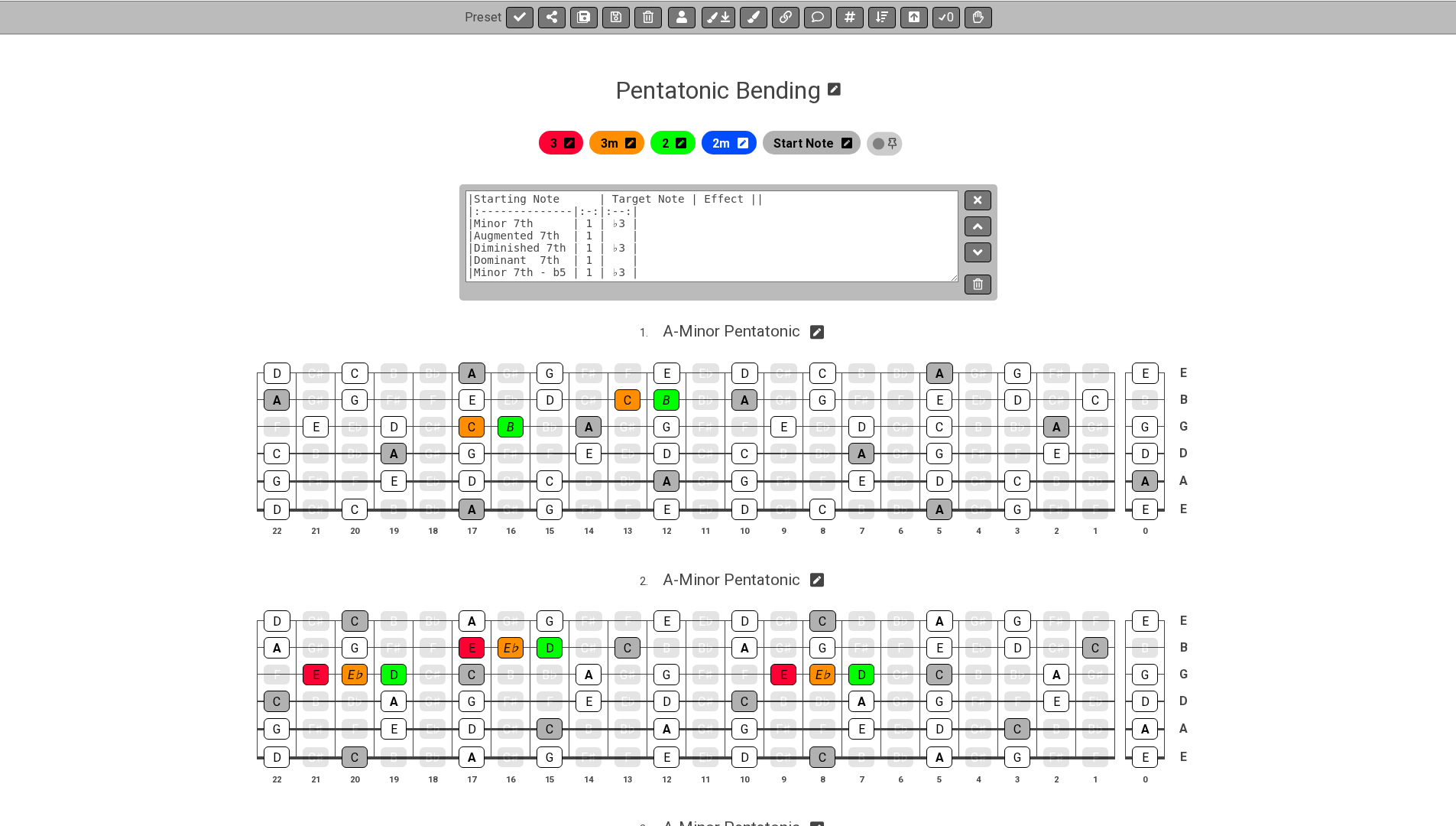
click at [695, 228] on textarea "|Starting Note | Target Note | Effect || |:--------------|:-:|:--:| |Minor 7th …" at bounding box center [713, 237] width 494 height 91
click at [771, 196] on textarea "|Starting Note | Target Note | Effect || |:--------------|:-:|:--:| |Minor 7th …" at bounding box center [713, 237] width 494 height 91
type textarea "|Starting Note | Target Note | Effect | |:--------------|:-:|:--:| |Minor 7th |…"
click at [977, 204] on icon at bounding box center [978, 200] width 8 height 12
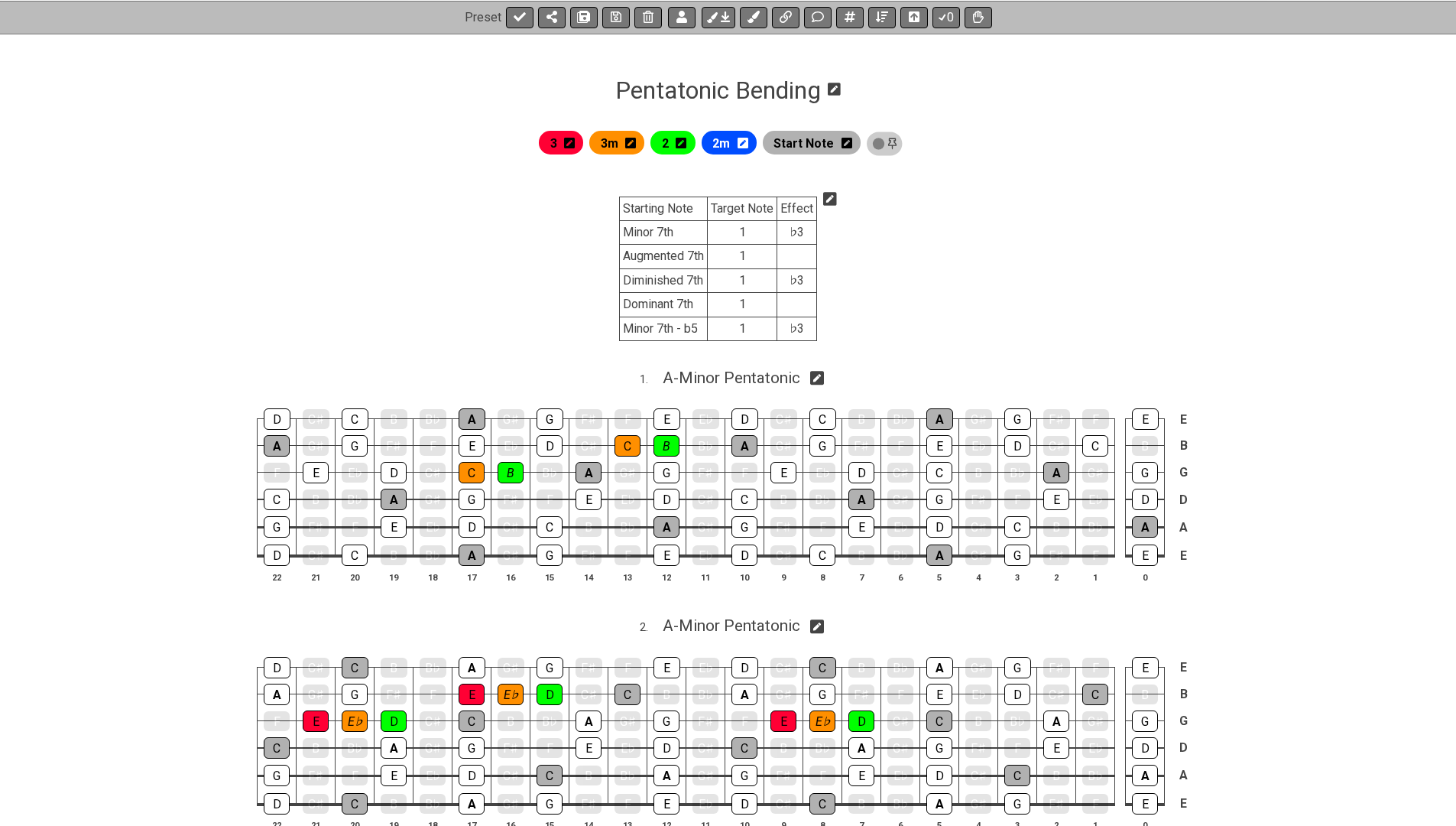
click at [834, 200] on icon at bounding box center [830, 198] width 13 height 13
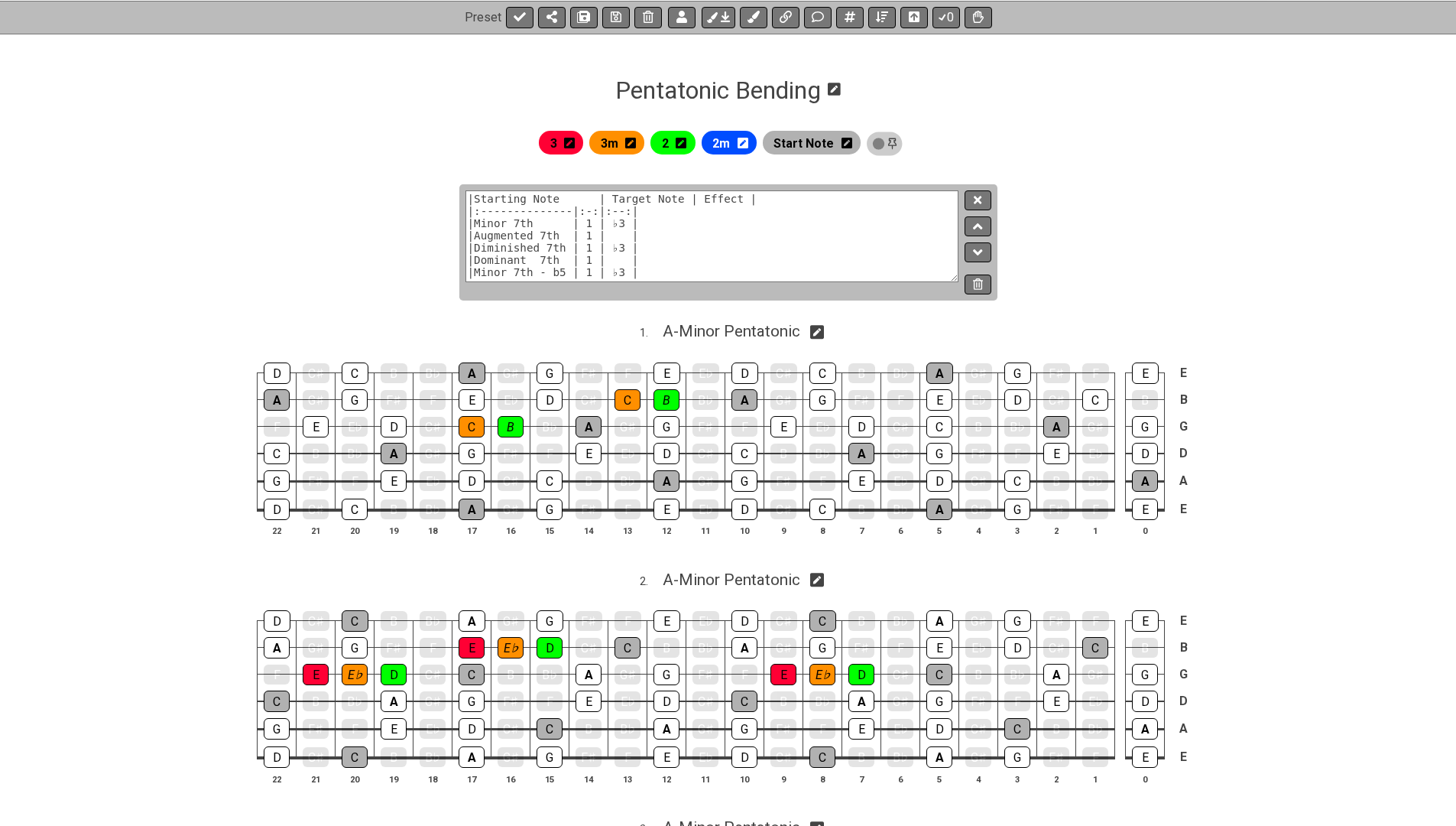
click at [545, 217] on textarea "|Starting Note | Target Note | Effect | |:--------------|:-:|:--:| |Minor 7th |…" at bounding box center [713, 237] width 494 height 91
type textarea "|Starting Note | Target Note | Effect | |Minor 7th | 1 | ♭3 | |Augmented 7th | …"
click at [976, 199] on icon at bounding box center [978, 200] width 8 height 12
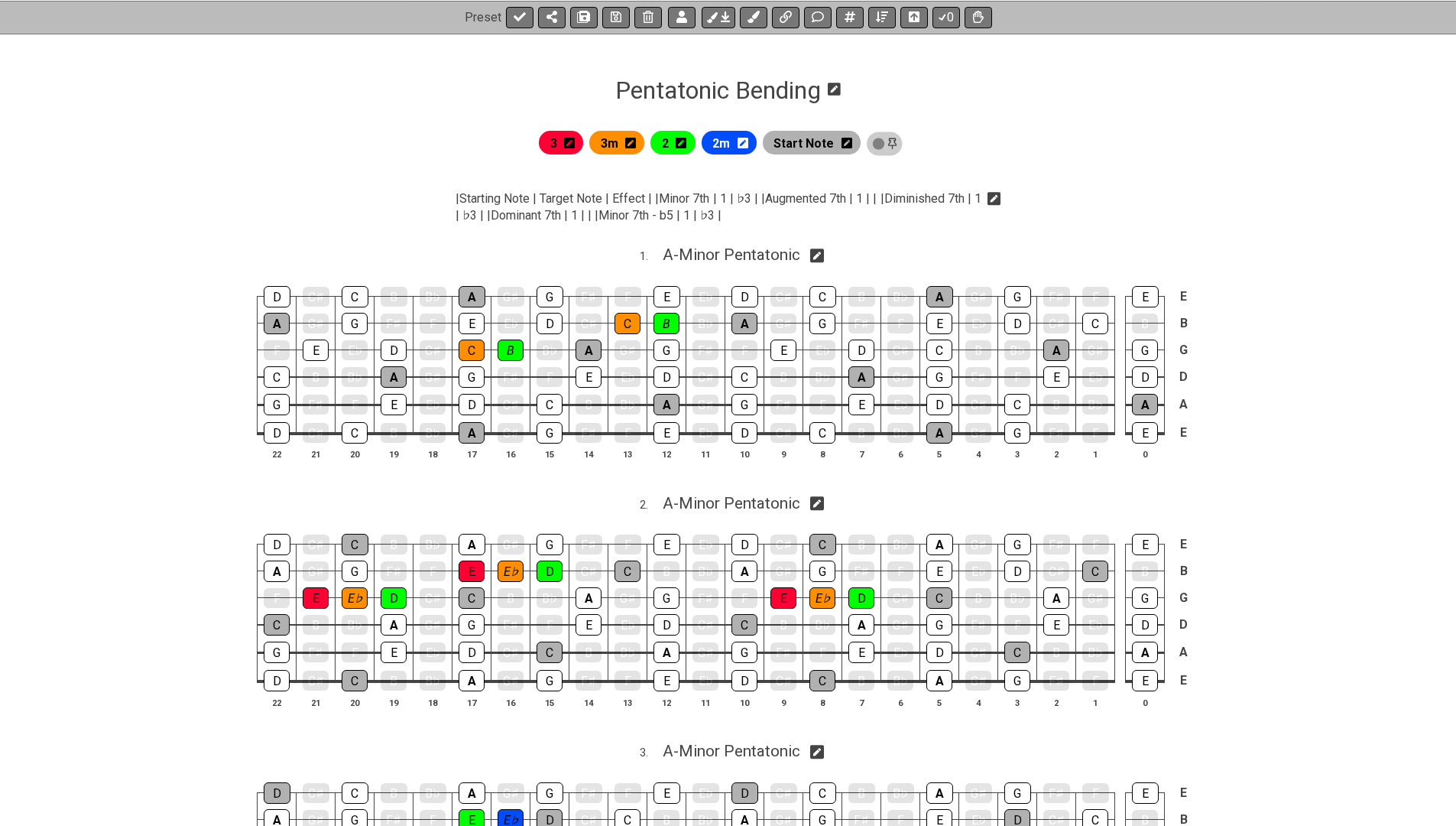
click at [976, 199] on p "|Starting Note | Target Note | Effect | |Minor 7th | 1 | ♭3 | |Augmented 7th | …" at bounding box center [718, 208] width 526 height 34
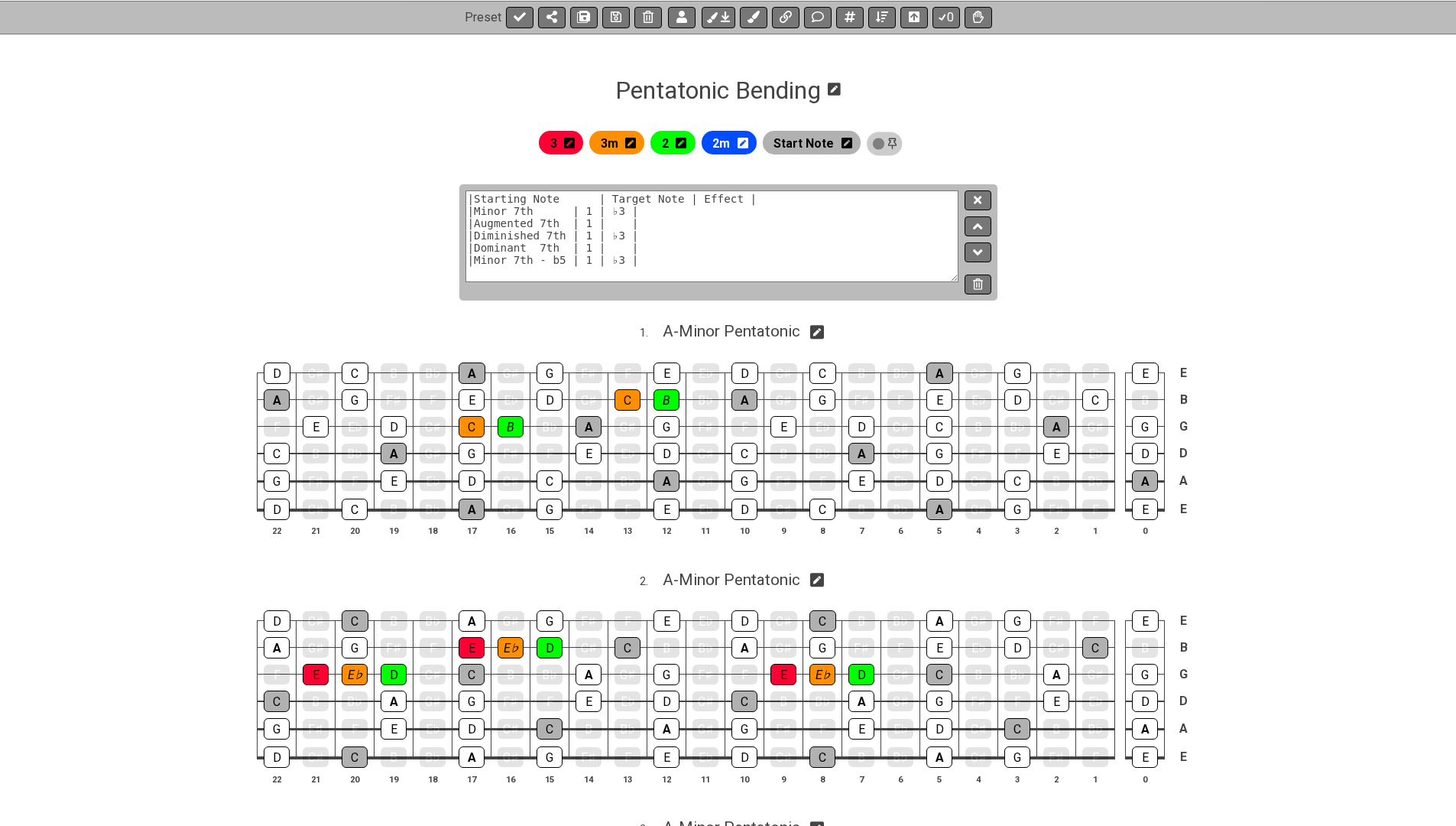
click at [927, 206] on textarea "|Starting Note | Target Note | Effect | |Minor 7th | 1 | ♭3 | |Augmented 7th | …" at bounding box center [713, 237] width 494 height 91
paste textarea "|:--------------|:-:|:--:|"
click at [609, 228] on textarea "|Starting Note | Target Note | Effect | |:------------------|:-----------:|:---…" at bounding box center [713, 237] width 494 height 91
type textarea "|Starting Note | Target Note | Effect | |:------------------|:-----------:|:---…"
click at [613, 21] on icon at bounding box center [616, 17] width 11 height 11
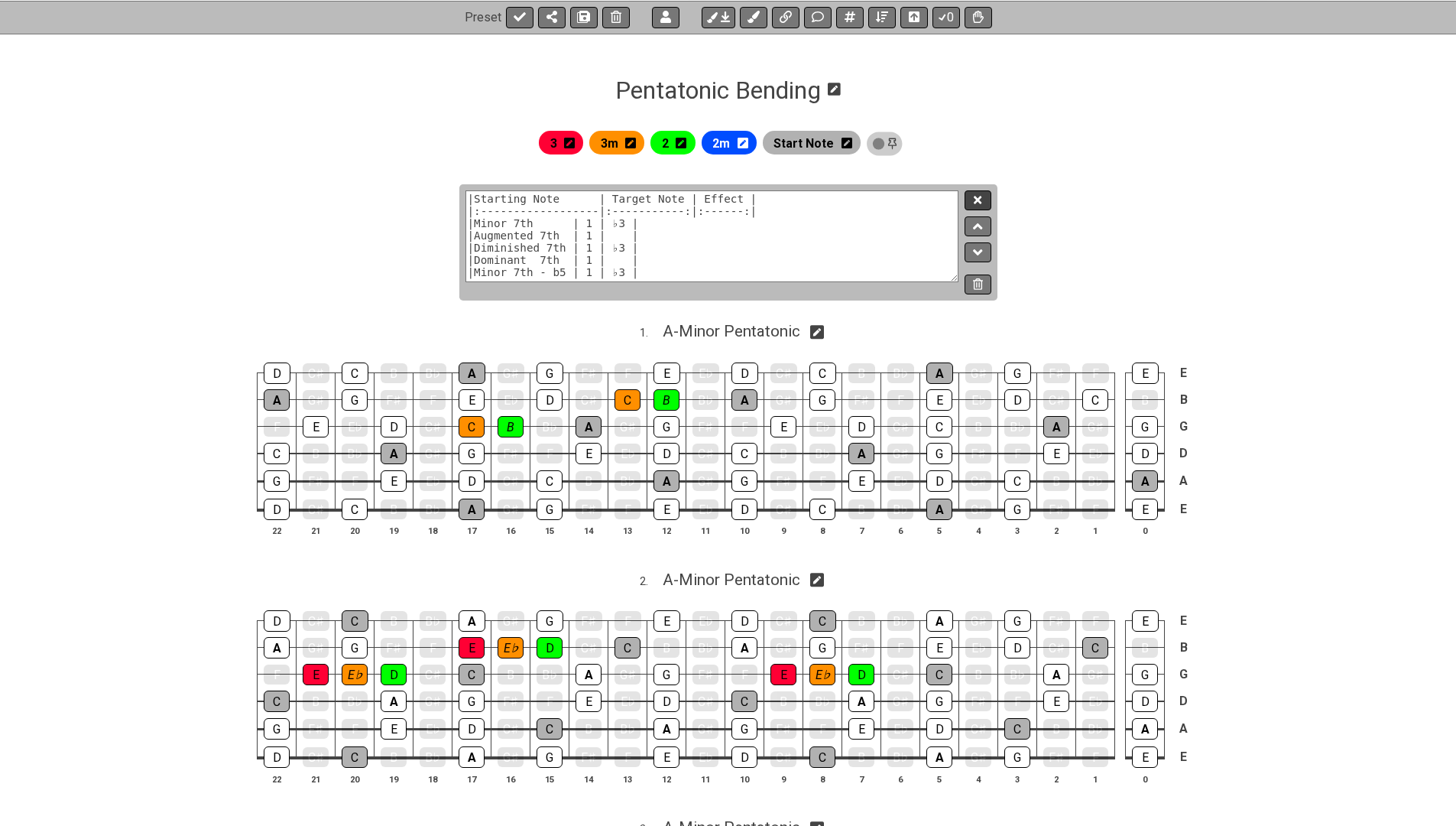
click at [978, 204] on icon at bounding box center [978, 200] width 8 height 12
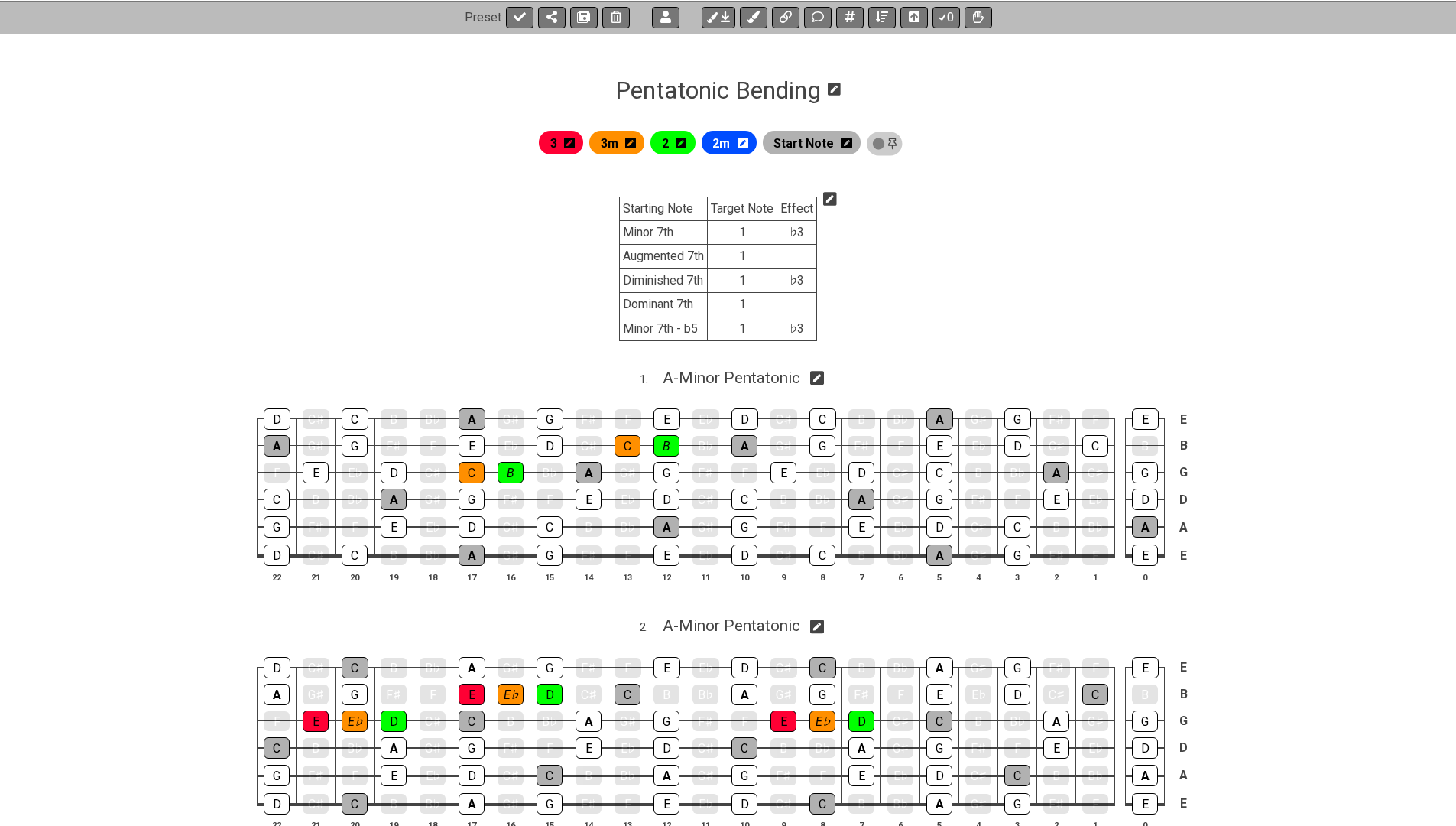
click at [835, 202] on icon at bounding box center [830, 198] width 13 height 13
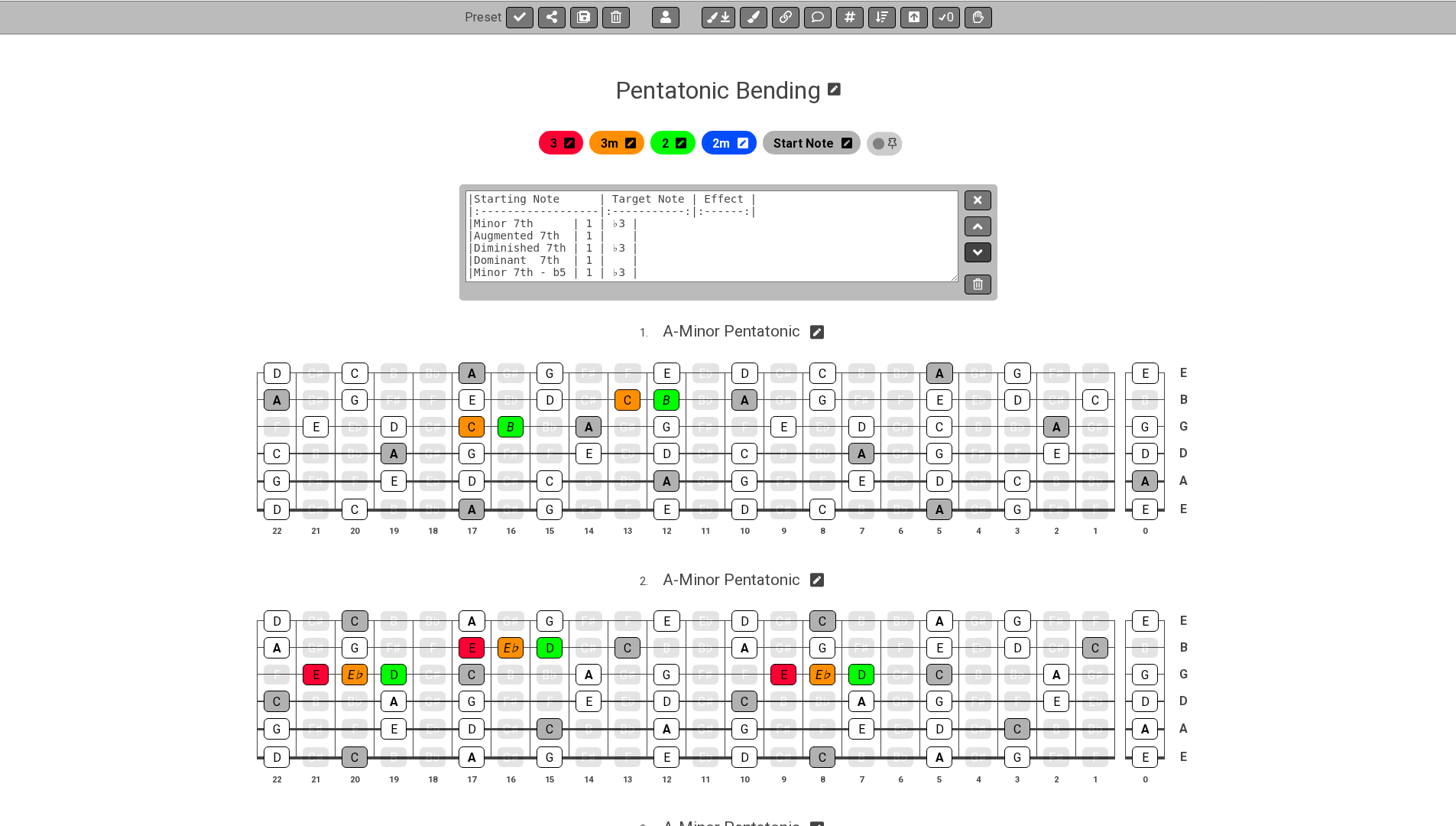
click at [979, 253] on icon at bounding box center [978, 252] width 10 height 6
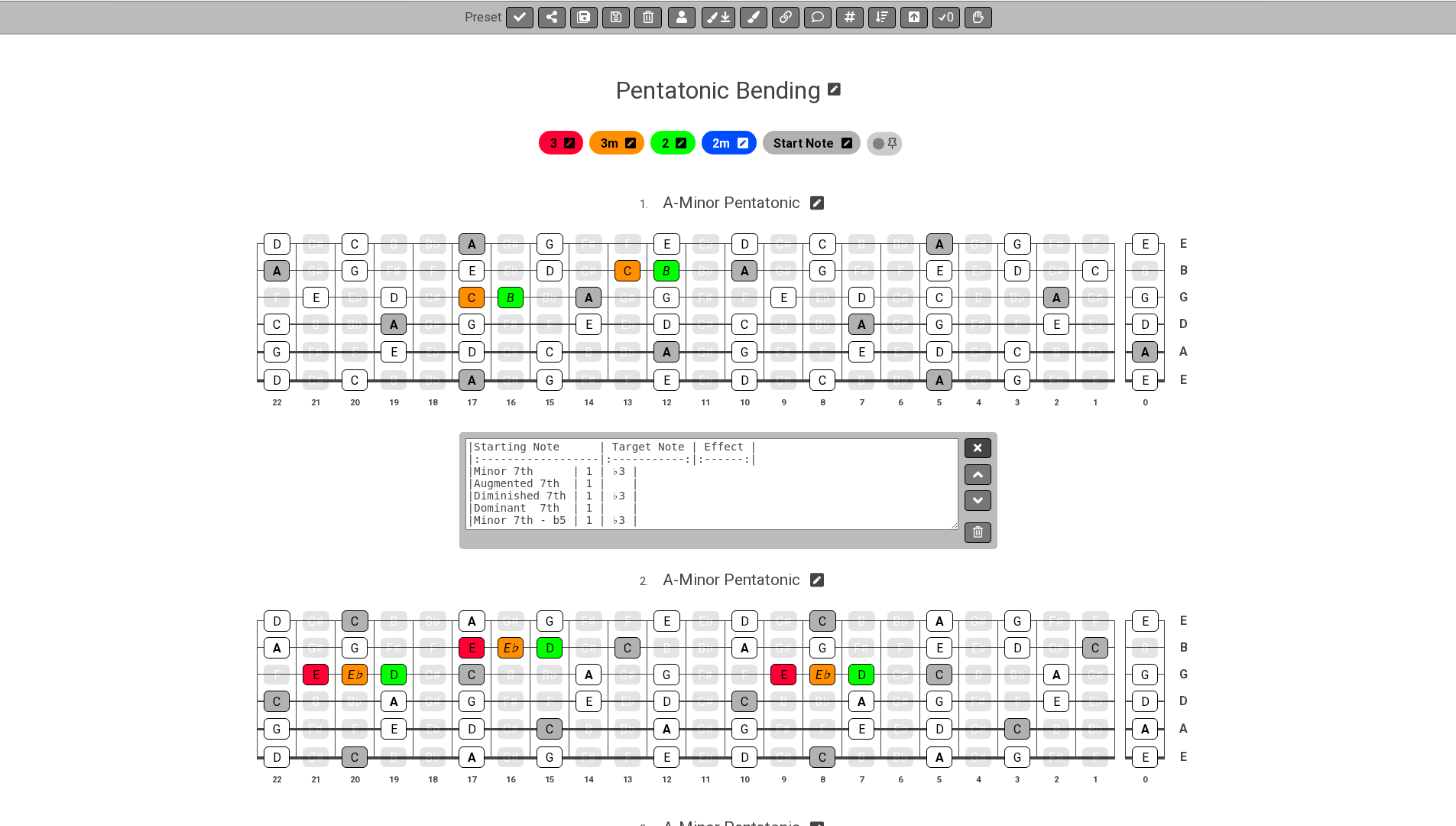
click at [981, 442] on icon at bounding box center [978, 447] width 8 height 12
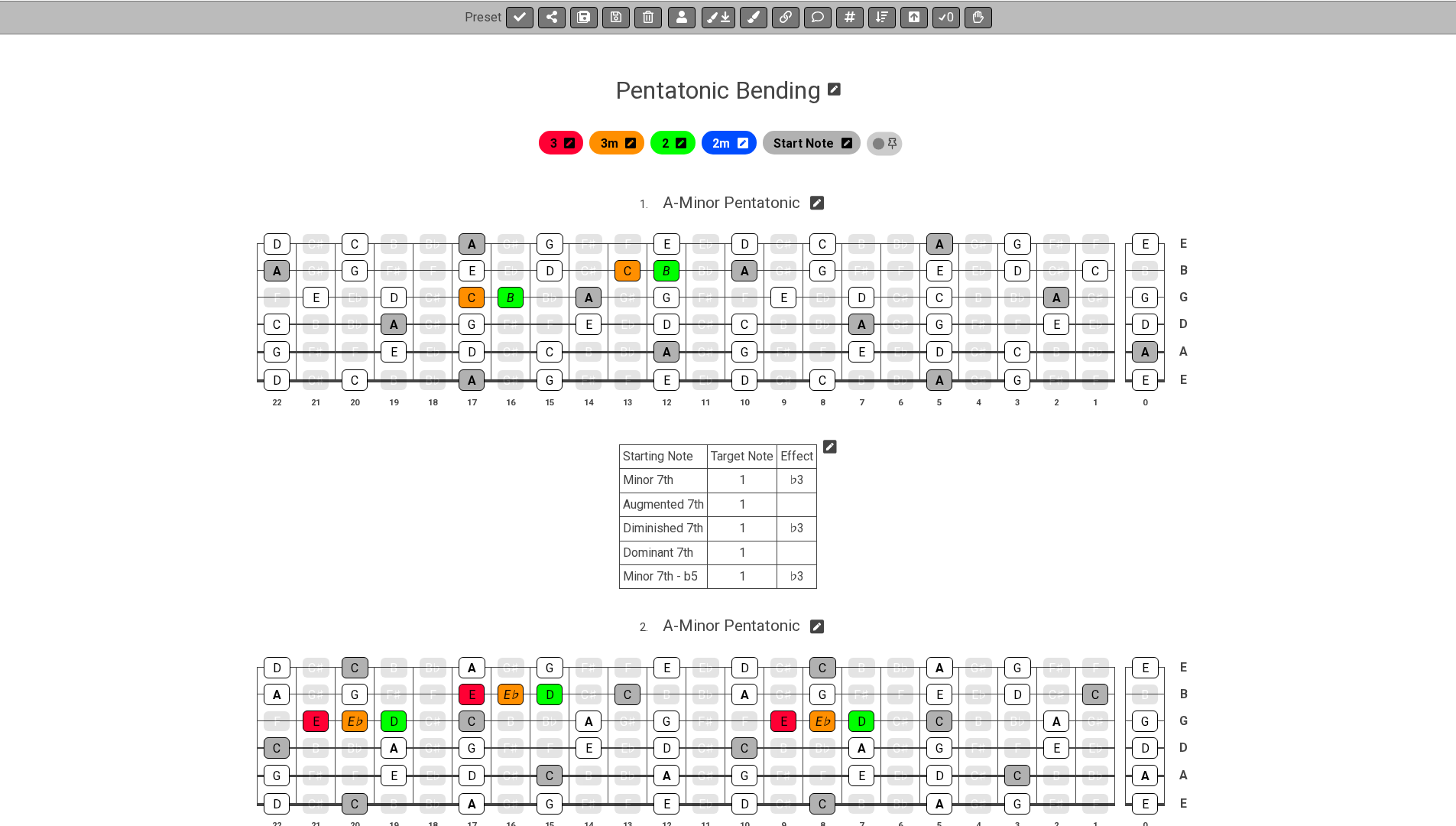
click at [829, 444] on icon at bounding box center [830, 446] width 13 height 15
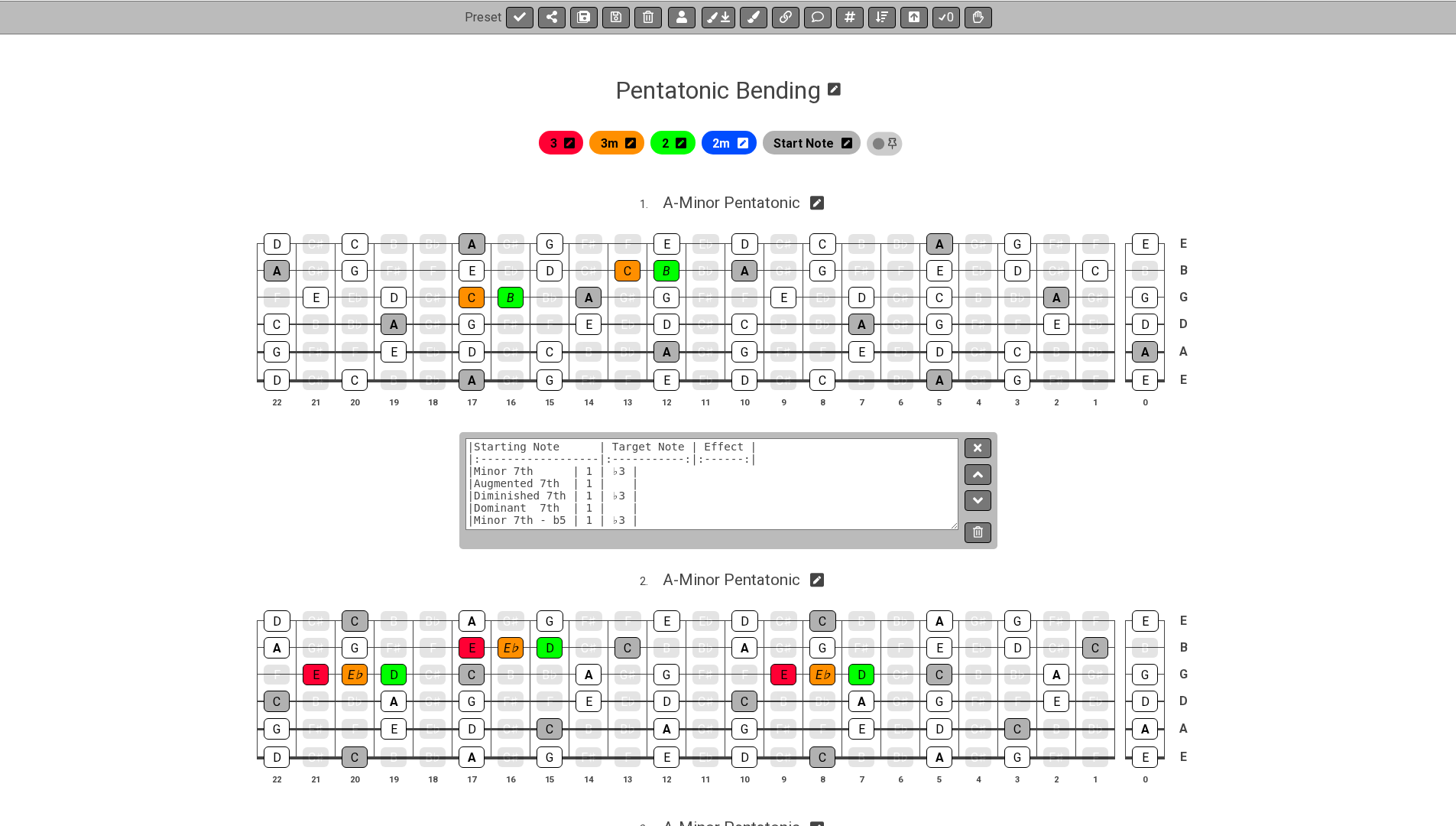
click at [566, 466] on textarea "|Starting Note | Target Note | Effect | |:------------------|:-----------:|:---…" at bounding box center [713, 484] width 494 height 91
click at [489, 470] on textarea "|Starting Note | Target Note | Effect | |:------------------|:-----------:|:---…" at bounding box center [713, 484] width 494 height 91
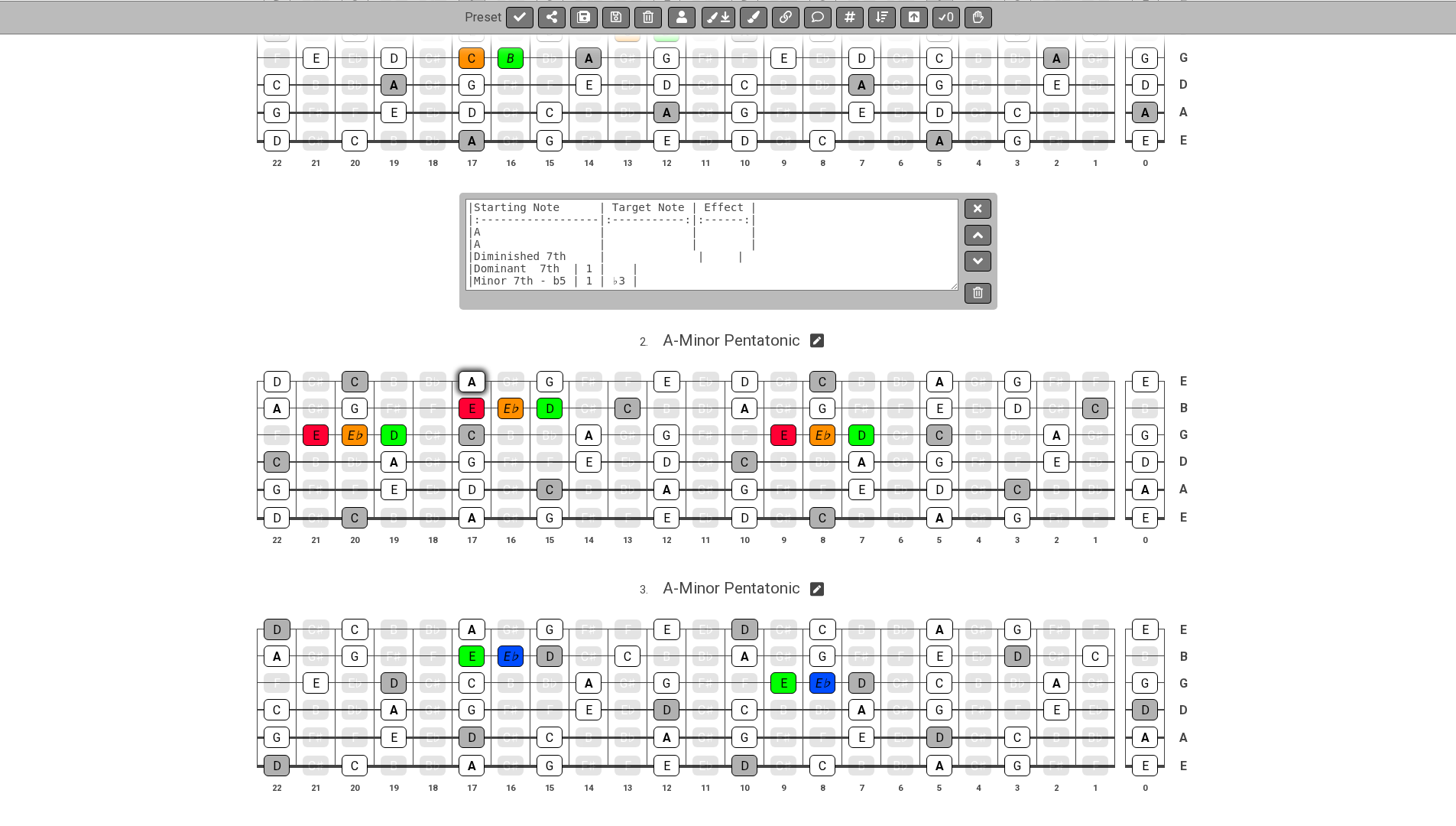
scroll to position [424, 0]
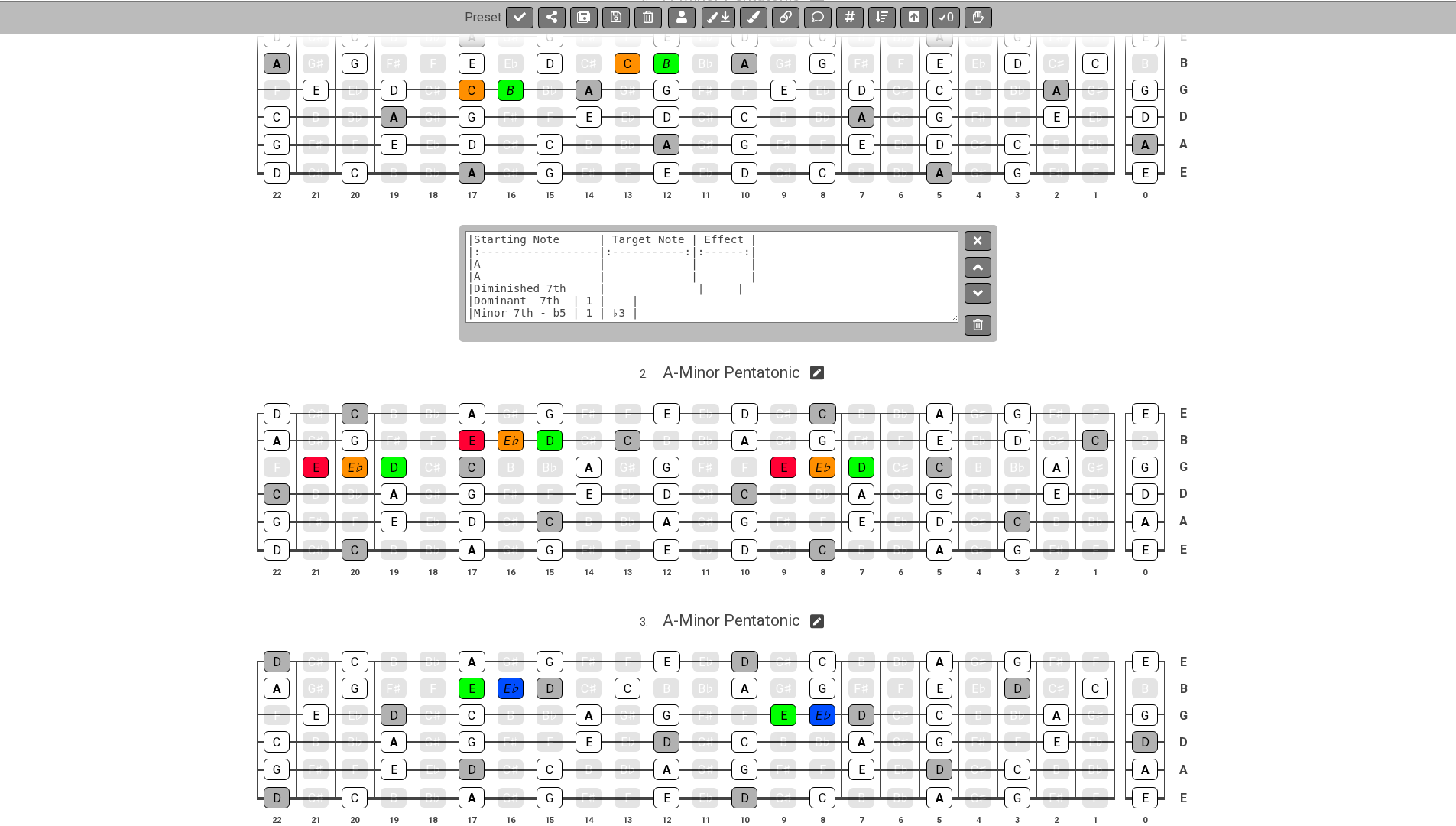
drag, startPoint x: 470, startPoint y: 286, endPoint x: 637, endPoint y: 320, distance: 170.4
click at [636, 320] on div "|Starting Note | Target Note | Effect | |:------------------|:-----------:|:---…" at bounding box center [728, 283] width 538 height 117
type textarea "|Starting Note | Target Note | Effect | |:------------------|:-----------:|:---…"
click at [975, 240] on icon at bounding box center [978, 240] width 8 height 12
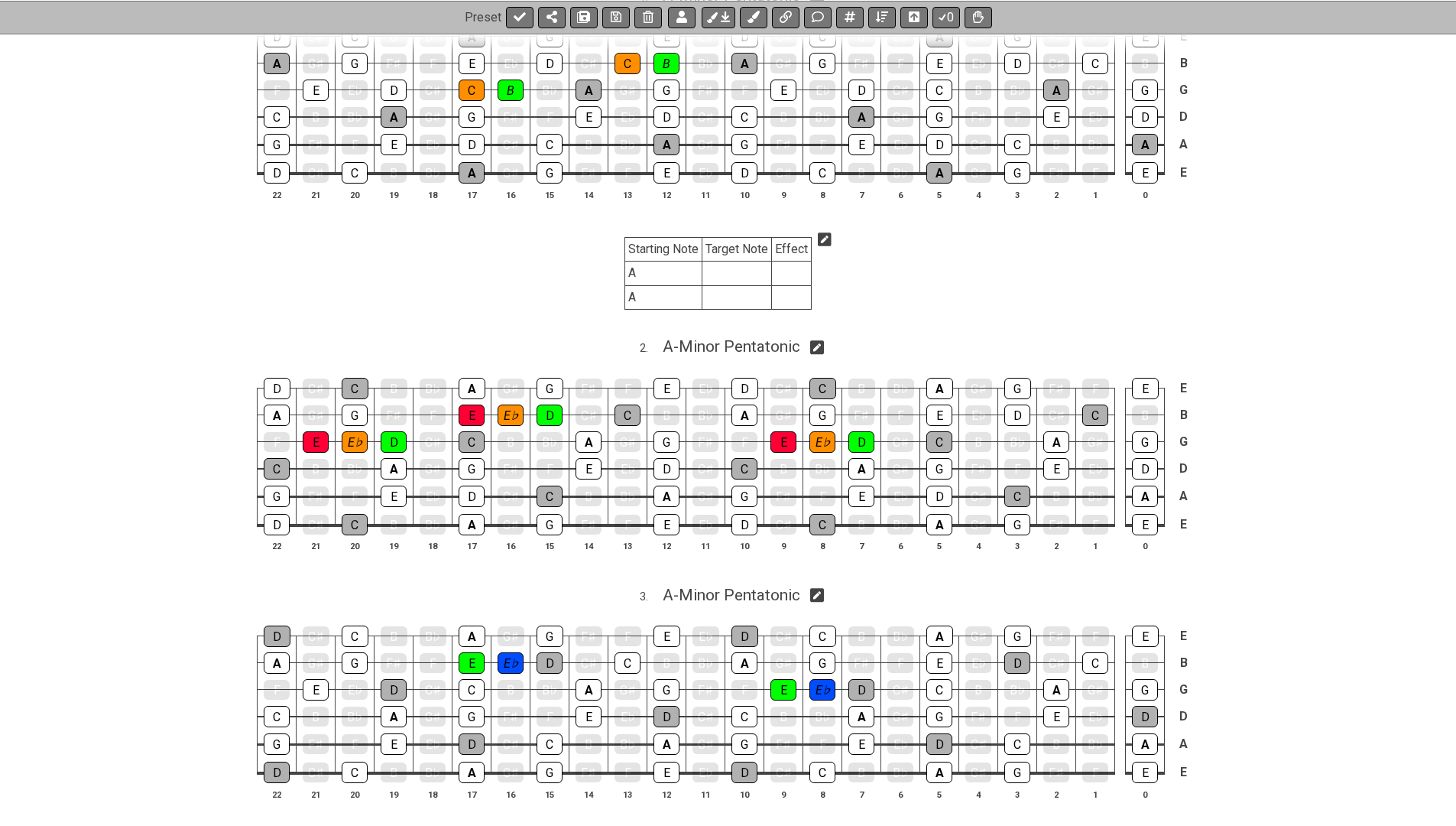
click at [823, 238] on icon at bounding box center [825, 239] width 13 height 15
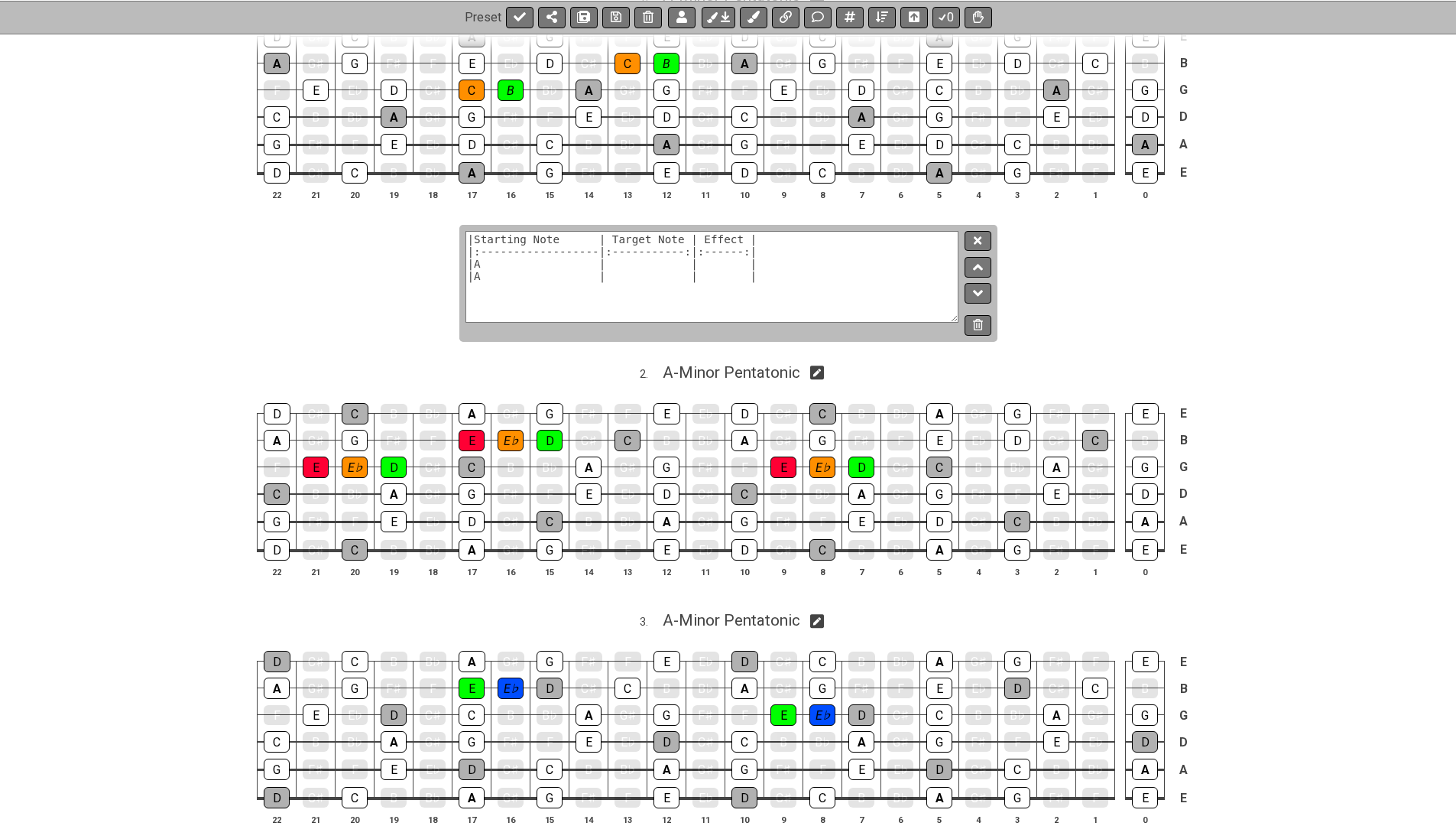
click at [973, 242] on button at bounding box center [977, 241] width 26 height 21
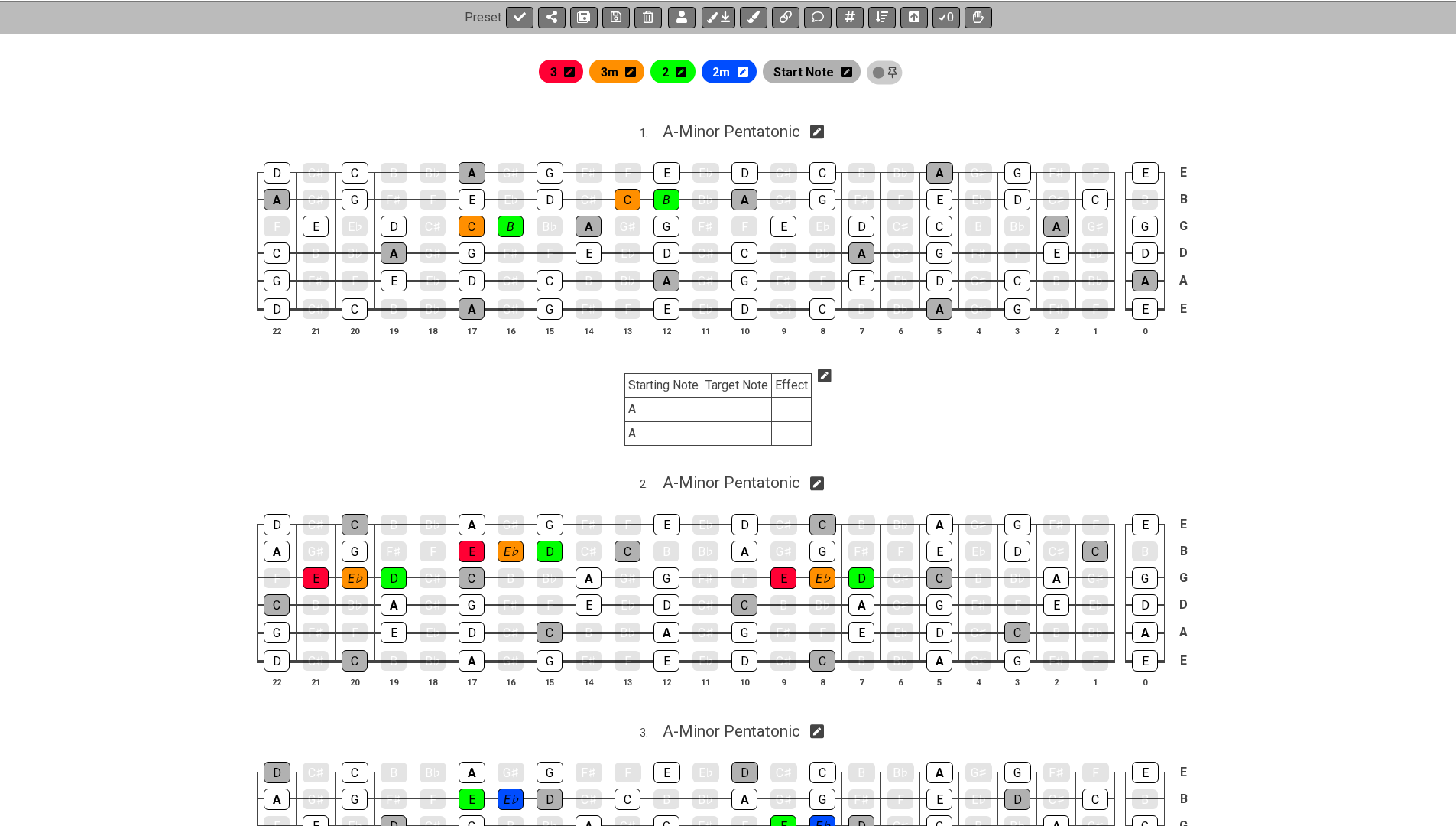
scroll to position [286, 0]
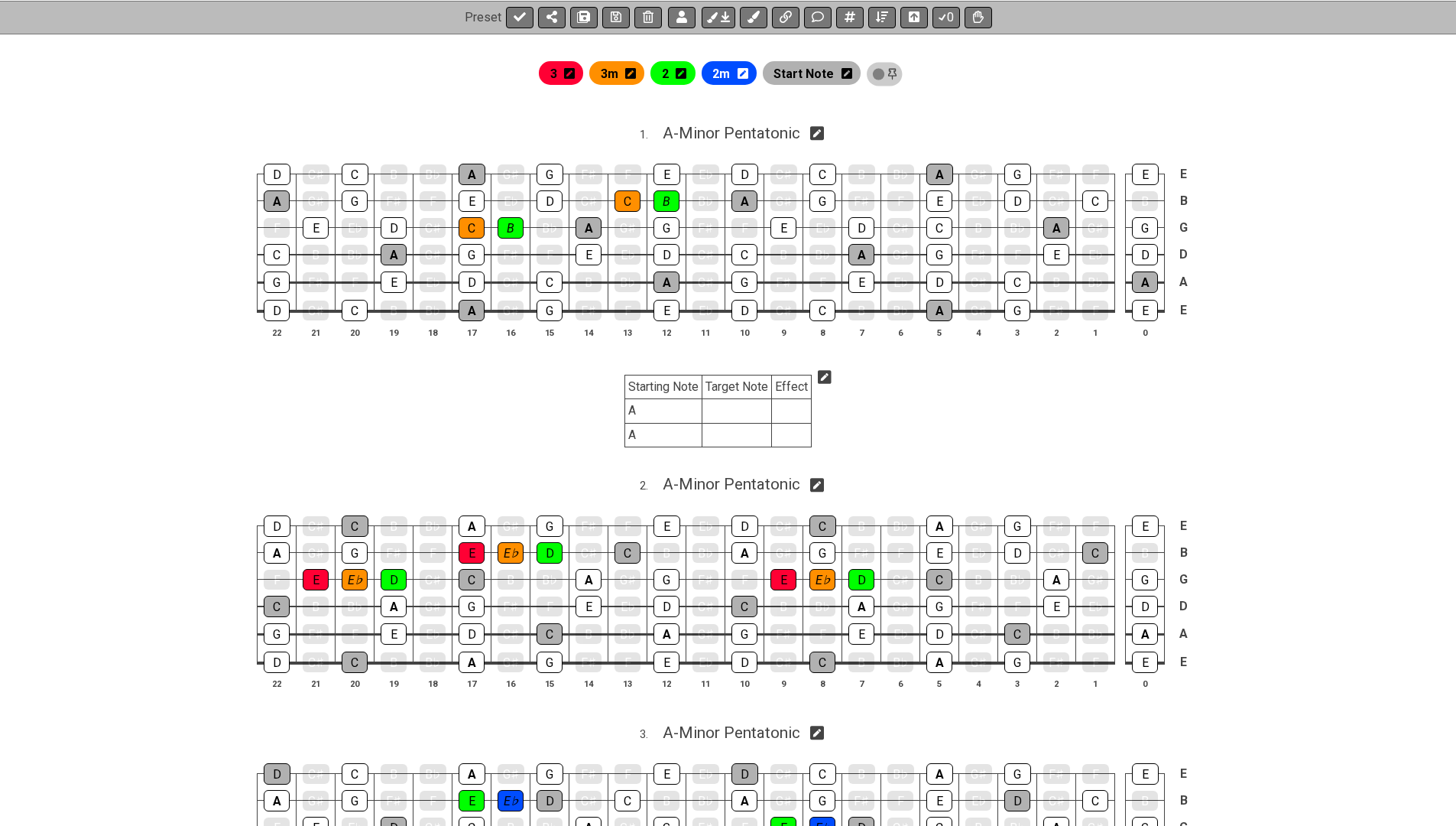
click at [823, 373] on icon at bounding box center [825, 377] width 13 height 13
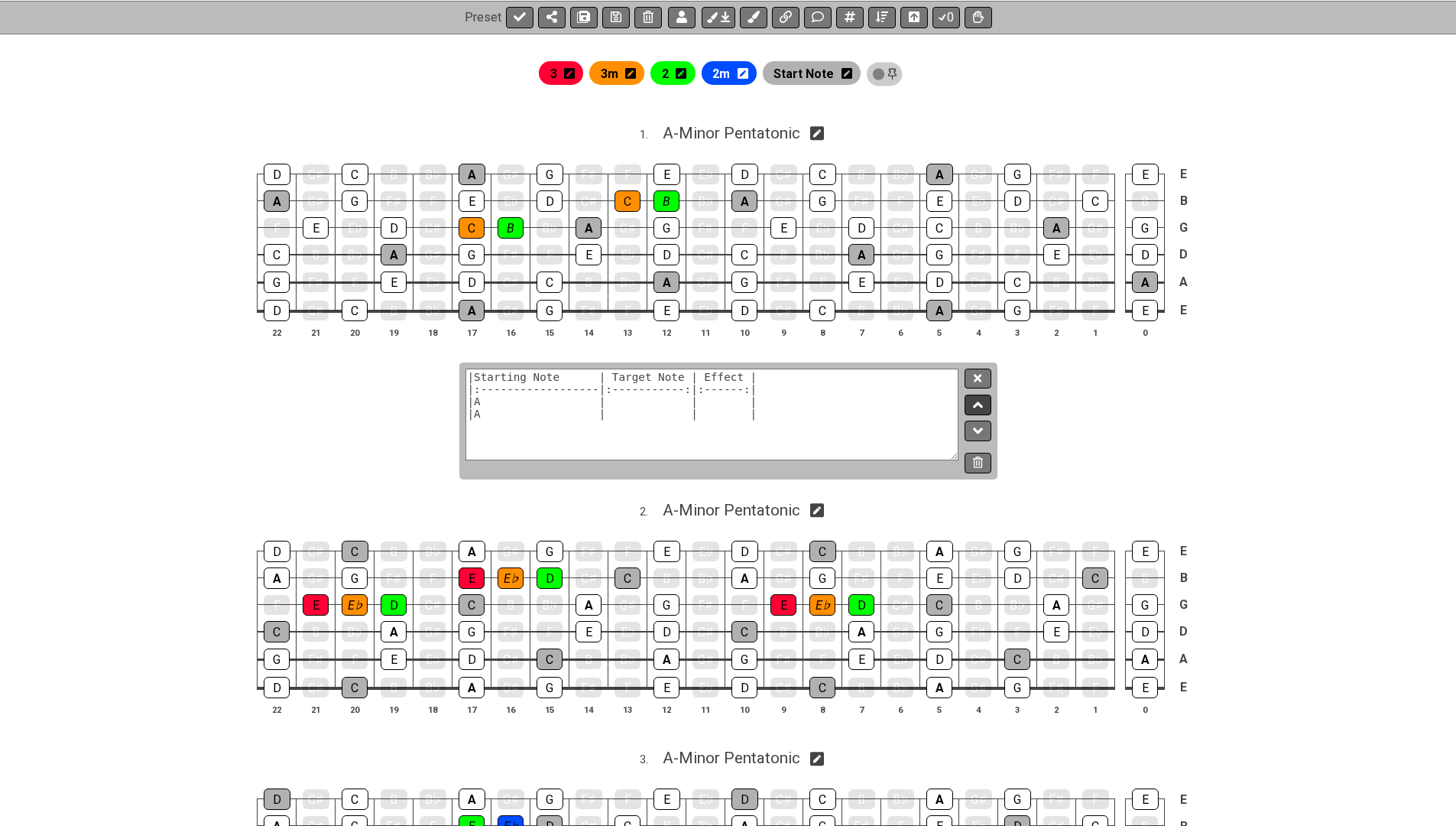
click at [975, 401] on icon at bounding box center [978, 404] width 10 height 6
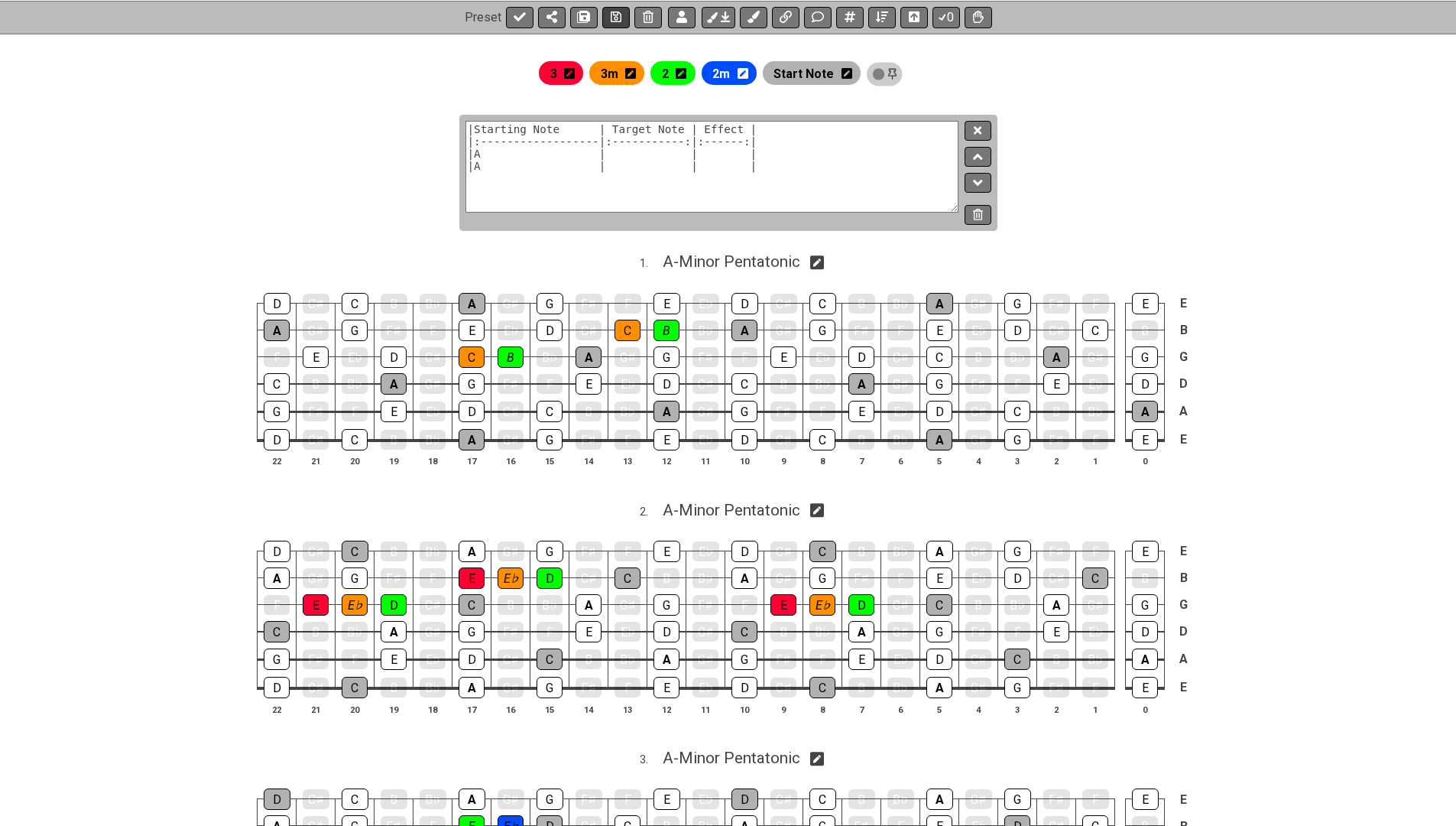
click at [620, 9] on button at bounding box center [616, 17] width 28 height 22
click at [981, 132] on icon at bounding box center [978, 130] width 8 height 8
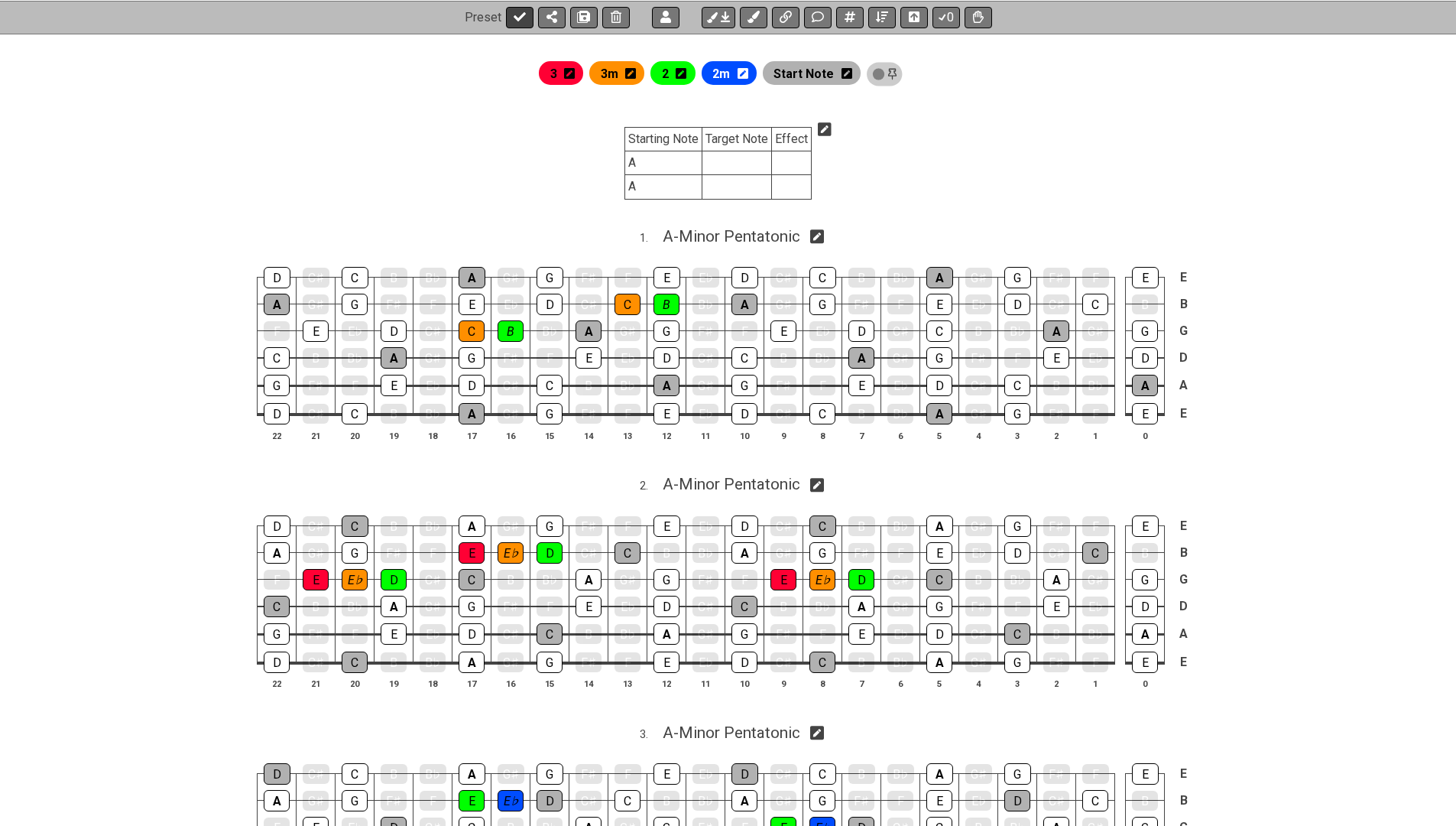
click at [510, 18] on button at bounding box center [519, 17] width 28 height 22
select select "/024REYF51"
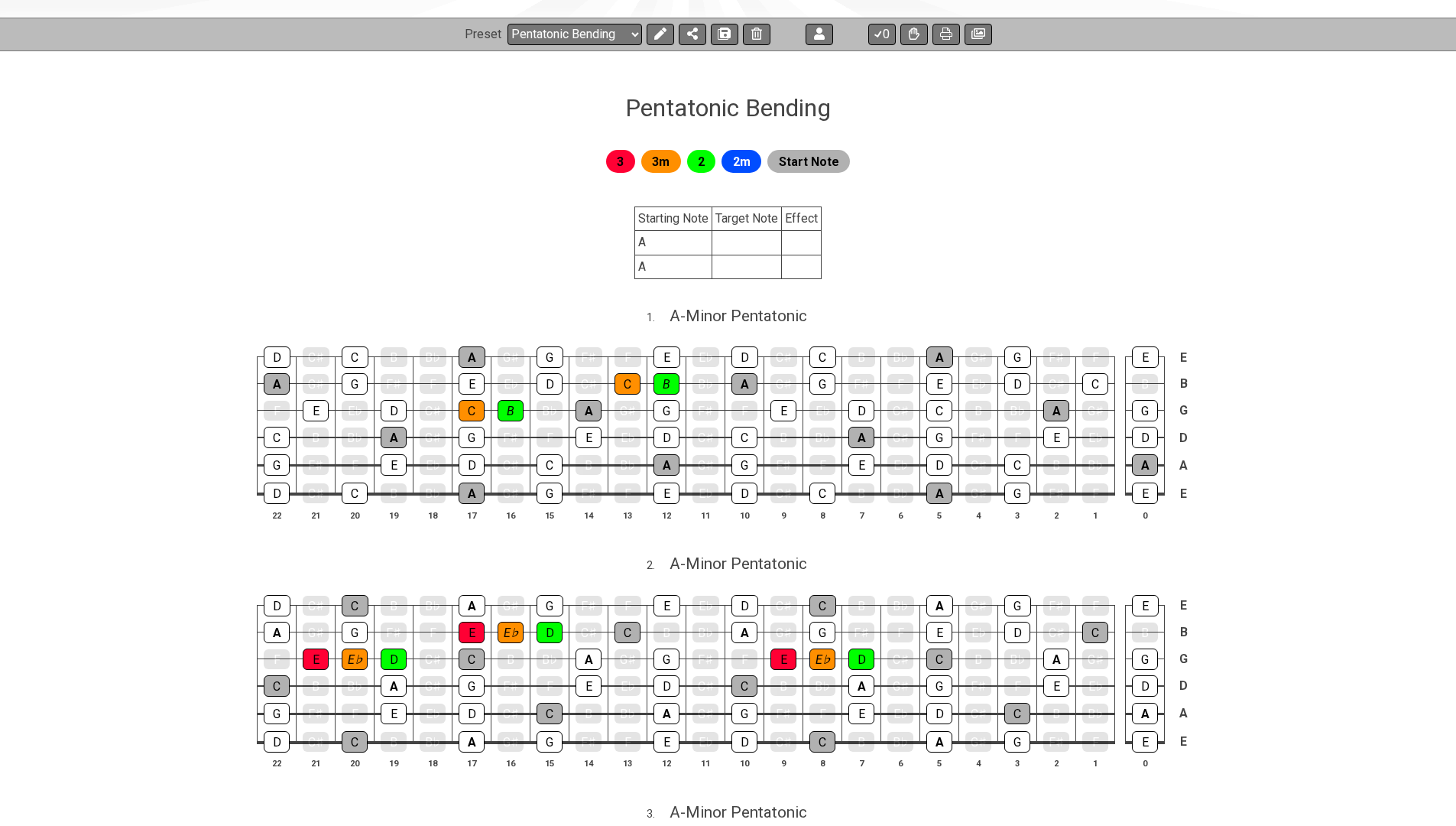
scroll to position [158, 0]
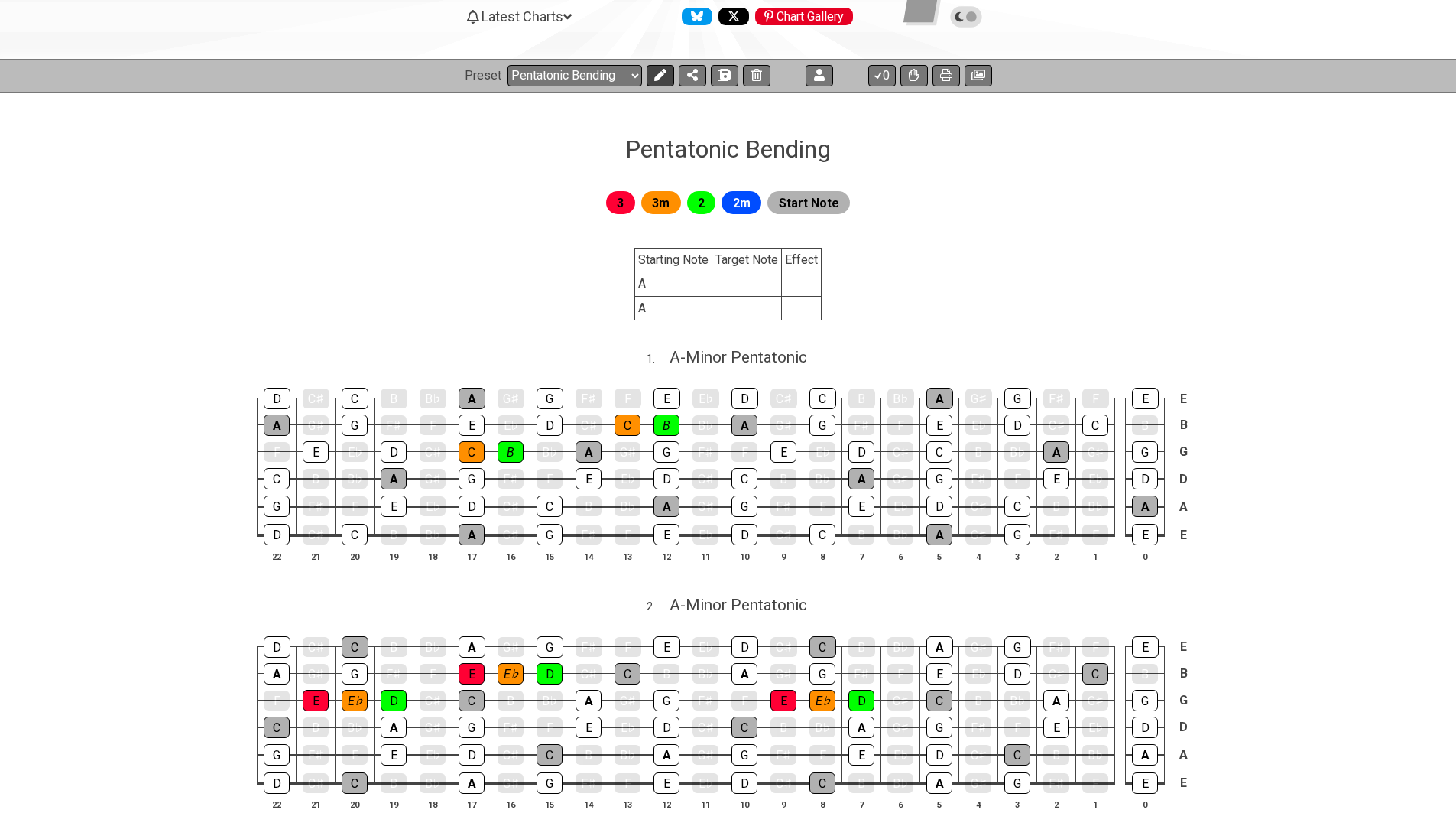
click at [651, 71] on button at bounding box center [660, 76] width 28 height 22
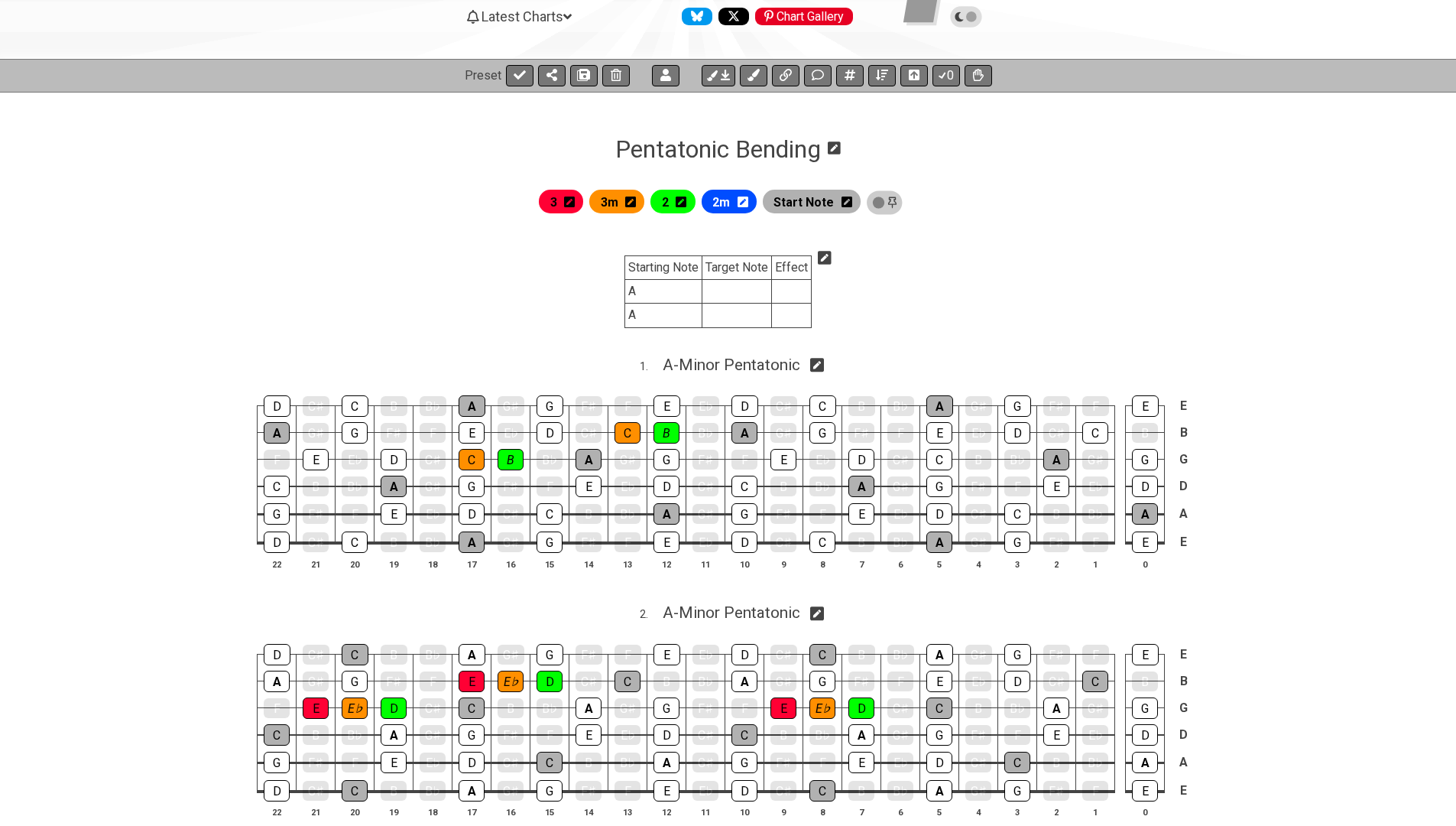
click at [834, 254] on section "Starting Note Target Note Effect A A" at bounding box center [728, 295] width 1456 height 103
click at [826, 256] on icon at bounding box center [825, 257] width 13 height 15
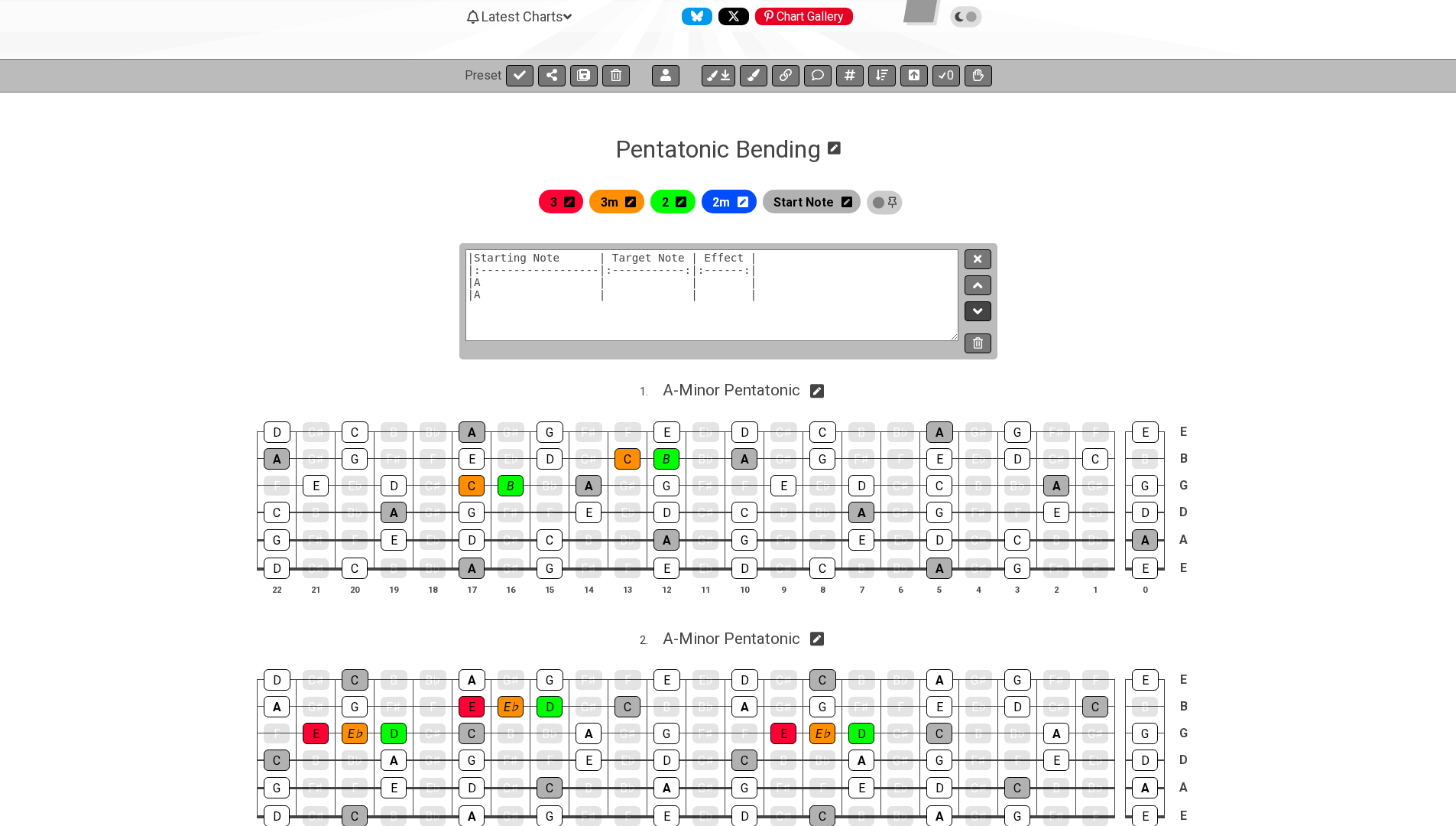
click at [971, 311] on button at bounding box center [977, 311] width 26 height 21
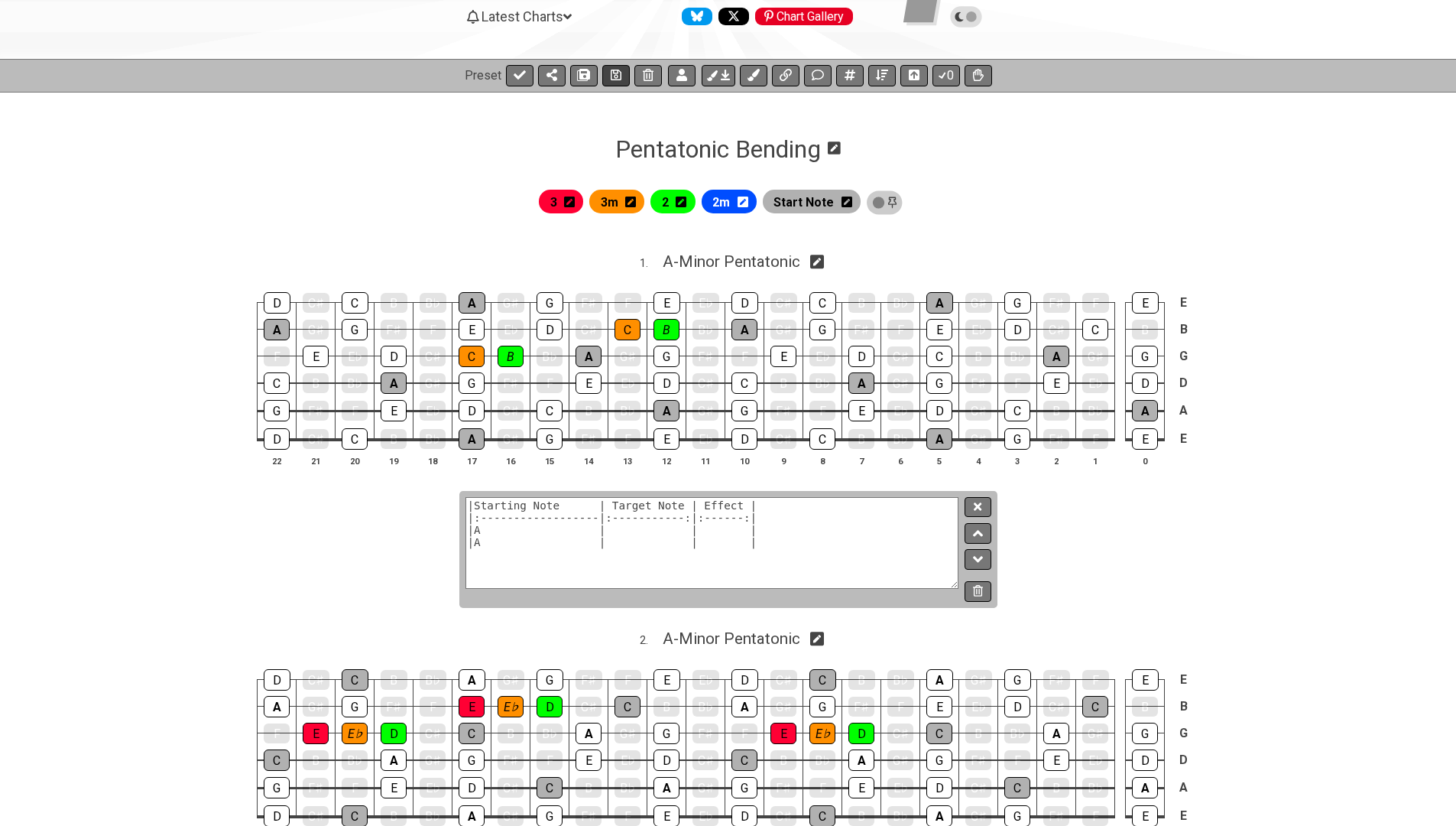
click at [613, 76] on icon at bounding box center [616, 75] width 11 height 11
click at [981, 503] on icon at bounding box center [978, 506] width 8 height 8
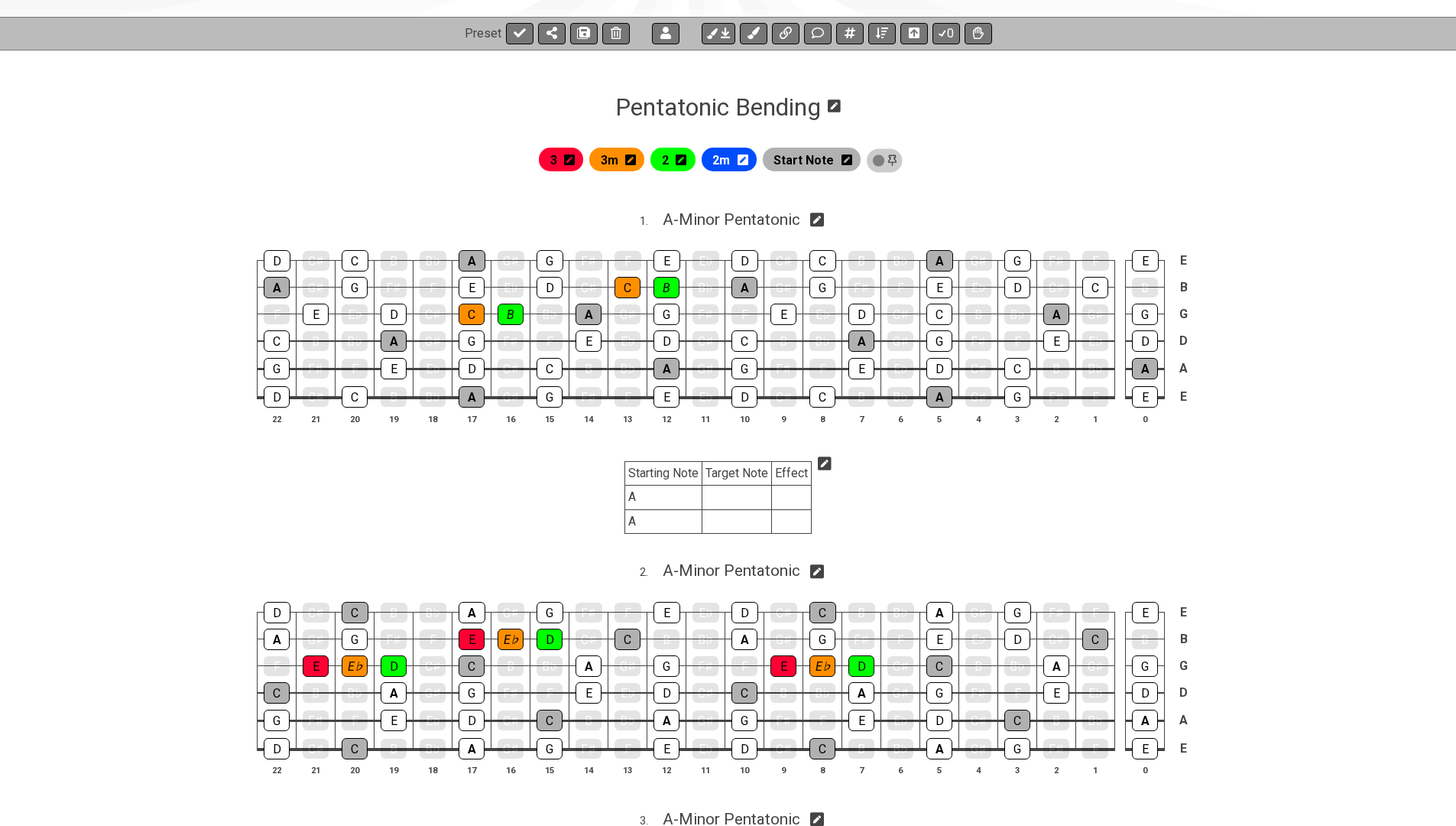
scroll to position [203, 0]
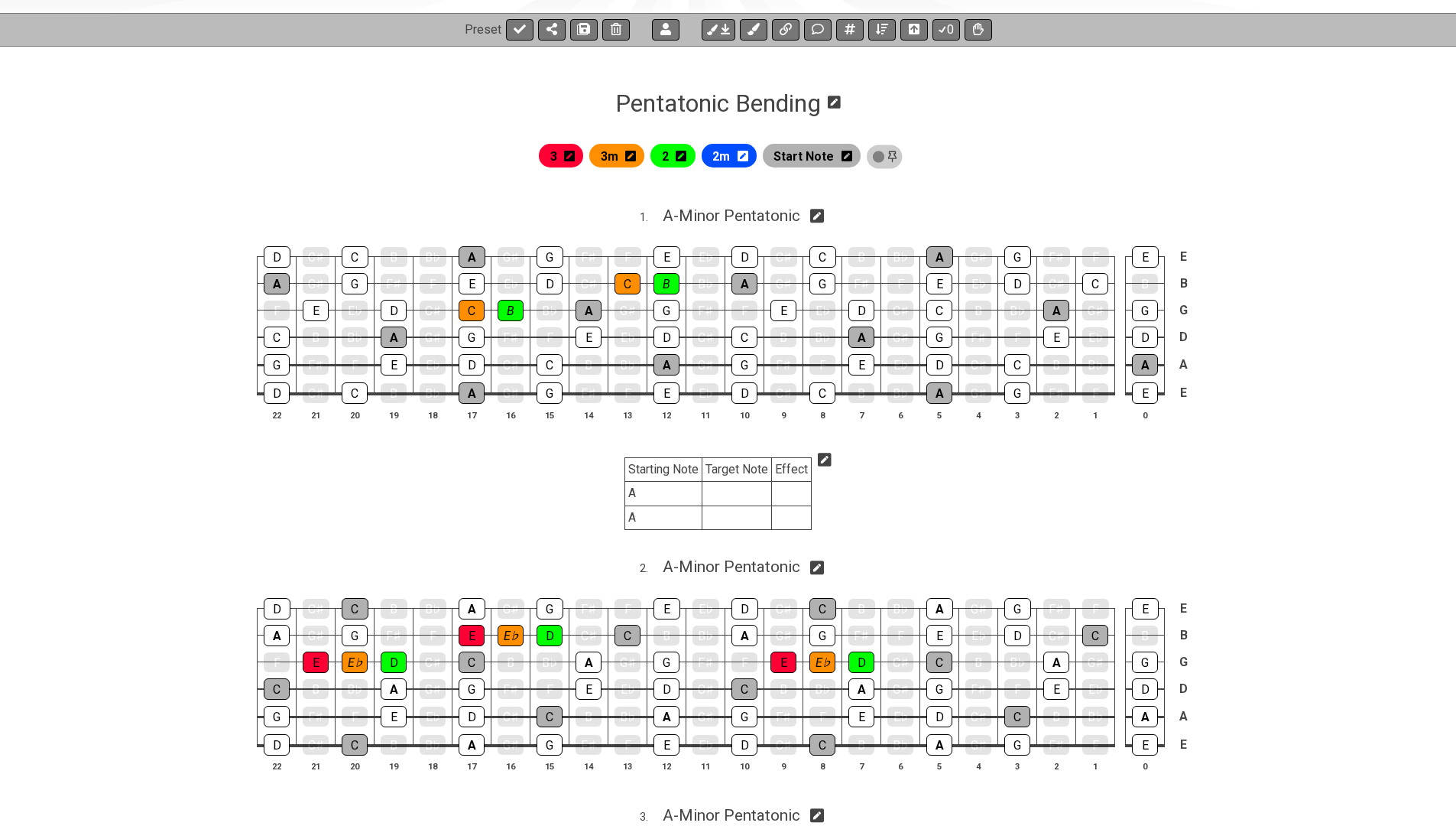
click at [825, 452] on icon at bounding box center [825, 460] width 13 height 15
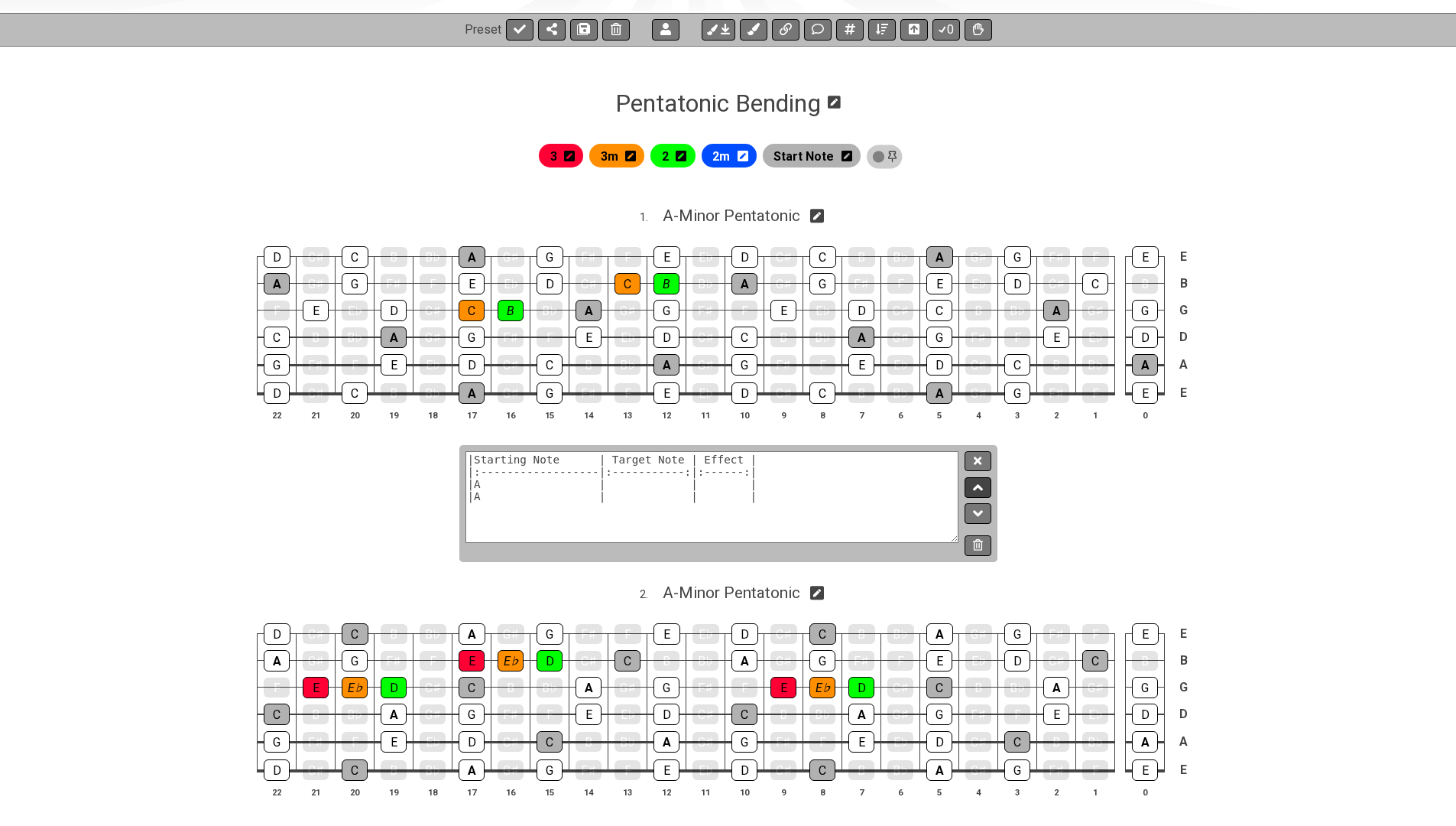
click at [975, 488] on icon at bounding box center [978, 486] width 10 height 15
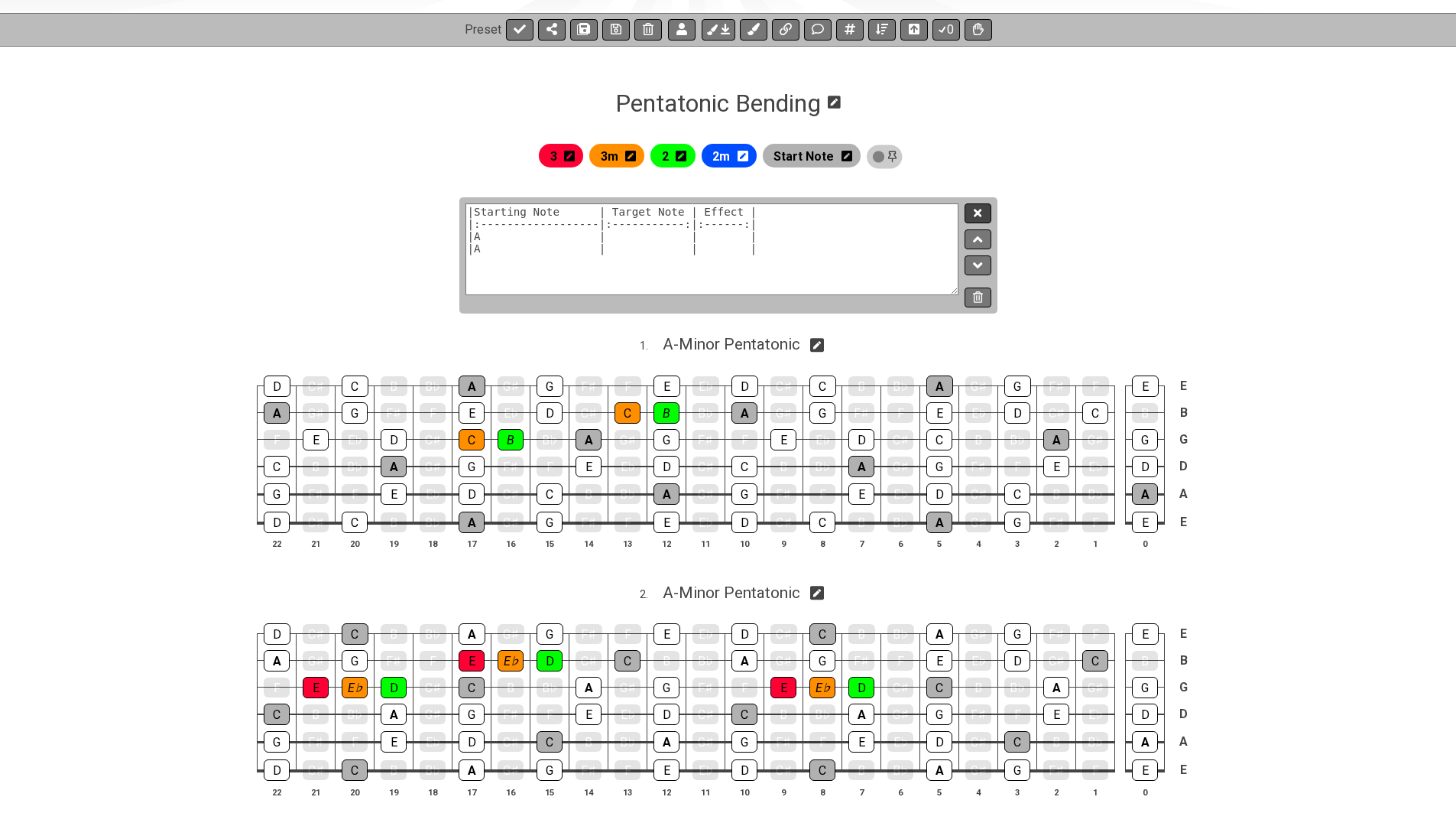
click at [975, 218] on button at bounding box center [977, 213] width 26 height 21
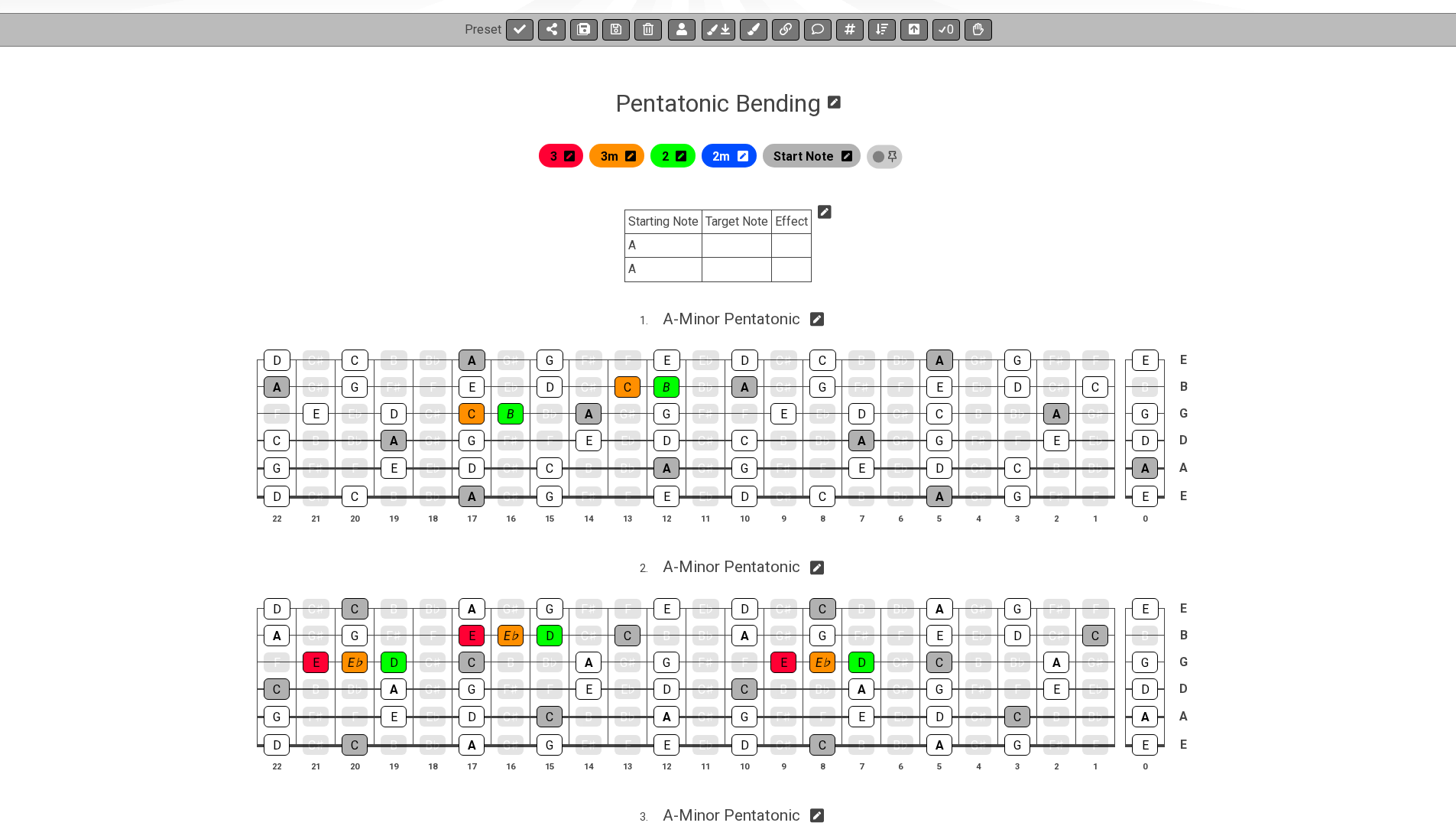
click at [824, 211] on icon at bounding box center [825, 211] width 13 height 13
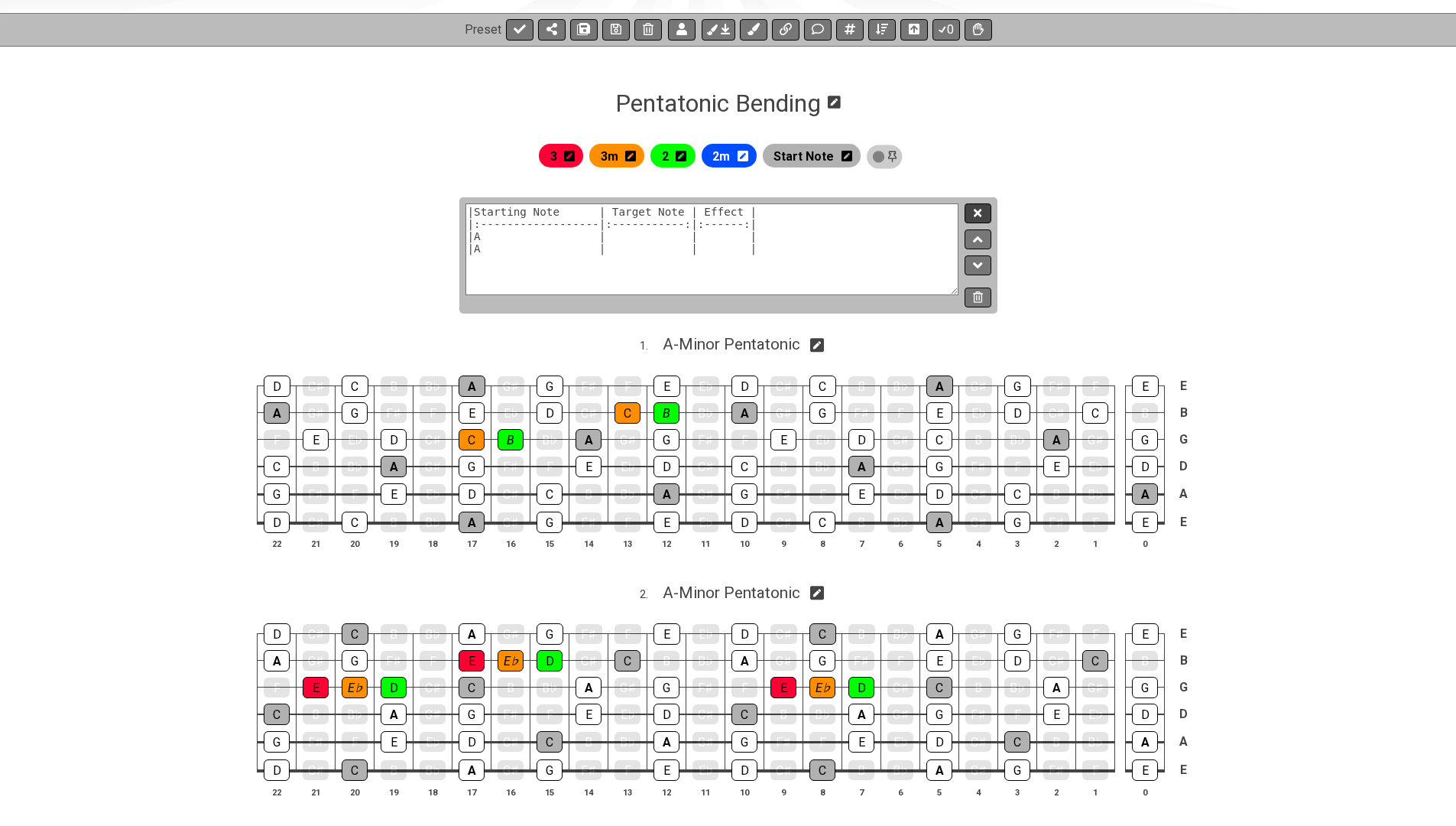
click at [972, 213] on button at bounding box center [977, 213] width 26 height 21
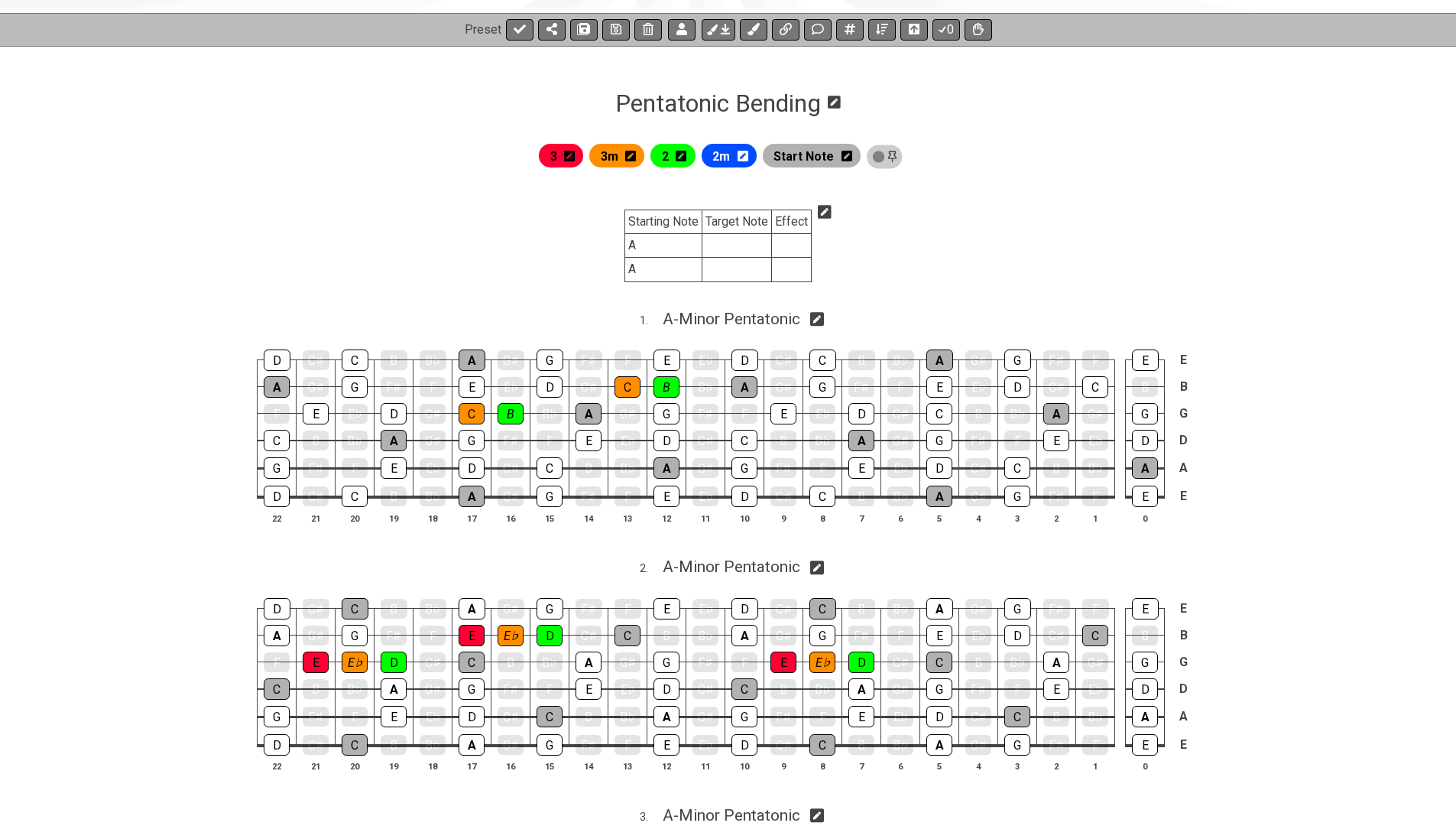
click at [829, 207] on icon at bounding box center [825, 211] width 13 height 13
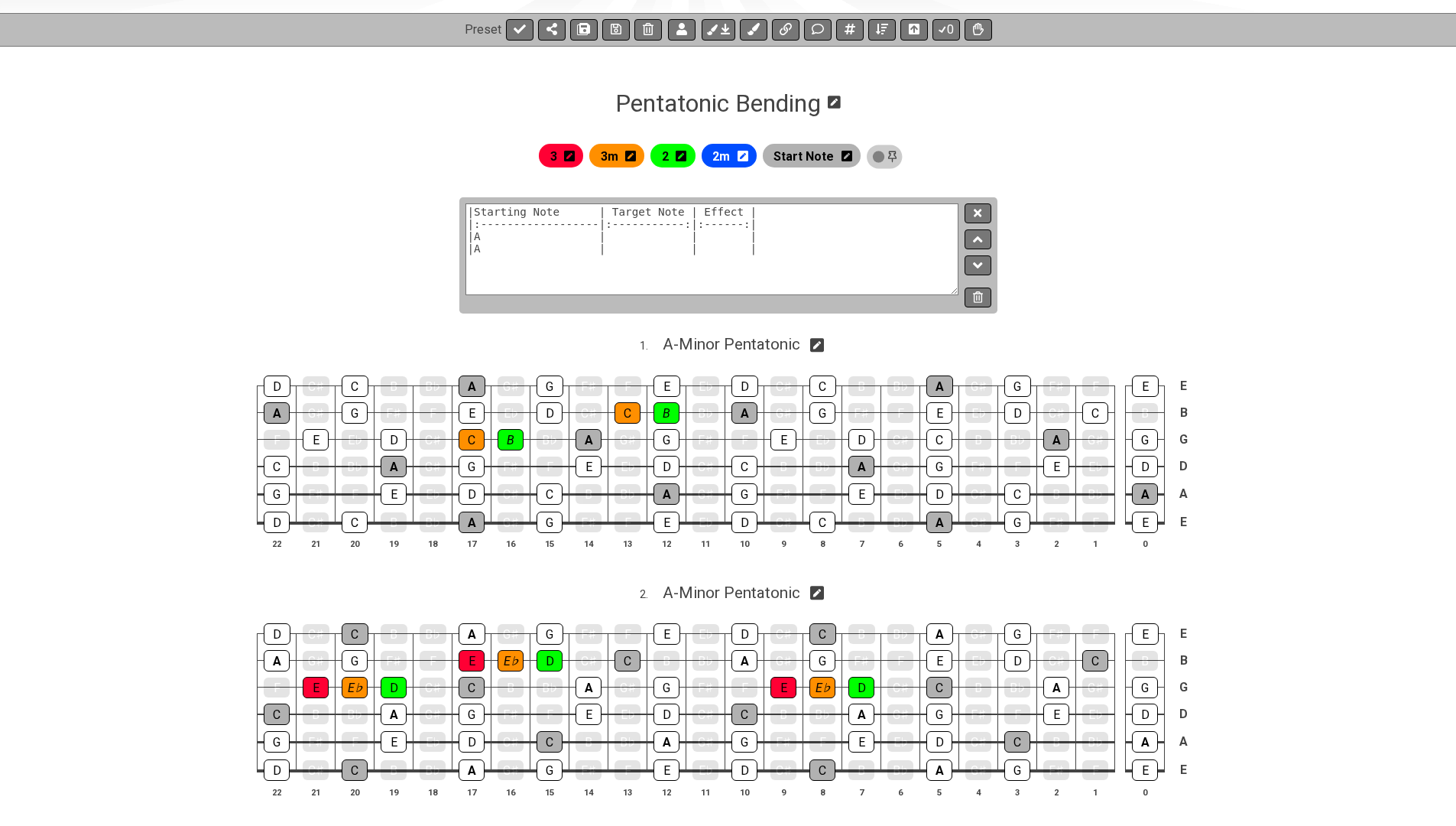
click at [792, 237] on textarea "|Starting Note | Target Note | Effect | |:------------------|:-----------:|:---…" at bounding box center [713, 249] width 494 height 91
click at [974, 211] on icon at bounding box center [978, 212] width 8 height 12
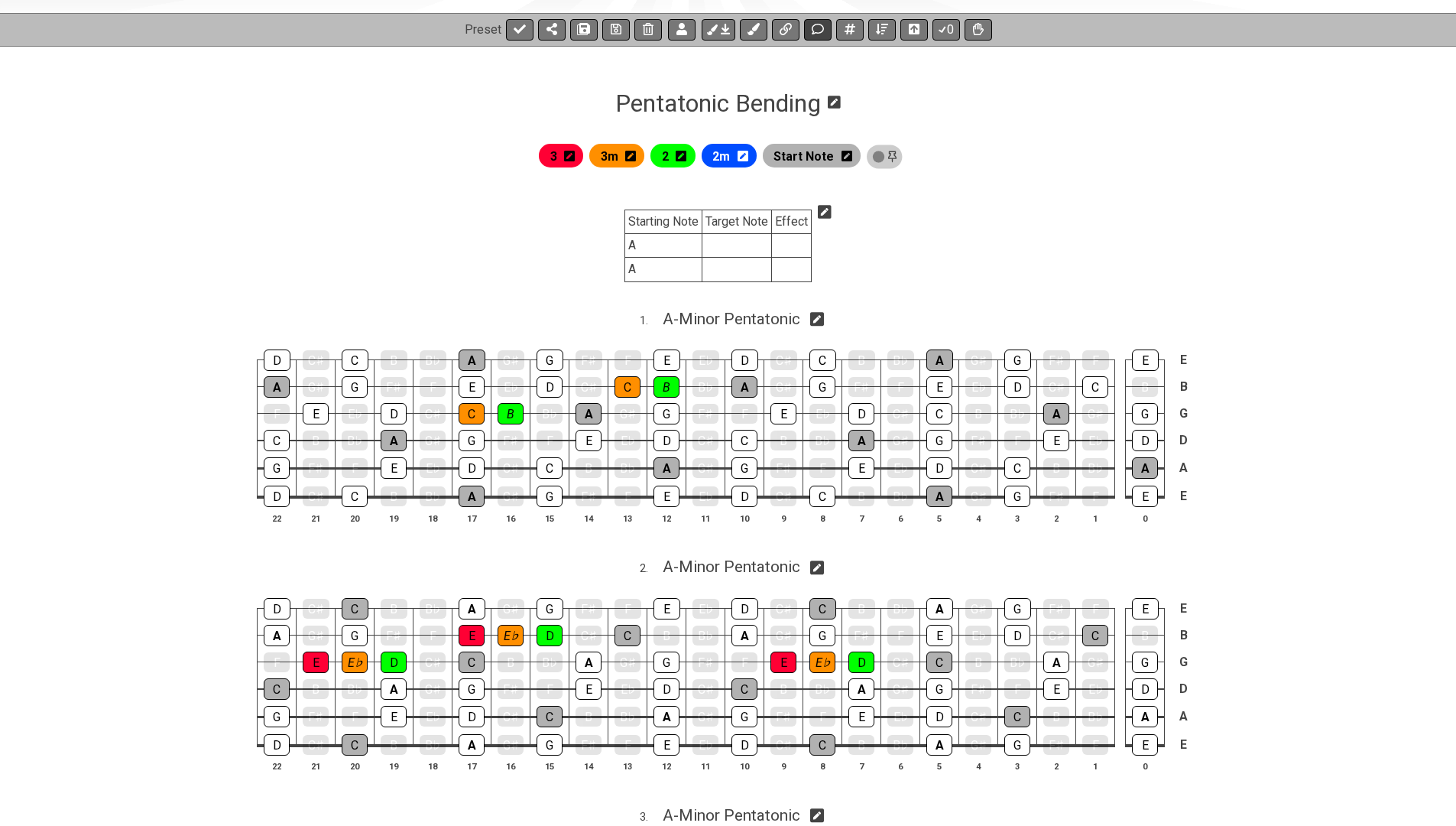
click at [818, 25] on icon at bounding box center [818, 30] width 13 height 13
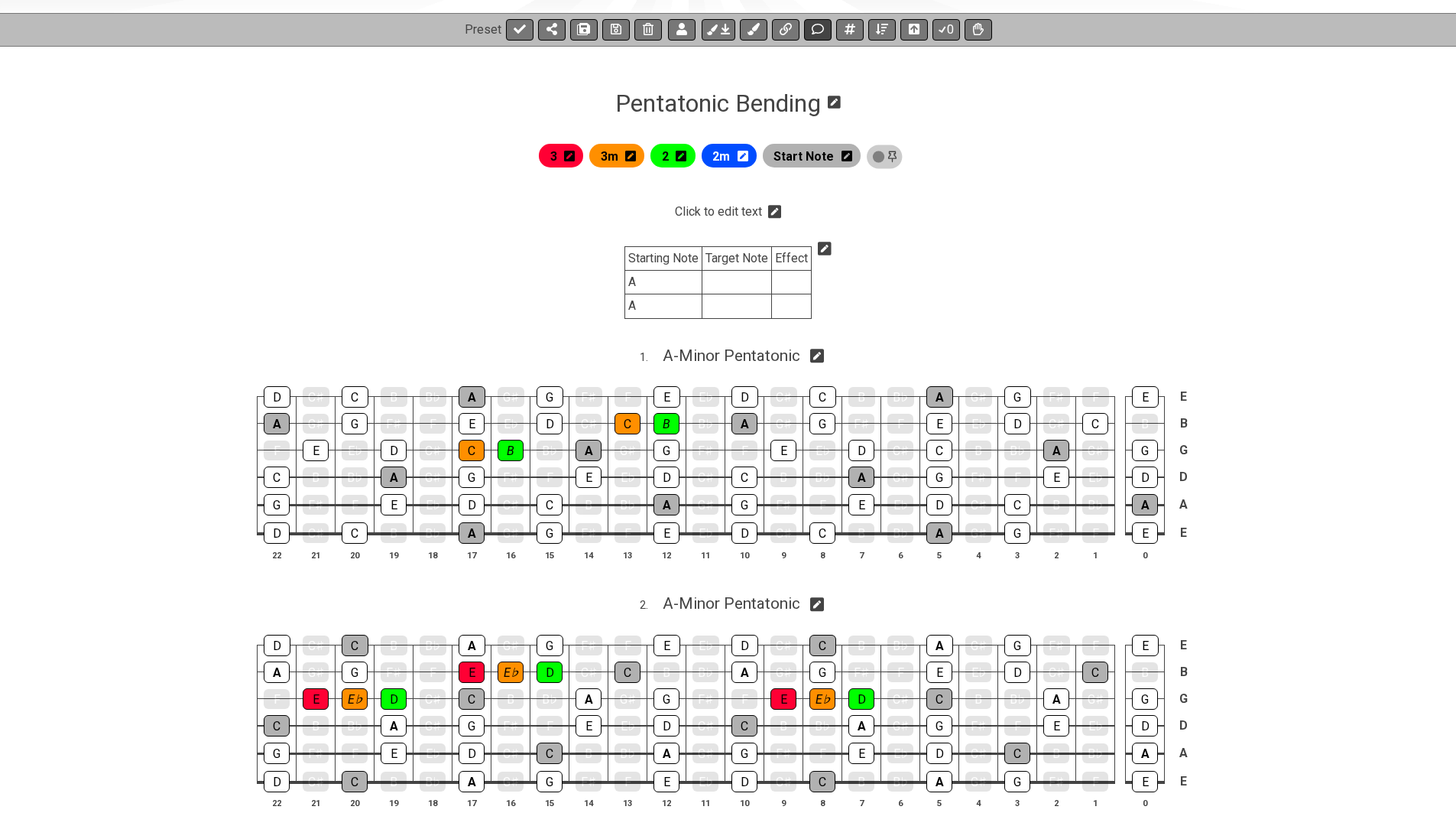
scroll to position [217, 0]
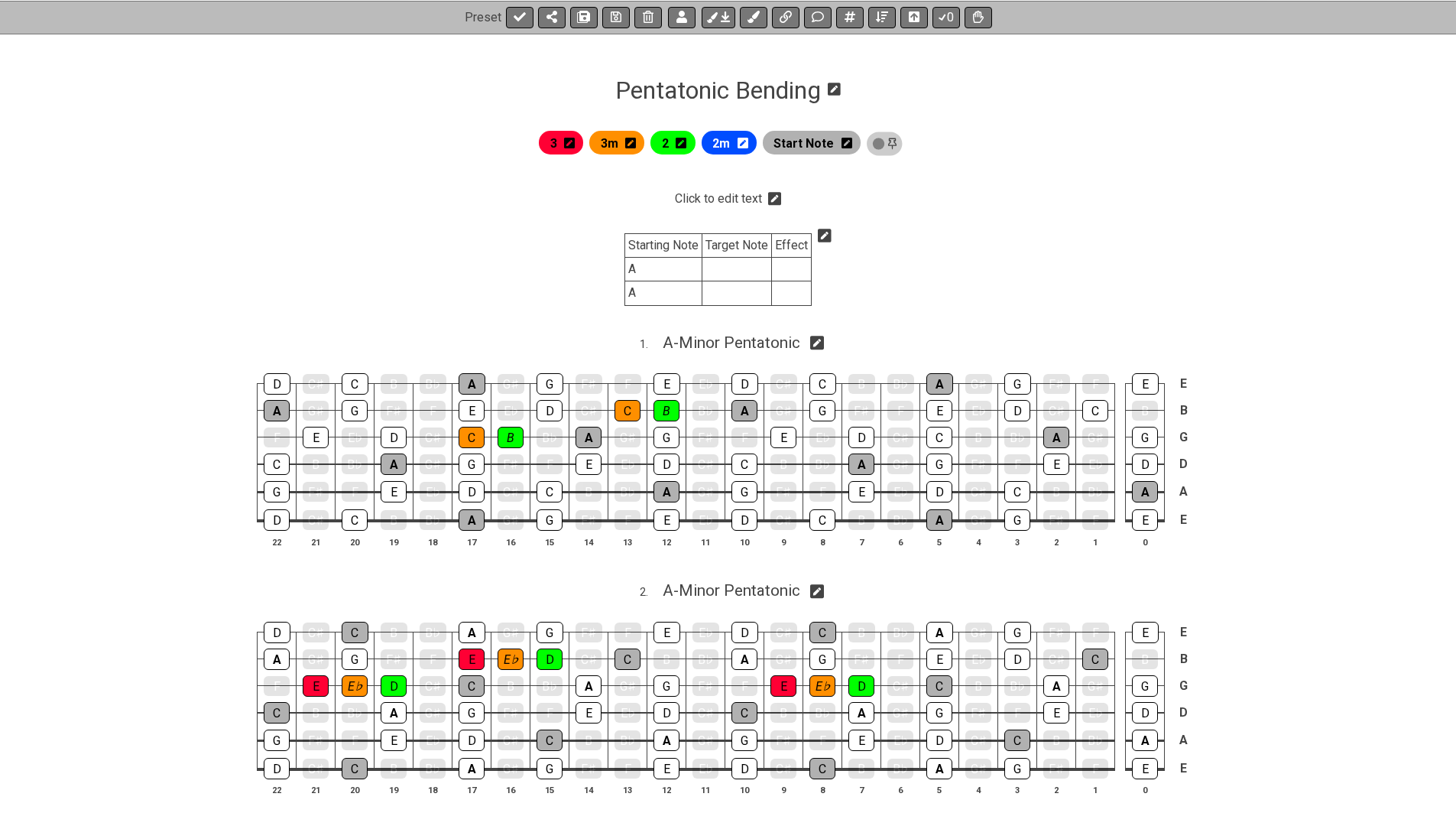
click at [771, 199] on icon at bounding box center [775, 198] width 13 height 13
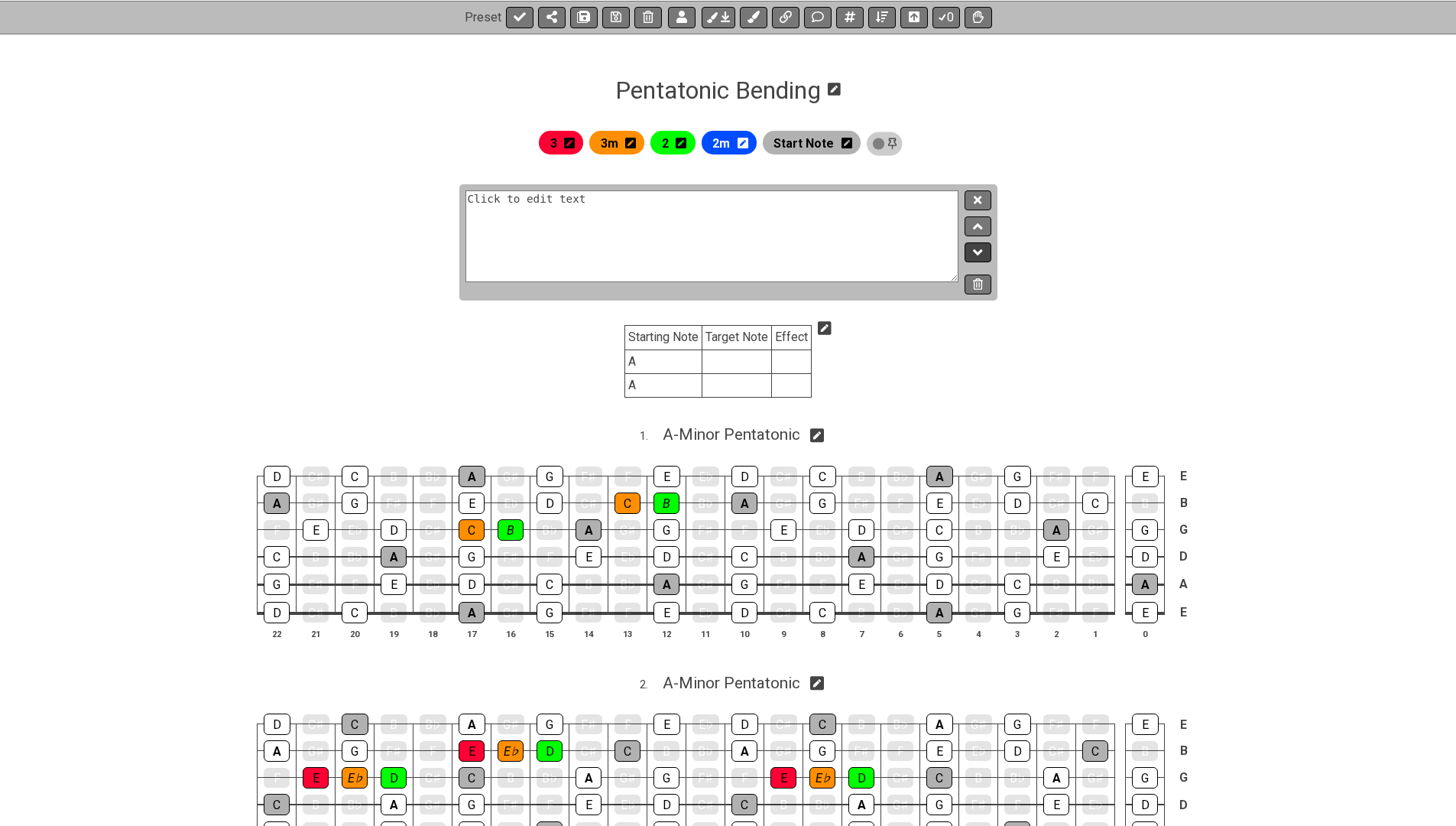
click at [981, 248] on icon at bounding box center [978, 252] width 10 height 15
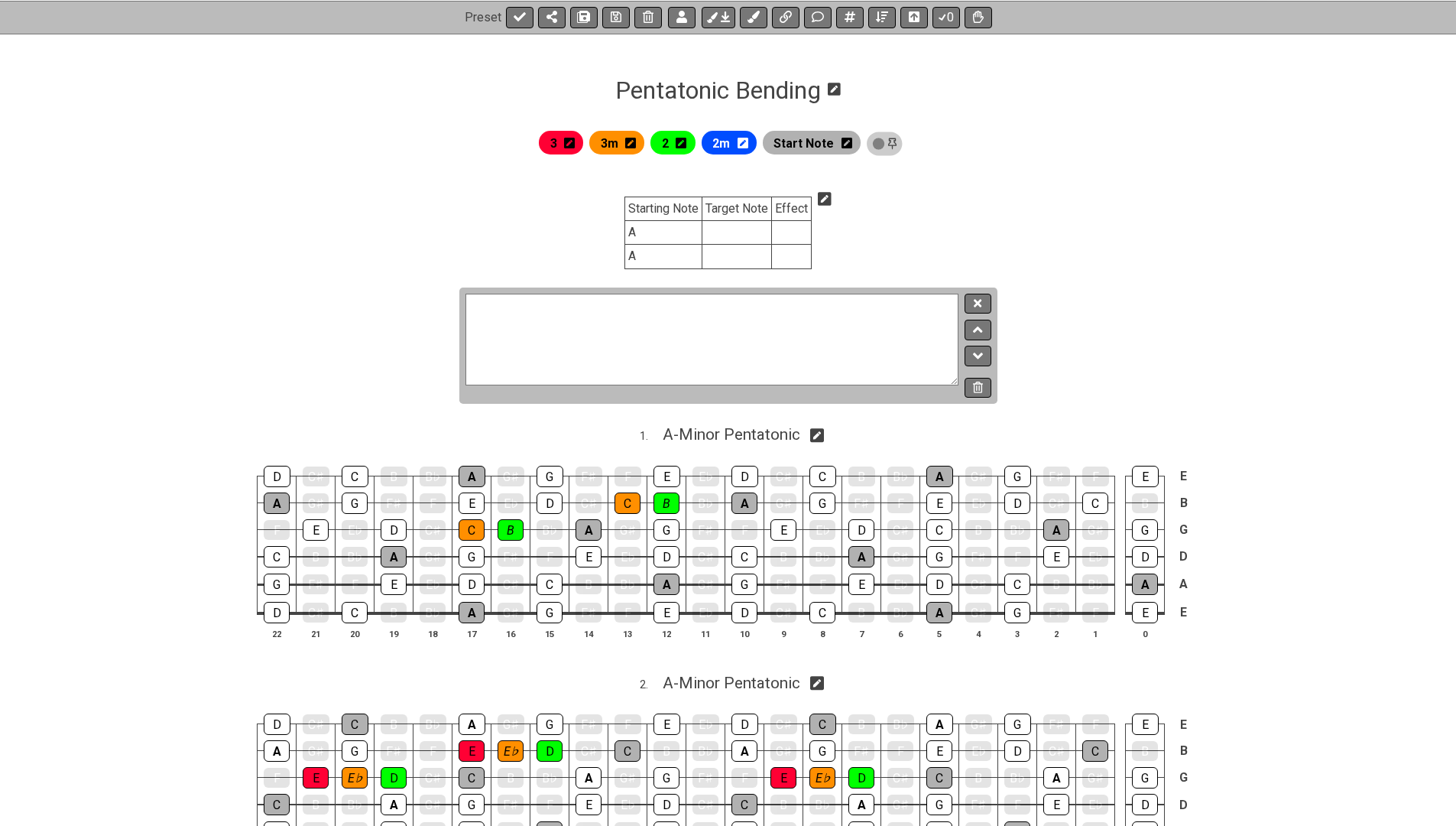
click at [908, 322] on textarea "Click to edit text" at bounding box center [713, 340] width 494 height 91
paste textarea "|Starting Note | Target Note | Effect | |:------------------|:-----------:|:---…"
click at [566, 318] on textarea "|Starting Note | Target Note | Effect | |:------------------|:-----------:|:---…" at bounding box center [713, 340] width 494 height 91
type textarea "|Starting Note | Target Note | Effect | |:------------------|:-----------:|:---…"
click at [978, 306] on icon at bounding box center [978, 303] width 8 height 12
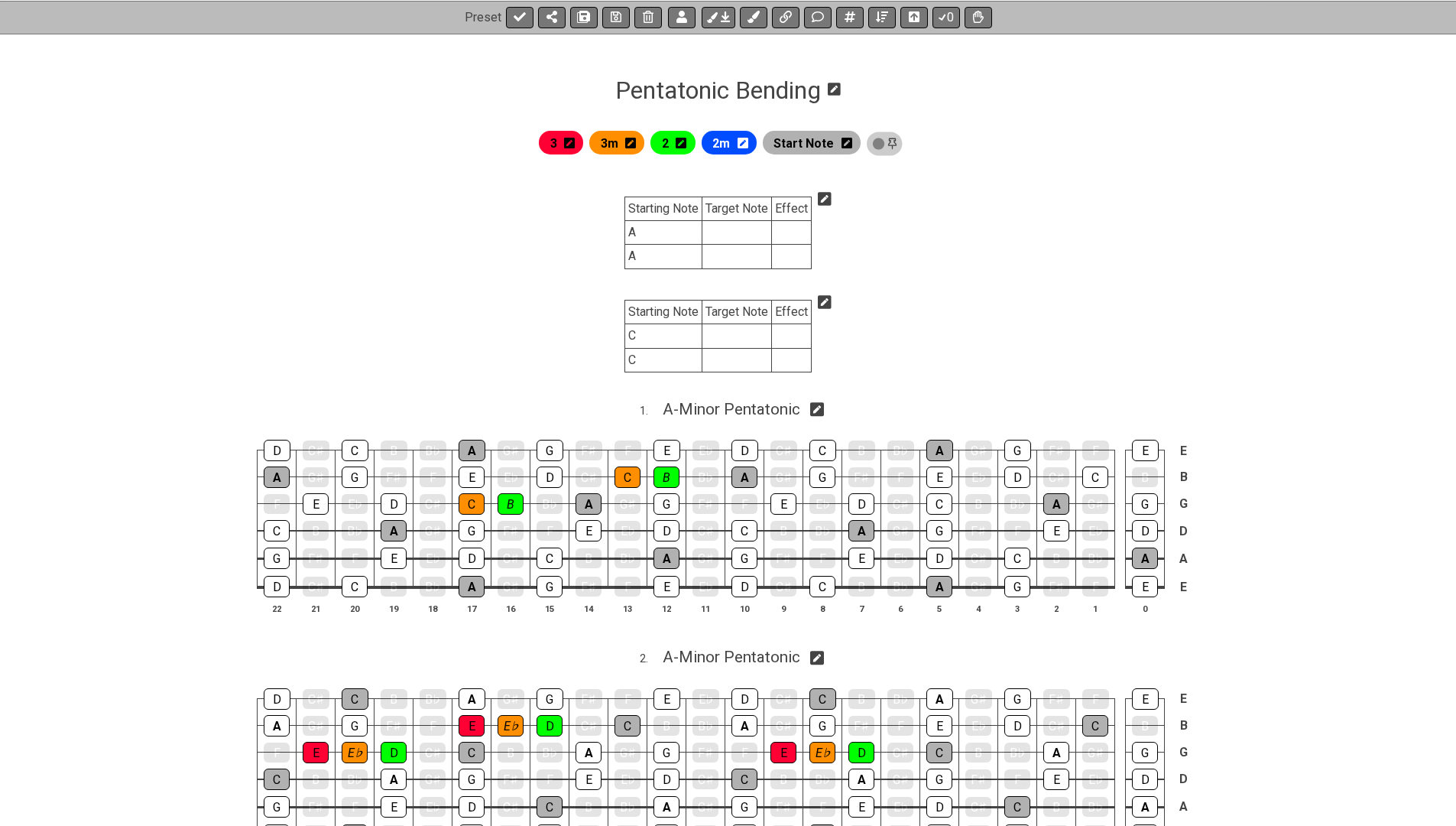
click at [829, 303] on icon at bounding box center [825, 302] width 13 height 13
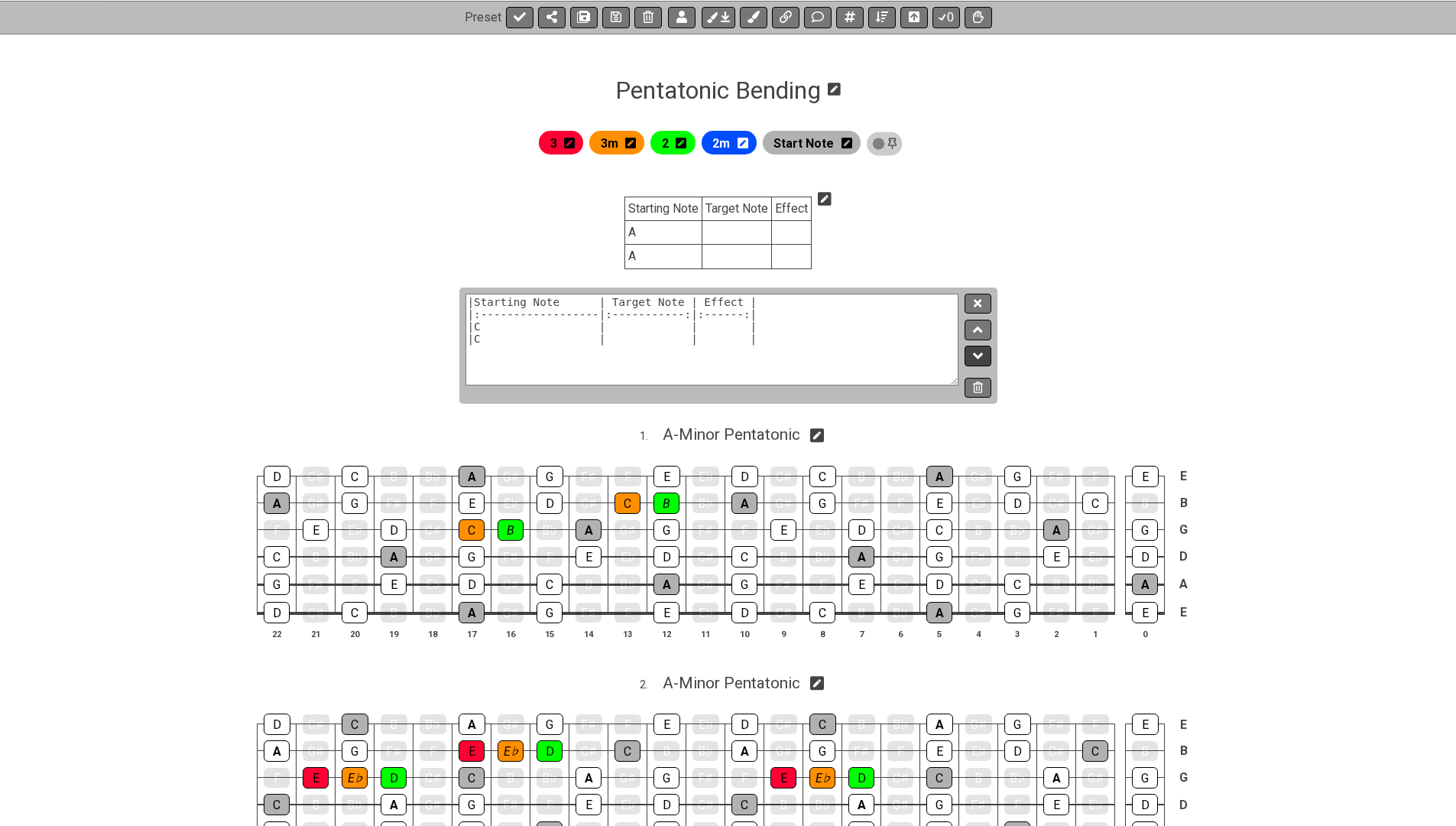
click at [986, 357] on button at bounding box center [977, 356] width 26 height 21
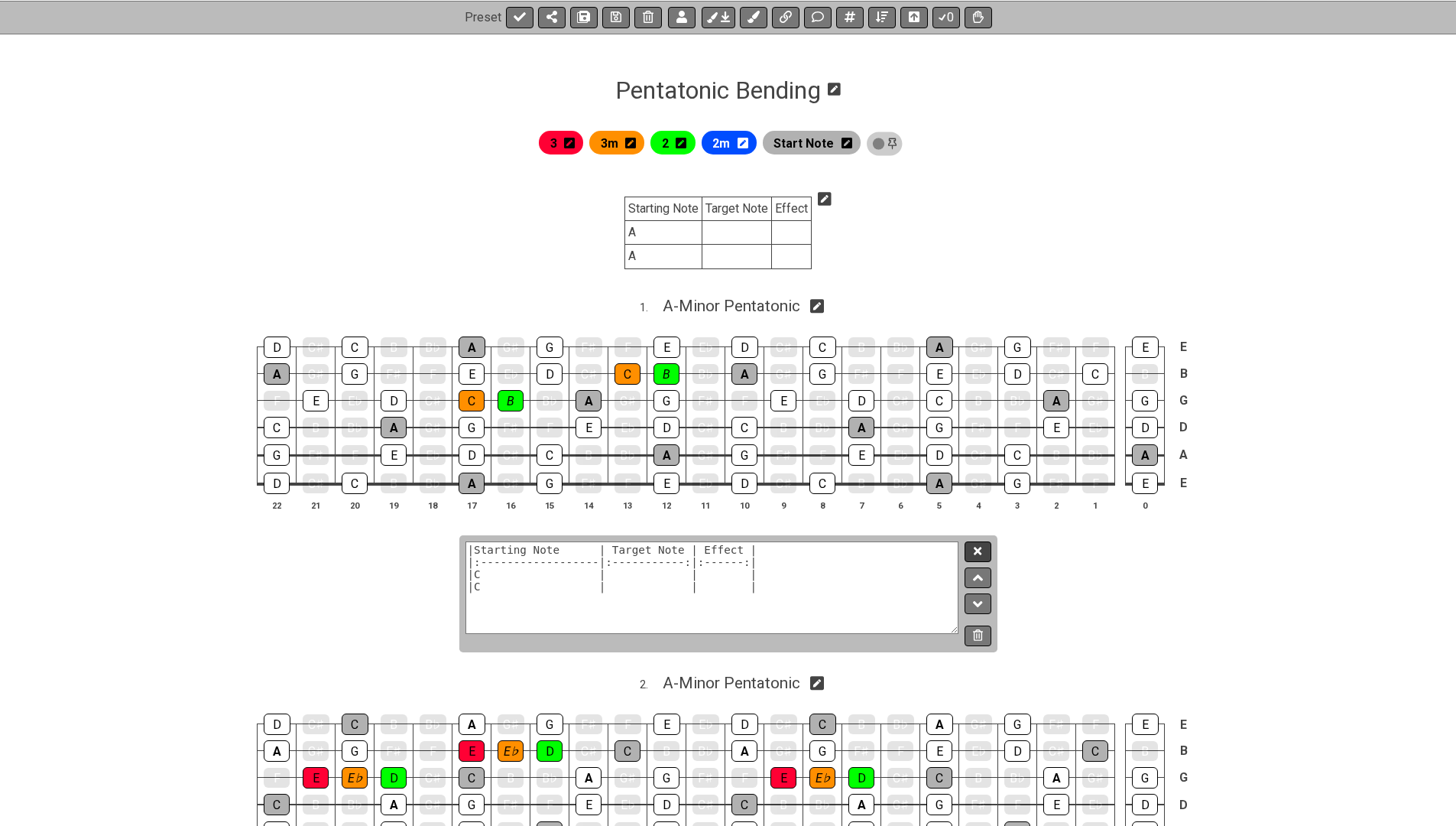
click at [973, 541] on button at bounding box center [977, 551] width 26 height 21
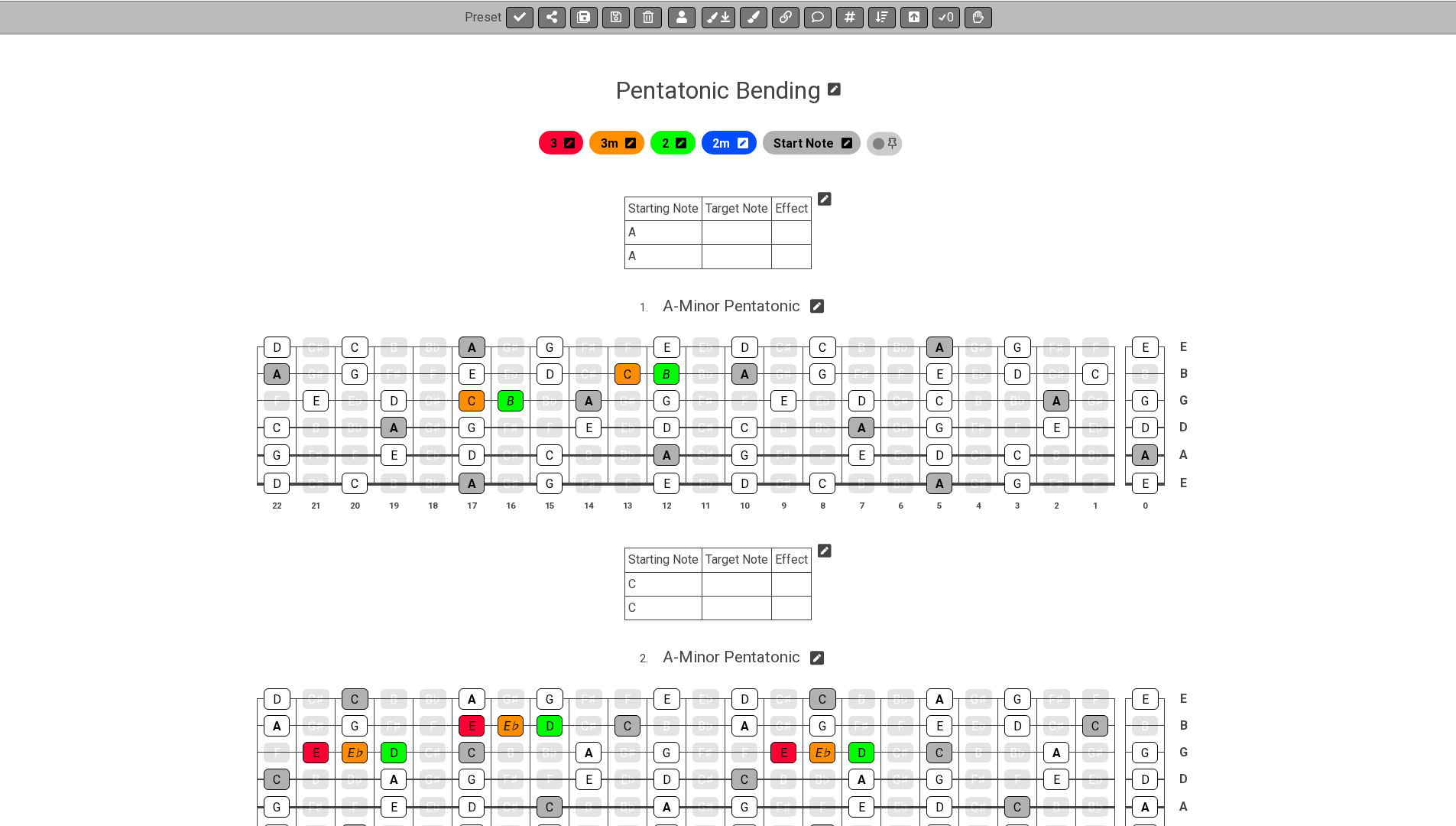
click at [829, 194] on icon at bounding box center [825, 198] width 13 height 13
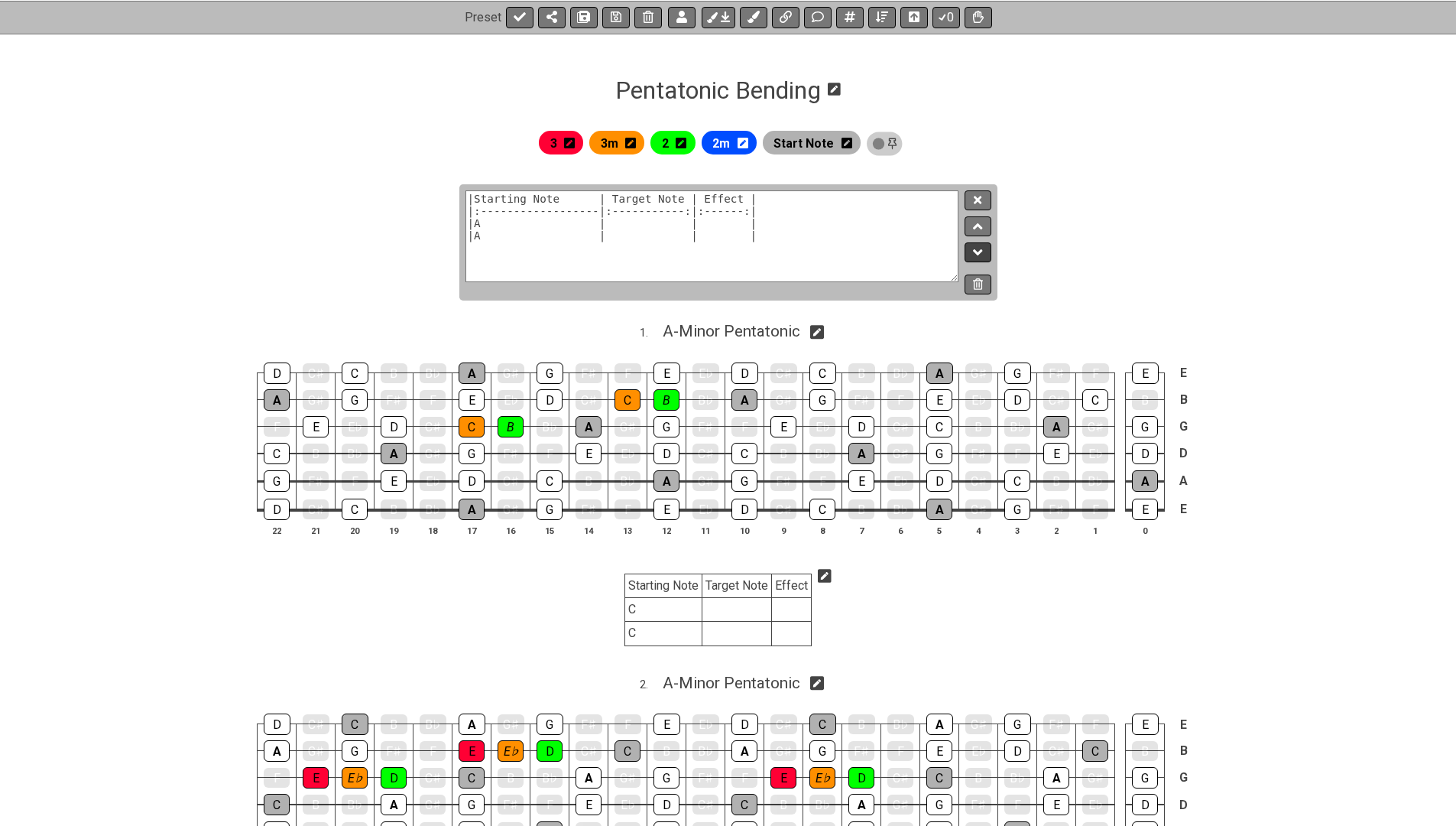
click at [965, 254] on button at bounding box center [977, 253] width 26 height 21
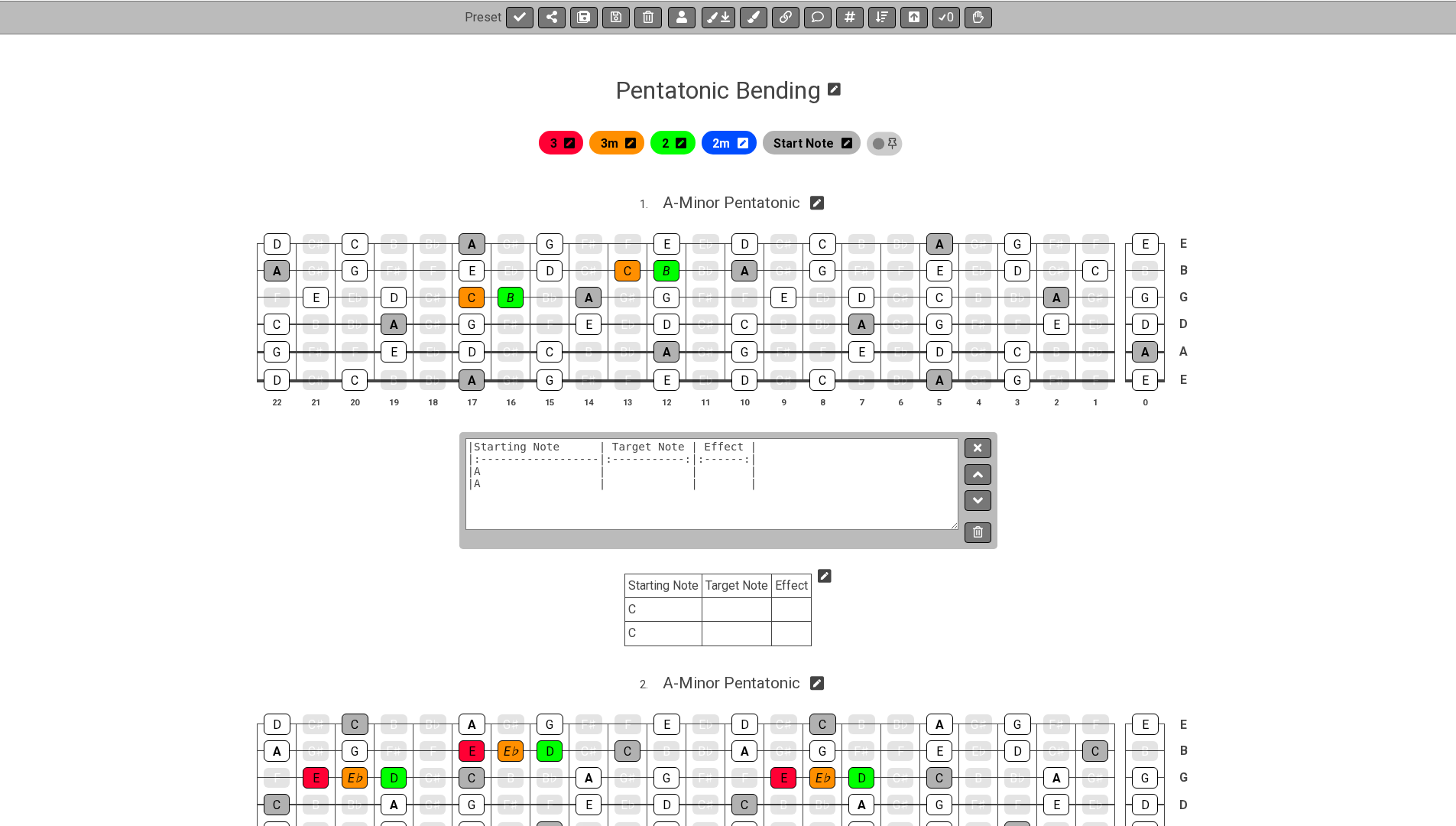
click at [829, 572] on icon at bounding box center [825, 575] width 13 height 13
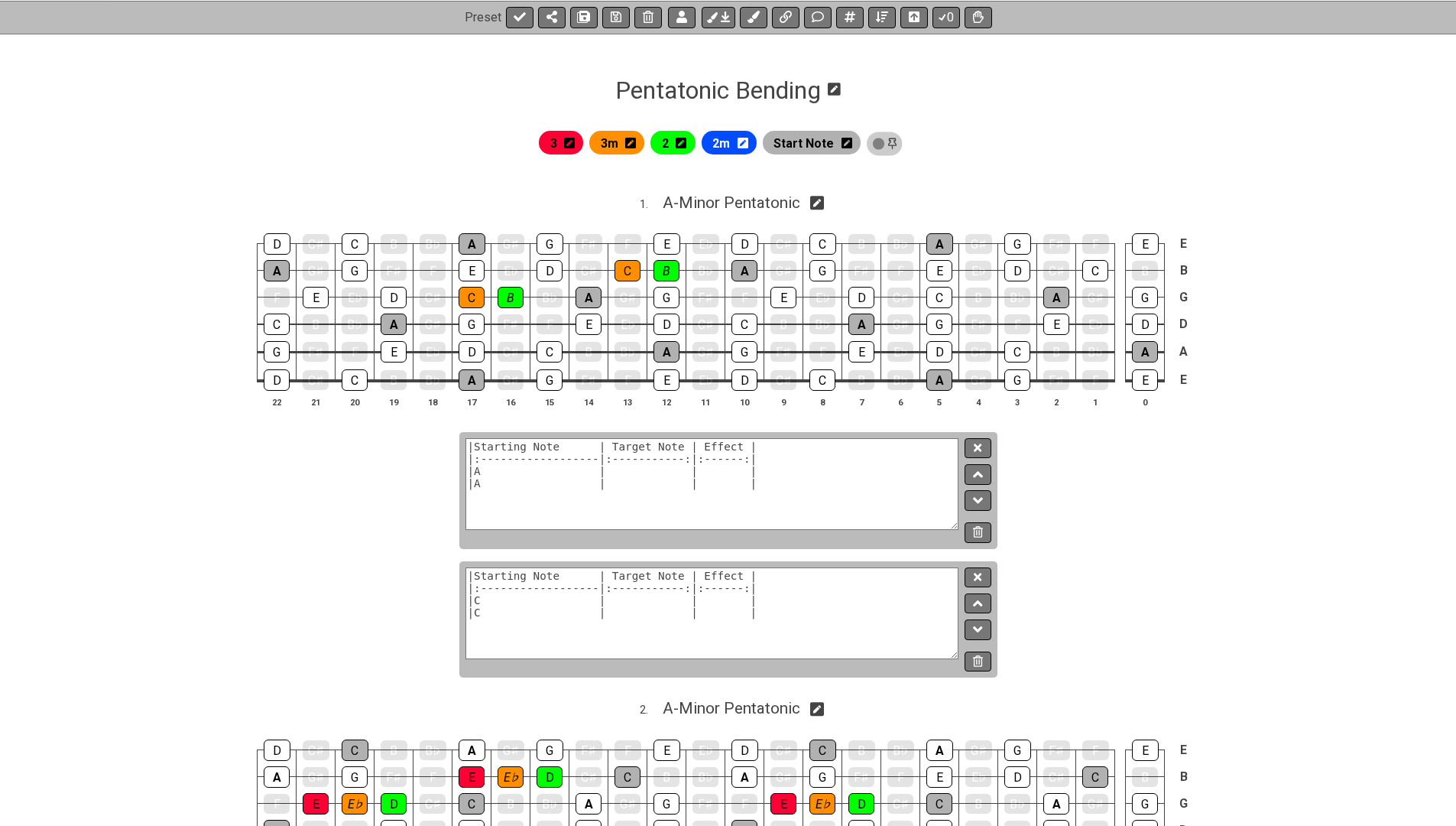
click at [975, 614] on div at bounding box center [975, 620] width 32 height 105
click at [977, 623] on icon at bounding box center [978, 629] width 10 height 15
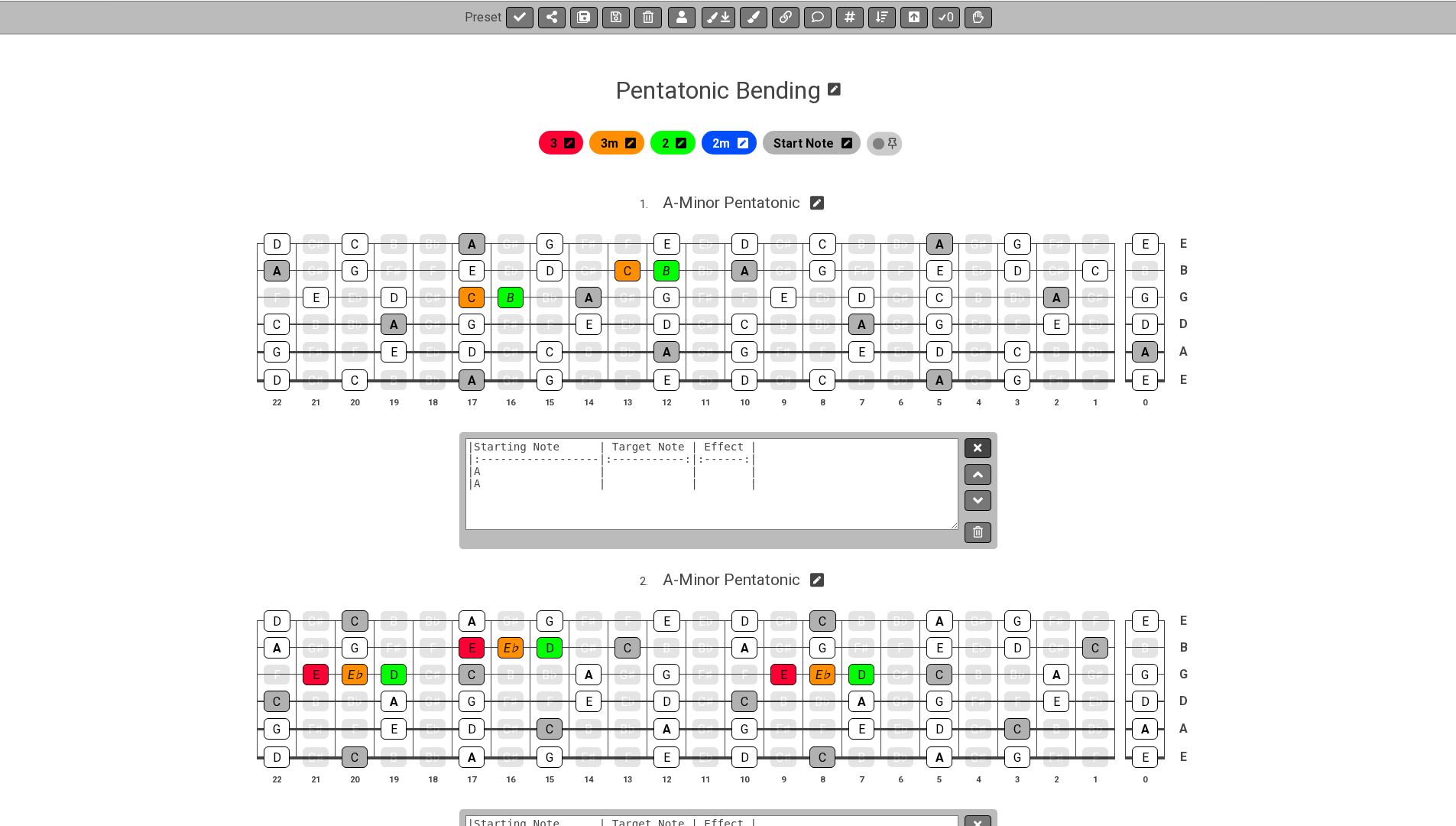
click at [978, 438] on button at bounding box center [977, 448] width 26 height 21
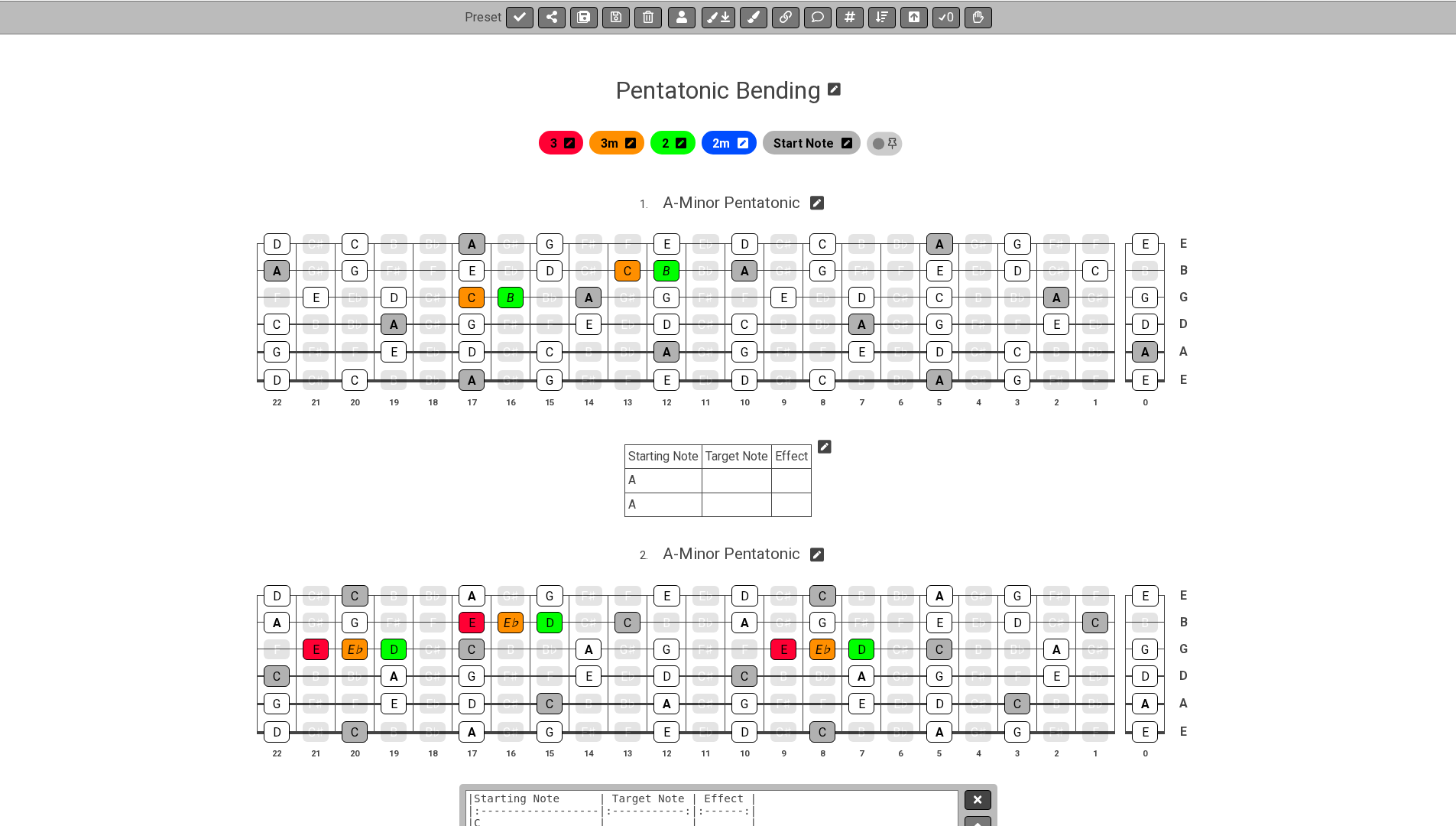
click at [981, 796] on icon at bounding box center [978, 799] width 8 height 8
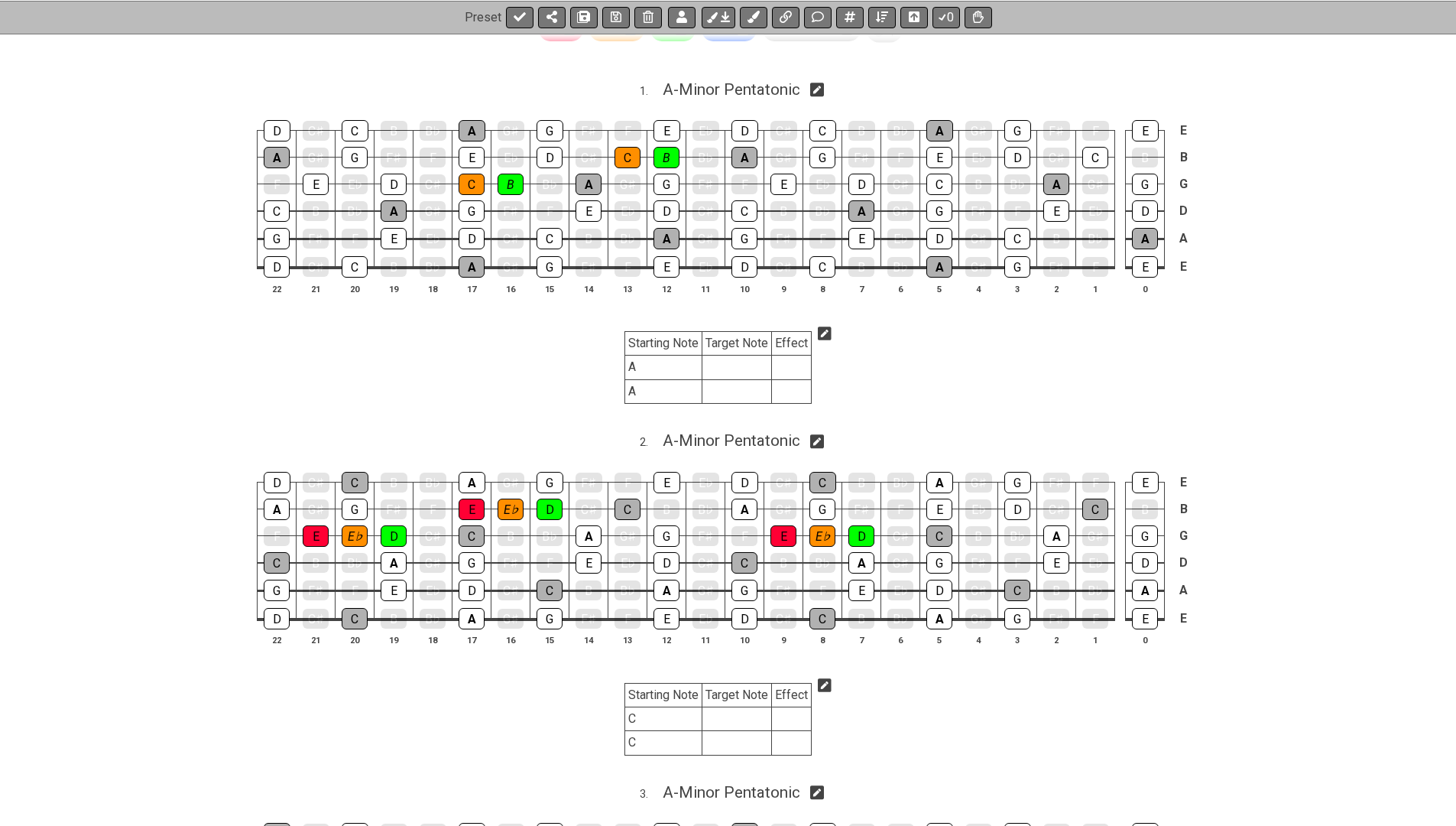
scroll to position [134, 0]
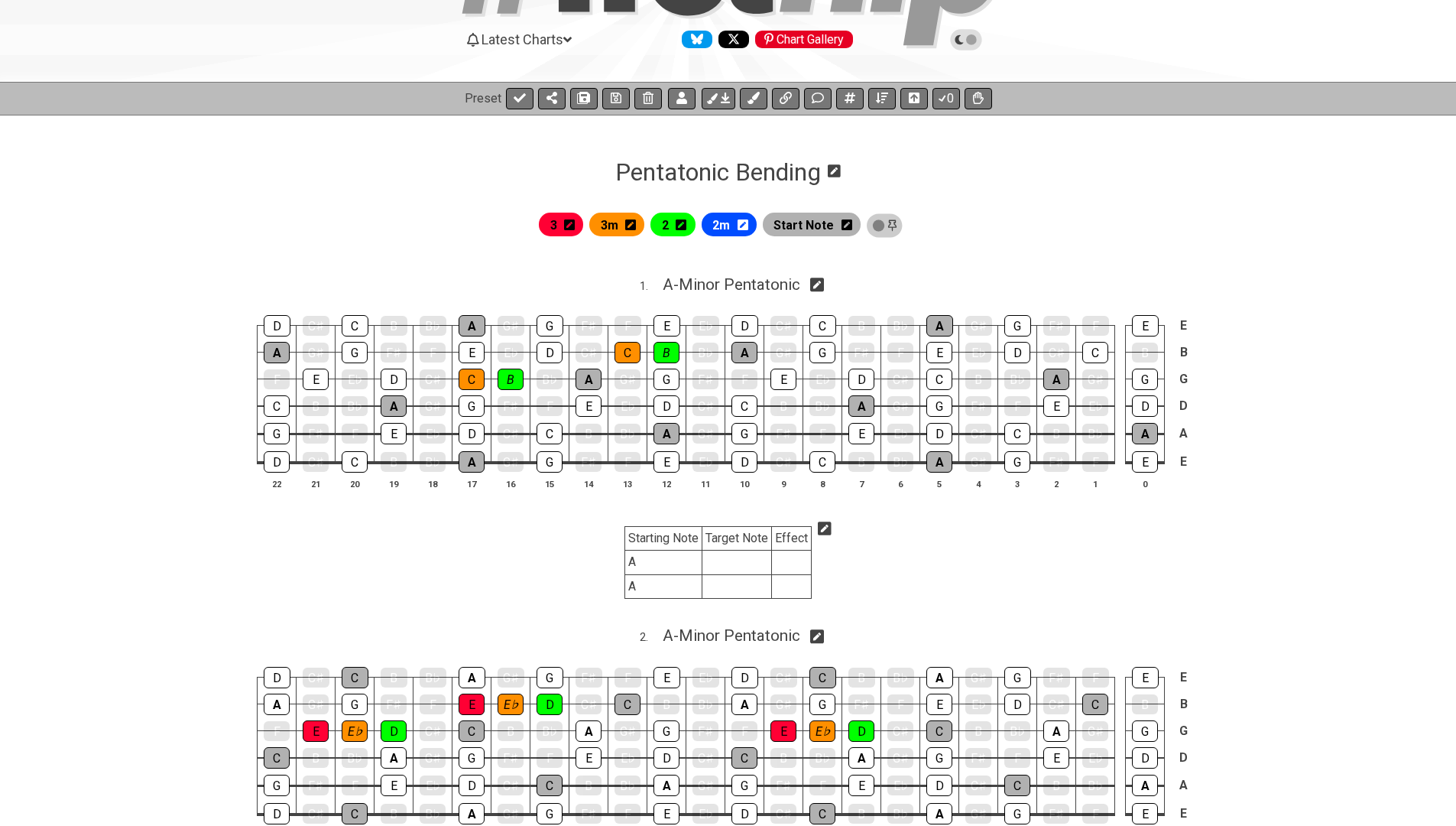
click at [829, 529] on icon at bounding box center [825, 529] width 13 height 13
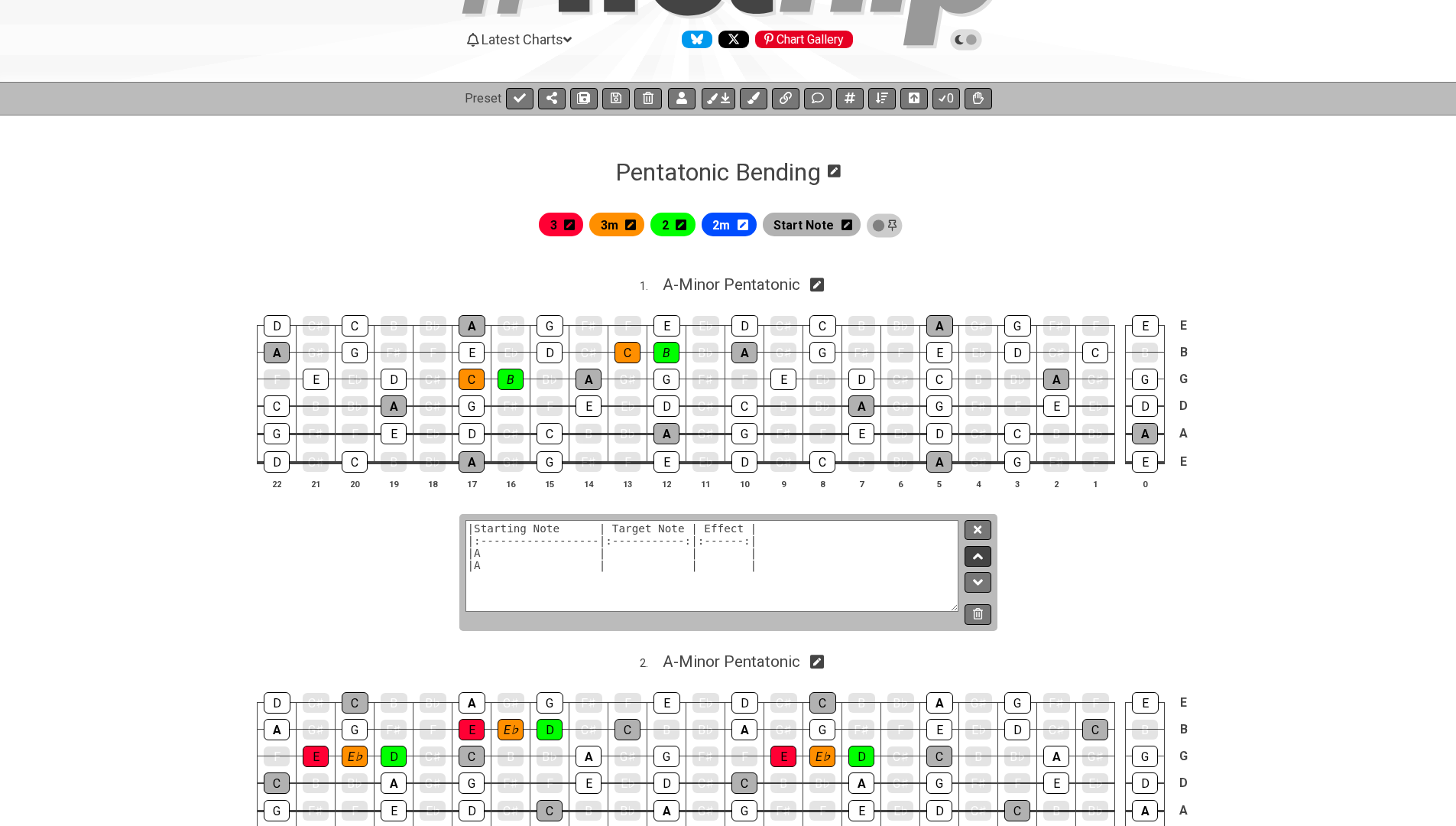
click at [969, 557] on button at bounding box center [977, 556] width 26 height 21
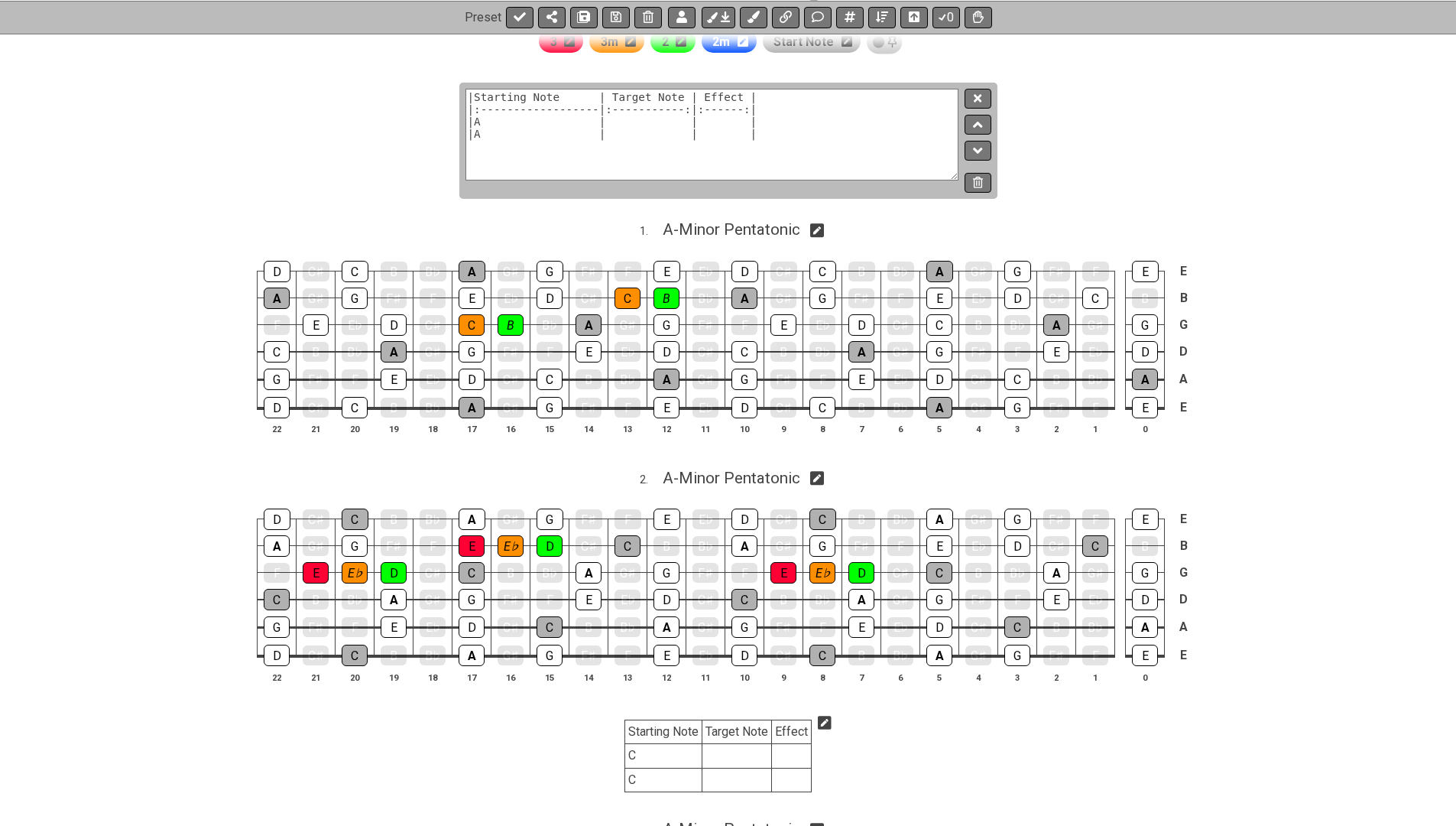
scroll to position [409, 0]
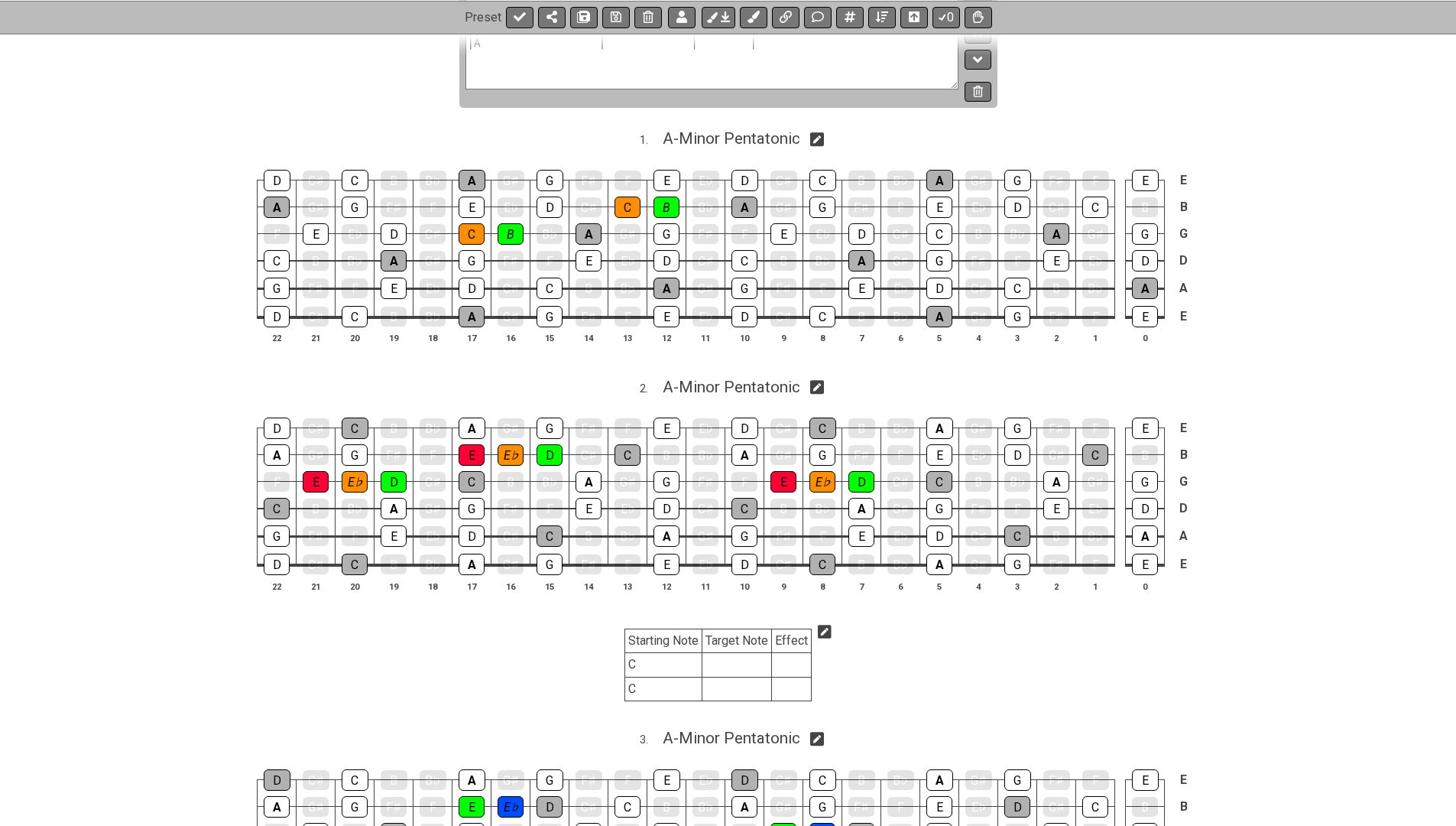
click at [826, 626] on icon at bounding box center [825, 632] width 13 height 13
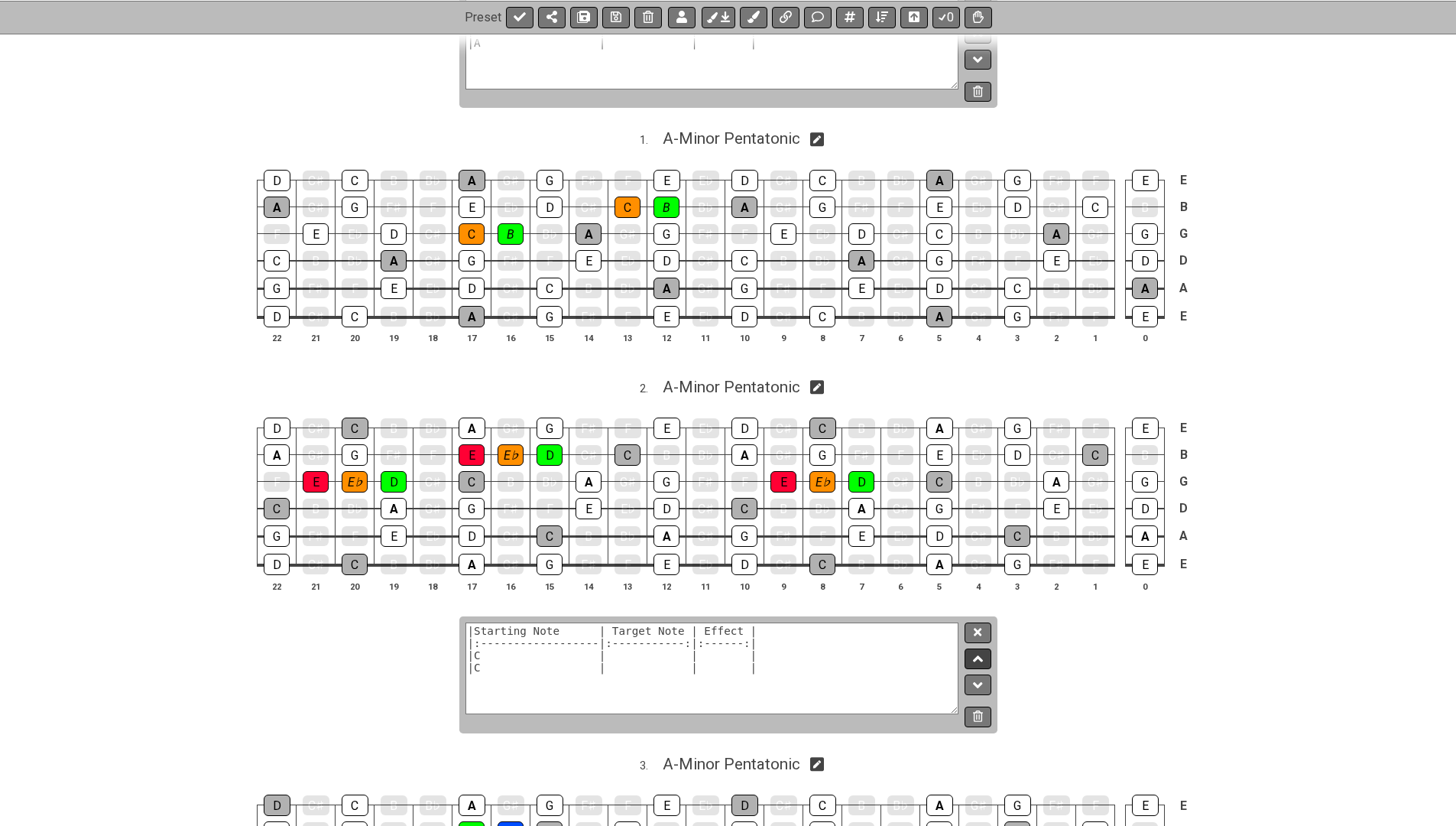
click at [975, 656] on icon at bounding box center [978, 658] width 10 height 6
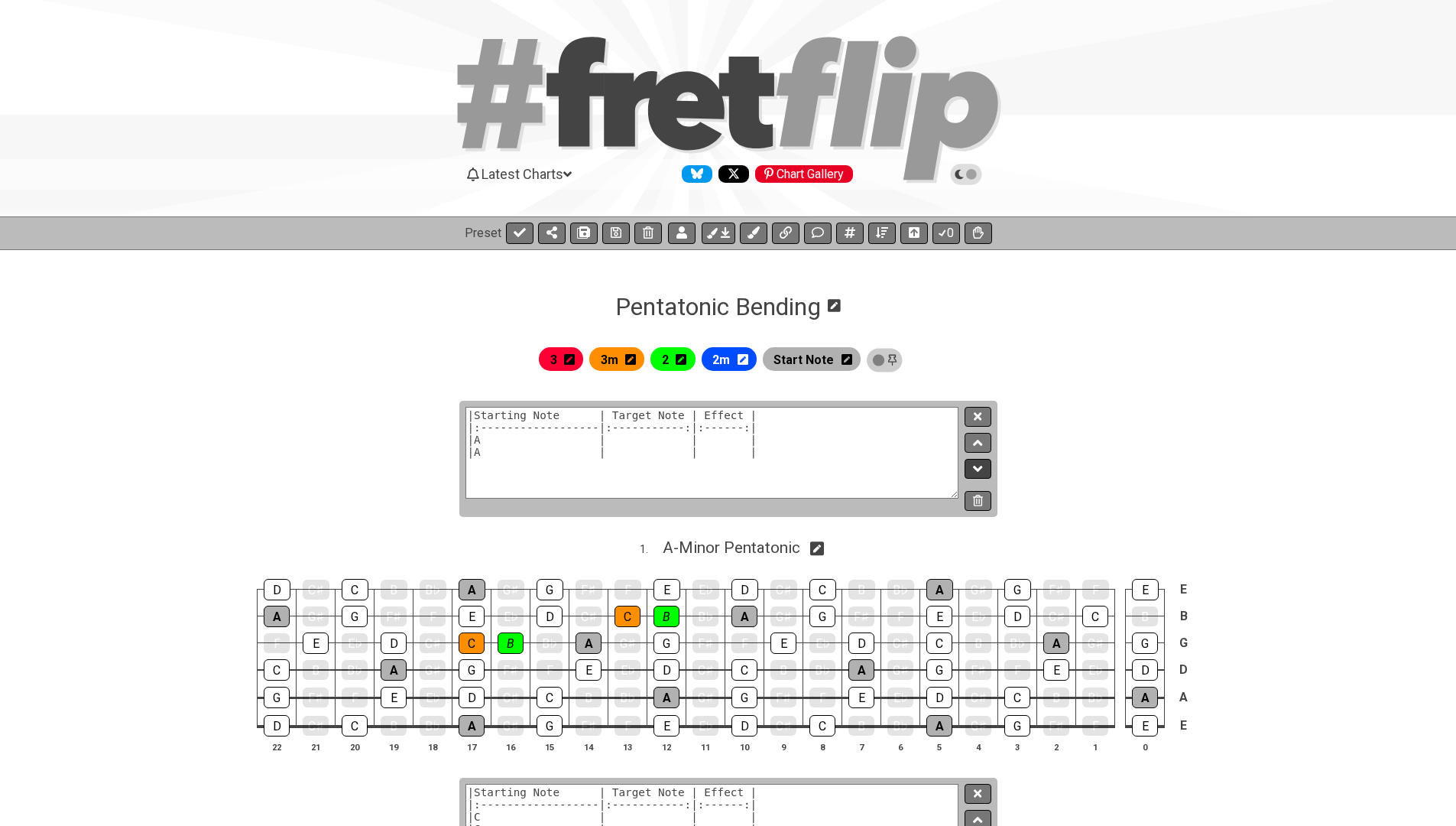
scroll to position [0, 0]
click at [611, 234] on icon at bounding box center [616, 233] width 11 height 13
click at [983, 411] on button at bounding box center [977, 417] width 26 height 21
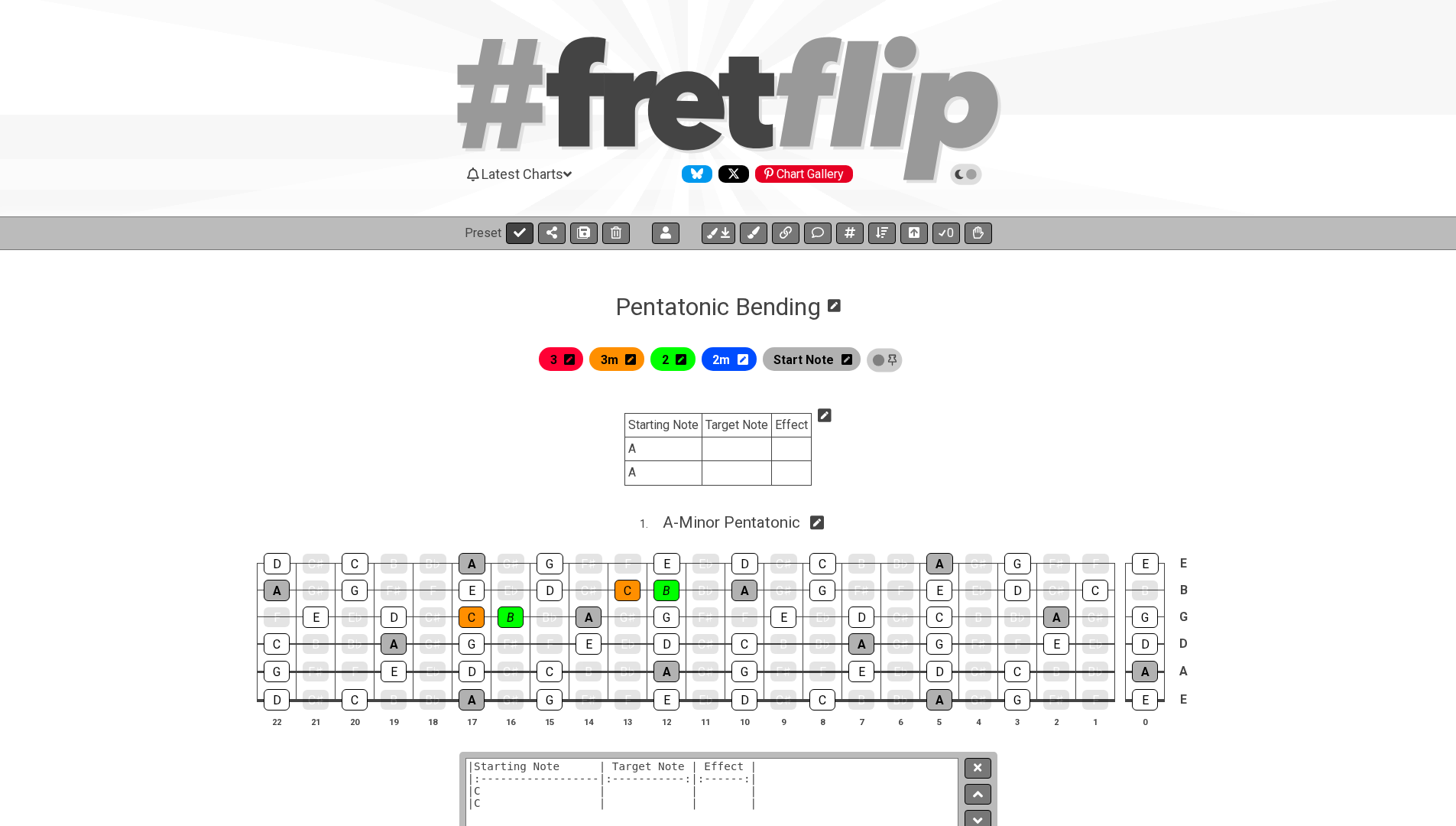
click at [520, 235] on icon at bounding box center [520, 233] width 13 height 13
select select "/024REYF51"
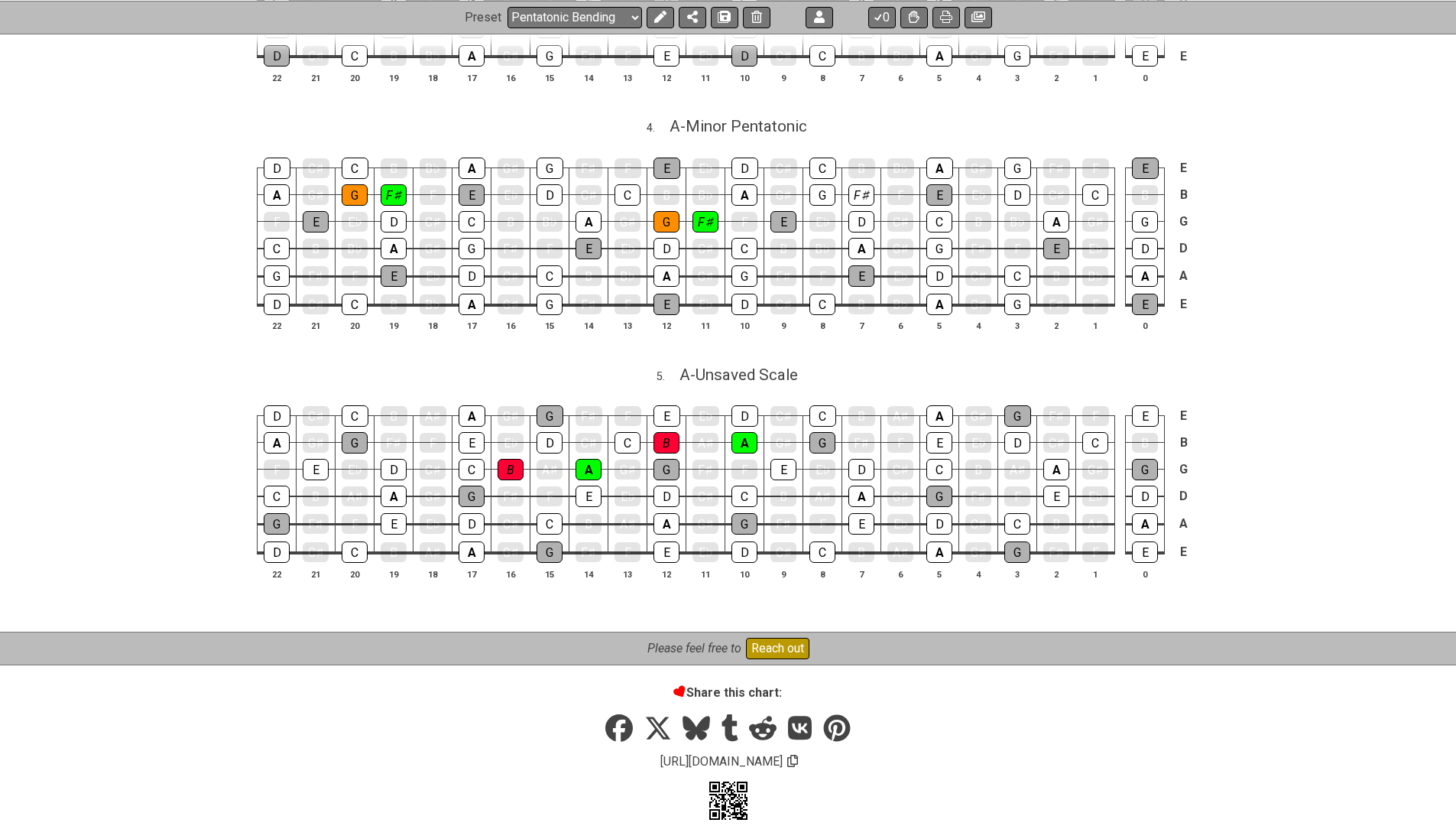
scroll to position [1235, 0]
click at [779, 366] on span "A - Unsaved Scale" at bounding box center [739, 375] width 118 height 18
select select "A"
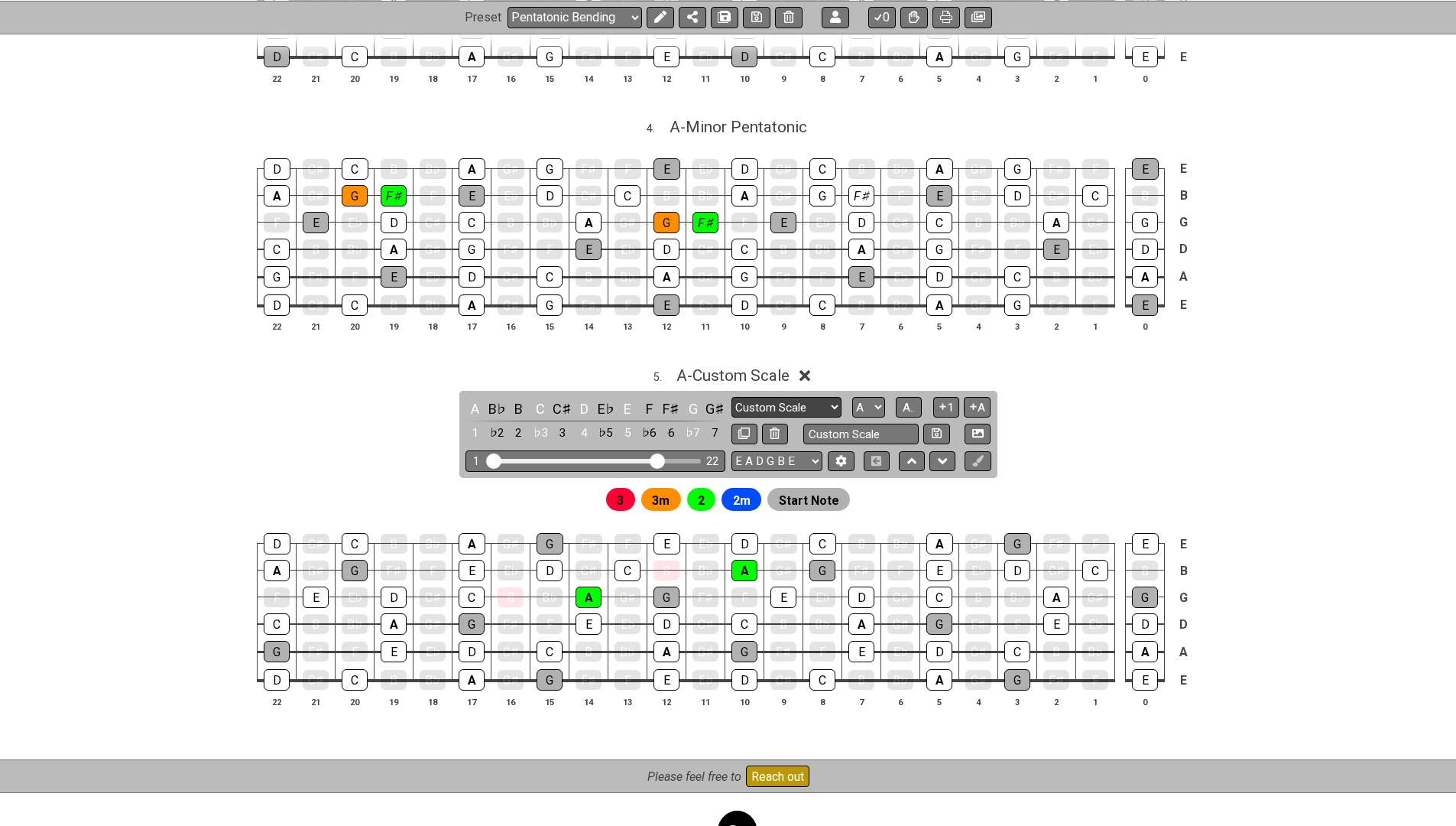
select select "Minor Pentatonic"
click at [818, 368] on icon at bounding box center [818, 376] width 12 height 16
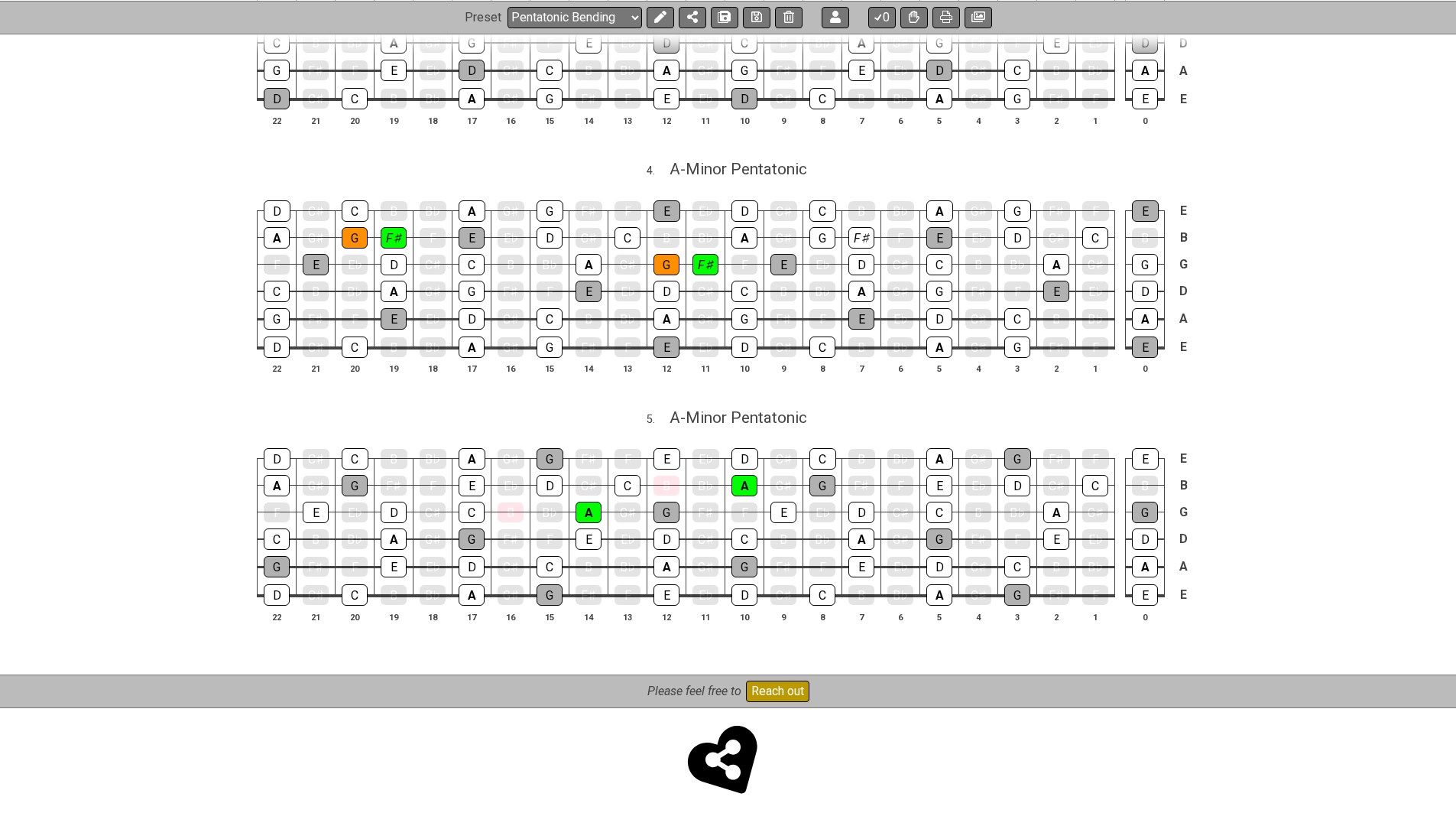
scroll to position [1171, 0]
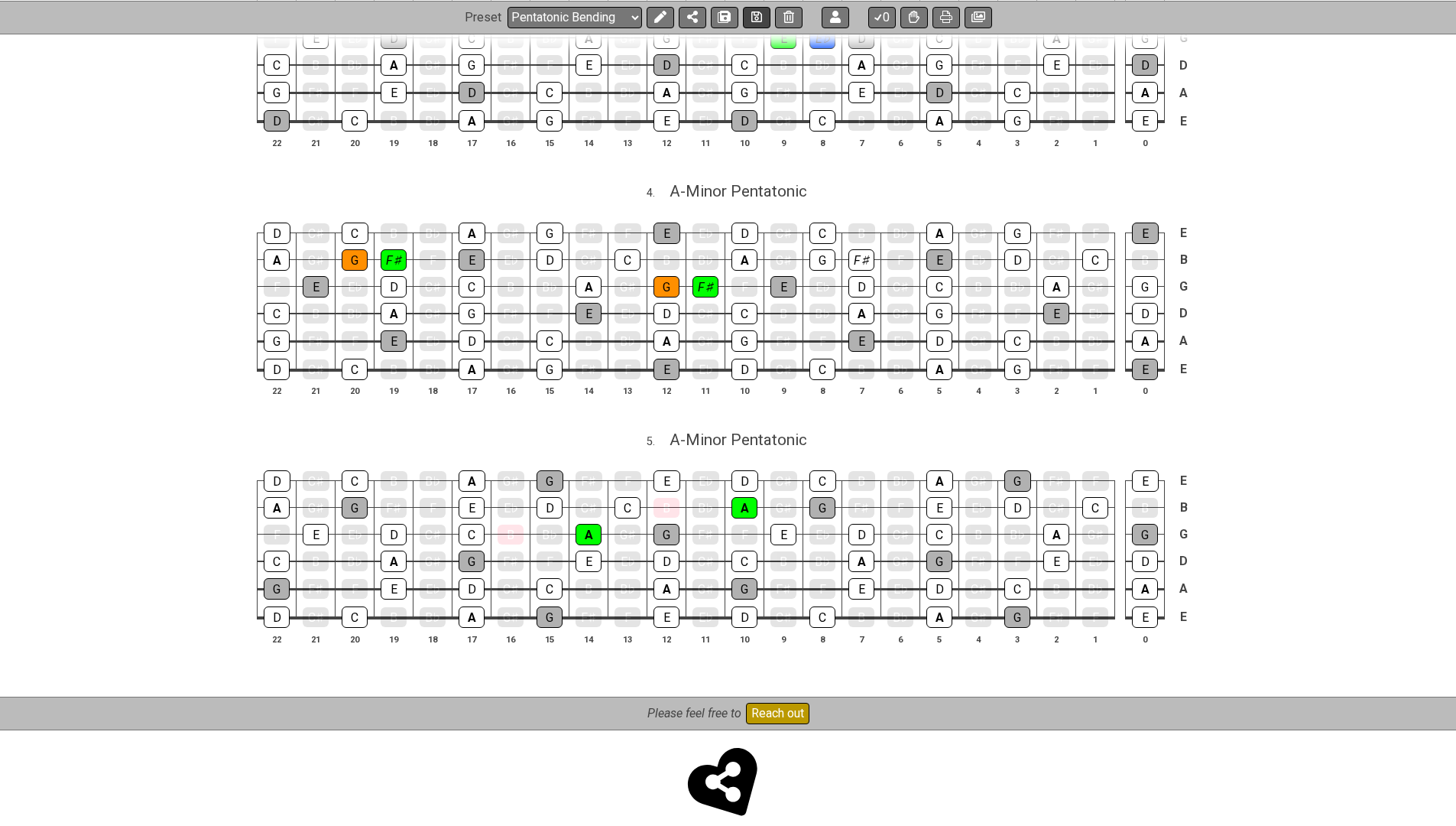
click at [755, 18] on icon at bounding box center [757, 17] width 11 height 13
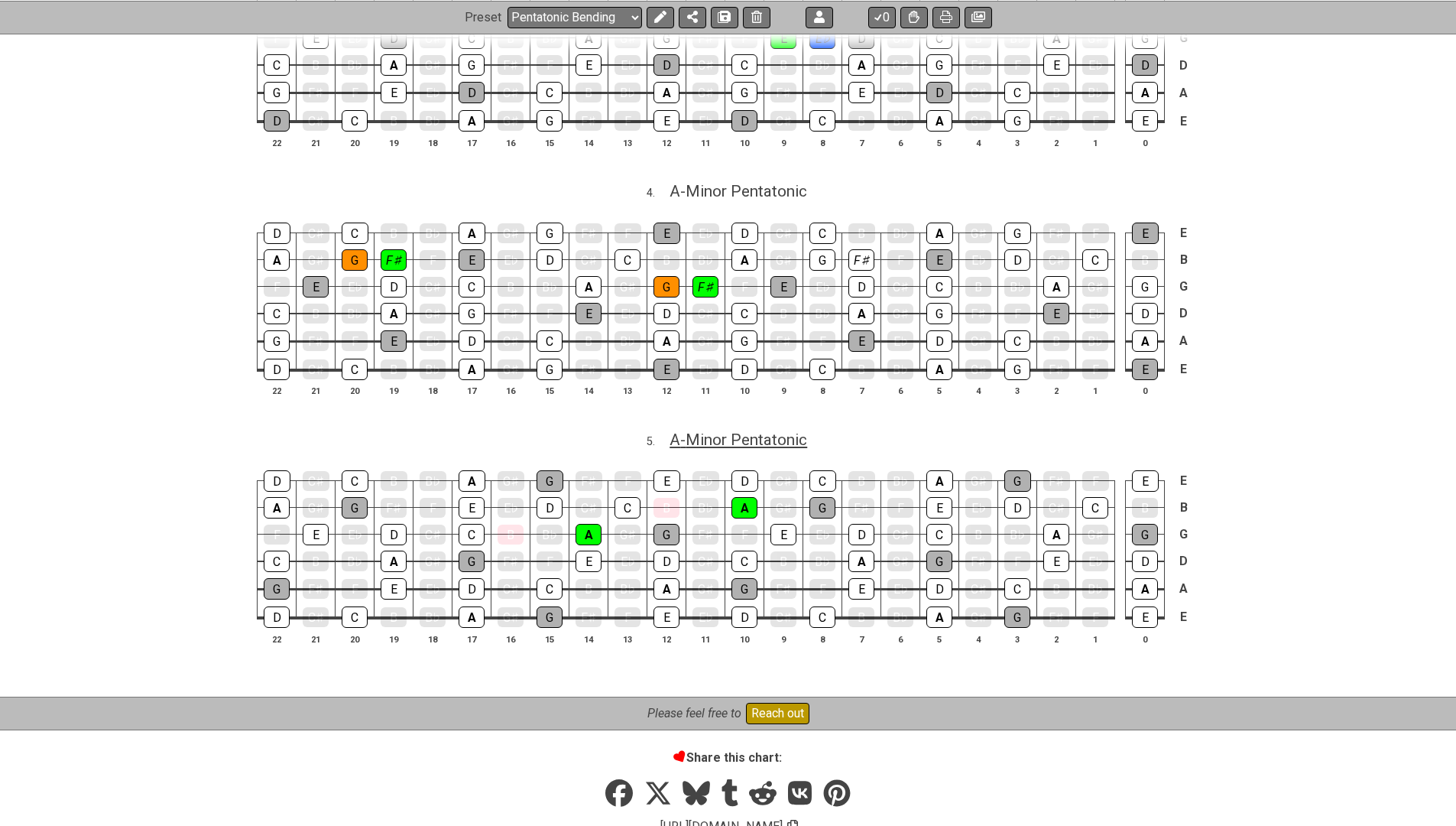
click at [797, 431] on span "A - Minor Pentatonic" at bounding box center [739, 440] width 138 height 18
select select "A"
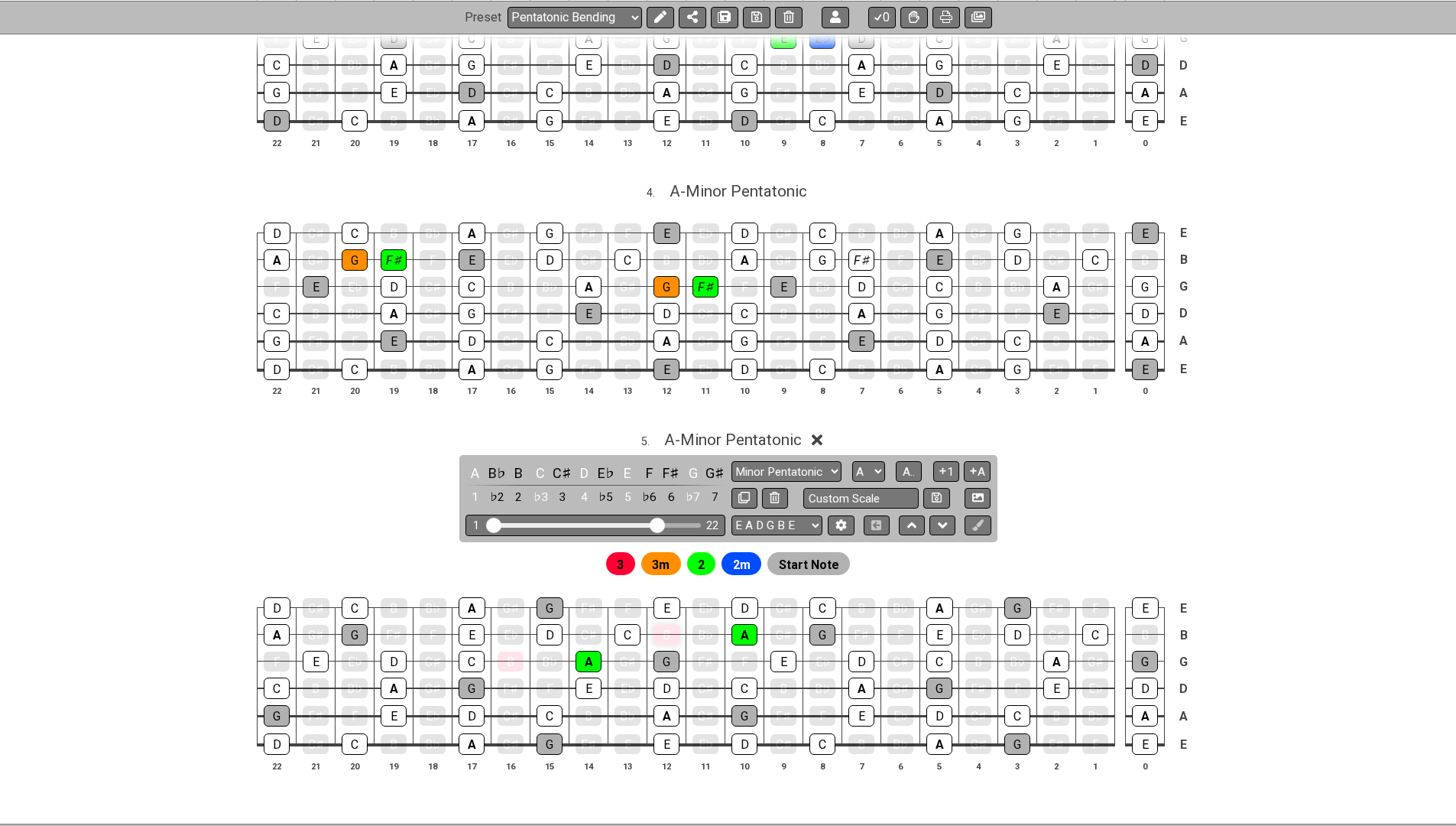
click at [669, 625] on div "B" at bounding box center [666, 635] width 26 height 20
click at [521, 651] on div "B" at bounding box center [510, 662] width 26 height 22
click at [717, 431] on span "A - Minor Pentatonic" at bounding box center [733, 440] width 138 height 18
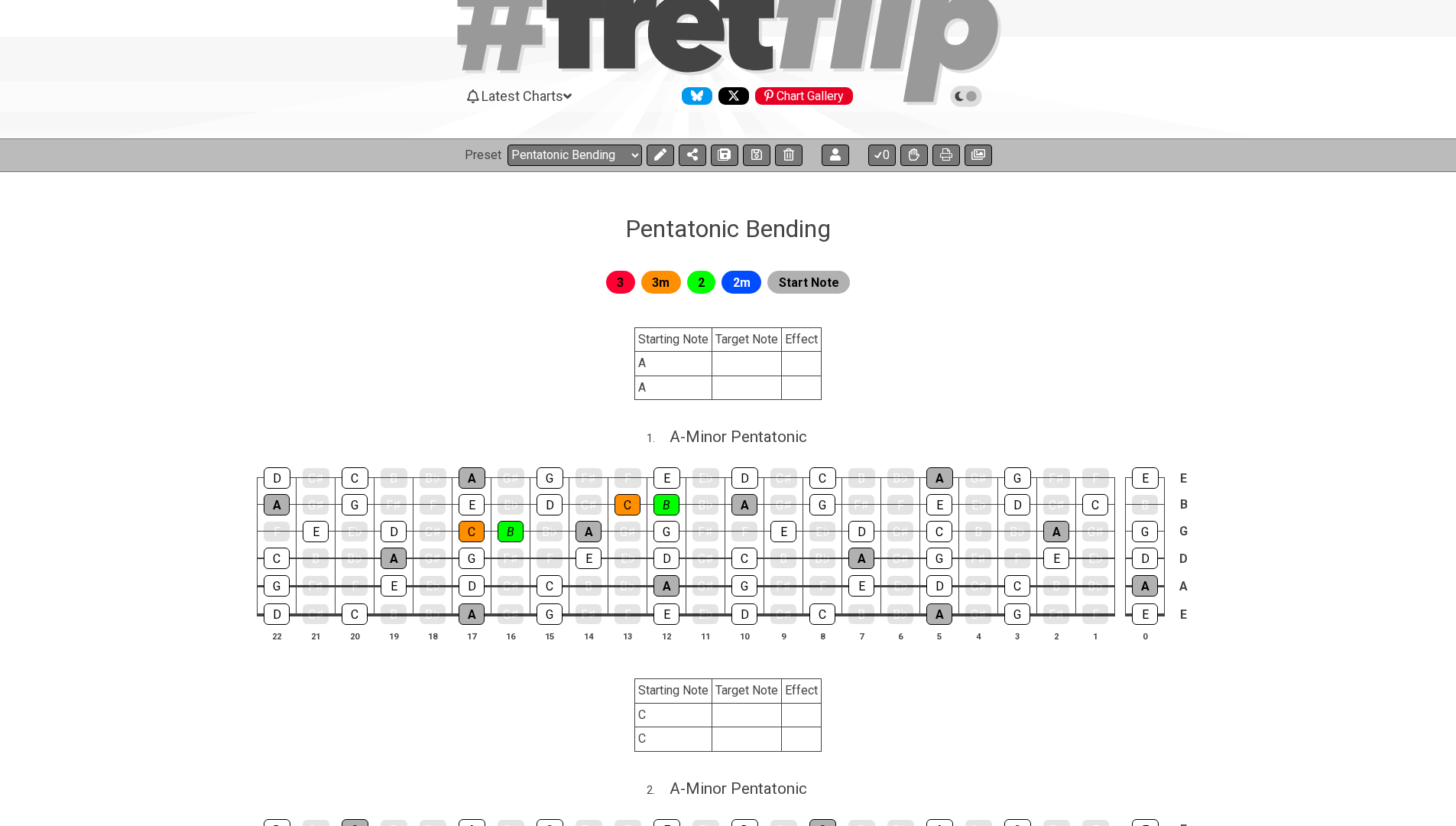
scroll to position [65, 0]
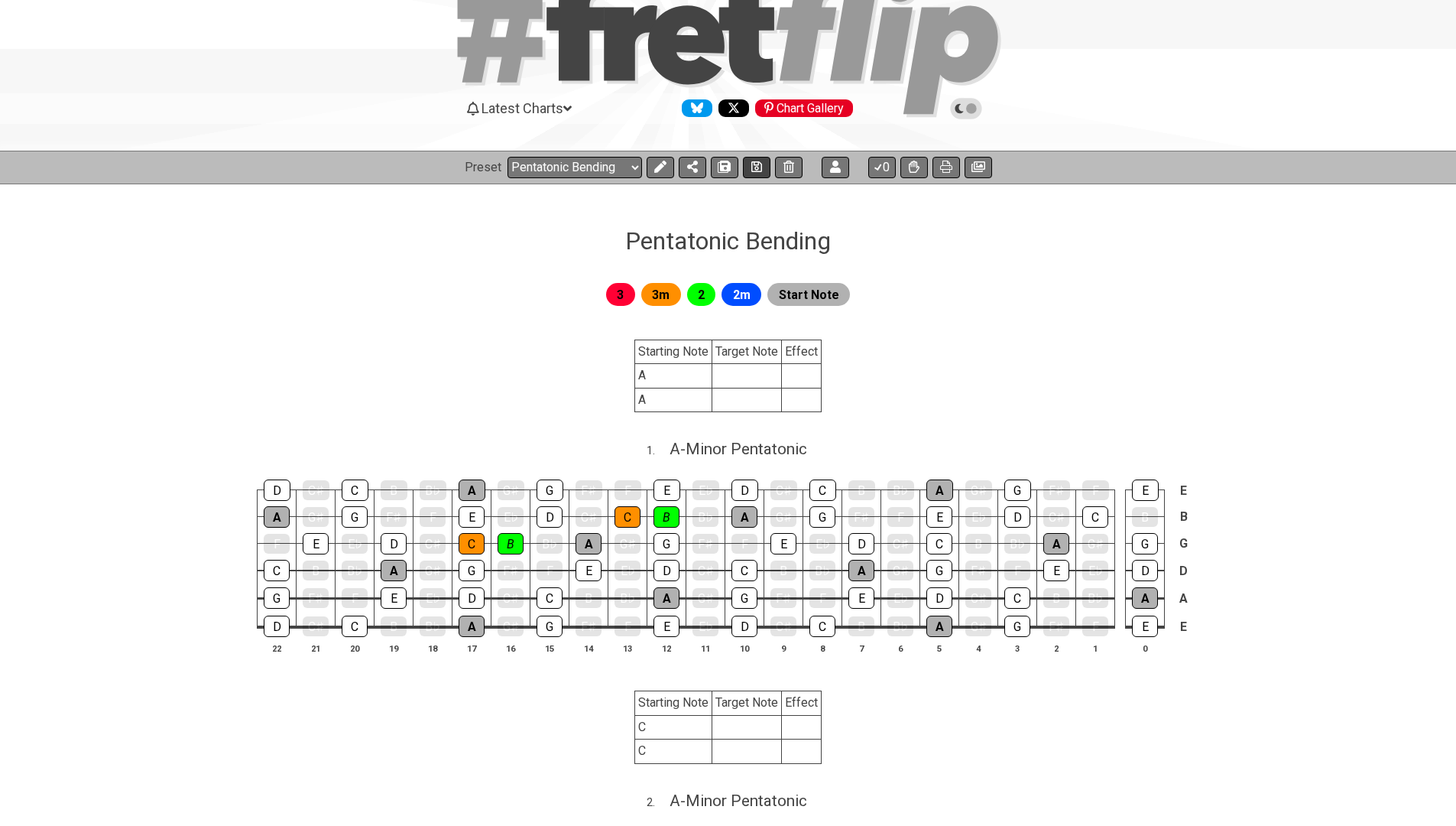
click at [756, 176] on button at bounding box center [757, 168] width 28 height 22
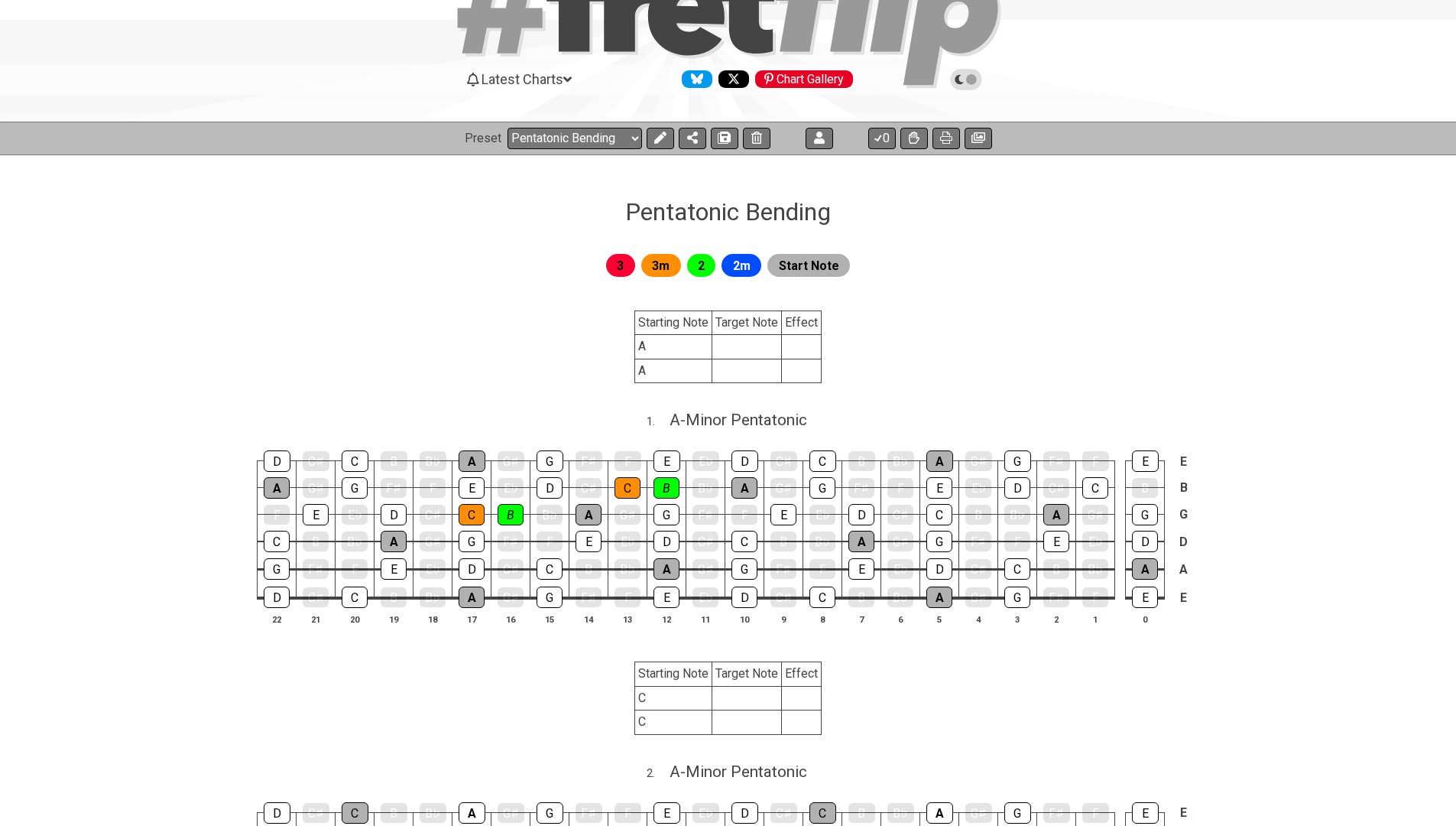
scroll to position [97, 0]
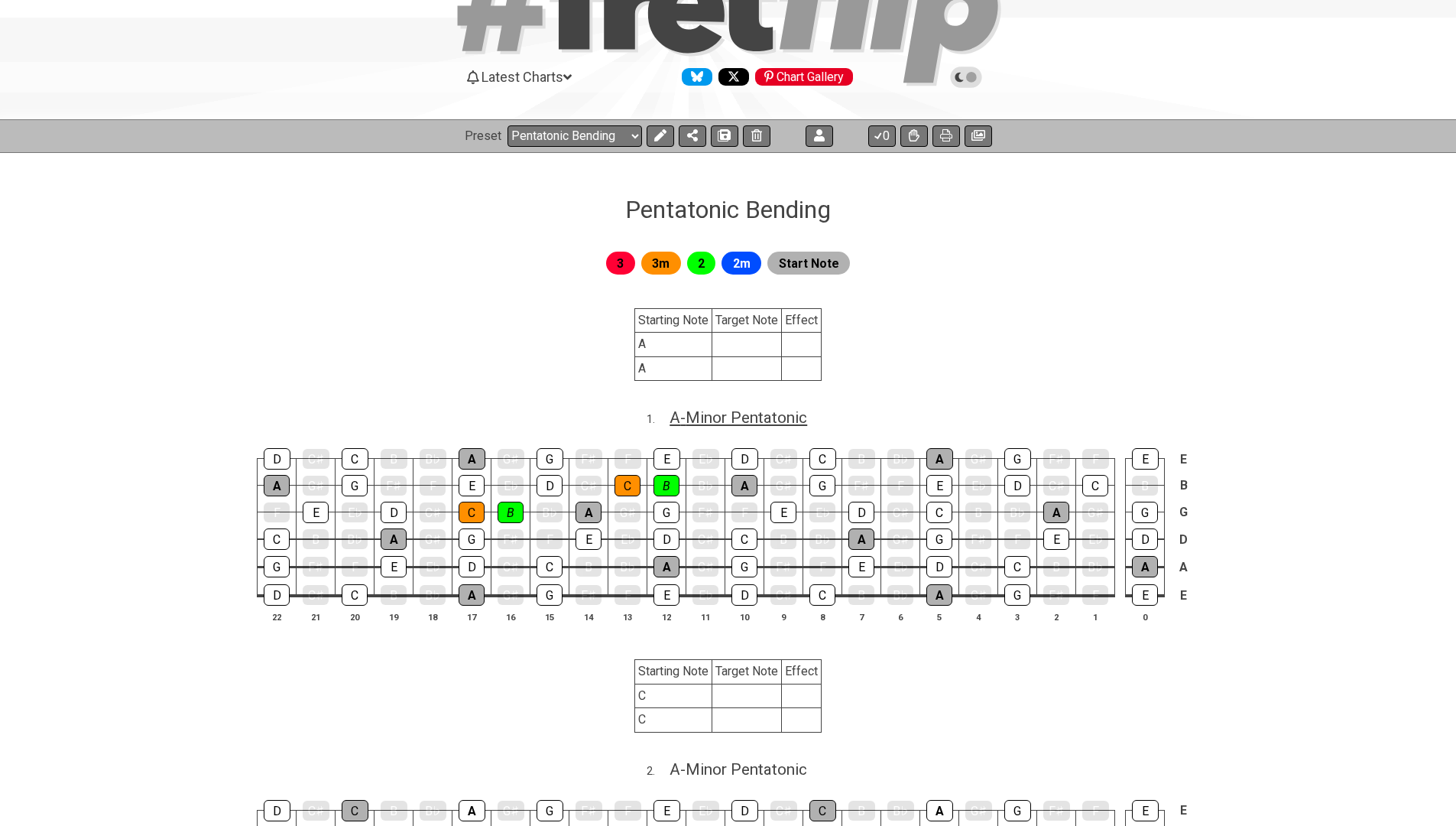
click at [758, 416] on span "A - Minor Pentatonic" at bounding box center [739, 417] width 138 height 18
select select "A"
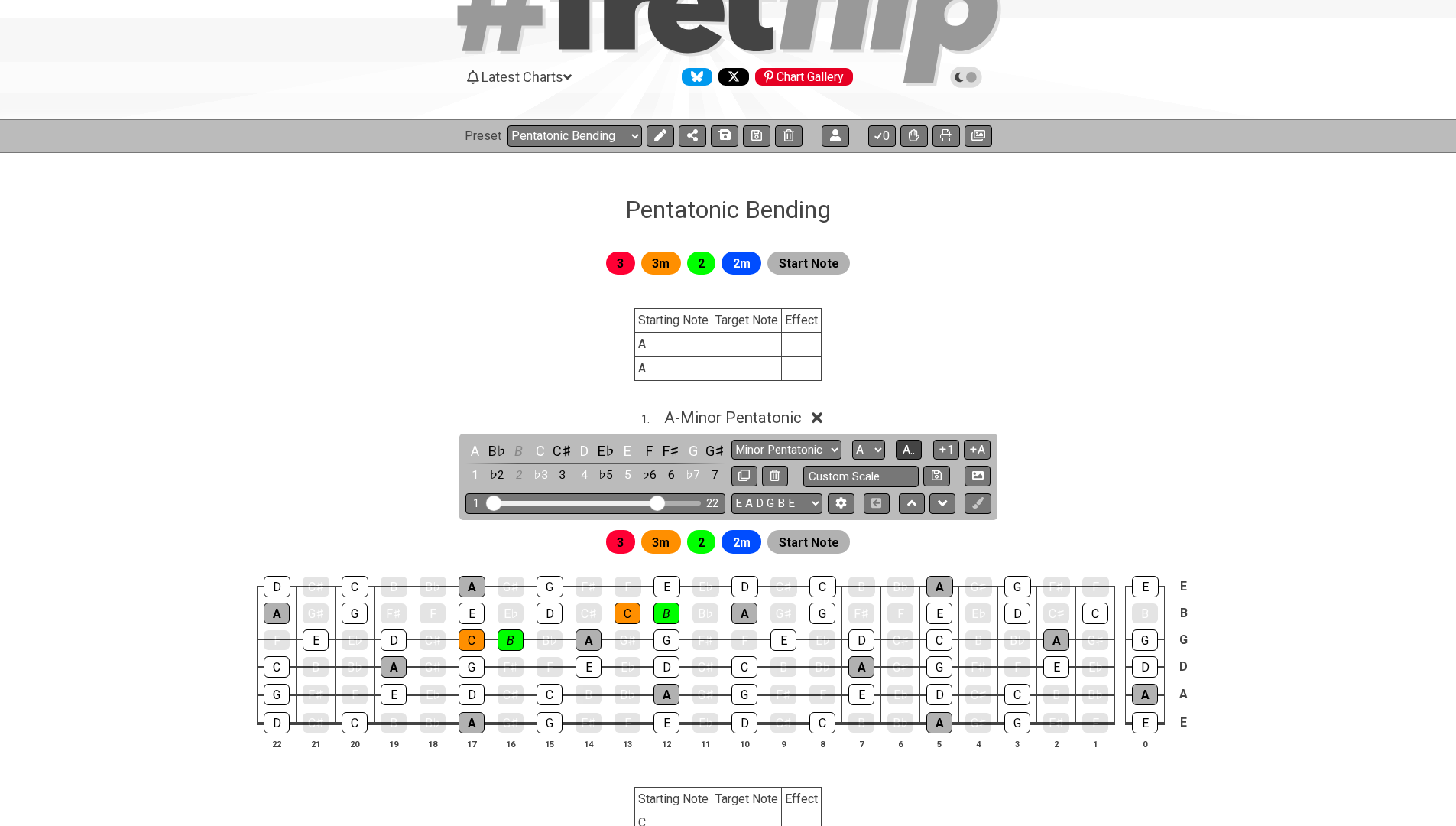
click at [913, 445] on span "A.." at bounding box center [909, 449] width 13 height 13
click at [917, 447] on span "1..7" at bounding box center [909, 449] width 18 height 13
click at [912, 447] on span "..." at bounding box center [910, 449] width 7 height 13
click at [724, 416] on span "A - Minor Pentatonic" at bounding box center [733, 417] width 138 height 18
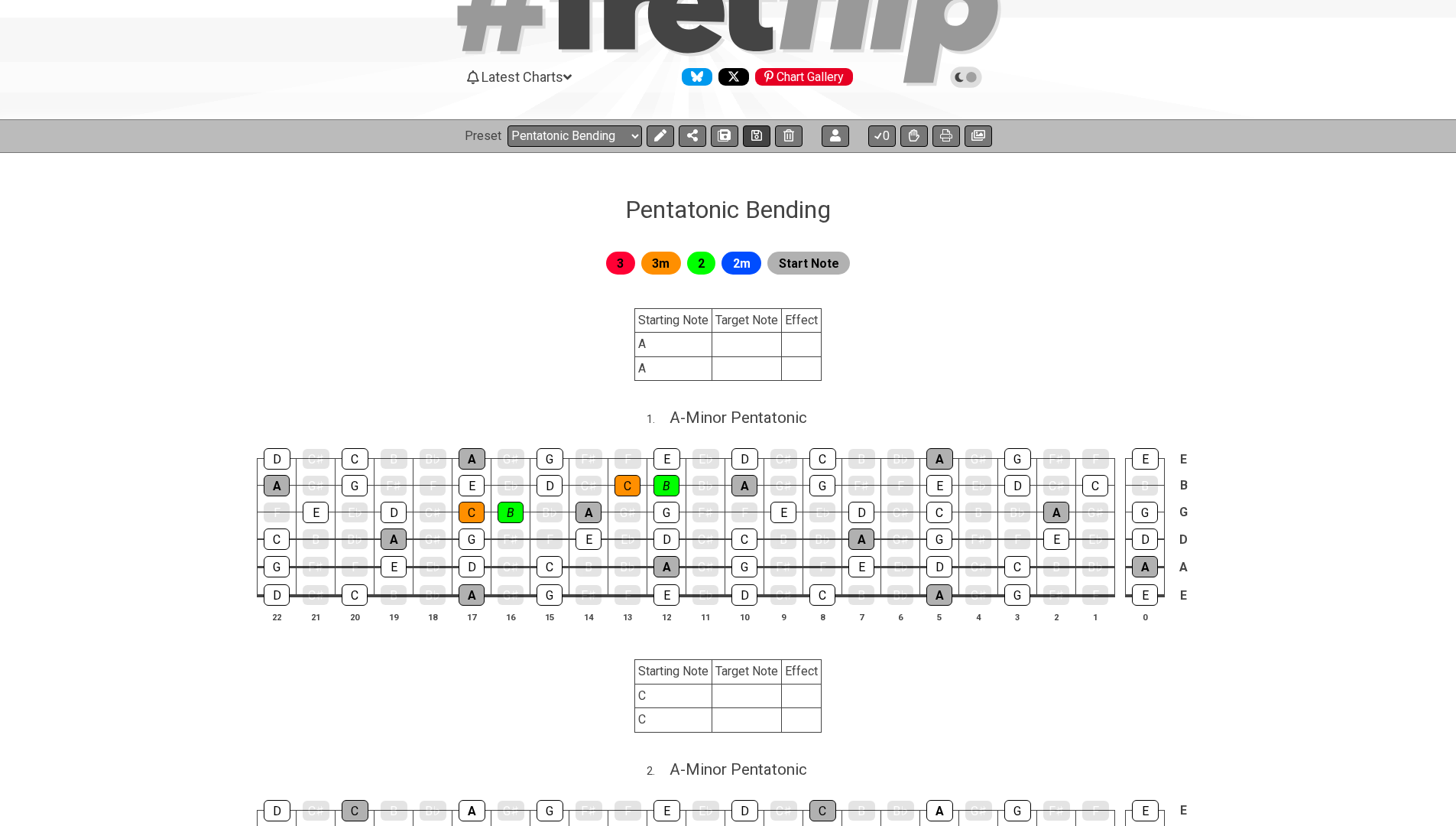
click at [754, 132] on icon at bounding box center [757, 135] width 11 height 13
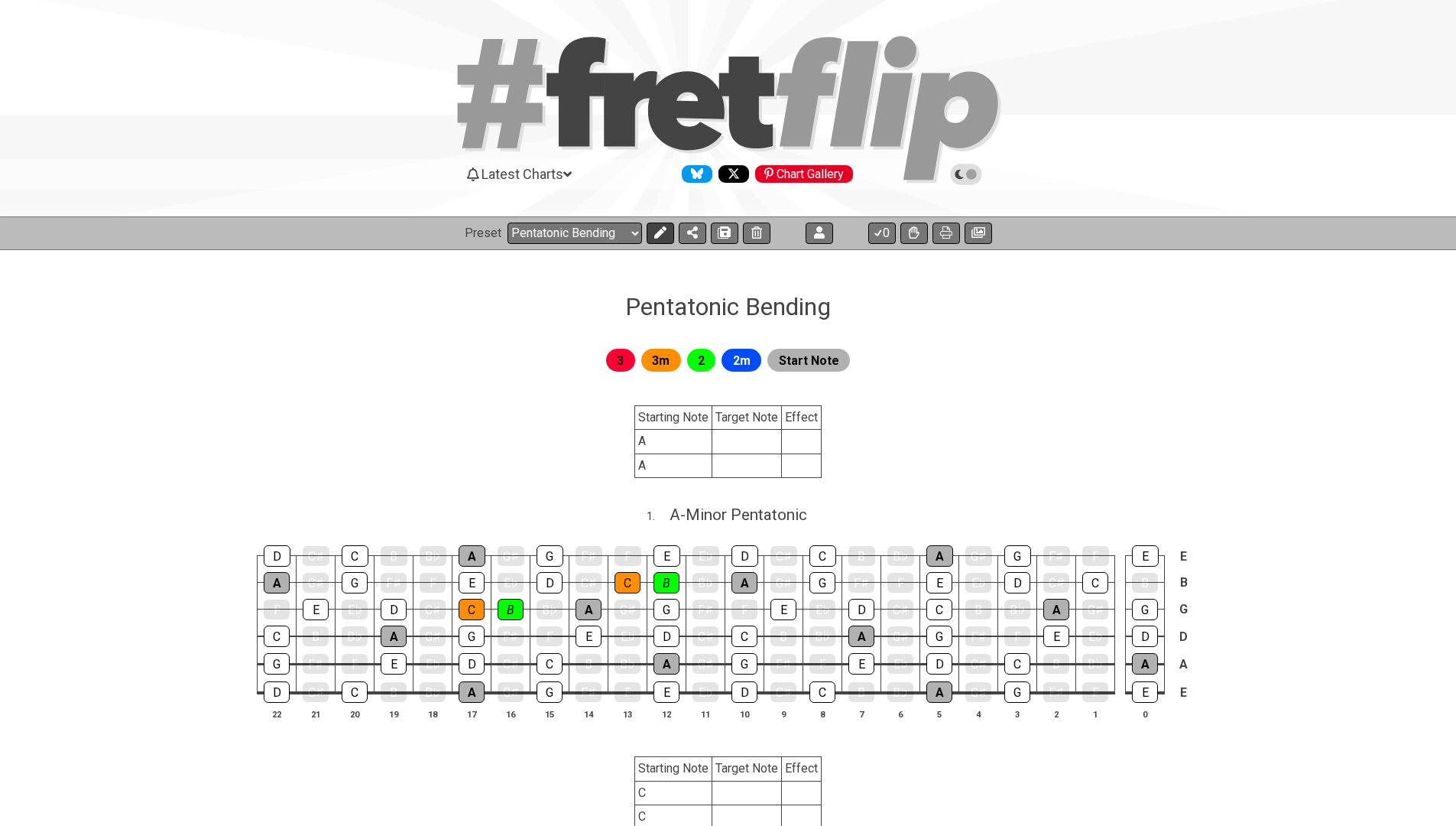
click at [663, 240] on button at bounding box center [660, 233] width 28 height 22
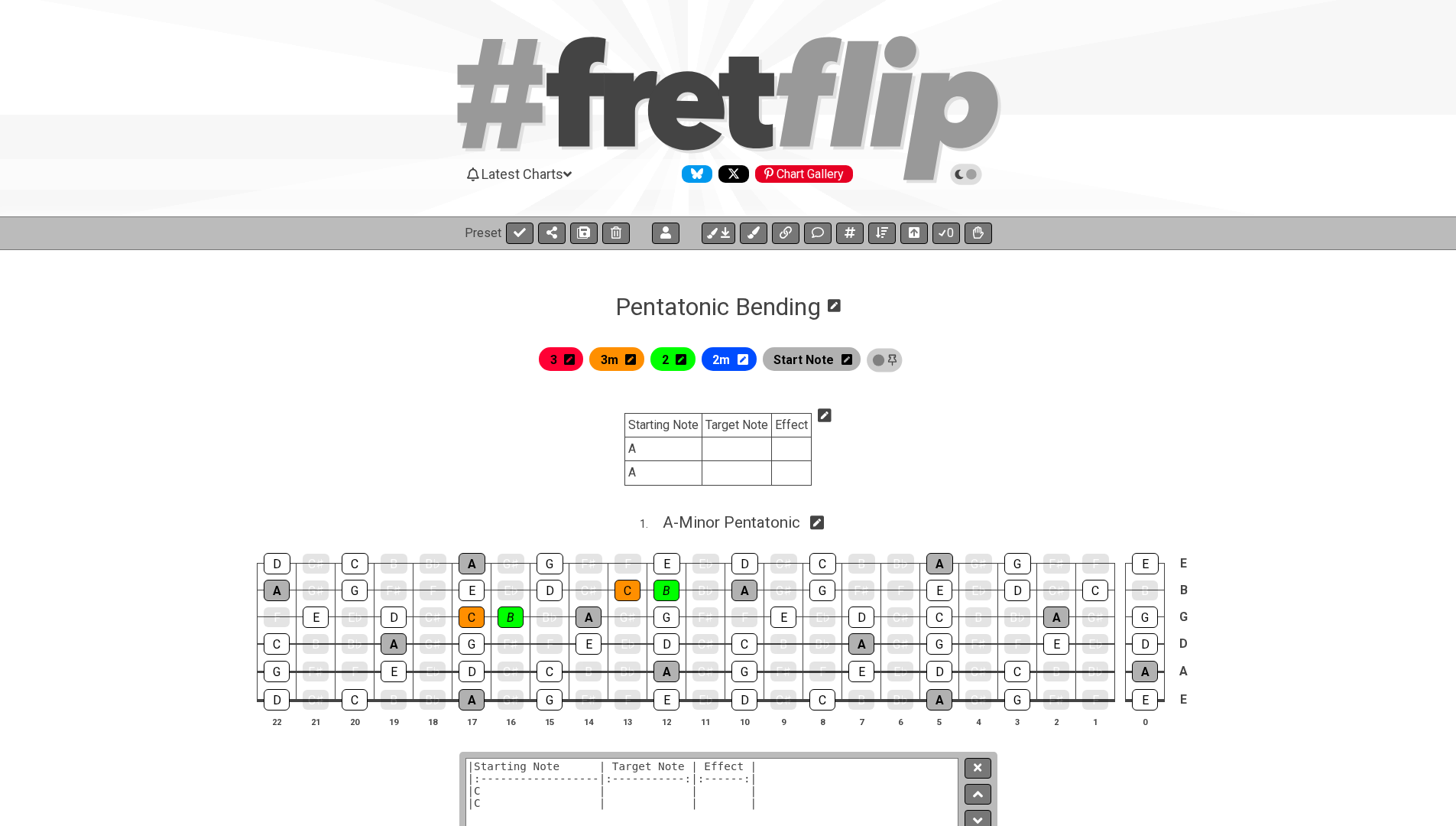
click at [824, 412] on icon at bounding box center [825, 415] width 13 height 13
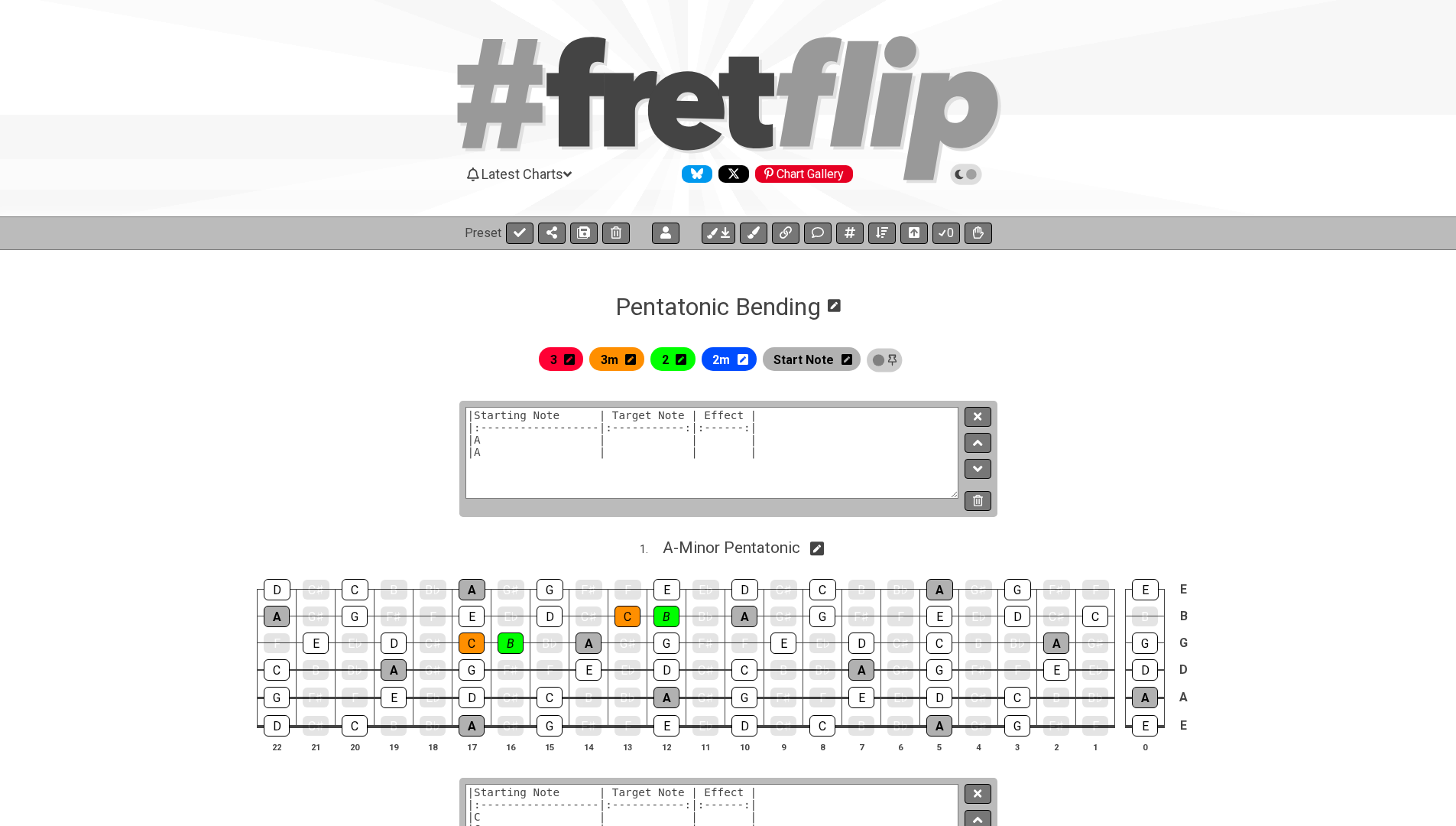
click at [552, 450] on textarea "|Starting Note | Target Note | Effect | |:------------------|:-----------:|:---…" at bounding box center [713, 452] width 494 height 91
type textarea "|__Starting Note__ | Target Note | Effect | |:------------------|:-----------:|…"
click at [973, 421] on button at bounding box center [977, 417] width 26 height 21
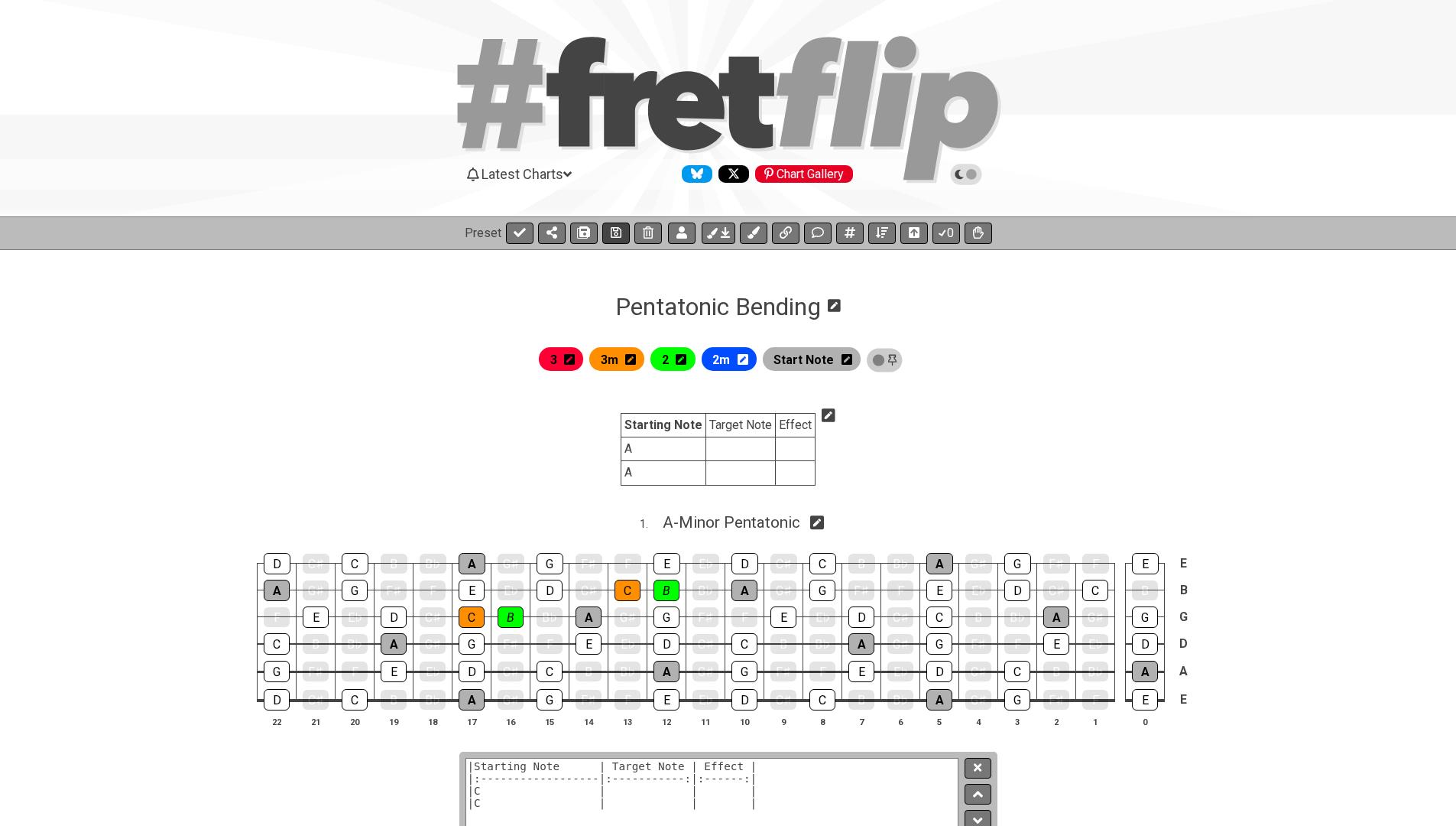
click at [620, 228] on icon at bounding box center [616, 233] width 11 height 13
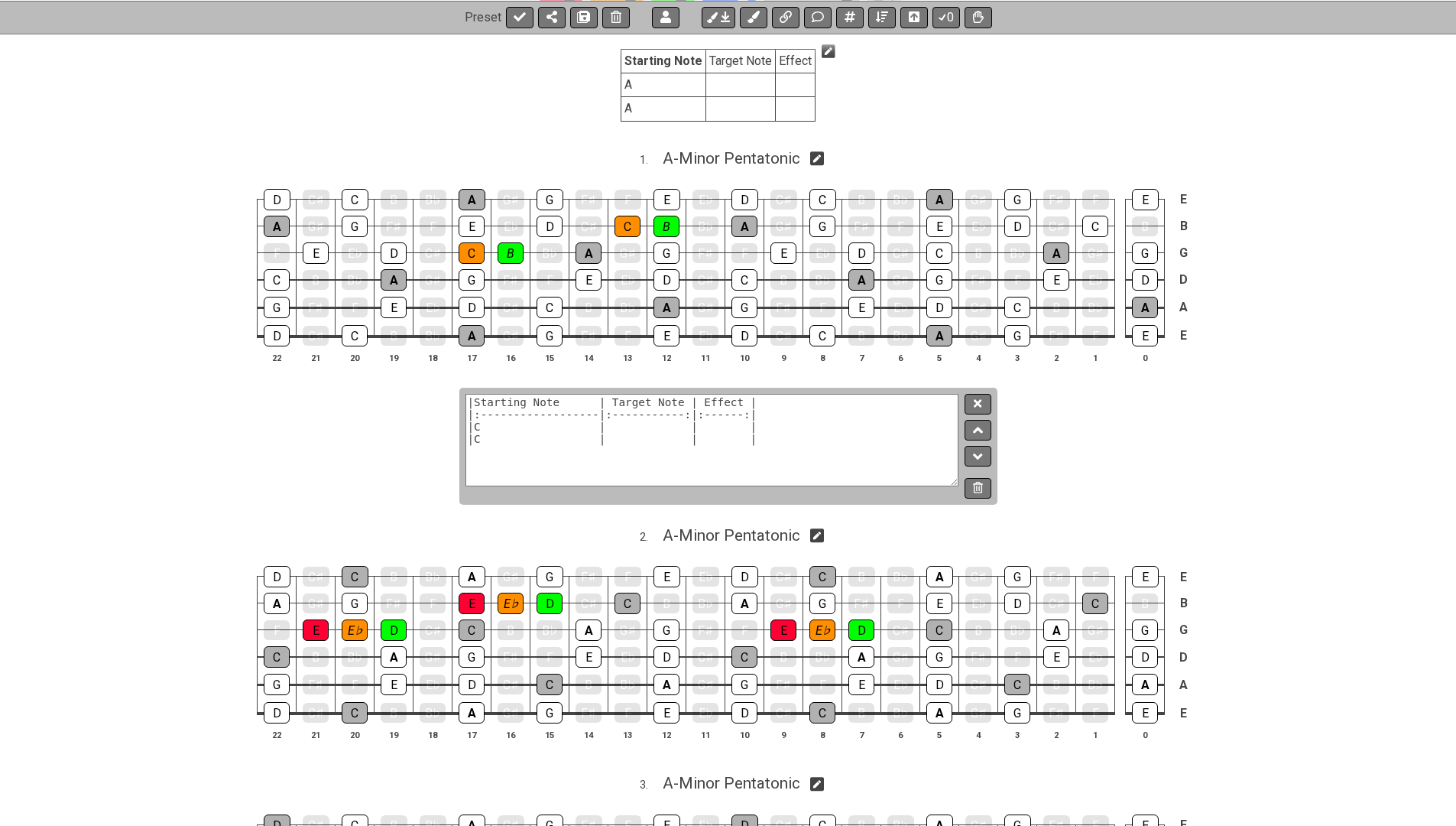
scroll to position [366, 0]
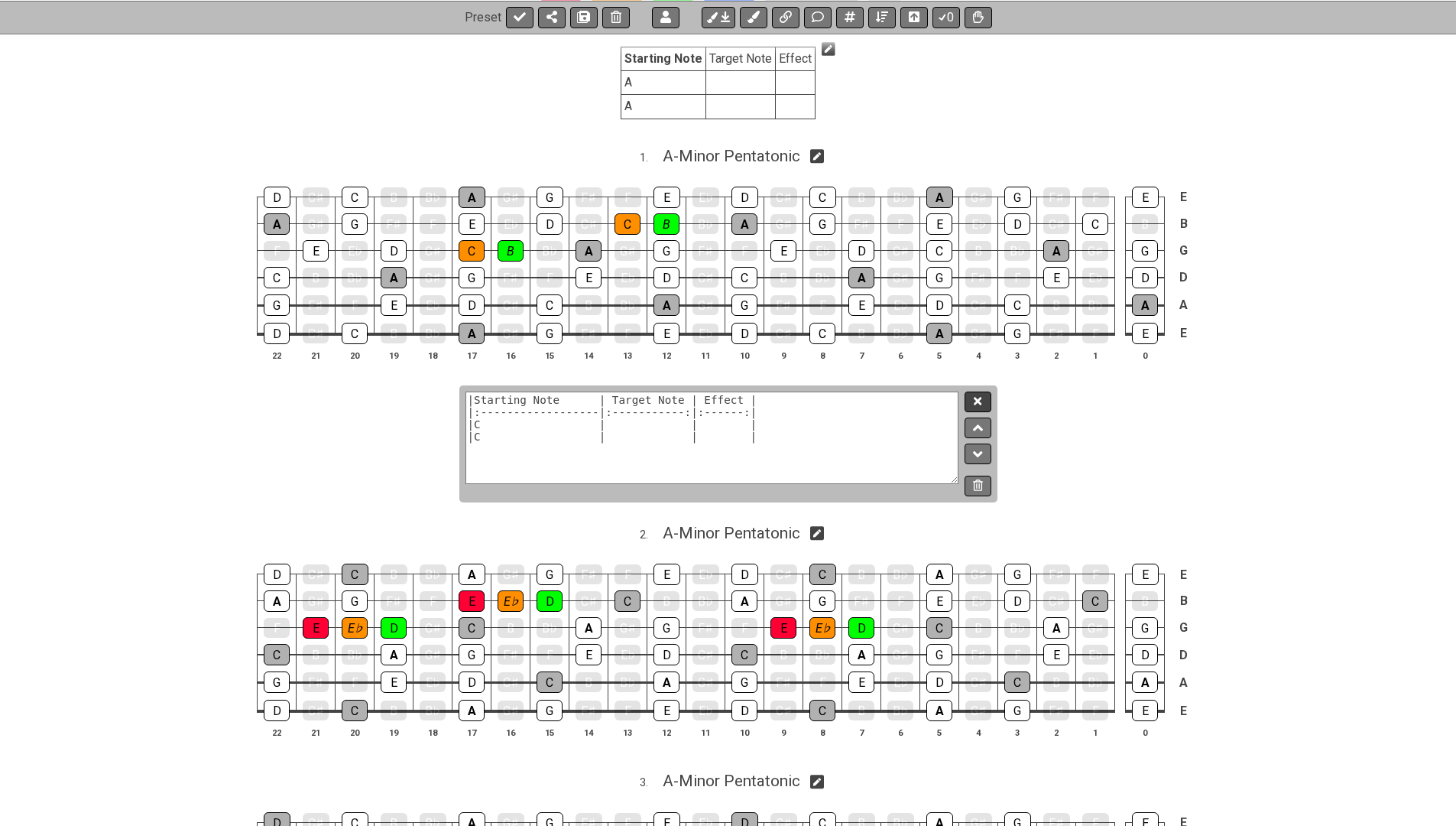
click at [980, 397] on icon at bounding box center [978, 400] width 8 height 8
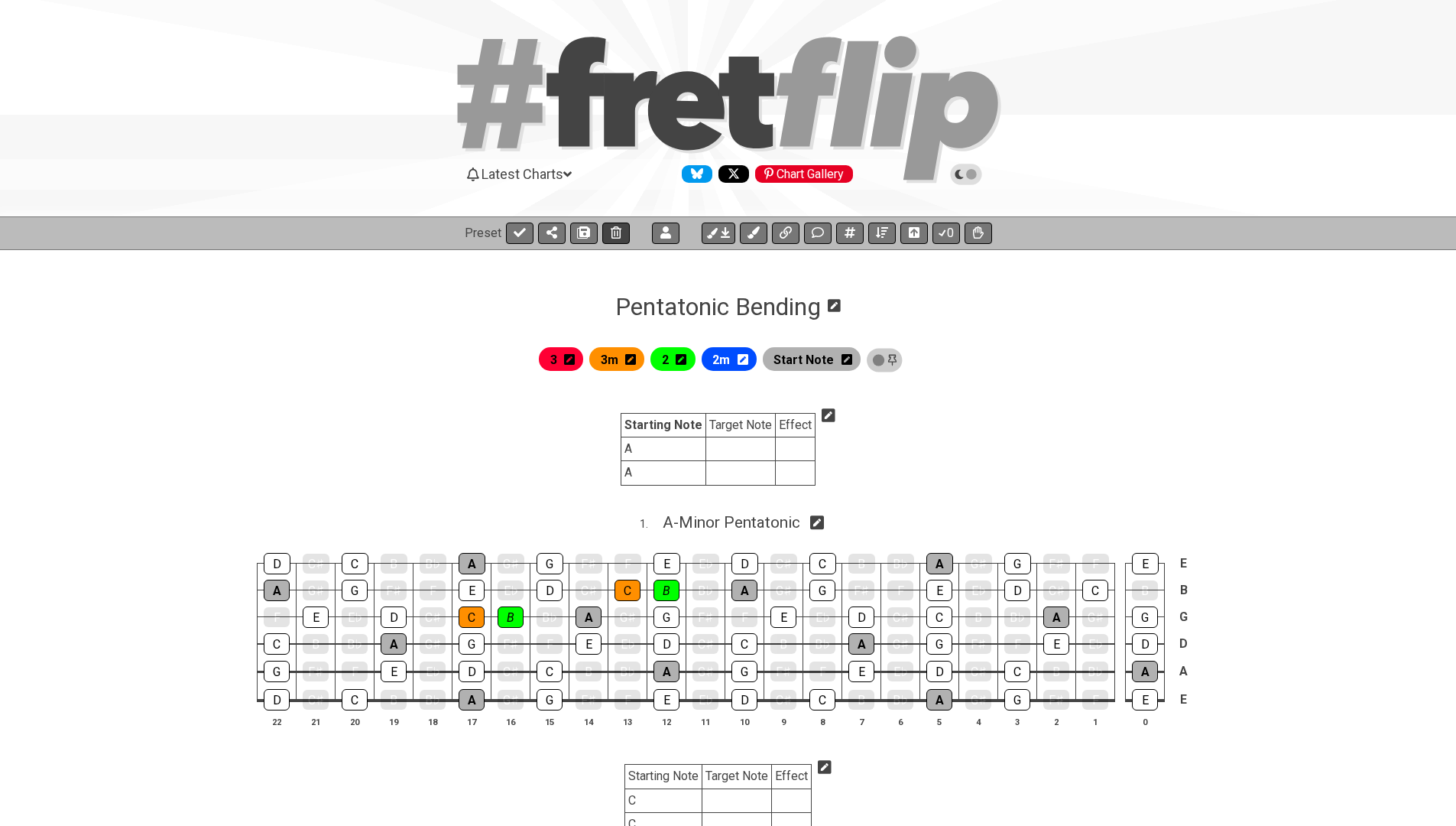
scroll to position [0, 0]
click at [517, 231] on icon at bounding box center [520, 233] width 13 height 13
select select "/024REYF51"
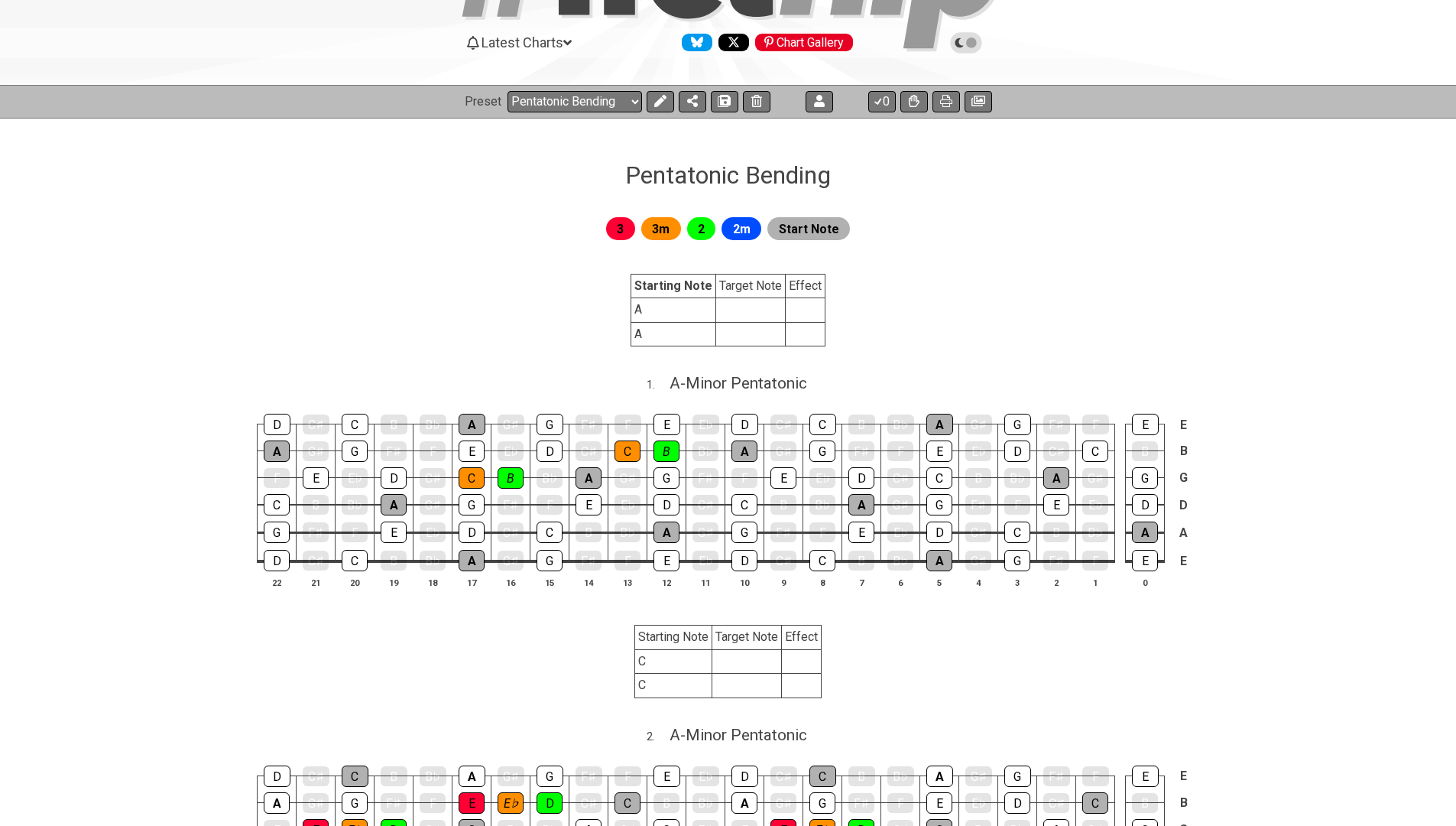
scroll to position [86, 0]
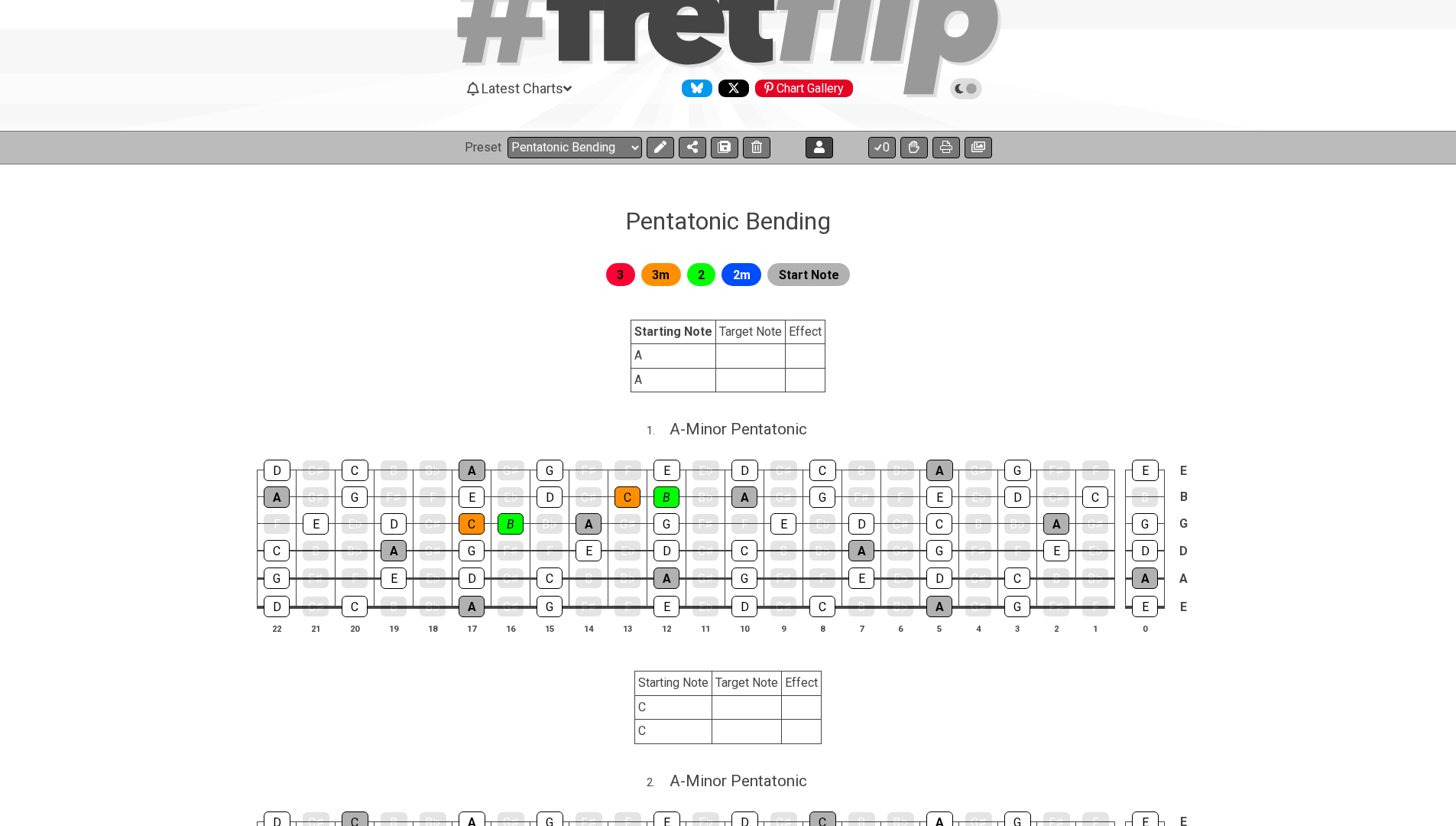
click at [658, 148] on icon at bounding box center [660, 147] width 13 height 13
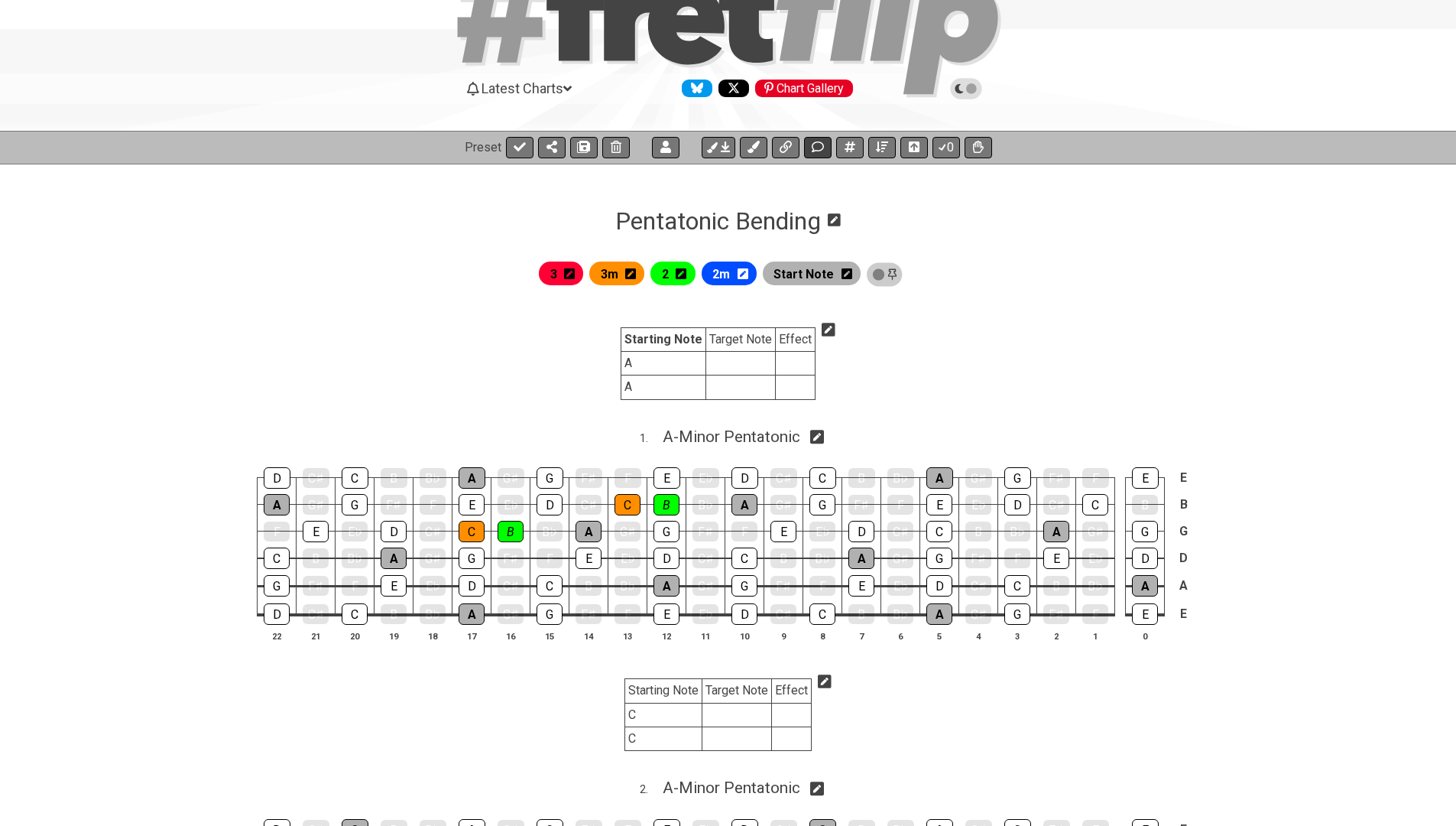
click at [822, 146] on icon at bounding box center [818, 147] width 13 height 13
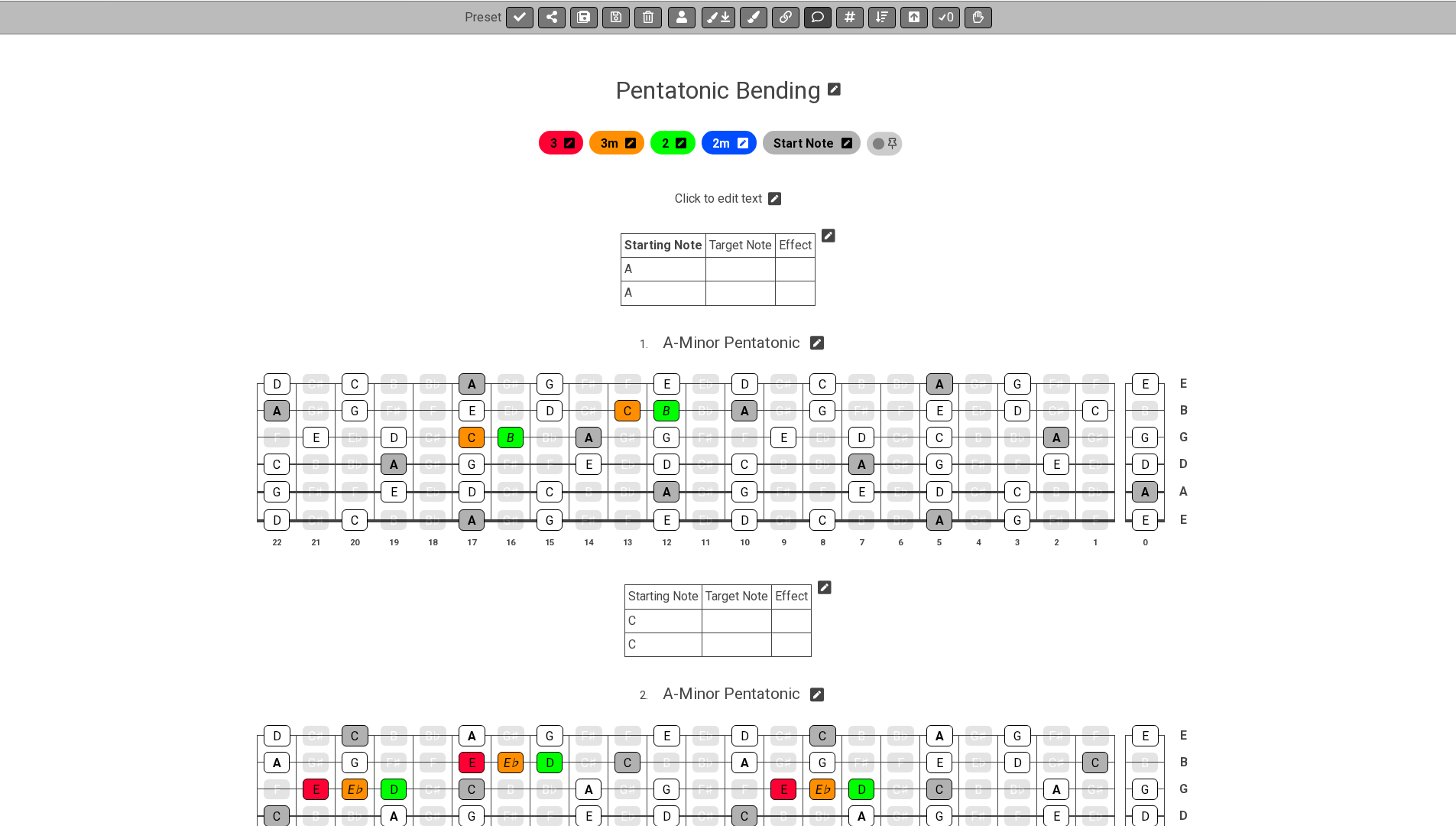
click at [812, 8] on button at bounding box center [818, 17] width 28 height 22
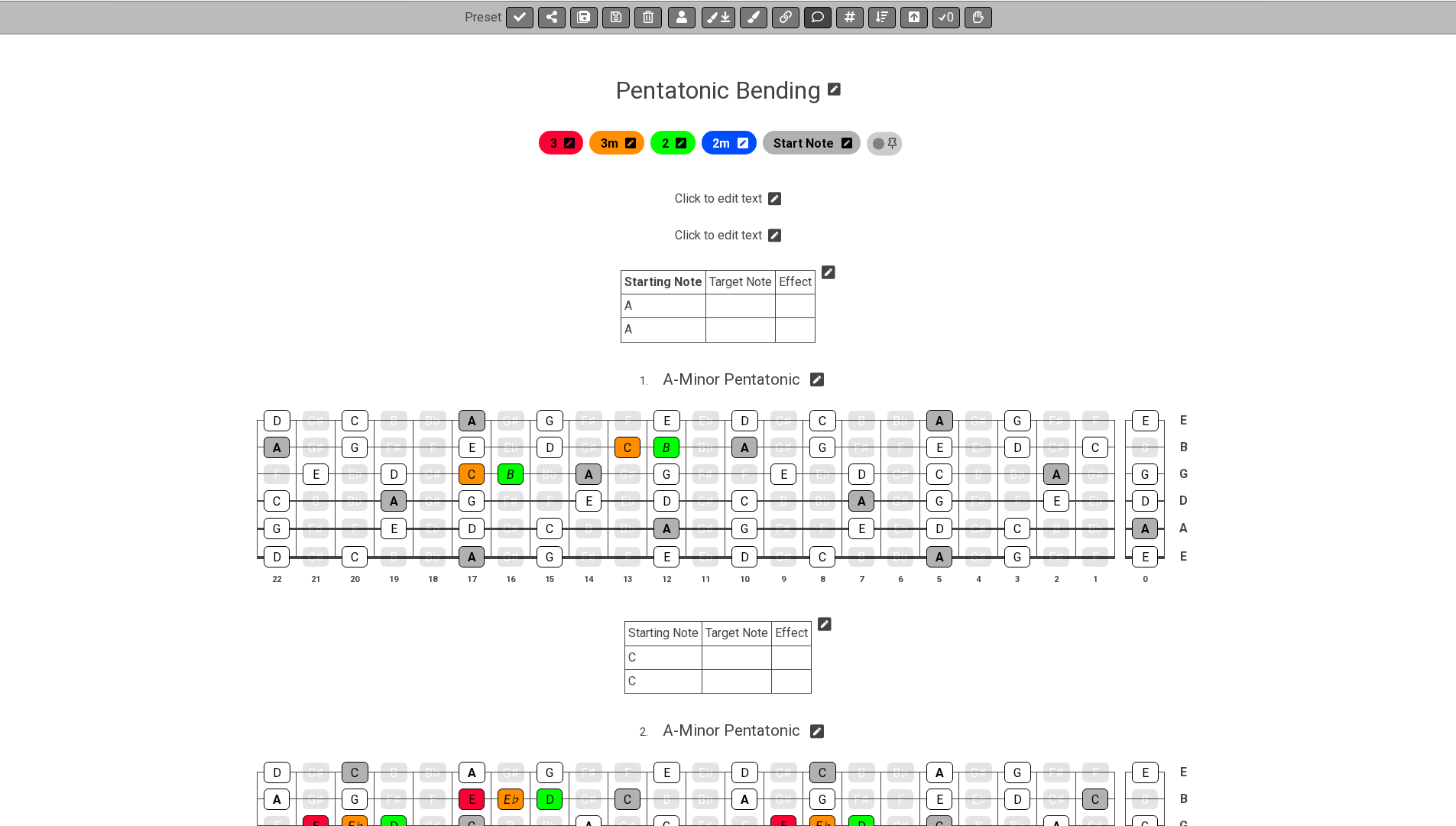
click at [812, 8] on button at bounding box center [818, 17] width 28 height 22
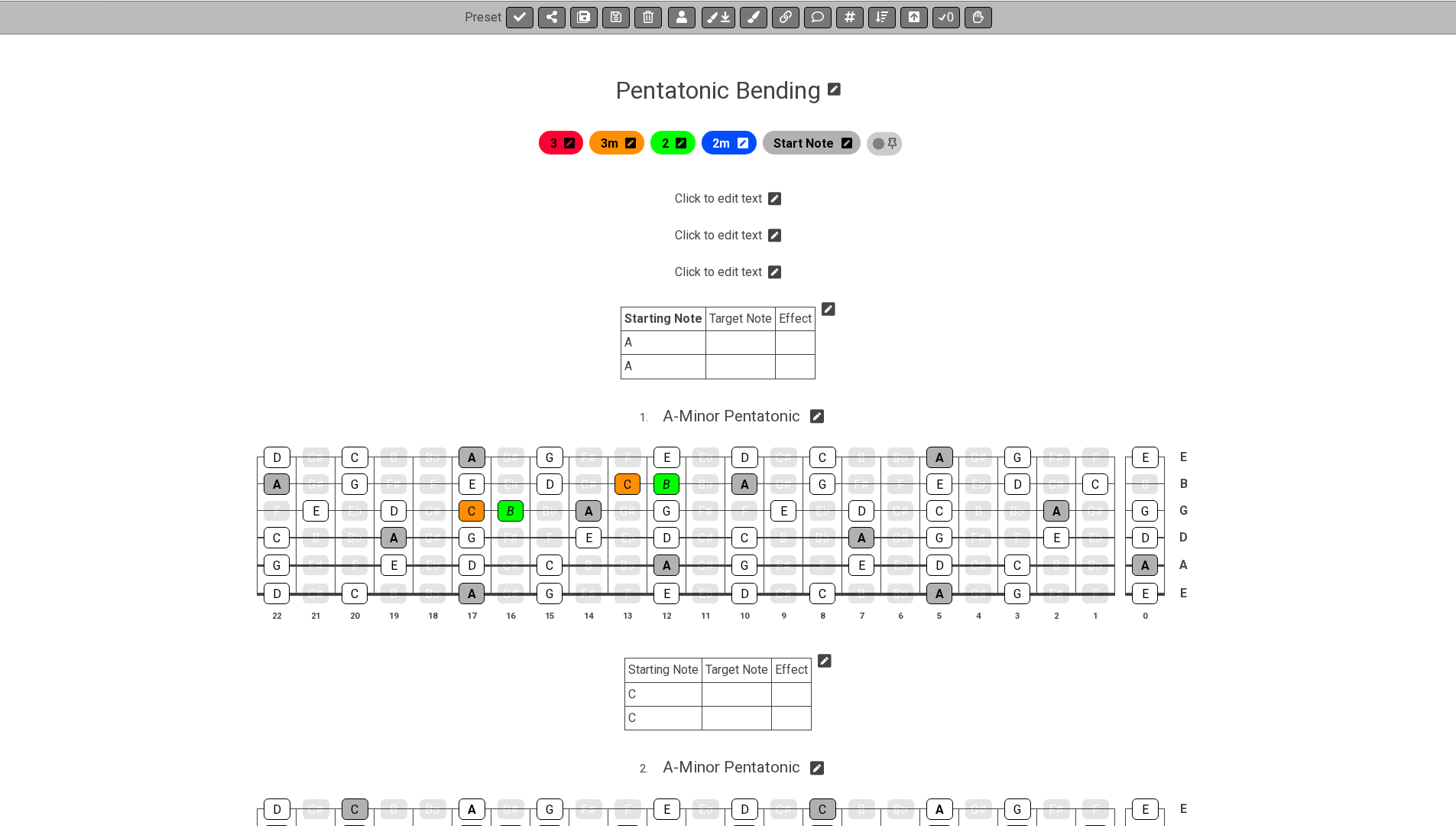
click at [771, 273] on icon at bounding box center [775, 271] width 13 height 13
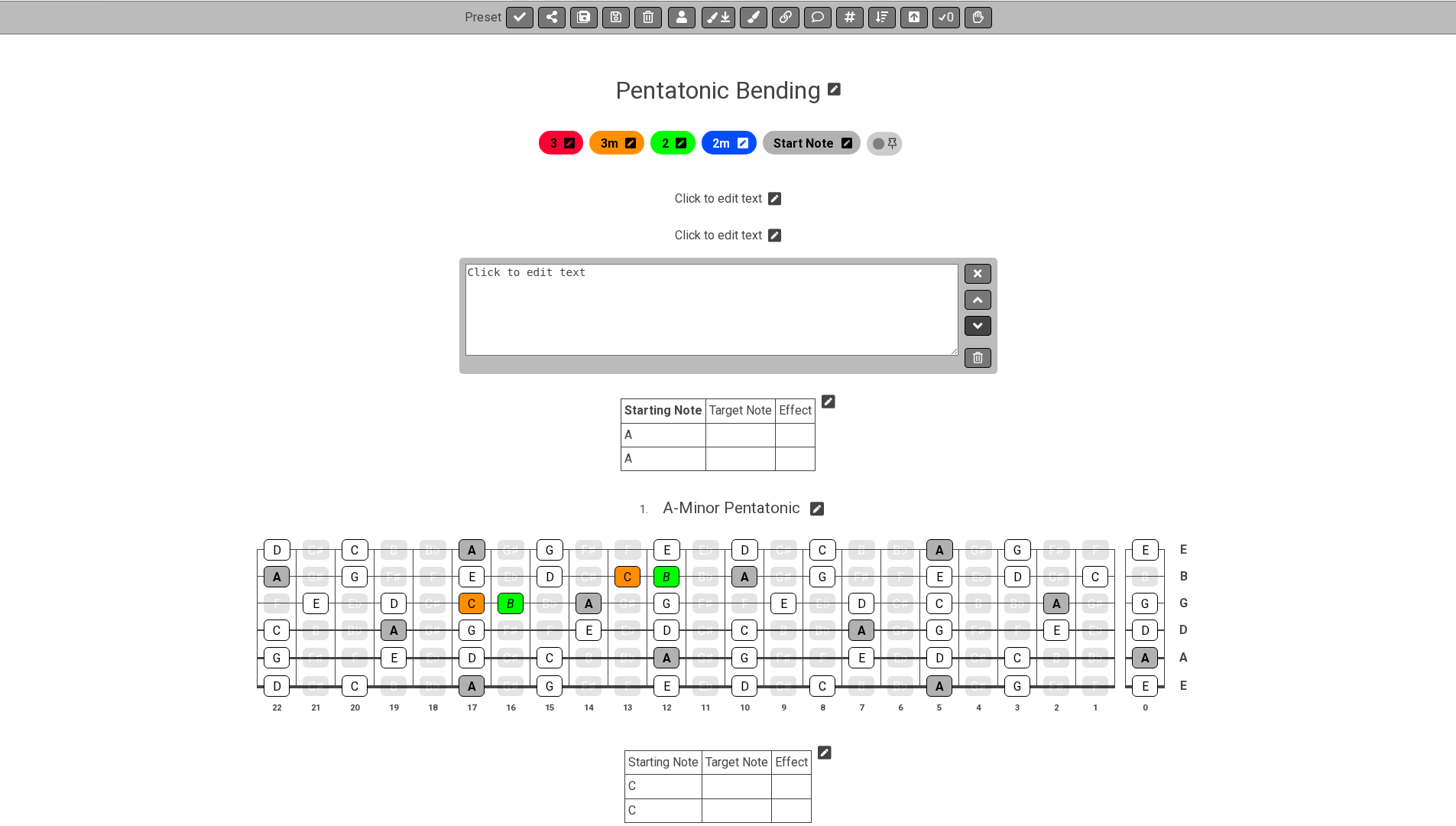
click at [980, 324] on icon at bounding box center [978, 325] width 10 height 15
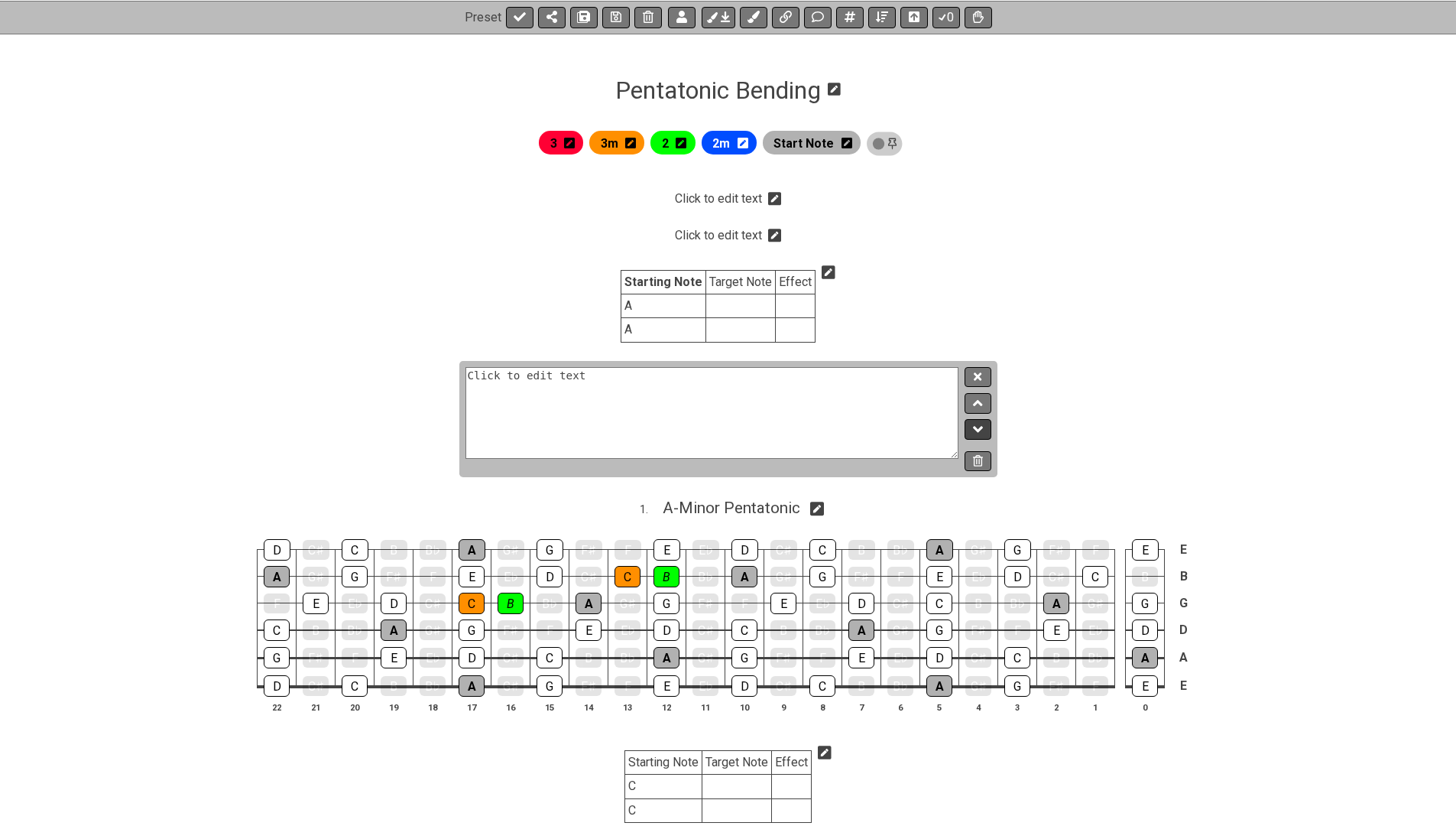
click at [984, 435] on button at bounding box center [977, 429] width 26 height 21
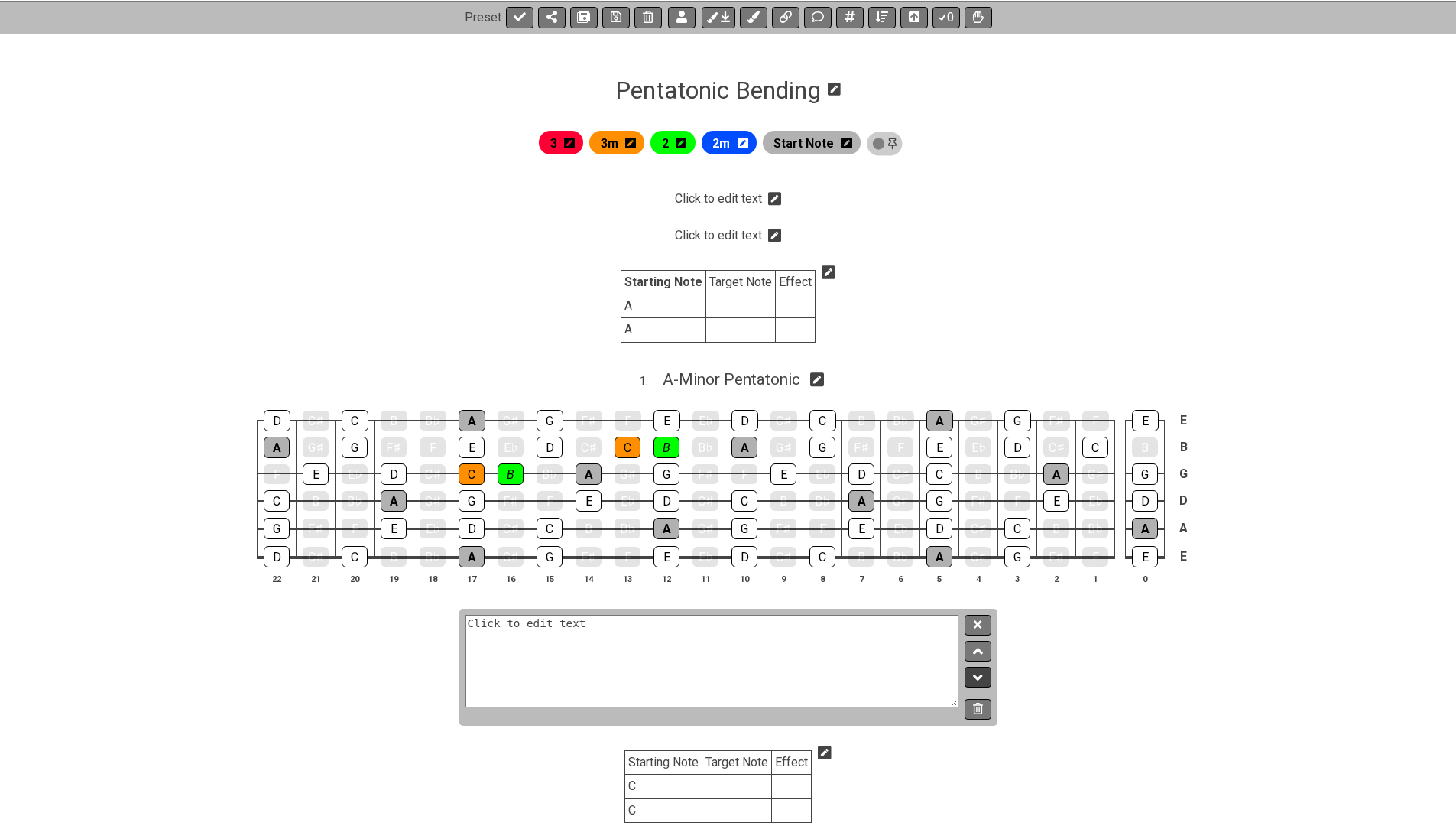
click at [972, 669] on button at bounding box center [977, 677] width 26 height 21
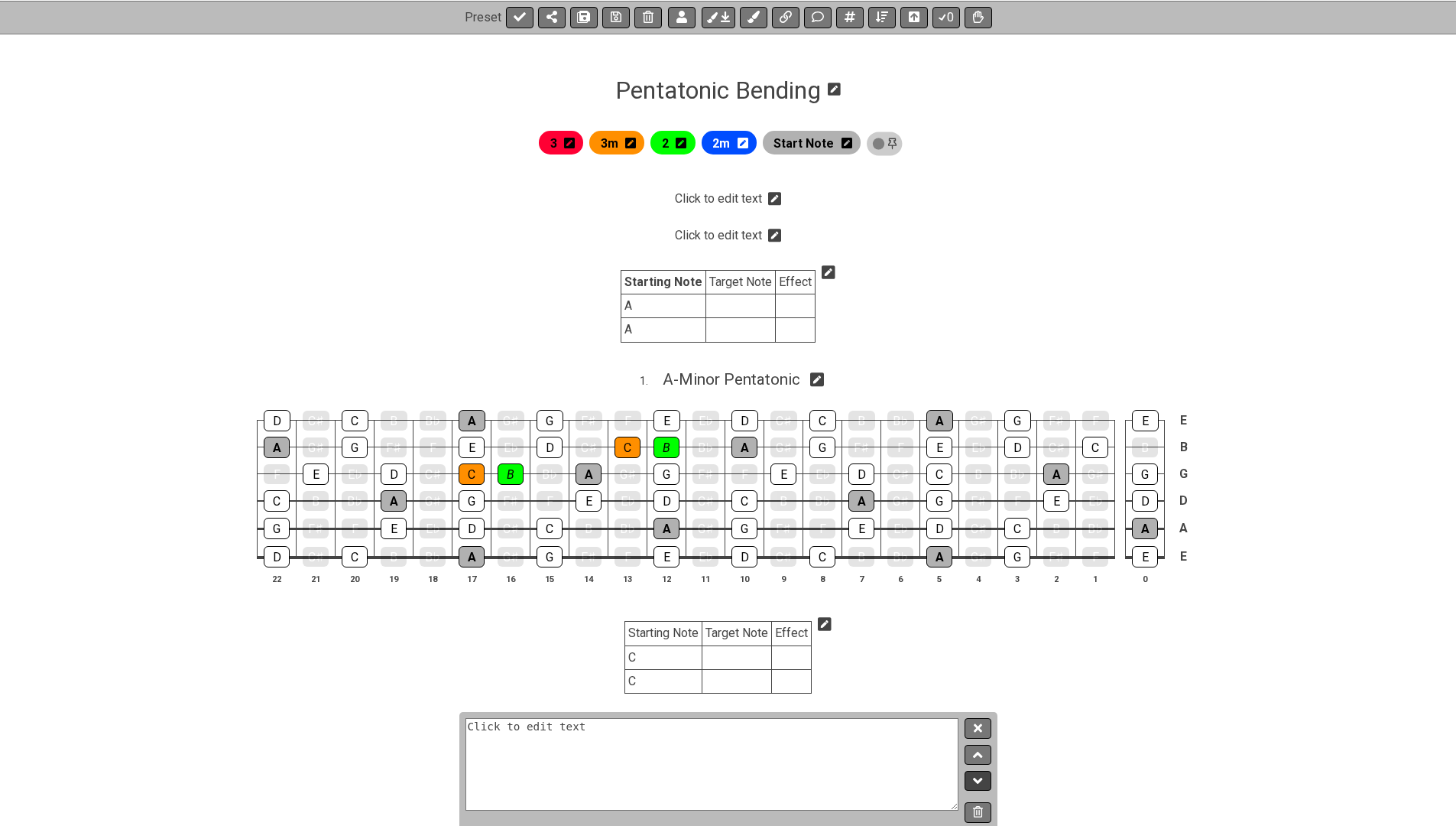
click at [977, 773] on icon at bounding box center [978, 780] width 10 height 15
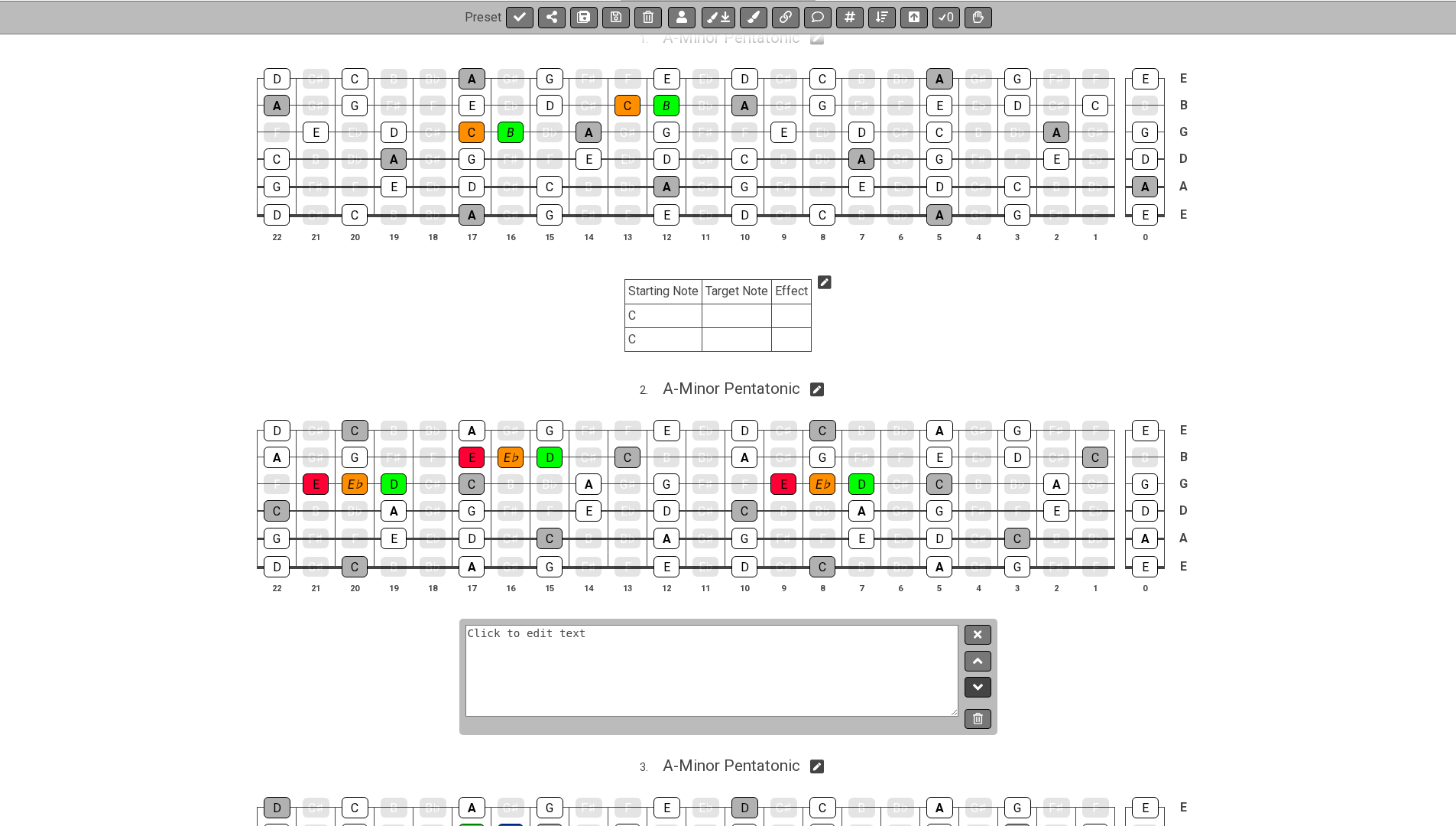
click at [974, 679] on icon at bounding box center [978, 686] width 10 height 15
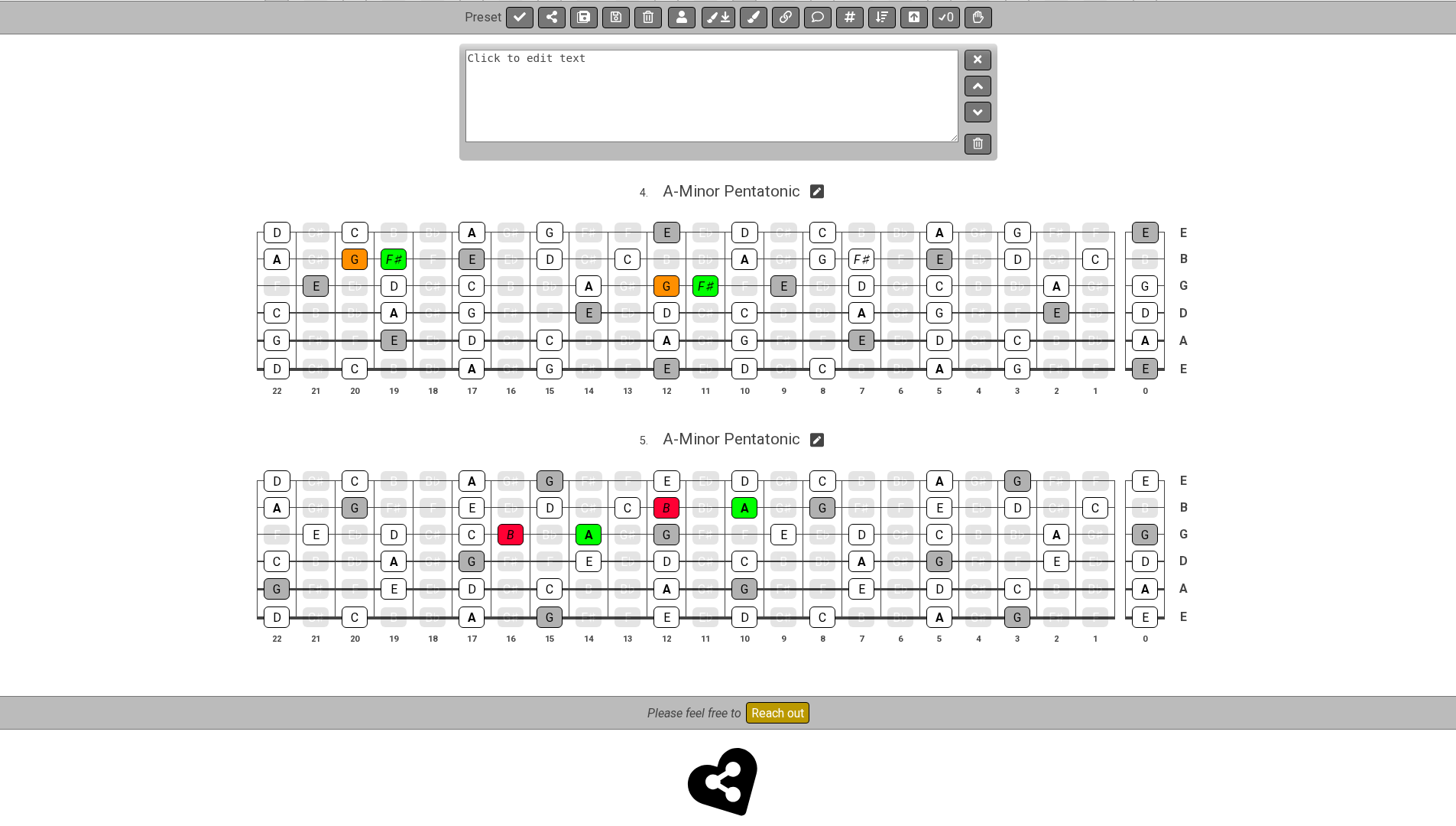
scroll to position [1381, 0]
click at [981, 106] on icon at bounding box center [978, 113] width 10 height 15
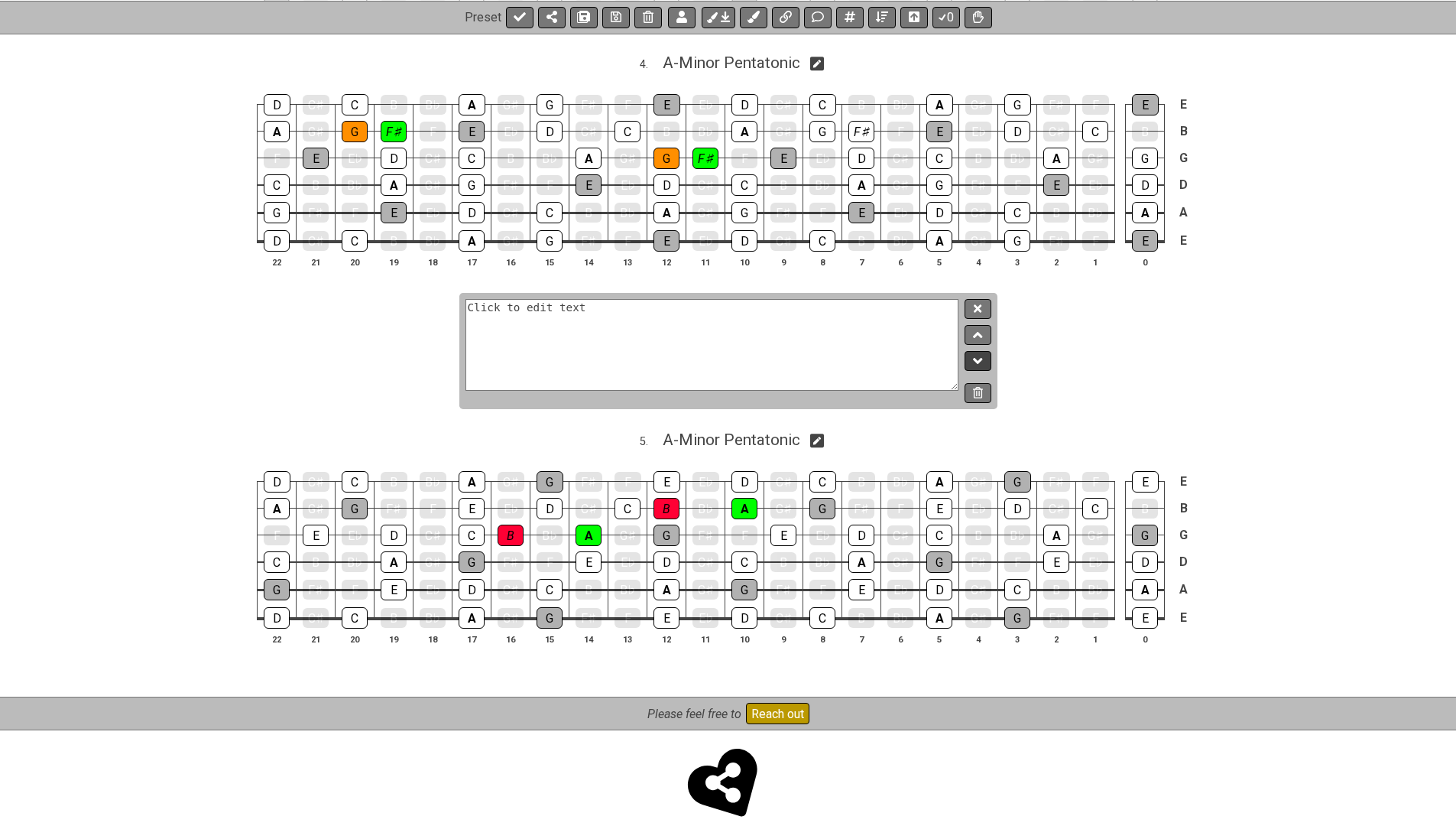
click at [979, 353] on icon at bounding box center [978, 360] width 10 height 15
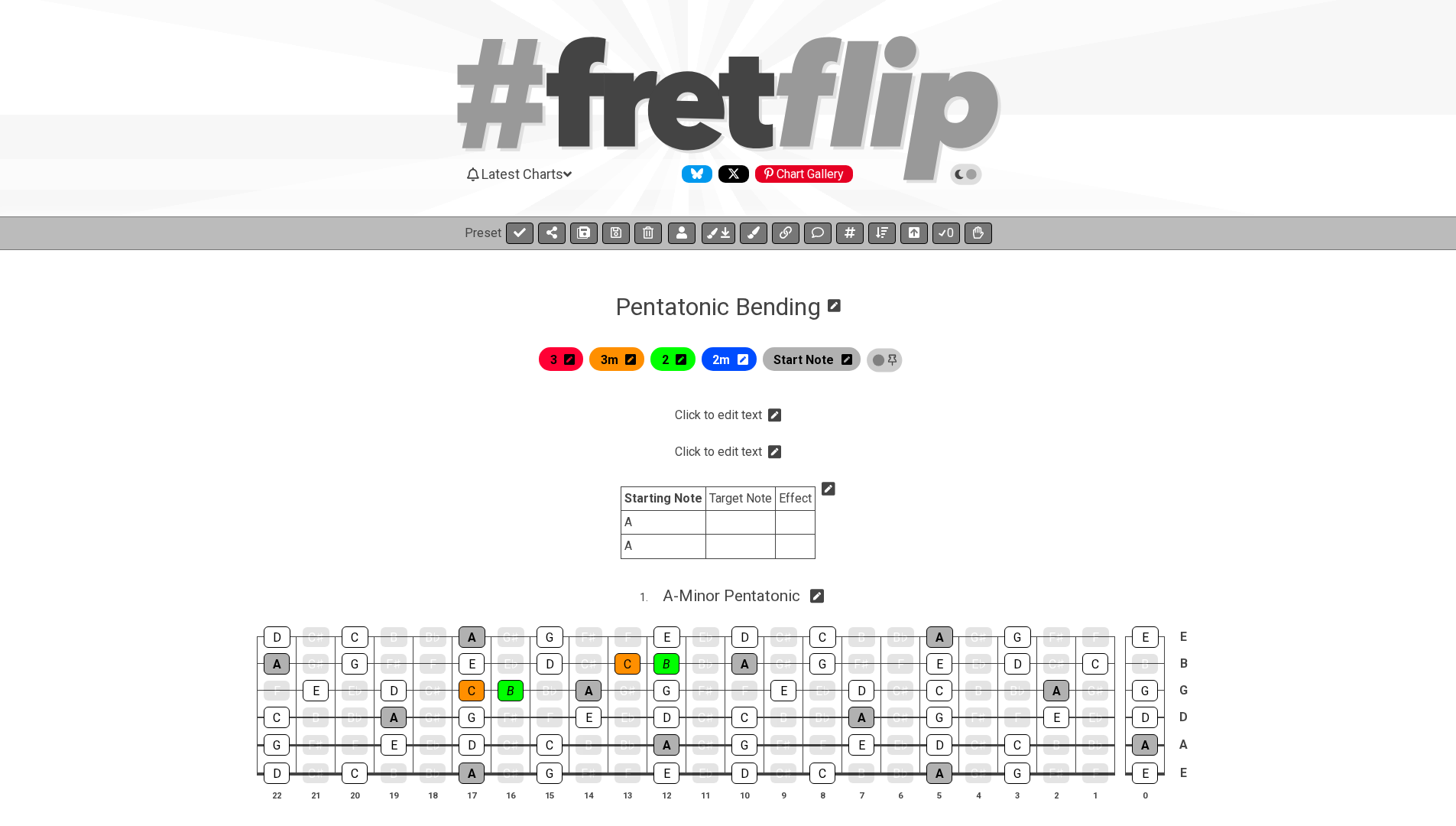
scroll to position [0, 0]
click at [777, 447] on icon at bounding box center [775, 452] width 13 height 13
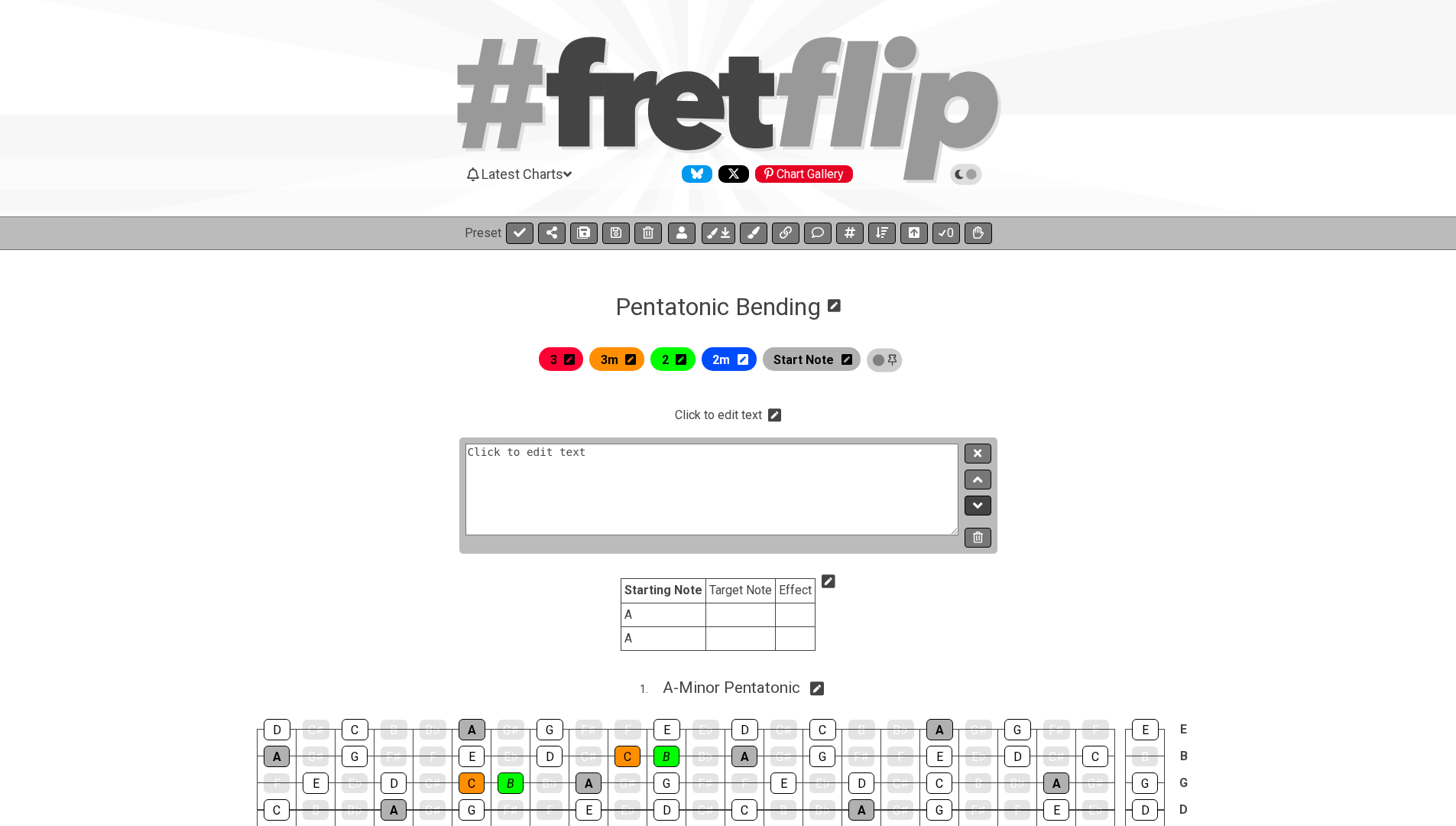
click at [978, 504] on icon at bounding box center [978, 505] width 10 height 15
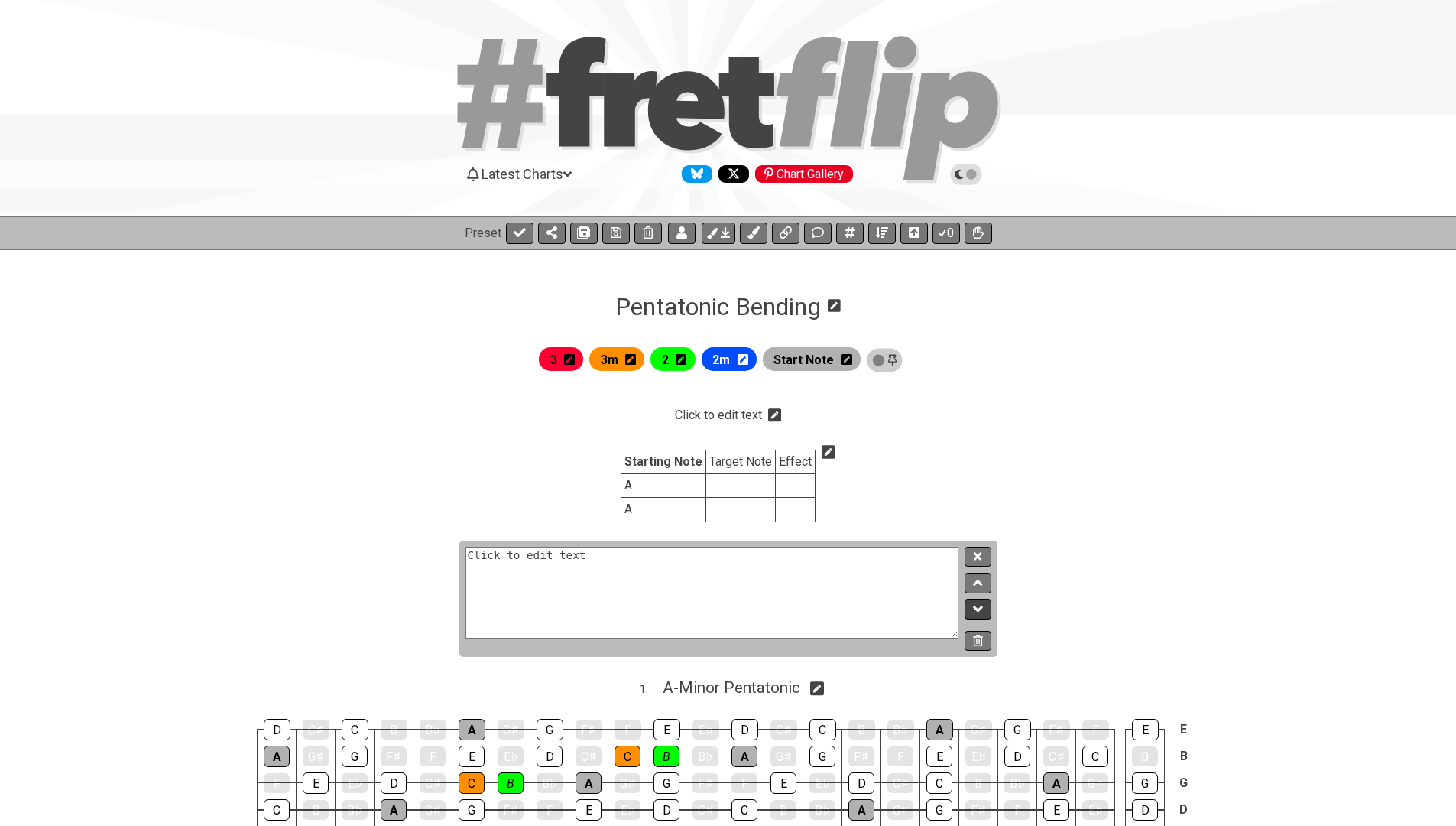
click at [980, 614] on icon at bounding box center [978, 608] width 10 height 15
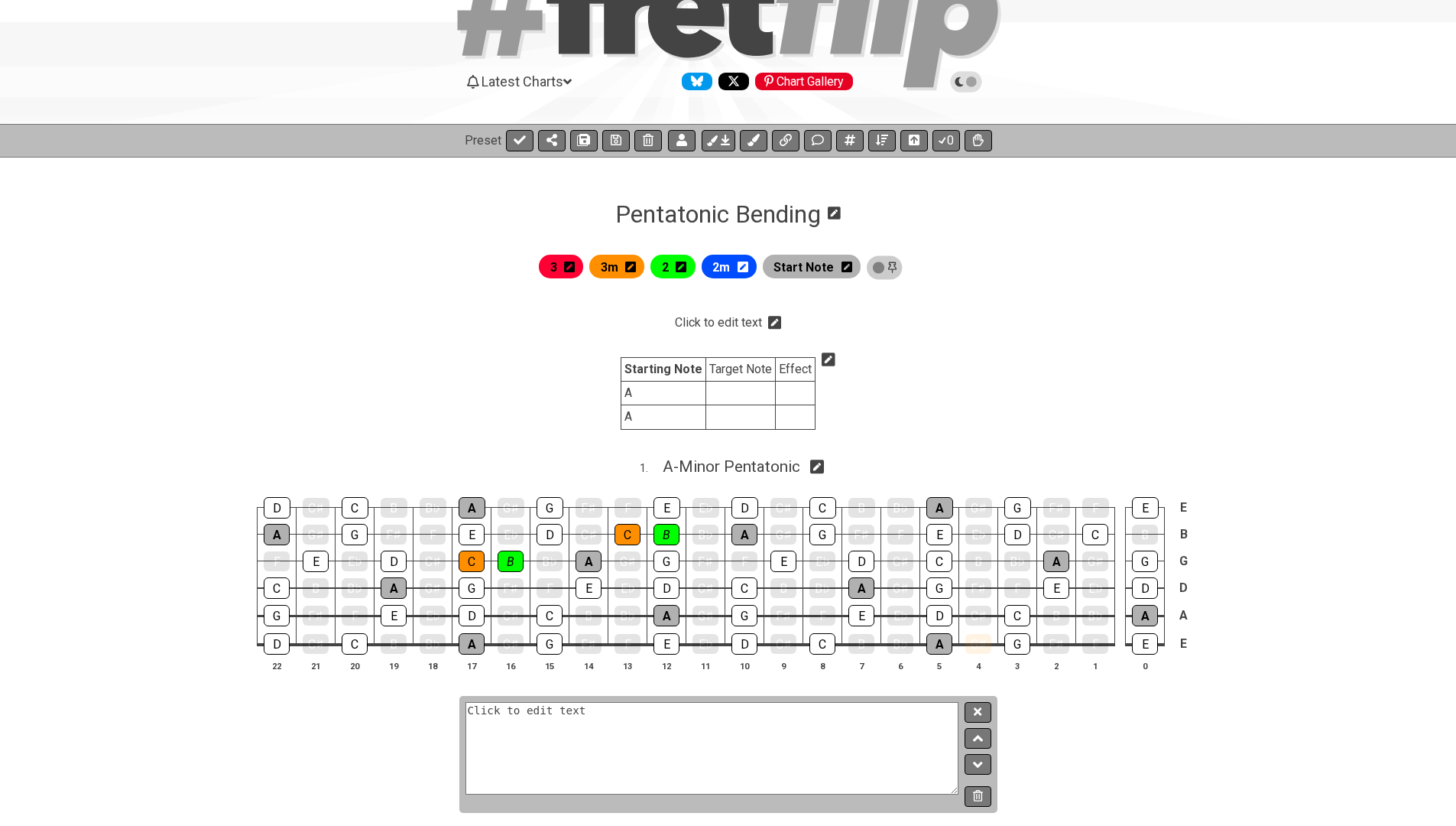
scroll to position [163, 0]
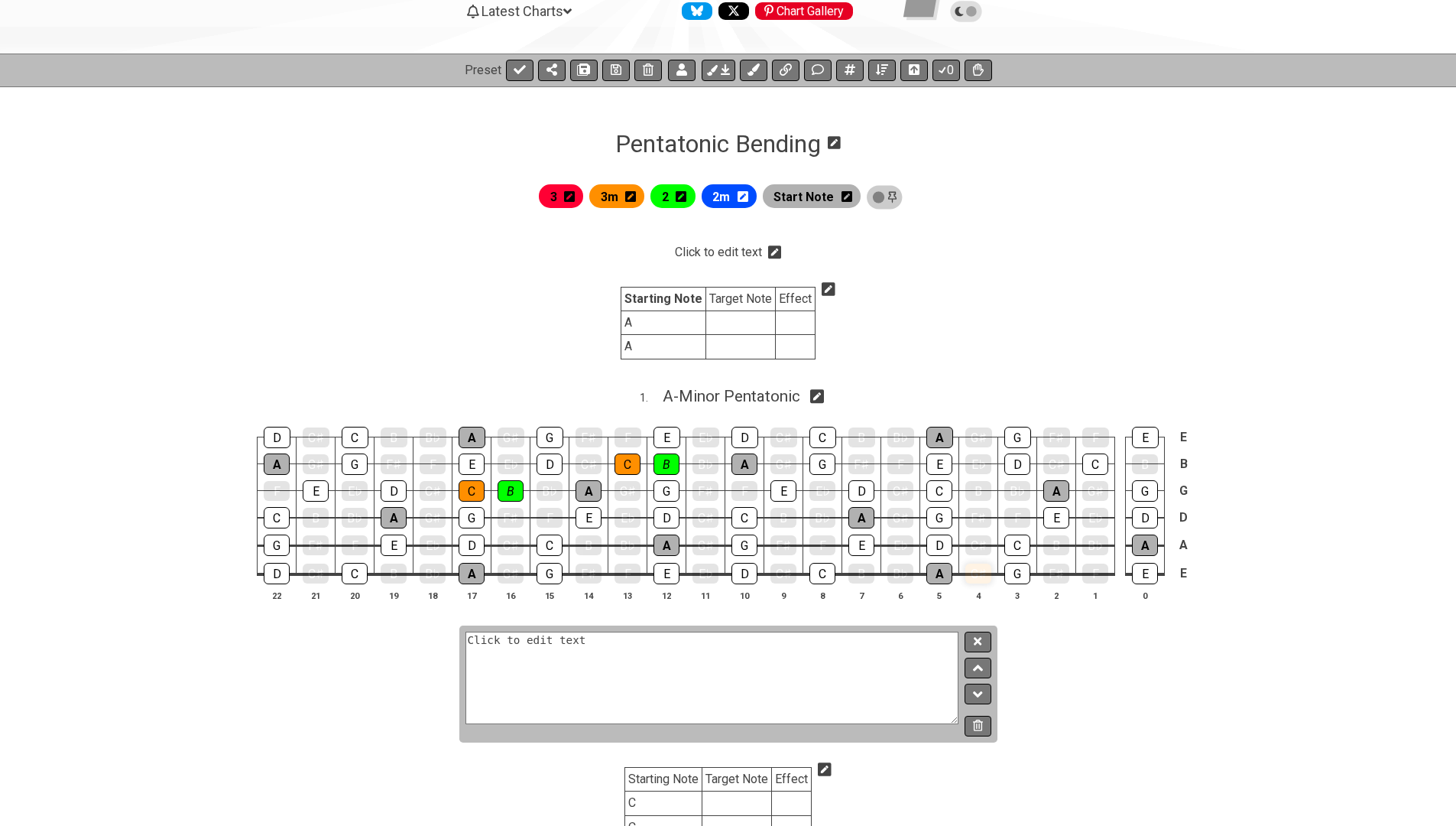
click at [974, 578] on div "G♯" at bounding box center [978, 573] width 26 height 20
click at [973, 564] on div "G♯" at bounding box center [978, 573] width 26 height 20
click at [982, 692] on icon at bounding box center [978, 694] width 10 height 6
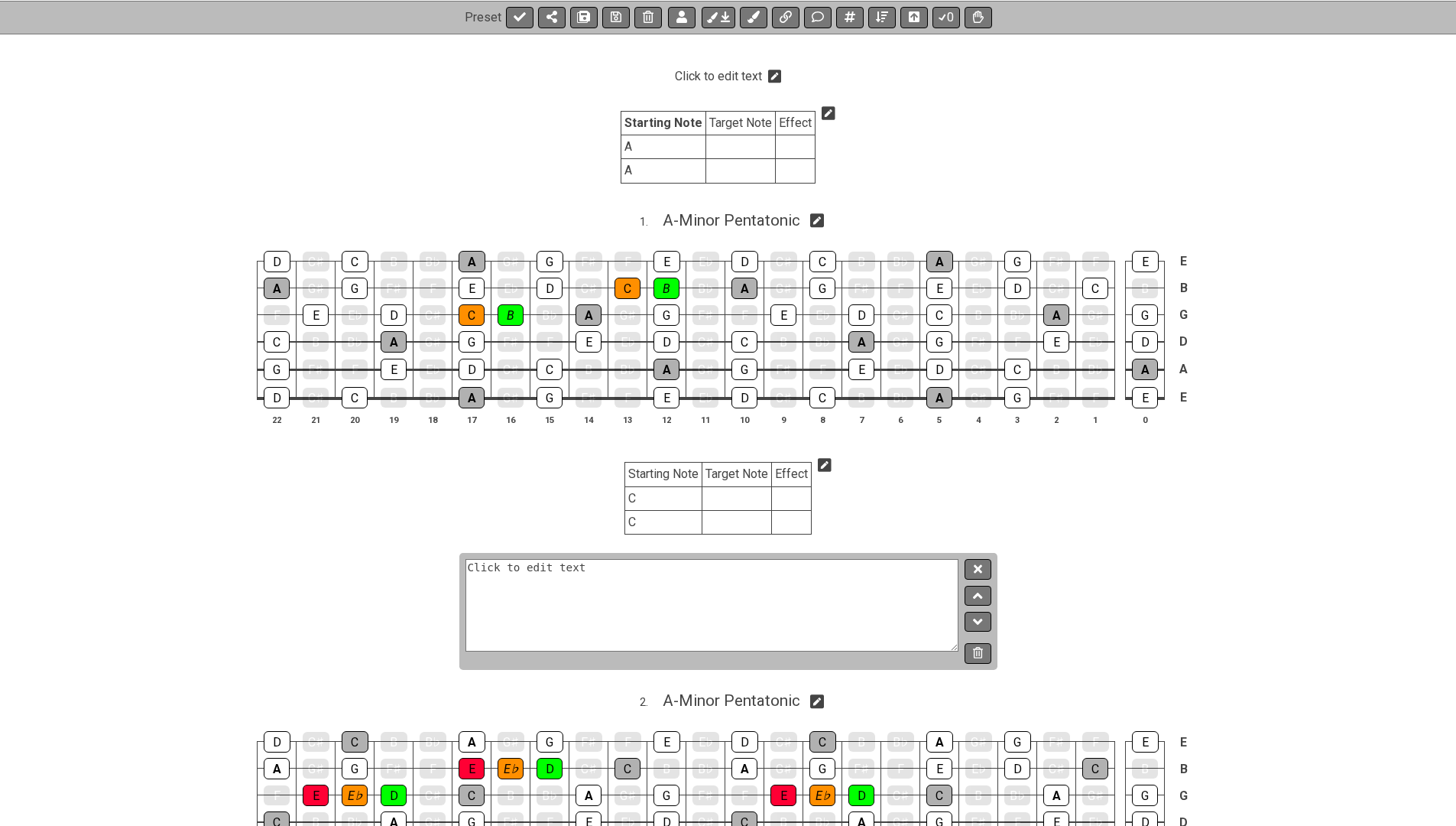
scroll to position [398, 0]
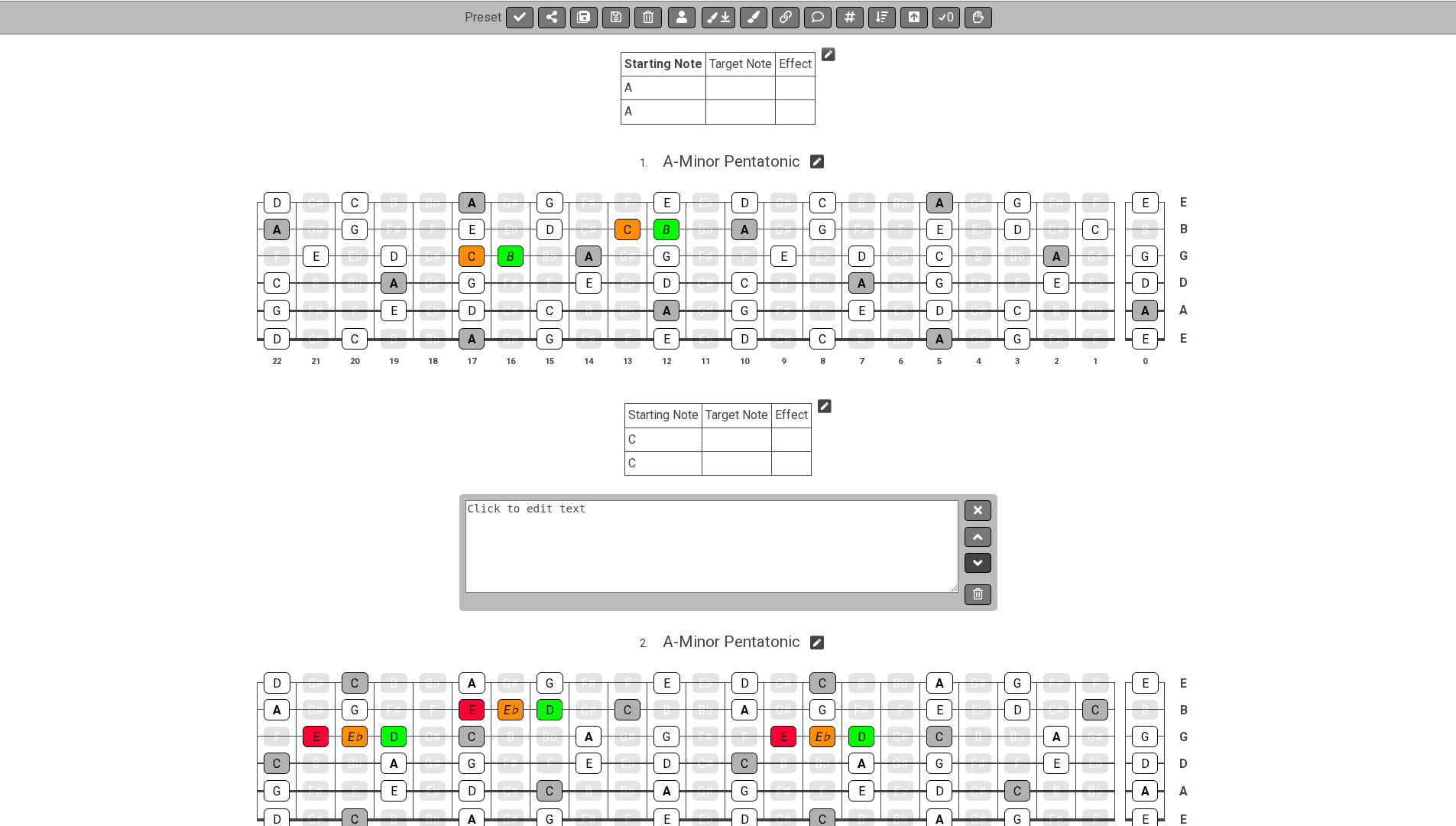
click at [974, 557] on icon at bounding box center [978, 563] width 10 height 15
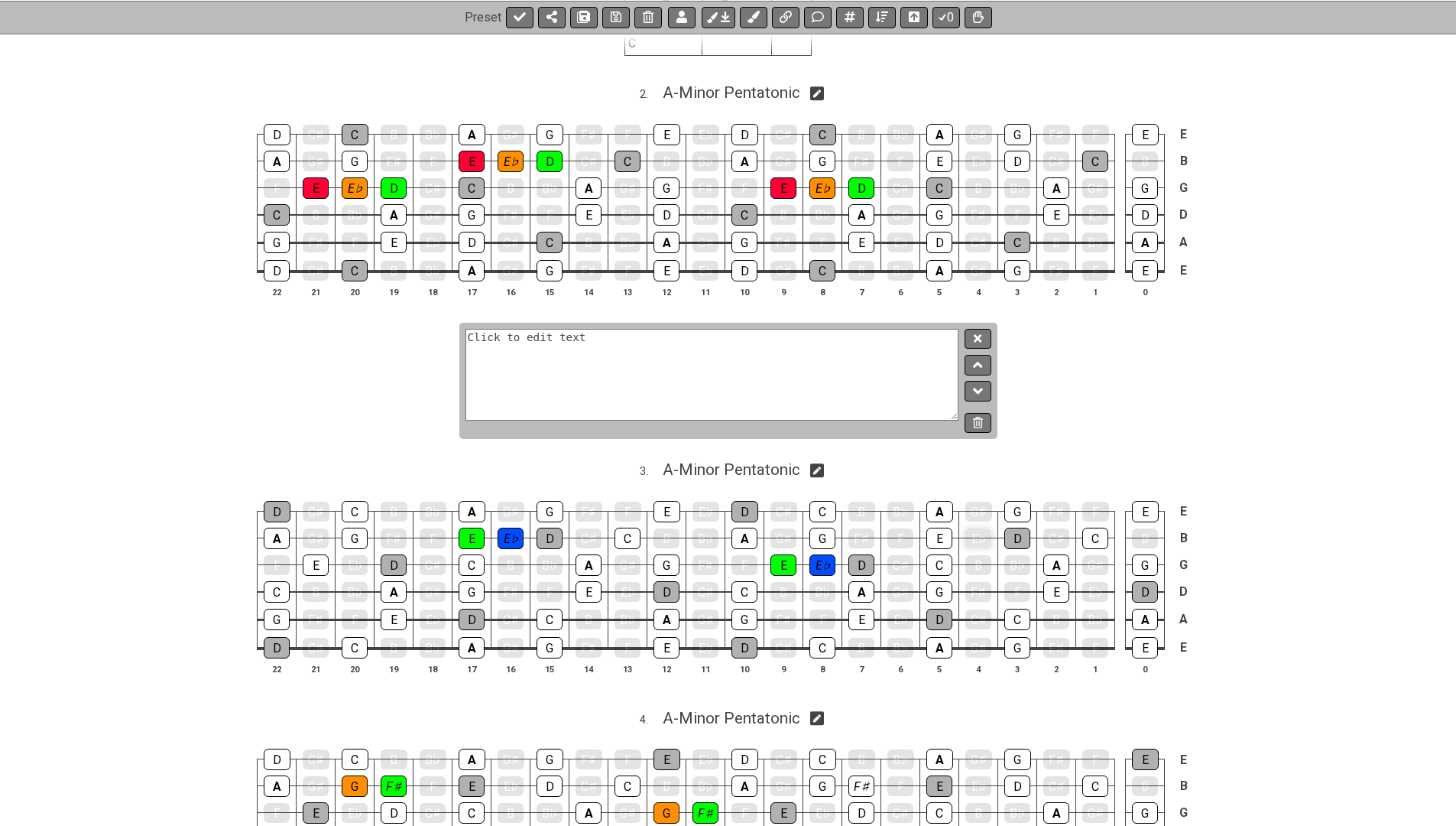
scroll to position [830, 0]
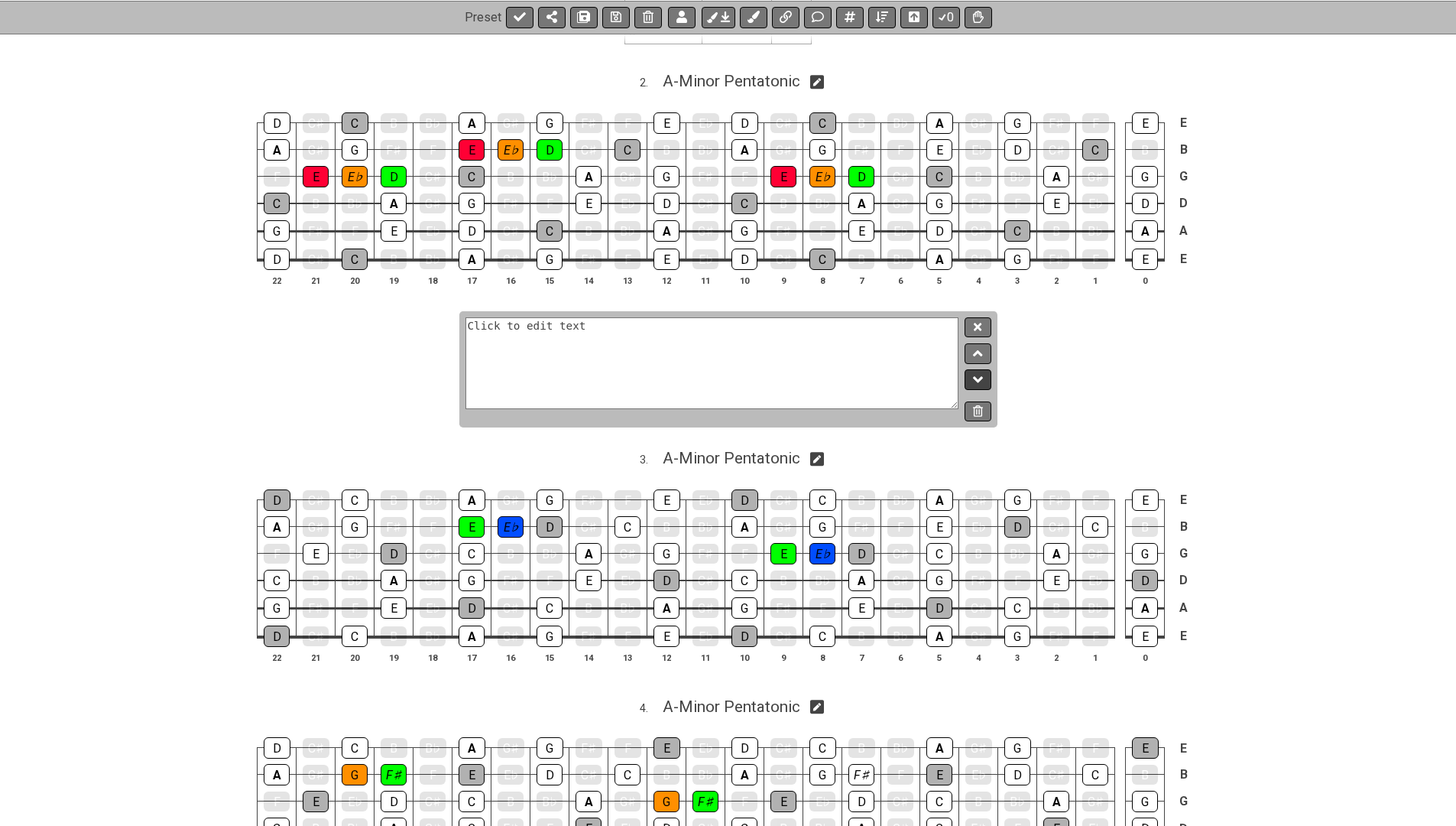
click at [977, 372] on icon at bounding box center [978, 379] width 10 height 15
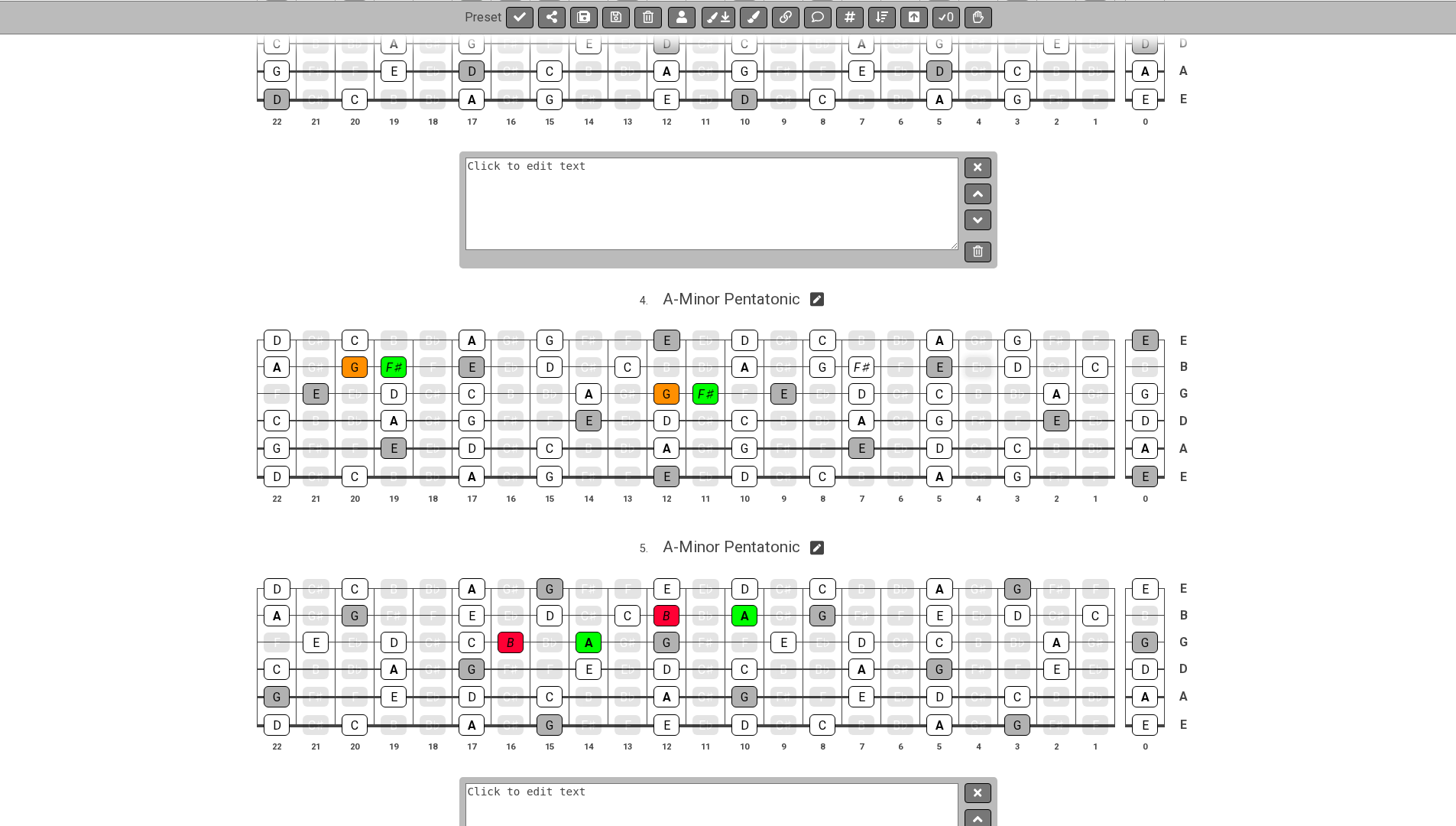
scroll to position [1238, 0]
click at [981, 211] on icon at bounding box center [978, 219] width 10 height 15
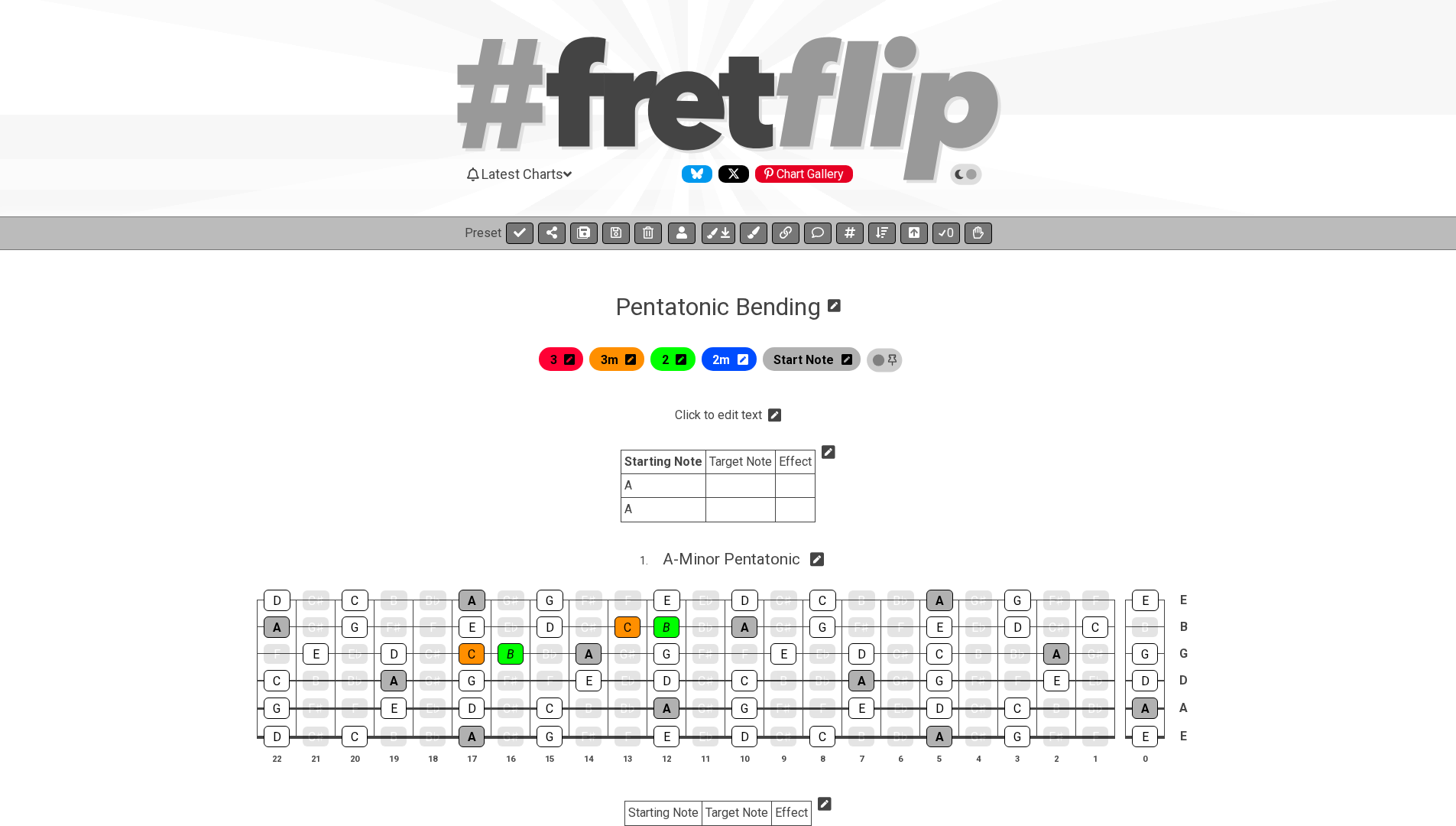
scroll to position [0, 0]
click at [776, 416] on icon at bounding box center [775, 415] width 13 height 13
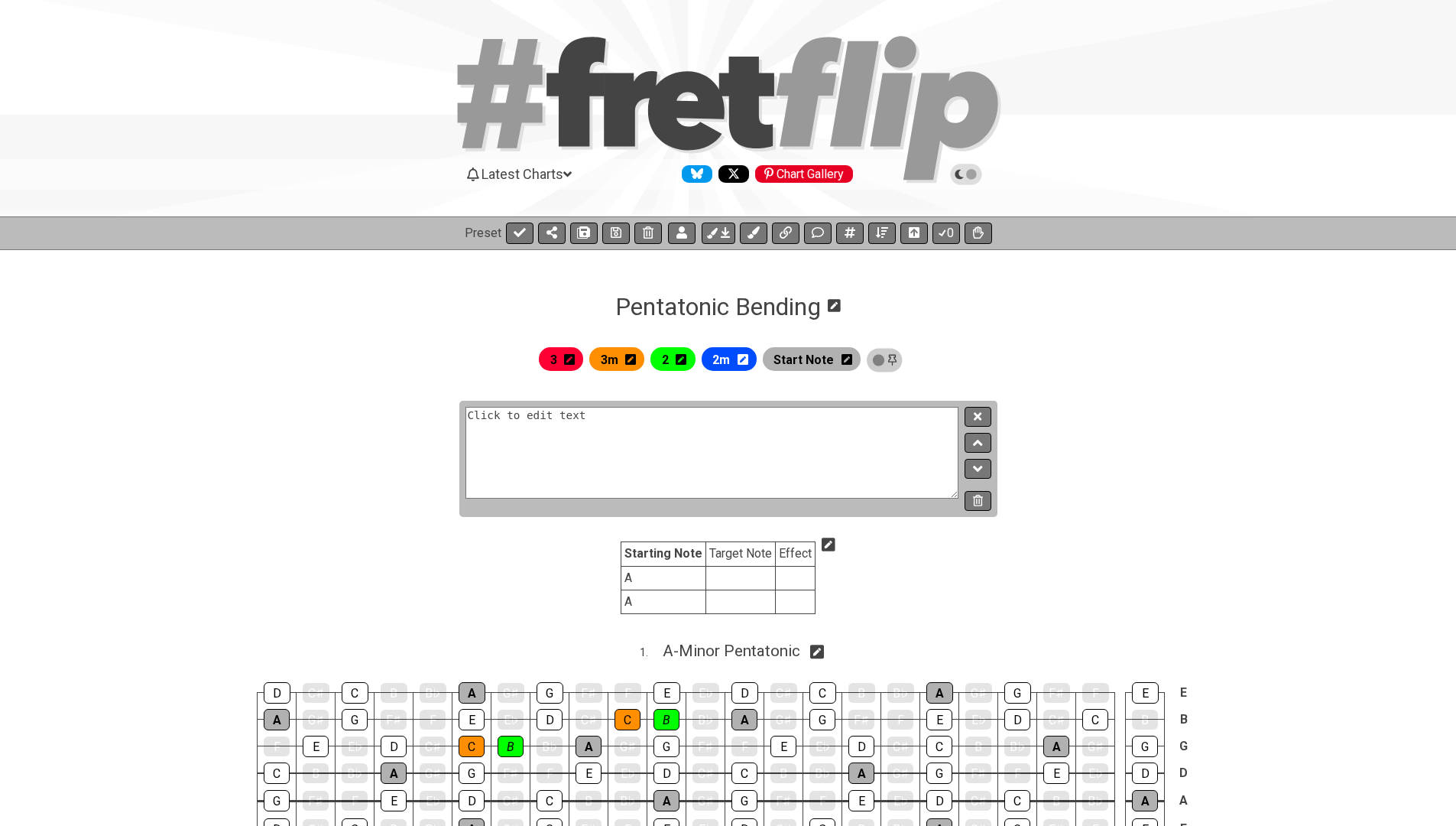
click at [978, 469] on icon at bounding box center [978, 469] width 10 height 15
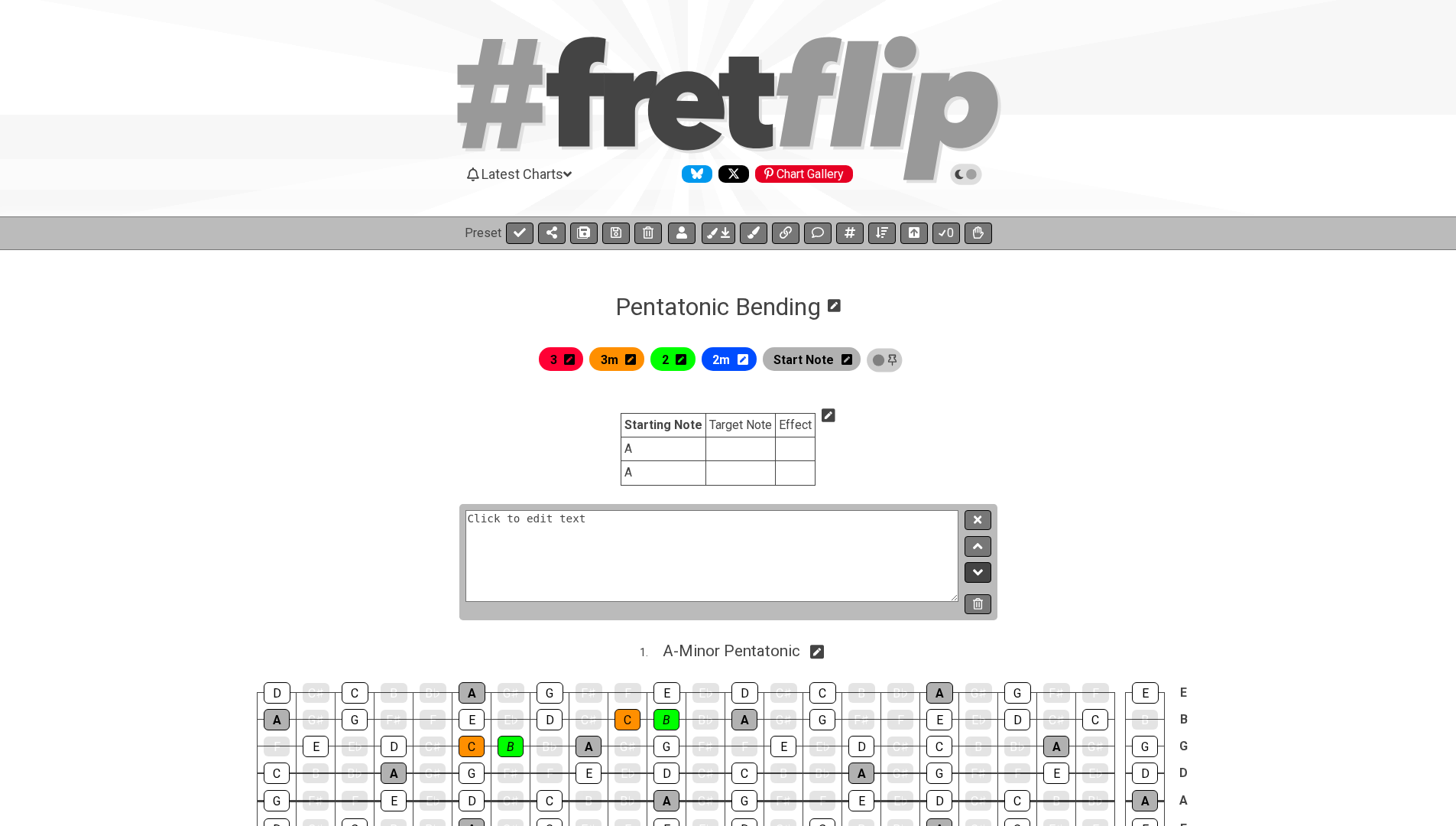
click at [975, 580] on button at bounding box center [977, 572] width 26 height 21
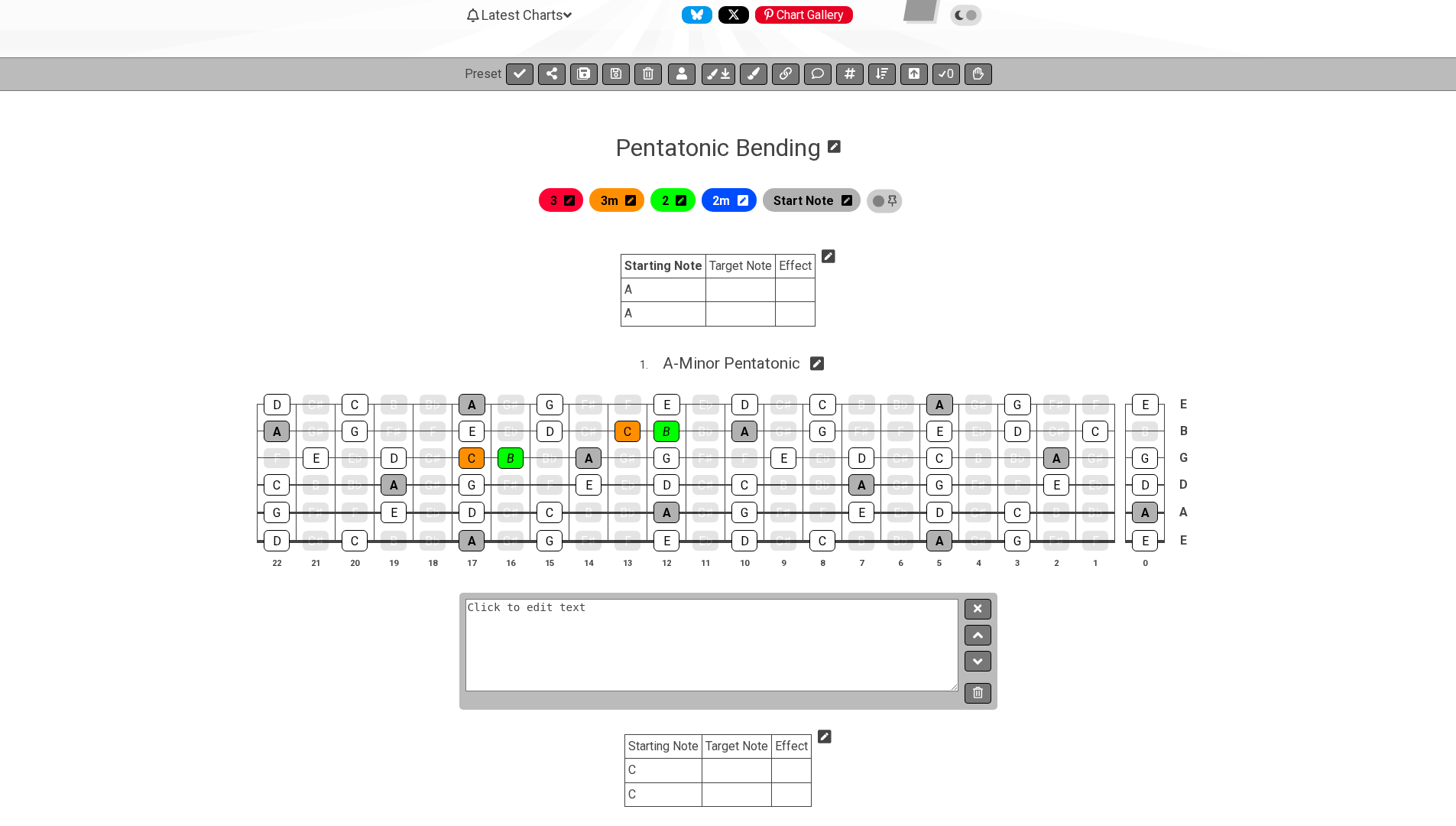
scroll to position [370, 0]
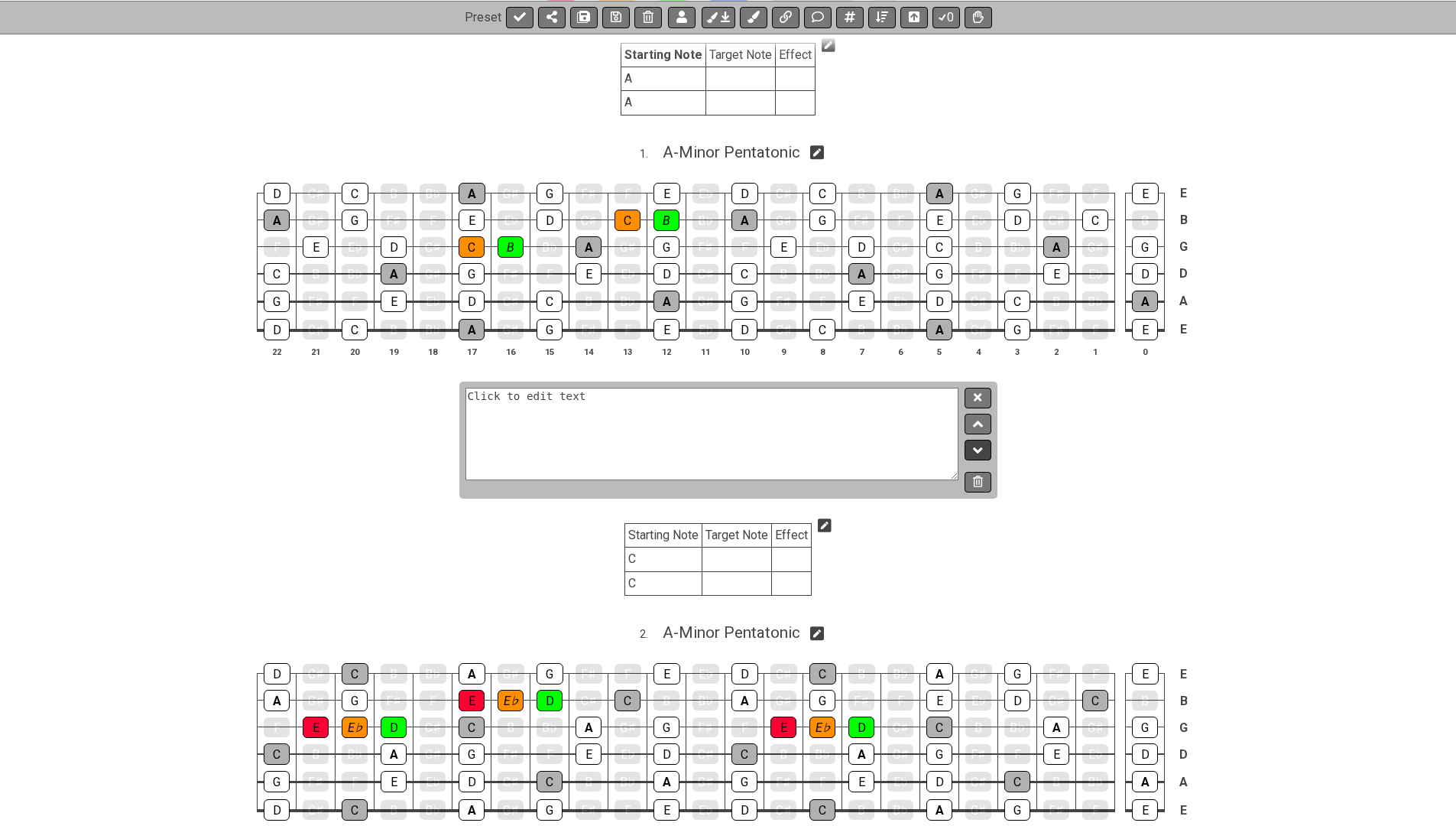
click at [979, 447] on icon at bounding box center [978, 450] width 10 height 6
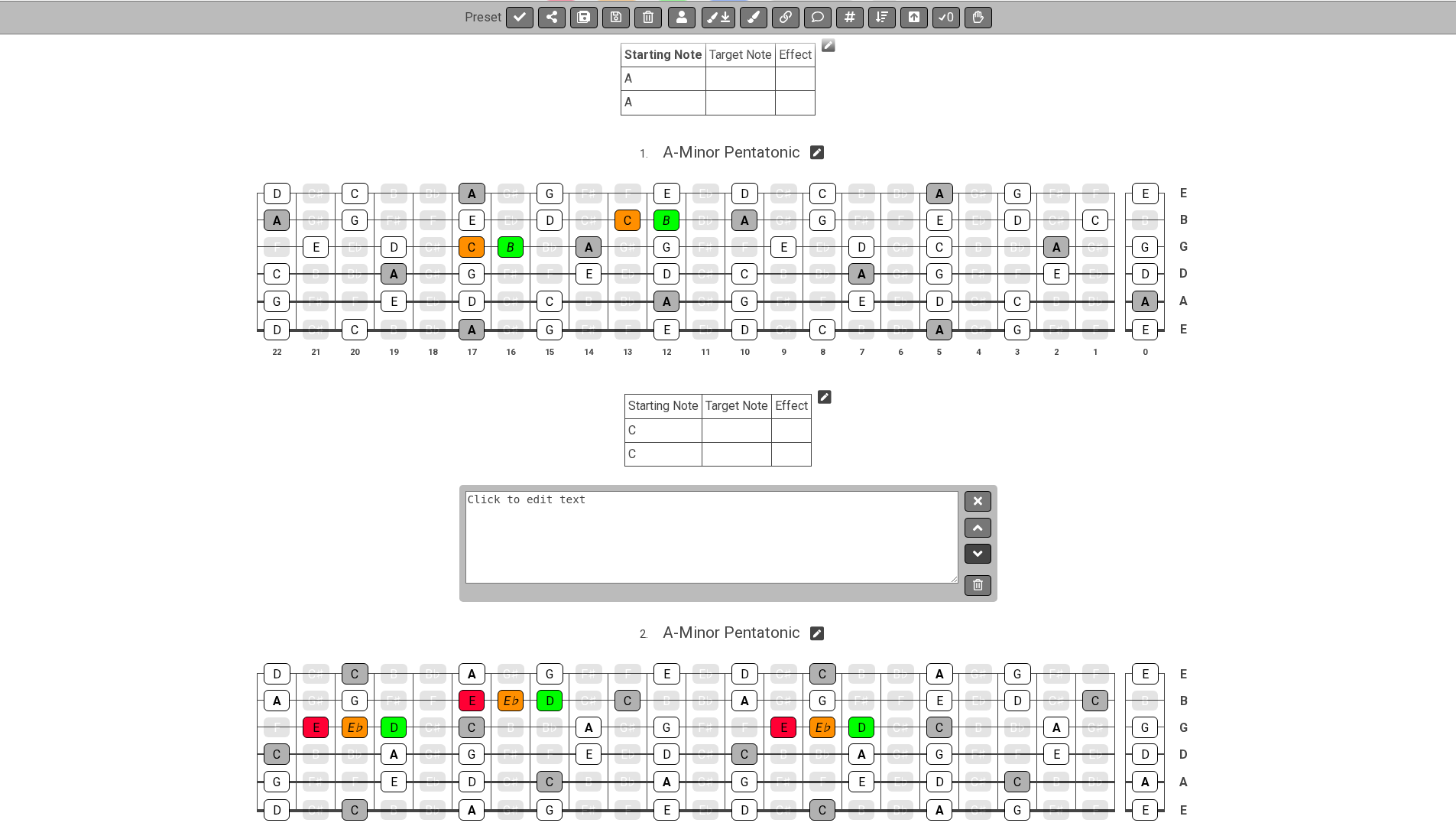
click at [979, 557] on button at bounding box center [977, 554] width 26 height 21
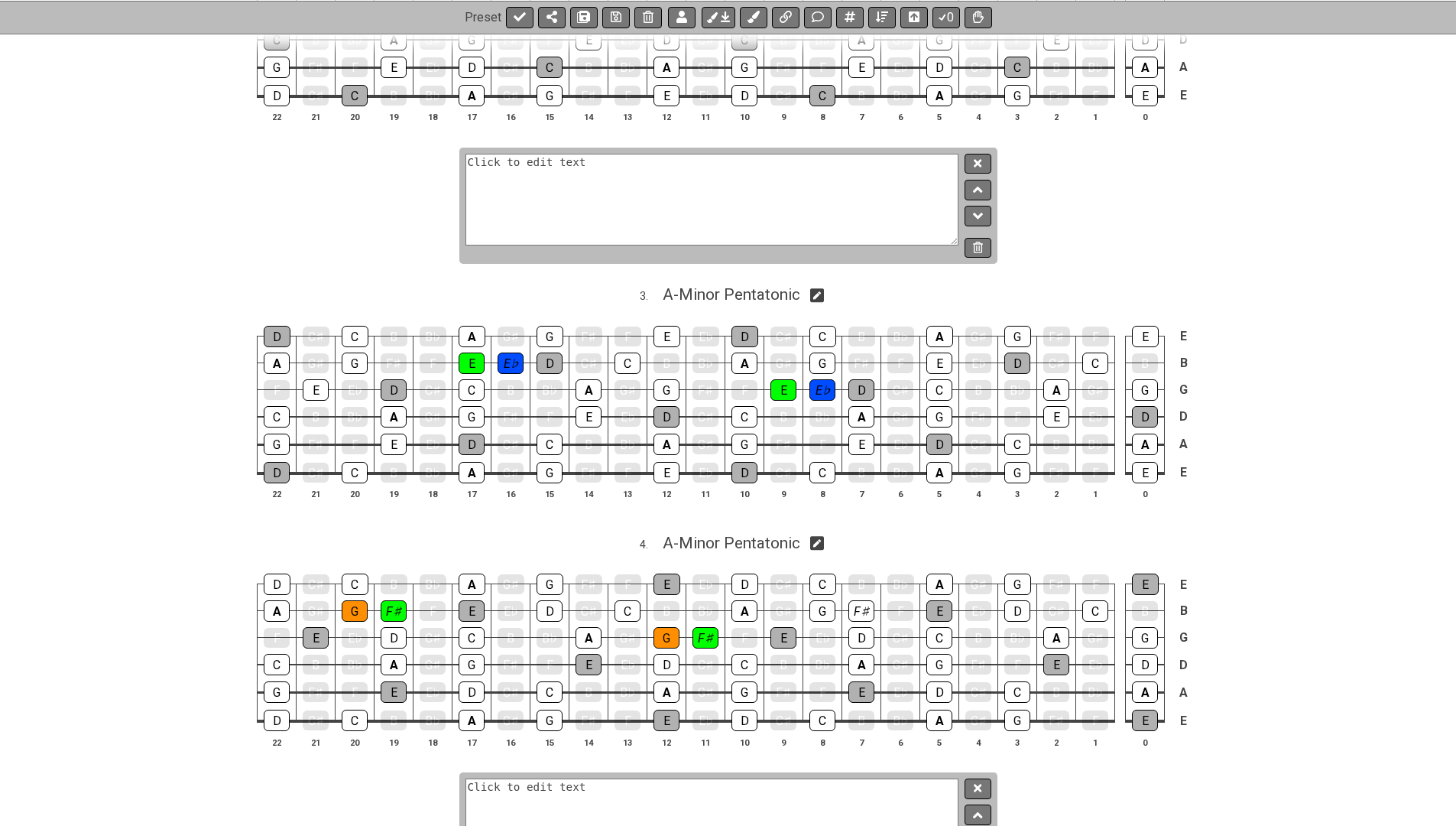
scroll to position [1000, 0]
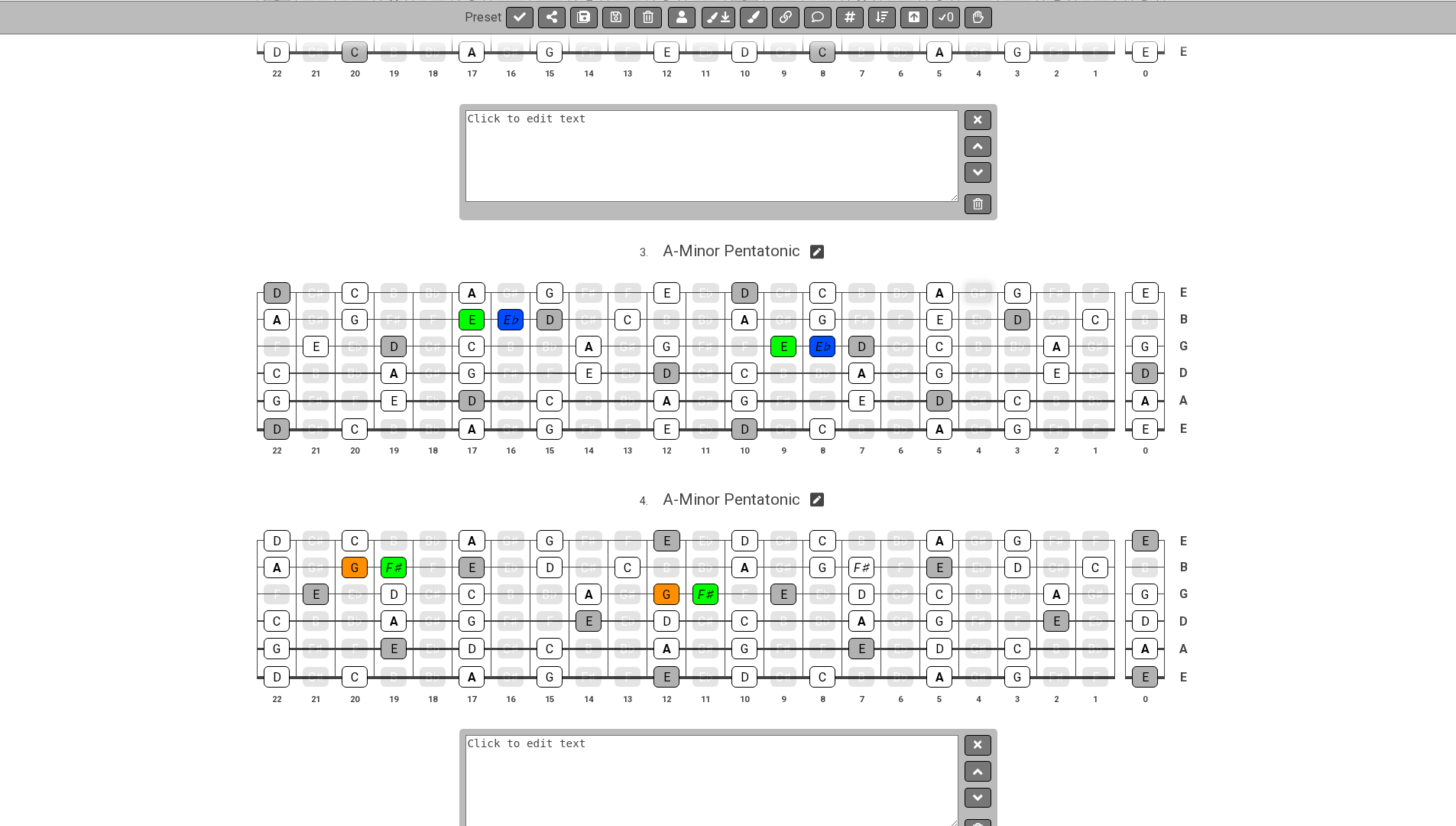
click at [975, 169] on icon at bounding box center [978, 172] width 10 height 6
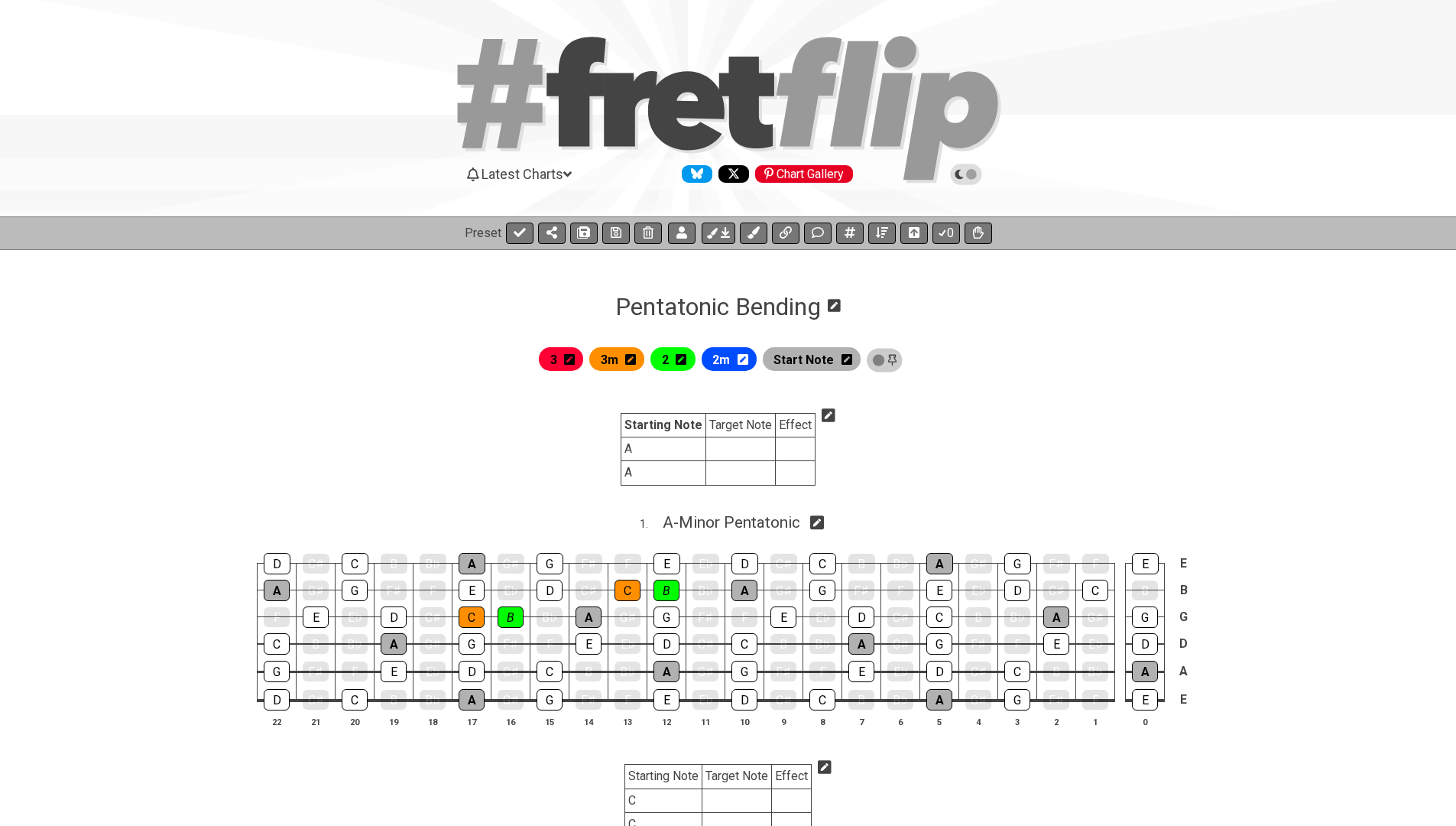
scroll to position [0, 0]
click at [821, 233] on icon at bounding box center [818, 233] width 13 height 13
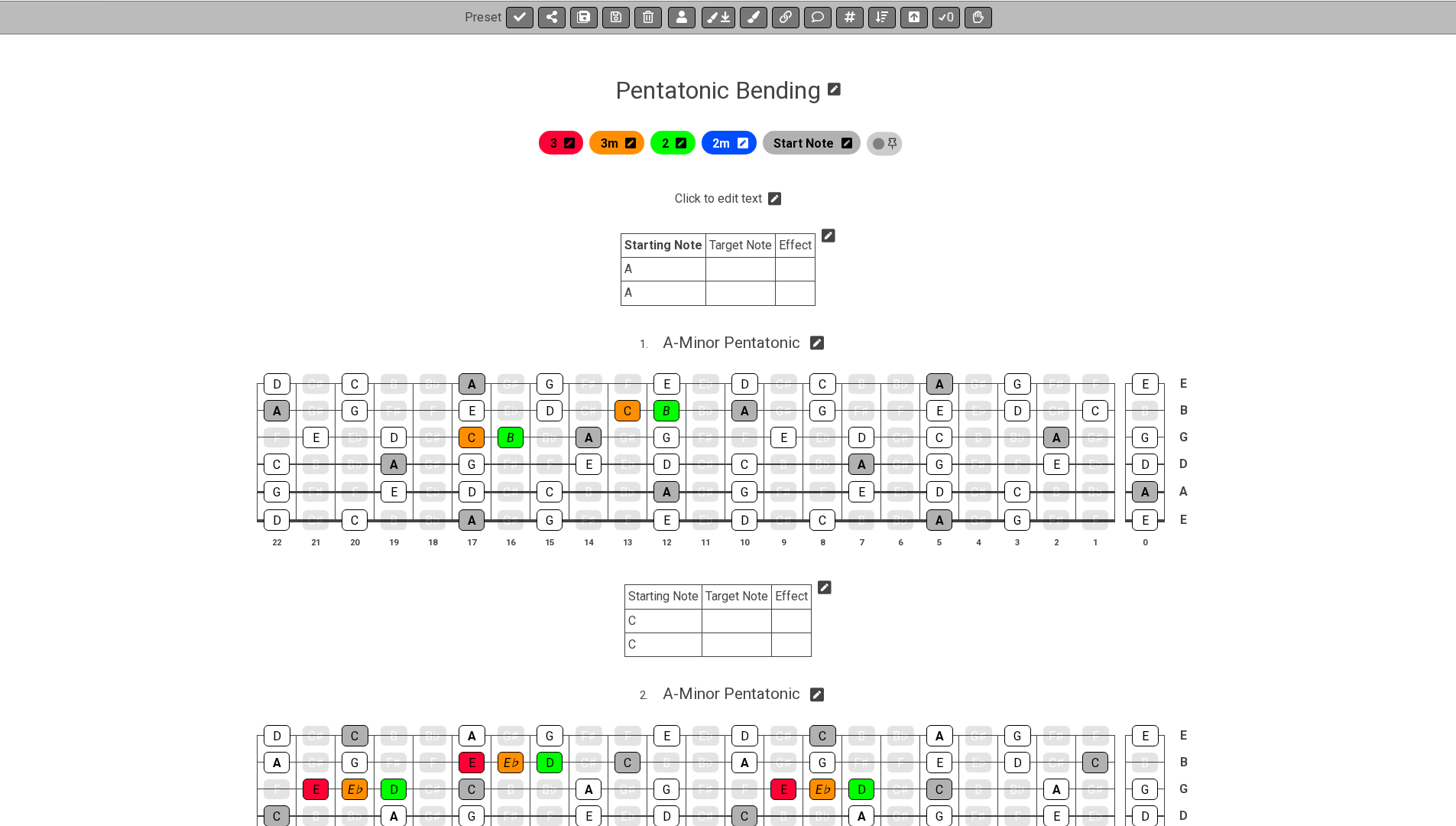
click at [771, 194] on icon at bounding box center [775, 198] width 13 height 13
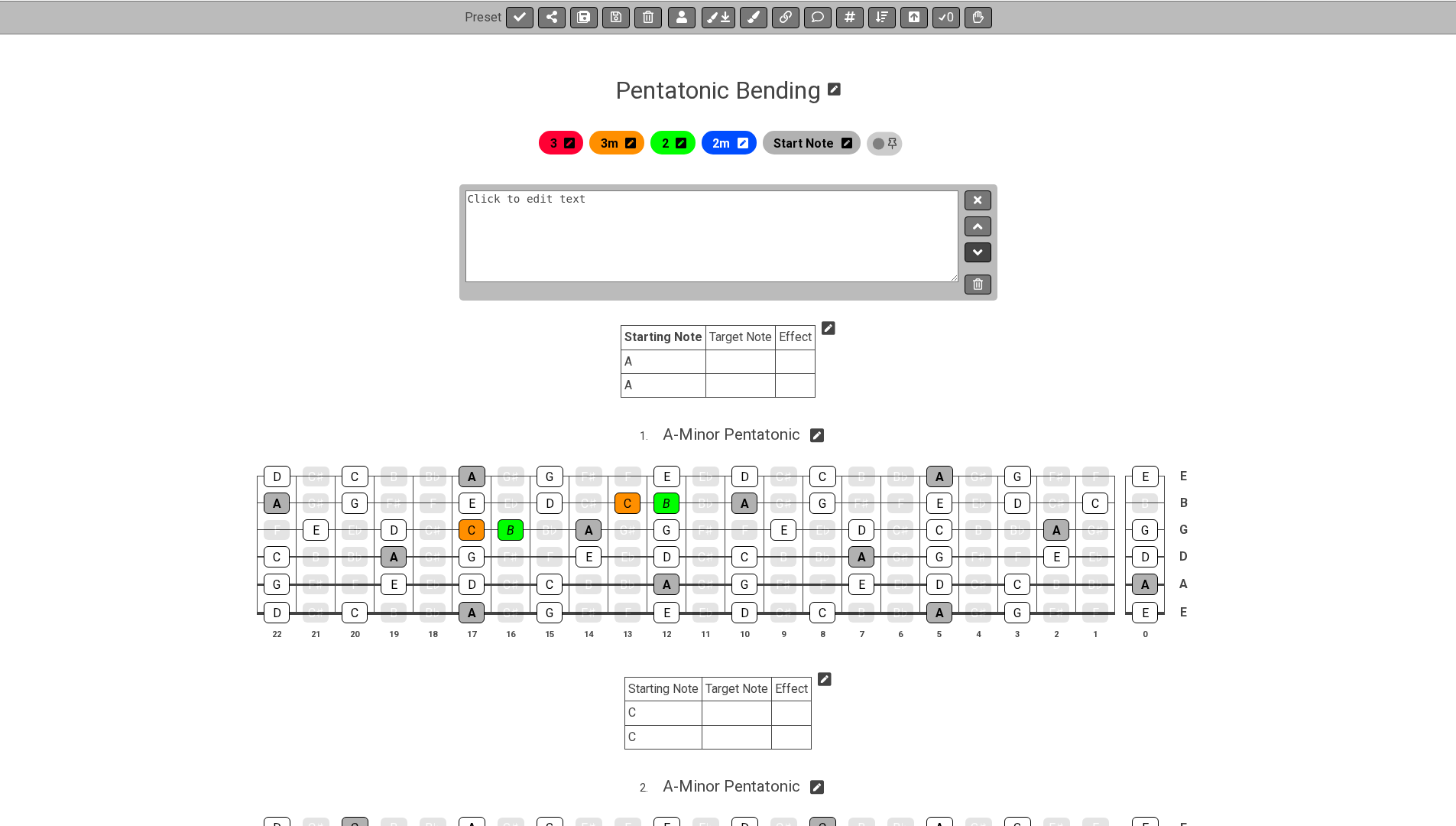
click at [987, 254] on button at bounding box center [977, 253] width 26 height 21
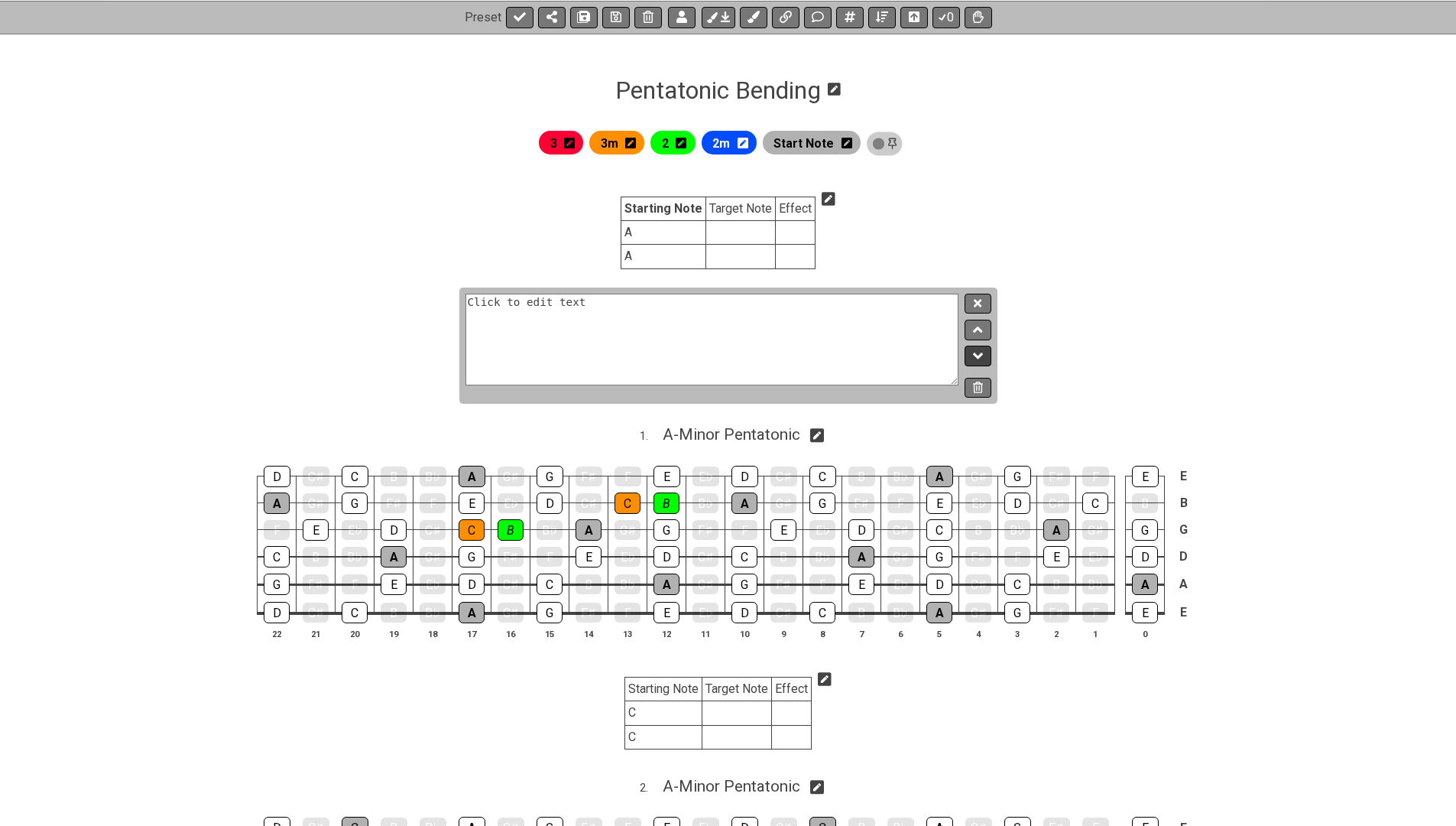
click at [981, 357] on icon at bounding box center [978, 355] width 10 height 15
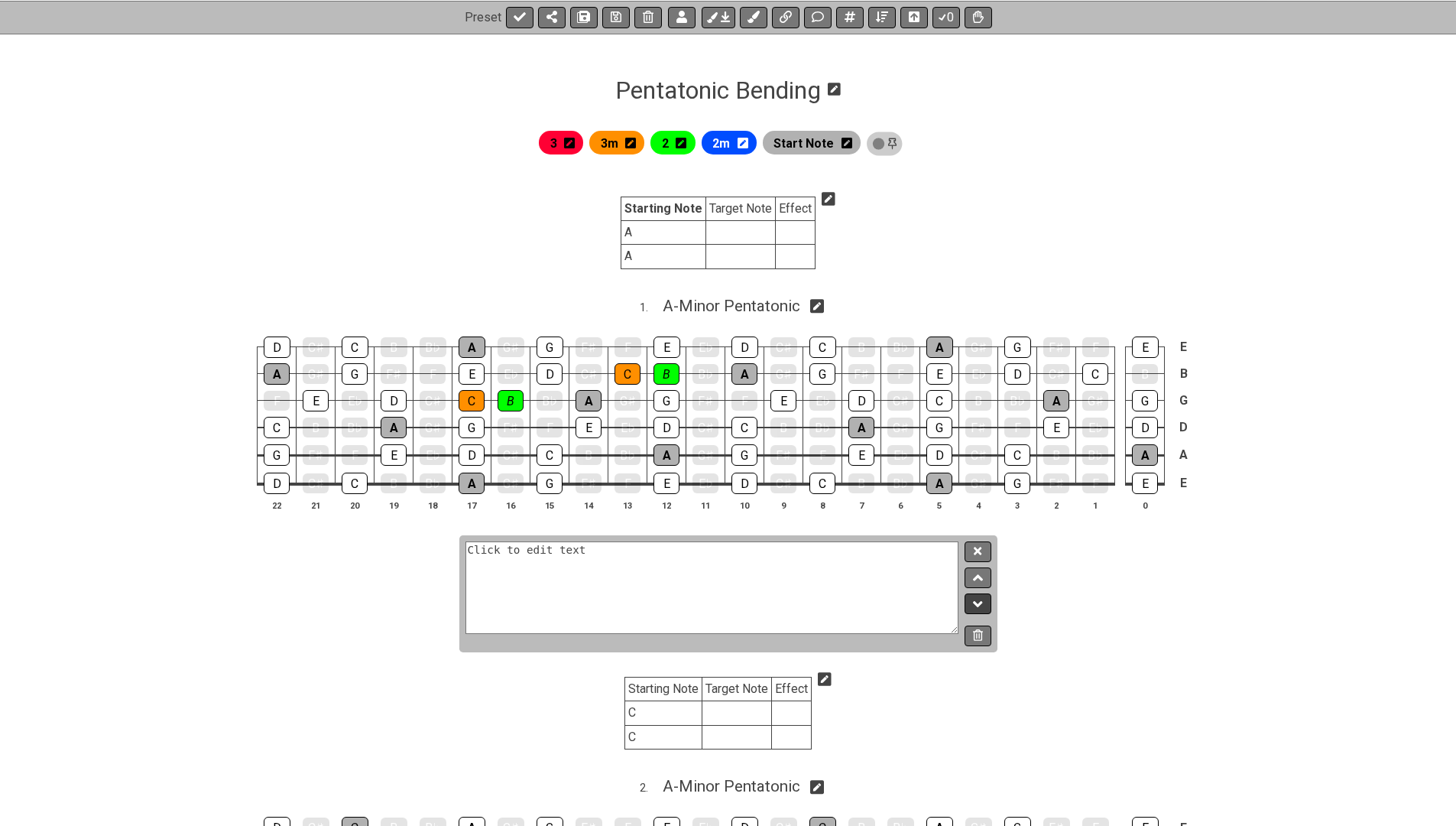
click at [981, 597] on icon at bounding box center [978, 604] width 10 height 15
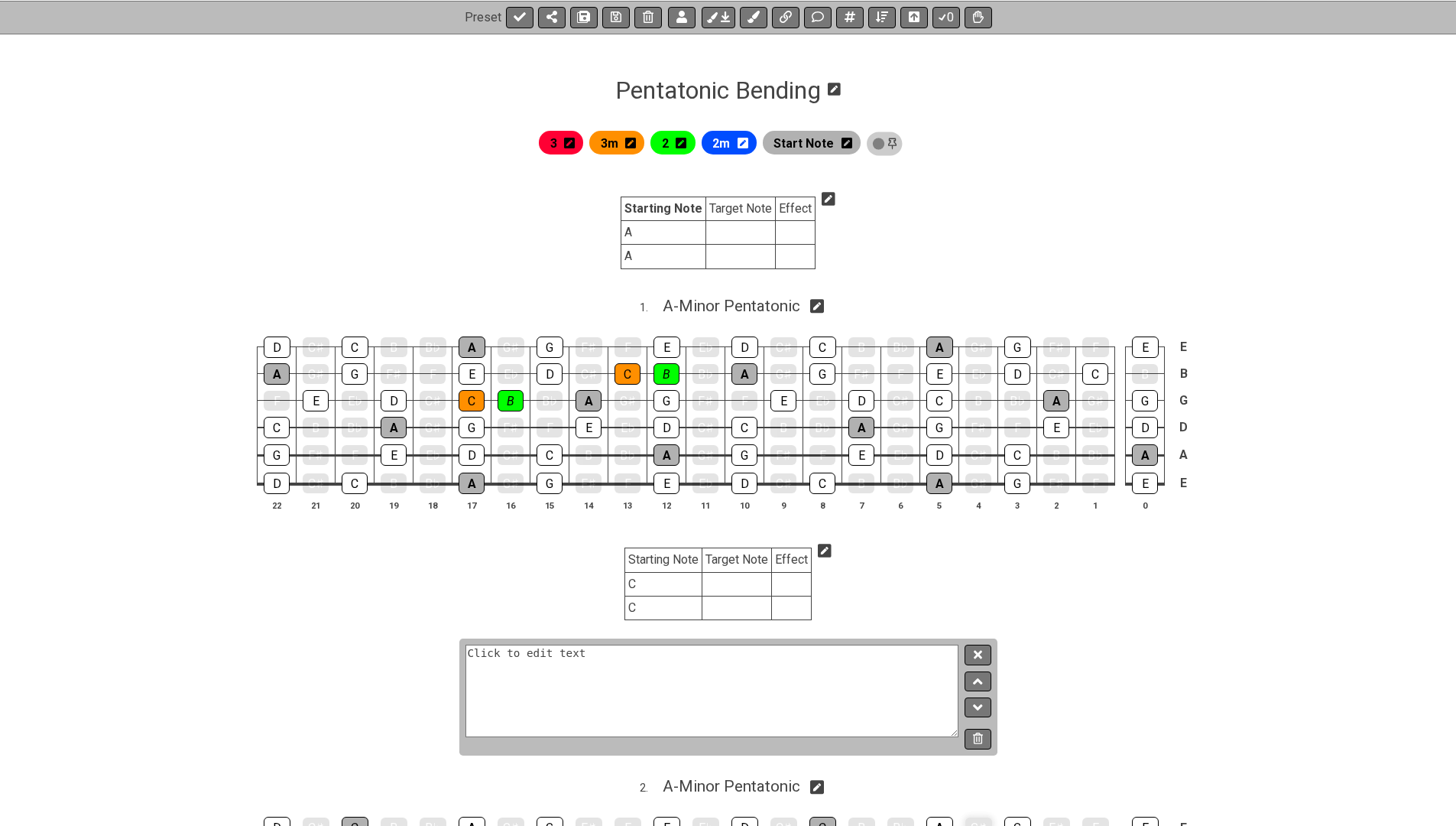
click at [971, 699] on button at bounding box center [977, 708] width 26 height 21
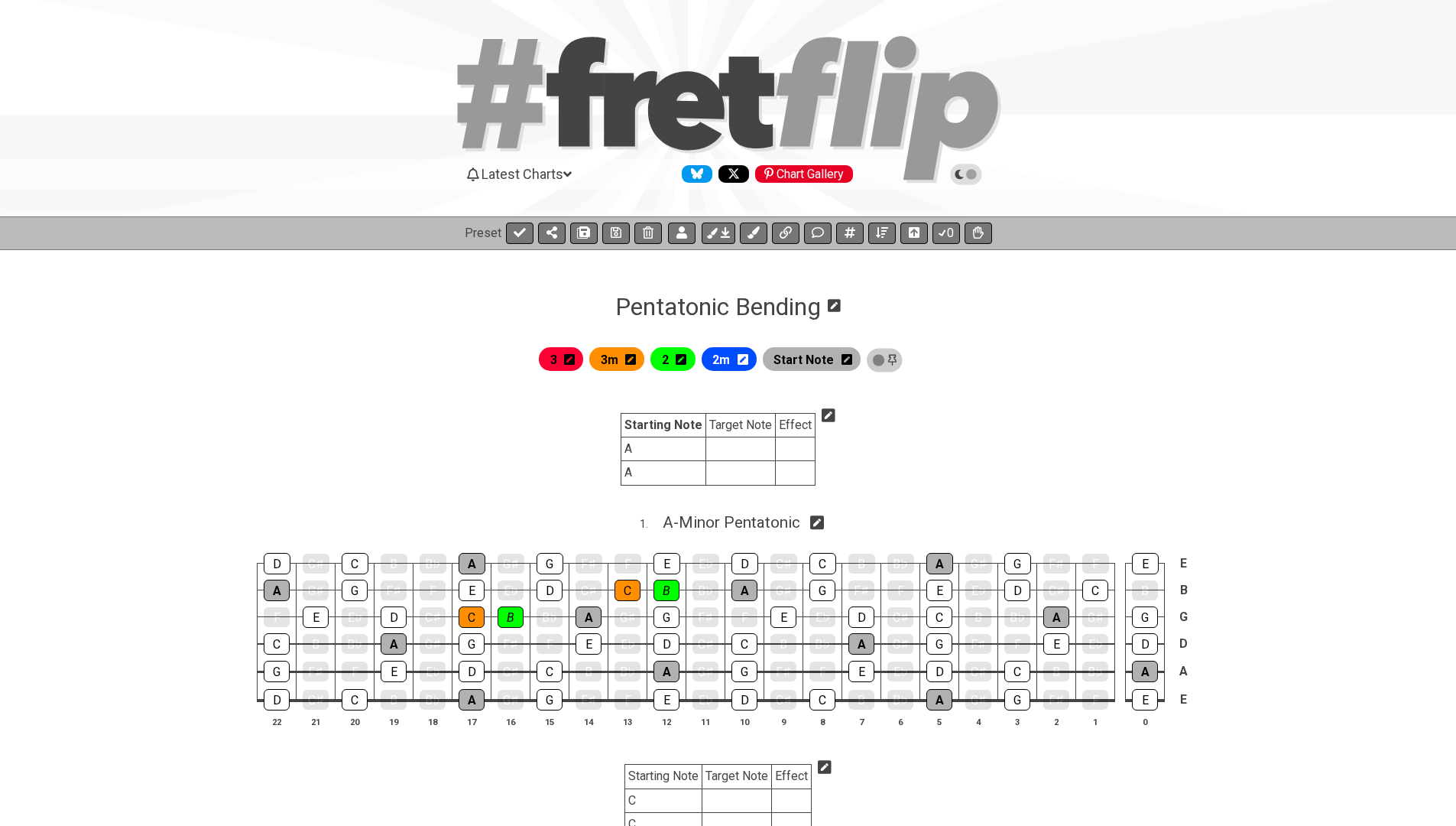
scroll to position [0, 0]
click at [613, 231] on icon at bounding box center [616, 233] width 11 height 11
click at [517, 231] on icon at bounding box center [520, 233] width 13 height 13
select select "/024REYF51"
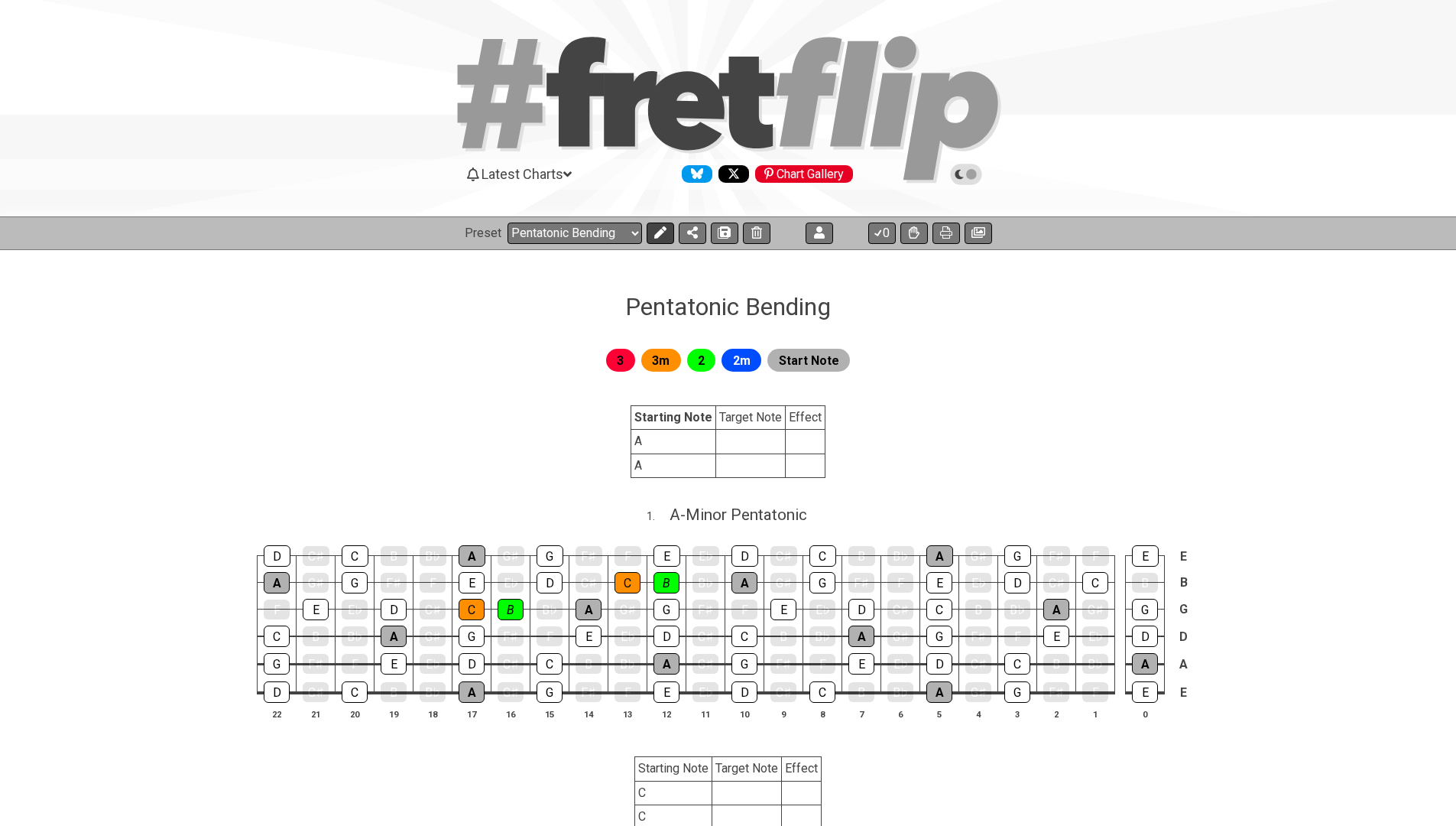
click at [651, 232] on button at bounding box center [660, 233] width 28 height 22
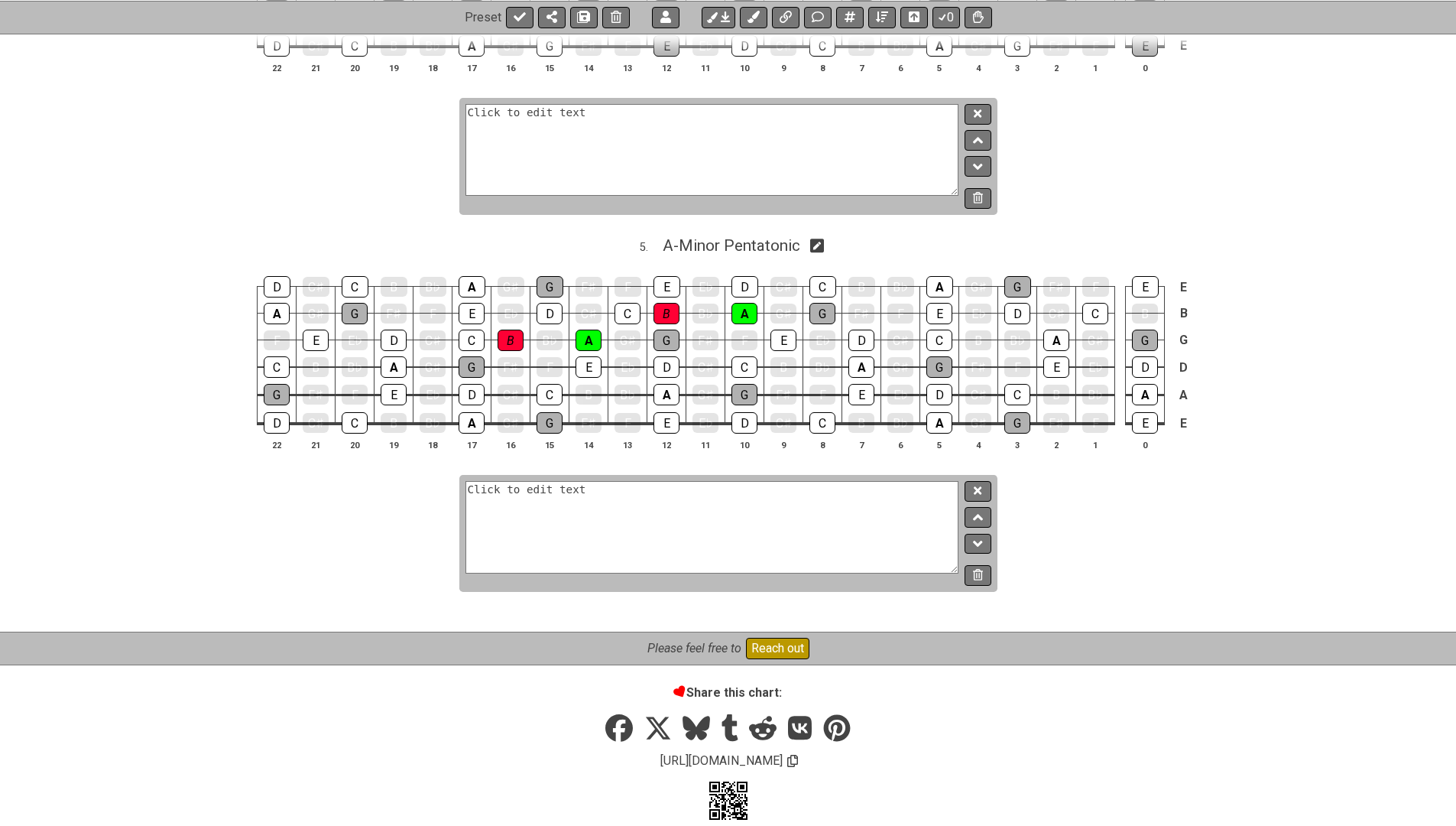
scroll to position [1760, 0]
drag, startPoint x: 974, startPoint y: 478, endPoint x: 975, endPoint y: 550, distance: 72.0
click at [975, 550] on div at bounding box center [975, 534] width 32 height 105
click at [975, 570] on icon at bounding box center [978, 575] width 10 height 12
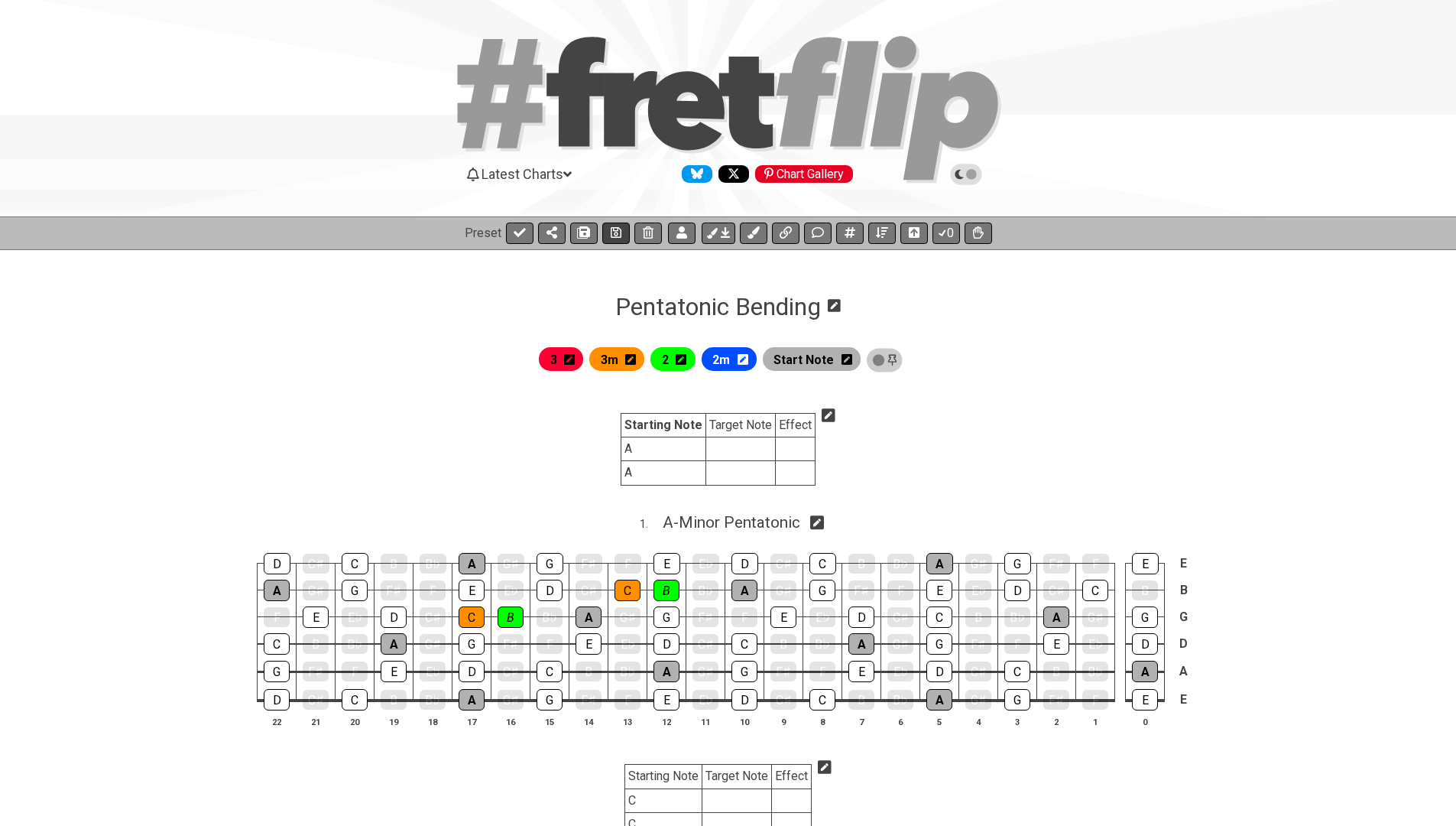
click at [616, 223] on button at bounding box center [616, 233] width 28 height 22
click at [520, 237] on icon at bounding box center [520, 233] width 13 height 13
select select "/024REYF51"
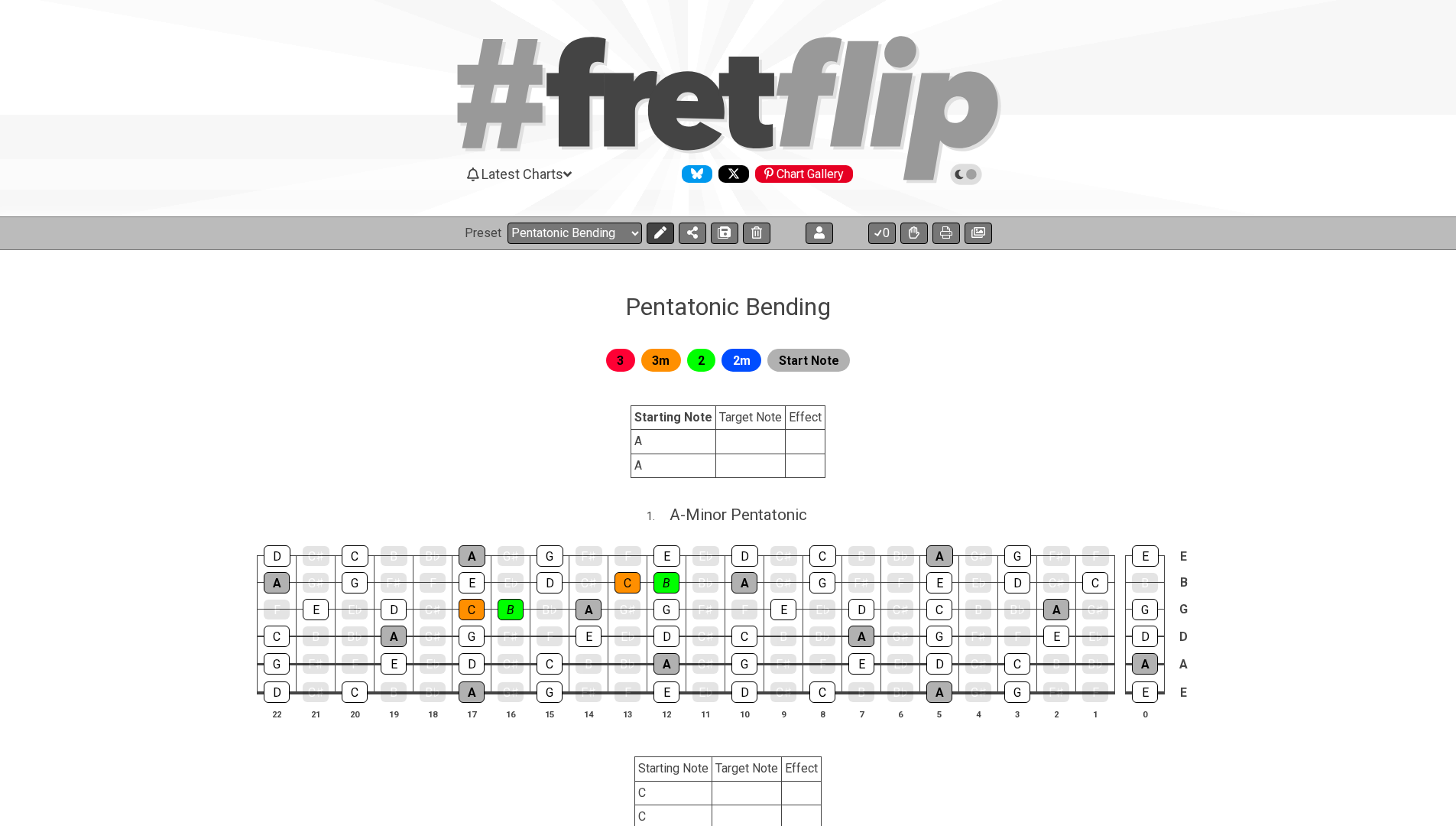
click at [658, 230] on icon at bounding box center [660, 233] width 13 height 13
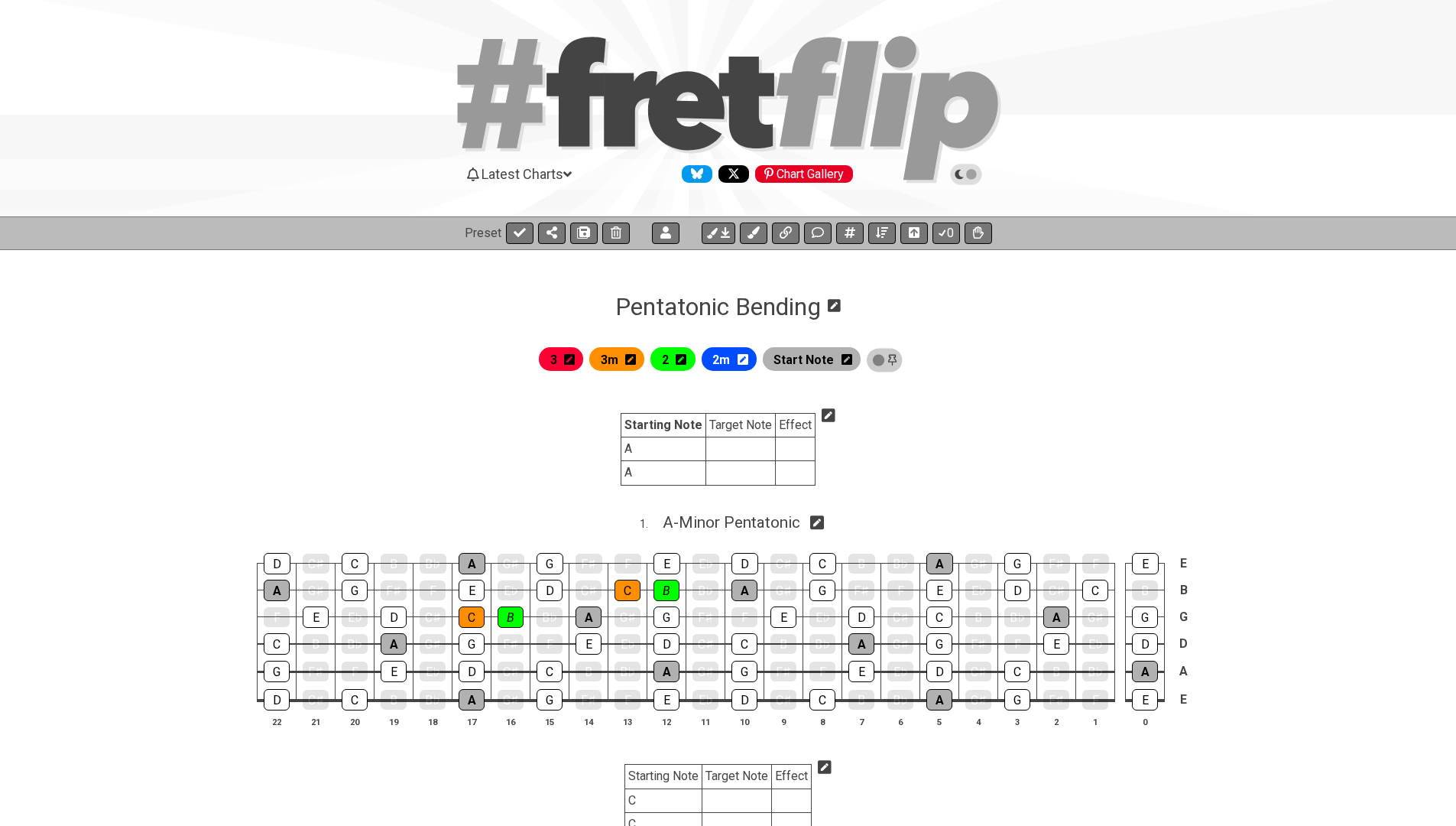
click at [824, 413] on icon at bounding box center [828, 415] width 13 height 13
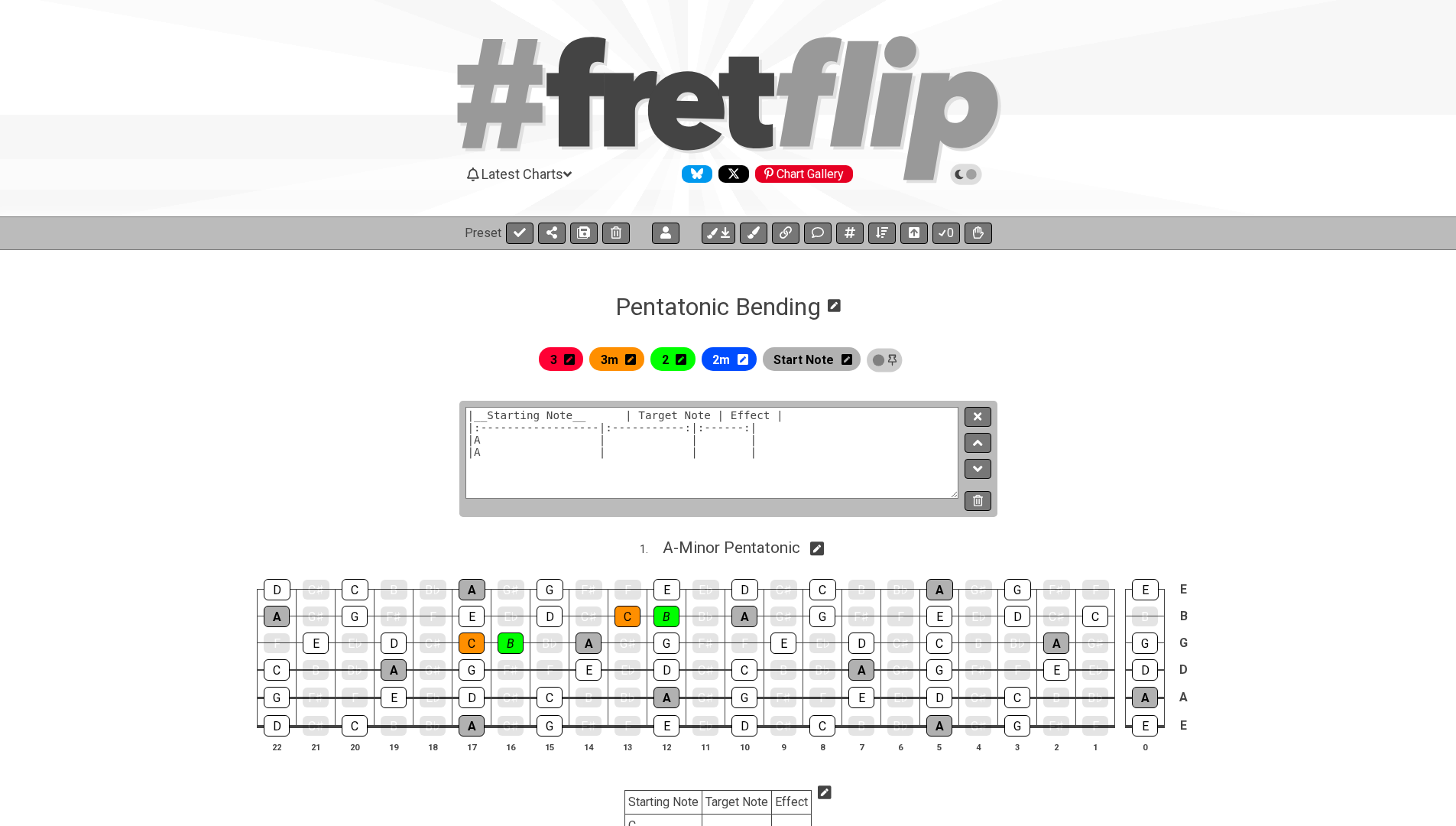
click at [636, 417] on textarea "|__Starting Note__ | Target Note | Effect | |:------------------|:-----------:|…" at bounding box center [713, 452] width 494 height 91
click at [636, 417] on textarea "|__Starting Note__ | Target Note | Effect | |:------------------|:-----------:|…" at bounding box center [713, 452] width 494 height 91
click at [583, 231] on icon at bounding box center [584, 233] width 11 height 13
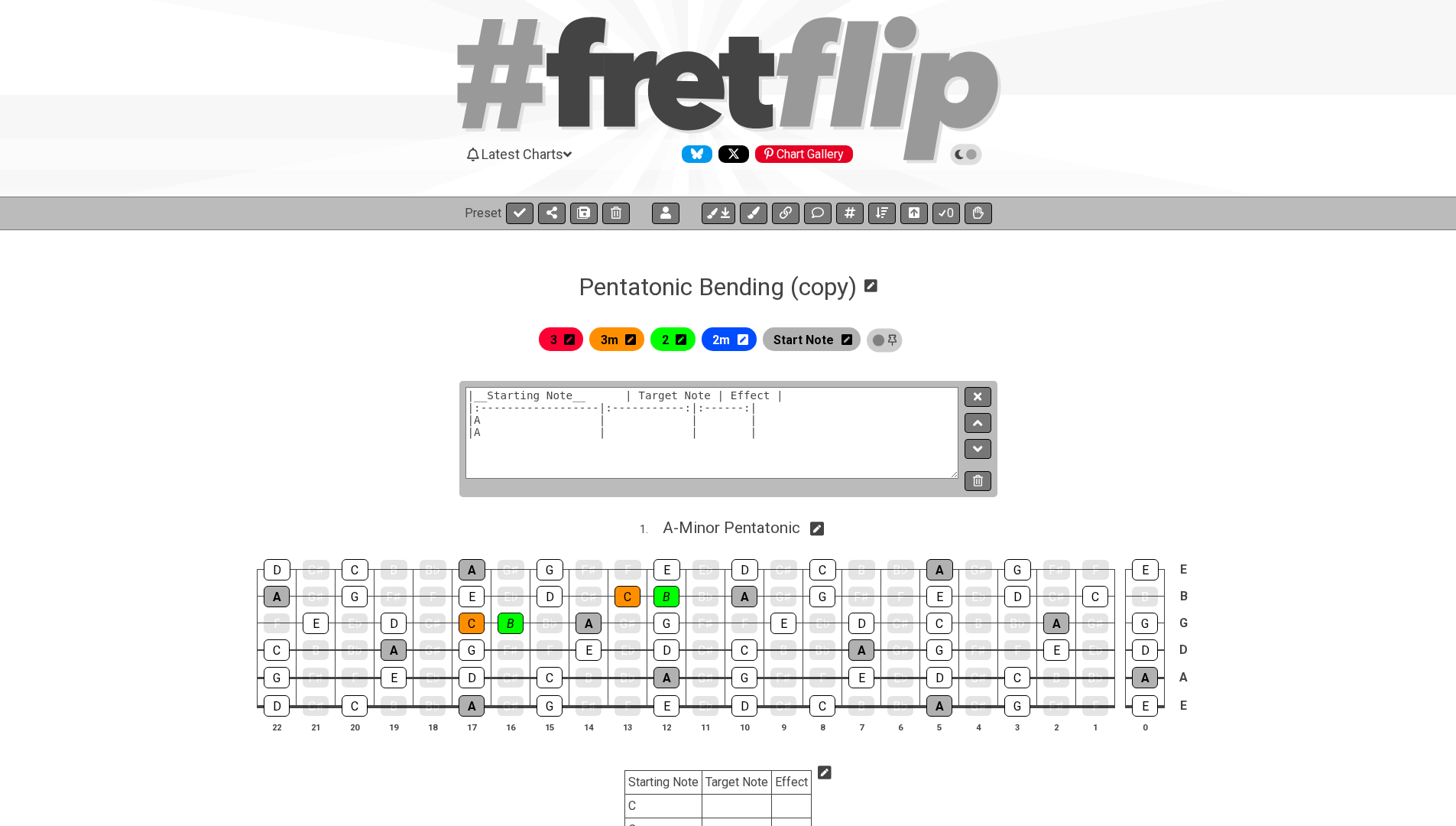
scroll to position [24, 0]
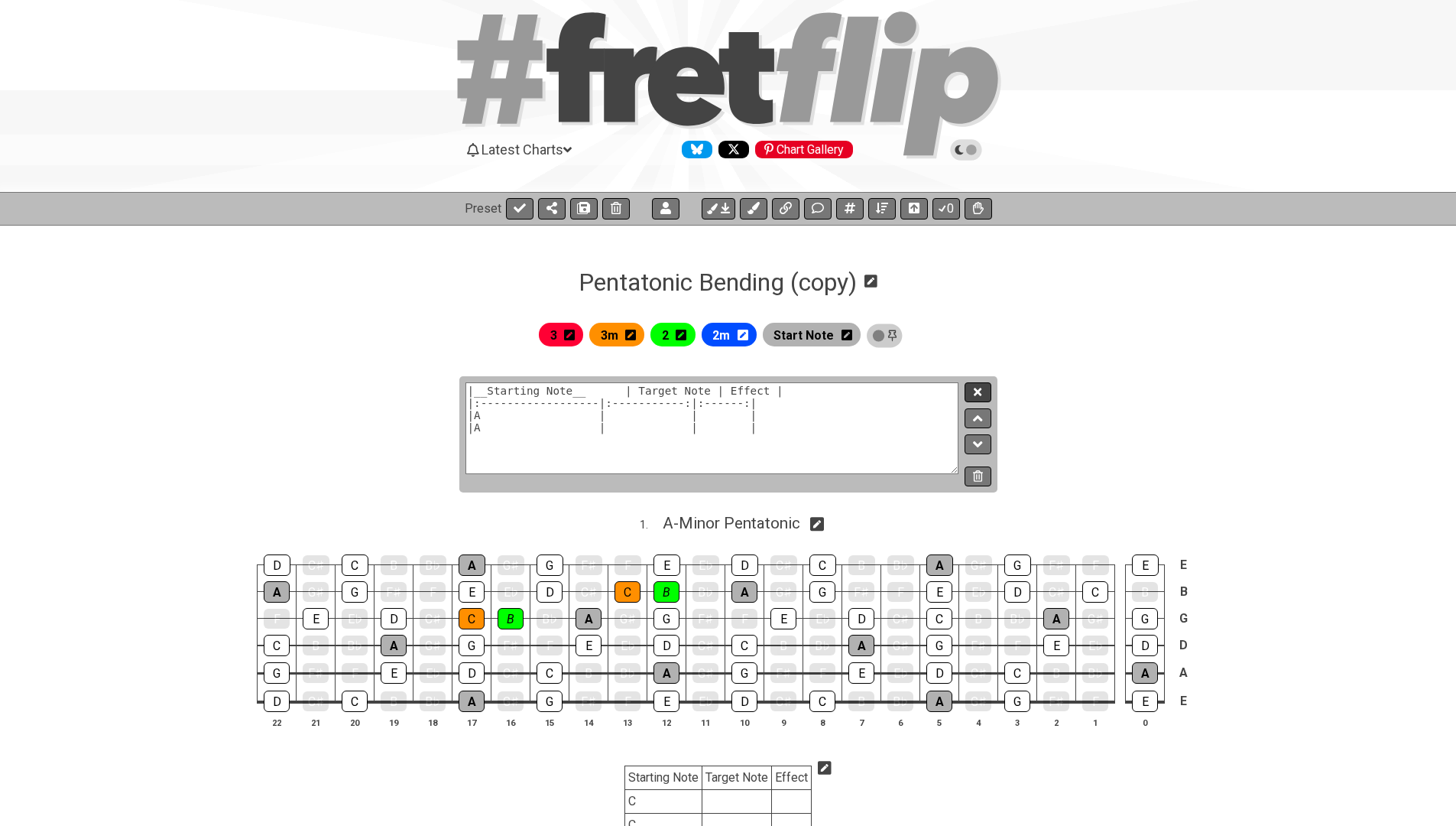
click at [969, 384] on button at bounding box center [977, 392] width 26 height 21
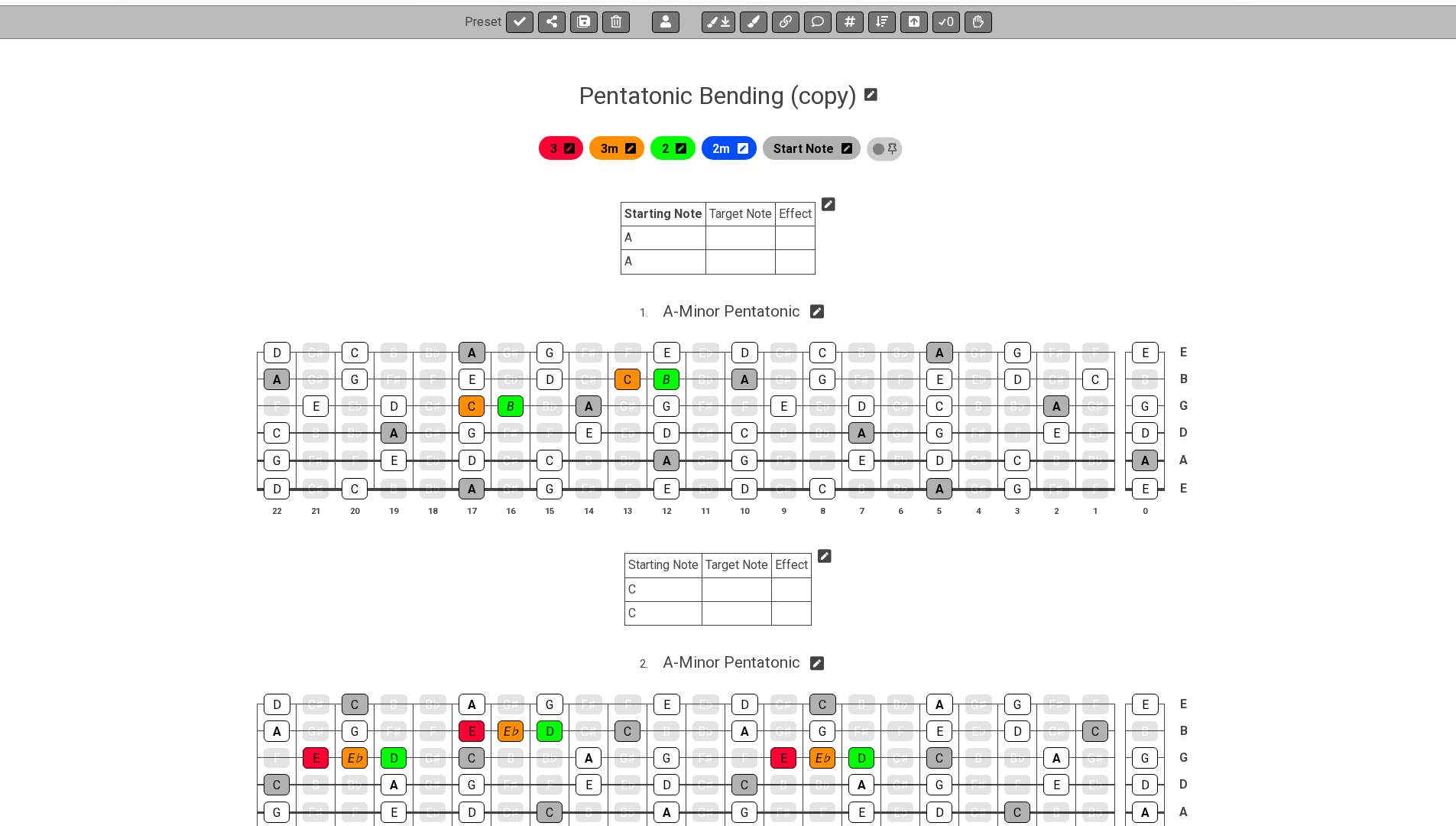
scroll to position [83, 0]
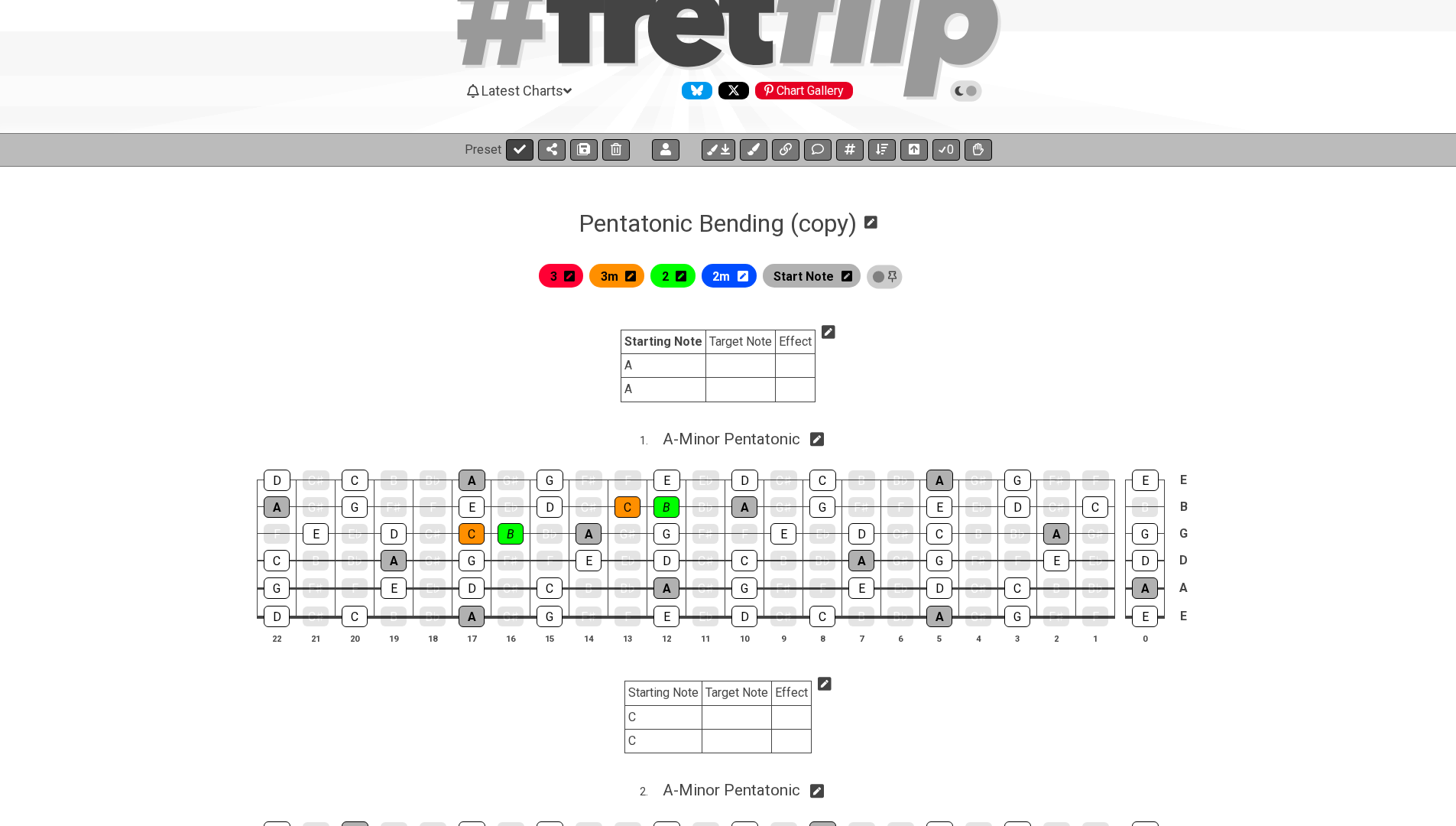
click at [525, 148] on button at bounding box center [519, 150] width 28 height 22
select select "/024XGJQ5L"
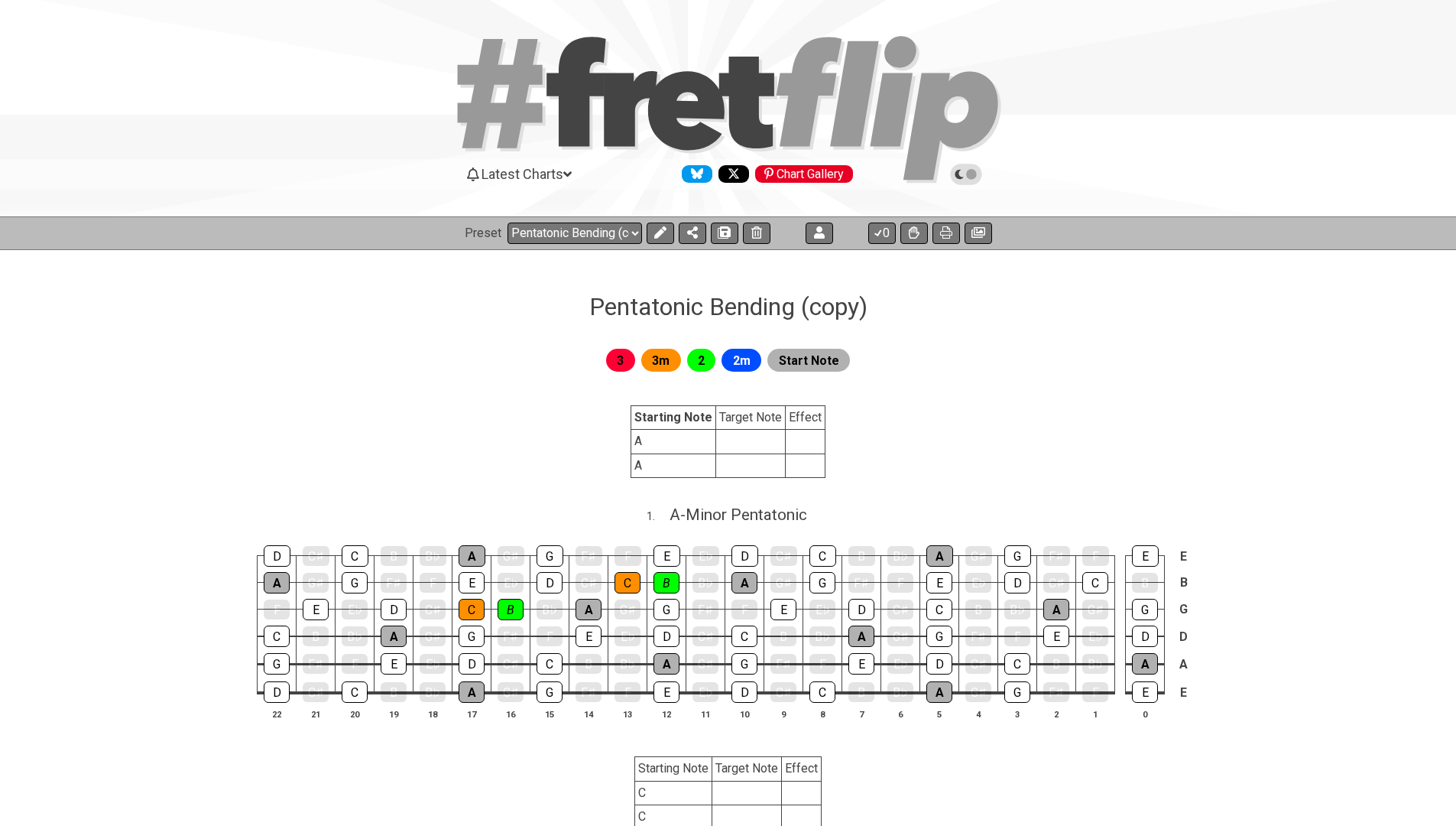
scroll to position [0, 0]
click at [655, 234] on icon at bounding box center [661, 233] width 13 height 13
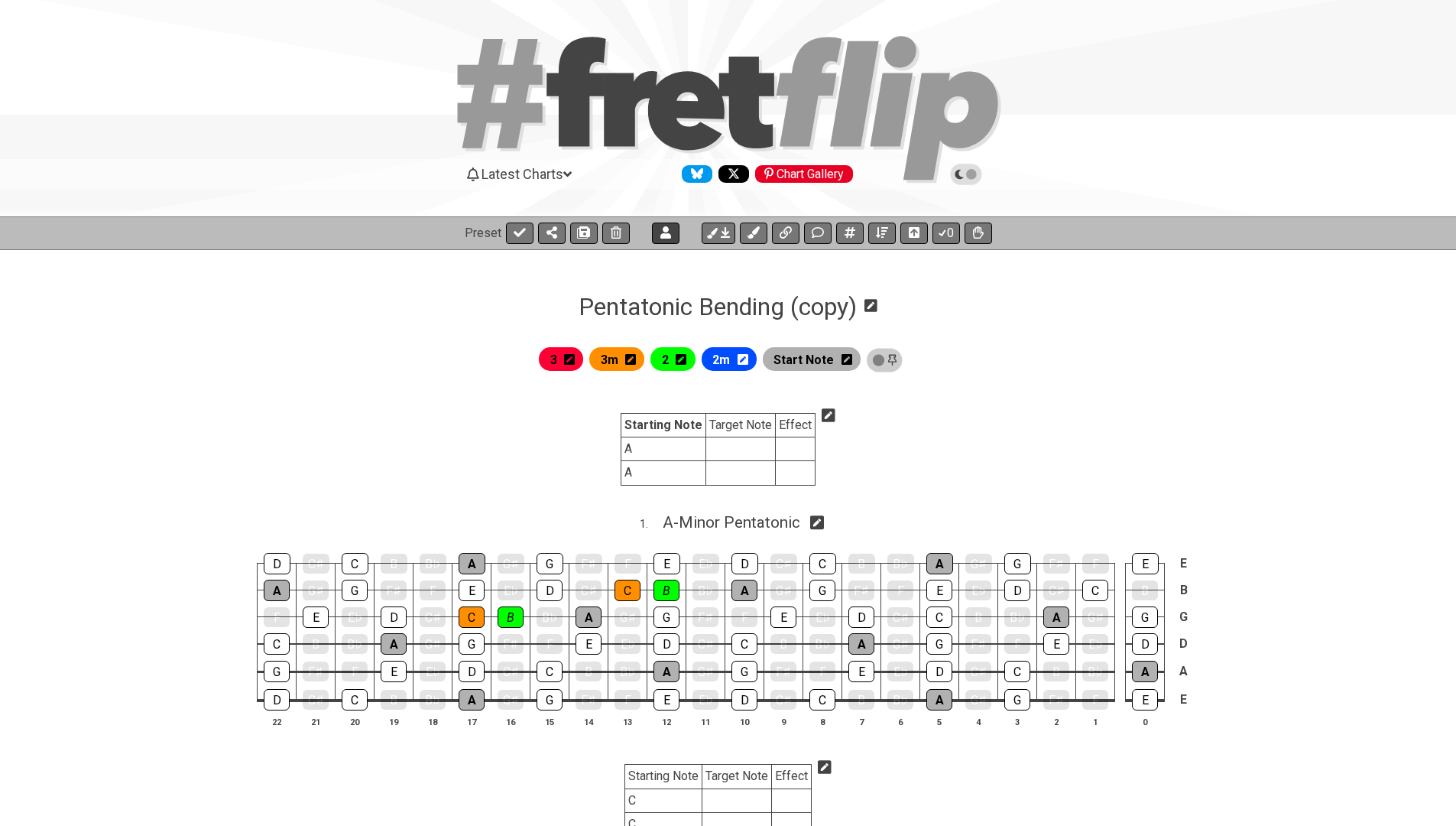
click at [652, 235] on button at bounding box center [665, 233] width 28 height 22
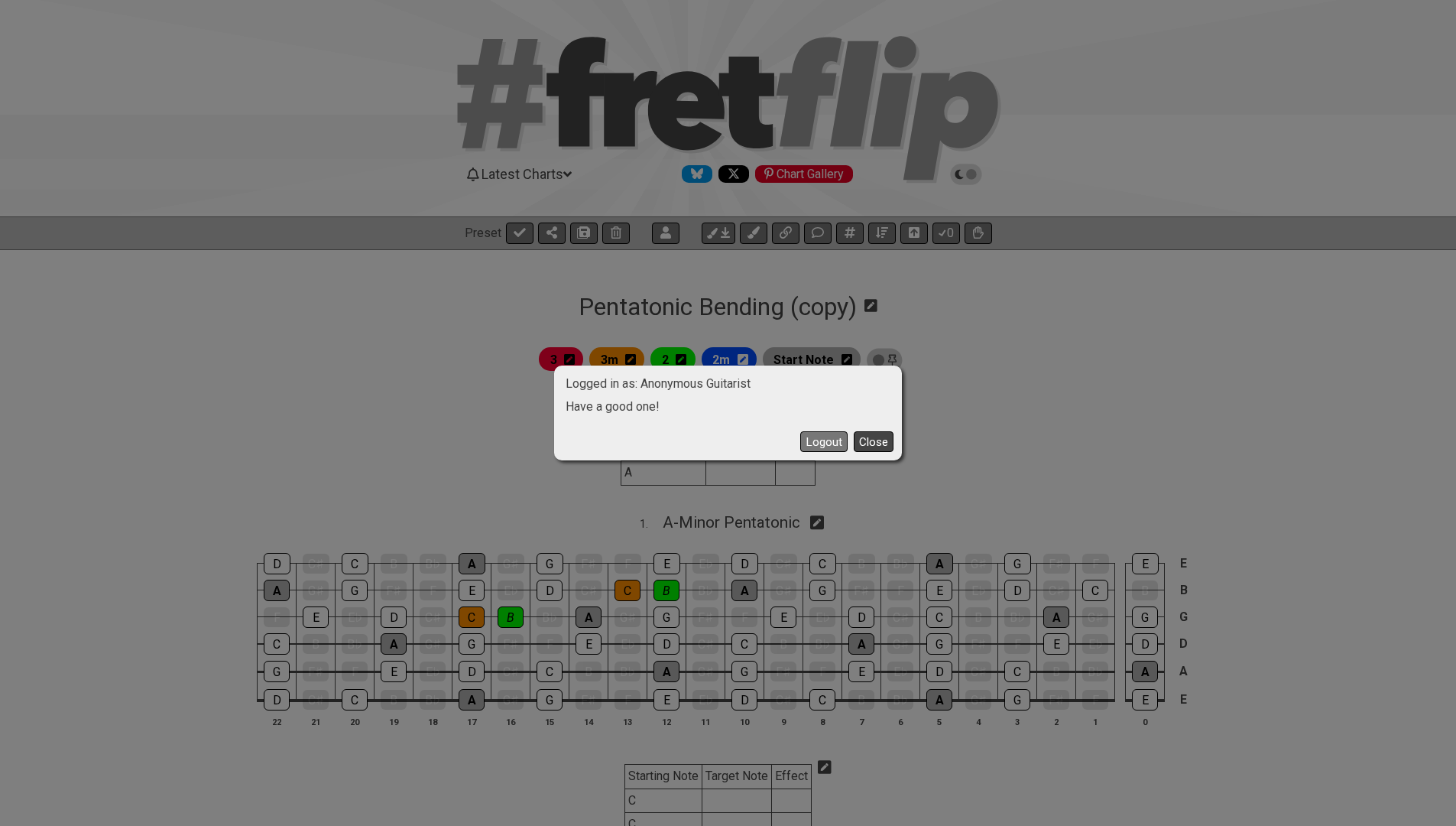
click at [875, 443] on button "Close" at bounding box center [874, 442] width 39 height 21
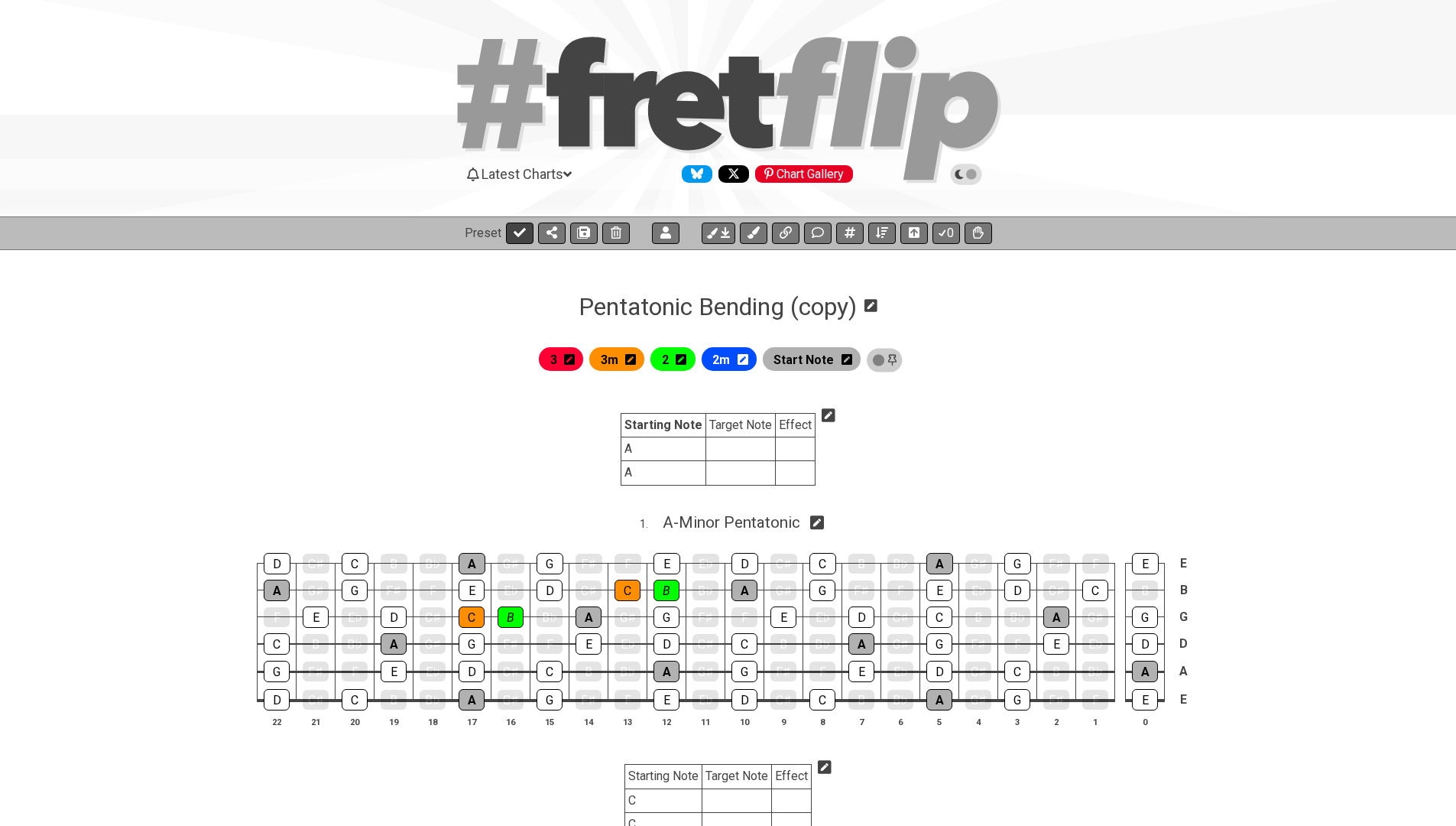
click at [515, 234] on icon at bounding box center [520, 232] width 13 height 9
select select "/024XGJQ5L"
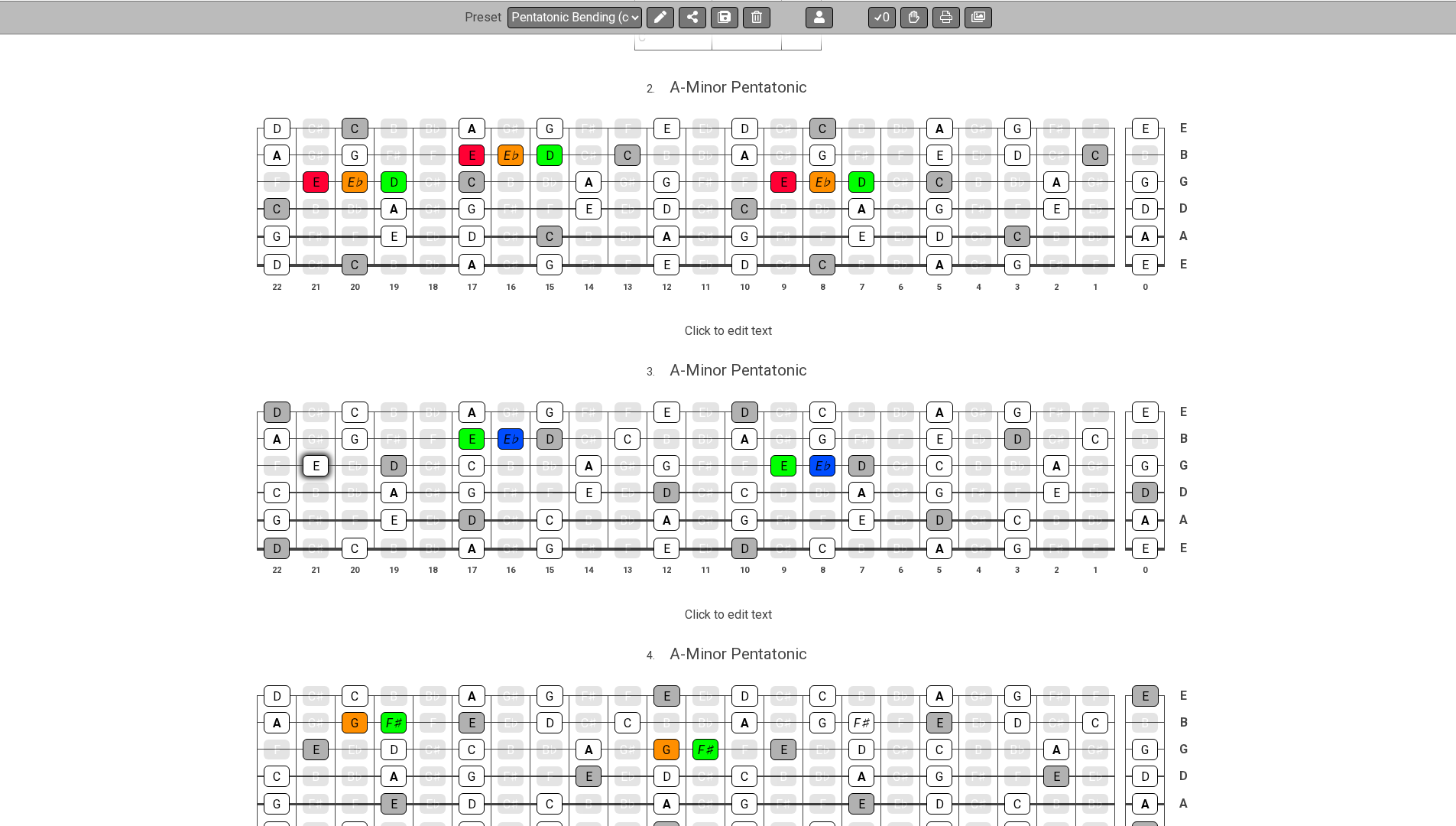
scroll to position [744, 0]
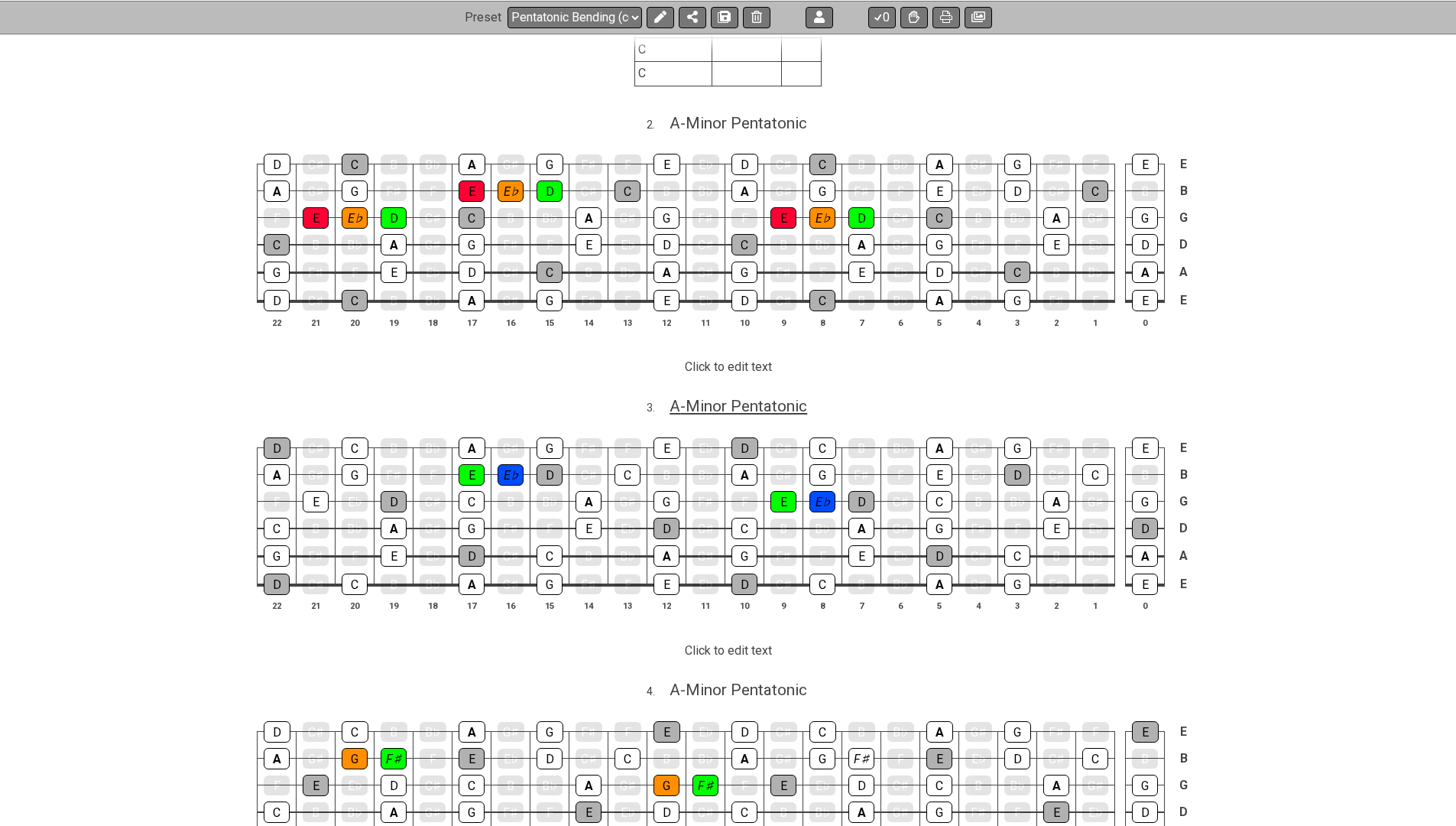
click at [698, 400] on span "A - Minor Pentatonic" at bounding box center [739, 406] width 138 height 18
select select "A"
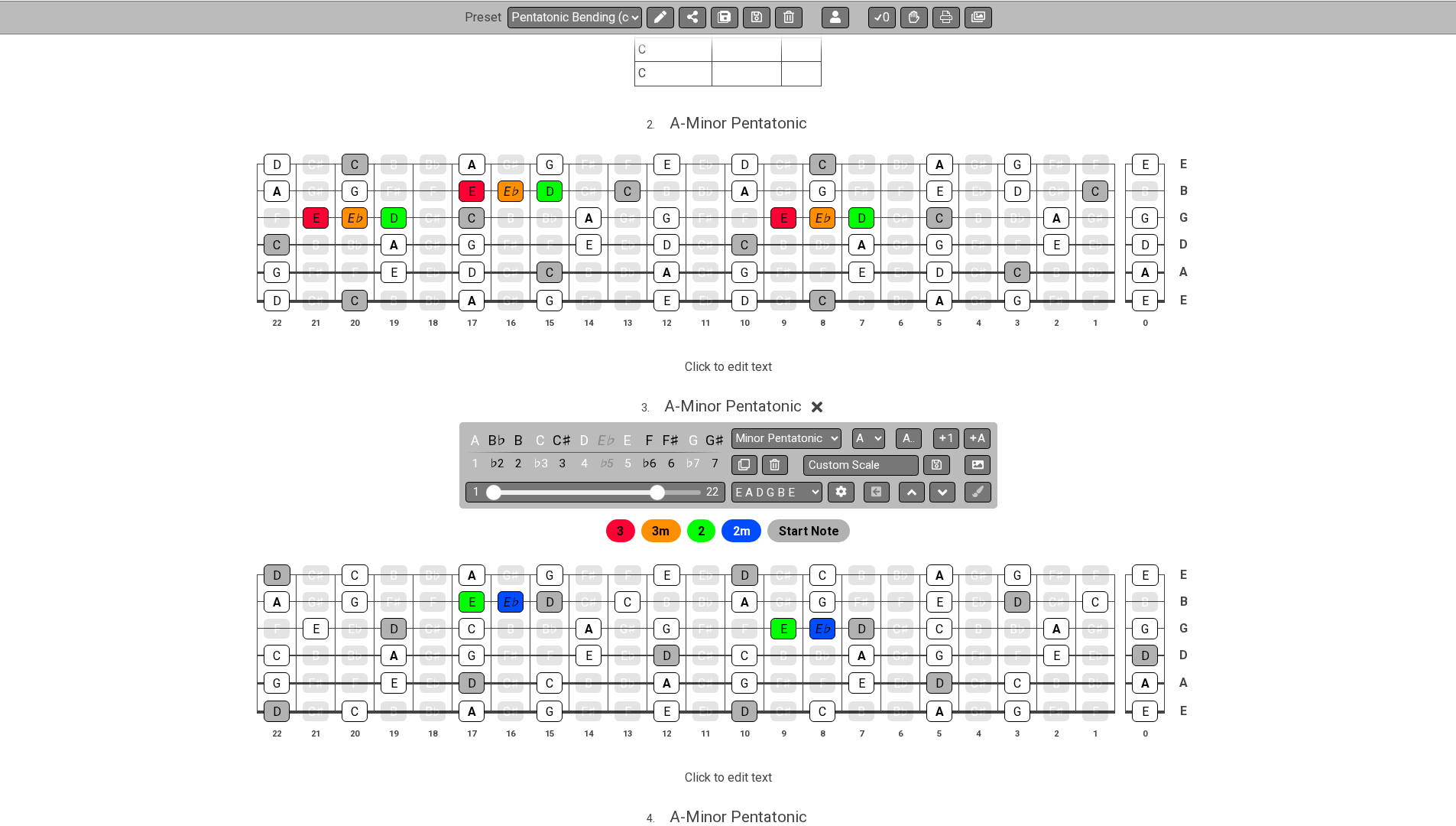
click at [745, 521] on span "2m" at bounding box center [742, 531] width 18 height 22
click at [303, 619] on div "E" at bounding box center [315, 629] width 26 height 20
click at [308, 619] on div "E" at bounding box center [315, 629] width 26 height 20
click at [747, 526] on span "2m" at bounding box center [742, 531] width 18 height 22
click at [740, 521] on span "2m" at bounding box center [742, 531] width 18 height 22
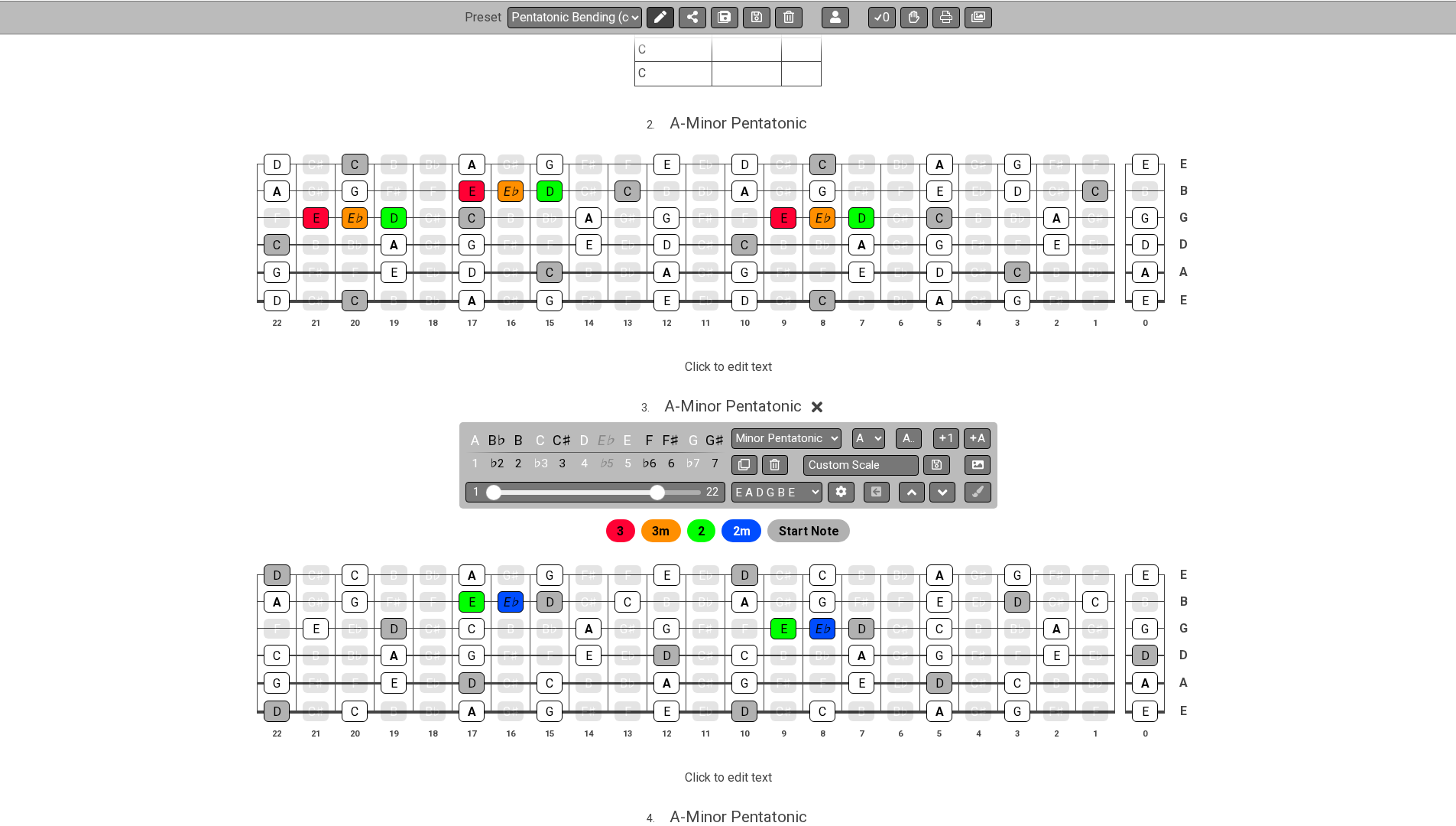
click at [659, 14] on icon at bounding box center [660, 17] width 13 height 13
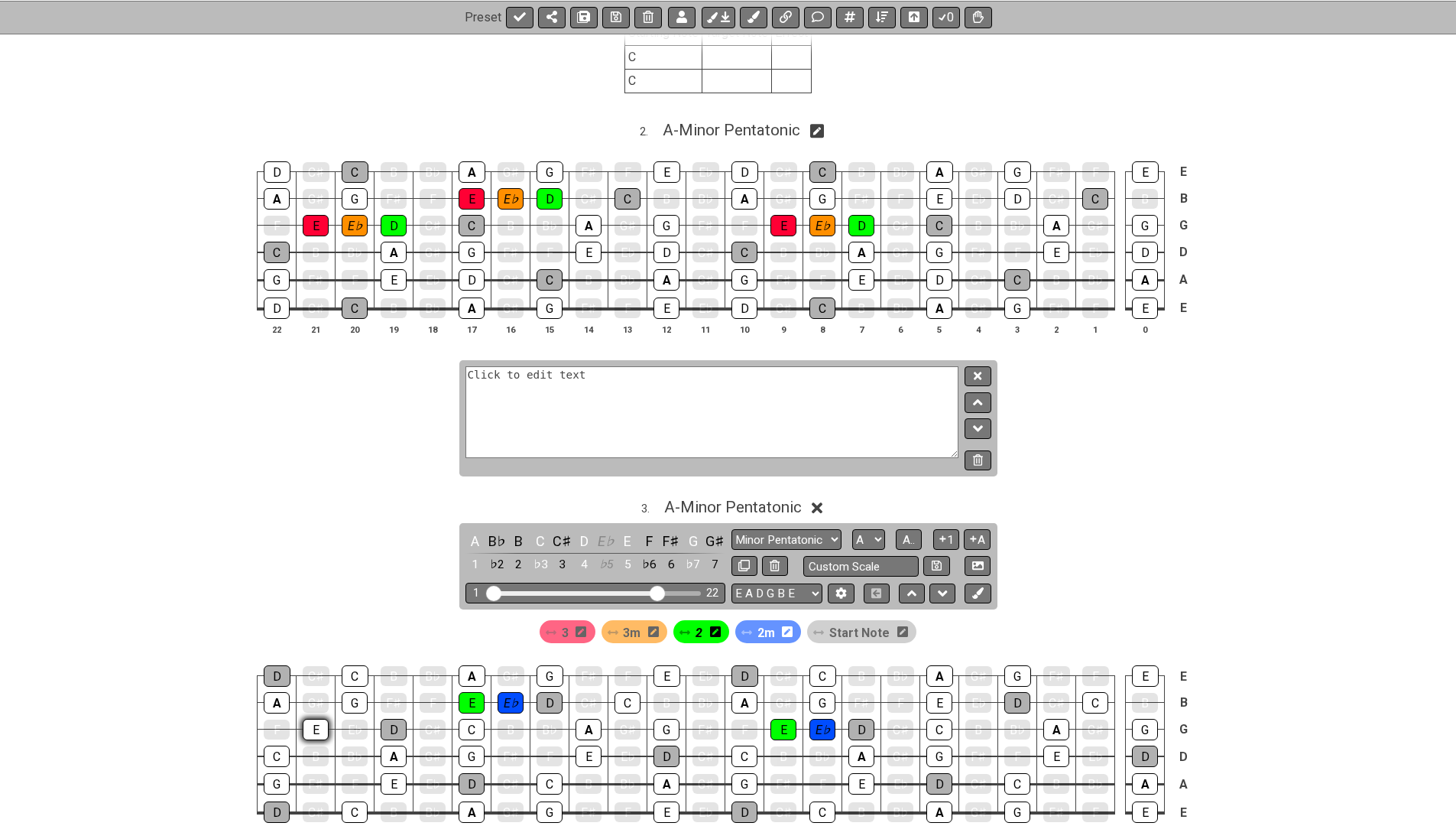
click at [321, 719] on div "E" at bounding box center [315, 730] width 26 height 22
click at [766, 623] on span "2m" at bounding box center [767, 632] width 18 height 22
click at [315, 719] on div "E" at bounding box center [315, 730] width 26 height 22
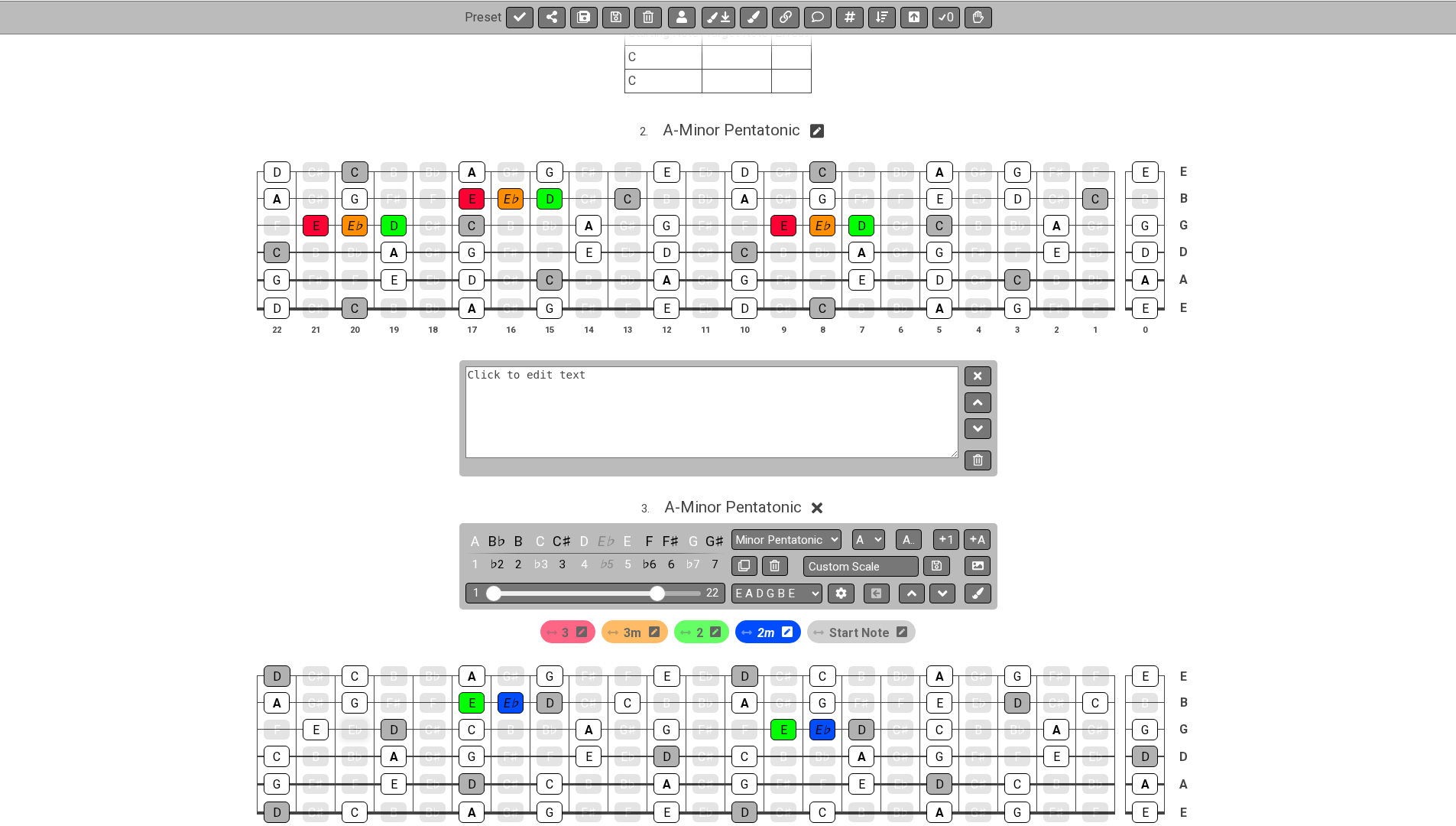
click at [347, 723] on div "E♭" at bounding box center [355, 729] width 26 height 20
click at [708, 621] on div "2" at bounding box center [702, 632] width 56 height 23
click at [311, 719] on div "E" at bounding box center [315, 730] width 26 height 22
click at [771, 622] on span "2m" at bounding box center [766, 632] width 17 height 22
click at [355, 719] on div "E♭" at bounding box center [355, 730] width 26 height 22
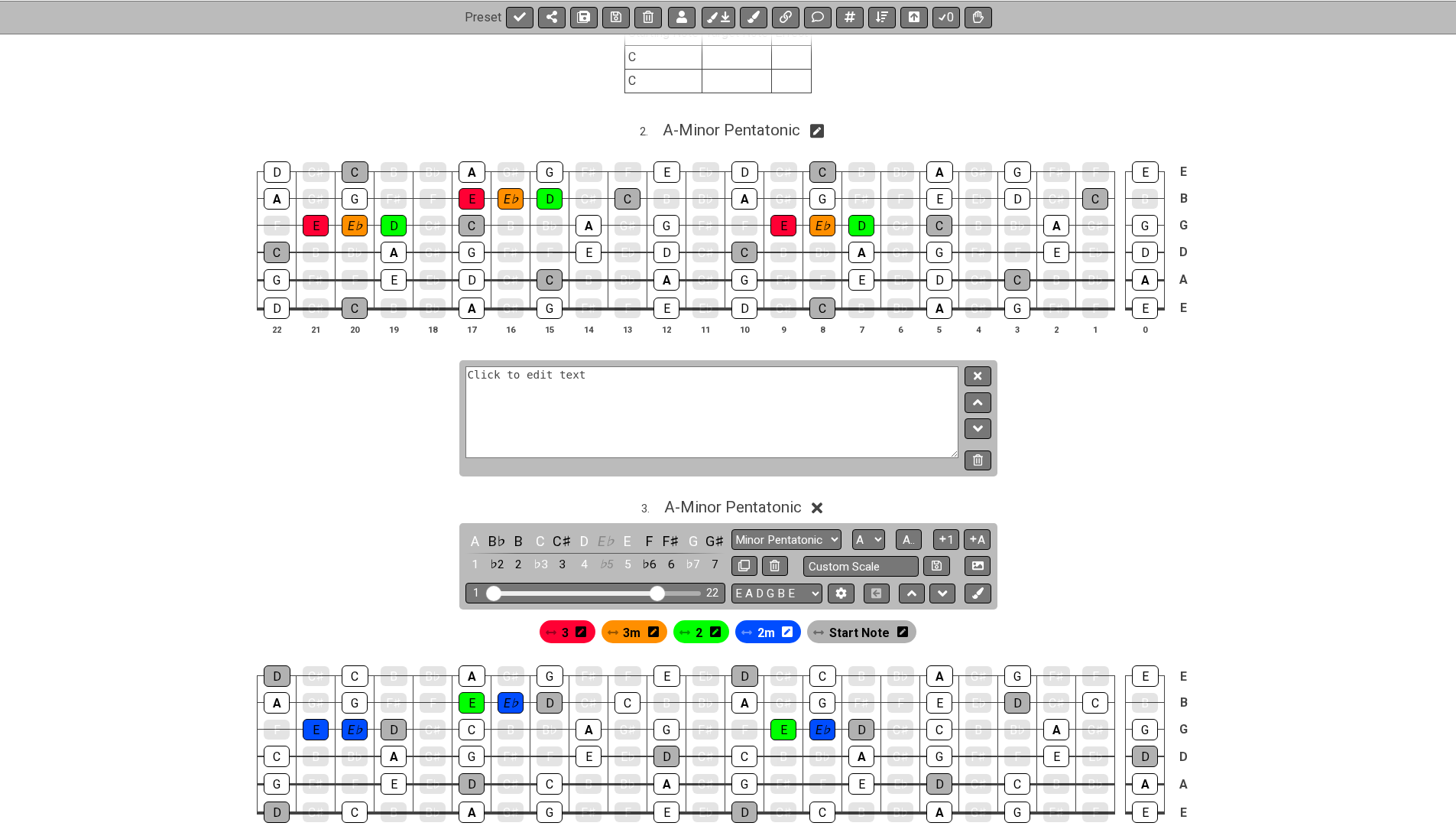
click at [698, 623] on span "2" at bounding box center [699, 632] width 7 height 22
click at [311, 719] on div "E" at bounding box center [315, 730] width 26 height 22
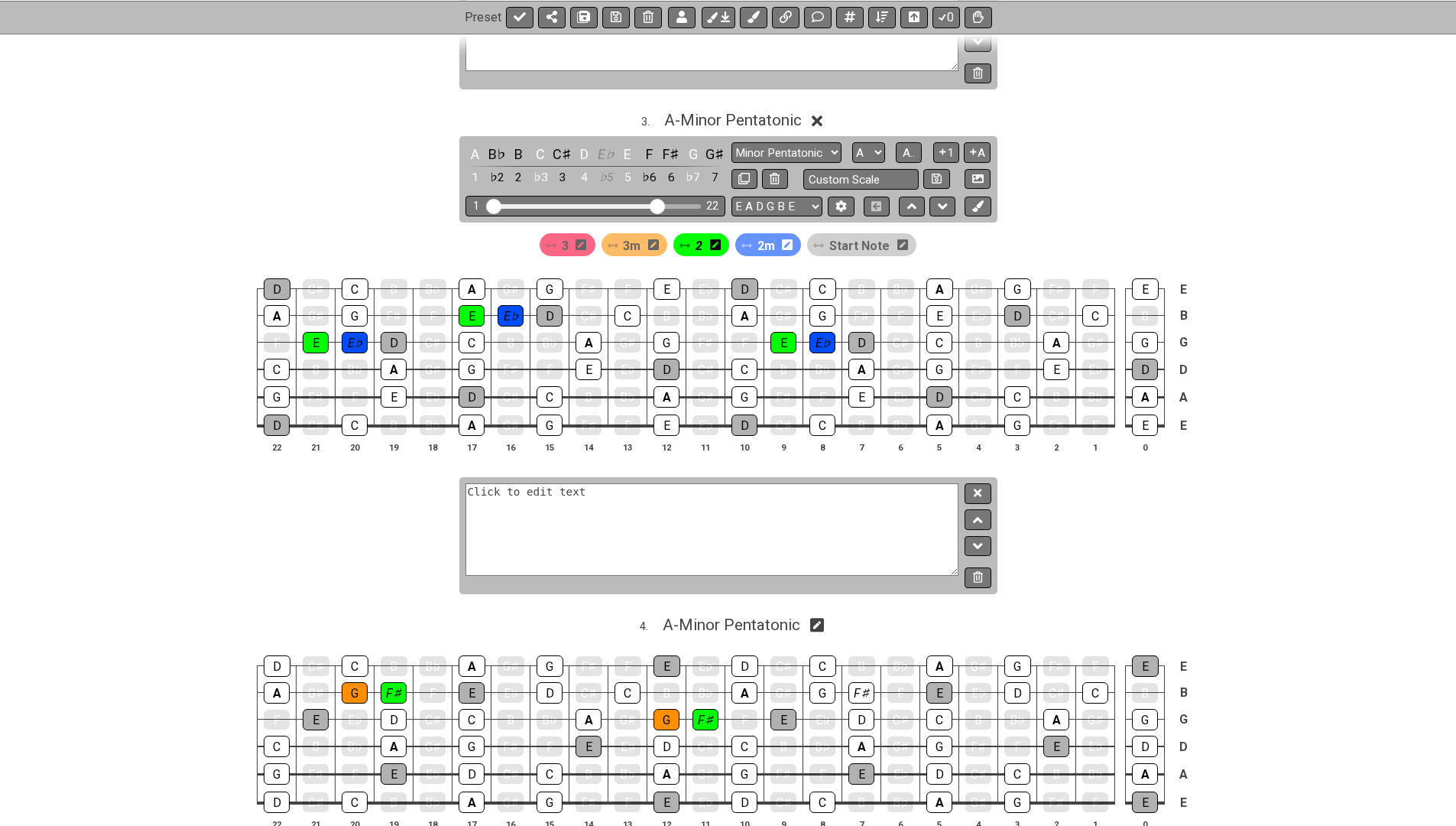
scroll to position [1133, 0]
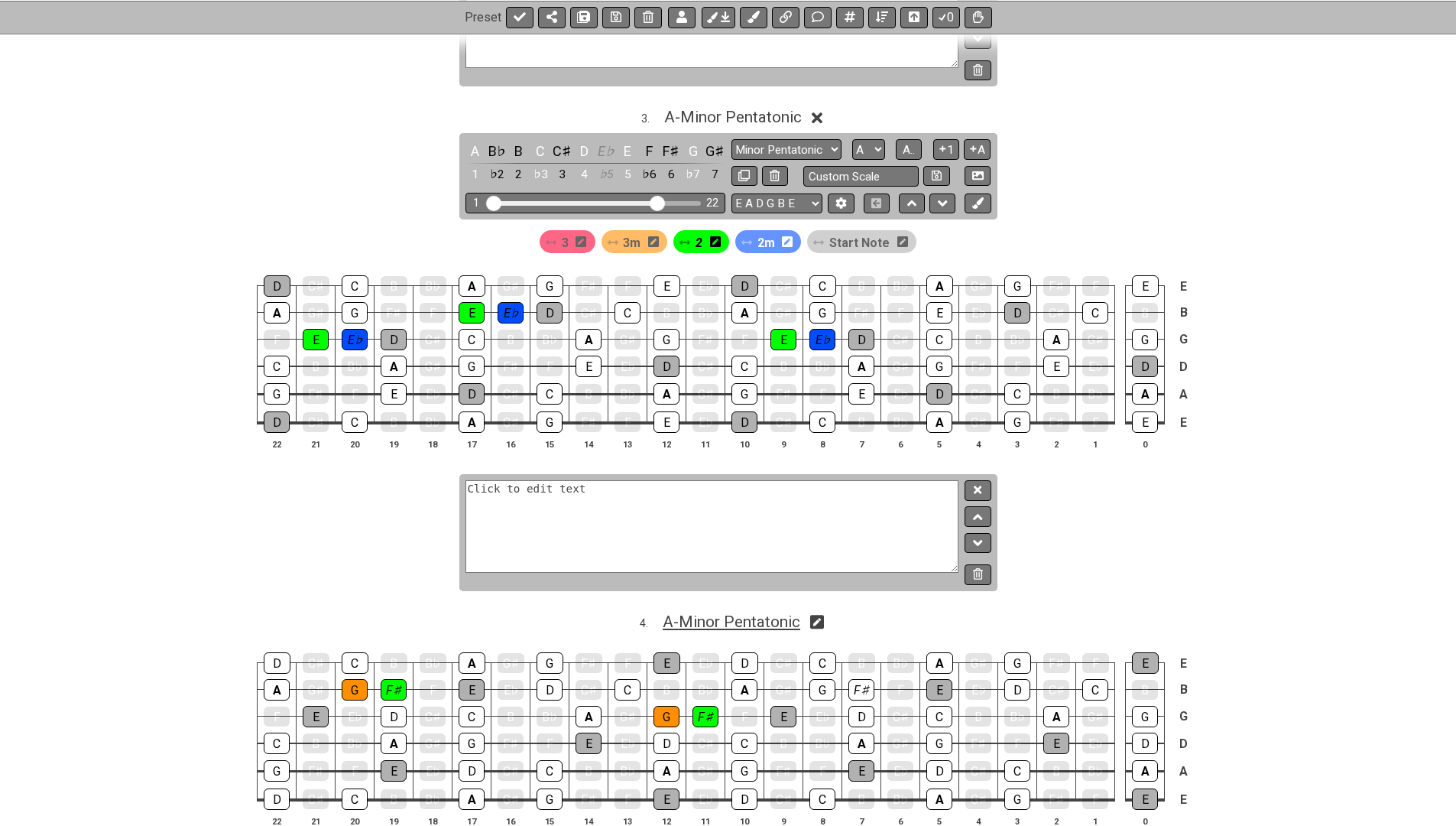
click at [788, 613] on span "A - Minor Pentatonic" at bounding box center [732, 622] width 138 height 18
select select "A"
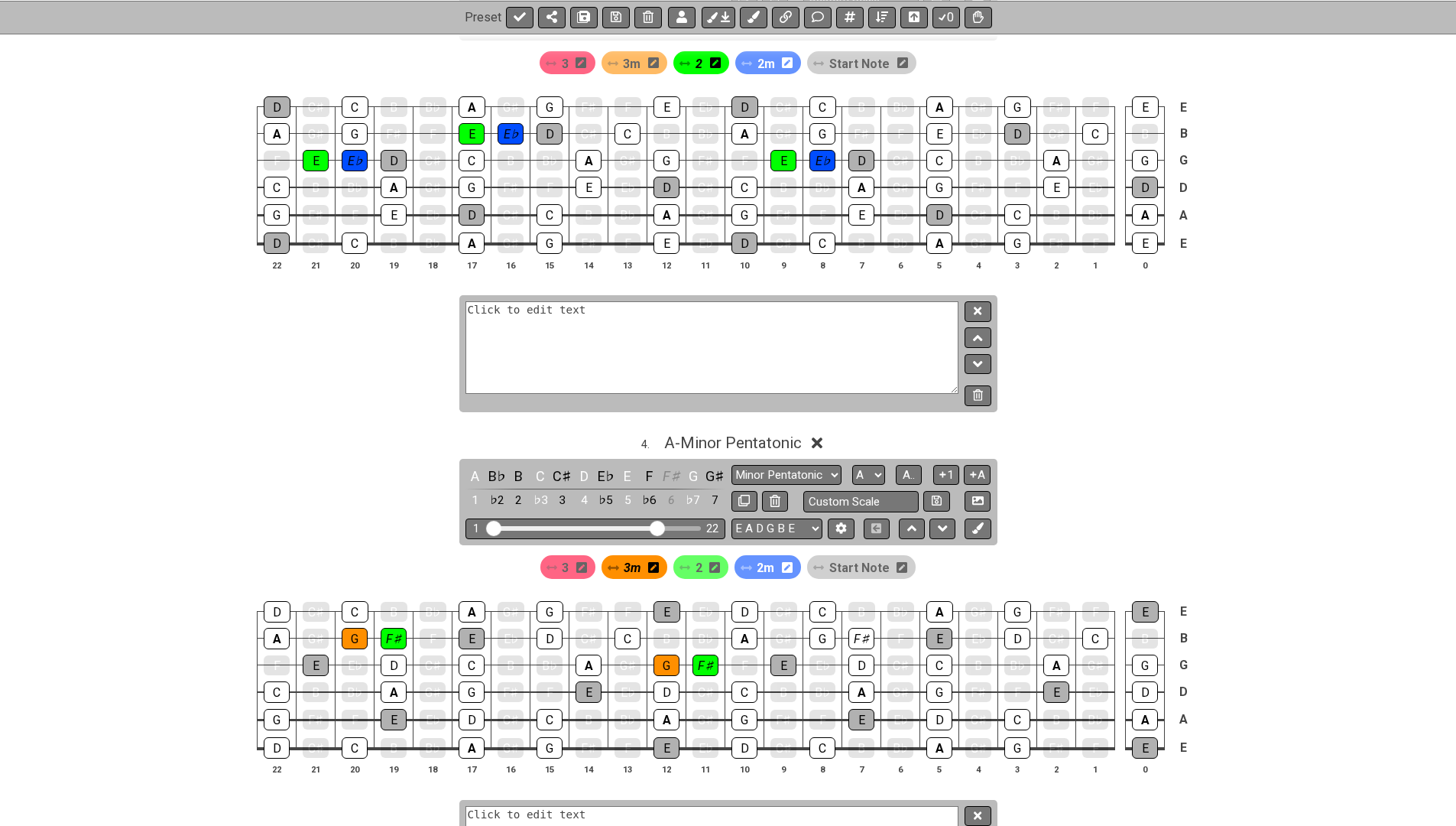
scroll to position [1331, 0]
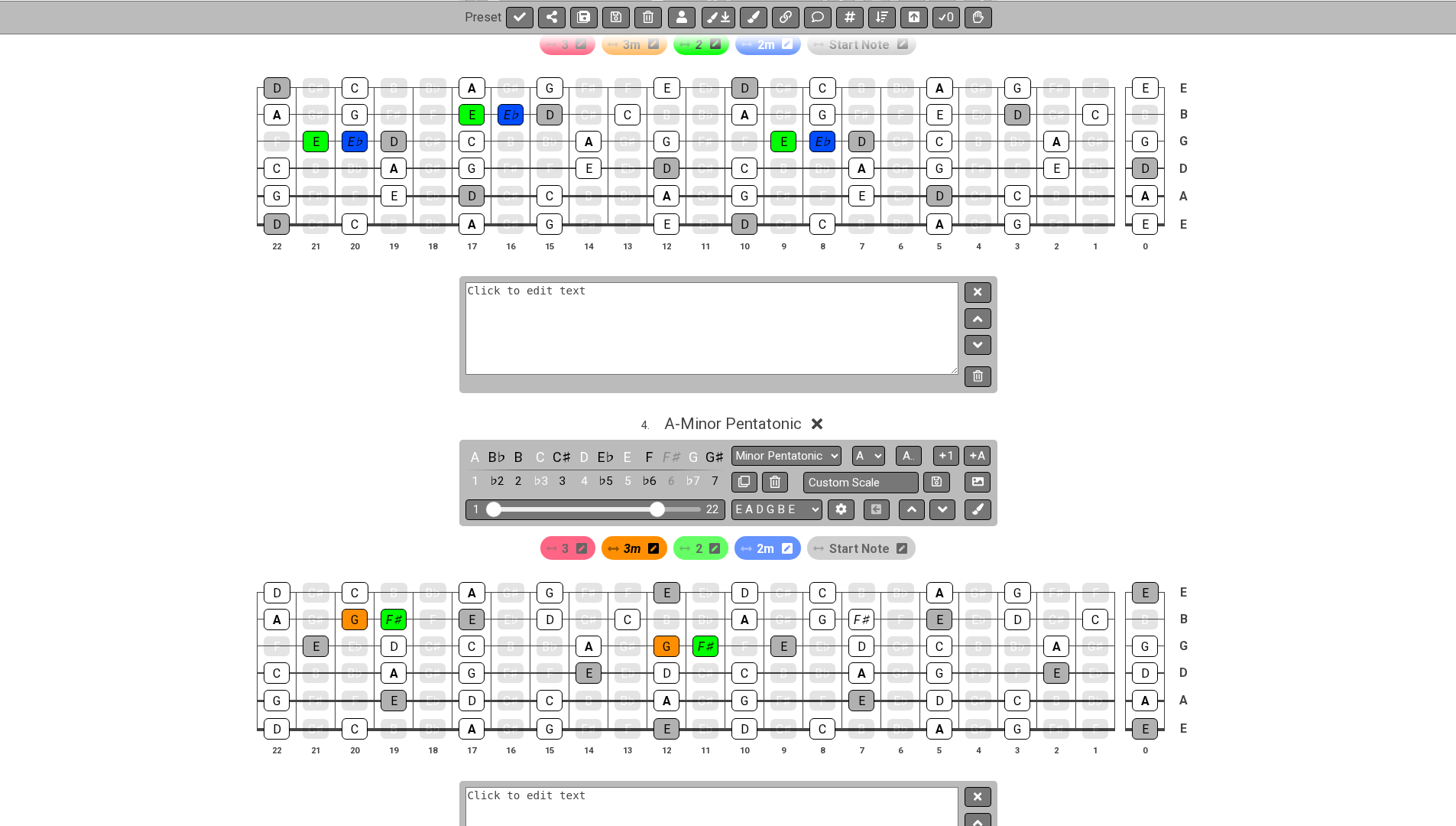
click at [703, 538] on span "2" at bounding box center [699, 548] width 7 height 22
click at [854, 609] on div "F♯" at bounding box center [861, 620] width 26 height 22
click at [637, 538] on span "3m" at bounding box center [632, 548] width 18 height 22
click at [814, 609] on div "G" at bounding box center [822, 620] width 26 height 22
click at [614, 18] on icon at bounding box center [616, 17] width 11 height 13
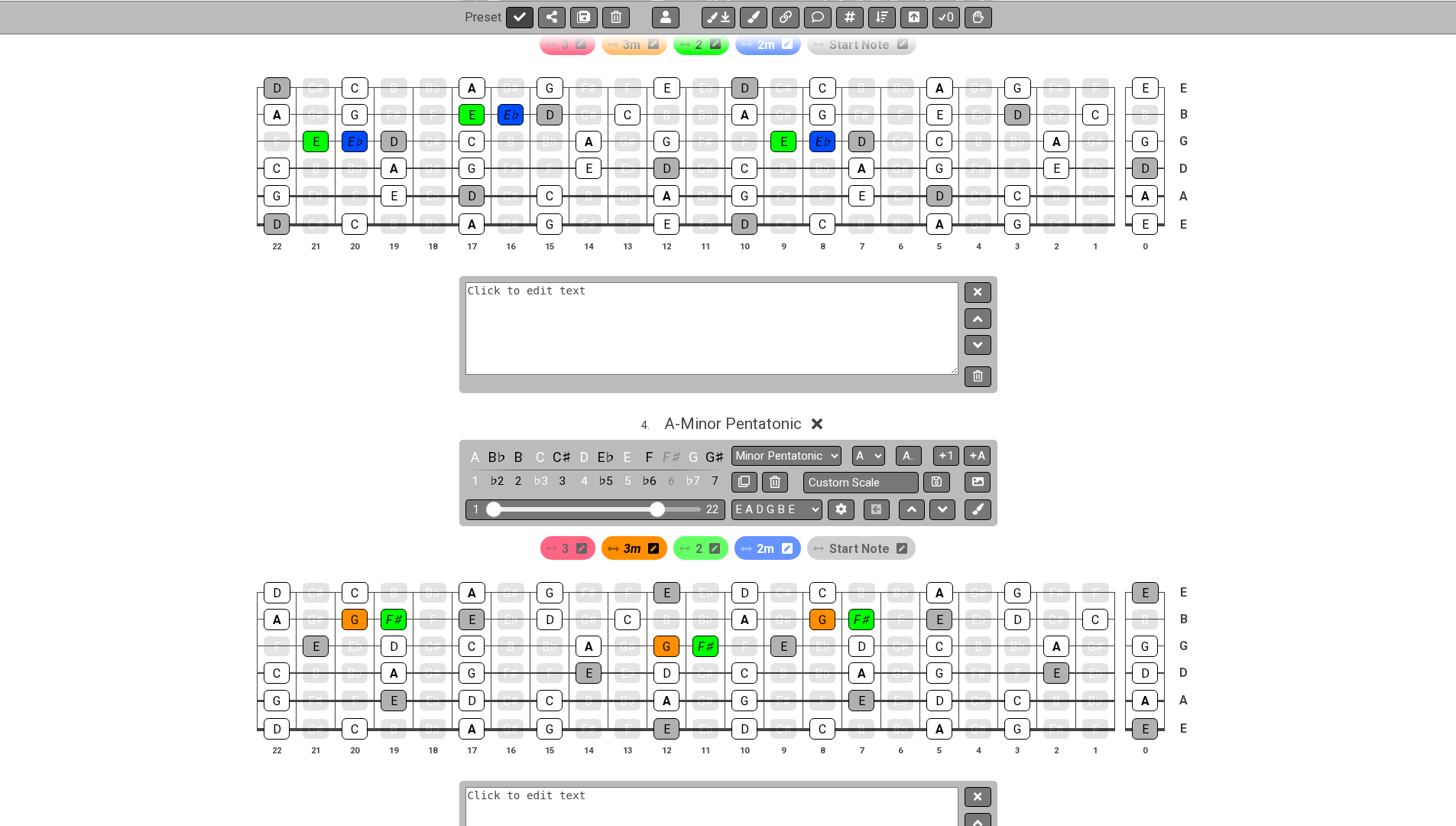
click at [519, 16] on icon at bounding box center [520, 17] width 13 height 9
select select "/024XGJQ5L"
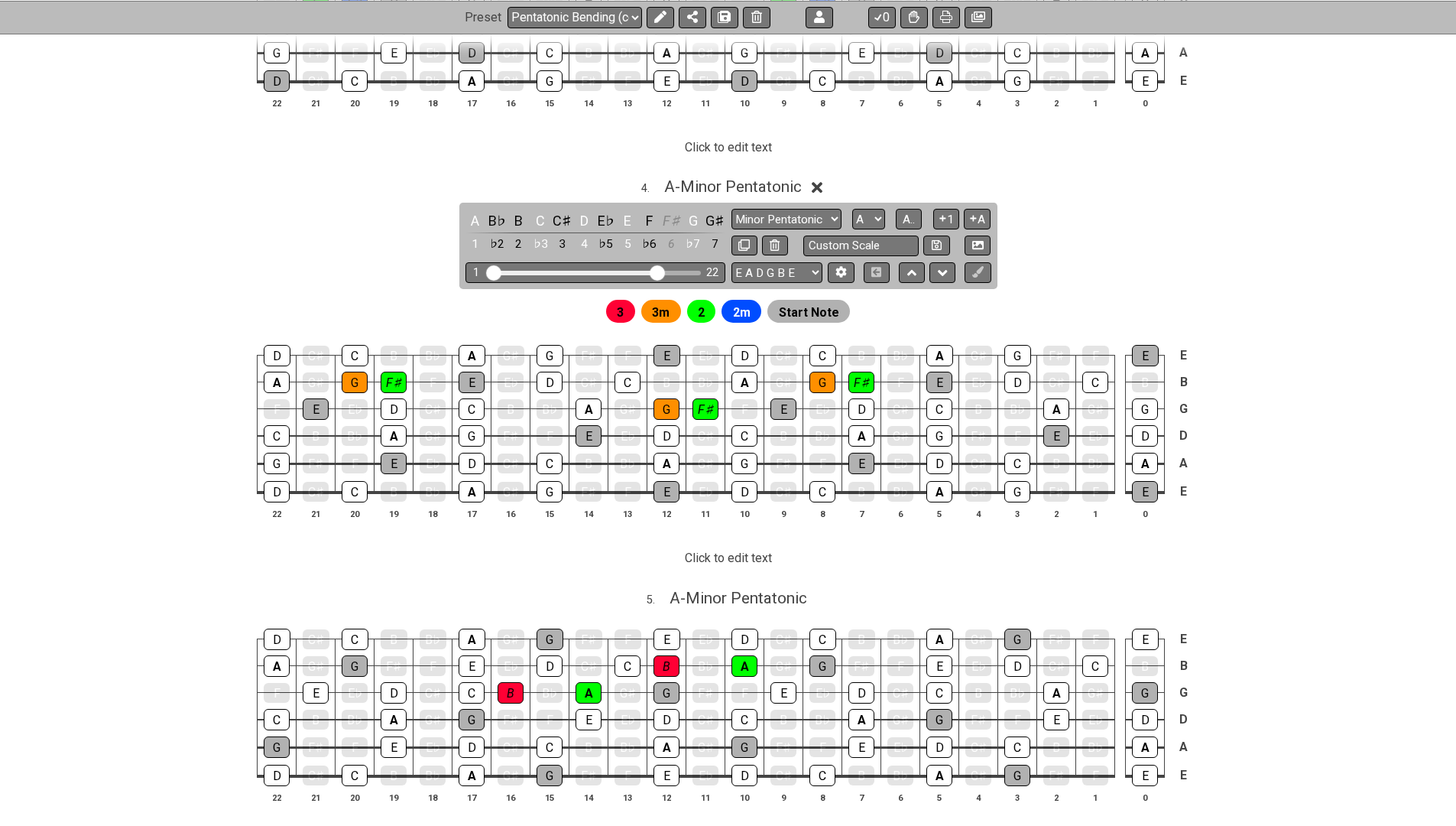
scroll to position [1372, 0]
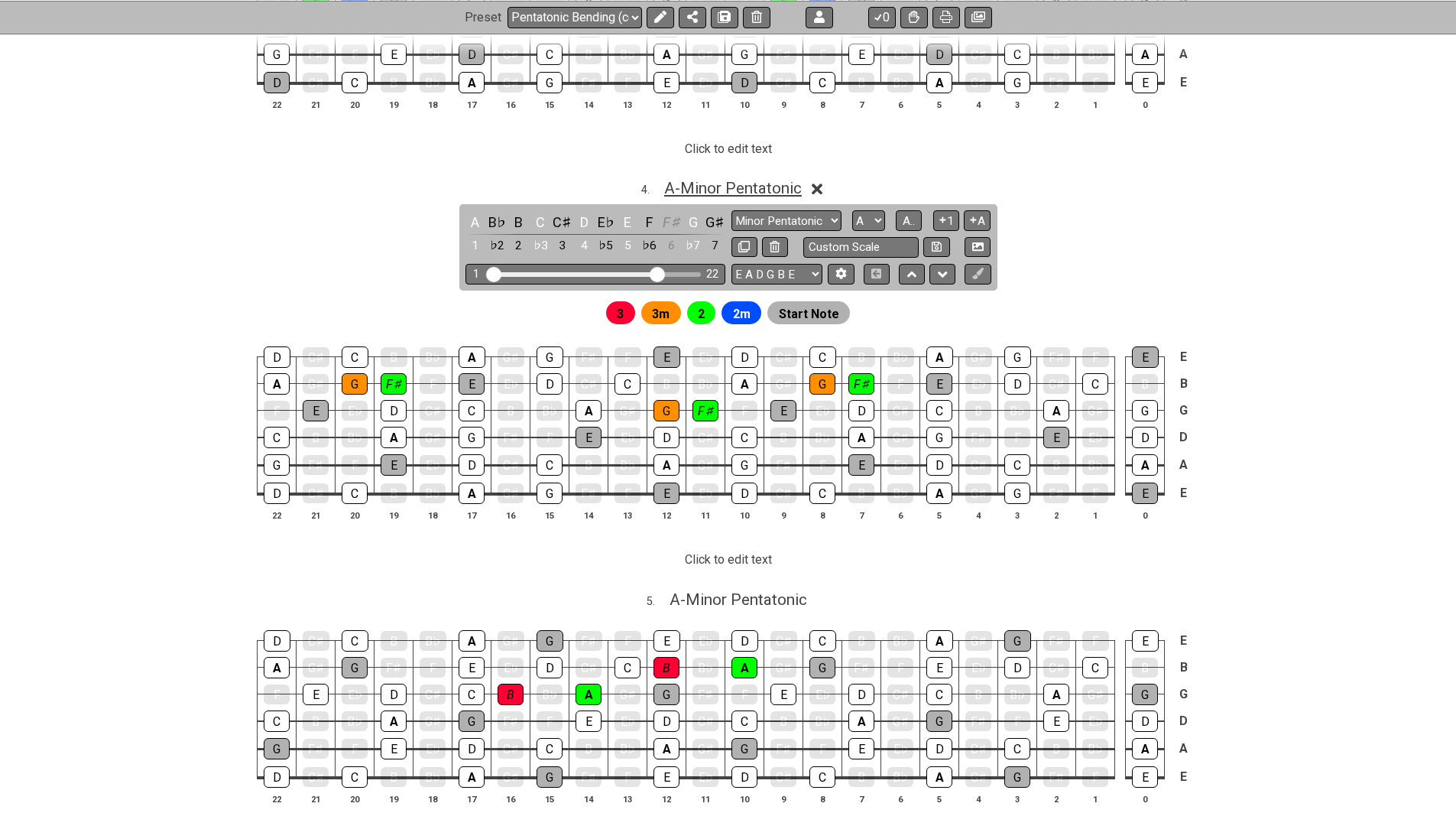
click at [711, 179] on span "A - Minor Pentatonic" at bounding box center [733, 188] width 138 height 18
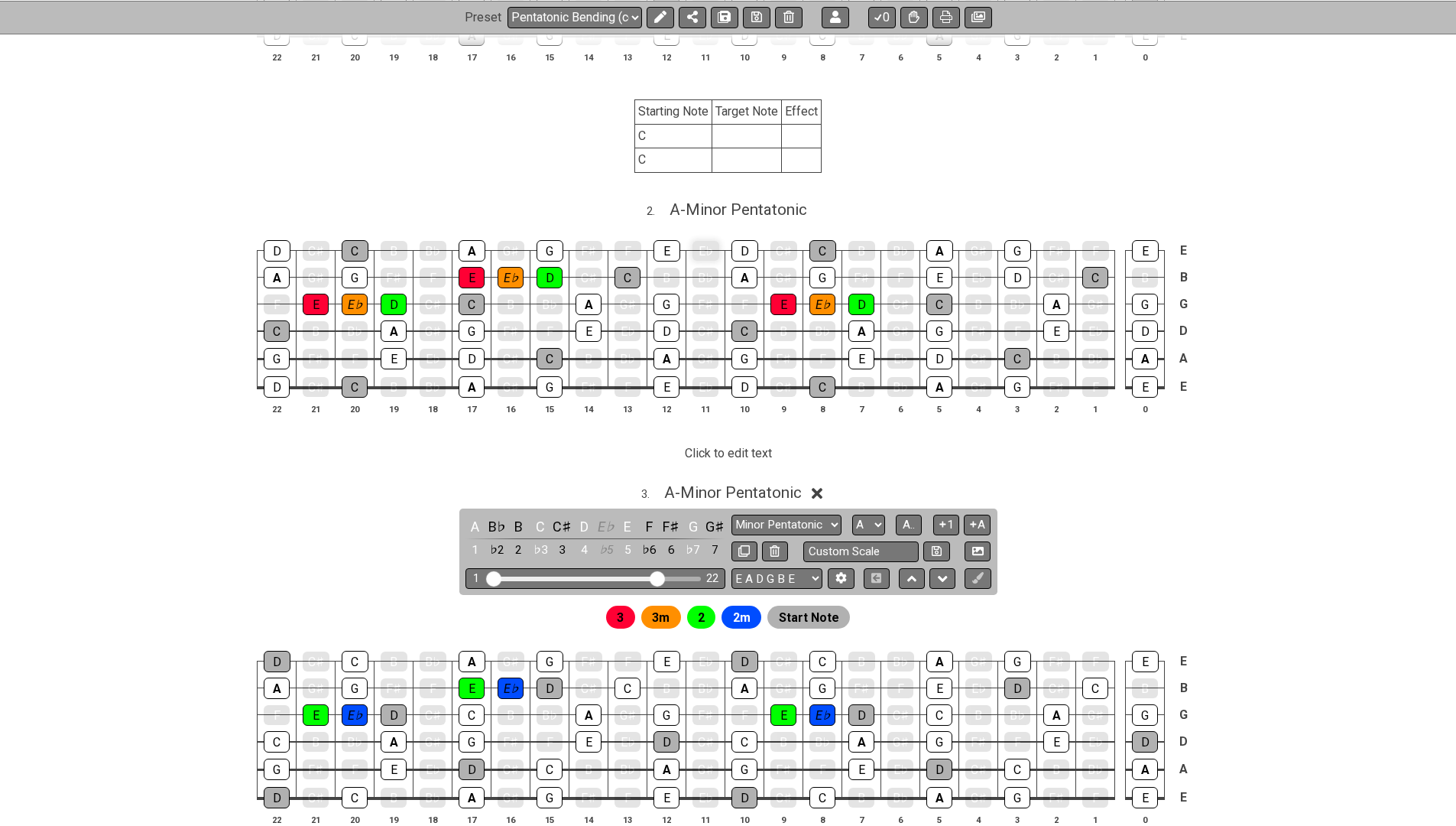
scroll to position [652, 0]
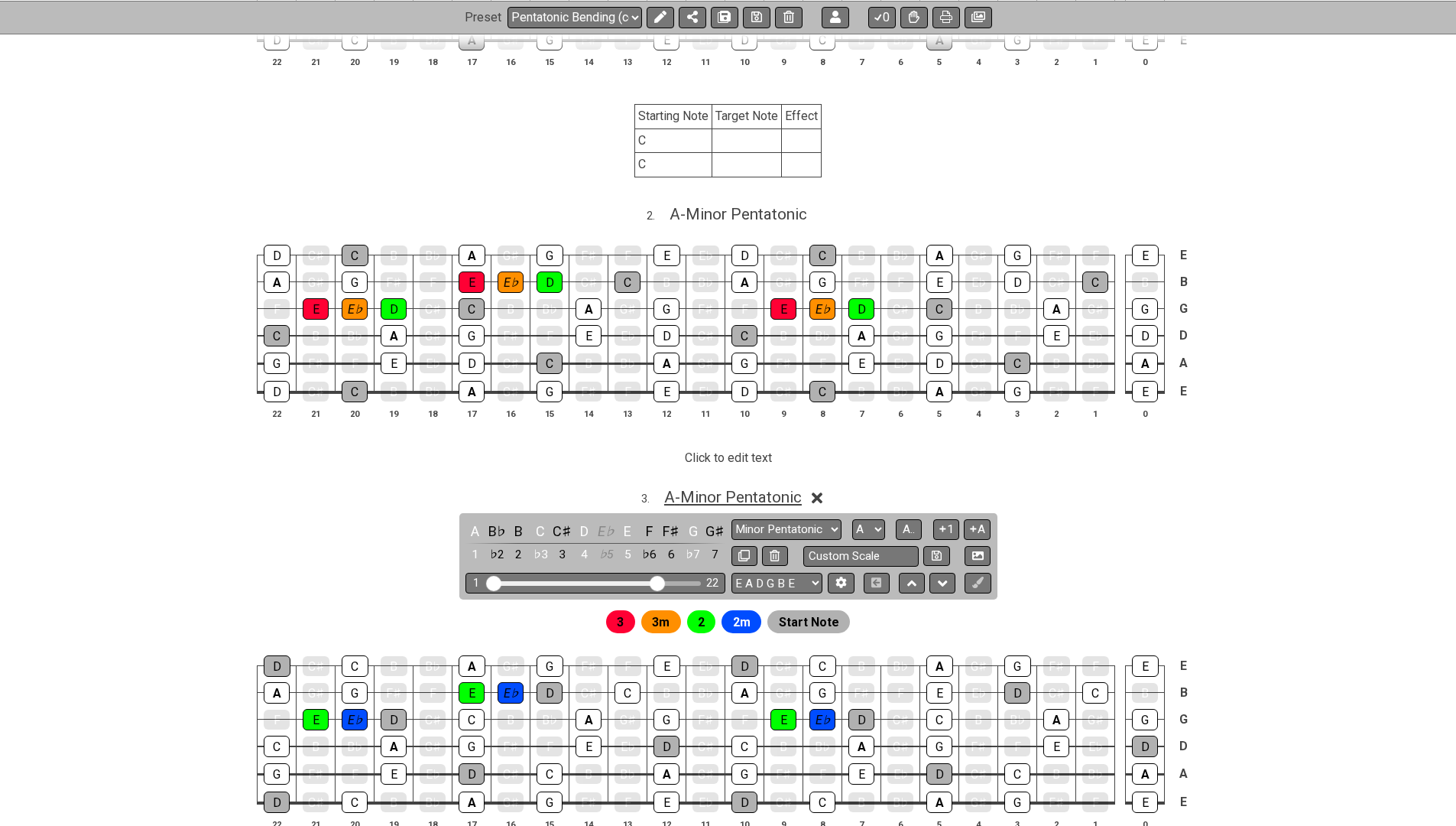
click at [709, 488] on span "A - Minor Pentatonic" at bounding box center [733, 497] width 138 height 18
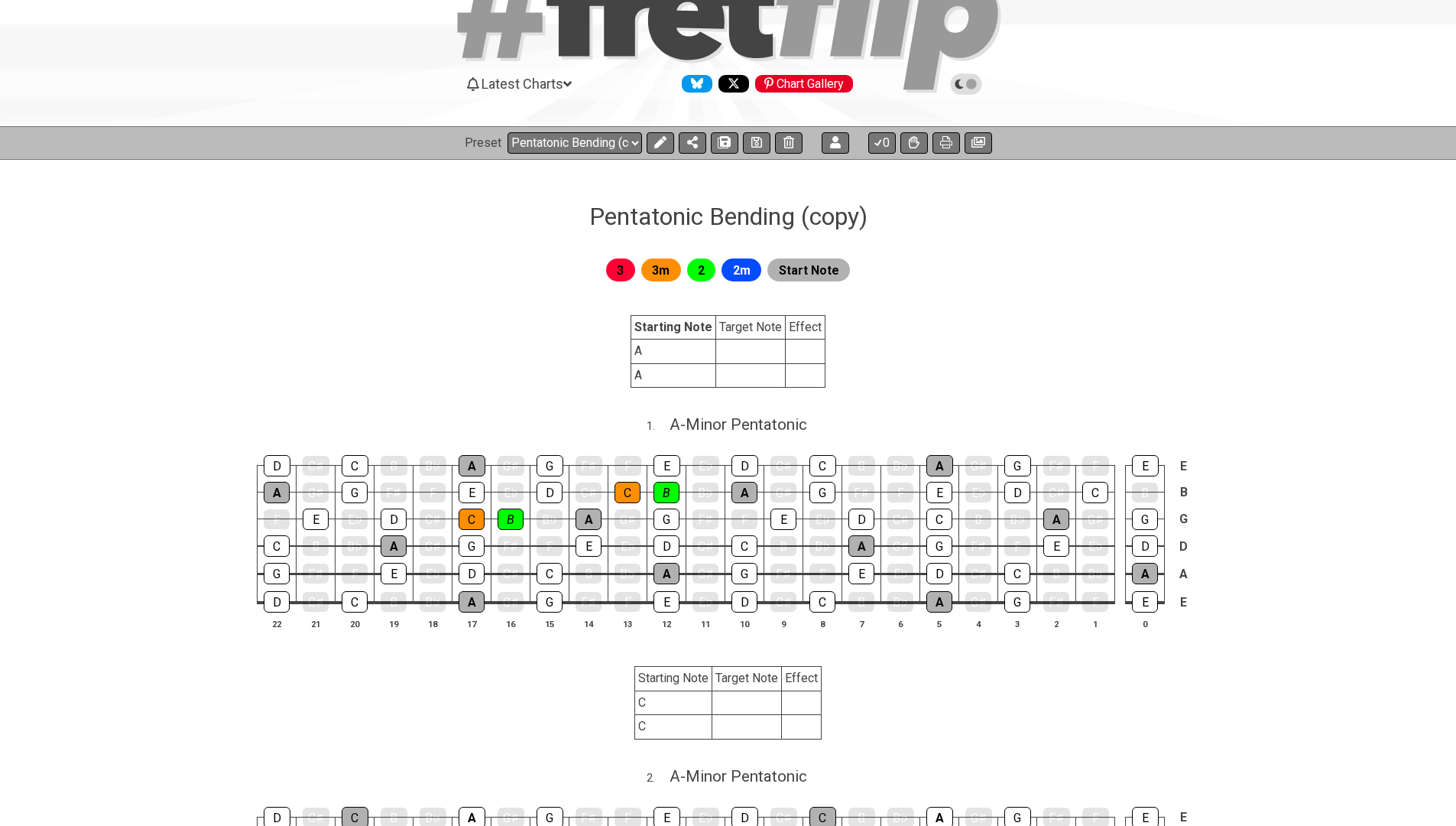
scroll to position [69, 0]
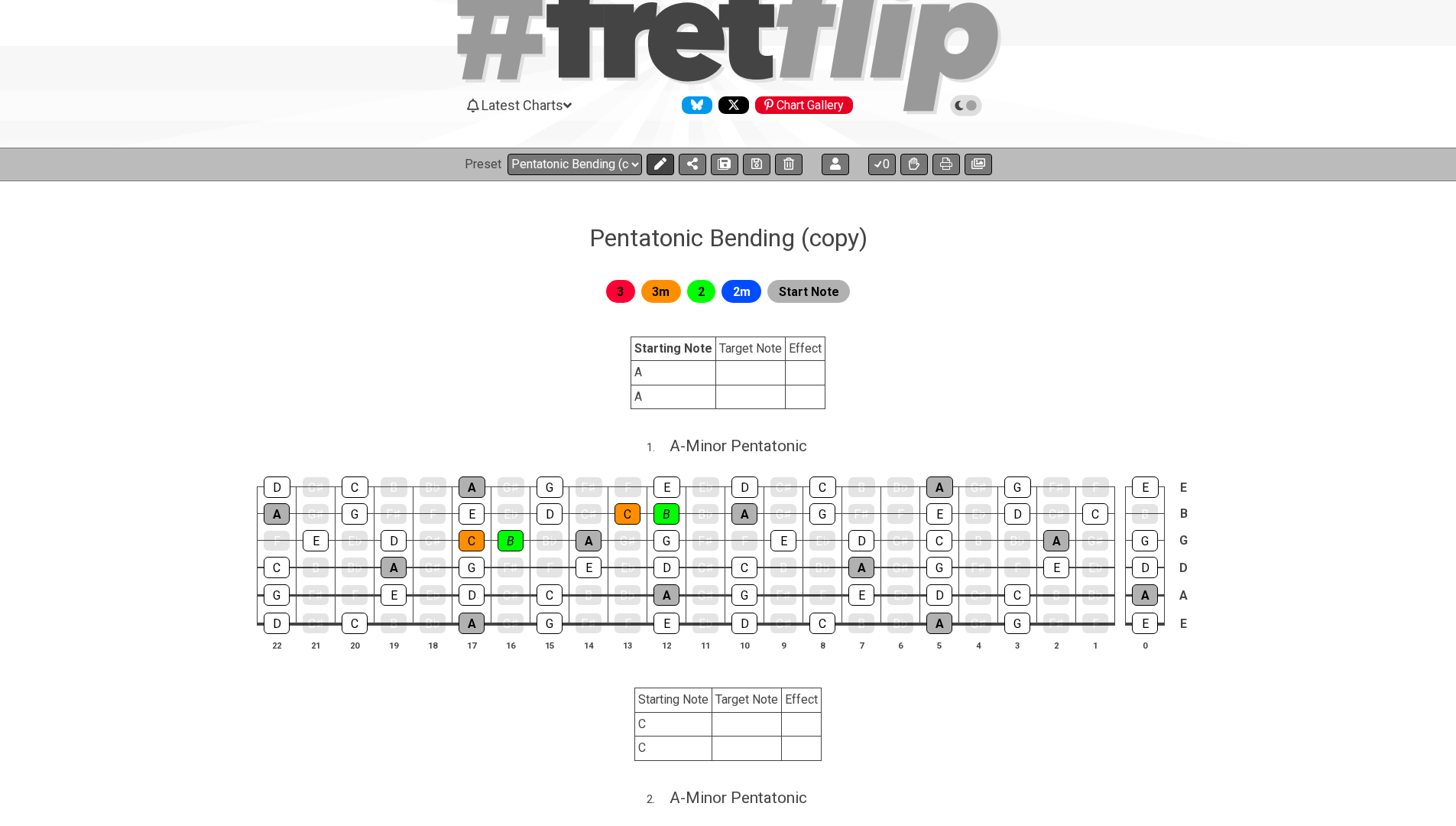
click at [651, 159] on button at bounding box center [660, 165] width 28 height 22
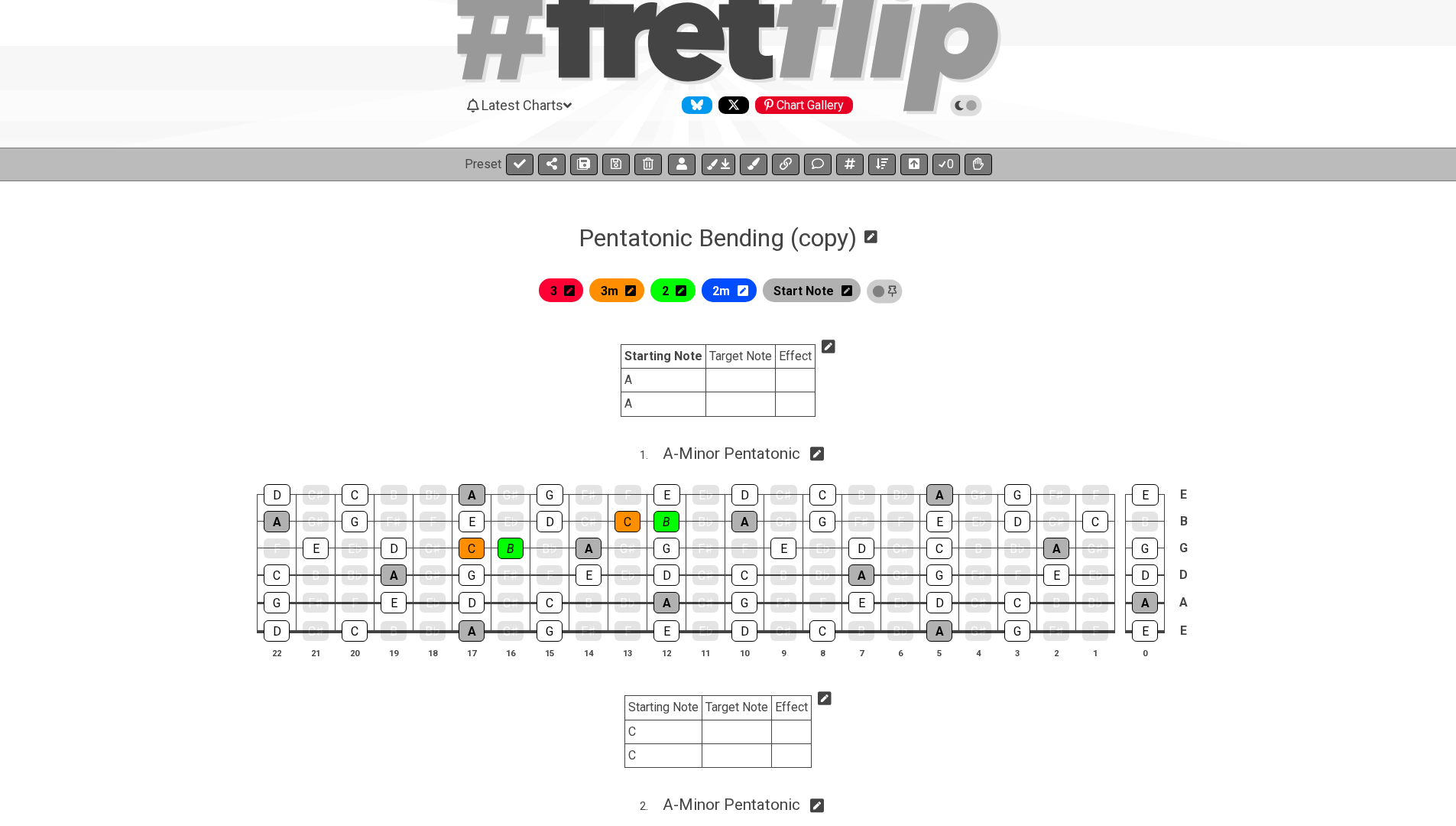
click at [827, 348] on icon at bounding box center [828, 346] width 13 height 15
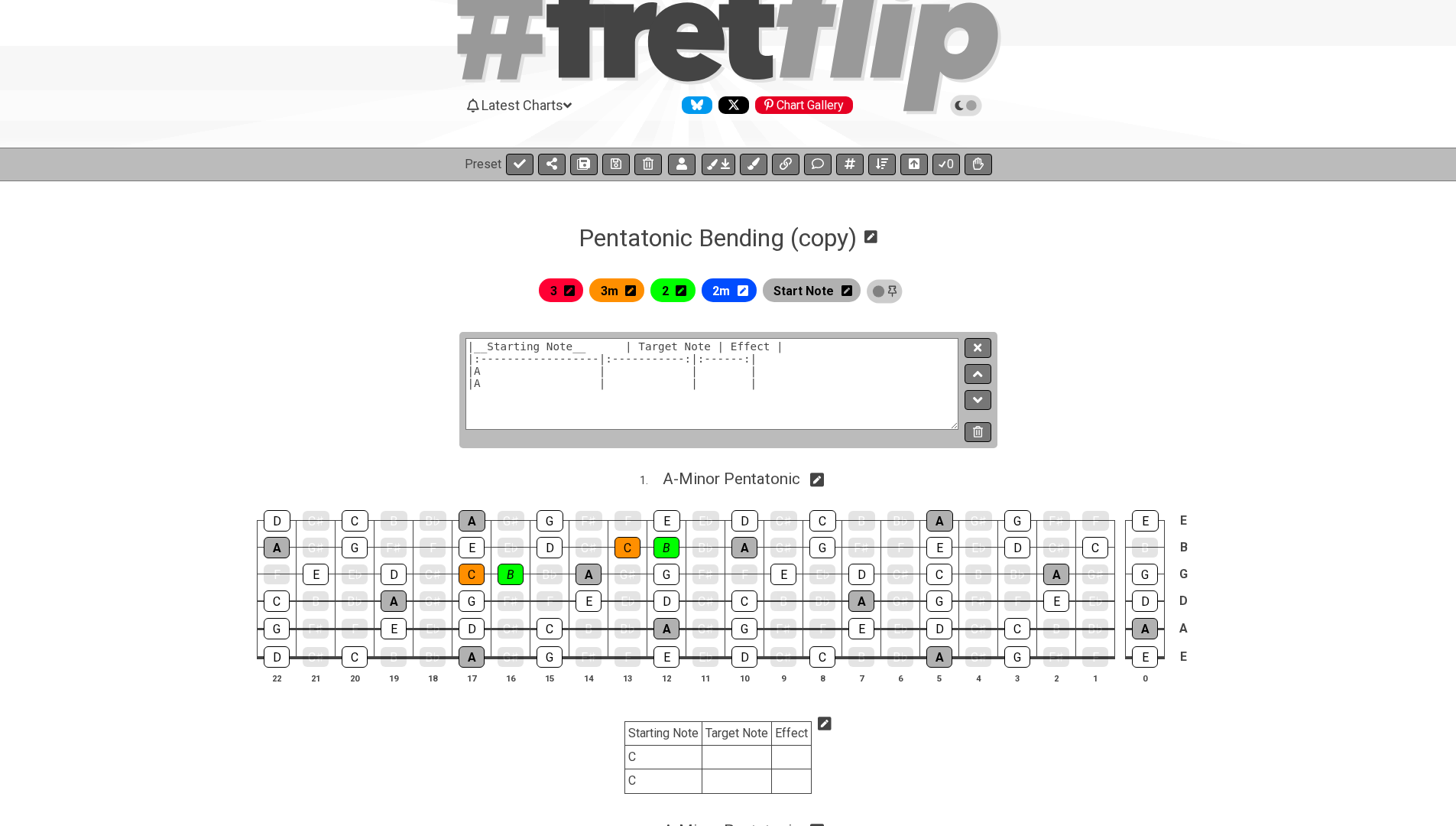
click at [646, 346] on textarea "|__Starting Note__ | Target Note | Effect | |:------------------|:-----------:|…" at bounding box center [713, 383] width 494 height 91
click at [621, 394] on textarea "|__Starting Note__ | __Target Note__ | __Effect__ | |:------------------|:-----…" at bounding box center [713, 383] width 494 height 91
paste textarea "|A | | |"
type textarea "|__Starting Note__ | __Target Note__ | __Effect__ | |:------------------|:-----…"
click at [986, 348] on button at bounding box center [977, 348] width 26 height 21
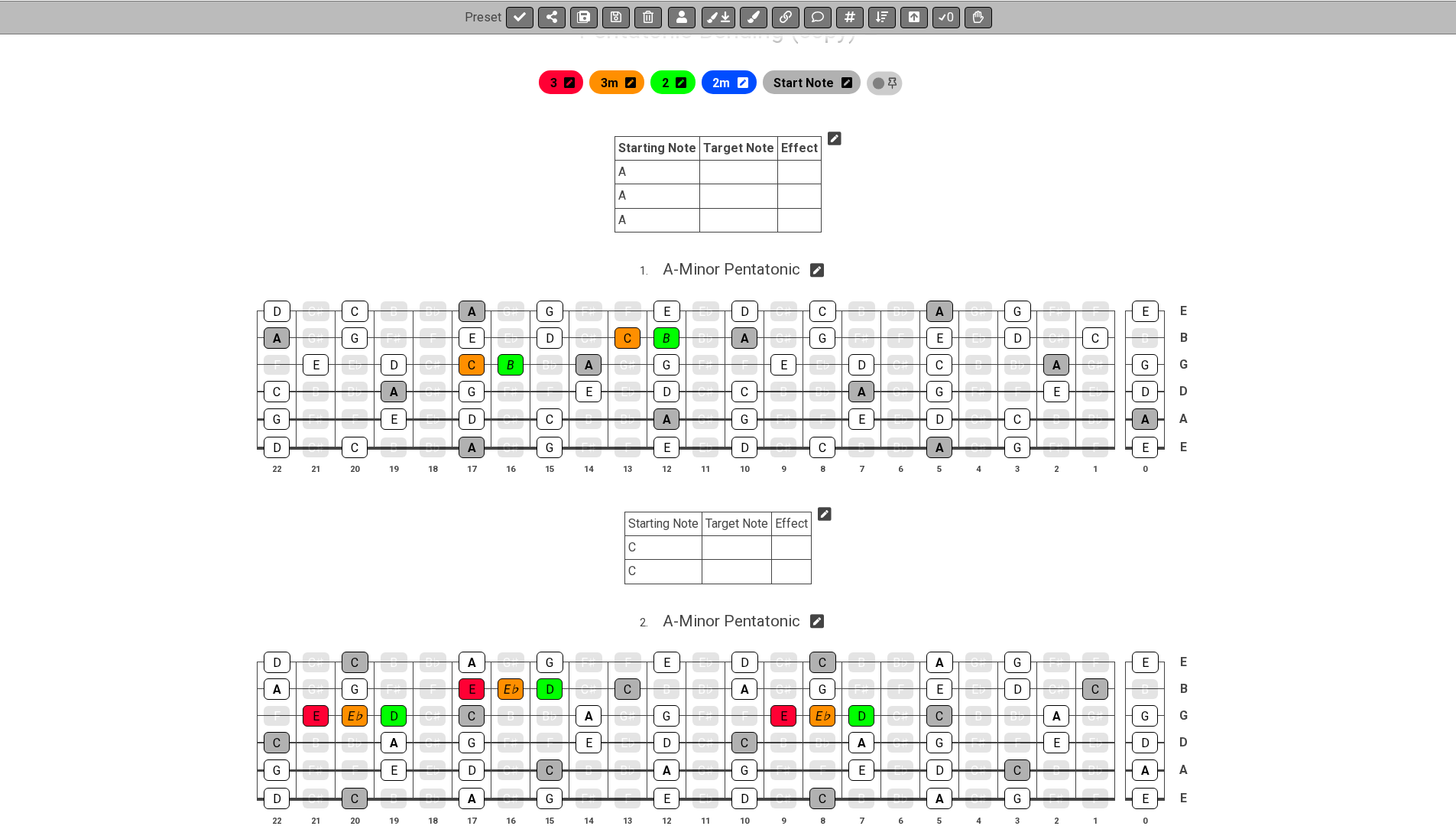
scroll to position [316, 0]
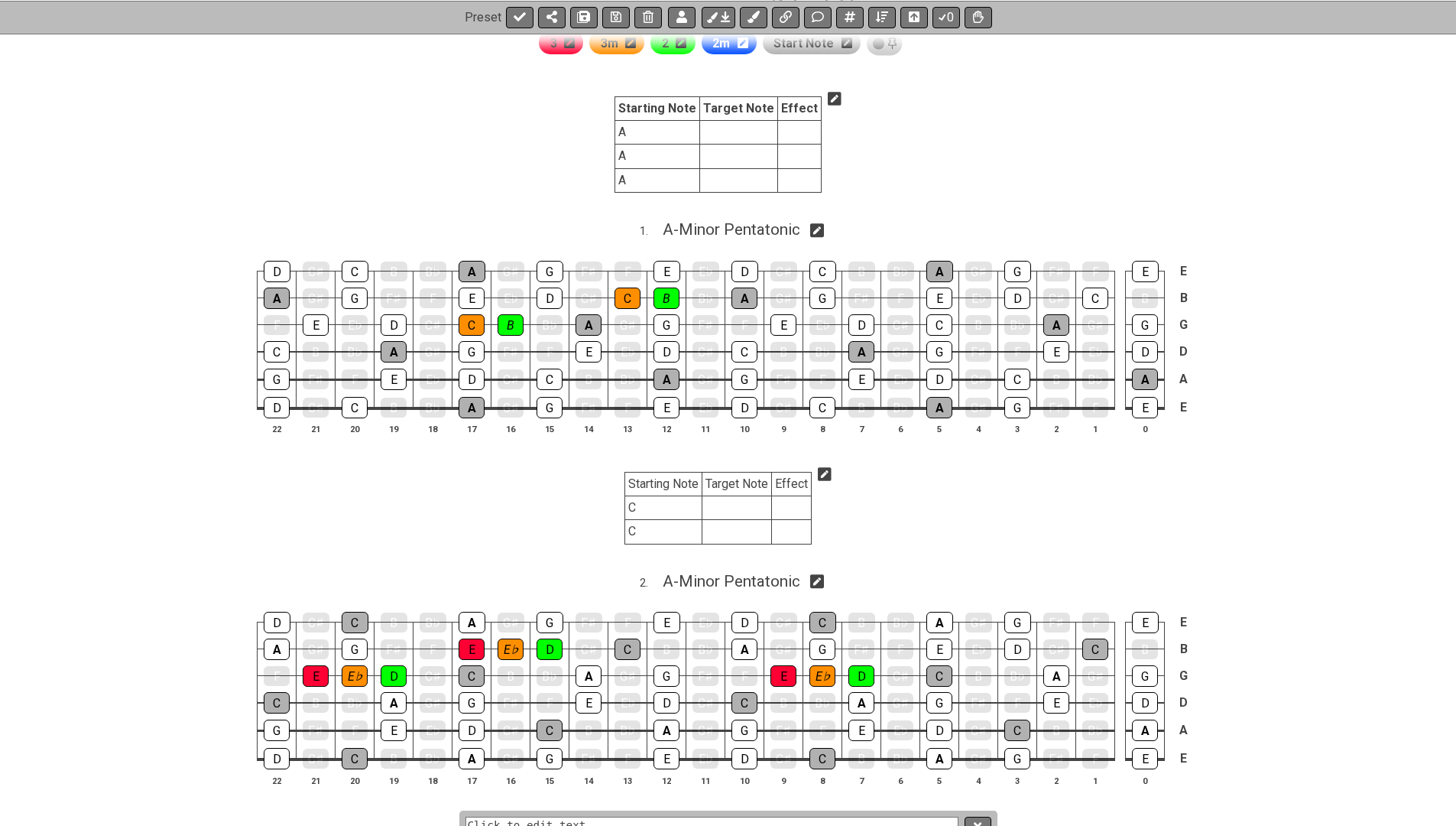
click at [827, 472] on icon at bounding box center [825, 474] width 13 height 13
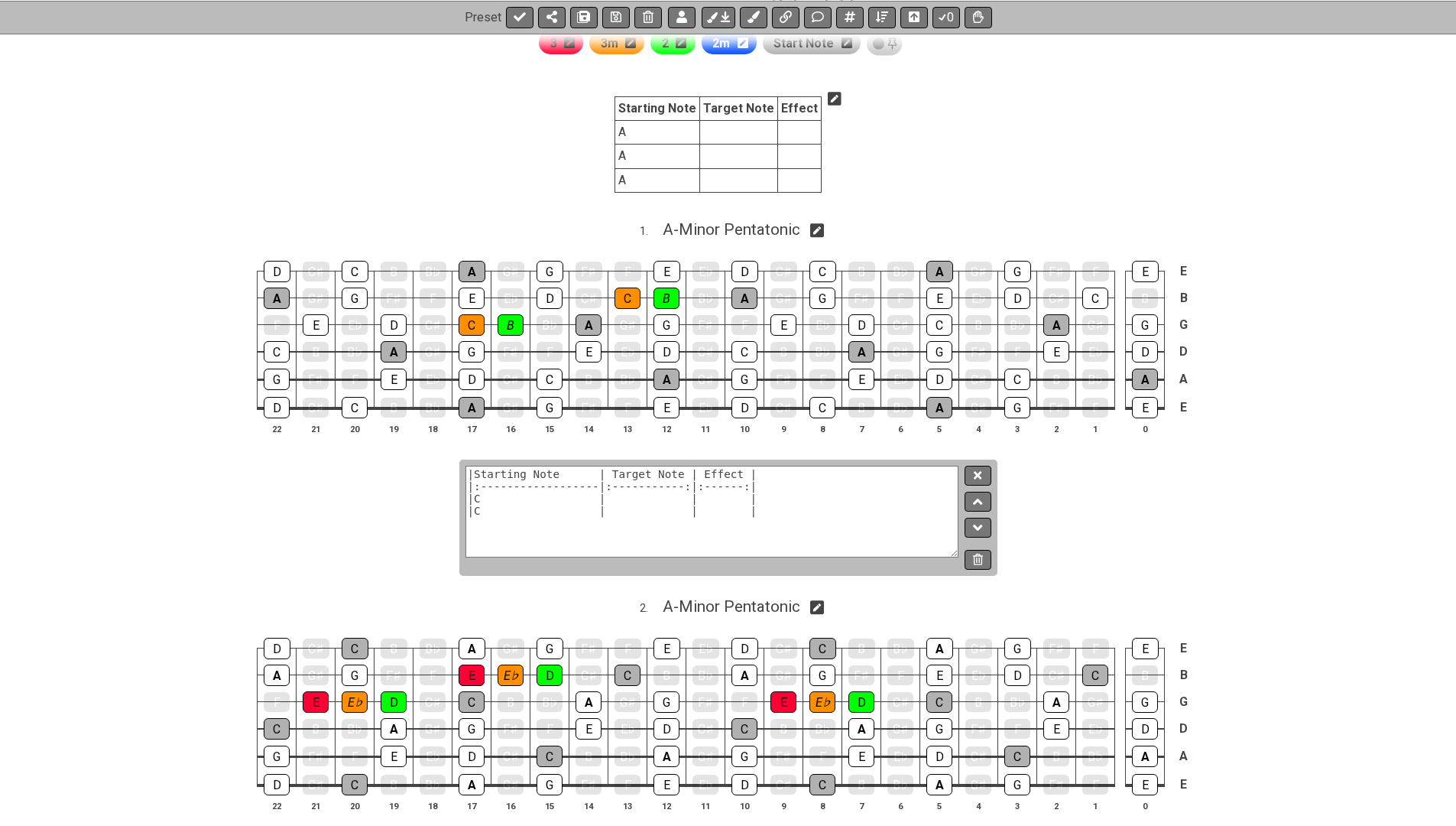
click at [818, 488] on textarea "|Starting Note | Target Note | Effect | |:------------------|:-----------:|:---…" at bounding box center [713, 512] width 494 height 91
paste textarea "__Starting Note__ | __Target Note__ | __Effect__ | |:------------------|:------…"
type textarea "|__Starting Note__ | __Target Note__ | __Effect__ | |:------------------|:-----…"
click at [983, 470] on button at bounding box center [977, 476] width 26 height 21
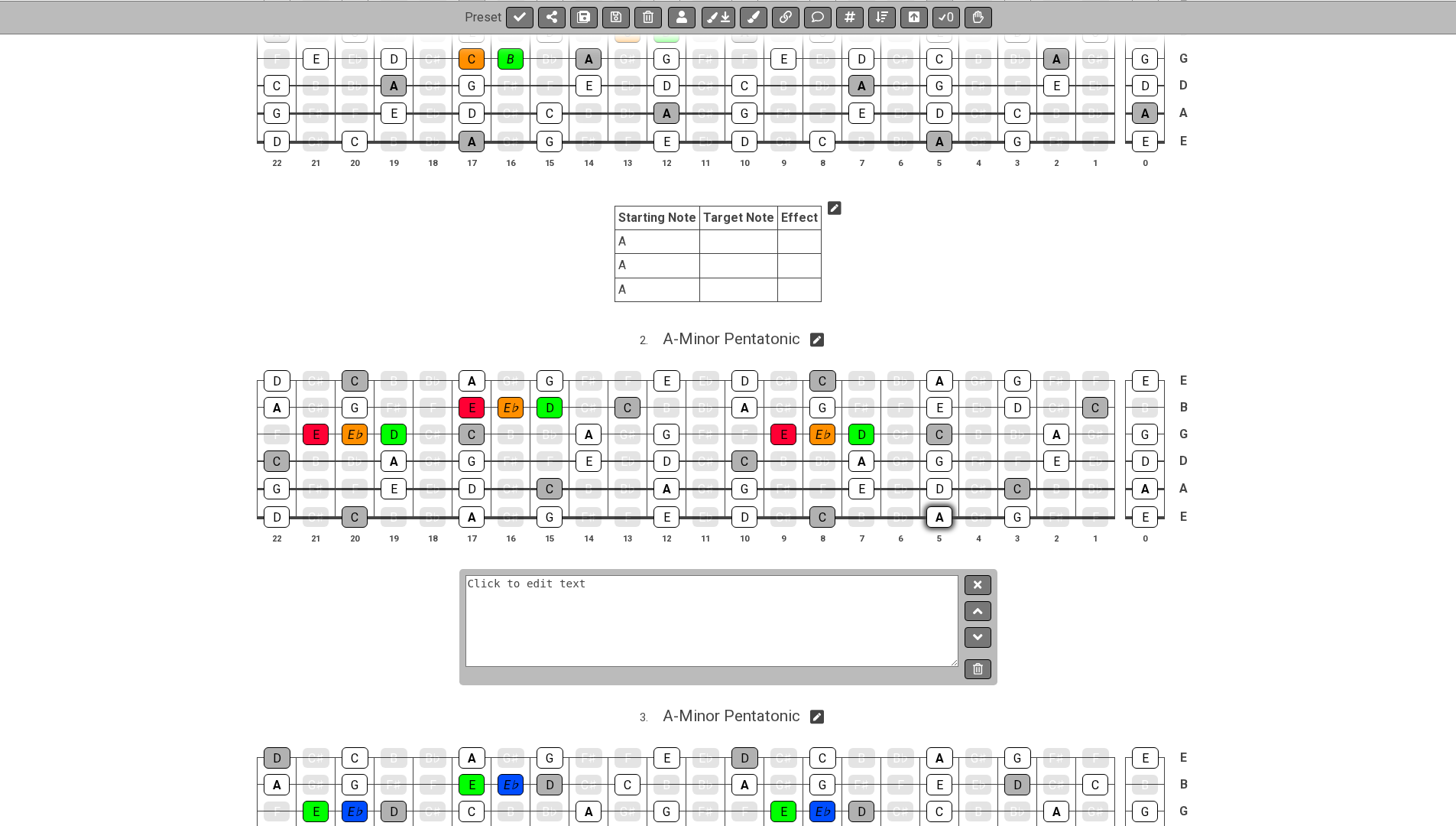
scroll to position [588, 0]
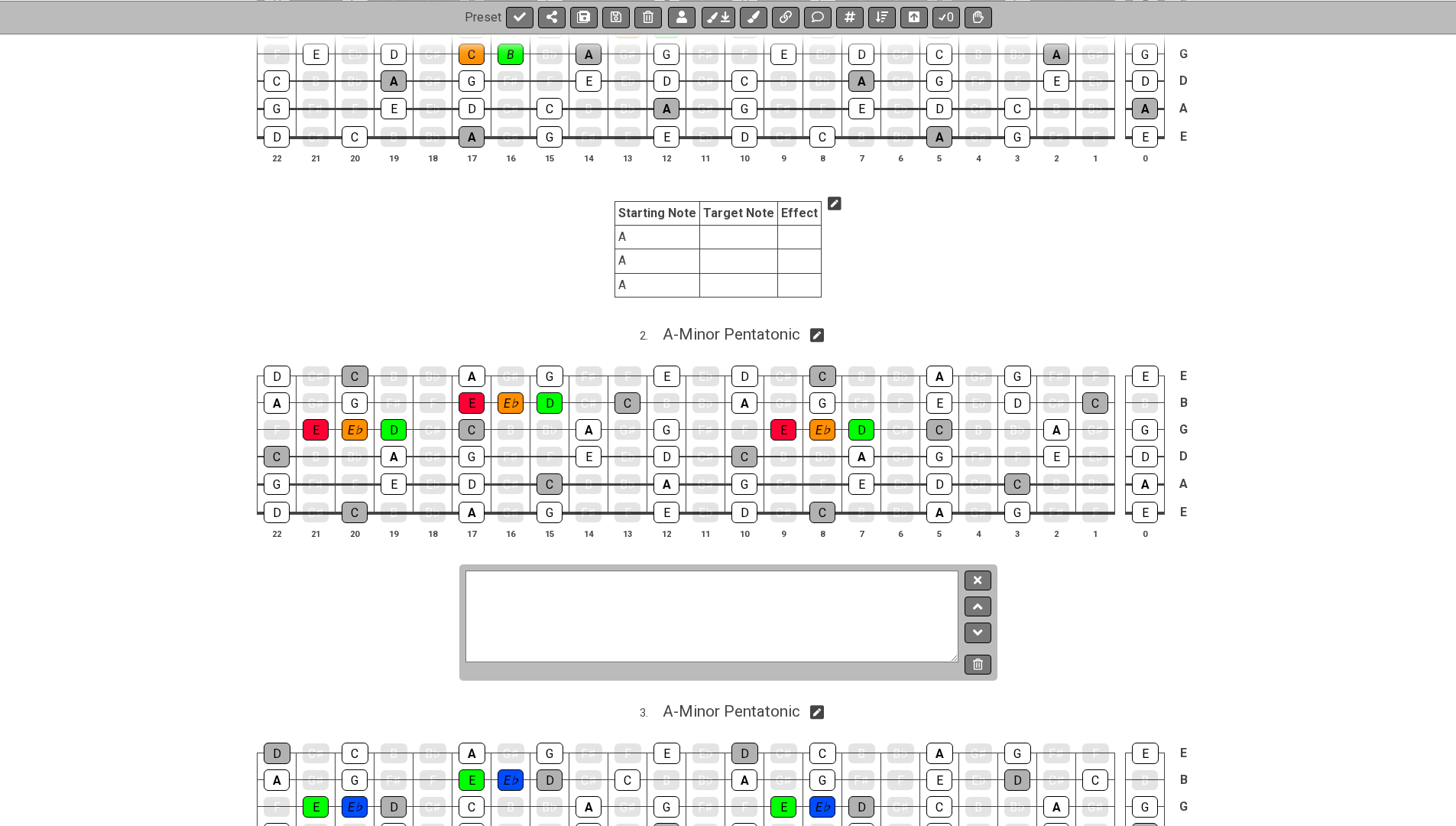
click at [917, 587] on textarea at bounding box center [713, 616] width 494 height 91
paste textarea "|__Starting Note__ | __Target Note__ | __Effect__ | |:------------------|:-----…"
type textarea "|__Starting Note__ | __Target Note__ | __Effect__ | |:------------------|:-----…"
click at [986, 572] on button at bounding box center [977, 581] width 26 height 21
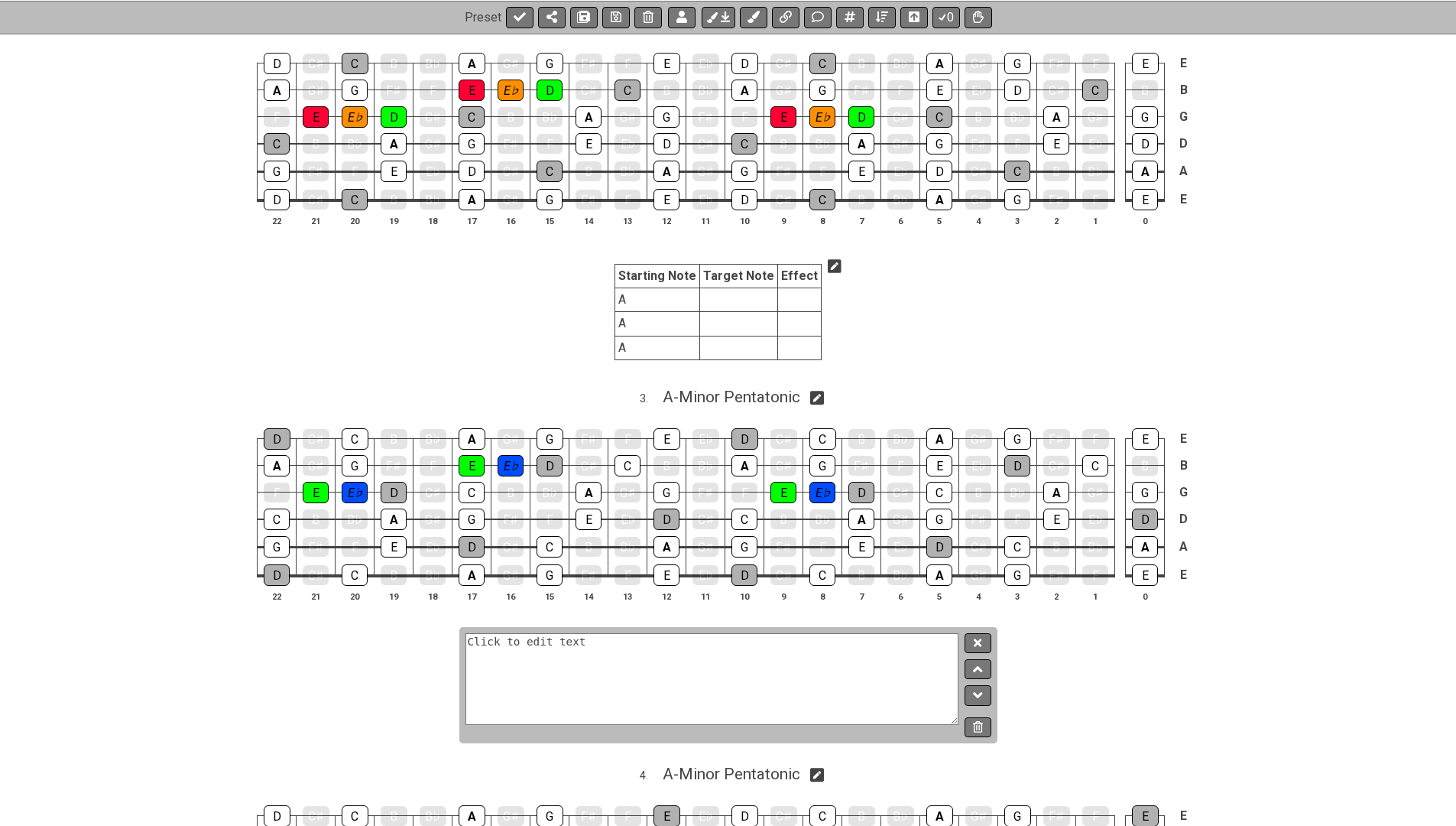
scroll to position [1064, 0]
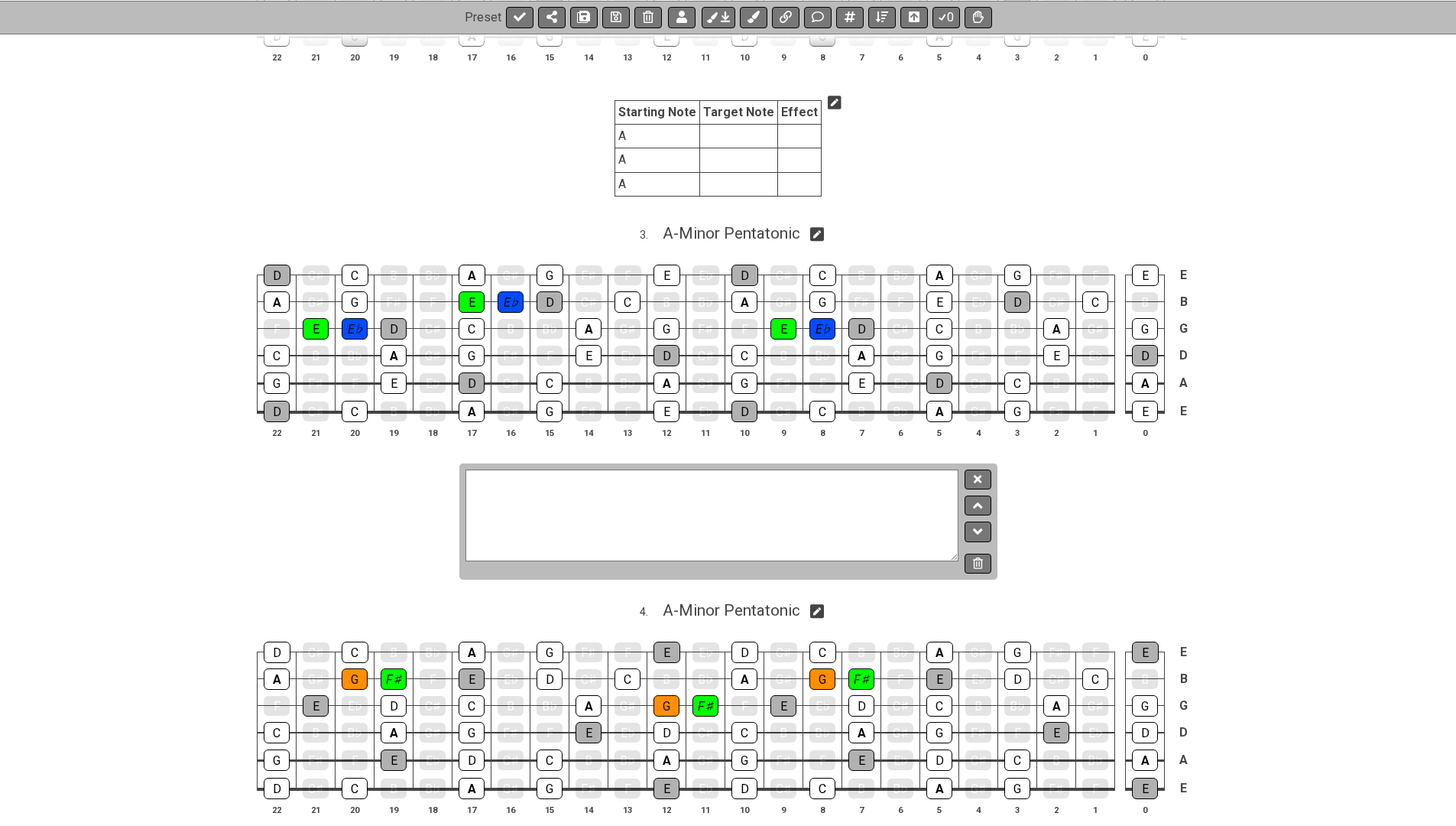
click at [809, 503] on textarea "Click to edit text" at bounding box center [713, 515] width 494 height 91
paste textarea "|__Starting Note__ | __Target Note__ | __Effect__ | |:------------------|:-----…"
type textarea "|__Starting Note__ | __Target Note__ | __Effect__ | |:------------------|:-----…"
click at [970, 469] on button at bounding box center [977, 479] width 26 height 21
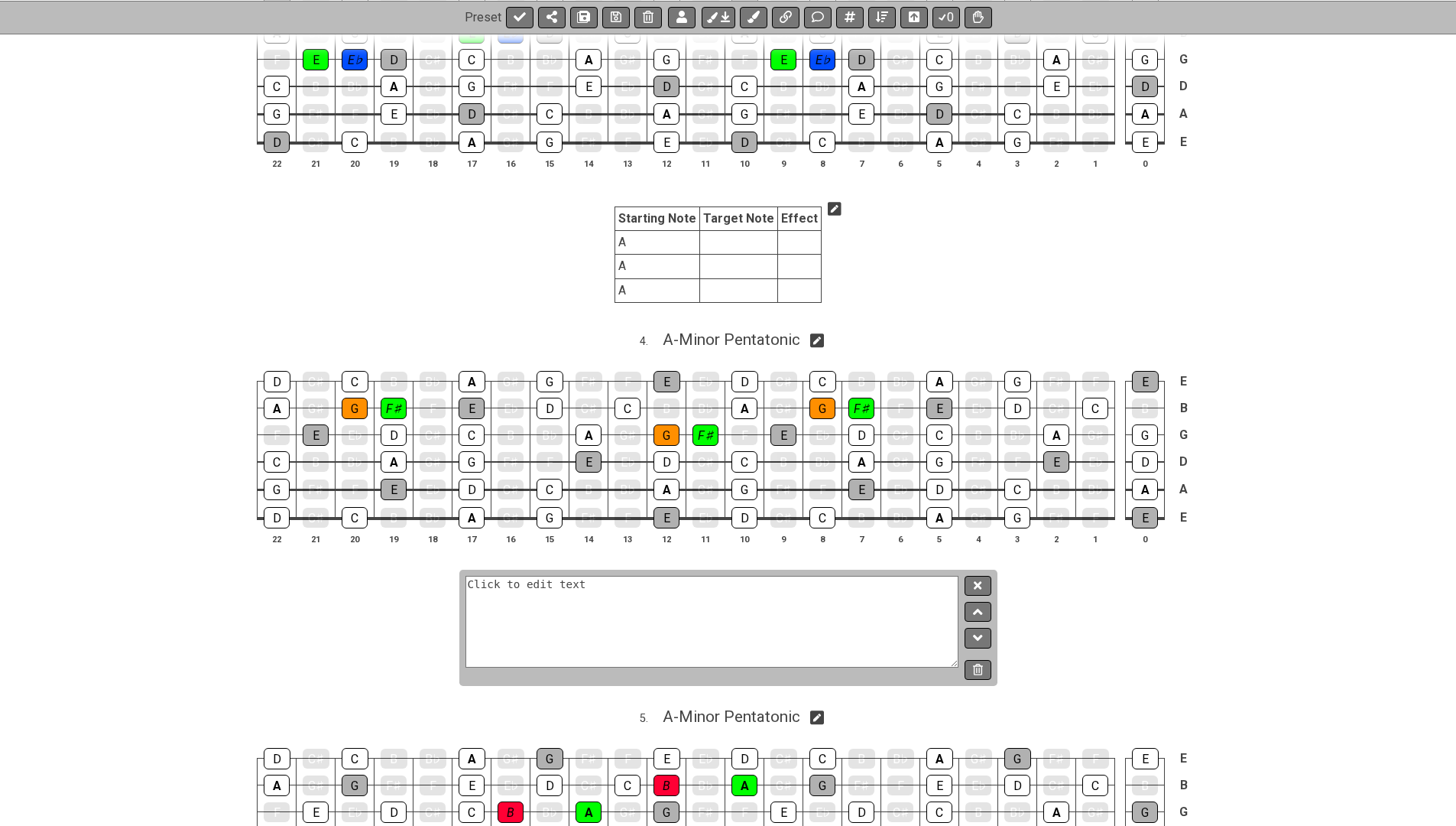
scroll to position [1341, 0]
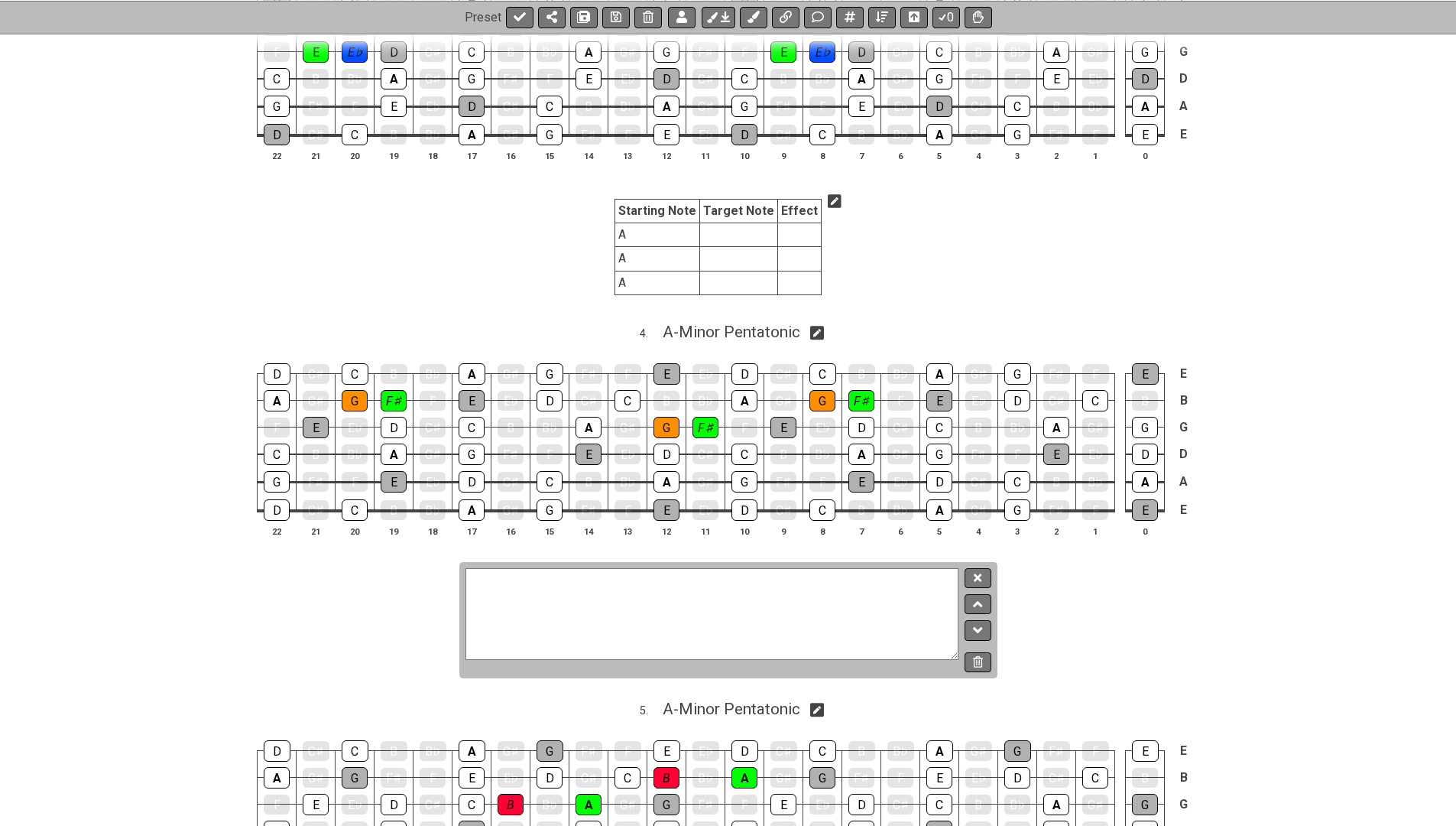
click at [824, 568] on textarea "Click to edit text" at bounding box center [713, 614] width 494 height 91
paste textarea "|__Starting Note__ | __Target Note__ | __Effect__ | |:------------------|:-----…"
type textarea "|__Starting Note__ | __Target Note__ | __Effect__ | |:------------------|:-----…"
click at [977, 572] on icon at bounding box center [978, 578] width 8 height 12
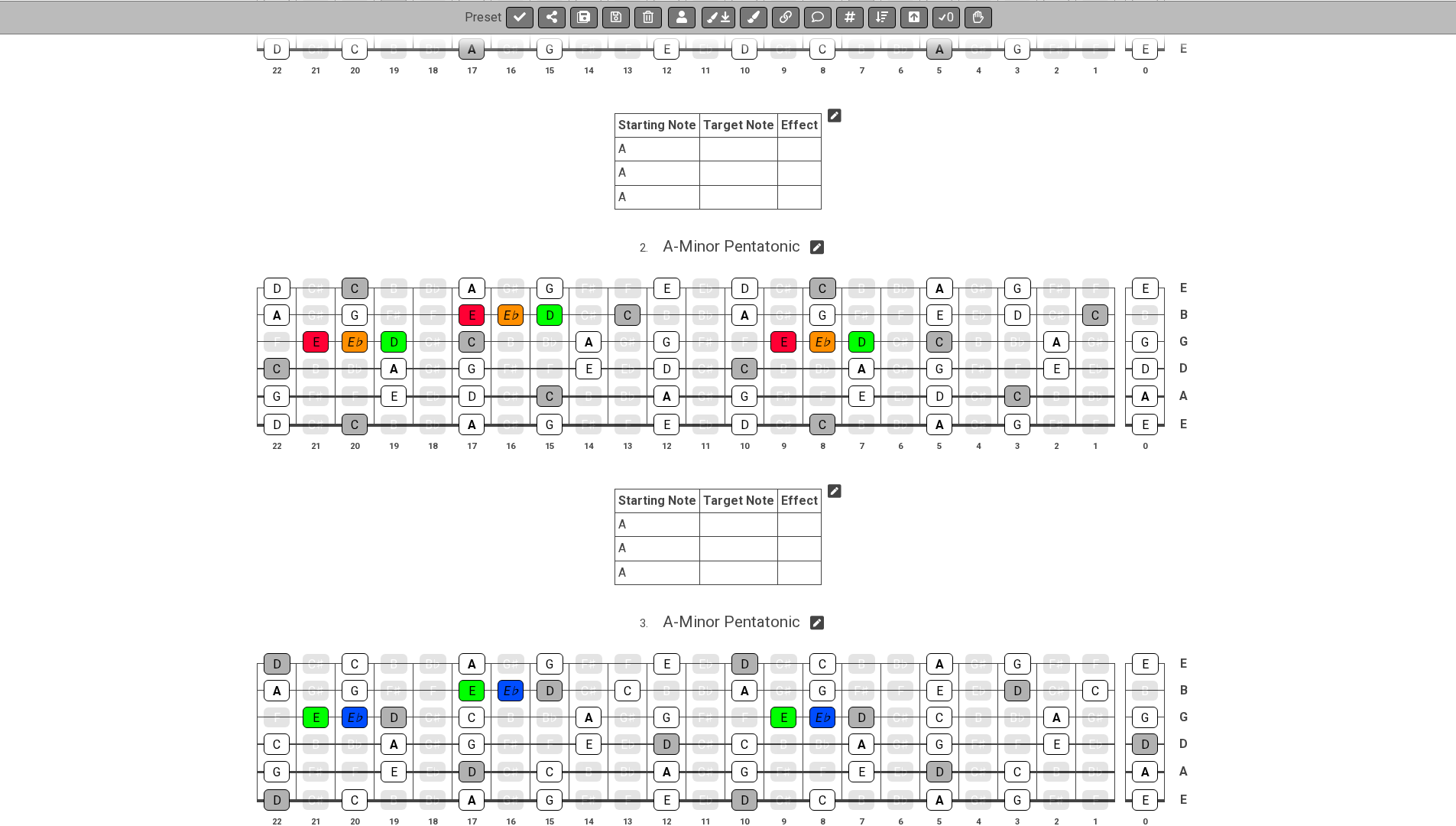
scroll to position [0, 0]
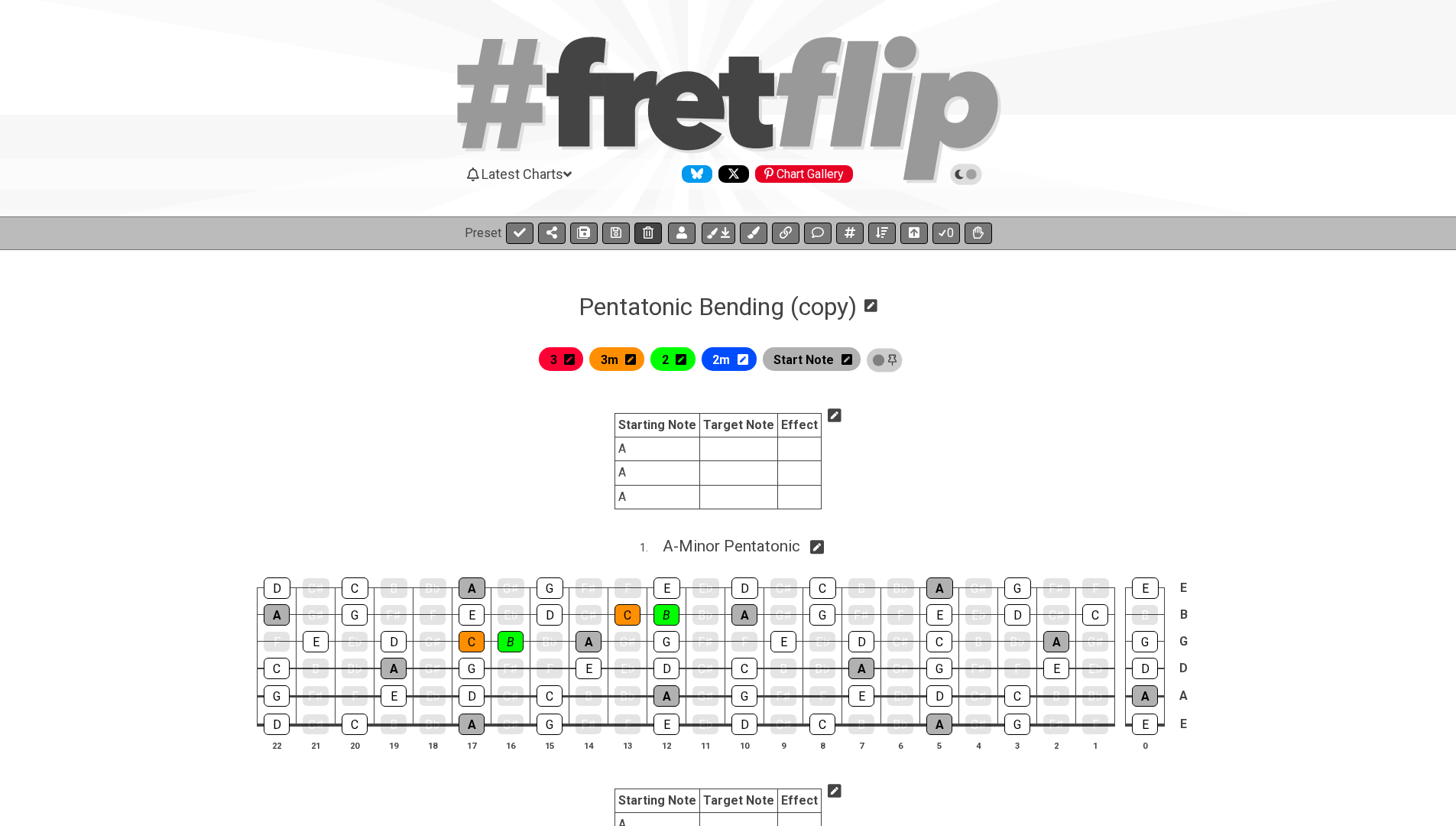
click at [608, 237] on button at bounding box center [616, 233] width 28 height 22
click at [520, 240] on button at bounding box center [519, 233] width 28 height 22
select select "/024XGJQ5L"
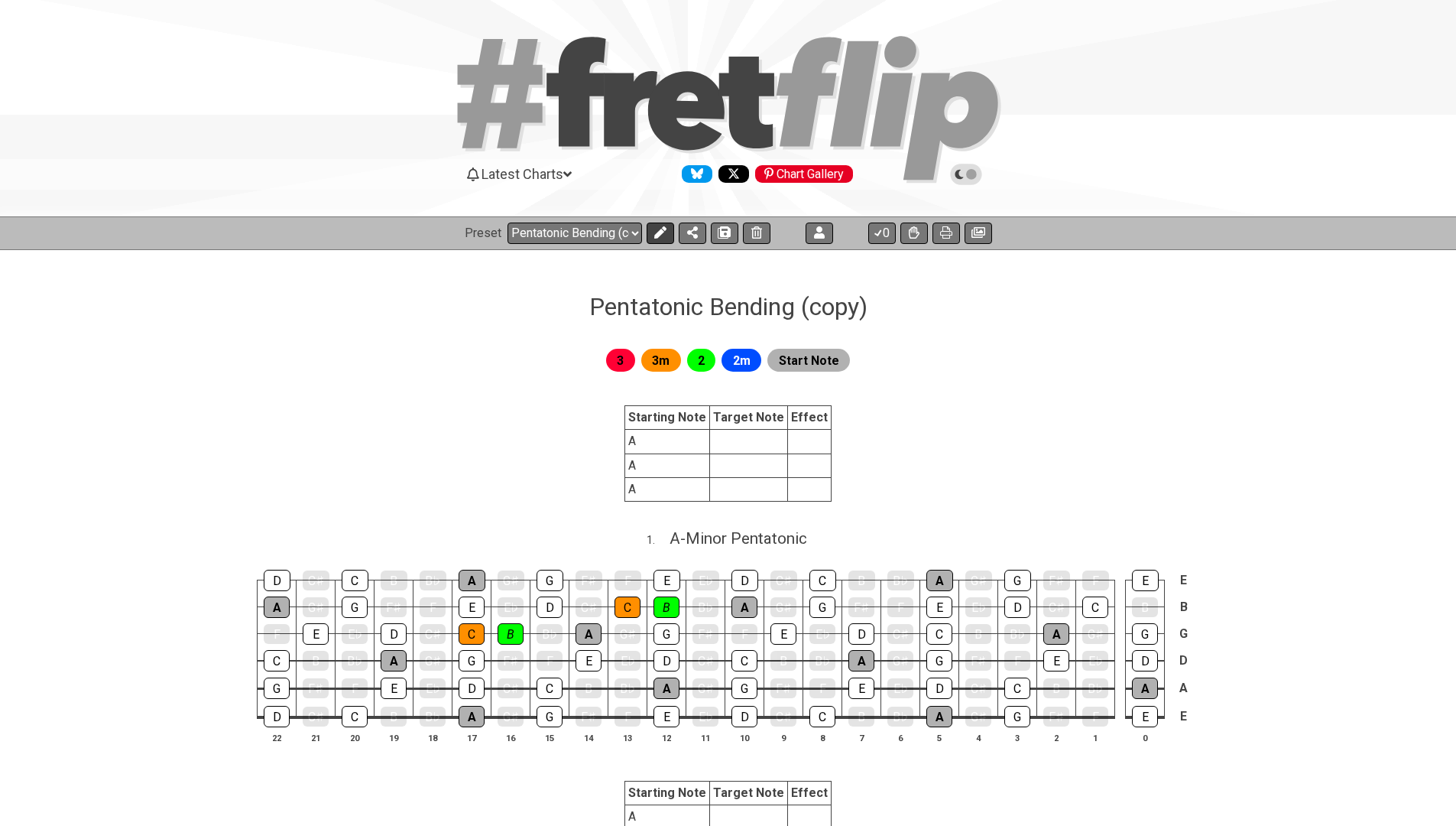
click at [655, 229] on icon at bounding box center [661, 233] width 13 height 13
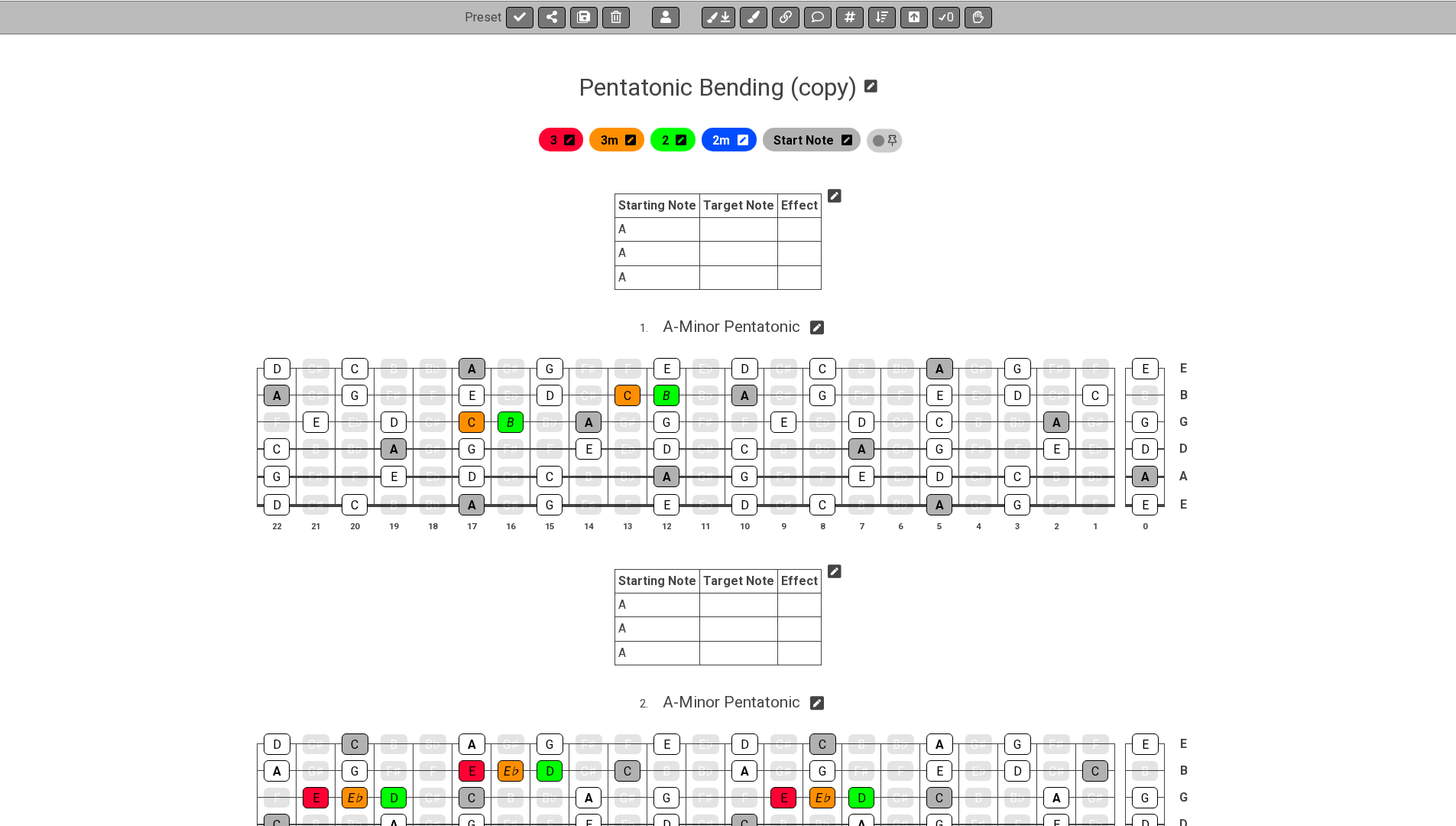
scroll to position [256, 0]
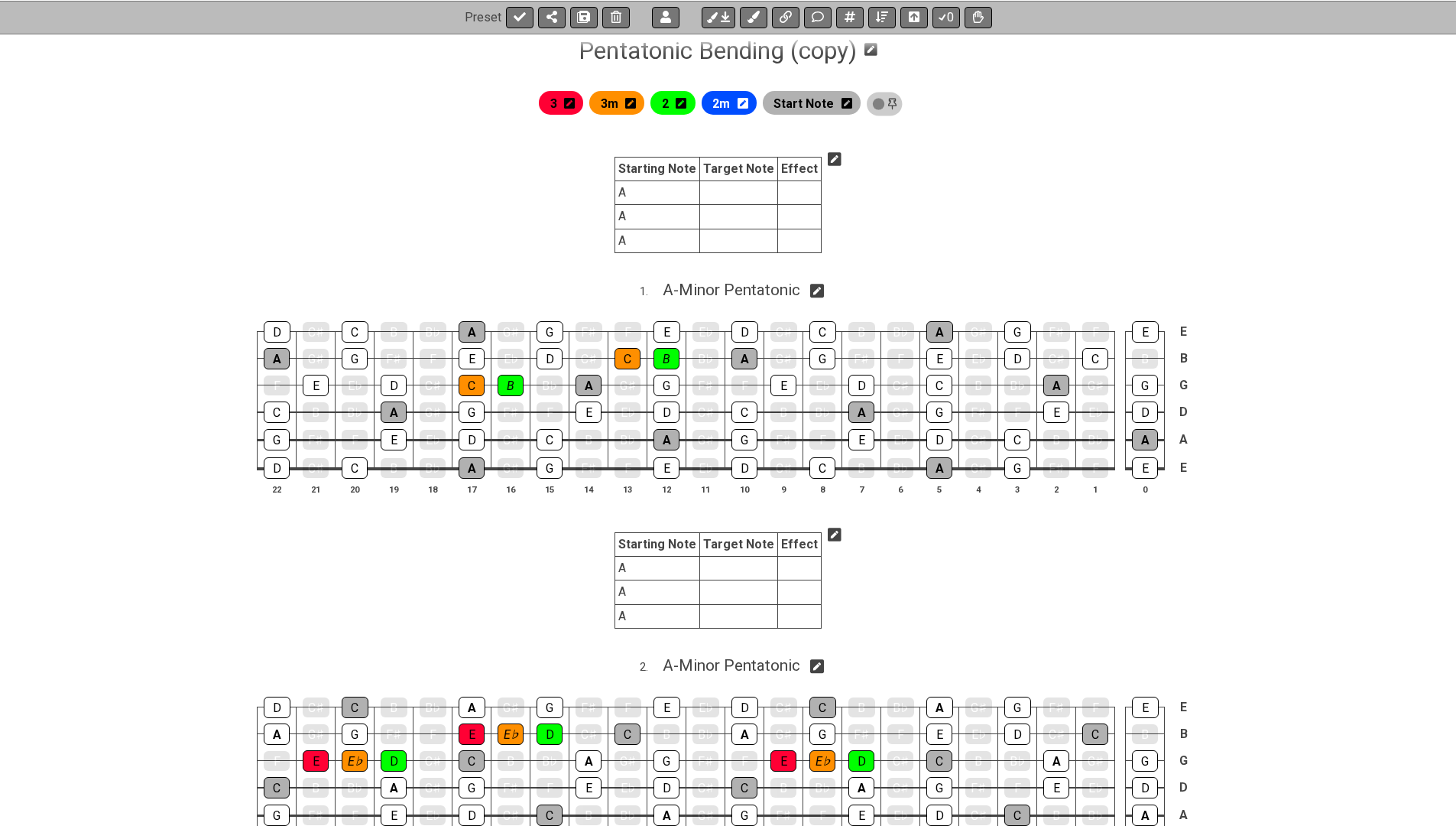
click at [828, 530] on icon at bounding box center [835, 534] width 13 height 15
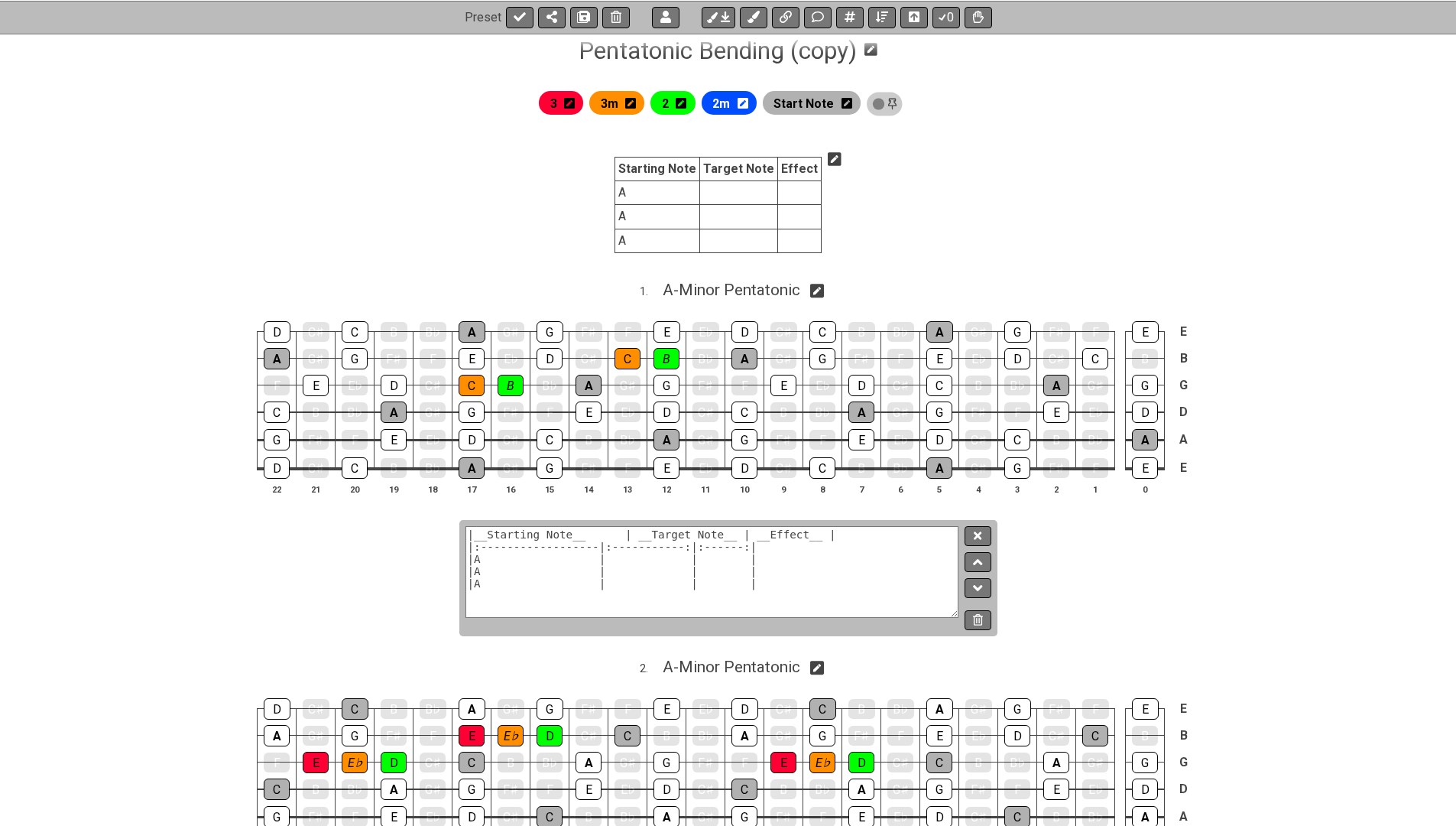
click at [527, 559] on textarea "|__Starting Note__ | __Target Note__ | __Effect__ | |:------------------|:-----…" at bounding box center [713, 572] width 494 height 91
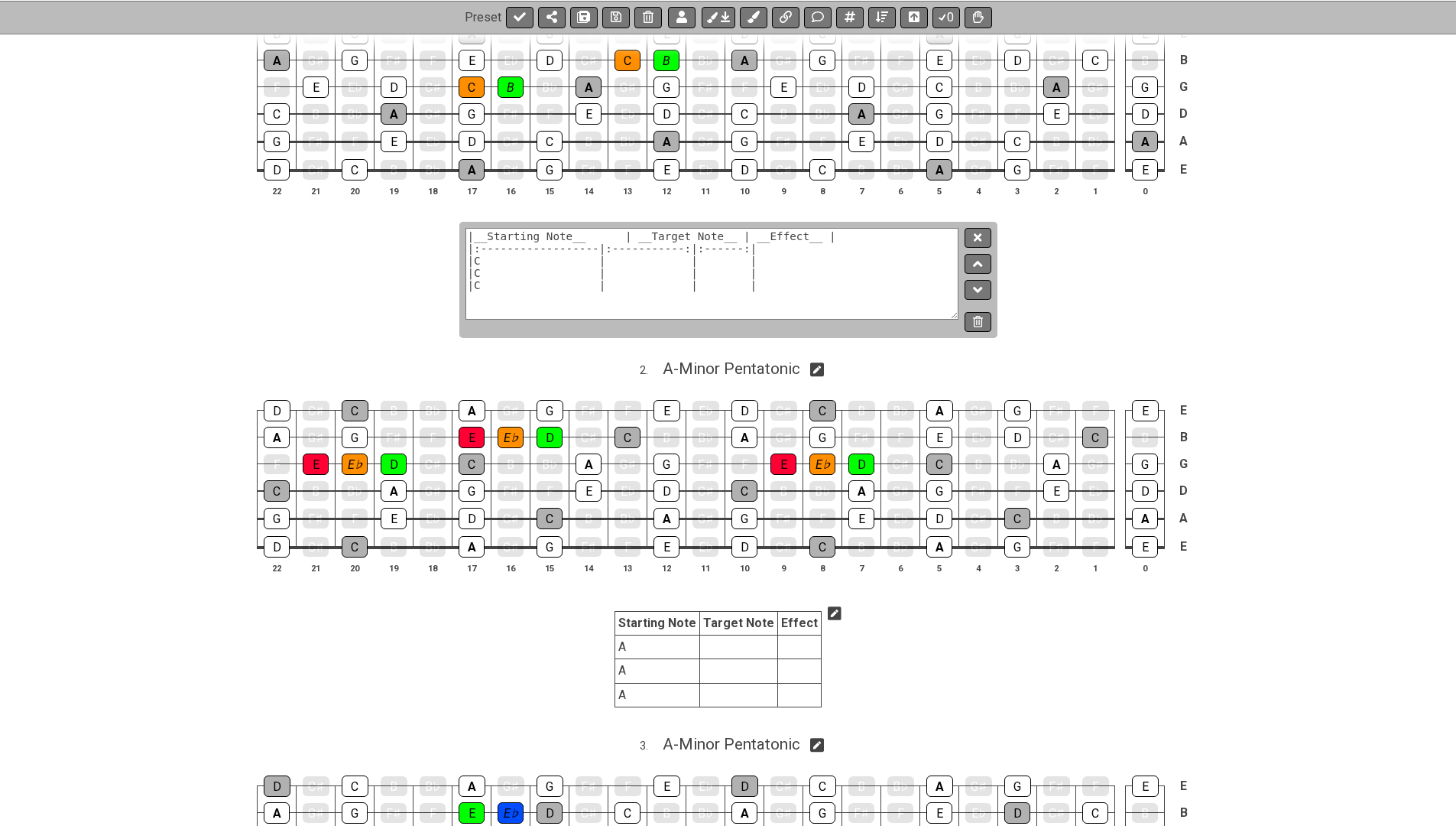
scroll to position [589, 0]
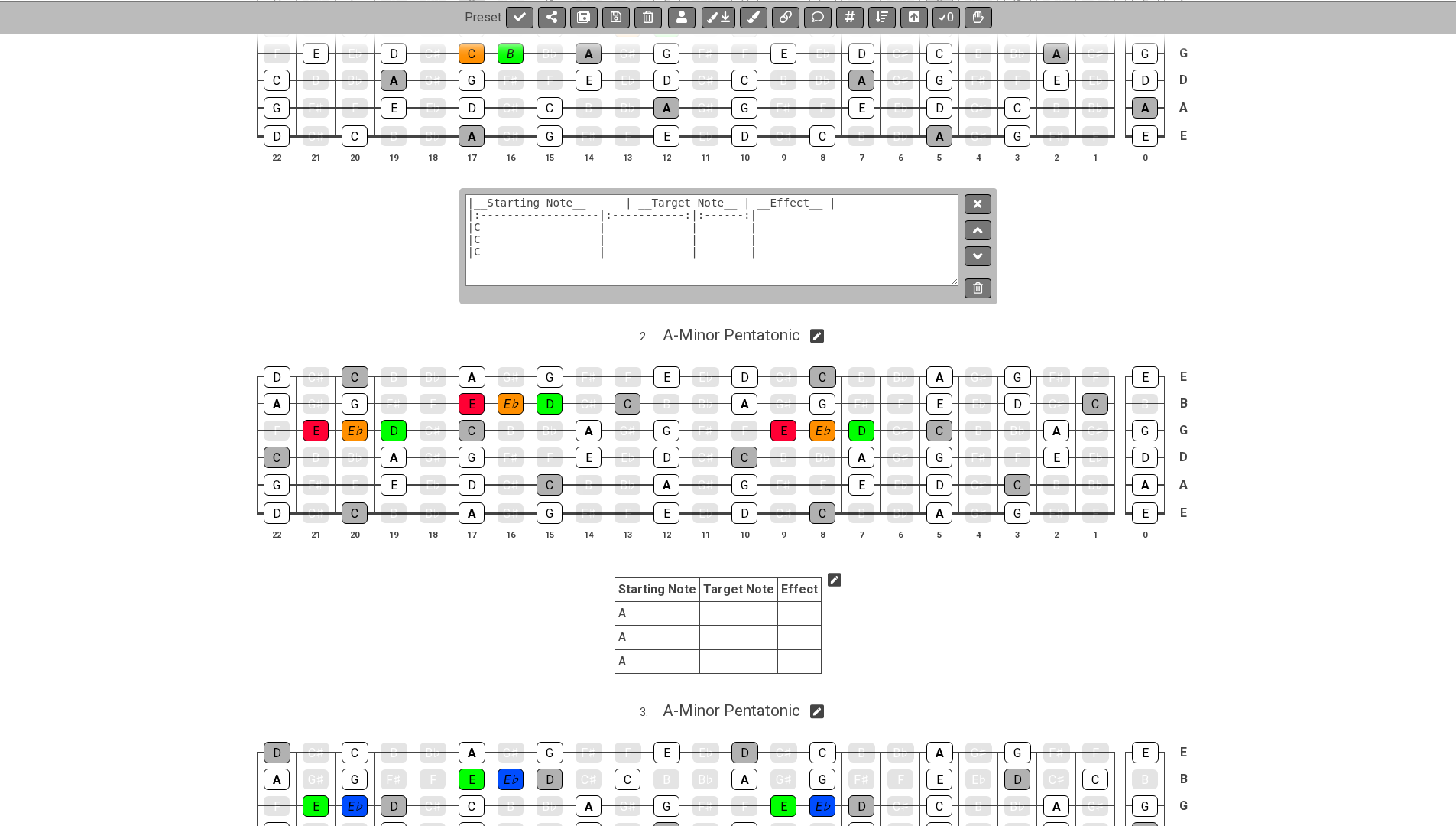
type textarea "|__Starting Note__ | __Target Note__ | __Effect__ | |:------------------|:-----…"
click at [828, 574] on icon at bounding box center [835, 580] width 13 height 15
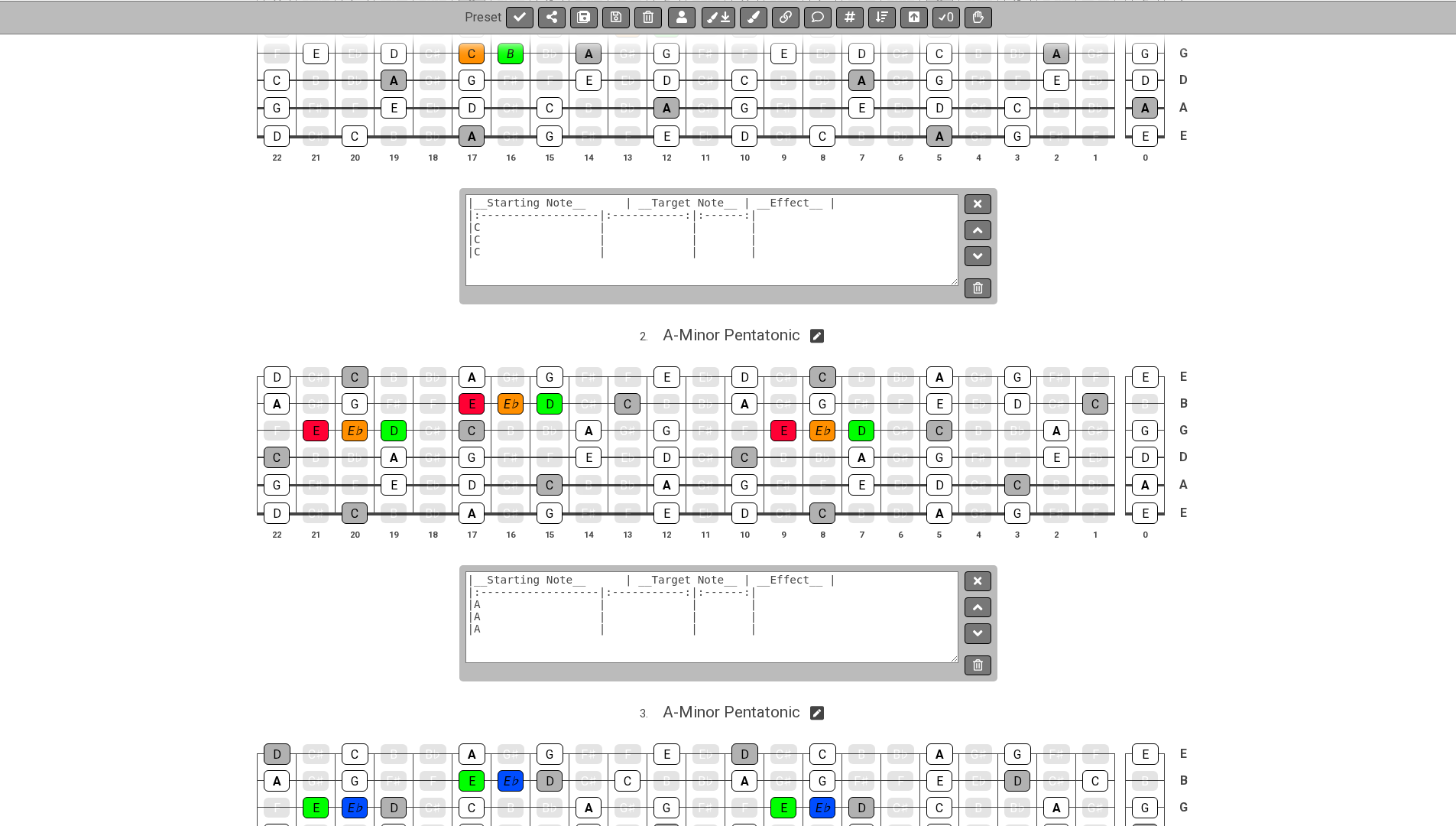
click at [523, 594] on textarea "|__Starting Note__ | __Target Note__ | __Effect__ | |:------------------|:-----…" at bounding box center [713, 617] width 494 height 91
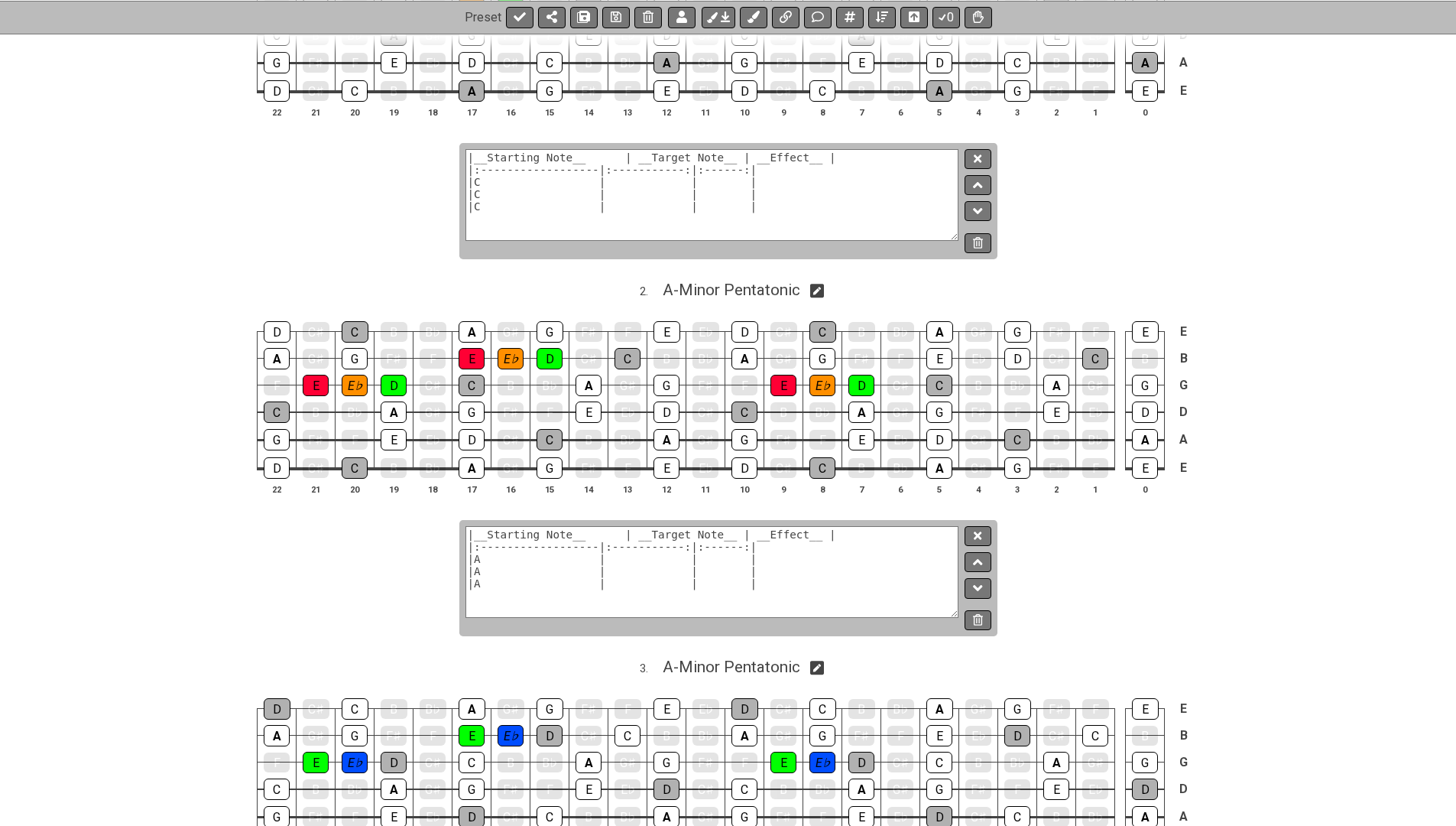
scroll to position [658, 0]
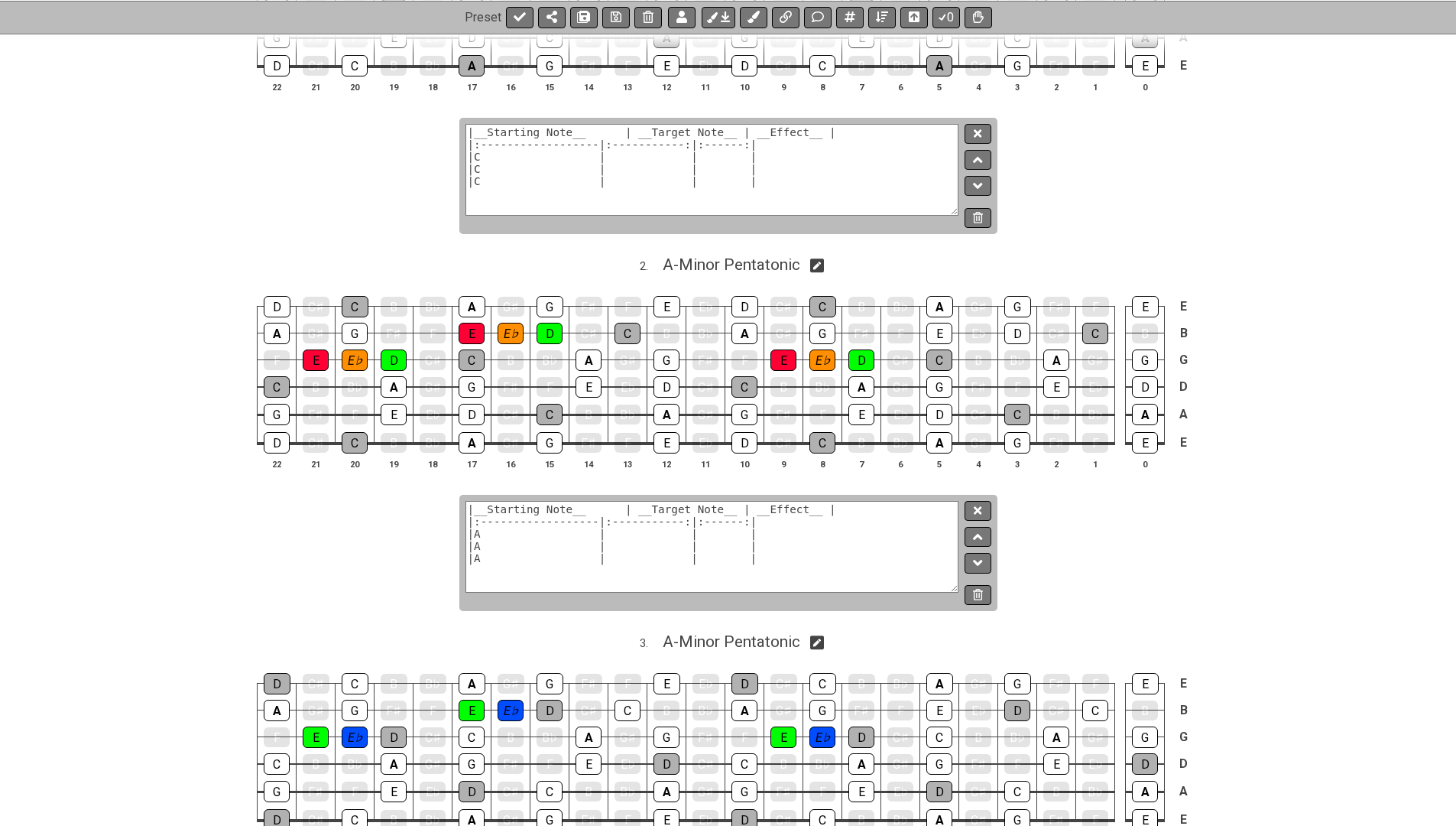
click at [484, 524] on textarea "|__Starting Note__ | __Target Note__ | __Effect__ | |:------------------|:-----…" at bounding box center [713, 546] width 494 height 91
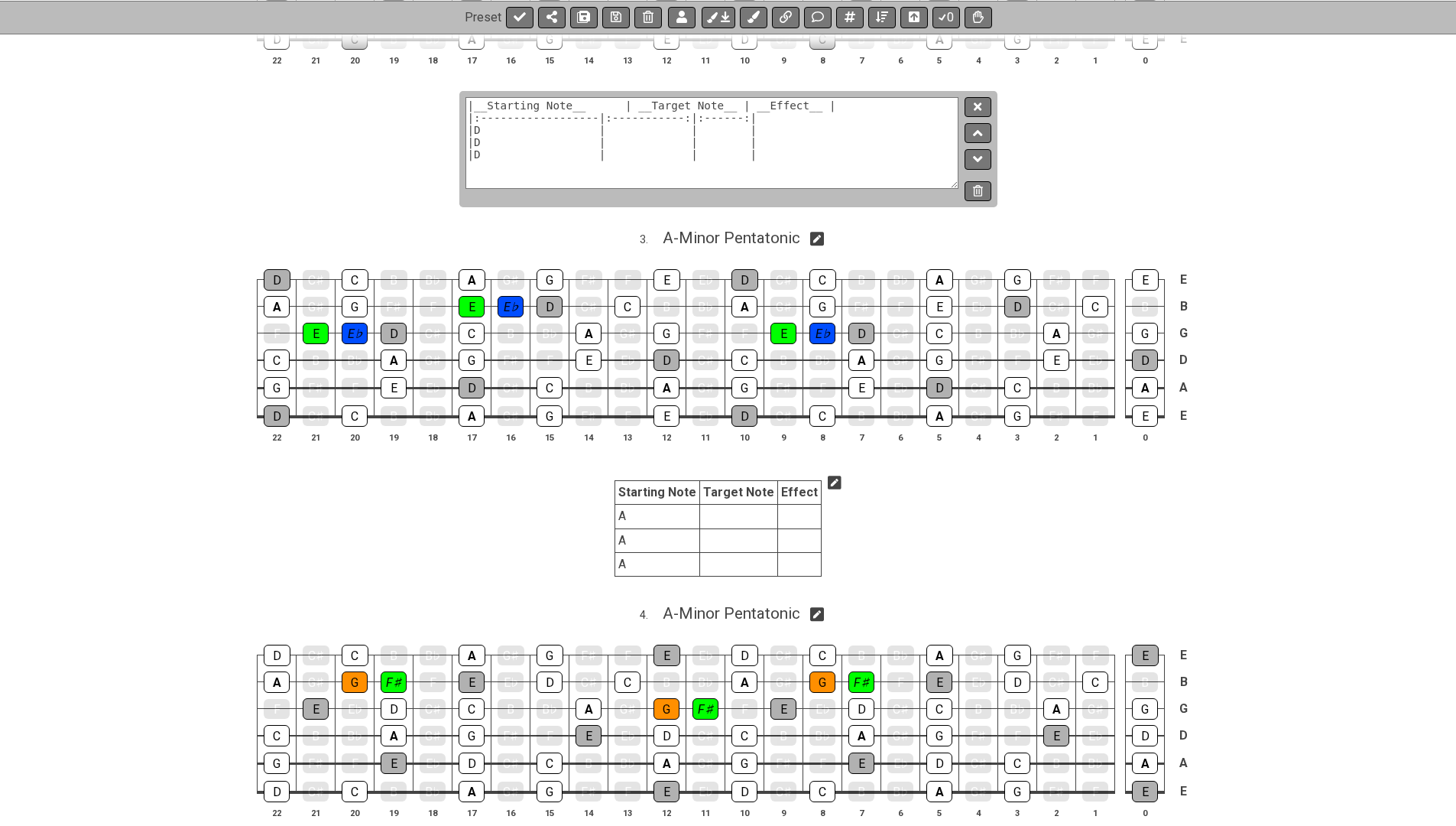
scroll to position [1097, 0]
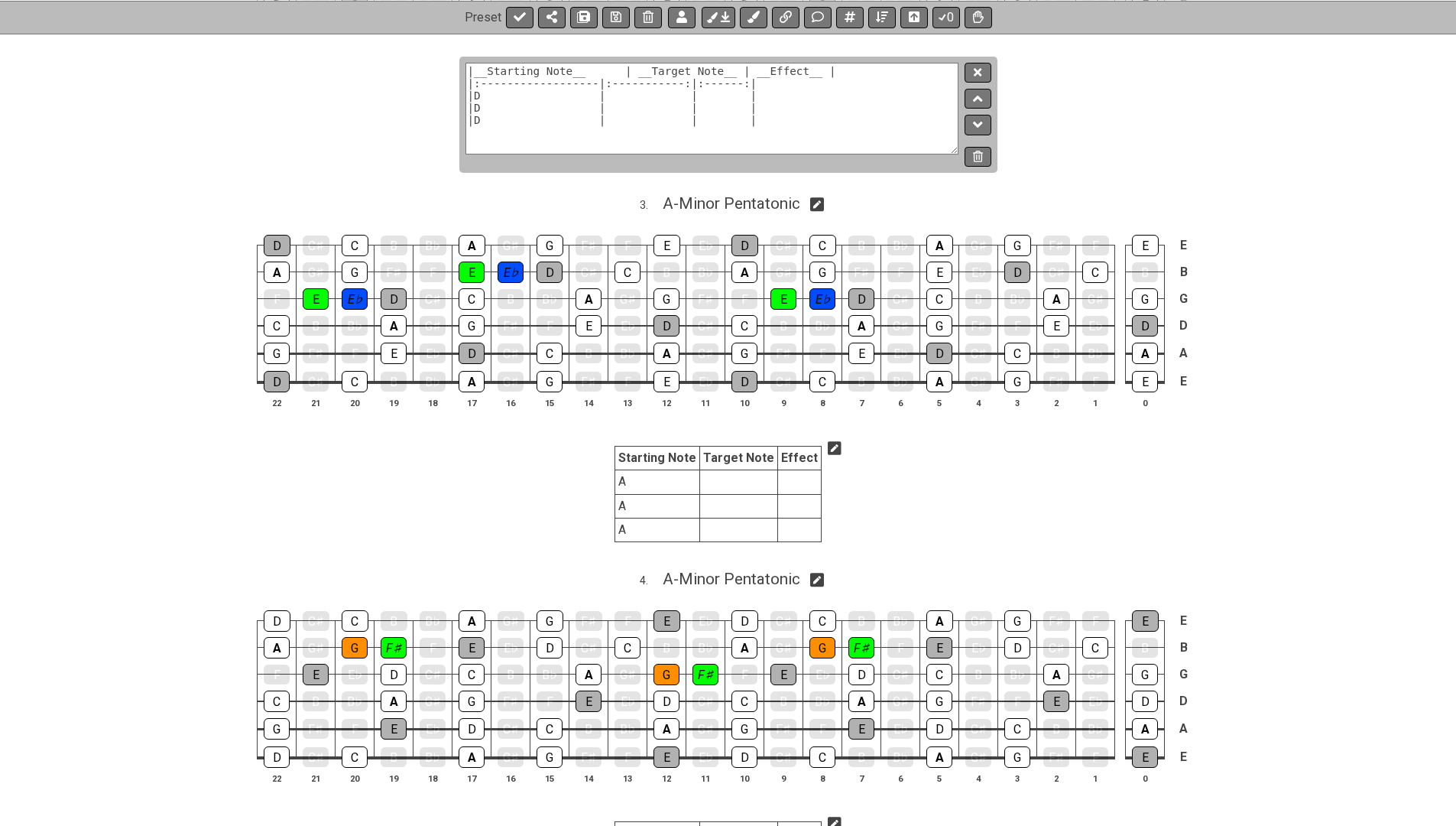
type textarea "|__Starting Note__ | __Target Note__ | __Effect__ | |:------------------|:-----…"
click at [828, 441] on icon at bounding box center [835, 448] width 13 height 15
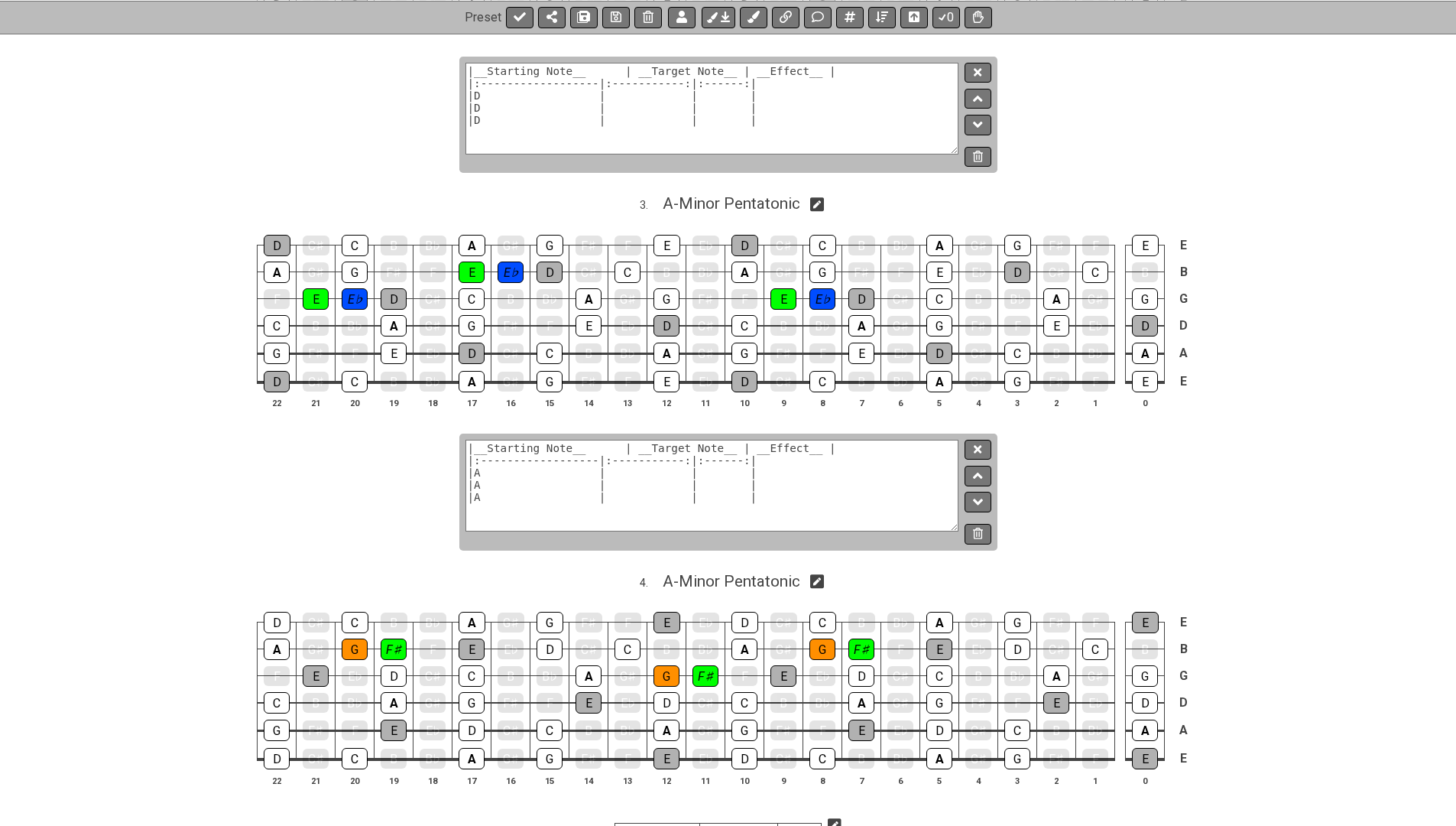
click at [510, 468] on textarea "|__Starting Note__ | __Target Note__ | __Effect__ | |:------------------|:-----…" at bounding box center [713, 486] width 494 height 91
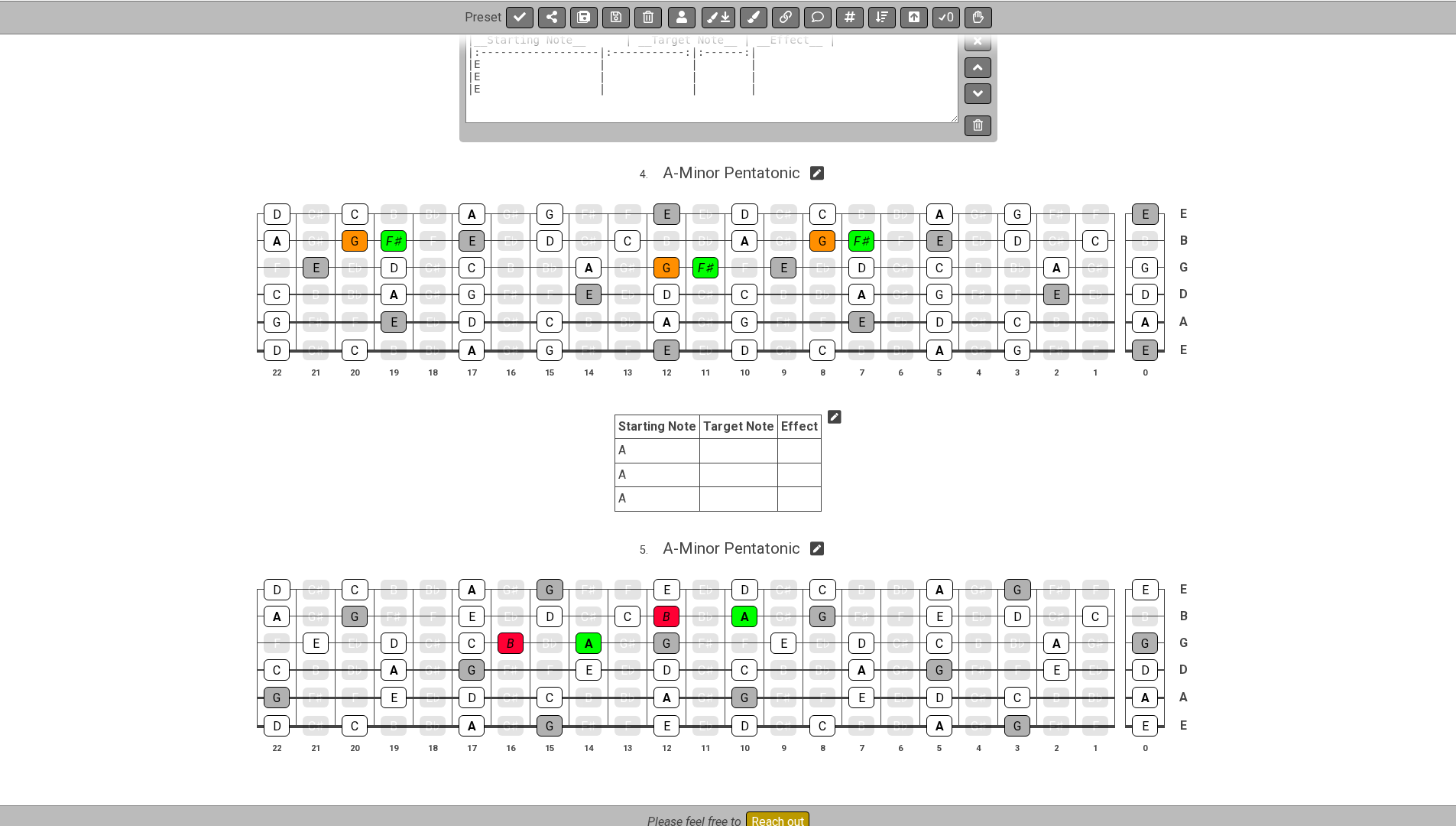
scroll to position [1507, 0]
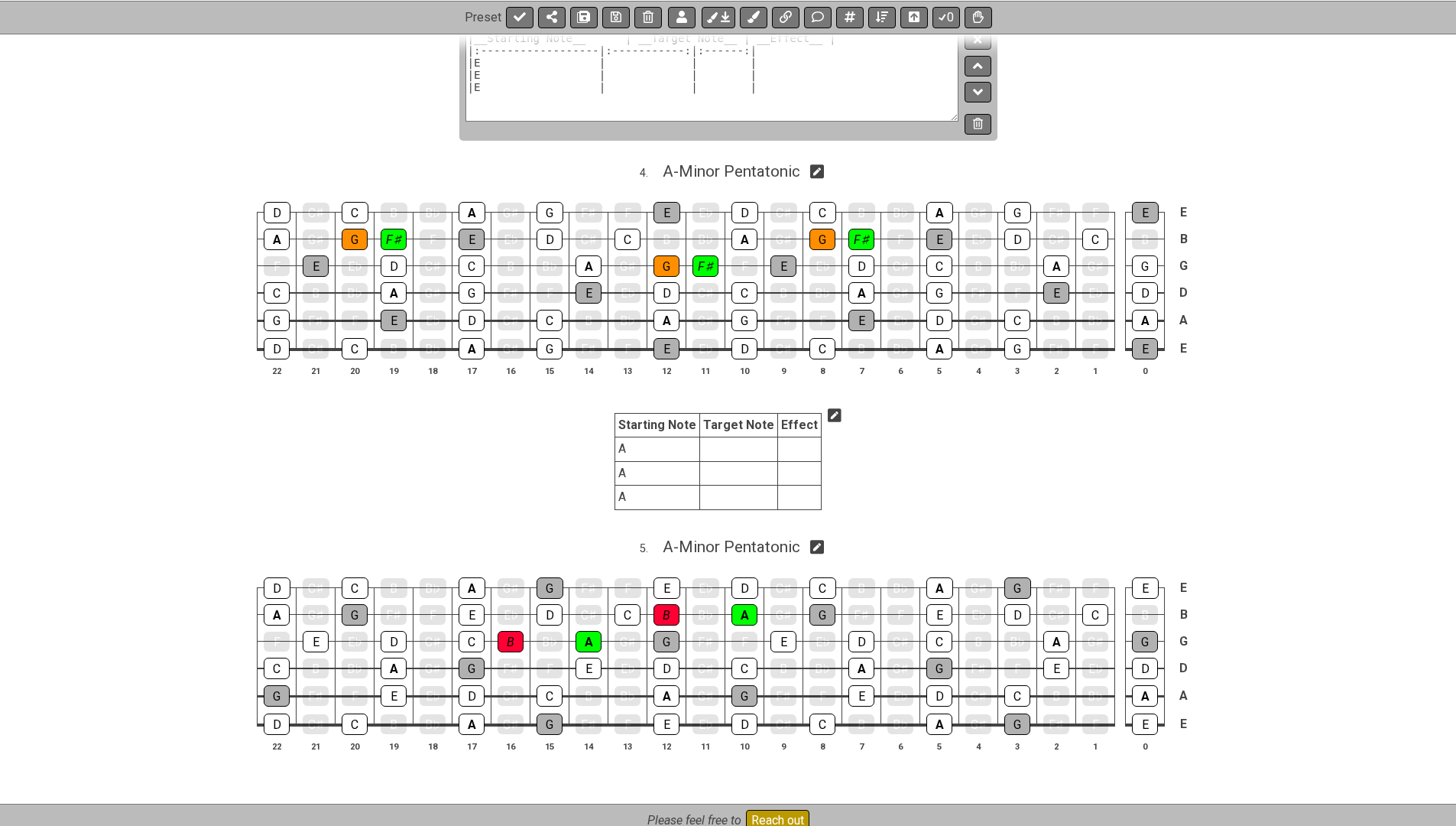
type textarea "|__Starting Note__ | __Target Note__ | __Effect__ | |:------------------|:-----…"
click at [651, 437] on td "A" at bounding box center [657, 449] width 85 height 23
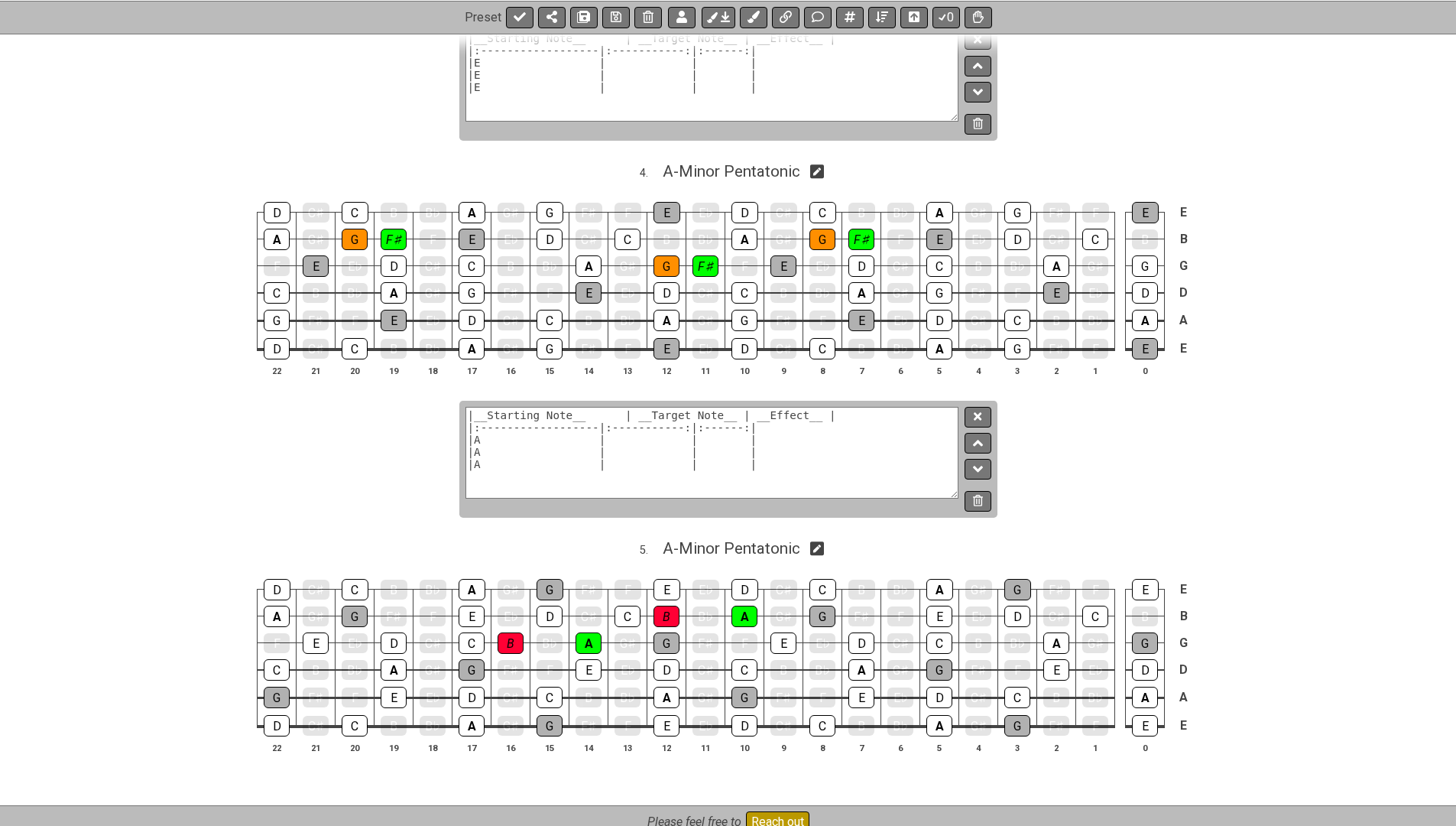
click at [492, 421] on textarea "|__Starting Note__ | __Target Note__ | __Effect__ | |:------------------|:-----…" at bounding box center [713, 452] width 494 height 91
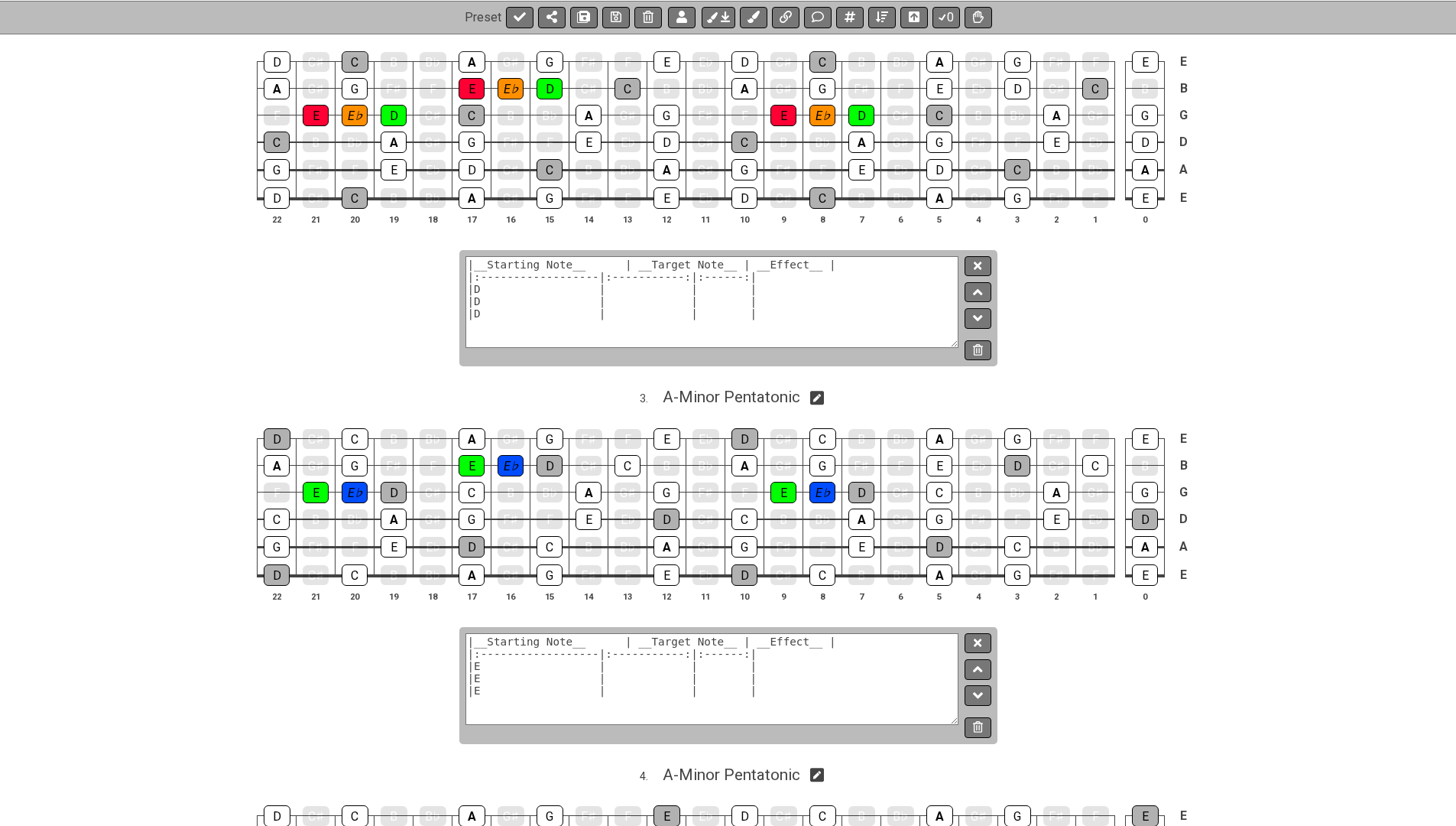
scroll to position [763, 0]
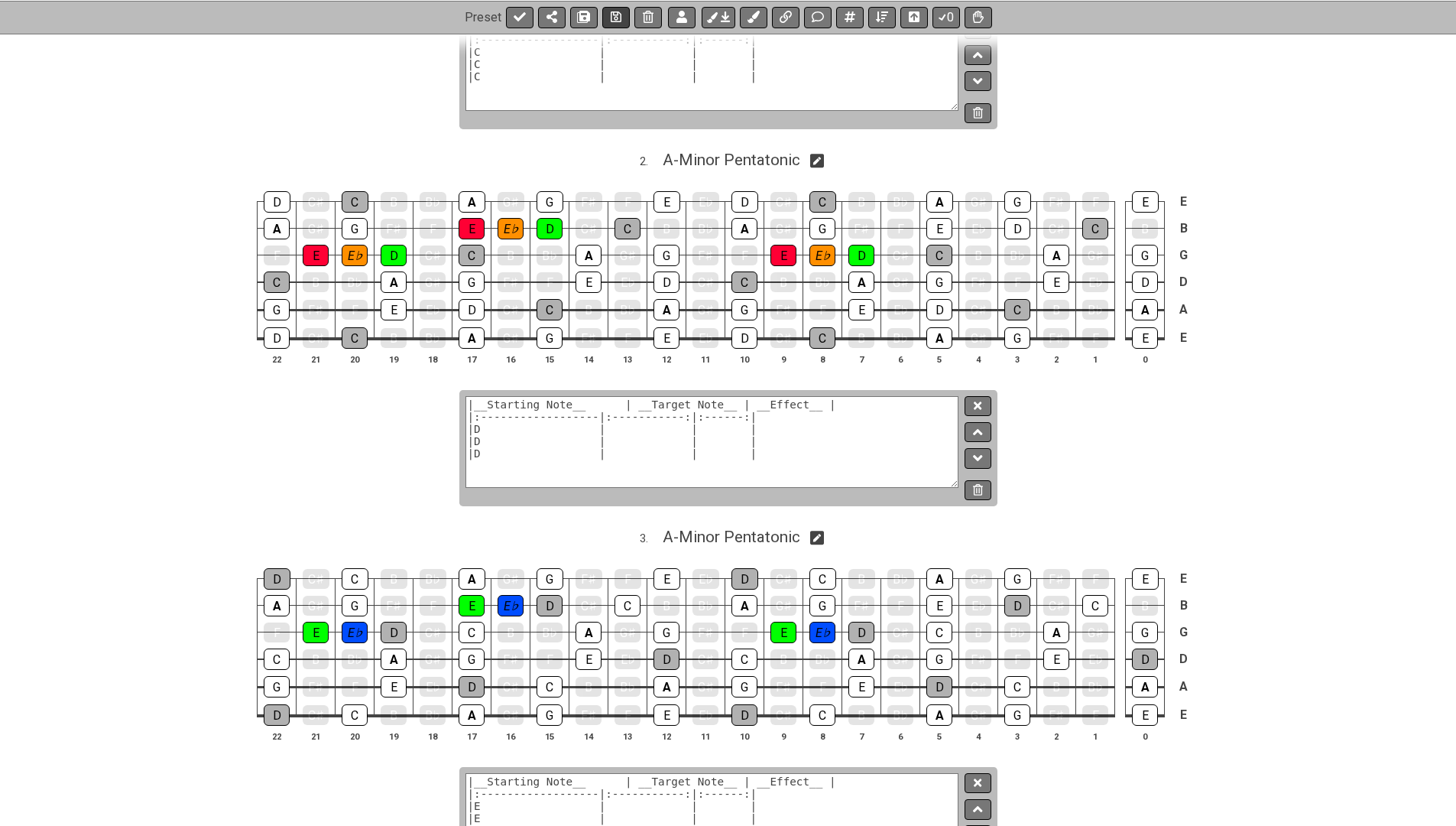
type textarea "|__Starting Note__ | __Target Note__ | __Effect__ | |:------------------|:-----…"
click at [611, 18] on icon at bounding box center [616, 17] width 11 height 13
click at [514, 18] on icon at bounding box center [520, 17] width 13 height 13
select select "/024XGJQ5L"
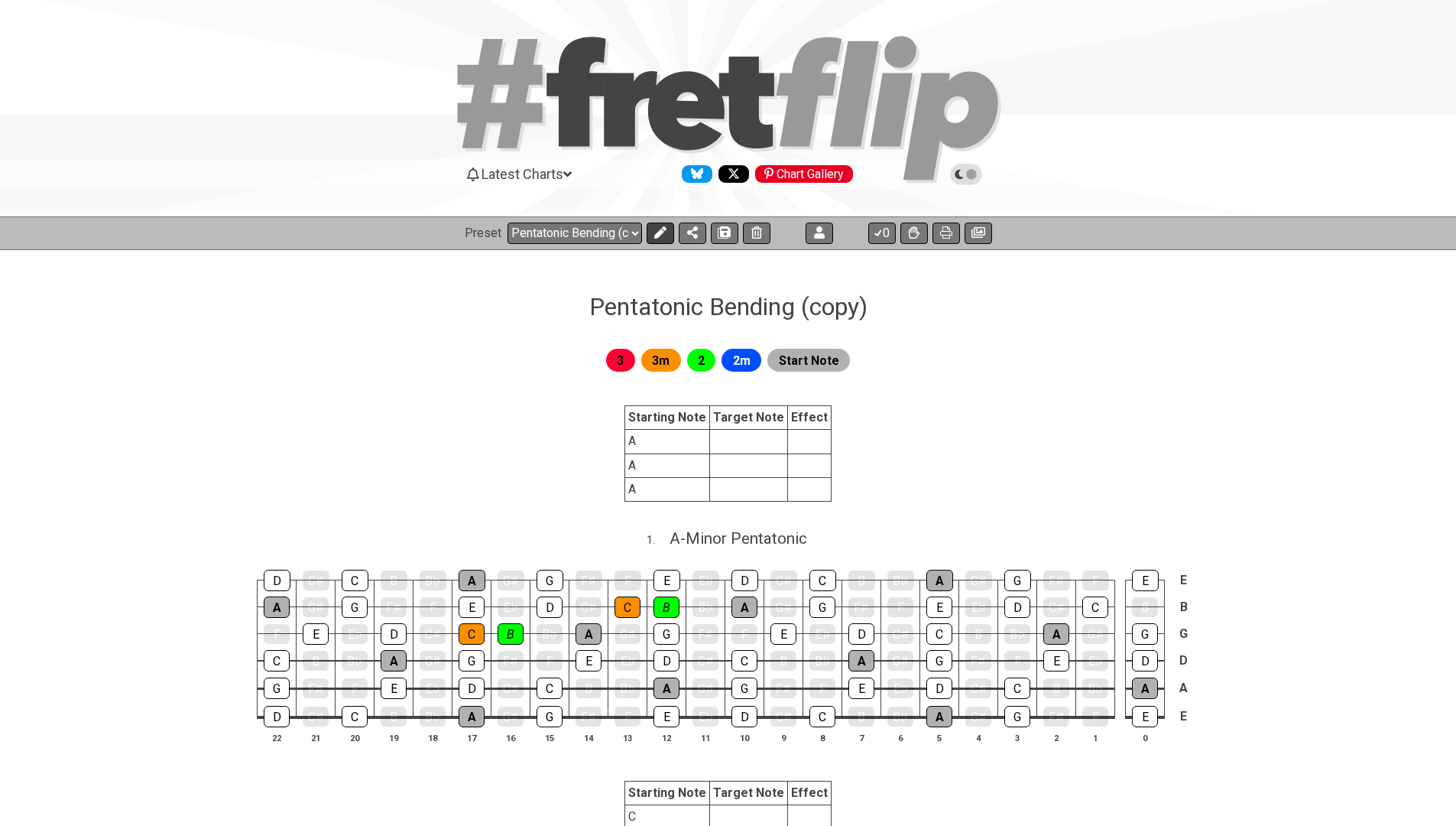
click at [659, 228] on icon at bounding box center [661, 233] width 13 height 13
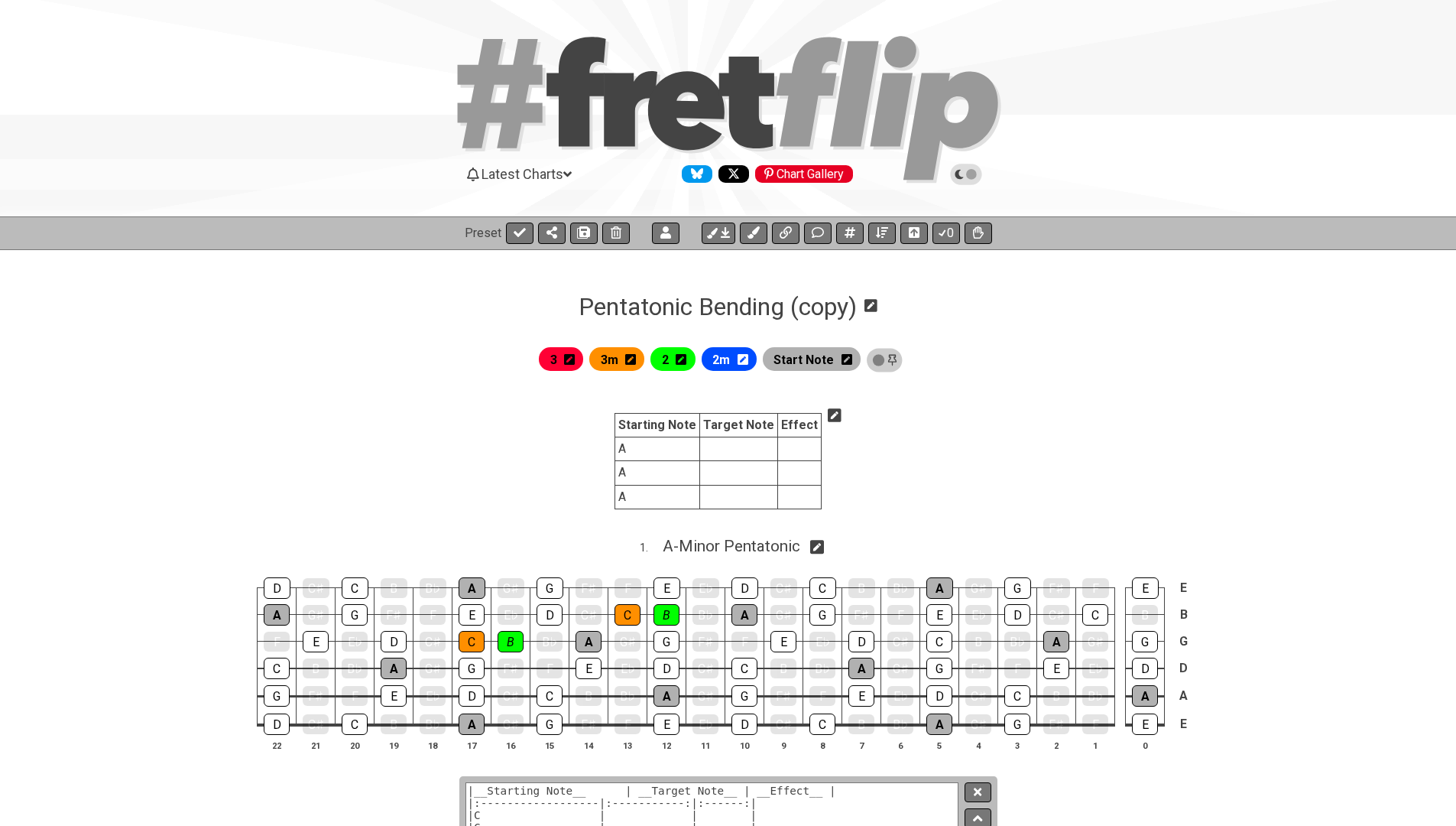
click at [828, 417] on icon at bounding box center [835, 415] width 13 height 15
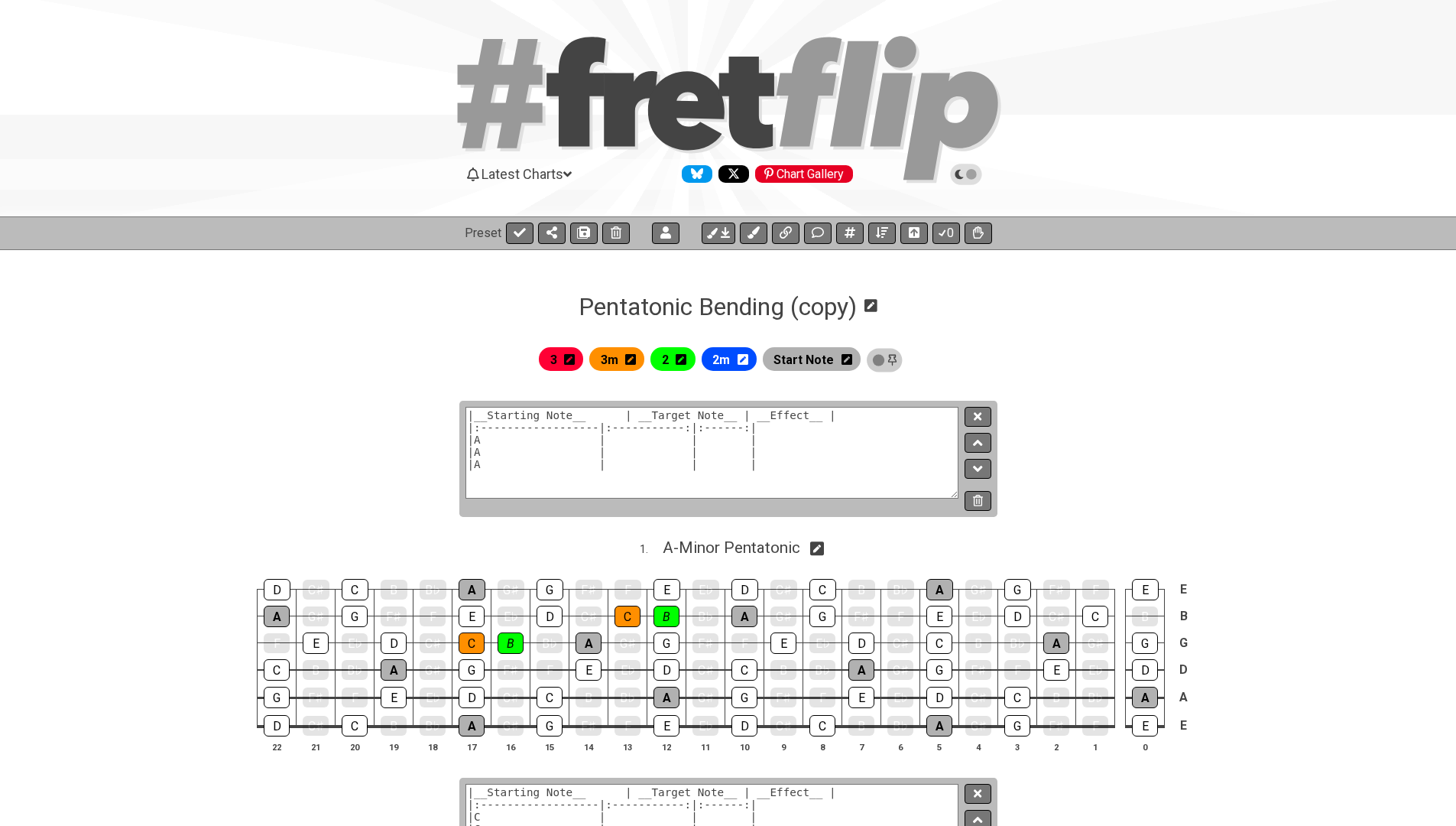
click at [665, 463] on textarea "|__Starting Note__ | __Target Note__ | __Effect__ | |:------------------|:-----…" at bounding box center [713, 452] width 494 height 91
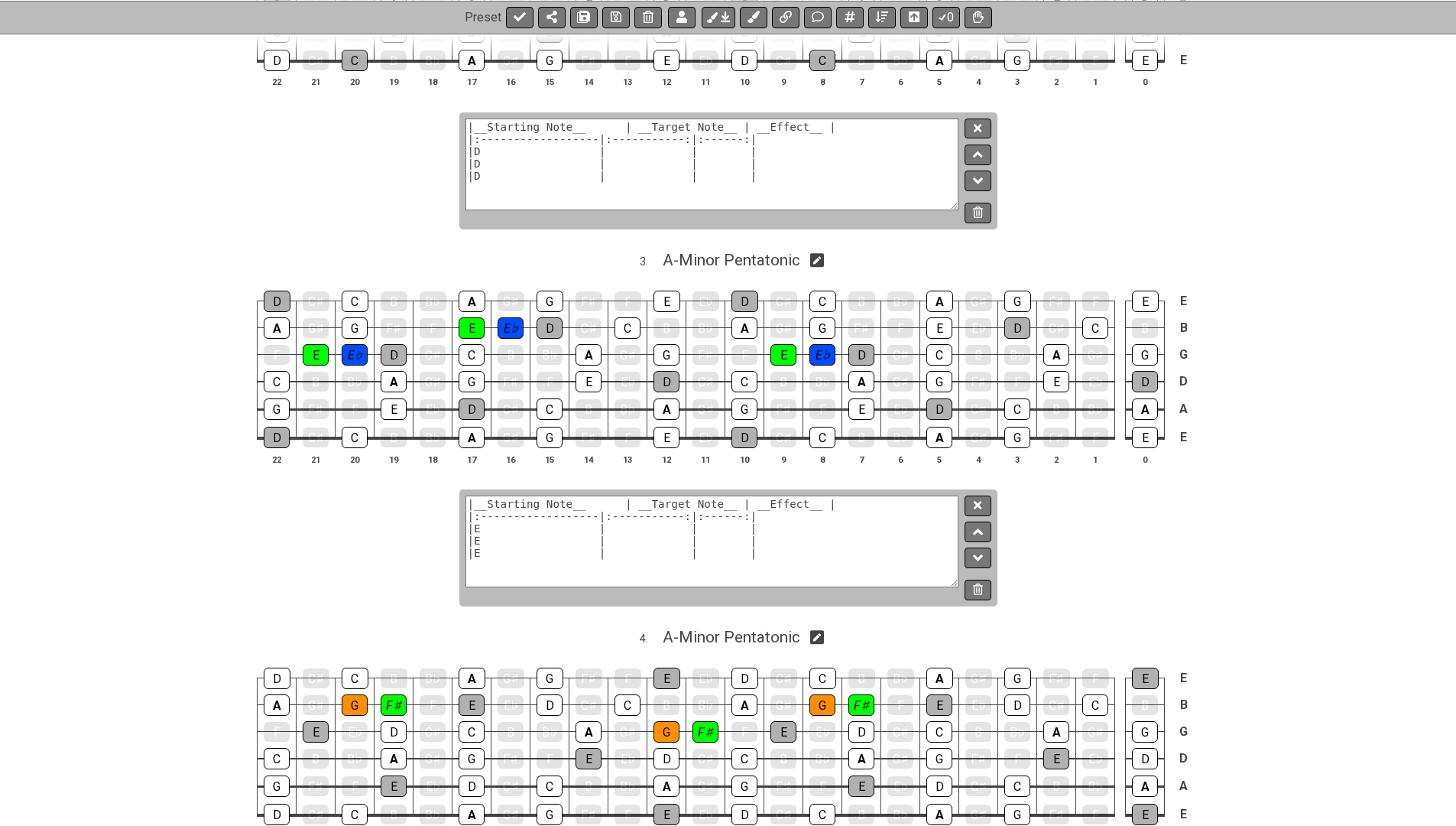
scroll to position [1044, 0]
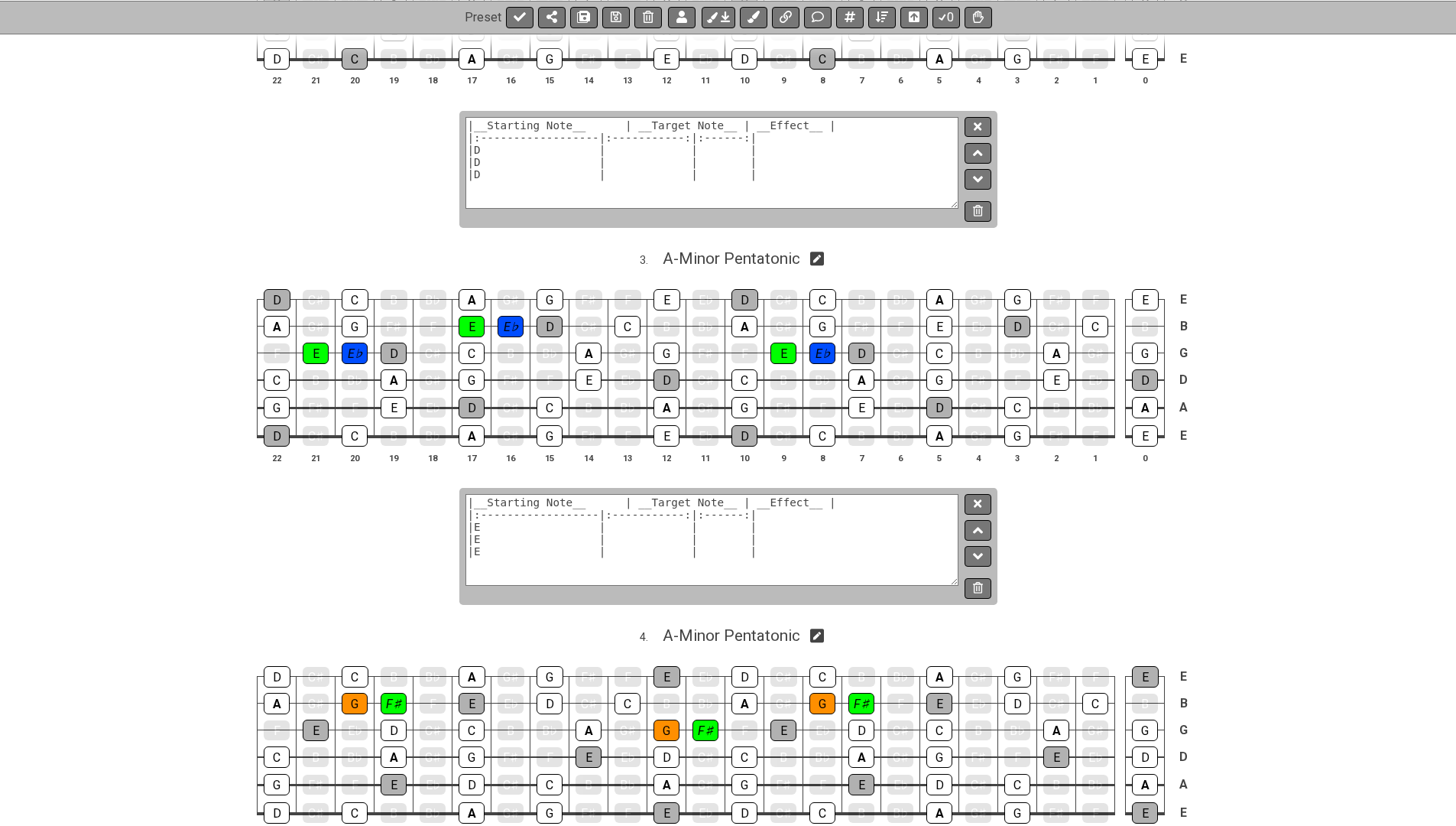
type textarea "|__Starting Note__ | __Target Note__ | __Effect__ | |:------------------|:-----…"
click at [510, 529] on textarea "|__Starting Note__ | __Target Note__ | __Effect__ | |:------------------|:-----…" at bounding box center [713, 540] width 494 height 91
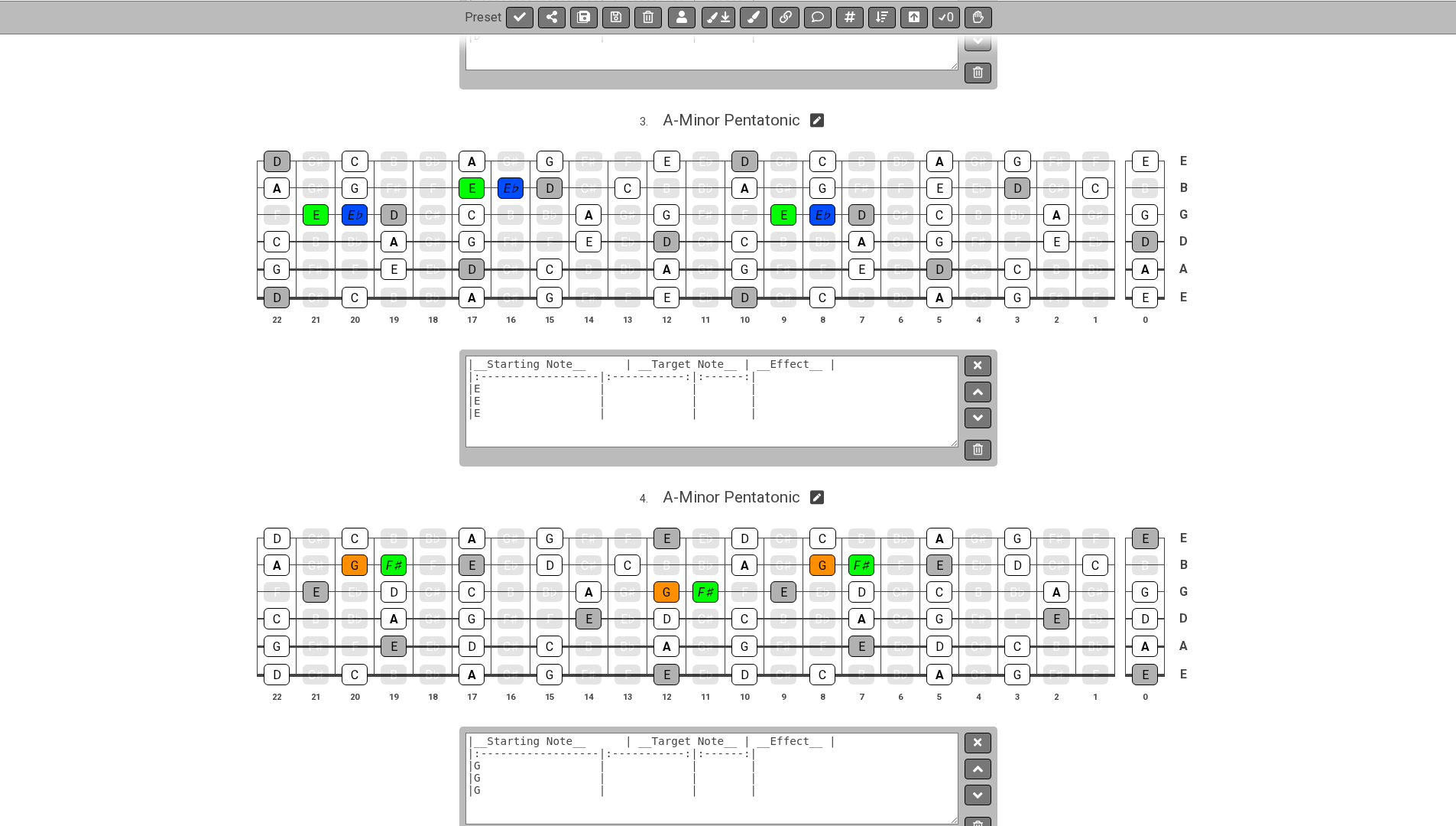
scroll to position [1190, 0]
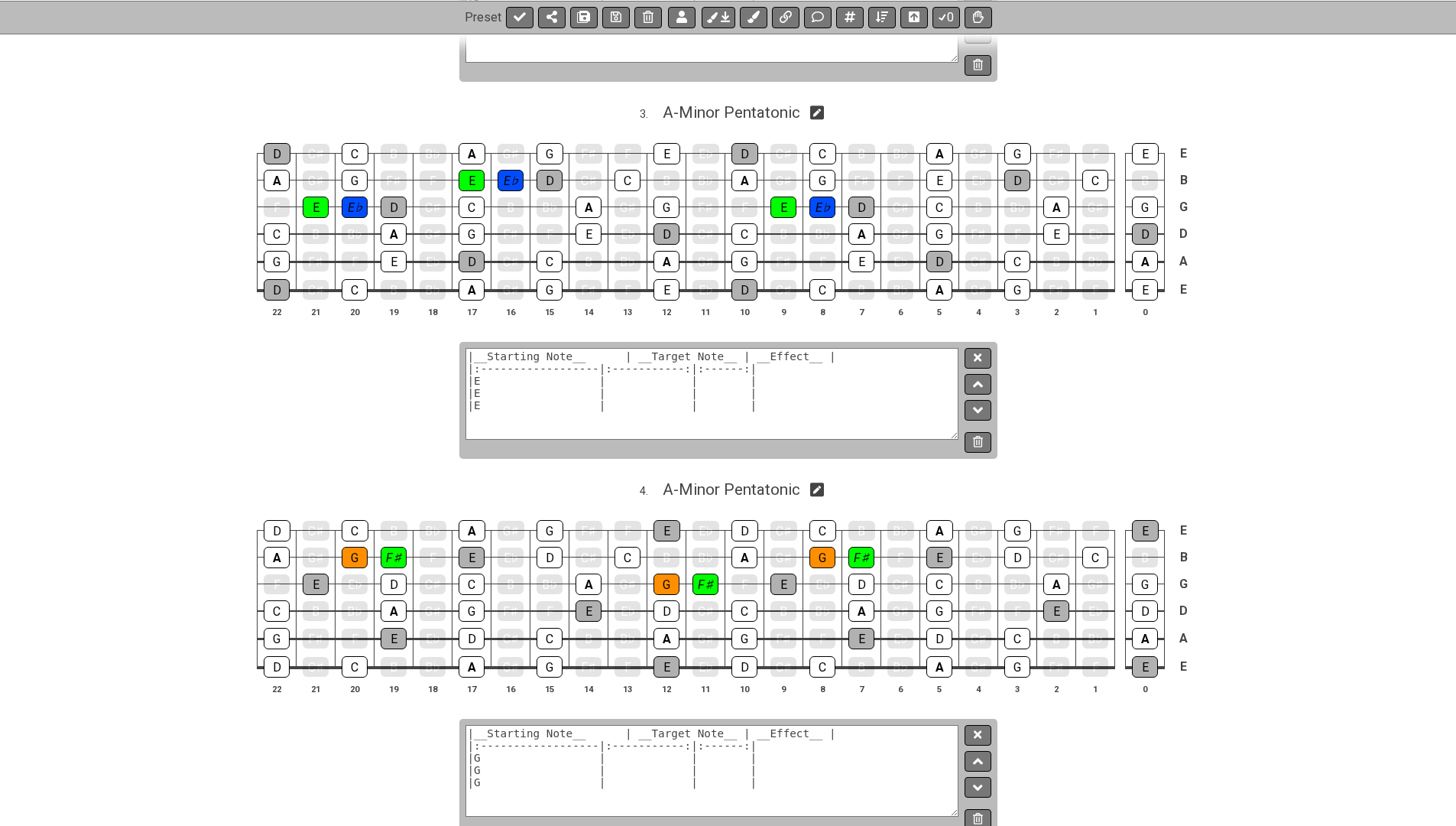
click at [517, 756] on textarea "|__Starting Note__ | __Target Note__ | __Effect__ | |:------------------|:-----…" at bounding box center [713, 770] width 494 height 91
click at [510, 395] on textarea "|__Starting Note__ | __Target Note__ | __Effect__ | |:------------------|:-----…" at bounding box center [713, 393] width 494 height 91
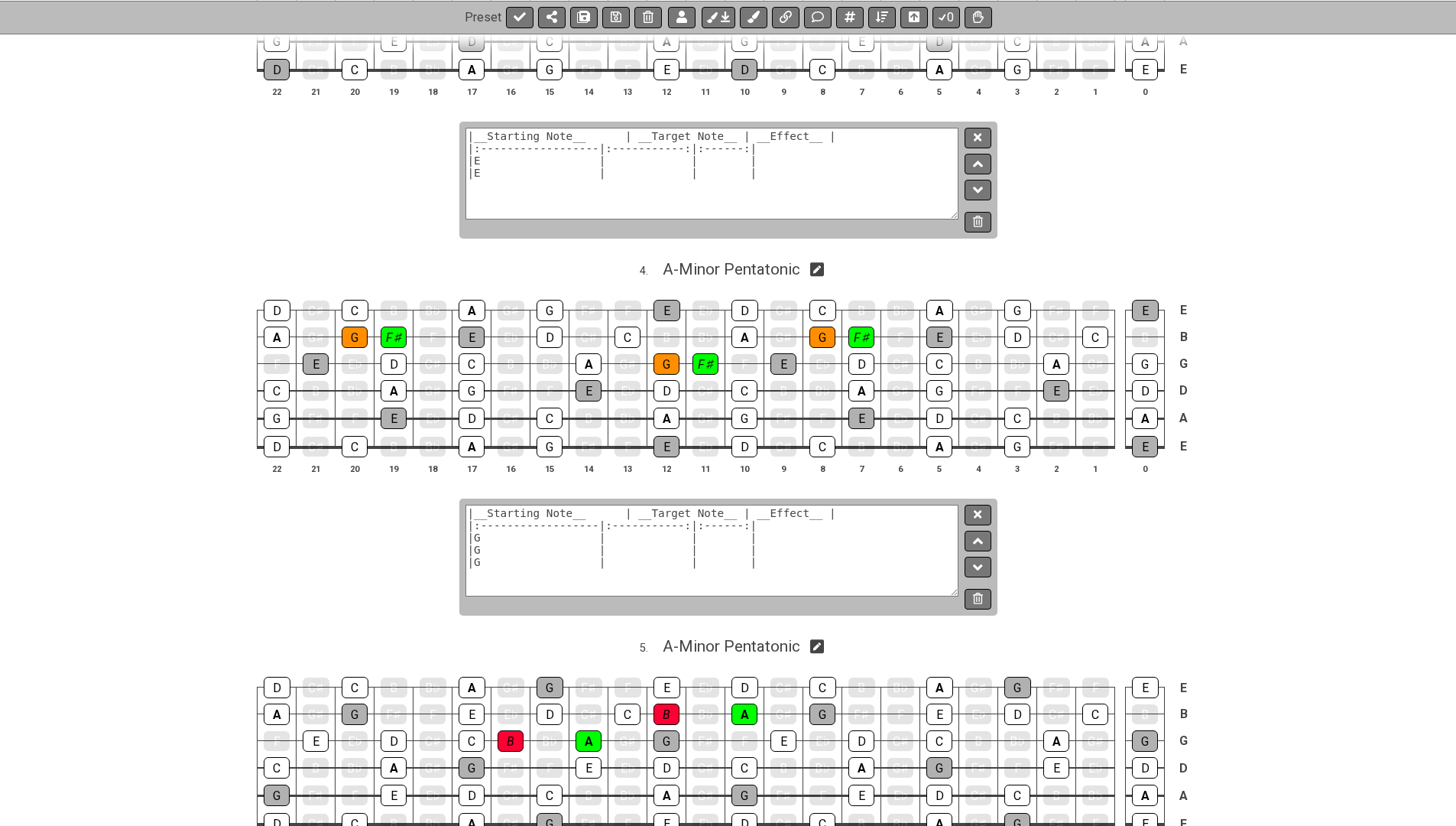
scroll to position [1441, 0]
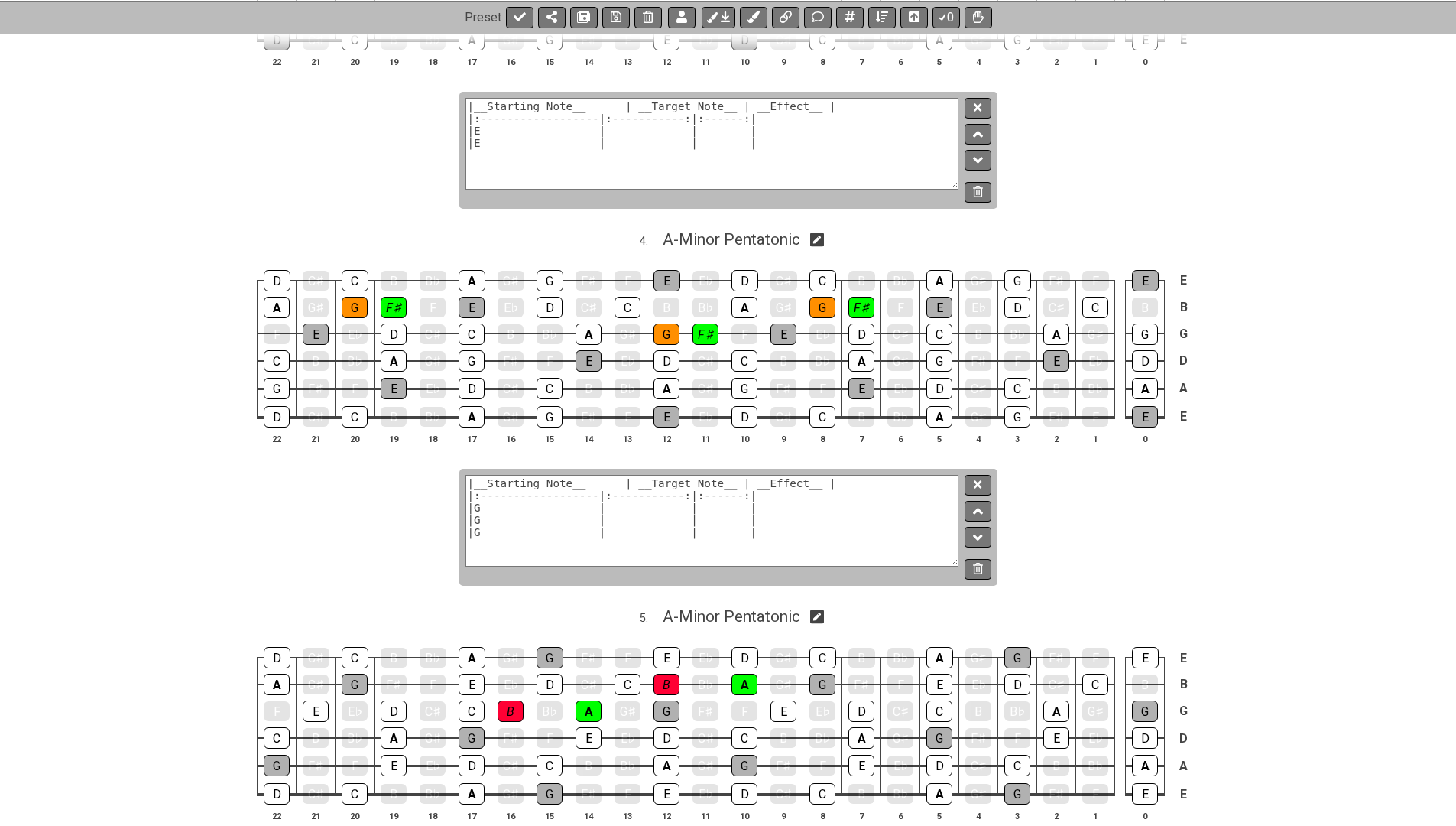
type textarea "|__Starting Note__ | __Target Note__ | __Effect__ | |:------------------|:-----…"
click at [510, 499] on textarea "|__Starting Note__ | __Target Note__ | __Effect__ | |:------------------|:-----…" at bounding box center [713, 521] width 494 height 91
type textarea "|__Starting Note__ | __Target Note__ | __Effect__ | |:------------------|:-----…"
click at [527, 22] on button at bounding box center [519, 17] width 28 height 22
select select "/024XGJQ5L"
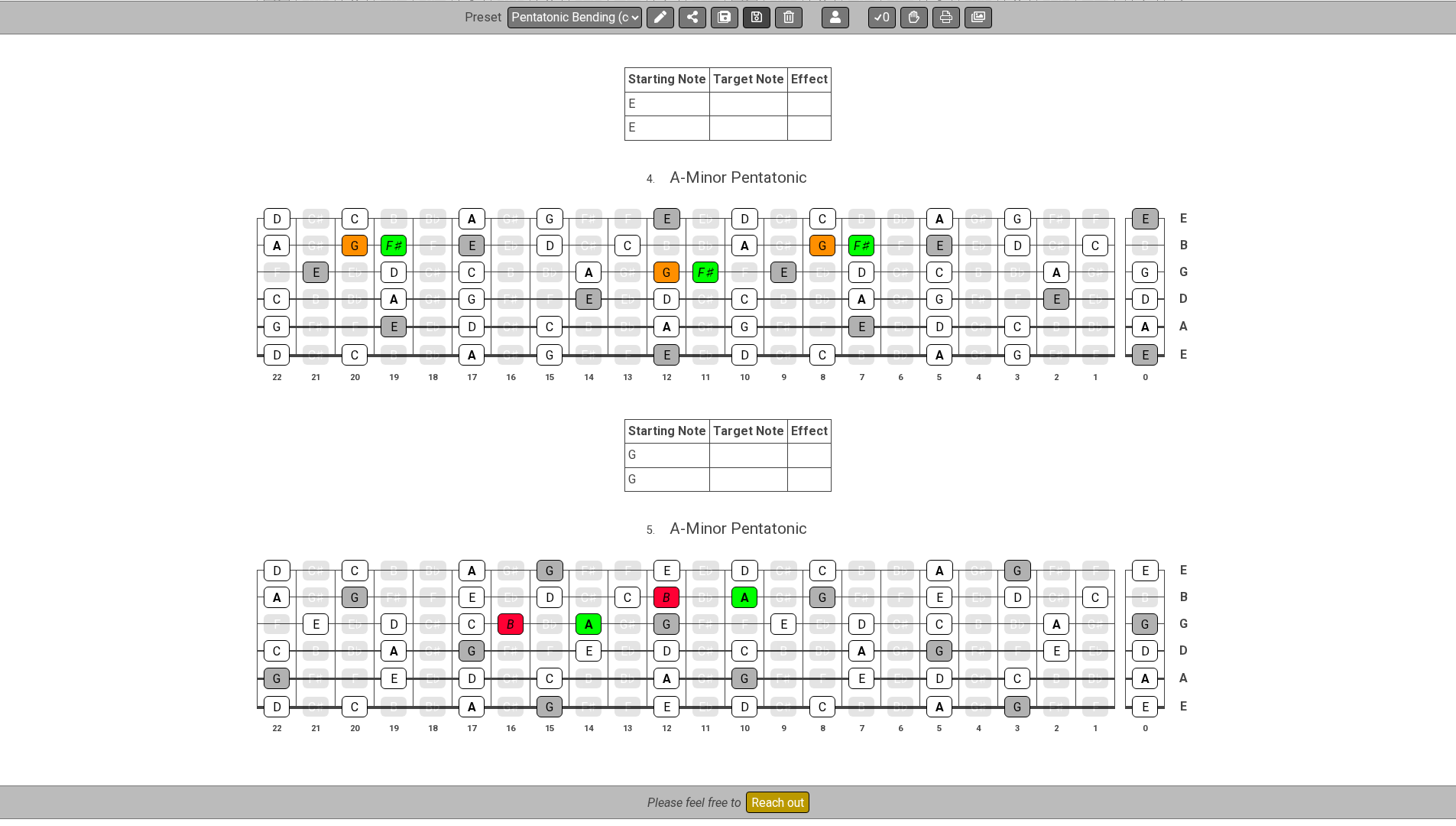
click at [749, 14] on button at bounding box center [757, 17] width 28 height 22
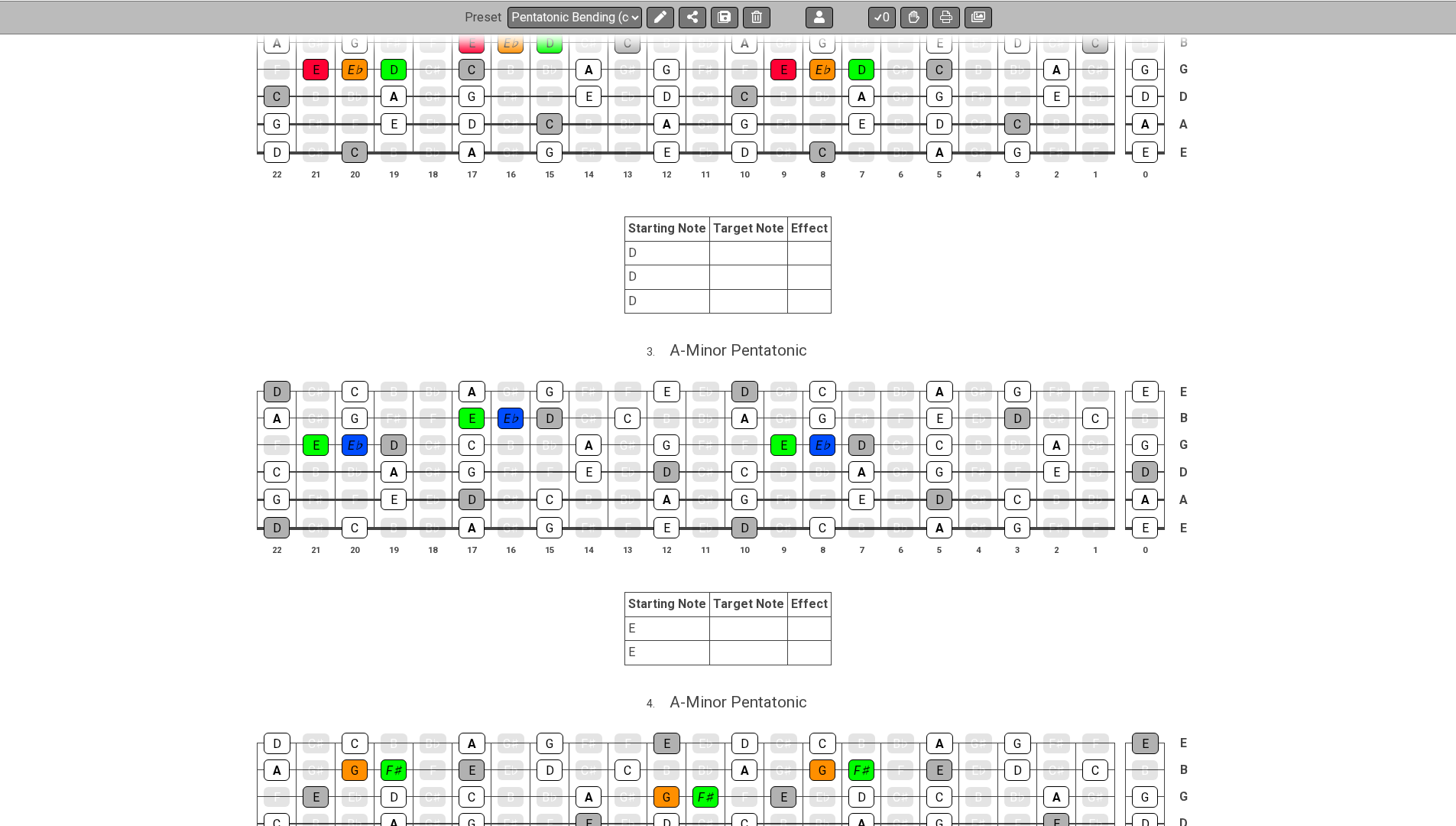
scroll to position [913, 0]
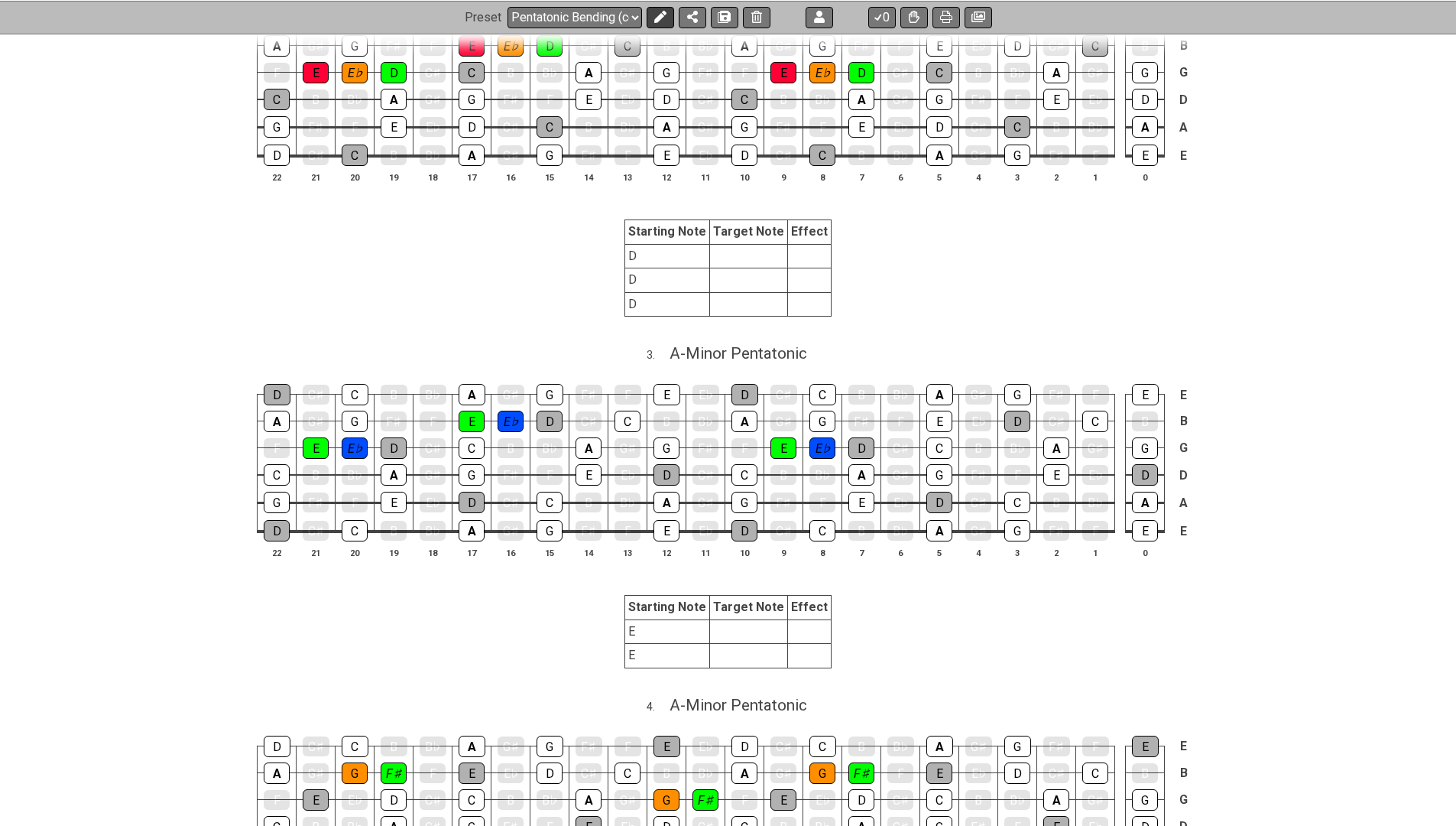
click at [655, 11] on icon at bounding box center [661, 17] width 13 height 13
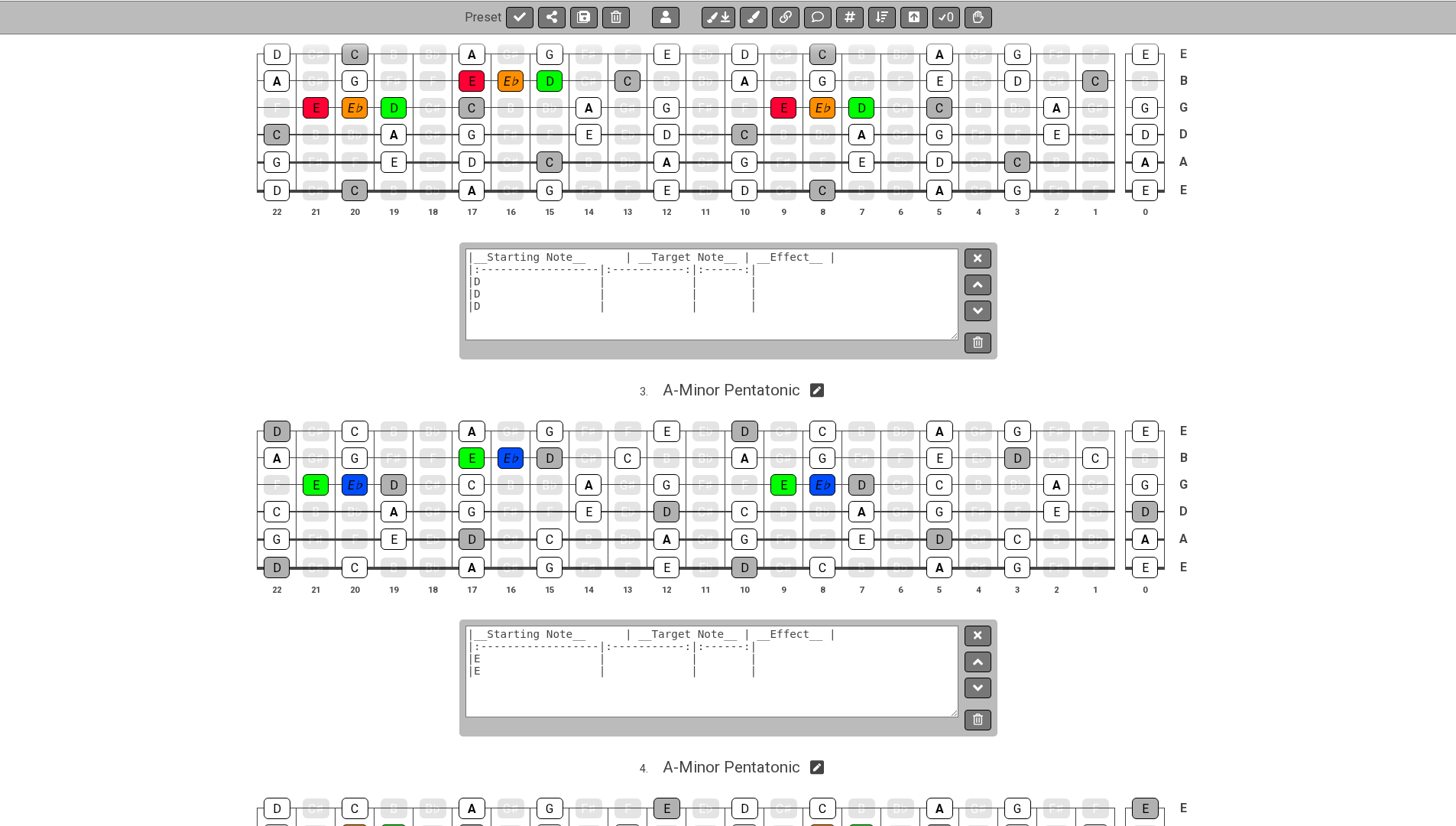
drag, startPoint x: 469, startPoint y: 298, endPoint x: 471, endPoint y: 322, distance: 24.1
click at [471, 322] on textarea "|__Starting Note__ | __Target Note__ | __Effect__ | |:------------------|:-----…" at bounding box center [713, 294] width 494 height 91
type textarea "|__Starting Note__ | __Target Note__ | __Effect__ | |:------------------|:-----…"
click at [975, 253] on icon at bounding box center [978, 258] width 8 height 12
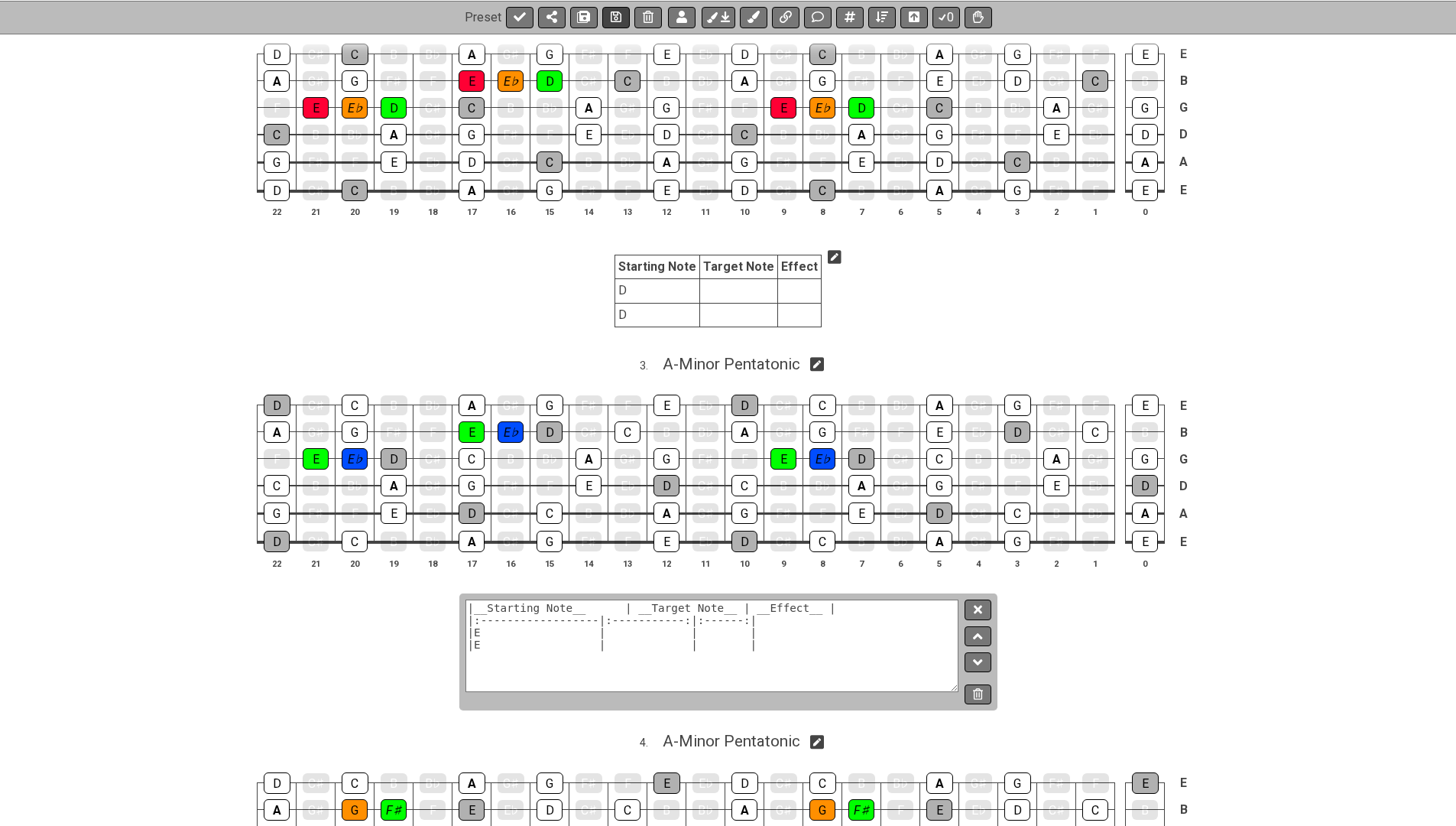
click at [615, 20] on icon at bounding box center [616, 17] width 11 height 13
click at [509, 10] on button at bounding box center [519, 17] width 28 height 22
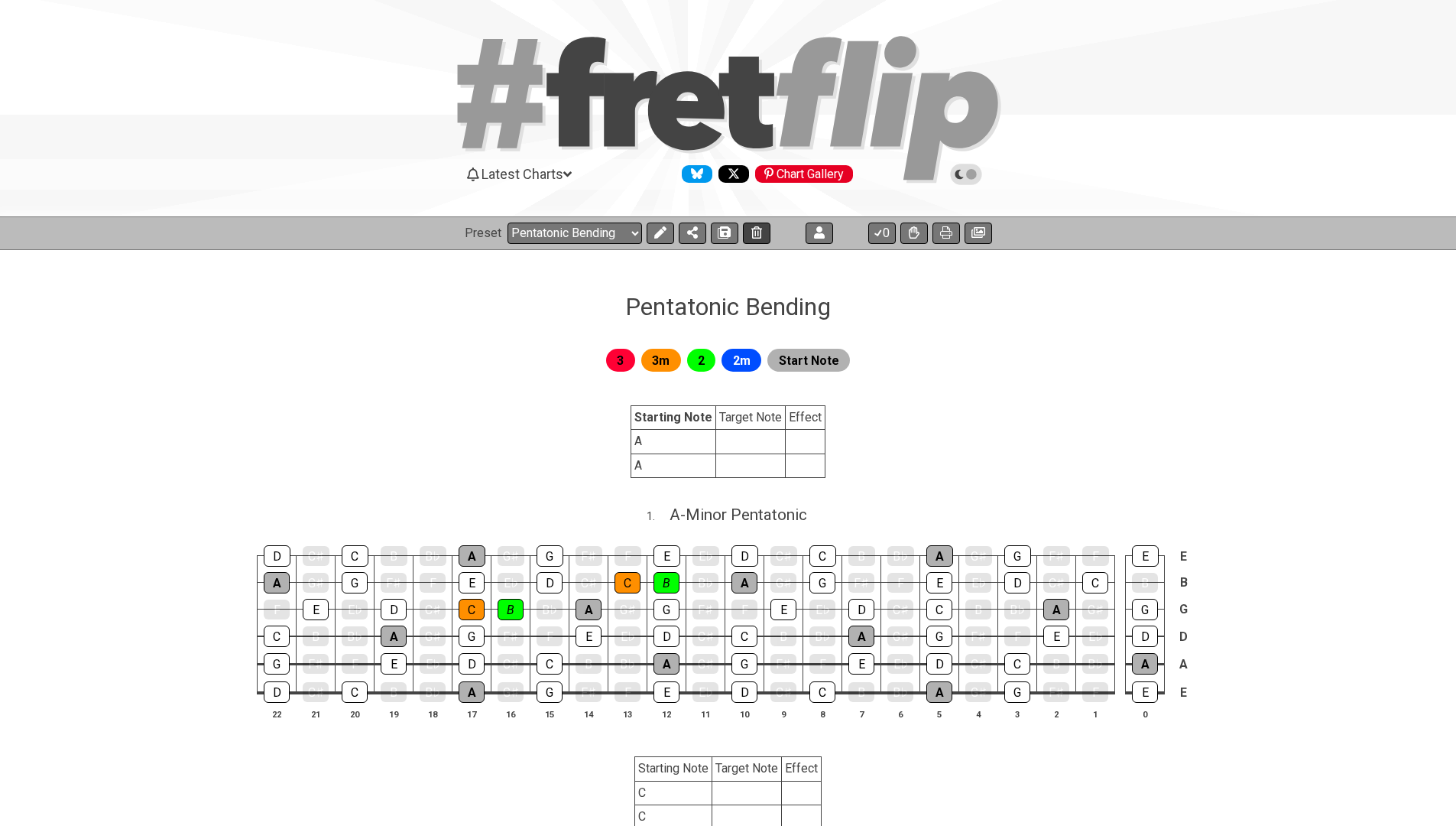
click at [746, 227] on button at bounding box center [757, 233] width 28 height 22
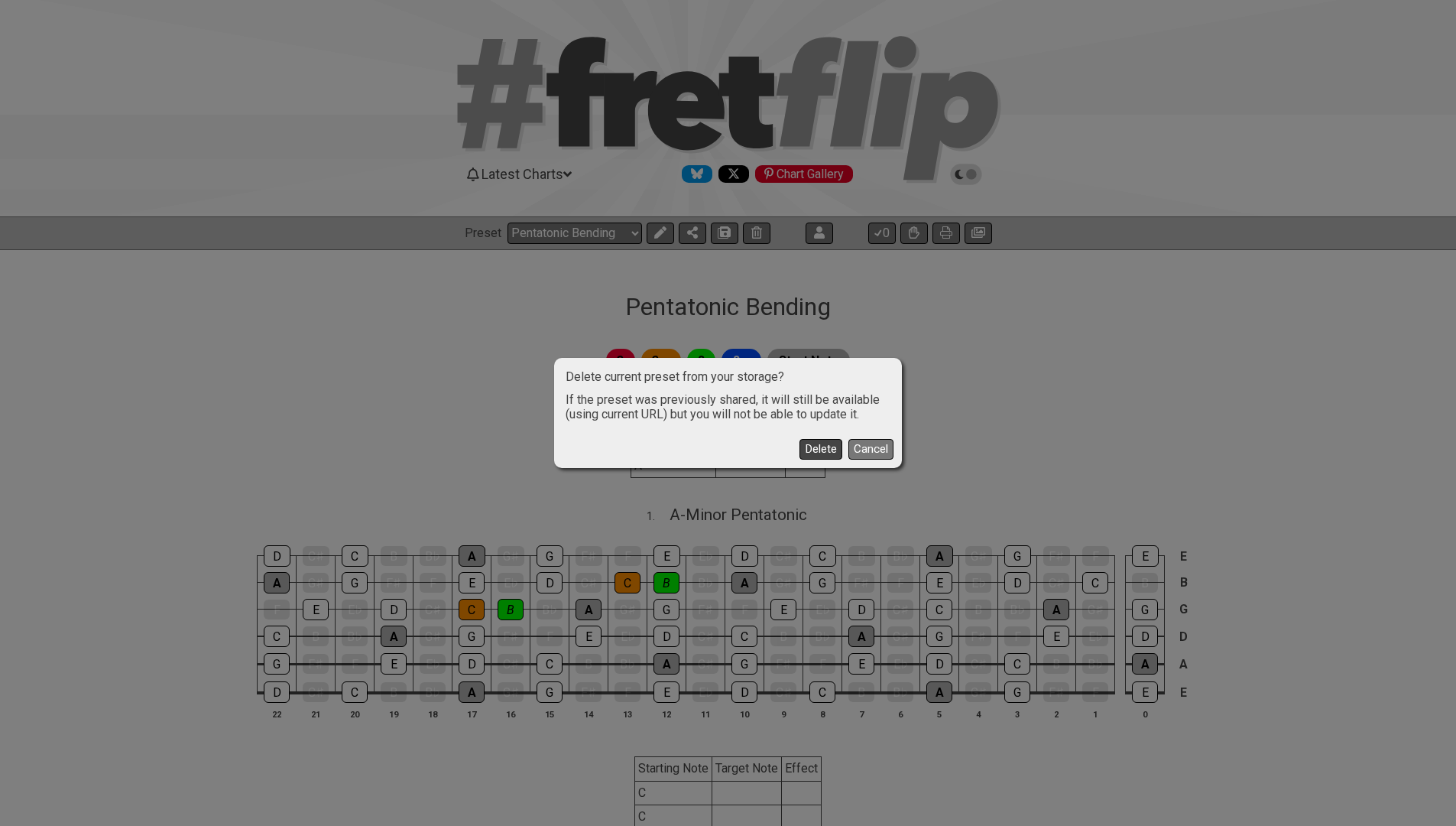
click at [829, 449] on button "Delete" at bounding box center [821, 449] width 43 height 21
select select "/welcome"
select select "C"
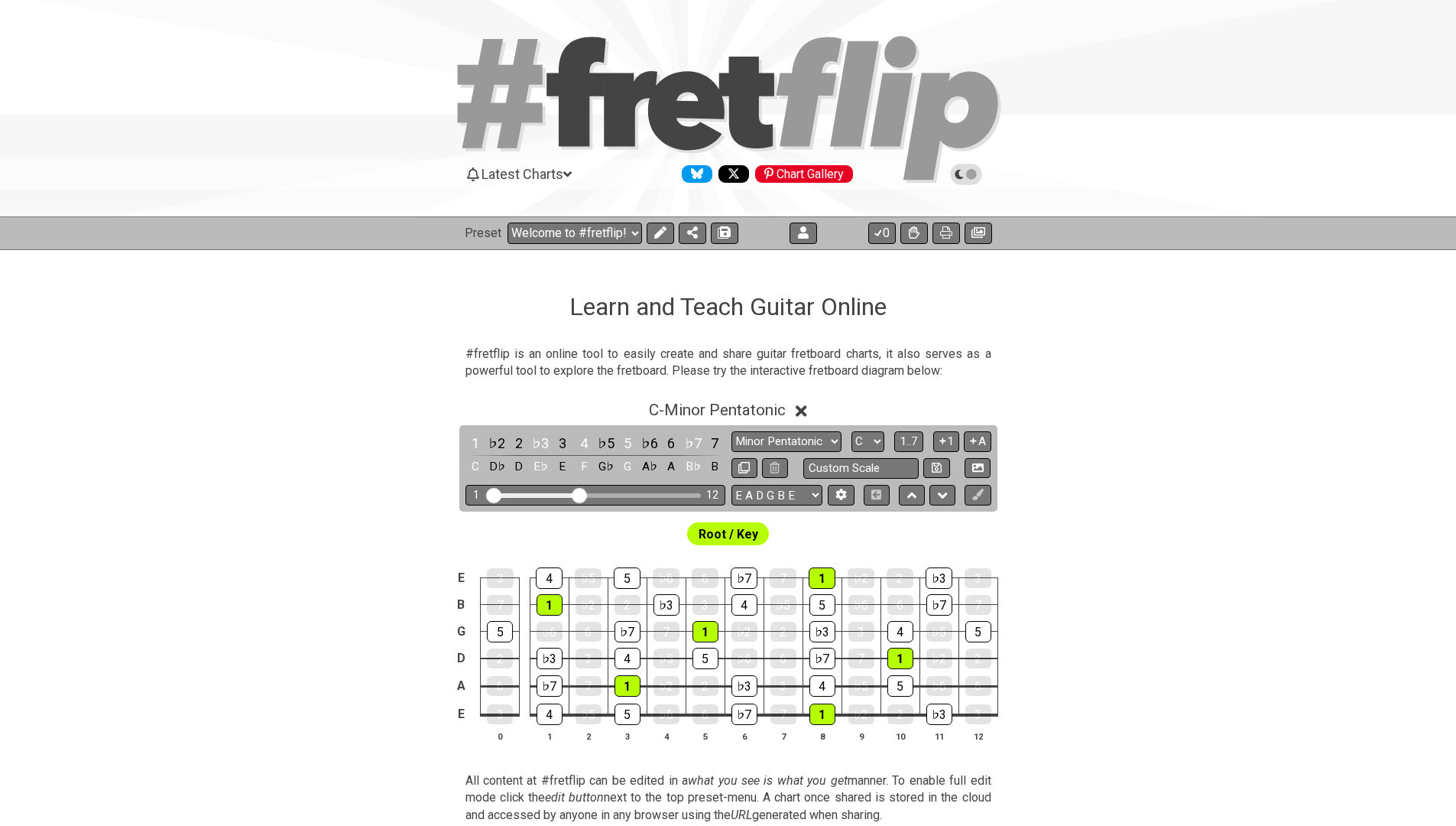
select select "/024XGJQ5L"
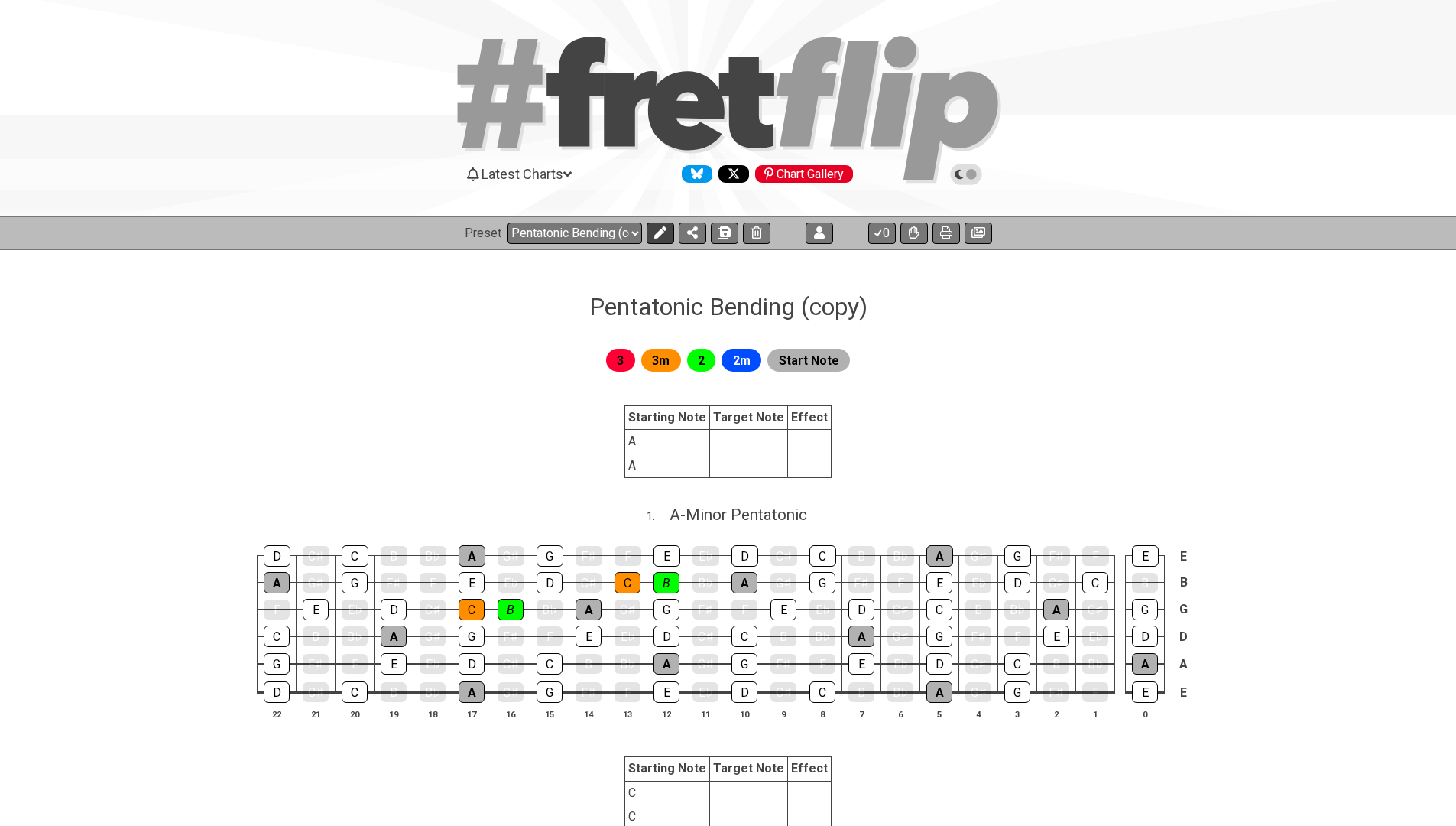
click at [657, 222] on button at bounding box center [660, 233] width 28 height 22
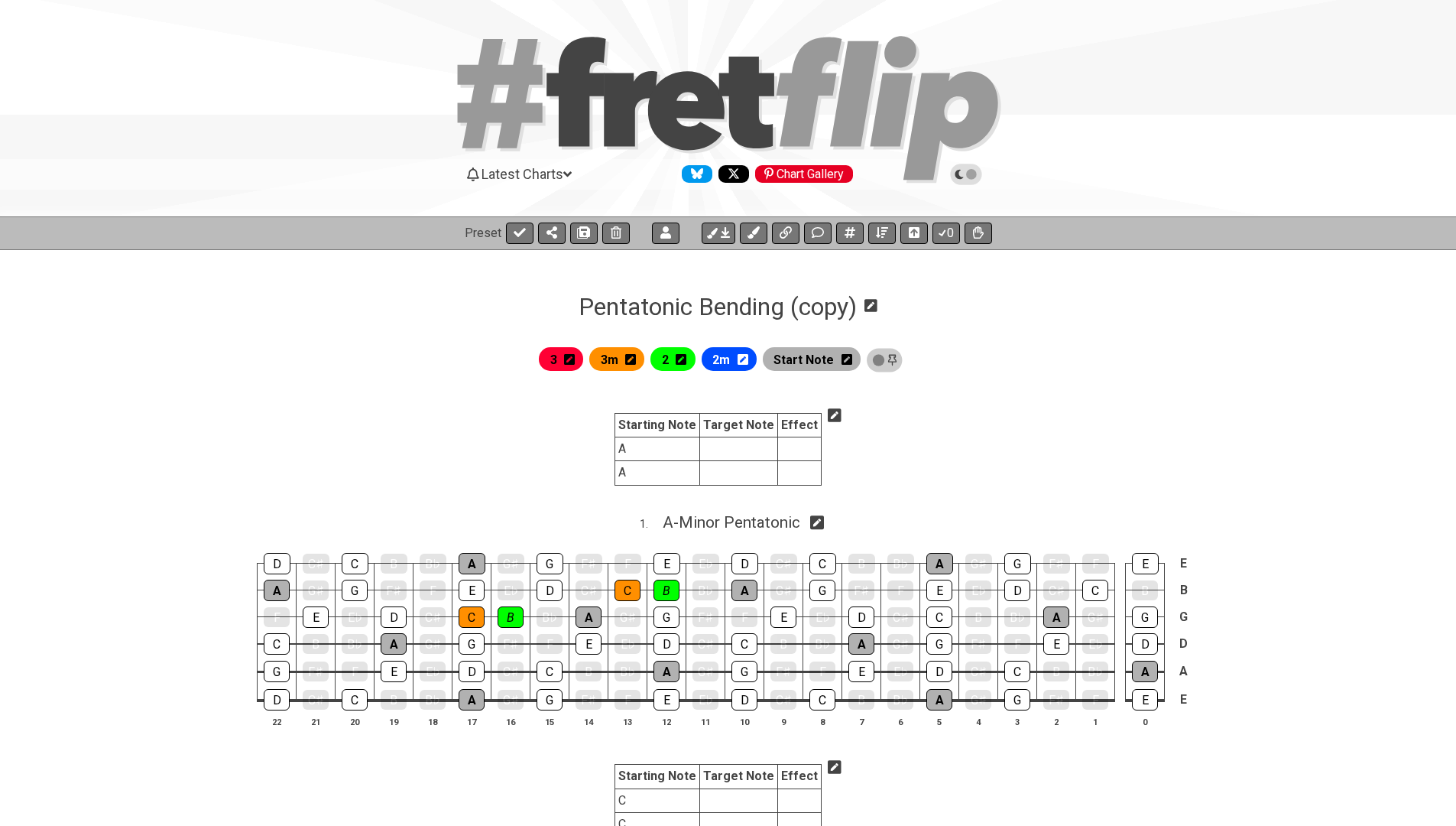
click at [803, 304] on h1 "Pentatonic Bending (copy)" at bounding box center [717, 306] width 278 height 29
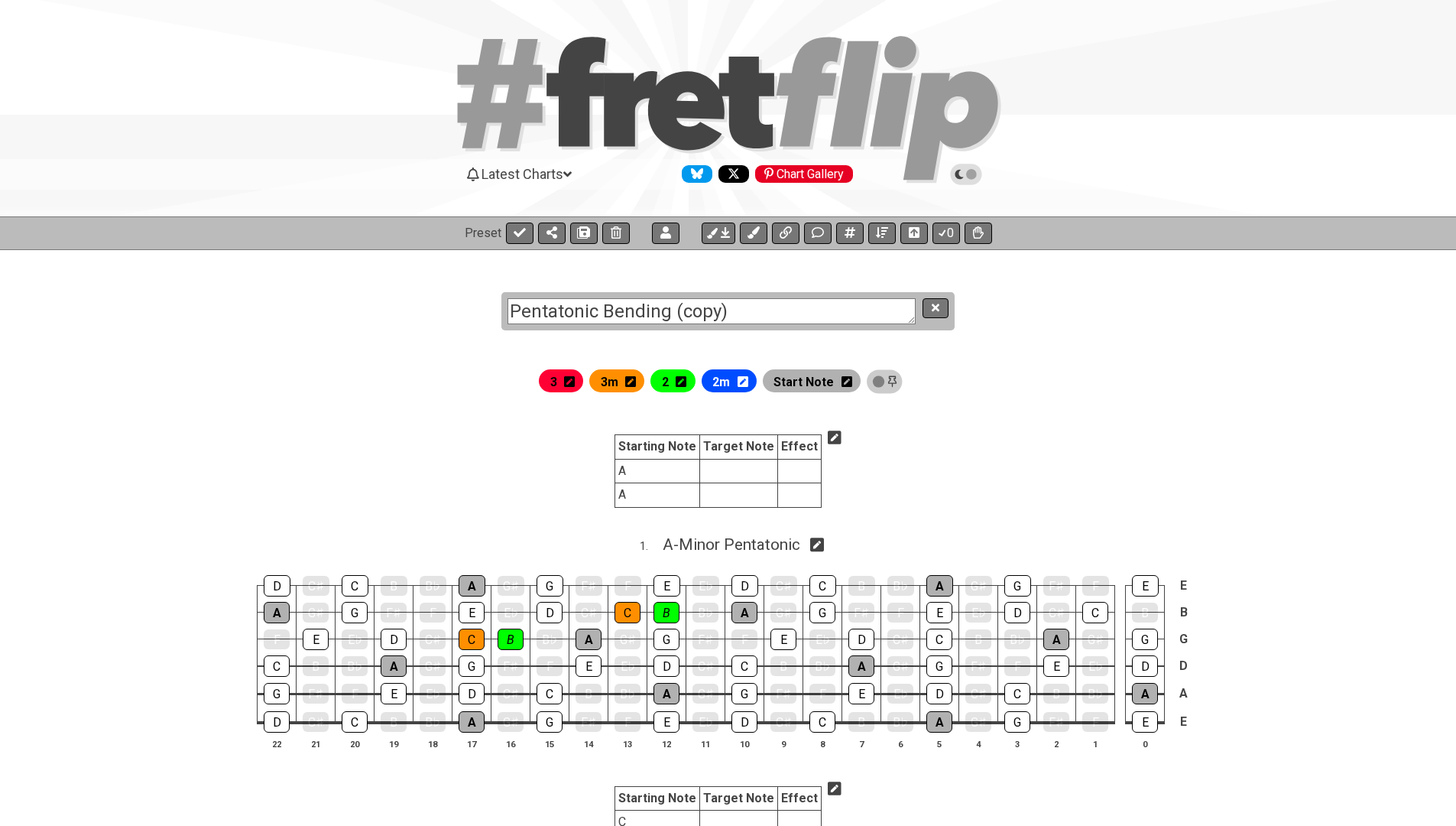
click at [792, 305] on textarea "Pentatonic Bending (copy)" at bounding box center [712, 312] width 408 height 27
type textarea "Pentatonic Bending"
click at [614, 229] on icon at bounding box center [616, 233] width 11 height 13
click at [519, 237] on icon at bounding box center [520, 233] width 13 height 13
select select "/024XGJQ5L"
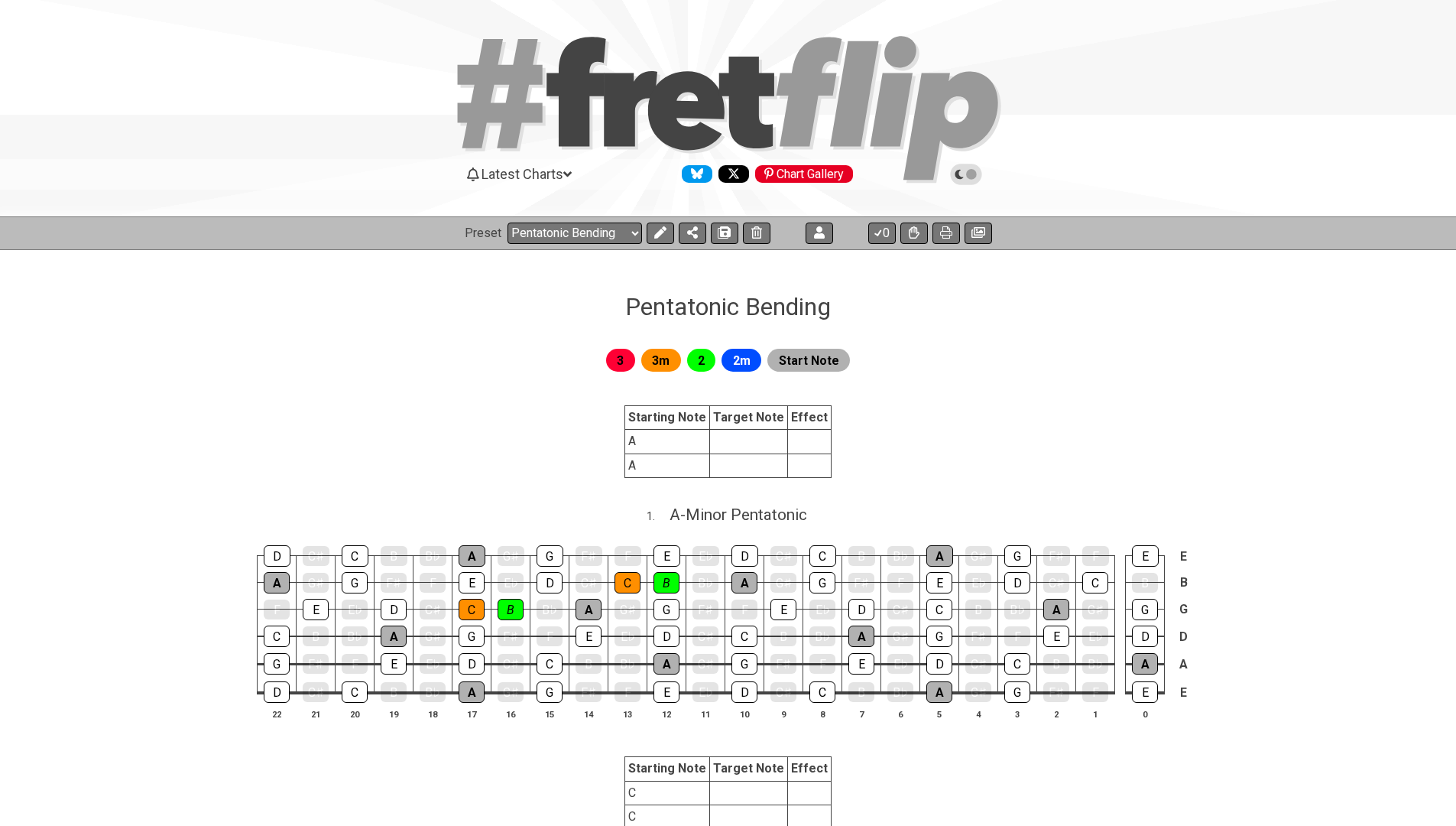
click at [972, 234] on icon at bounding box center [978, 233] width 13 height 13
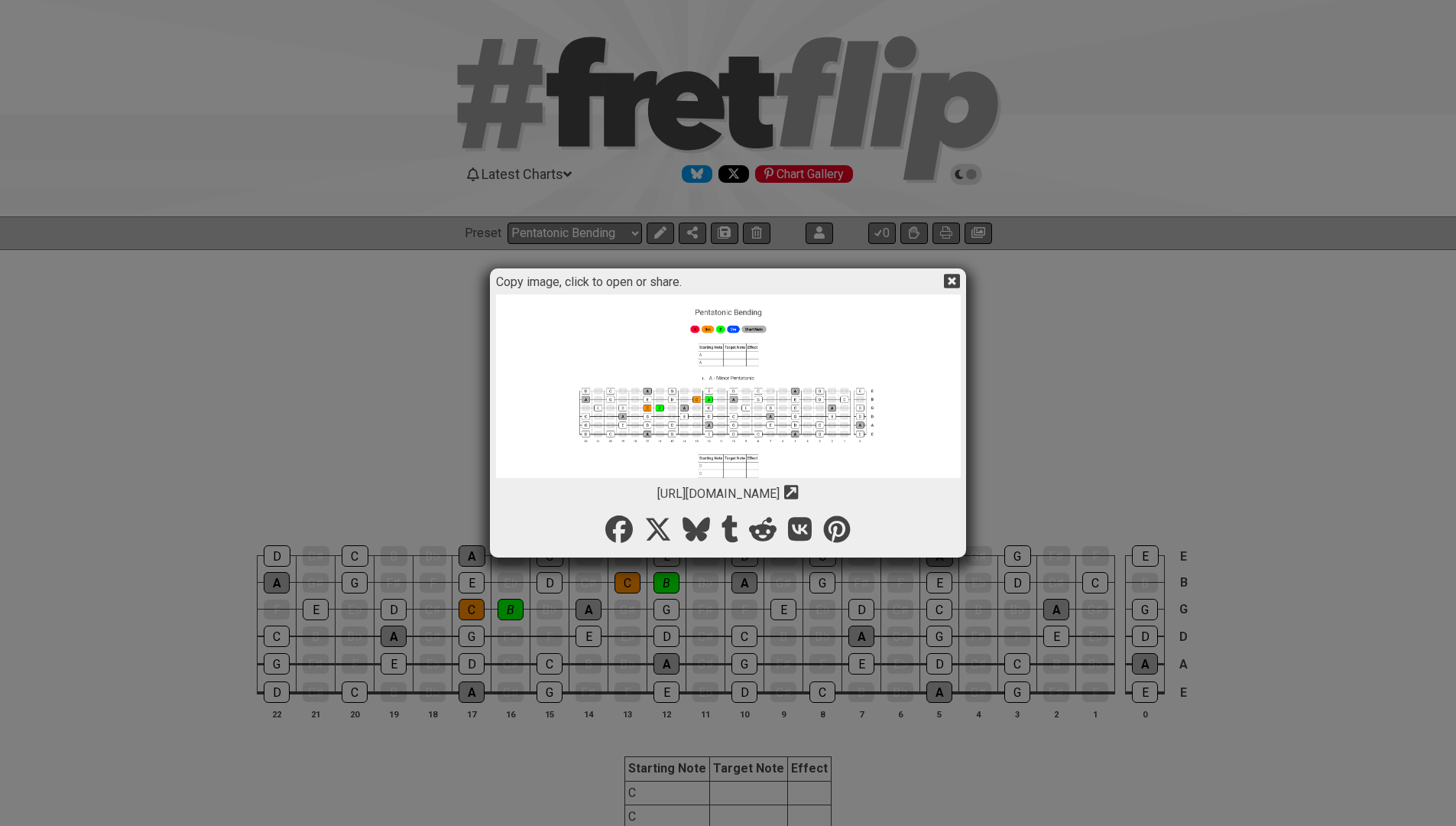
click at [724, 401] on img at bounding box center [728, 603] width 465 height 616
click at [955, 280] on icon at bounding box center [952, 281] width 16 height 16
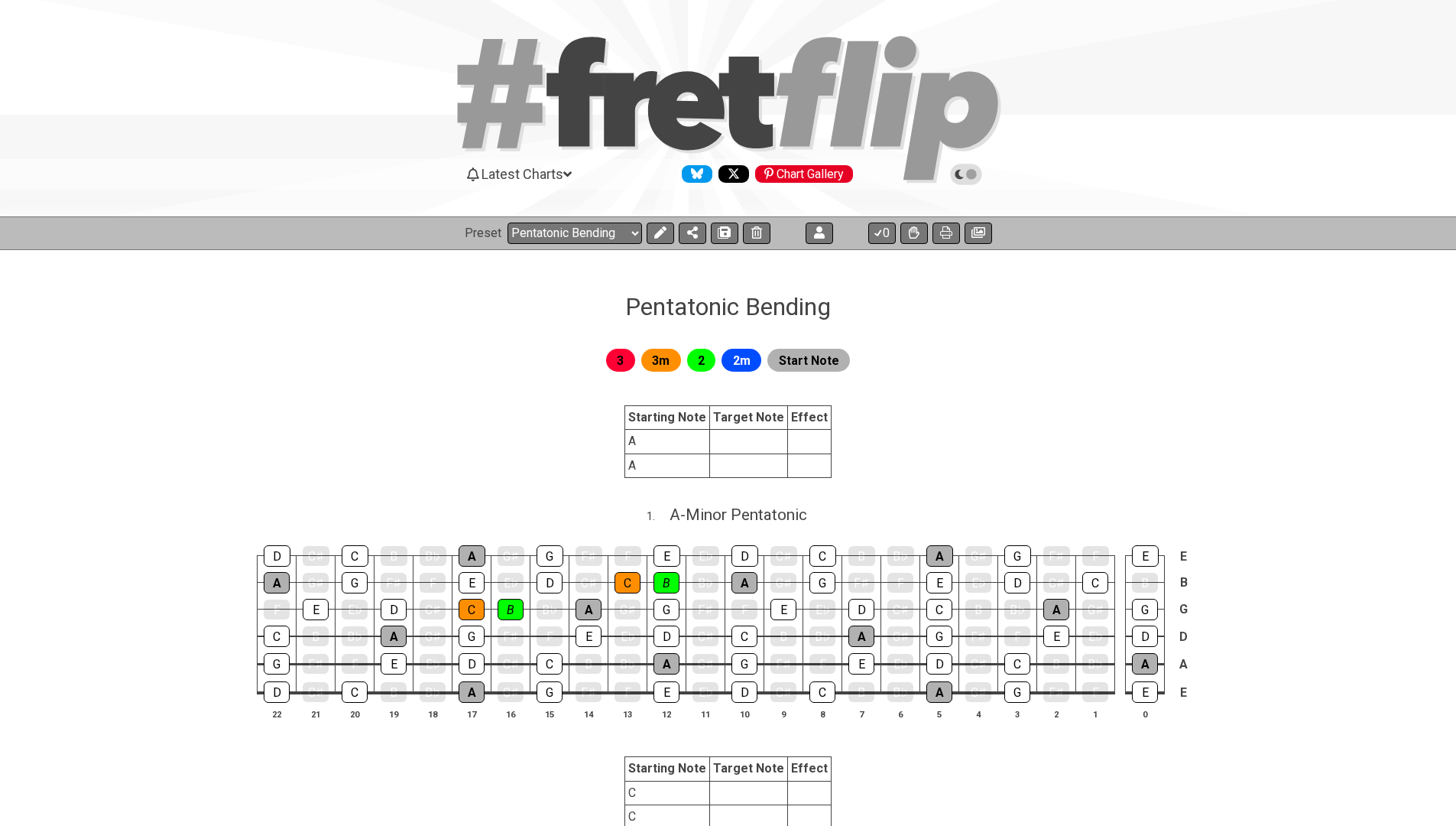
click at [455, 422] on section "Starting Note Target Note Effect A A" at bounding box center [728, 444] width 1456 height 103
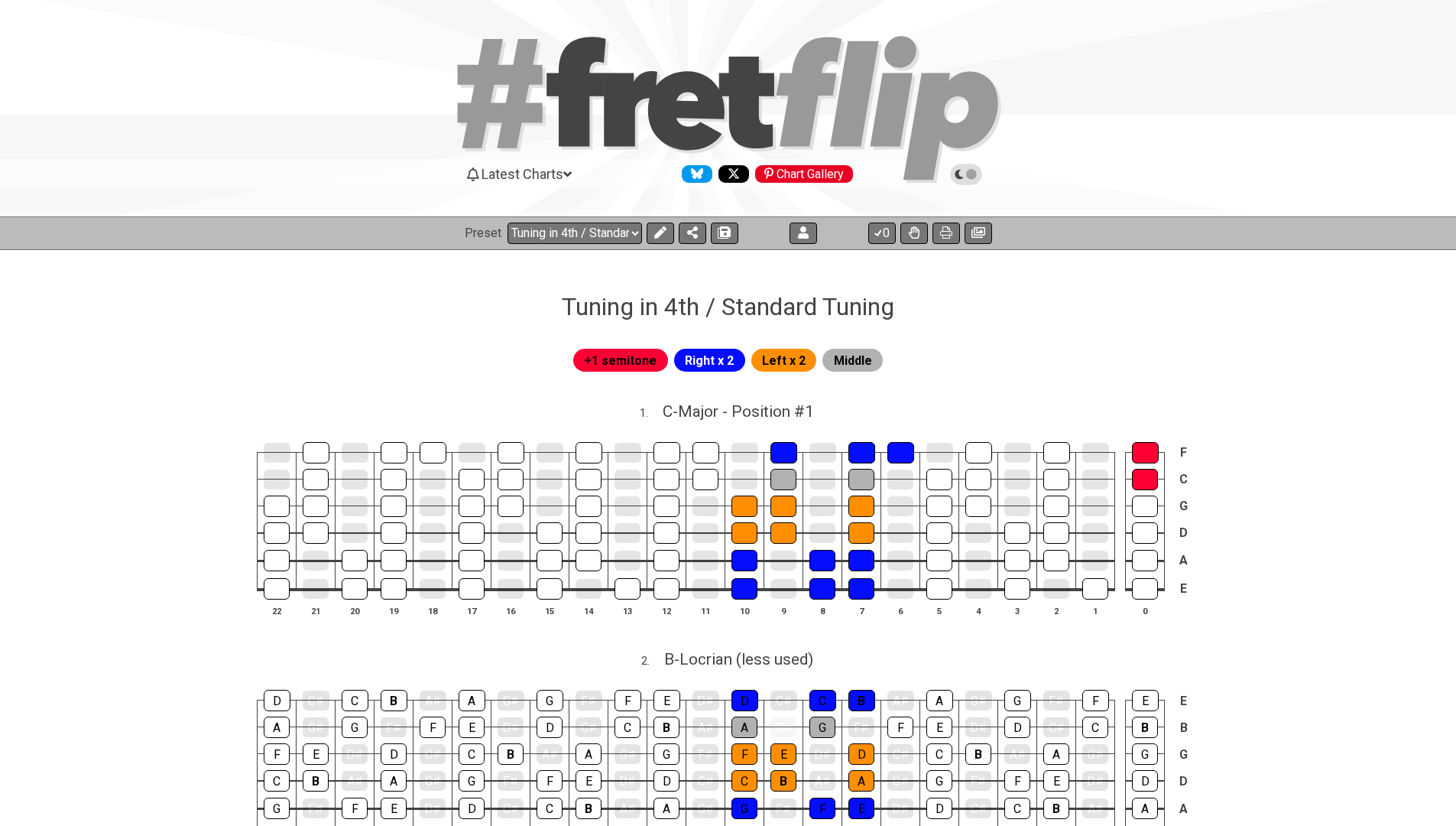
select select "/024Q4LG4M"
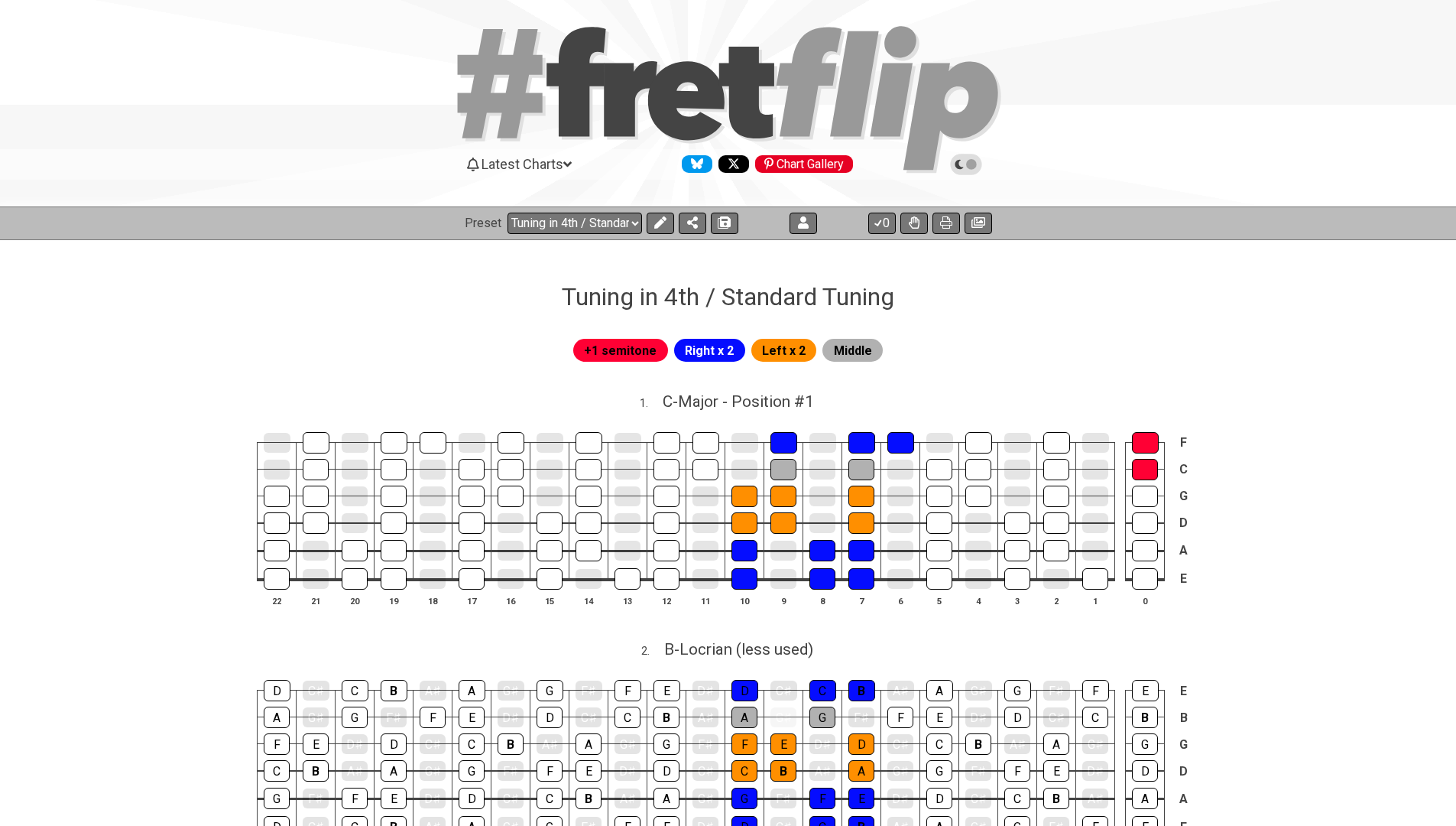
scroll to position [29, 0]
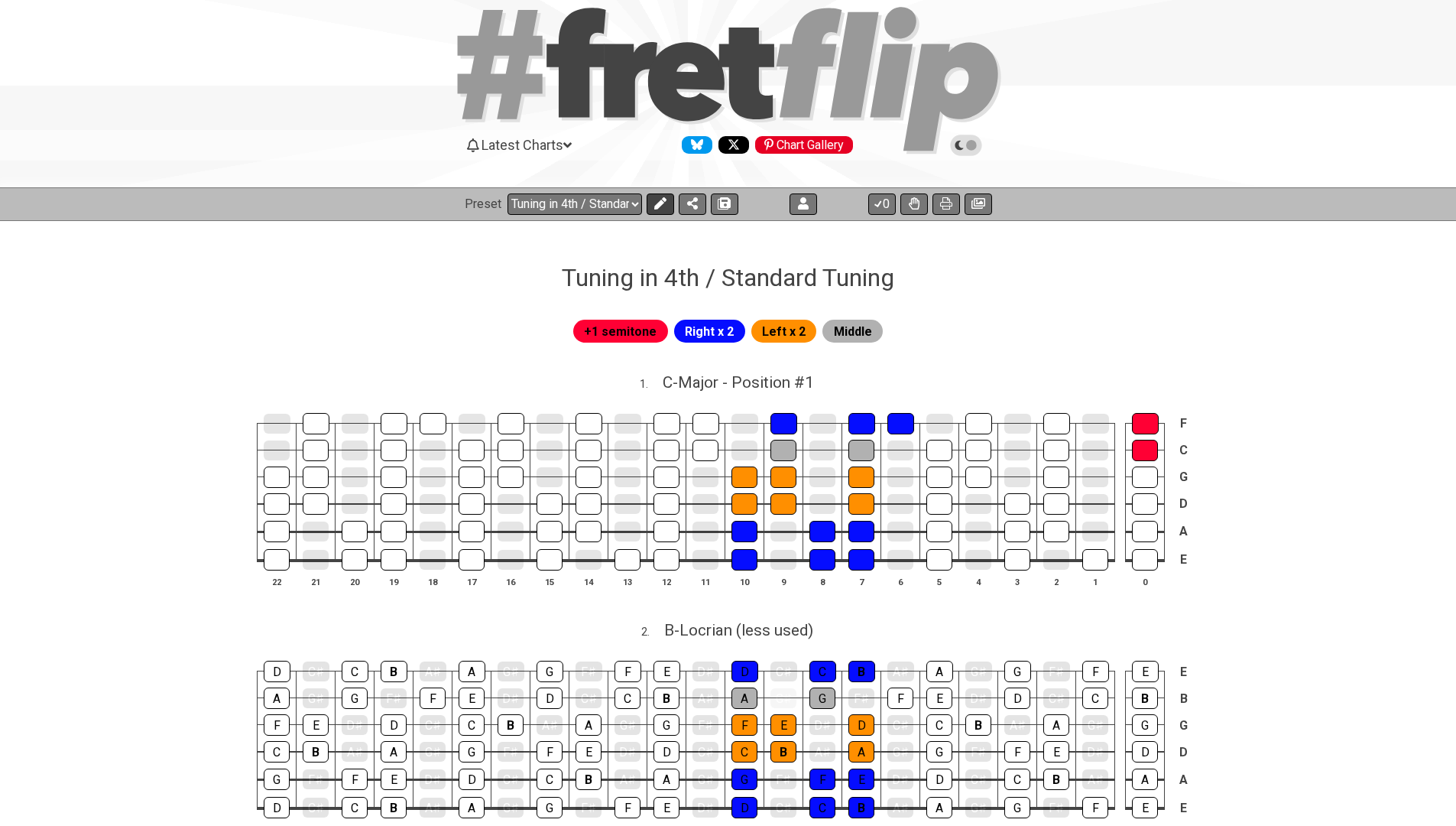
click at [658, 206] on icon at bounding box center [660, 203] width 13 height 13
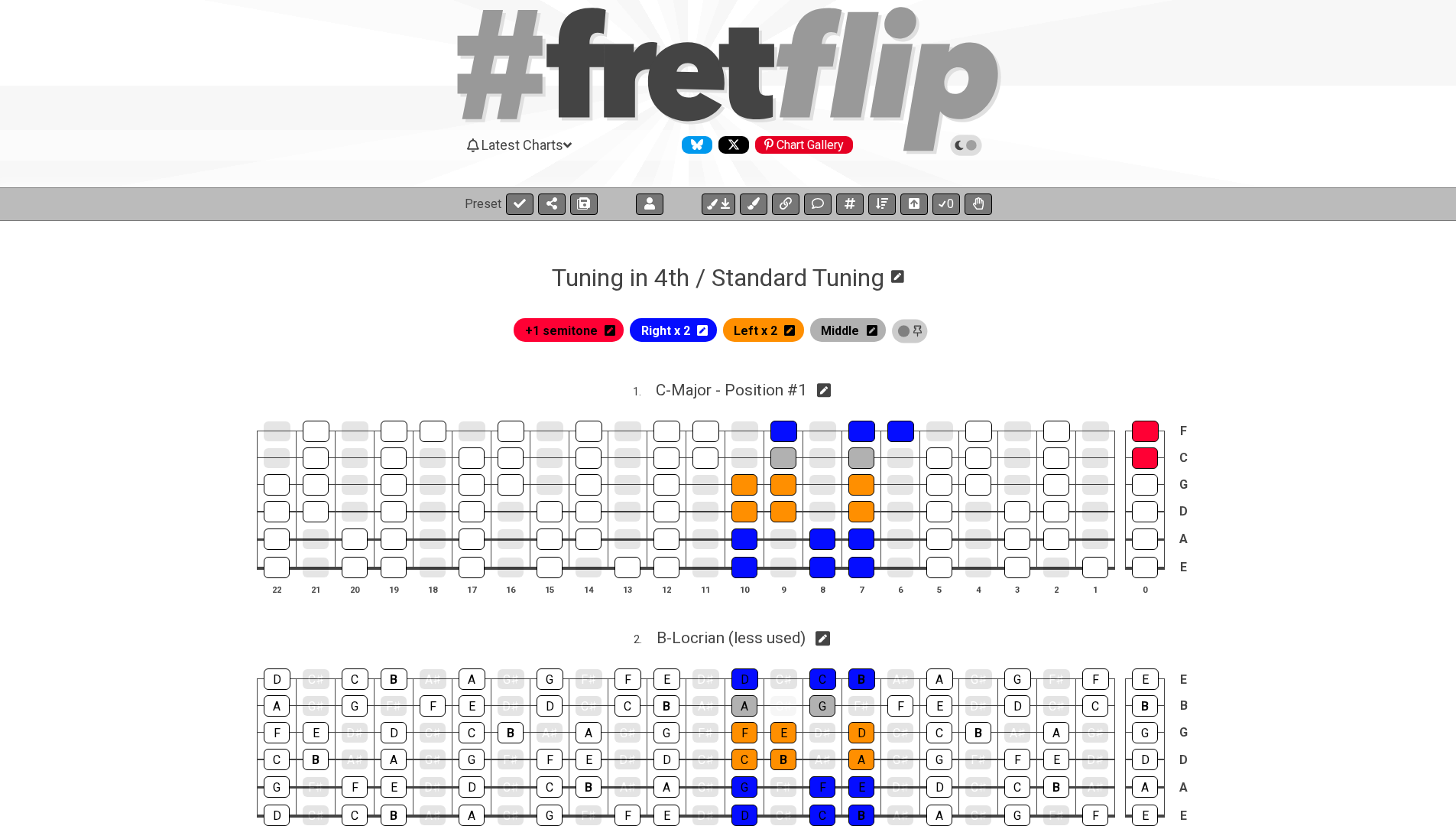
click at [555, 328] on span "+1 semitone" at bounding box center [561, 331] width 73 height 22
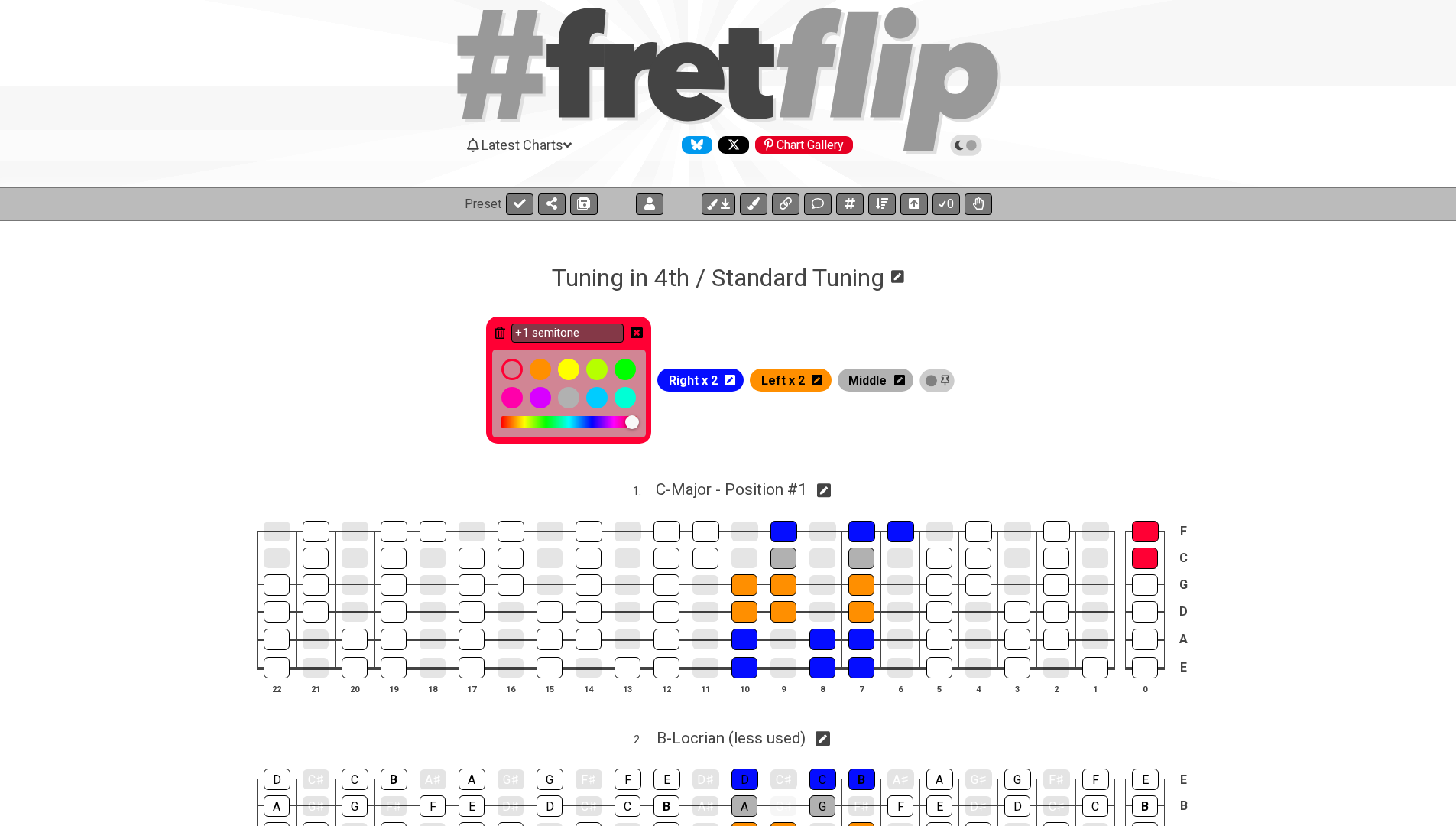
click at [641, 327] on icon at bounding box center [637, 333] width 13 height 13
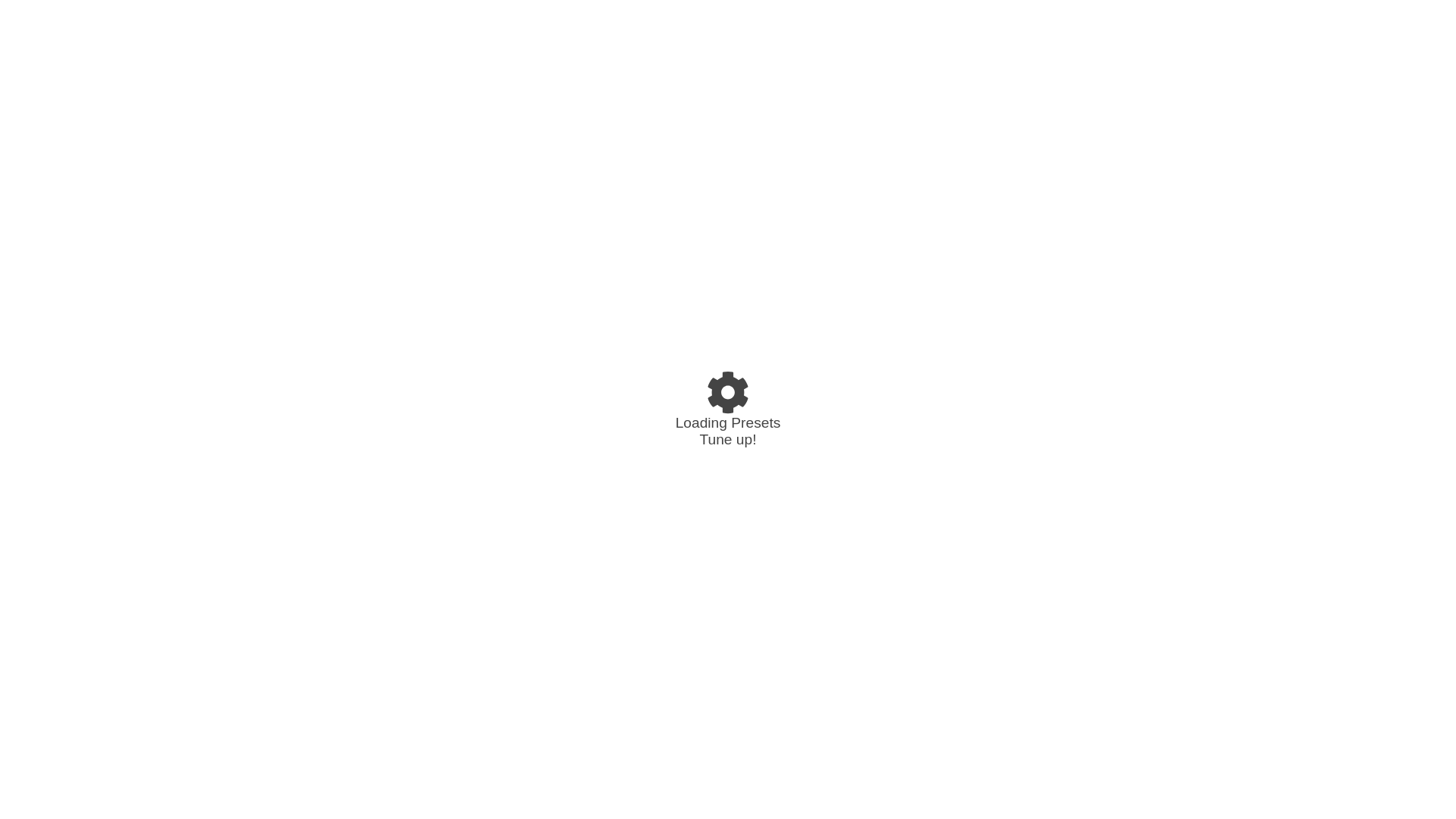
select select "/024Q4LG4M"
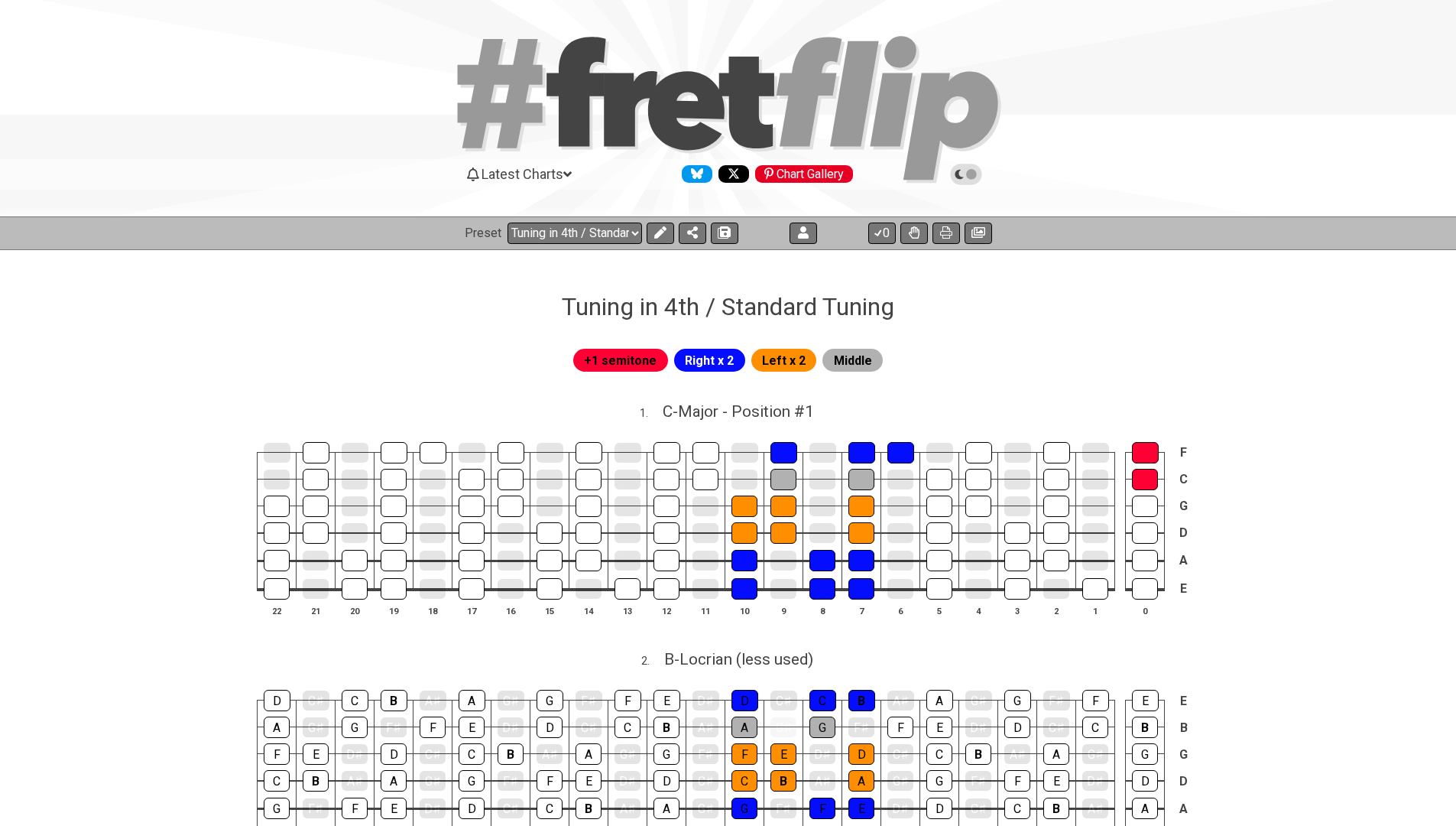
click at [625, 356] on span "+1 semitone" at bounding box center [620, 360] width 73 height 22
click at [662, 231] on icon at bounding box center [660, 233] width 13 height 13
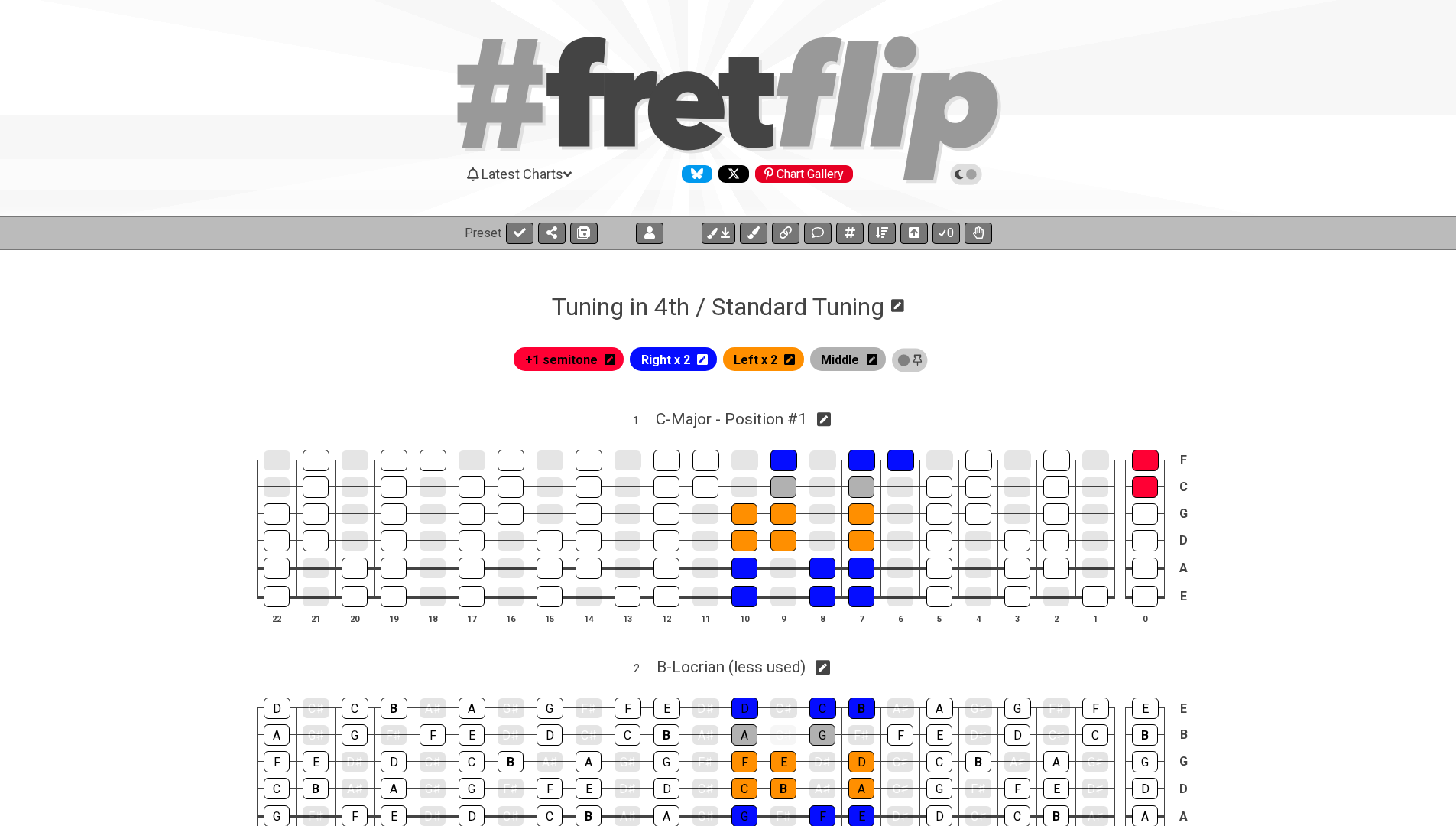
click at [615, 357] on icon at bounding box center [610, 359] width 11 height 13
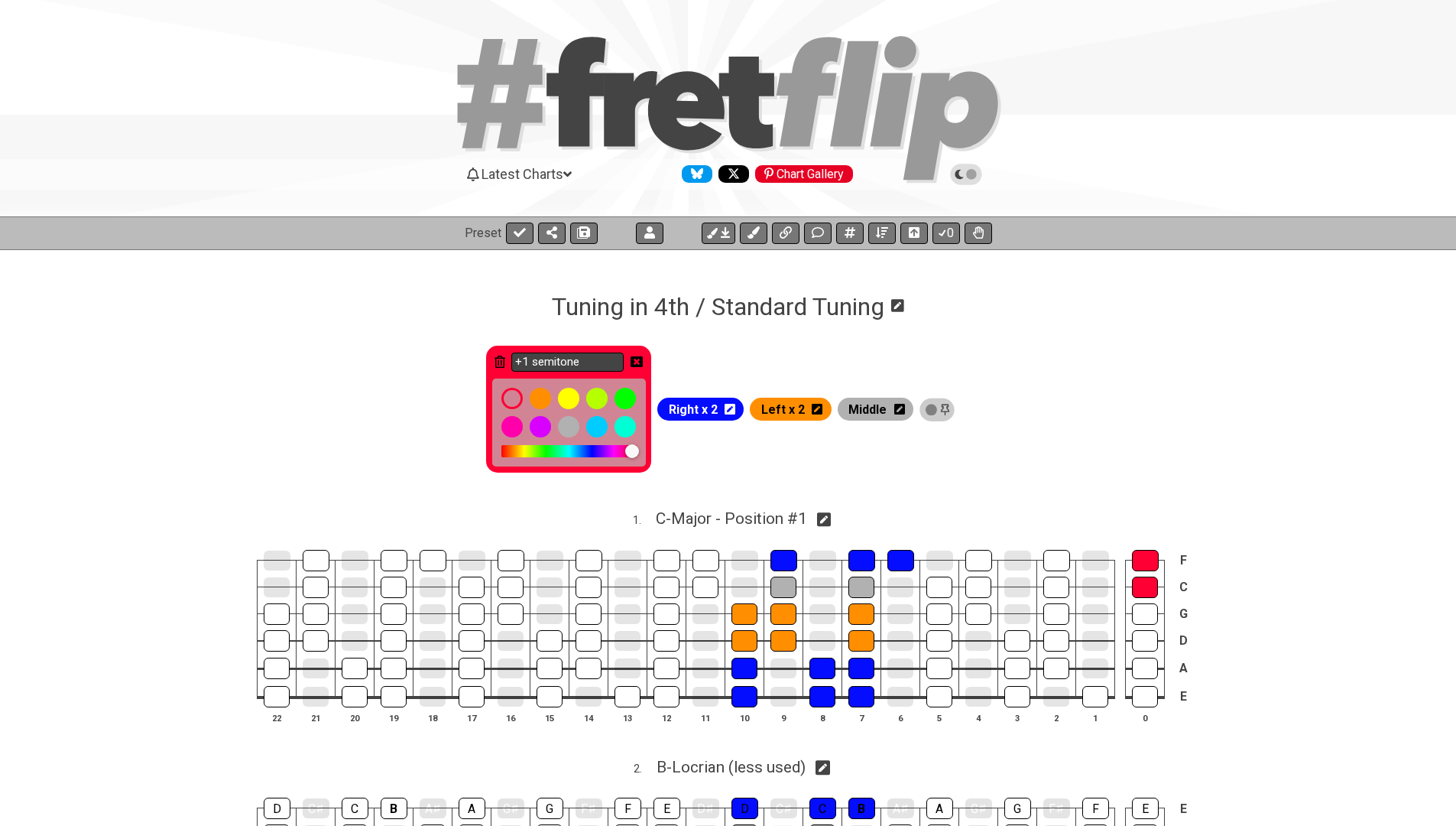
click at [598, 365] on input "+1 semitone" at bounding box center [568, 362] width 113 height 19
type input "Tuning in 4th"
click at [642, 358] on icon at bounding box center [637, 362] width 13 height 11
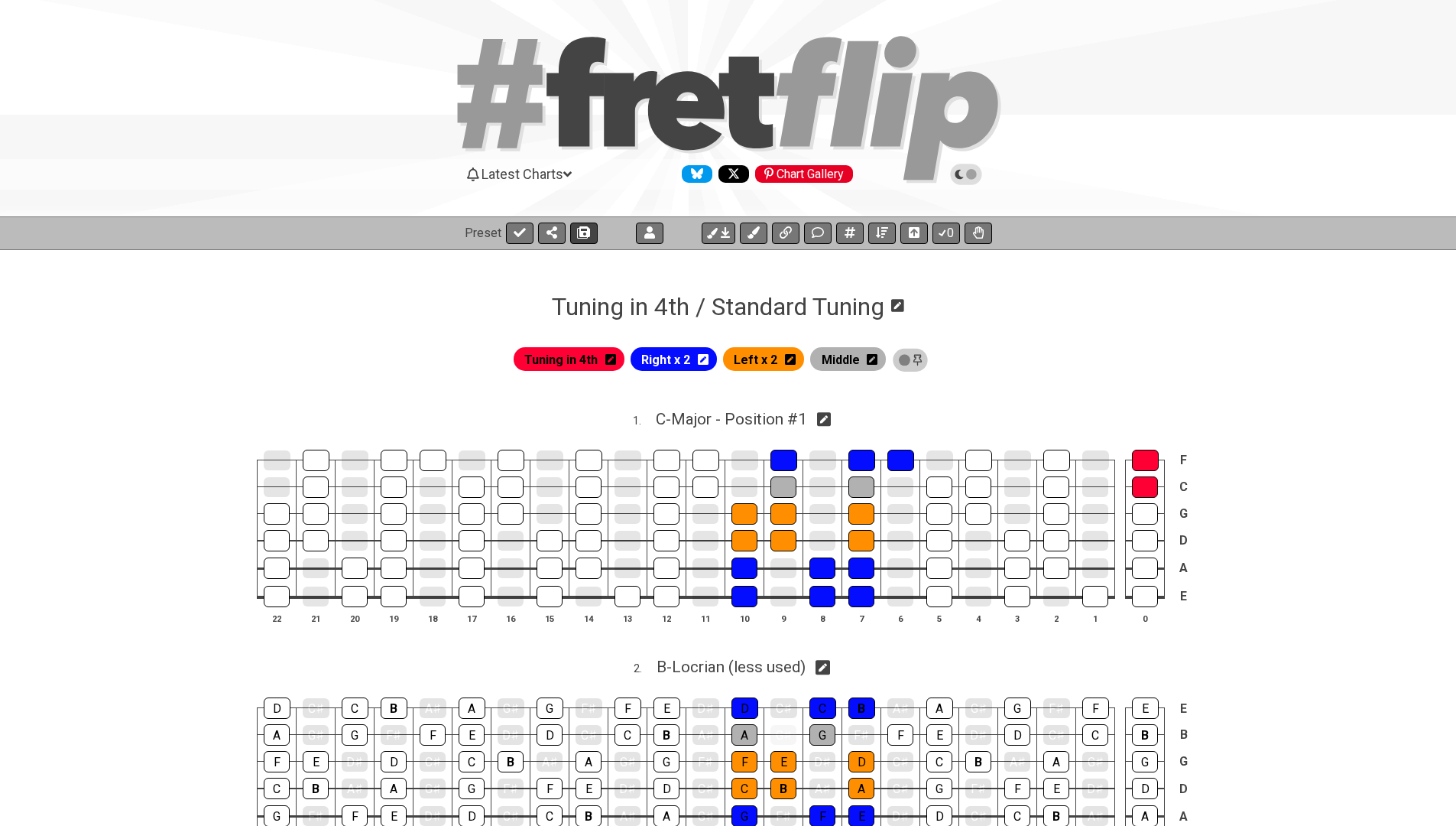
click at [588, 231] on span at bounding box center [584, 233] width 15 height 13
click at [519, 235] on icon at bounding box center [520, 233] width 13 height 13
select select "/022YVQVDY"
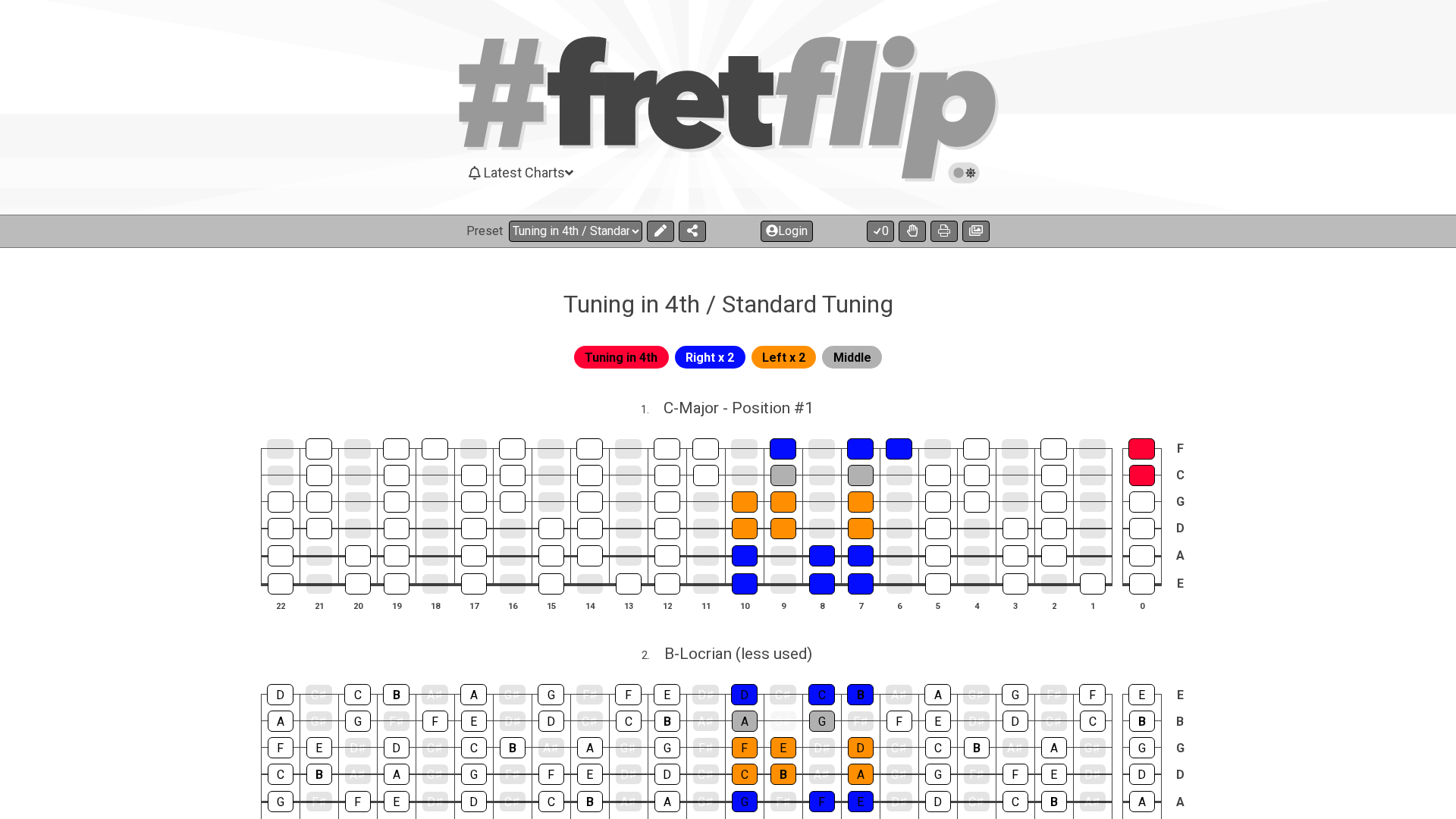
select select "/022YVQVDY"
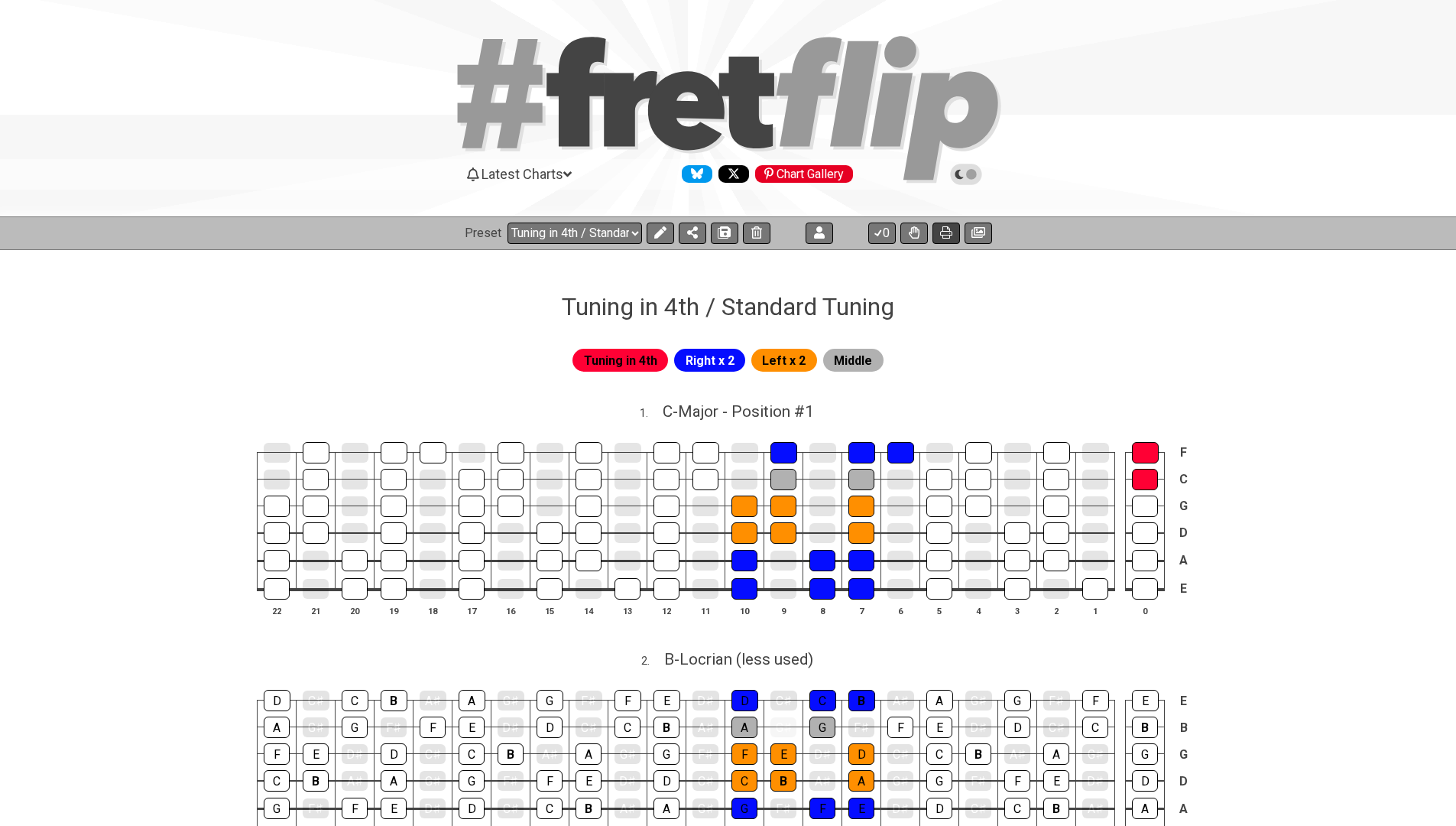
click at [944, 234] on icon at bounding box center [946, 233] width 13 height 13
click at [977, 228] on icon at bounding box center [978, 233] width 13 height 11
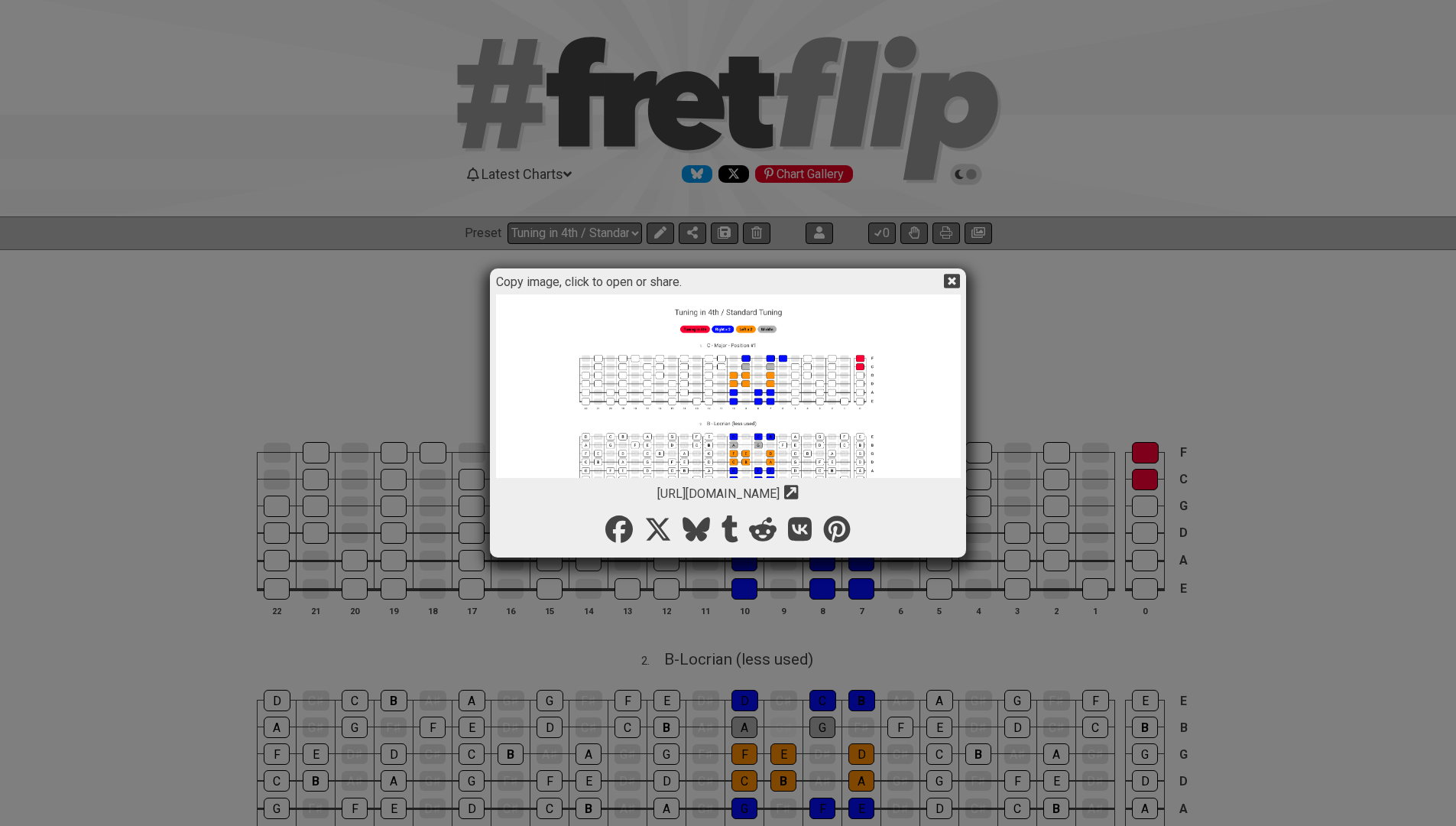
click at [720, 426] on img at bounding box center [728, 792] width 465 height 994
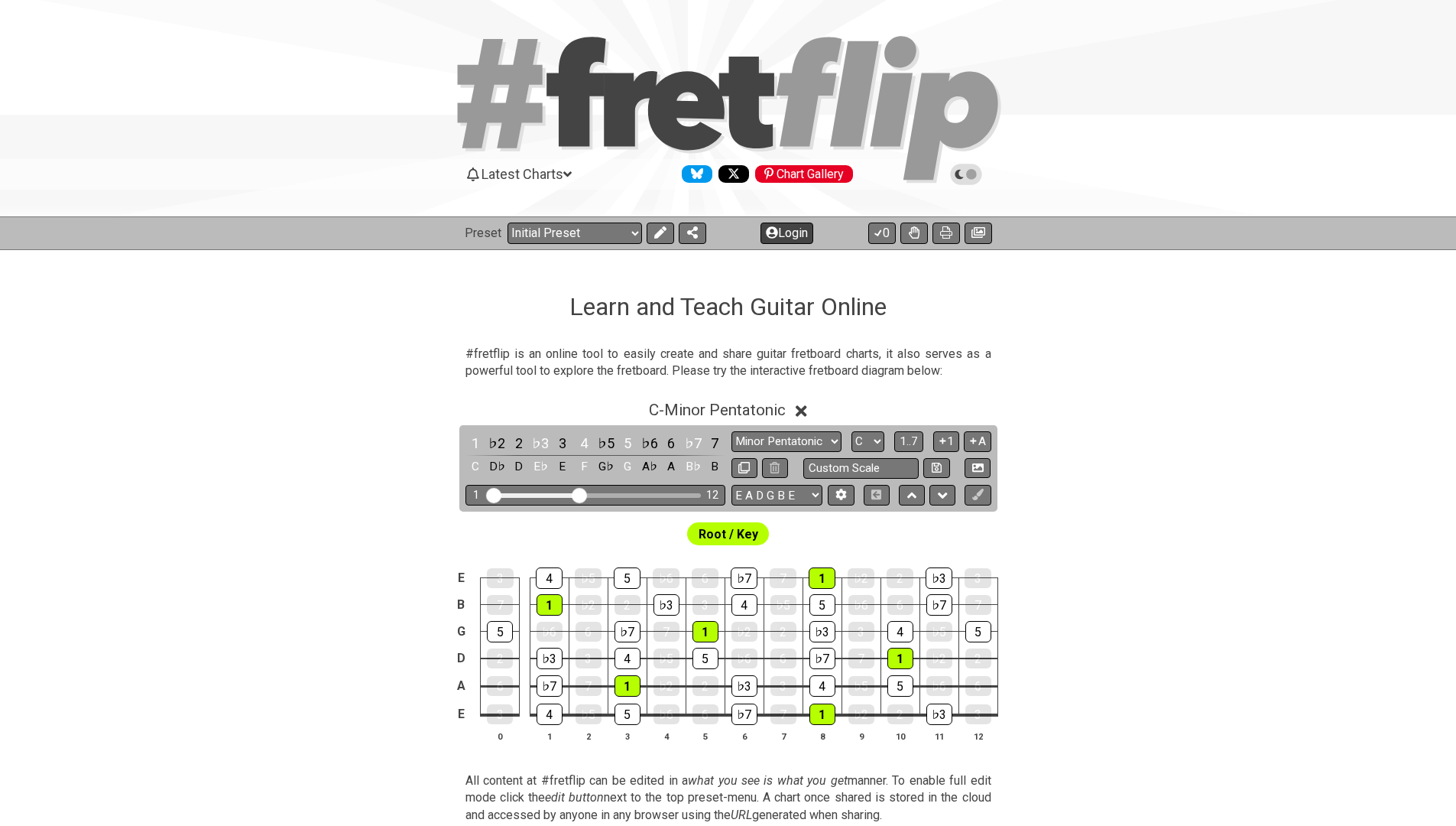
click at [792, 231] on button "Login" at bounding box center [787, 233] width 53 height 22
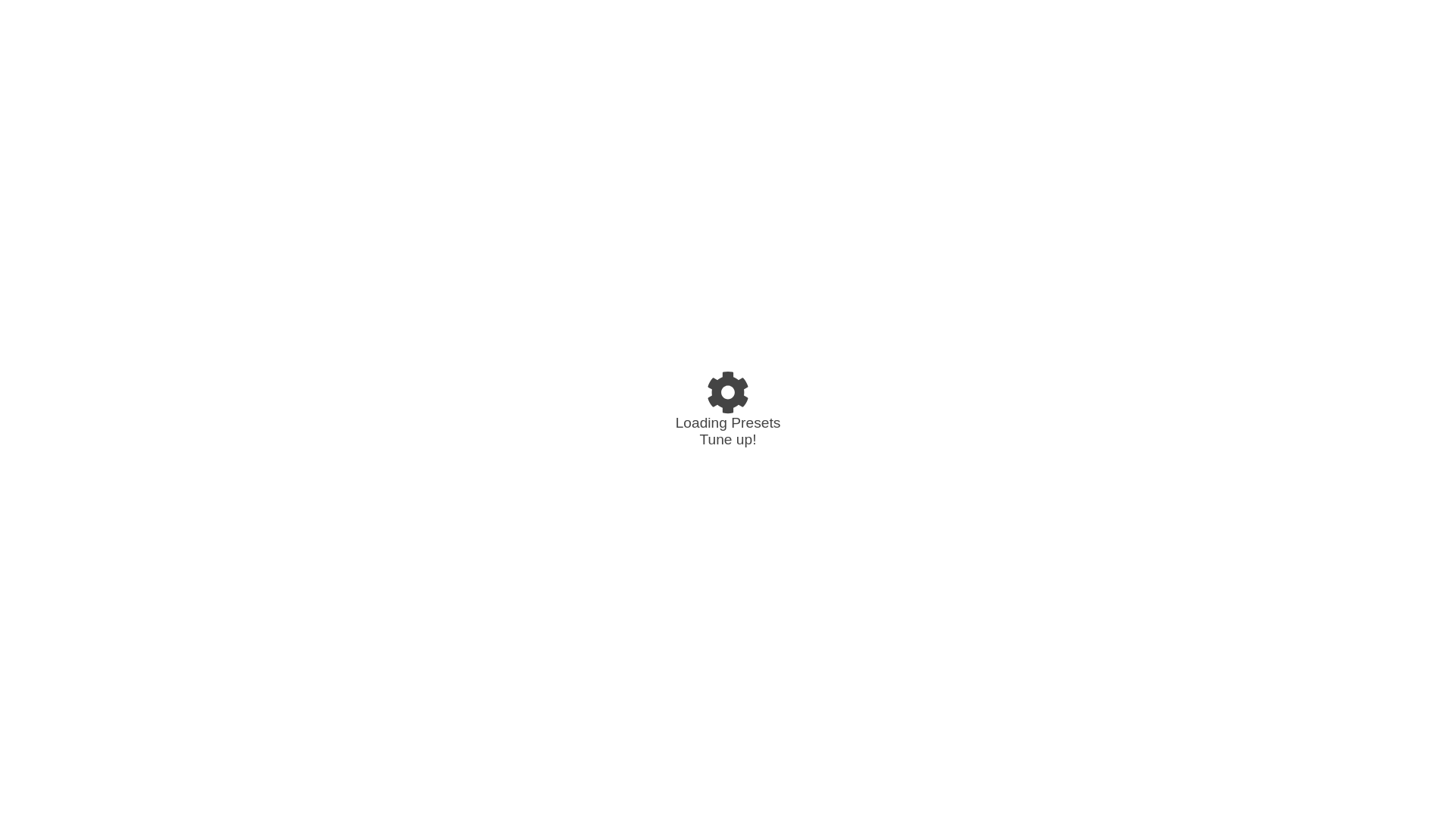
select select "C"
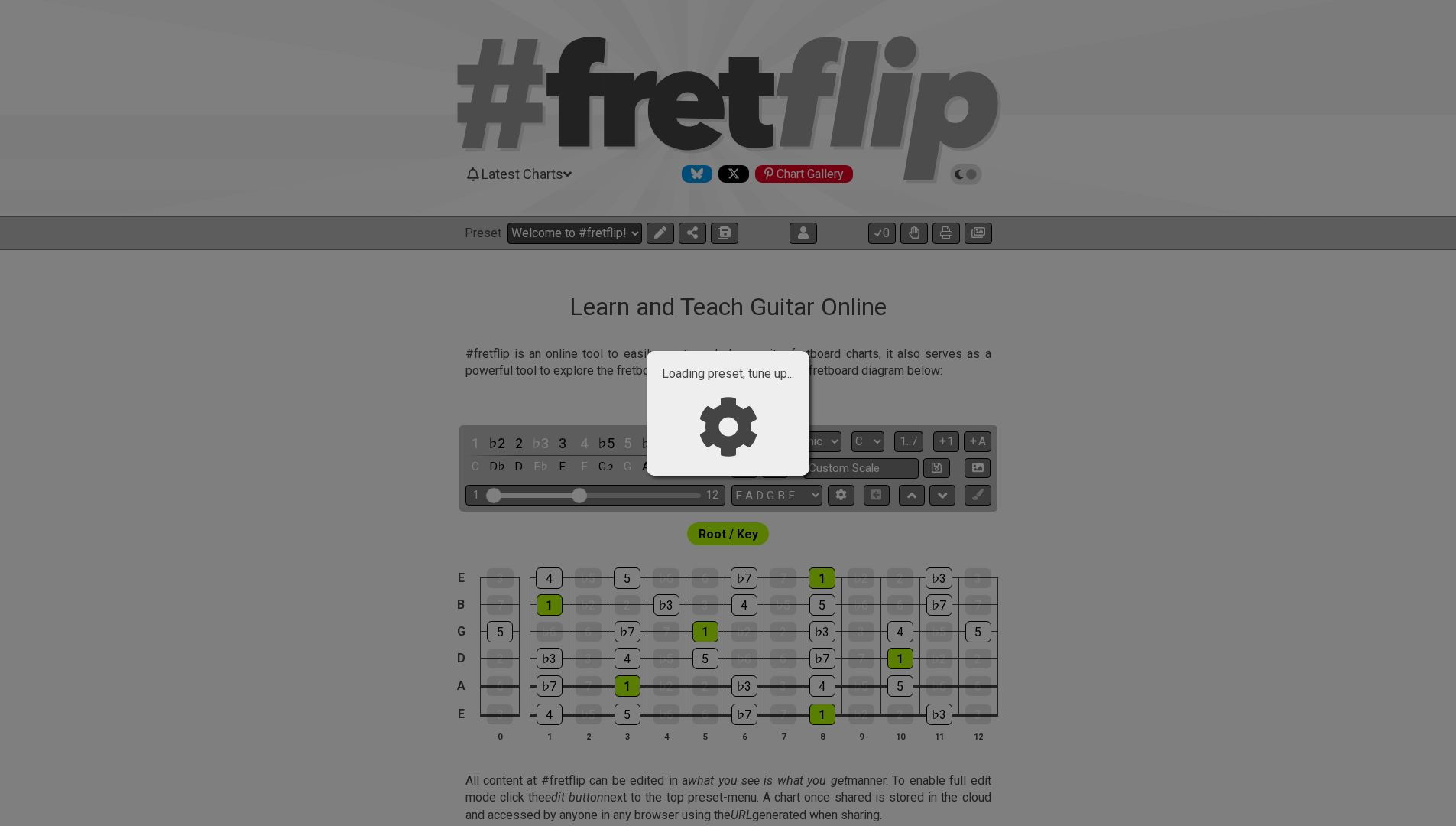
select select "/024XGJQ5L"
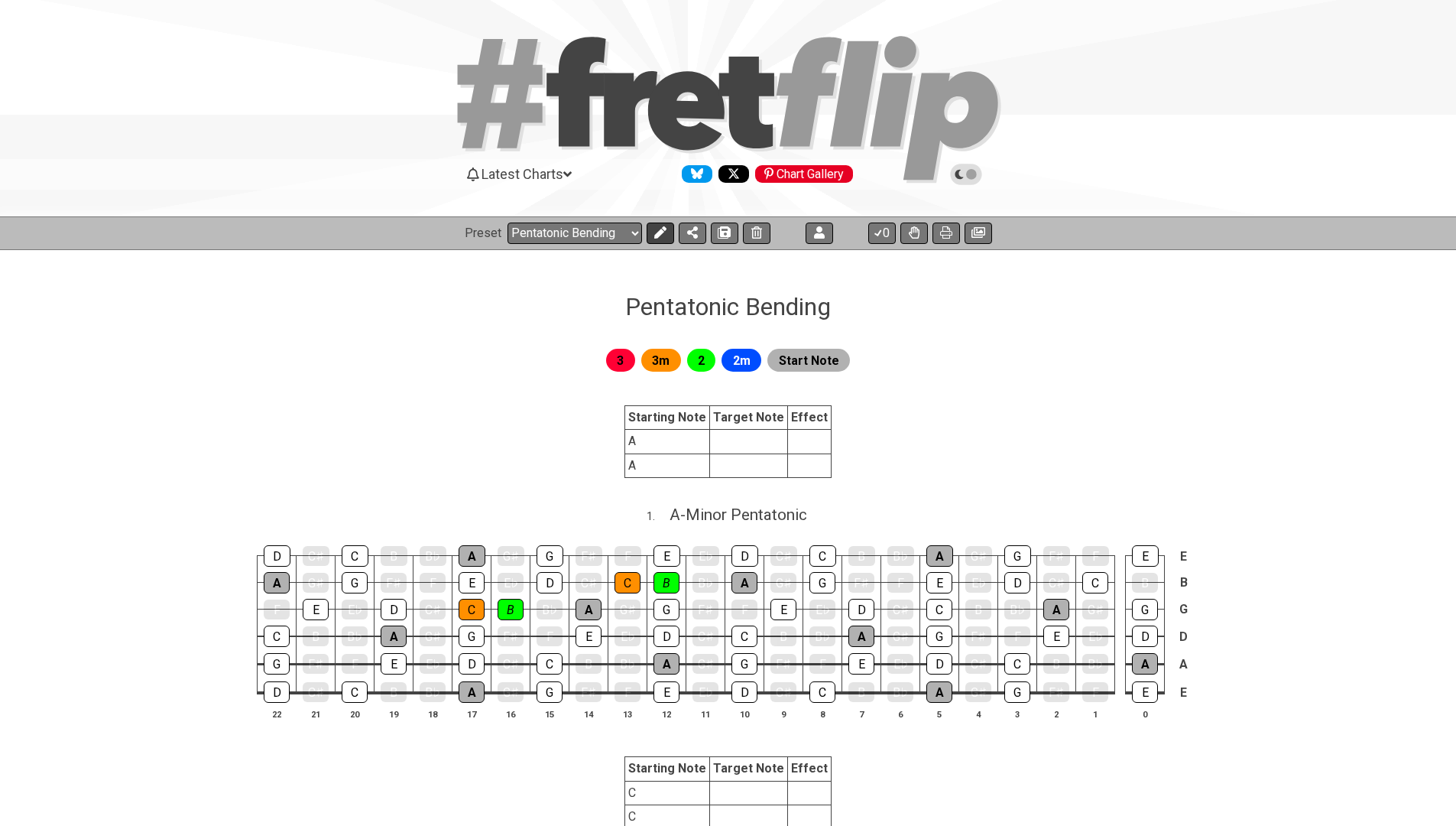
click at [660, 231] on icon at bounding box center [660, 233] width 13 height 13
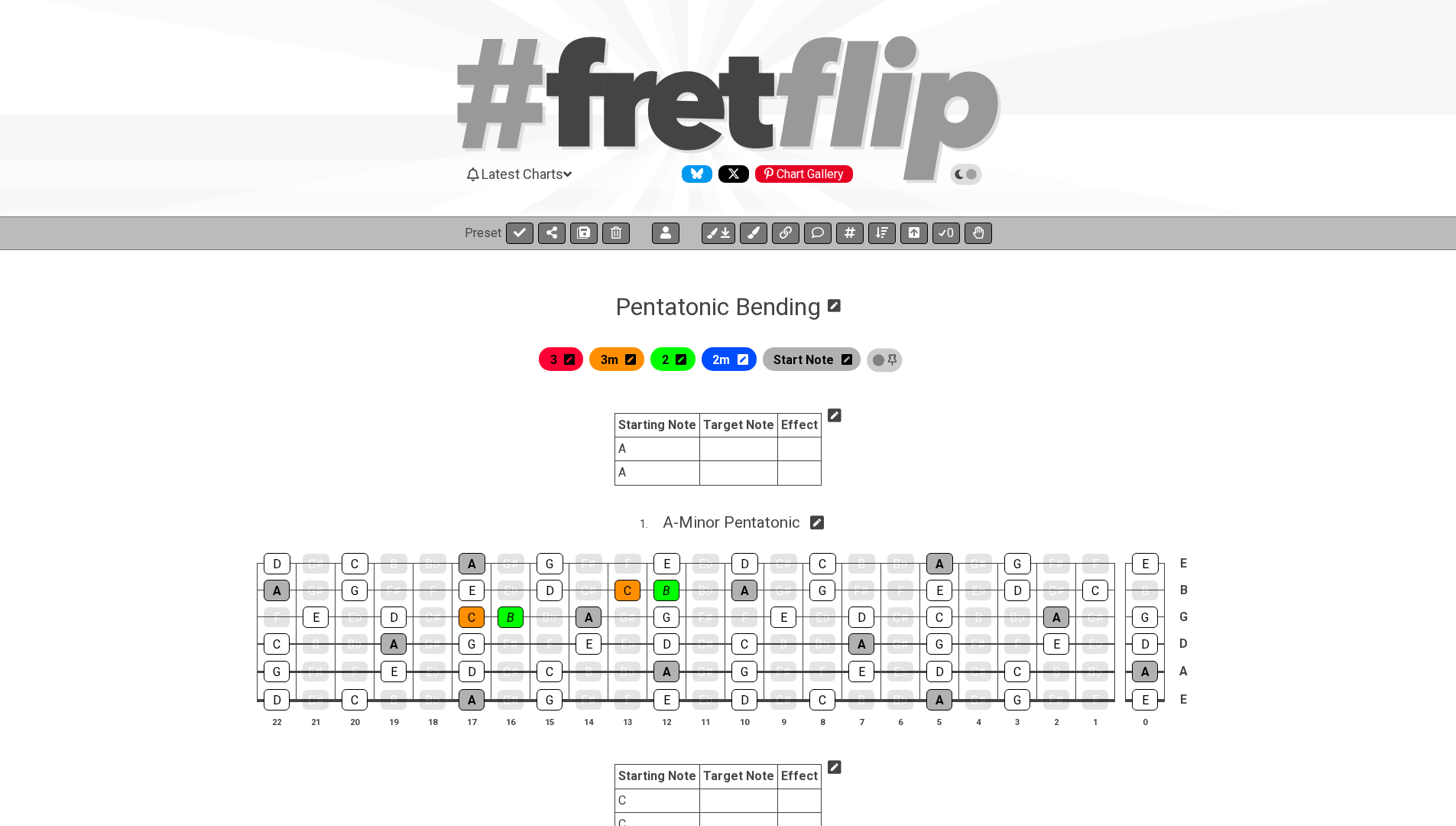
click at [722, 459] on td at bounding box center [739, 449] width 78 height 23
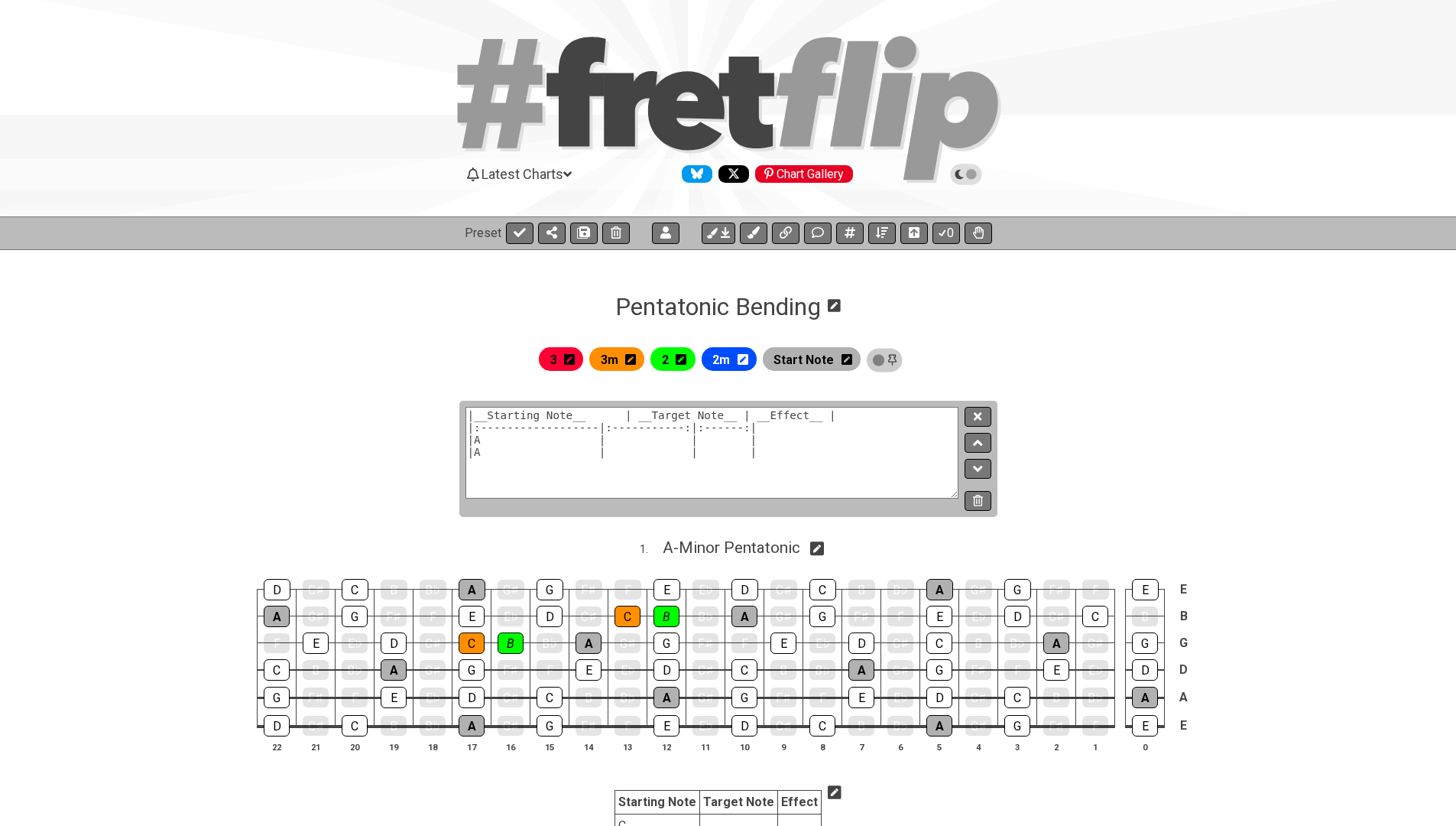
click at [630, 436] on textarea "|__Starting Note__ | __Target Note__ | __Effect__ | |:------------------|:-----…" at bounding box center [713, 452] width 494 height 91
type textarea "| __Starting Note__ | __Target Note__ | __Effect__ | |:------------------|:----…"
click at [979, 420] on icon at bounding box center [978, 416] width 8 height 12
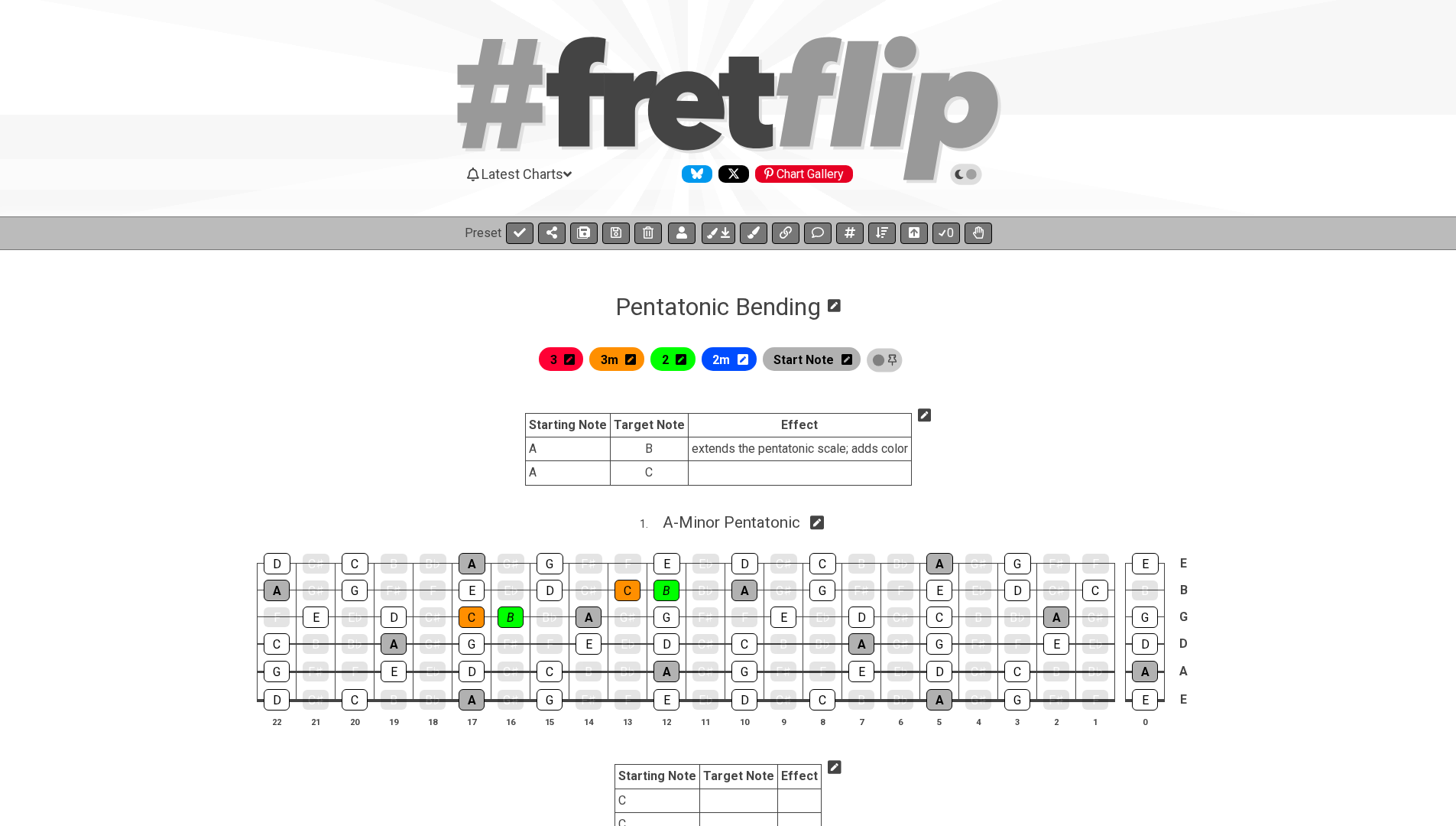
click at [919, 413] on icon at bounding box center [924, 415] width 13 height 13
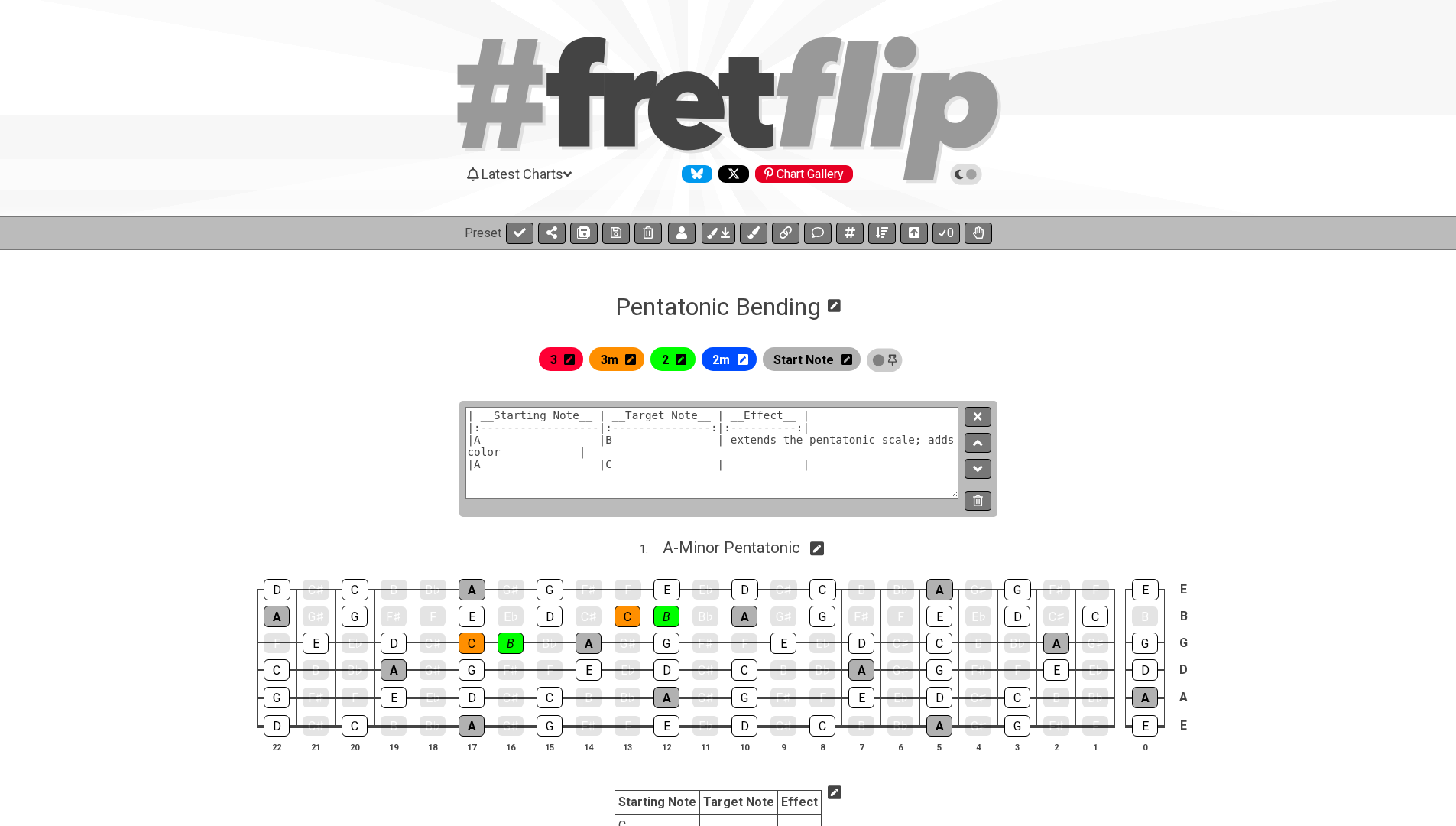
click at [825, 435] on textarea "| __Starting Note__ | __Target Note__ | __Effect__ | |:------------------|:----…" at bounding box center [713, 452] width 494 height 91
click at [807, 438] on textarea "| __Starting Note__ | __Target Note__ | __Effect__ | |:------------------|:----…" at bounding box center [713, 452] width 494 height 91
click at [972, 423] on button at bounding box center [977, 417] width 26 height 21
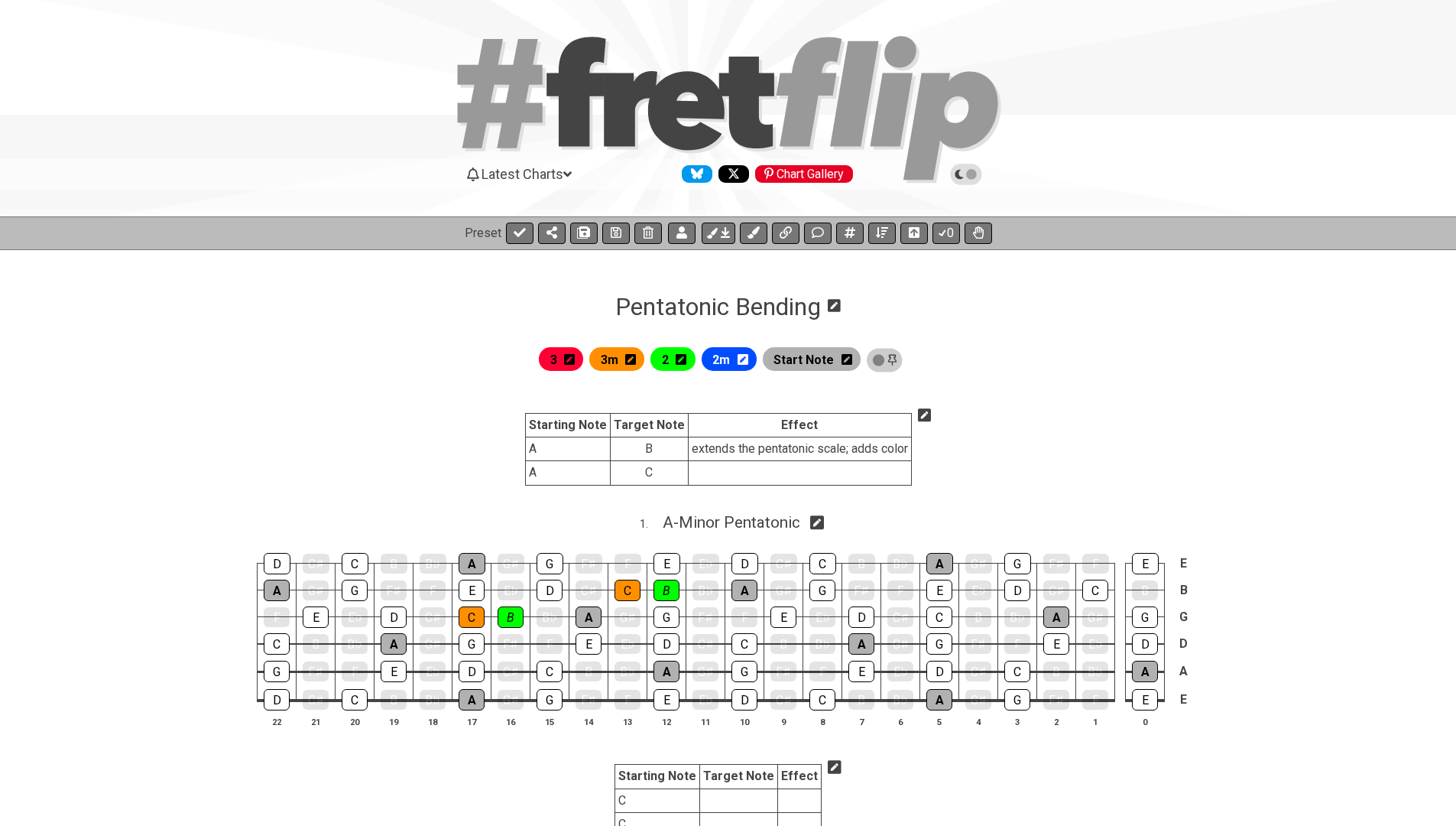
click at [927, 416] on icon at bounding box center [924, 415] width 13 height 13
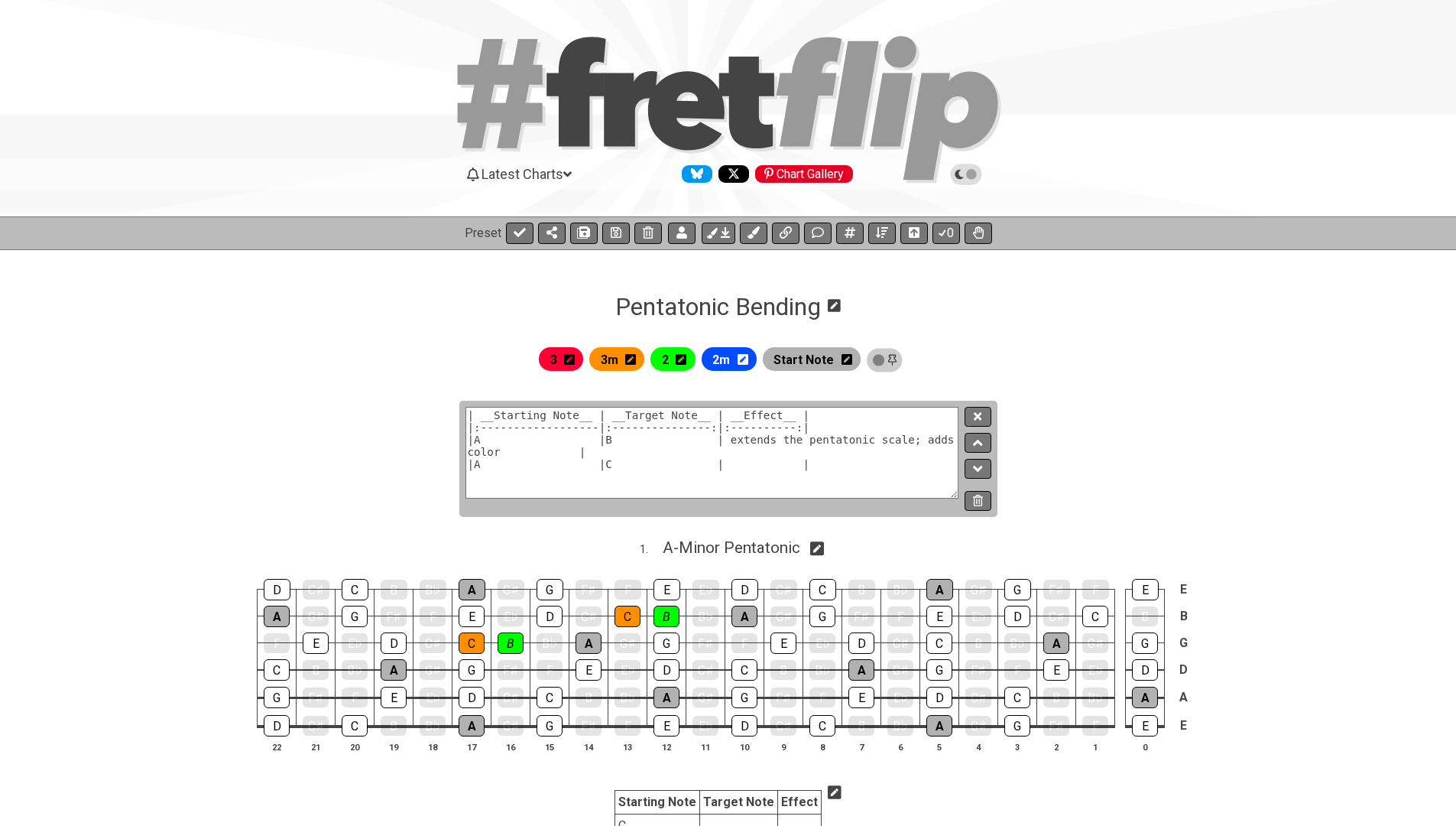
click at [906, 439] on textarea "| __Starting Note__ | __Target Note__ | __Effect__ | |:------------------|:----…" at bounding box center [713, 452] width 494 height 91
click at [907, 439] on textarea "| __Starting Note__ | __Target Note__ | __Effect__ | |:------------------|:----…" at bounding box center [713, 452] width 494 height 91
click at [1118, 530] on section "| __Starting Note__ | __Target Note__ | __Effect__ | |:------------------|:----…" at bounding box center [728, 465] width 1456 height 129
click at [546, 460] on textarea "| __Starting Note__ | __Target Note__ | __Effect__ | |:------------------|:----…" at bounding box center [713, 452] width 494 height 91
click at [728, 469] on textarea "| __Starting Note__ | __Target Note__ | __Effect__ | |:------------------|:----…" at bounding box center [713, 452] width 494 height 91
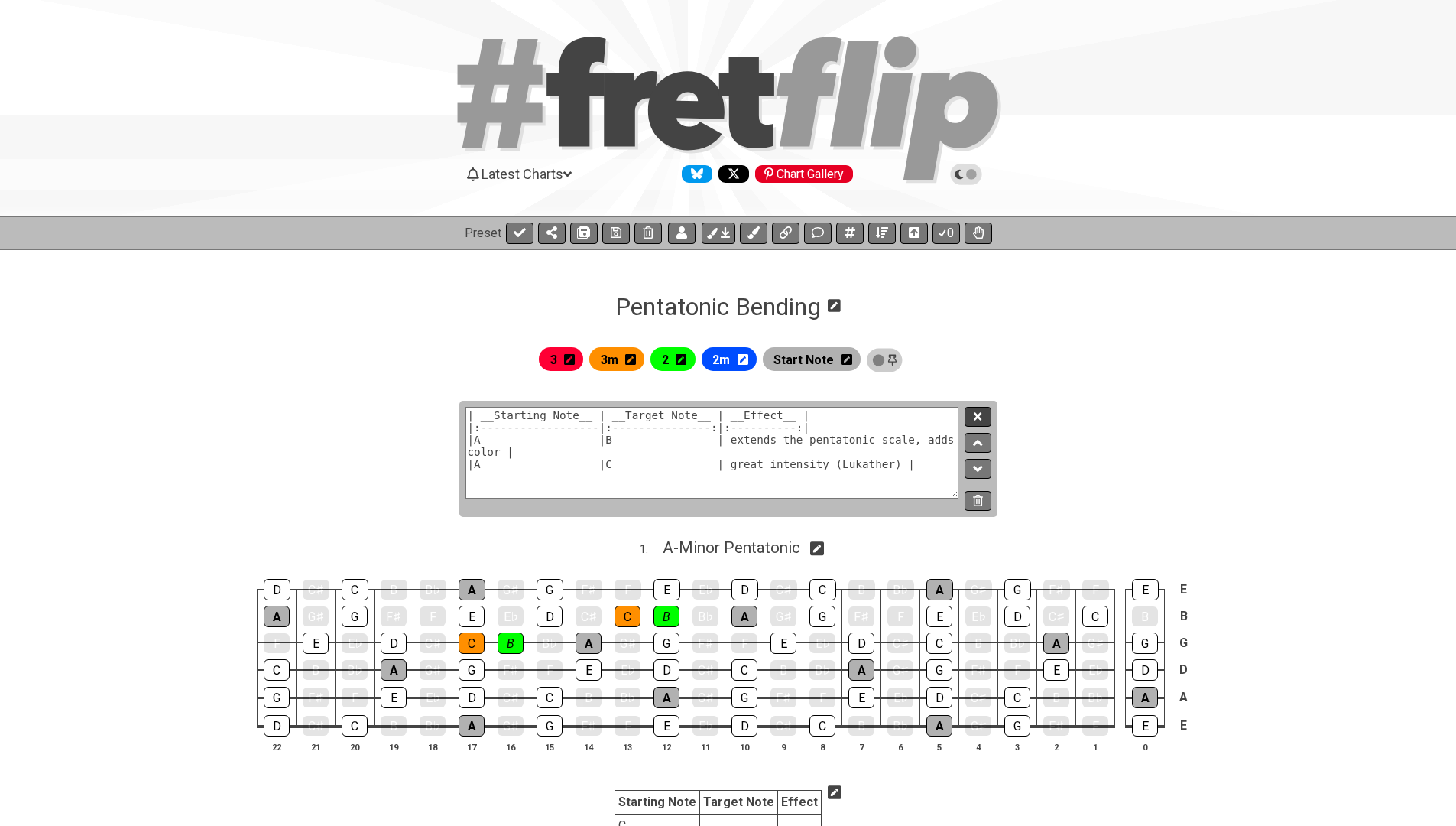
type textarea "| __Starting Note__ | __Target Note__ | __Effect__ | |:------------------|:----…"
click at [985, 417] on button at bounding box center [977, 417] width 26 height 21
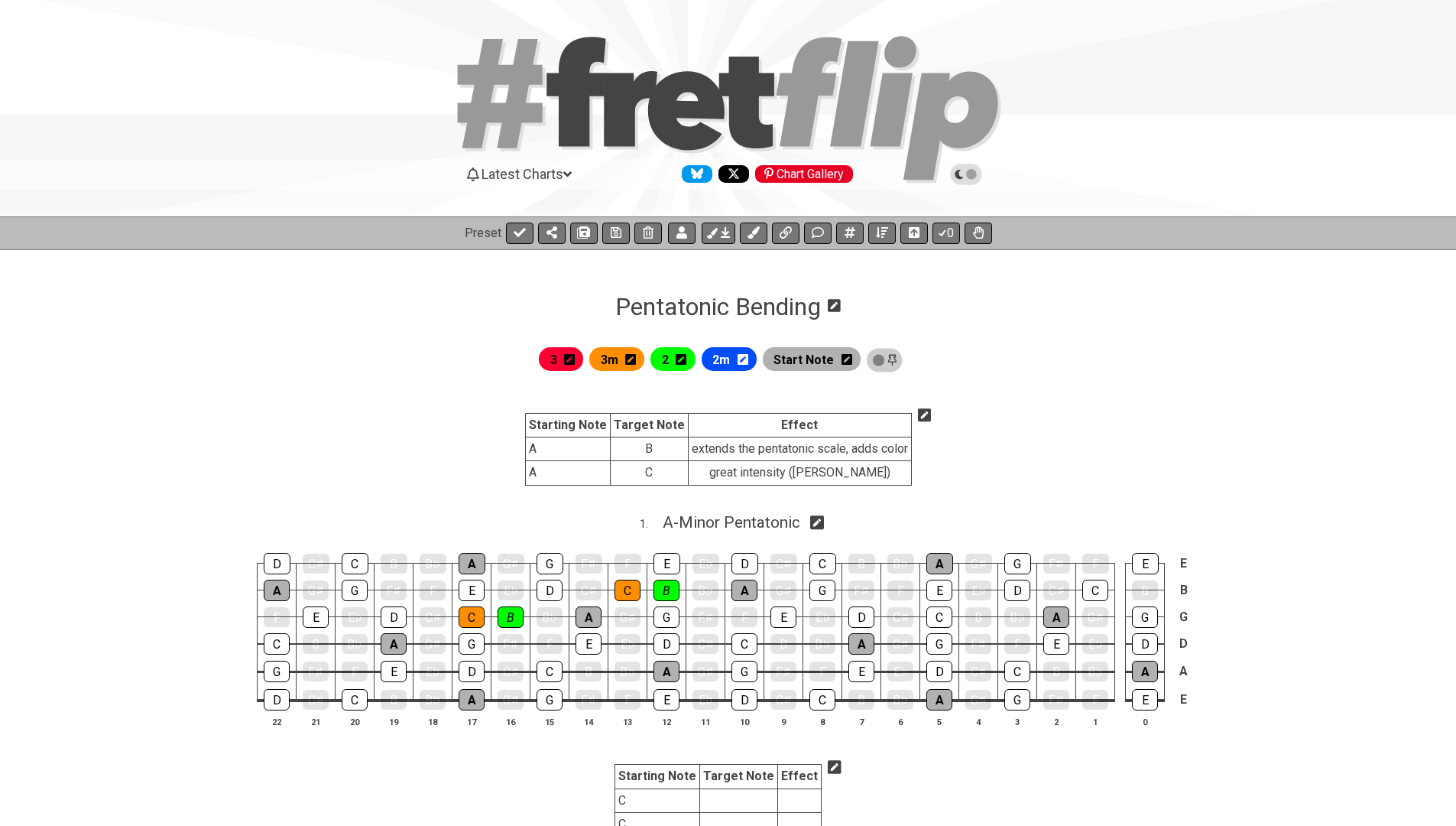
click at [920, 413] on icon at bounding box center [924, 415] width 13 height 13
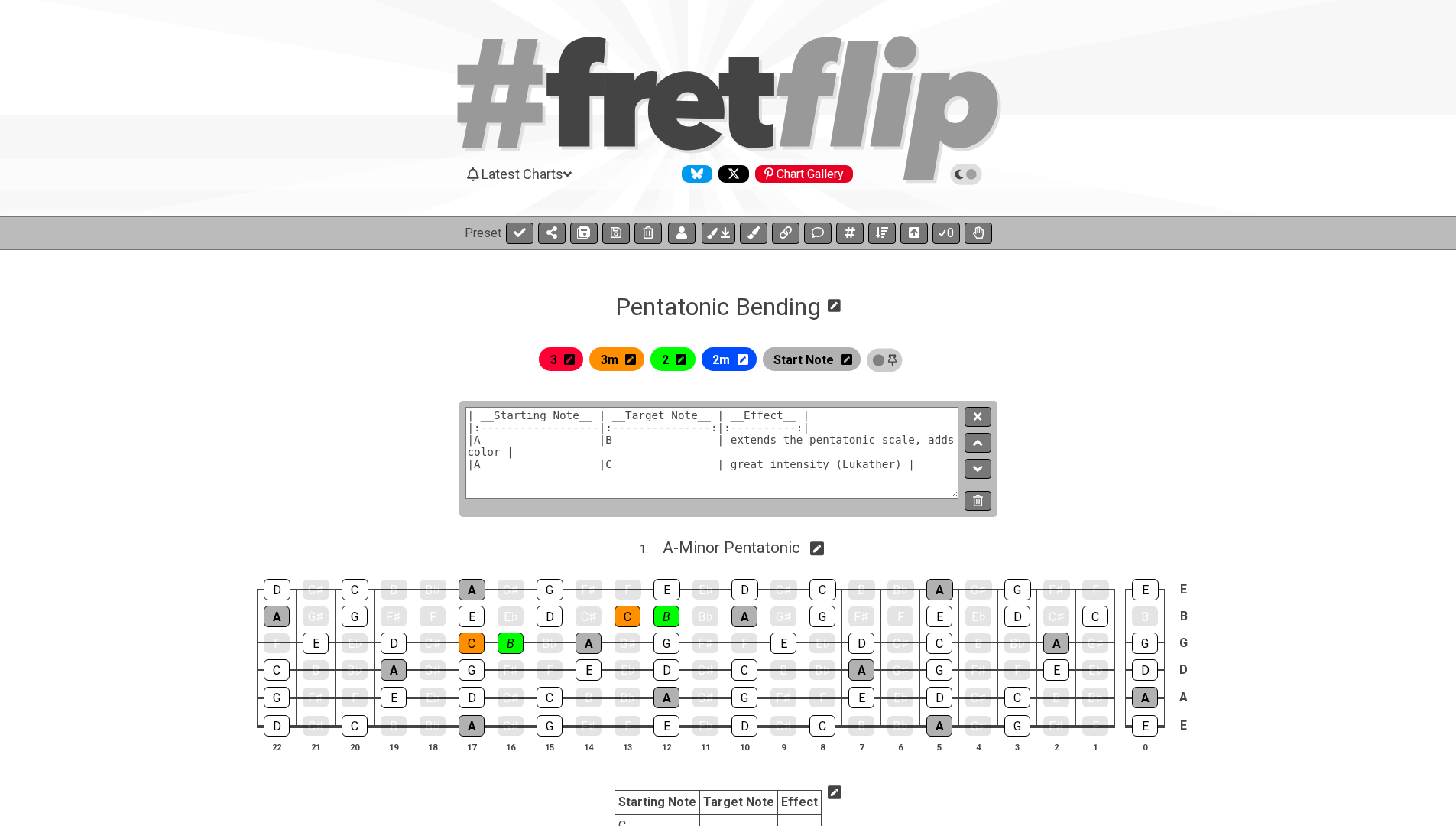
click at [516, 452] on textarea "| __Starting Note__ | __Target Note__ | __Effect__ | |:------------------|:----…" at bounding box center [713, 452] width 494 height 91
click at [492, 439] on textarea "| __Starting Note__ | __Target Note__ | __Effect__ | |:------------------|:----…" at bounding box center [713, 452] width 494 height 91
type textarea "| __Starting Note__ | __Target Note__ | __Effect__ | |:------------------|:----…"
click at [980, 412] on icon at bounding box center [978, 416] width 8 height 12
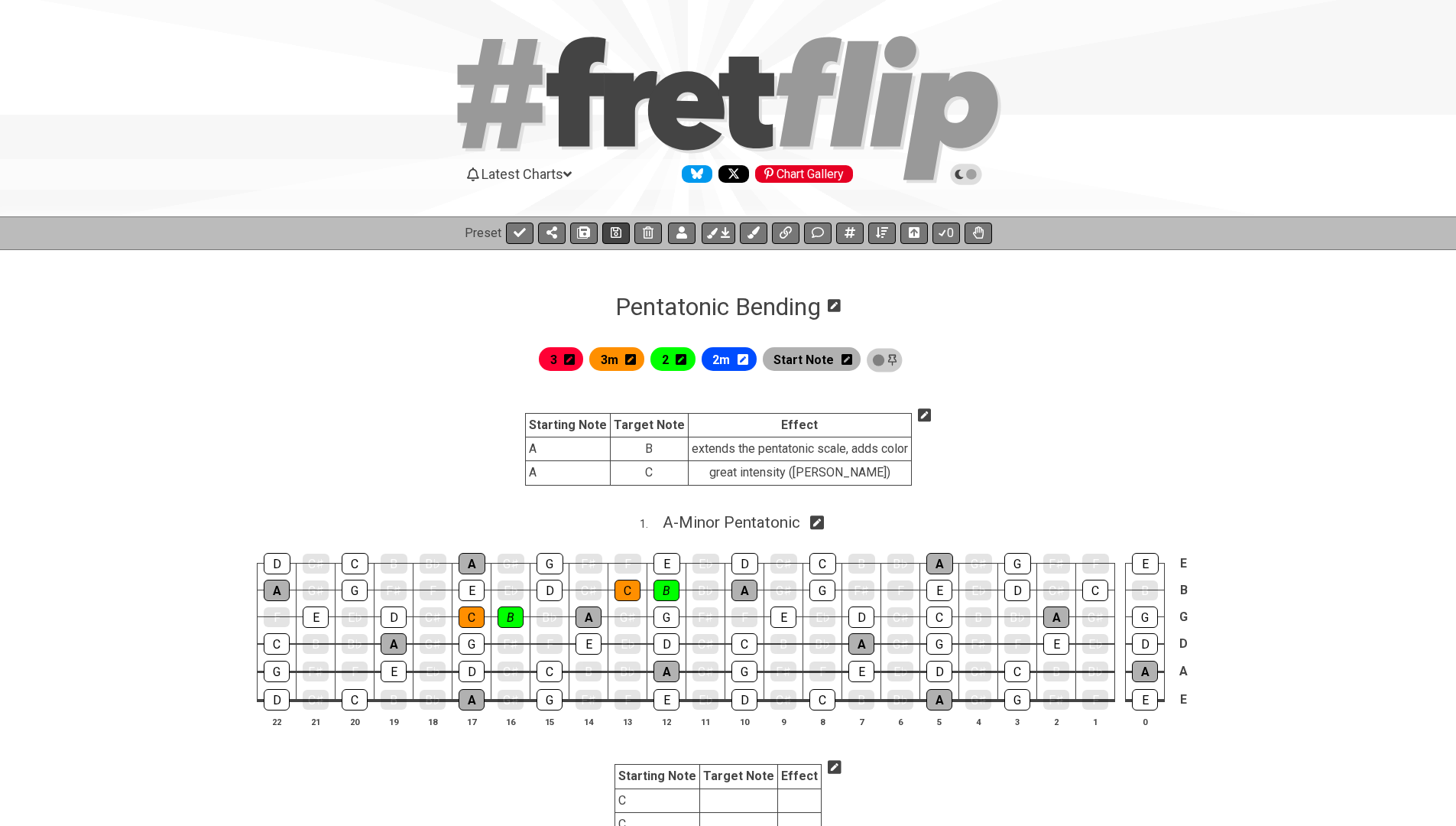
click at [615, 229] on icon at bounding box center [616, 233] width 11 height 11
click at [510, 230] on button at bounding box center [519, 233] width 28 height 22
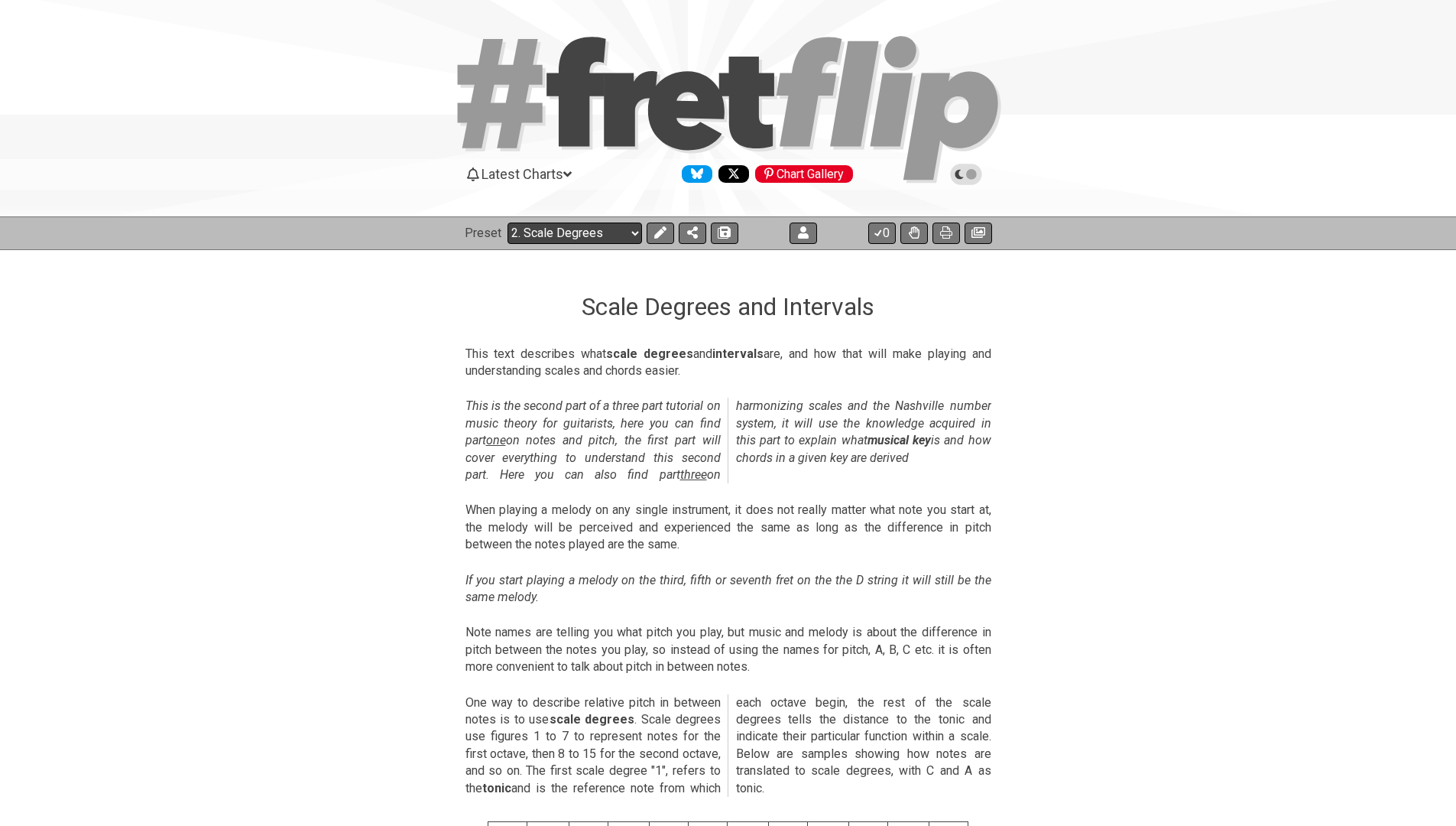
select select "/024XGJQ5L"
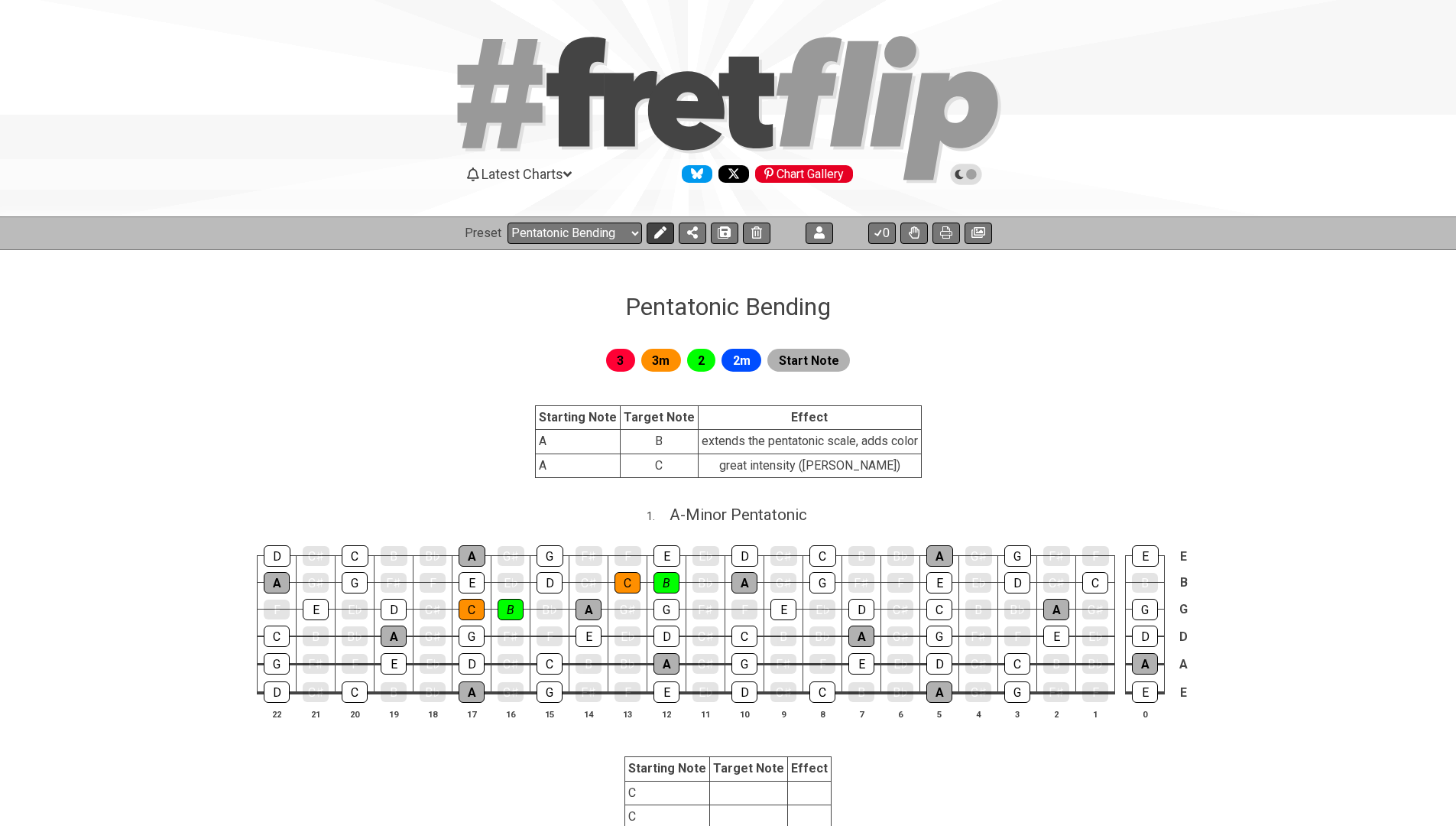
click at [669, 234] on button at bounding box center [660, 233] width 28 height 22
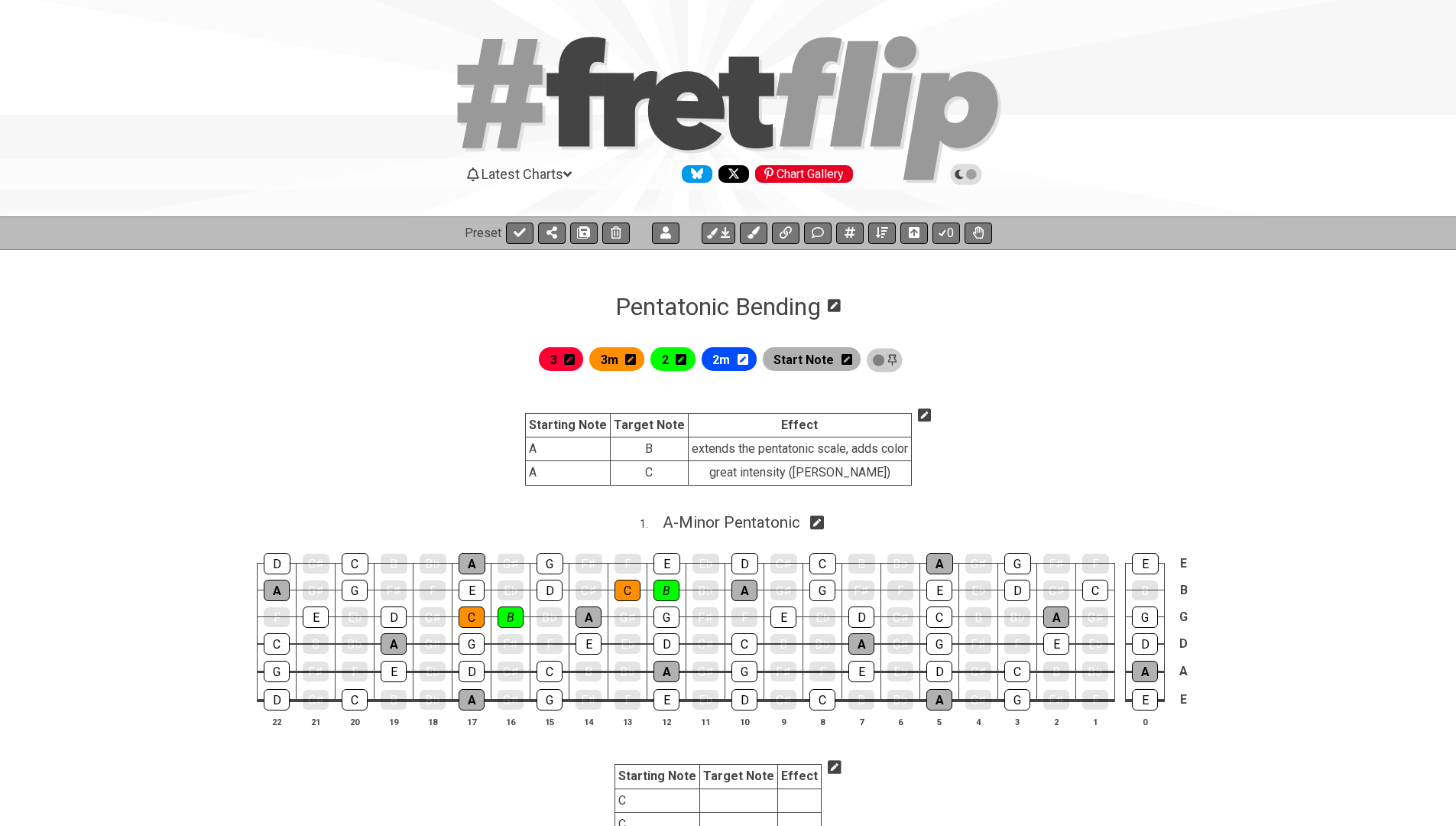
click at [918, 412] on icon at bounding box center [924, 415] width 13 height 13
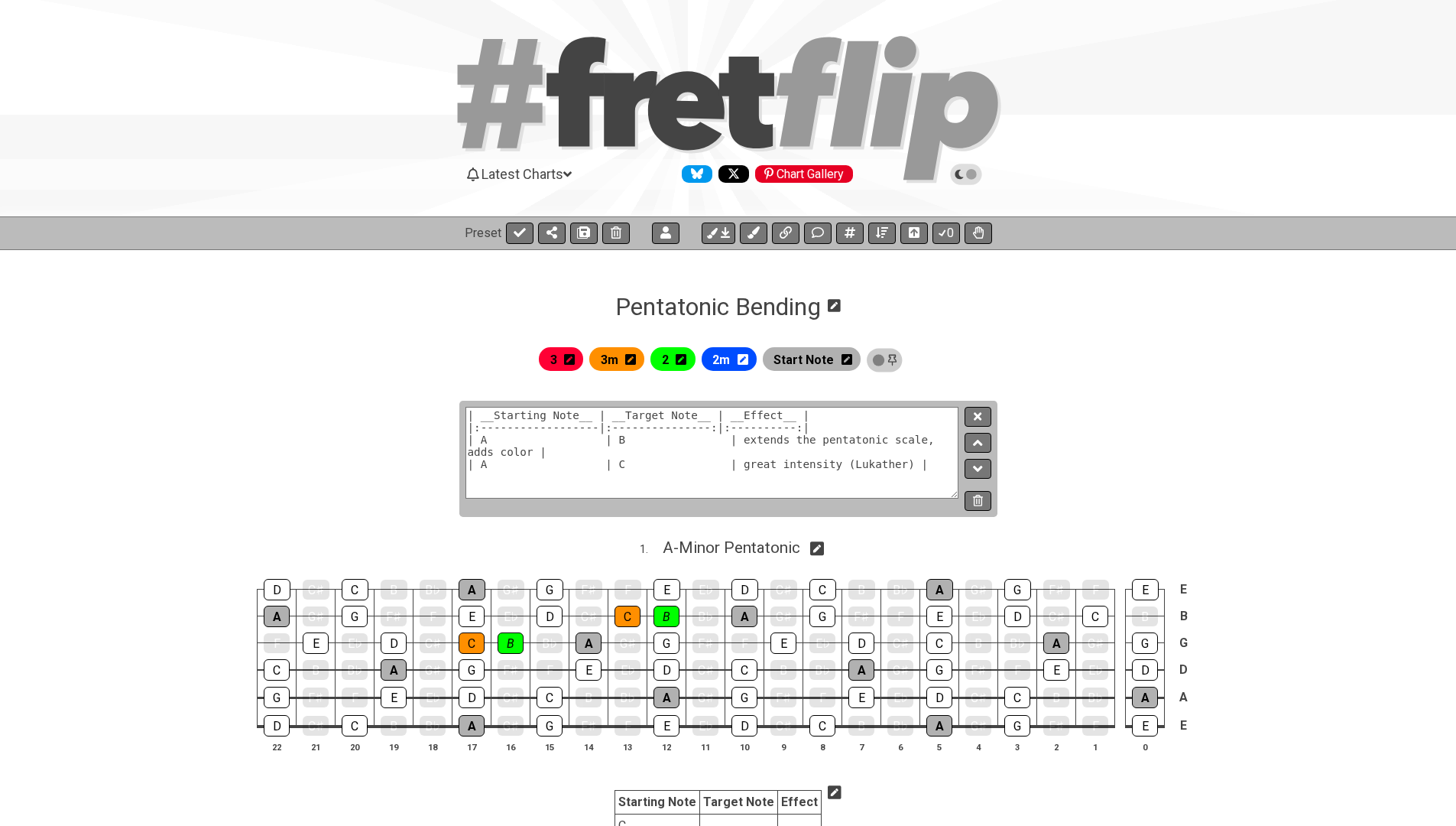
click at [567, 416] on textarea "| __Starting Note__ | __Target Note__ | __Effect__ | |:------------------|:----…" at bounding box center [713, 452] width 494 height 91
click at [709, 407] on textarea "| __Starting Note__ | __Target Note__ | __Effect__ | |:------------------|:----…" at bounding box center [713, 452] width 494 height 91
click at [712, 421] on textarea "| __Starting Note__ | __Target Note__ | __Effect__ | |:------------------|:----…" at bounding box center [713, 452] width 494 height 91
click at [741, 442] on textarea "| __Effect__ | __Starting Note__ | __Target Note__ | |:------------------|:----…" at bounding box center [713, 452] width 494 height 91
click at [541, 452] on textarea "| __Effect__ | __Starting Note__ | __Target Note__ | |:------------------|:----…" at bounding box center [713, 452] width 494 height 91
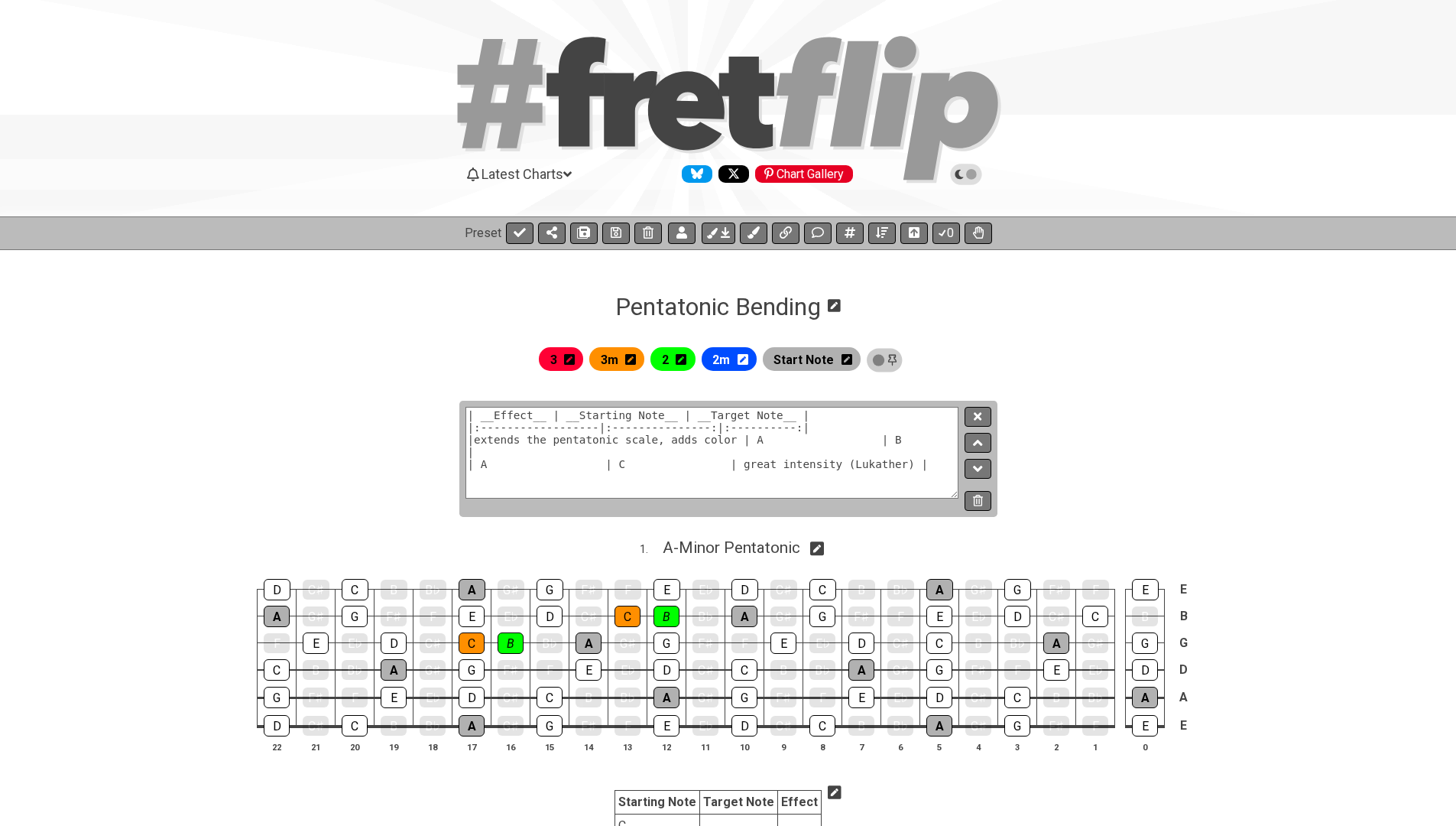
click at [725, 458] on textarea "| __Effect__ | __Starting Note__ | __Target Note__ | |:------------------|:----…" at bounding box center [713, 452] width 494 height 91
type textarea "| __Effect__ | __Starting Note__ | __Target Note__ | |:------------------|:----…"
click at [977, 423] on button at bounding box center [977, 417] width 26 height 21
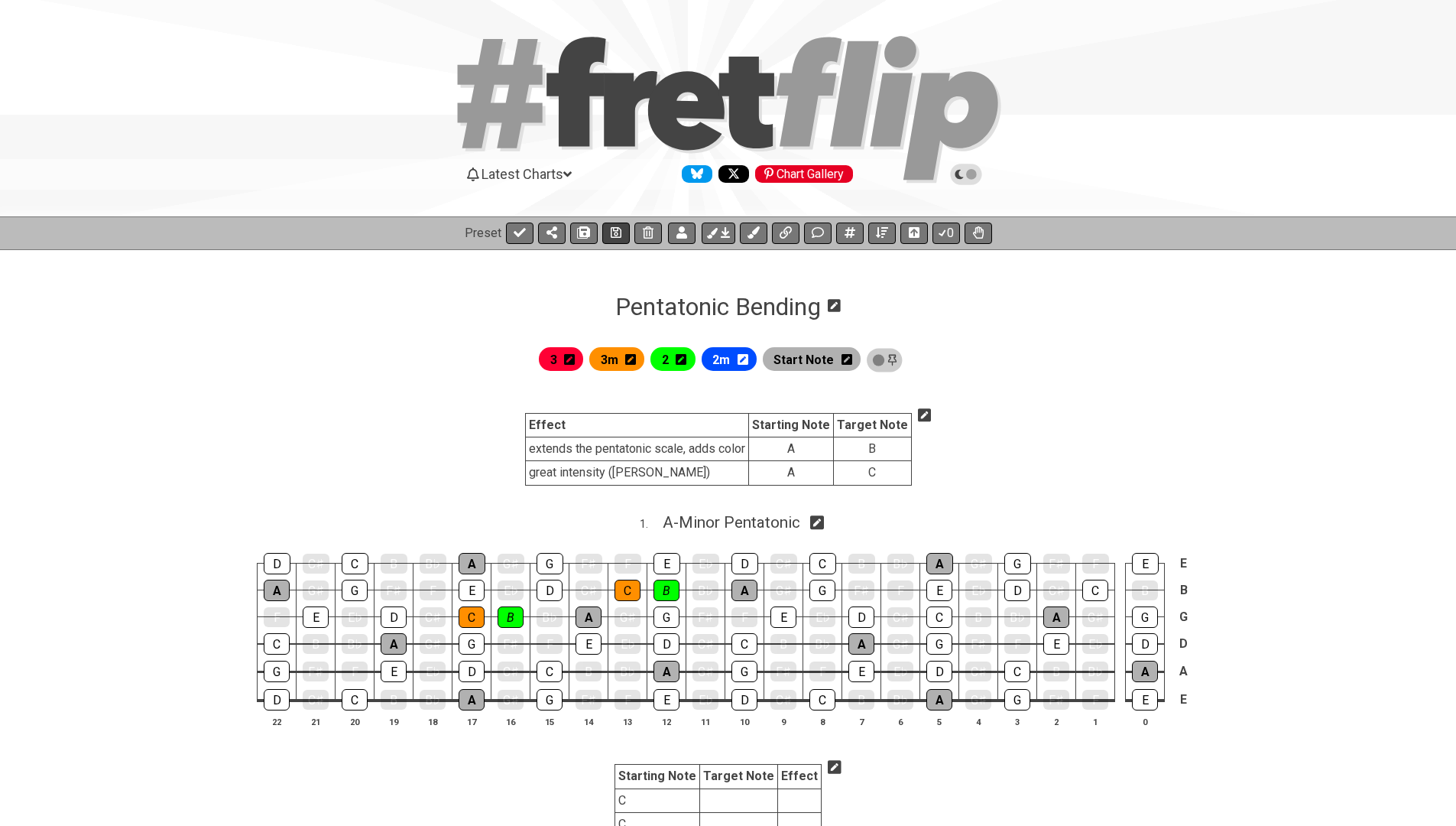
click at [616, 229] on icon at bounding box center [616, 233] width 11 height 11
click at [523, 239] on button at bounding box center [519, 233] width 28 height 22
select select "/024XGJQ5L"
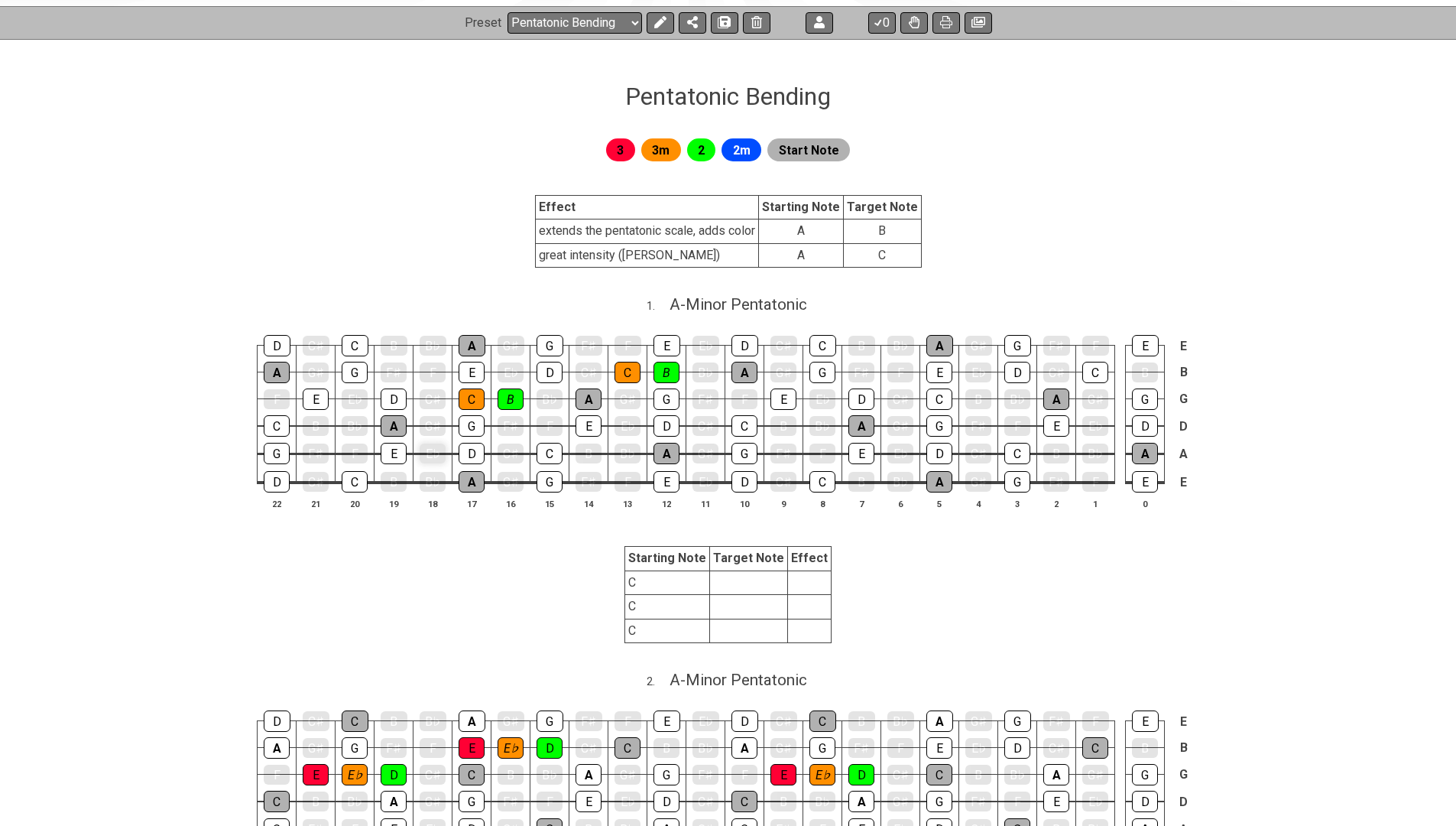
scroll to position [217, 0]
